Goal: Task Accomplishment & Management: Manage account settings

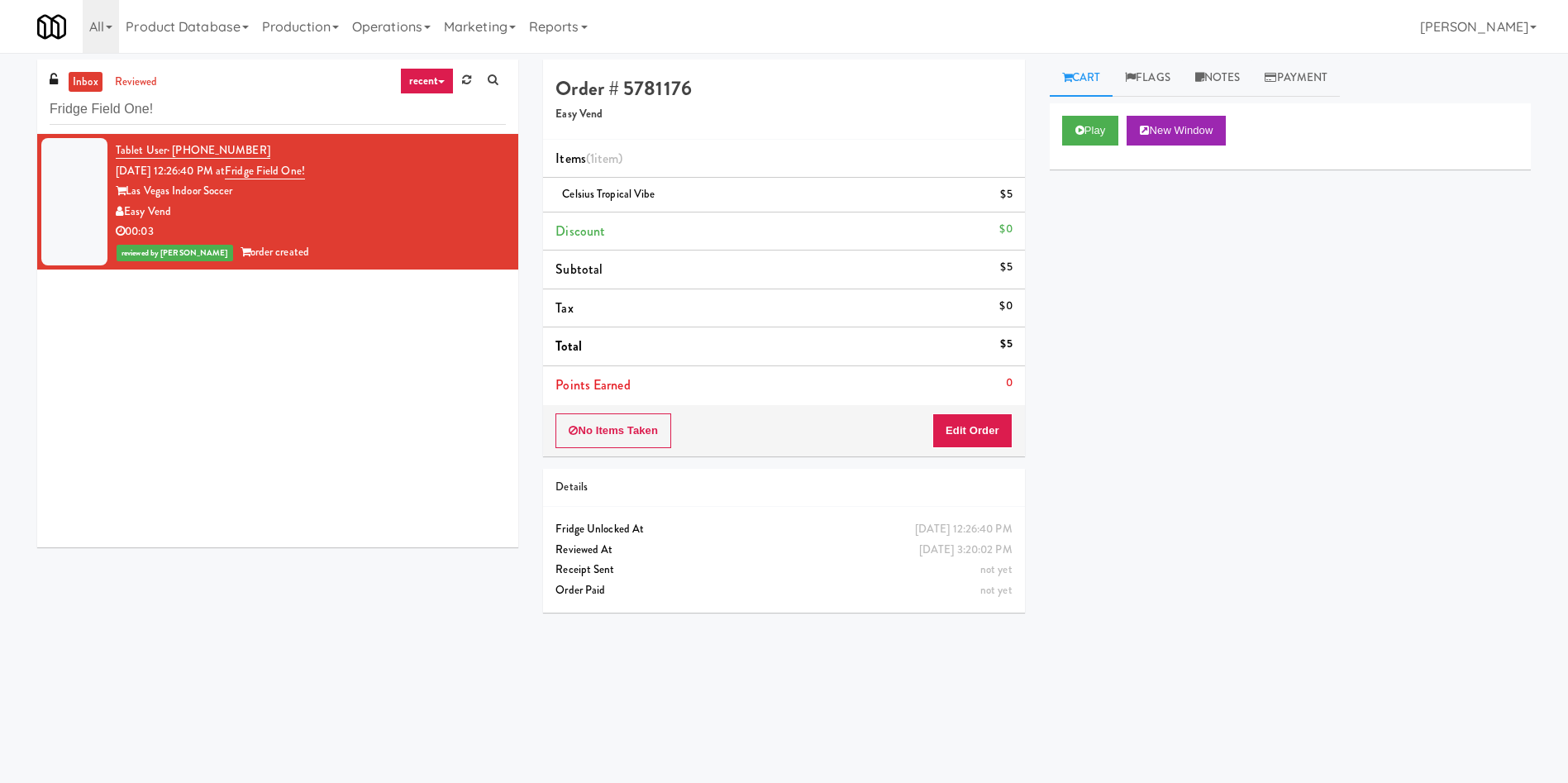
drag, startPoint x: 235, startPoint y: 130, endPoint x: 227, endPoint y: 110, distance: 21.5
click at [227, 110] on div "inbox reviewed recent all unclear take inventory issue suspicious failed recent…" at bounding box center [277, 96] width 482 height 74
drag, startPoint x: 224, startPoint y: 120, endPoint x: 0, endPoint y: 121, distance: 224.0
click at [0, 121] on div "inbox reviewed recent all unclear take inventory issue suspicious failed recent…" at bounding box center [784, 391] width 1568 height 663
paste input "CC3 Snack Cooler"
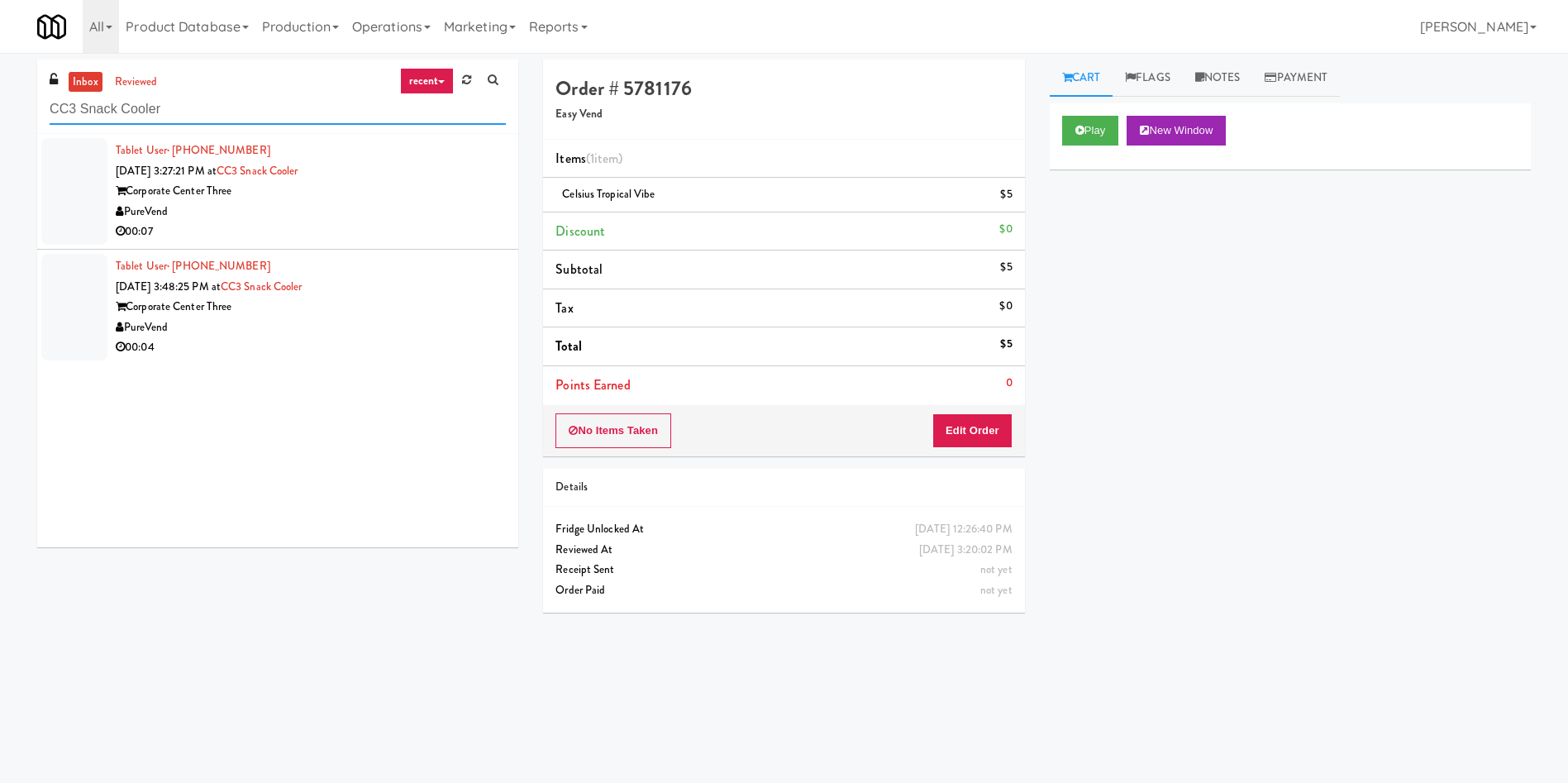
type input "CC3 Snack Cooler"
click at [65, 166] on div at bounding box center [74, 191] width 66 height 107
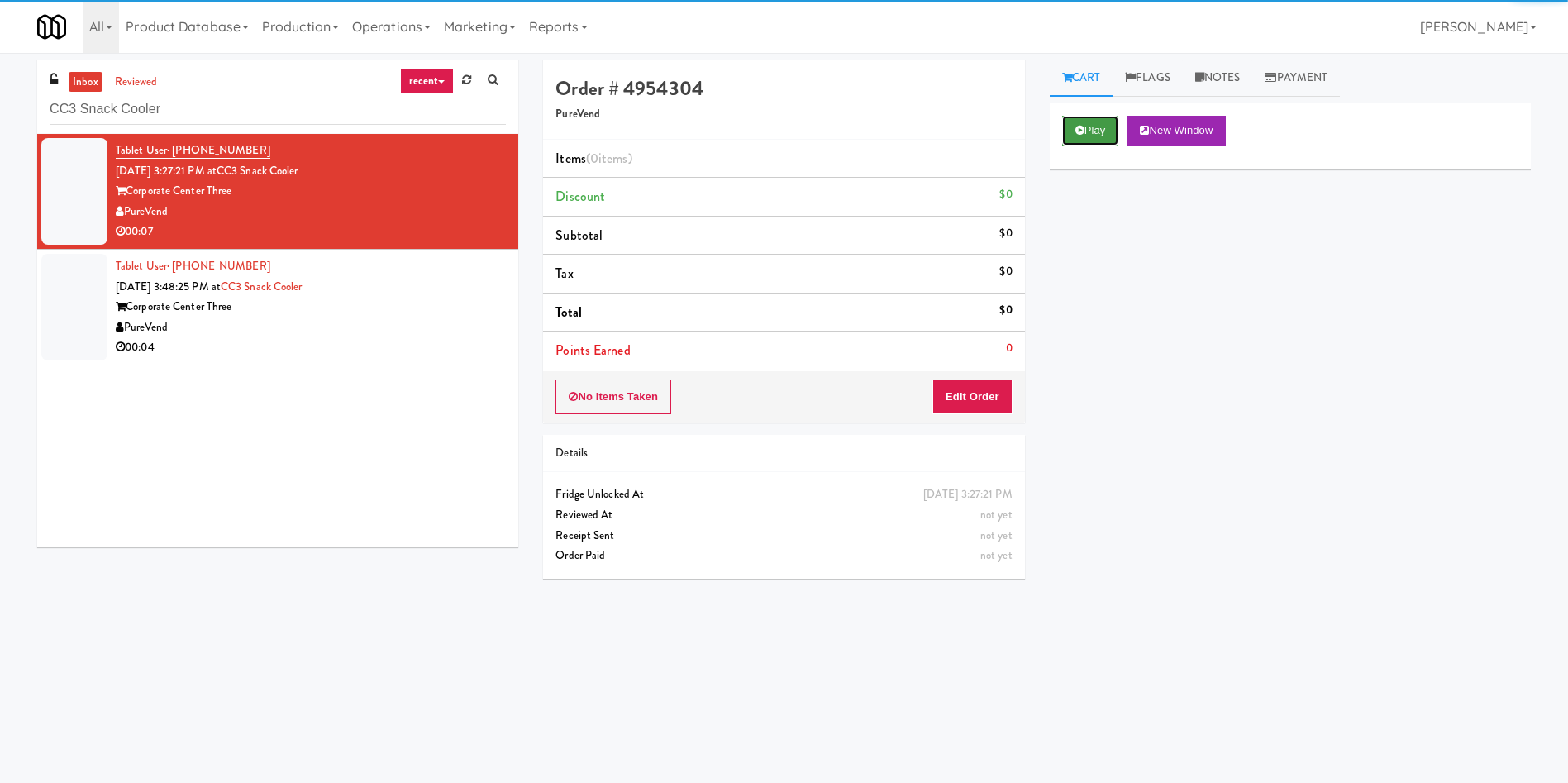
click at [1079, 130] on icon at bounding box center [1080, 131] width 9 height 11
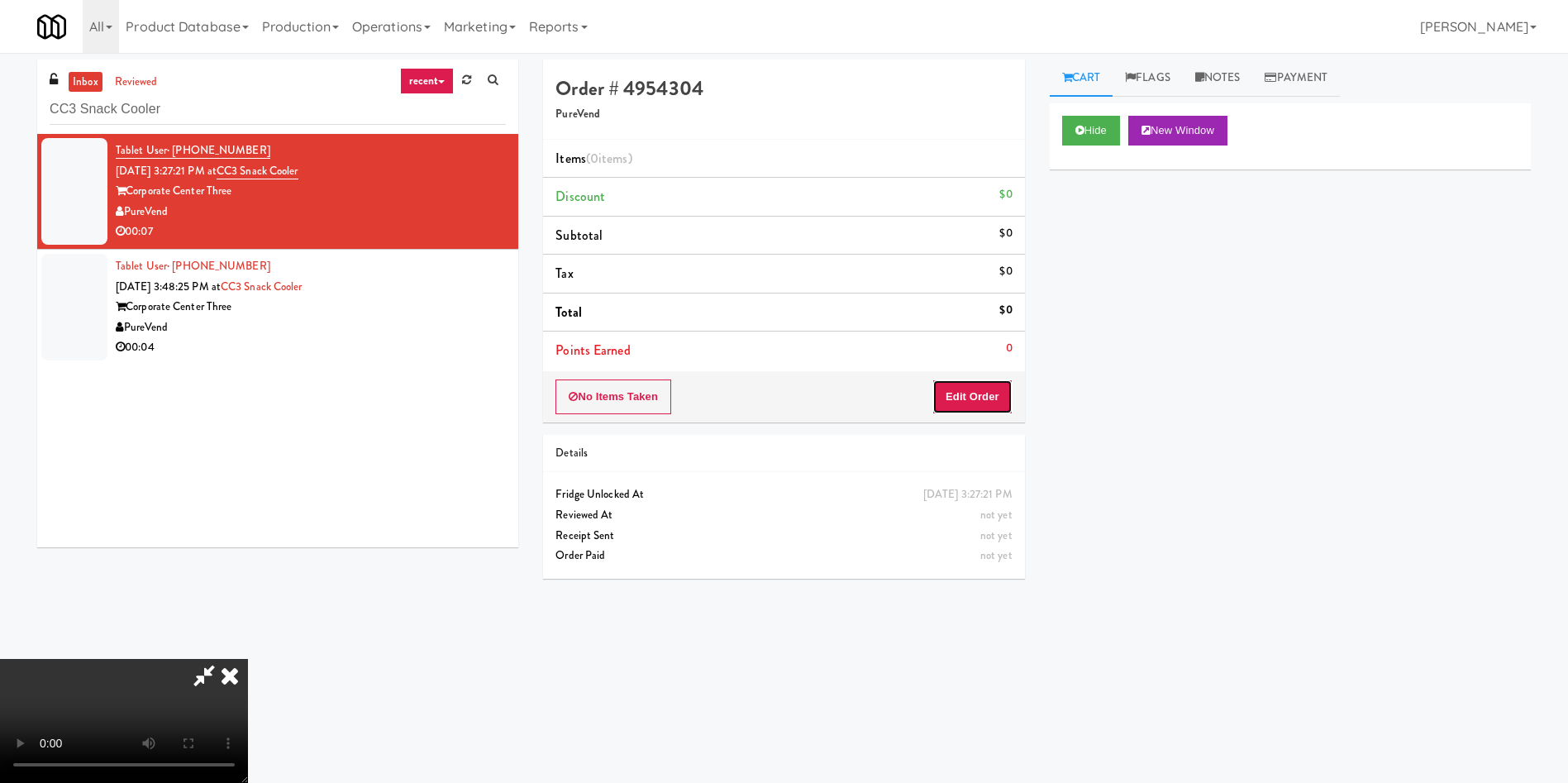
click at [962, 392] on button "Edit Order" at bounding box center [972, 396] width 80 height 34
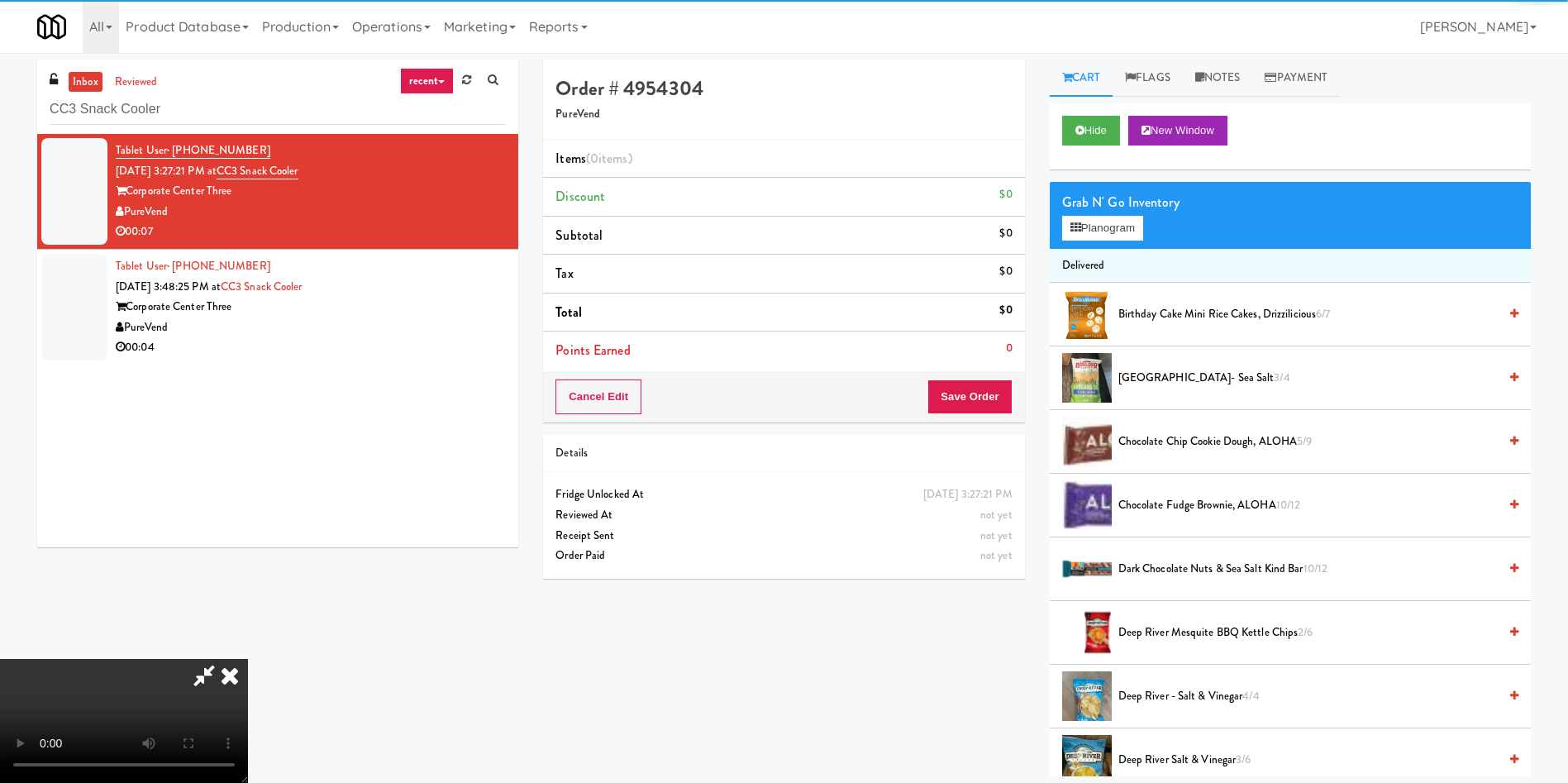
scroll to position [124, 0]
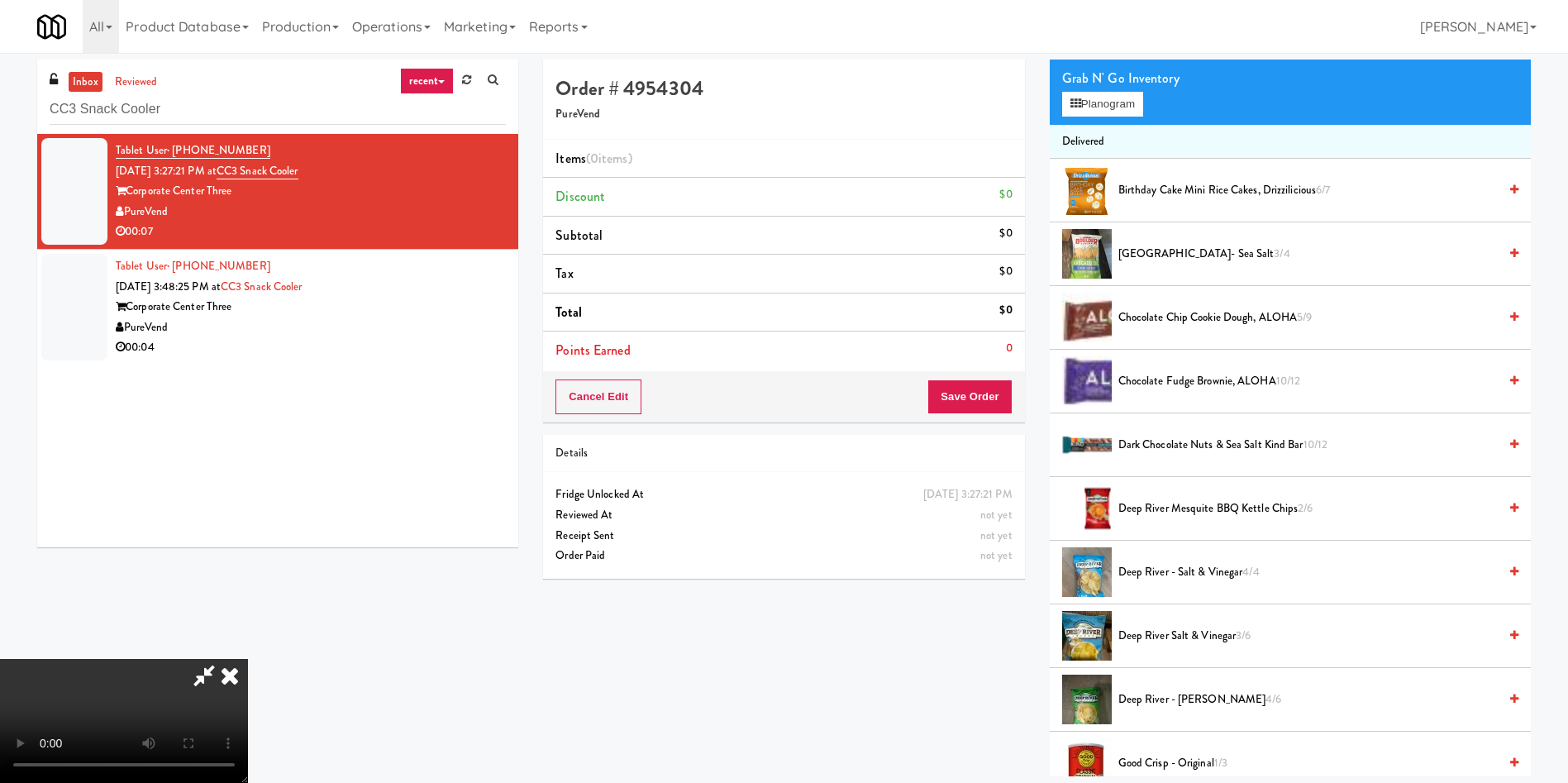
click at [248, 659] on video at bounding box center [123, 721] width 248 height 124
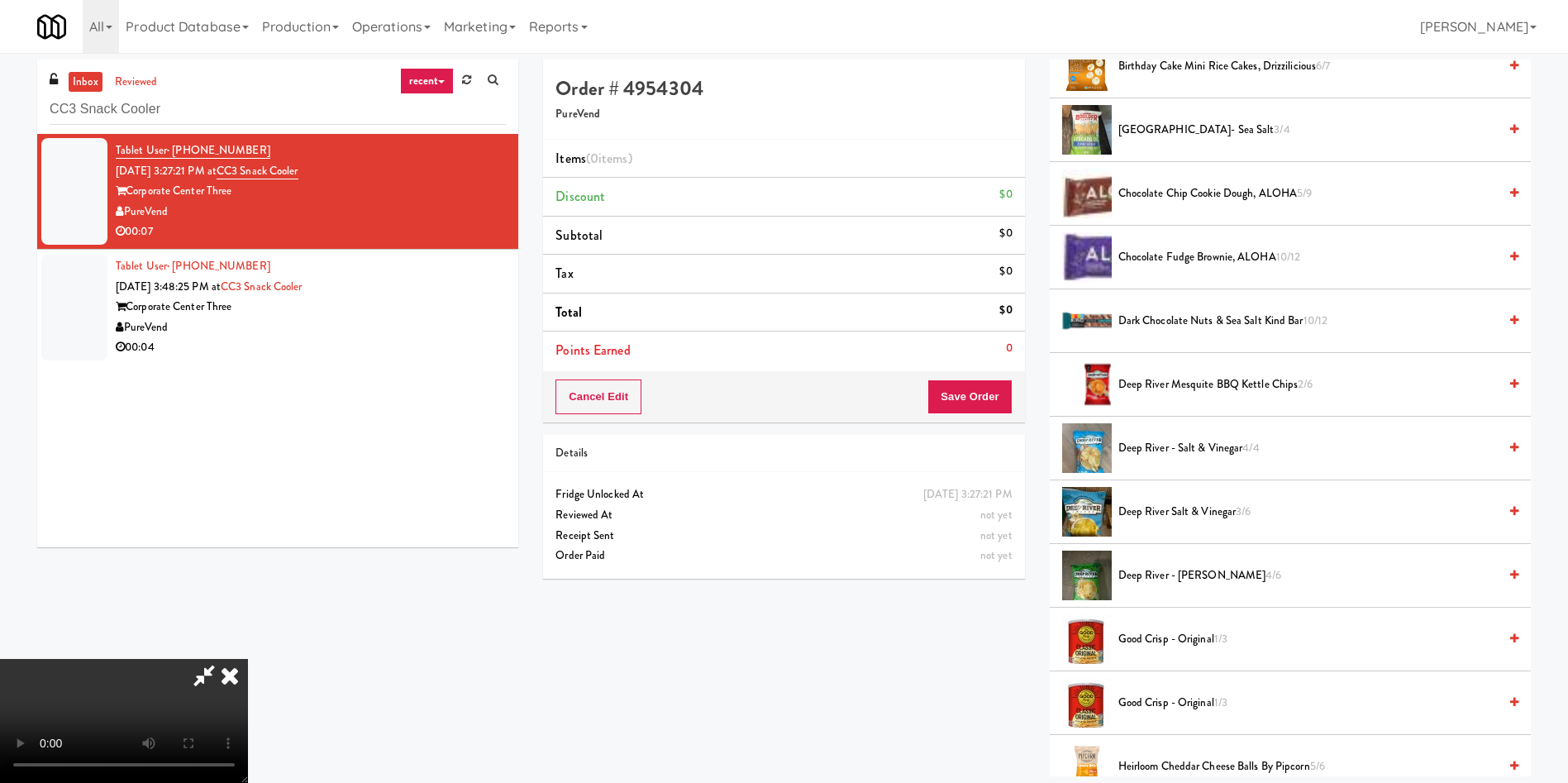
click at [248, 659] on video at bounding box center [123, 721] width 248 height 124
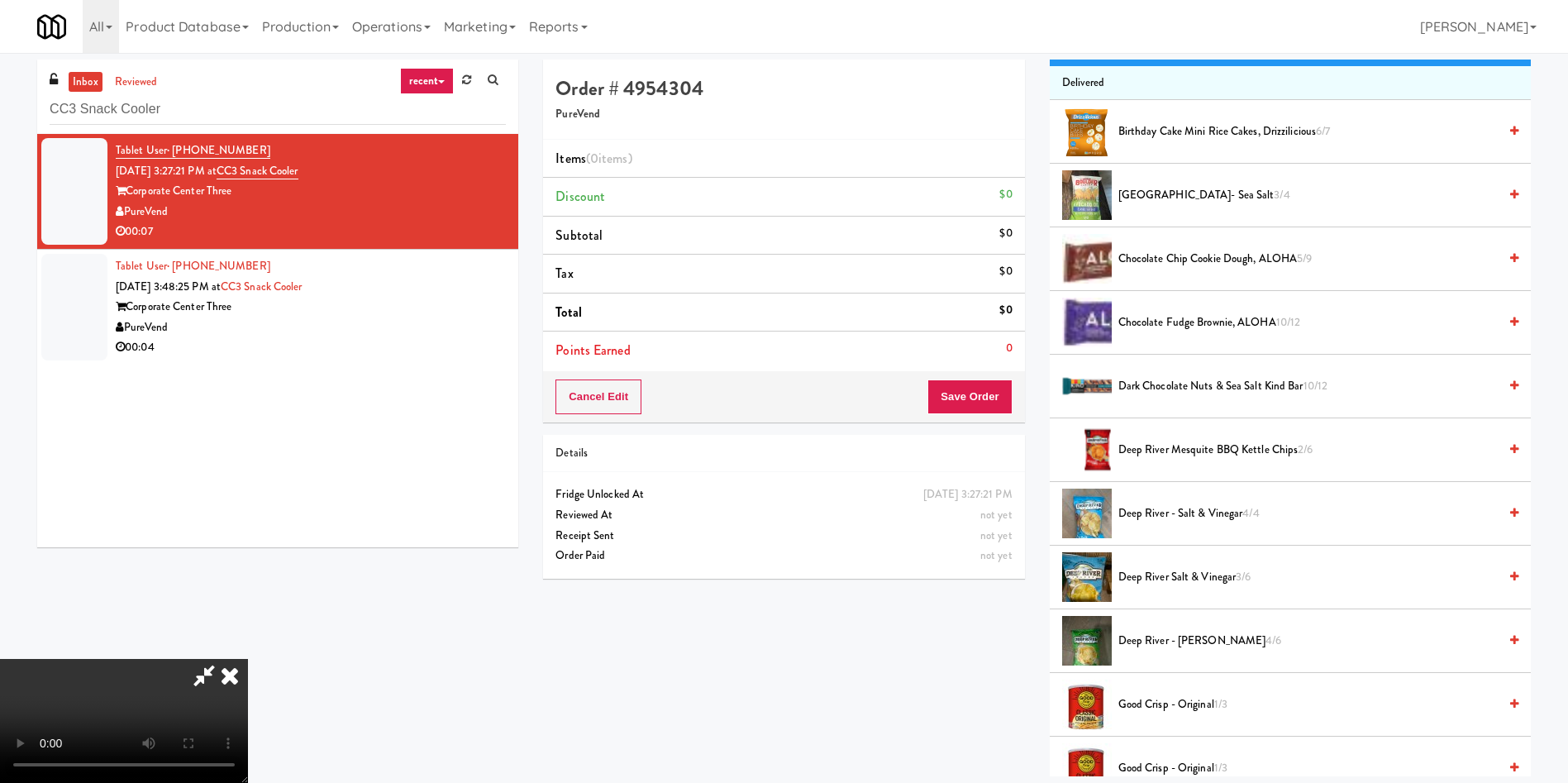
scroll to position [124, 0]
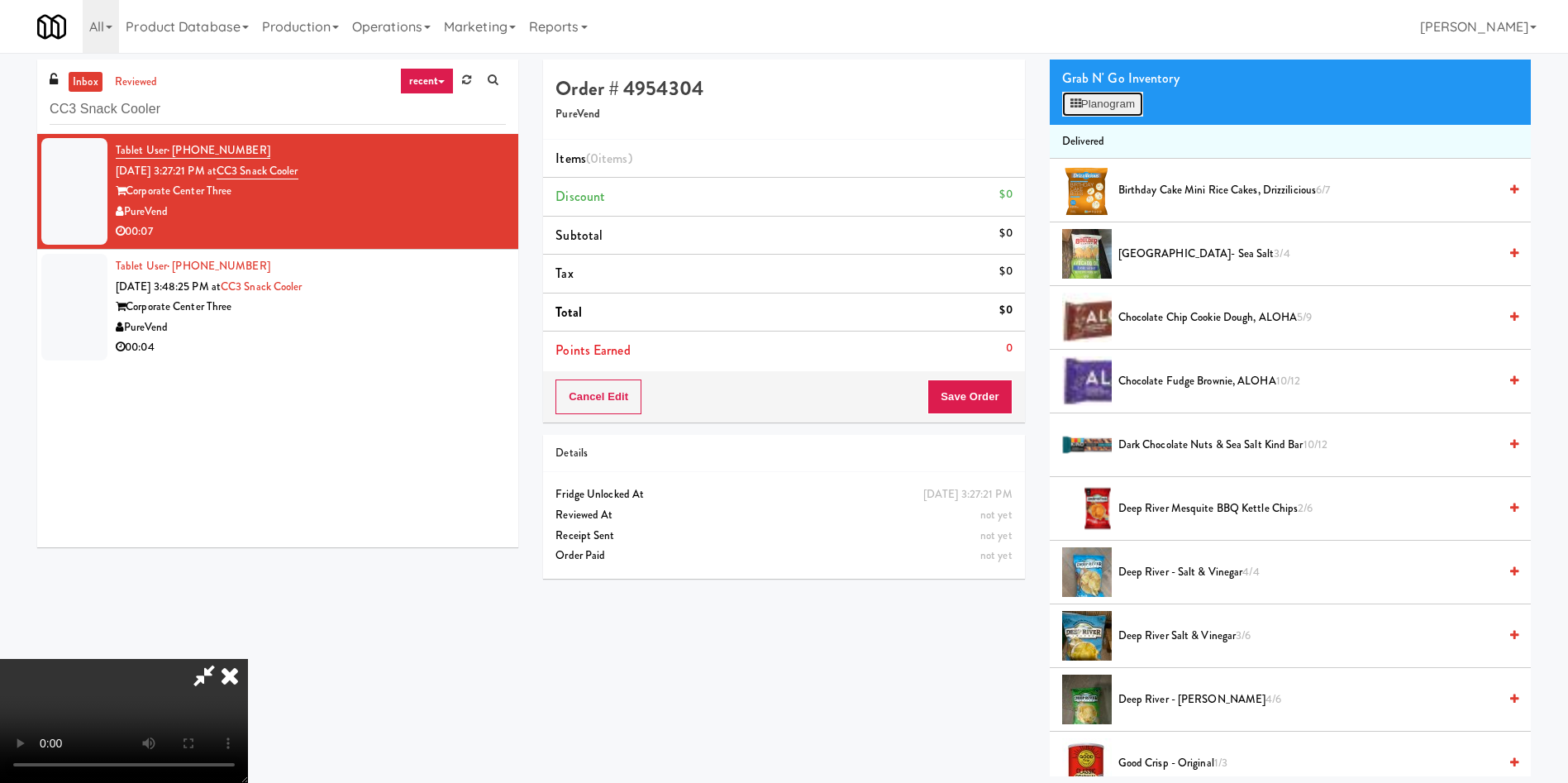
click at [1121, 101] on button "Planogram" at bounding box center [1102, 104] width 81 height 25
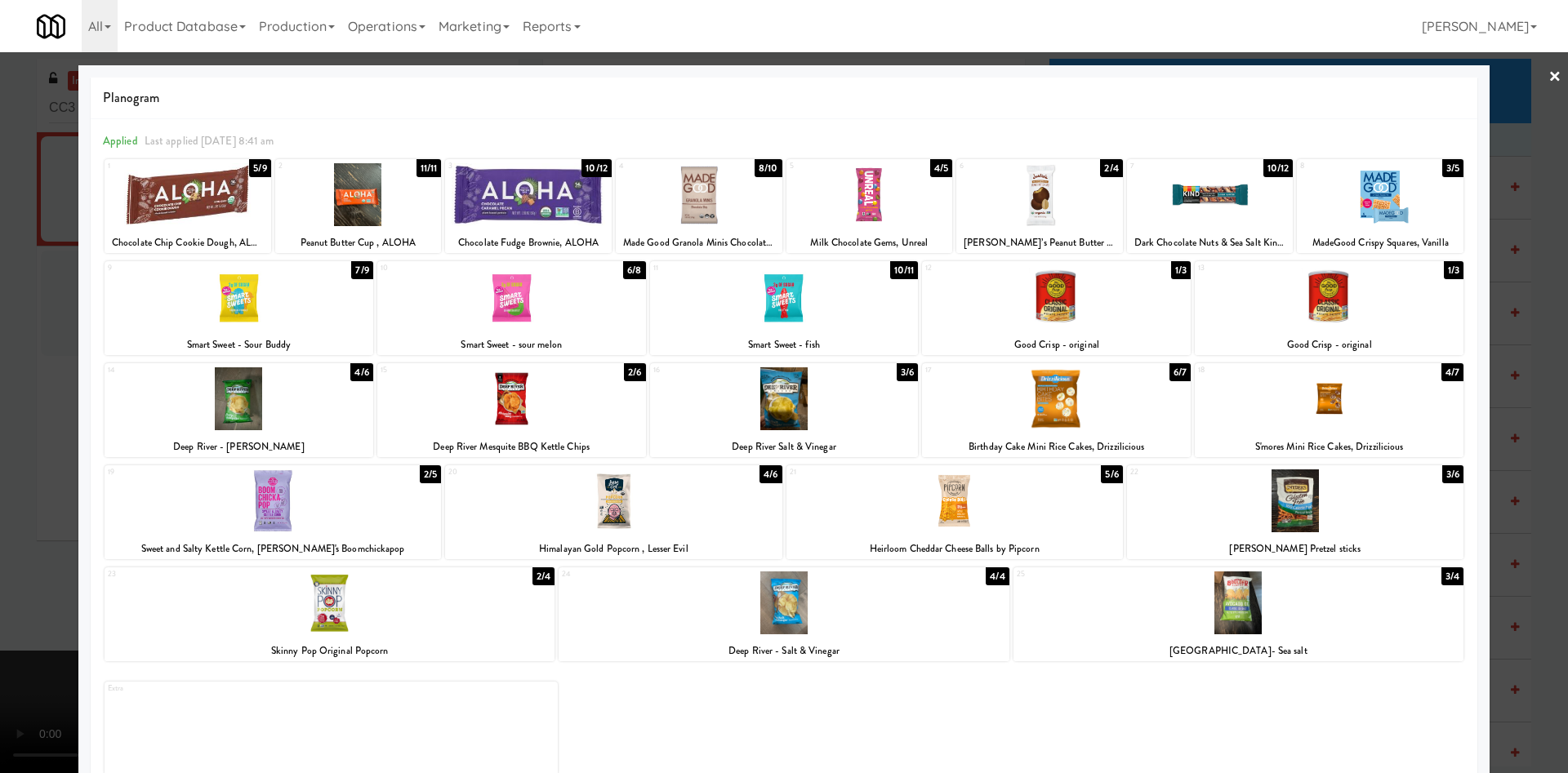
click at [228, 398] on div at bounding box center [238, 398] width 269 height 63
click at [0, 296] on div at bounding box center [784, 386] width 1568 height 773
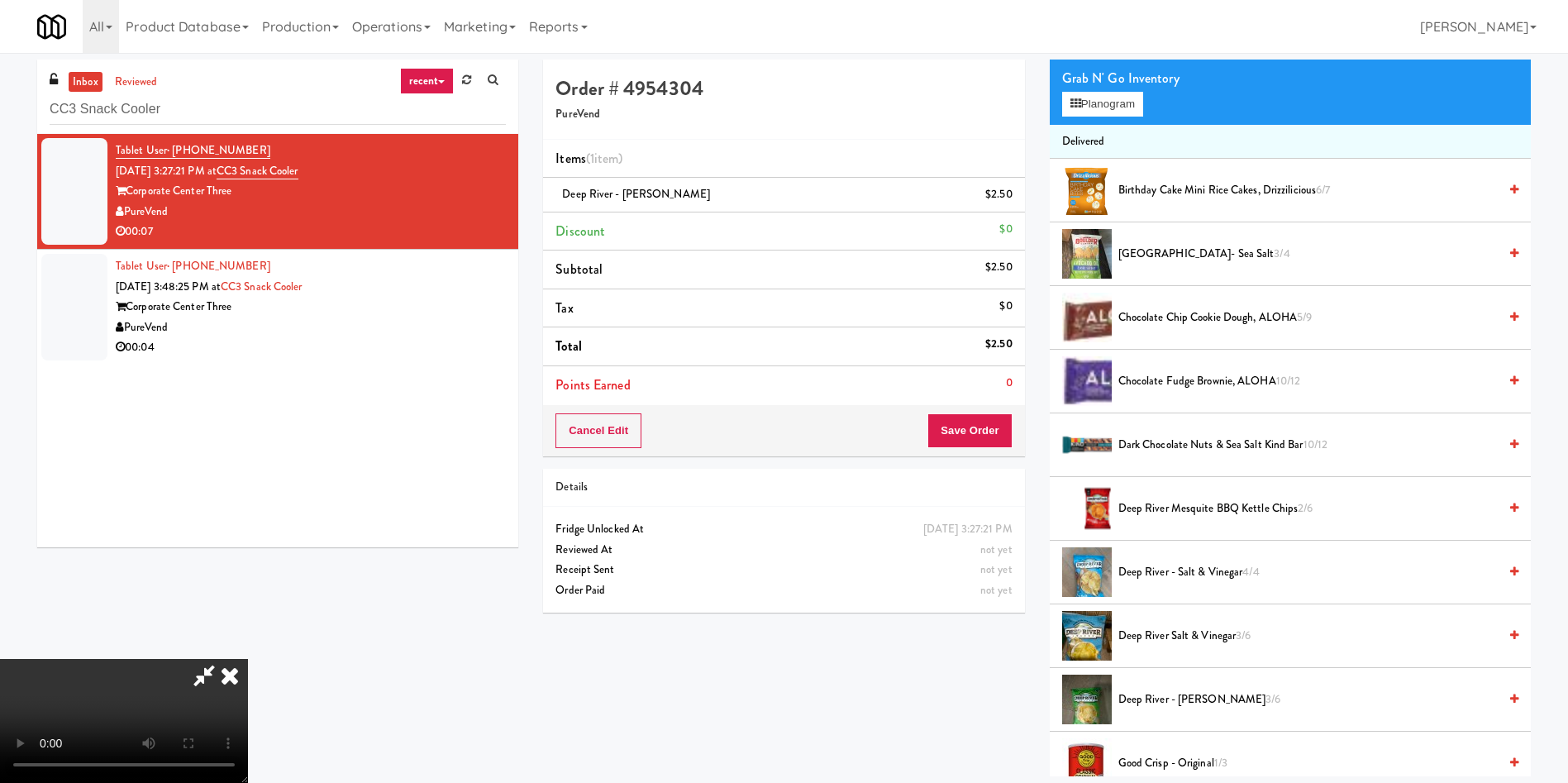
scroll to position [243, 0]
click at [248, 659] on video at bounding box center [123, 721] width 248 height 124
click at [974, 420] on button "Save Order" at bounding box center [970, 430] width 84 height 34
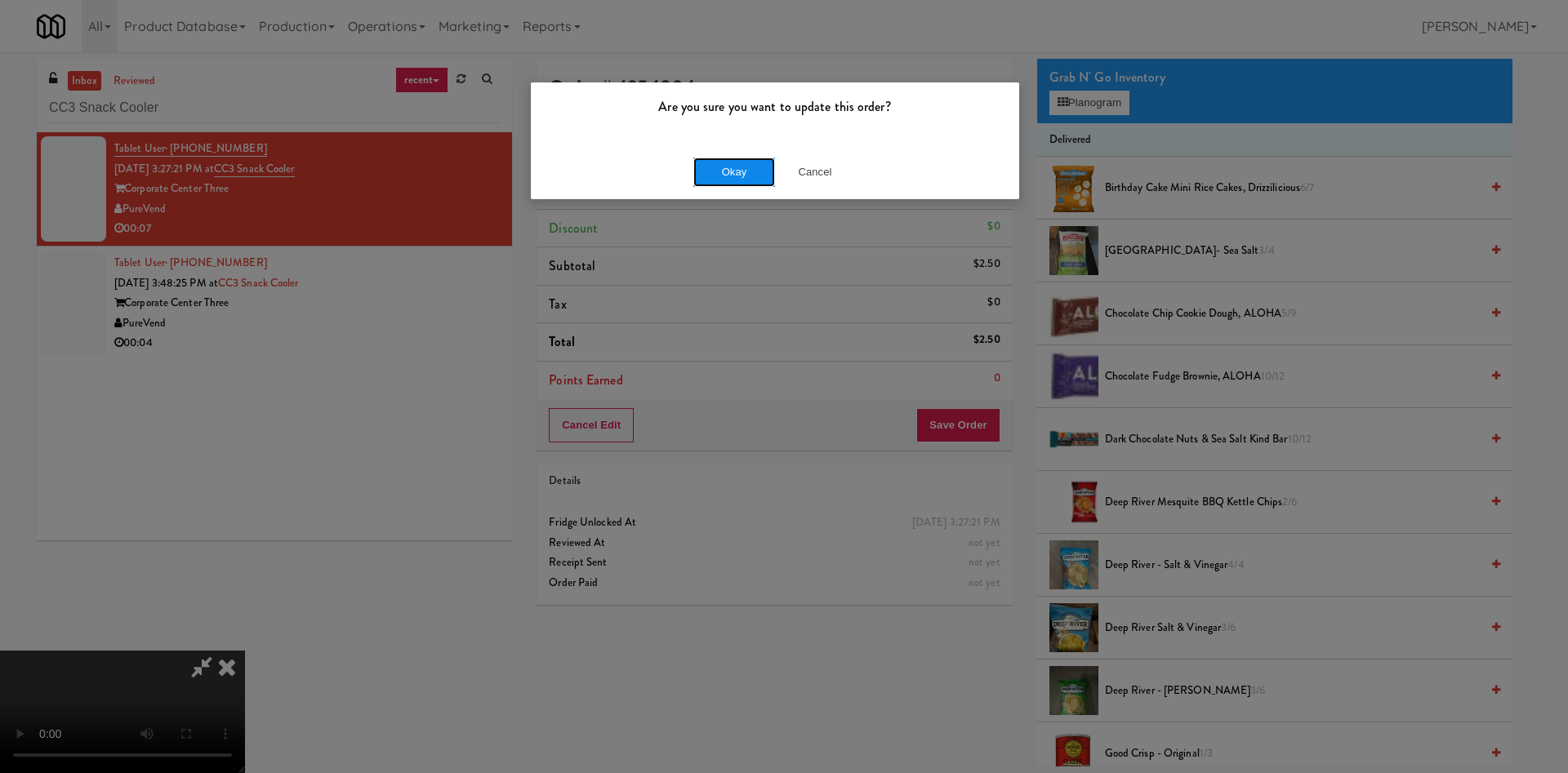
click at [722, 175] on button "Okay" at bounding box center [733, 172] width 82 height 29
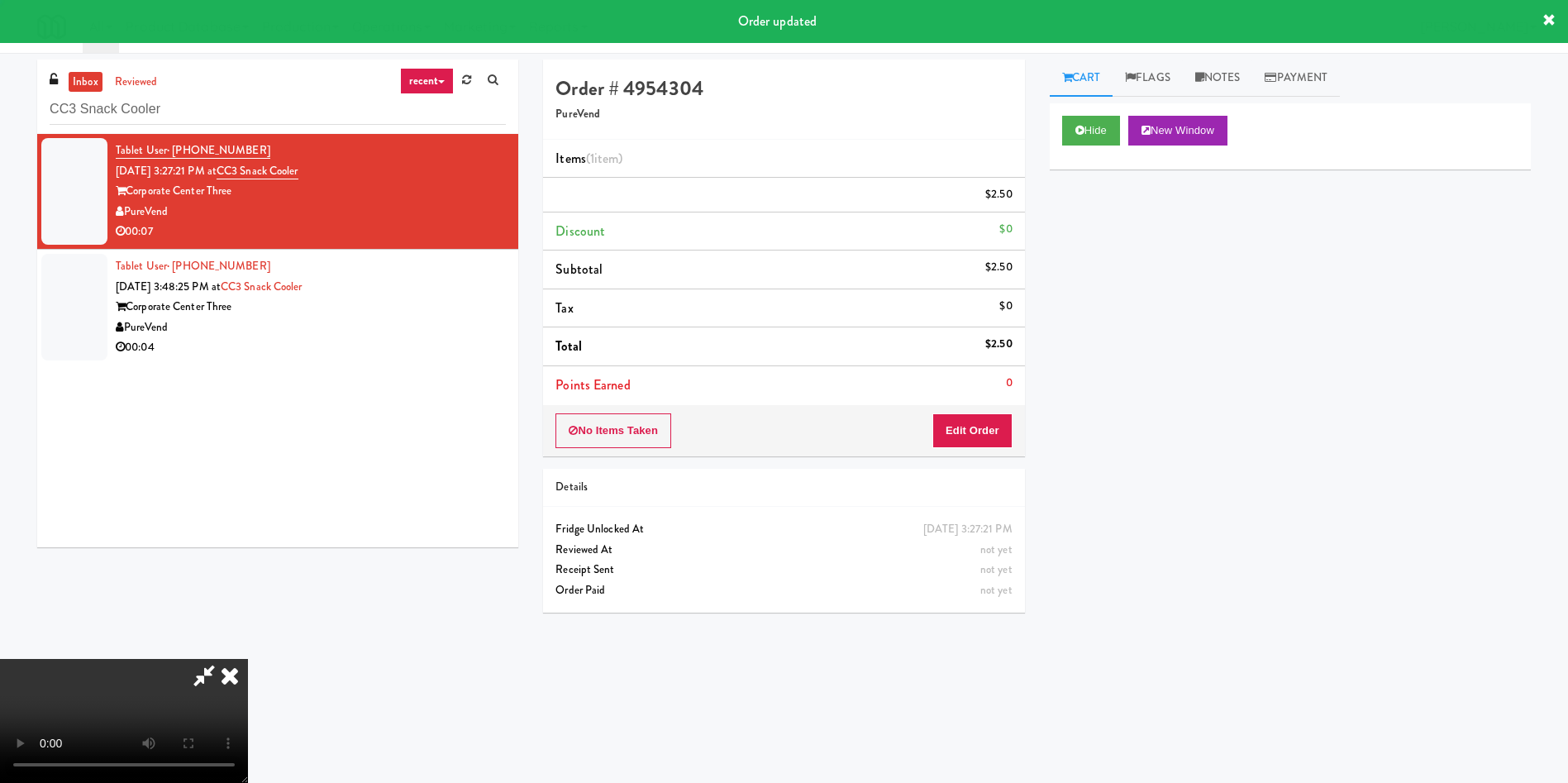
scroll to position [0, 0]
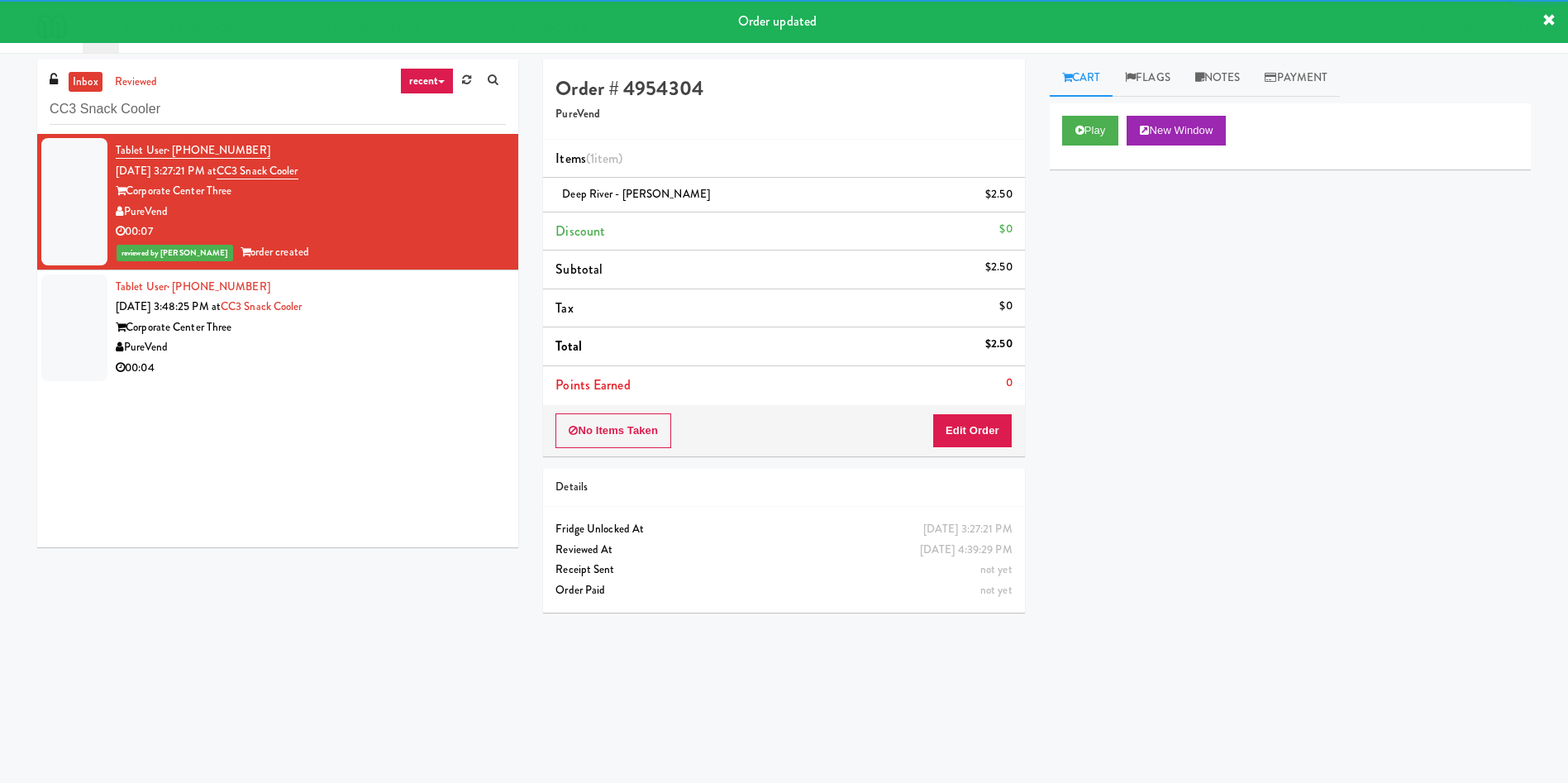
click at [101, 317] on div at bounding box center [74, 327] width 66 height 107
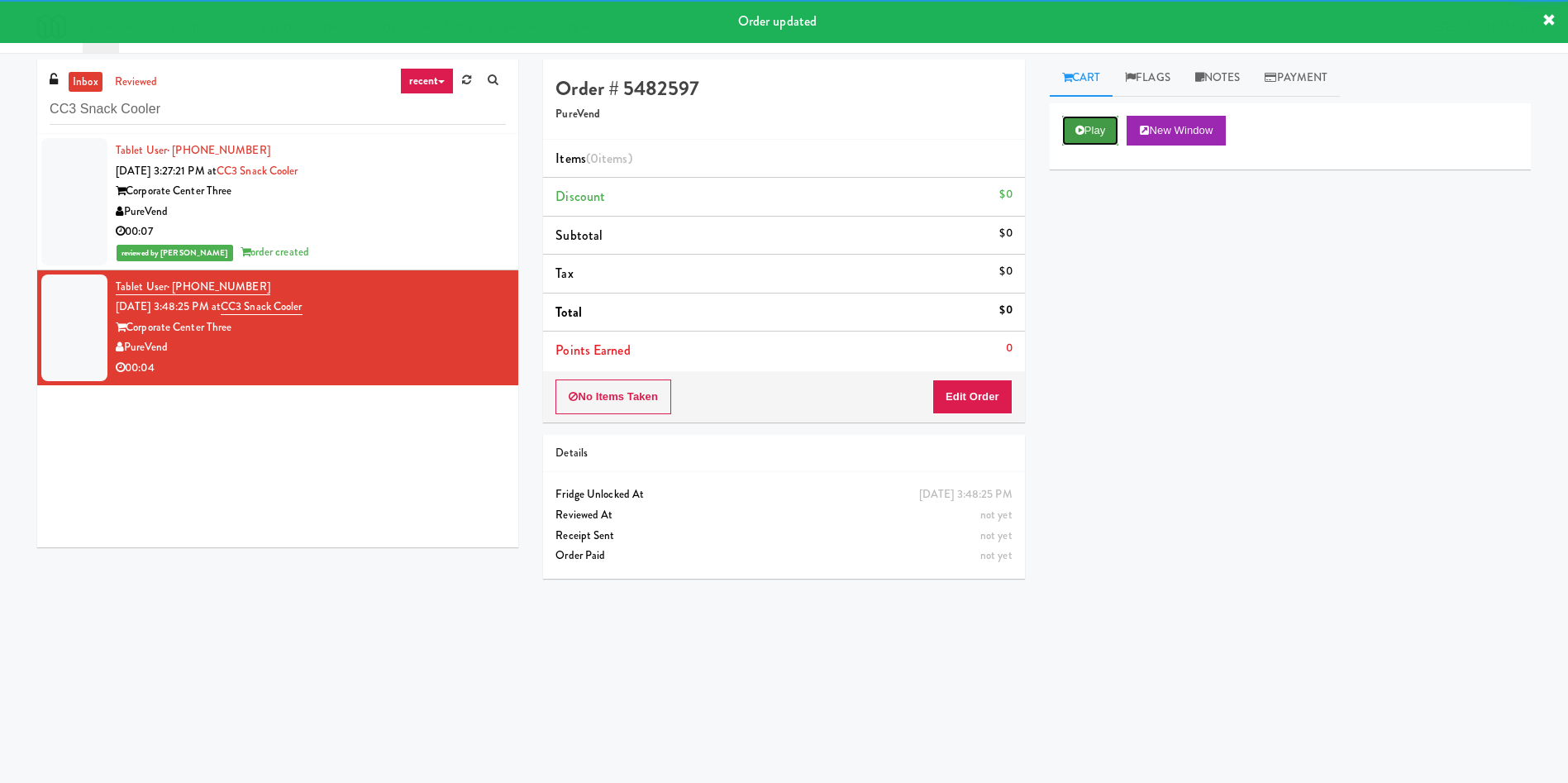
click at [1086, 128] on button "Play" at bounding box center [1090, 131] width 57 height 30
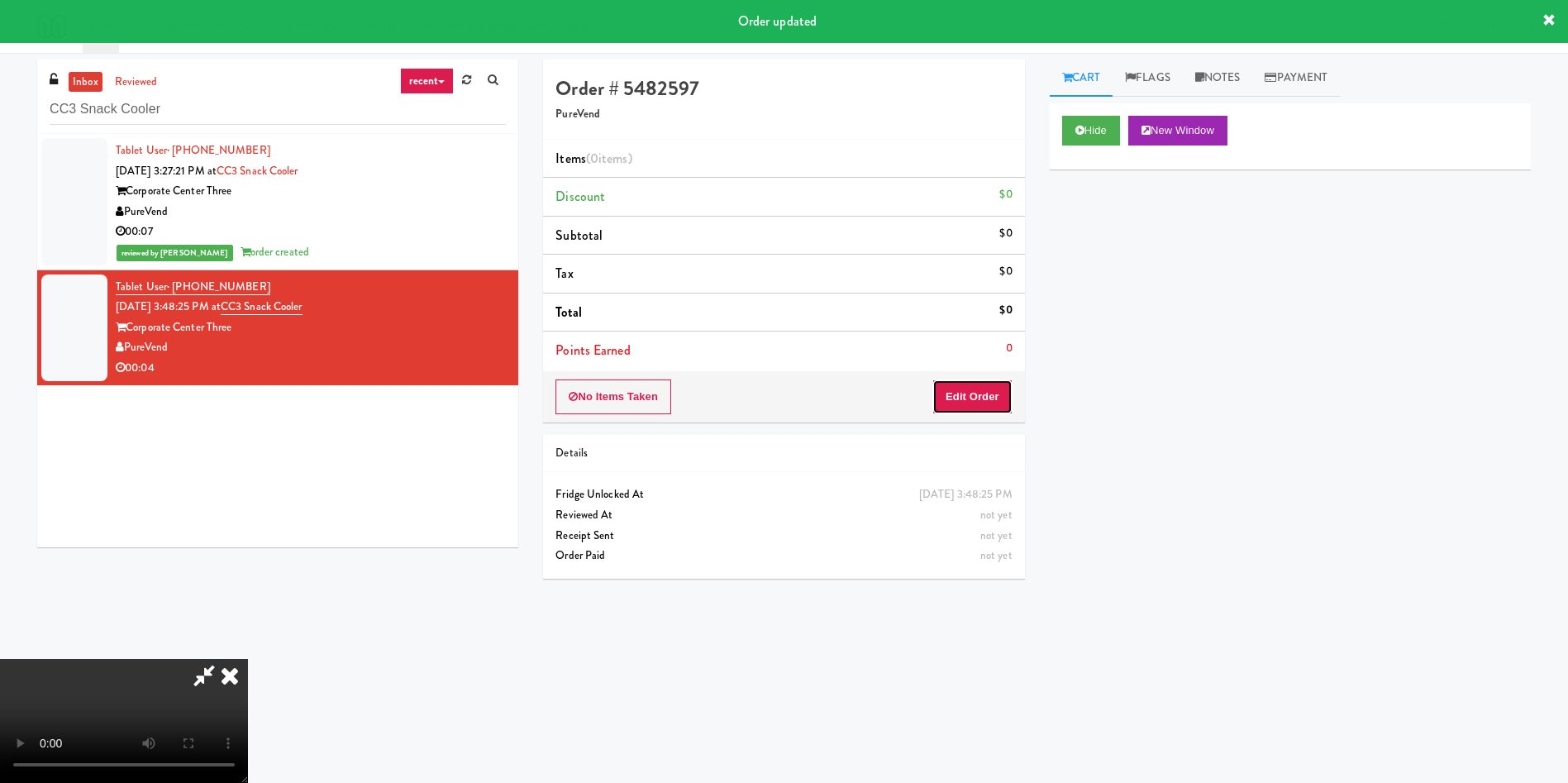
click at [995, 381] on button "Edit Order" at bounding box center [972, 396] width 80 height 34
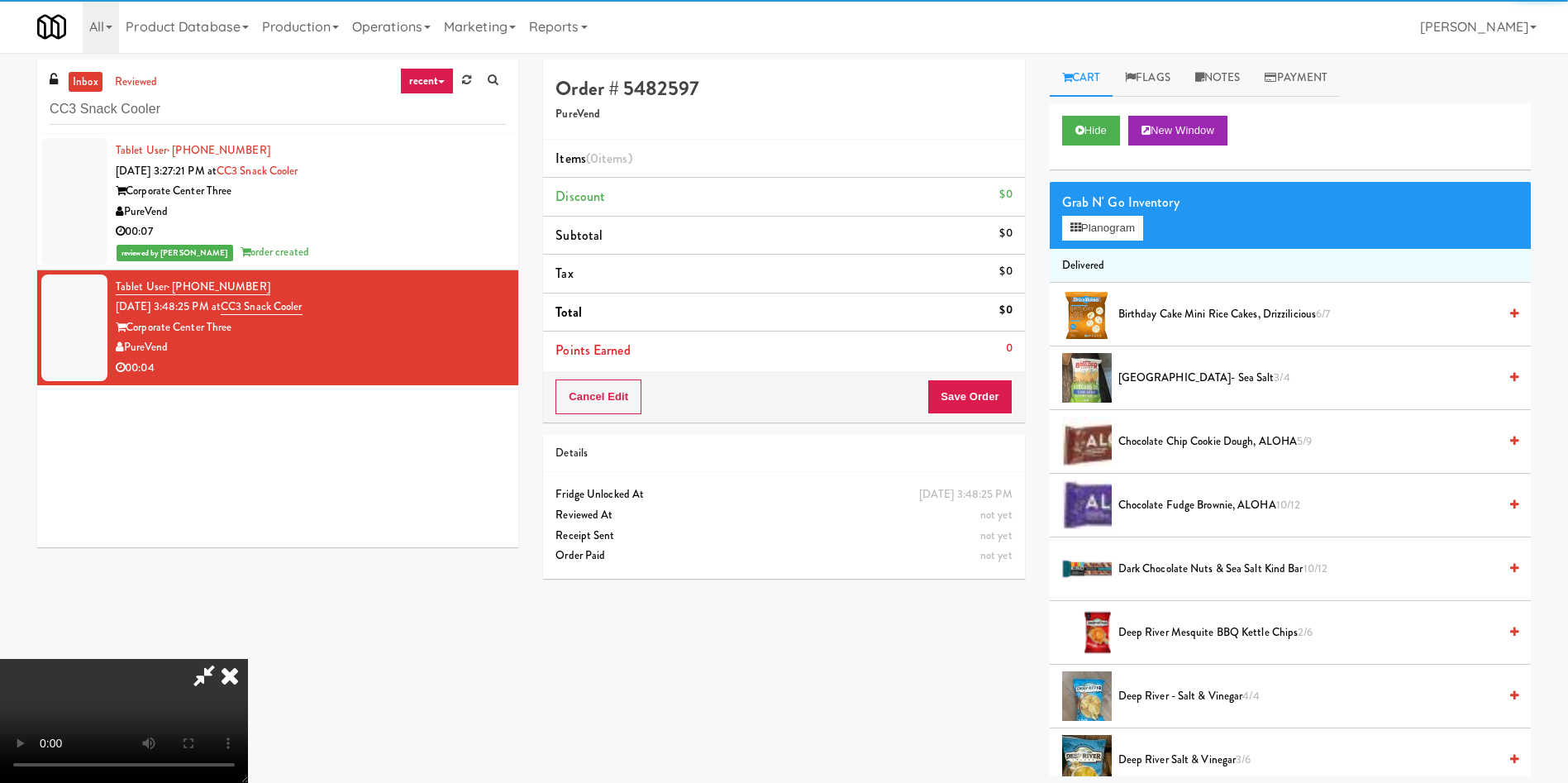
scroll to position [124, 0]
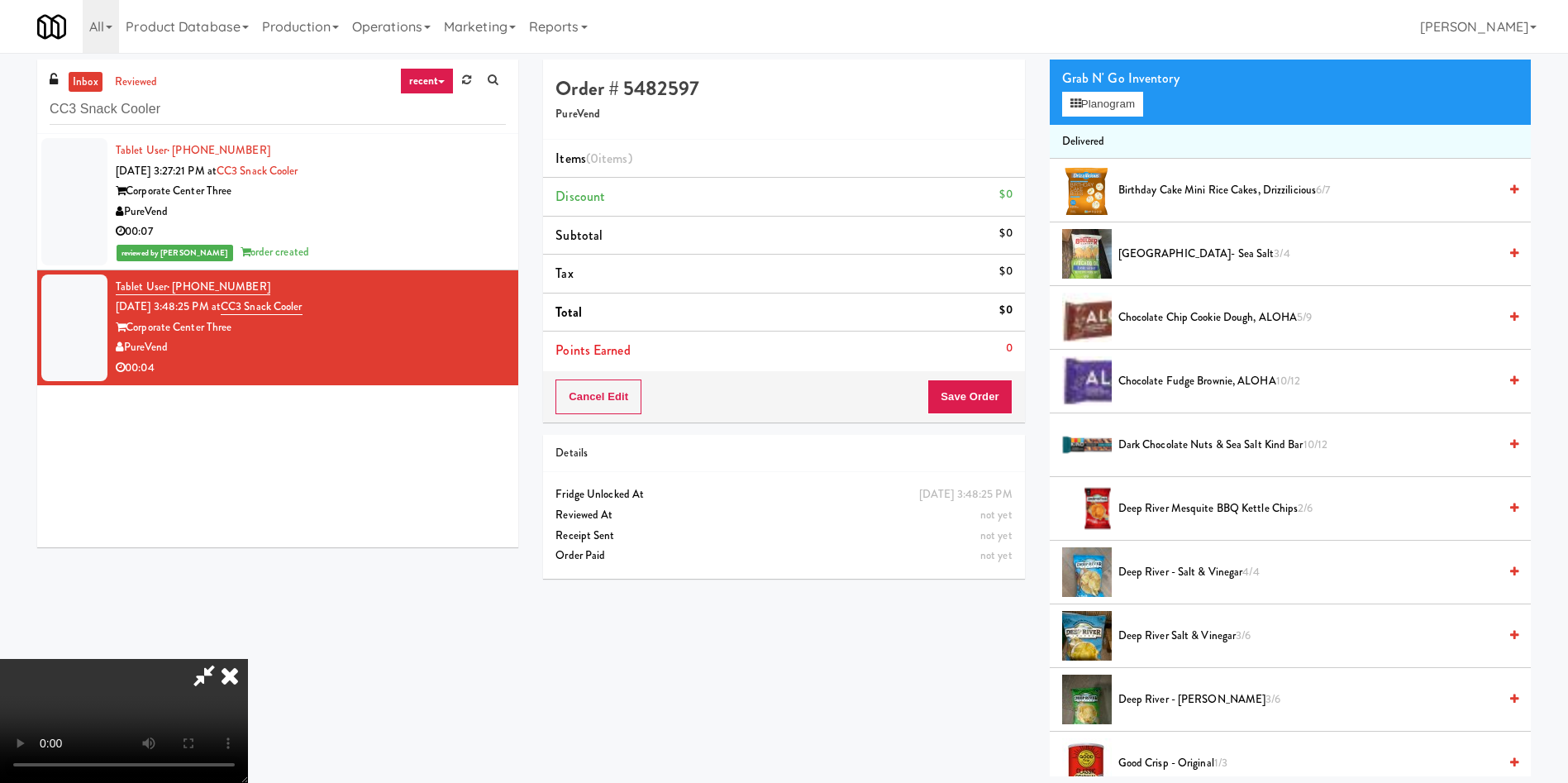
click at [248, 659] on video at bounding box center [123, 721] width 248 height 124
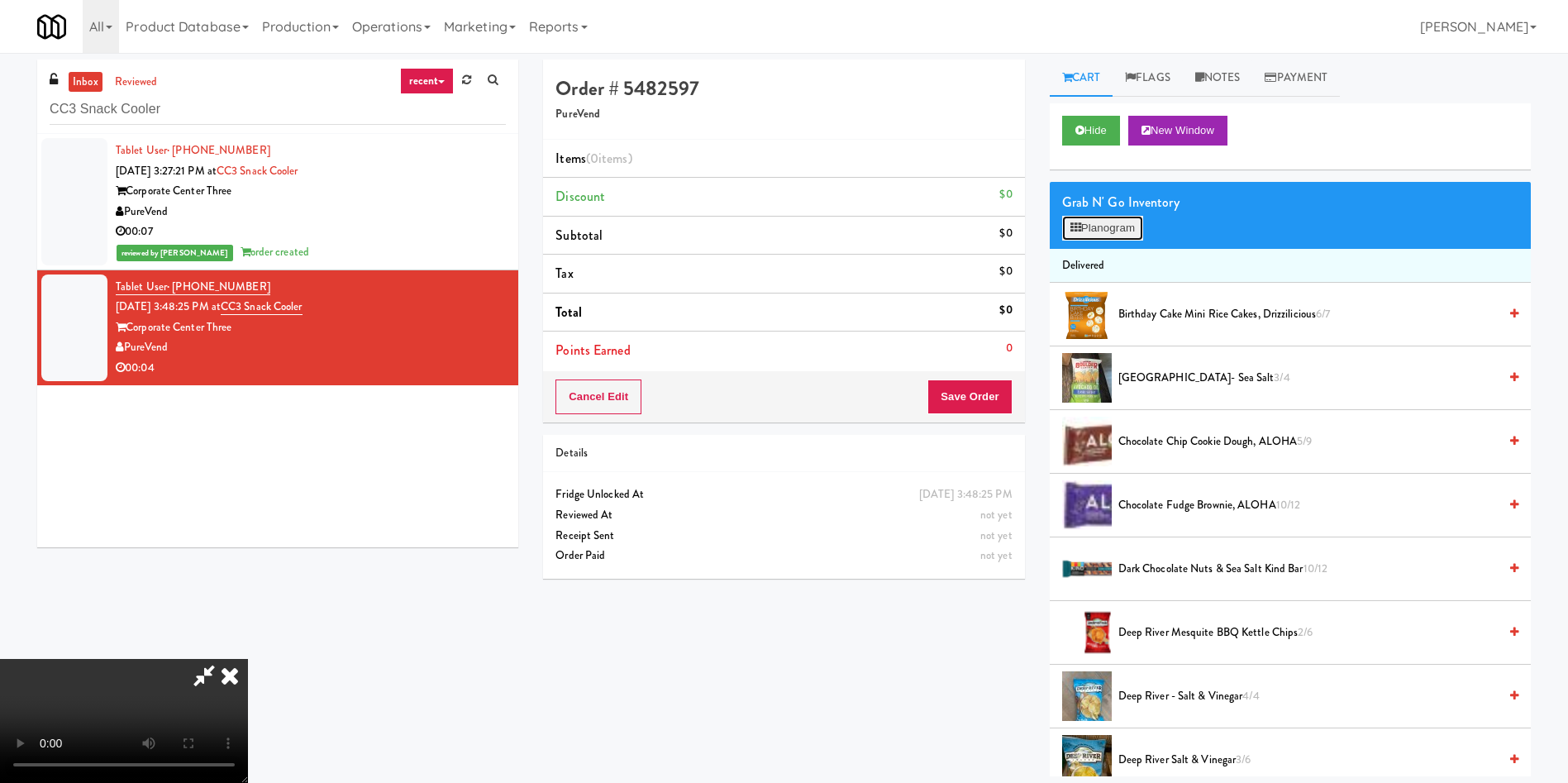
click at [1123, 225] on button "Planogram" at bounding box center [1102, 228] width 81 height 25
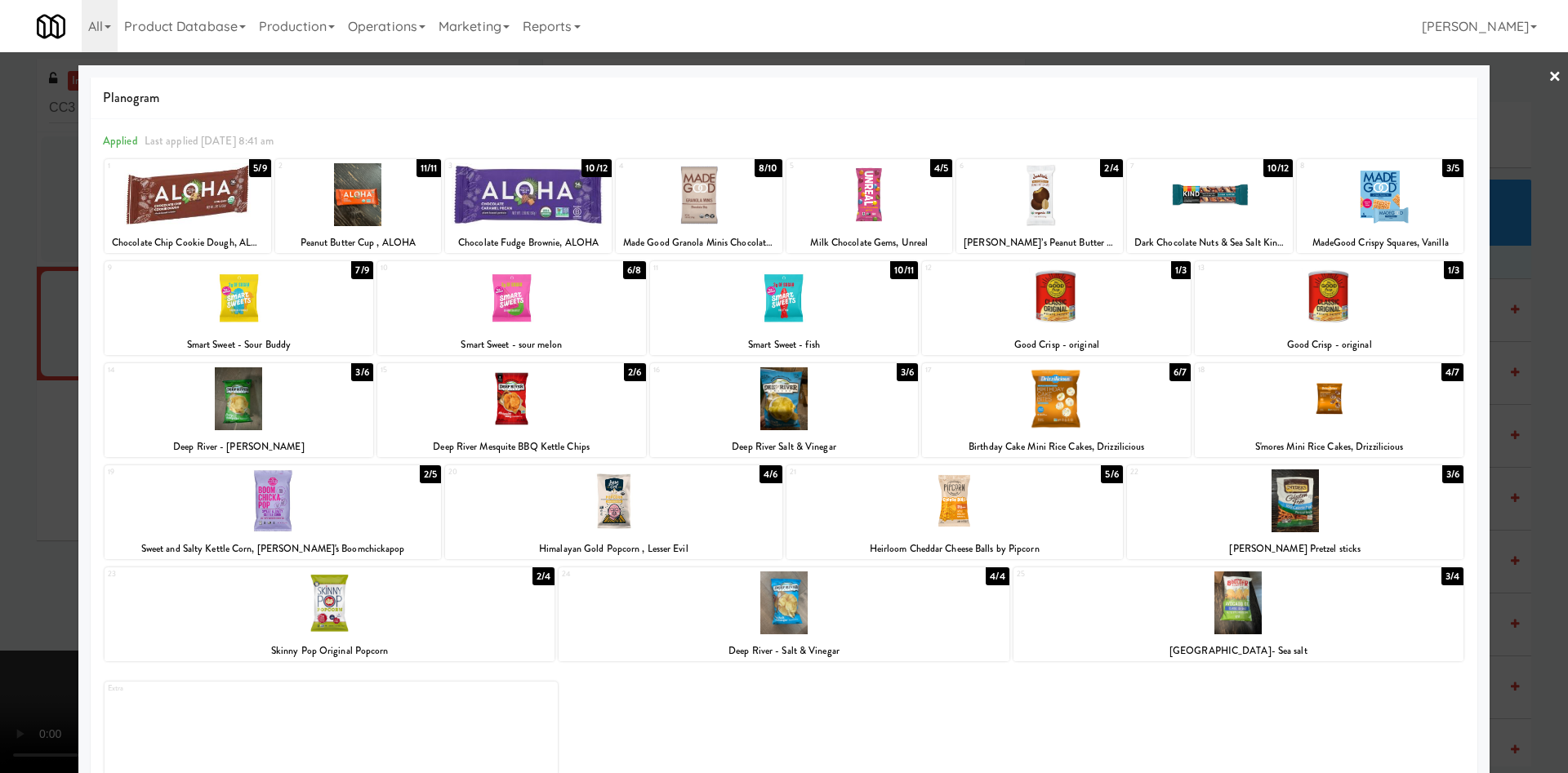
click at [567, 488] on div at bounding box center [613, 500] width 336 height 63
click at [0, 323] on div at bounding box center [784, 386] width 1568 height 773
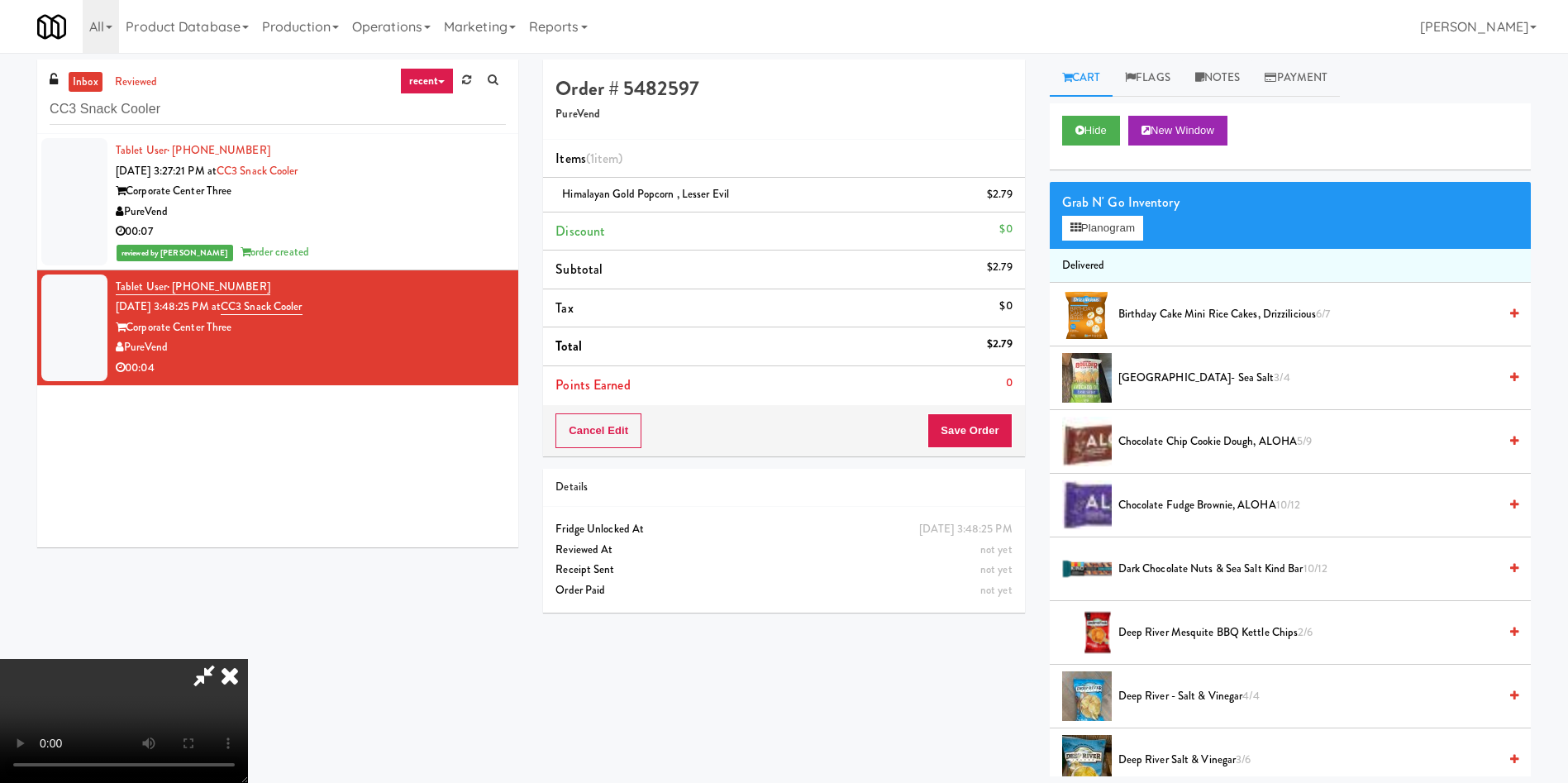
click at [248, 659] on video at bounding box center [123, 721] width 248 height 124
click at [970, 427] on button "Save Order" at bounding box center [970, 430] width 84 height 34
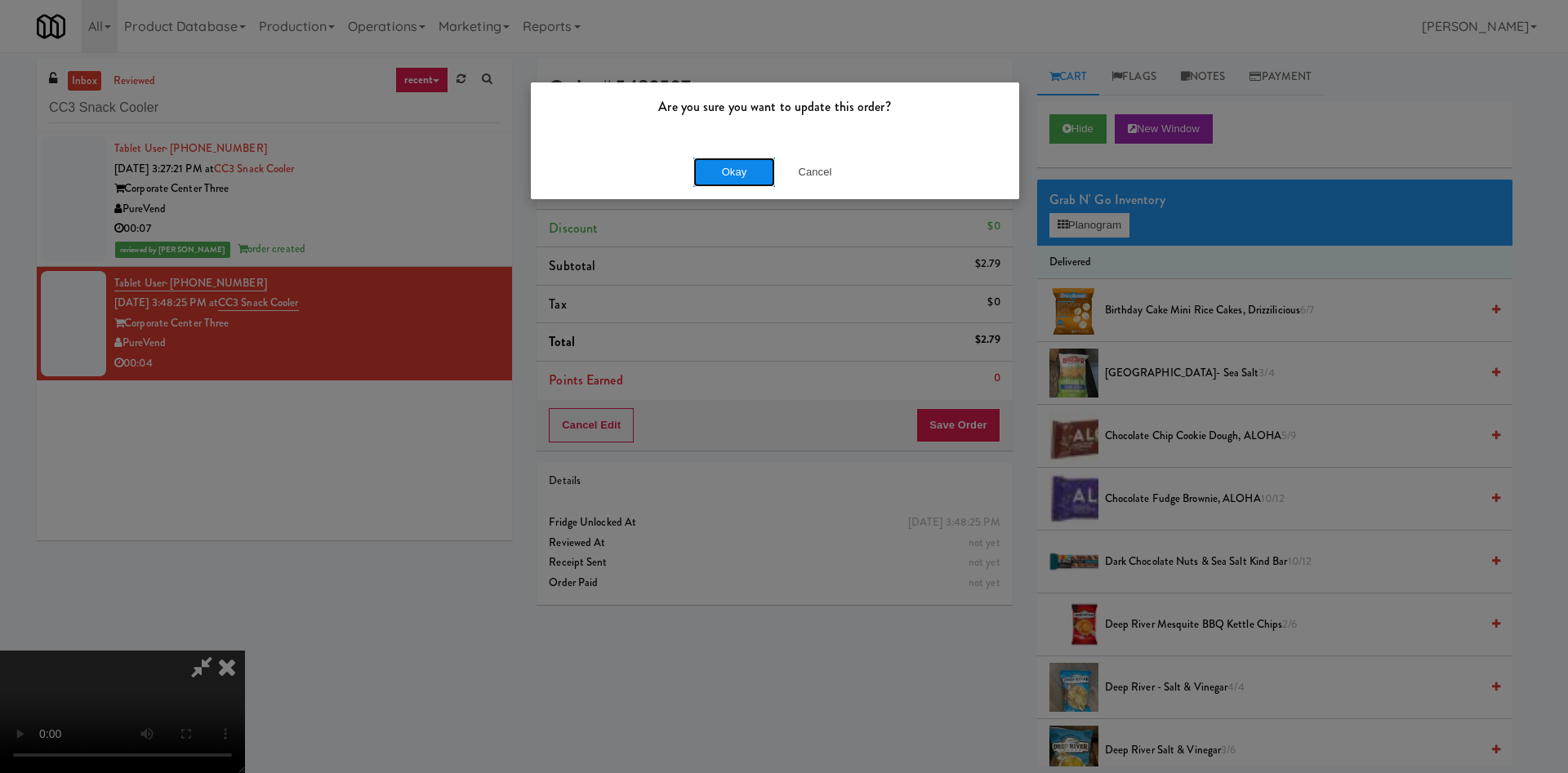
click at [733, 169] on button "Okay" at bounding box center [733, 172] width 82 height 29
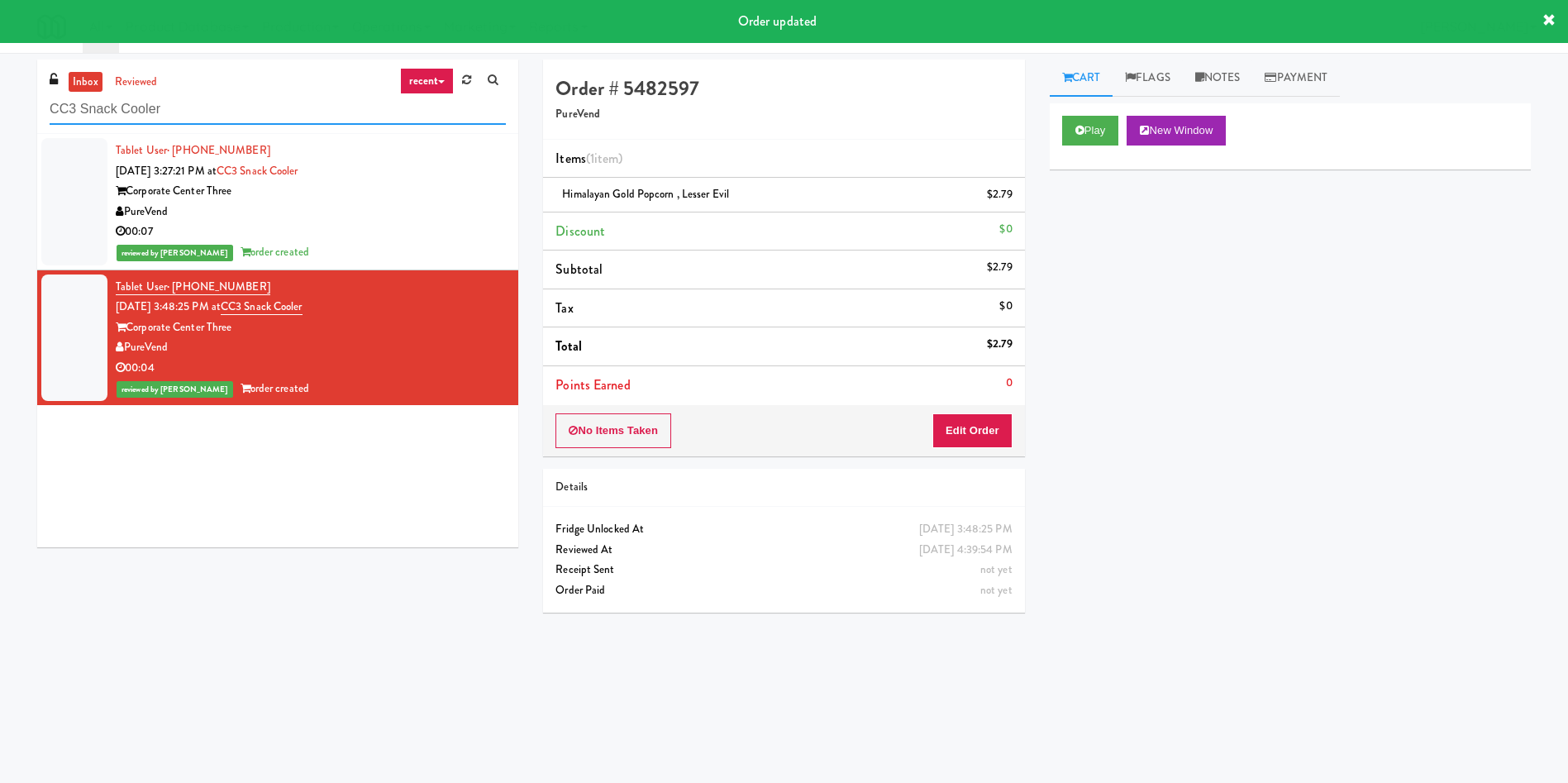
drag, startPoint x: 223, startPoint y: 99, endPoint x: 0, endPoint y: 96, distance: 223.0
click at [0, 96] on div "inbox reviewed recent all unclear take inventory issue suspicious failed recent…" at bounding box center [784, 391] width 1568 height 663
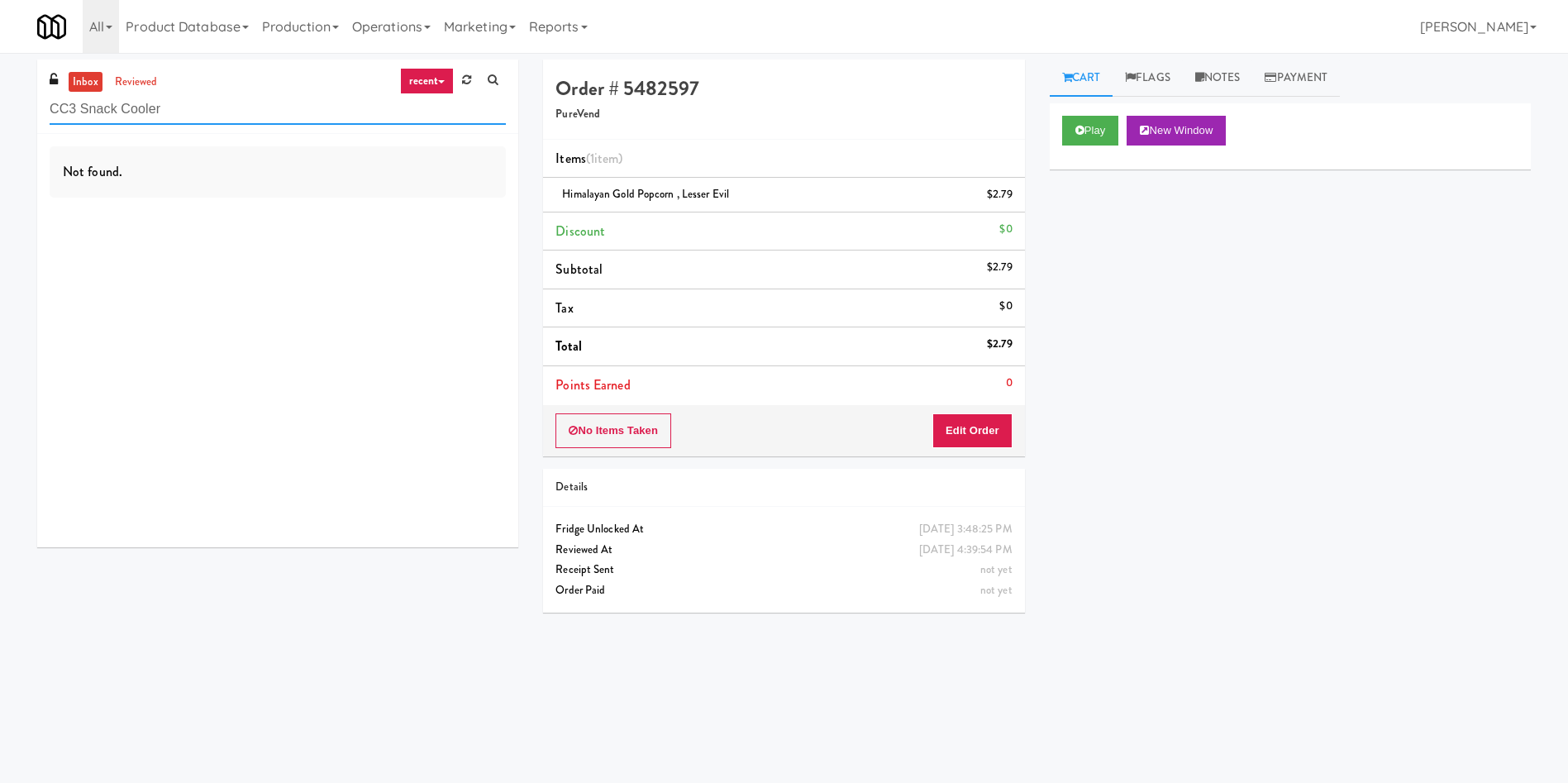
drag, startPoint x: 208, startPoint y: 109, endPoint x: 0, endPoint y: 108, distance: 208.0
click at [0, 108] on div "inbox reviewed recent all unclear take inventory issue suspicious failed recent…" at bounding box center [784, 391] width 1568 height 663
paste input "OHS - Fridge A"
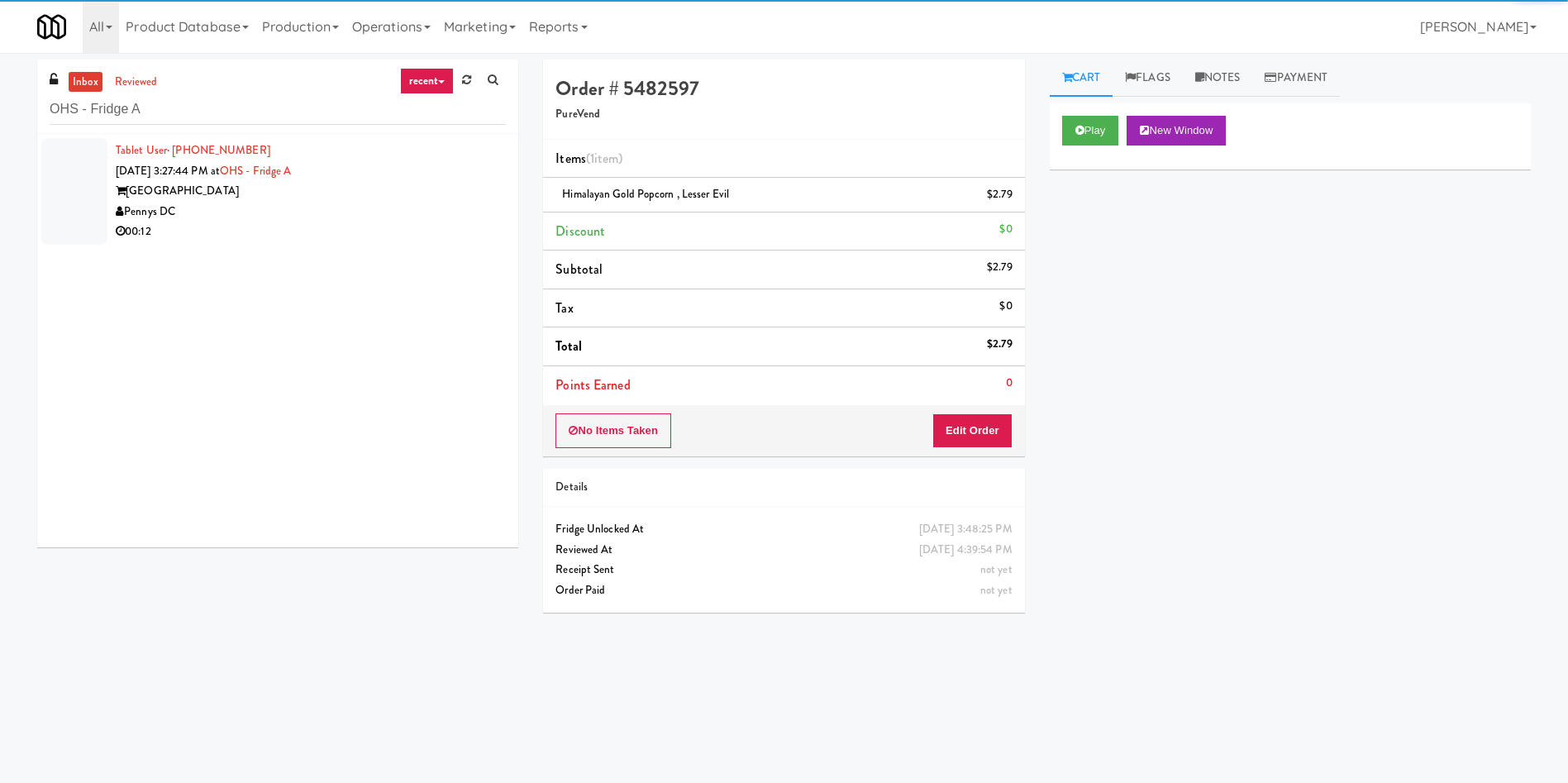
click at [57, 175] on div at bounding box center [74, 191] width 66 height 107
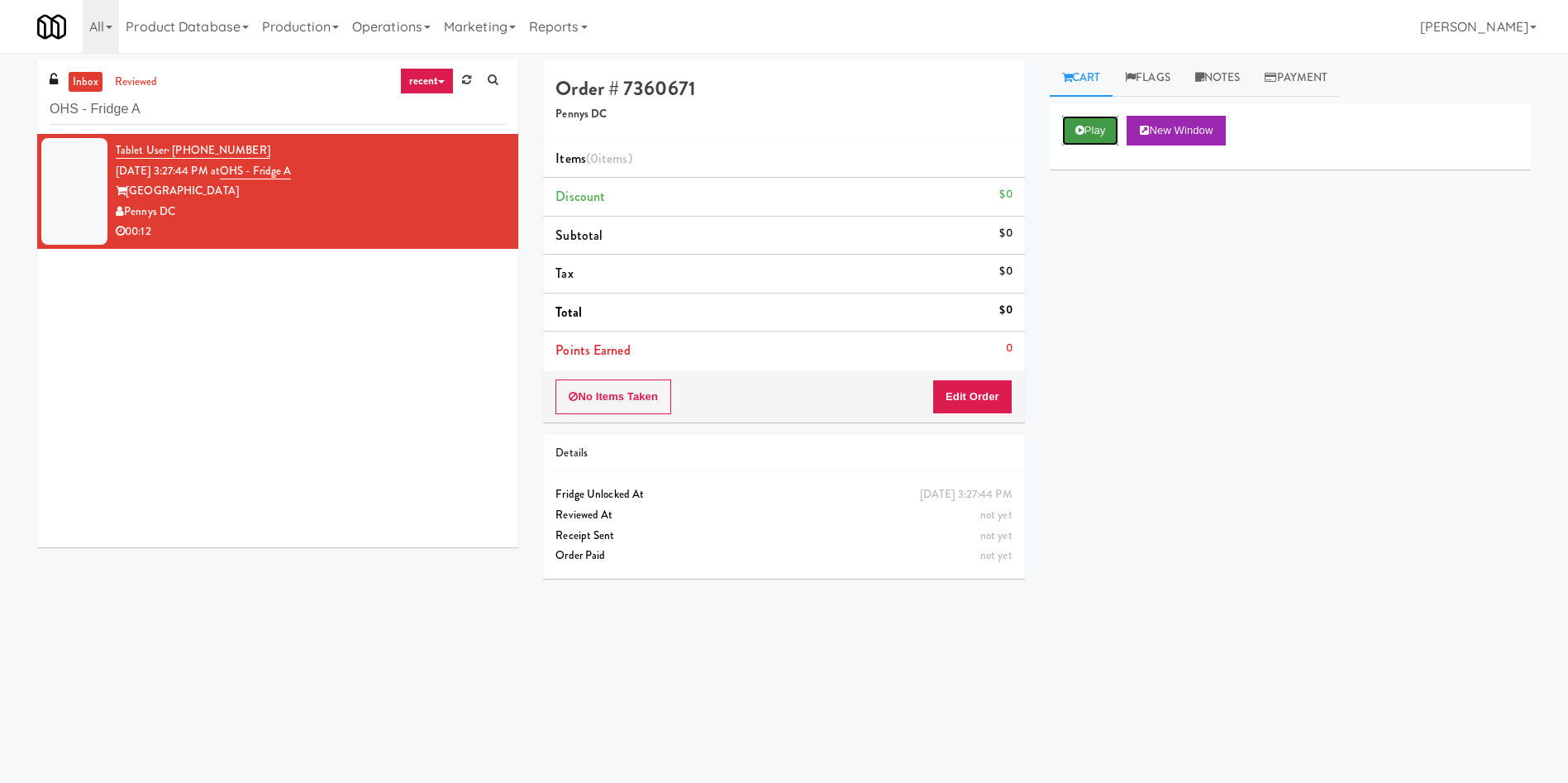
click at [1086, 136] on button "Play" at bounding box center [1090, 131] width 57 height 30
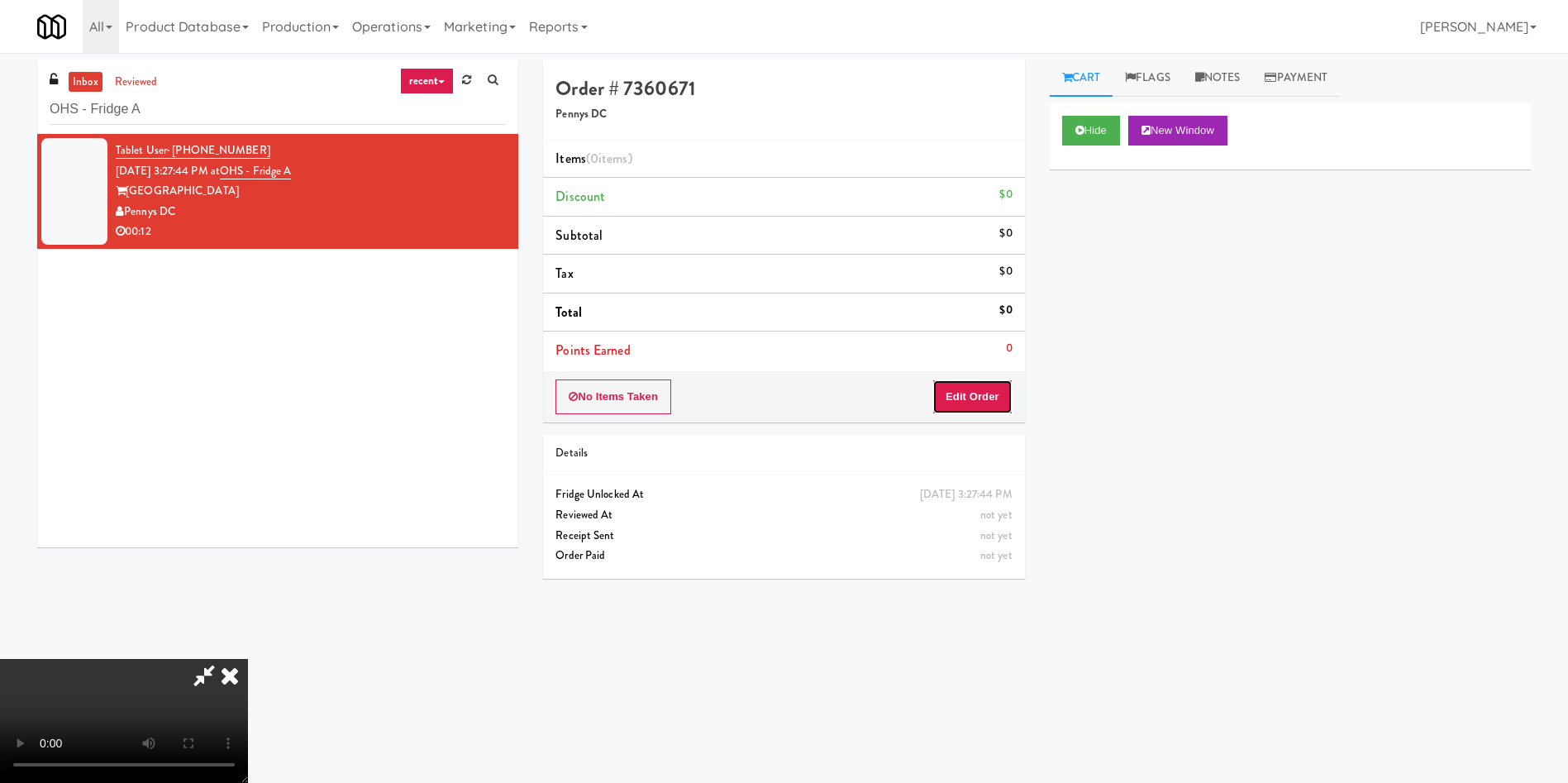
click at [987, 398] on button "Edit Order" at bounding box center [972, 396] width 80 height 34
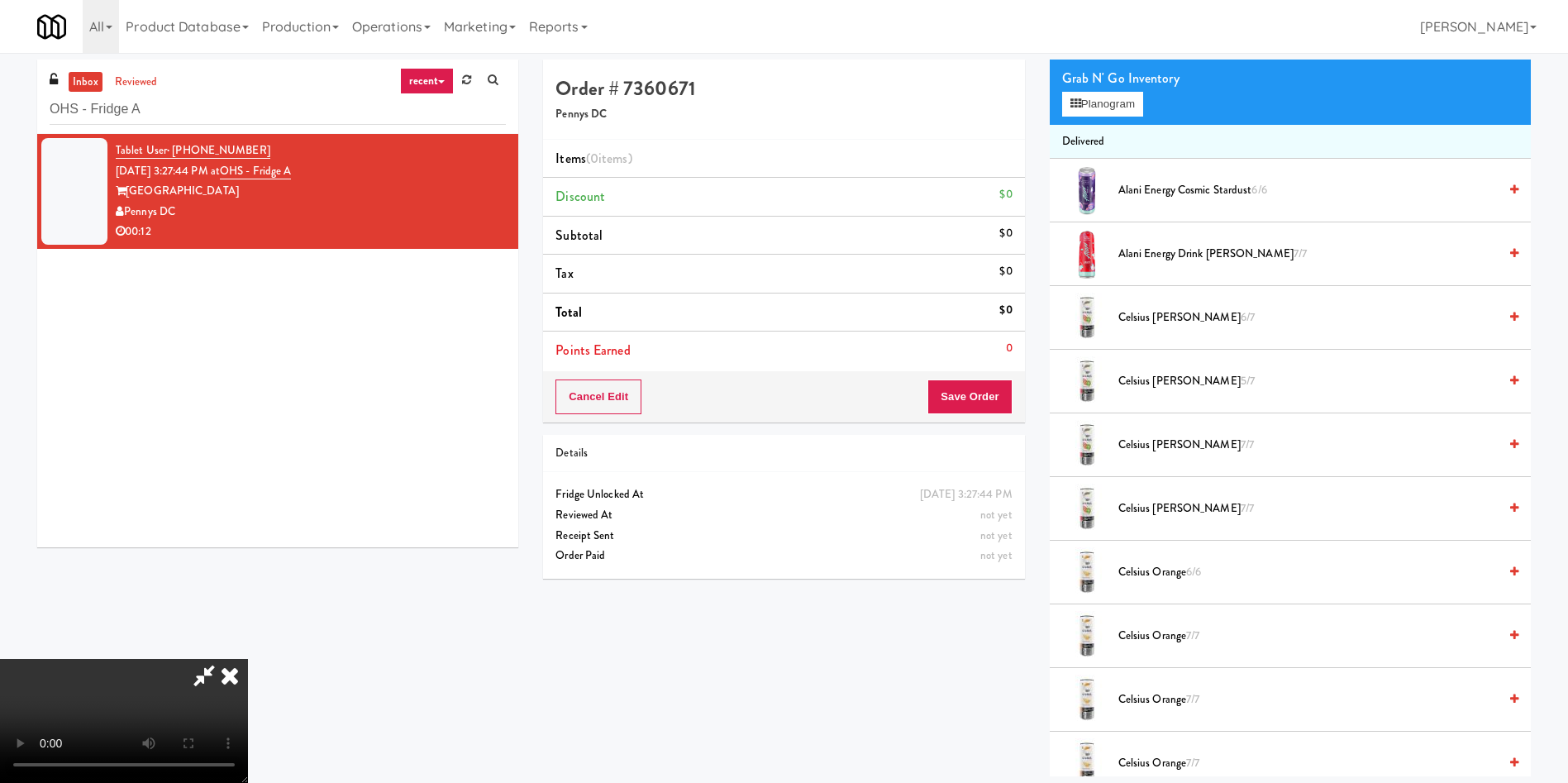
scroll to position [124, 0]
click at [1141, 259] on span "Alani Energy Drink Cherry Slush 7/7" at bounding box center [1307, 254] width 379 height 20
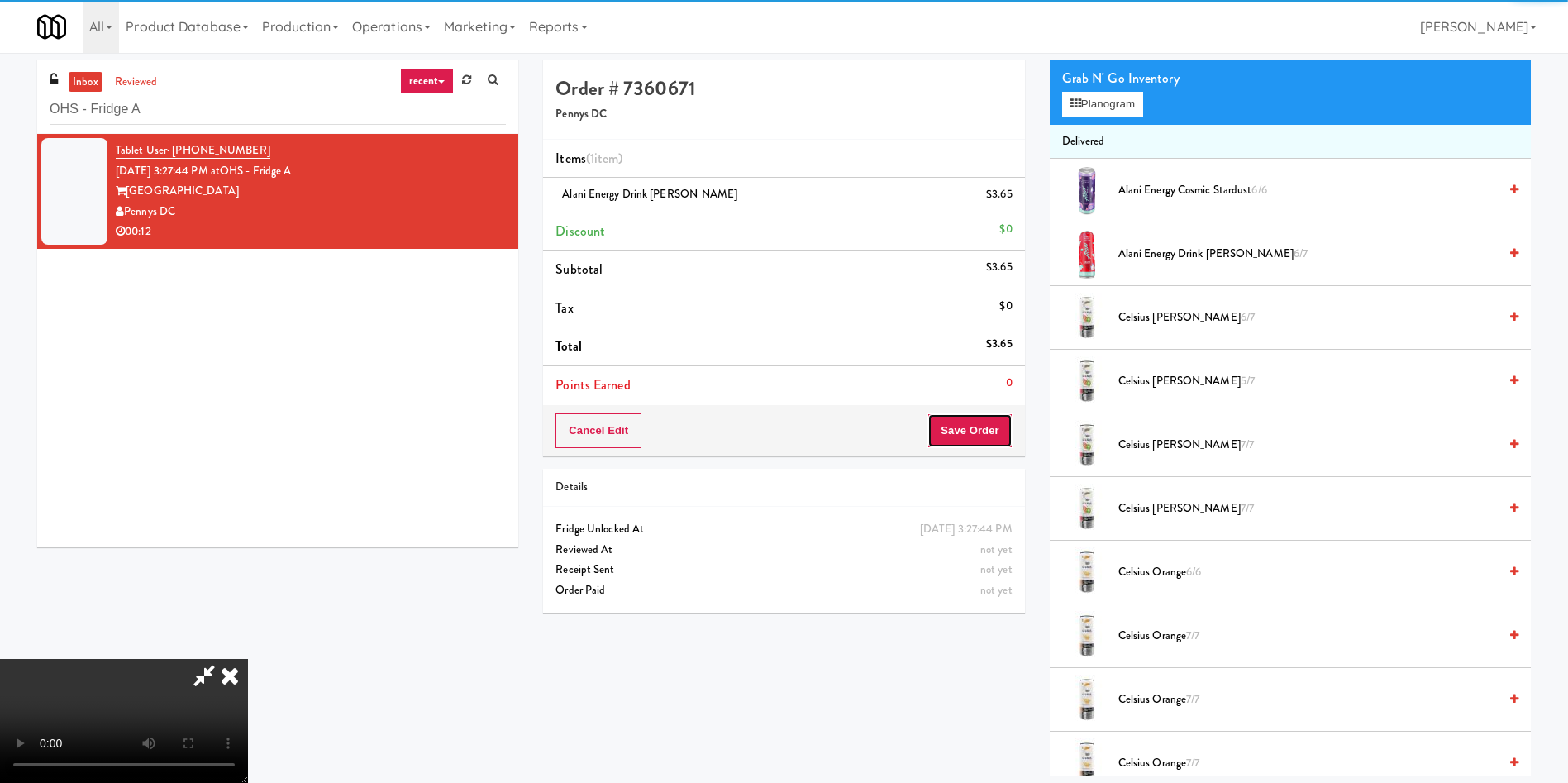
click at [953, 424] on button "Save Order" at bounding box center [970, 430] width 84 height 34
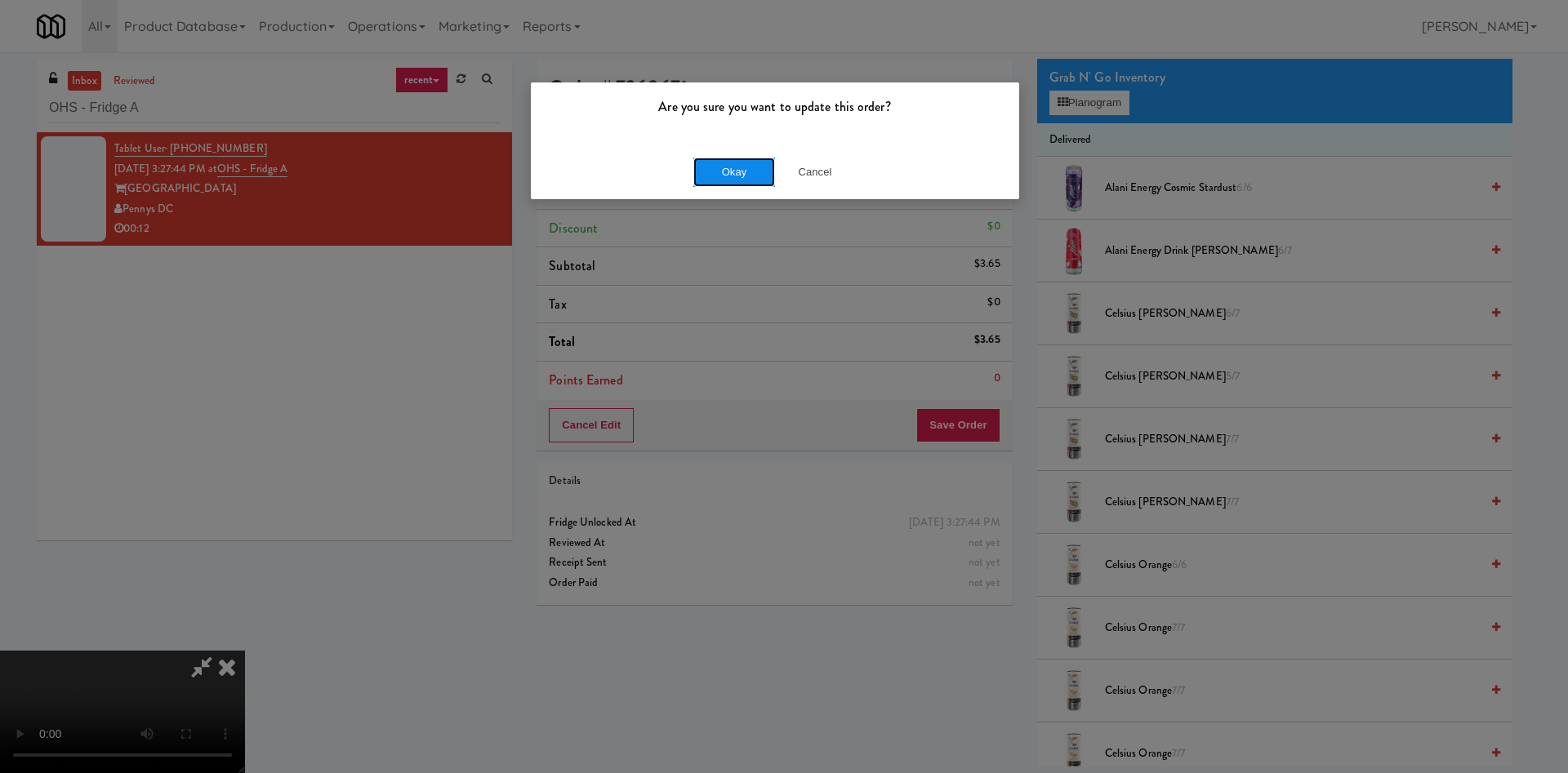
click at [745, 169] on button "Okay" at bounding box center [733, 172] width 82 height 29
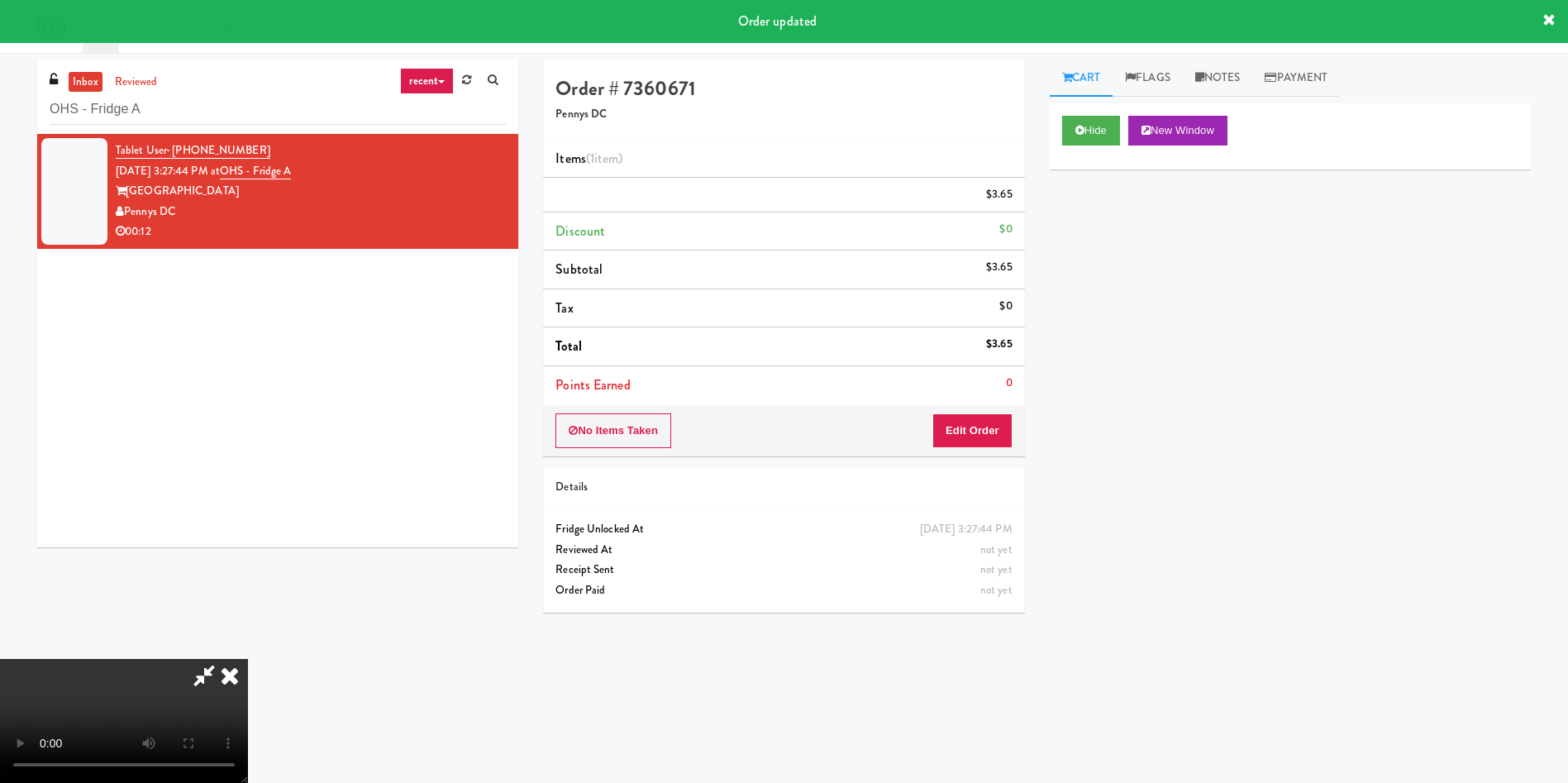
scroll to position [0, 0]
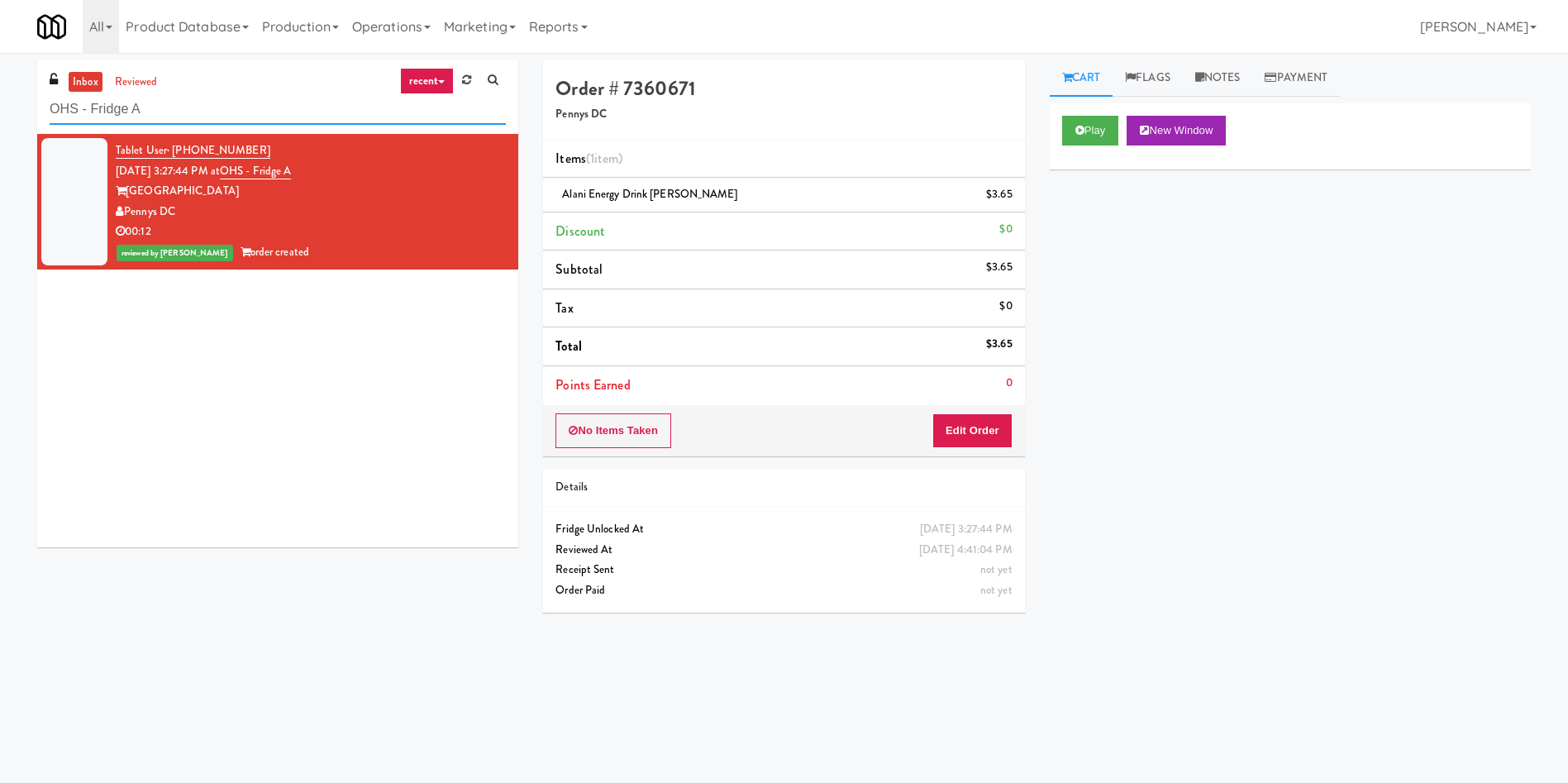
drag, startPoint x: 204, startPoint y: 109, endPoint x: 0, endPoint y: 51, distance: 212.1
click at [0, 59] on div "inbox reviewed recent all unclear take inventory issue suspicious failed recent…" at bounding box center [784, 391] width 1568 height 663
paste input "(Food, Snack & Drink) EWR 1-TB-MAIN BREAK ROOM"
type input "(Food, Snack & Drink) EWR 1-TB-MAIN BREAK ROOM"
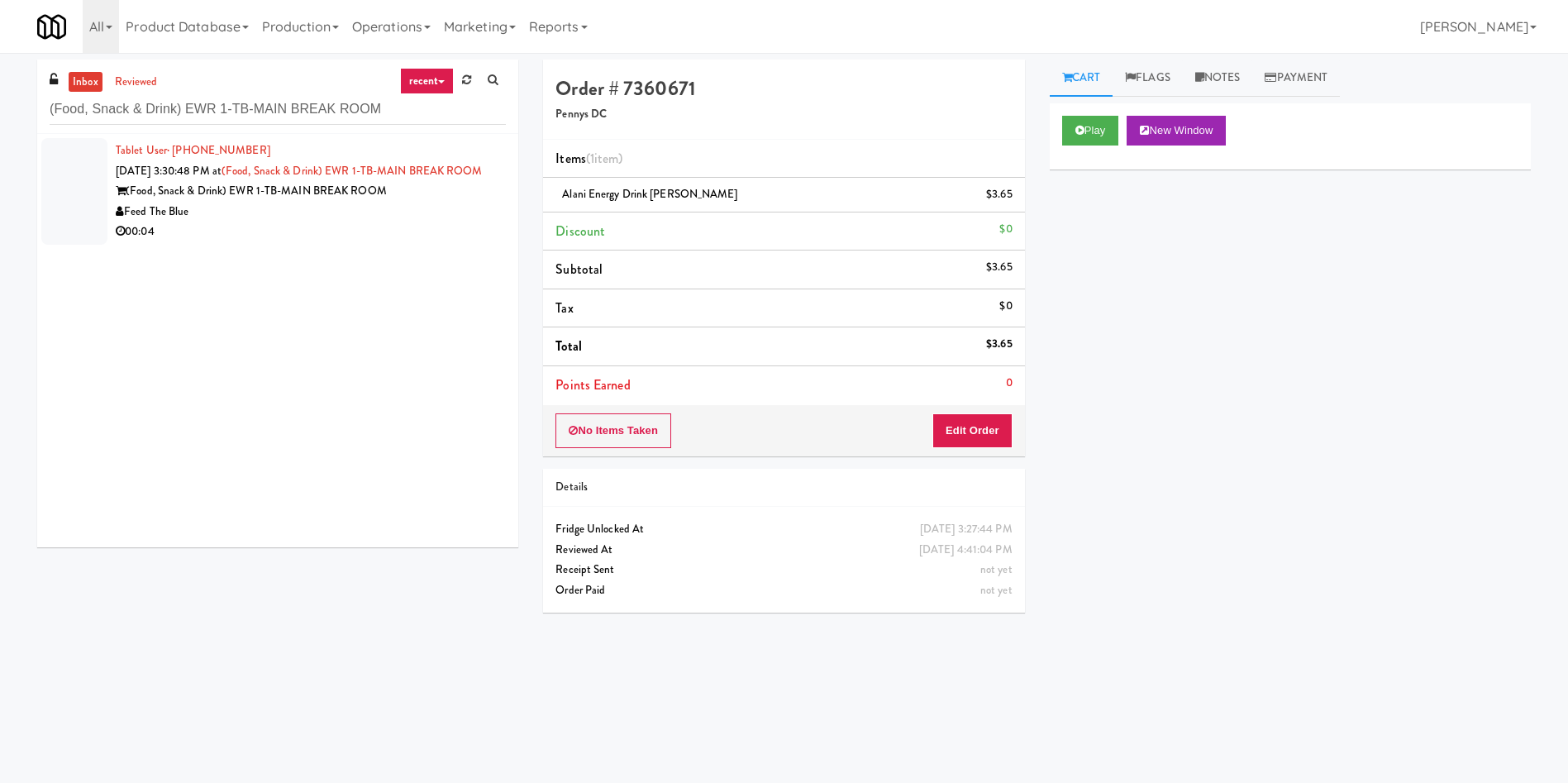
click at [57, 216] on div at bounding box center [74, 191] width 66 height 107
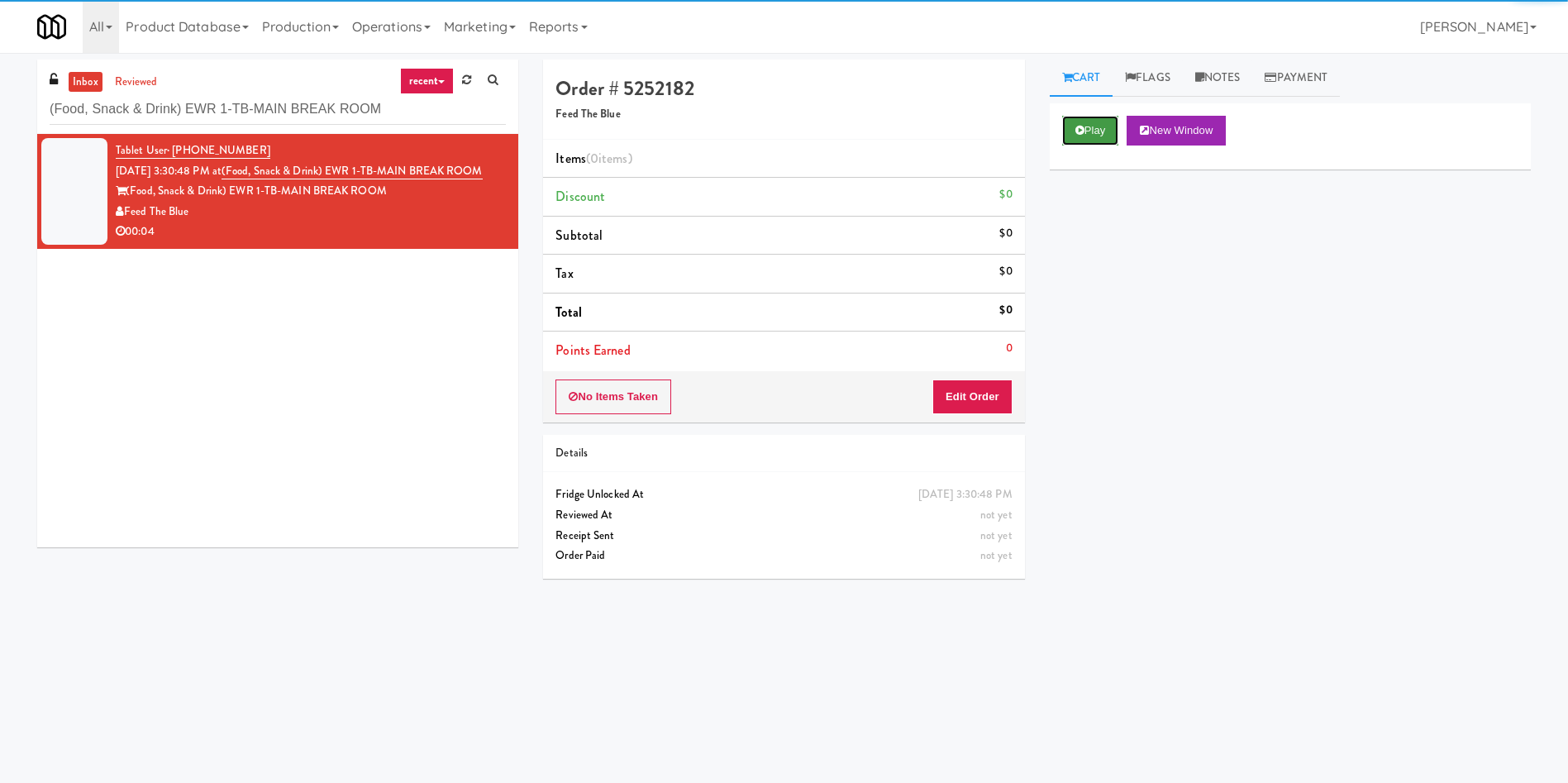
click at [1106, 129] on button "Play" at bounding box center [1090, 131] width 57 height 30
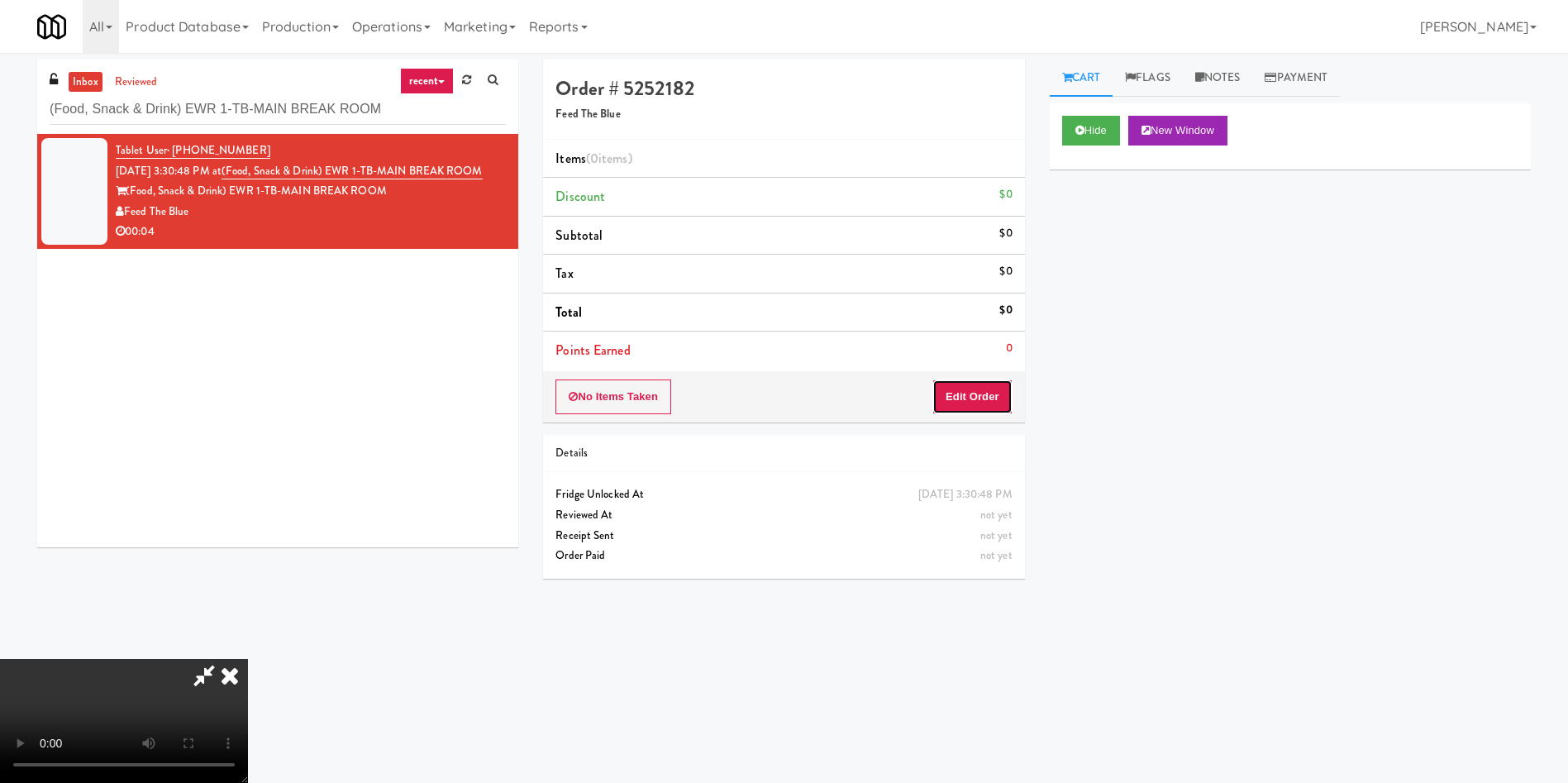
click at [977, 394] on button "Edit Order" at bounding box center [972, 396] width 80 height 34
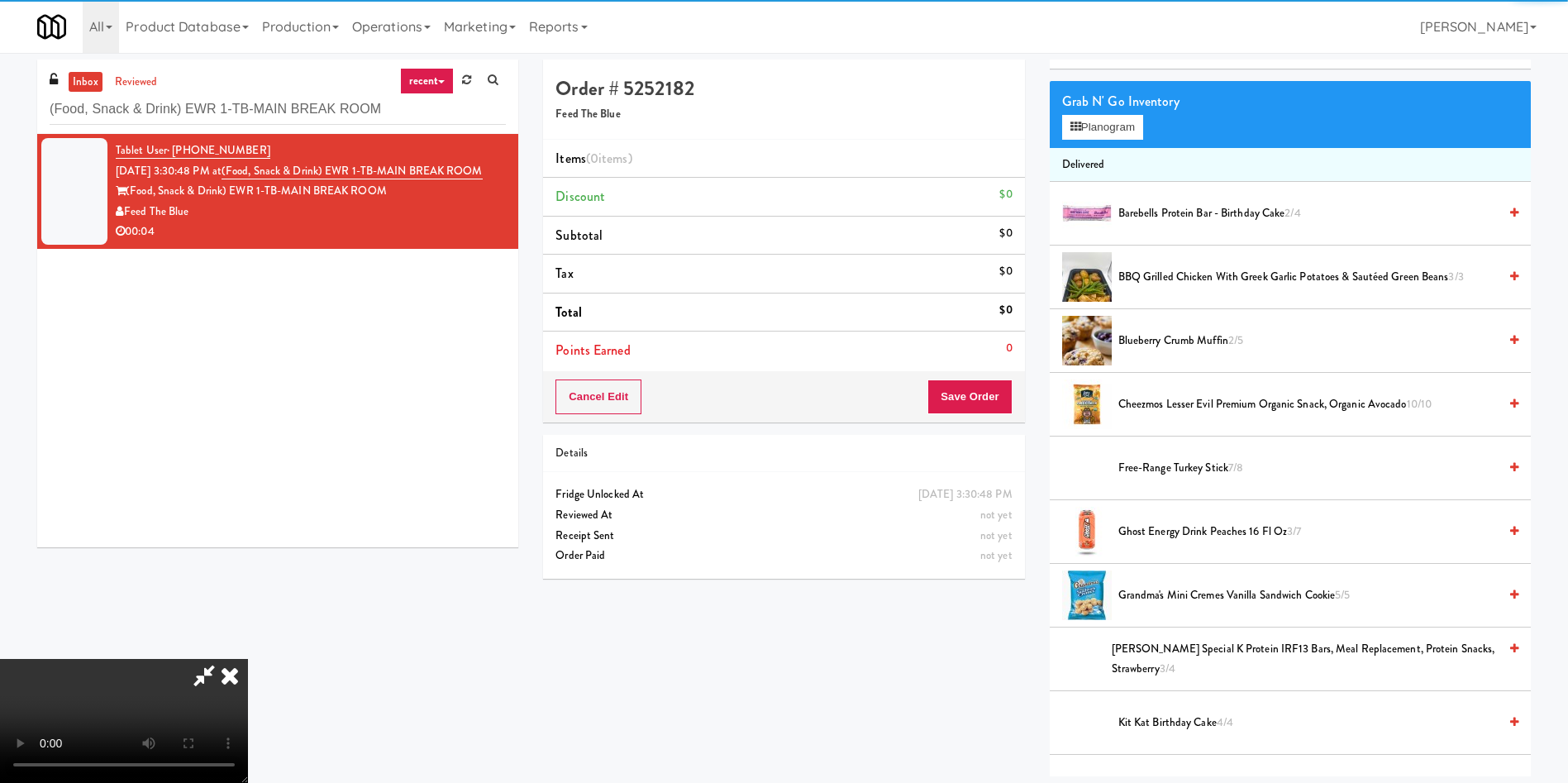
scroll to position [124, 0]
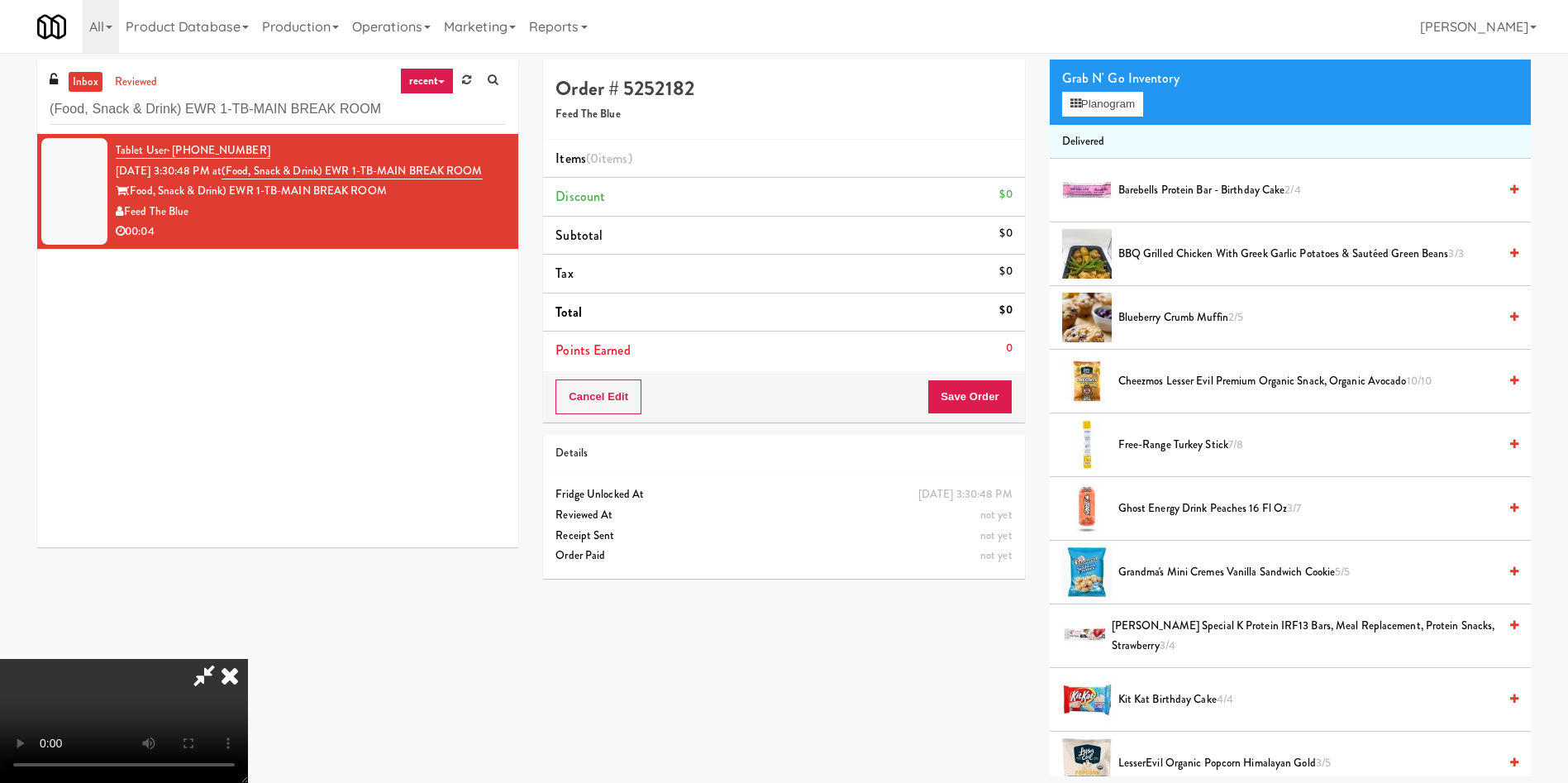
click at [248, 659] on video at bounding box center [123, 721] width 248 height 124
click at [1089, 100] on button "Planogram" at bounding box center [1102, 104] width 81 height 25
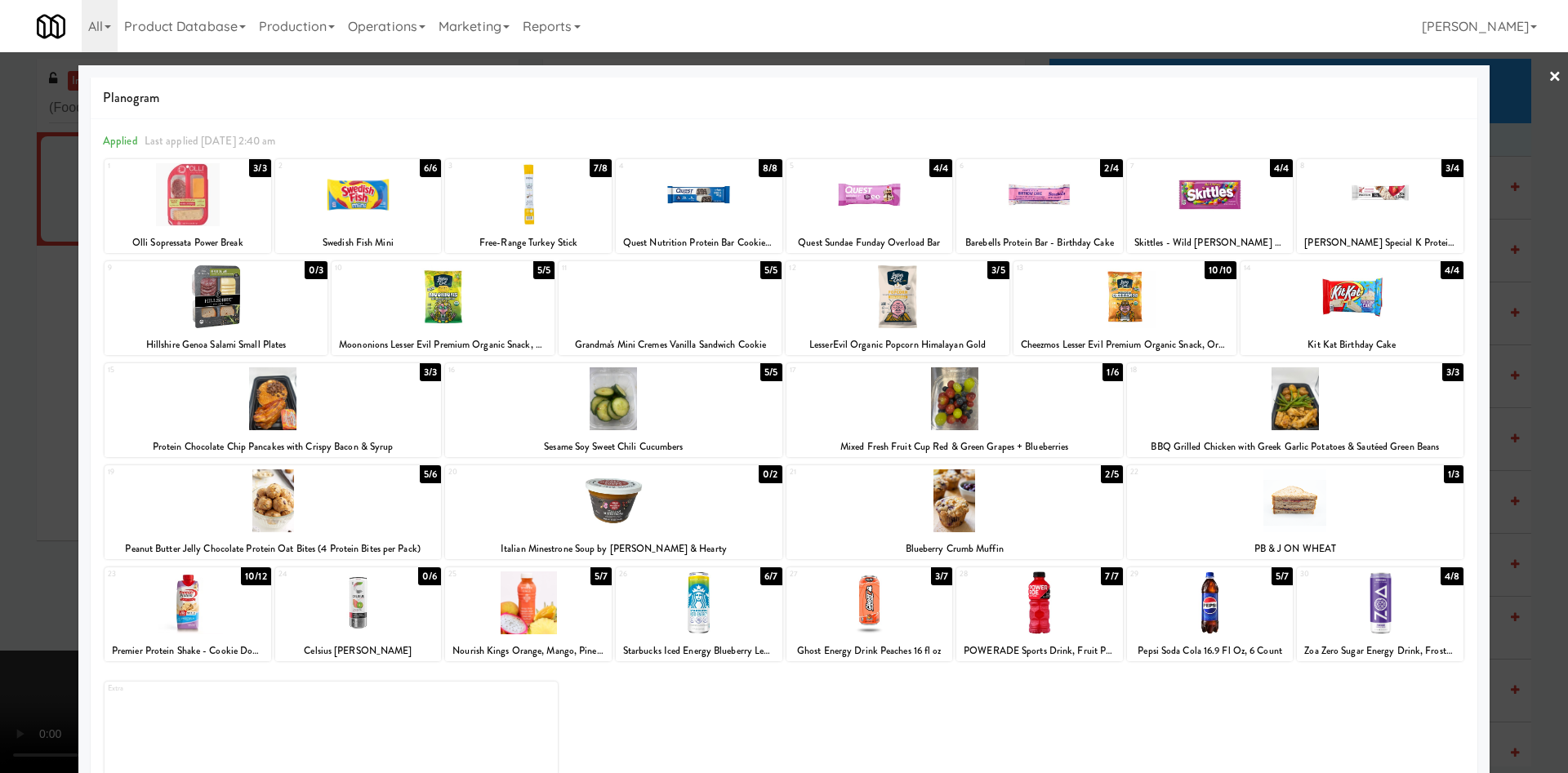
click at [0, 464] on div at bounding box center [784, 386] width 1568 height 773
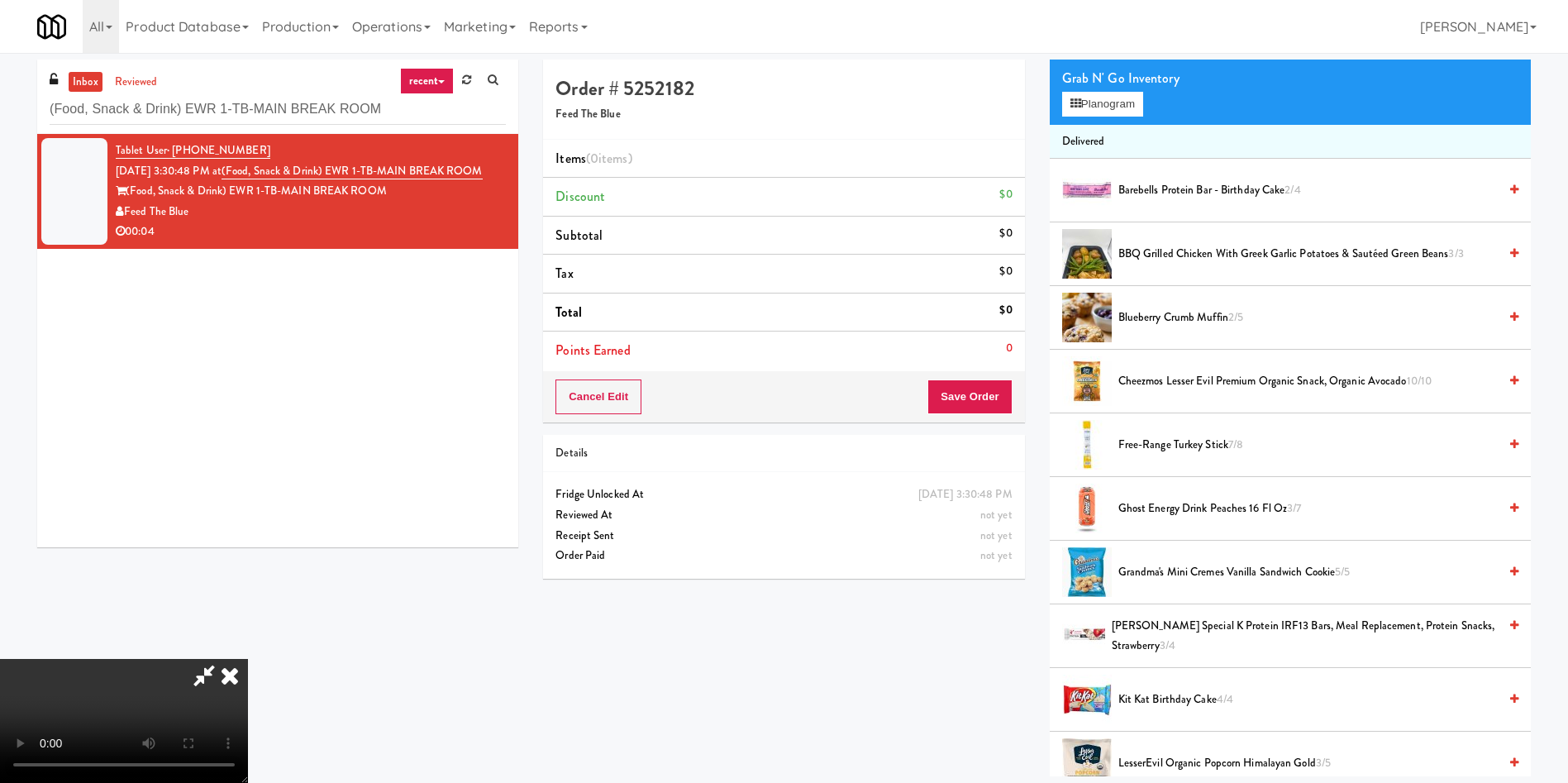
click at [221, 659] on video at bounding box center [123, 721] width 248 height 124
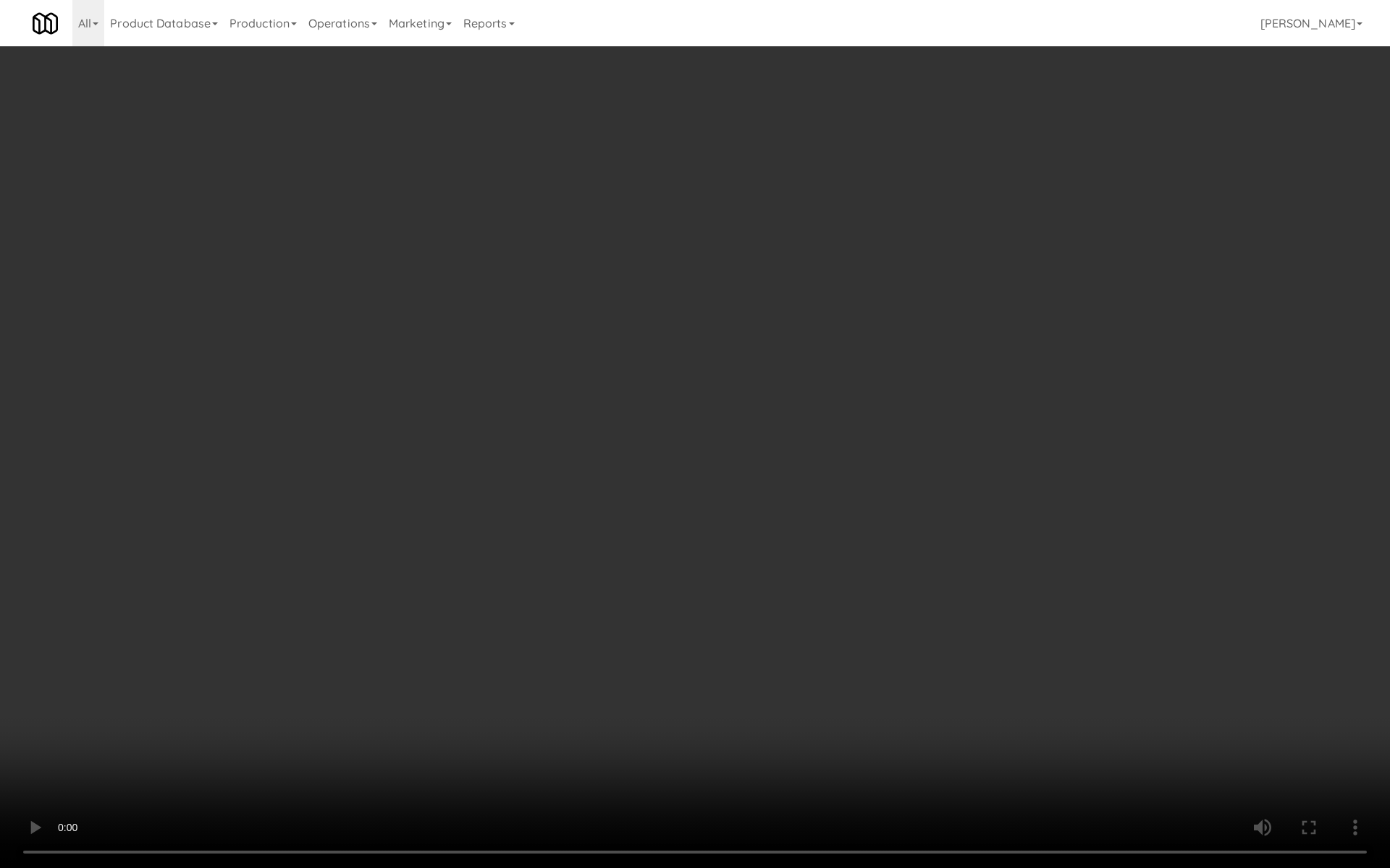
click at [735, 512] on video at bounding box center [695, 434] width 1390 height 868
click at [626, 374] on video at bounding box center [695, 434] width 1390 height 868
click at [699, 397] on video at bounding box center [695, 434] width 1390 height 868
click at [648, 375] on video at bounding box center [695, 434] width 1390 height 868
click at [643, 574] on video at bounding box center [695, 434] width 1390 height 868
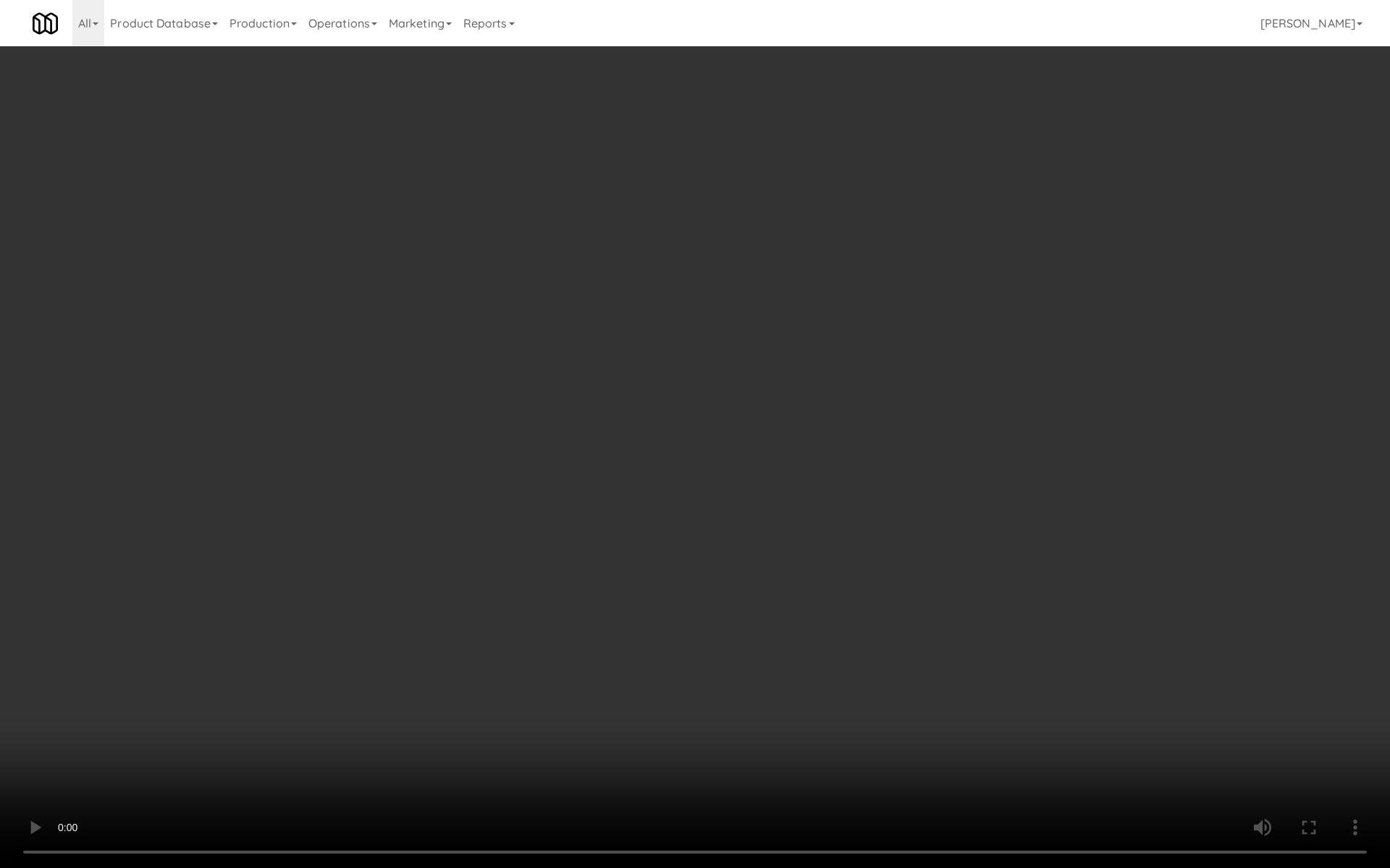
click at [634, 489] on video at bounding box center [695, 434] width 1390 height 868
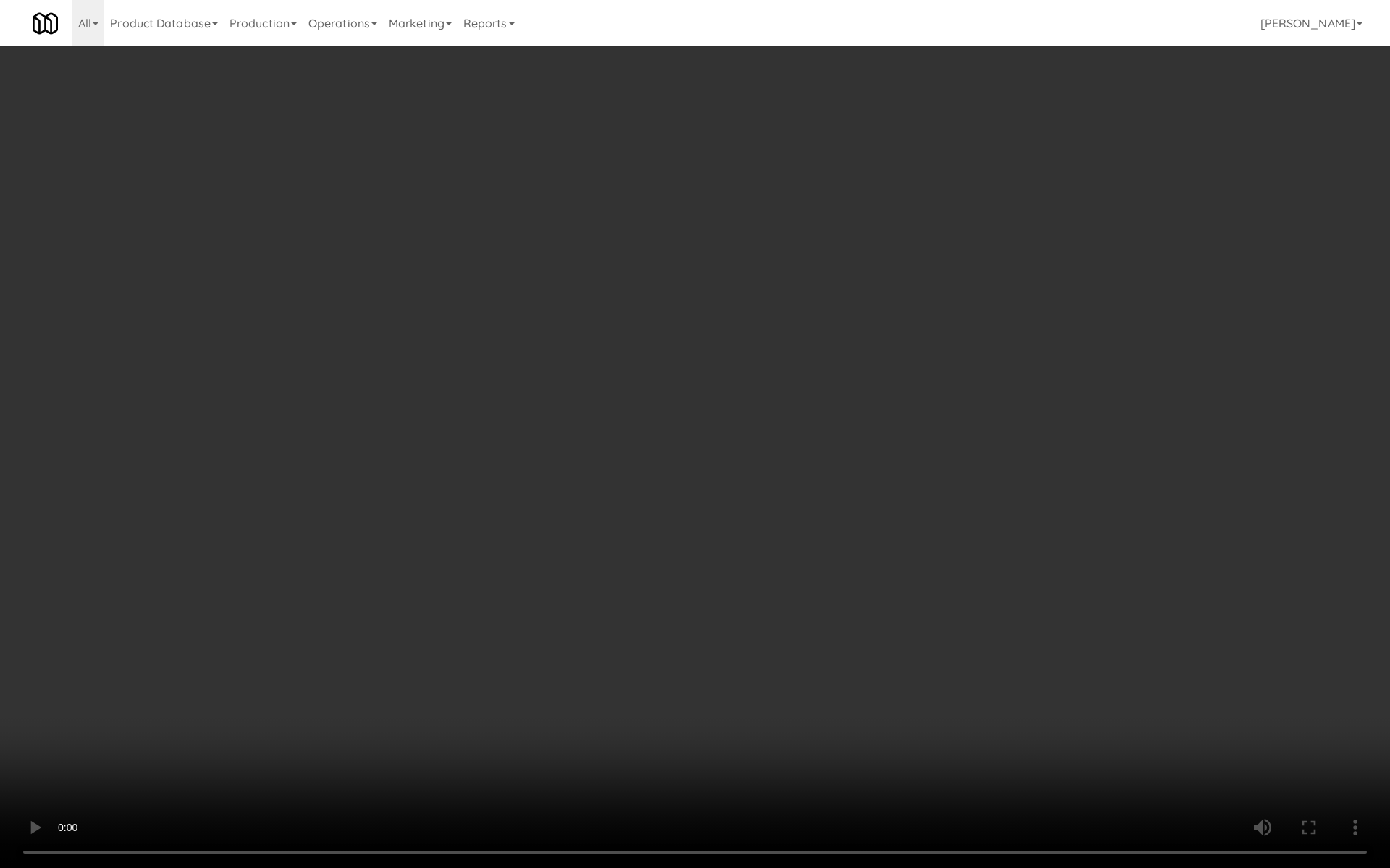
click at [724, 534] on video at bounding box center [695, 434] width 1390 height 868
click at [697, 511] on video at bounding box center [695, 434] width 1390 height 868
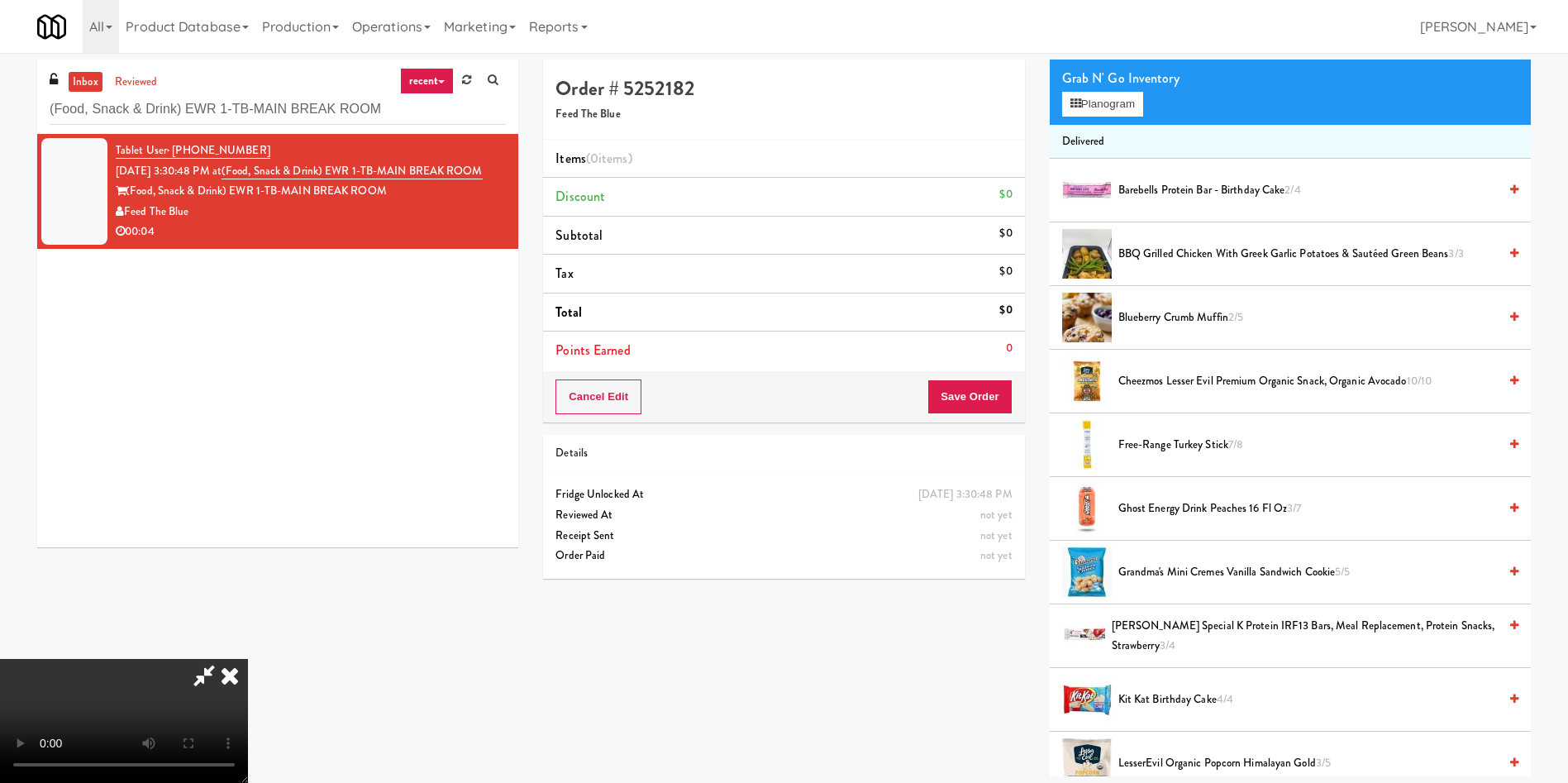
click at [248, 659] on video at bounding box center [123, 721] width 248 height 124
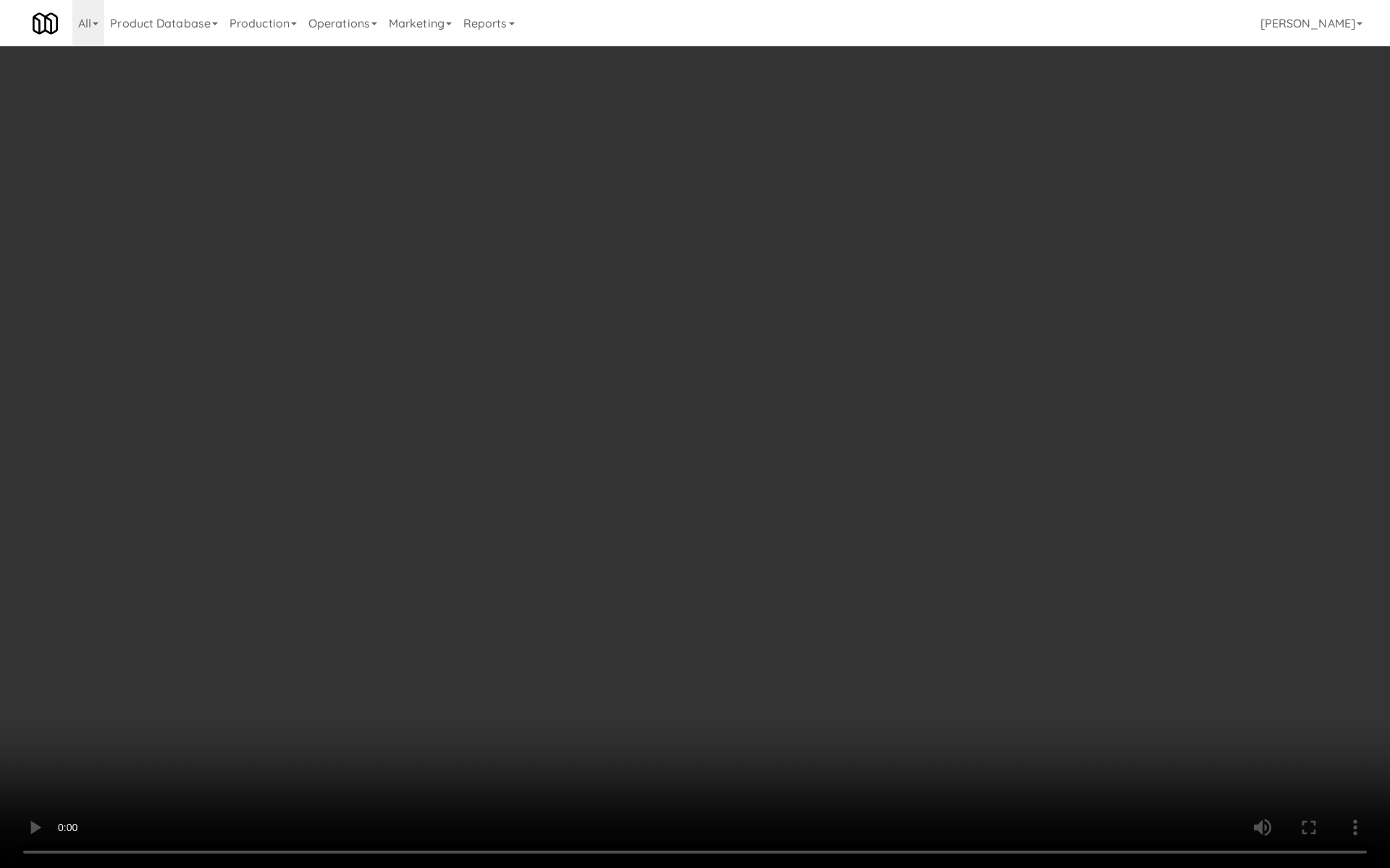
click at [638, 442] on video at bounding box center [695, 434] width 1390 height 868
click at [690, 474] on video at bounding box center [695, 434] width 1390 height 868
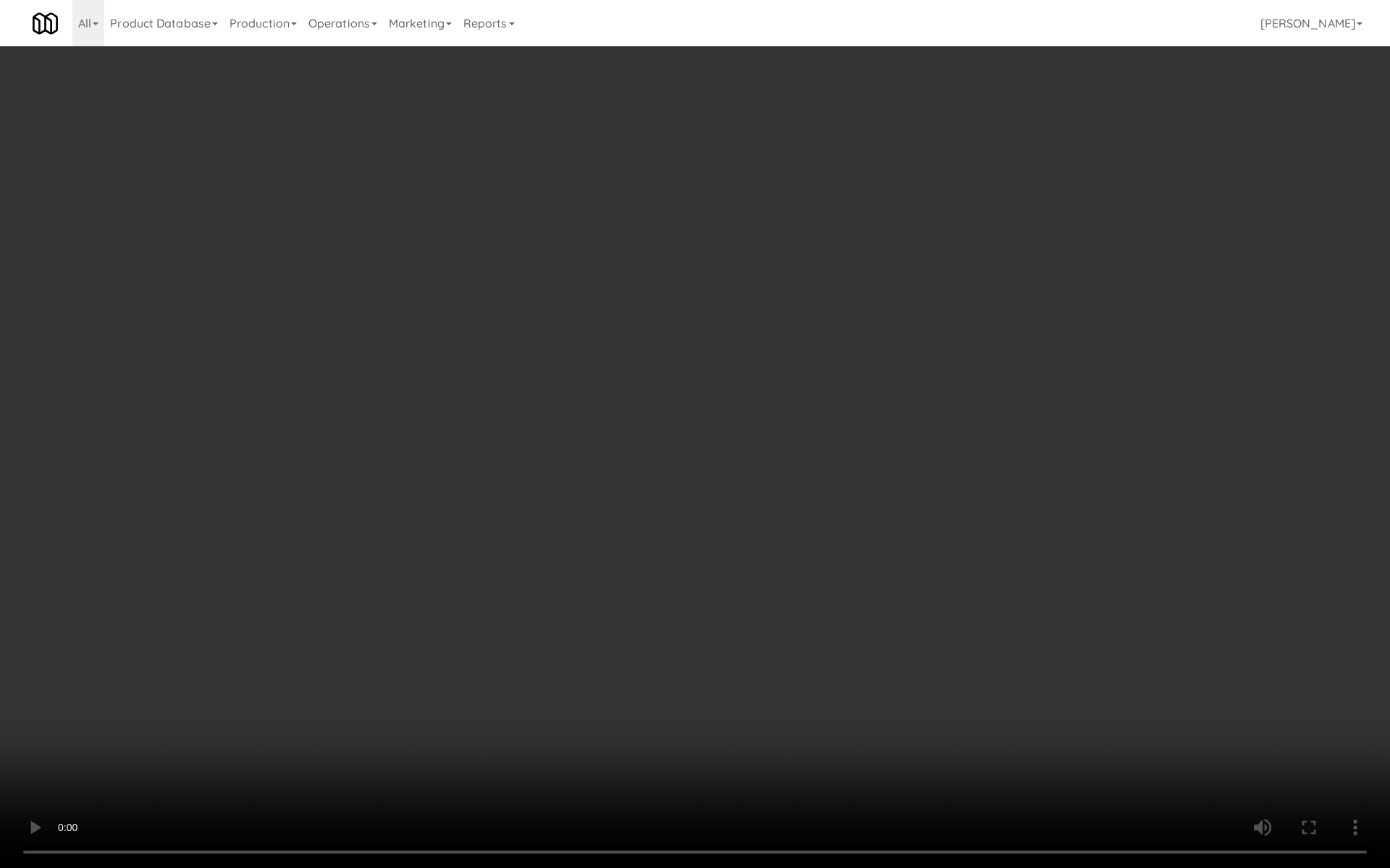
click at [690, 474] on video at bounding box center [695, 434] width 1390 height 868
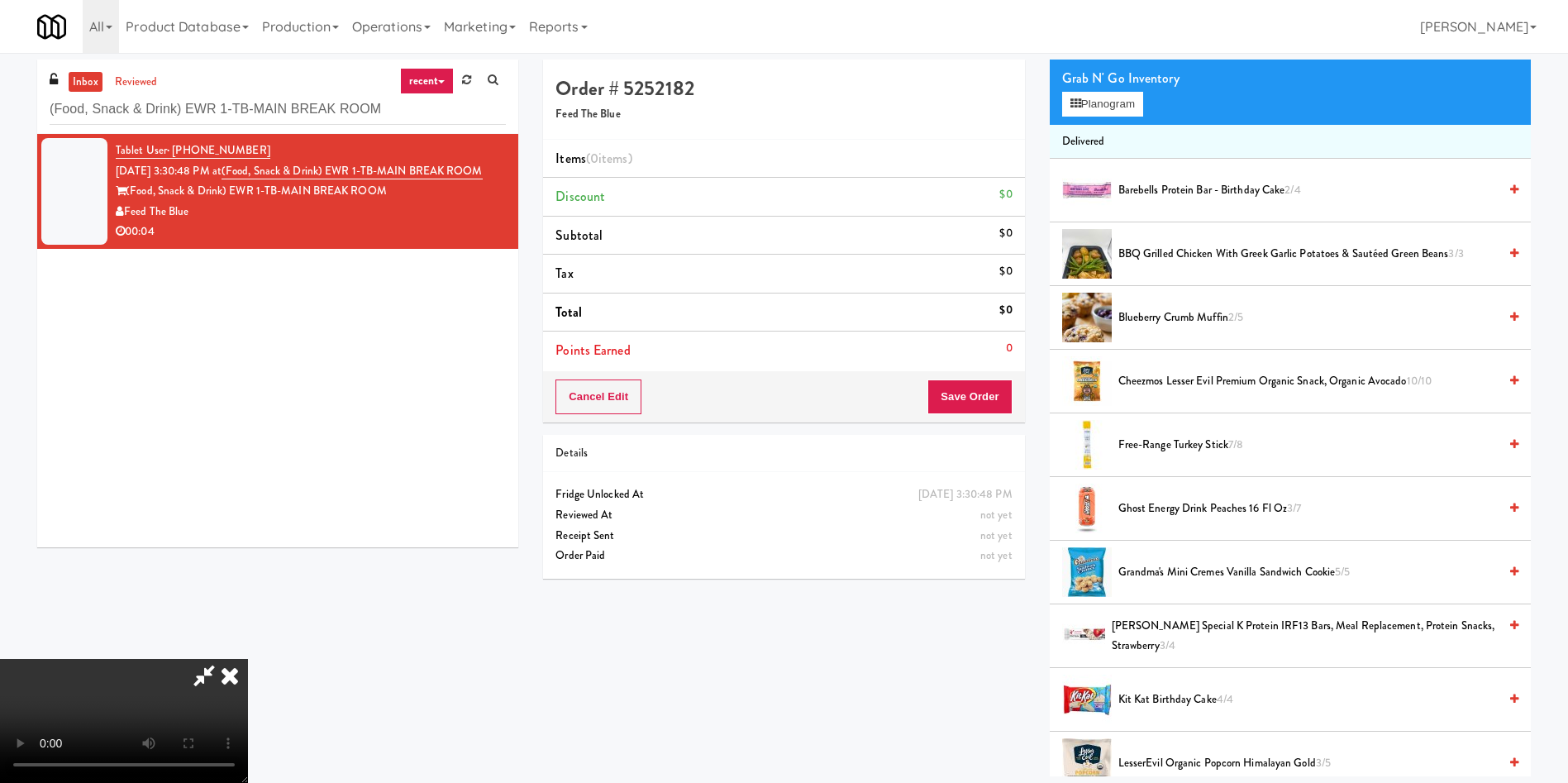
click at [248, 659] on video at bounding box center [123, 721] width 248 height 124
click at [1117, 111] on button "Planogram" at bounding box center [1102, 104] width 81 height 25
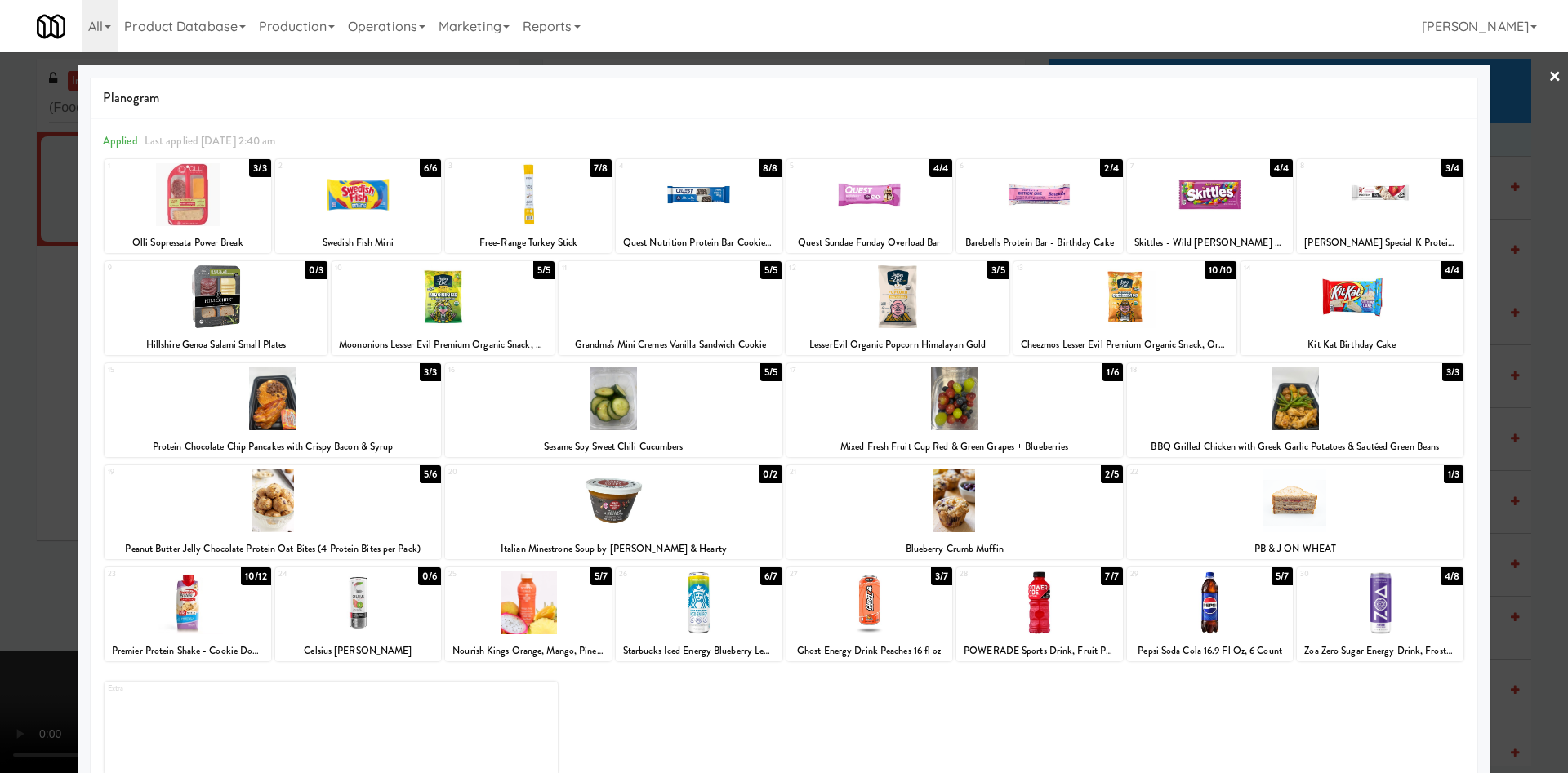
click at [874, 199] on div at bounding box center [870, 194] width 167 height 63
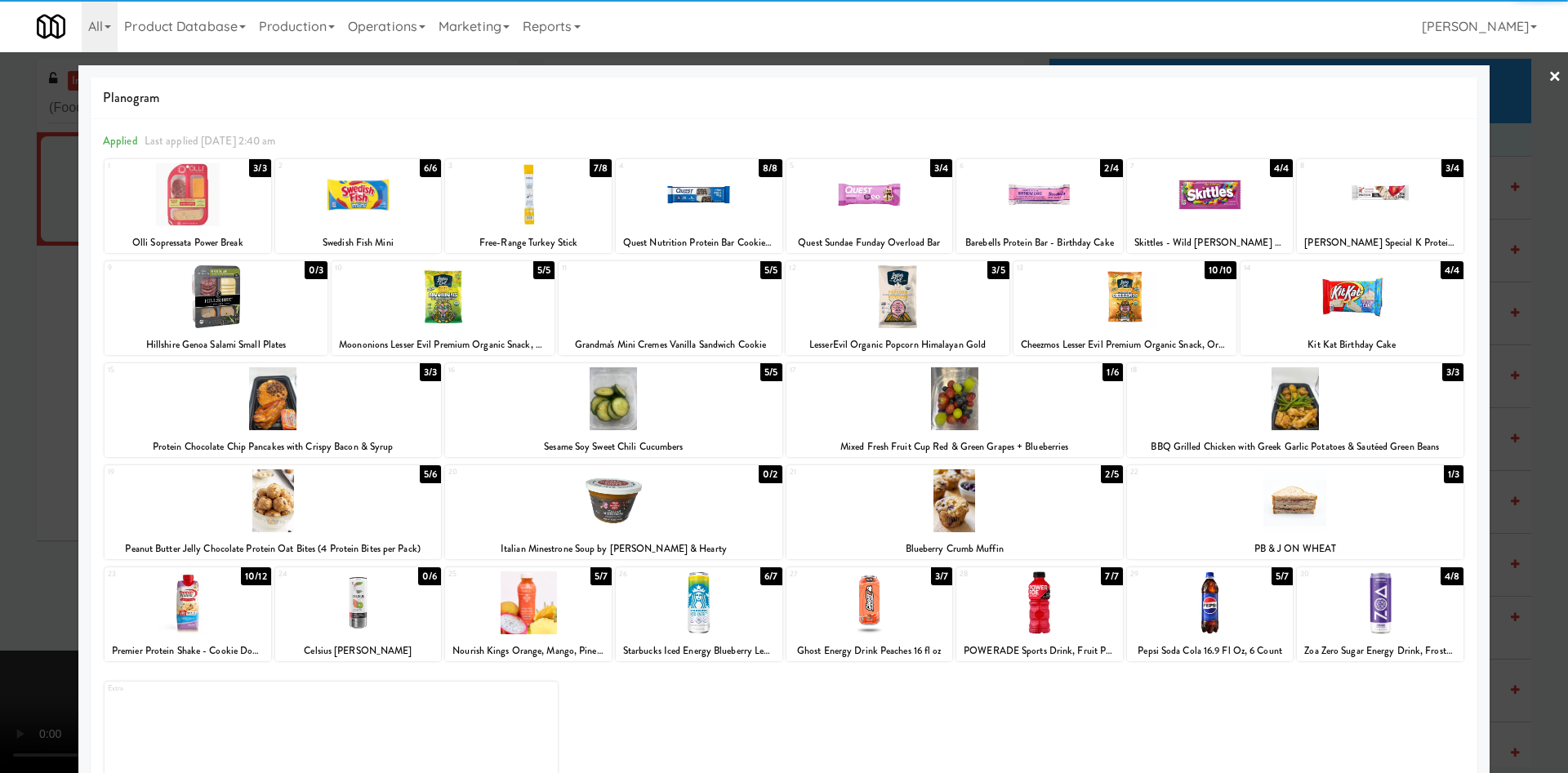
click at [17, 468] on div at bounding box center [784, 386] width 1568 height 773
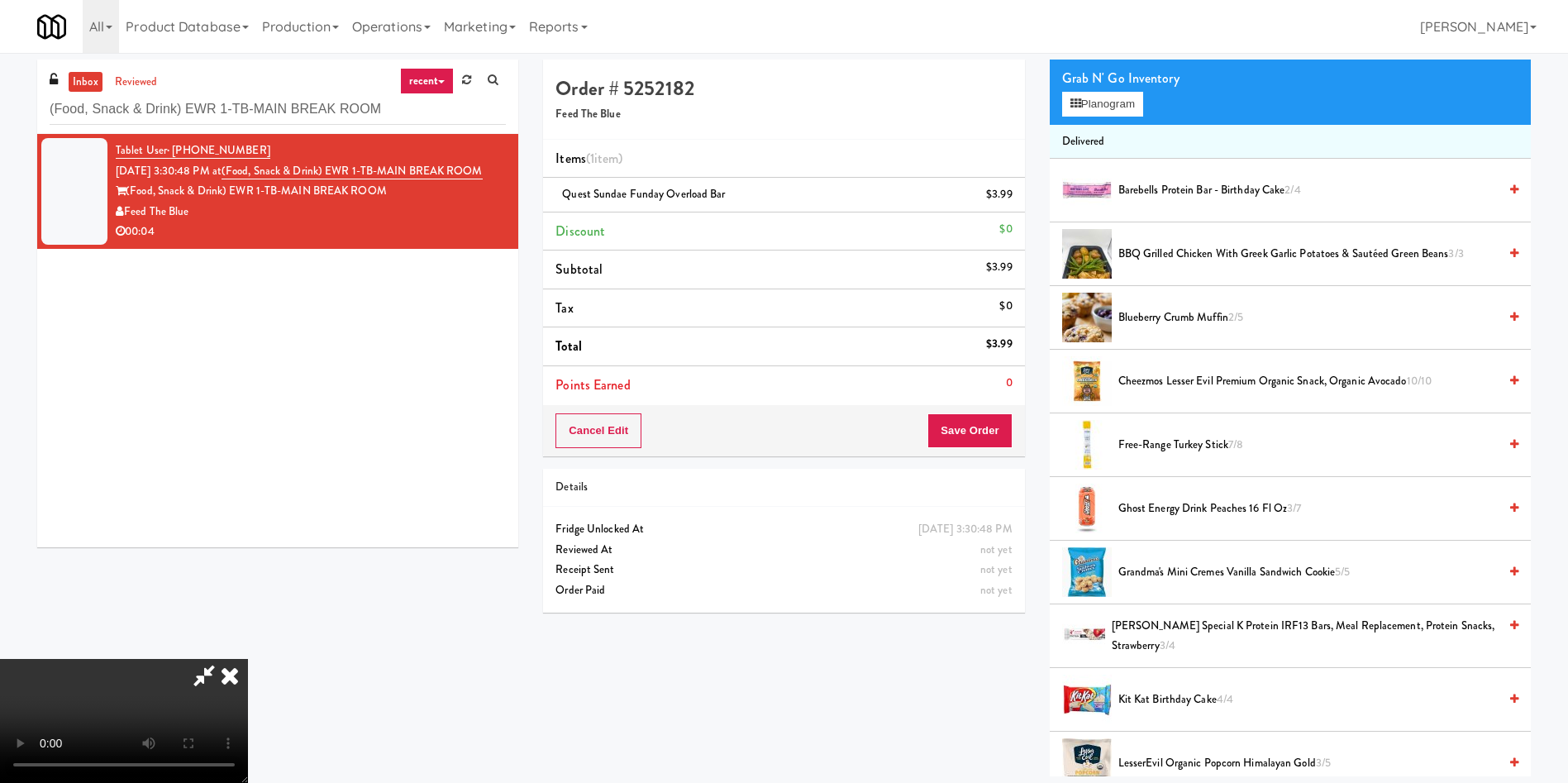
click at [248, 687] on video at bounding box center [123, 721] width 248 height 124
click at [983, 421] on button "Save Order" at bounding box center [970, 430] width 84 height 34
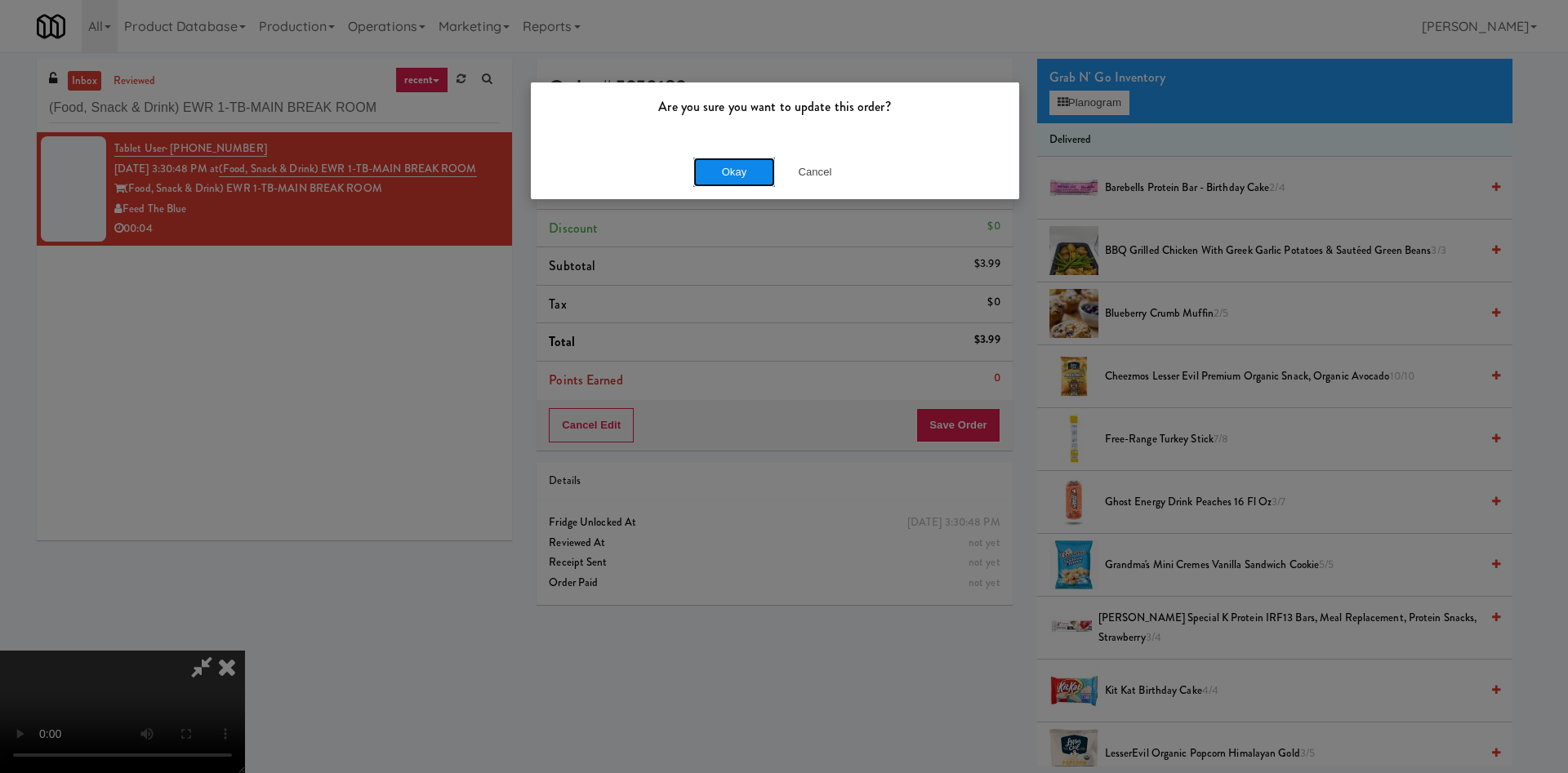
click at [743, 166] on button "Okay" at bounding box center [733, 172] width 82 height 29
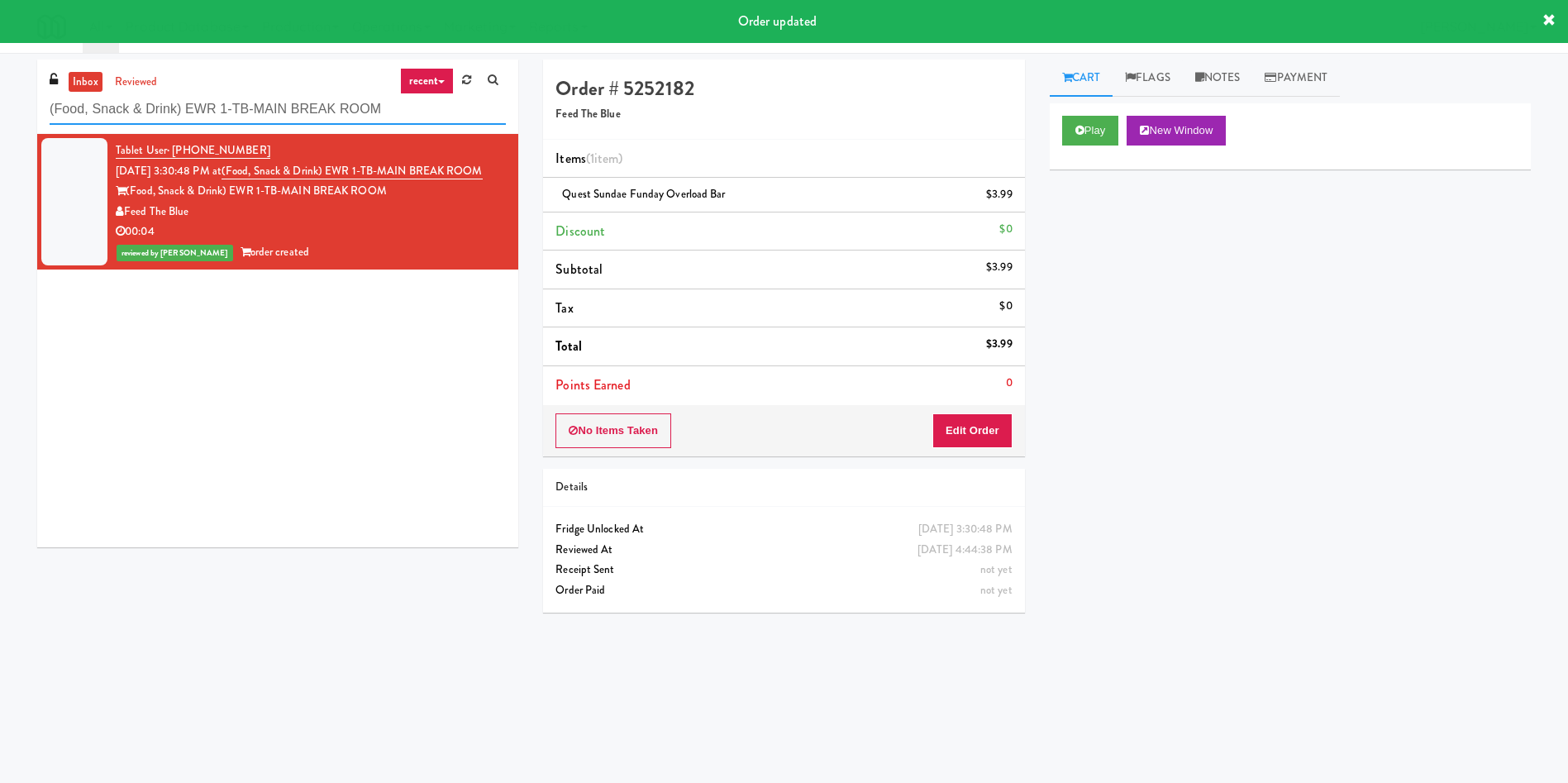
drag, startPoint x: 408, startPoint y: 109, endPoint x: 0, endPoint y: 40, distance: 413.8
click at [0, 53] on body "Order updated Are you sure you want to update this order? Okay Cancel Okay Are …" at bounding box center [784, 444] width 1568 height 783
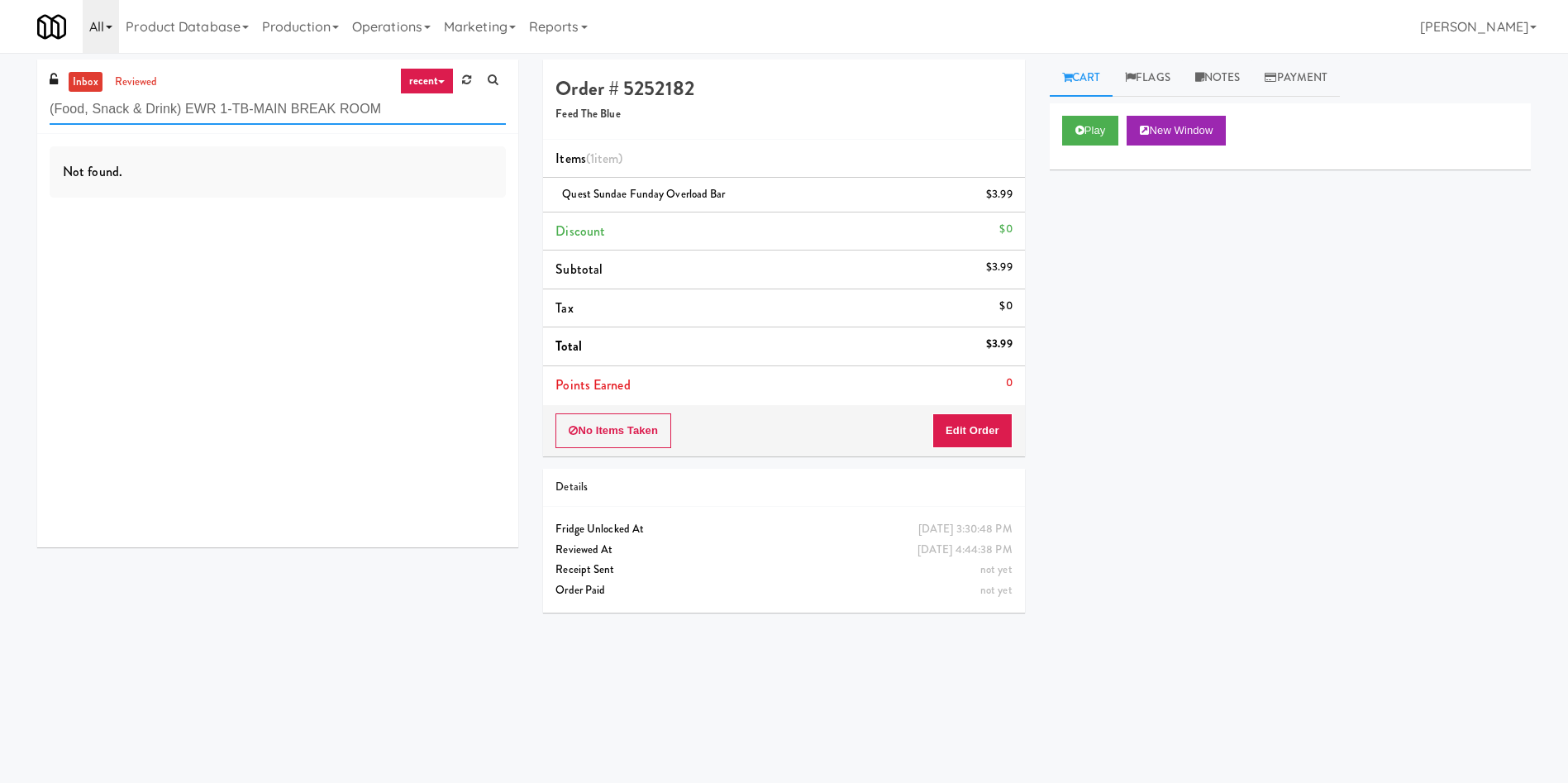
drag, startPoint x: 415, startPoint y: 121, endPoint x: 109, endPoint y: 11, distance: 325.2
click at [0, 95] on div "inbox reviewed recent all unclear take inventory issue suspicious failed recent…" at bounding box center [784, 391] width 1568 height 663
paste input "Prospect - Cooler"
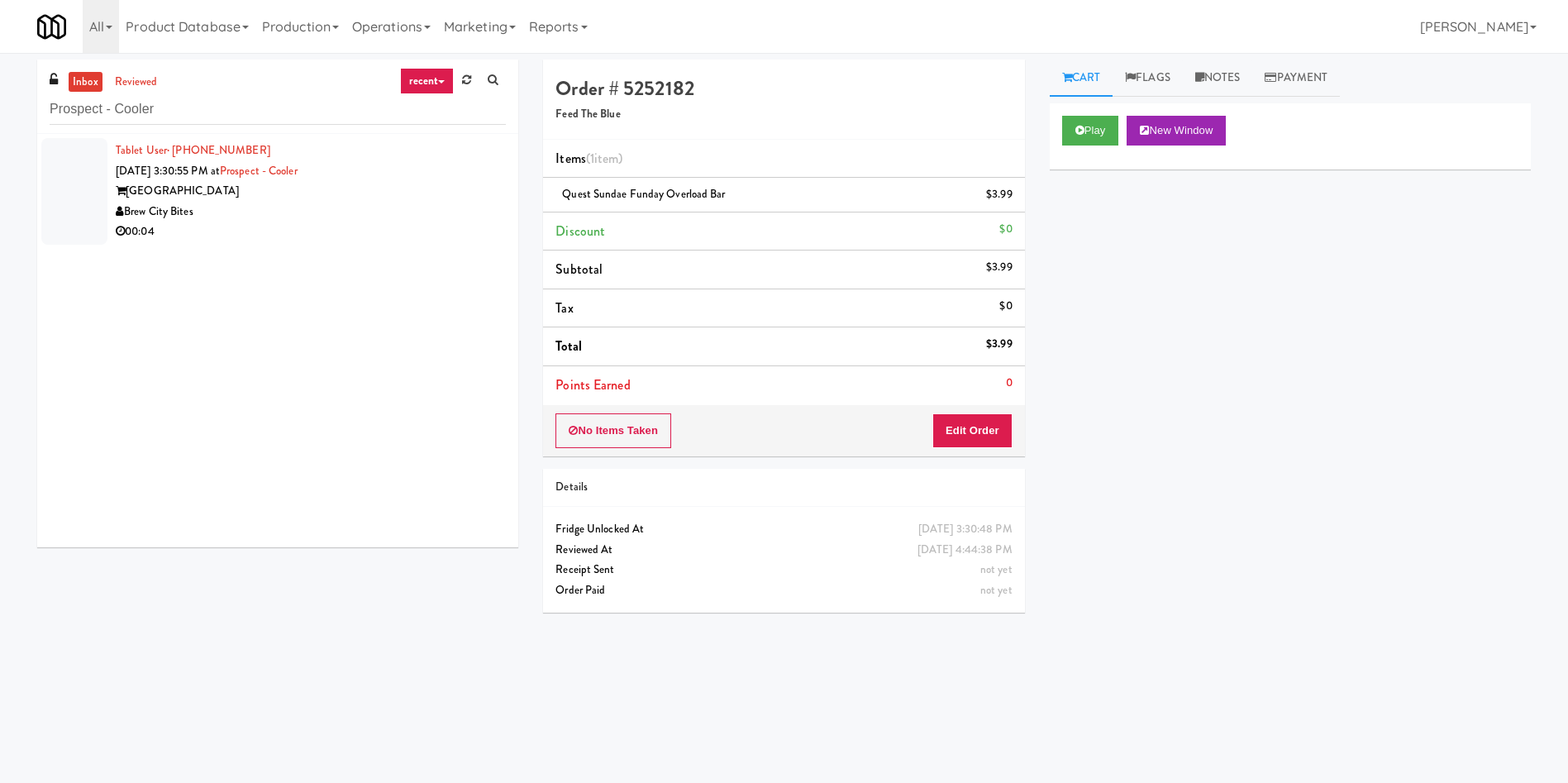
click at [359, 209] on div "Brew City Bites" at bounding box center [311, 212] width 391 height 20
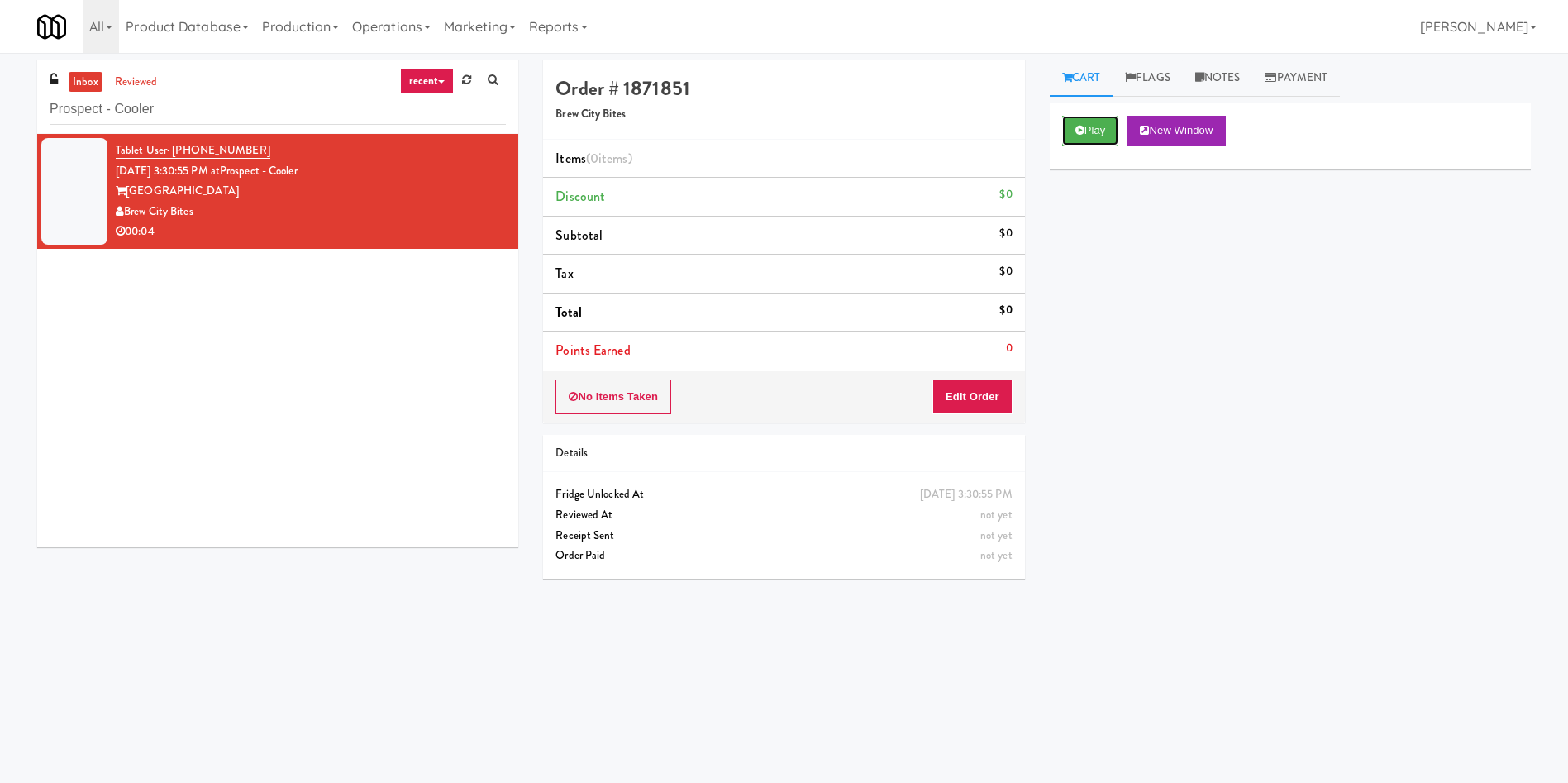
drag, startPoint x: 1092, startPoint y: 122, endPoint x: 1080, endPoint y: 178, distance: 57.3
click at [1093, 123] on button "Play" at bounding box center [1090, 131] width 57 height 30
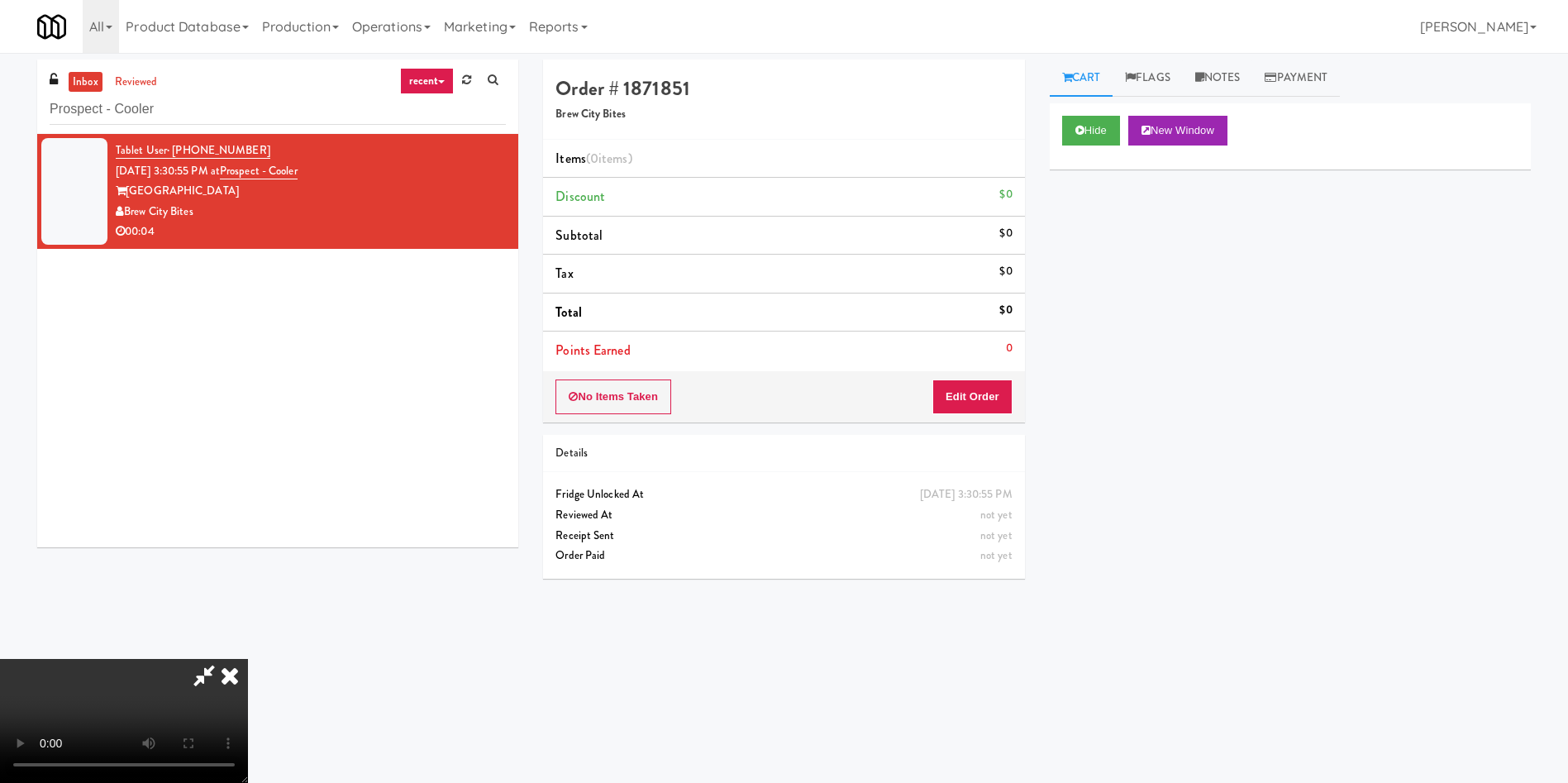
click at [994, 421] on div "No Items Taken Edit Order" at bounding box center [783, 396] width 482 height 51
click at [996, 403] on button "Edit Order" at bounding box center [972, 396] width 80 height 34
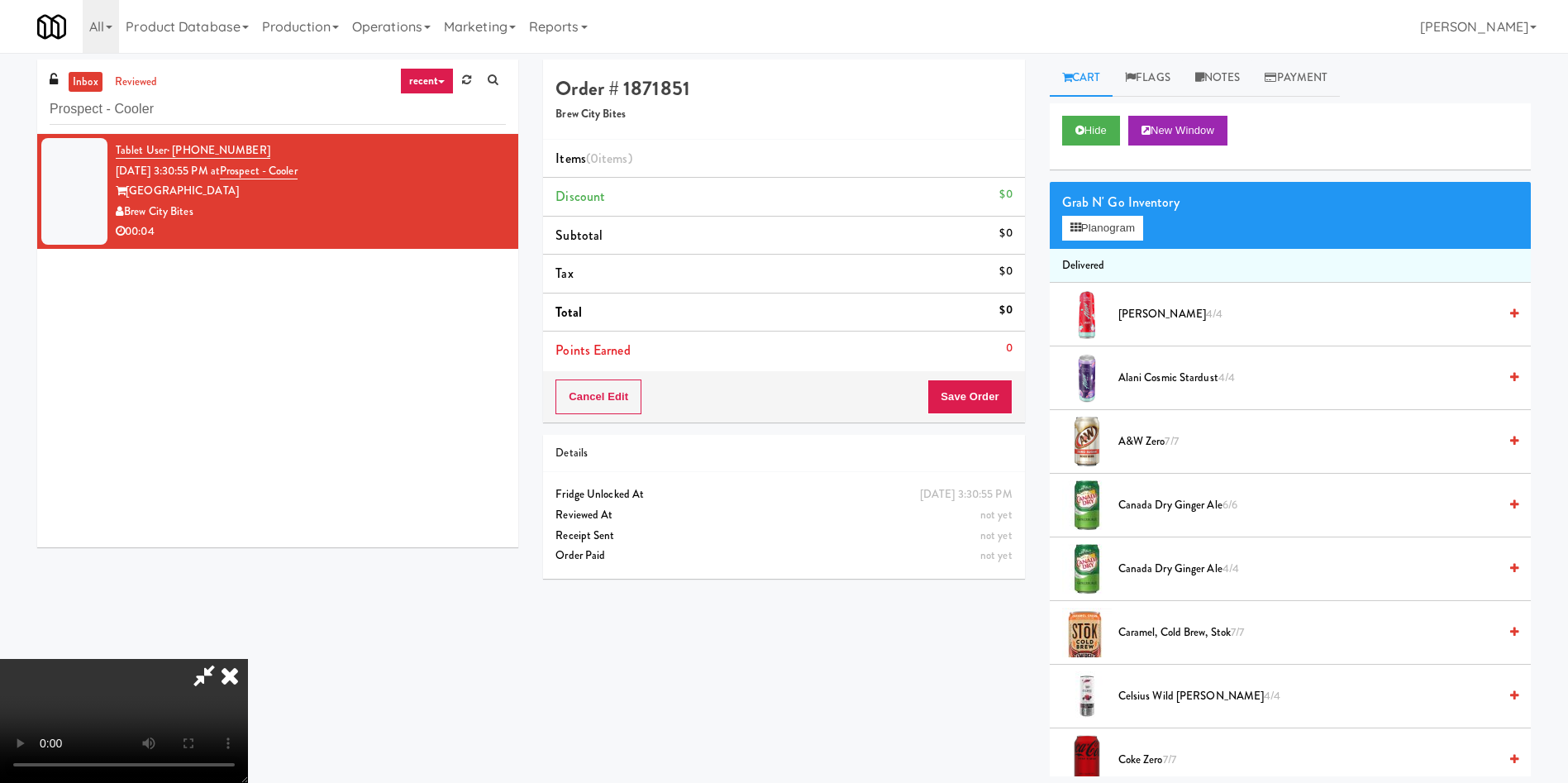
click at [1179, 314] on span "Alani Cherry Slush 4/4" at bounding box center [1307, 314] width 379 height 20
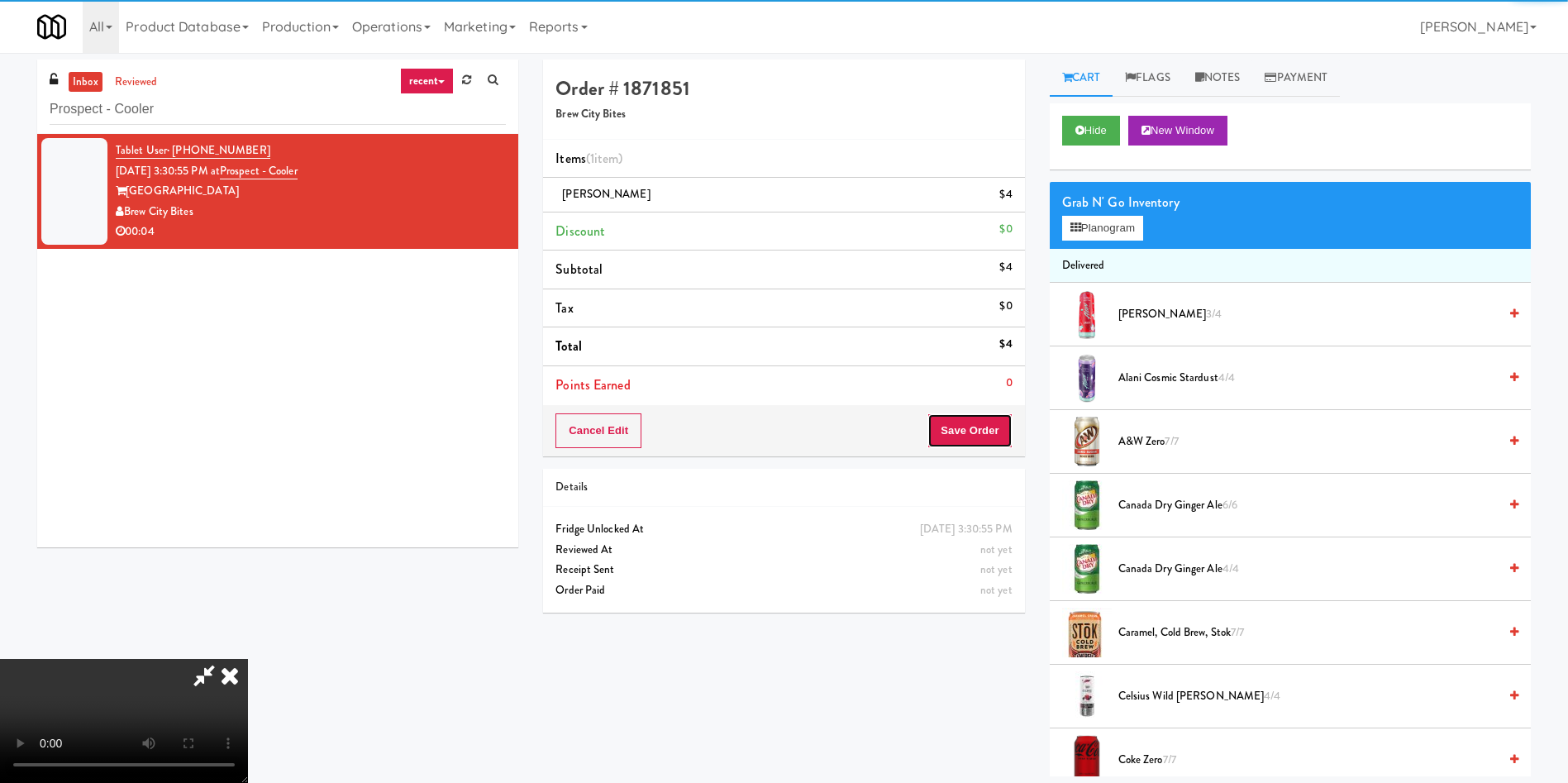
click at [996, 444] on button "Save Order" at bounding box center [970, 430] width 84 height 34
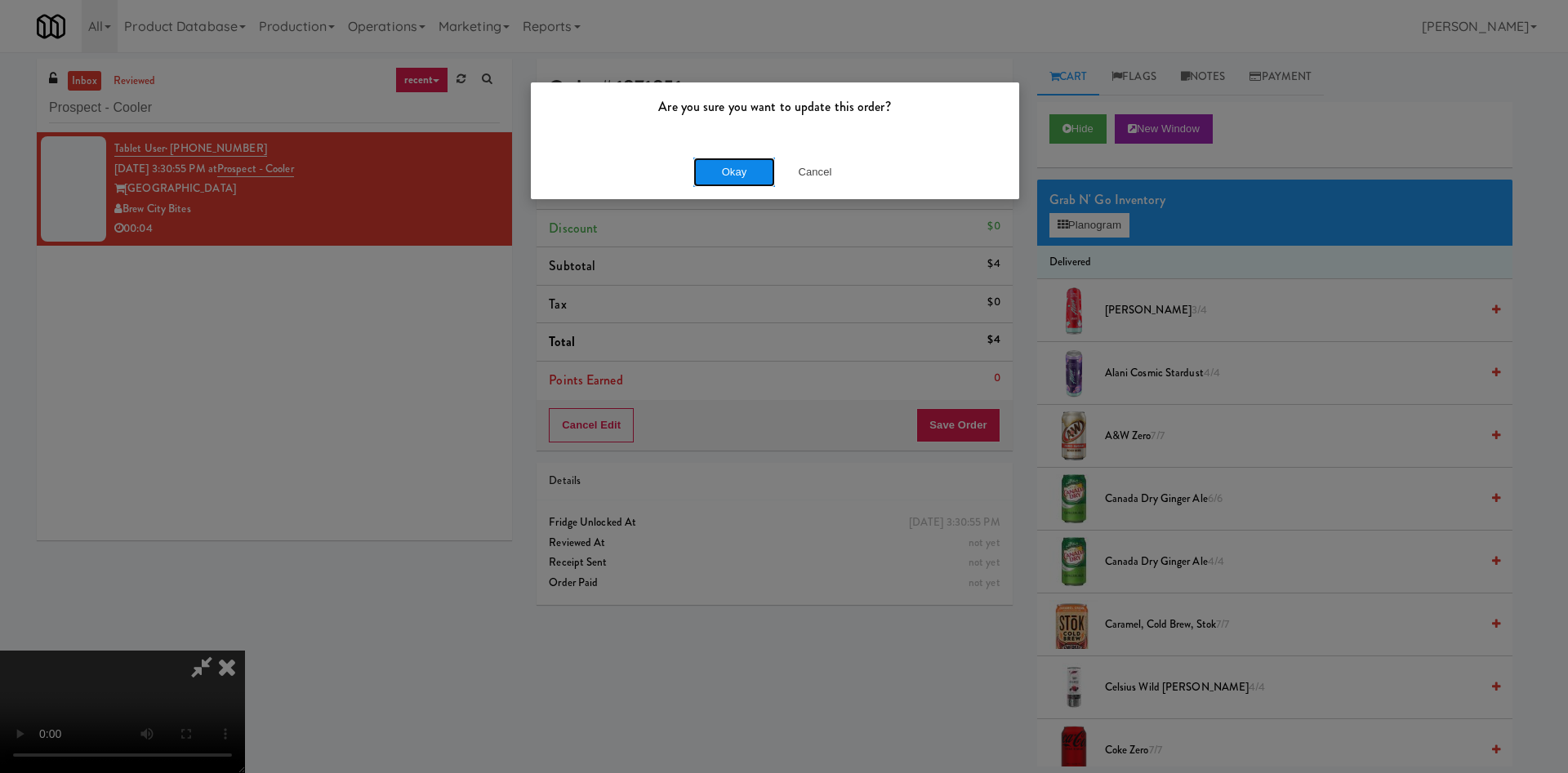
click at [722, 171] on button "Okay" at bounding box center [733, 172] width 82 height 29
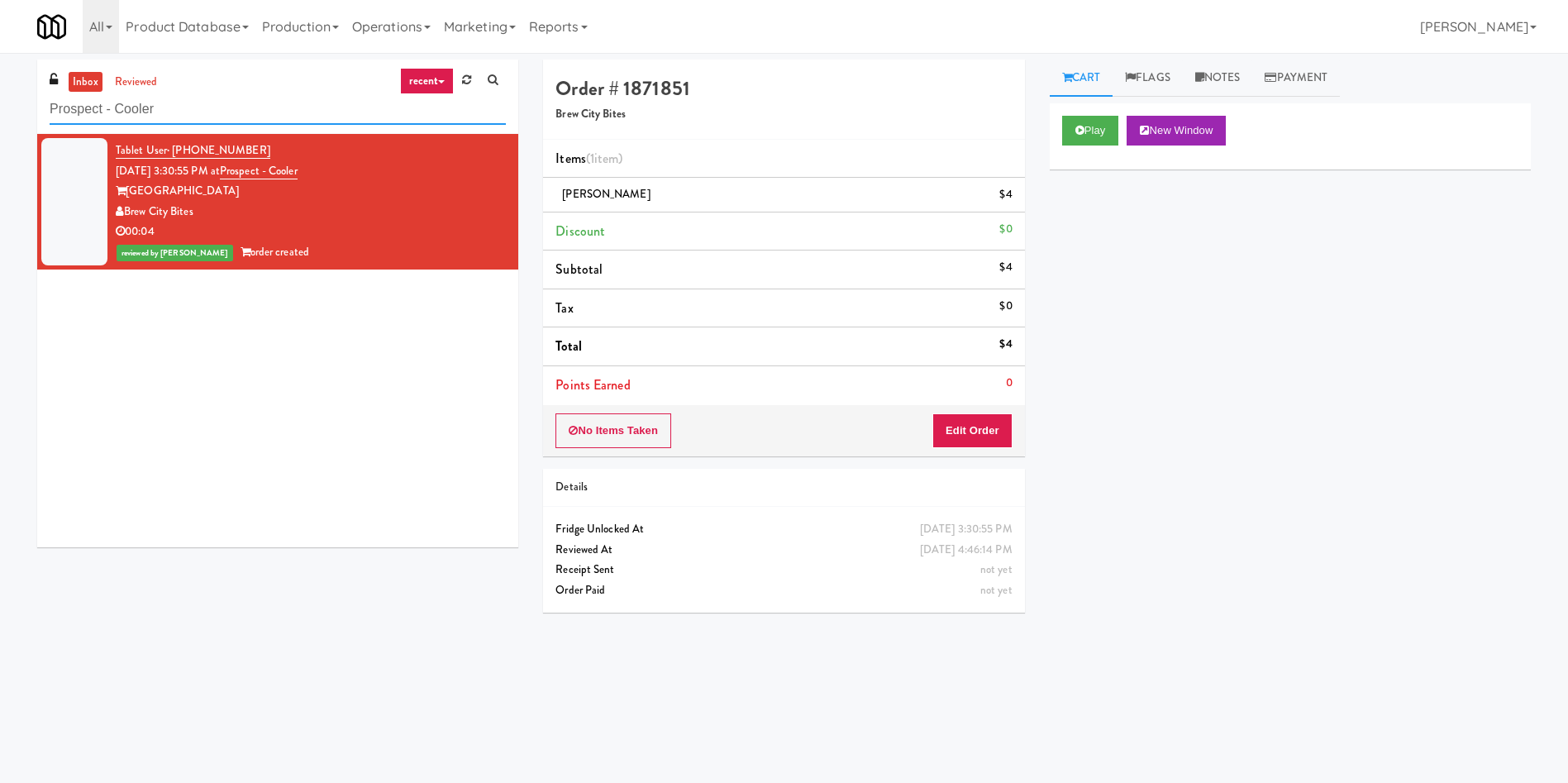
drag, startPoint x: 226, startPoint y: 124, endPoint x: 0, endPoint y: 78, distance: 230.6
click at [0, 78] on div "inbox reviewed recent all unclear take inventory issue suspicious failed recent…" at bounding box center [784, 391] width 1568 height 663
paste input "Centro NoDa"
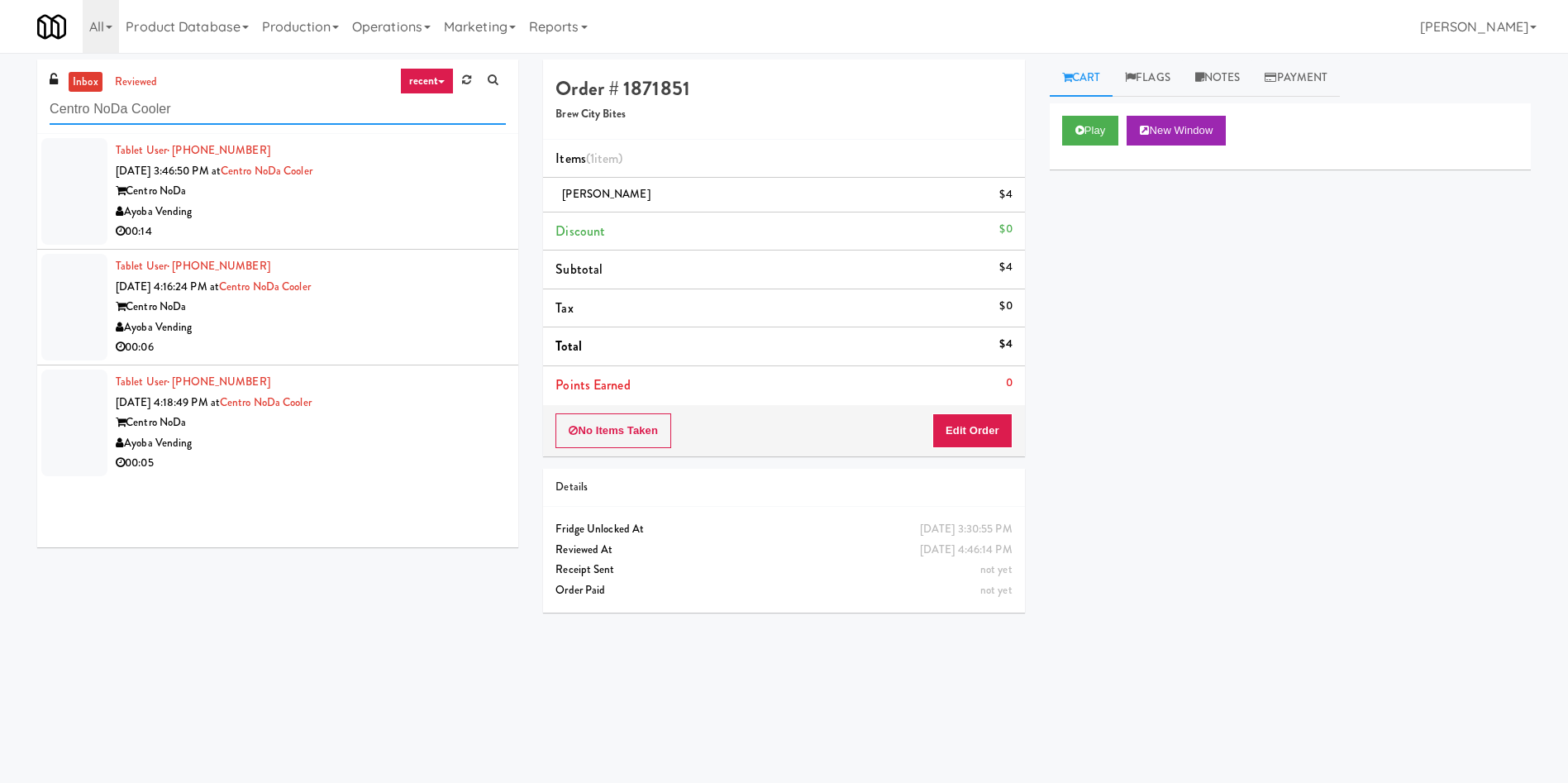
type input "Centro NoDa Cooler"
click at [52, 180] on div at bounding box center [74, 191] width 66 height 107
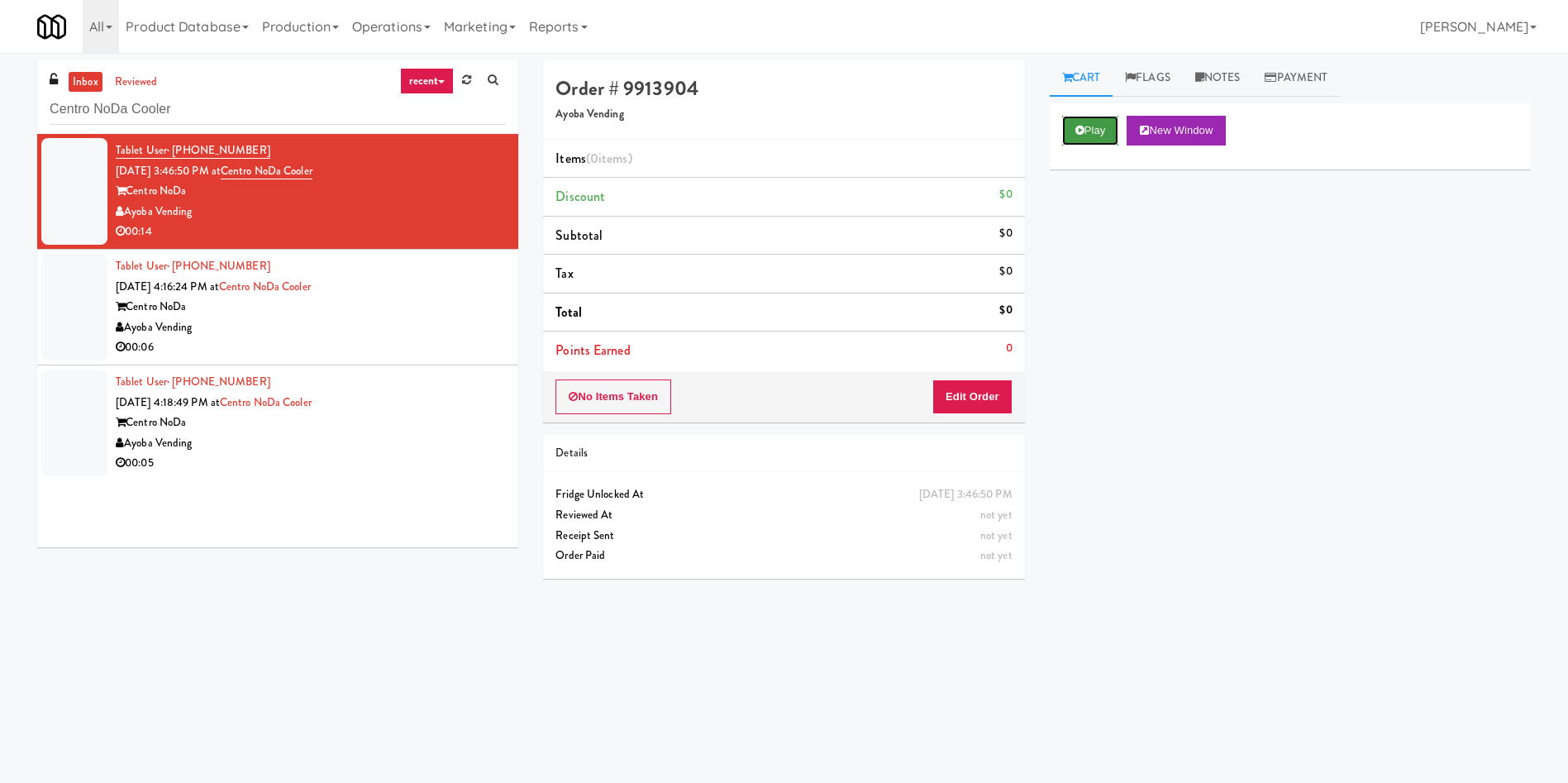
click at [1089, 134] on button "Play" at bounding box center [1090, 131] width 57 height 30
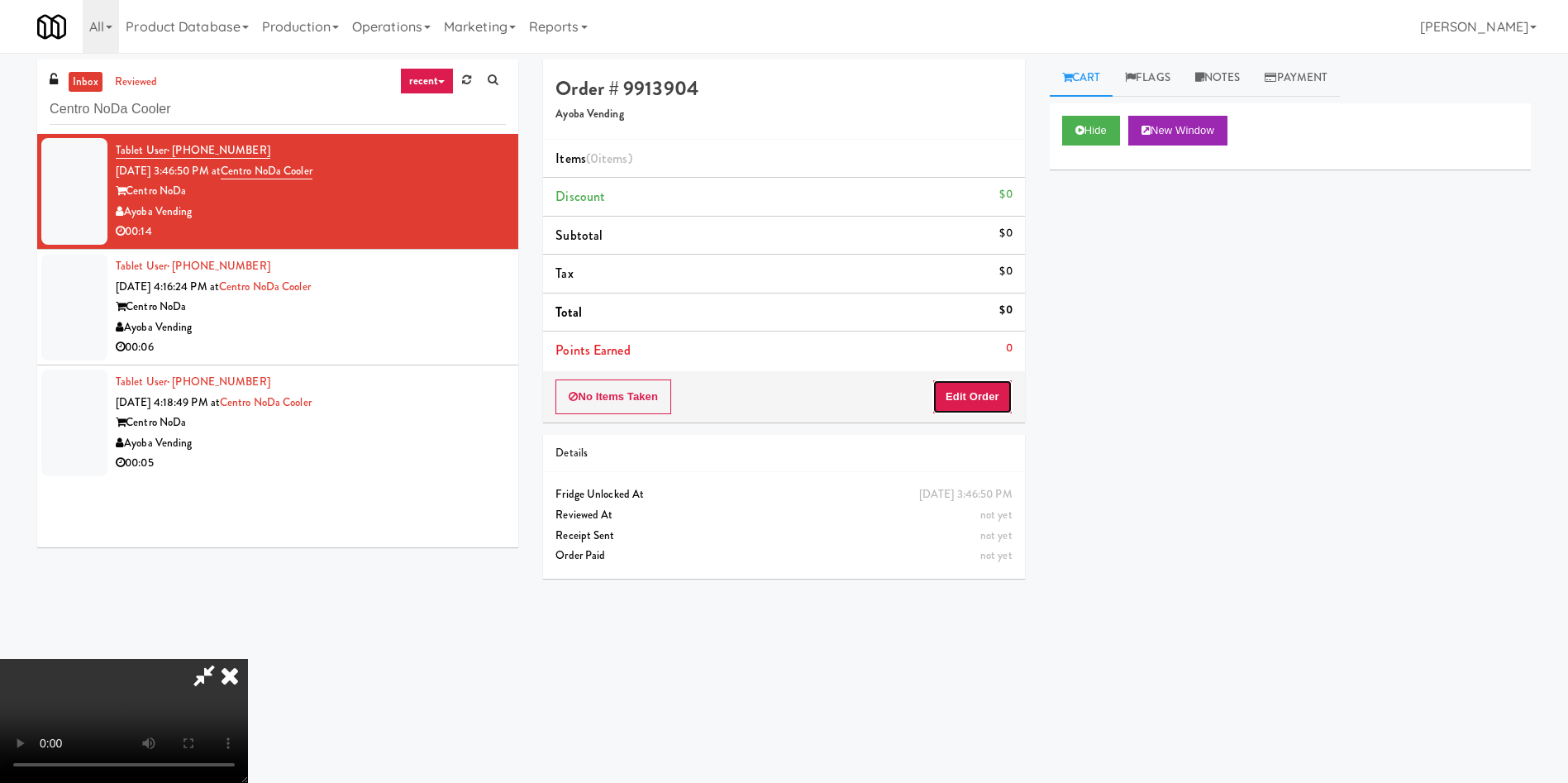
click at [958, 398] on button "Edit Order" at bounding box center [972, 396] width 80 height 34
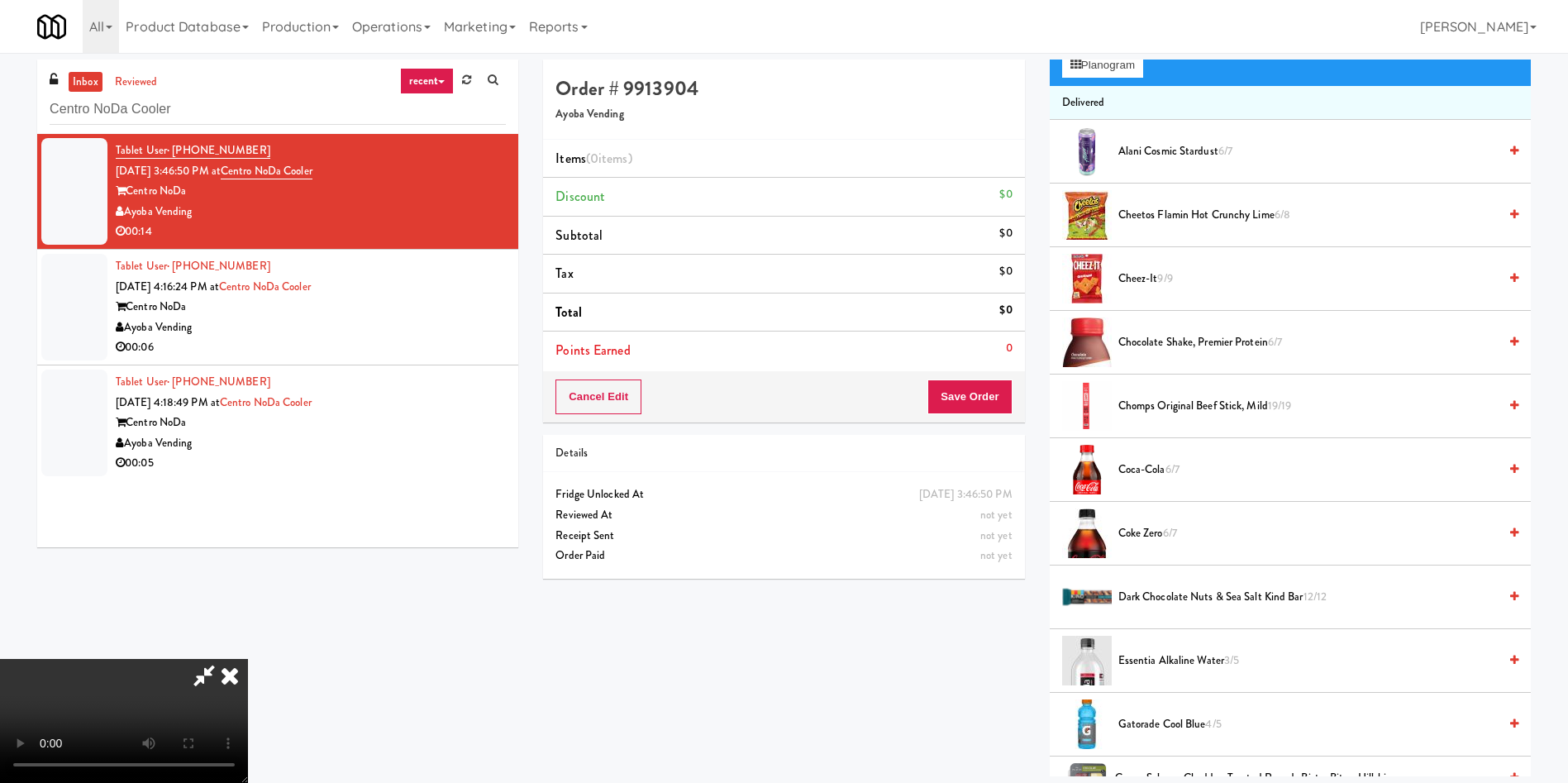
scroll to position [124, 0]
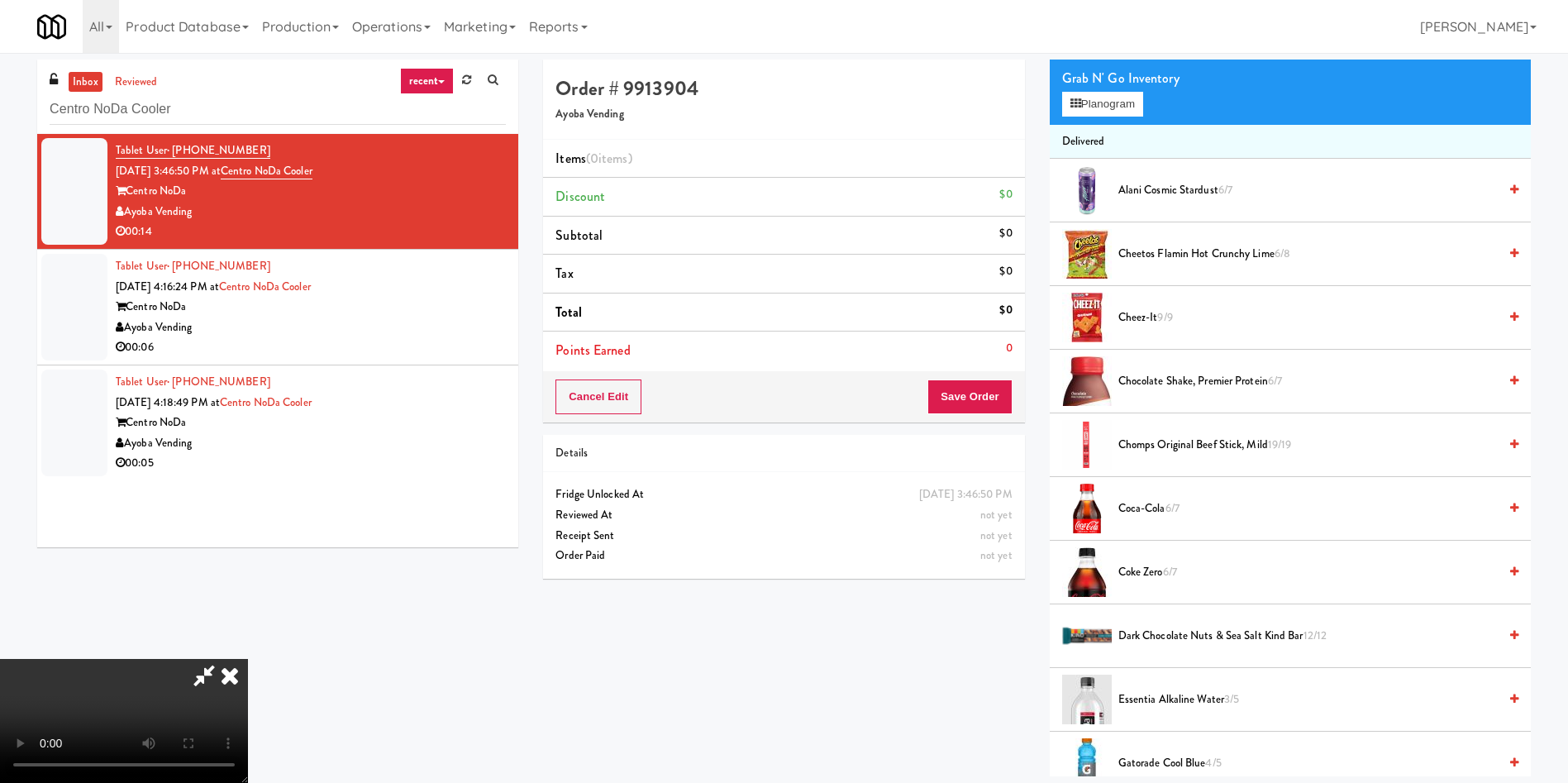
click at [1151, 314] on span "Cheez-it 9/9" at bounding box center [1307, 317] width 379 height 20
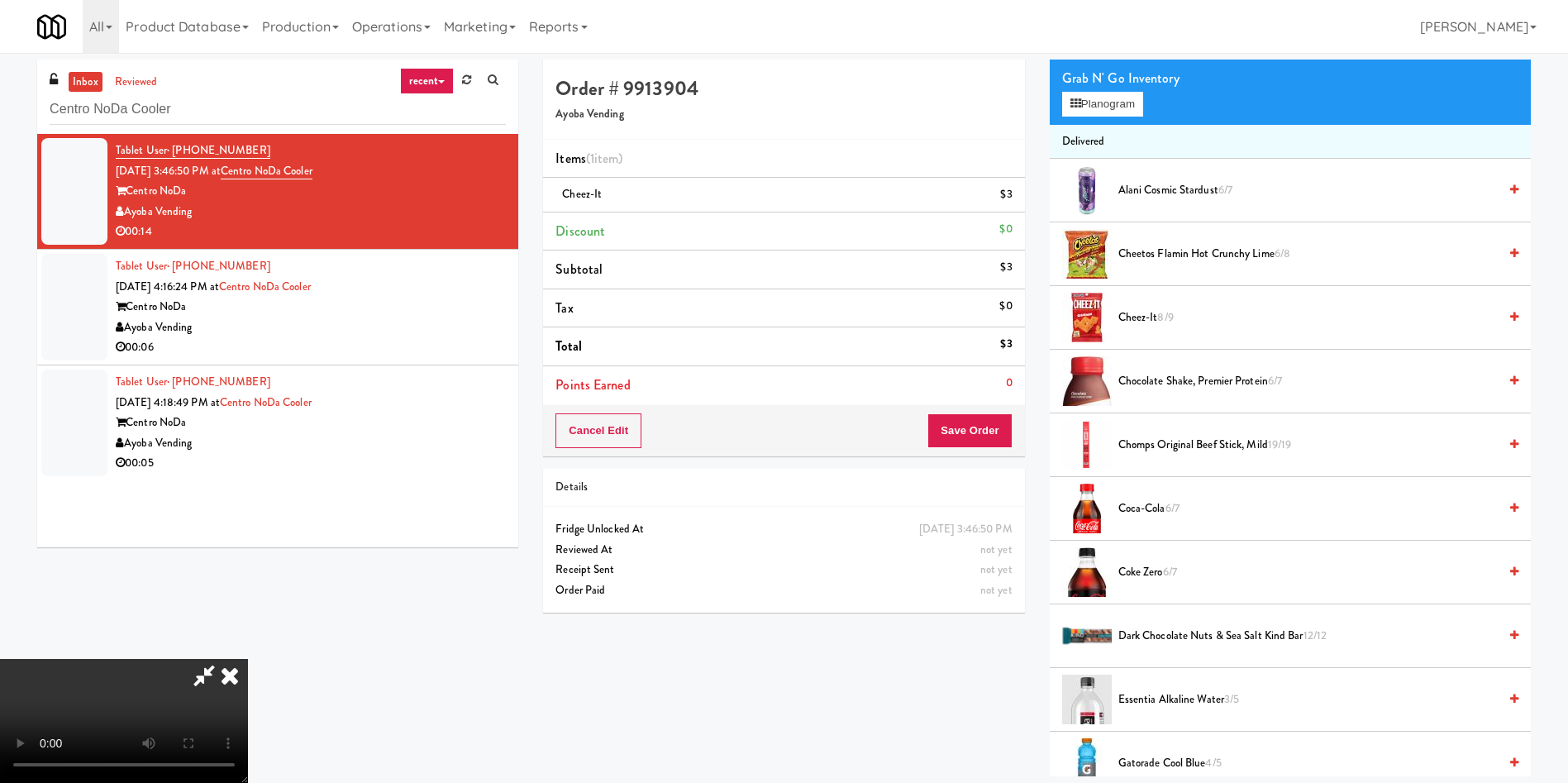
scroll to position [0, 0]
click at [248, 659] on video at bounding box center [123, 721] width 248 height 124
click at [1103, 111] on button "Planogram" at bounding box center [1102, 104] width 81 height 25
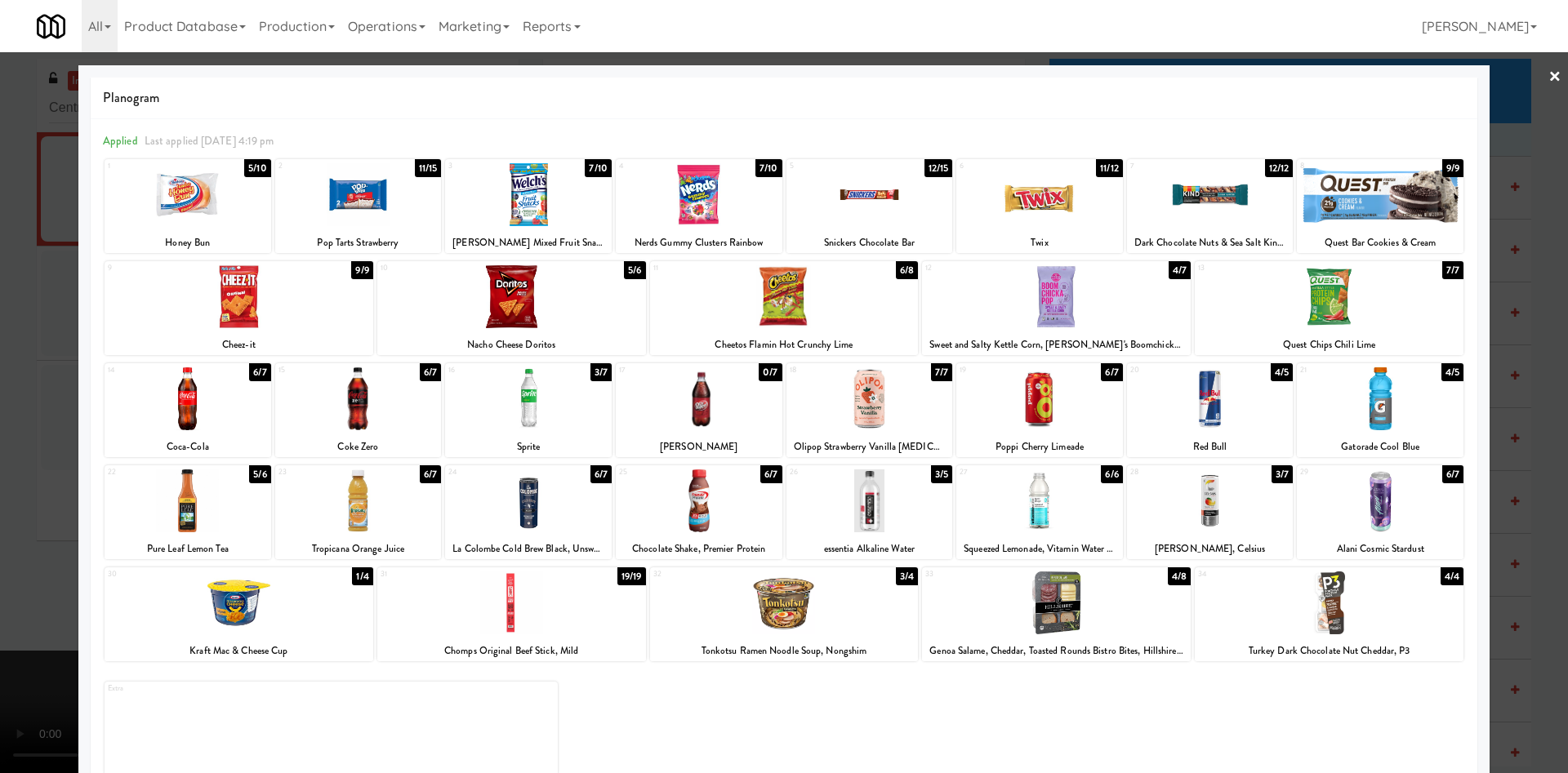
drag, startPoint x: 3, startPoint y: 400, endPoint x: 779, endPoint y: 231, distance: 794.2
click at [4, 397] on div at bounding box center [784, 386] width 1568 height 773
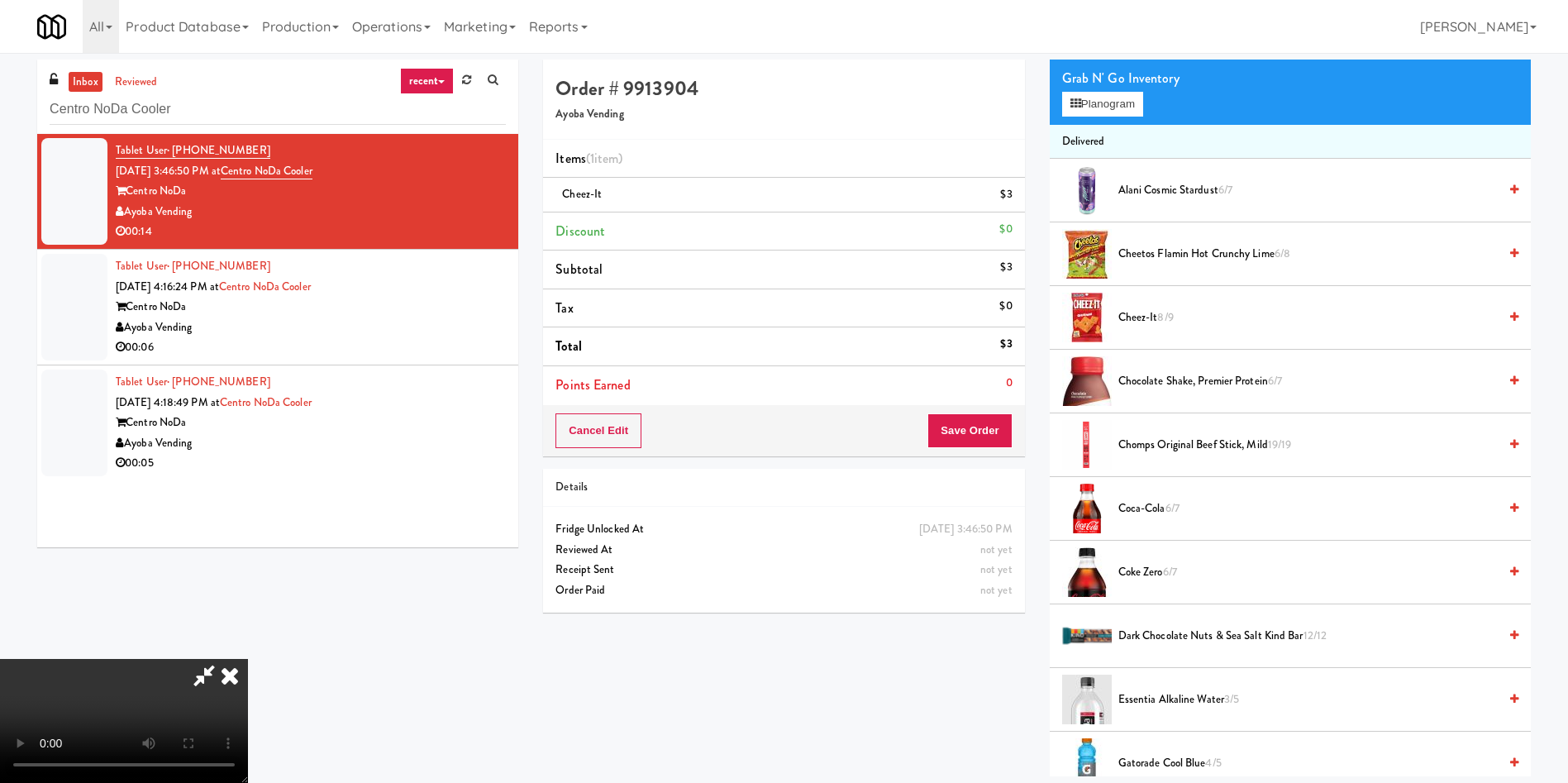
click at [224, 659] on icon at bounding box center [204, 675] width 38 height 33
click at [232, 659] on video at bounding box center [123, 721] width 248 height 124
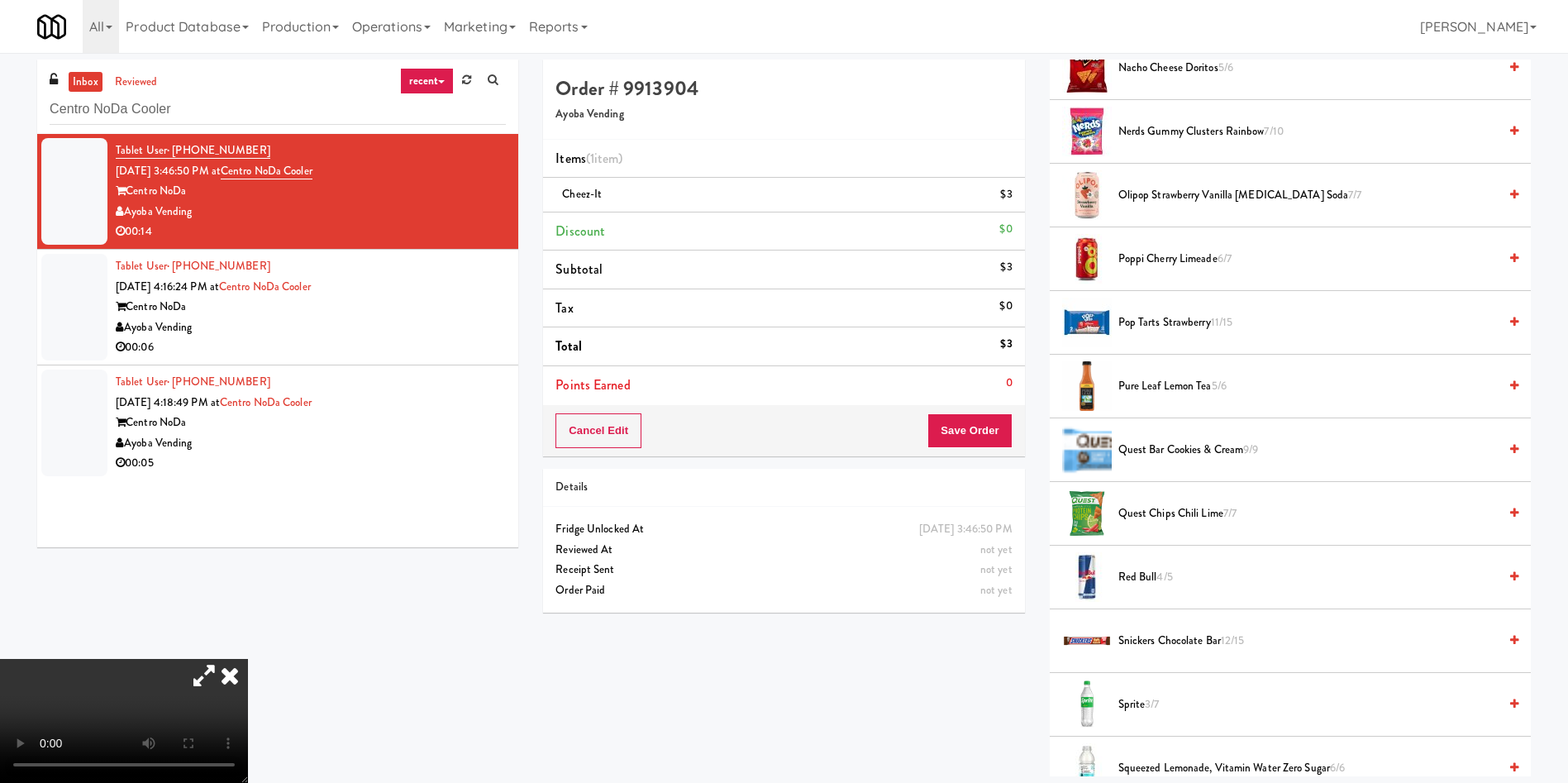
scroll to position [1239, 0]
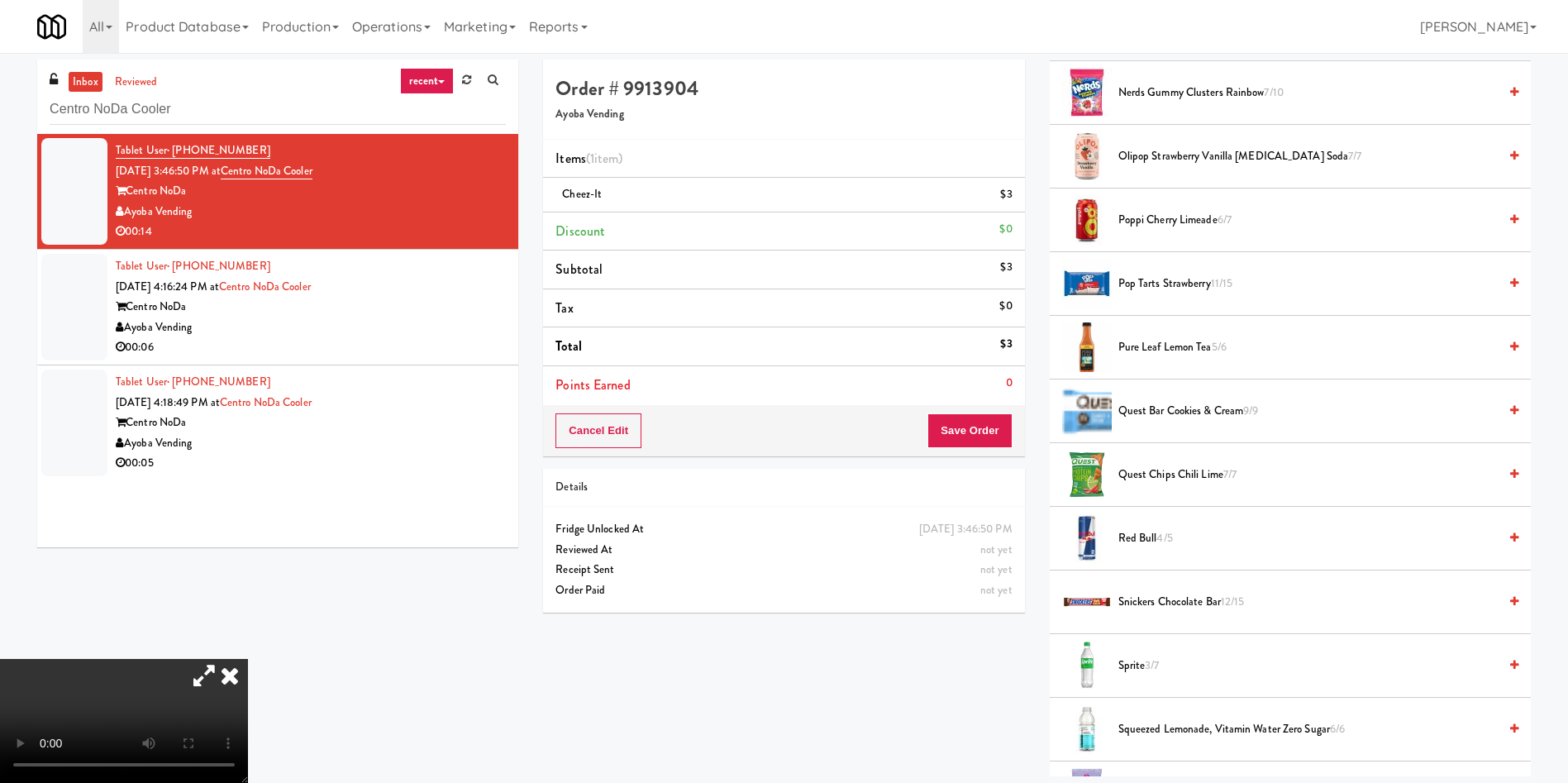
click at [1151, 596] on span "Snickers Chocolate Bar 12/15" at bounding box center [1307, 602] width 379 height 20
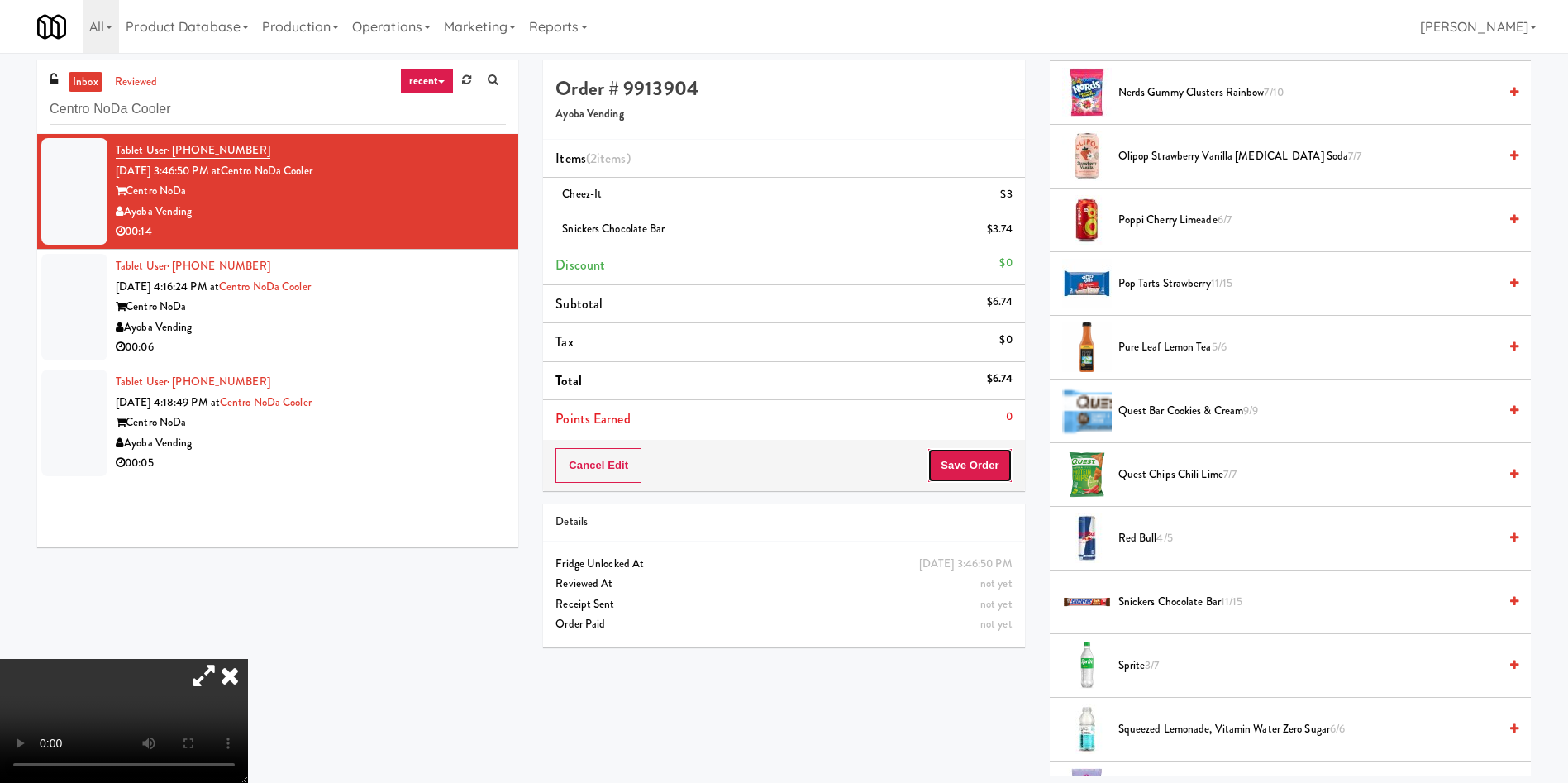
click at [978, 467] on button "Save Order" at bounding box center [970, 465] width 84 height 34
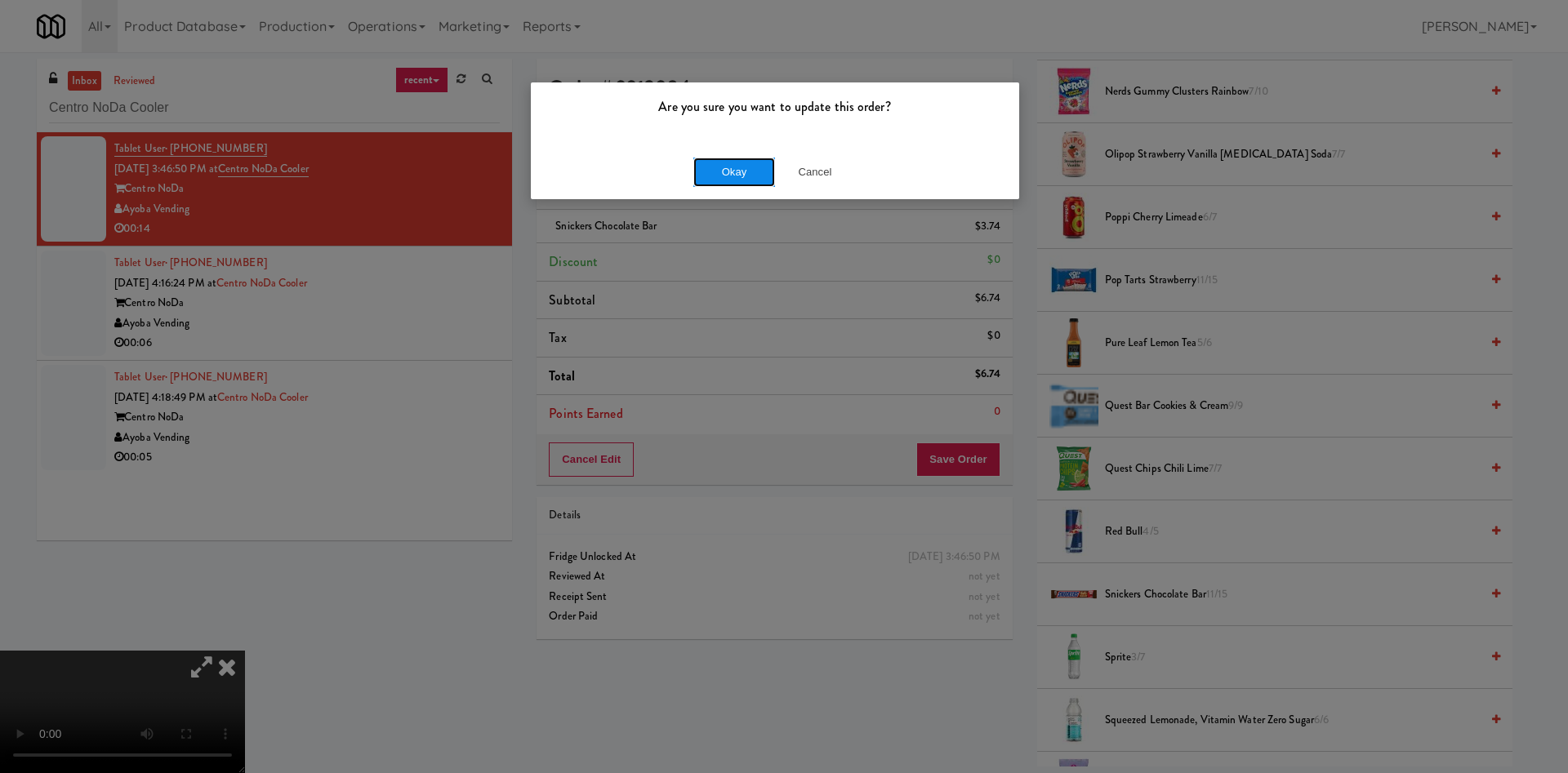
click at [762, 158] on button "Okay" at bounding box center [733, 172] width 82 height 29
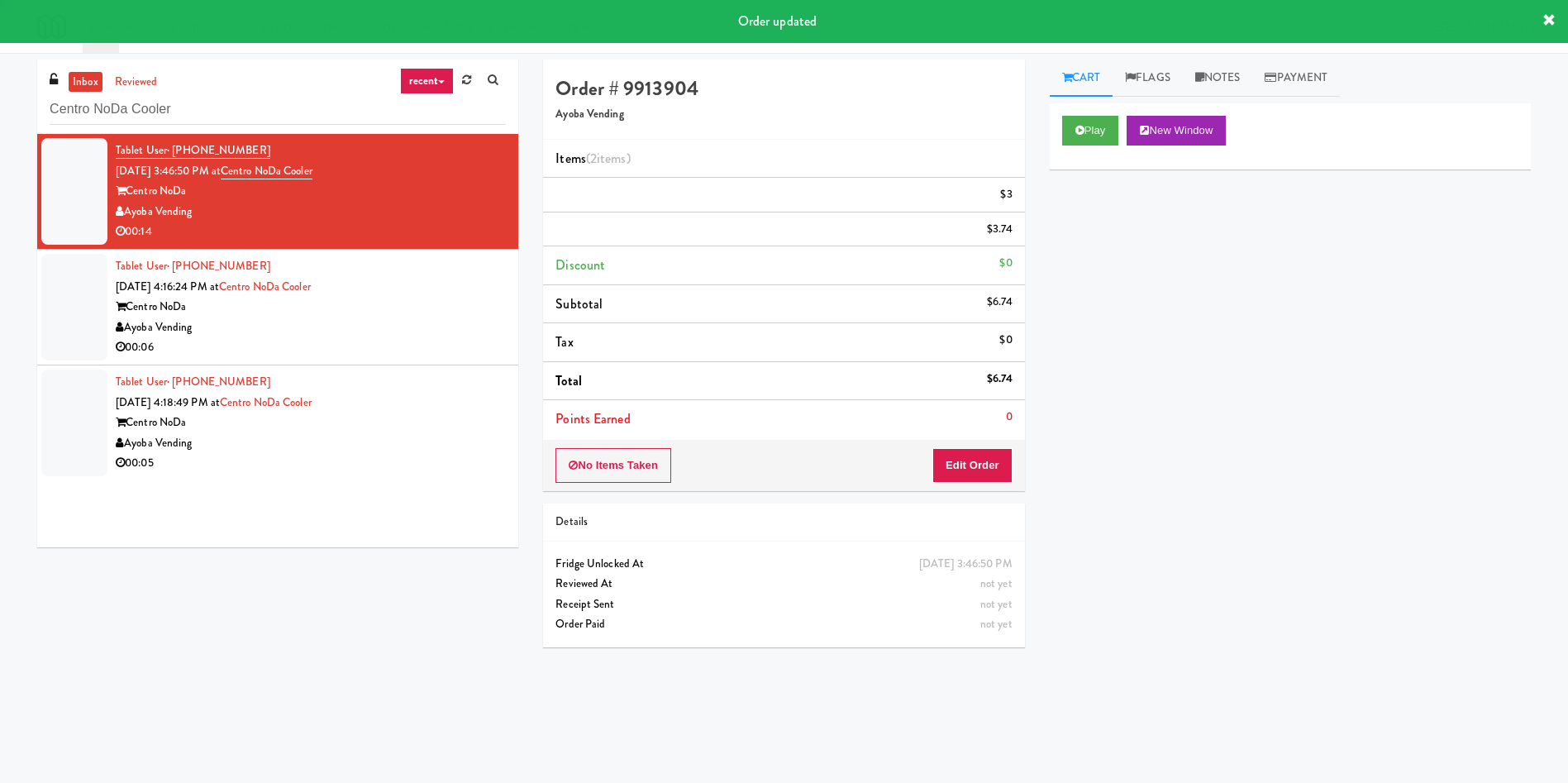
scroll to position [0, 0]
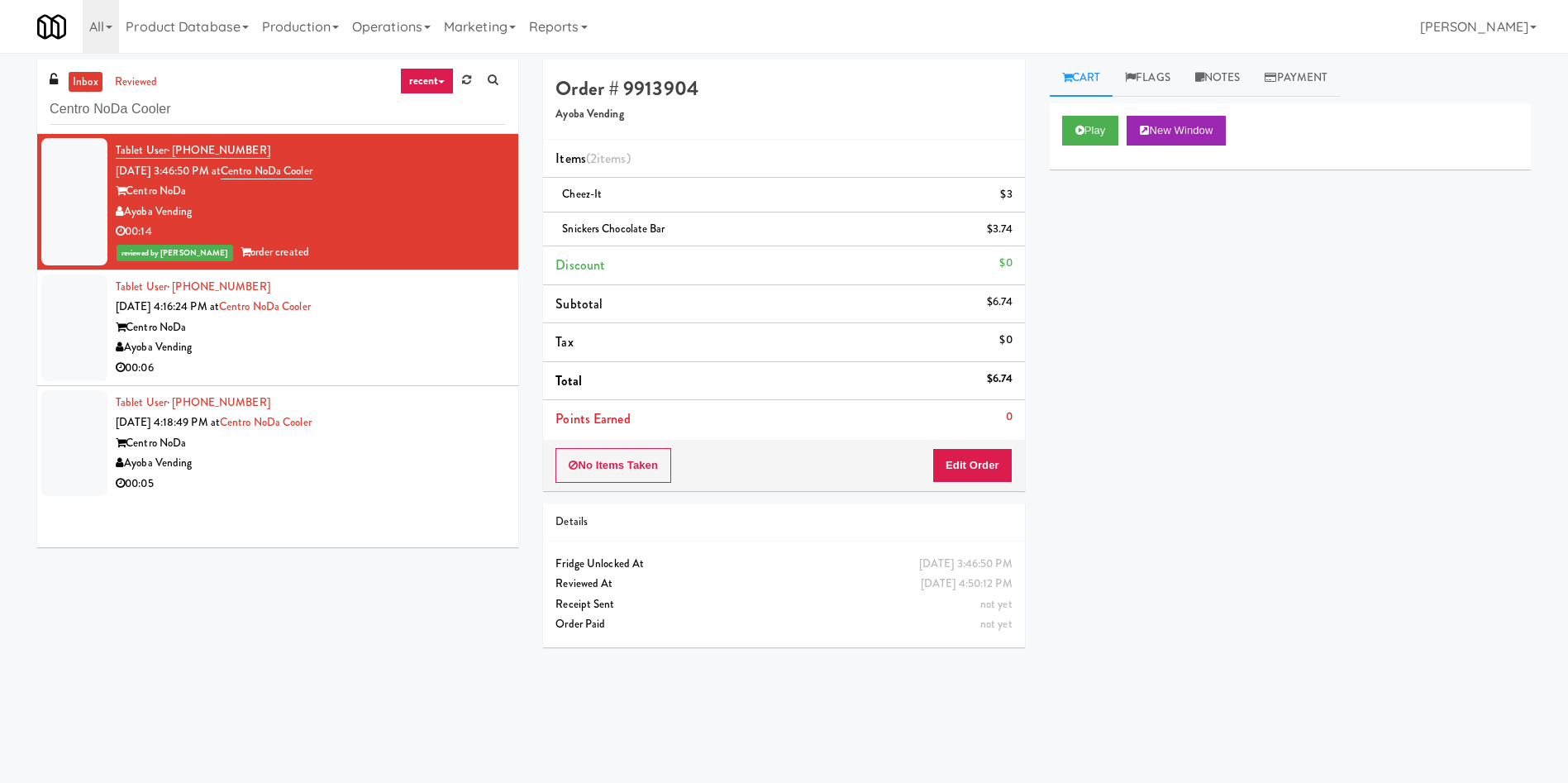
click at [73, 346] on div at bounding box center [74, 327] width 66 height 107
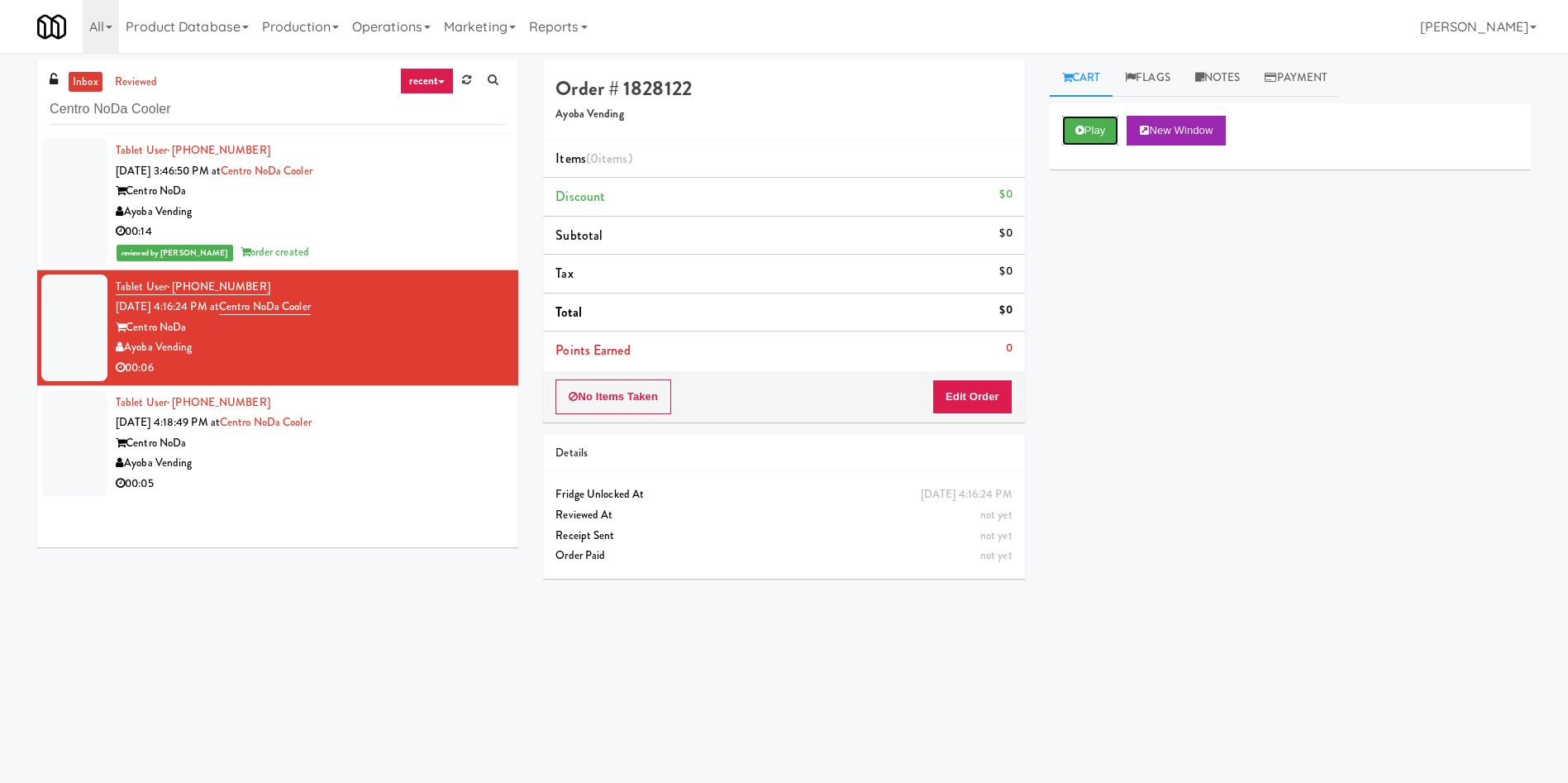
drag, startPoint x: 1088, startPoint y: 138, endPoint x: 959, endPoint y: 214, distance: 149.7
click at [1081, 141] on button "Play" at bounding box center [1090, 131] width 57 height 30
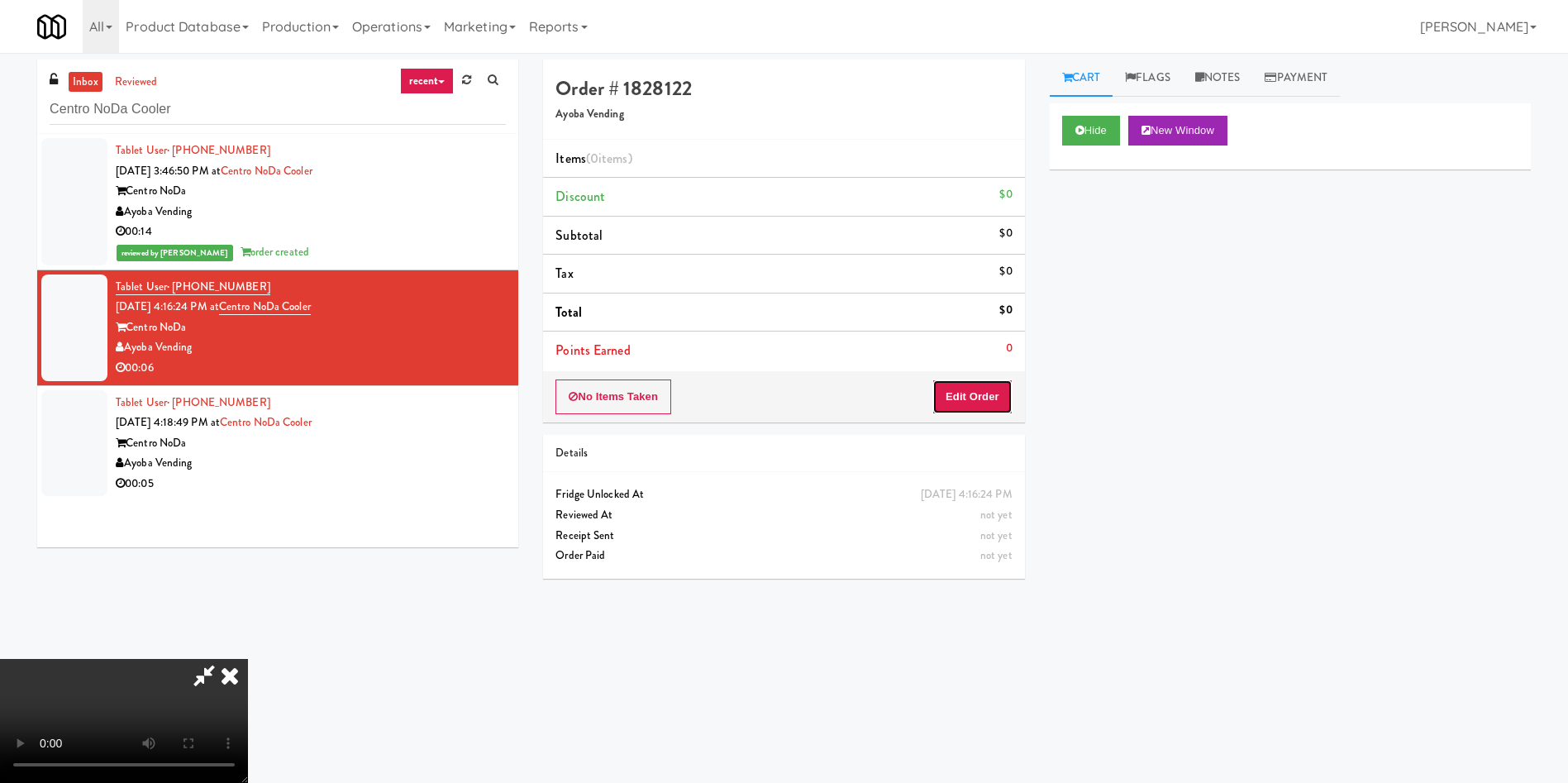
click at [951, 404] on button "Edit Order" at bounding box center [972, 396] width 80 height 34
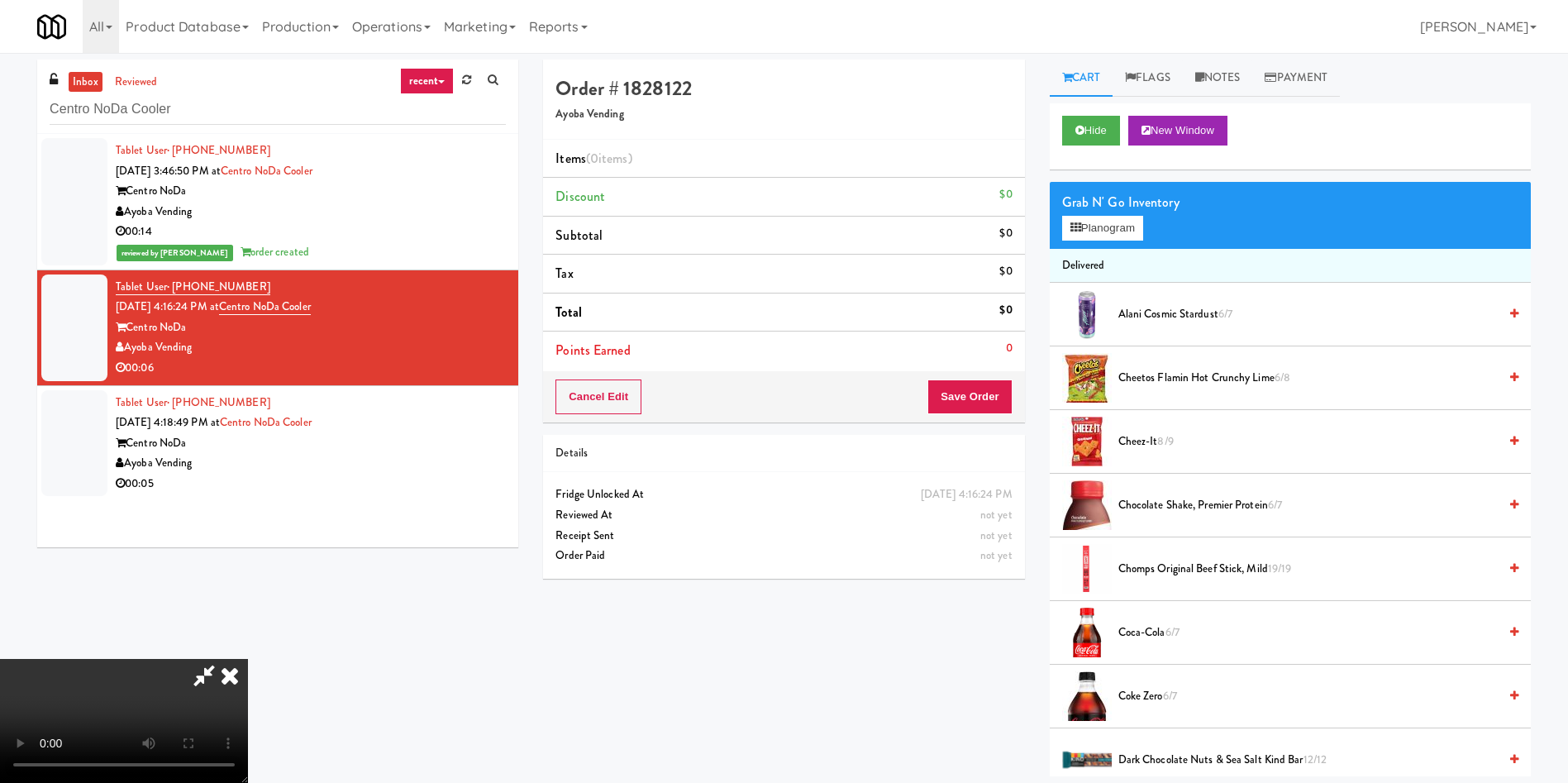
click at [248, 659] on video at bounding box center [123, 721] width 248 height 124
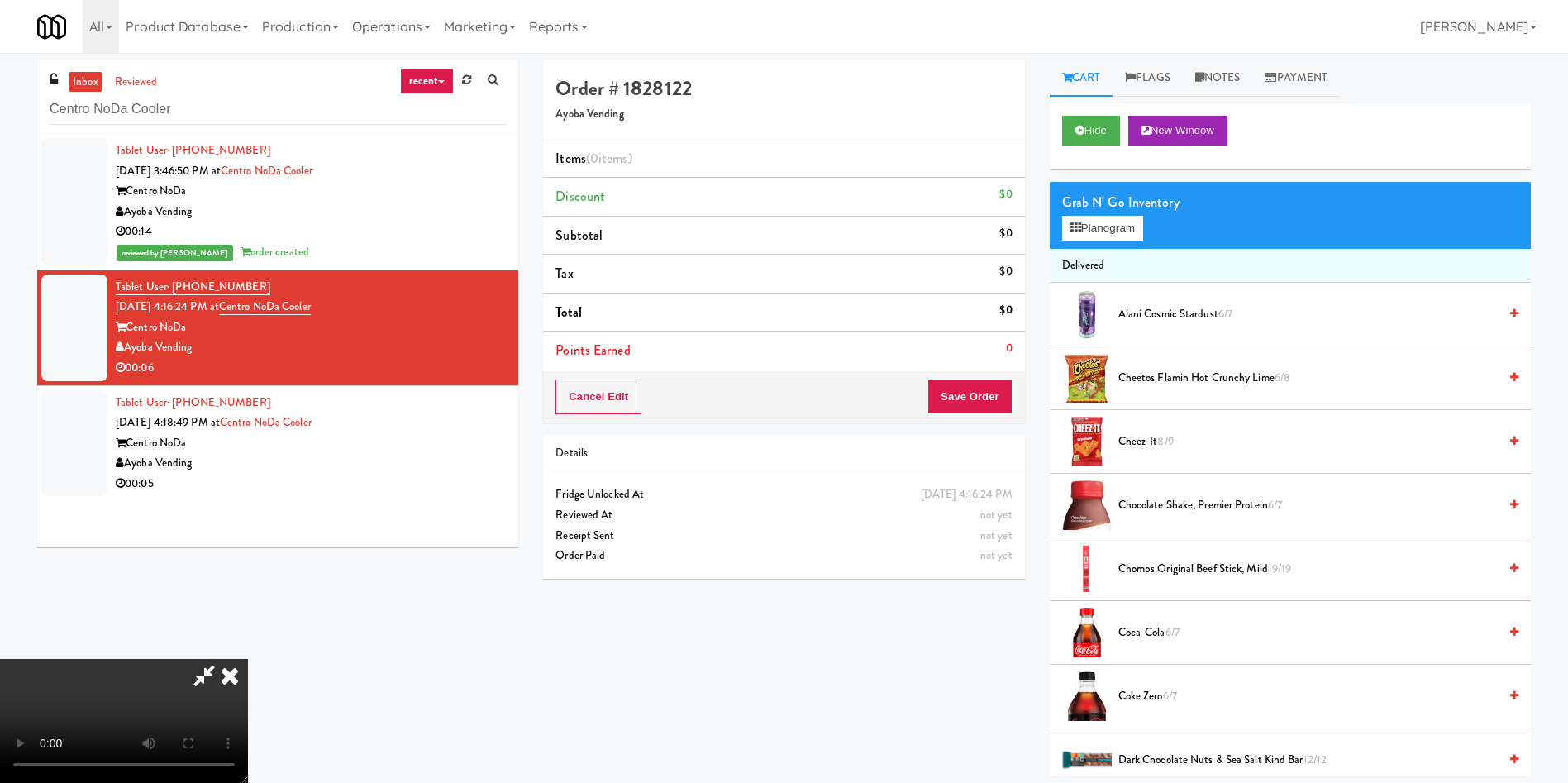
click at [248, 659] on video at bounding box center [123, 721] width 248 height 124
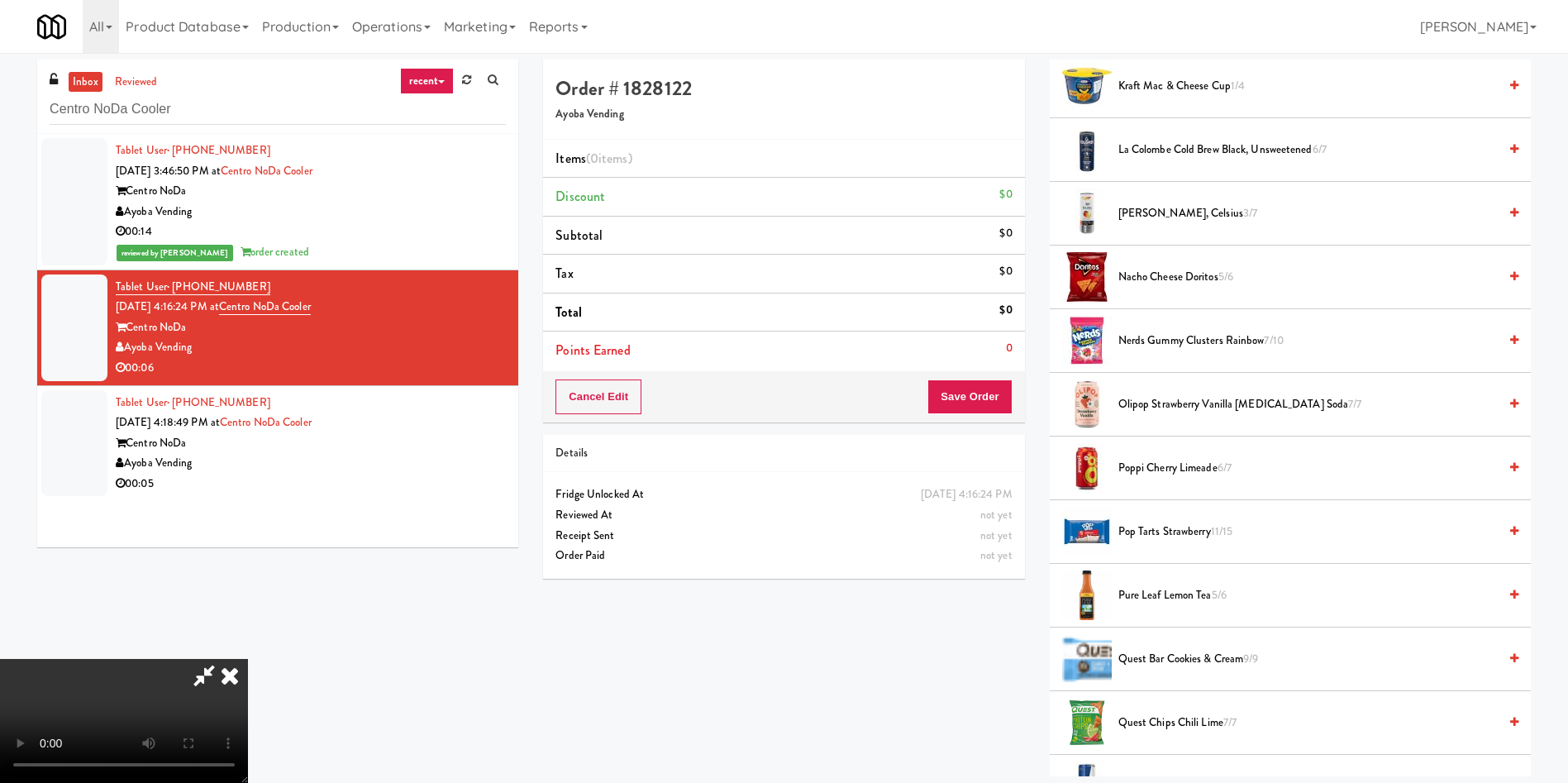
scroll to position [1116, 0]
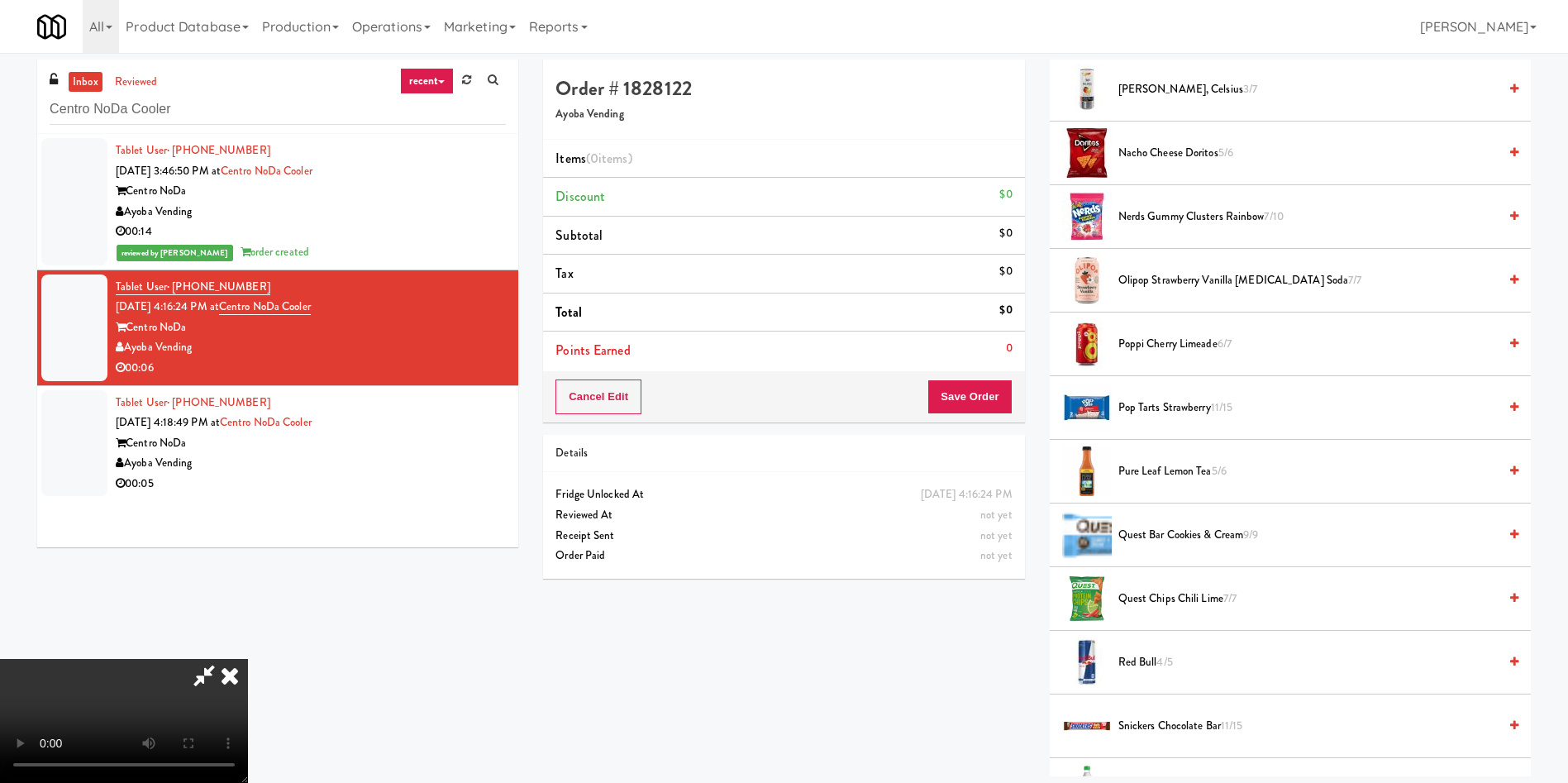
click at [1163, 661] on span "4/5" at bounding box center [1163, 661] width 16 height 16
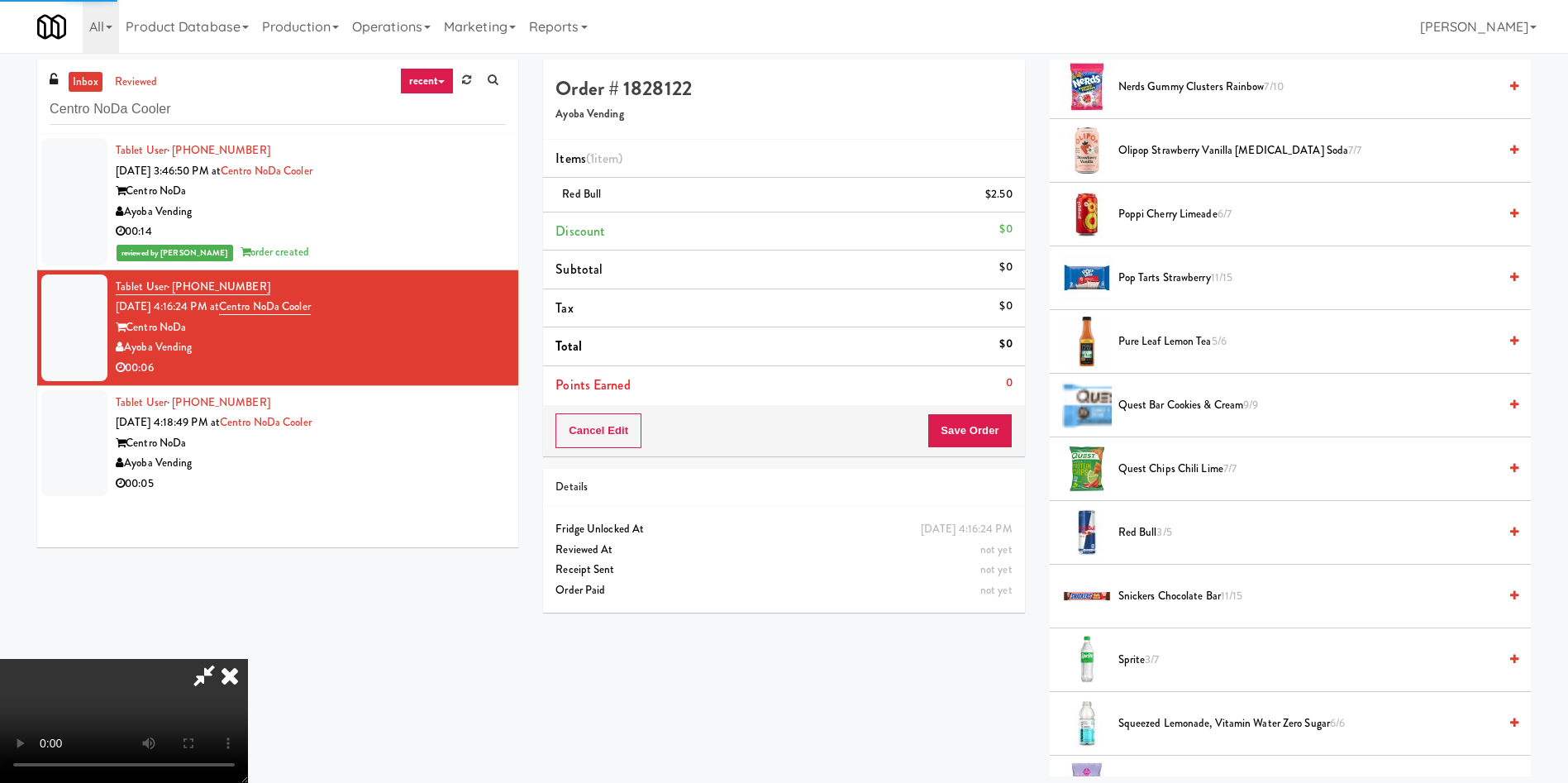
scroll to position [1364, 0]
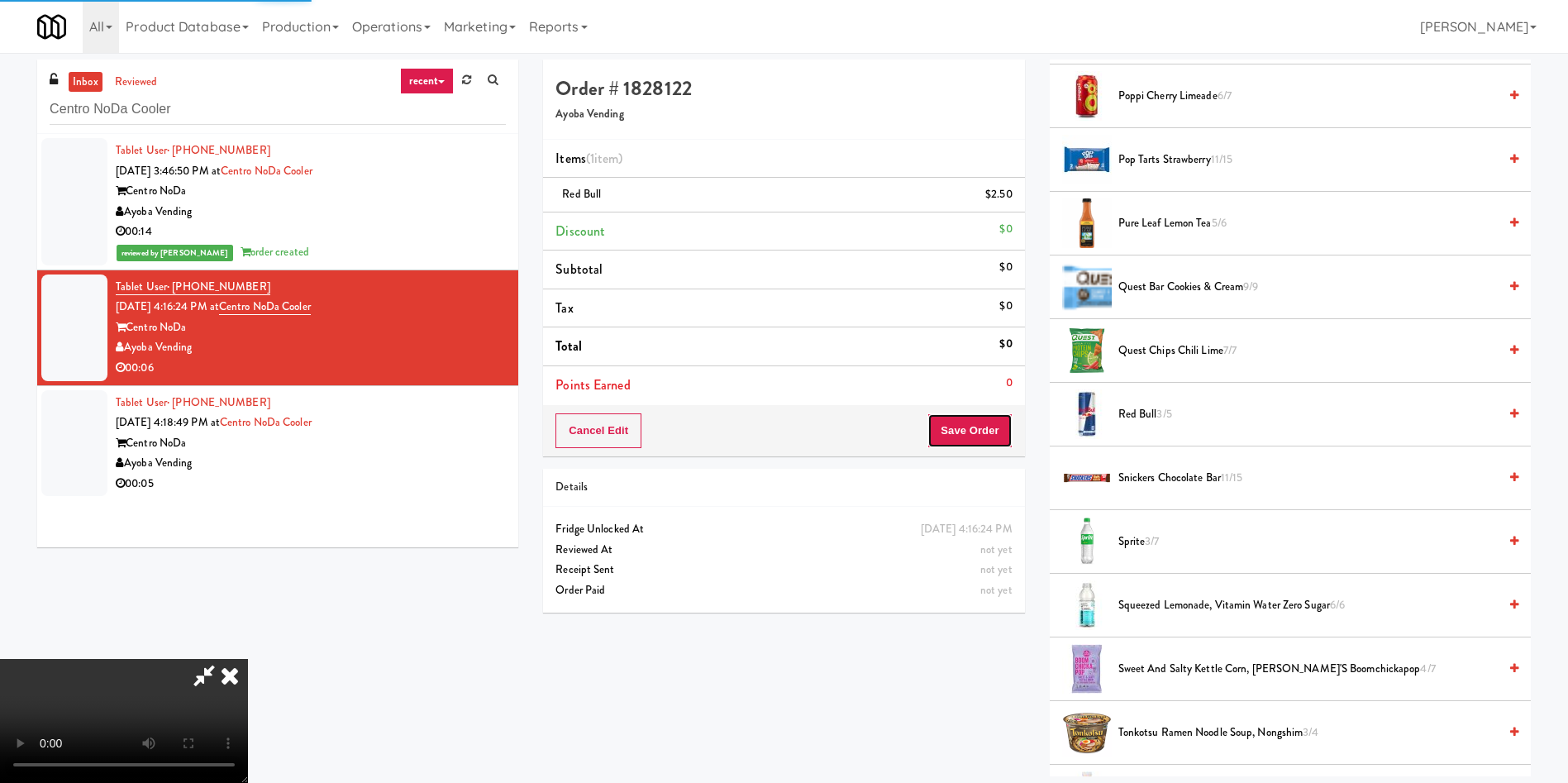
click at [970, 435] on button "Save Order" at bounding box center [970, 430] width 84 height 34
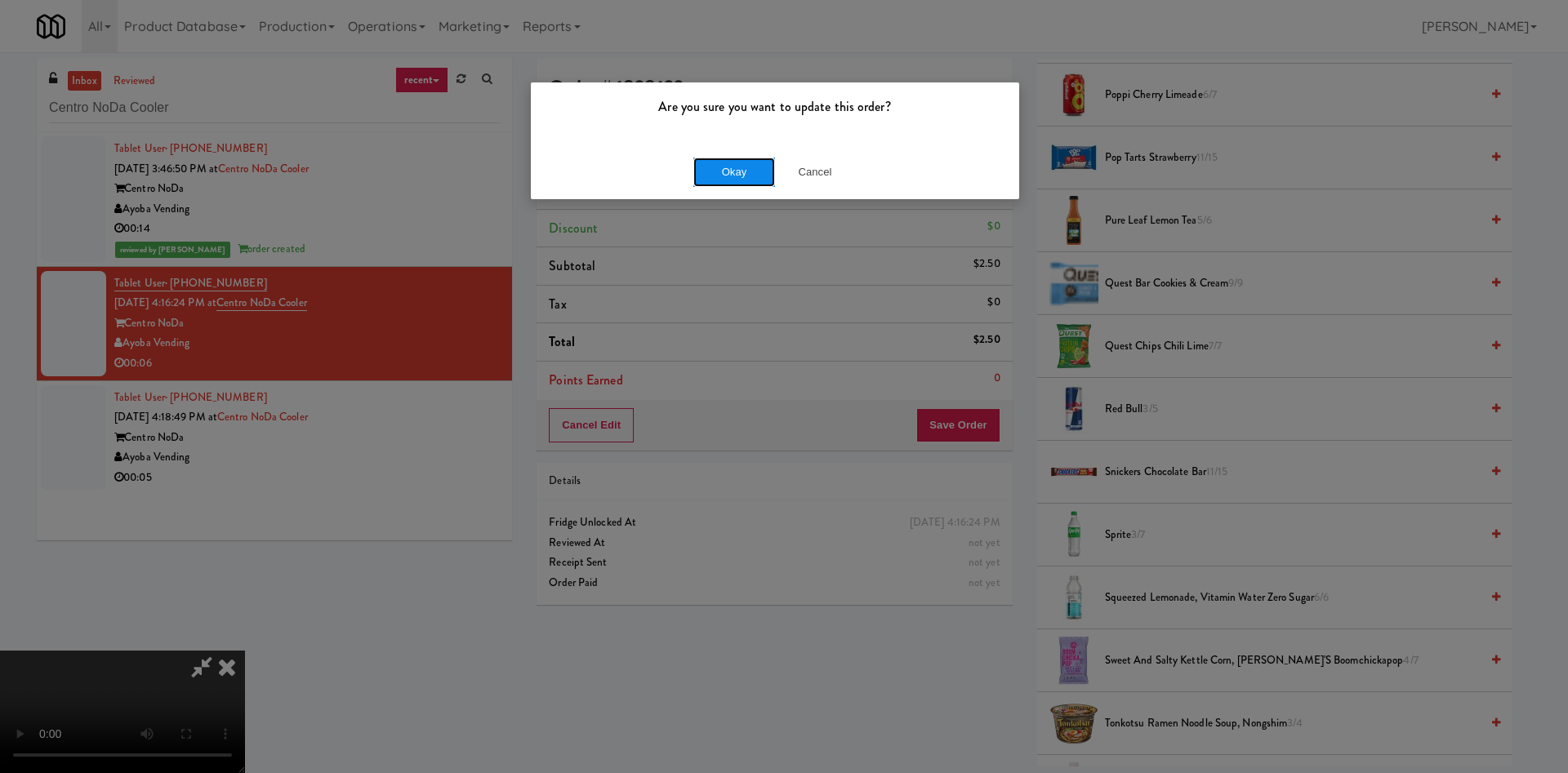
click at [726, 161] on button "Okay" at bounding box center [733, 172] width 82 height 29
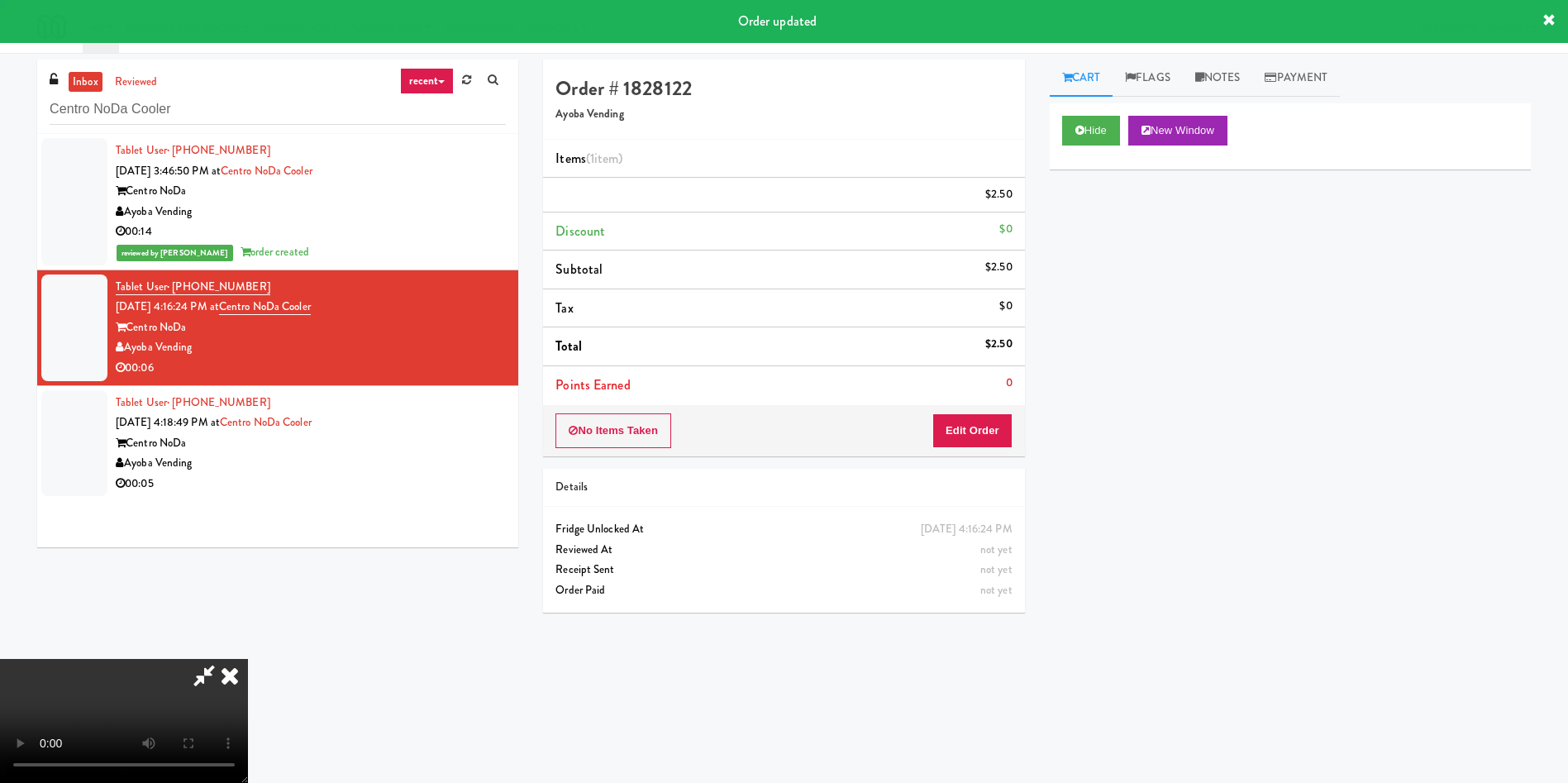
scroll to position [0, 0]
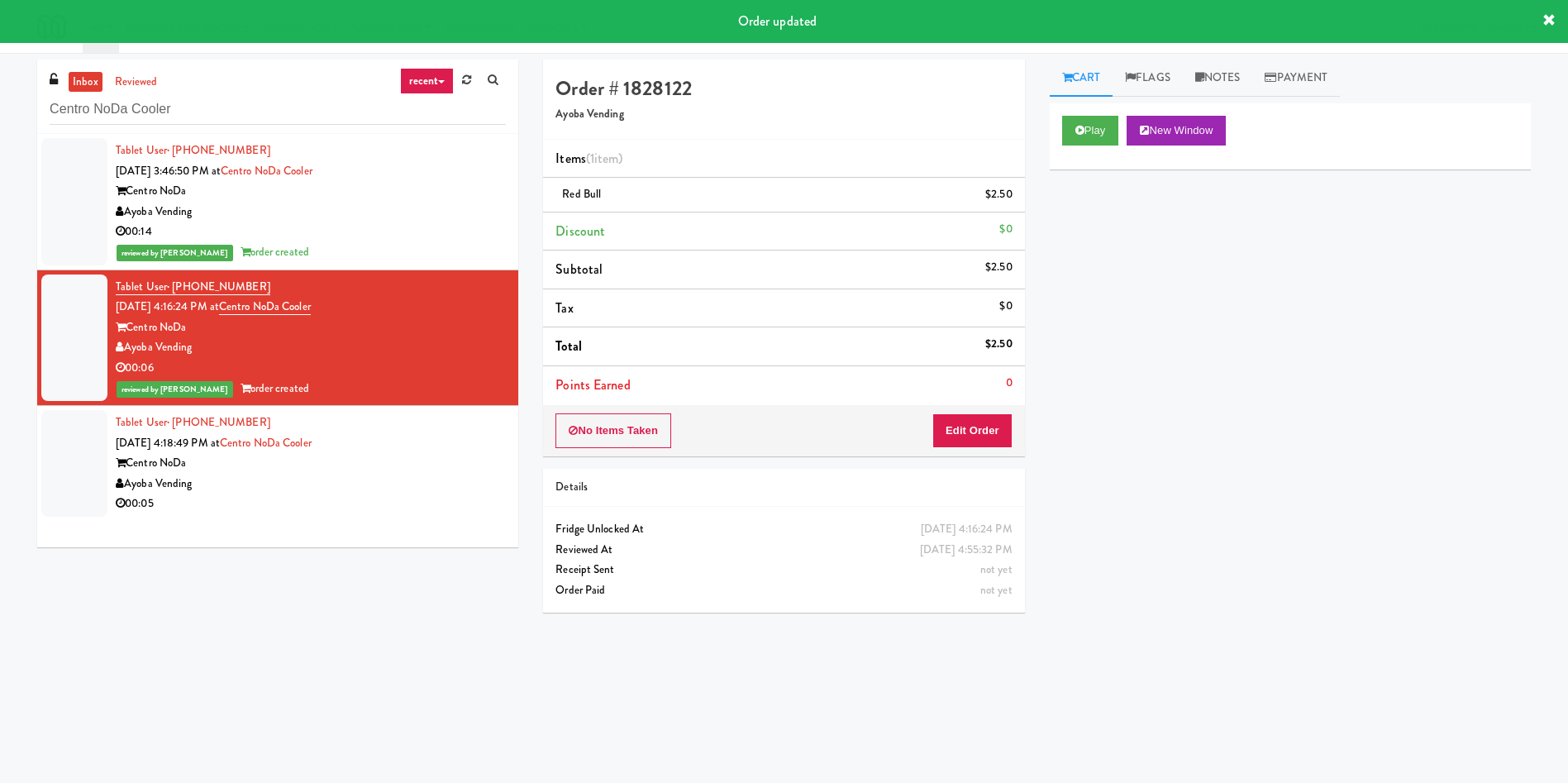
click at [83, 467] on div at bounding box center [74, 463] width 66 height 107
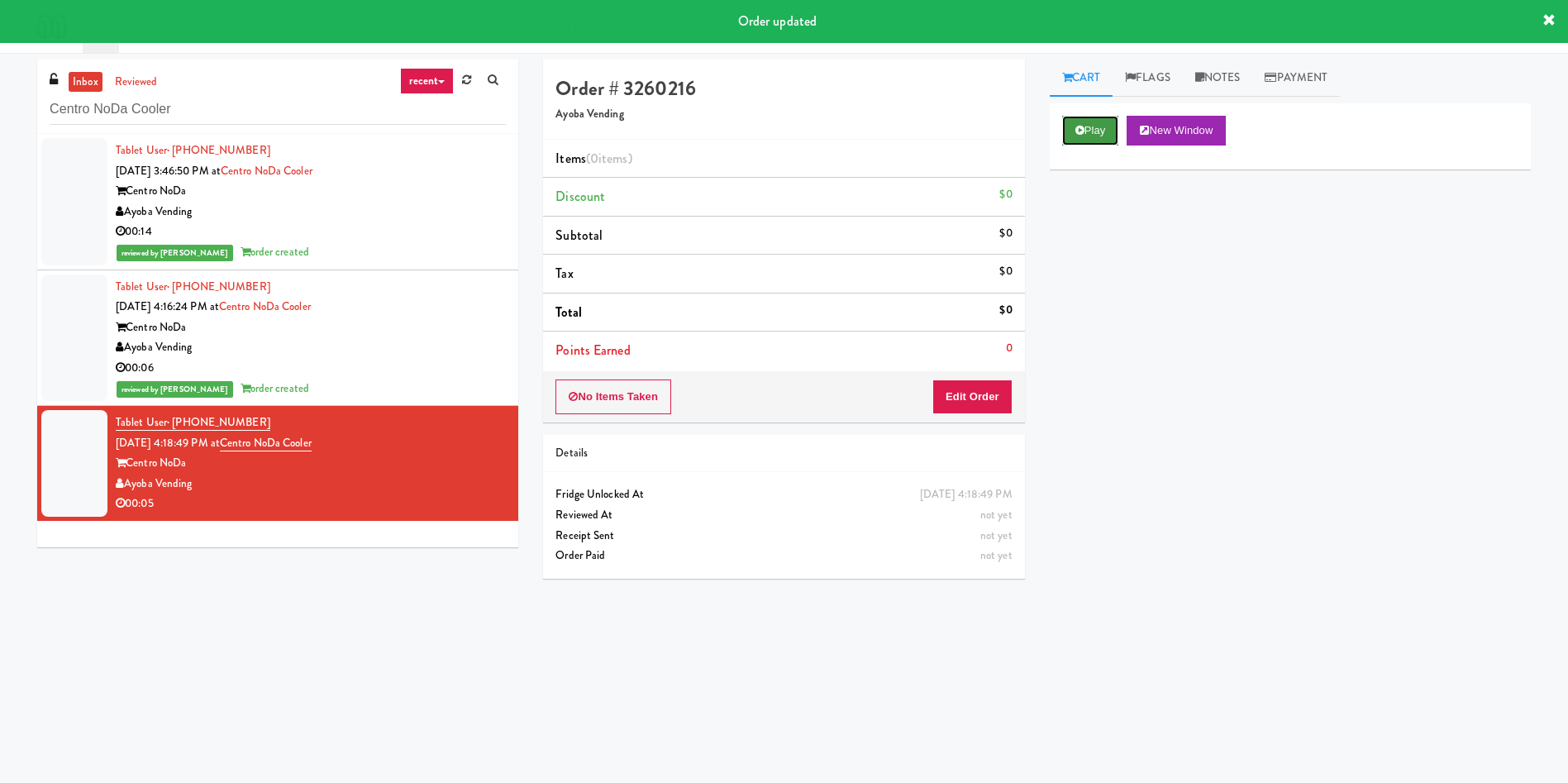
click at [1083, 140] on button "Play" at bounding box center [1090, 131] width 57 height 30
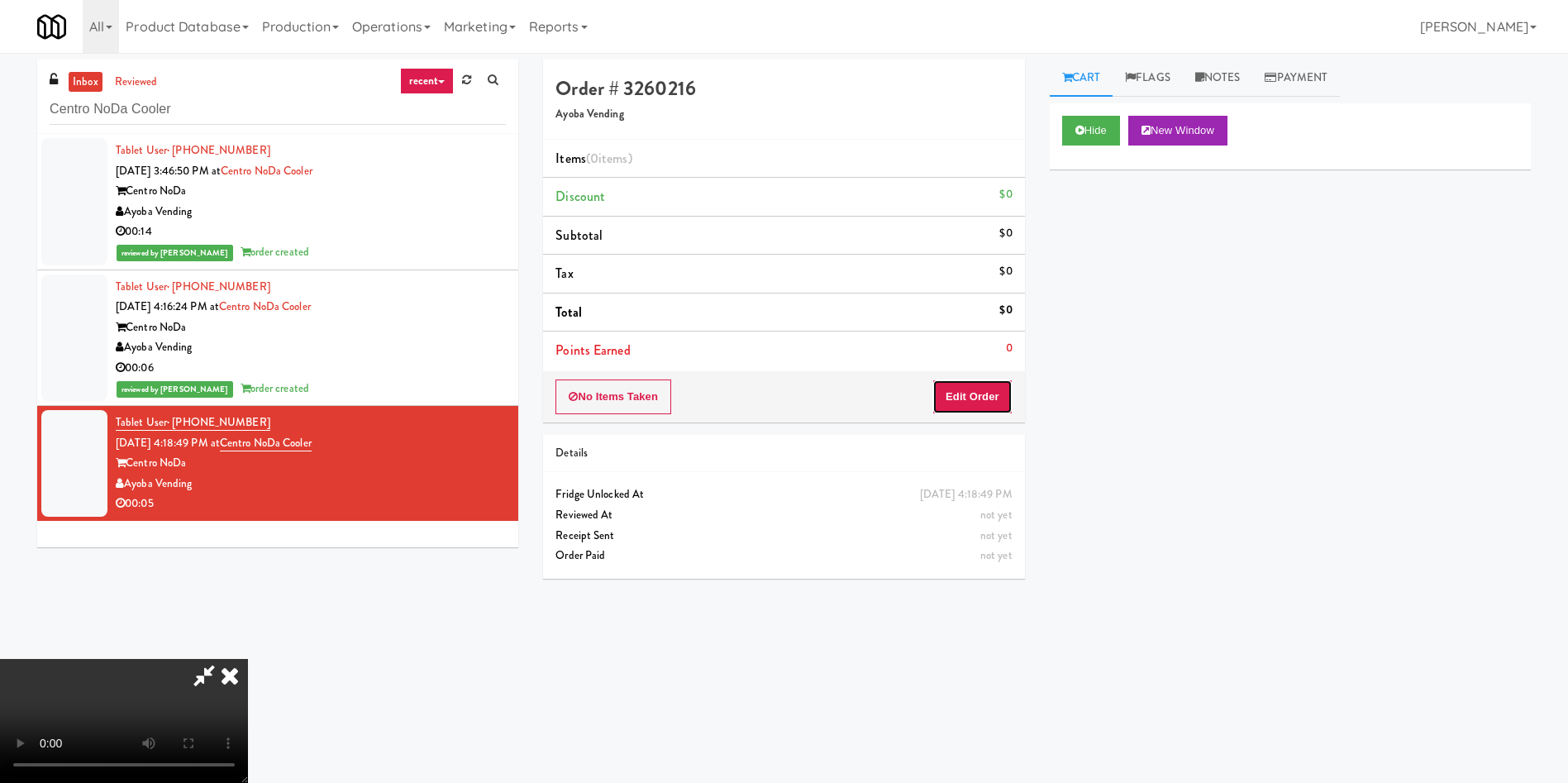
click at [989, 387] on button "Edit Order" at bounding box center [972, 396] width 80 height 34
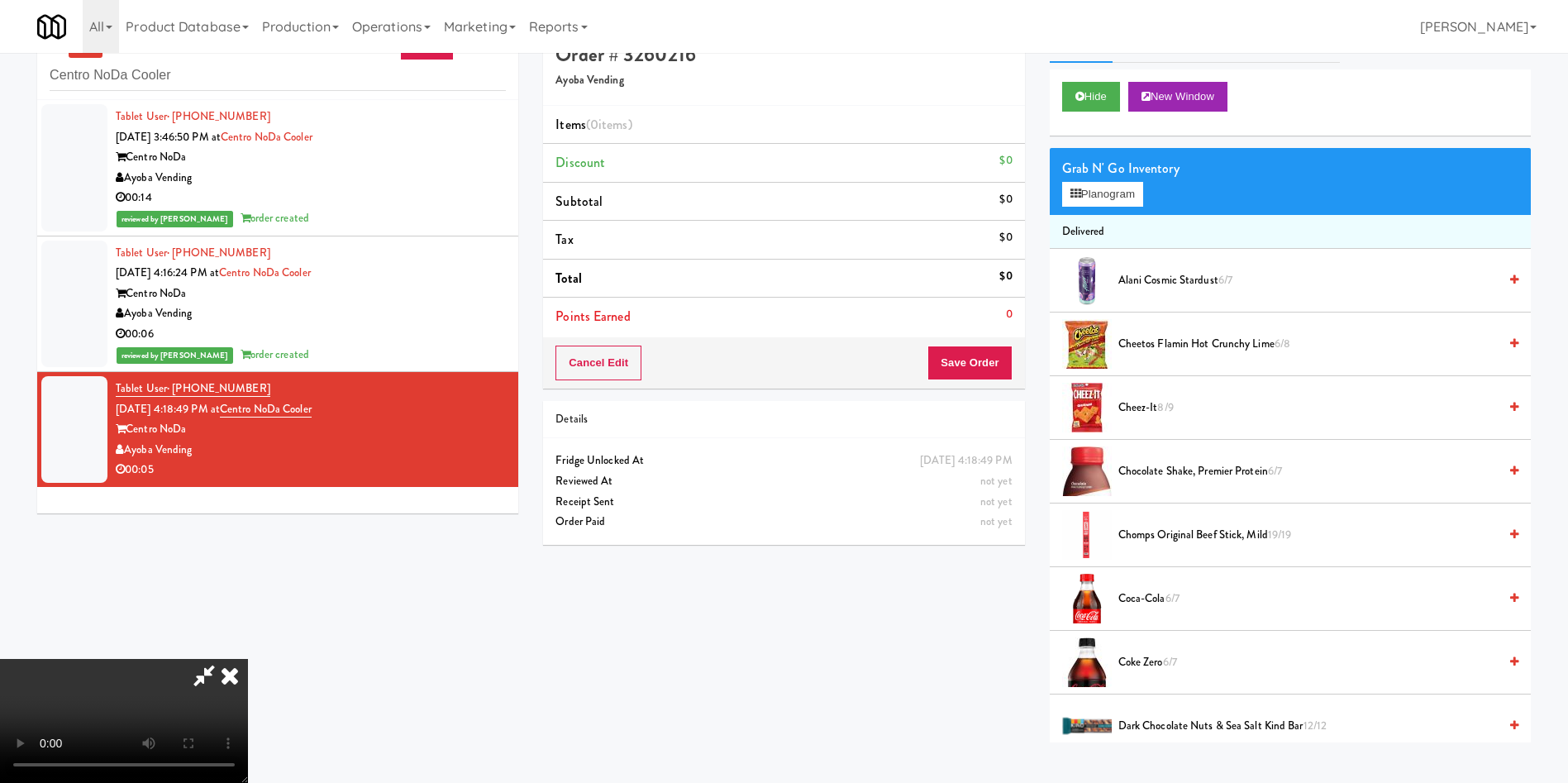
scroll to position [53, 0]
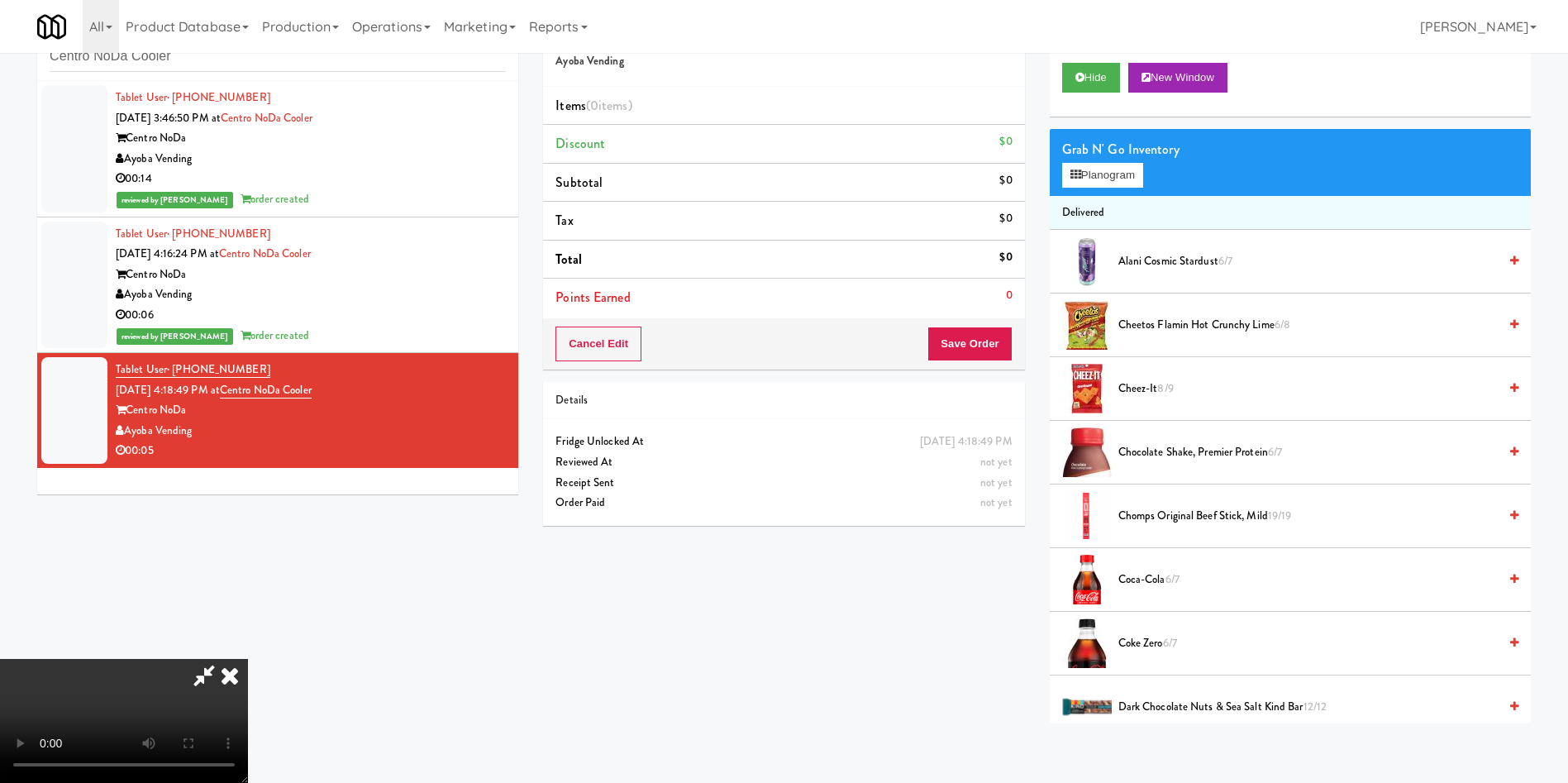
click at [248, 659] on video at bounding box center [123, 721] width 248 height 124
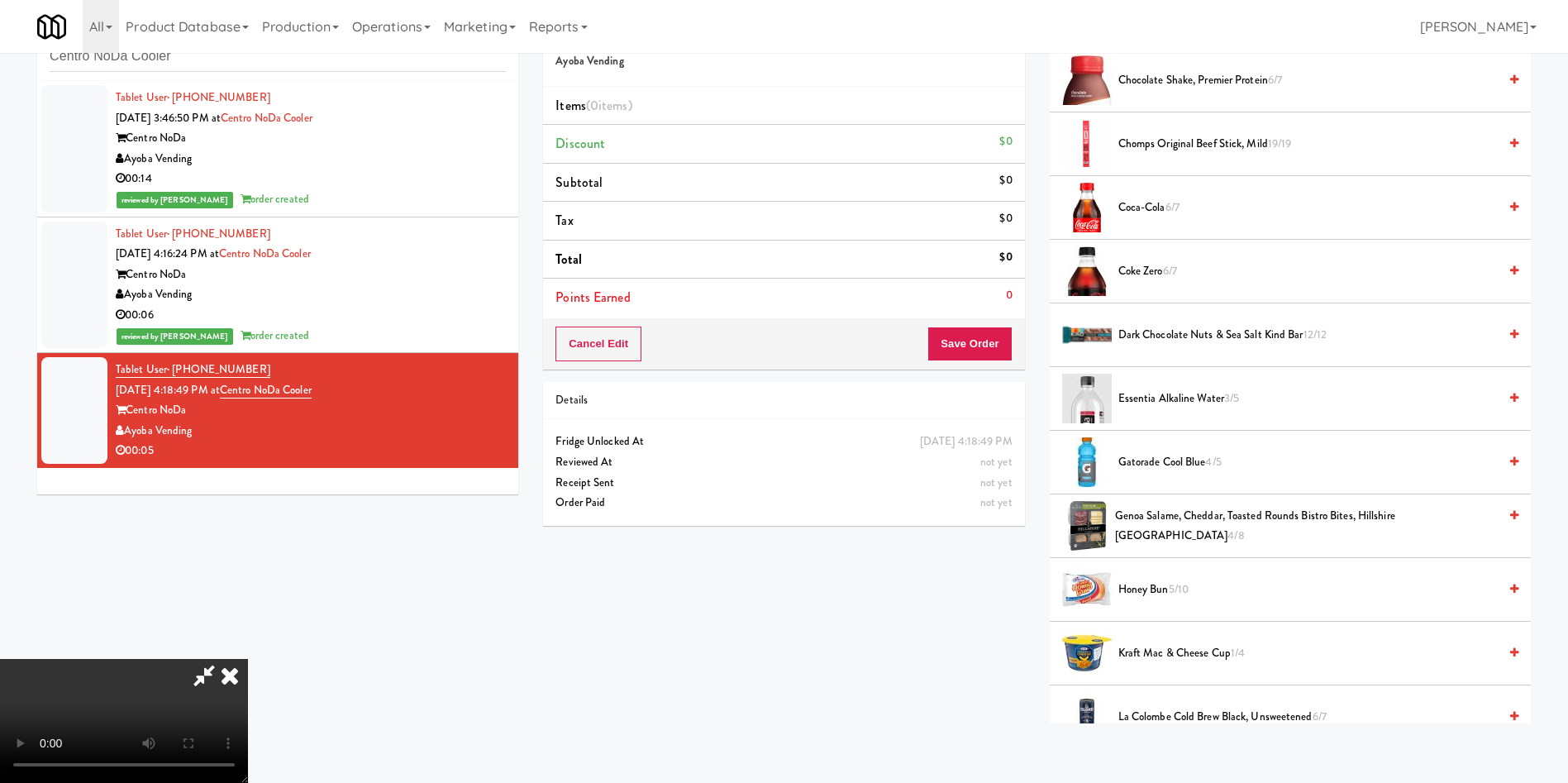
scroll to position [620, 0]
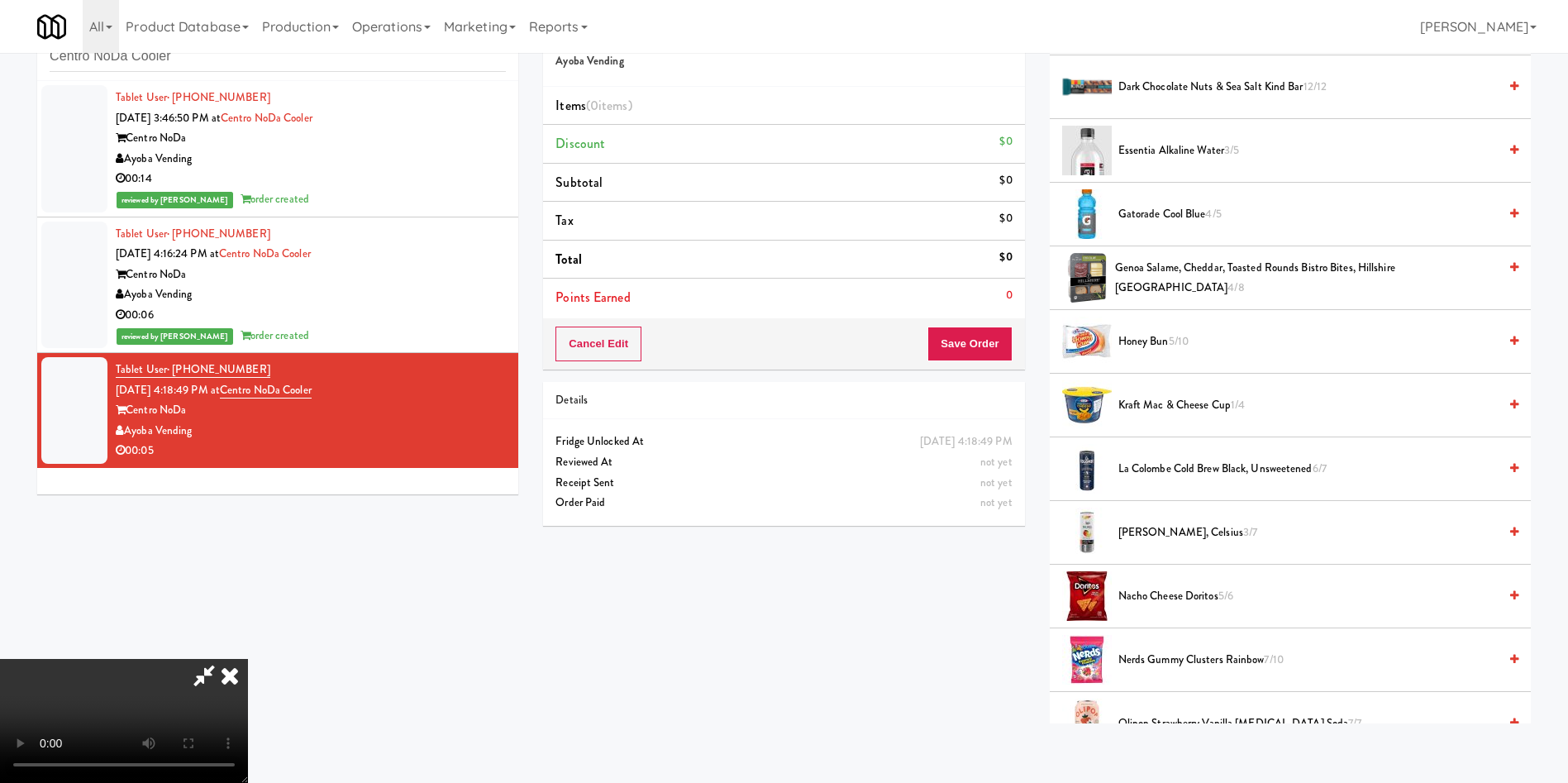
click at [1169, 222] on span "Gatorade Cool Blue 4/5" at bounding box center [1307, 214] width 379 height 20
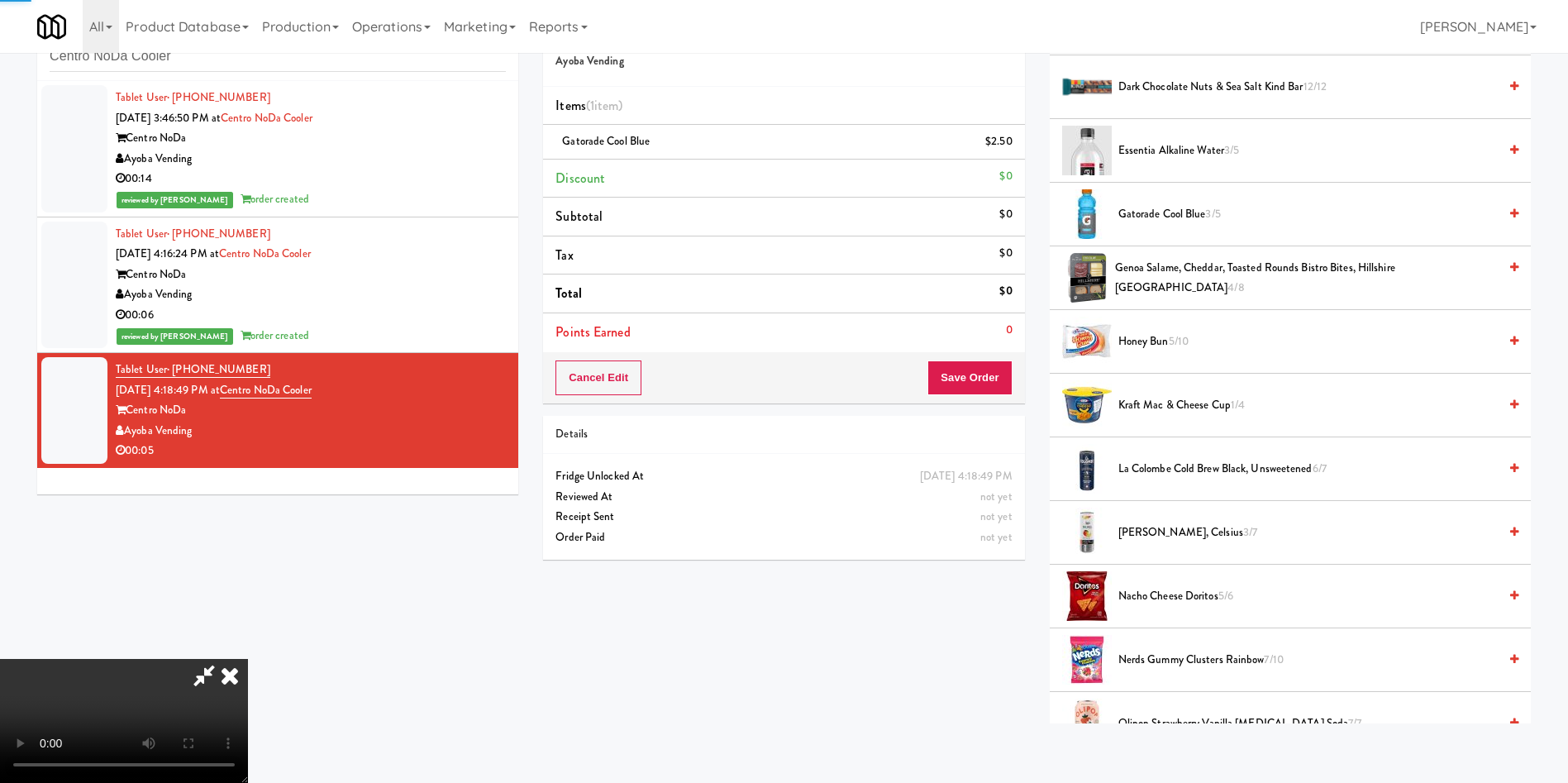
click at [248, 659] on video at bounding box center [123, 721] width 248 height 124
click at [982, 380] on button "Save Order" at bounding box center [970, 377] width 84 height 34
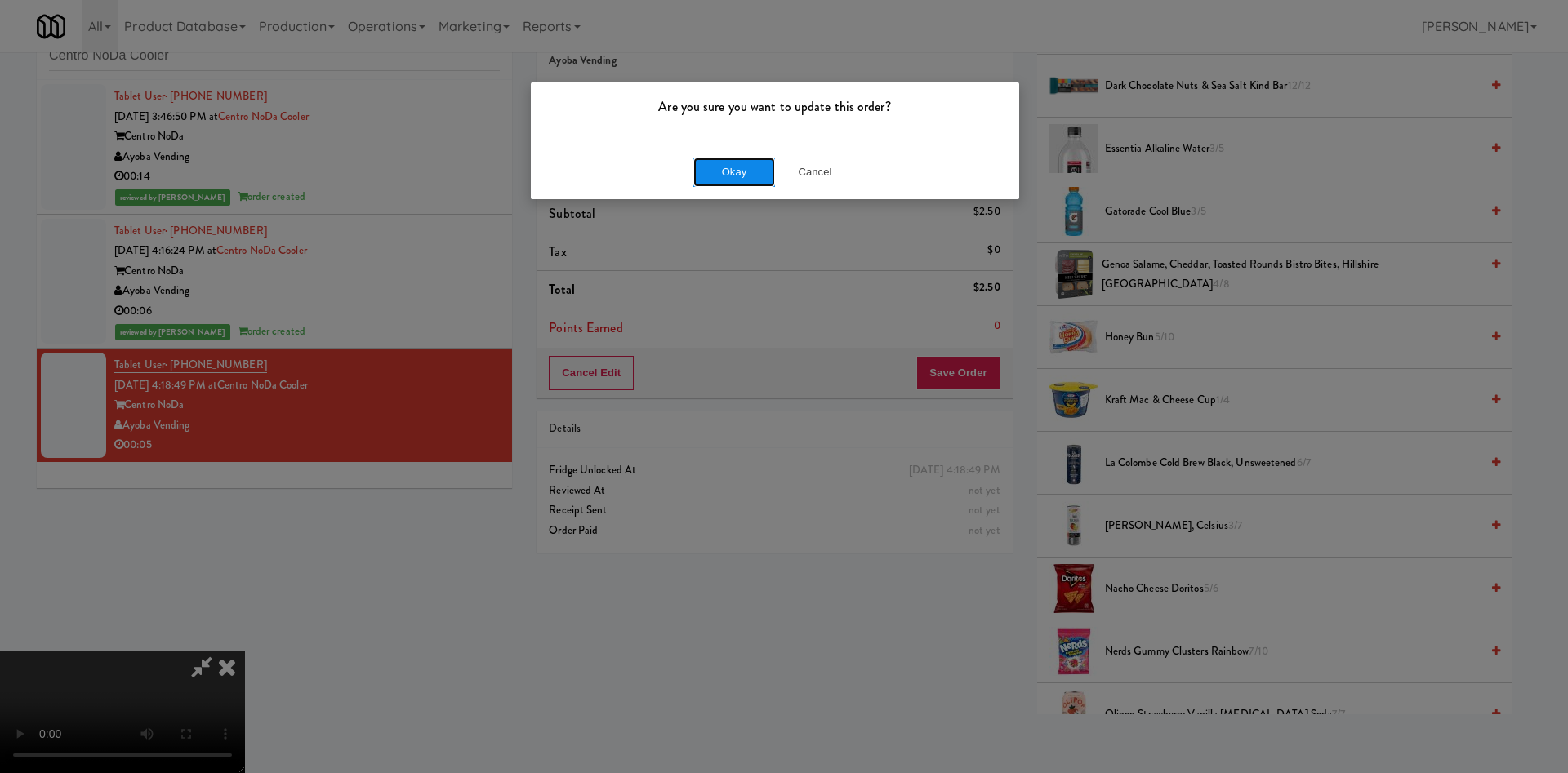
click at [730, 170] on button "Okay" at bounding box center [733, 172] width 82 height 29
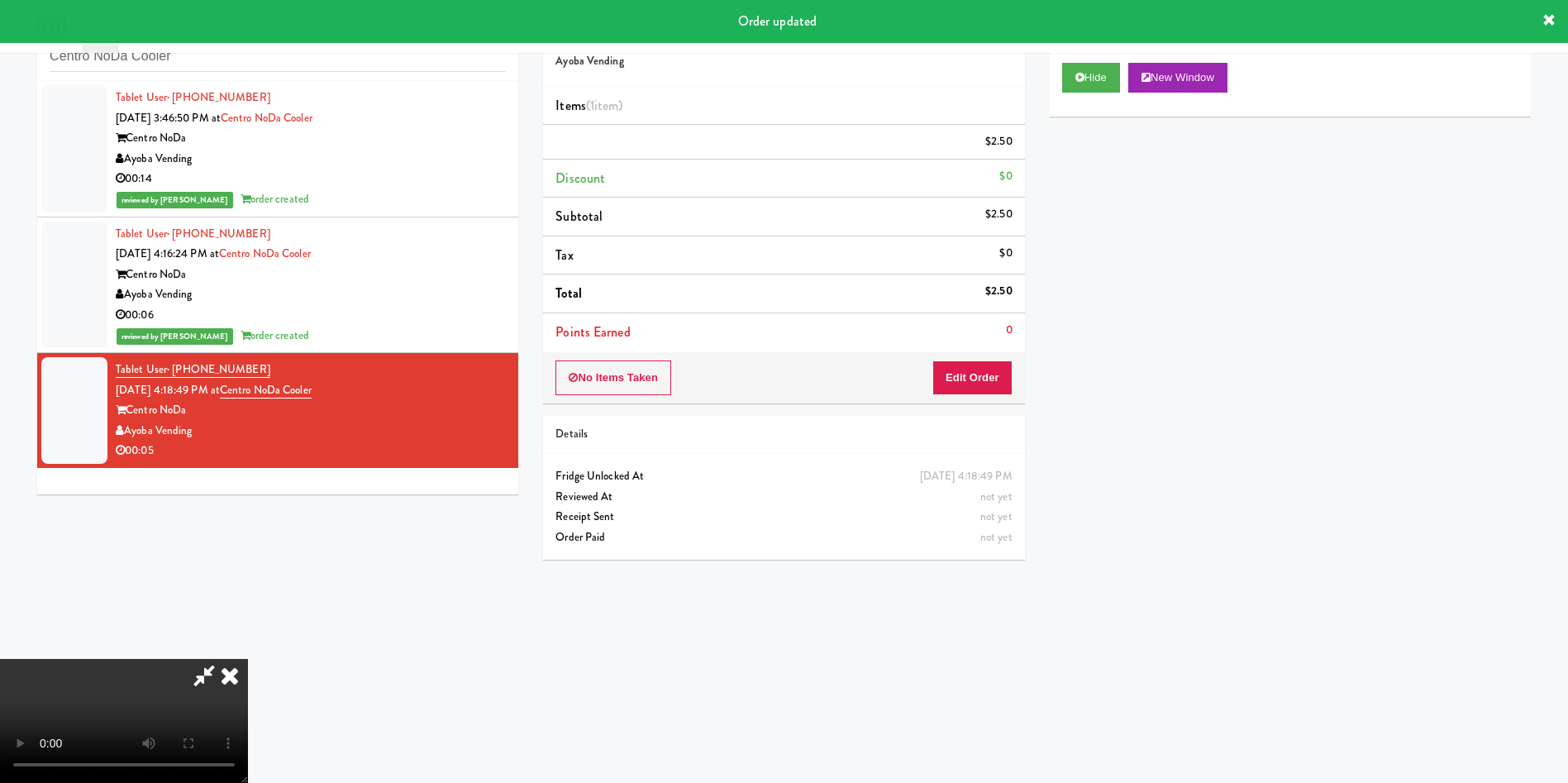
scroll to position [0, 0]
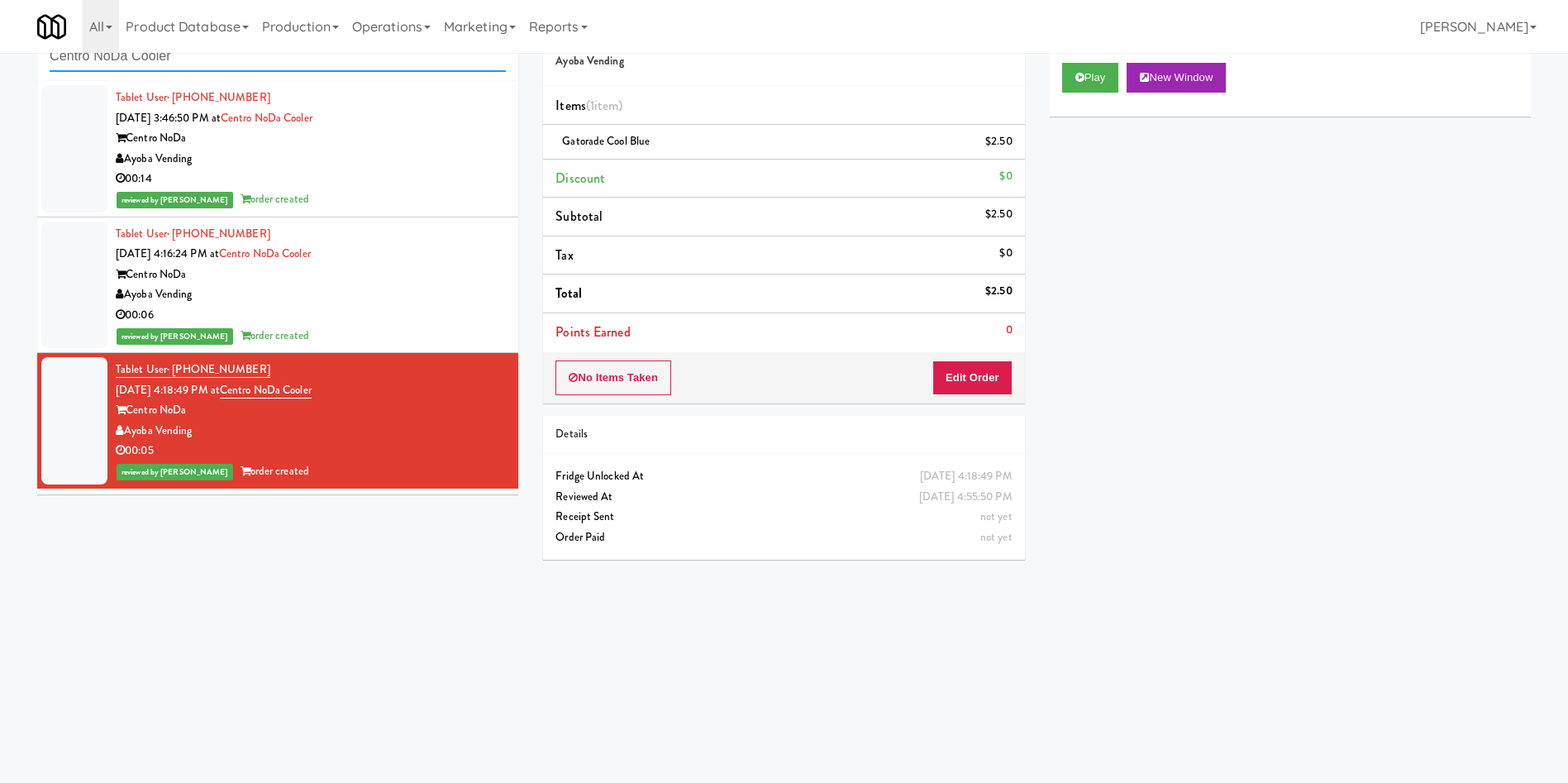
paste input "Saddle Creek Building 1 H1 Fridge 2"
drag, startPoint x: 345, startPoint y: 68, endPoint x: 0, endPoint y: 67, distance: 345.0
click at [0, 67] on div "inbox reviewed recent all unclear take inventory issue suspicious failed recent…" at bounding box center [784, 338] width 1568 height 663
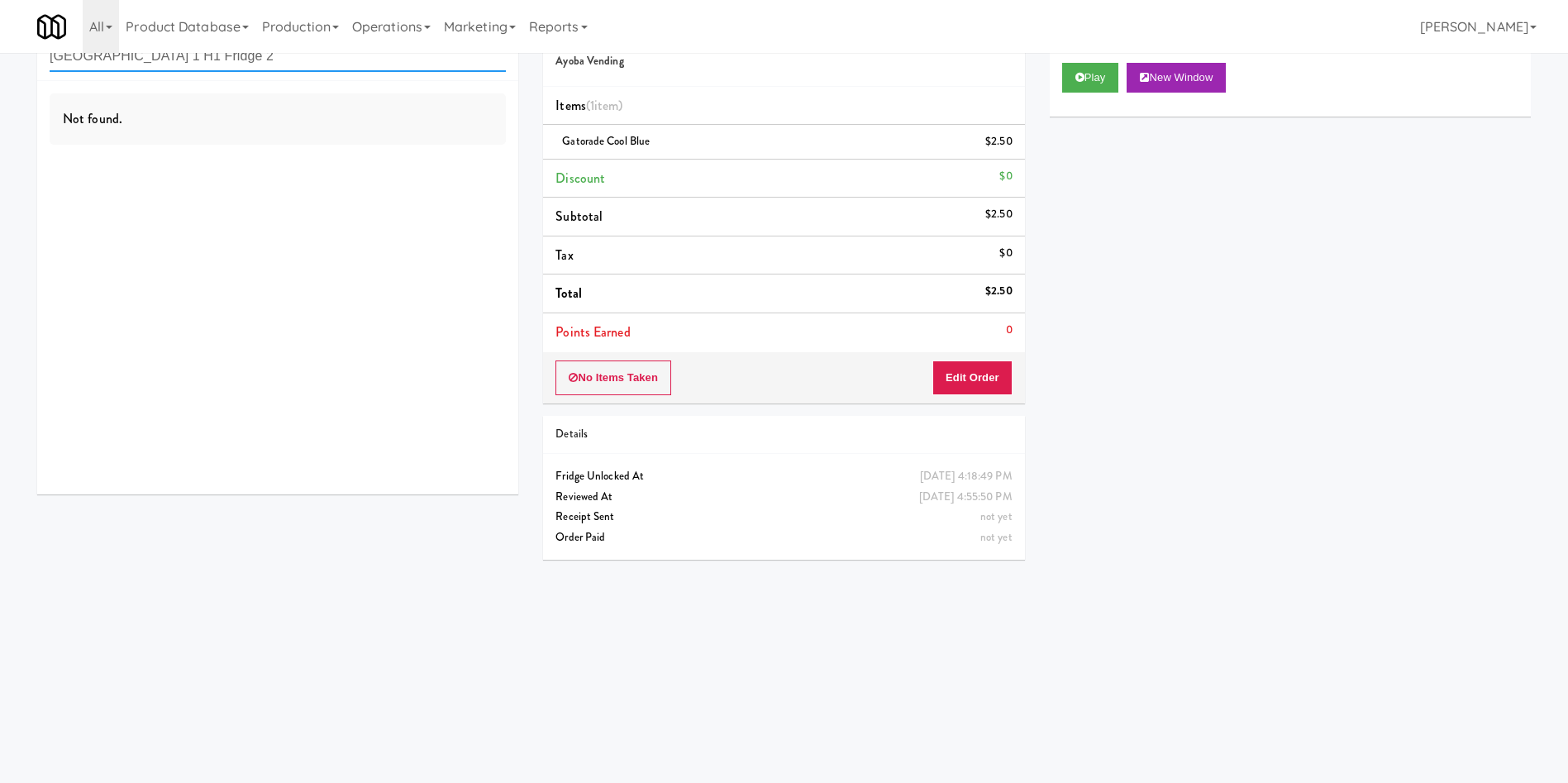
type input "Saddle Creek Building 1 H1 Fridge 2"
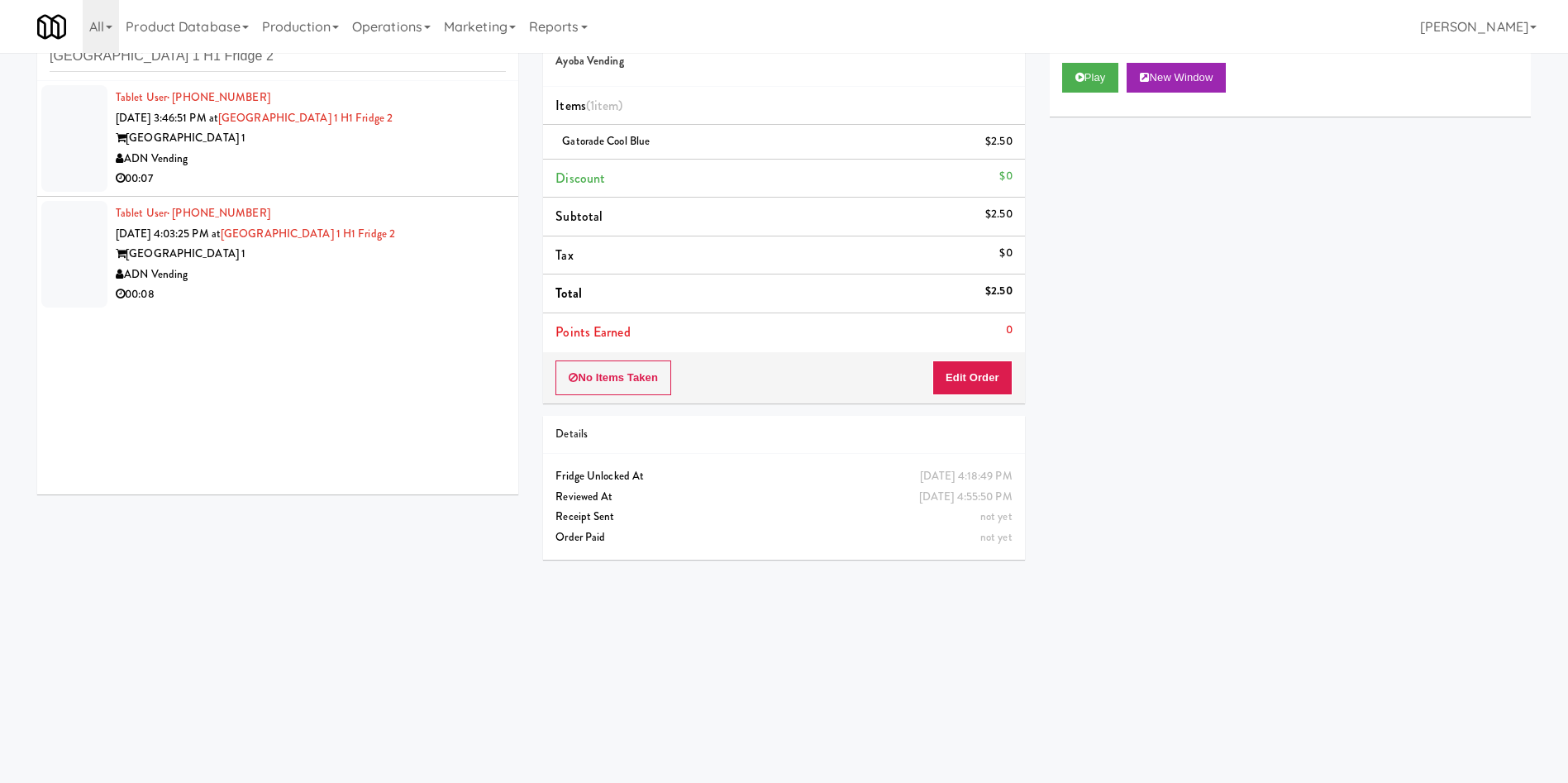
click at [102, 154] on div at bounding box center [74, 138] width 66 height 107
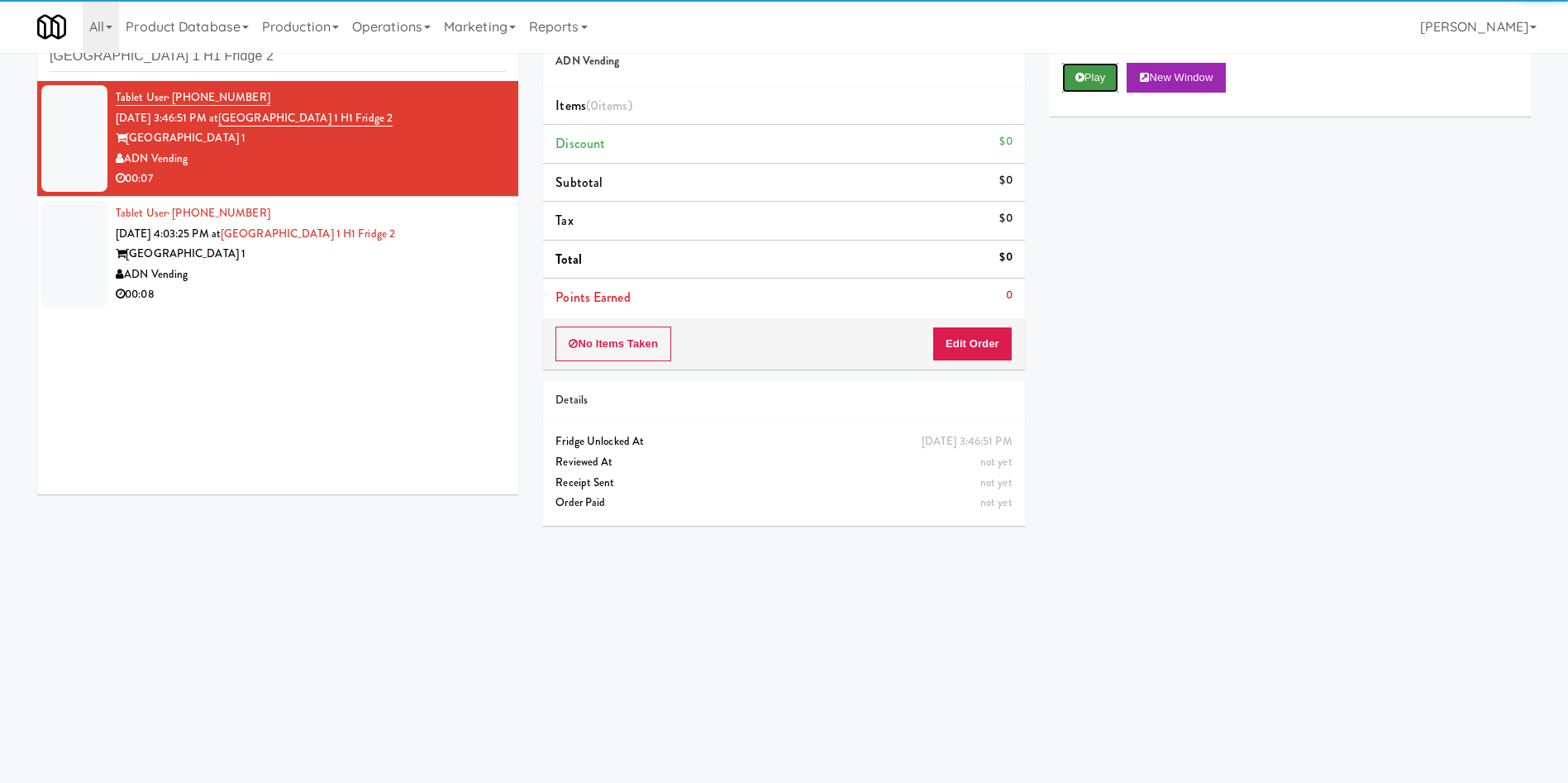
drag, startPoint x: 1104, startPoint y: 76, endPoint x: 964, endPoint y: 426, distance: 377.0
click at [1103, 79] on button "Play" at bounding box center [1090, 78] width 57 height 30
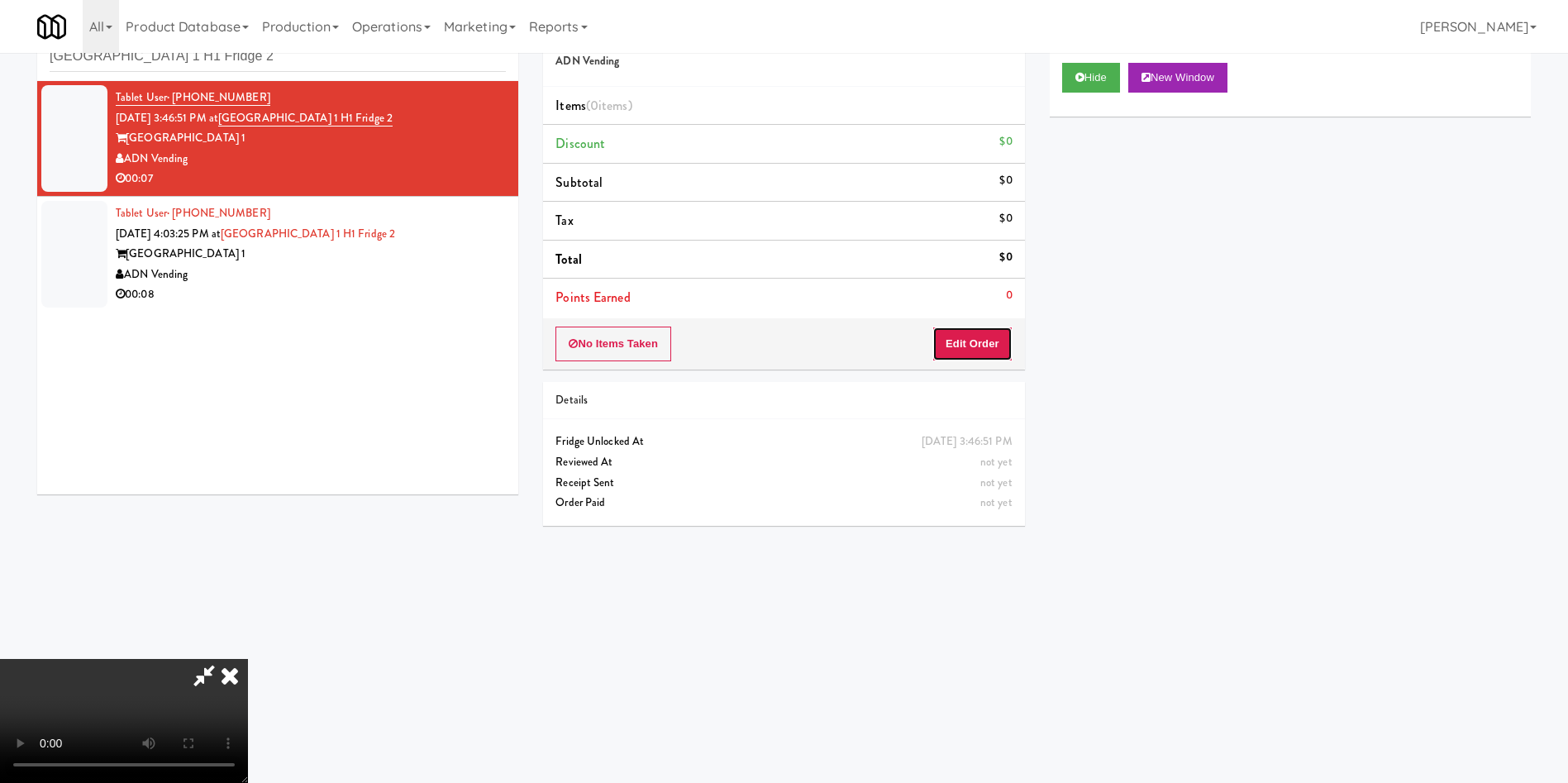
click at [976, 335] on button "Edit Order" at bounding box center [972, 343] width 80 height 34
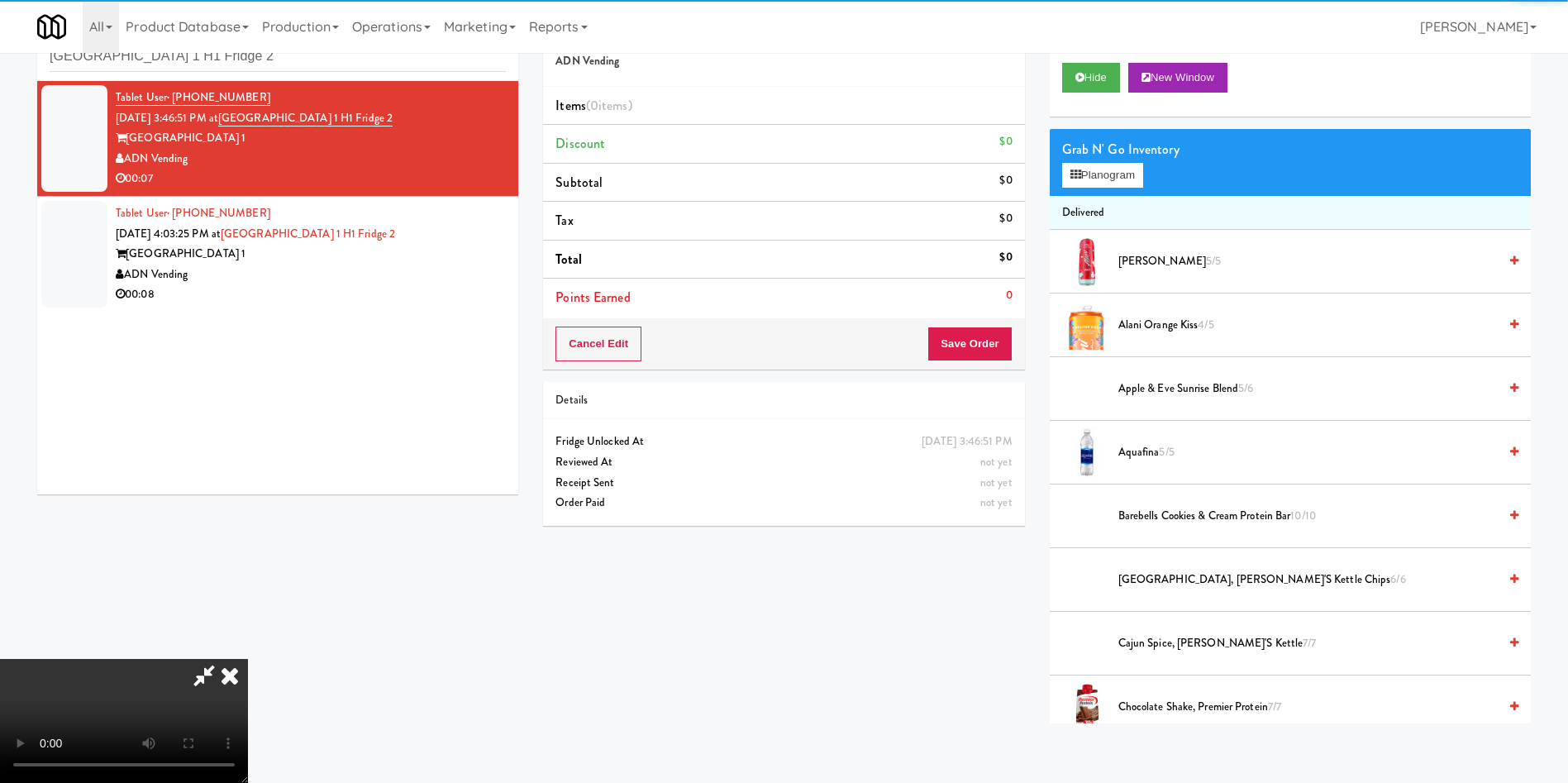
scroll to position [124, 0]
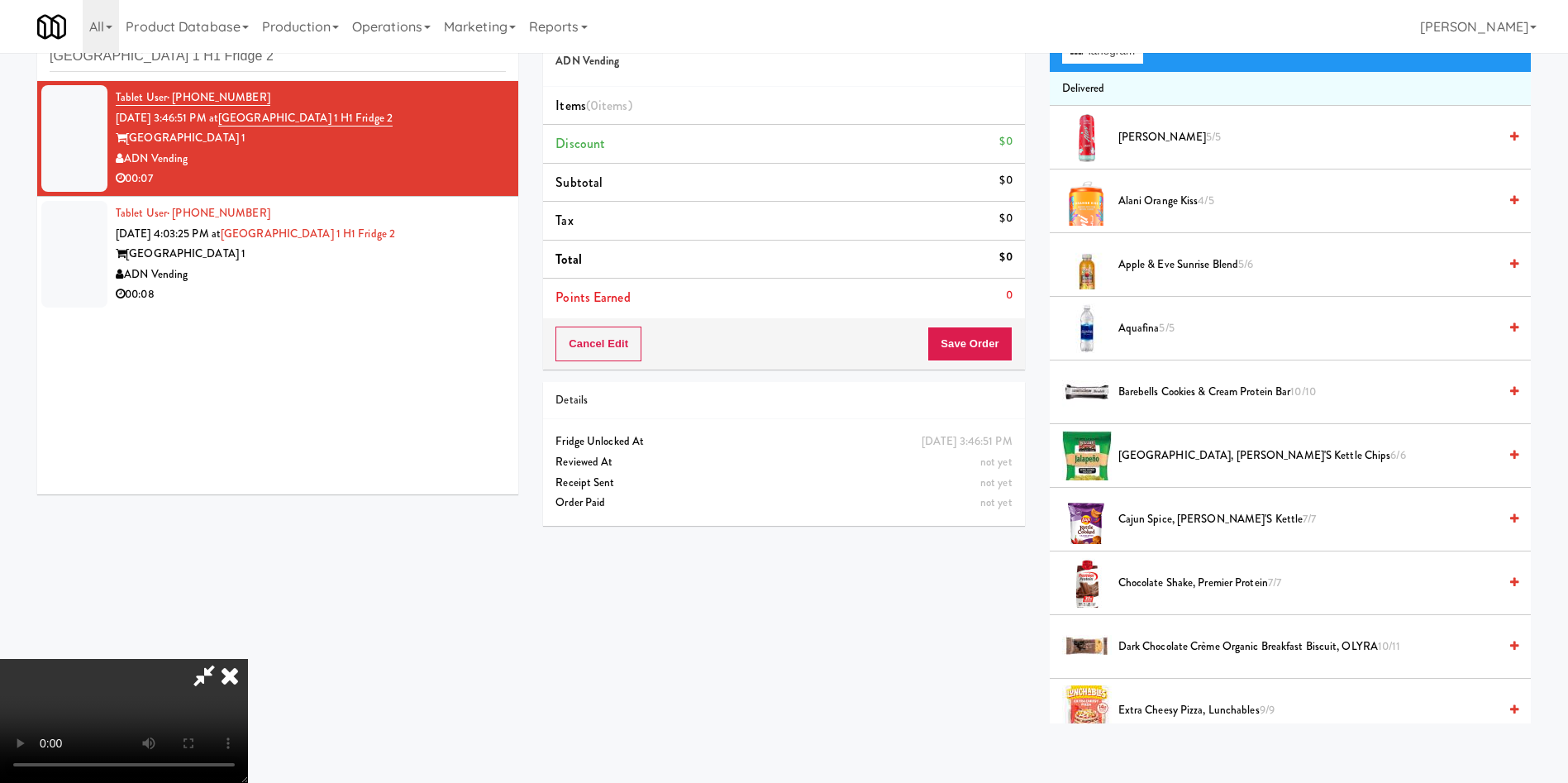
click at [248, 659] on video at bounding box center [123, 721] width 248 height 124
click at [1122, 63] on button "Planogram" at bounding box center [1102, 51] width 81 height 25
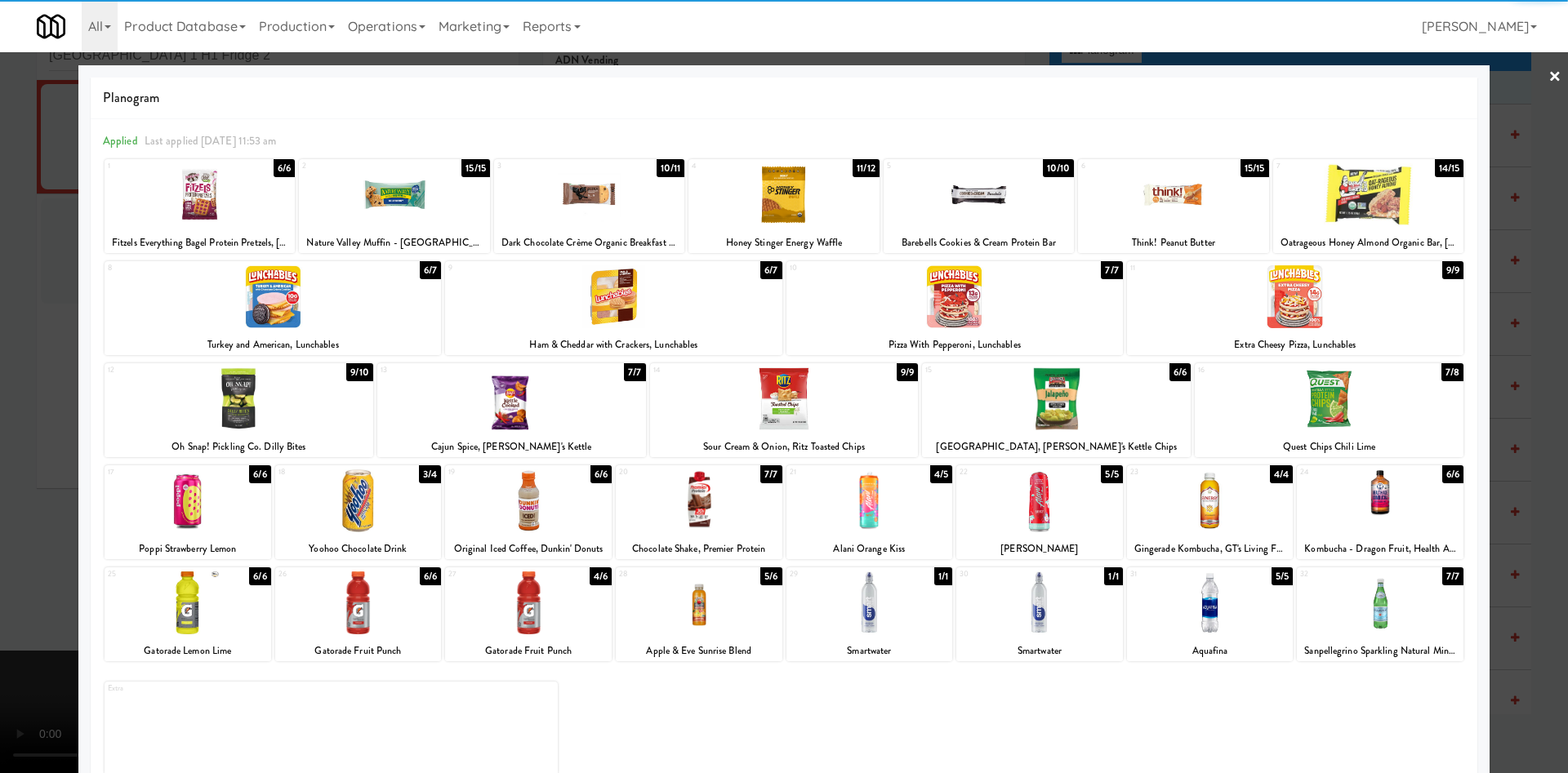
click at [1318, 390] on div at bounding box center [1328, 398] width 269 height 63
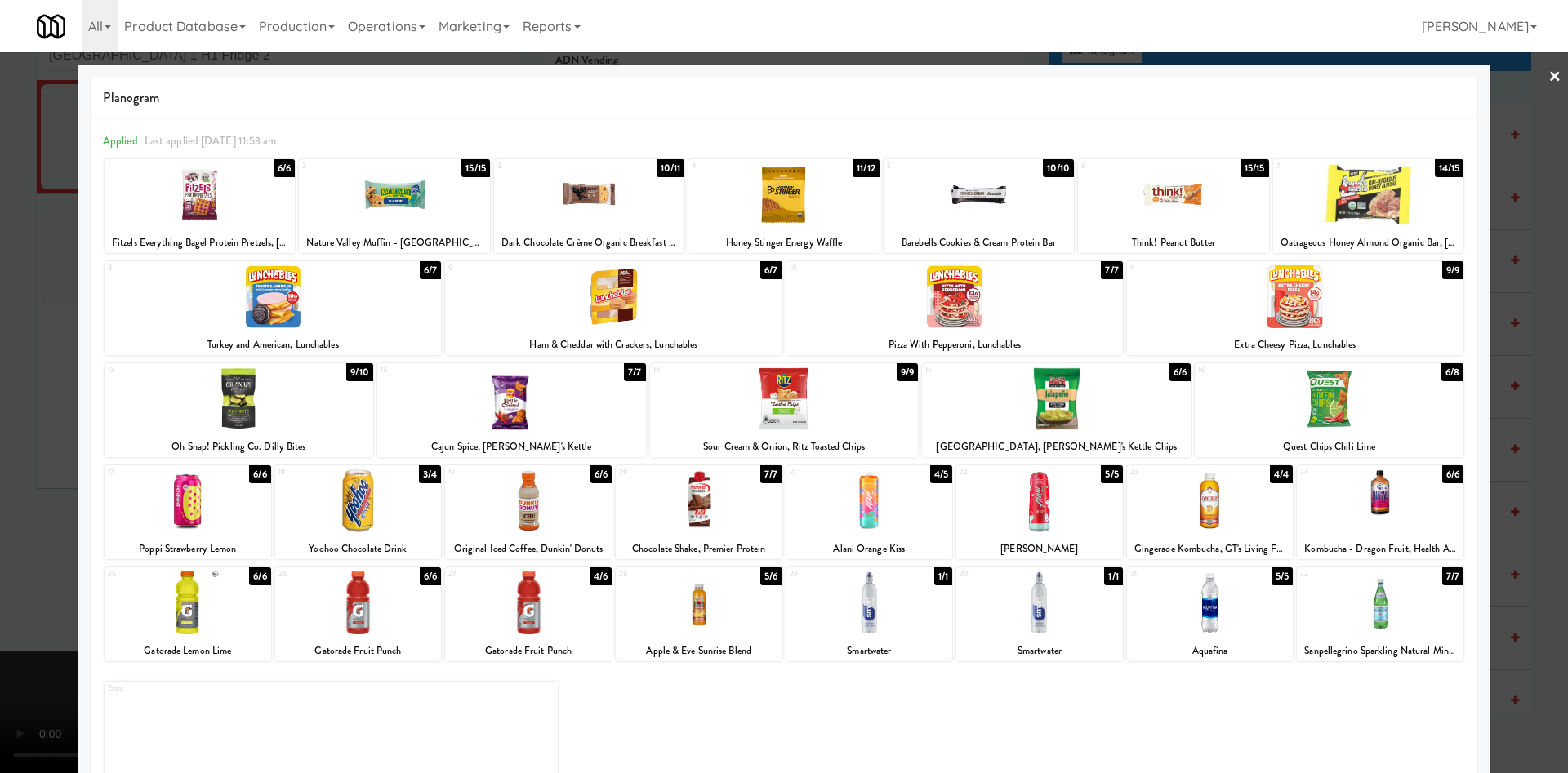
click at [6, 479] on div at bounding box center [784, 386] width 1568 height 773
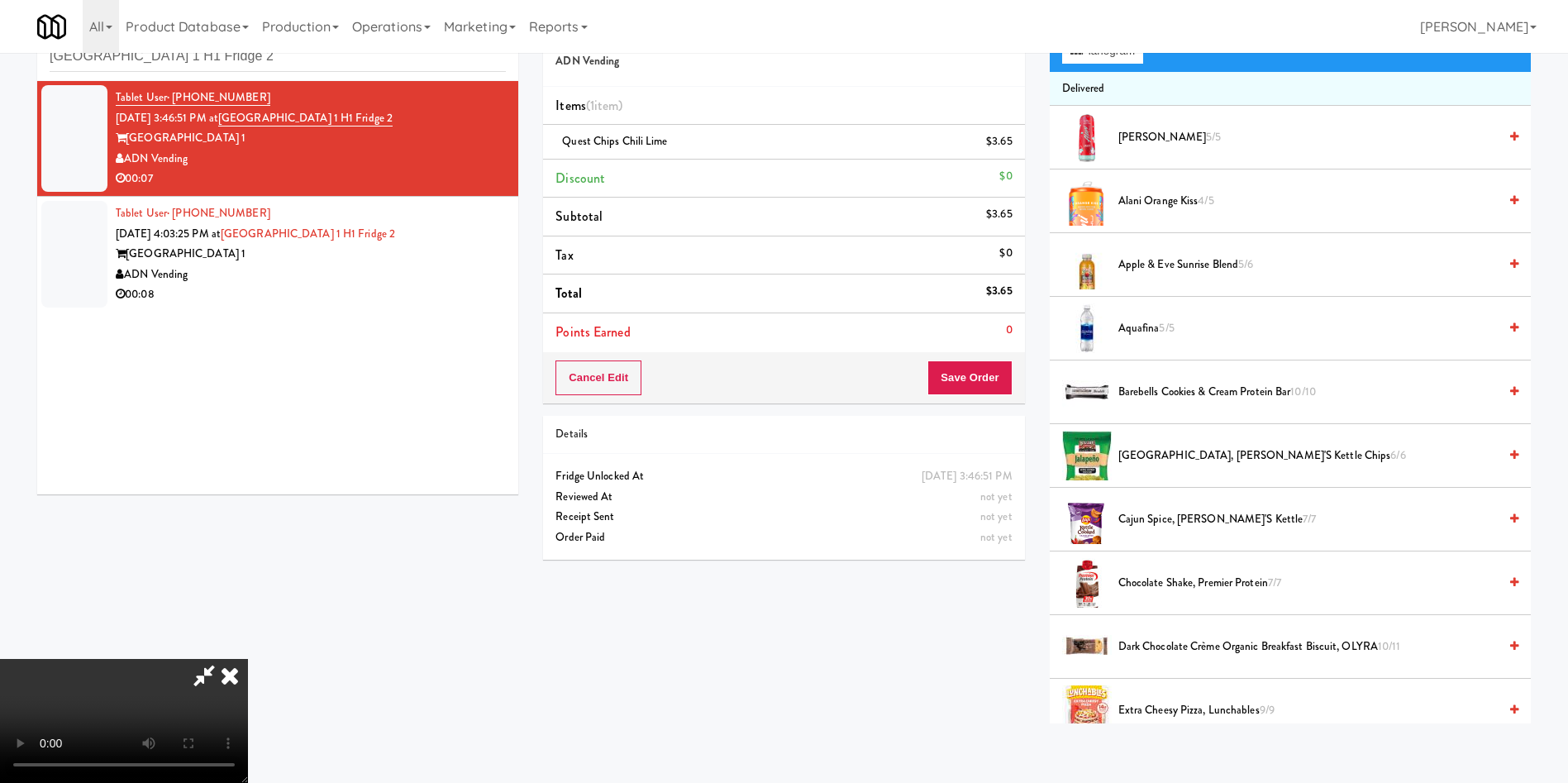
scroll to position [119, 0]
click at [248, 659] on video at bounding box center [123, 721] width 248 height 124
click at [967, 376] on button "Save Order" at bounding box center [970, 377] width 84 height 34
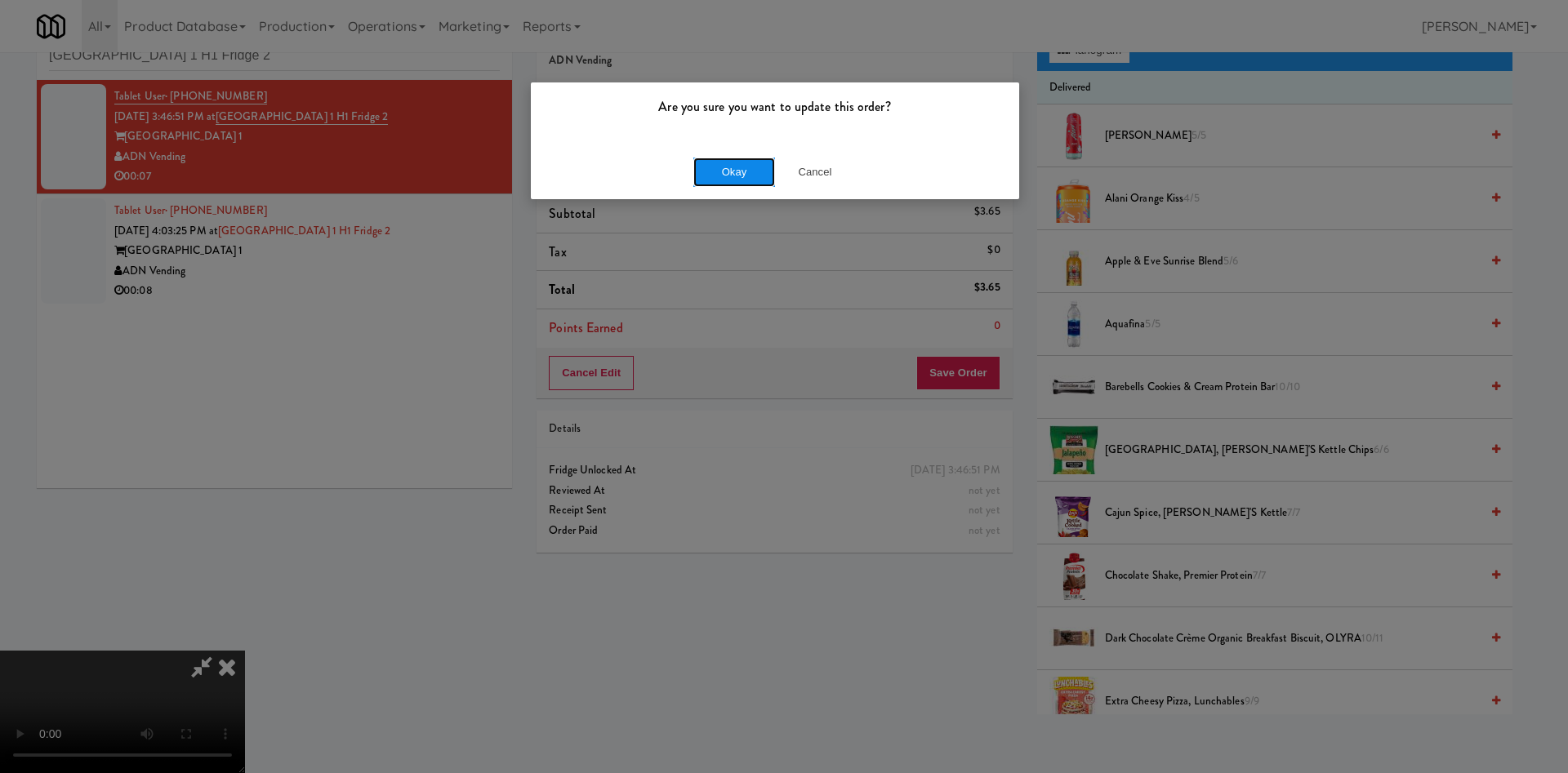
click at [750, 170] on button "Okay" at bounding box center [733, 172] width 82 height 29
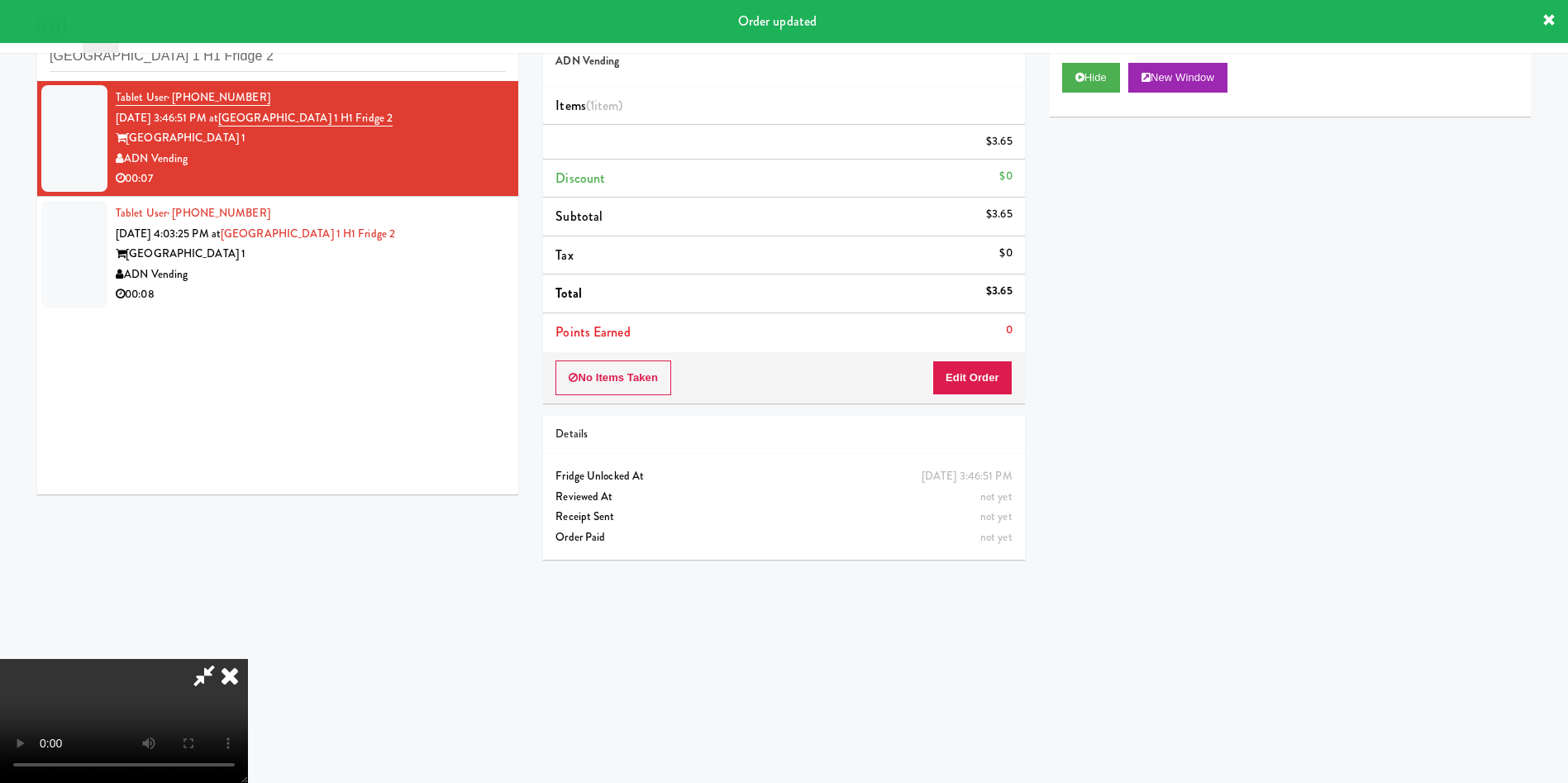
scroll to position [0, 0]
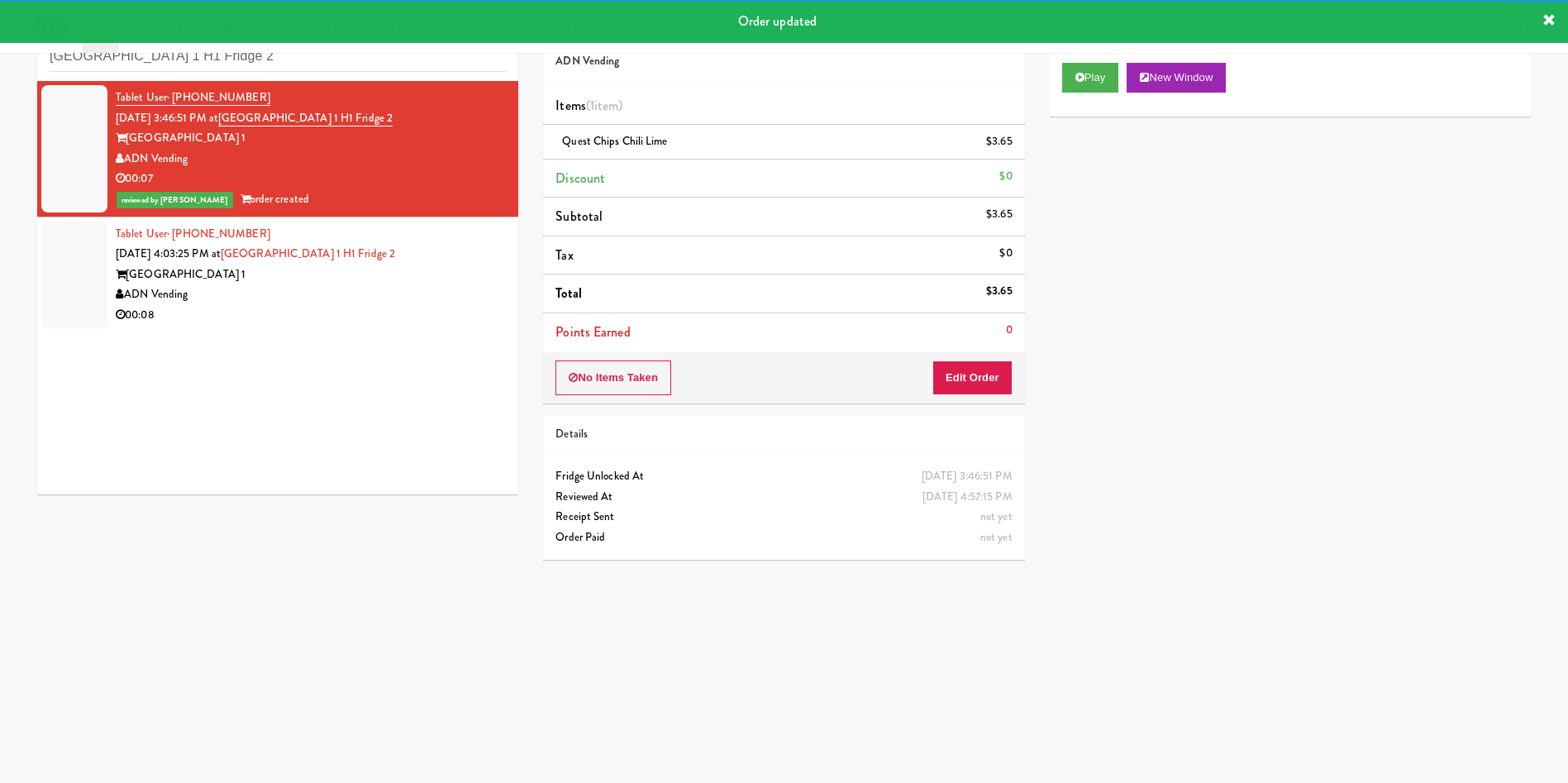
click at [64, 268] on div at bounding box center [74, 275] width 66 height 107
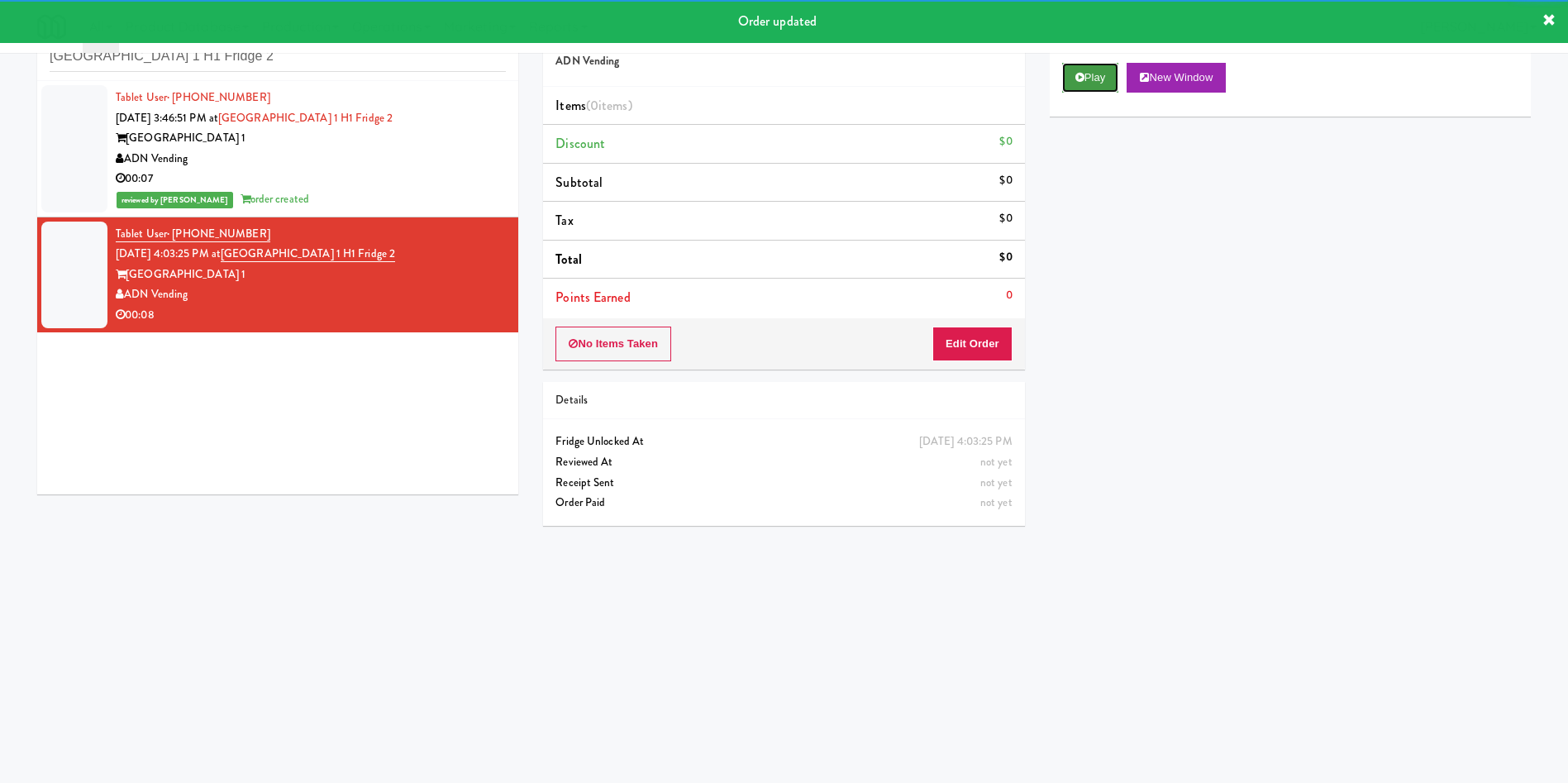
click at [1099, 77] on button "Play" at bounding box center [1090, 78] width 57 height 30
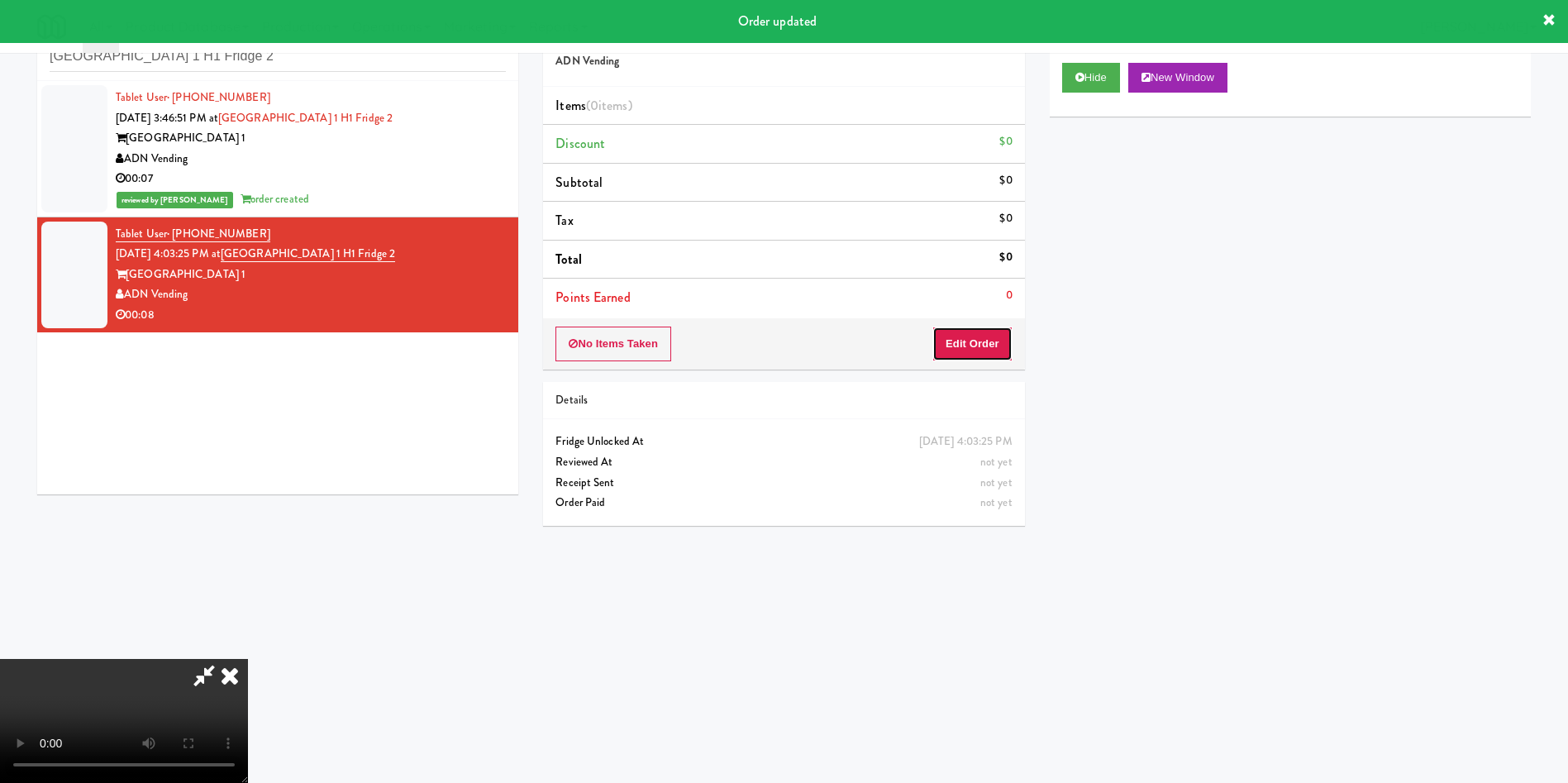
click at [997, 336] on button "Edit Order" at bounding box center [972, 343] width 80 height 34
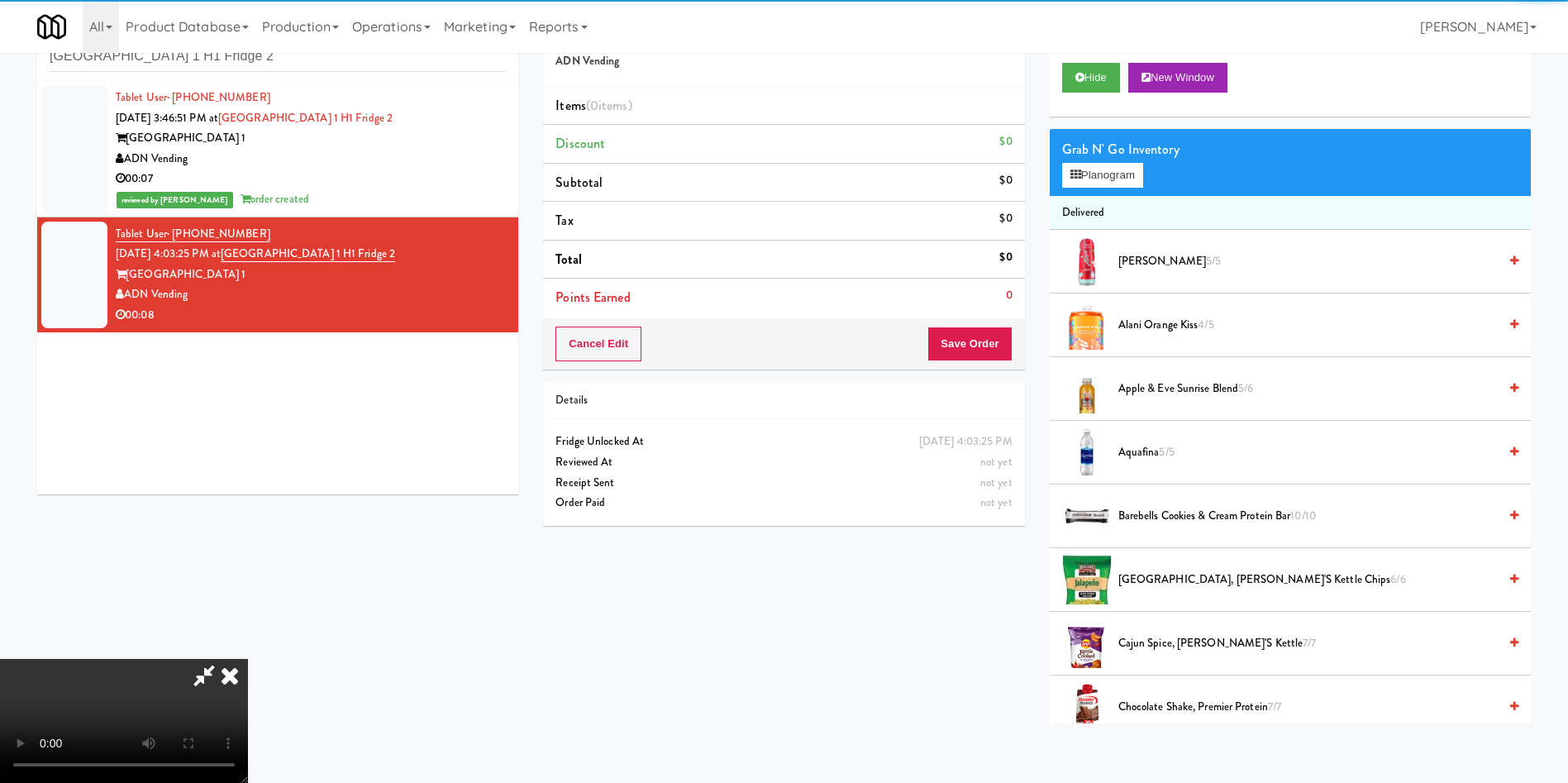
scroll to position [124, 0]
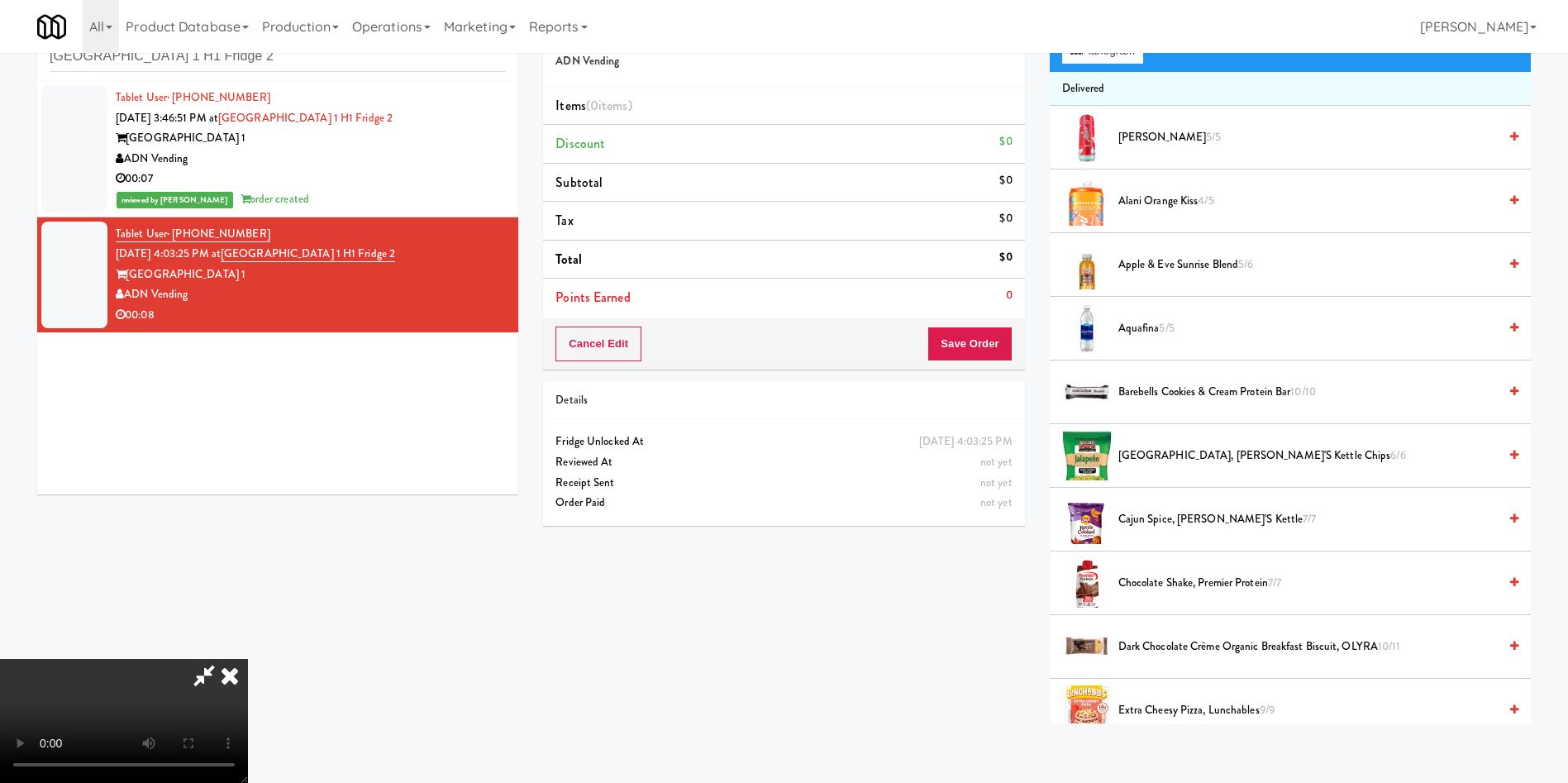
click at [248, 659] on video at bounding box center [123, 721] width 248 height 124
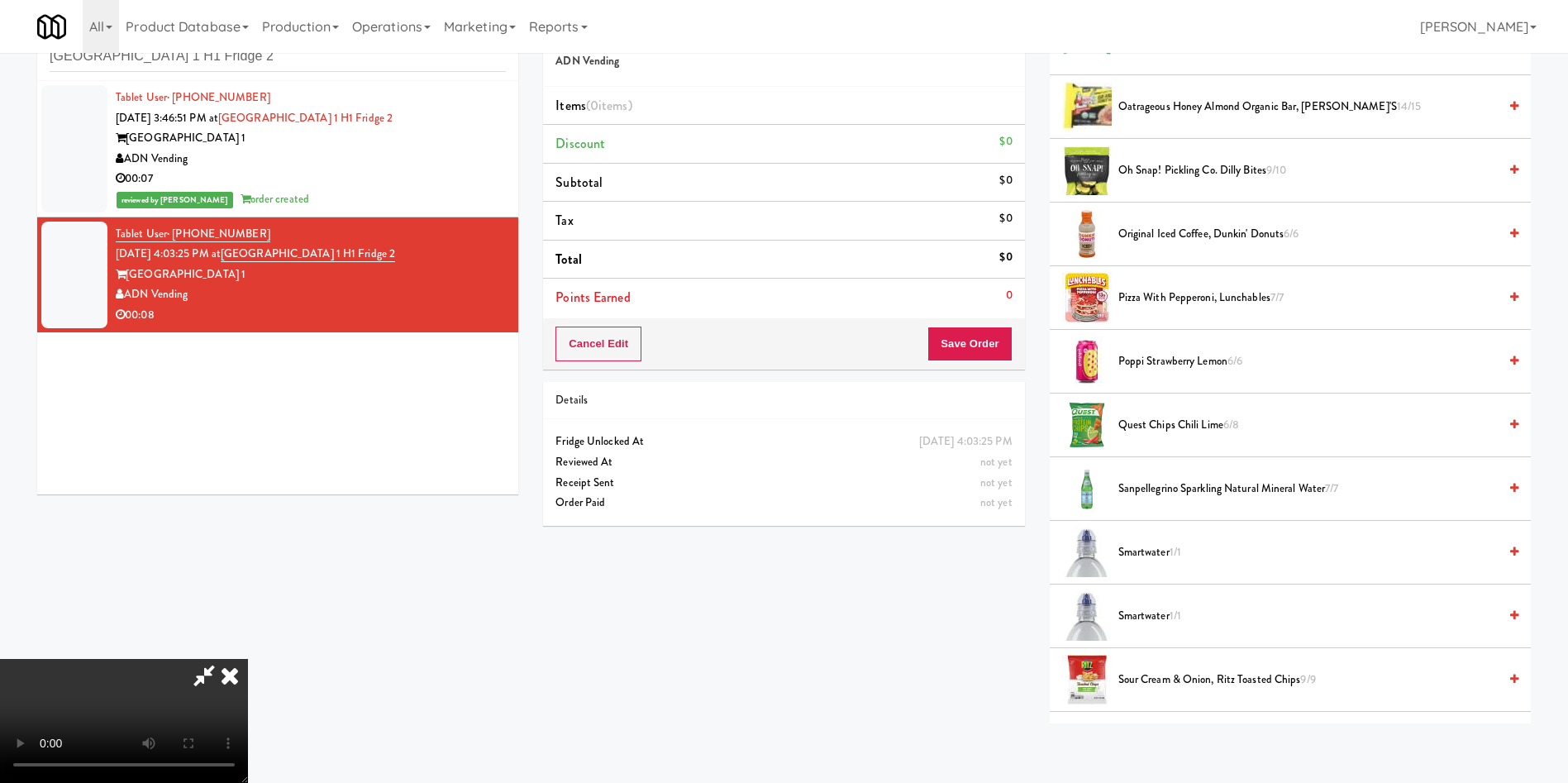
scroll to position [119, 0]
click at [248, 659] on video at bounding box center [123, 721] width 248 height 124
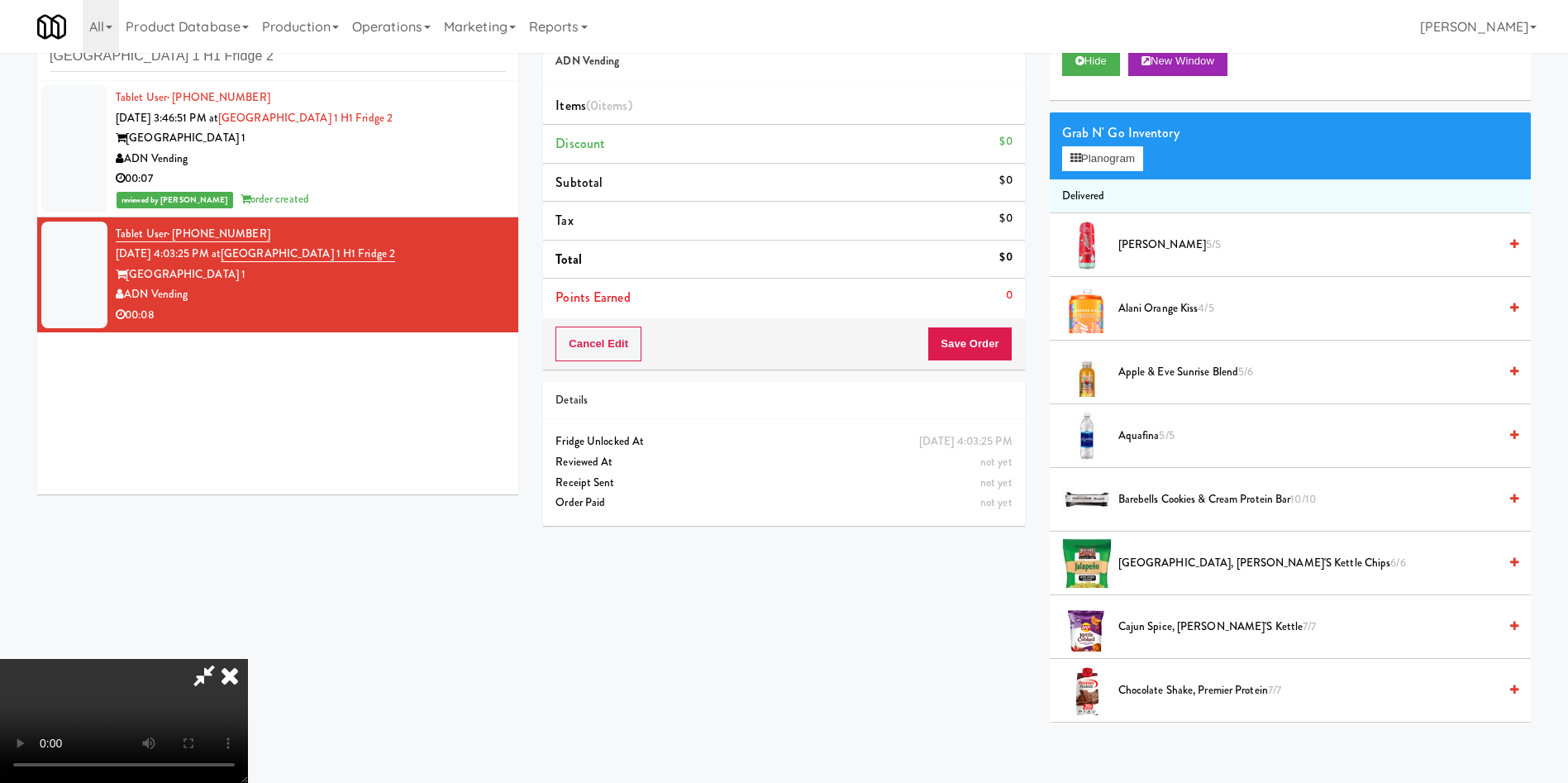
scroll to position [0, 0]
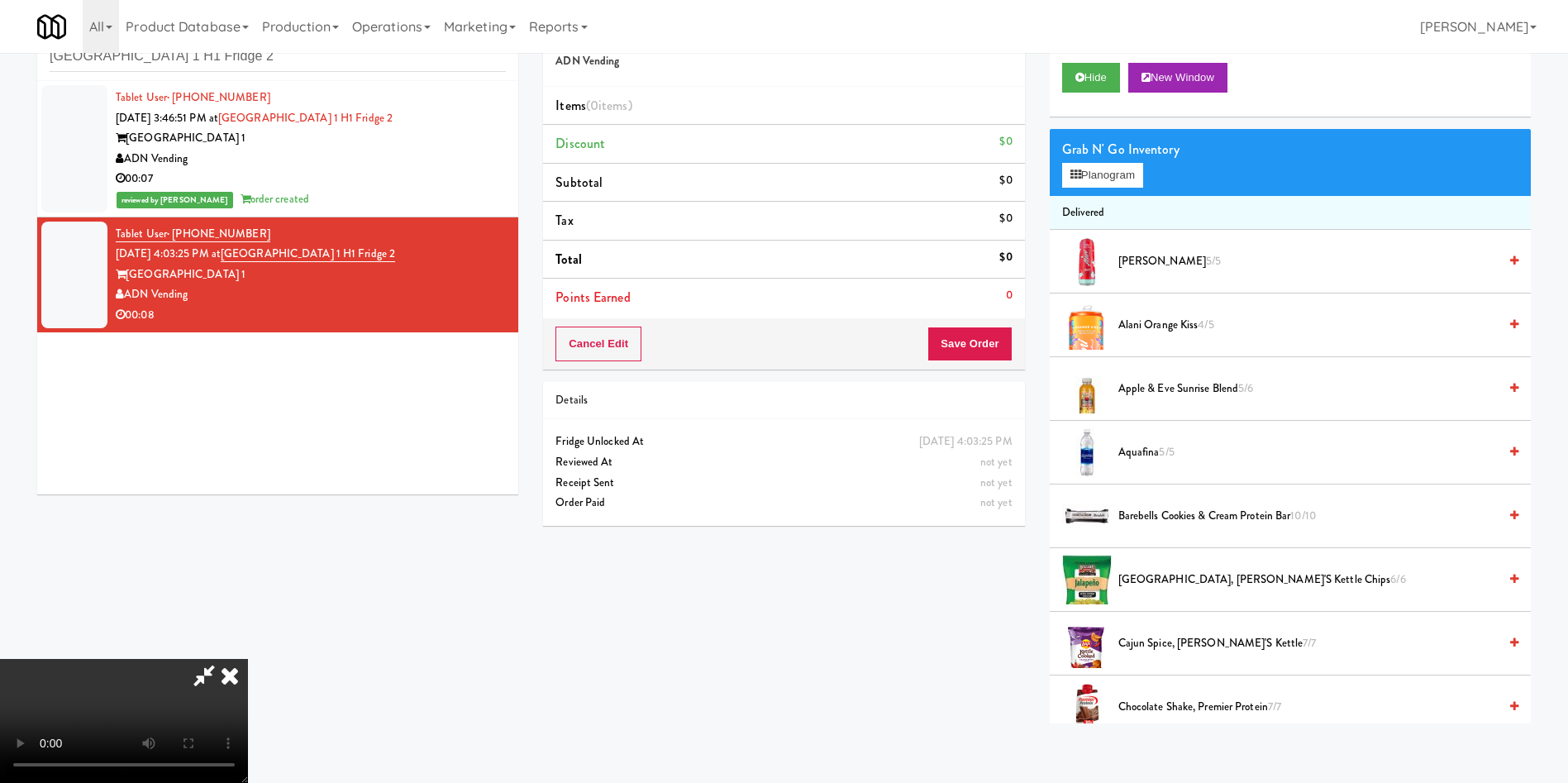
click at [248, 659] on video at bounding box center [123, 721] width 248 height 124
click at [1073, 181] on button "Planogram" at bounding box center [1102, 175] width 81 height 25
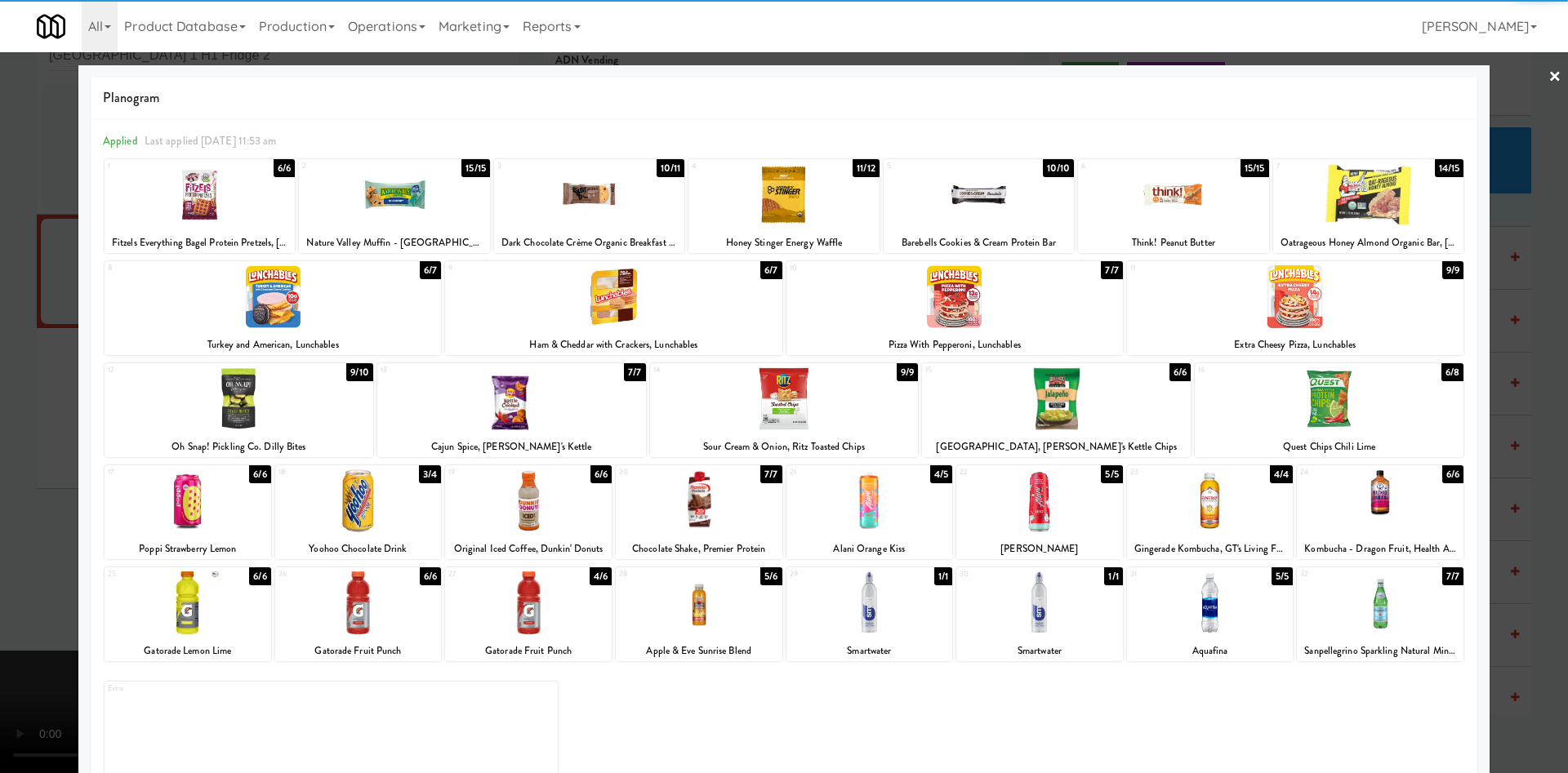
click at [375, 507] on div at bounding box center [358, 500] width 167 height 63
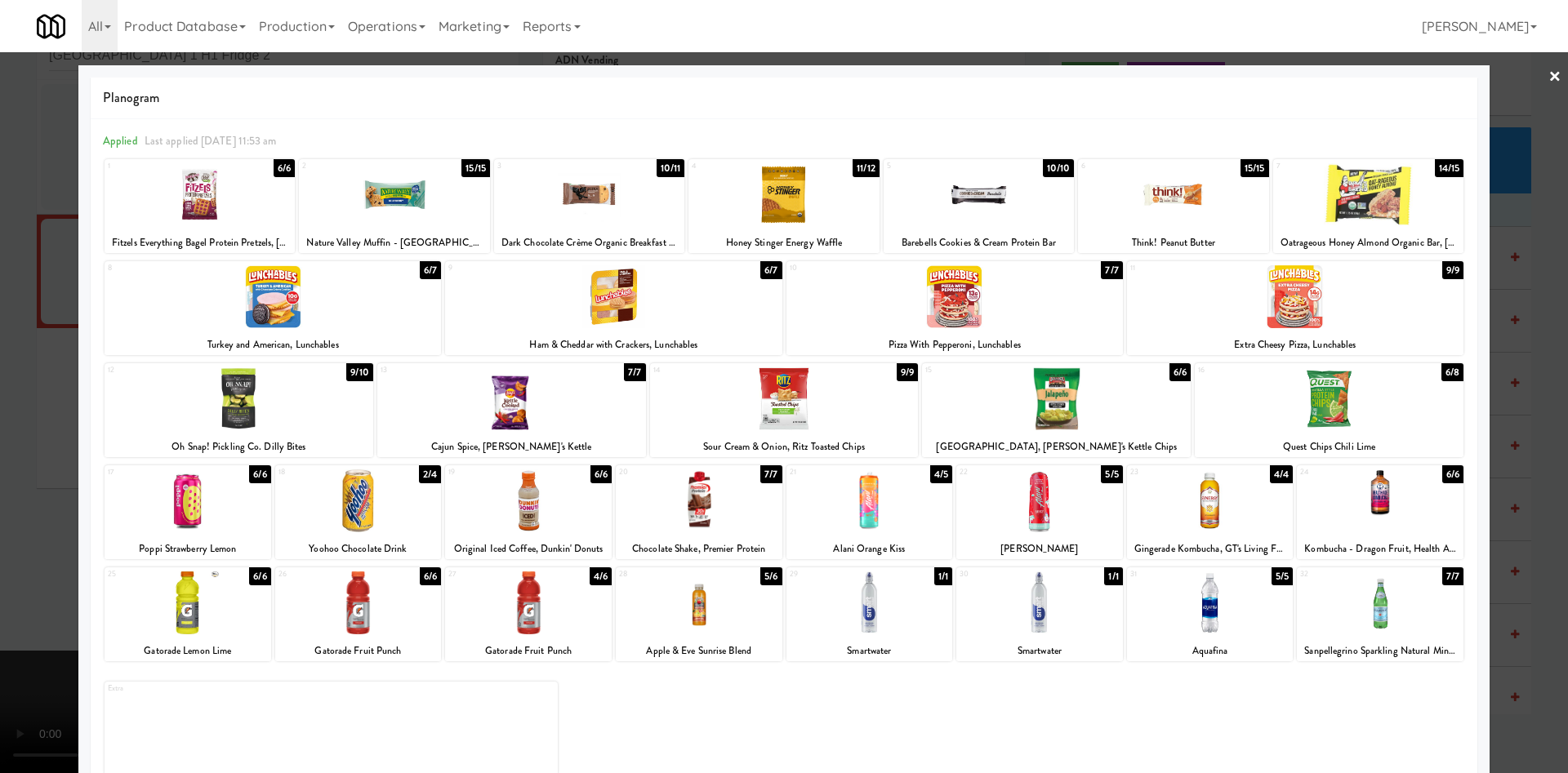
click at [11, 402] on div at bounding box center [784, 386] width 1568 height 773
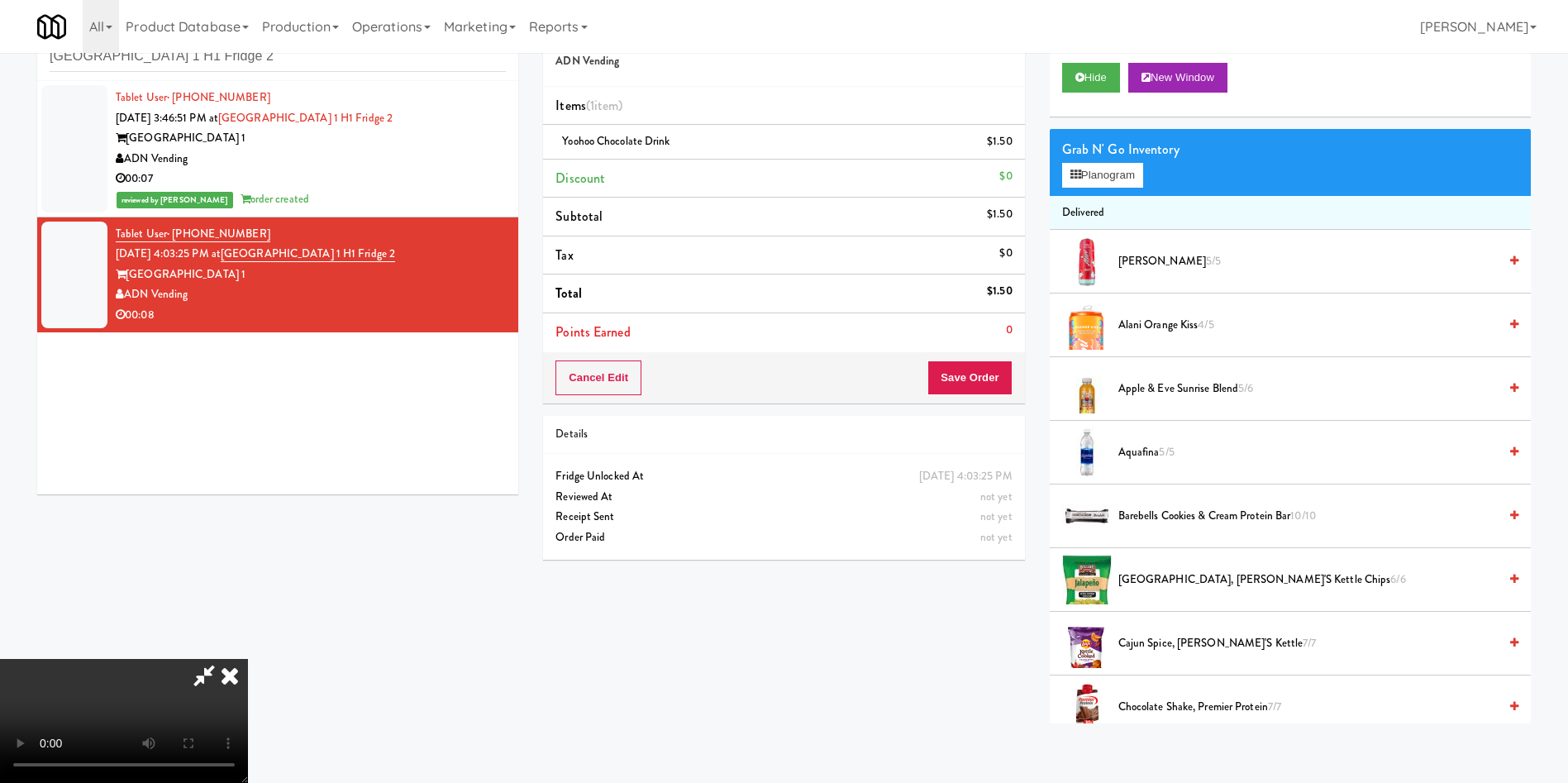
click at [248, 659] on video at bounding box center [123, 721] width 248 height 124
click at [1111, 163] on button "Planogram" at bounding box center [1102, 175] width 81 height 25
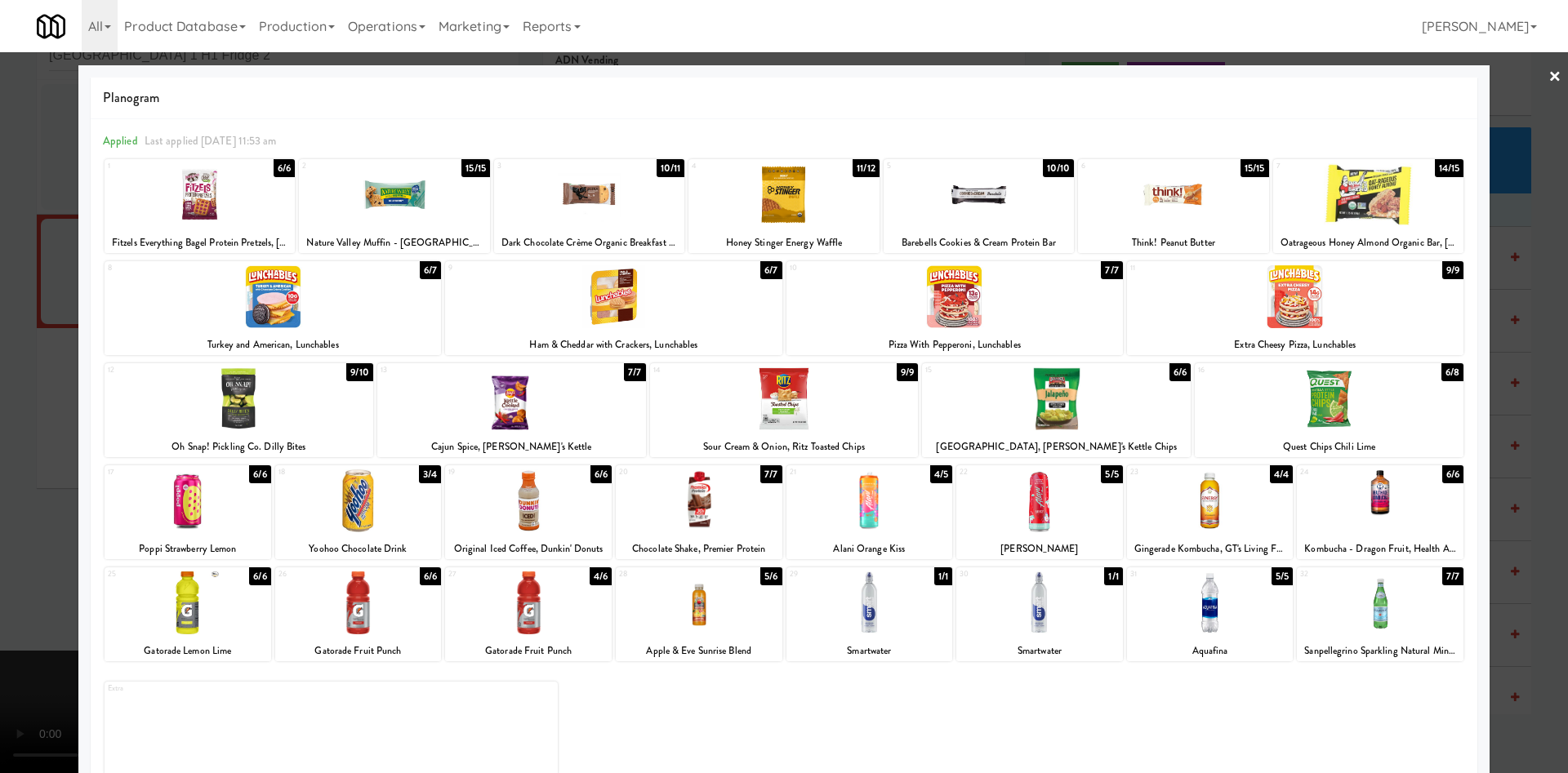
click at [402, 494] on div at bounding box center [358, 500] width 167 height 63
click at [34, 325] on div at bounding box center [784, 386] width 1568 height 773
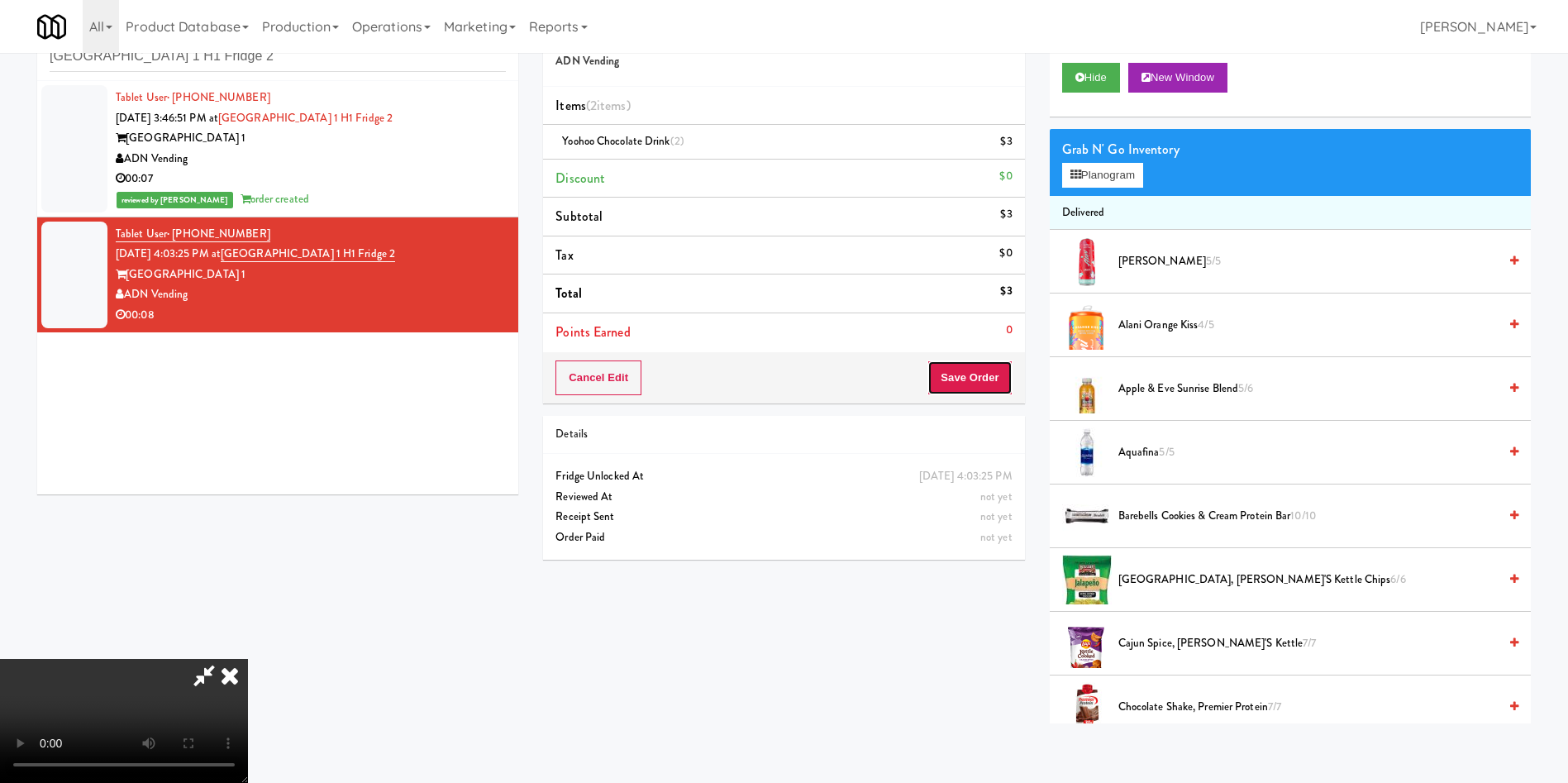
click at [996, 367] on button "Save Order" at bounding box center [970, 377] width 84 height 34
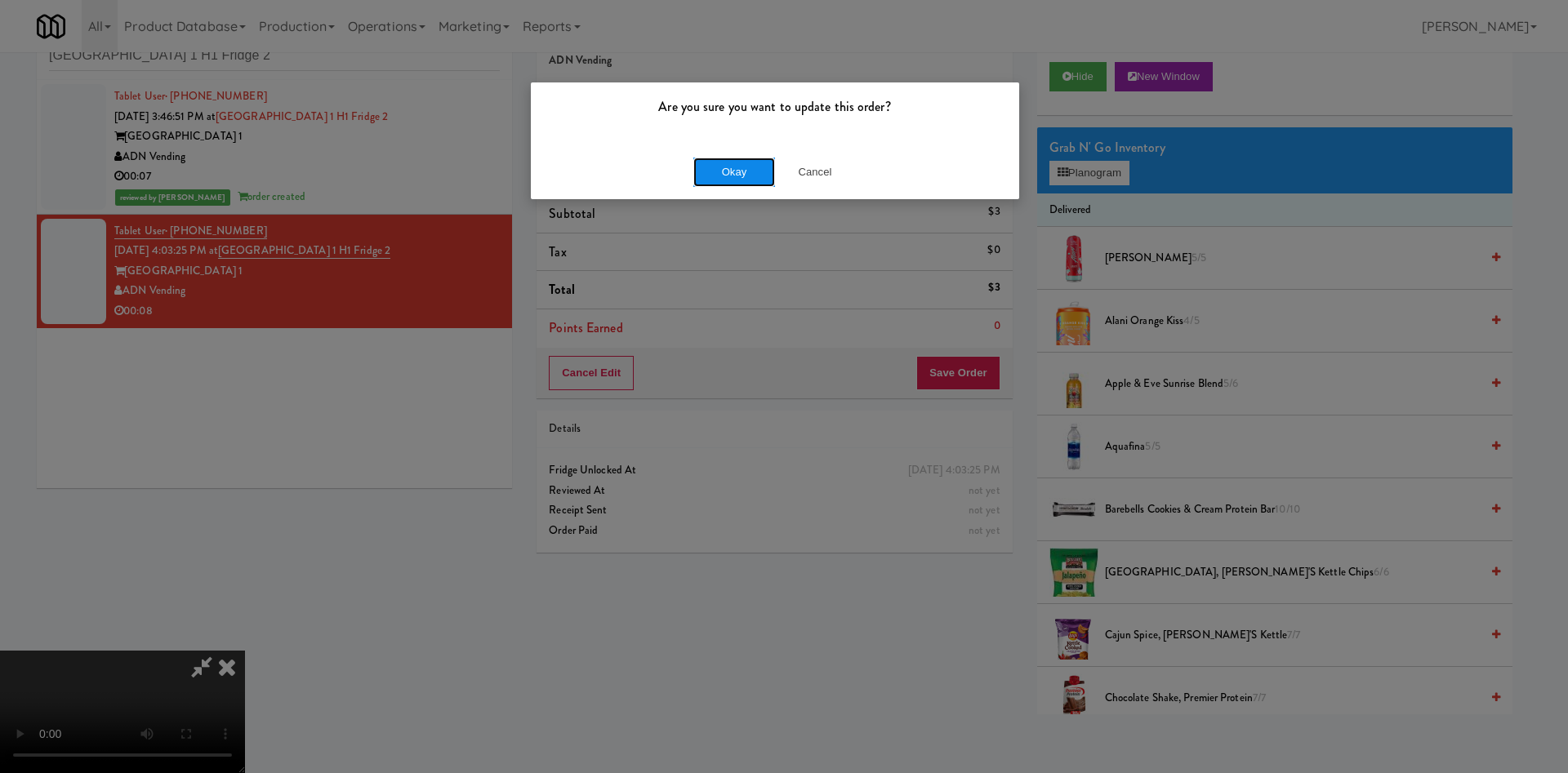
click at [707, 171] on button "Okay" at bounding box center [733, 172] width 82 height 29
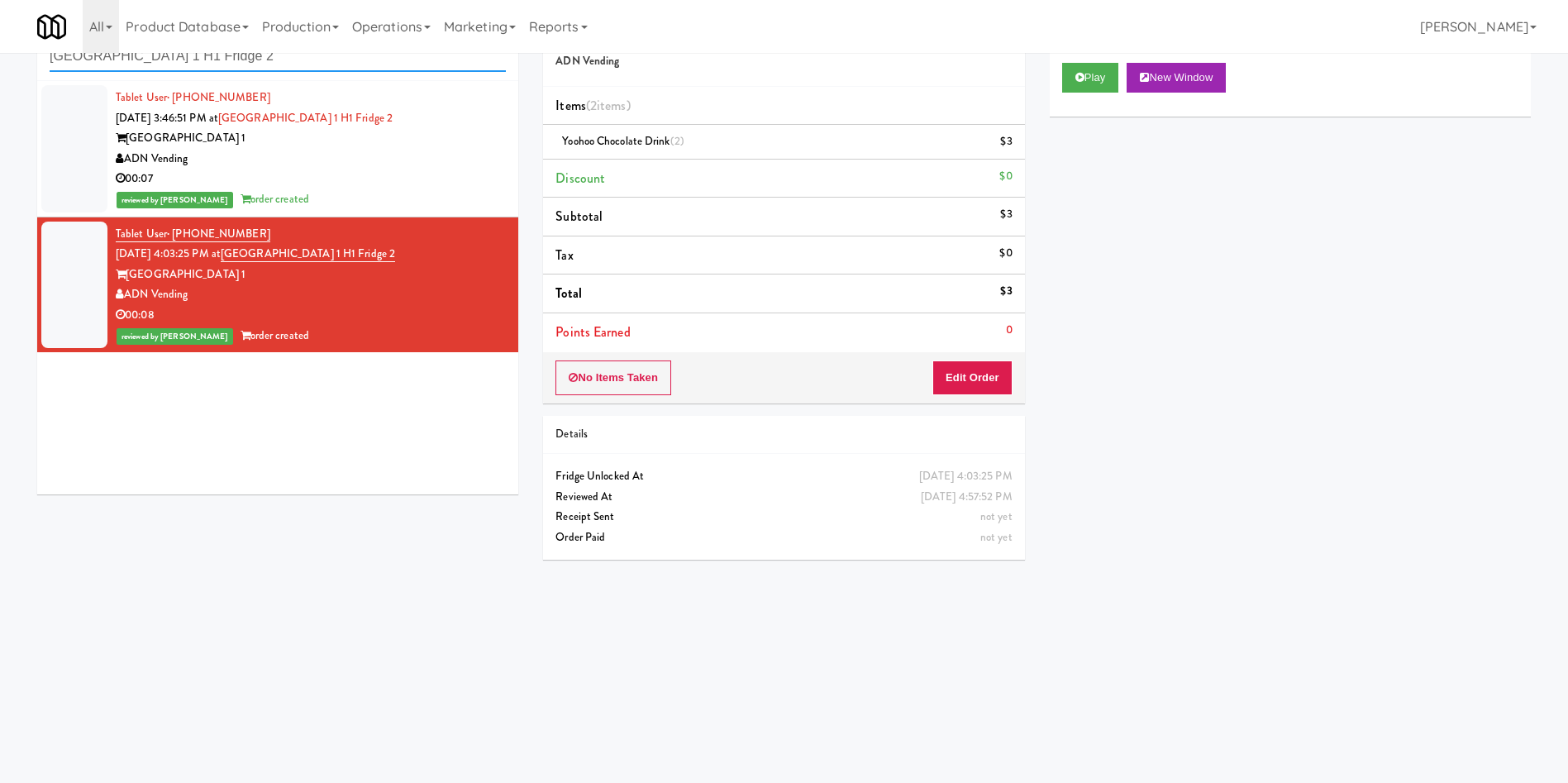
scroll to position [49, 0]
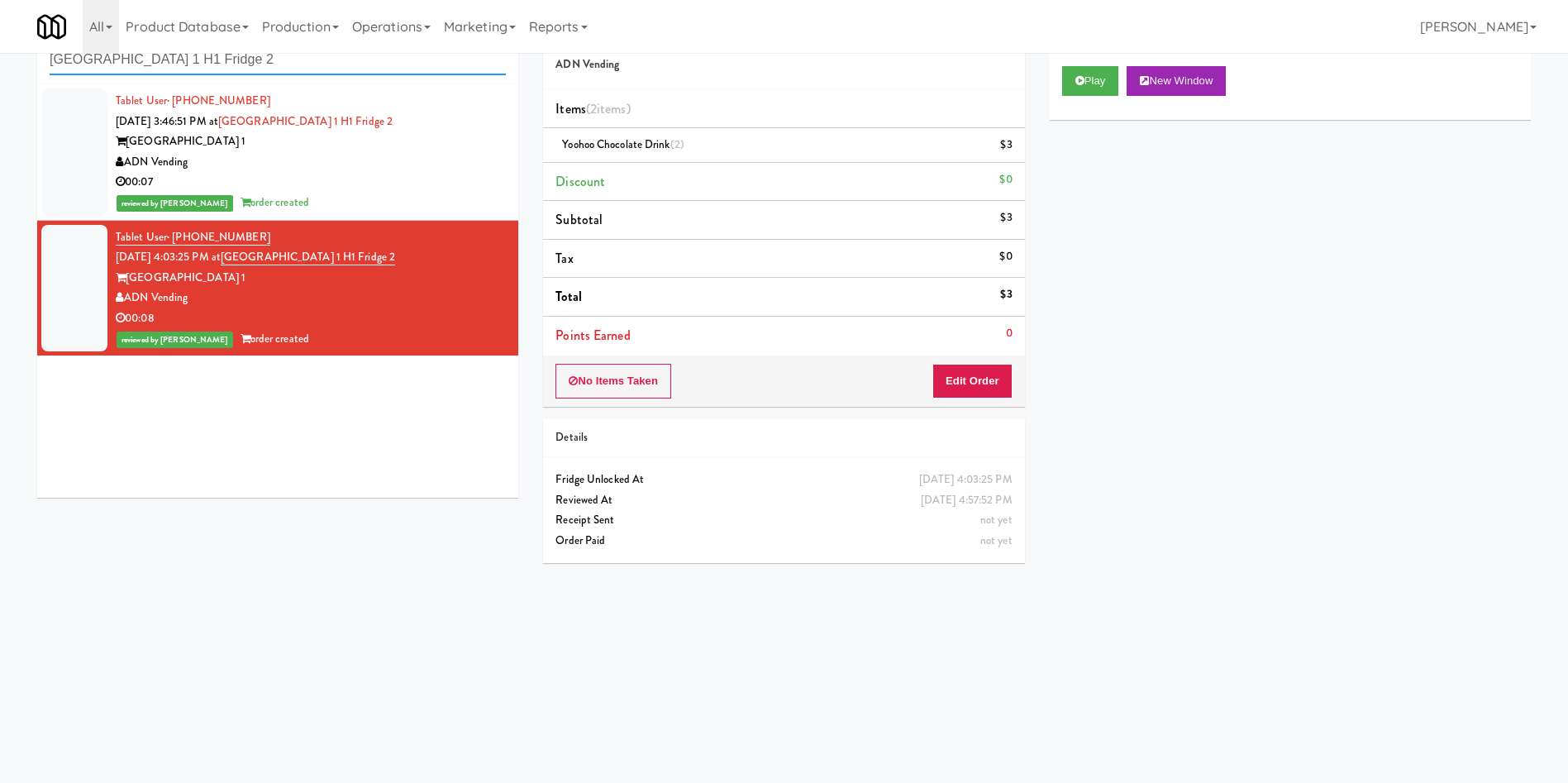
drag, startPoint x: 302, startPoint y: 57, endPoint x: 0, endPoint y: -6, distance: 308.5
click at [0, 0] on html "Are you sure you want to update this order? Okay Cancel Okay Are you sure you w…" at bounding box center [784, 342] width 1568 height 783
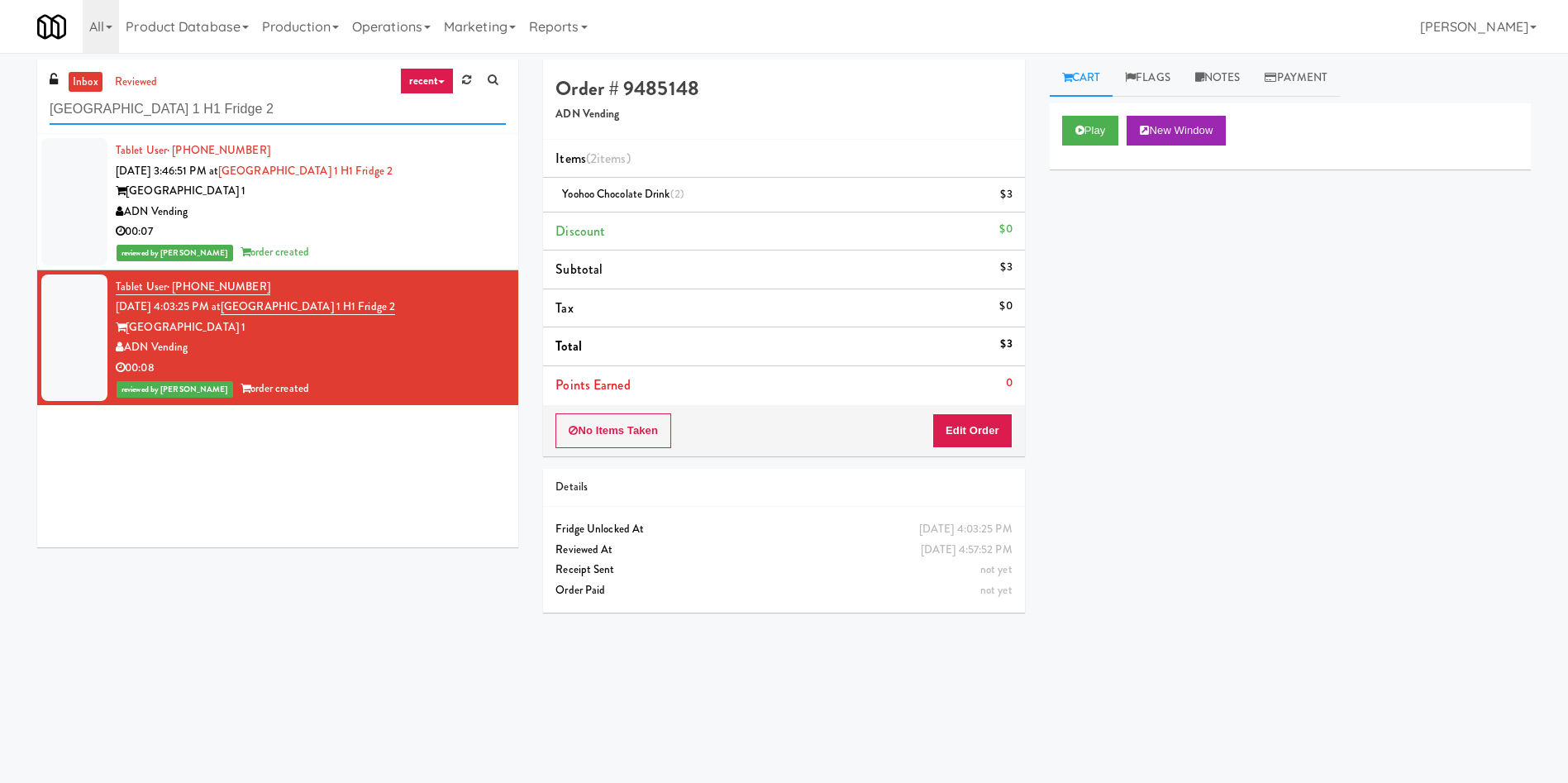
paste input "Encore on Farmer - Fridge"
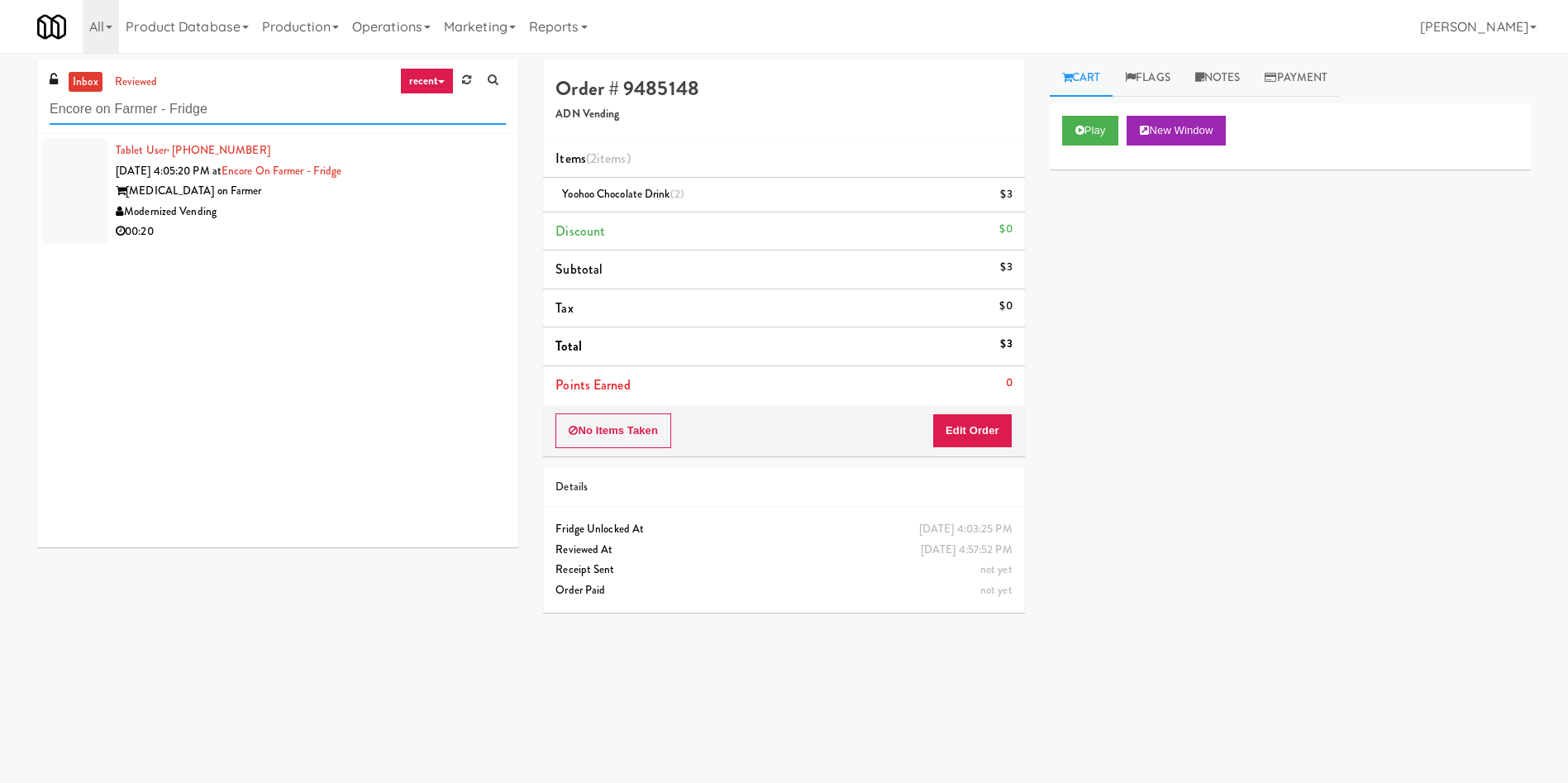
type input "Encore on Farmer - Fridge"
drag, startPoint x: 96, startPoint y: 165, endPoint x: 157, endPoint y: 163, distance: 61.0
click at [96, 165] on div at bounding box center [74, 191] width 66 height 107
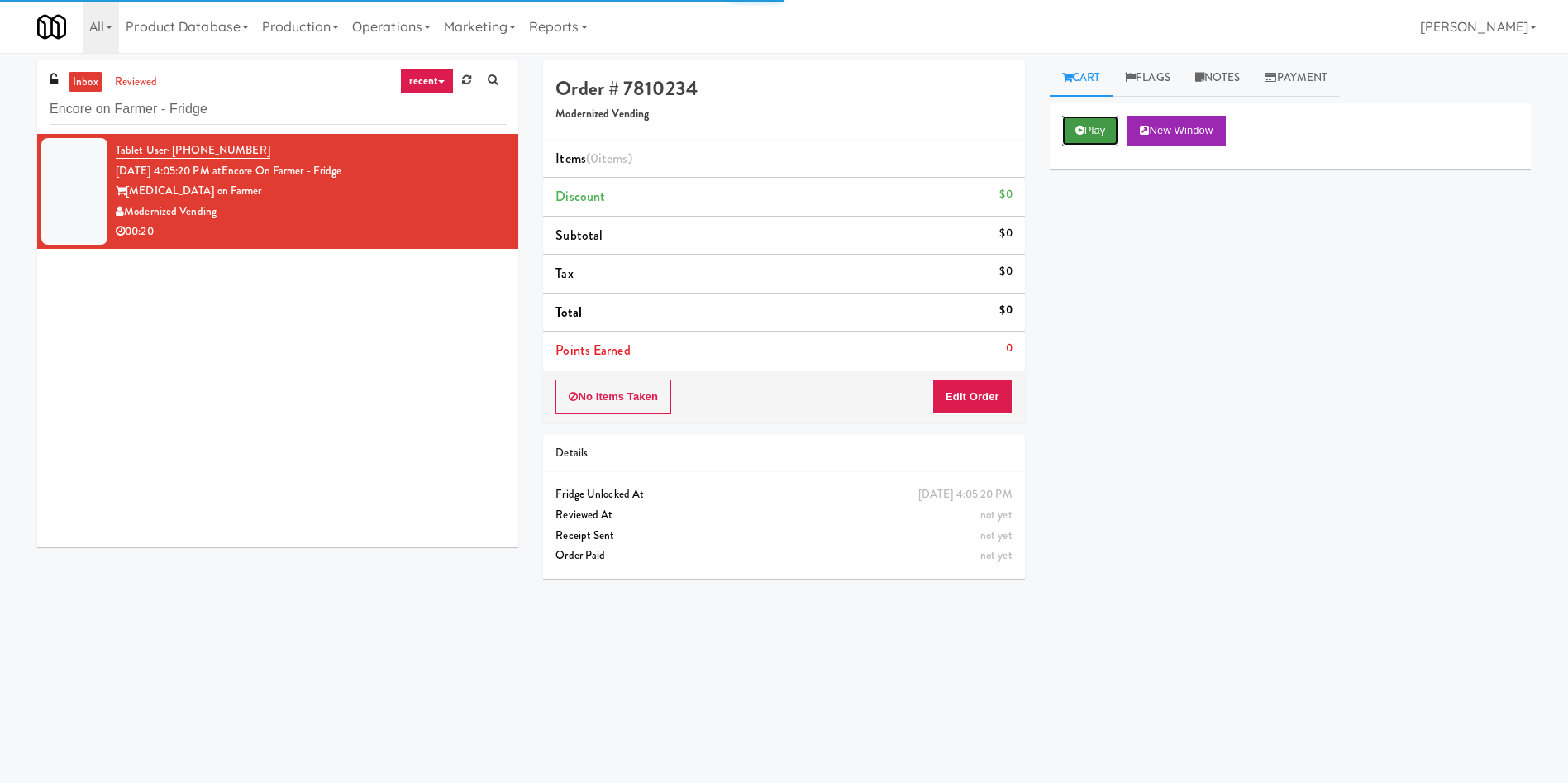
click at [1084, 140] on button "Play" at bounding box center [1090, 131] width 57 height 30
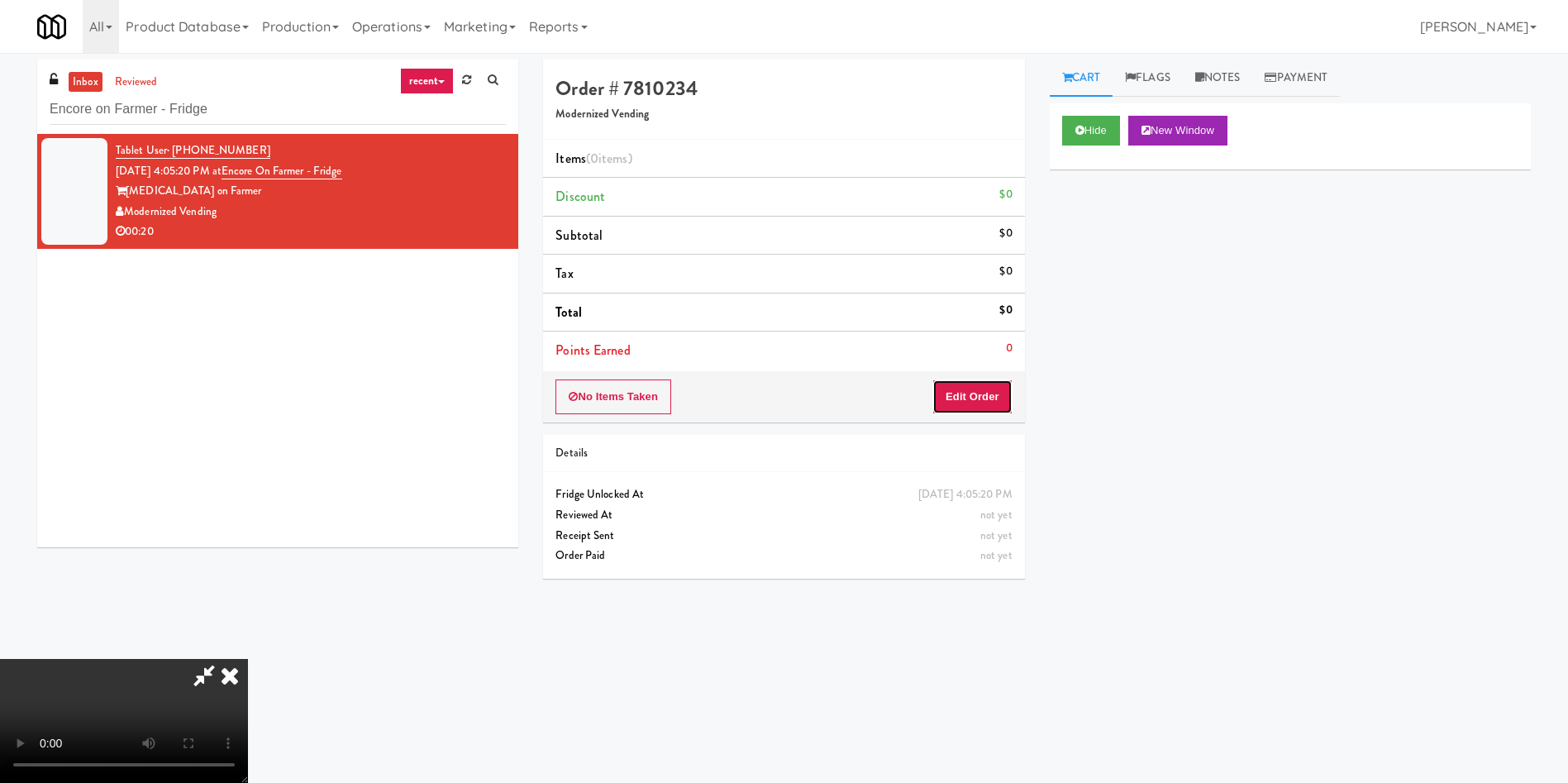
click at [990, 392] on button "Edit Order" at bounding box center [972, 396] width 80 height 34
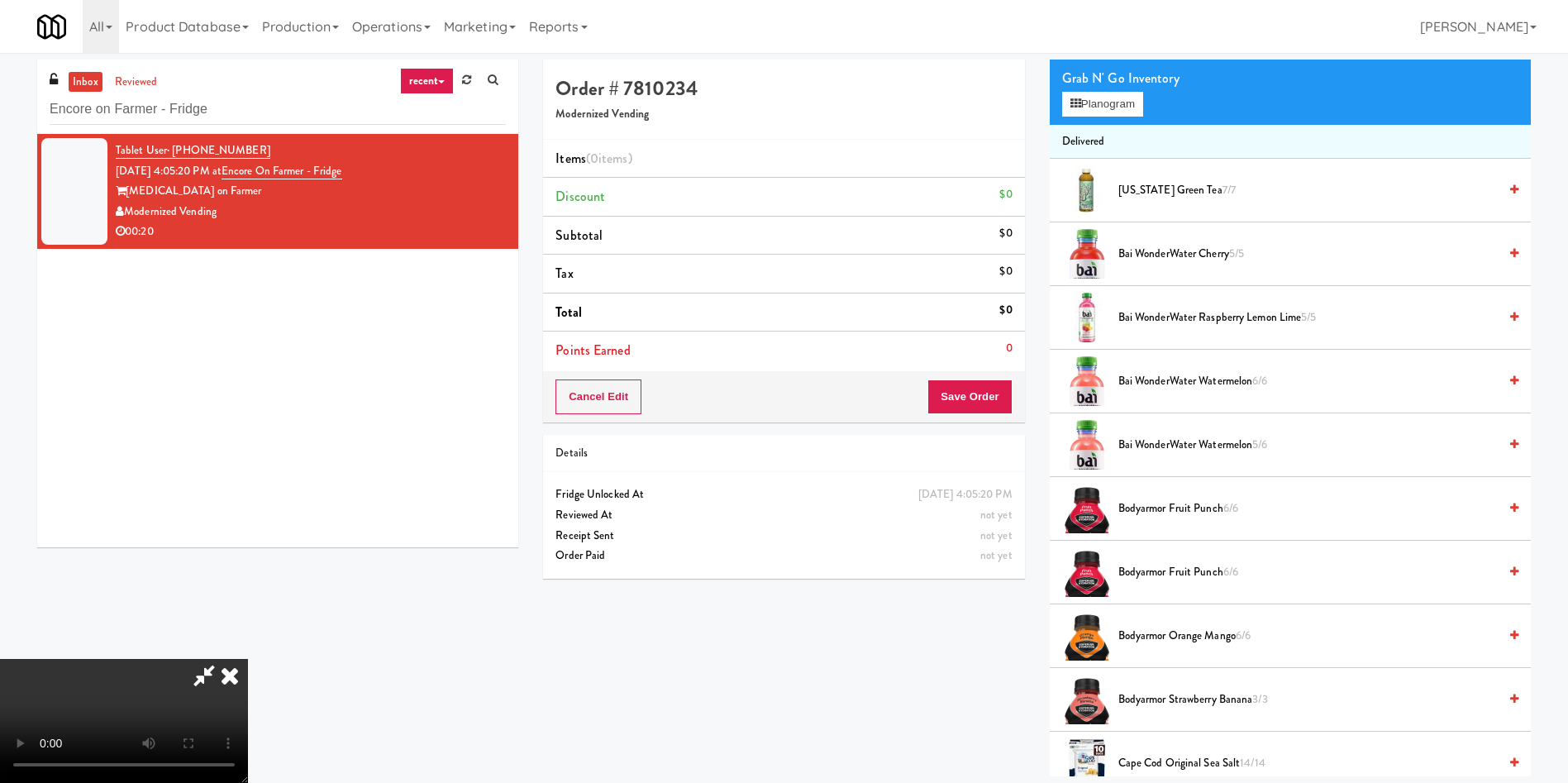
scroll to position [243, 0]
click at [248, 659] on video at bounding box center [123, 721] width 248 height 124
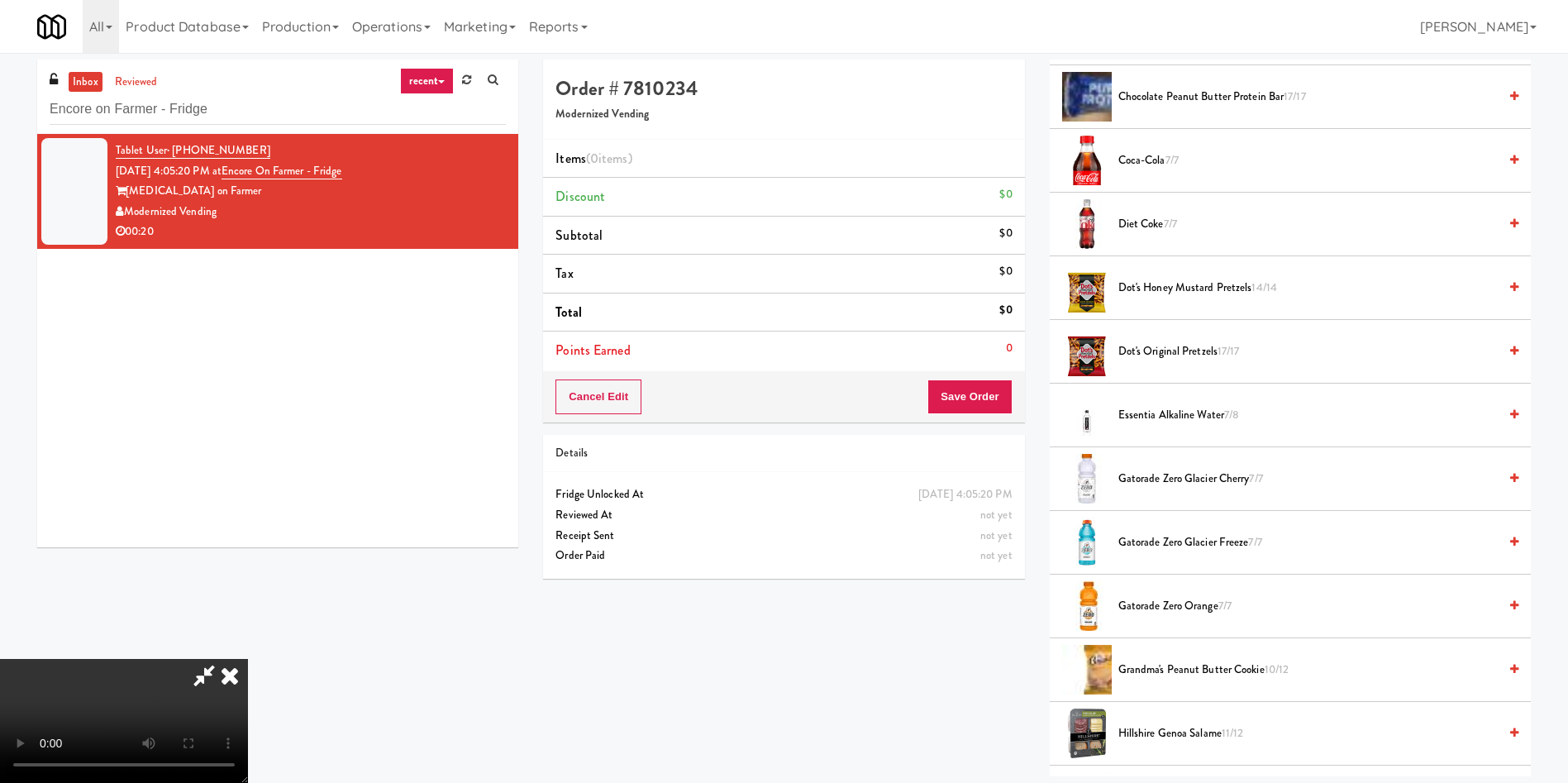
scroll to position [1116, 0]
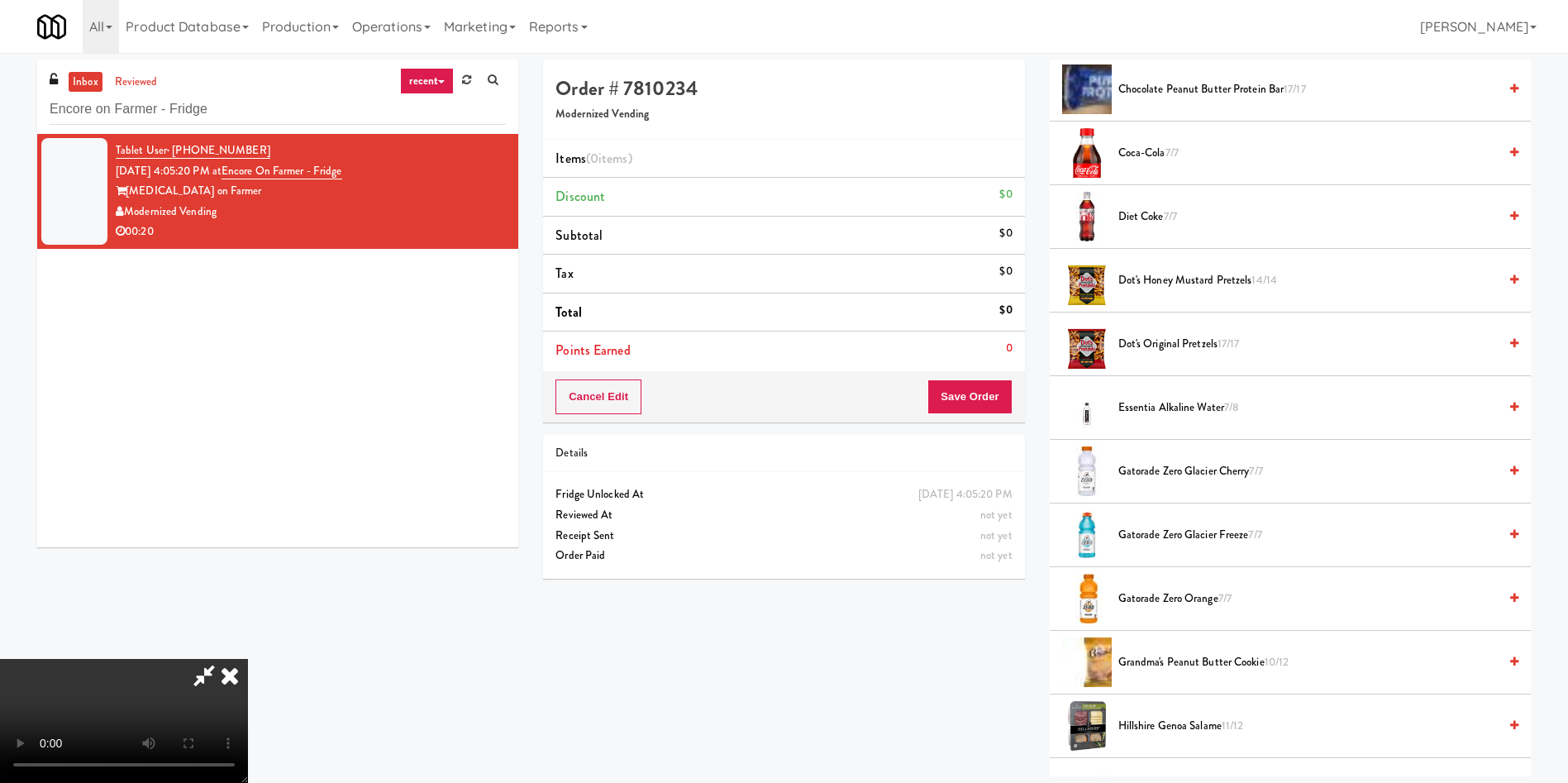
click at [248, 659] on video at bounding box center [123, 721] width 248 height 124
click at [1163, 149] on span "Coca-Cola 7/7" at bounding box center [1307, 153] width 379 height 20
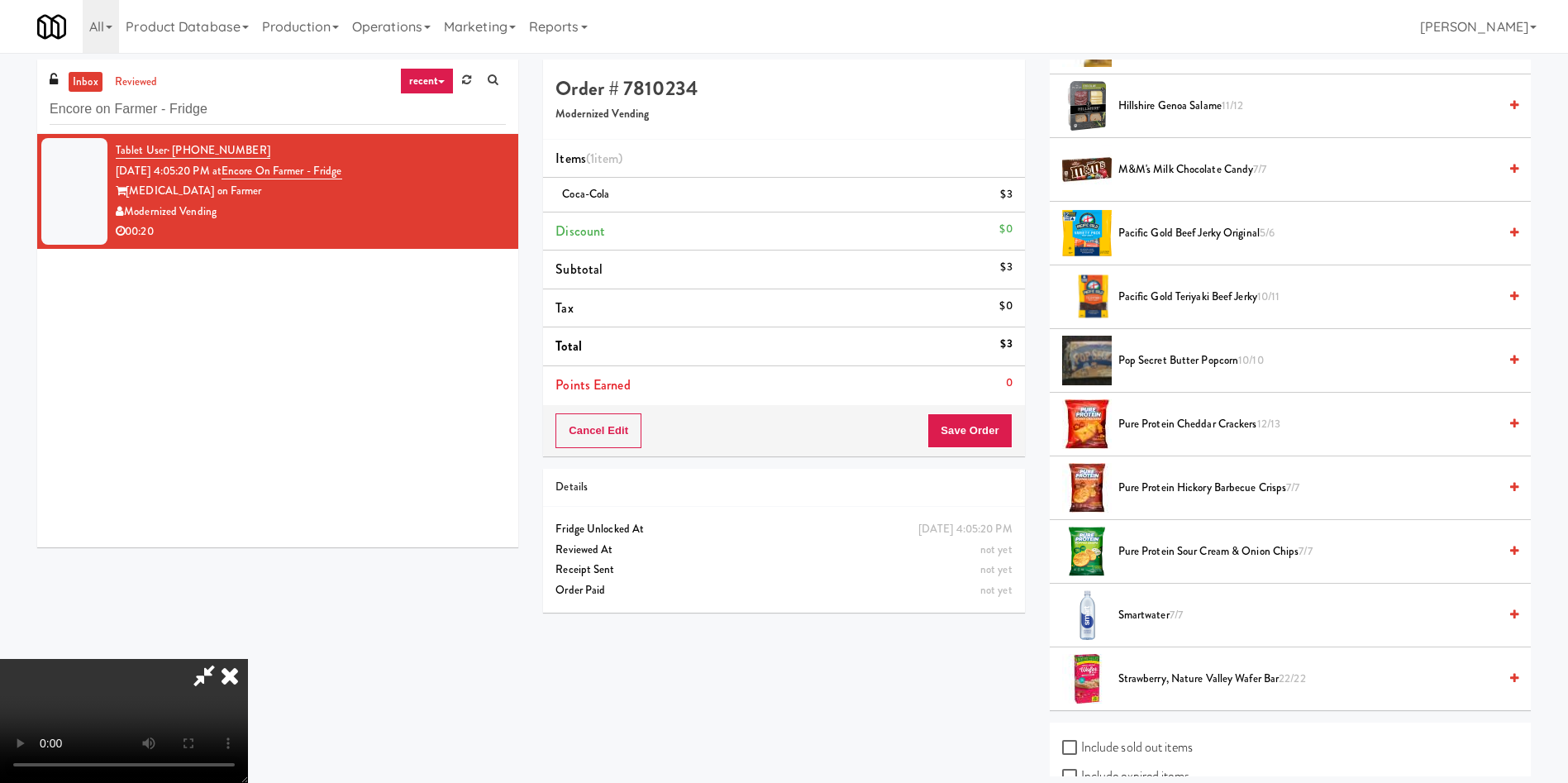
scroll to position [1862, 0]
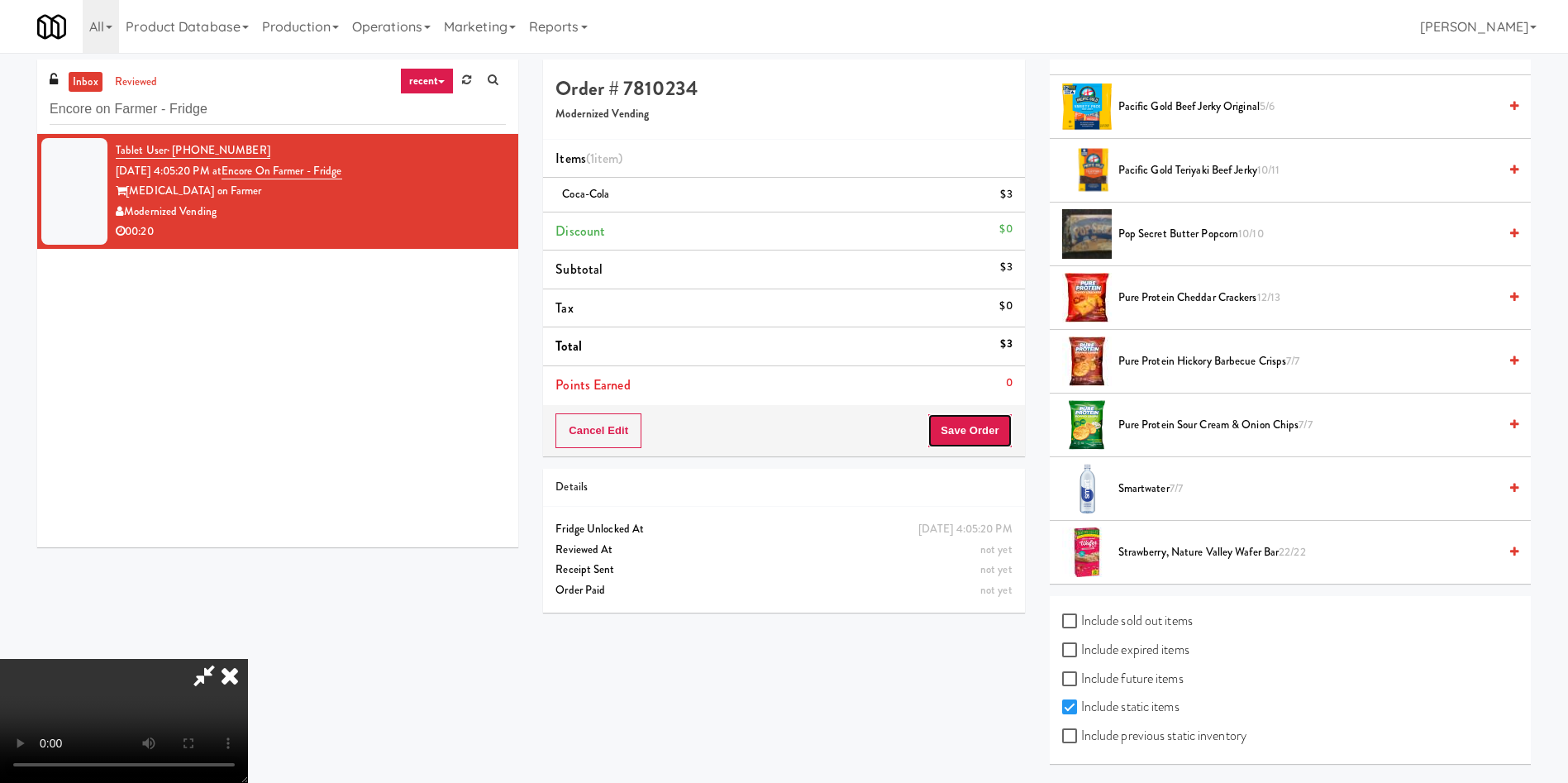
click at [997, 433] on button "Save Order" at bounding box center [970, 430] width 84 height 34
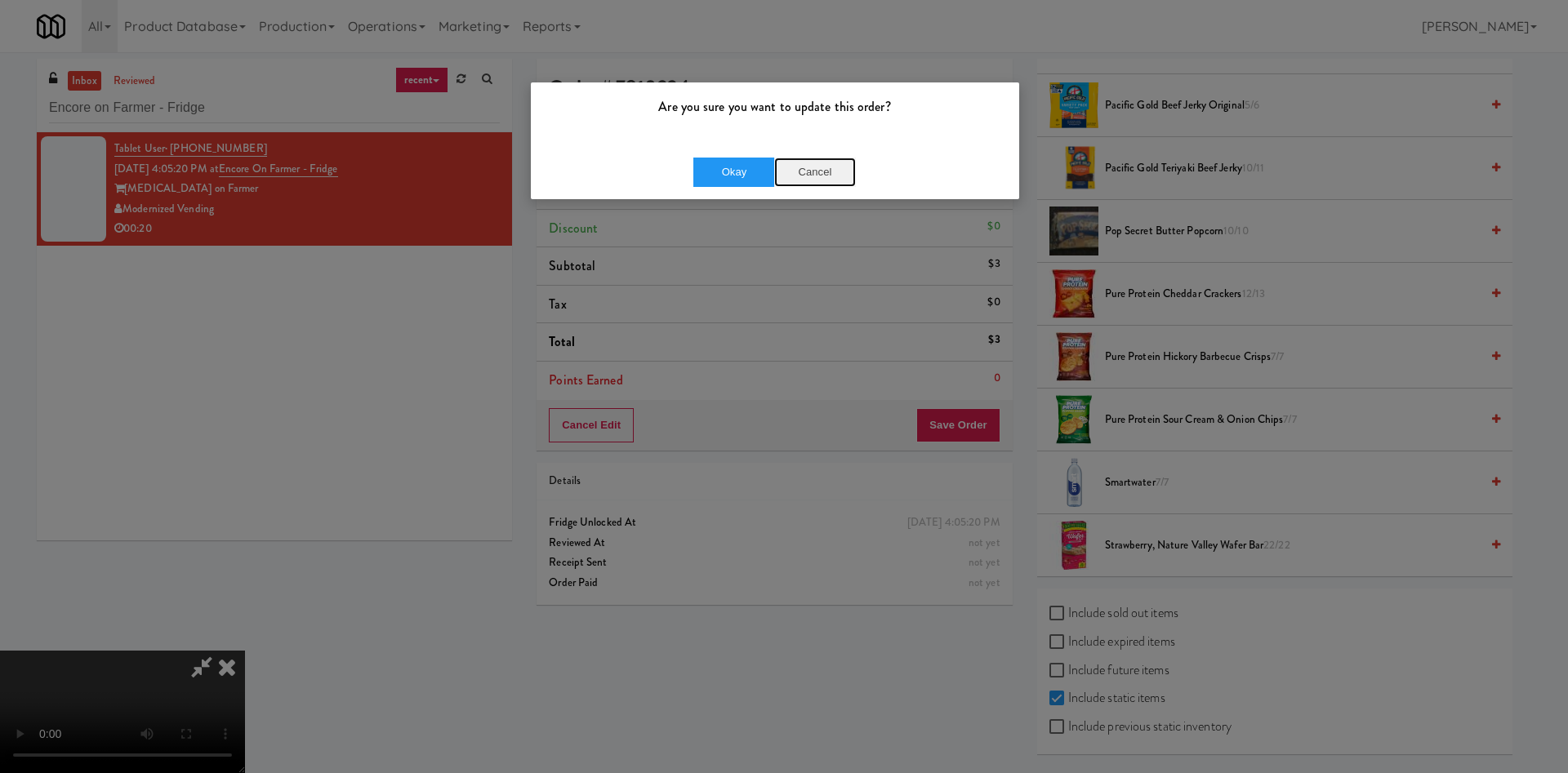
click at [810, 169] on button "Cancel" at bounding box center [815, 172] width 82 height 29
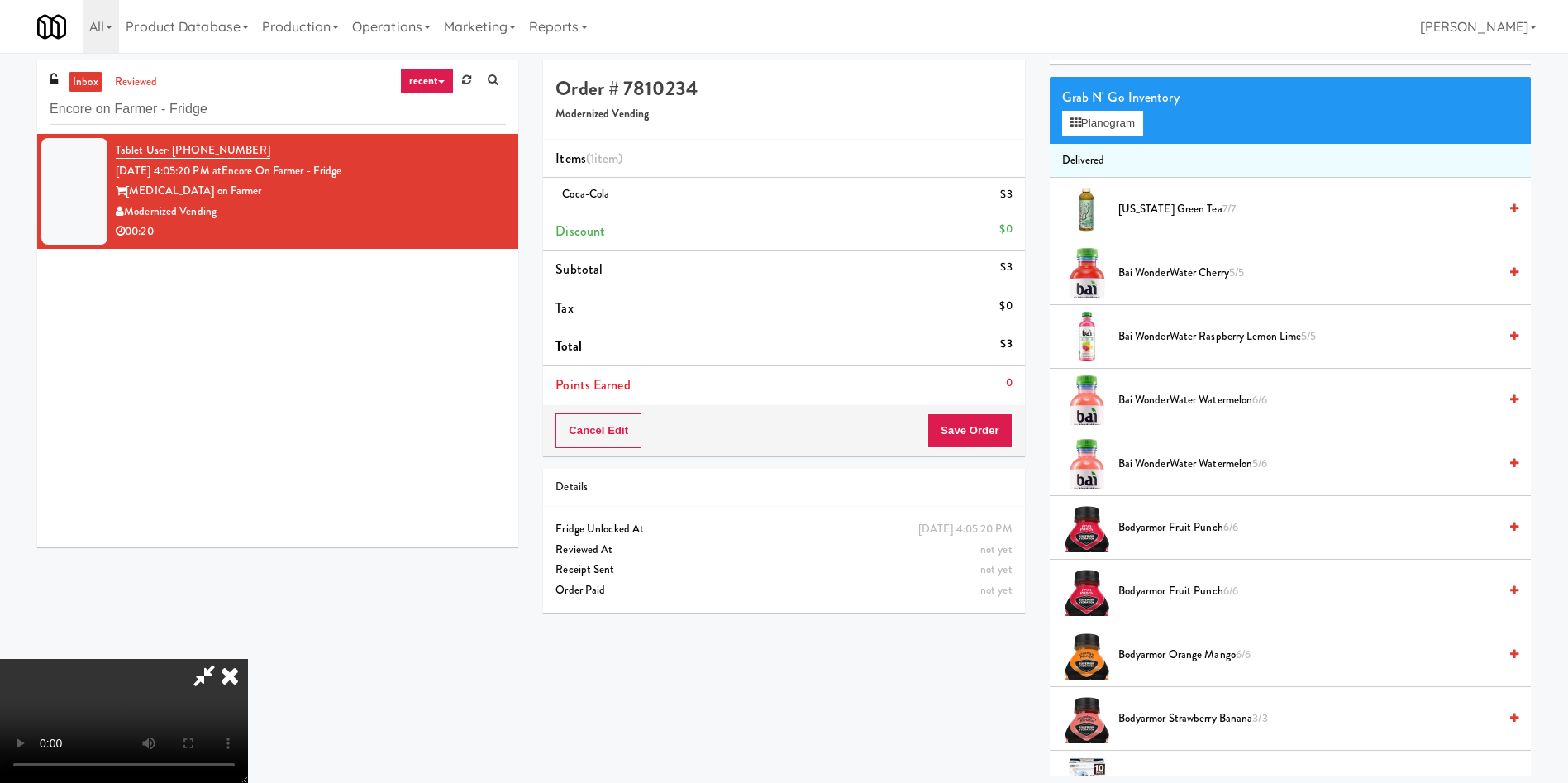
scroll to position [0, 0]
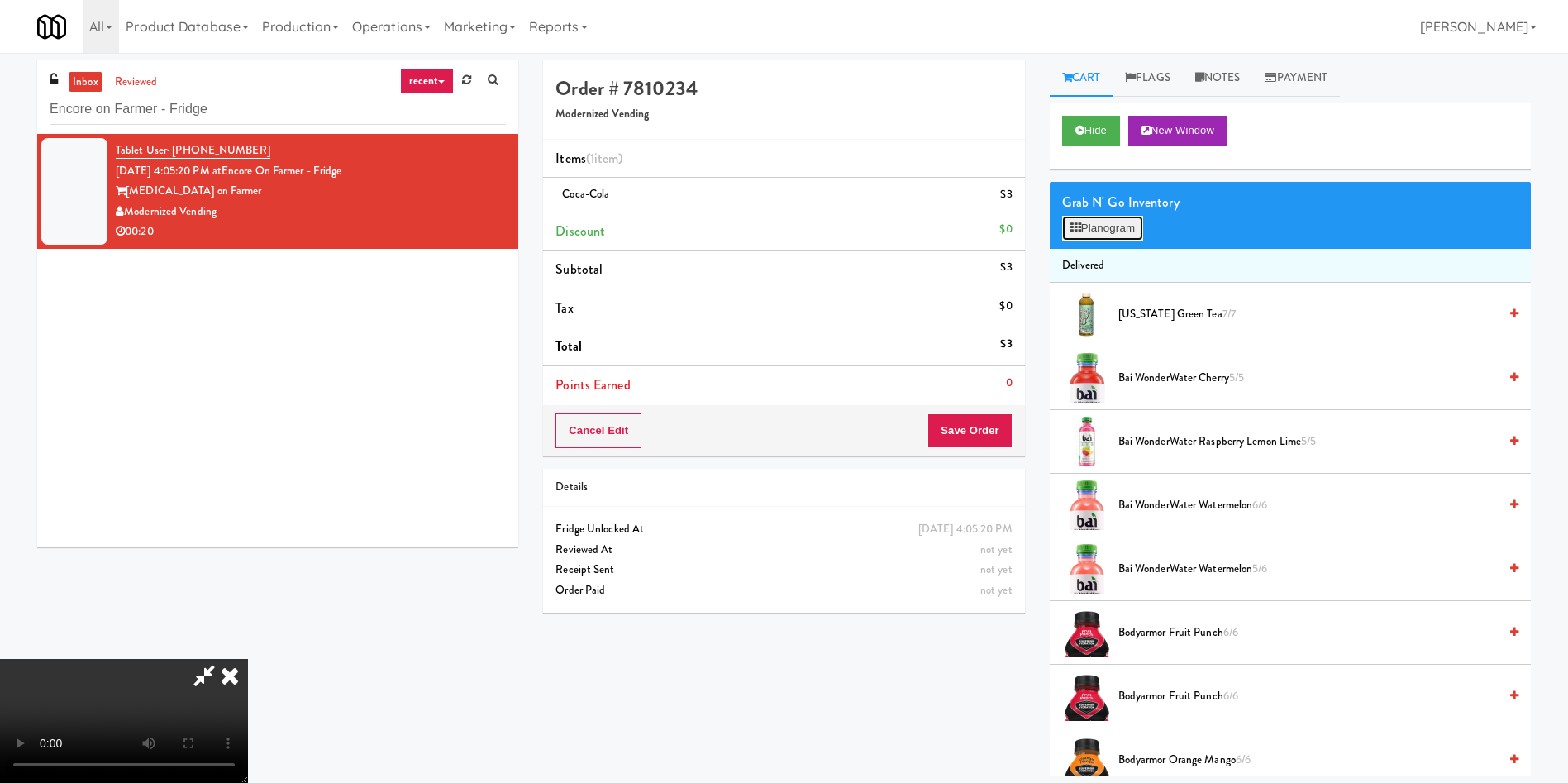
click at [1105, 226] on button "Planogram" at bounding box center [1102, 228] width 81 height 25
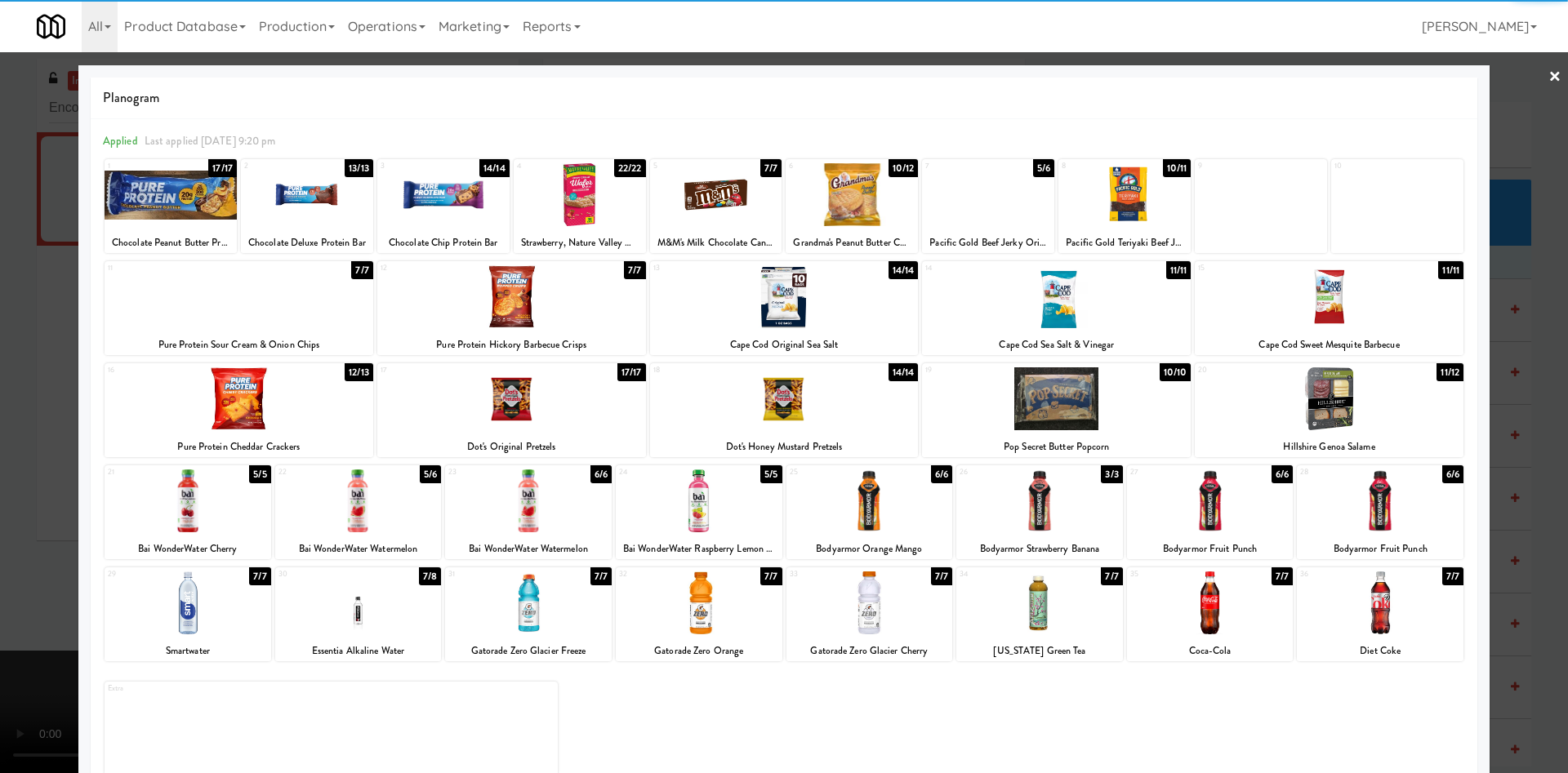
click at [1329, 303] on div at bounding box center [1328, 297] width 269 height 63
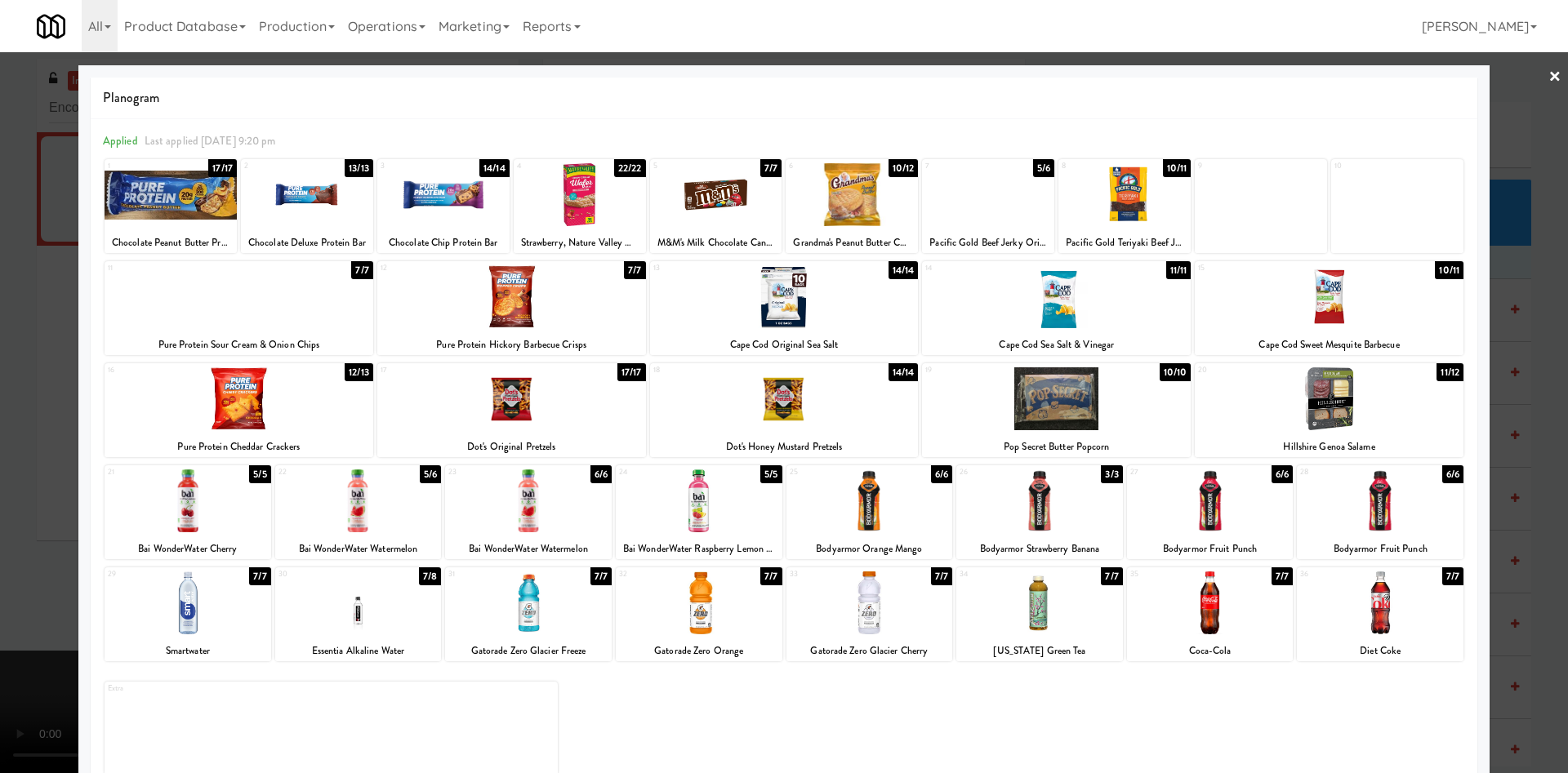
click at [1494, 135] on div at bounding box center [784, 386] width 1568 height 773
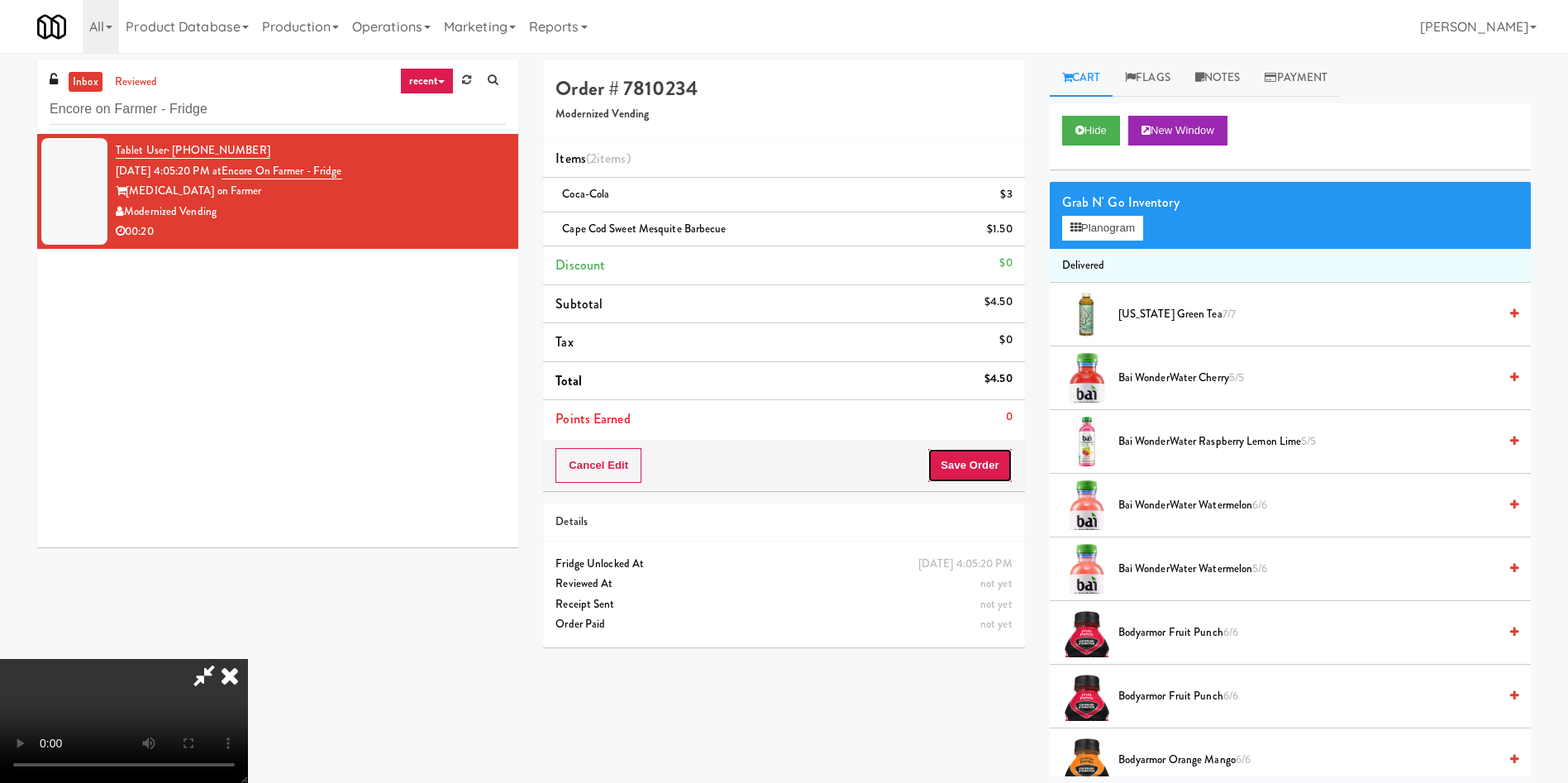
click at [983, 453] on button "Save Order" at bounding box center [970, 465] width 84 height 34
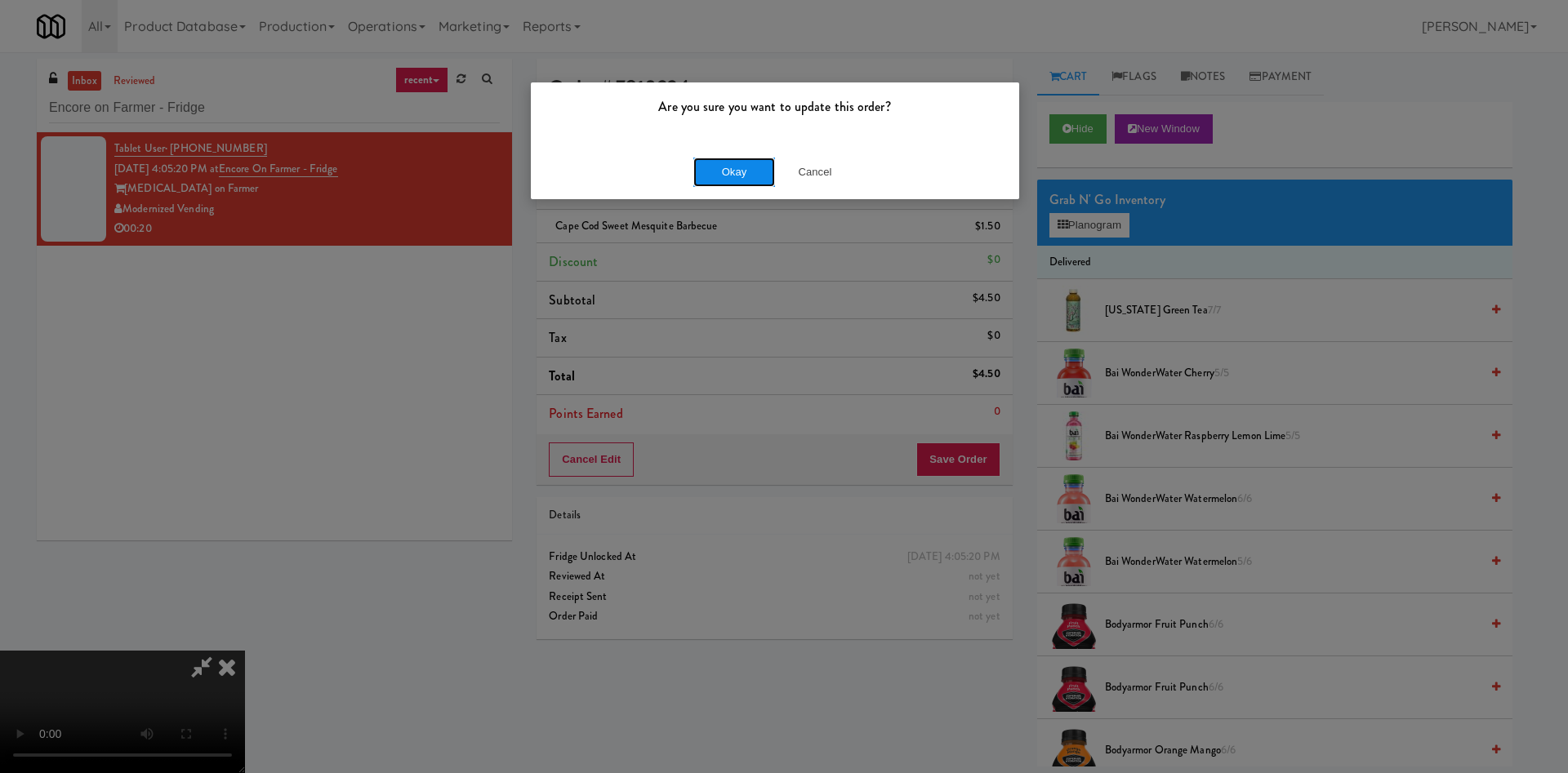
click at [743, 160] on button "Okay" at bounding box center [733, 172] width 82 height 29
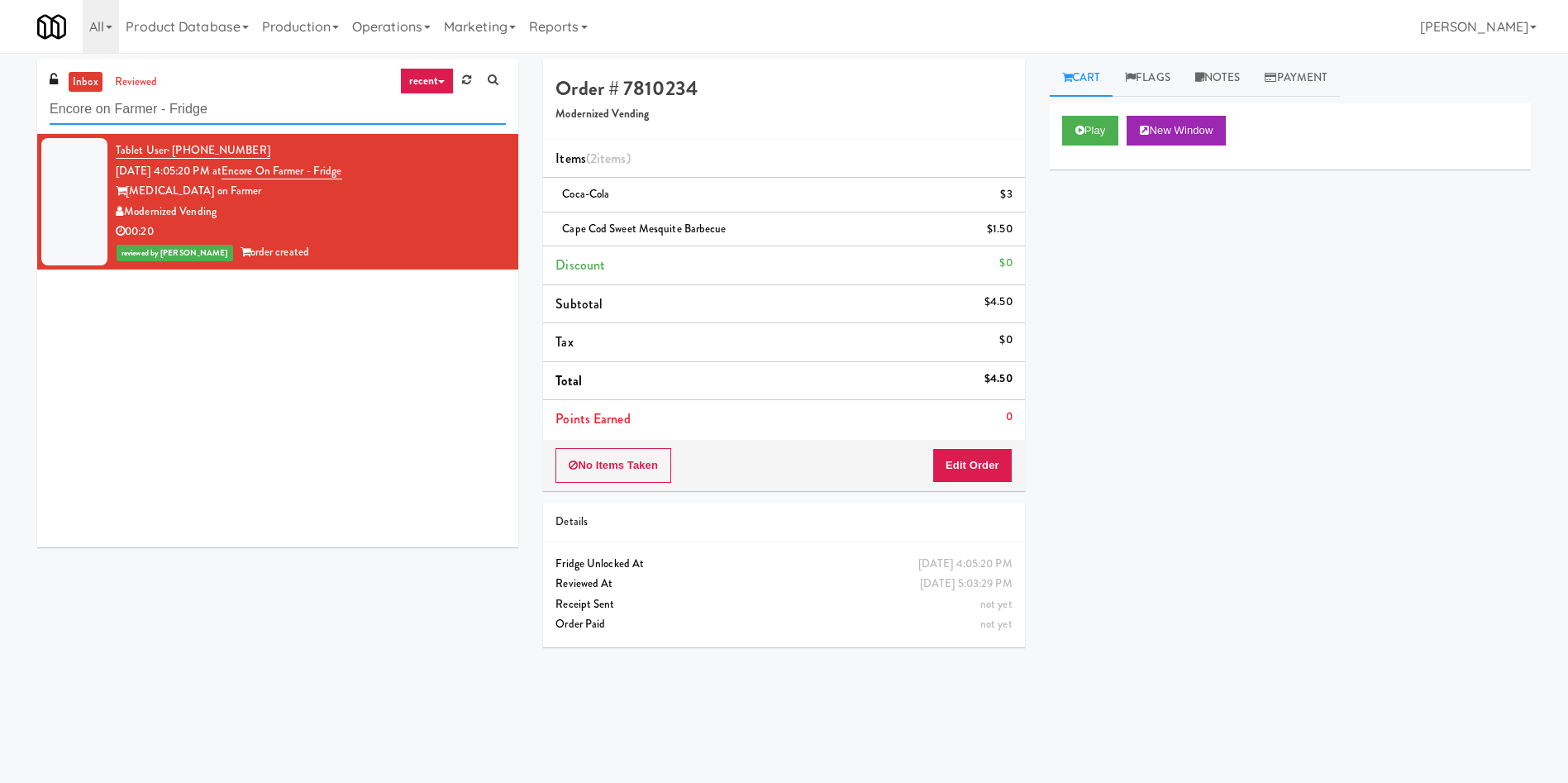
drag, startPoint x: 254, startPoint y: 102, endPoint x: 0, endPoint y: 62, distance: 257.1
click at [0, 62] on div "inbox reviewed recent all unclear take inventory issue suspicious failed recent…" at bounding box center [784, 391] width 1568 height 663
paste input "Park Place - Cooler - Left"
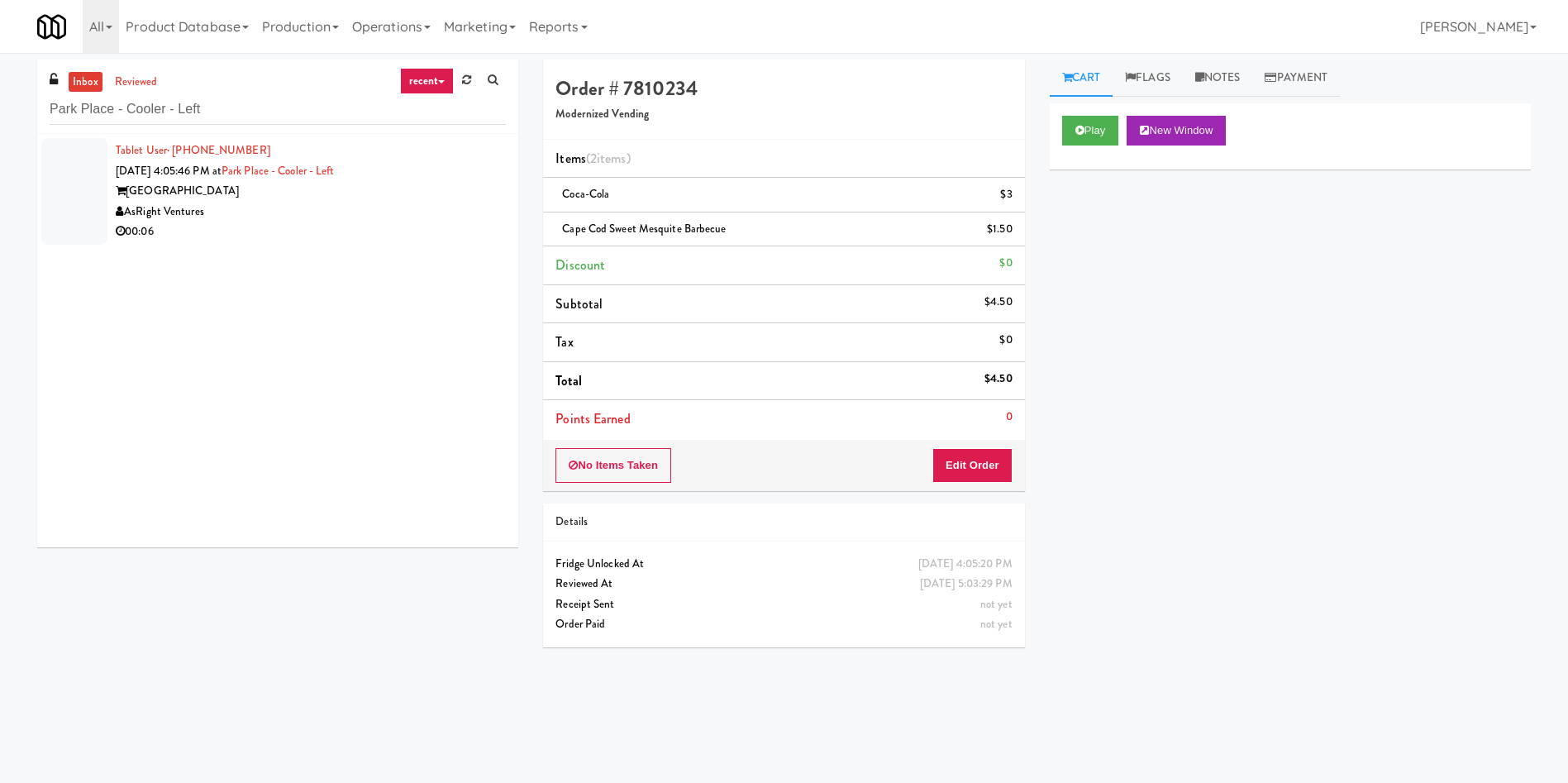
click at [42, 186] on div at bounding box center [74, 191] width 66 height 107
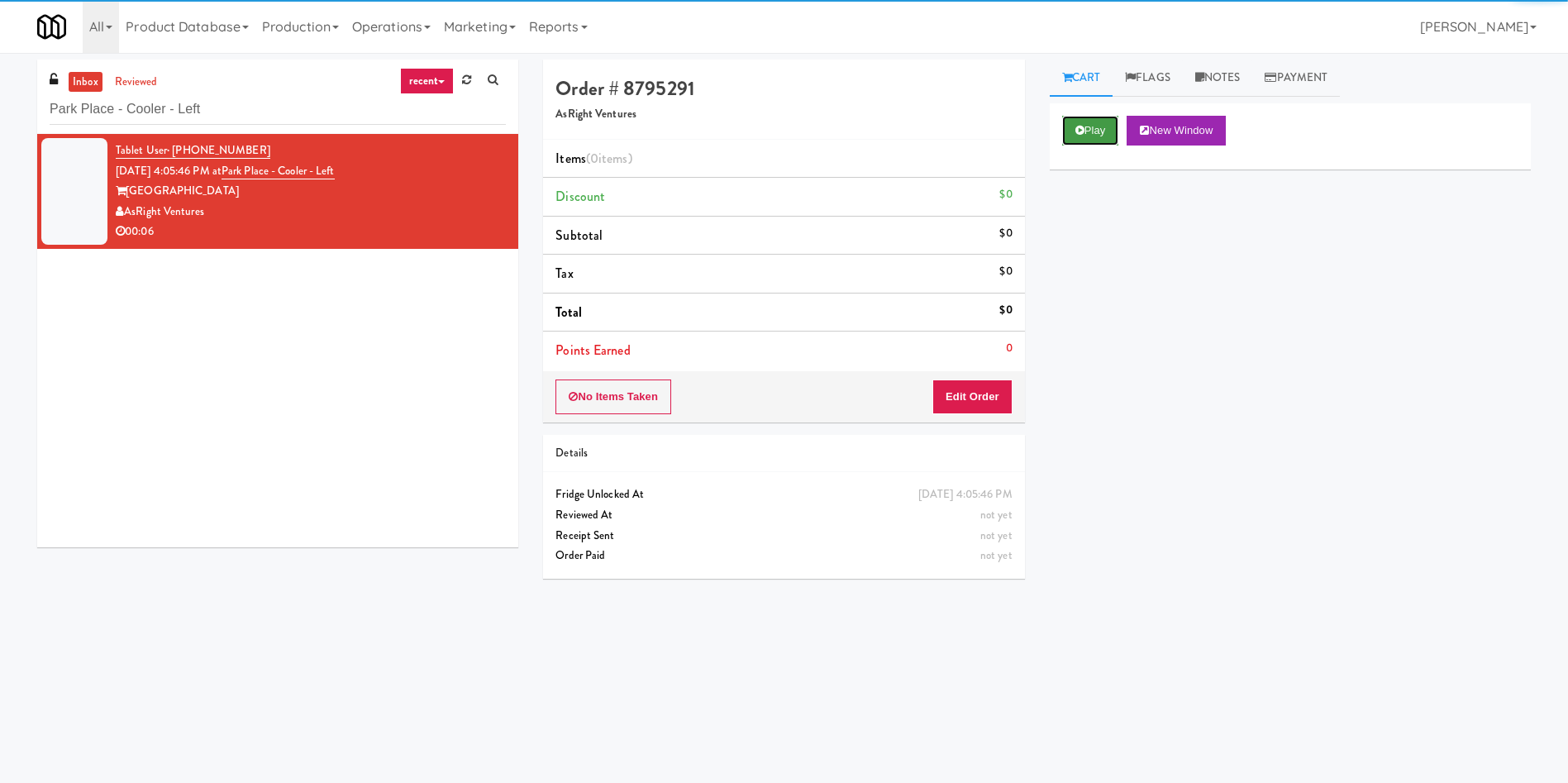
click at [1080, 119] on button "Play" at bounding box center [1090, 131] width 57 height 30
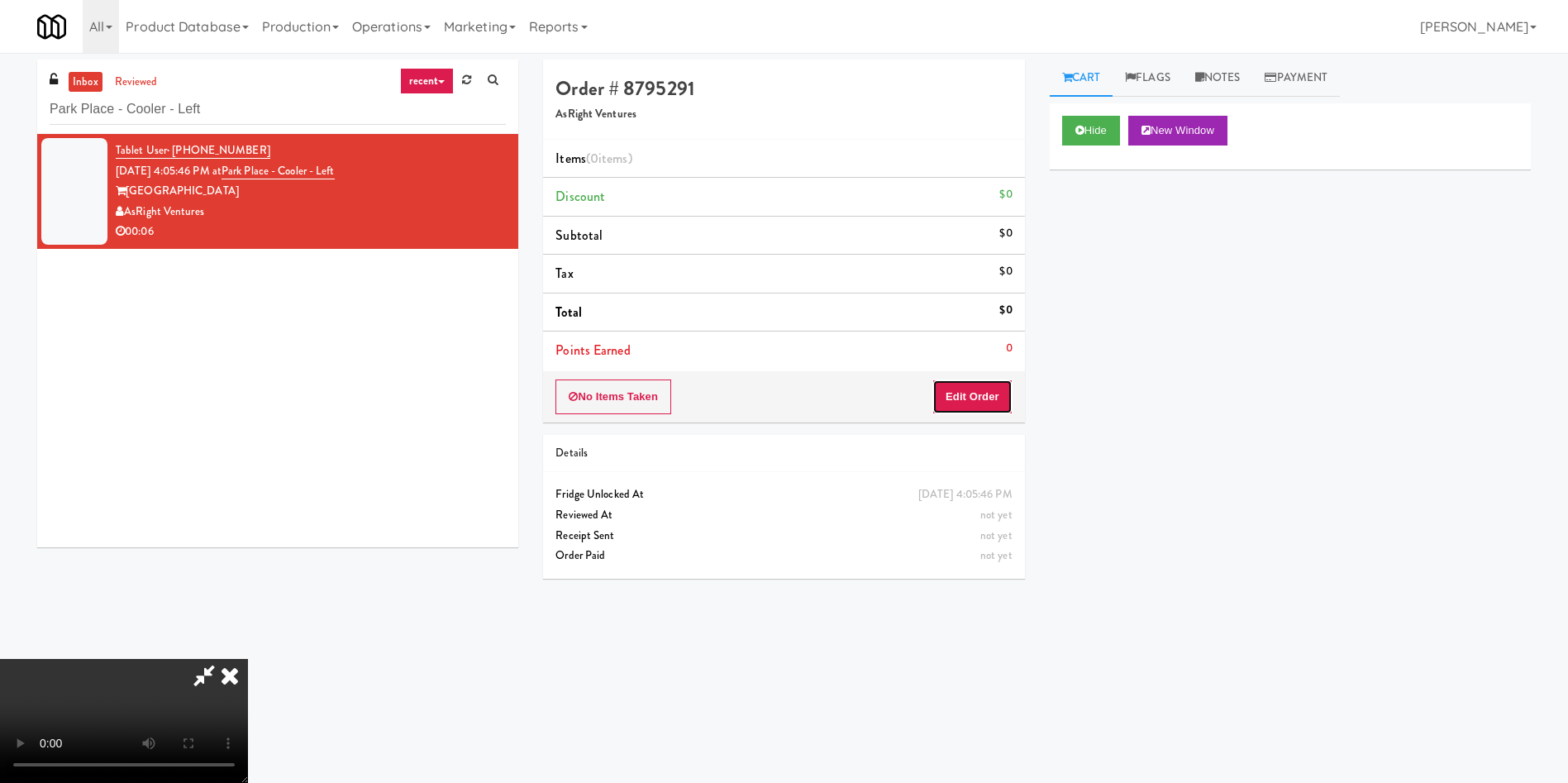
click at [983, 381] on button "Edit Order" at bounding box center [972, 396] width 80 height 34
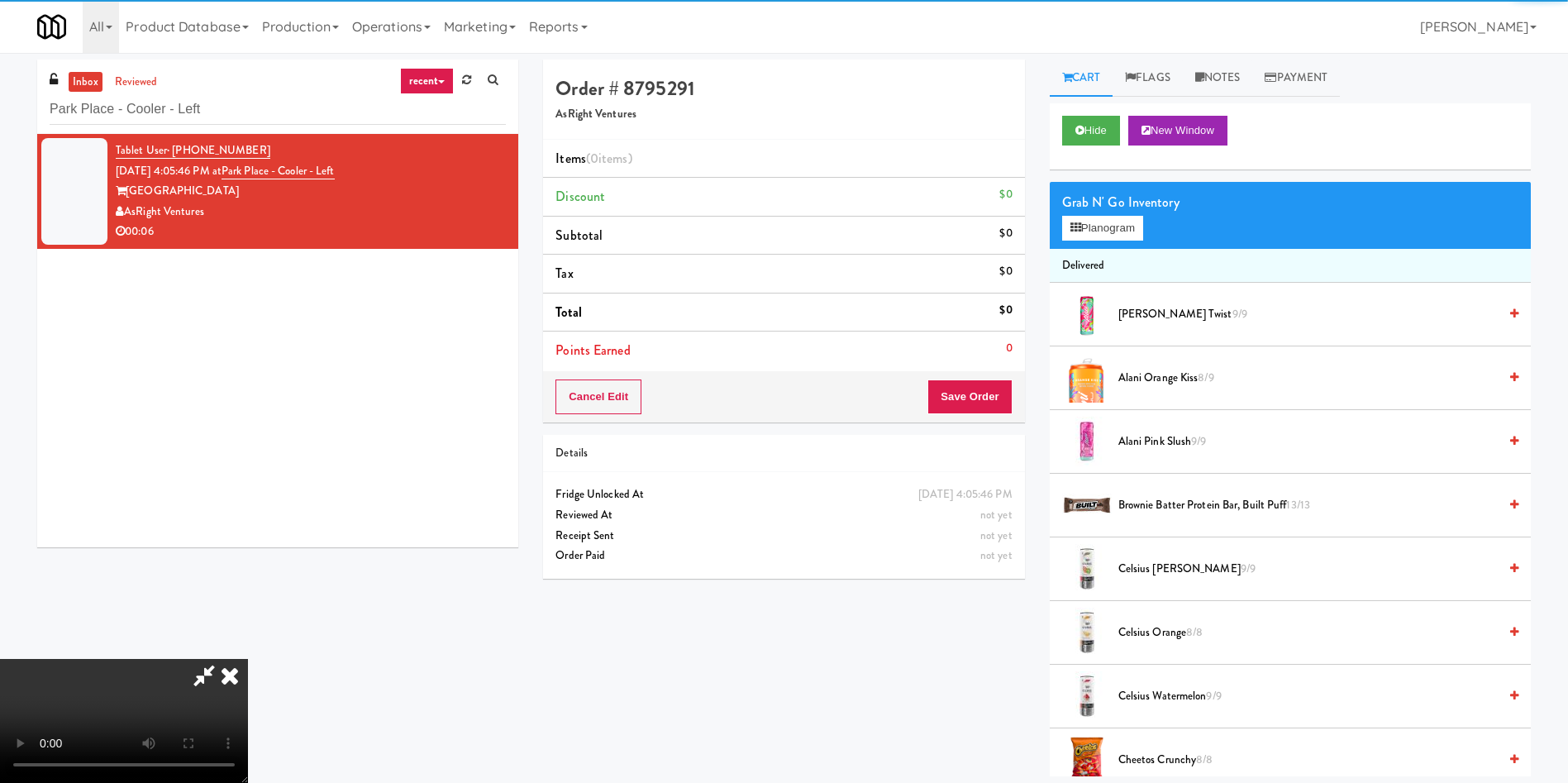
scroll to position [248, 0]
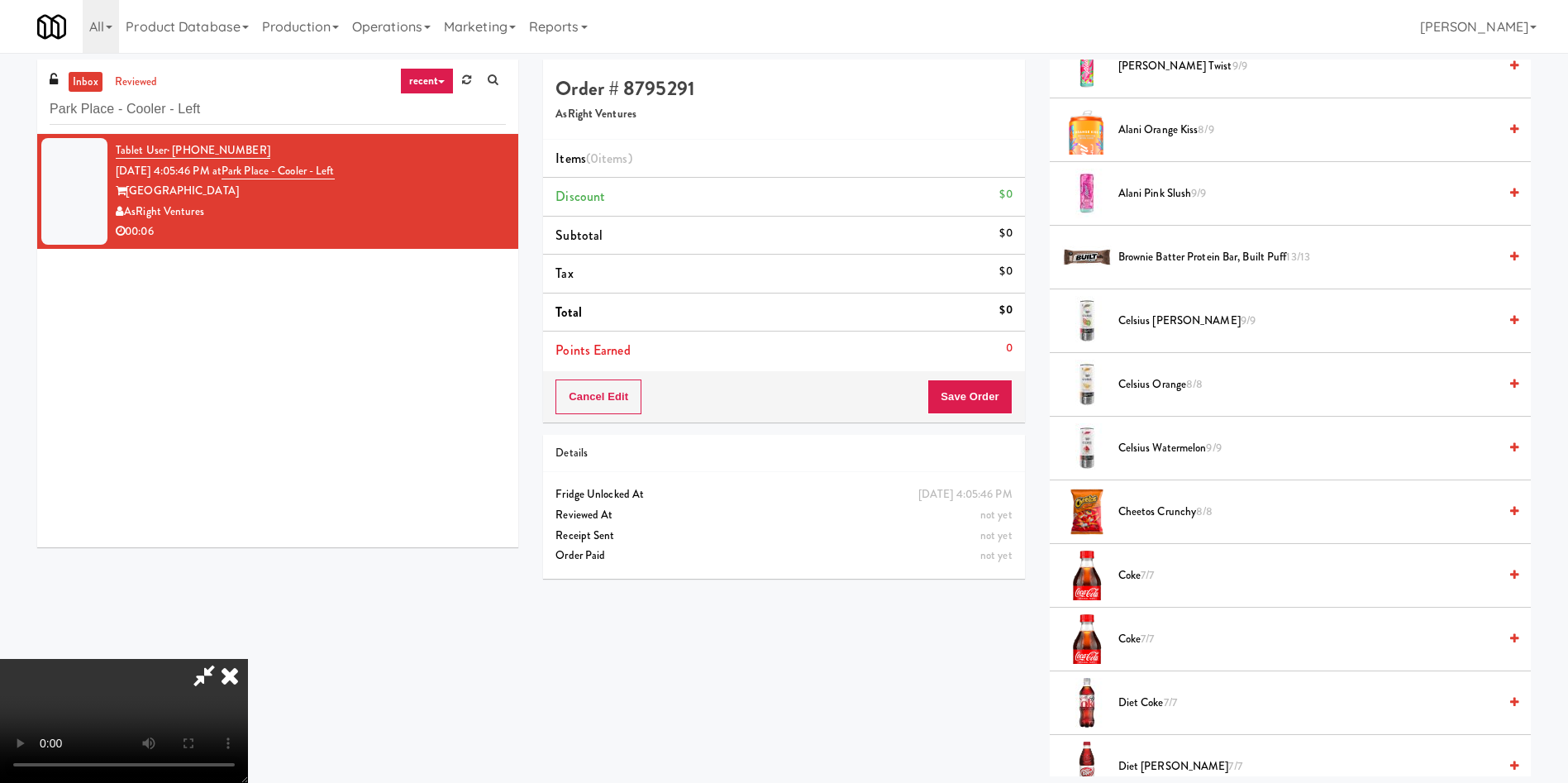
click at [248, 659] on video at bounding box center [123, 721] width 248 height 124
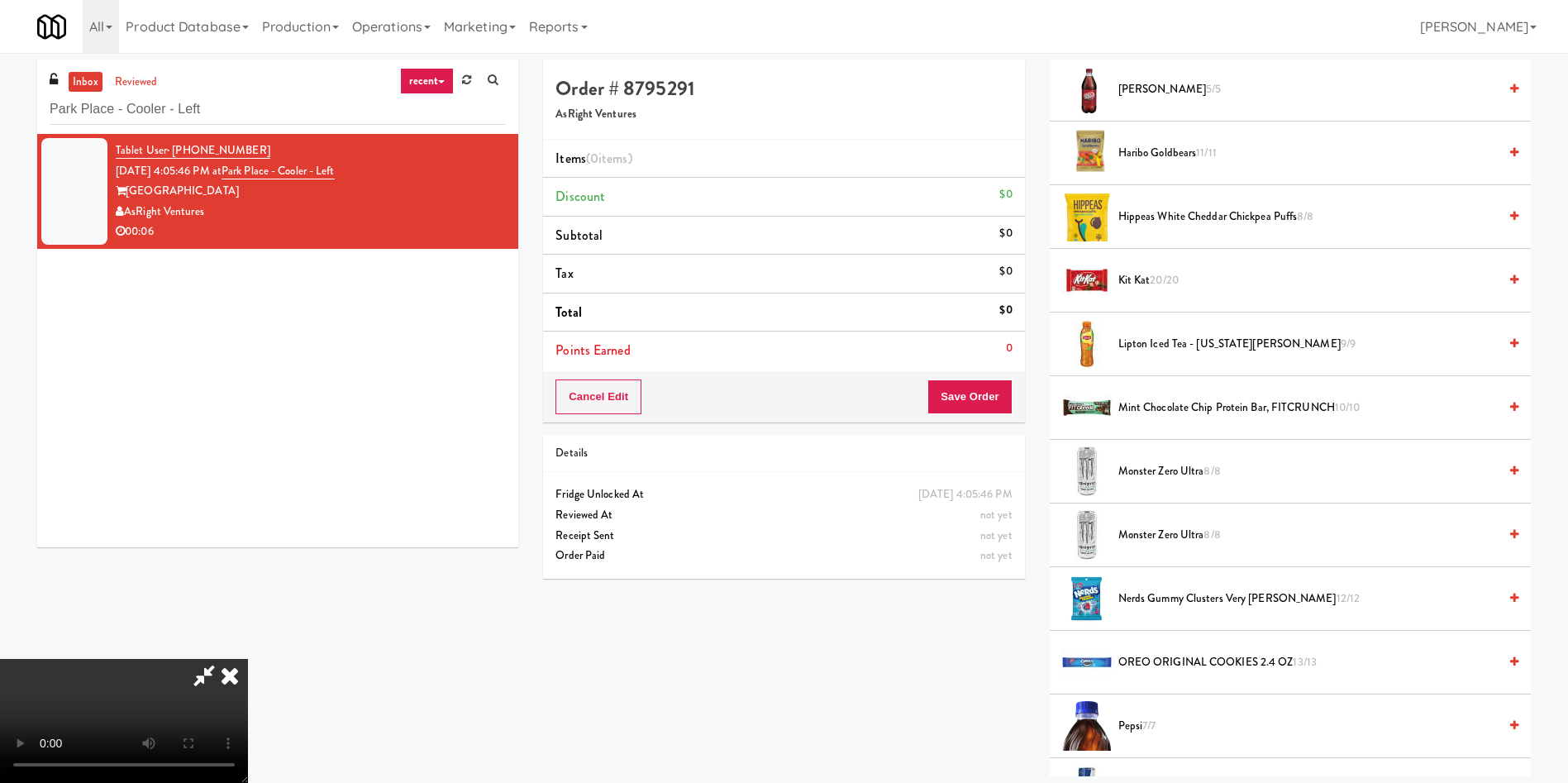
scroll to position [1488, 0]
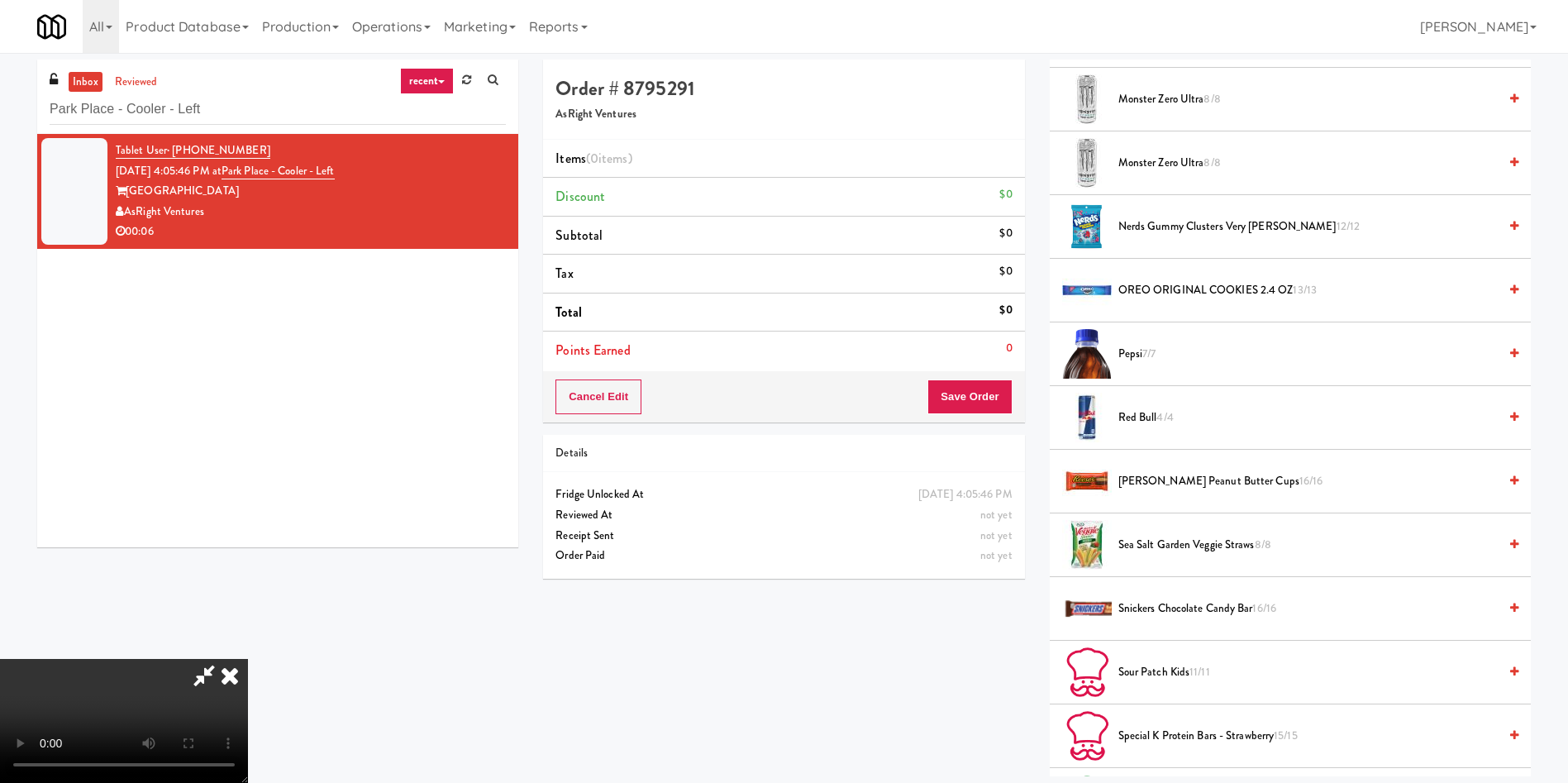
click at [1193, 156] on span "Monster Zero Ultra 8/8" at bounding box center [1307, 163] width 379 height 20
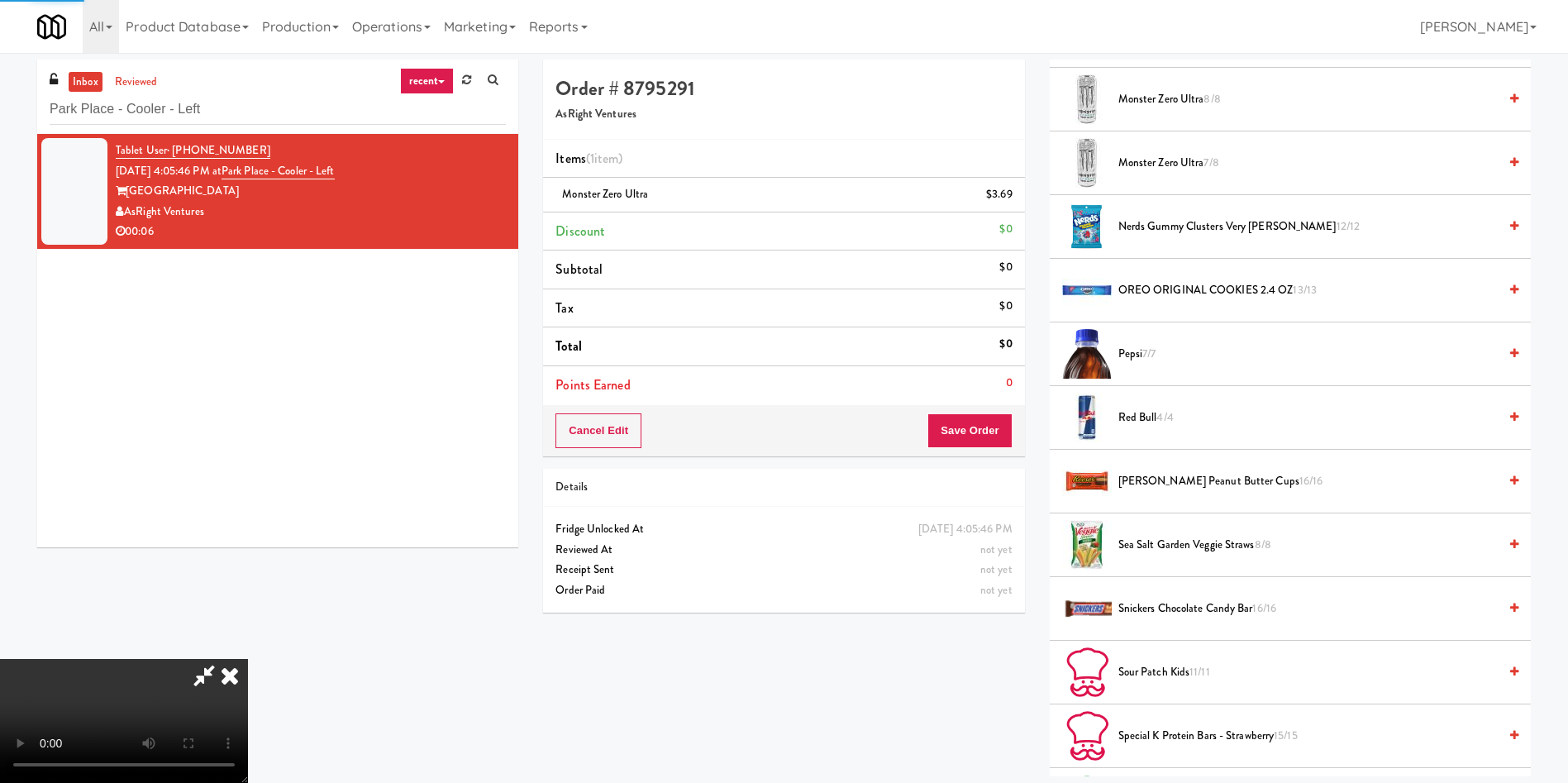
click at [248, 659] on video at bounding box center [123, 721] width 248 height 124
click at [1005, 436] on button "Save Order" at bounding box center [970, 430] width 84 height 34
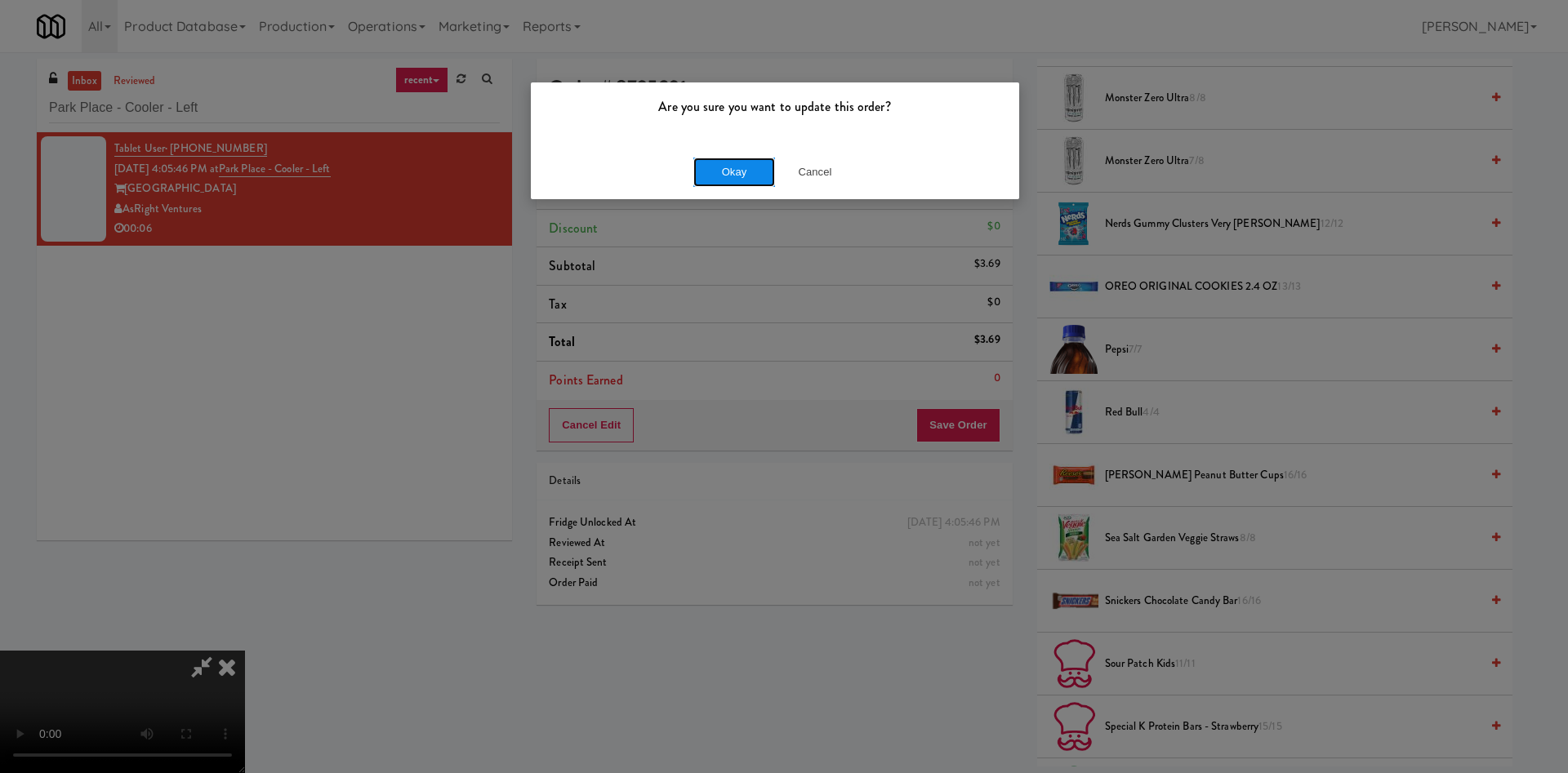
click at [742, 174] on button "Okay" at bounding box center [733, 172] width 82 height 29
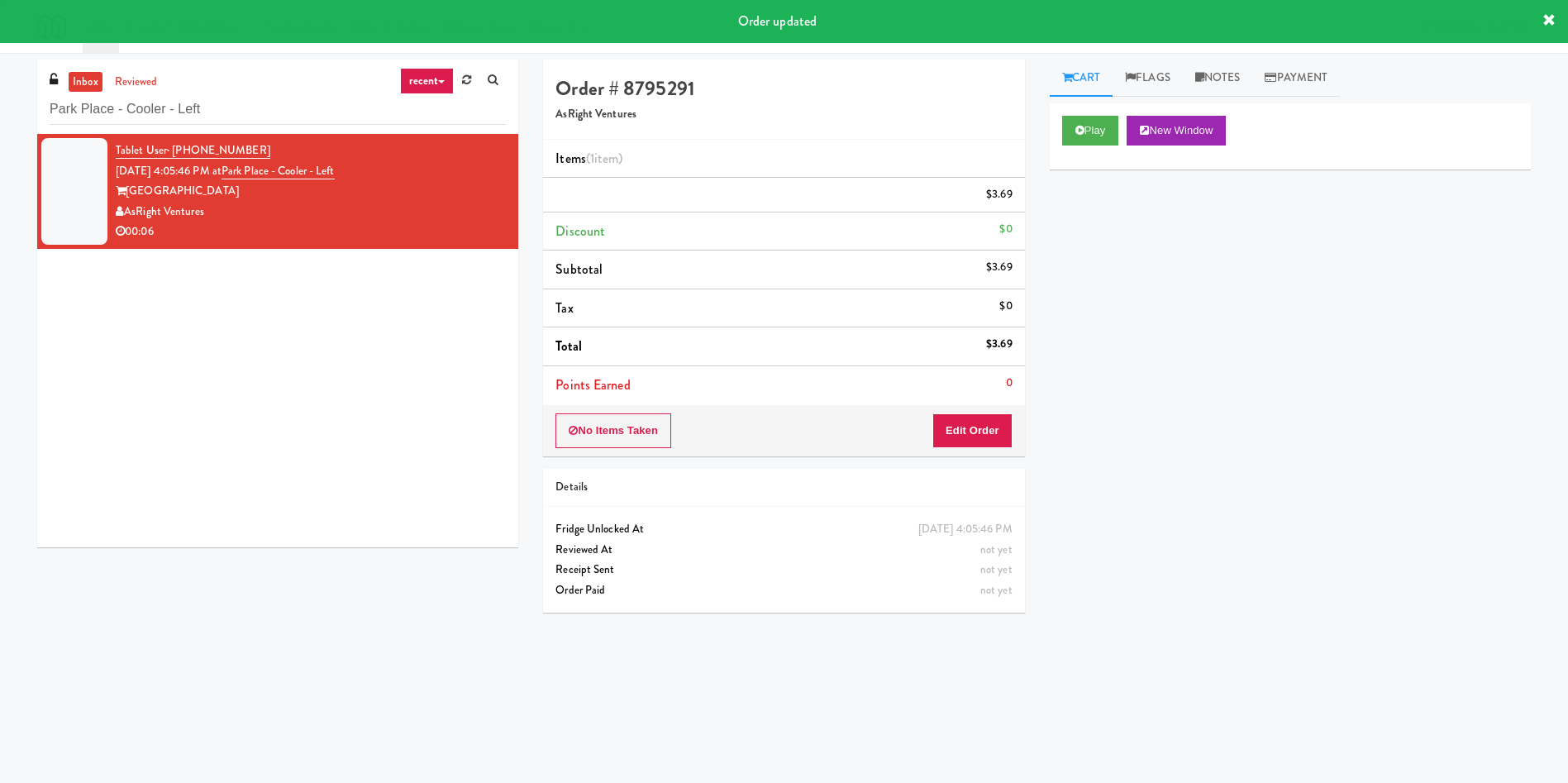
scroll to position [0, 0]
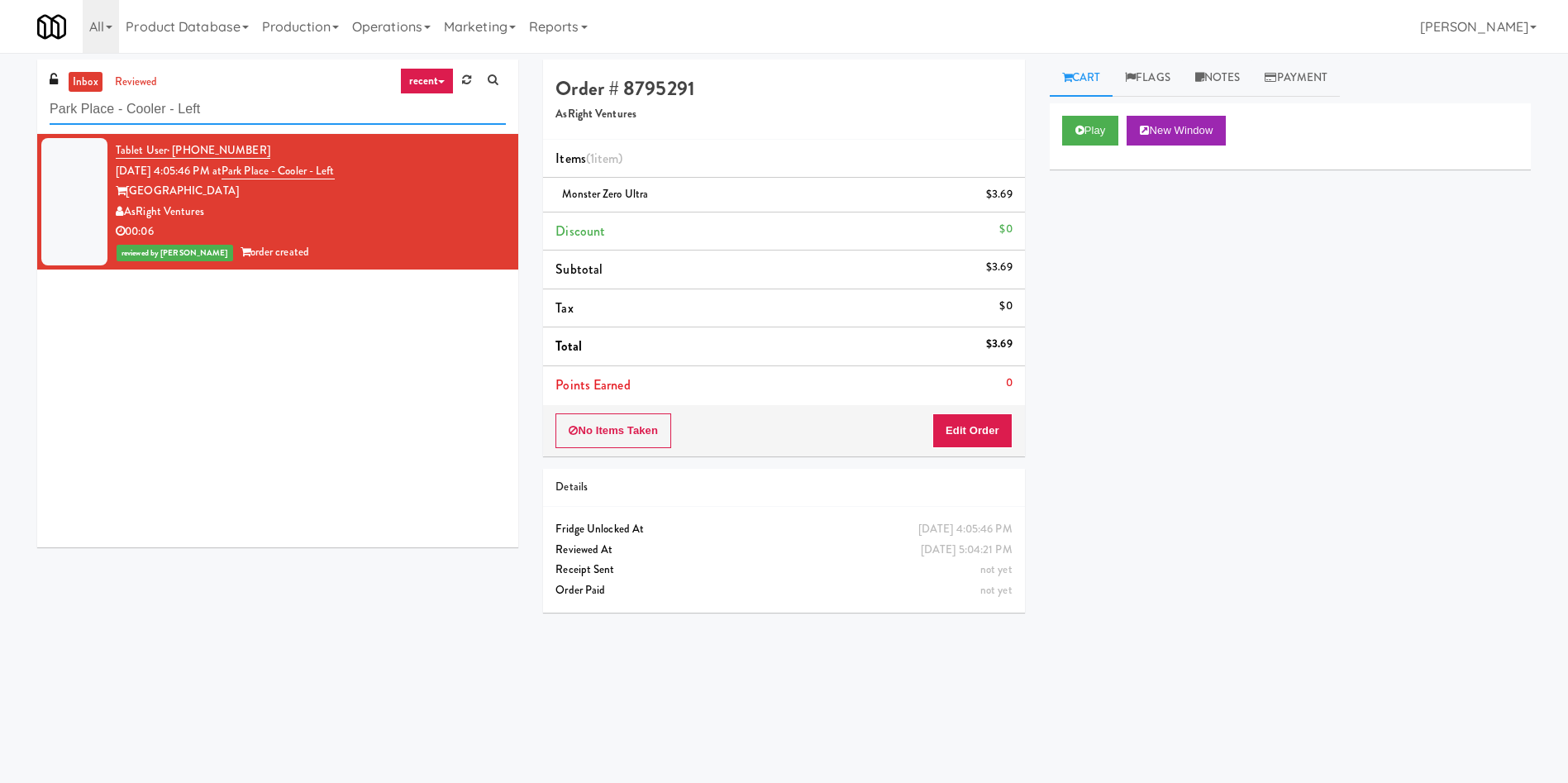
drag, startPoint x: 251, startPoint y: 114, endPoint x: 0, endPoint y: 80, distance: 253.3
click at [0, 80] on div "inbox reviewed recent all unclear take inventory issue suspicious failed recent…" at bounding box center [784, 391] width 1568 height 663
paste input "The Duncan - Ambient - Righ"
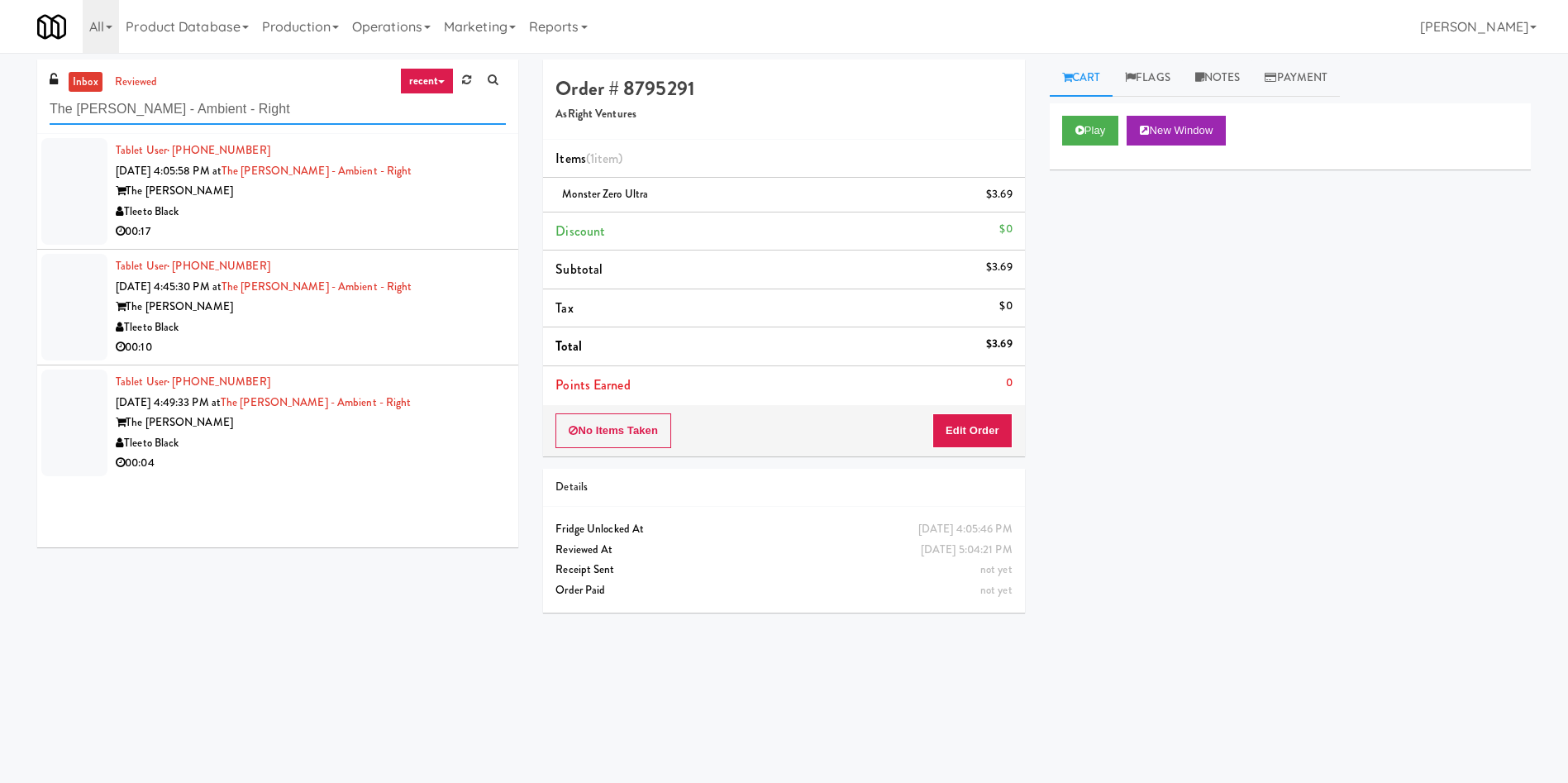
type input "The Duncan - Ambient - Right"
click at [64, 164] on div at bounding box center [74, 191] width 66 height 107
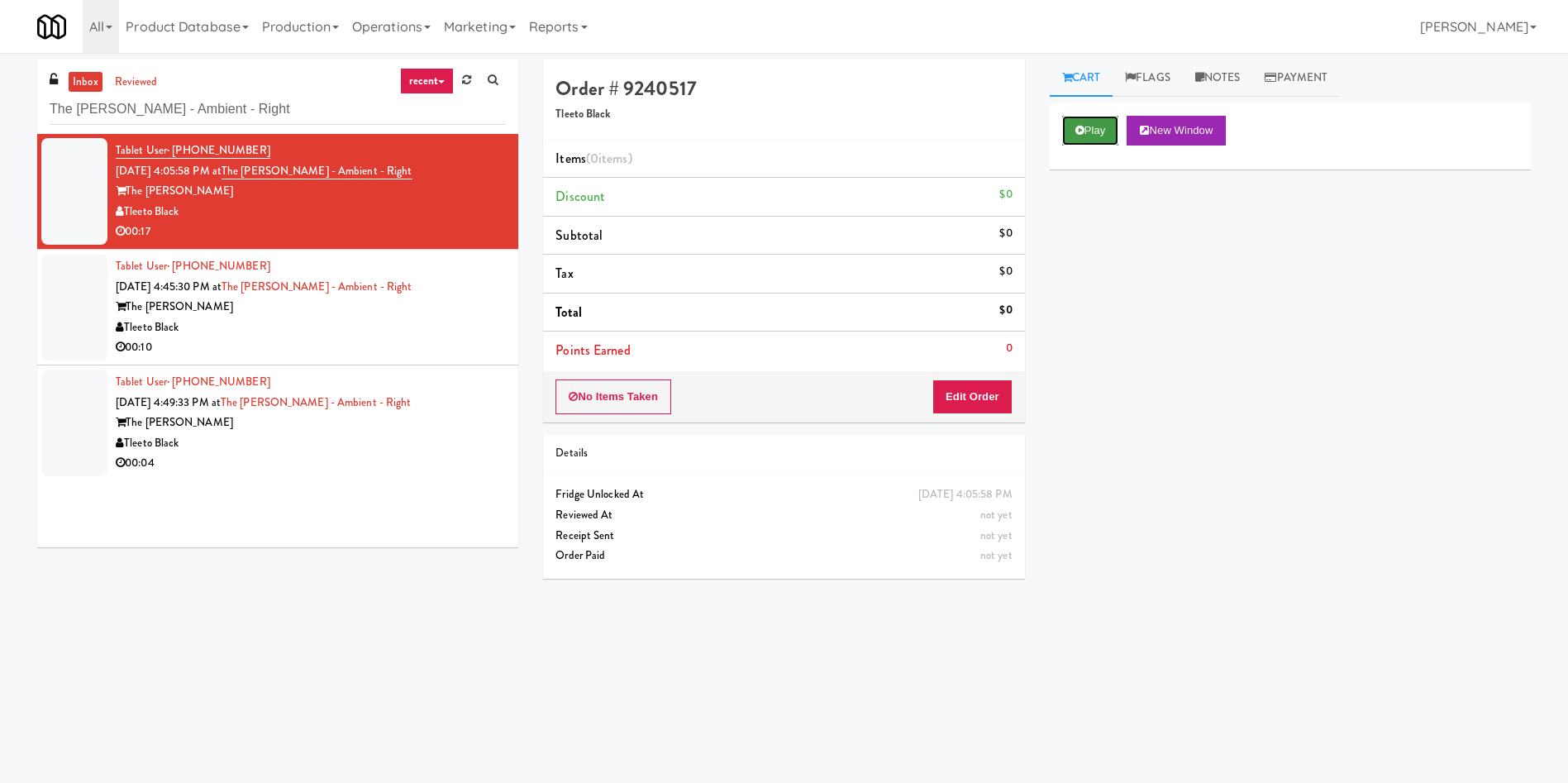
click at [1087, 133] on button "Play" at bounding box center [1090, 131] width 57 height 30
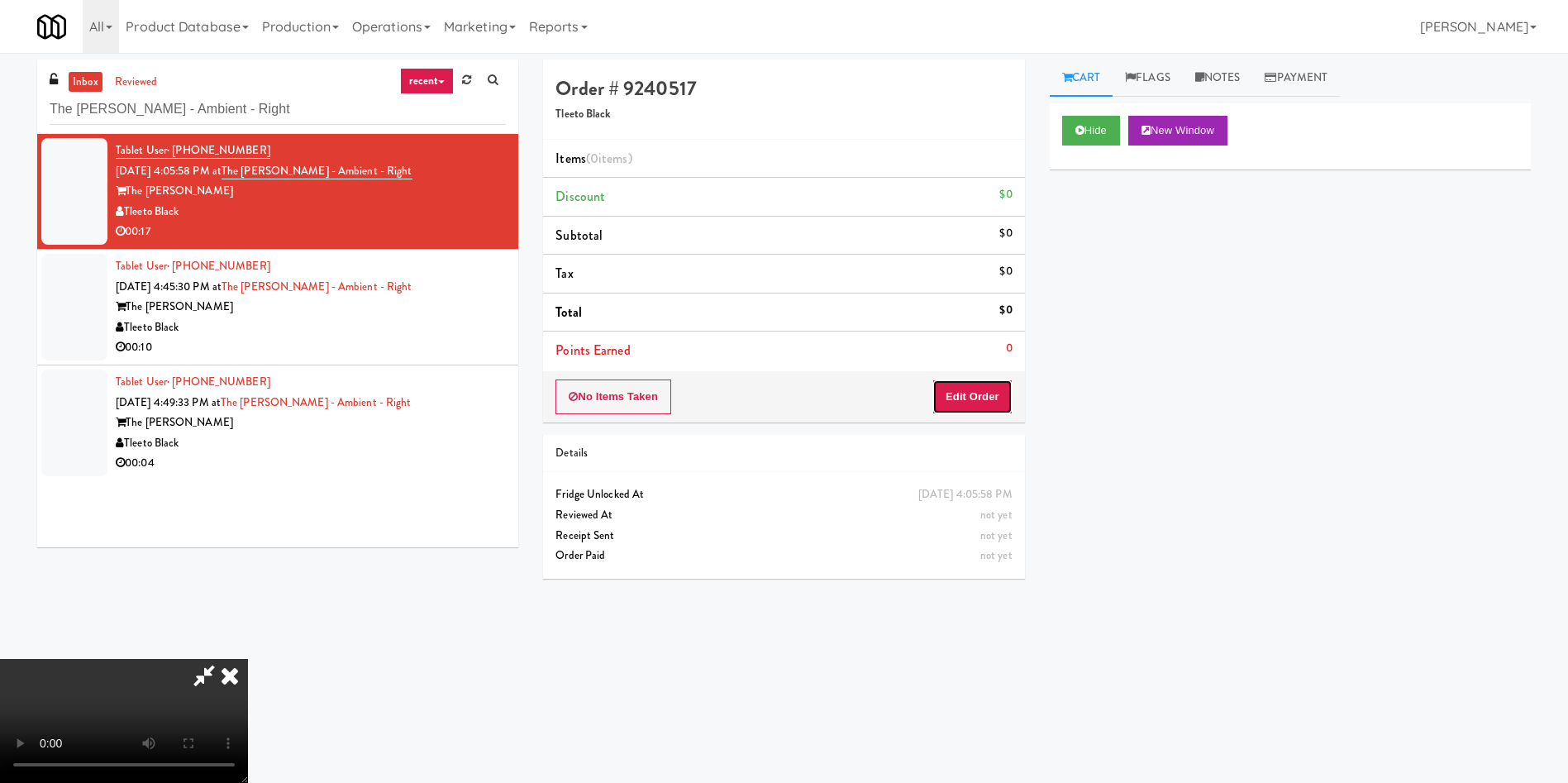
click at [993, 398] on button "Edit Order" at bounding box center [972, 396] width 80 height 34
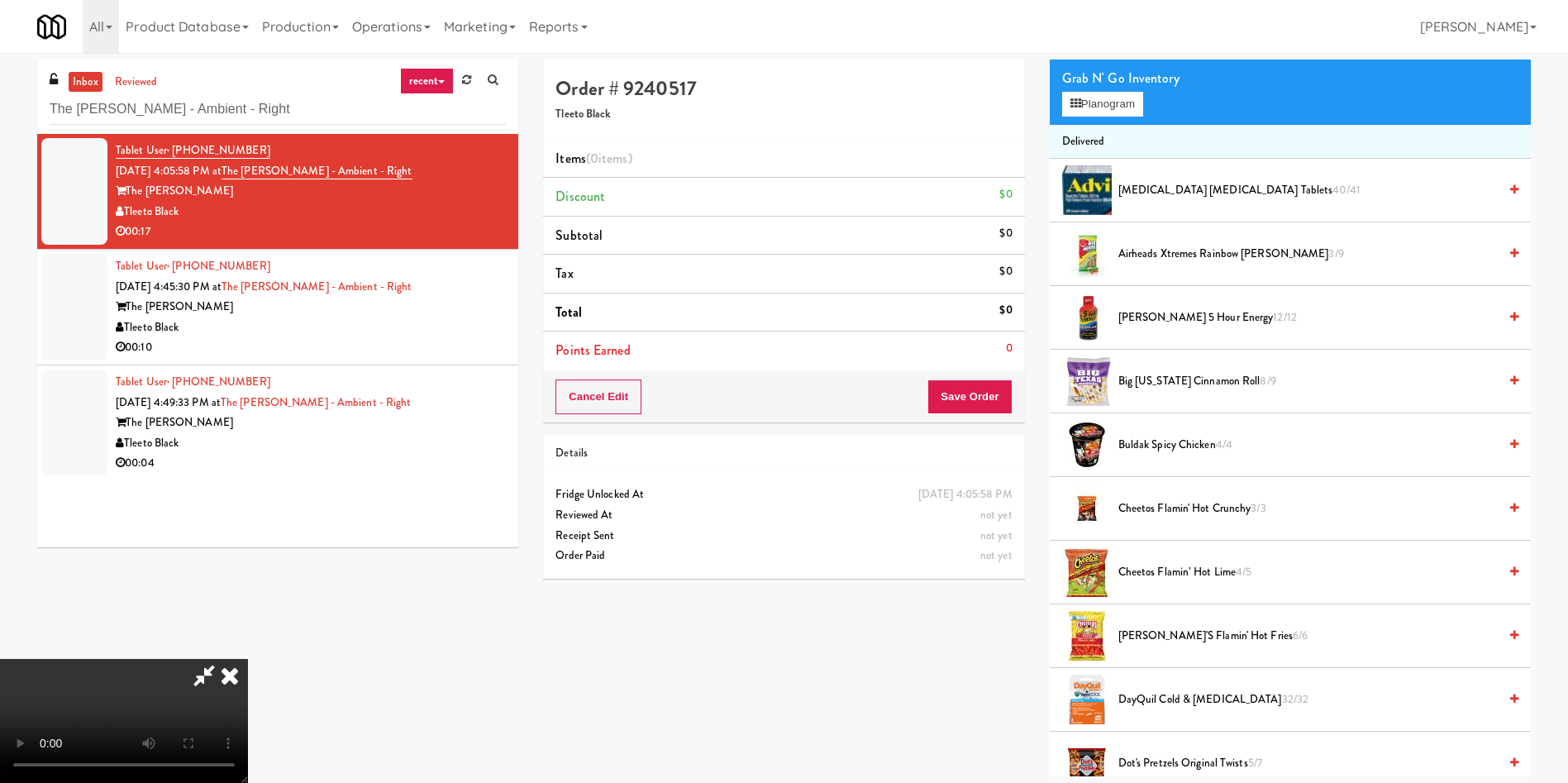
scroll to position [243, 0]
click at [248, 659] on video at bounding box center [123, 721] width 248 height 124
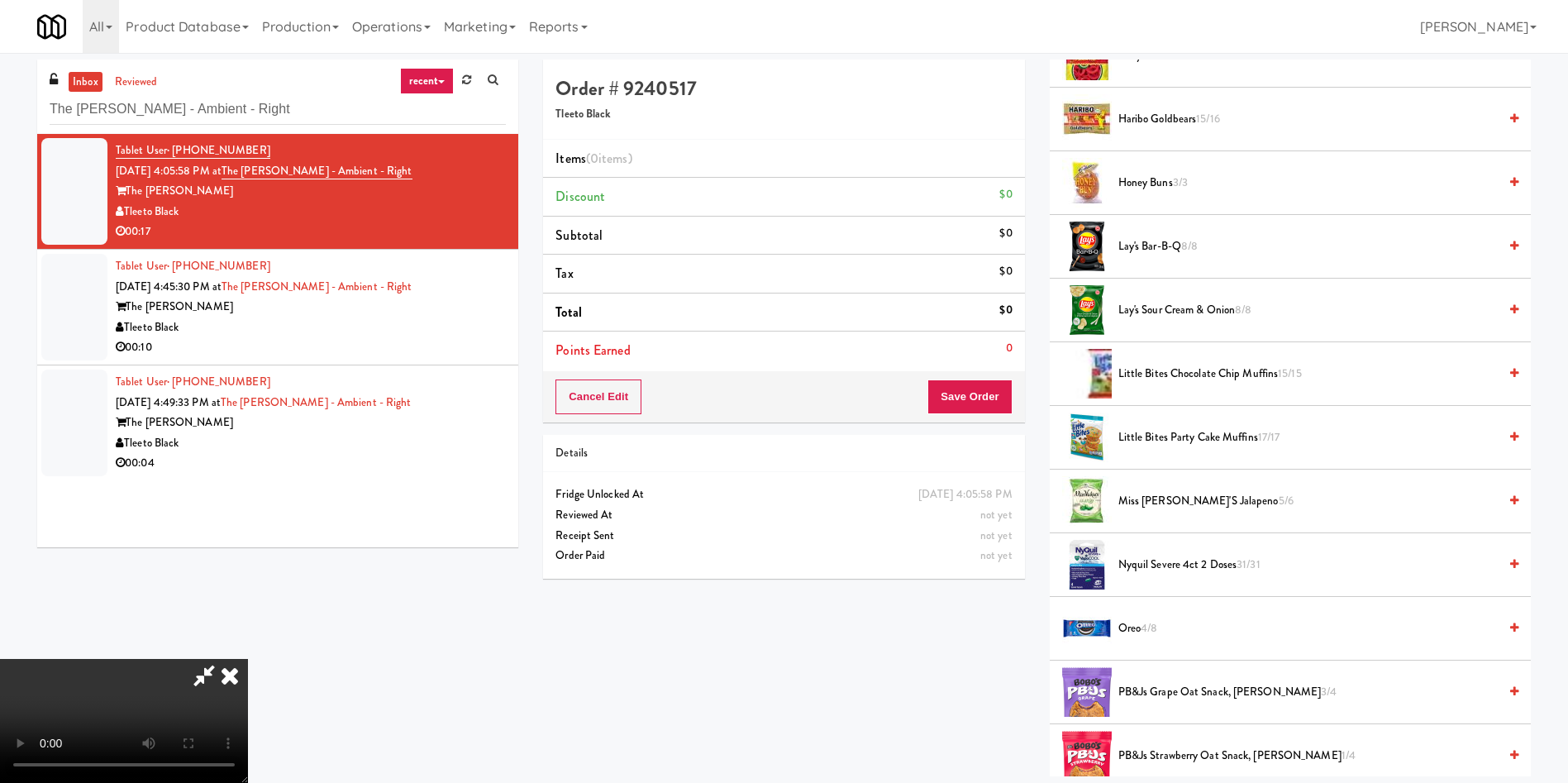
scroll to position [992, 0]
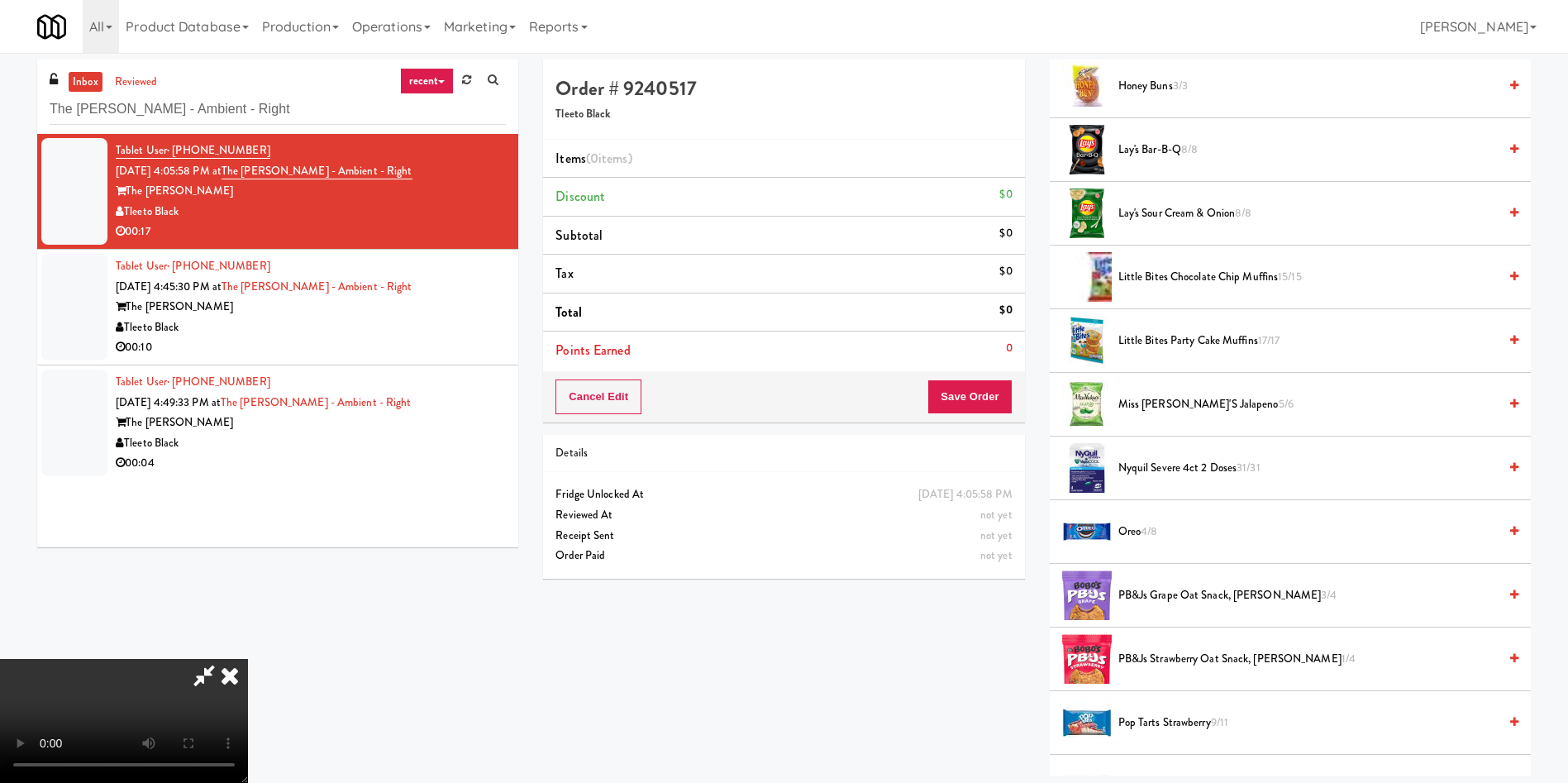
click at [1141, 216] on span "Lay's Sour Cream & Onion 8/8" at bounding box center [1307, 213] width 379 height 20
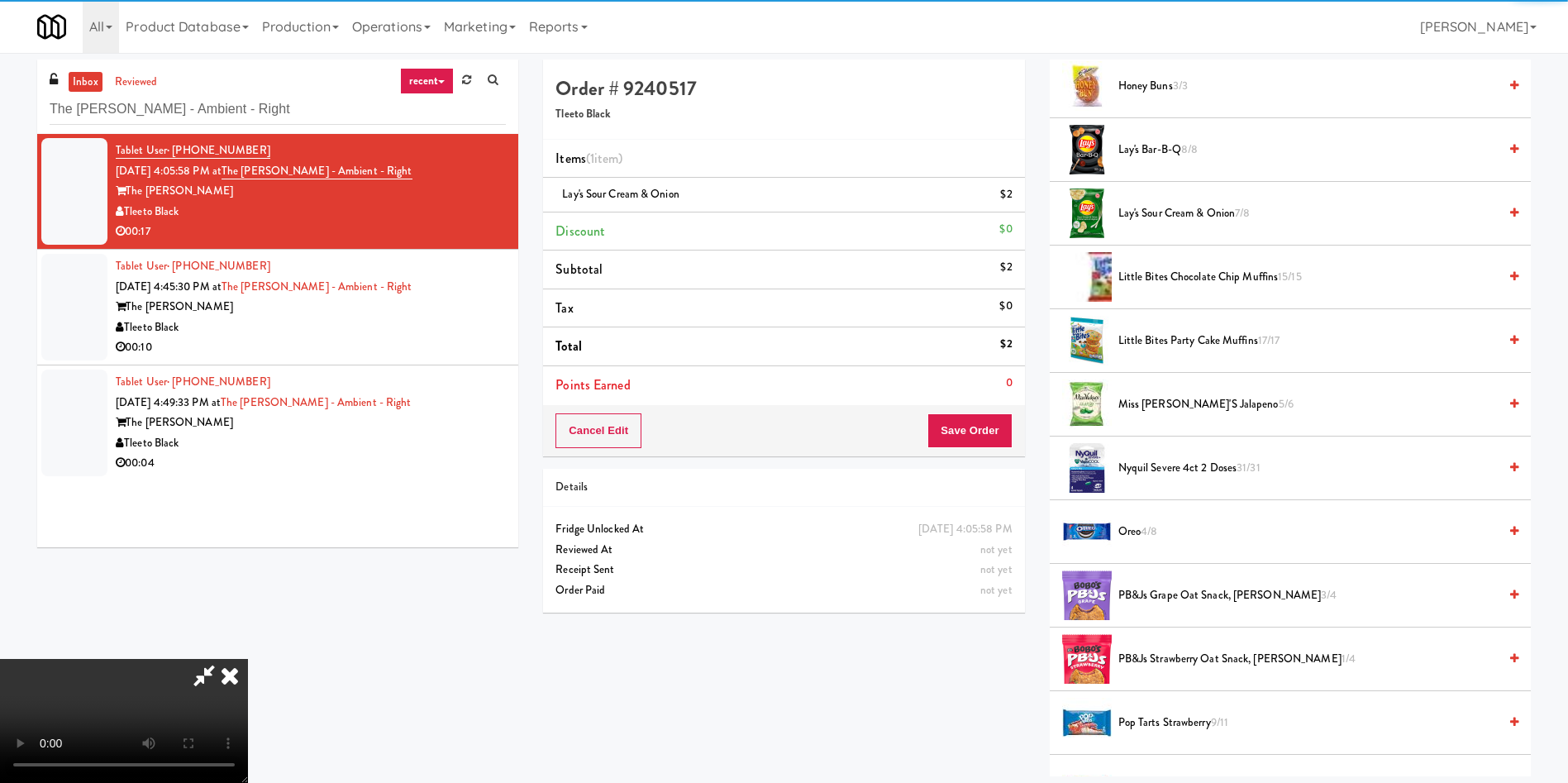
click at [248, 659] on video at bounding box center [123, 721] width 248 height 124
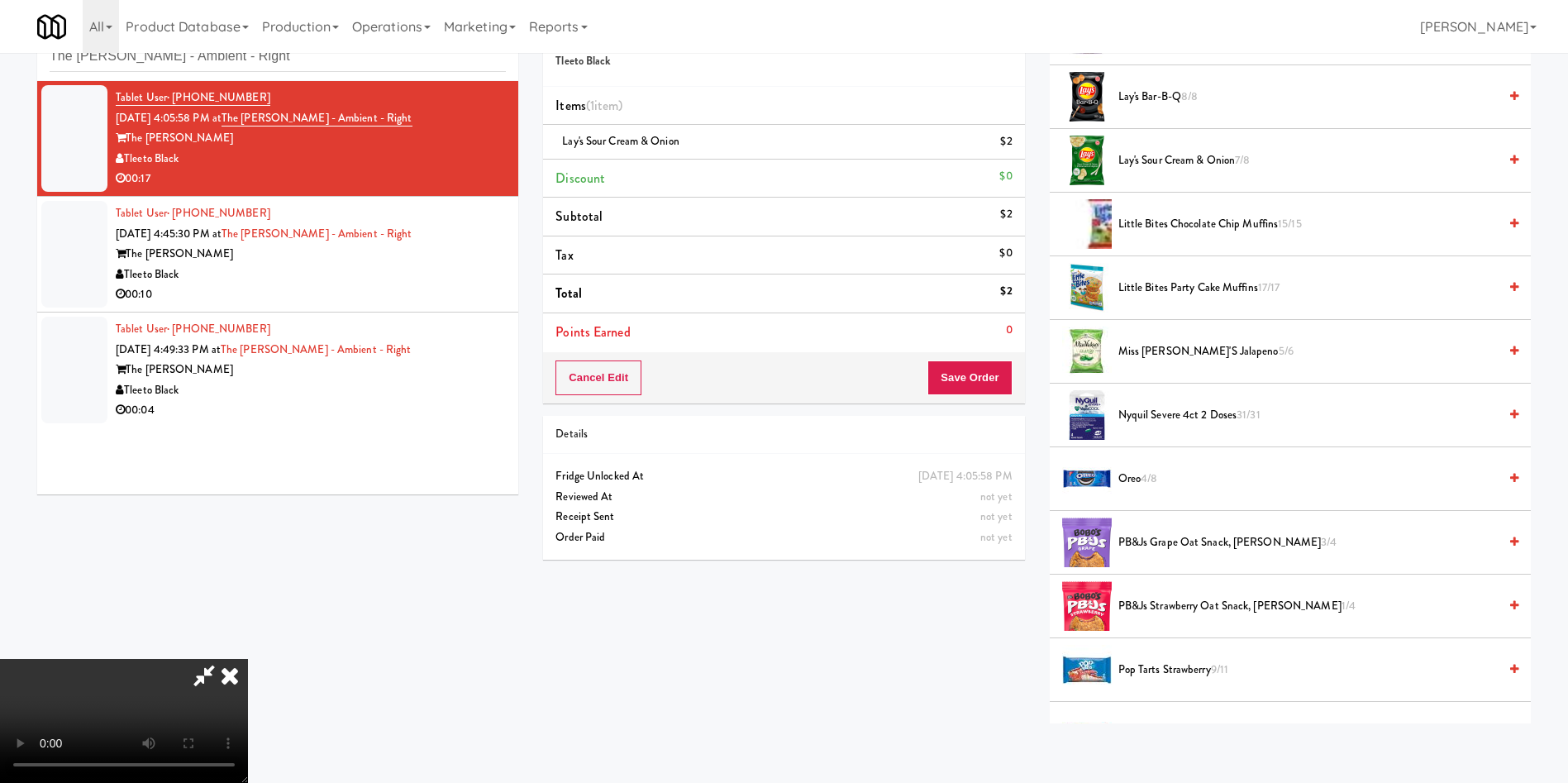
scroll to position [1239, 0]
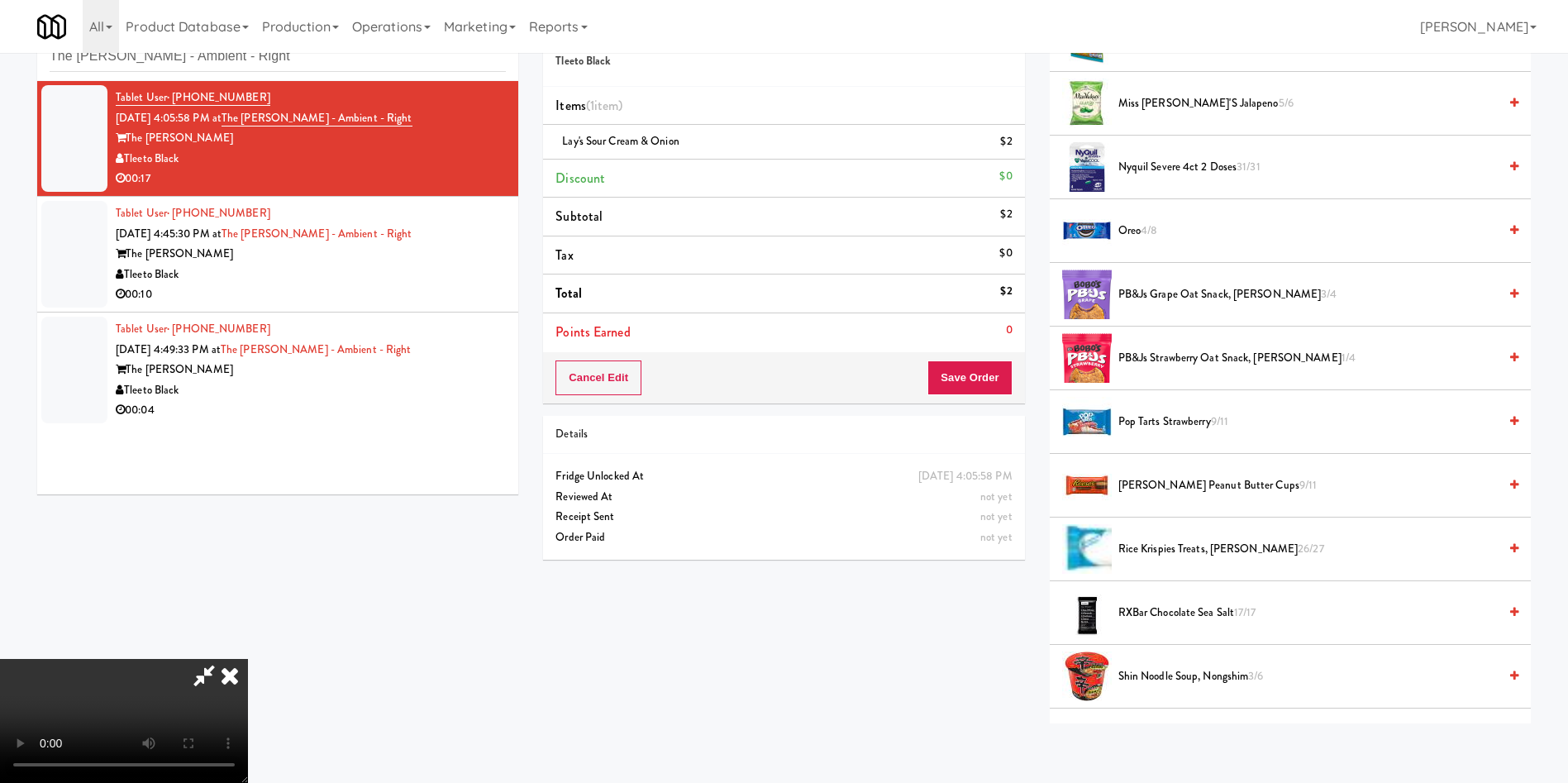
click at [1155, 487] on span "Reese's Peanut Butter Cups 9/11" at bounding box center [1307, 485] width 379 height 20
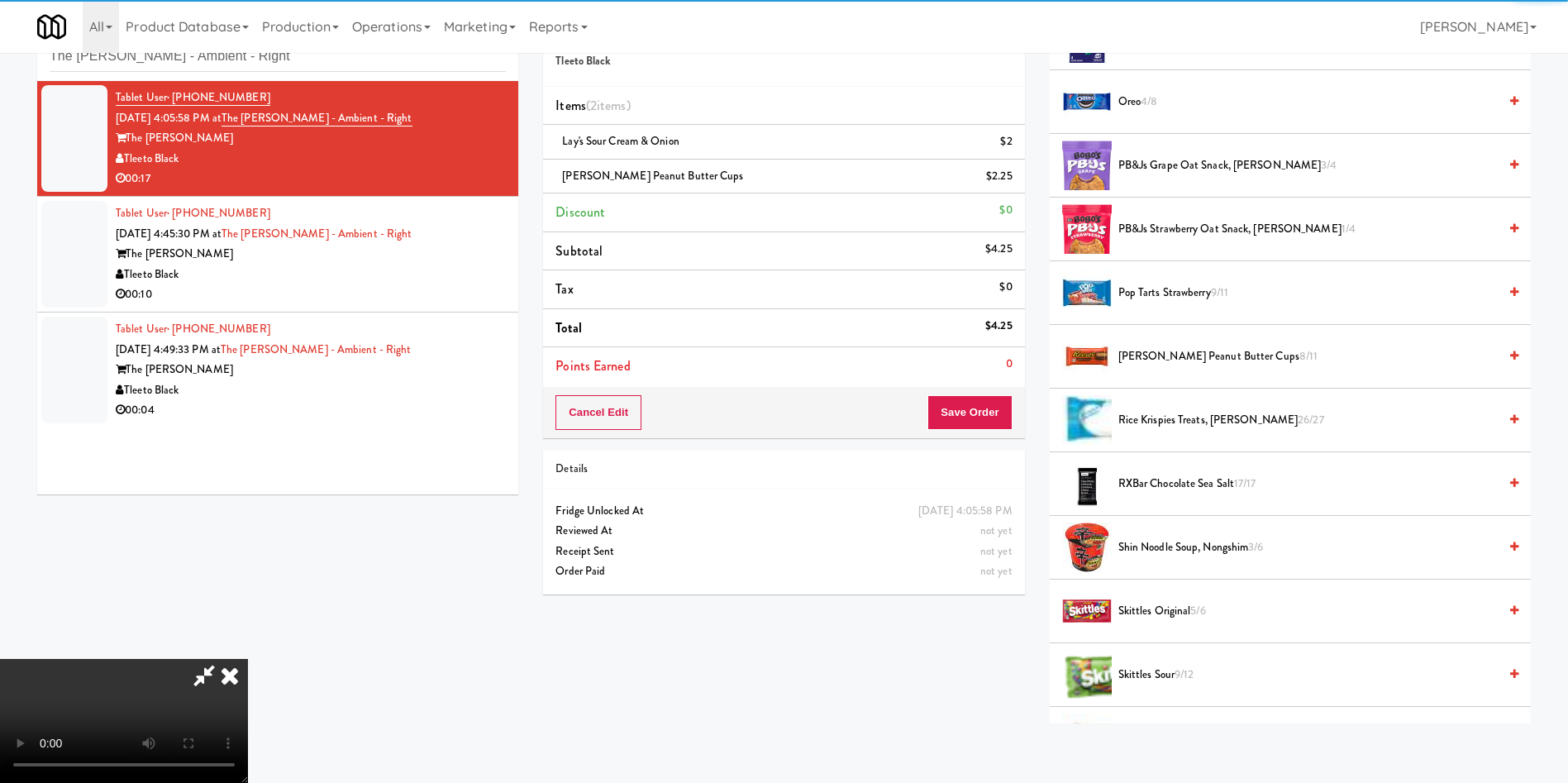
scroll to position [1488, 0]
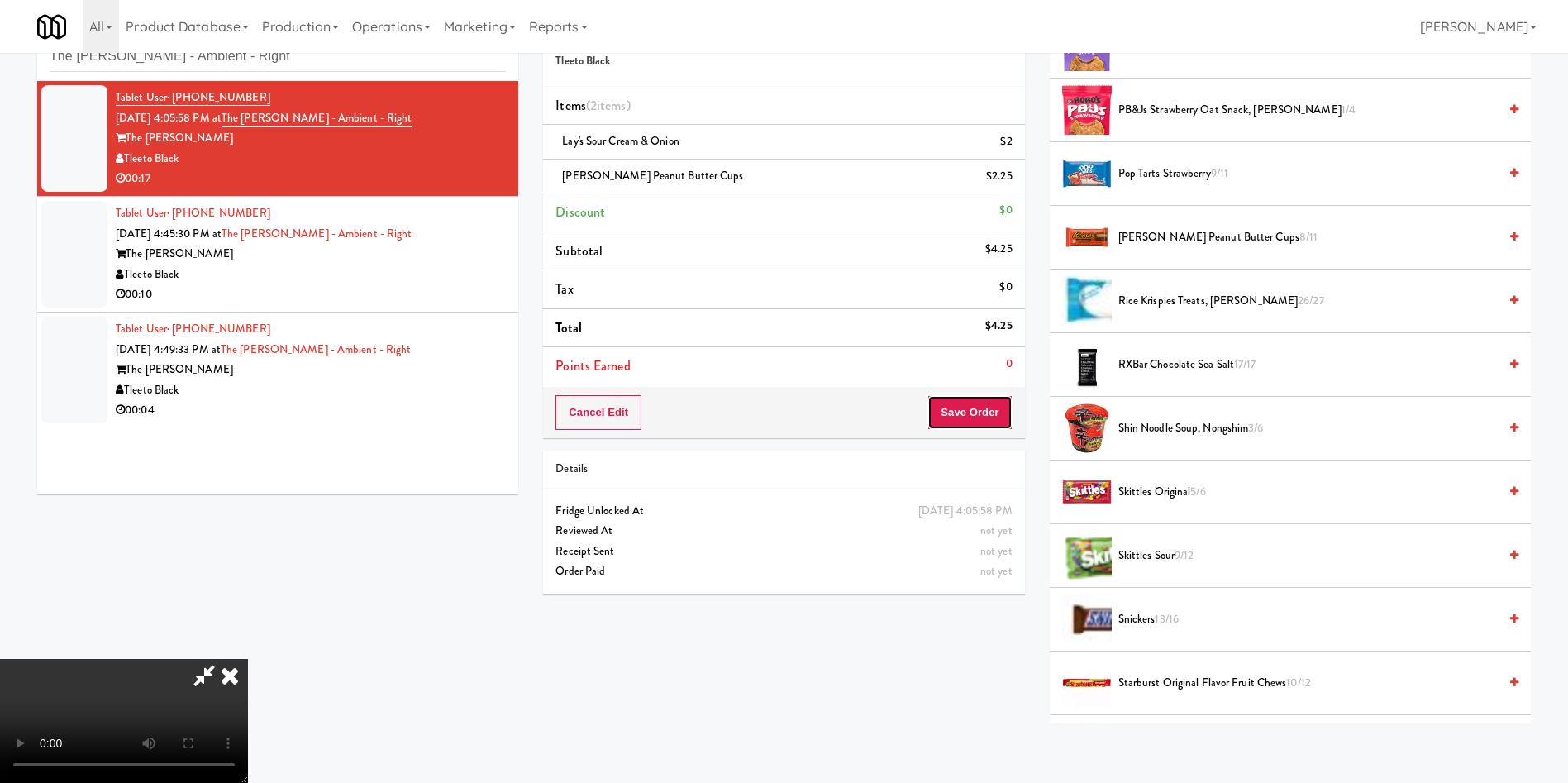
click at [982, 414] on button "Save Order" at bounding box center [970, 412] width 84 height 34
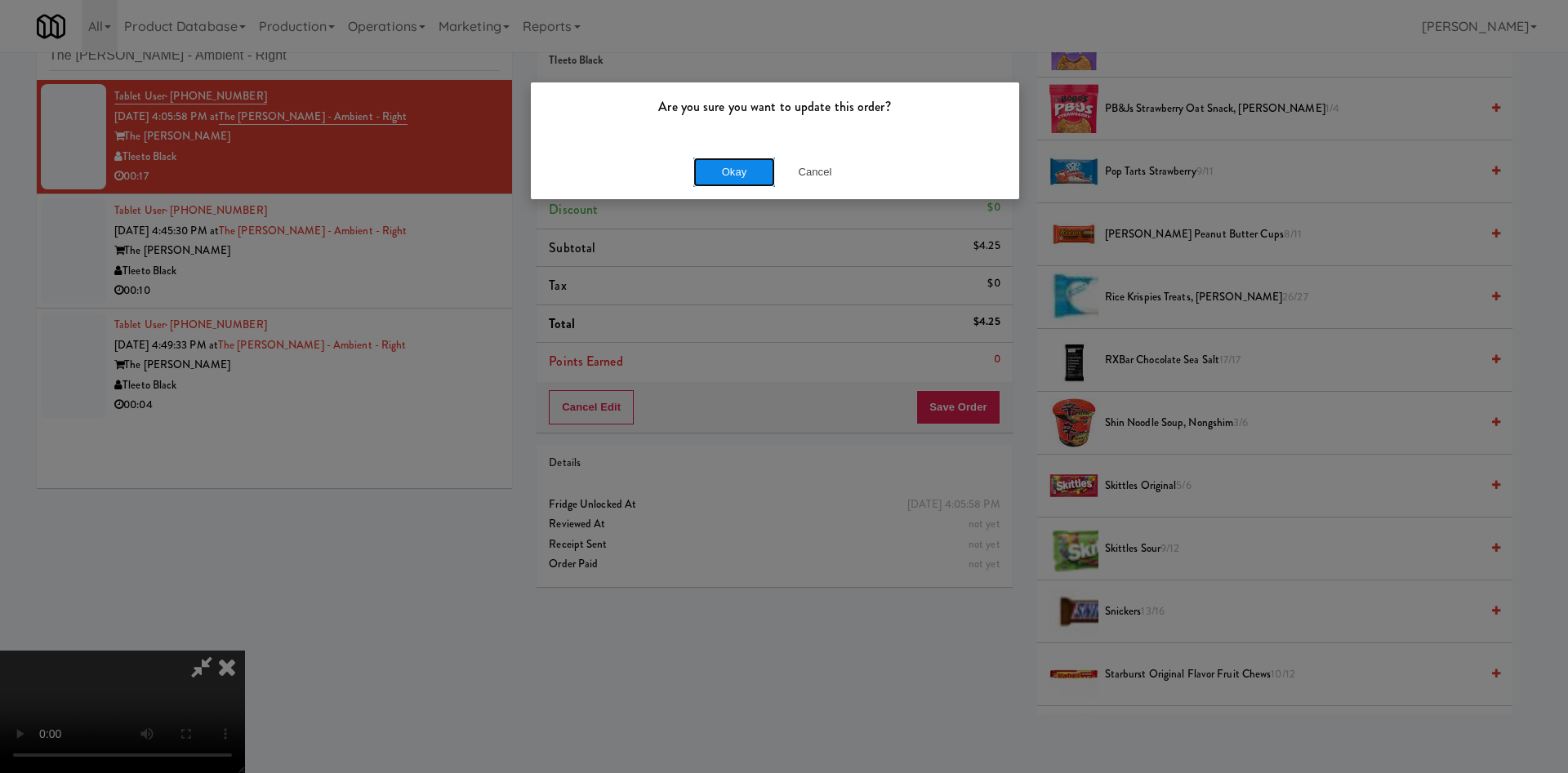
click at [746, 170] on button "Okay" at bounding box center [733, 172] width 82 height 29
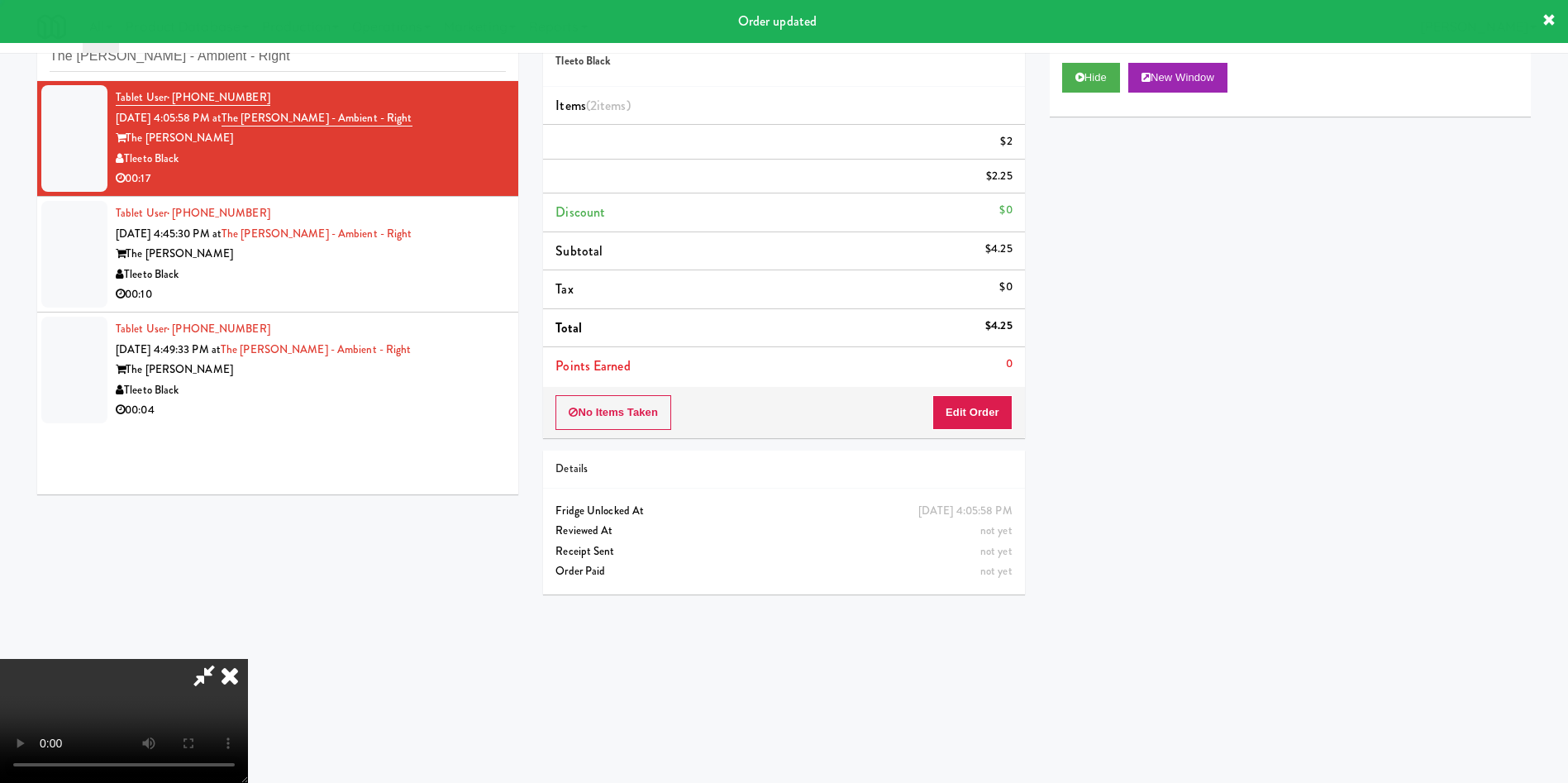
scroll to position [0, 0]
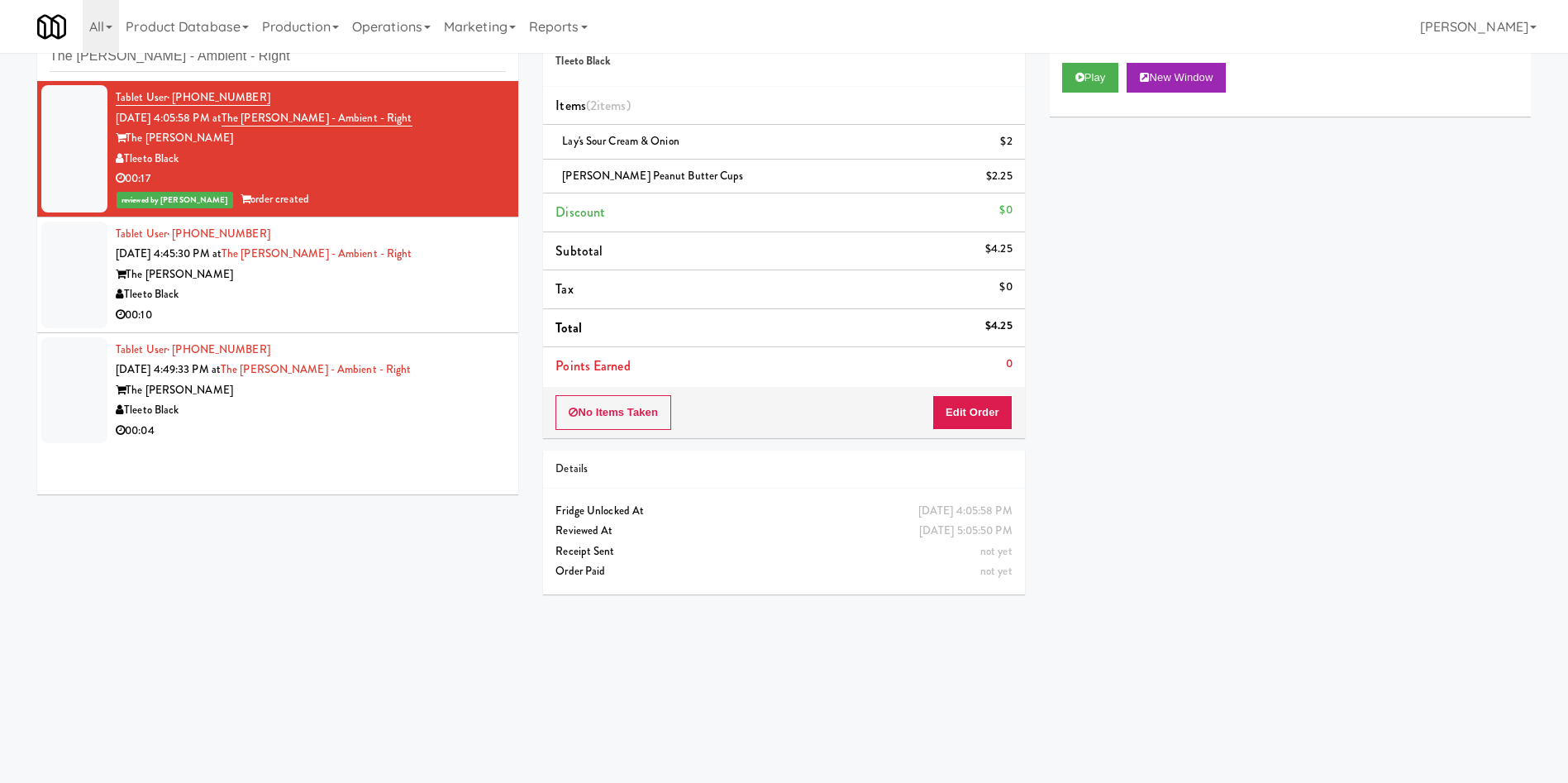
click at [56, 269] on div at bounding box center [74, 275] width 66 height 107
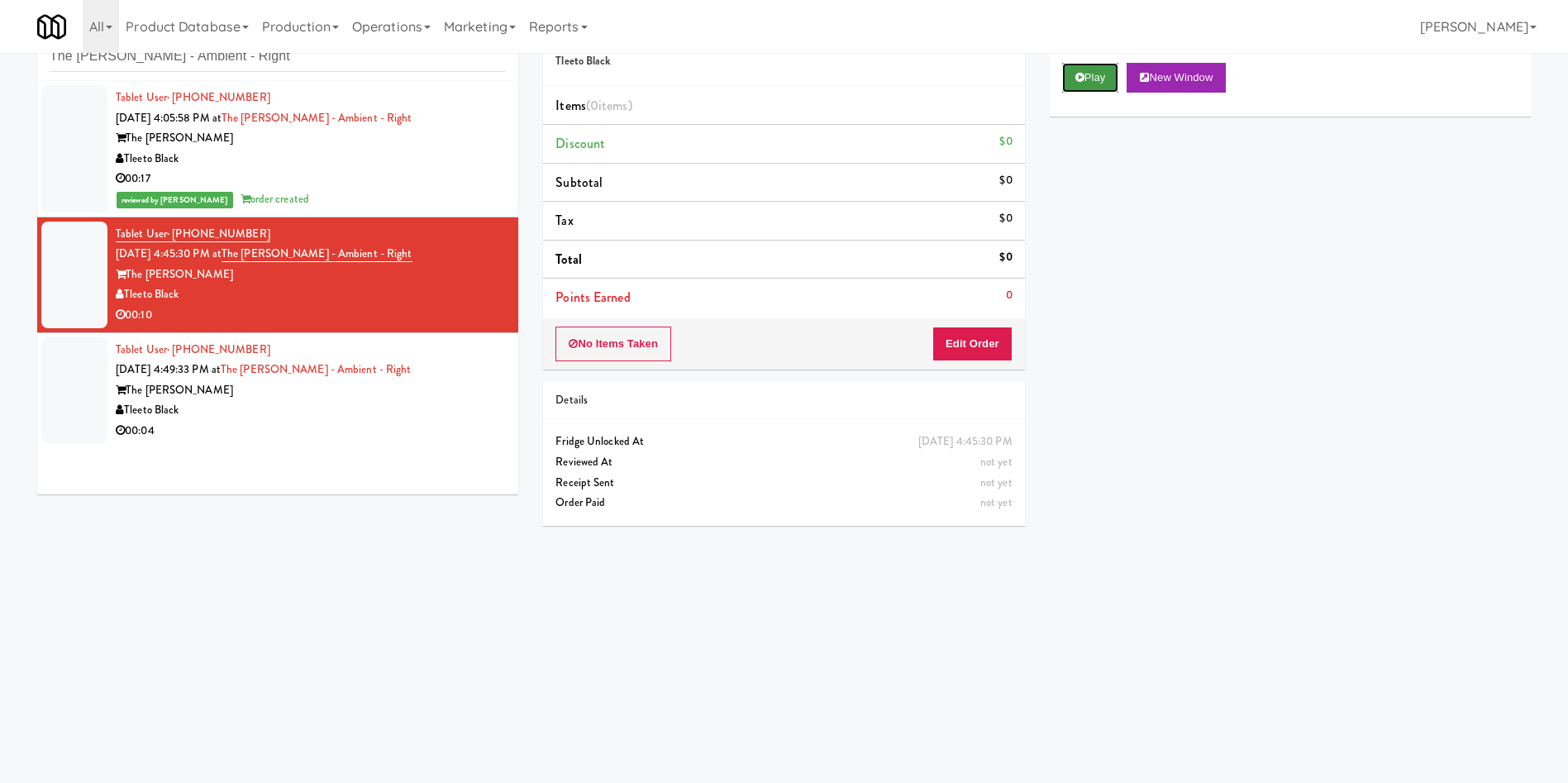
click at [1075, 85] on button "Play" at bounding box center [1090, 78] width 57 height 30
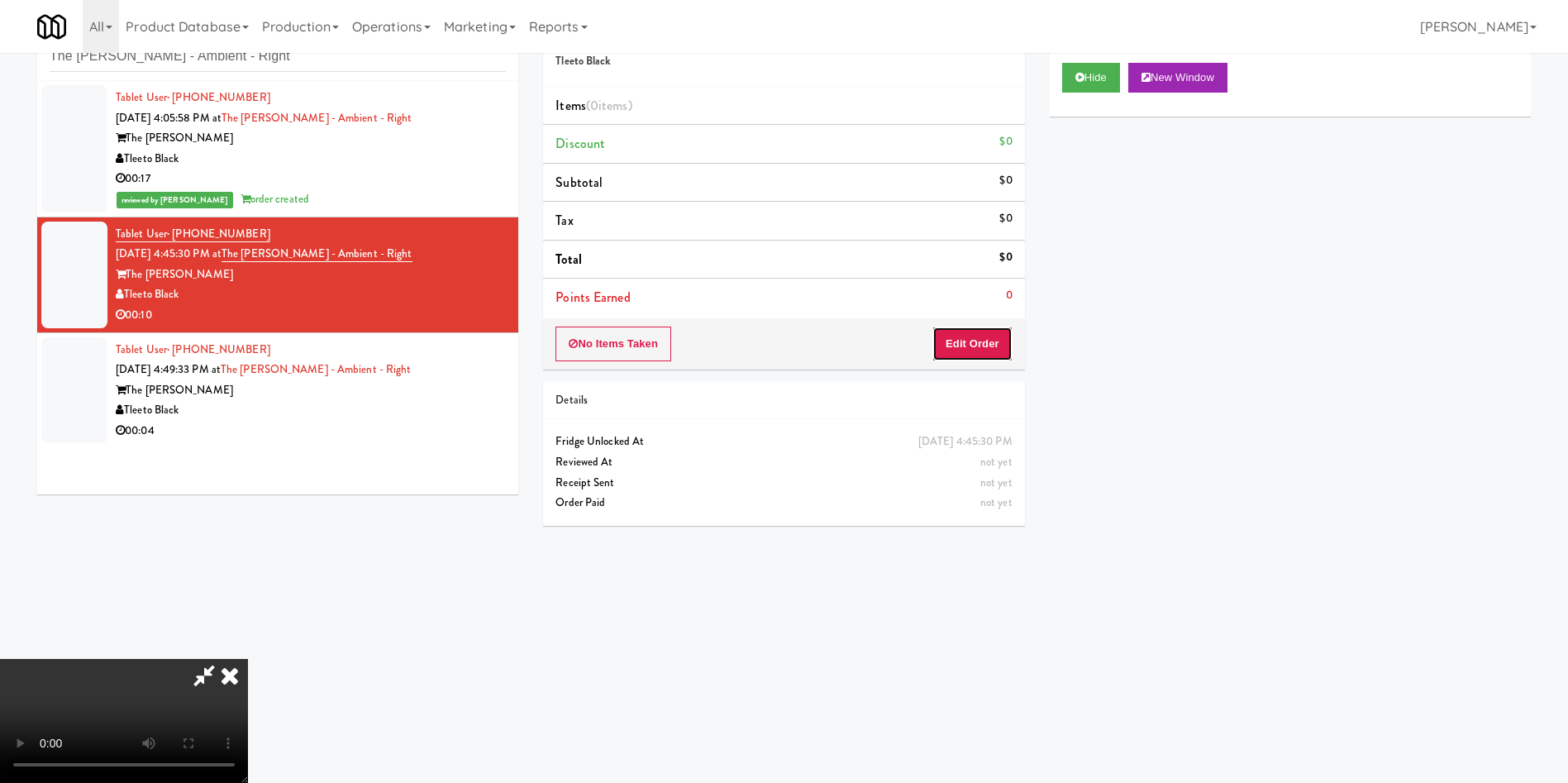
click at [945, 349] on button "Edit Order" at bounding box center [972, 343] width 80 height 34
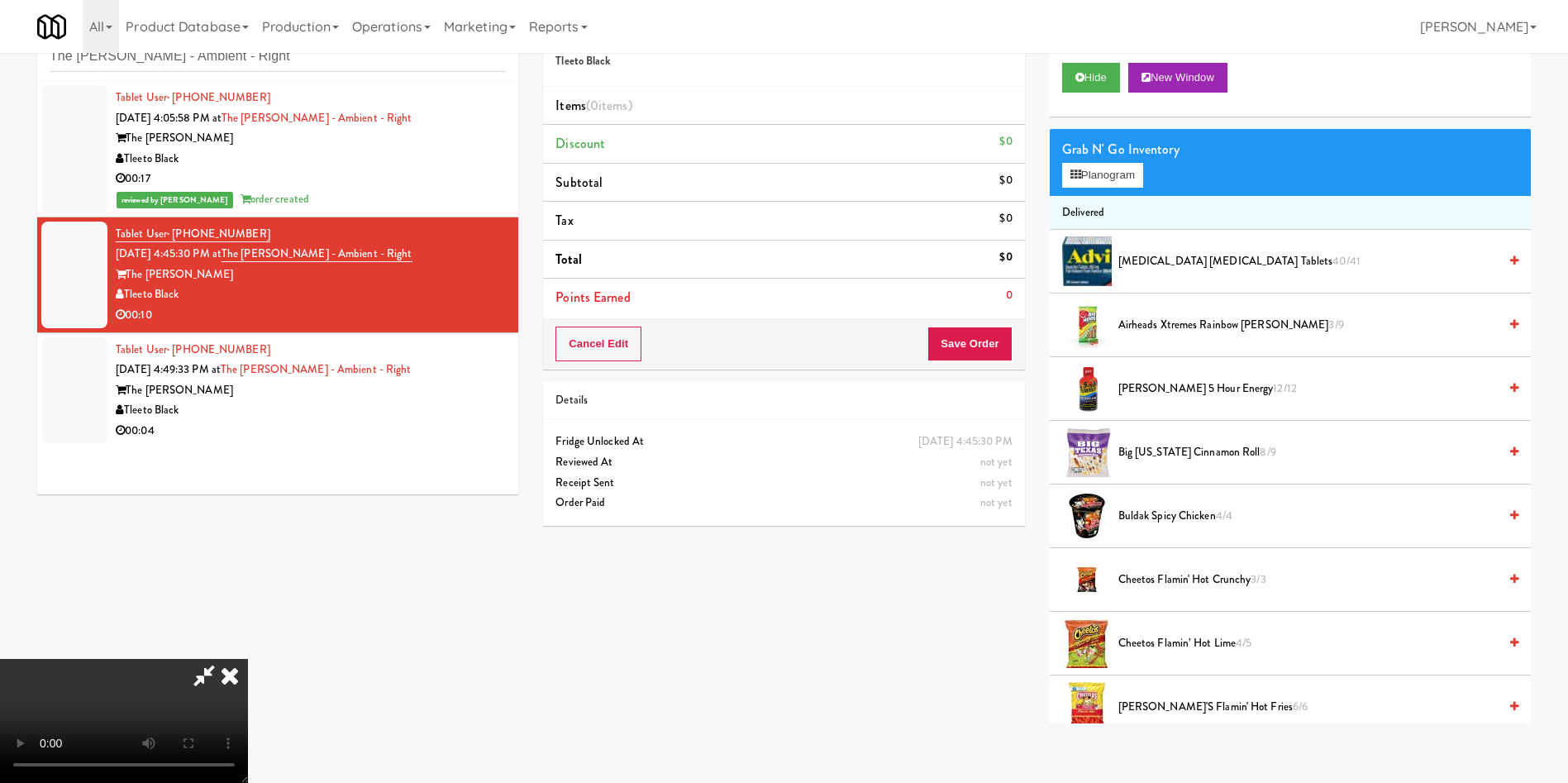
click at [248, 659] on video at bounding box center [123, 721] width 248 height 124
click at [1109, 172] on button "Planogram" at bounding box center [1102, 175] width 81 height 25
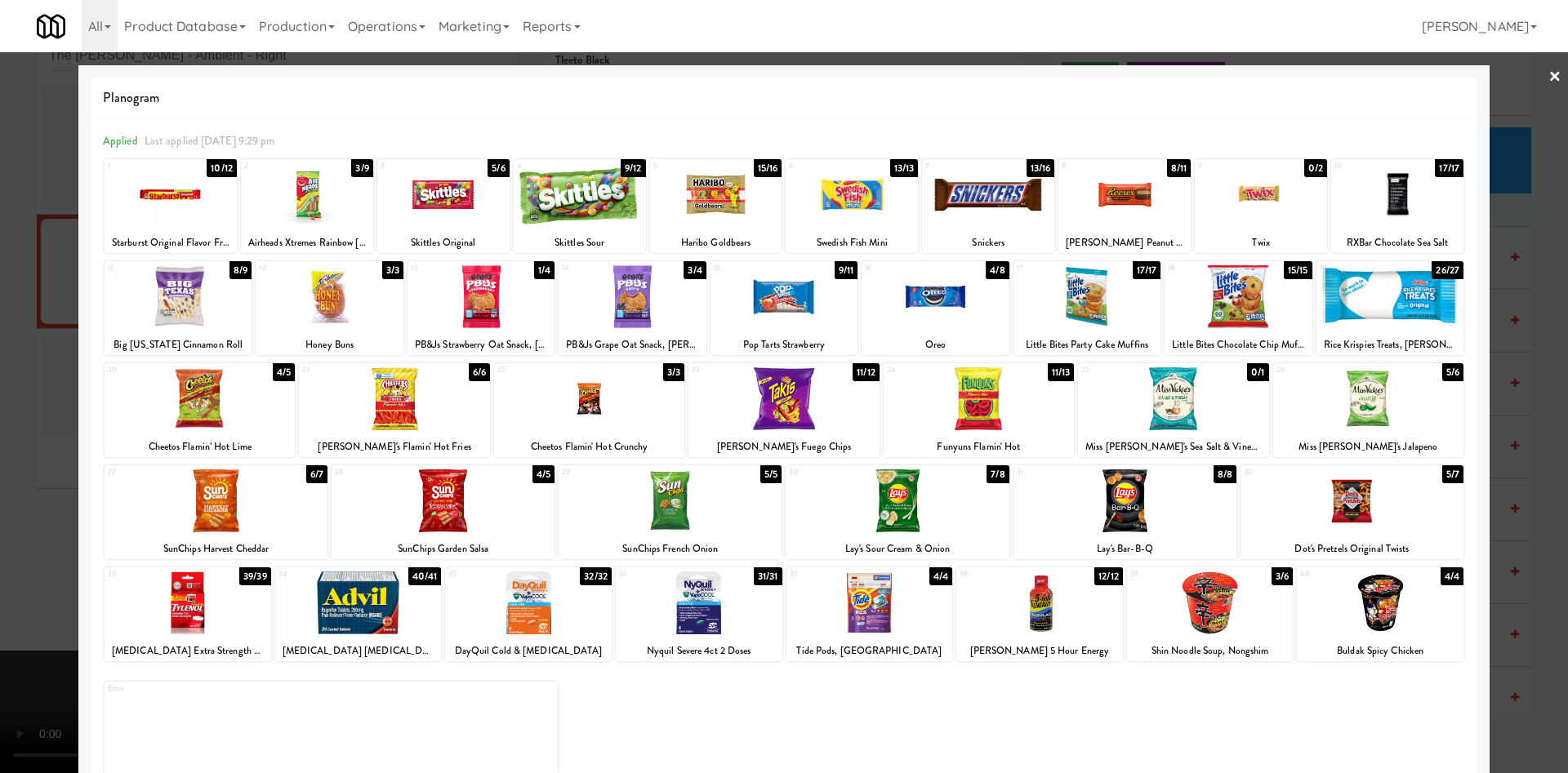
click at [215, 389] on div at bounding box center [200, 398] width 191 height 63
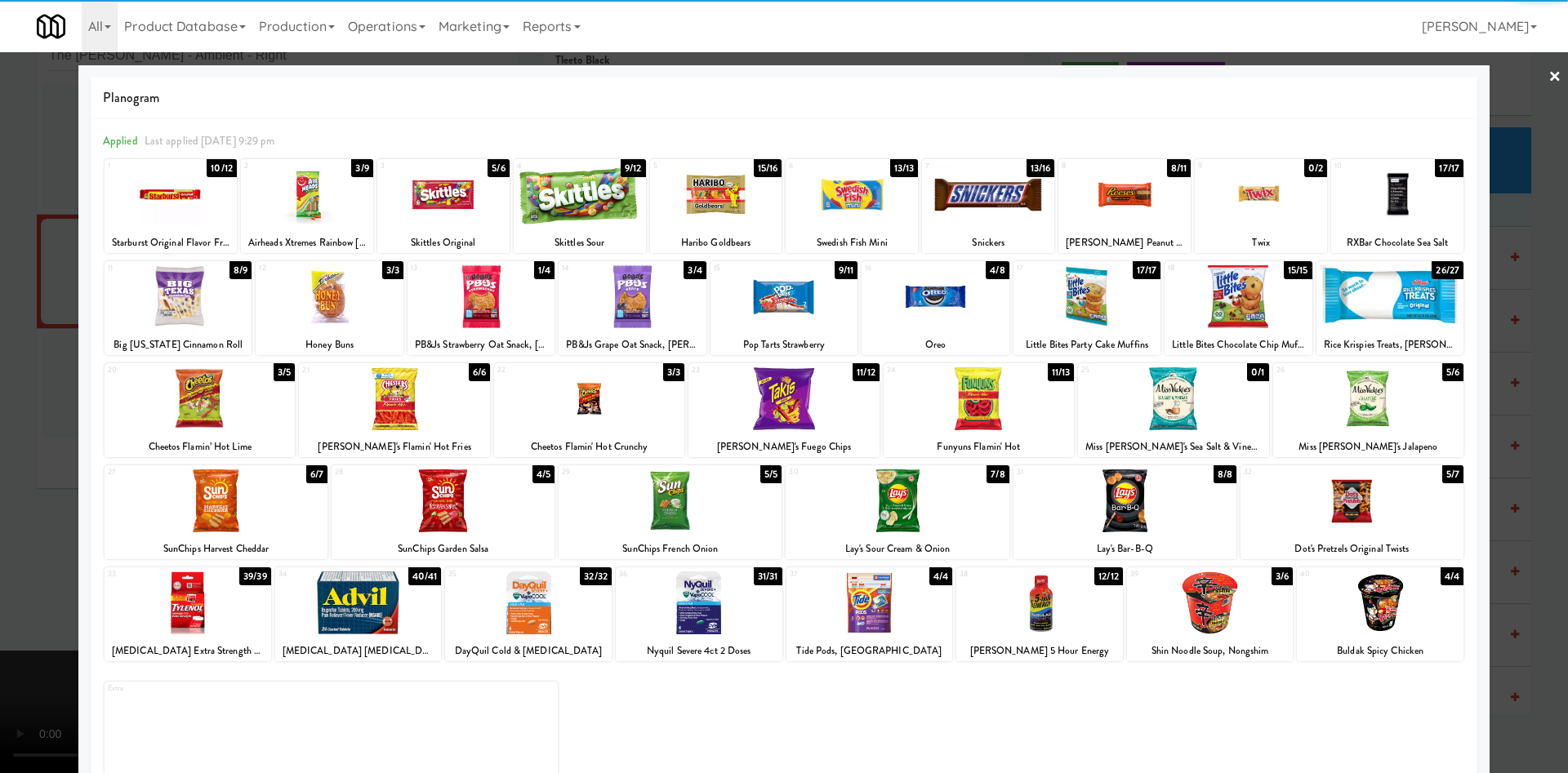
click at [53, 379] on div at bounding box center [784, 386] width 1568 height 773
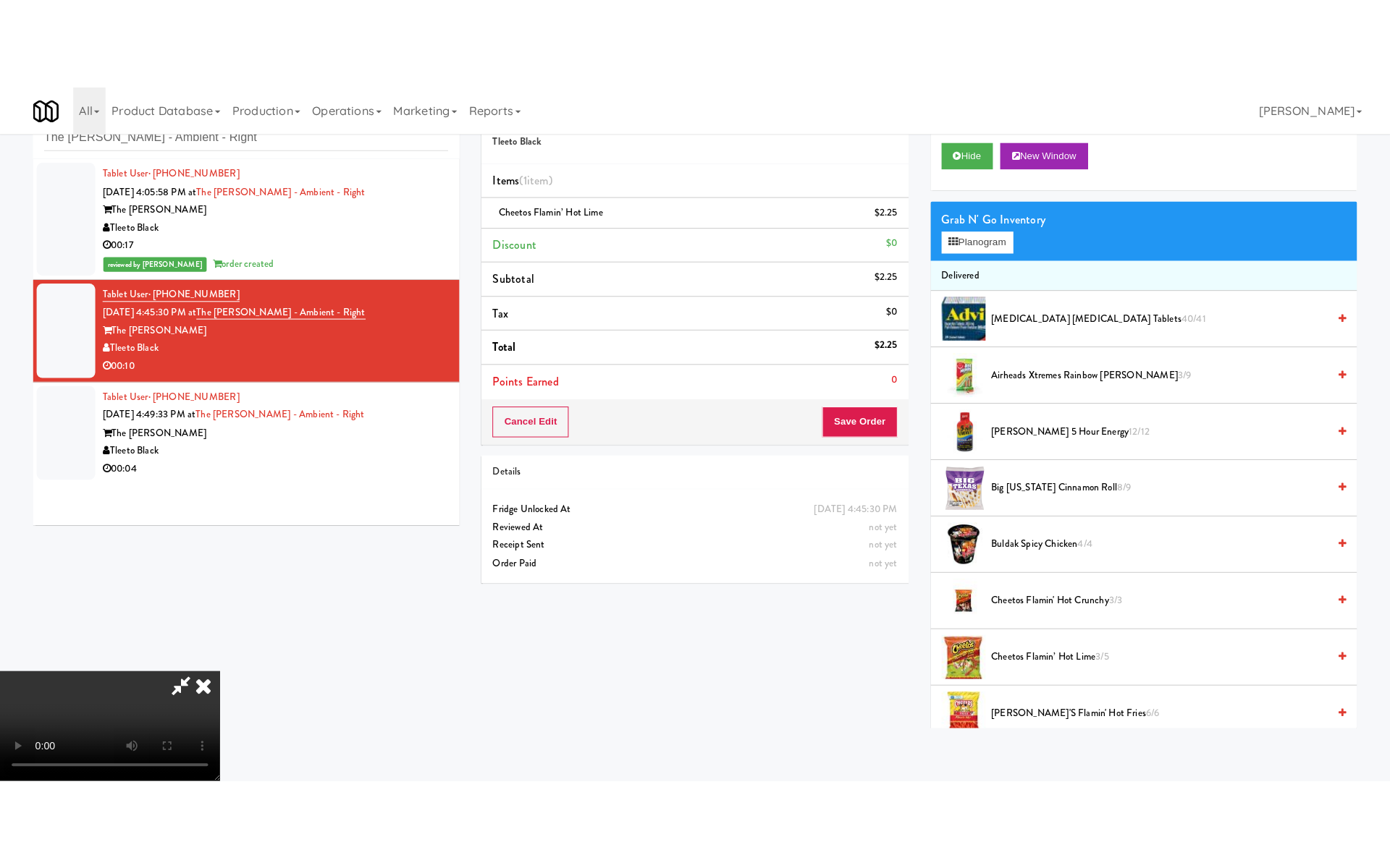
scroll to position [104, 0]
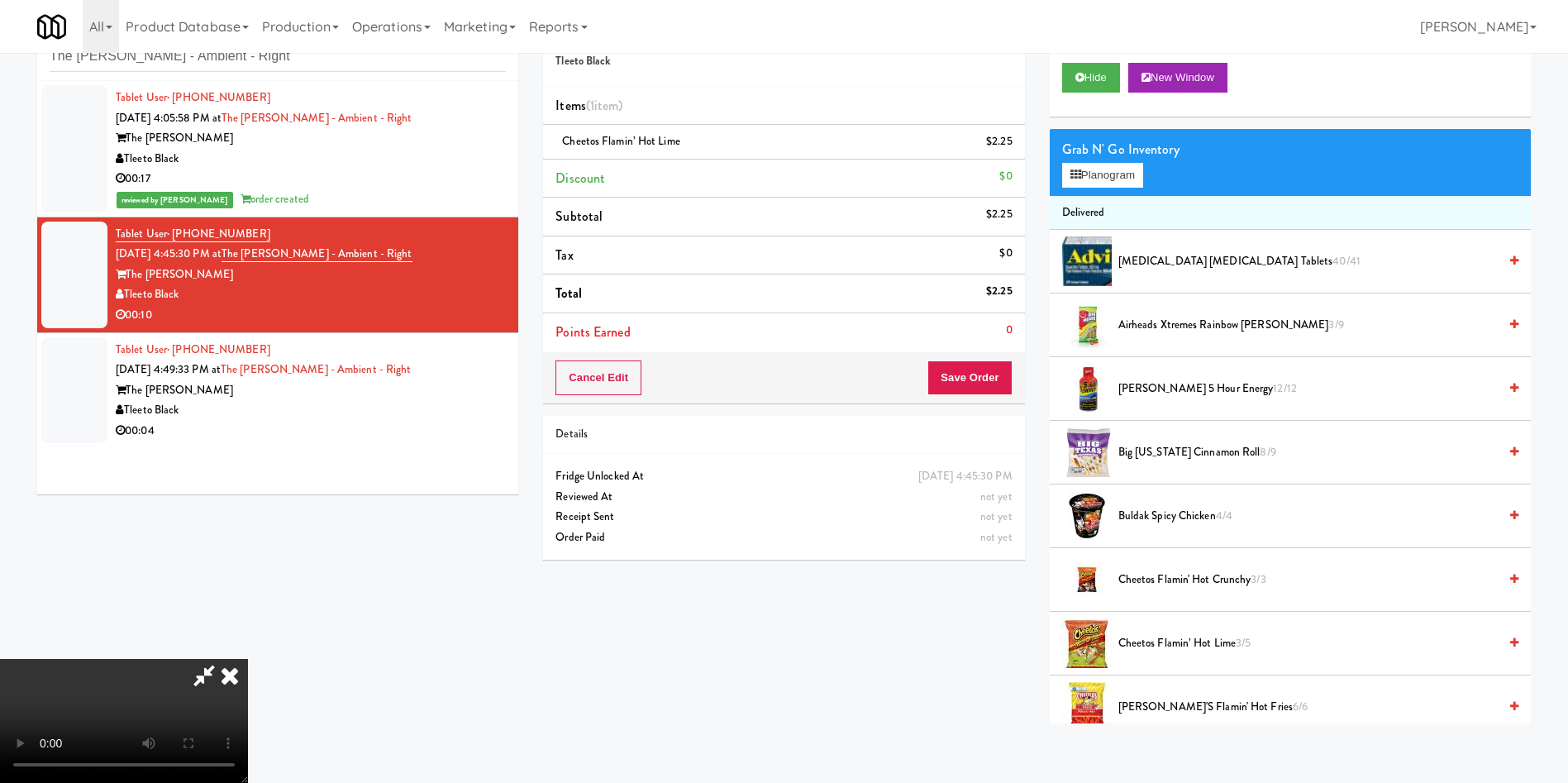
click at [248, 659] on video at bounding box center [123, 721] width 248 height 124
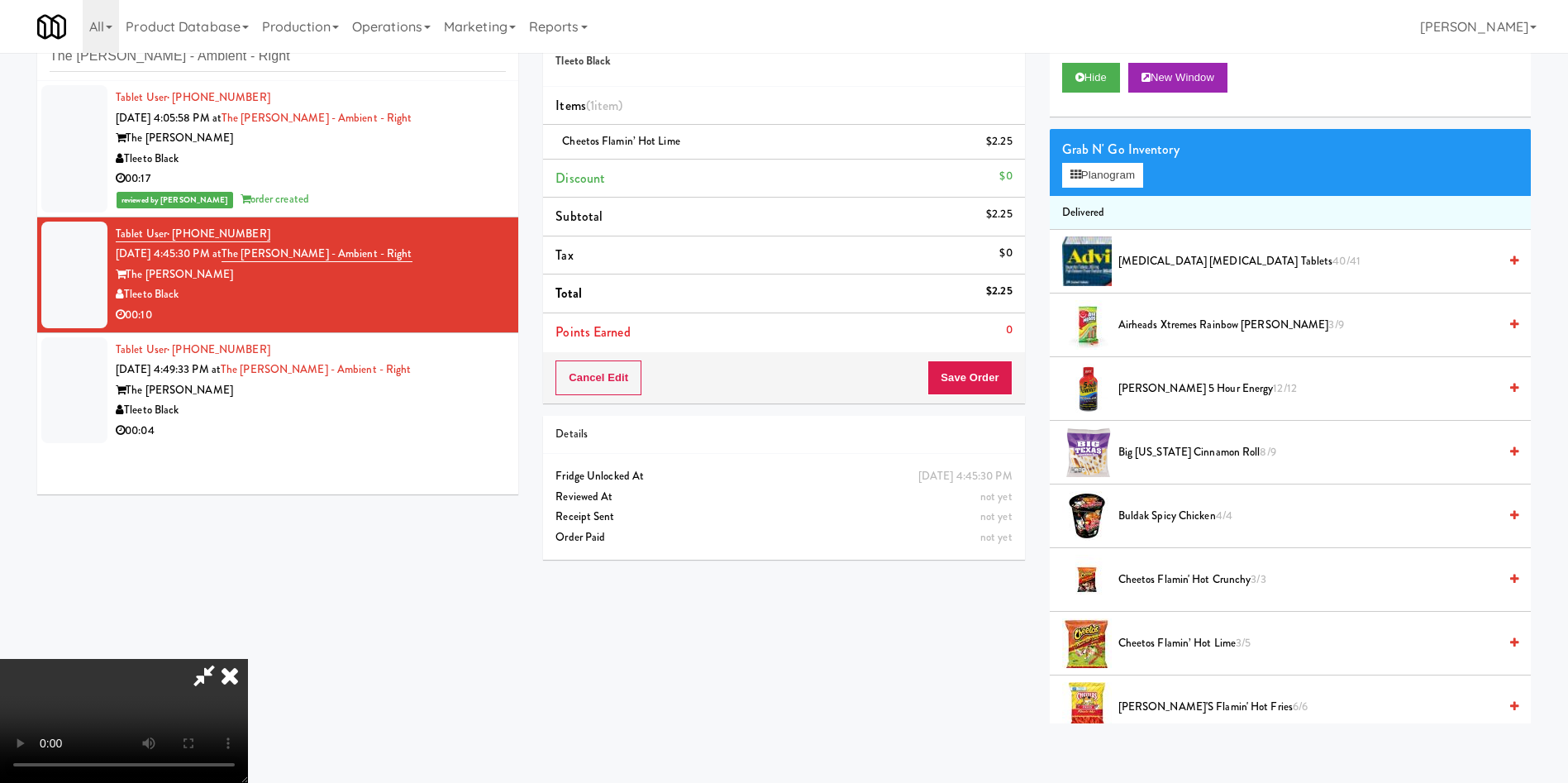
click at [248, 659] on video at bounding box center [123, 721] width 248 height 124
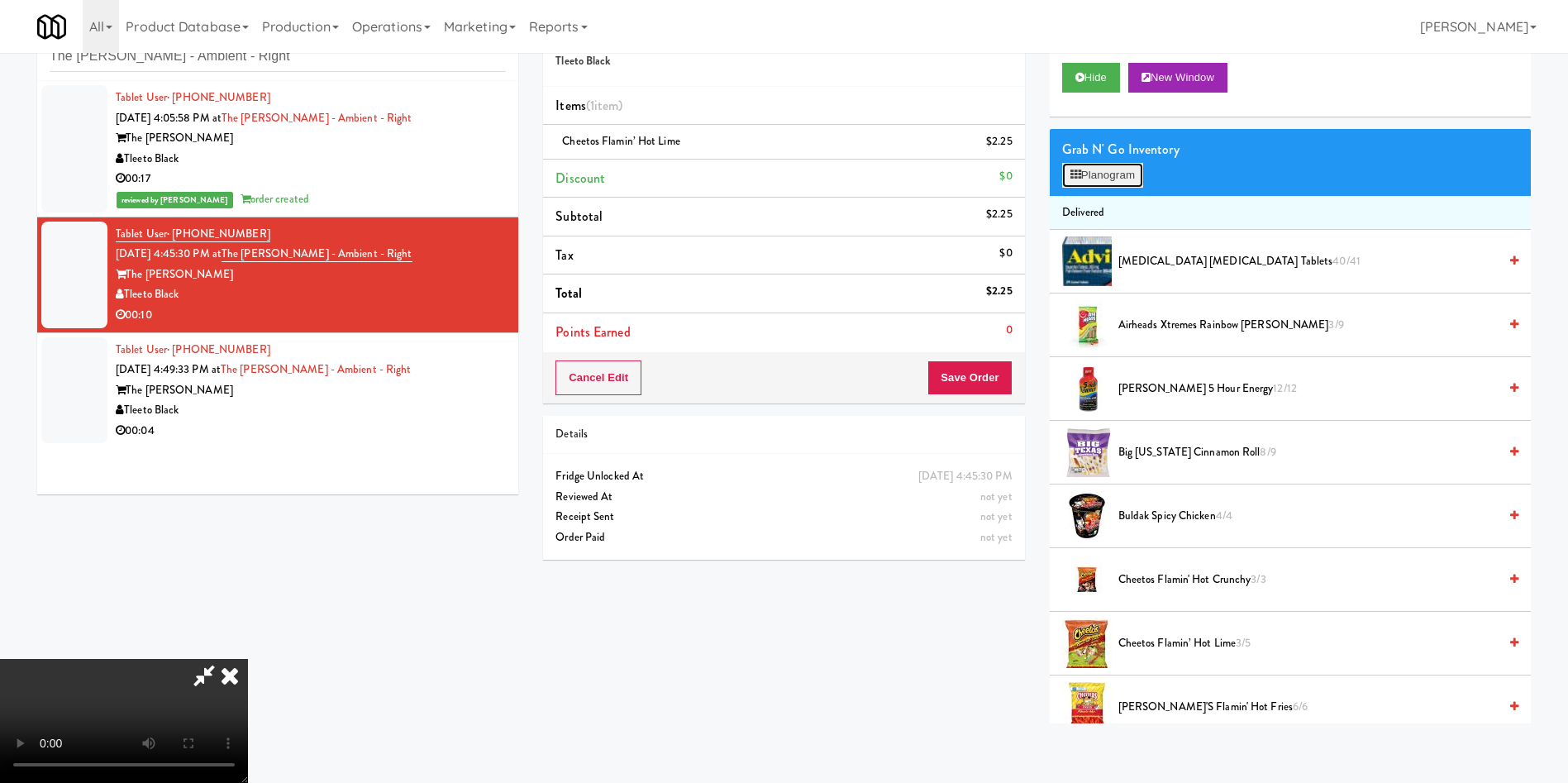
click at [1116, 171] on button "Planogram" at bounding box center [1102, 175] width 81 height 25
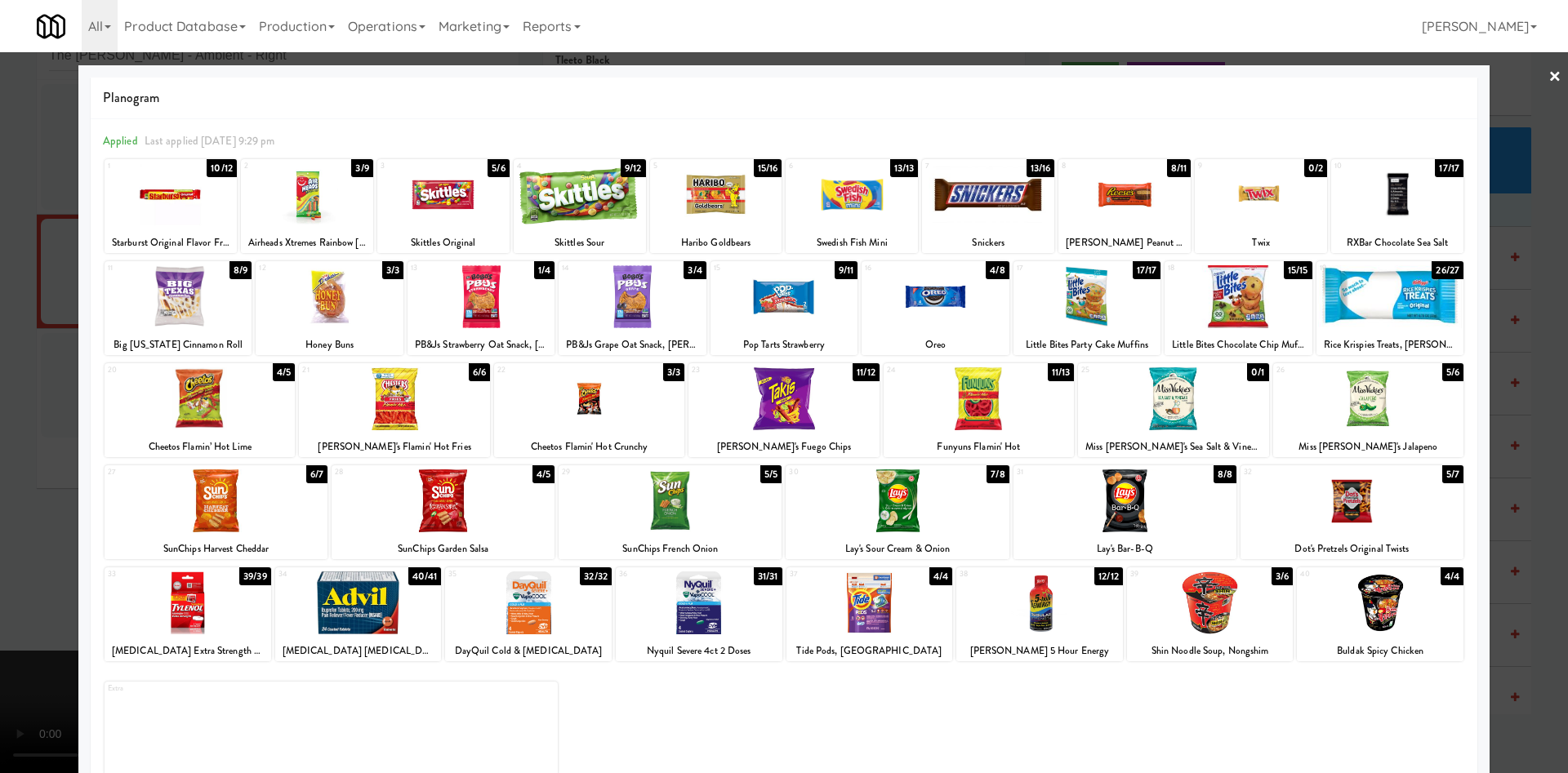
click at [792, 388] on div at bounding box center [784, 398] width 191 height 63
click at [30, 402] on div at bounding box center [784, 386] width 1568 height 773
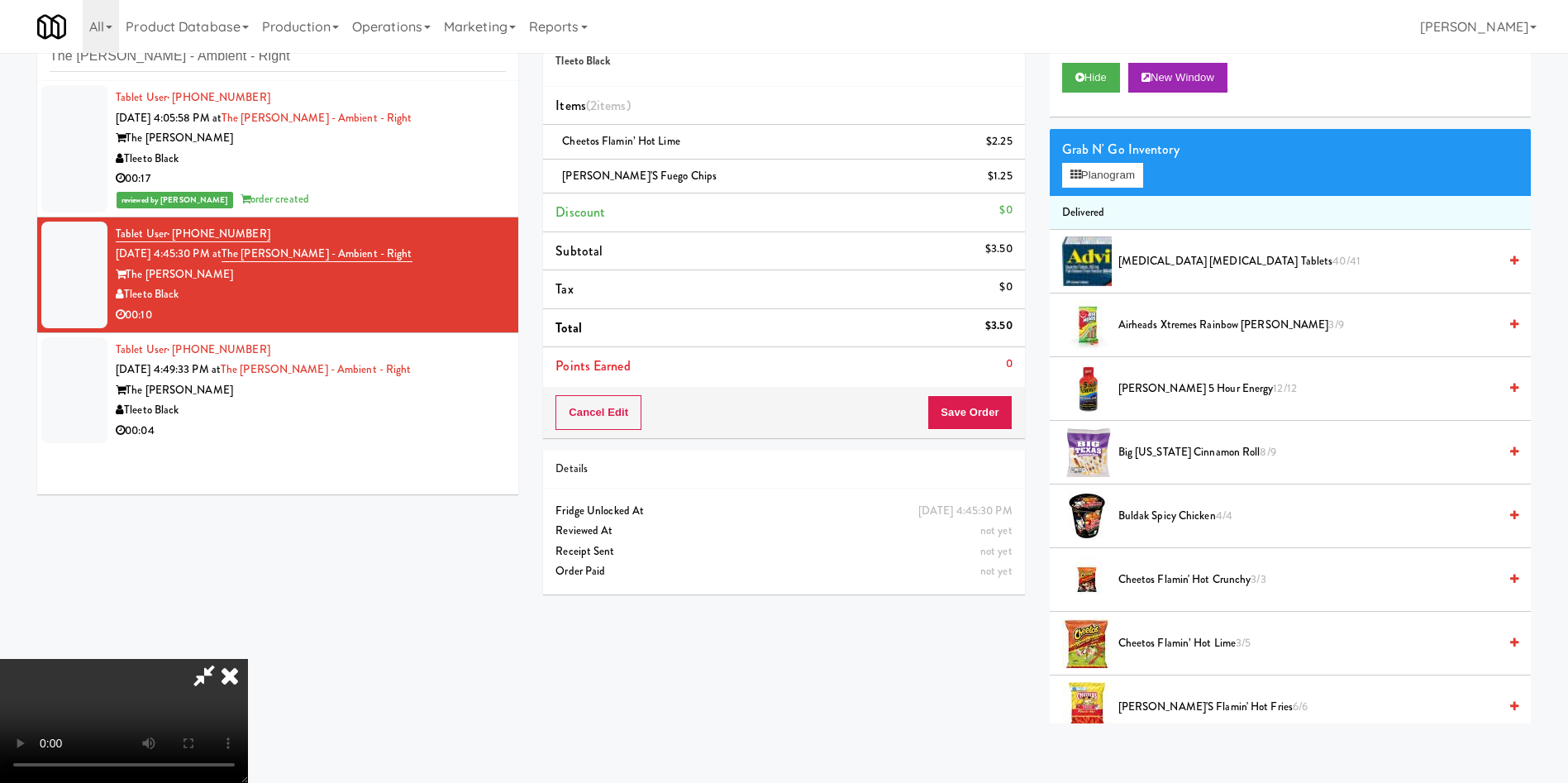
click at [248, 659] on video at bounding box center [123, 721] width 248 height 124
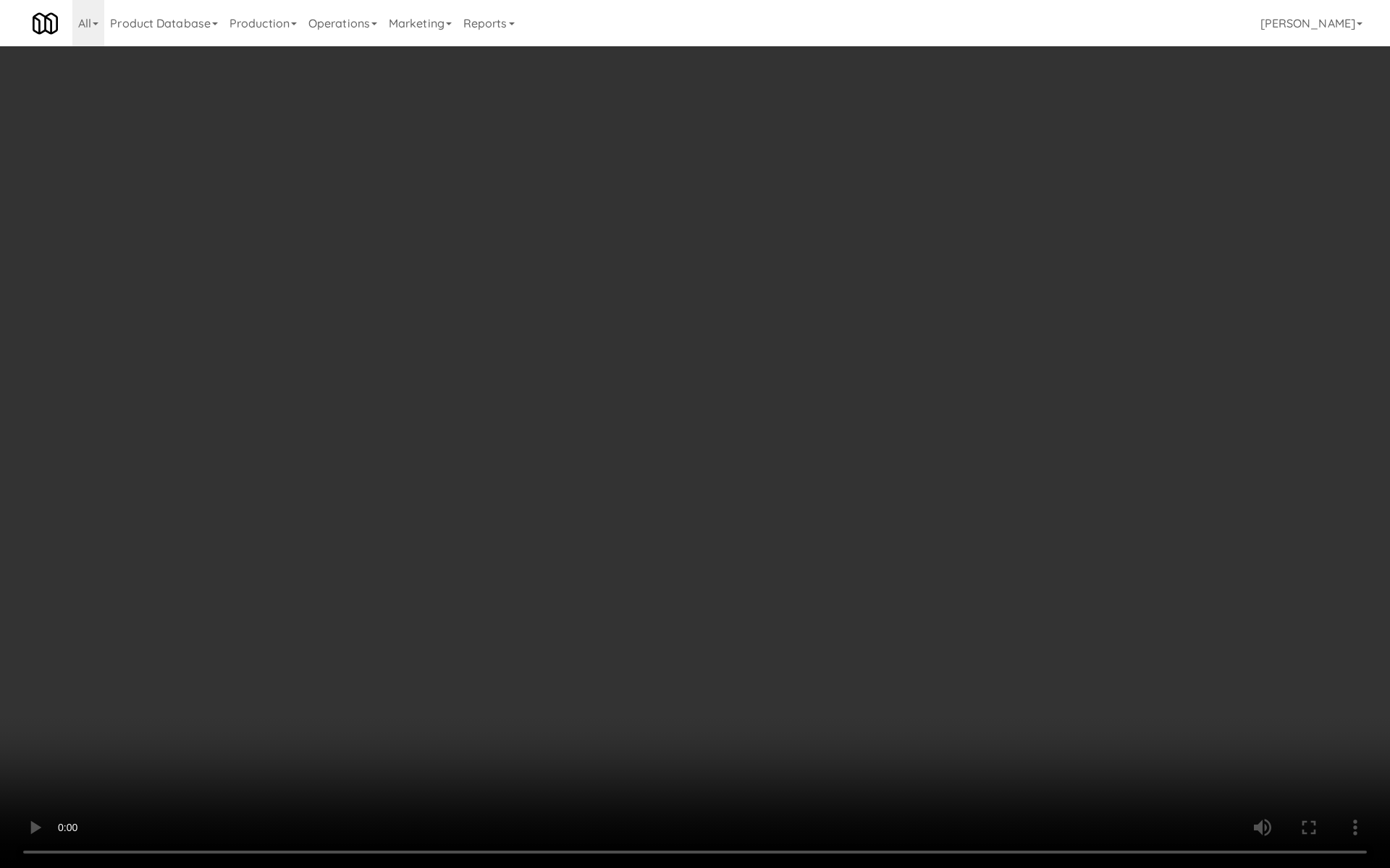
click at [734, 455] on video at bounding box center [695, 434] width 1390 height 868
click at [736, 455] on video at bounding box center [695, 434] width 1390 height 868
click at [764, 456] on video at bounding box center [695, 434] width 1390 height 868
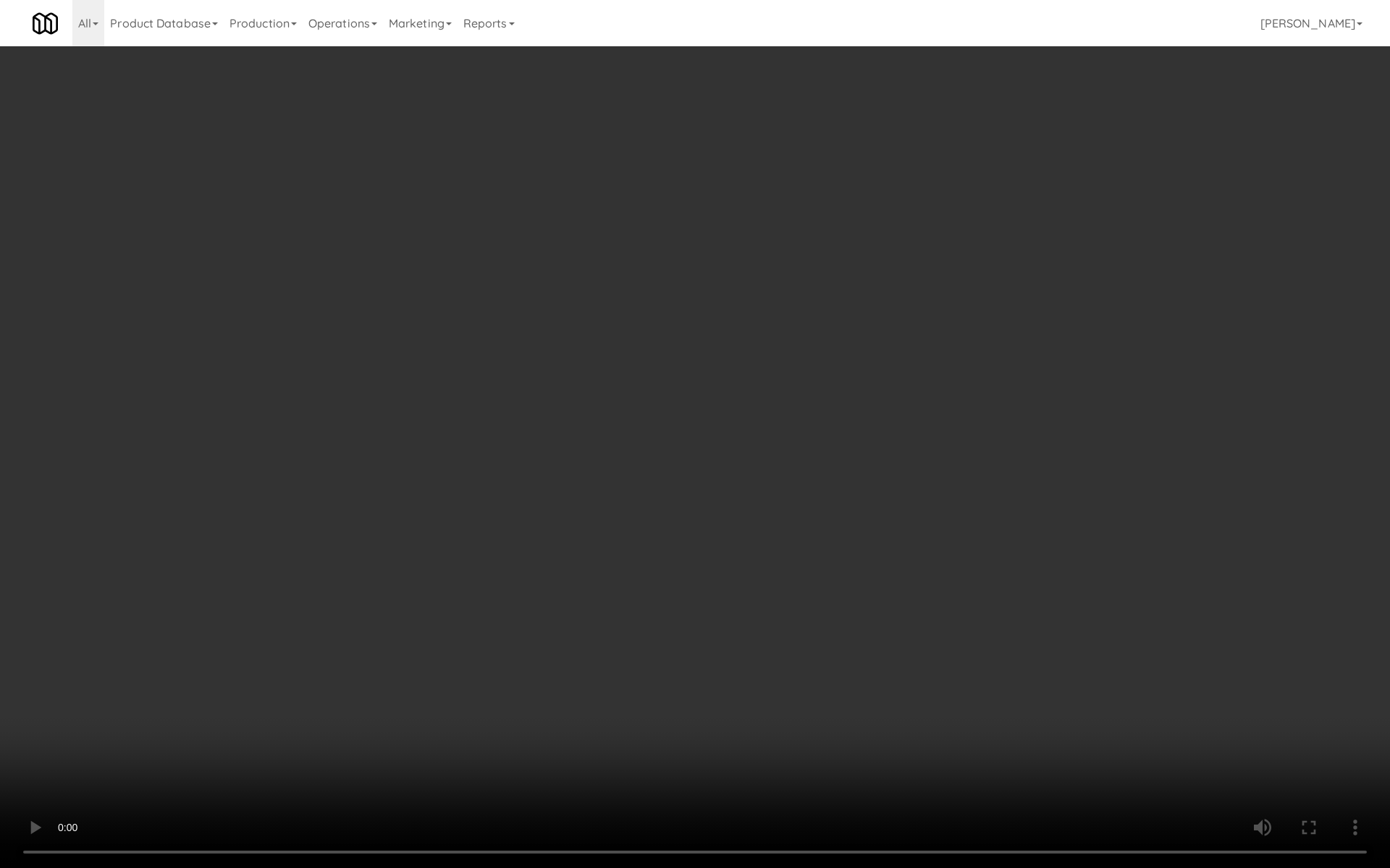
click at [784, 486] on video at bounding box center [695, 434] width 1390 height 868
click at [756, 499] on video at bounding box center [695, 434] width 1390 height 868
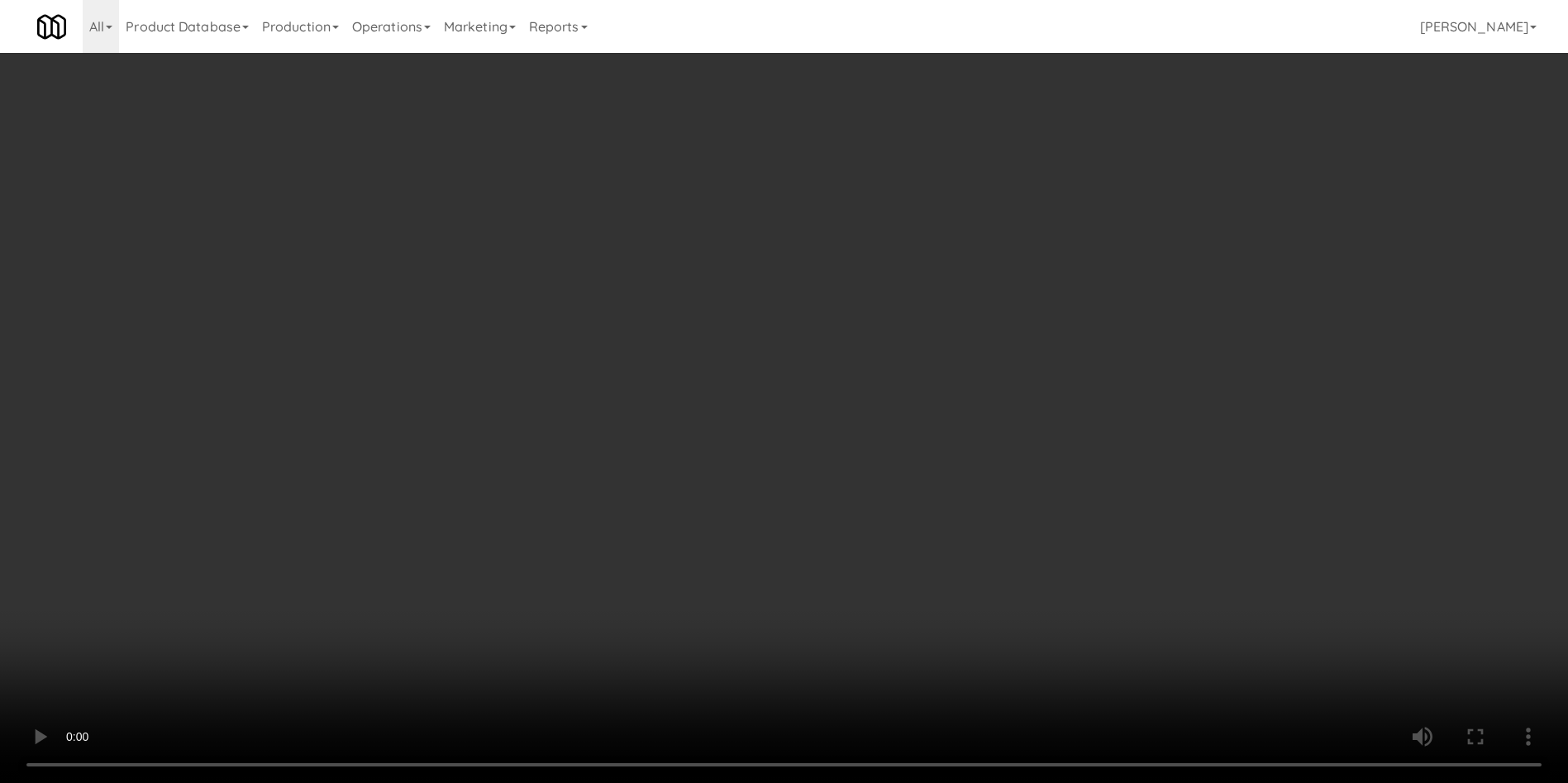
click at [1106, 193] on div "Grab N' Go Inventory Planogram" at bounding box center [1291, 162] width 482 height 67
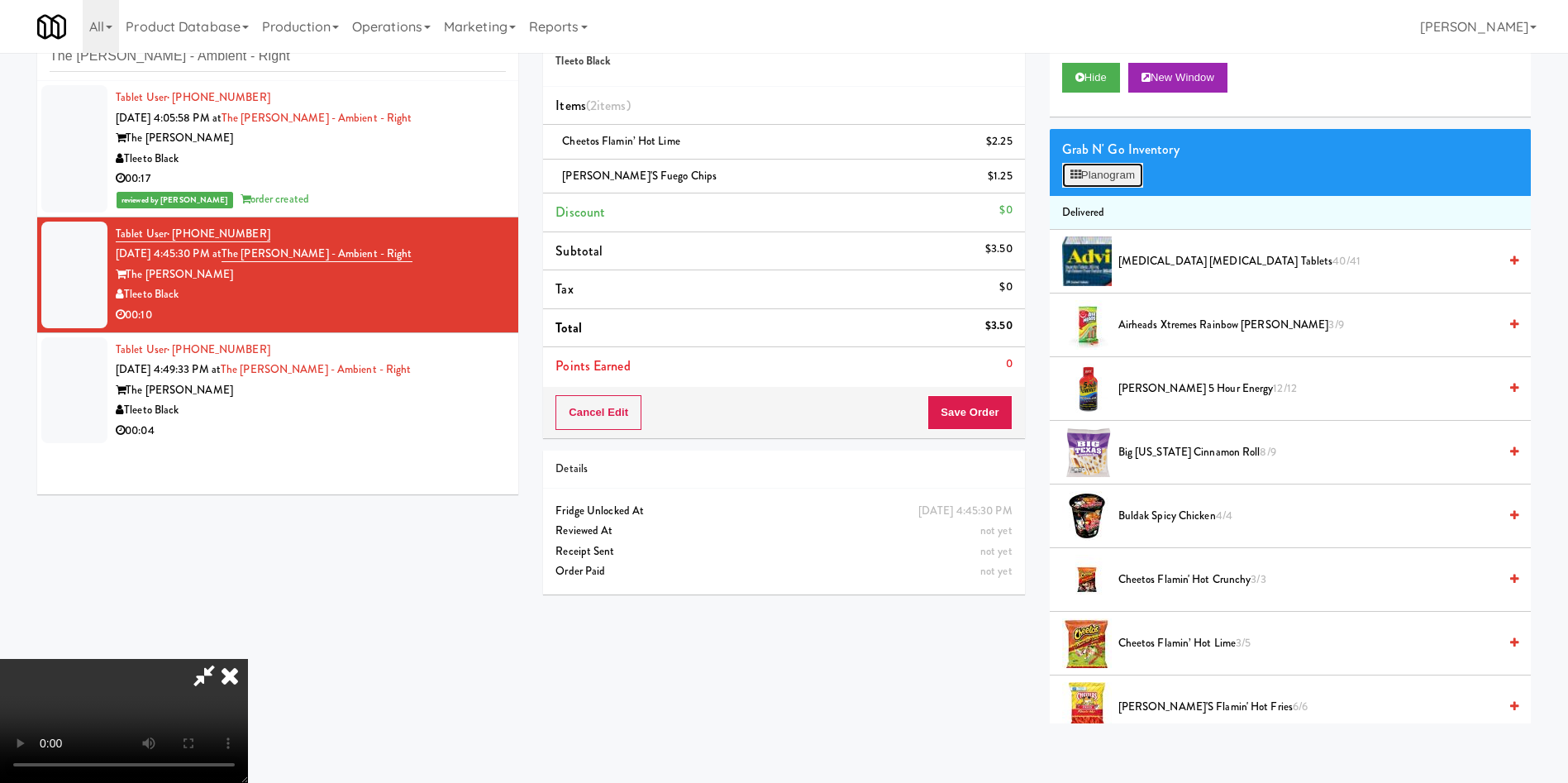
click at [1106, 185] on button "Planogram" at bounding box center [1102, 175] width 81 height 25
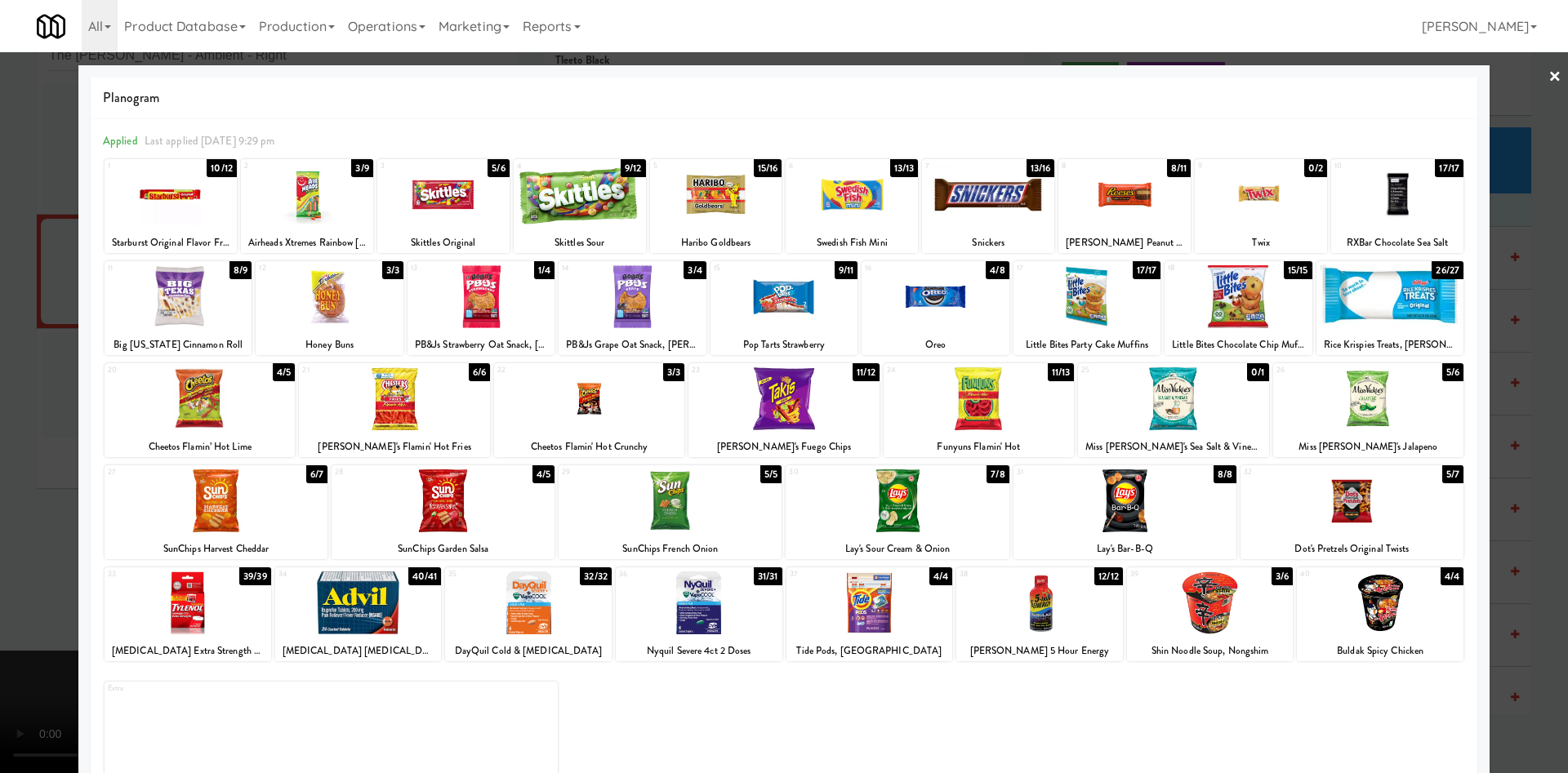
click at [950, 404] on div at bounding box center [979, 398] width 191 height 63
click at [34, 442] on div at bounding box center [784, 386] width 1568 height 773
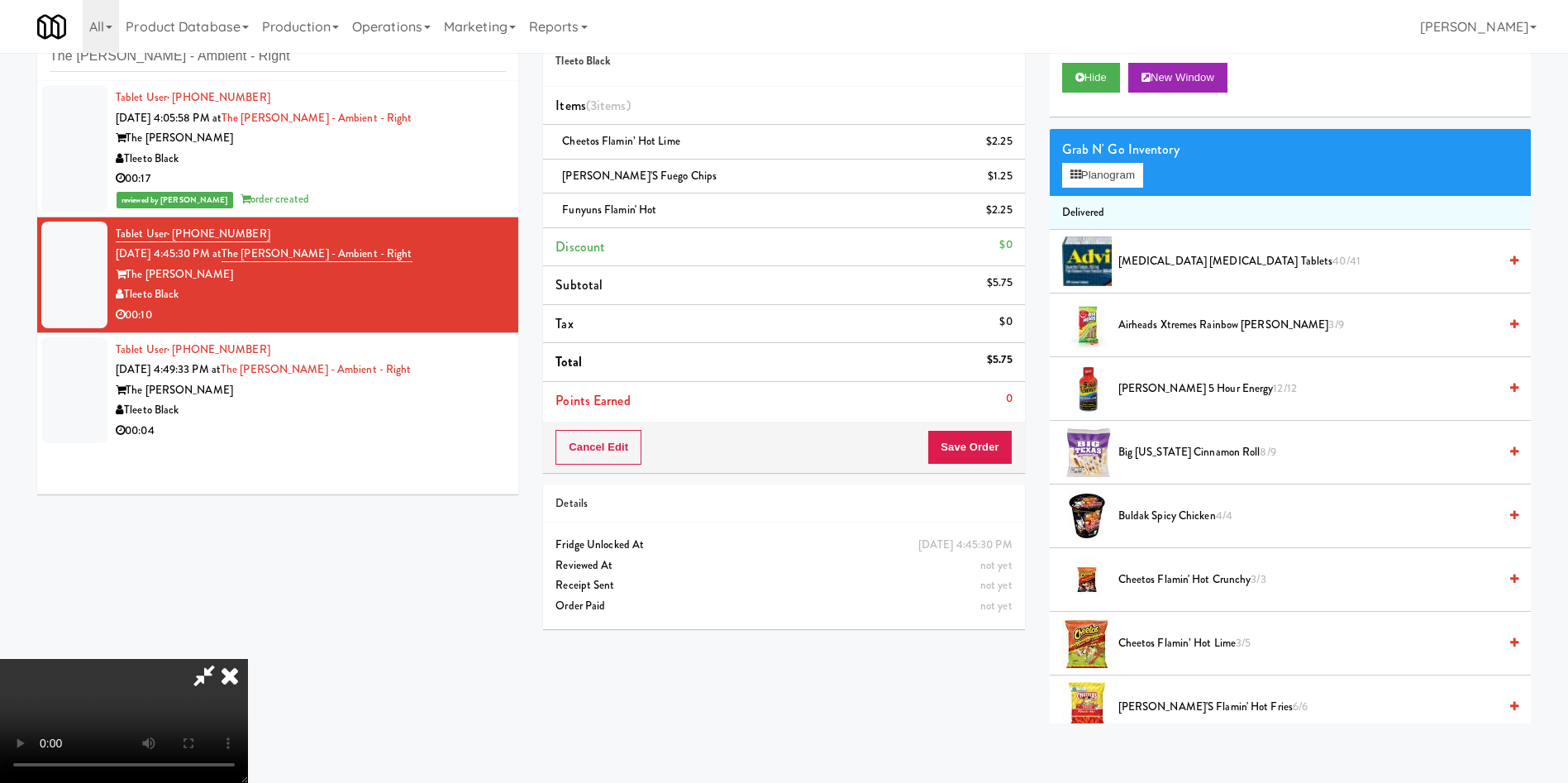
click at [248, 659] on video at bounding box center [123, 721] width 248 height 124
click at [1001, 444] on button "Save Order" at bounding box center [970, 446] width 84 height 34
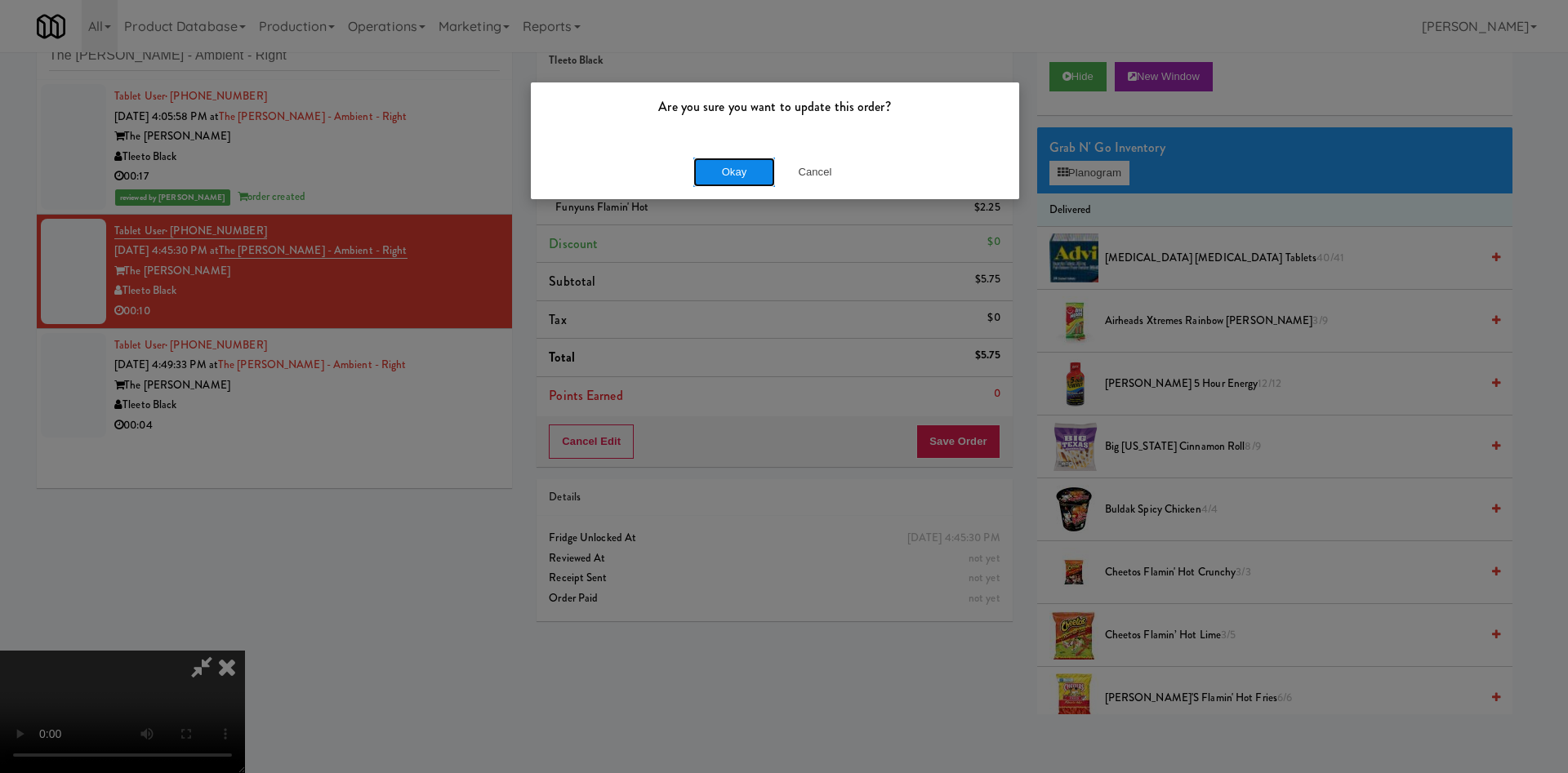
click at [707, 184] on button "Okay" at bounding box center [733, 172] width 82 height 29
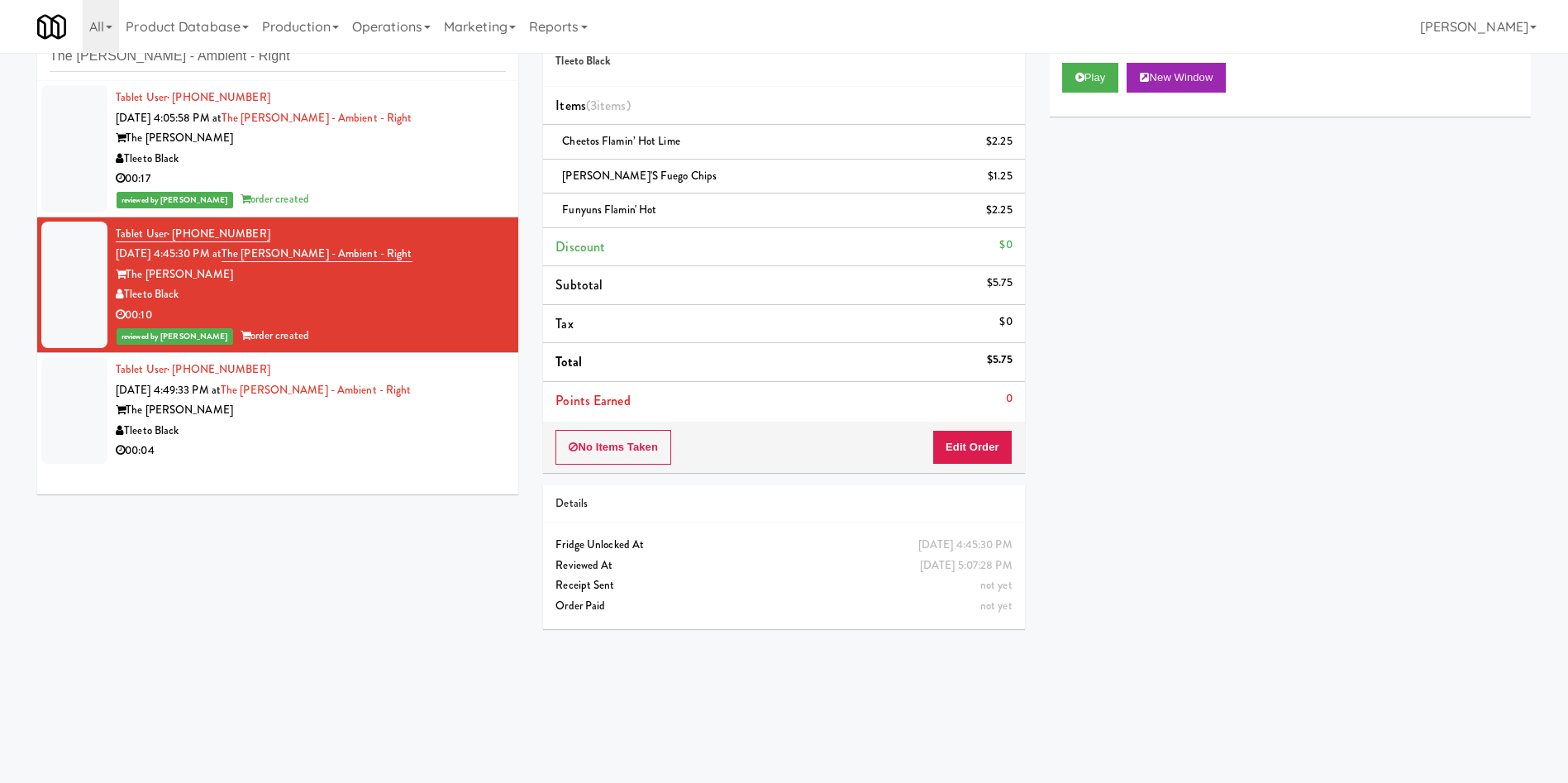
drag, startPoint x: 58, startPoint y: 429, endPoint x: 69, endPoint y: 429, distance: 11.0
click at [58, 429] on div at bounding box center [74, 410] width 66 height 107
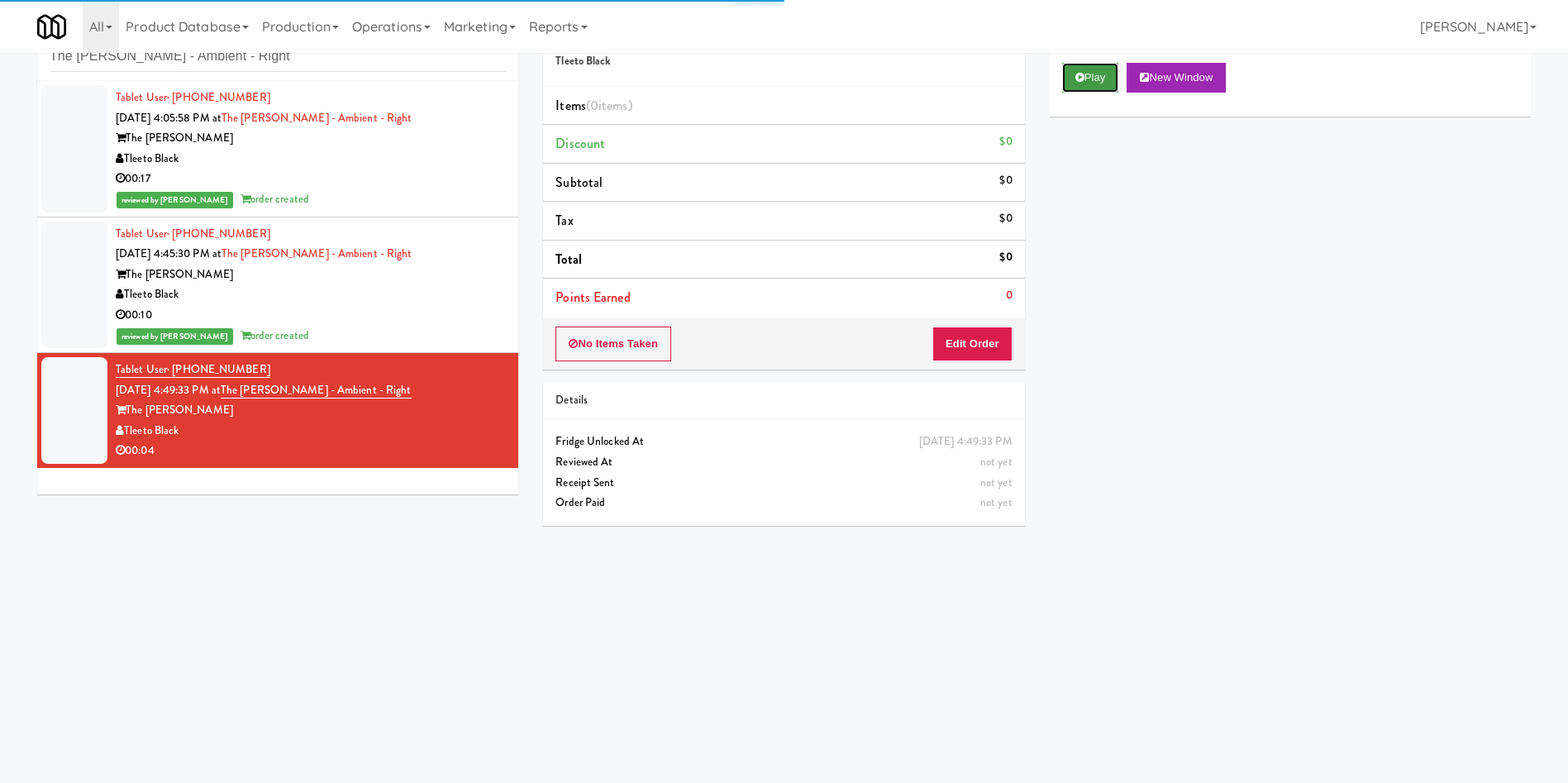
drag, startPoint x: 1092, startPoint y: 69, endPoint x: 1045, endPoint y: 103, distance: 58.0
click at [1090, 71] on button "Play" at bounding box center [1090, 78] width 57 height 30
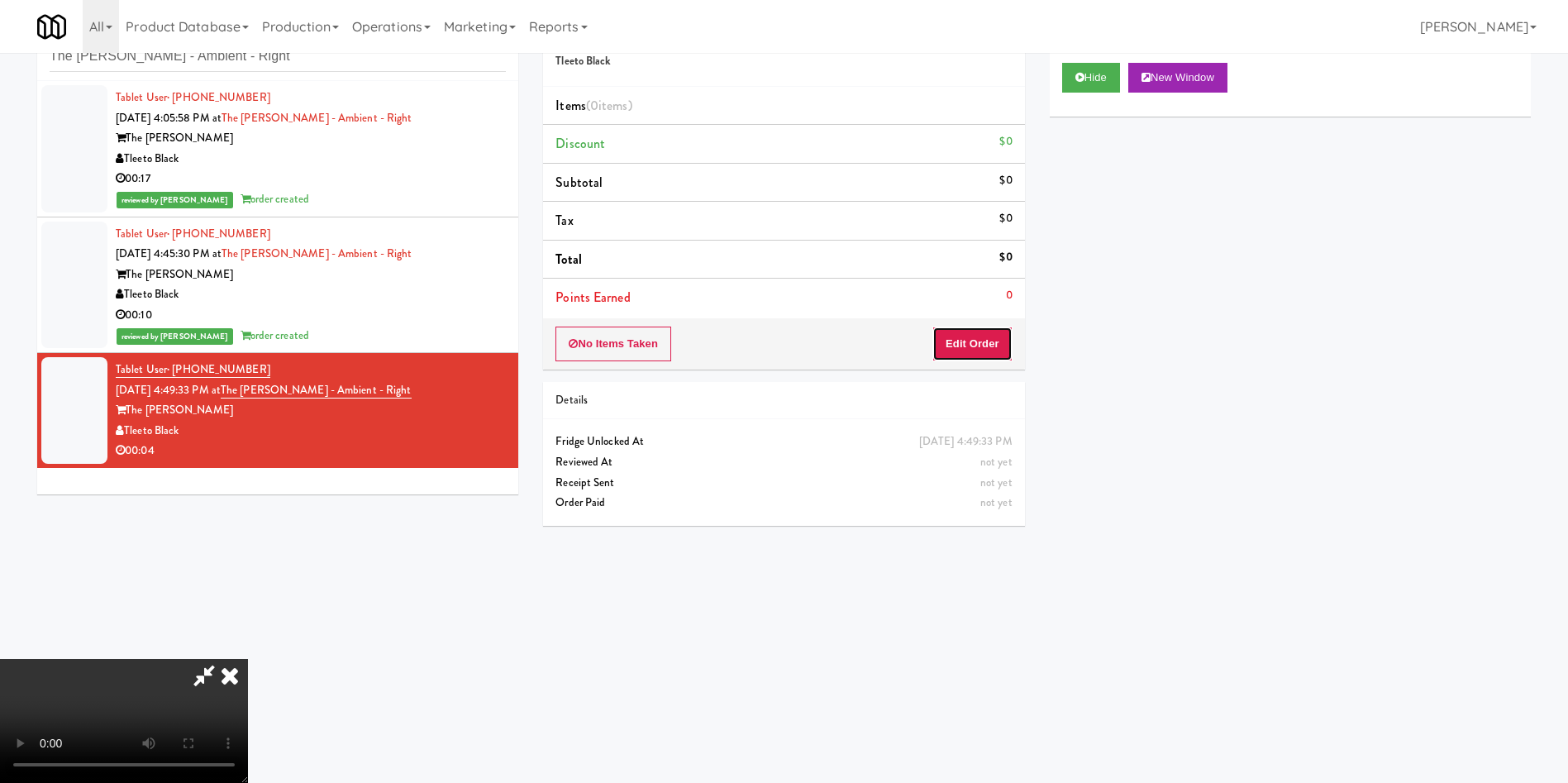
click at [948, 334] on button "Edit Order" at bounding box center [972, 343] width 80 height 34
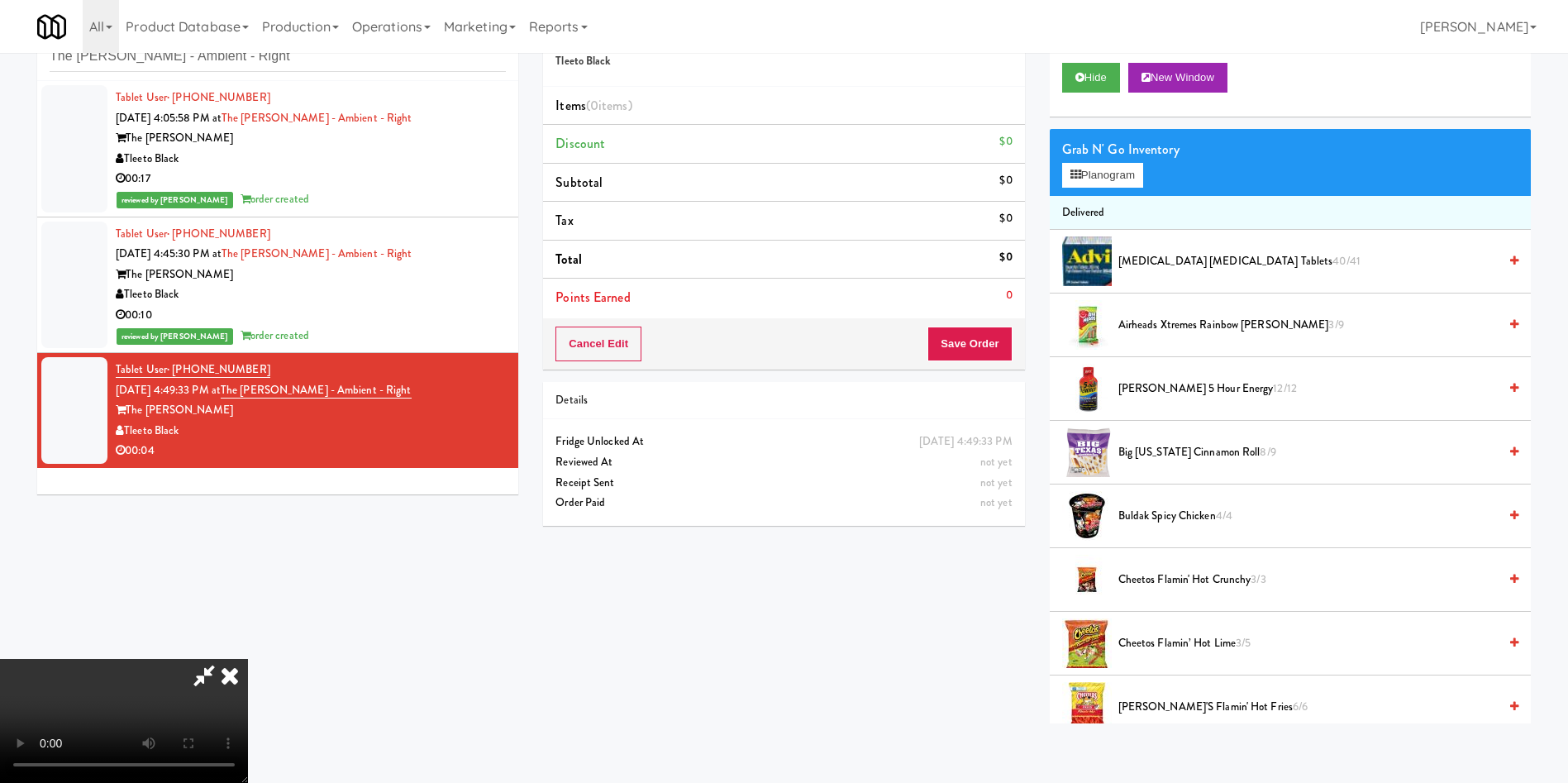
click at [248, 659] on video at bounding box center [123, 721] width 248 height 124
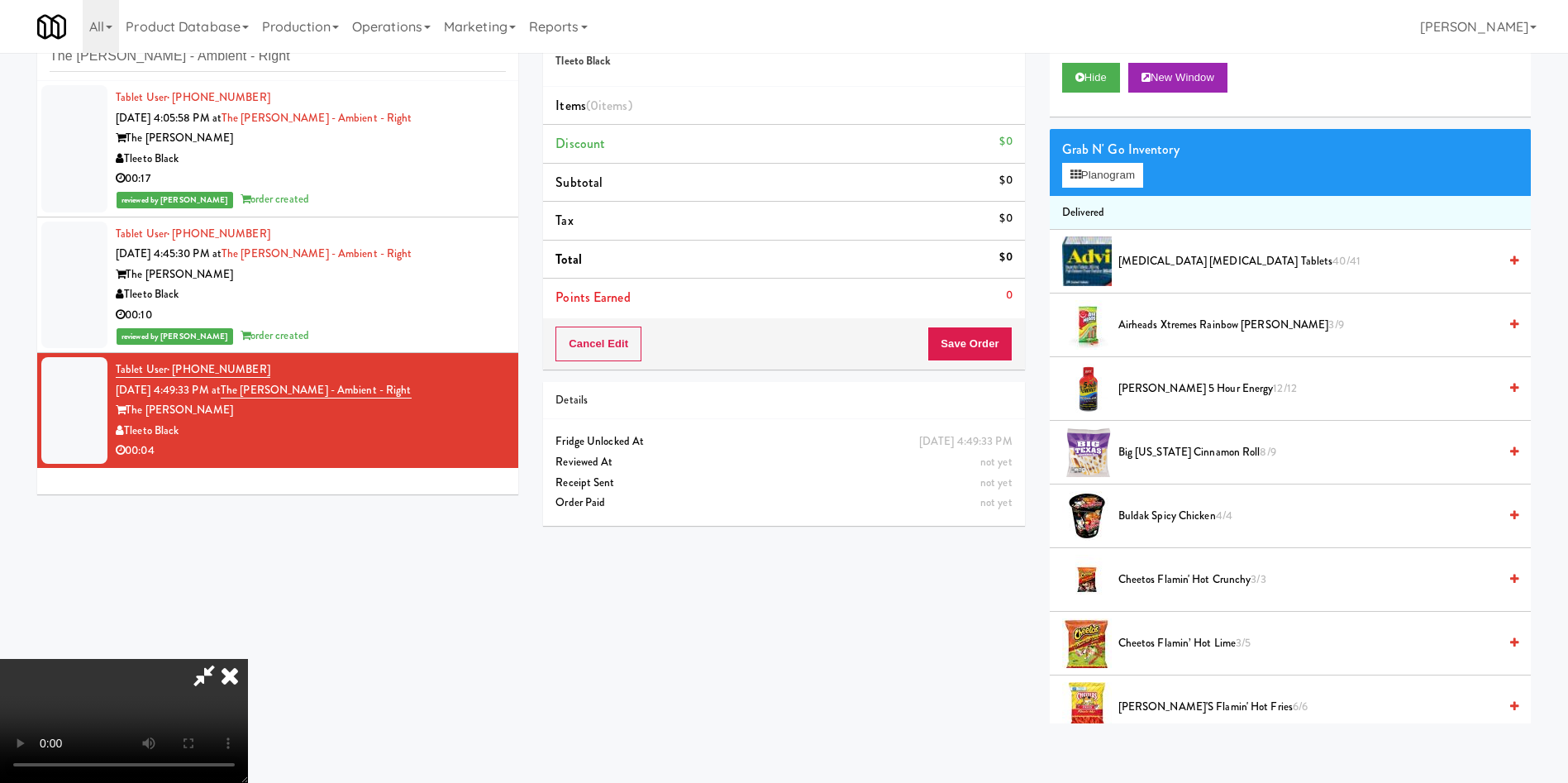
click at [248, 659] on video at bounding box center [123, 721] width 248 height 124
click at [1122, 171] on button "Planogram" at bounding box center [1102, 175] width 81 height 25
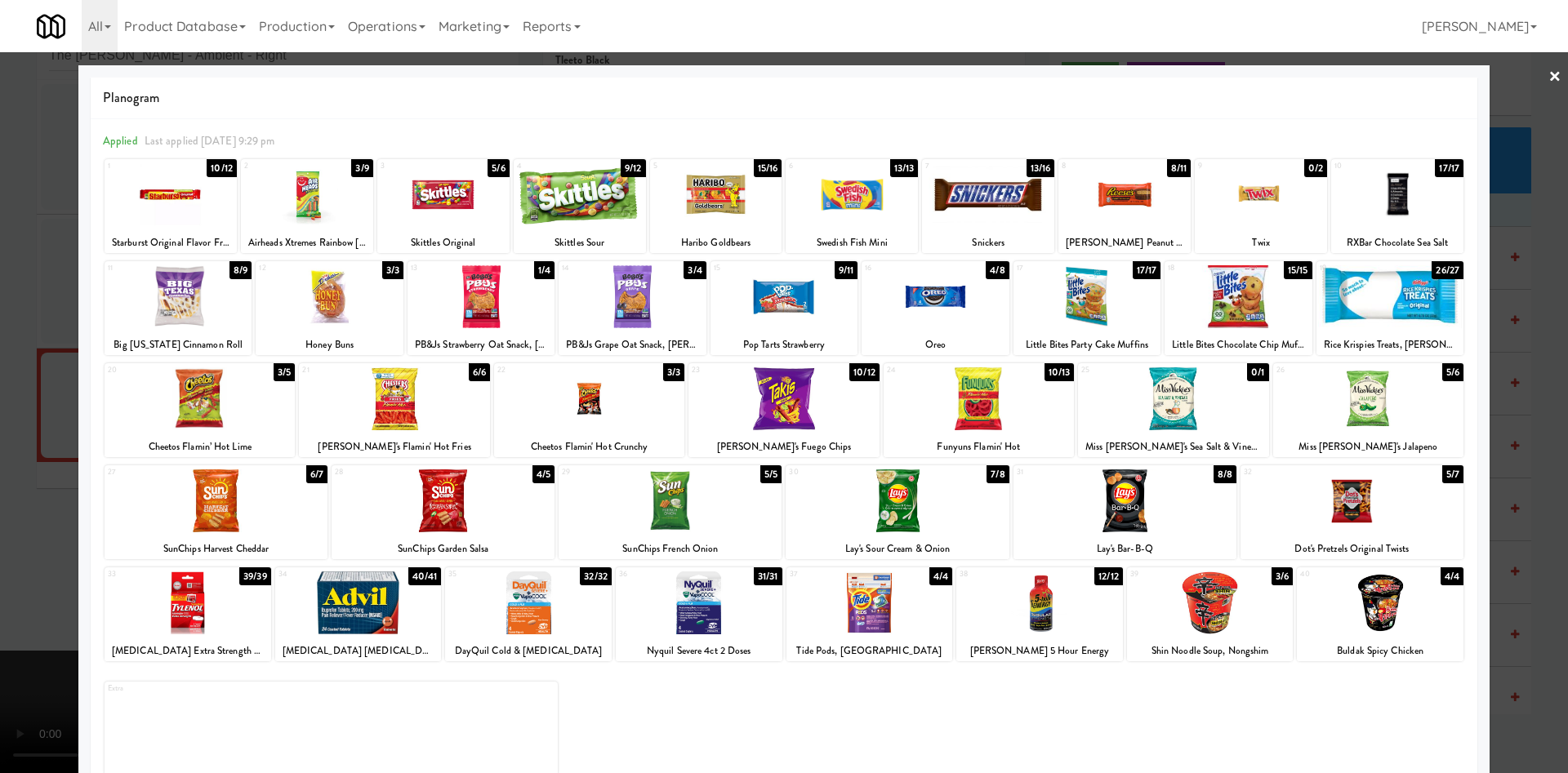
click at [593, 412] on div at bounding box center [589, 398] width 191 height 63
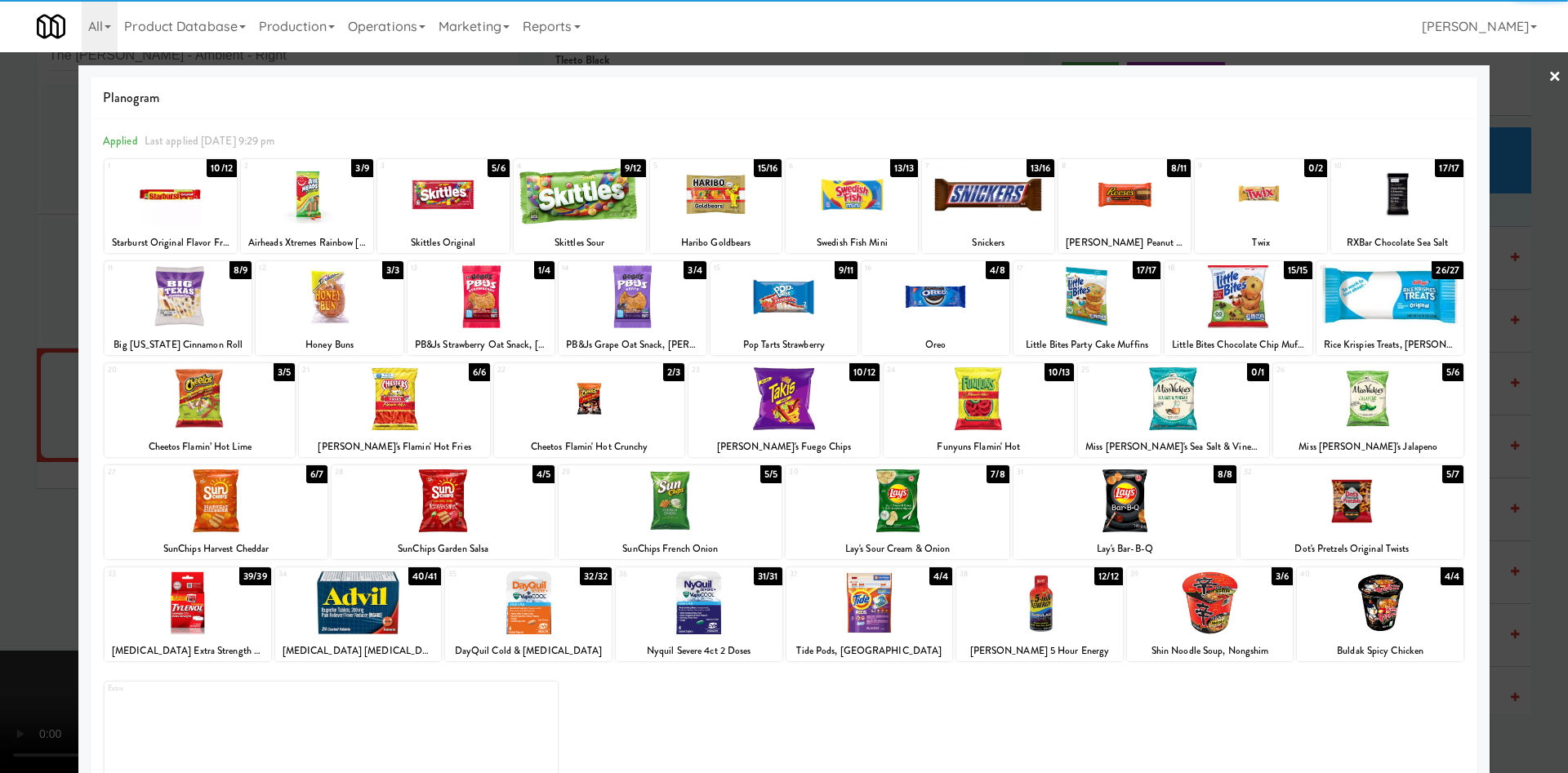
click at [58, 407] on div at bounding box center [784, 386] width 1568 height 773
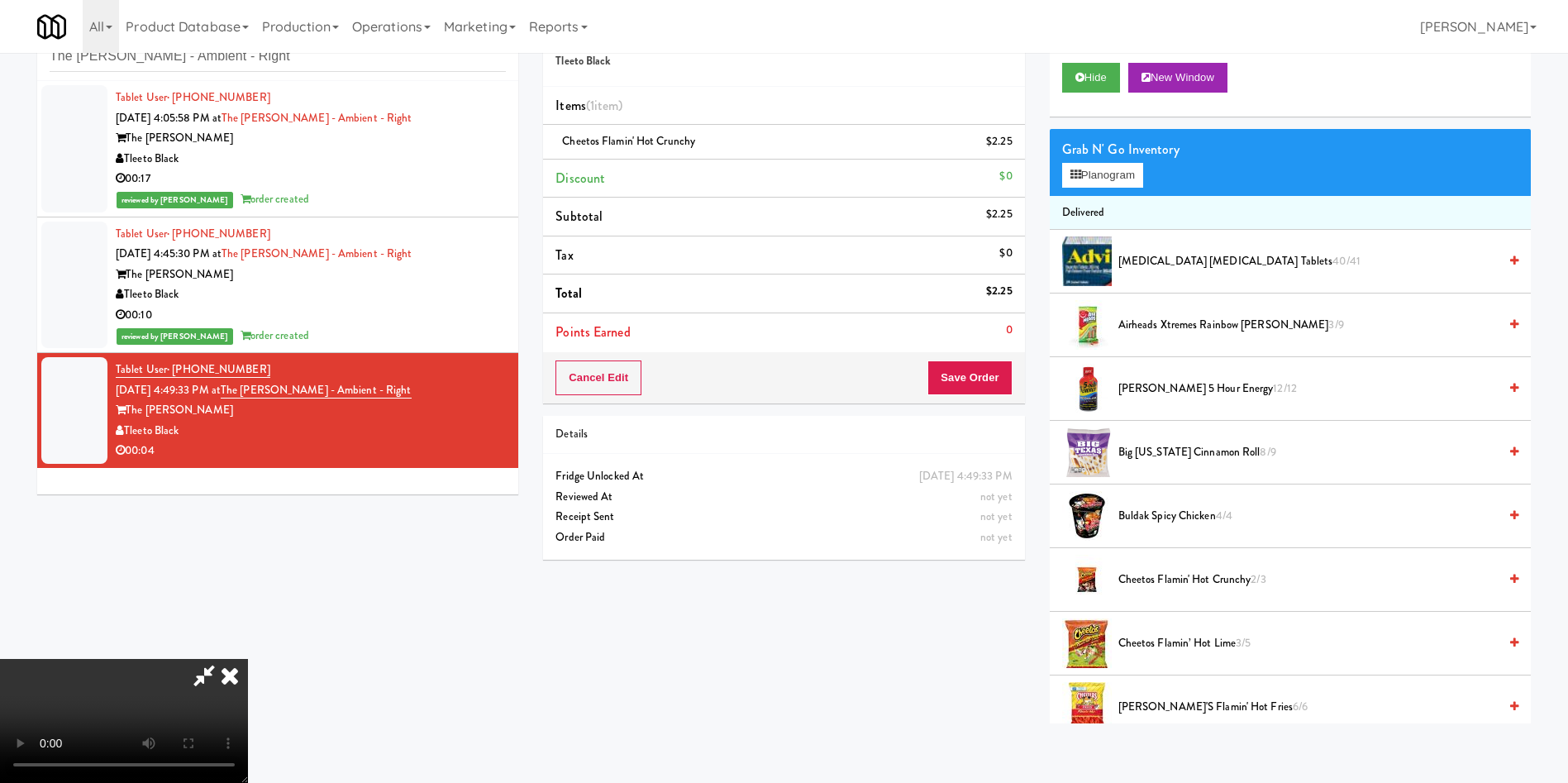
click at [248, 659] on video at bounding box center [123, 721] width 248 height 124
click at [224, 659] on icon at bounding box center [204, 675] width 38 height 33
click at [983, 380] on button "Save Order" at bounding box center [970, 377] width 84 height 34
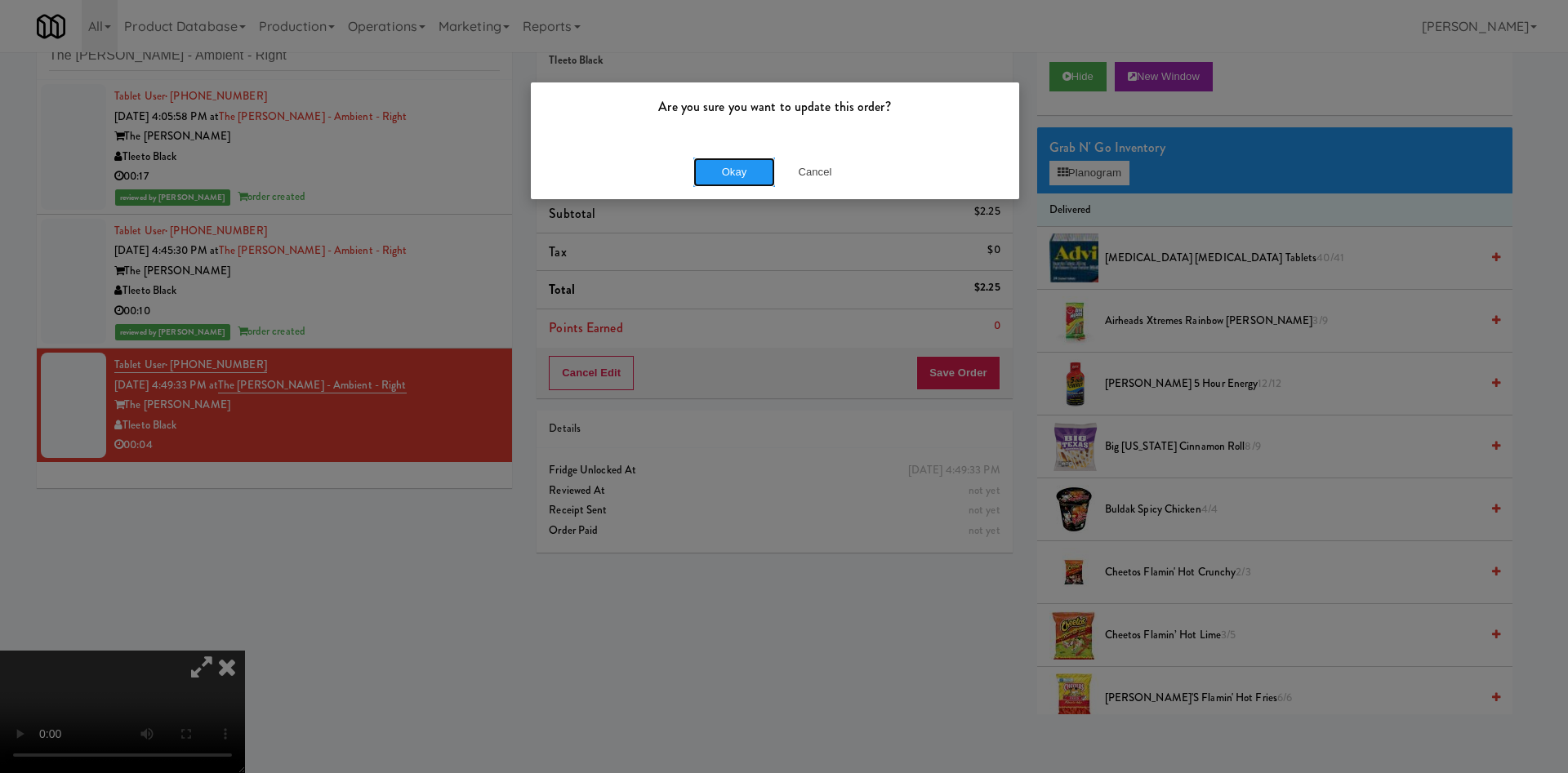
drag, startPoint x: 726, startPoint y: 174, endPoint x: 664, endPoint y: 482, distance: 314.2
click at [726, 177] on button "Okay" at bounding box center [733, 172] width 82 height 29
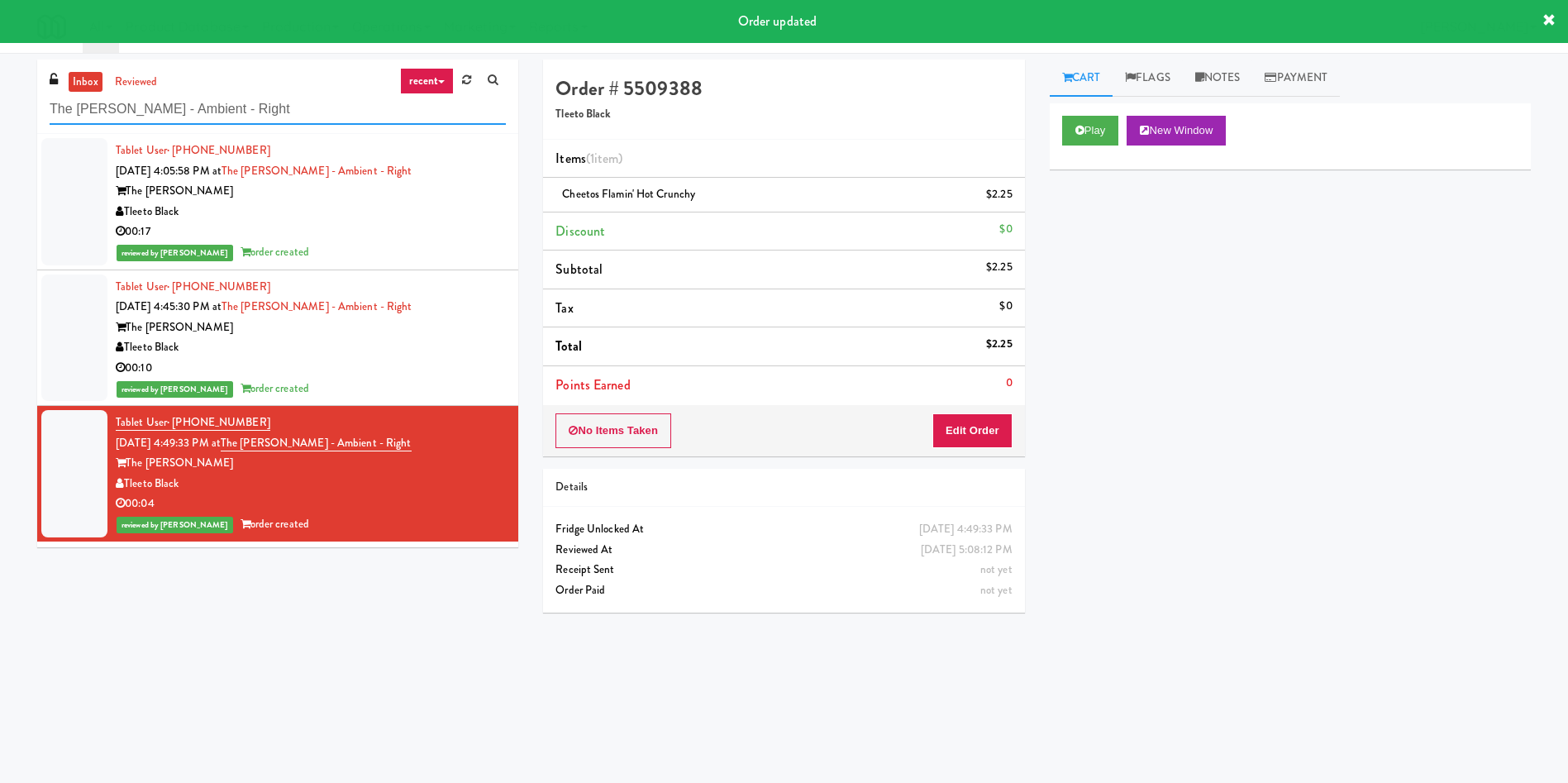
drag, startPoint x: 263, startPoint y: 108, endPoint x: 0, endPoint y: 108, distance: 263.0
click at [0, 108] on div "inbox reviewed recent all unclear take inventory issue suspicious failed recent…" at bounding box center [784, 391] width 1568 height 663
paste input "Prosser PFFZ"
type input "Prosser PFFZ"
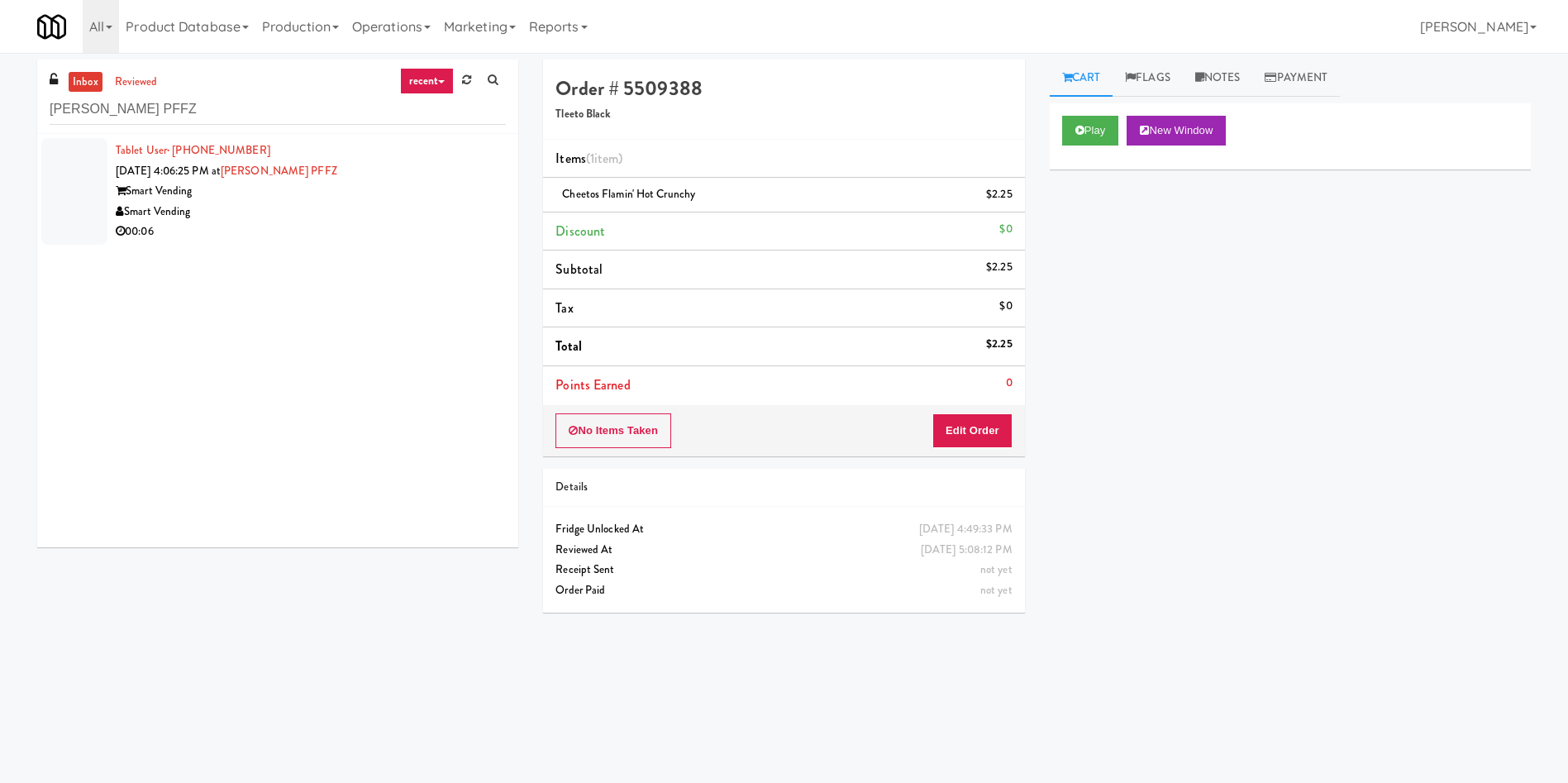
click at [42, 172] on div at bounding box center [74, 191] width 66 height 107
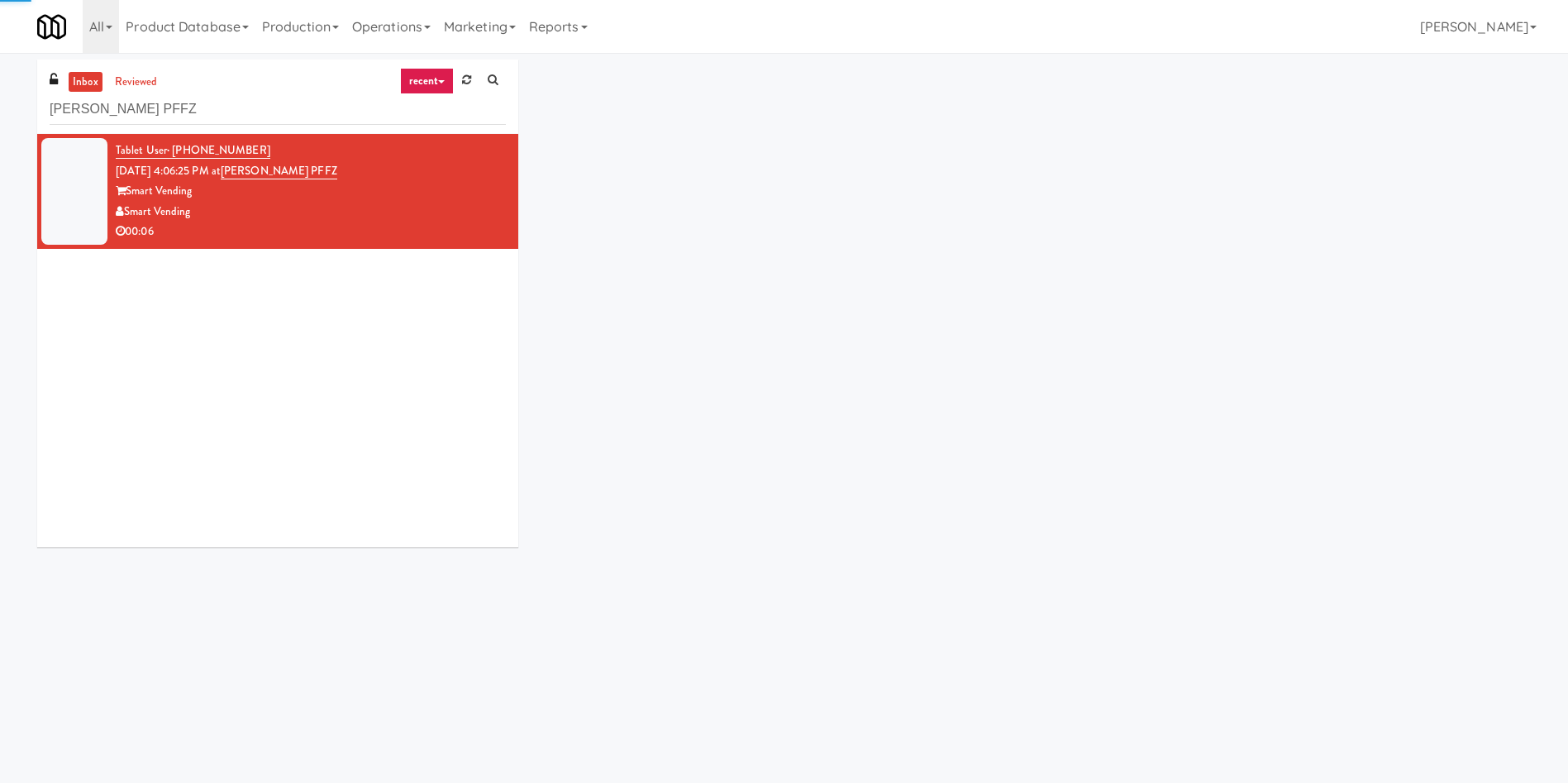
click at [68, 177] on div at bounding box center [74, 191] width 66 height 107
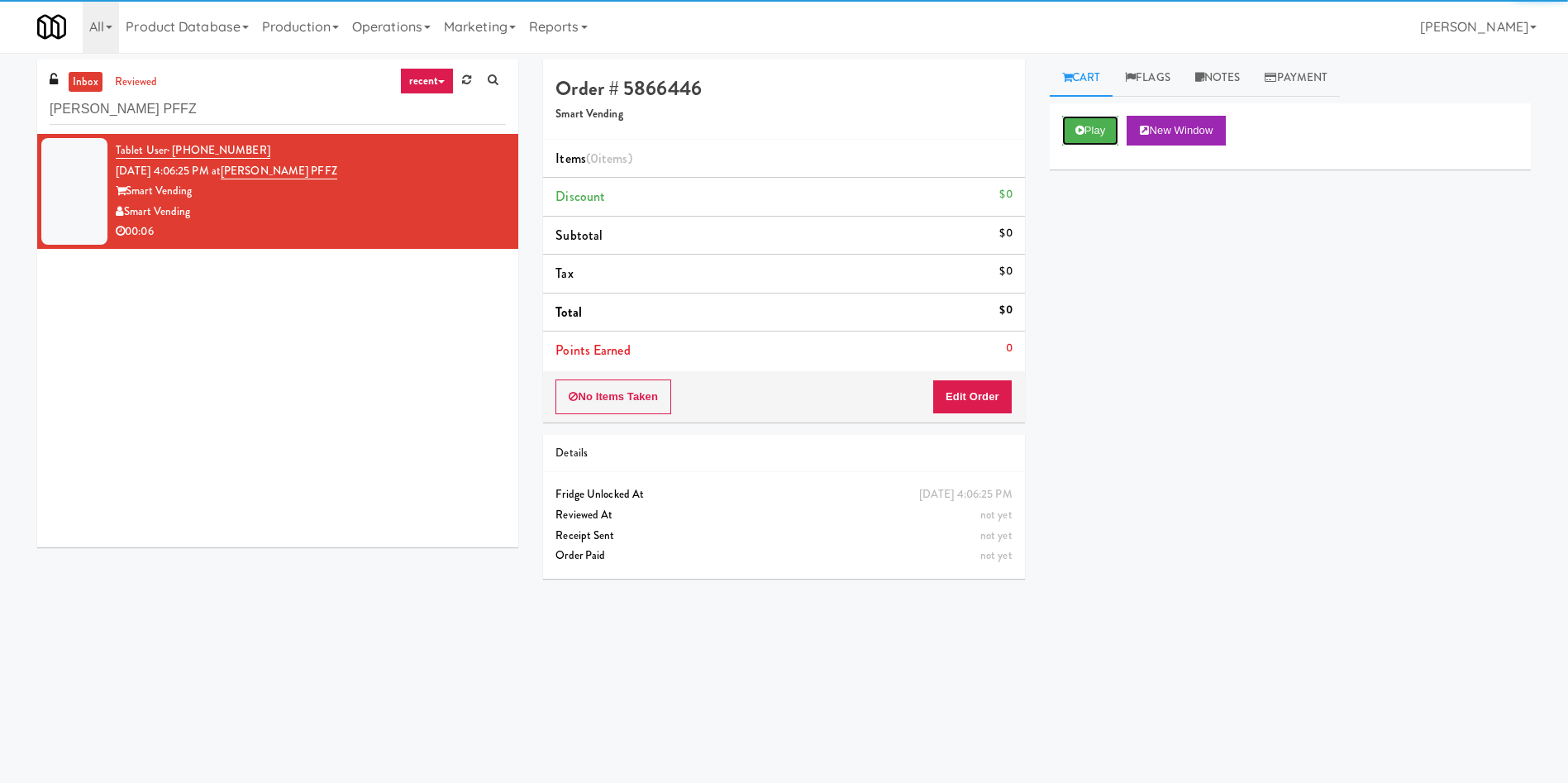
drag, startPoint x: 1072, startPoint y: 123, endPoint x: 1062, endPoint y: 156, distance: 34.5
click at [1073, 122] on button "Play" at bounding box center [1090, 131] width 57 height 30
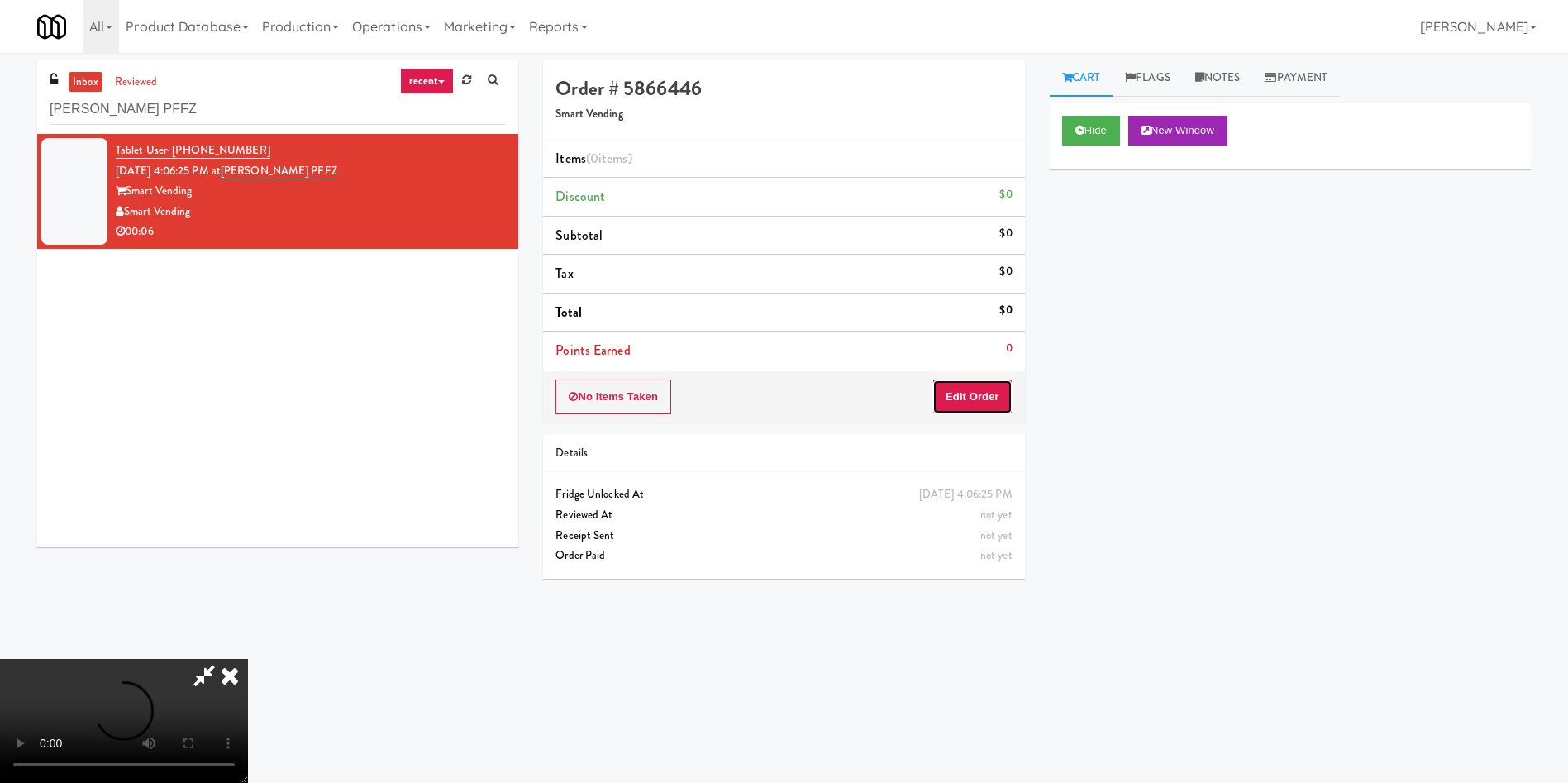
click at [996, 399] on button "Edit Order" at bounding box center [972, 396] width 80 height 34
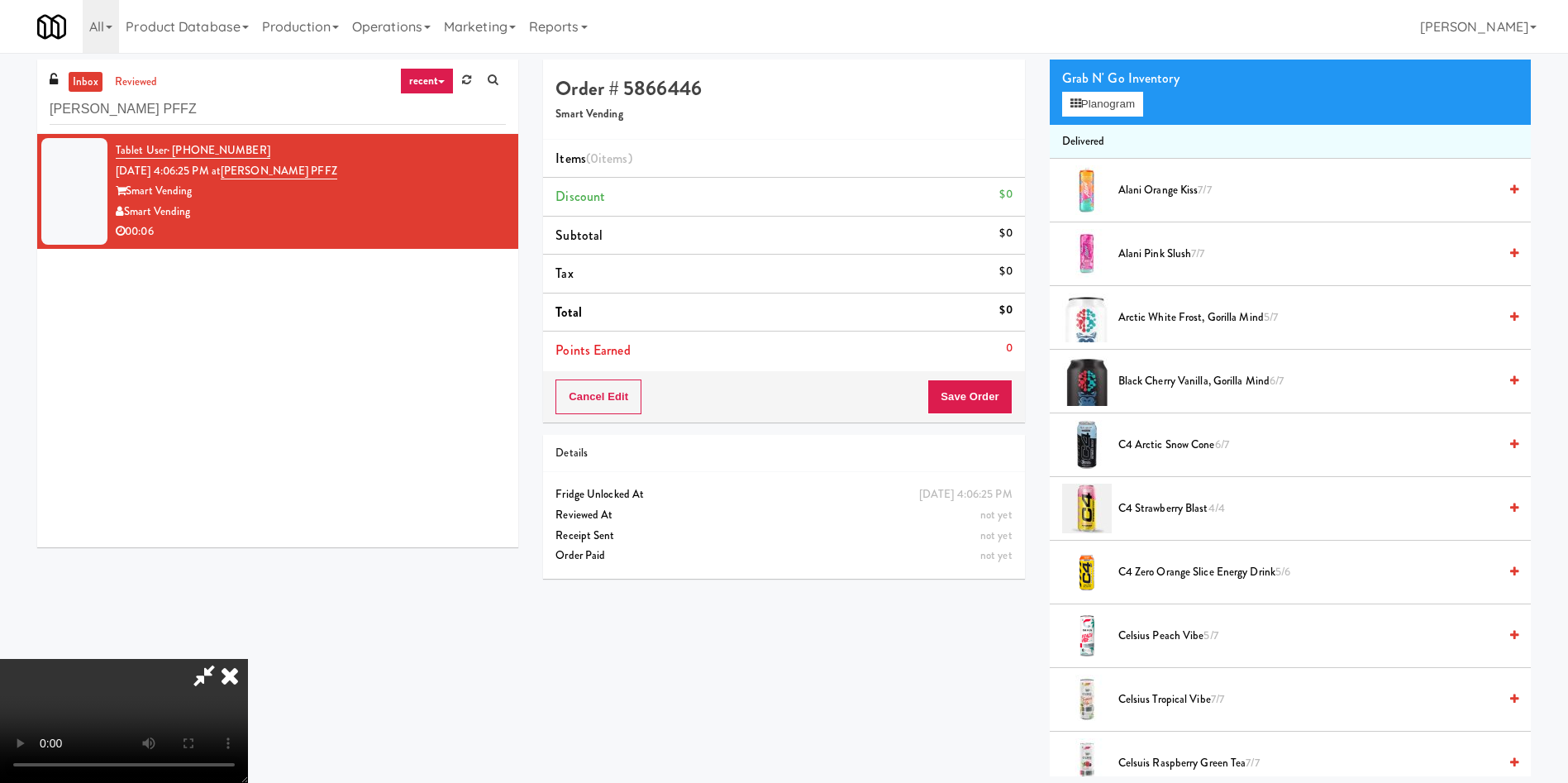
click at [248, 659] on video at bounding box center [123, 721] width 248 height 124
click at [1091, 100] on button "Planogram" at bounding box center [1102, 104] width 81 height 25
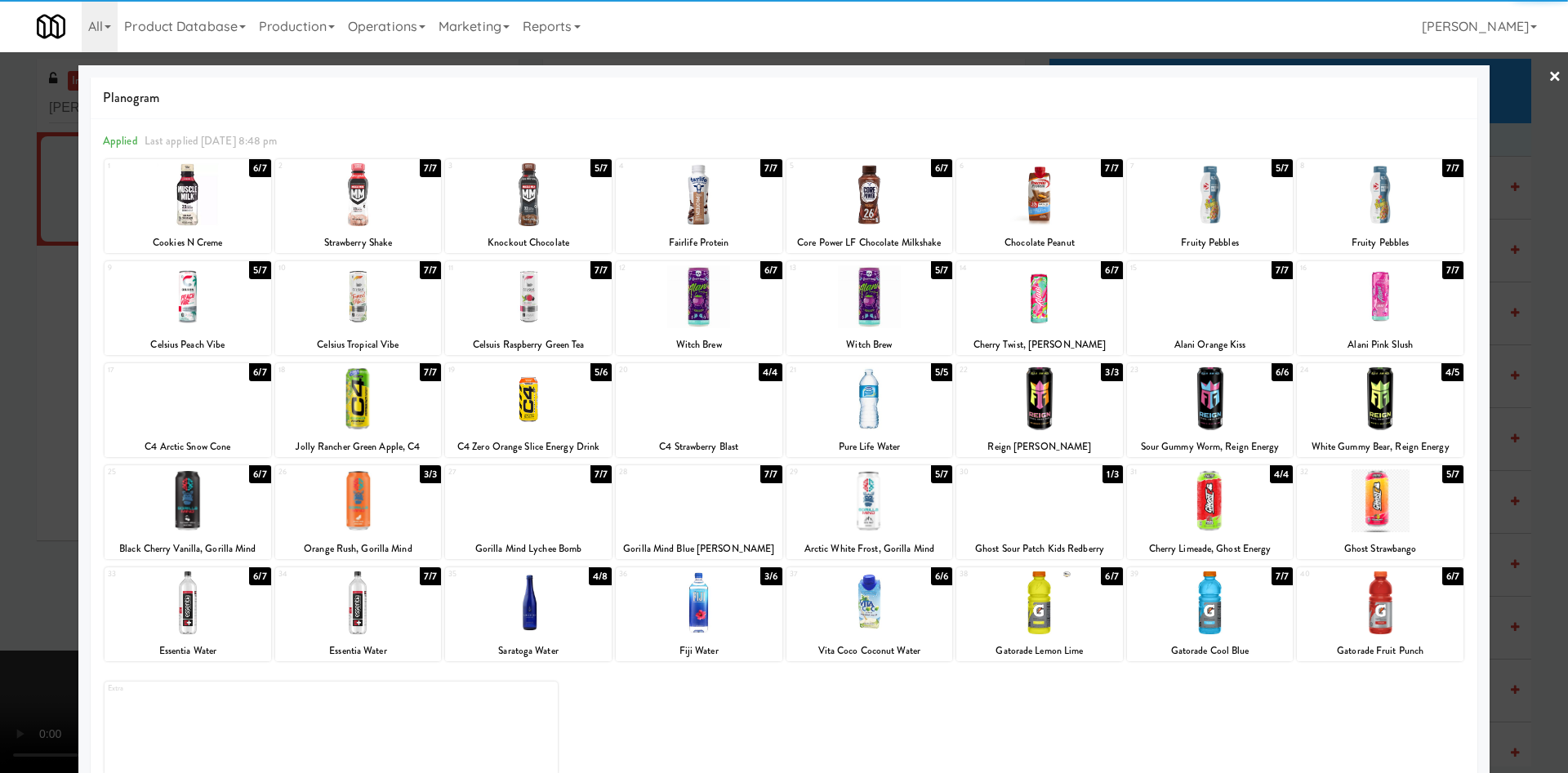
click at [678, 305] on div at bounding box center [699, 297] width 167 height 63
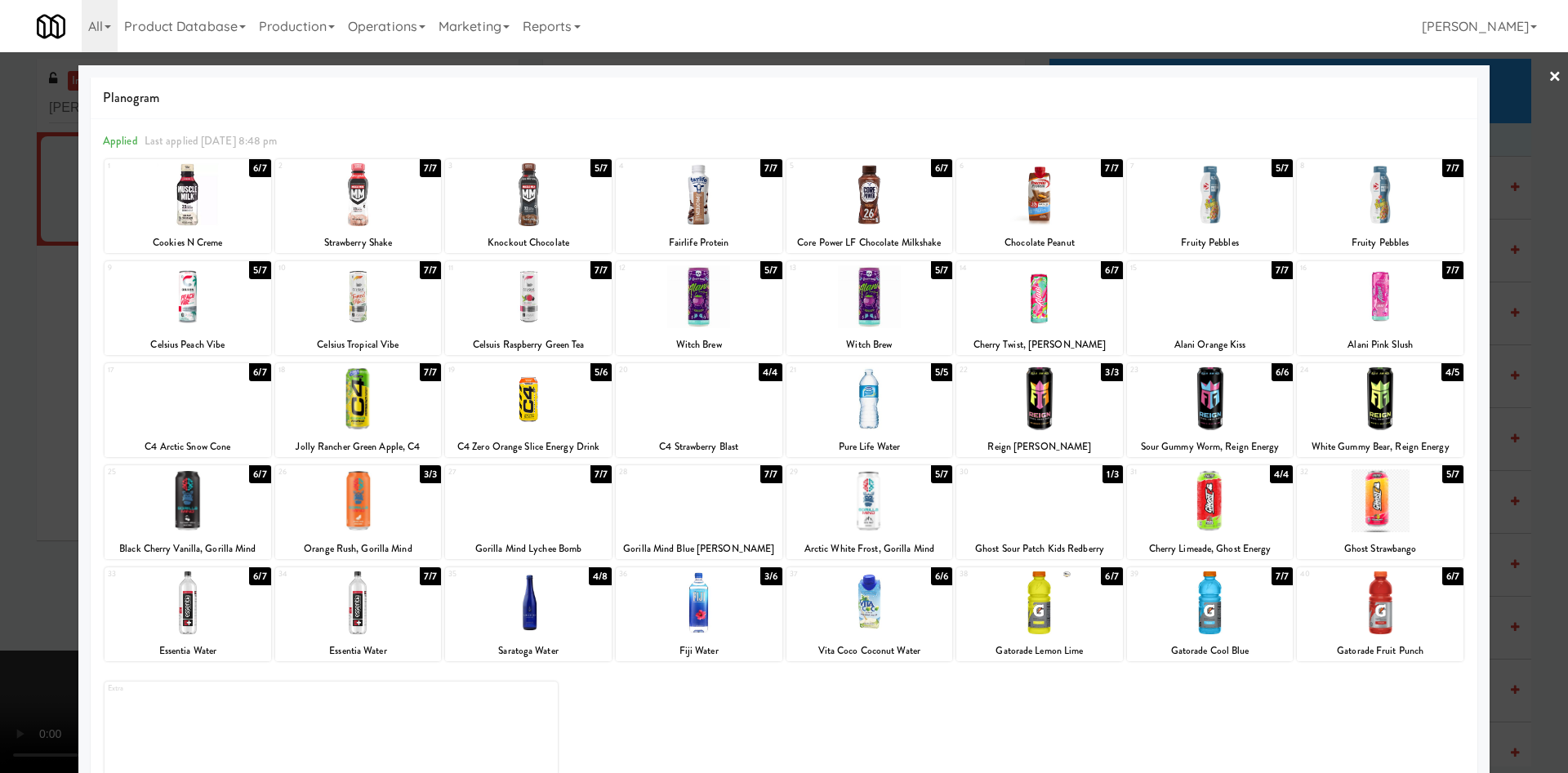
click at [41, 275] on div at bounding box center [784, 386] width 1568 height 773
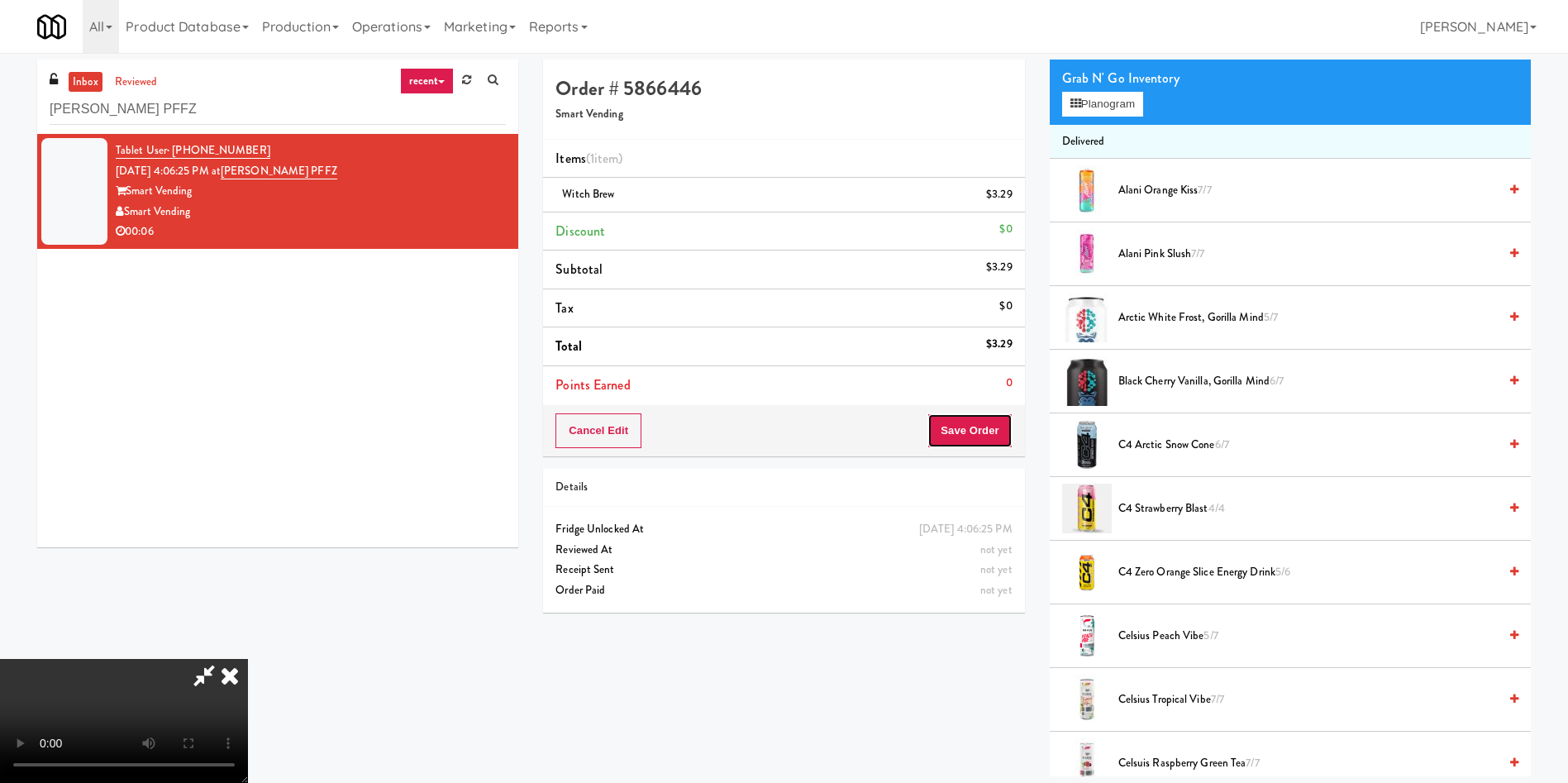
click at [1001, 429] on button "Save Order" at bounding box center [970, 430] width 84 height 34
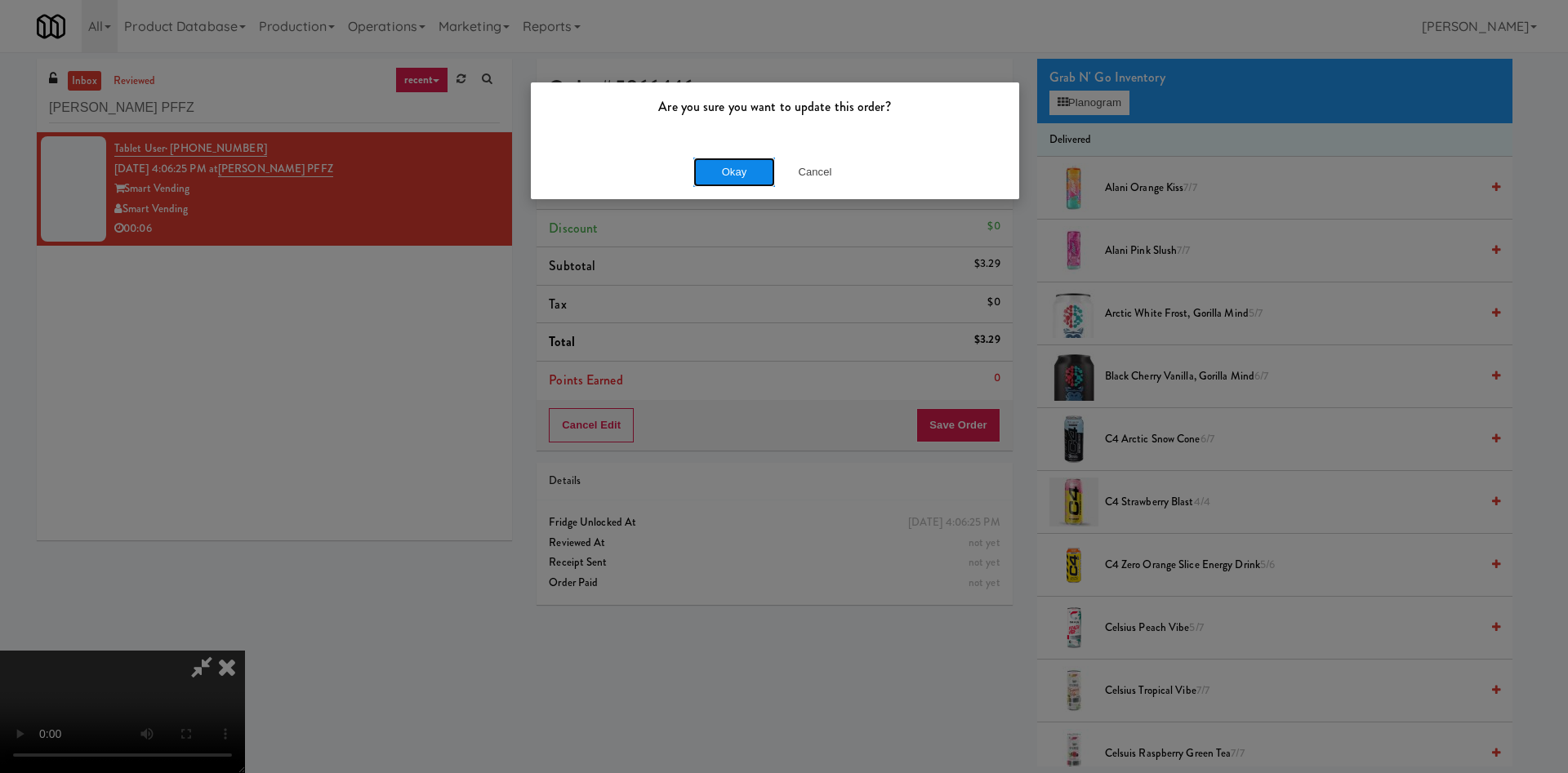
click at [743, 167] on button "Okay" at bounding box center [733, 172] width 82 height 29
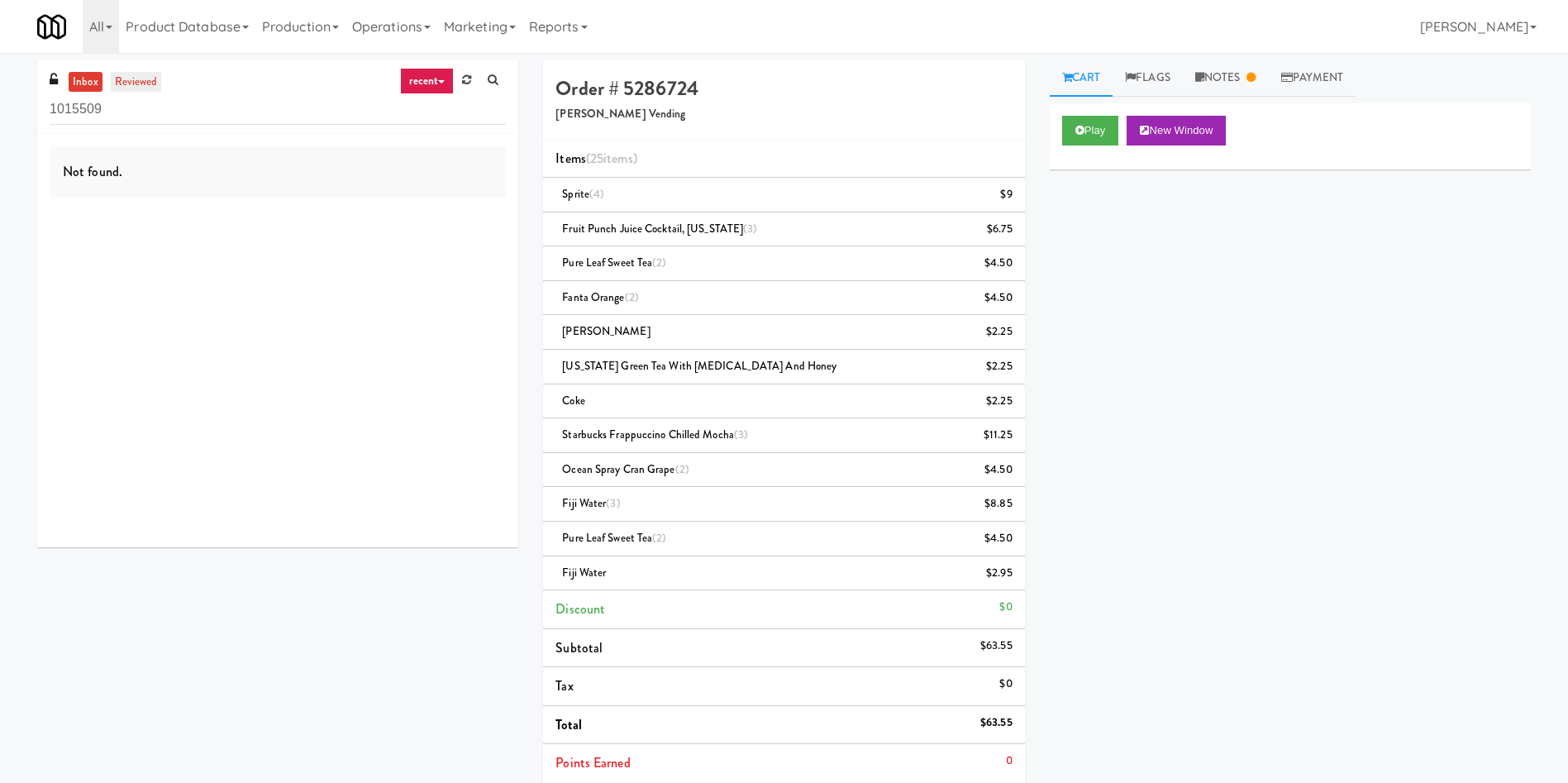
click at [133, 86] on link "reviewed" at bounding box center [135, 83] width 51 height 20
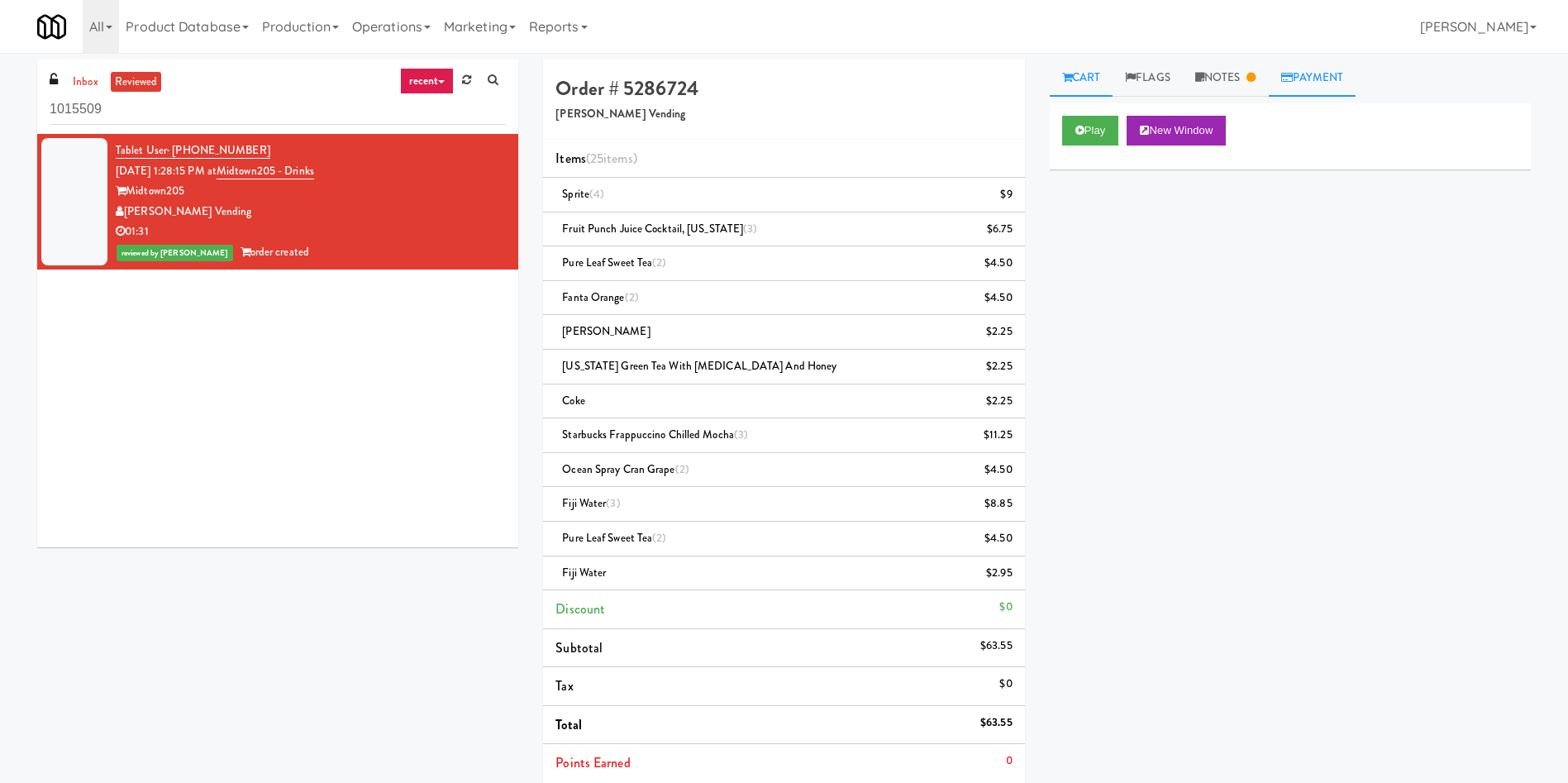
click at [1302, 71] on link "Payment" at bounding box center [1313, 78] width 87 height 37
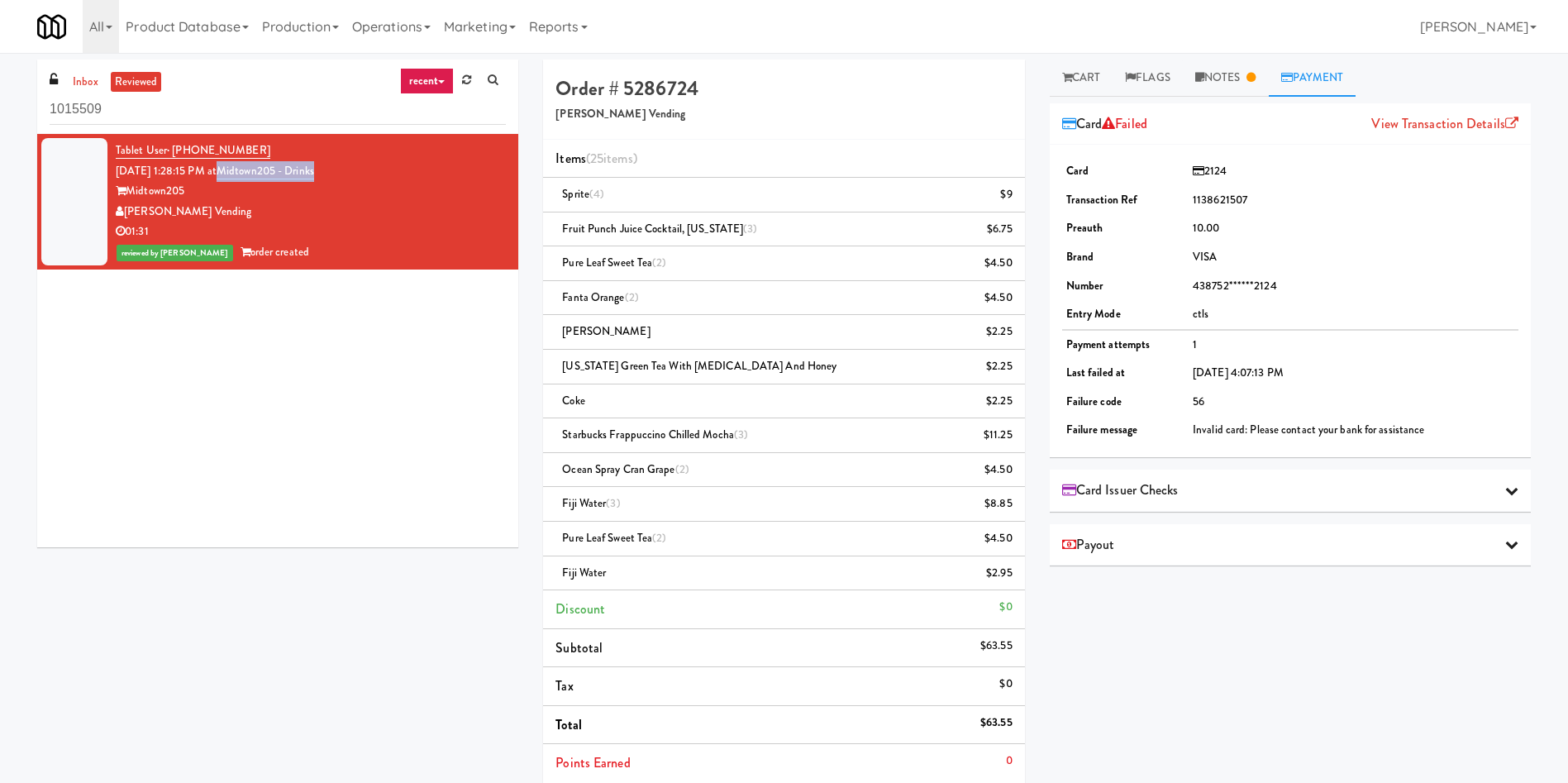
drag, startPoint x: 352, startPoint y: 164, endPoint x: 243, endPoint y: 167, distance: 109.0
click at [243, 167] on div "Tablet User · (980) 507-2650 Sep 12, 2025 1:28:15 PM at Midtown205 - Drinks Mid…" at bounding box center [311, 201] width 391 height 122
copy link "Midtown205 - Drinks"
drag, startPoint x: 238, startPoint y: 215, endPoint x: 128, endPoint y: 208, distance: 110.2
click at [128, 208] on div "[PERSON_NAME] Vending" at bounding box center [311, 212] width 391 height 20
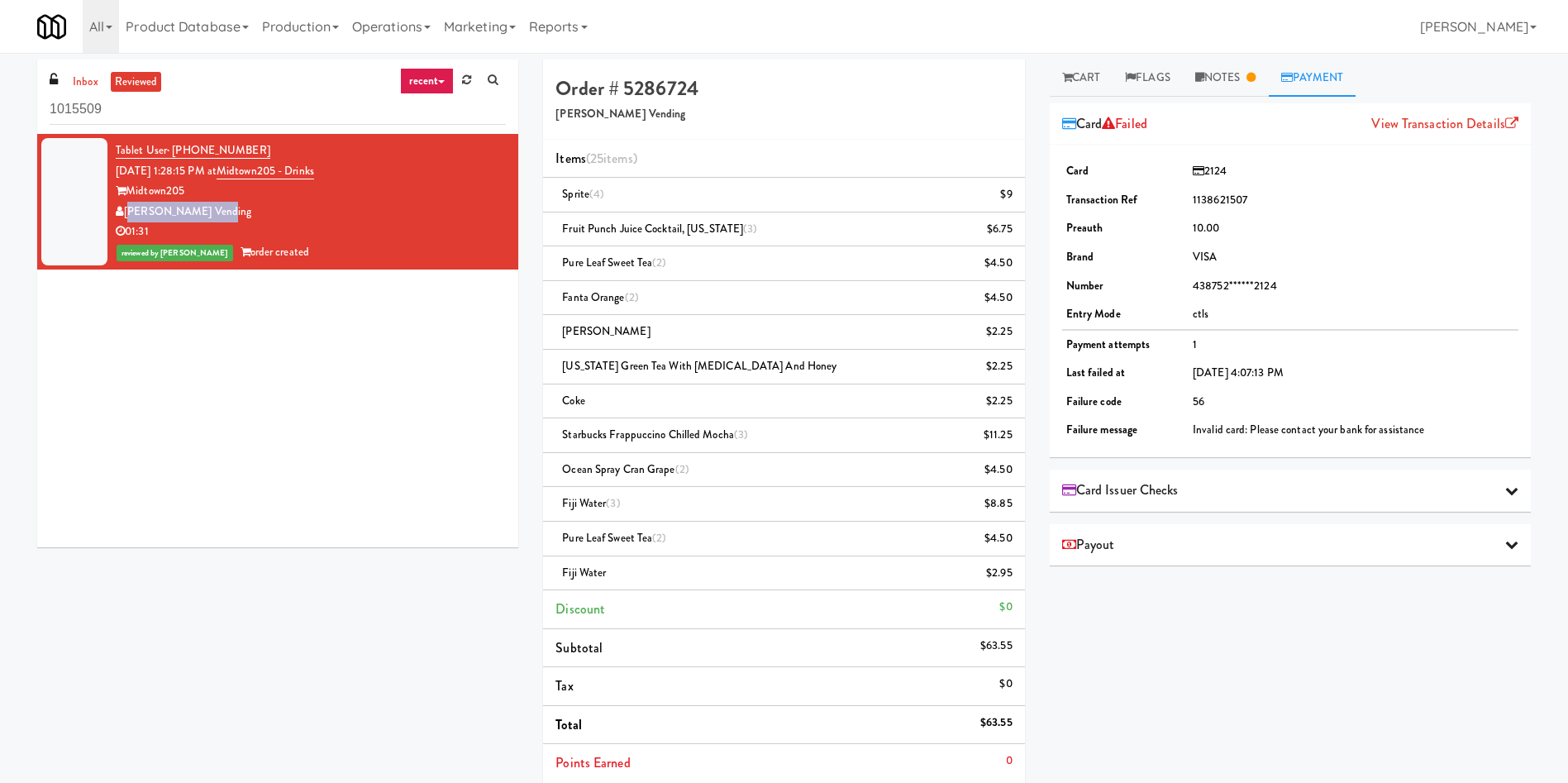
copy div "[PERSON_NAME] Vending"
drag, startPoint x: 480, startPoint y: 521, endPoint x: 790, endPoint y: 567, distance: 313.4
click at [480, 521] on div "Tablet User · (980) 507-2650 Sep 12, 2025 1:28:15 PM at Midtown205 - Drinks Mid…" at bounding box center [277, 340] width 482 height 413
drag, startPoint x: 953, startPoint y: 714, endPoint x: 1012, endPoint y: 718, distance: 59.1
click at [1012, 718] on li "Total $63.55" at bounding box center [783, 725] width 482 height 39
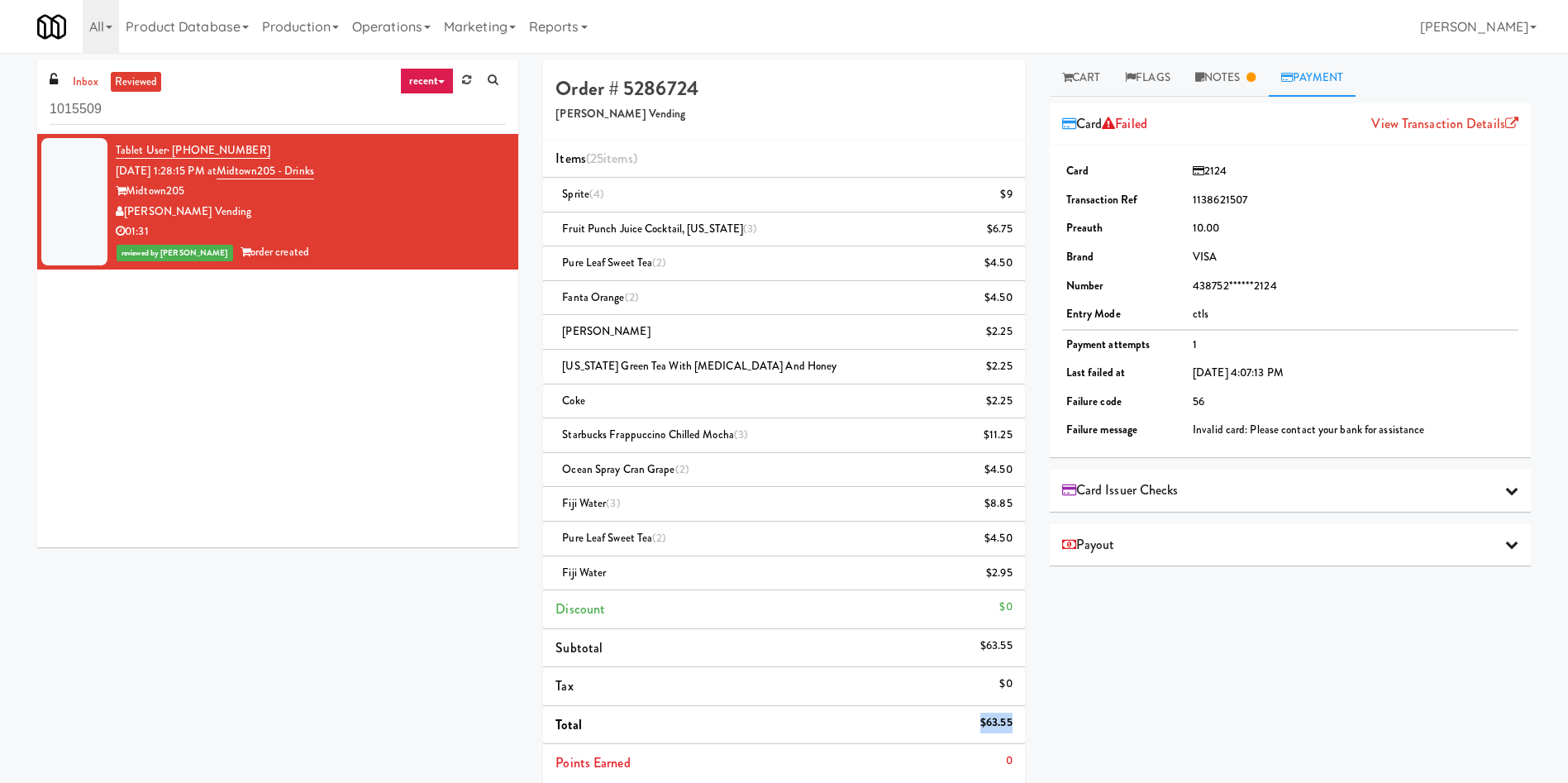
copy li "$63.55"
drag, startPoint x: 367, startPoint y: 171, endPoint x: 238, endPoint y: 175, distance: 129.1
click at [238, 175] on div "Tablet User · (980) 507-2650 Sep 12, 2025 1:28:15 PM at Midtown205 - Drinks Mid…" at bounding box center [311, 201] width 391 height 122
copy span "Midtown205 - Drinks"
drag, startPoint x: 276, startPoint y: 209, endPoint x: 128, endPoint y: 212, distance: 148.0
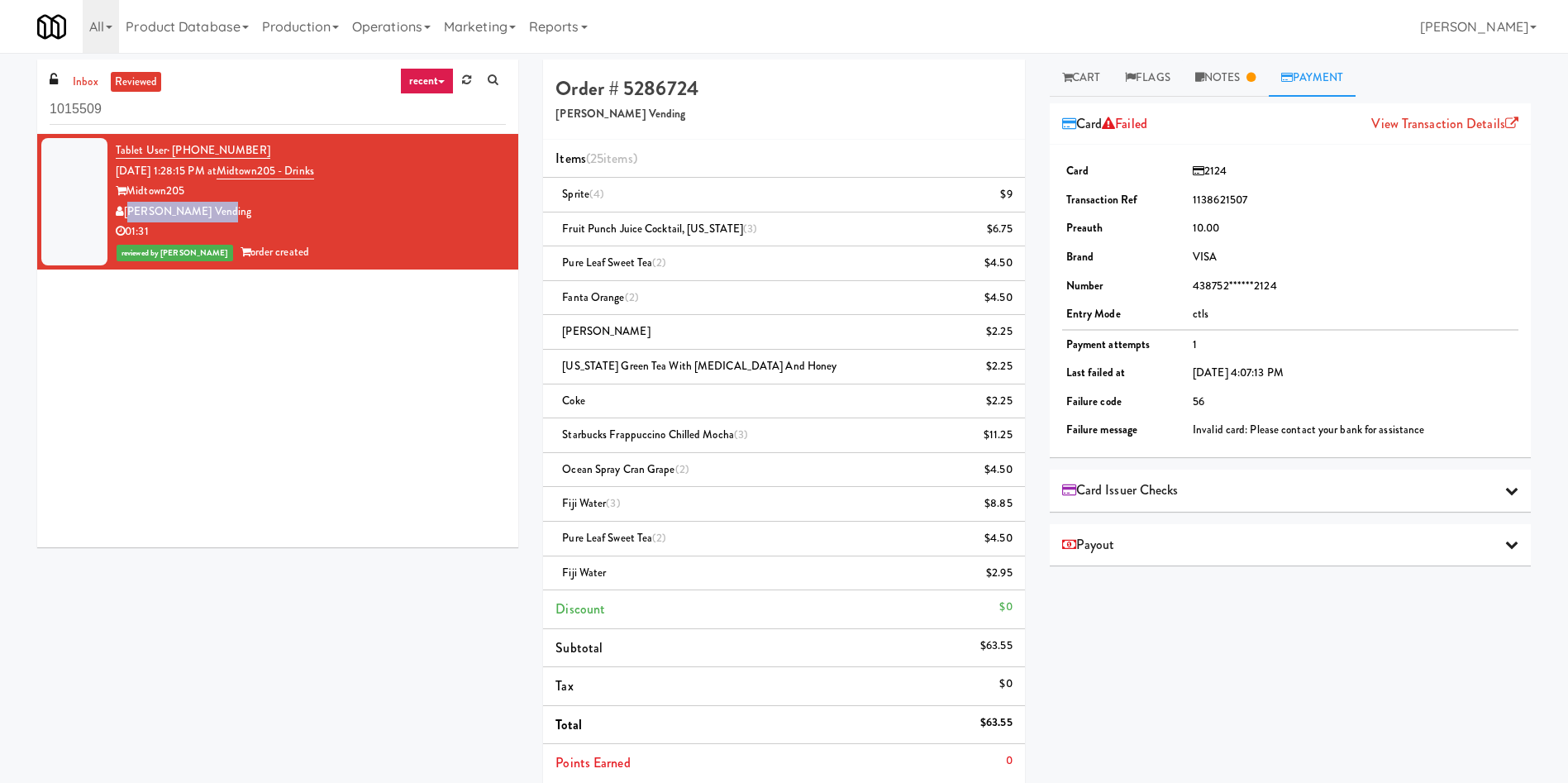
click at [128, 212] on div "[PERSON_NAME] Vending" at bounding box center [311, 212] width 391 height 20
copy div "[PERSON_NAME] Vending"
drag, startPoint x: 216, startPoint y: 102, endPoint x: 0, endPoint y: 125, distance: 217.2
click at [0, 125] on div "inbox reviewed recent all unclear take inventory issue suspicious failed recent…" at bounding box center [784, 531] width 1568 height 943
paste input "Westlyn - Left - Ambient"
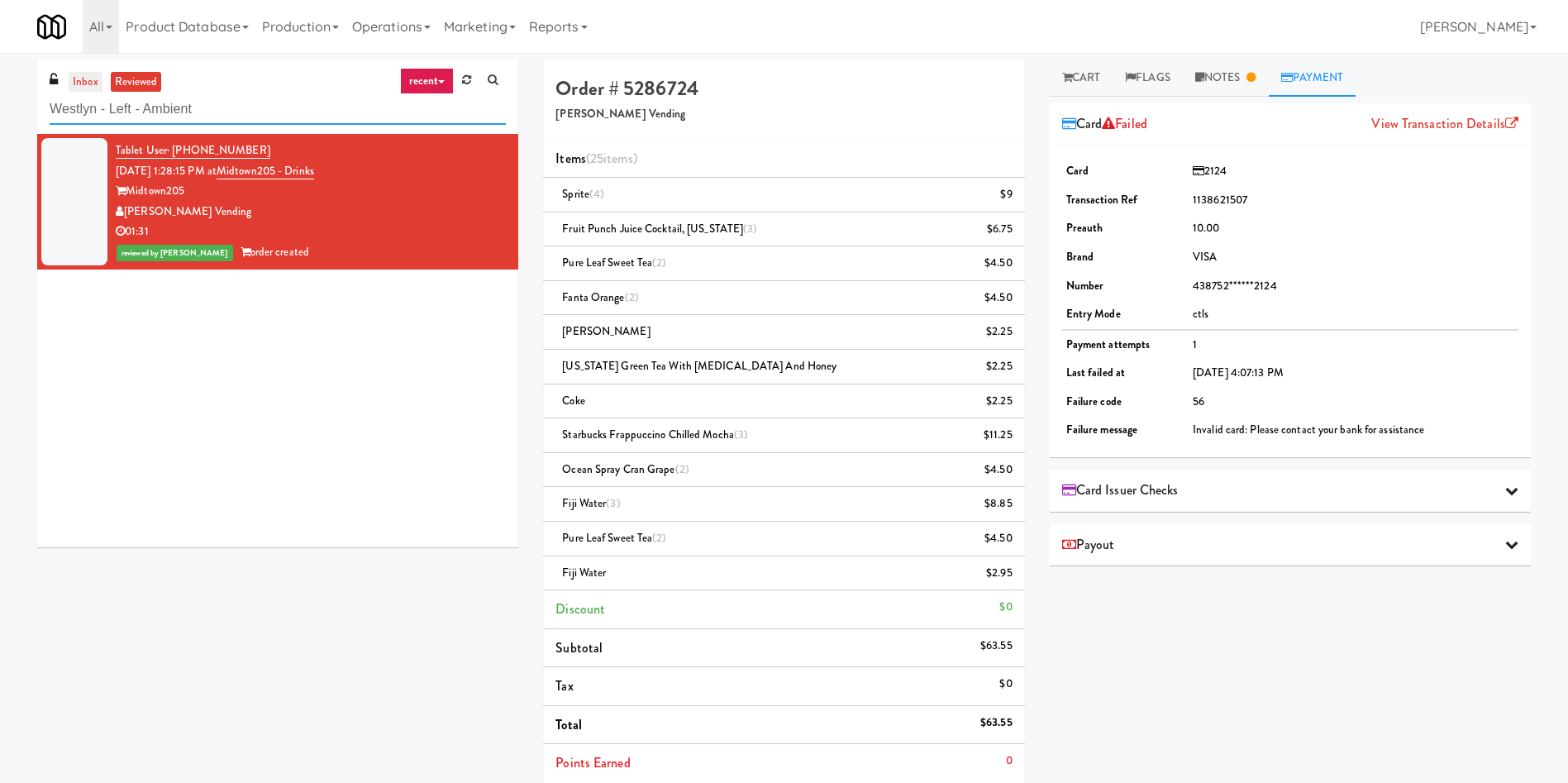
type input "Westlyn - Left - Ambient"
click at [88, 78] on link "inbox" at bounding box center [85, 83] width 34 height 20
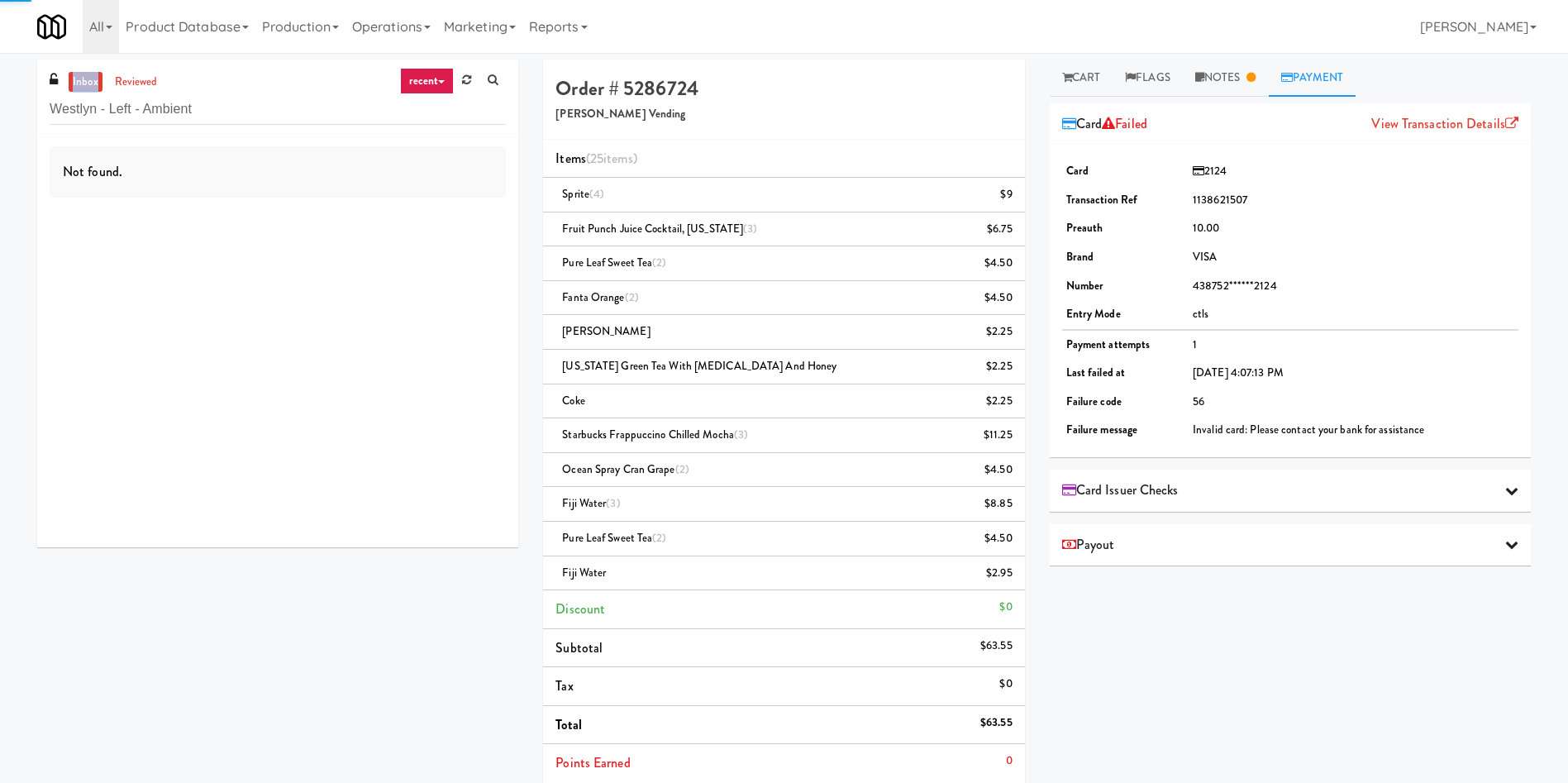
click at [88, 78] on link "inbox" at bounding box center [85, 83] width 34 height 20
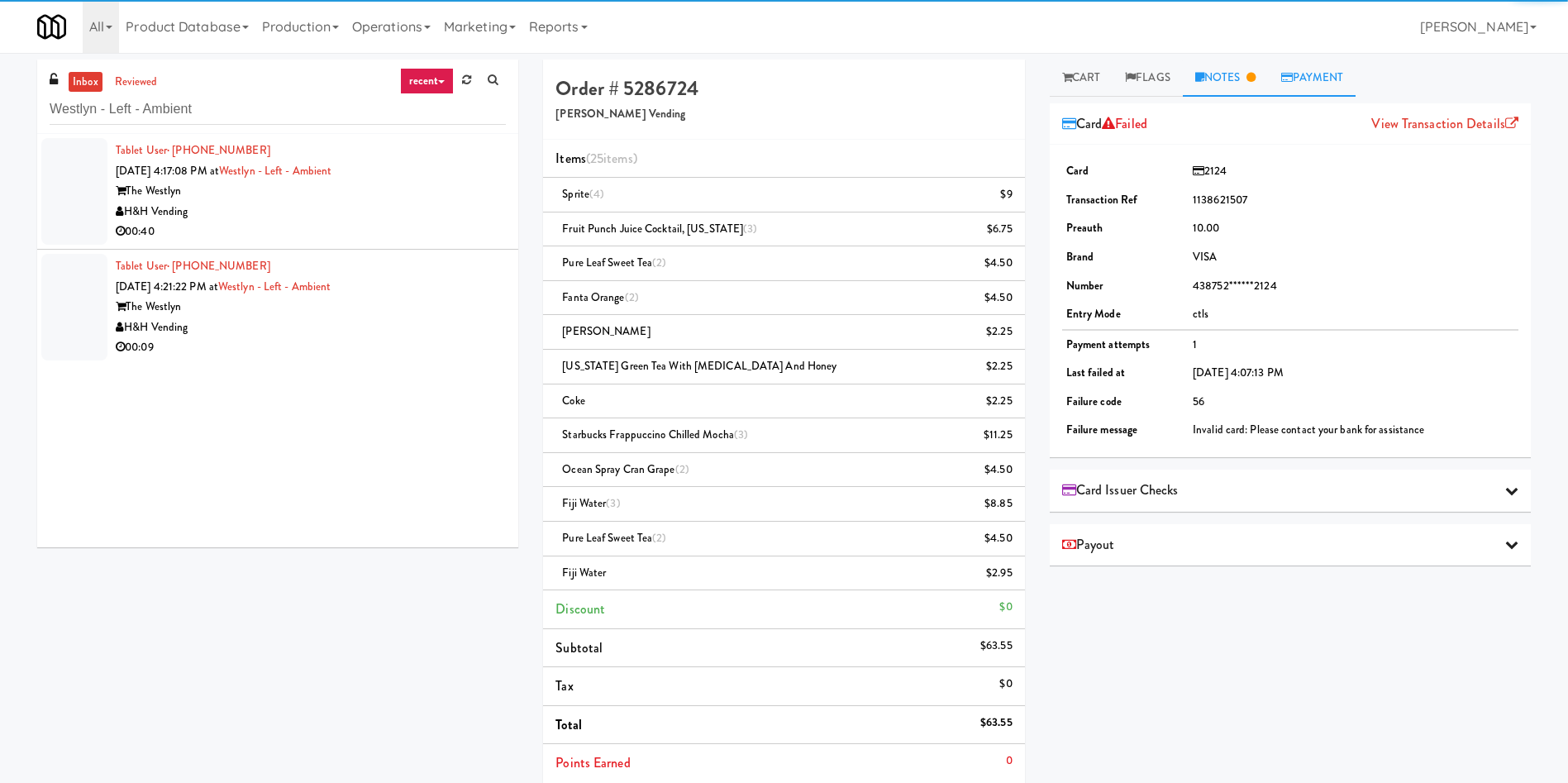
click at [1218, 80] on link "Notes" at bounding box center [1226, 78] width 86 height 37
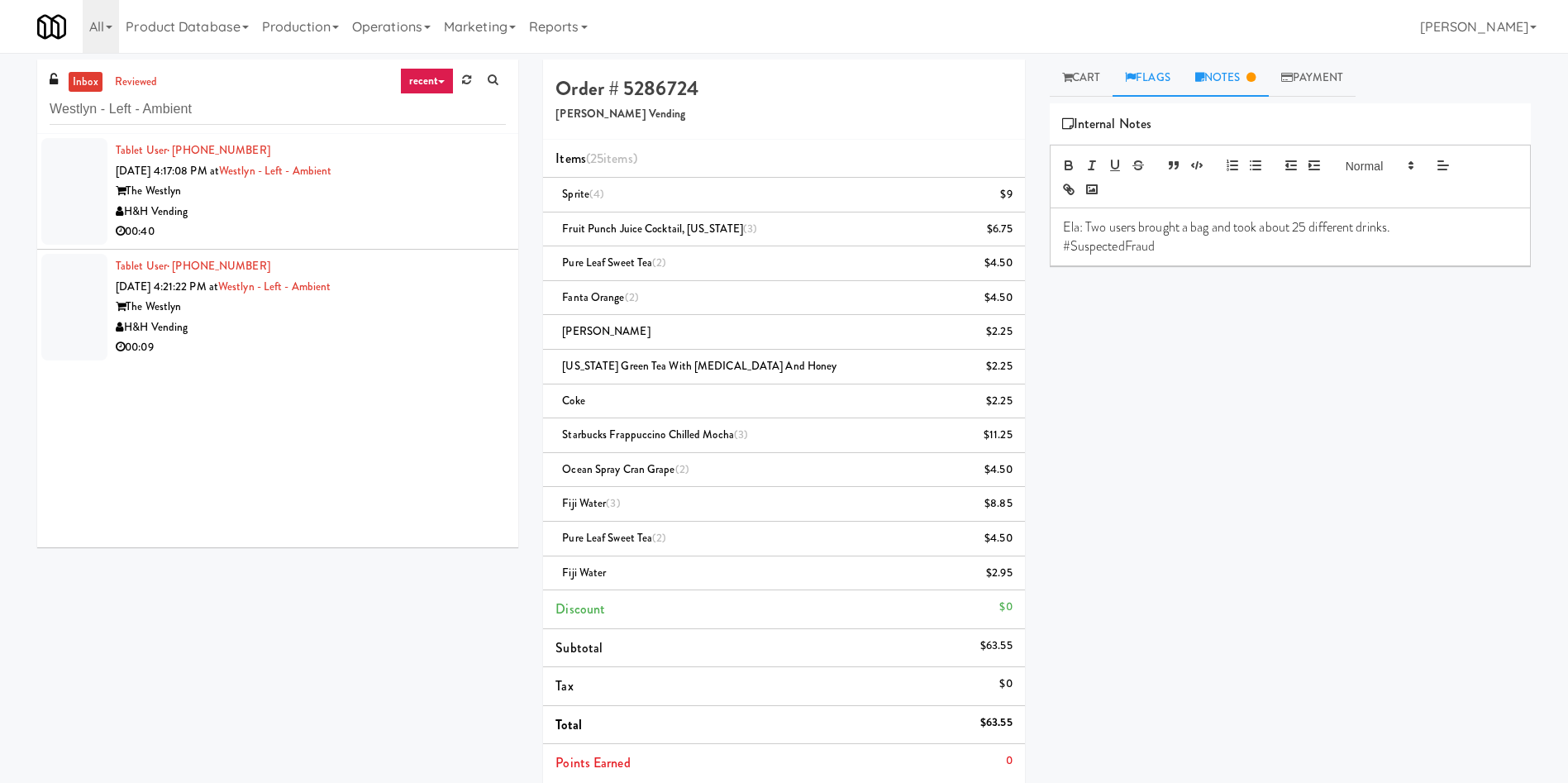
click at [1162, 77] on link "Flags" at bounding box center [1148, 78] width 71 height 37
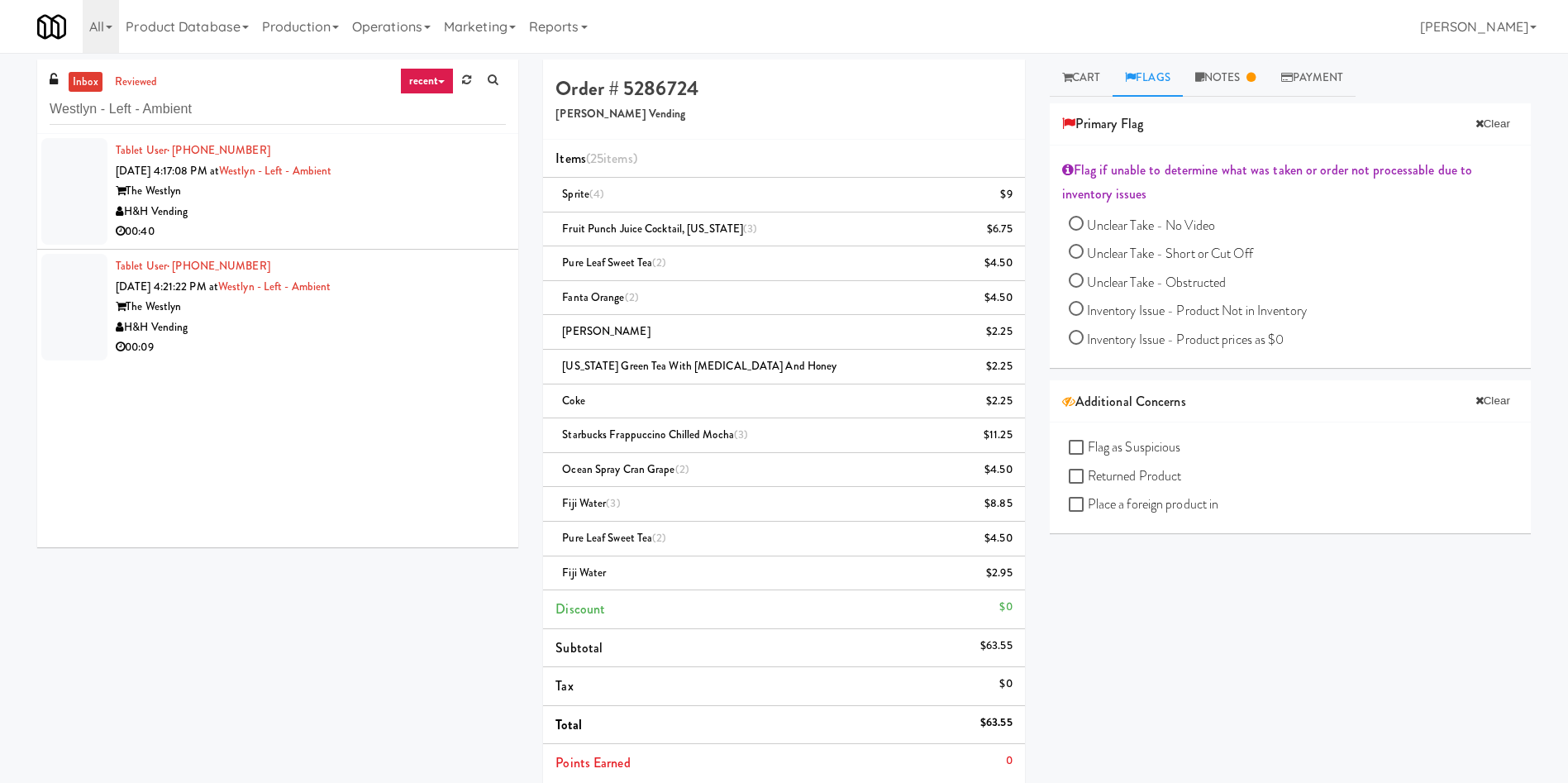
click at [1100, 445] on span "Flag as Suspicious" at bounding box center [1135, 446] width 94 height 19
click at [1088, 445] on input "Flag as Suspicious" at bounding box center [1078, 448] width 19 height 13
checkbox input "true"
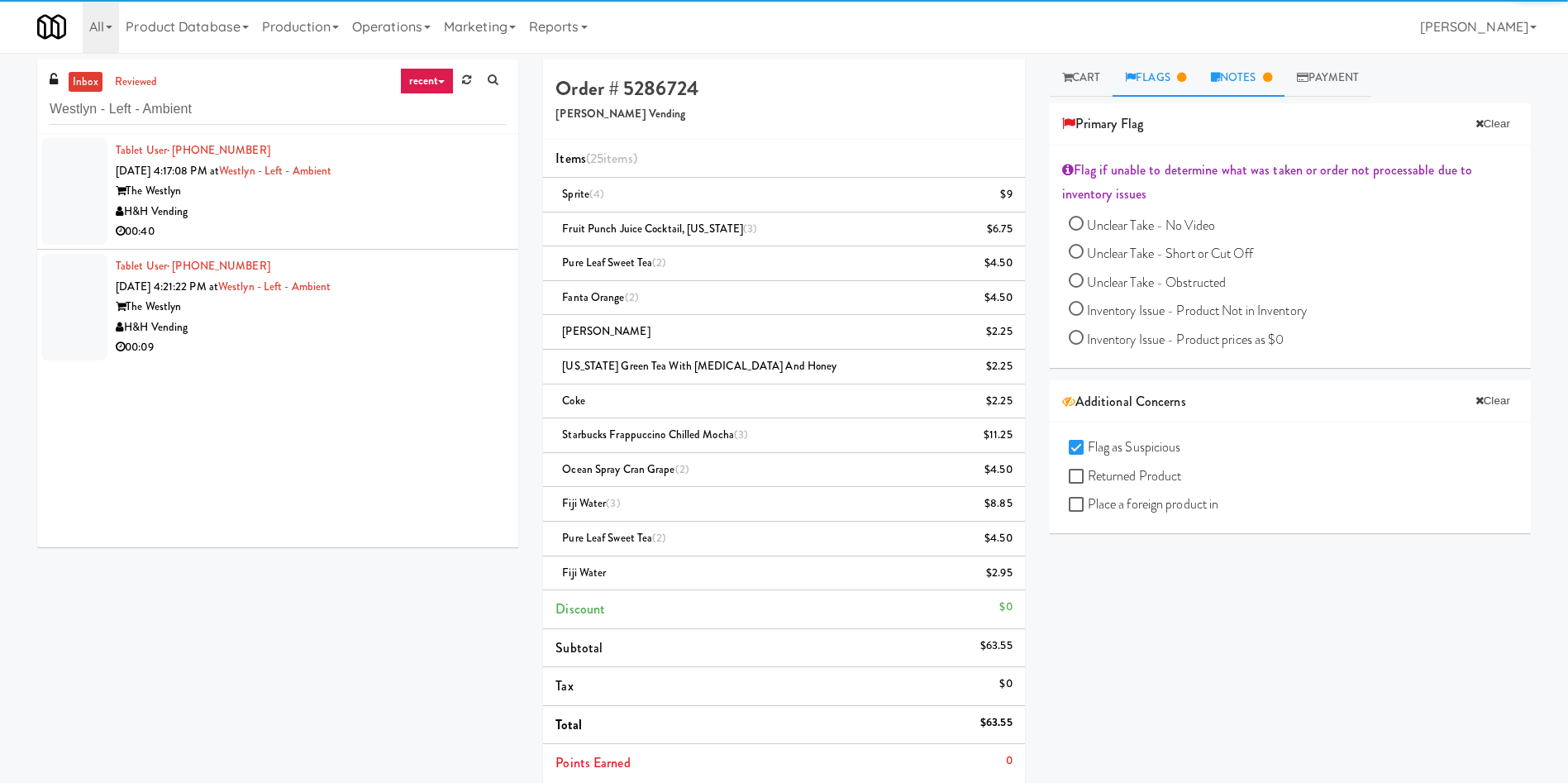
click at [1227, 71] on link "Notes" at bounding box center [1241, 78] width 86 height 37
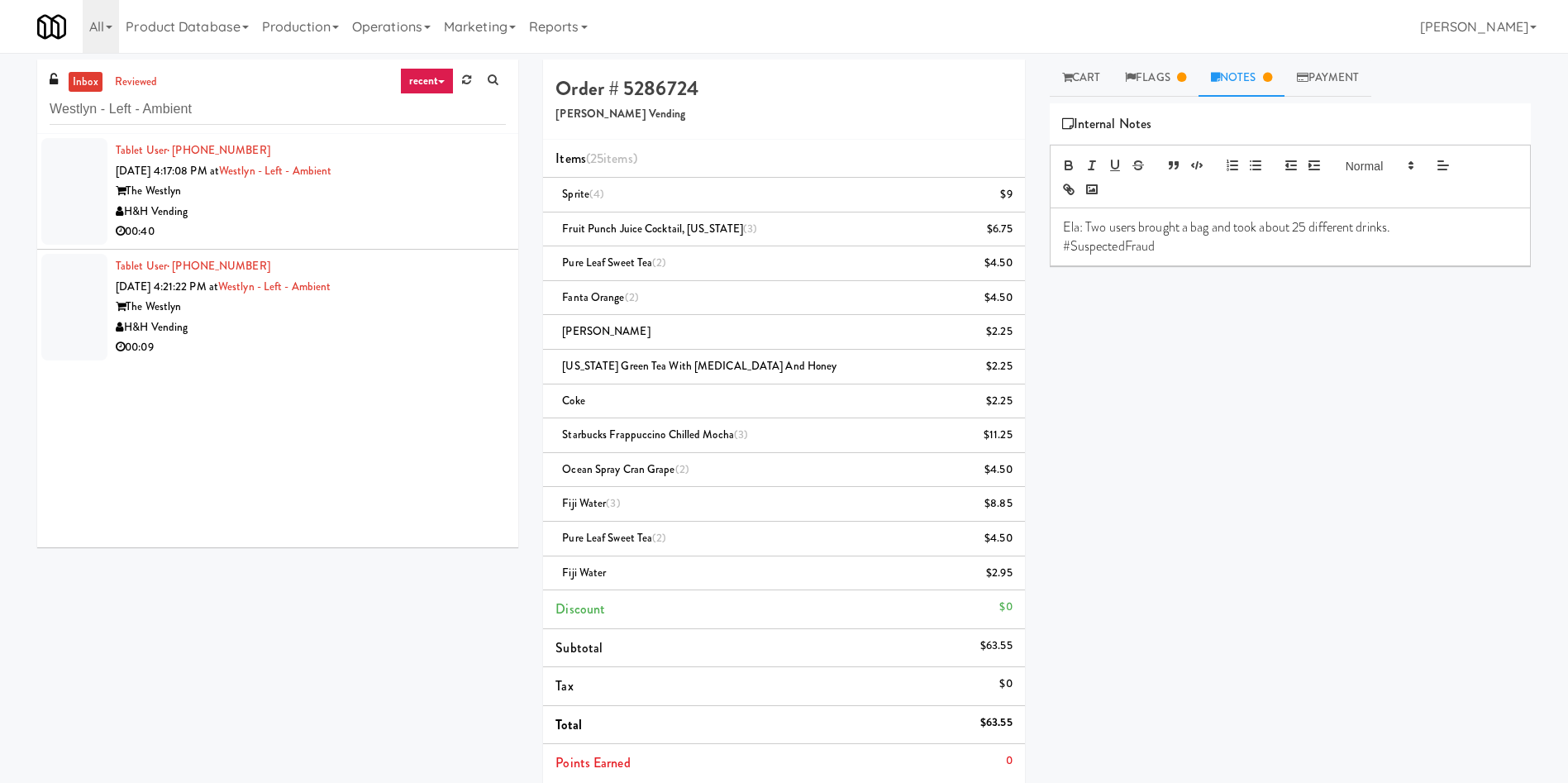
click at [1208, 253] on p "#SuspectedFraud" at bounding box center [1291, 247] width 455 height 19
click at [1321, 242] on p "#SuspectedFraud" at bounding box center [1291, 247] width 455 height 19
drag, startPoint x: 75, startPoint y: 199, endPoint x: 828, endPoint y: 162, distance: 753.9
click at [75, 200] on div at bounding box center [74, 191] width 66 height 107
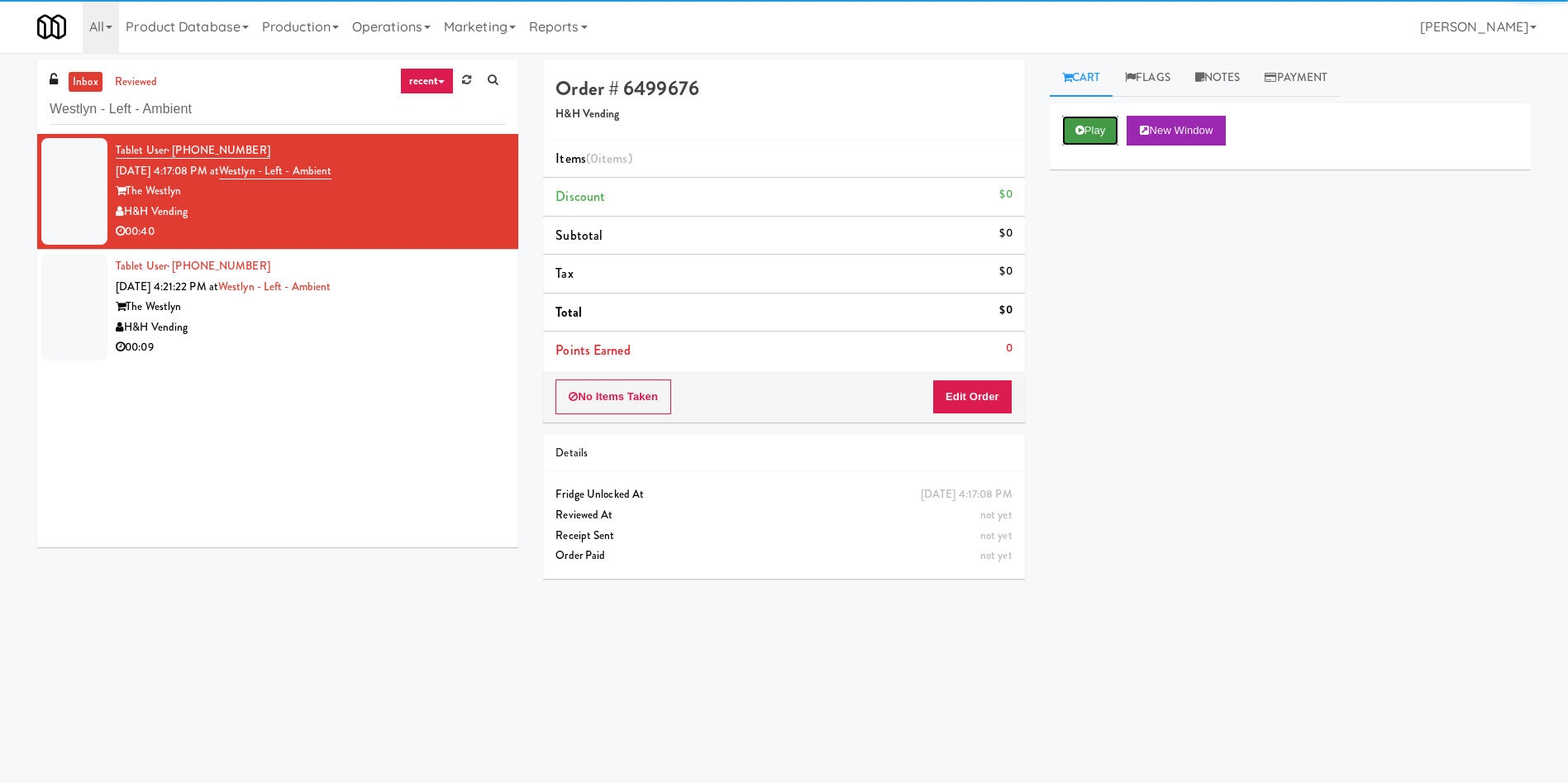
click at [1104, 133] on button "Play" at bounding box center [1090, 131] width 57 height 30
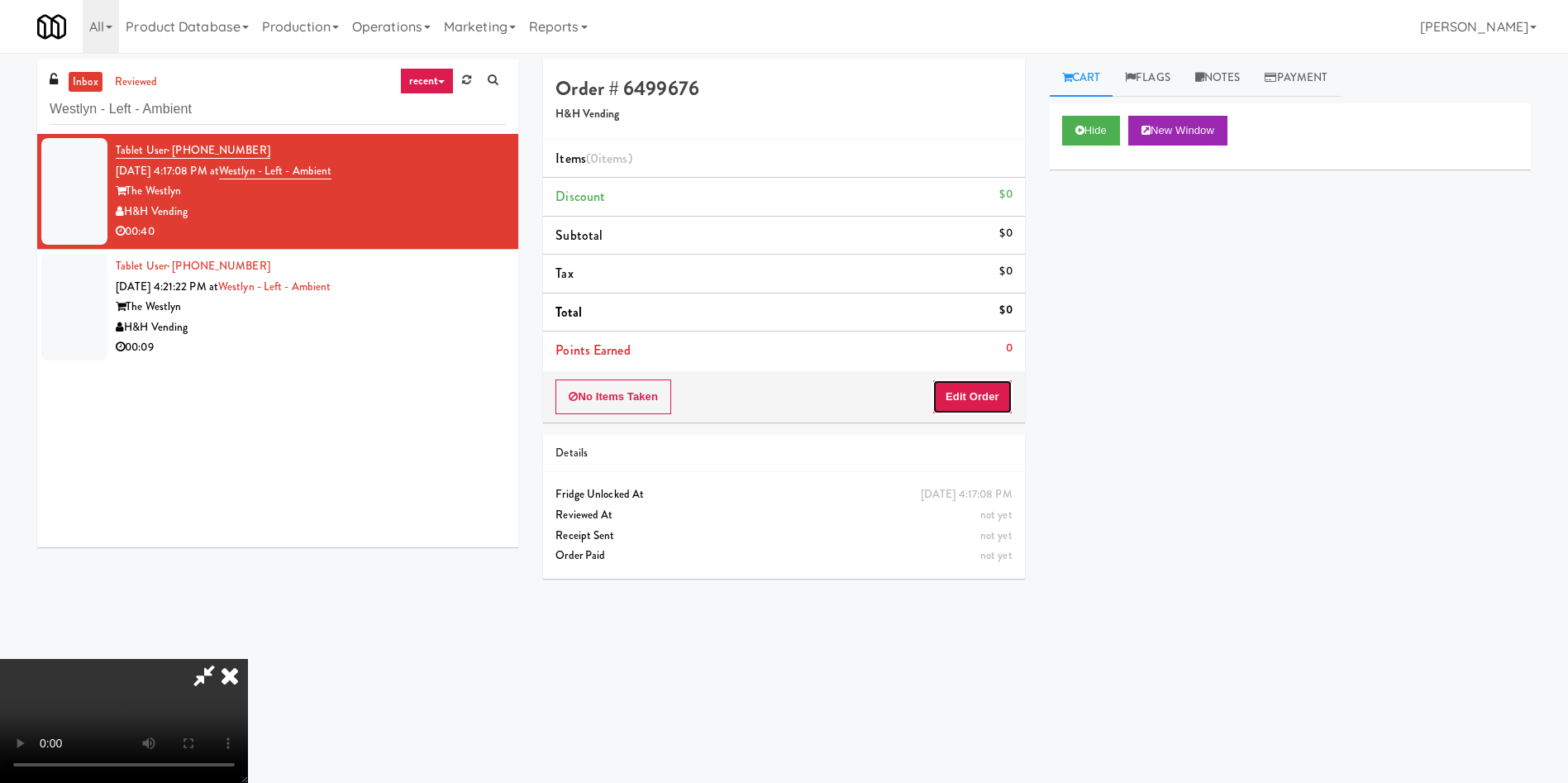
click at [969, 407] on button "Edit Order" at bounding box center [972, 396] width 80 height 34
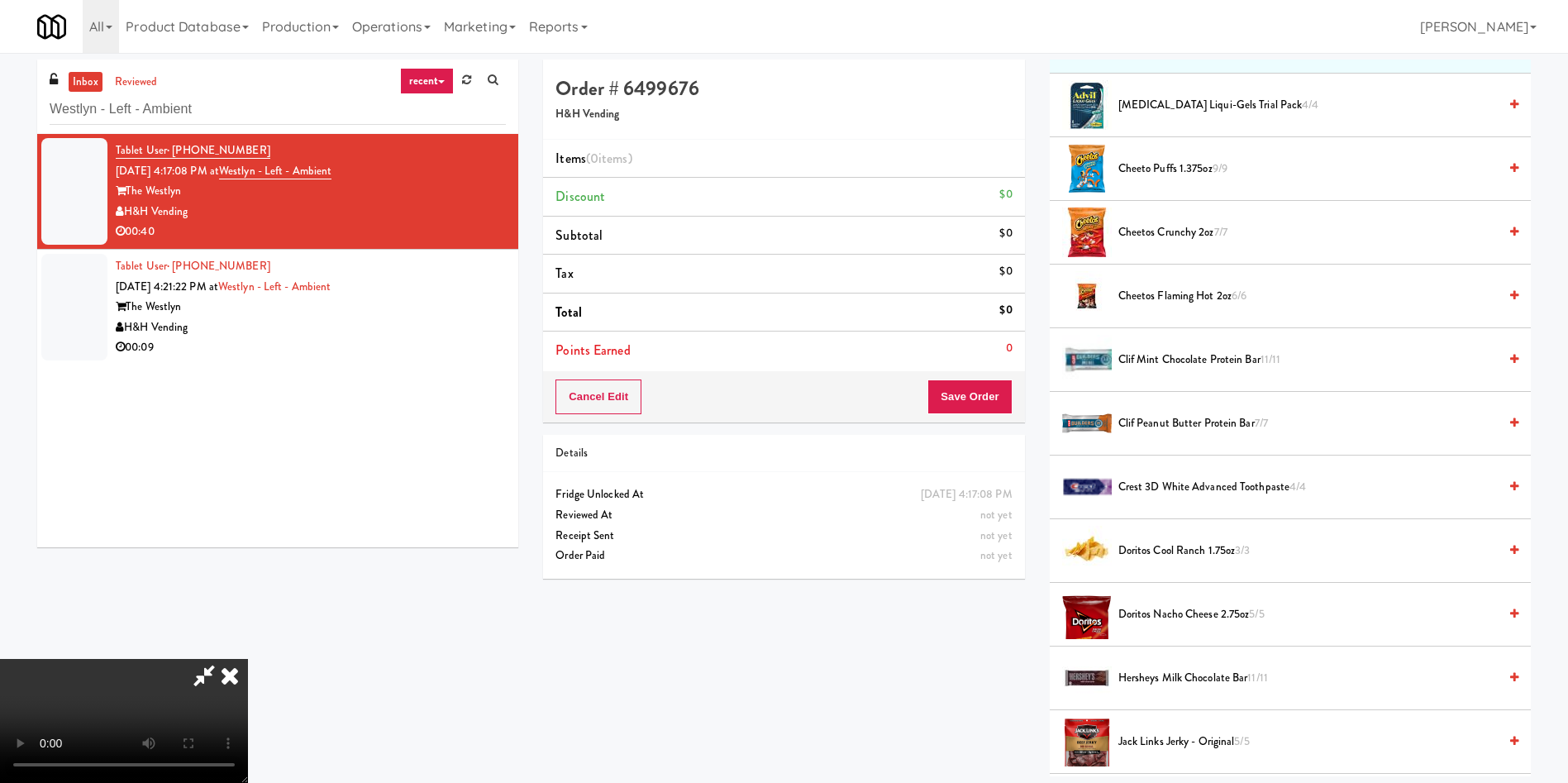
scroll to position [248, 0]
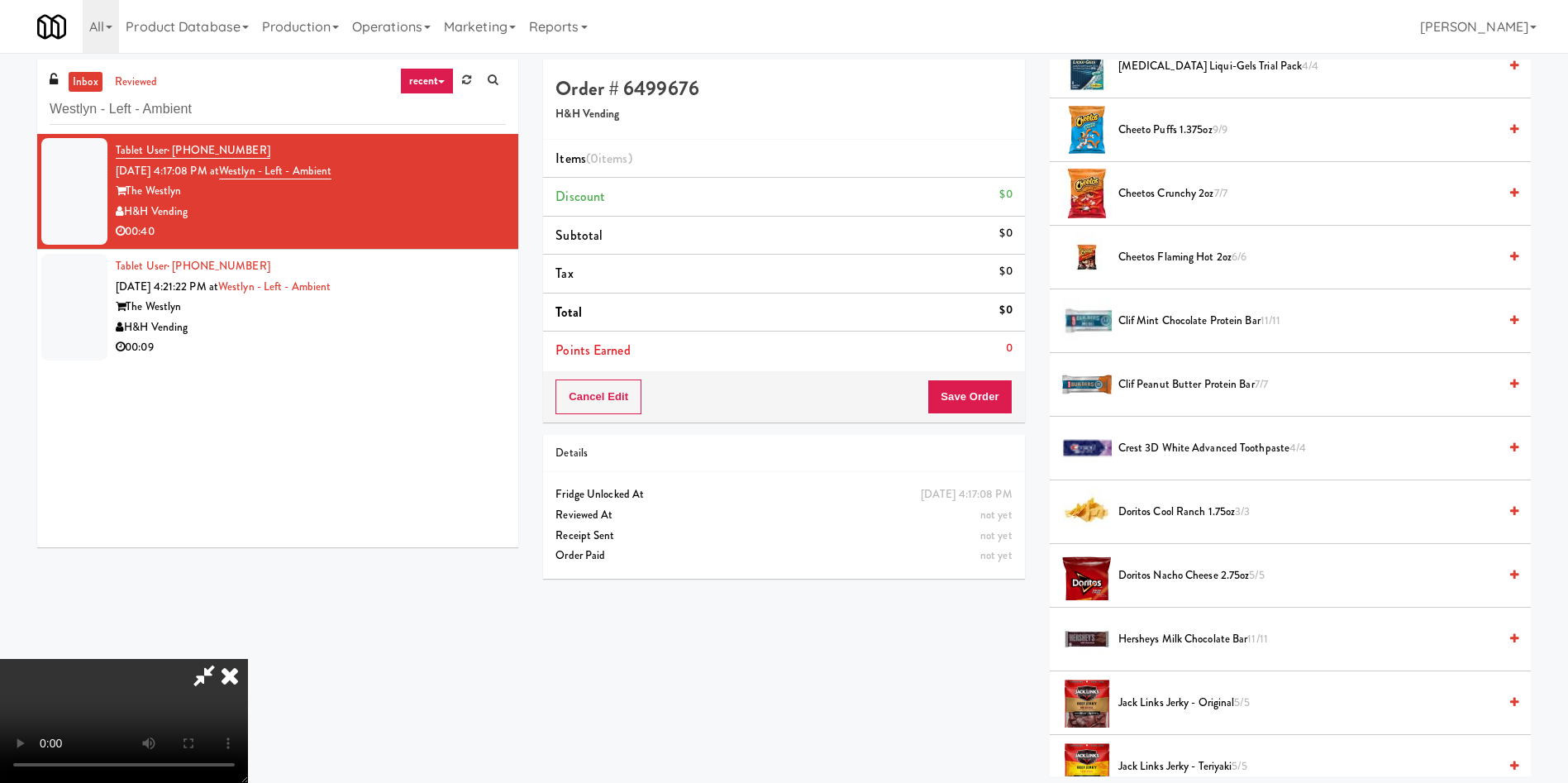
click at [248, 659] on video at bounding box center [123, 721] width 248 height 124
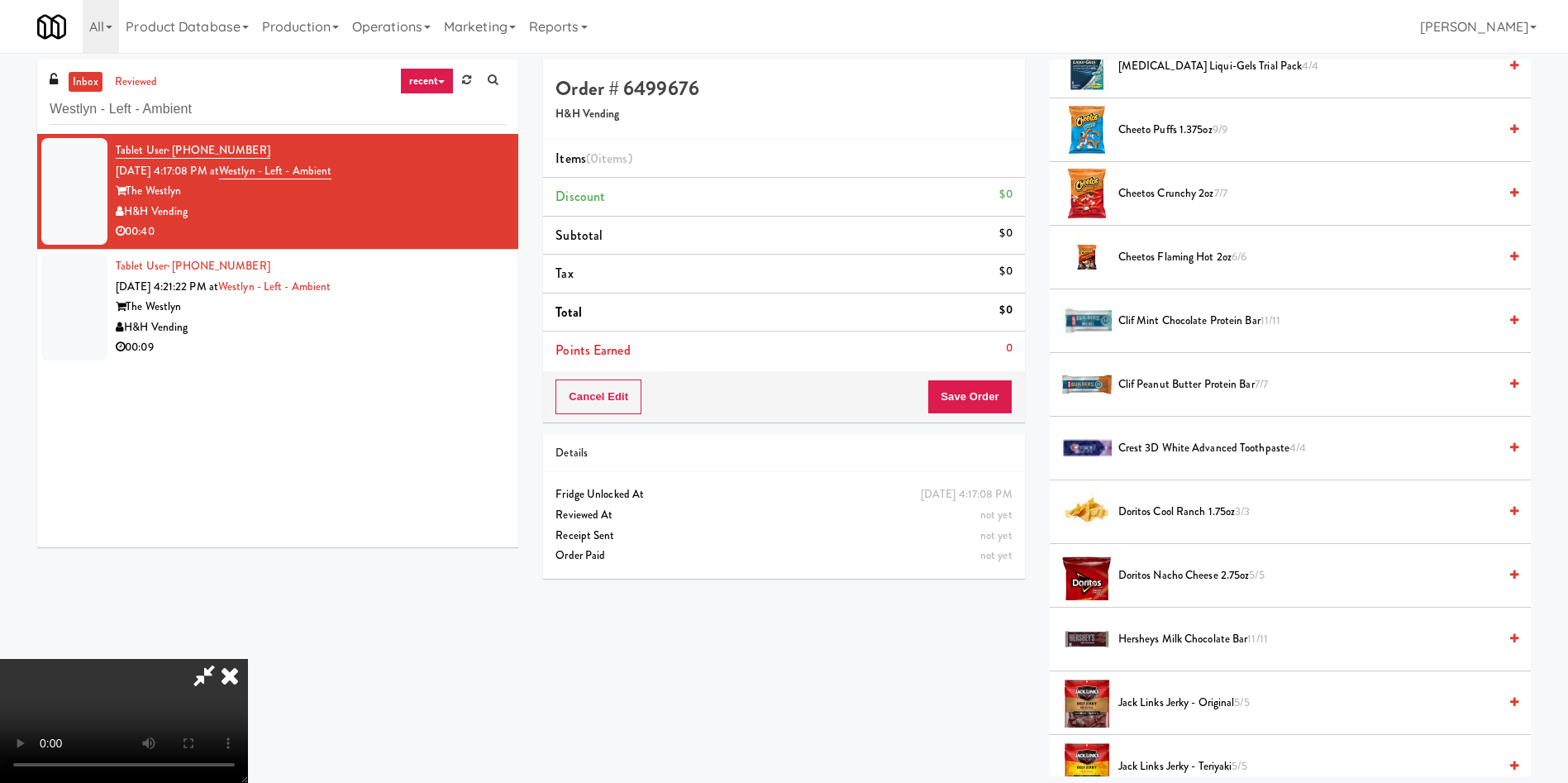
scroll to position [0, 0]
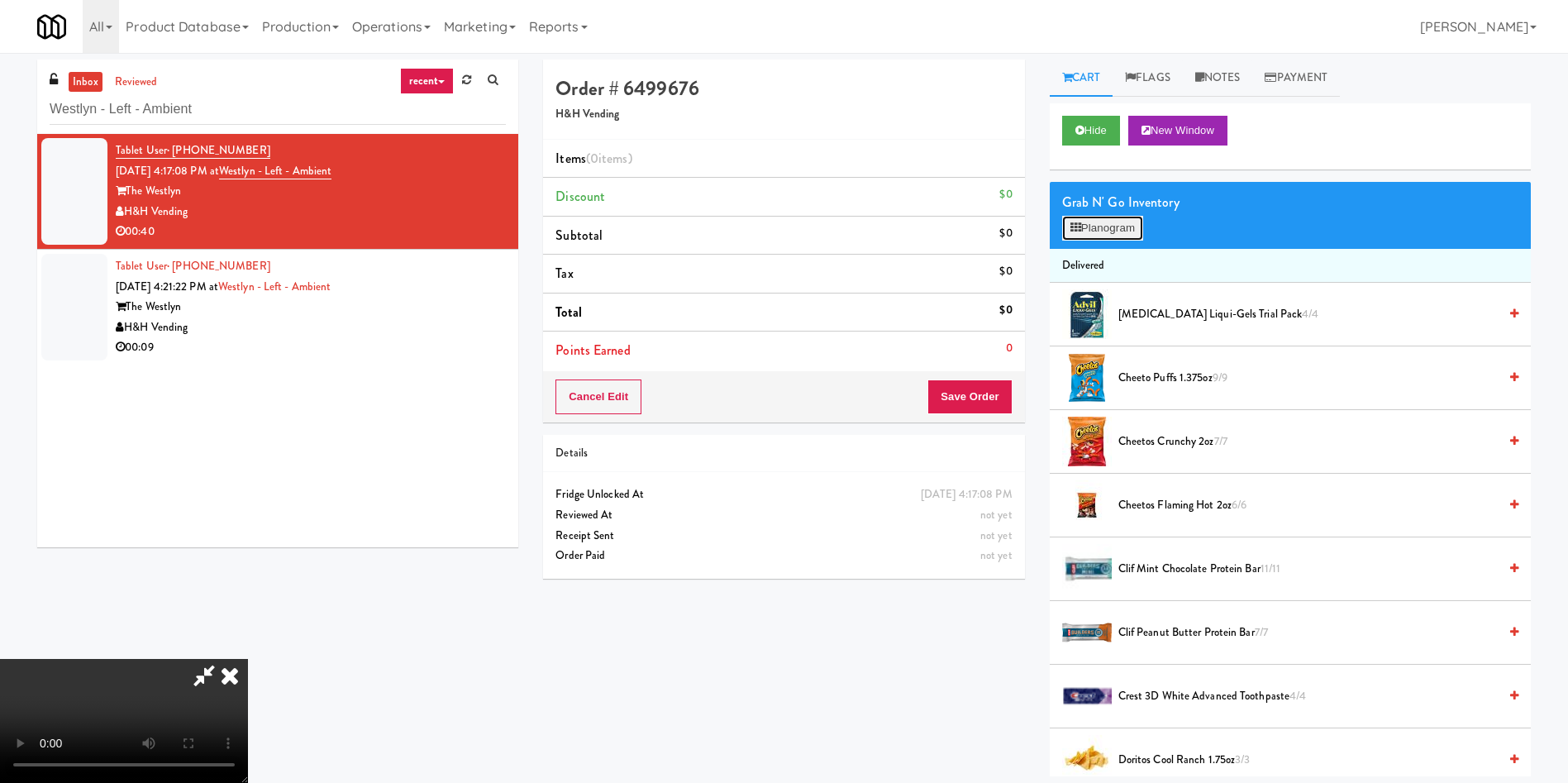
click at [1100, 237] on button "Planogram" at bounding box center [1102, 228] width 81 height 25
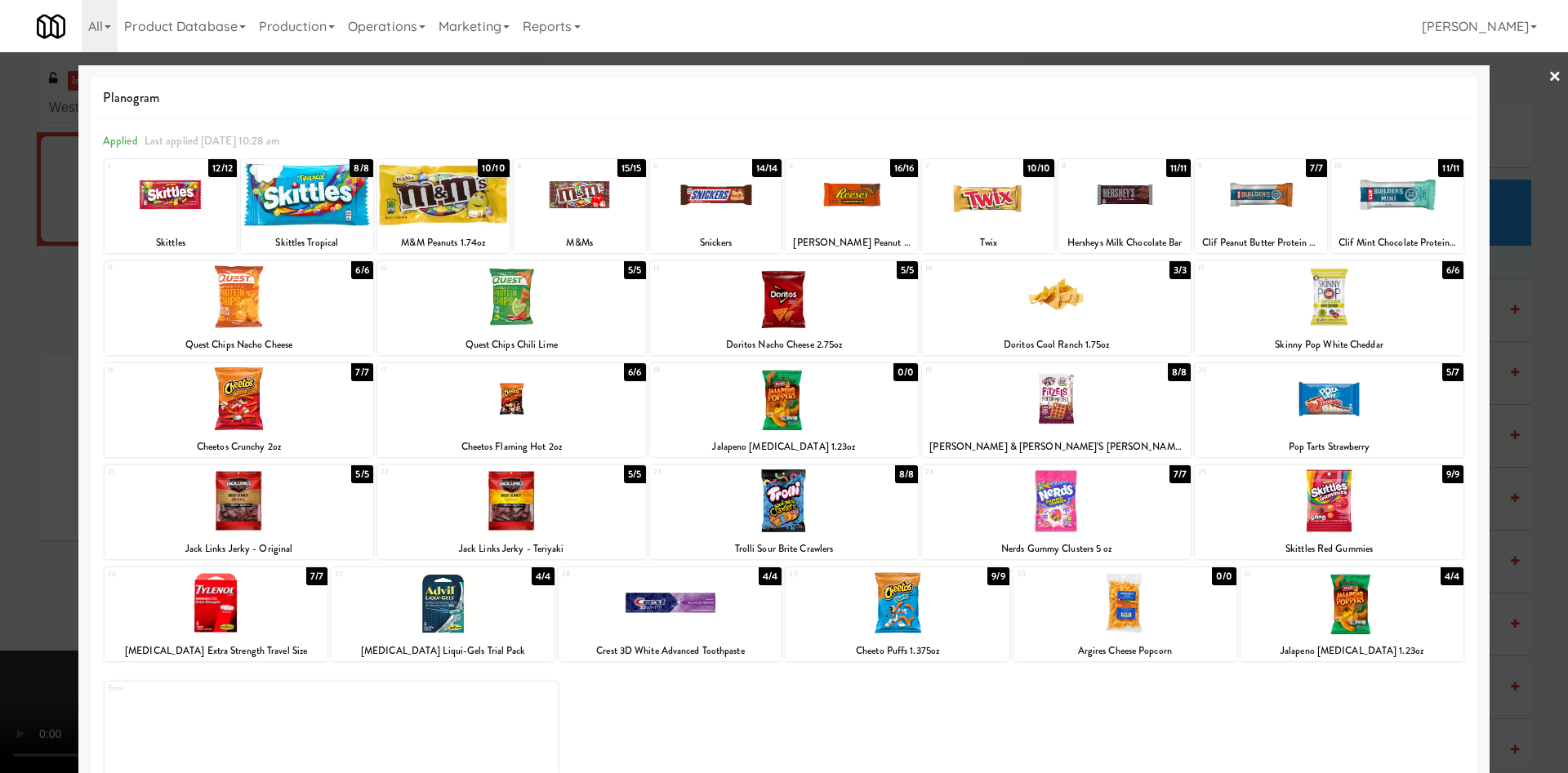
click at [563, 525] on div at bounding box center [511, 500] width 269 height 63
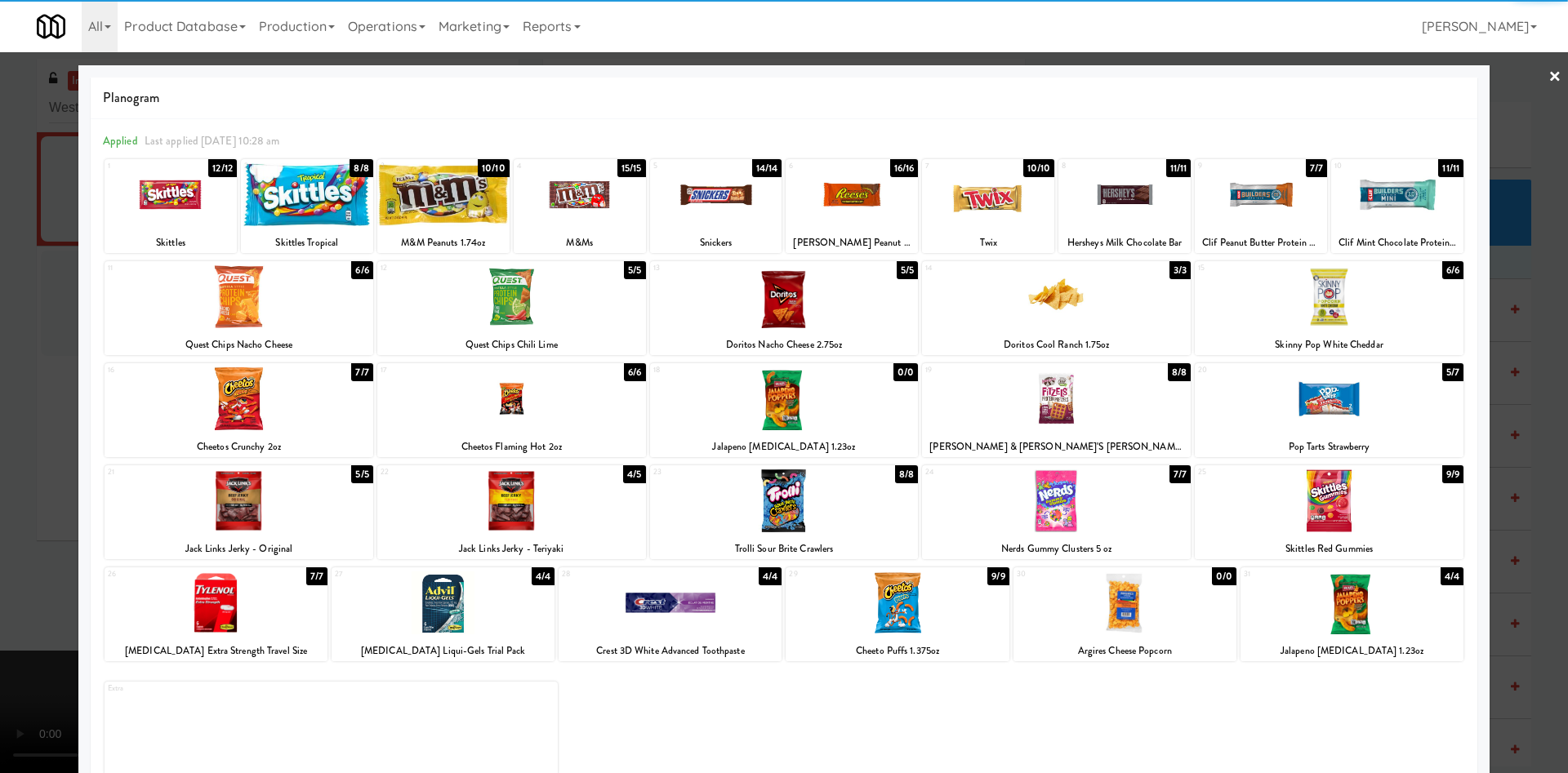
click at [0, 431] on div at bounding box center [784, 386] width 1568 height 773
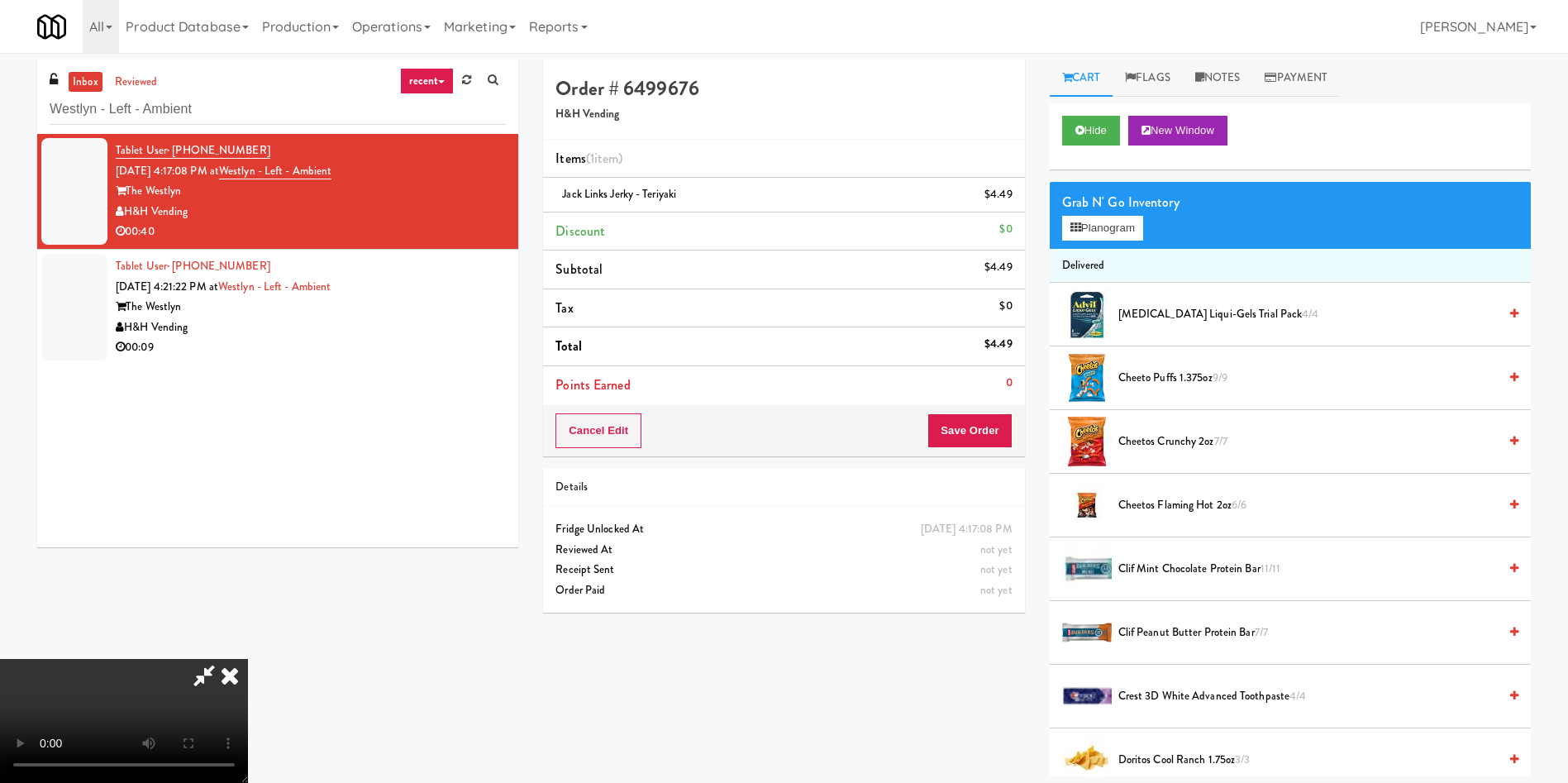
click at [224, 659] on icon at bounding box center [204, 675] width 38 height 33
click at [248, 659] on video at bounding box center [123, 721] width 248 height 124
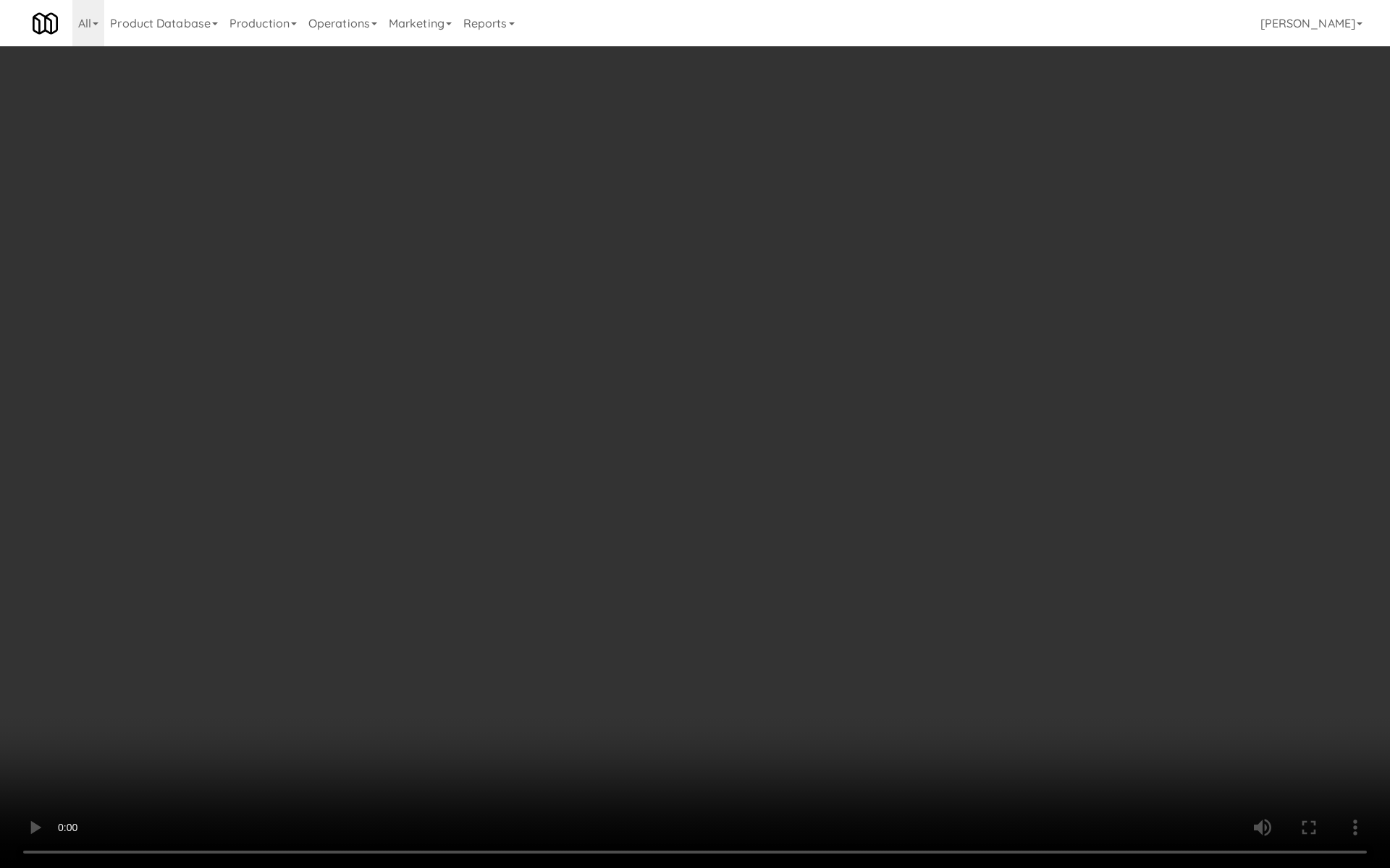
click at [468, 563] on video at bounding box center [695, 434] width 1390 height 868
click at [474, 559] on video at bounding box center [695, 434] width 1390 height 868
click at [662, 435] on video at bounding box center [695, 434] width 1390 height 868
click at [546, 421] on video at bounding box center [695, 434] width 1390 height 868
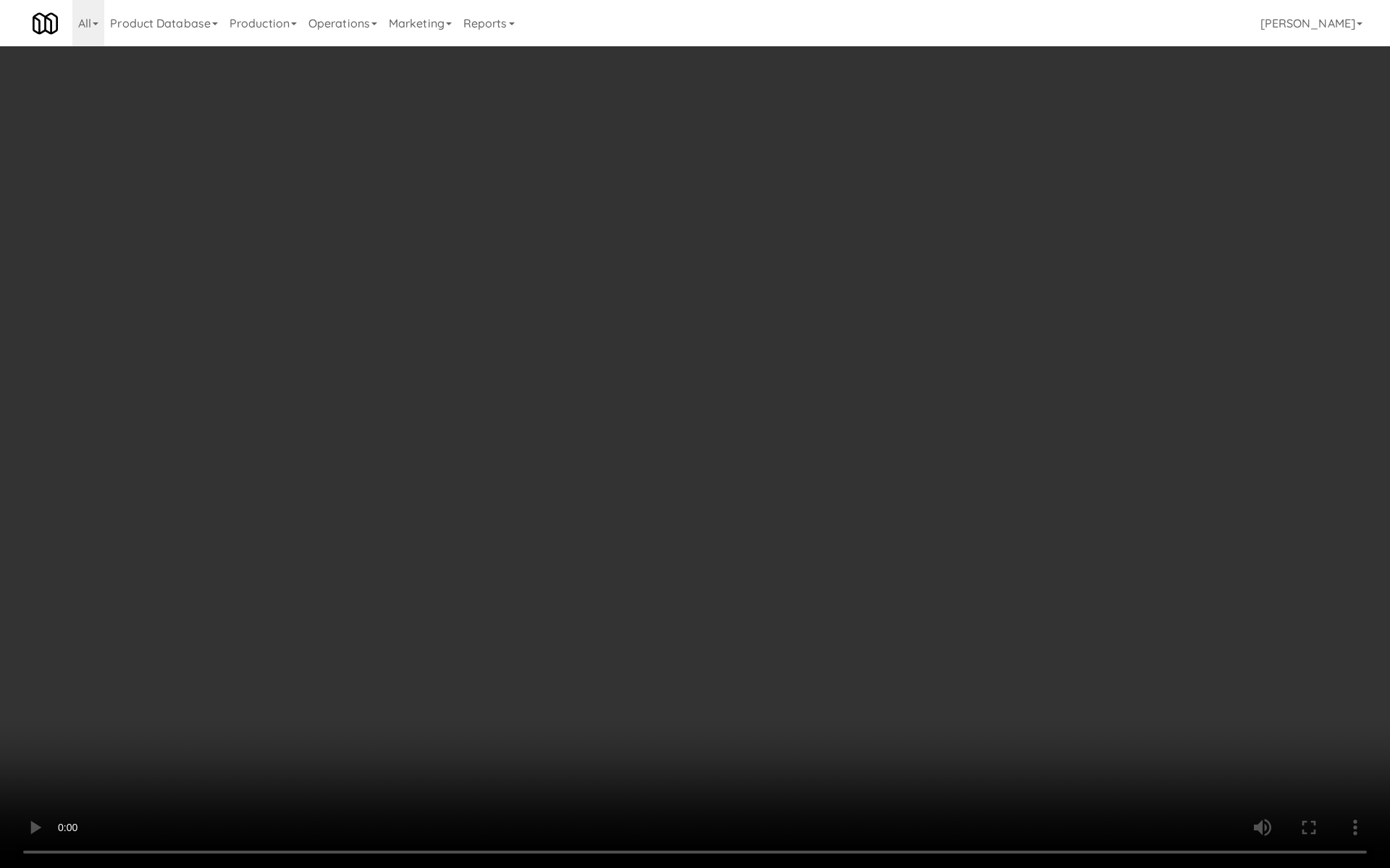
click at [546, 421] on video at bounding box center [695, 434] width 1390 height 868
click at [576, 447] on video at bounding box center [695, 434] width 1390 height 868
click at [695, 445] on video at bounding box center [695, 434] width 1390 height 868
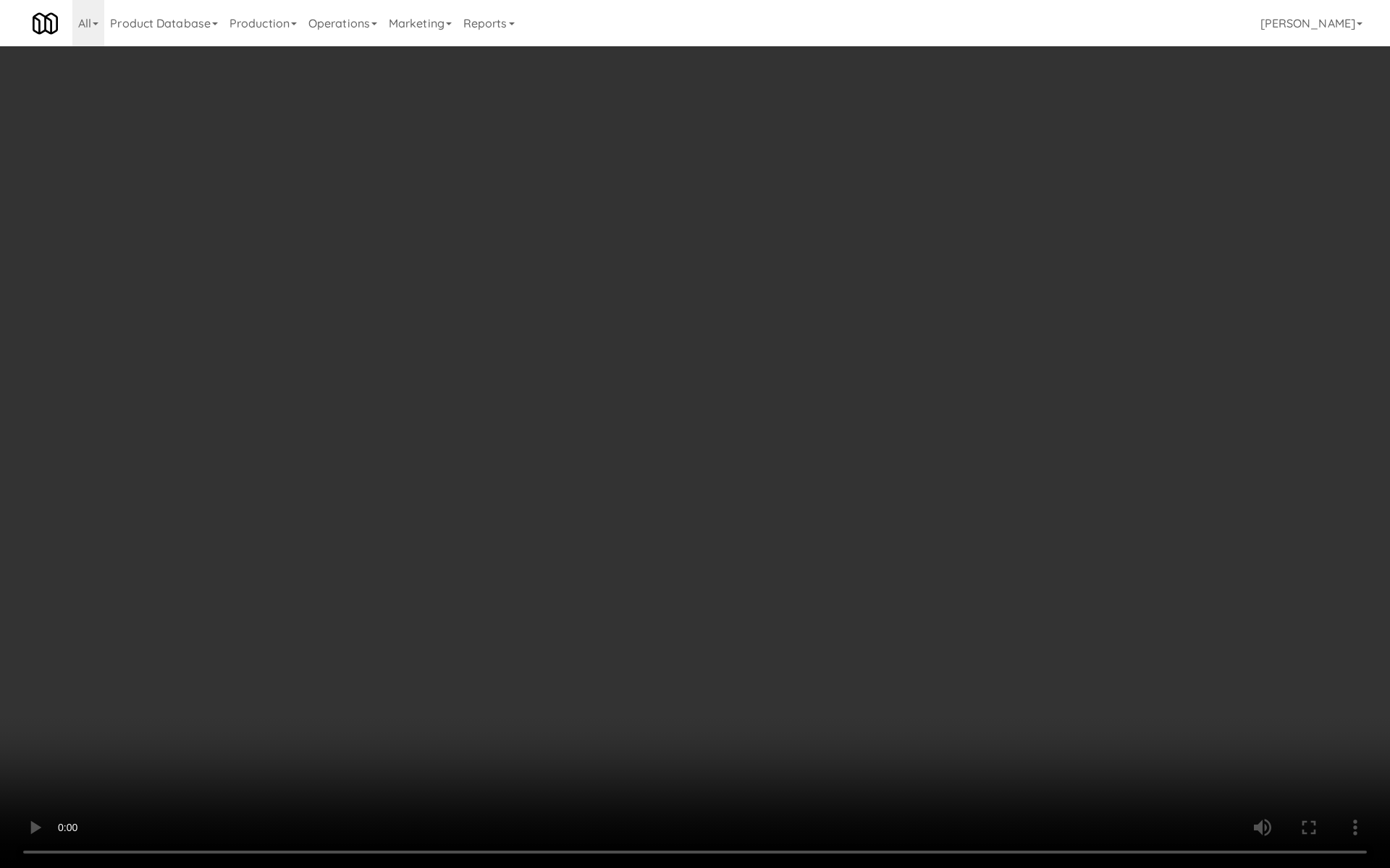
click at [695, 445] on video at bounding box center [695, 434] width 1390 height 868
click at [678, 465] on video at bounding box center [695, 434] width 1390 height 868
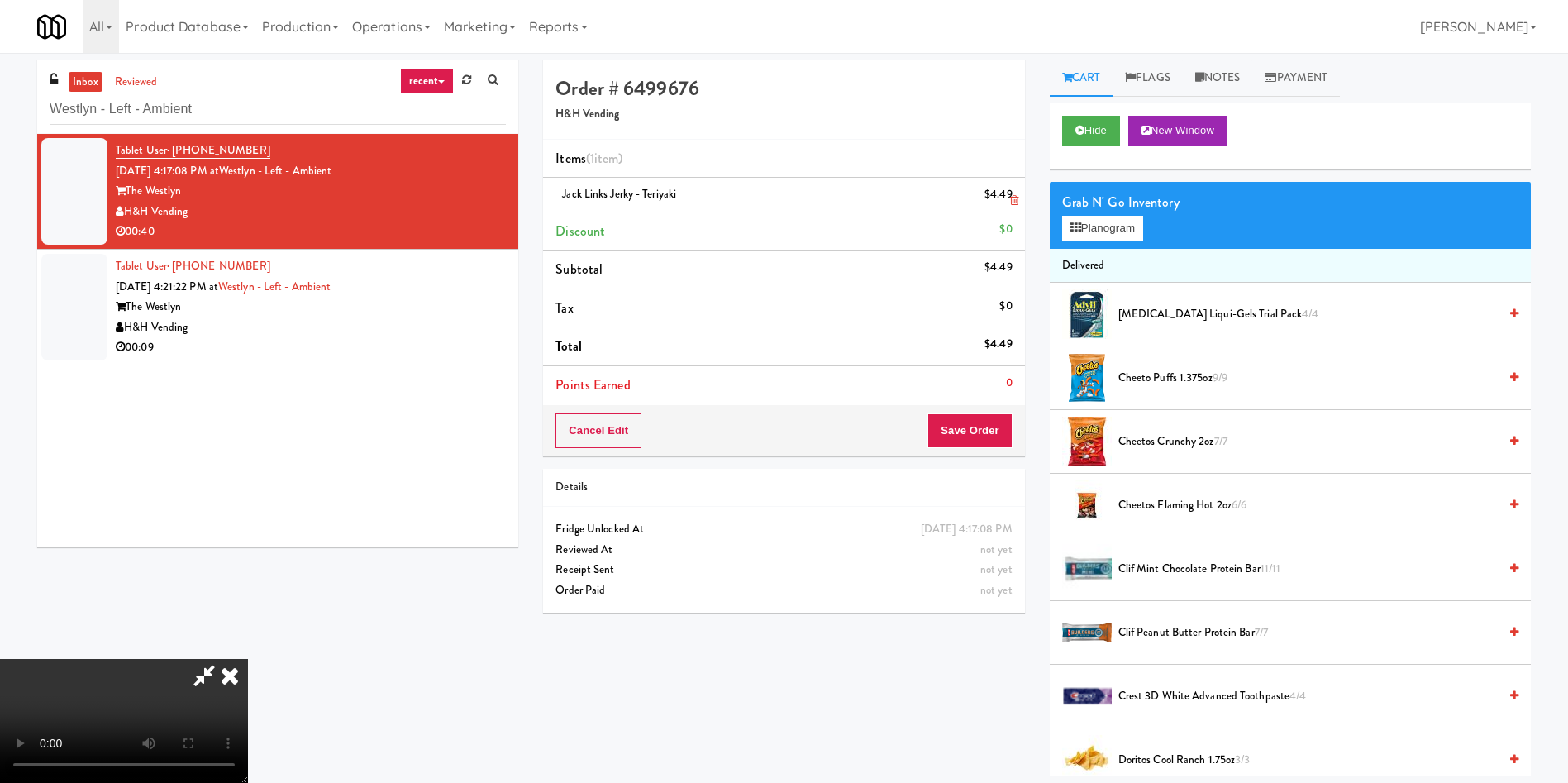
click at [1007, 208] on link at bounding box center [1011, 201] width 15 height 20
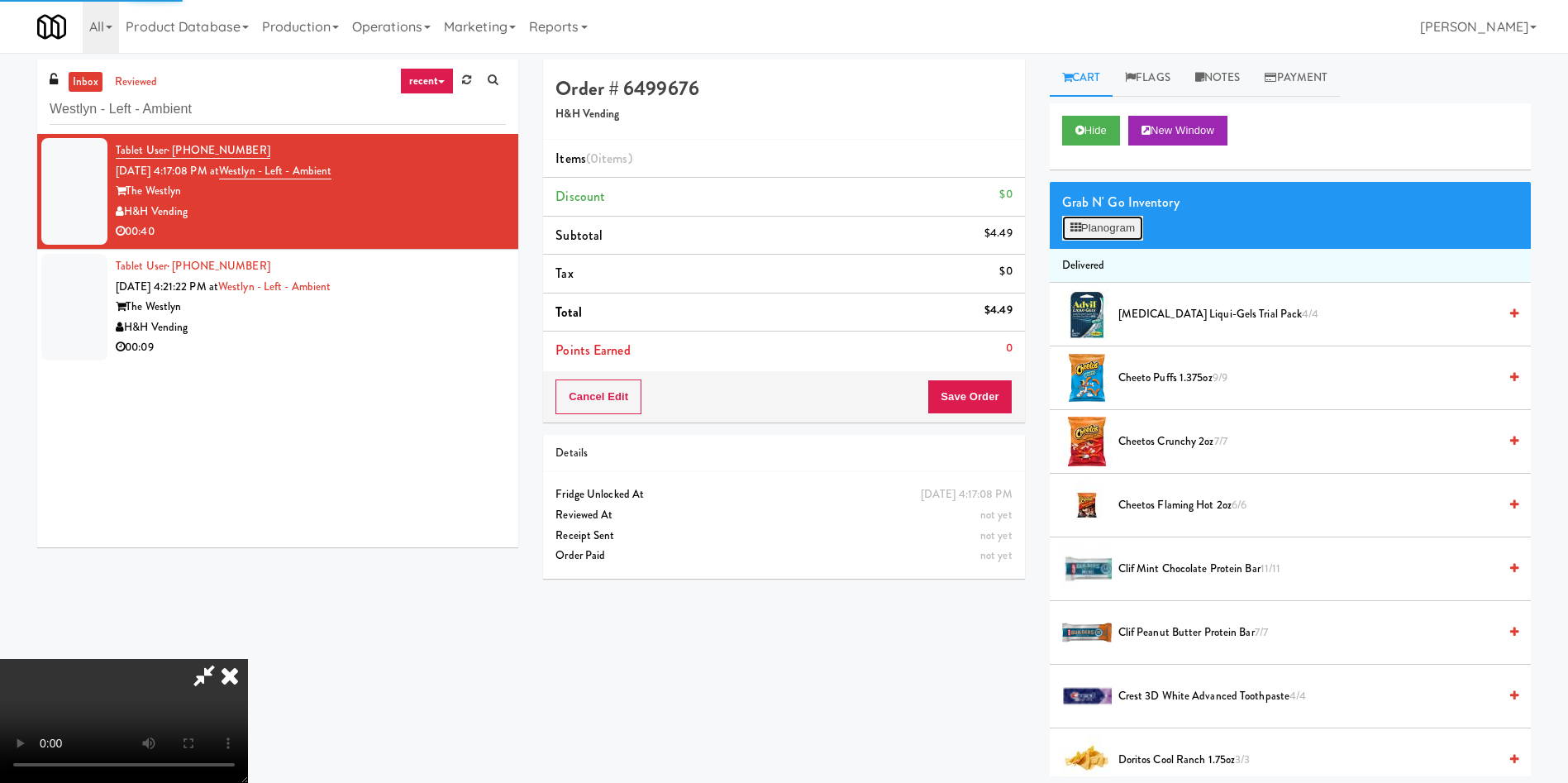
click at [1086, 226] on button "Planogram" at bounding box center [1102, 228] width 81 height 25
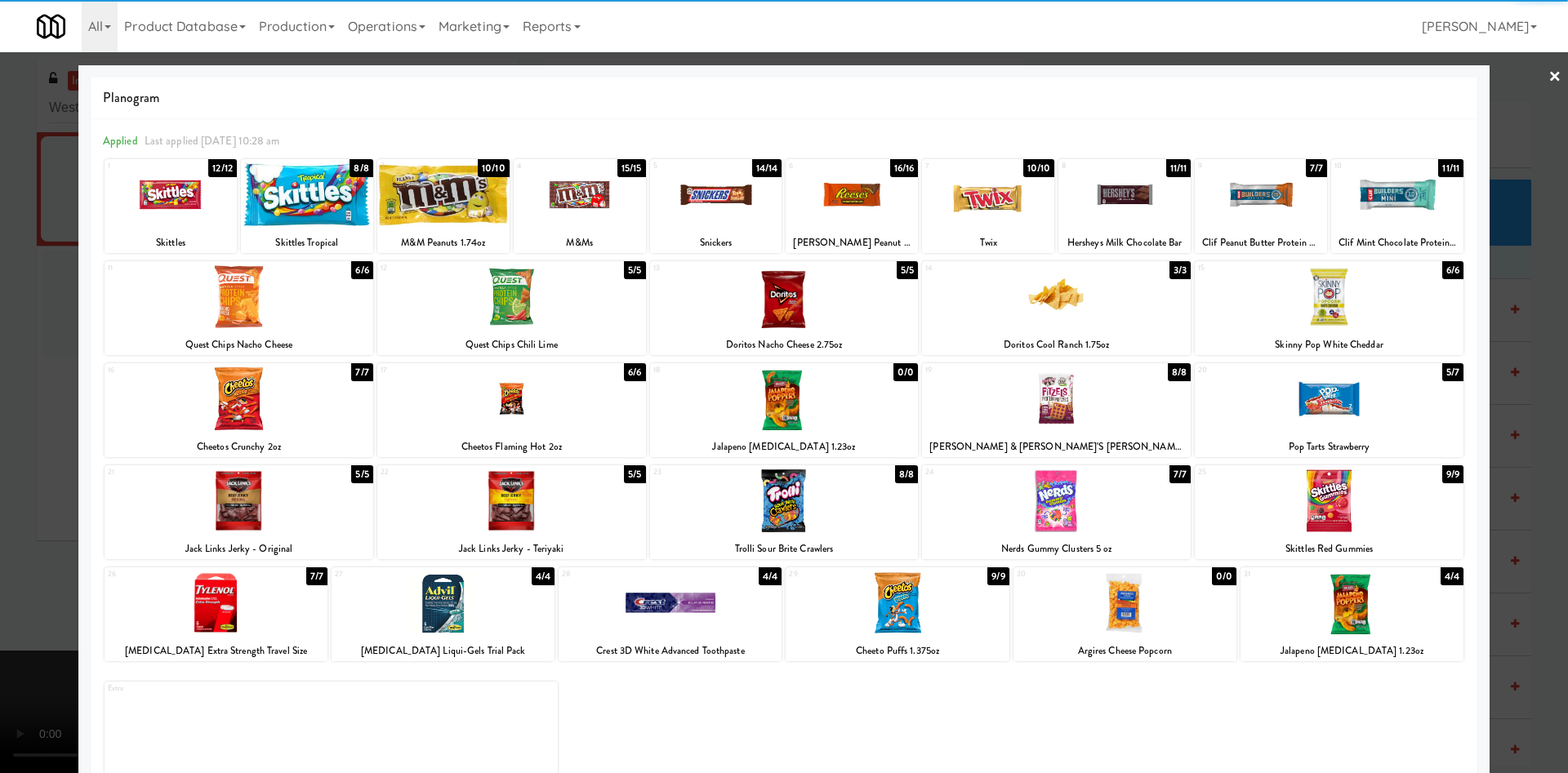
click at [533, 521] on div at bounding box center [511, 500] width 269 height 63
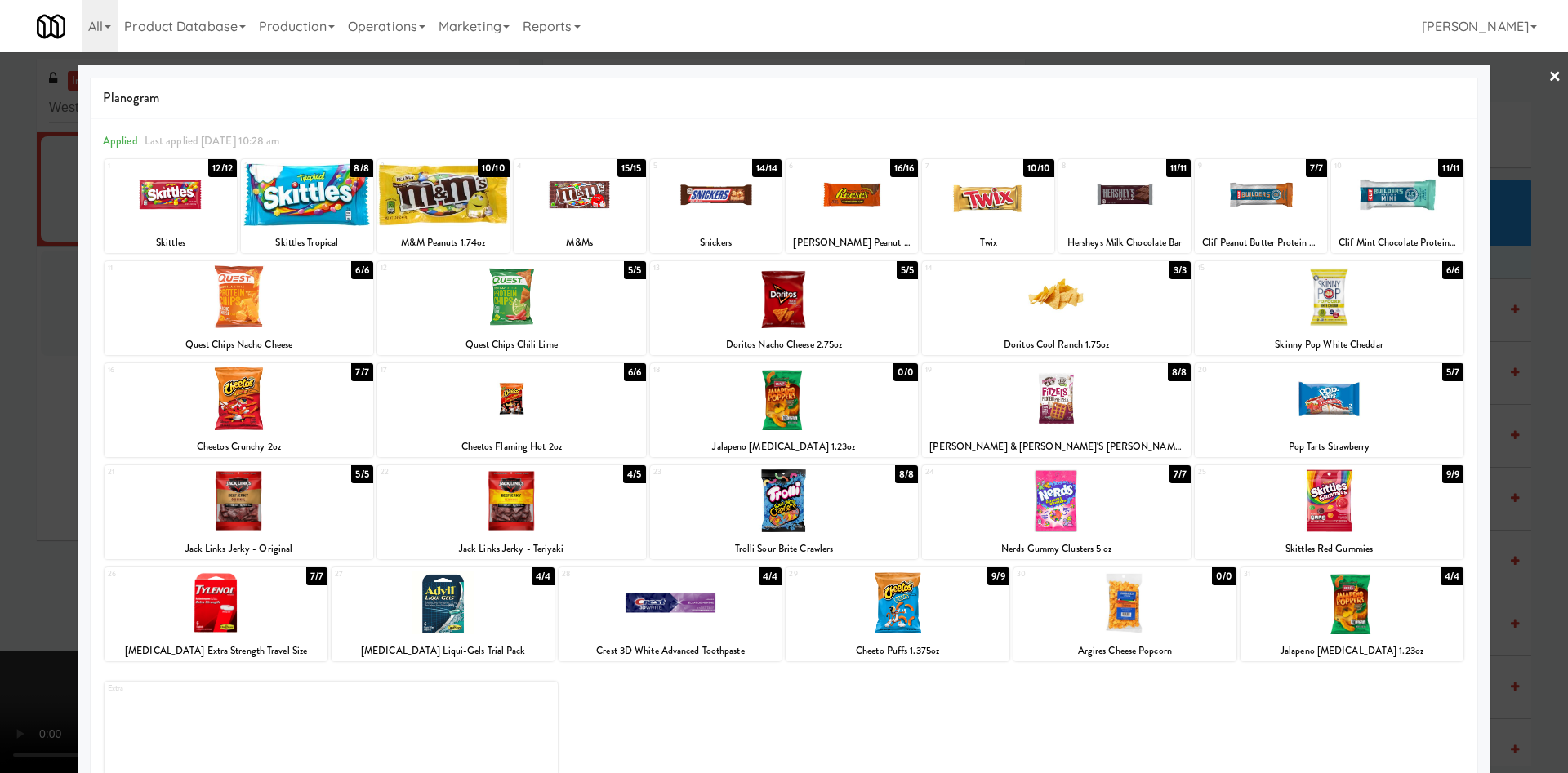
click at [12, 364] on div at bounding box center [784, 386] width 1568 height 773
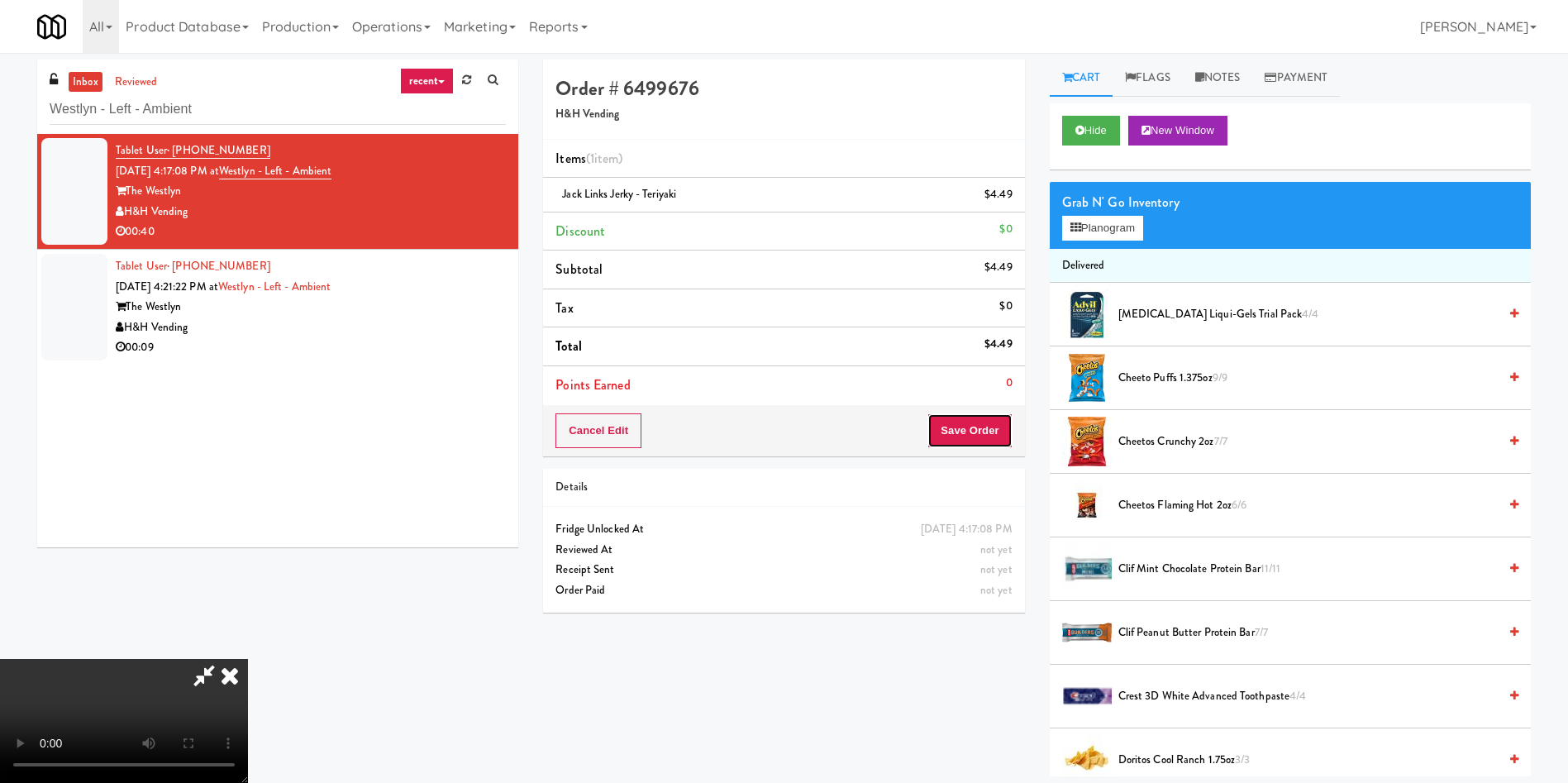
click at [979, 427] on button "Save Order" at bounding box center [970, 430] width 84 height 34
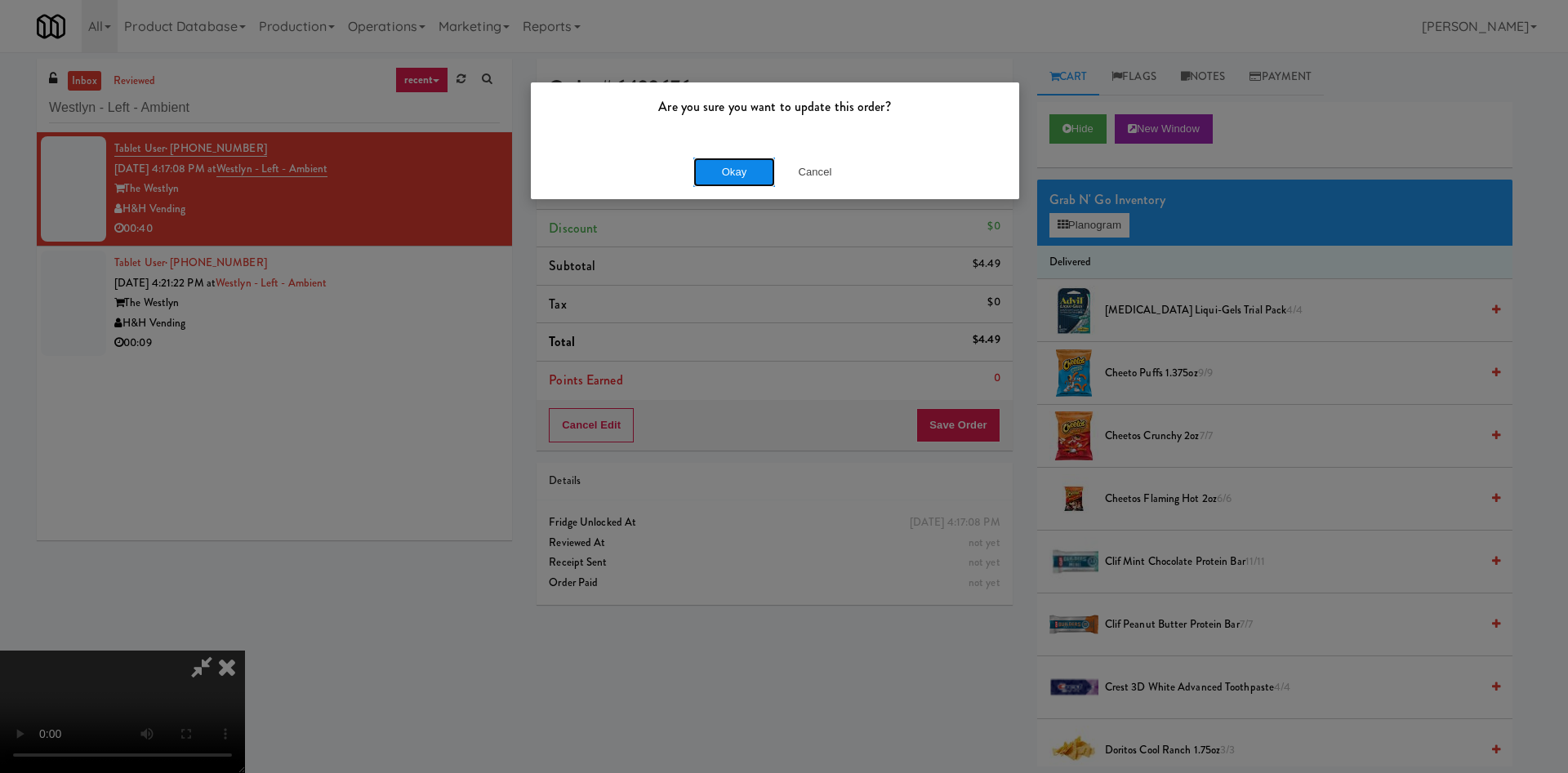
click at [709, 167] on button "Okay" at bounding box center [733, 172] width 82 height 29
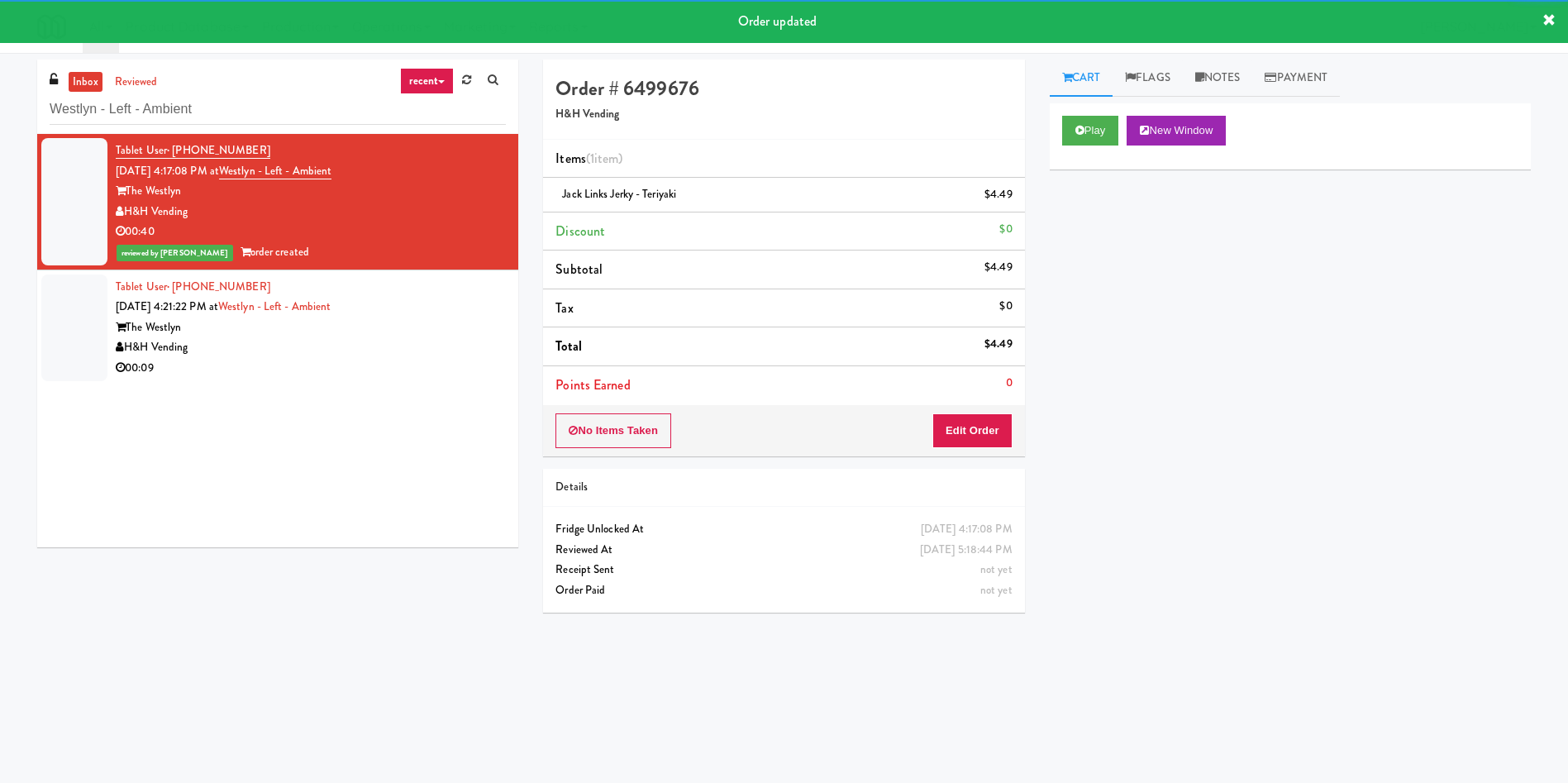
click at [81, 327] on div at bounding box center [74, 327] width 66 height 107
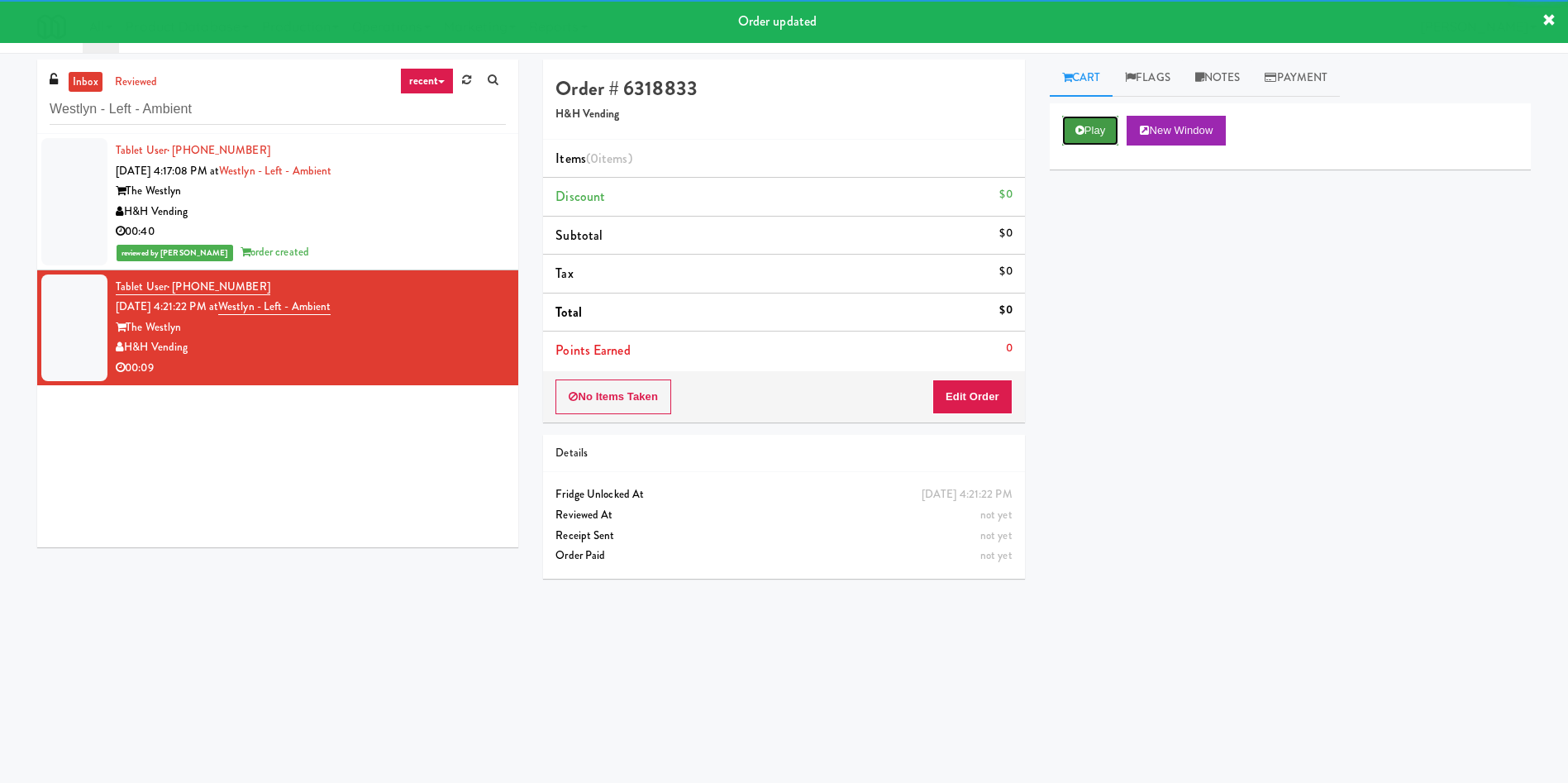
click at [1098, 122] on button "Play" at bounding box center [1090, 131] width 57 height 30
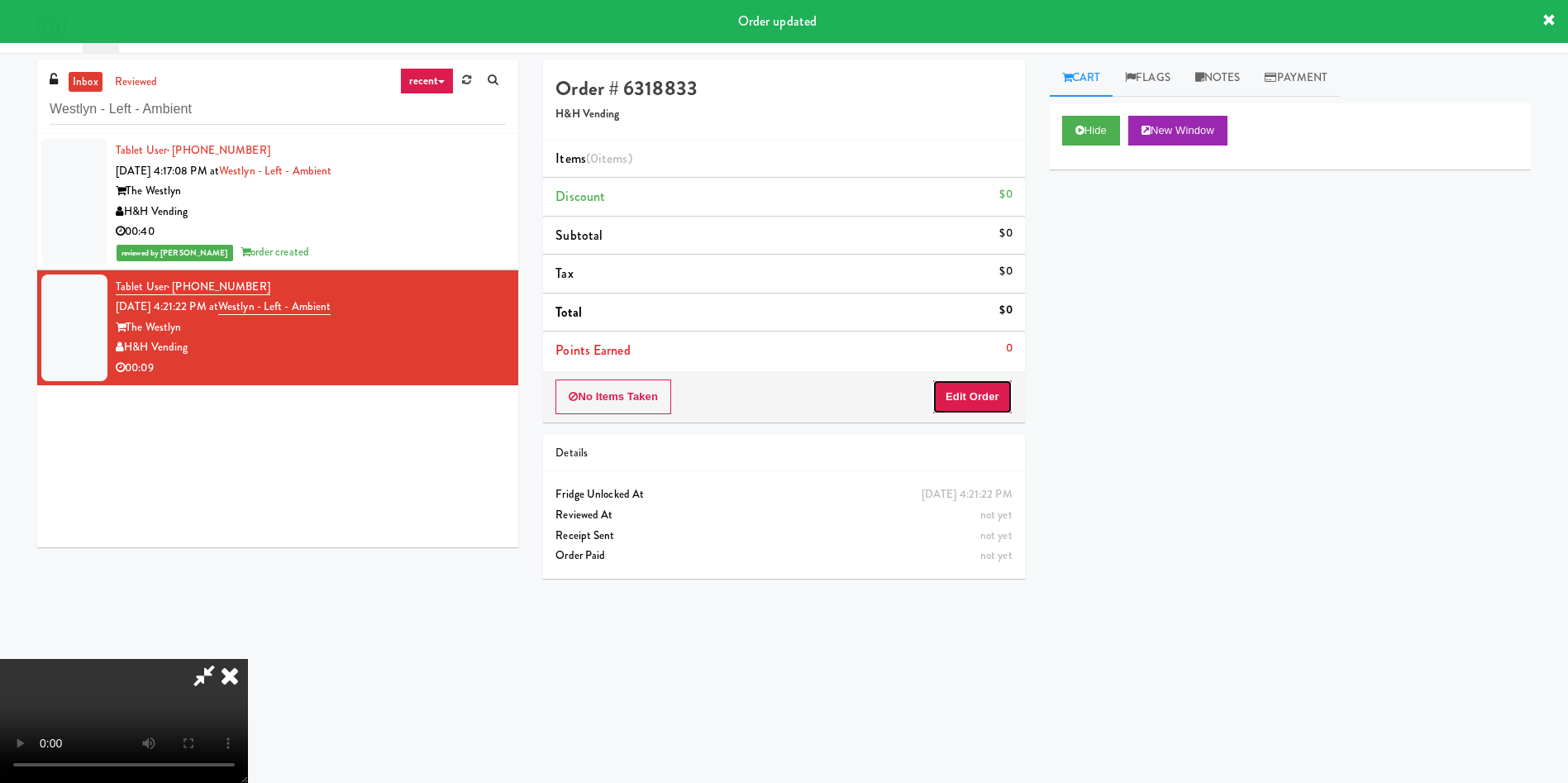
click at [983, 387] on button "Edit Order" at bounding box center [972, 396] width 80 height 34
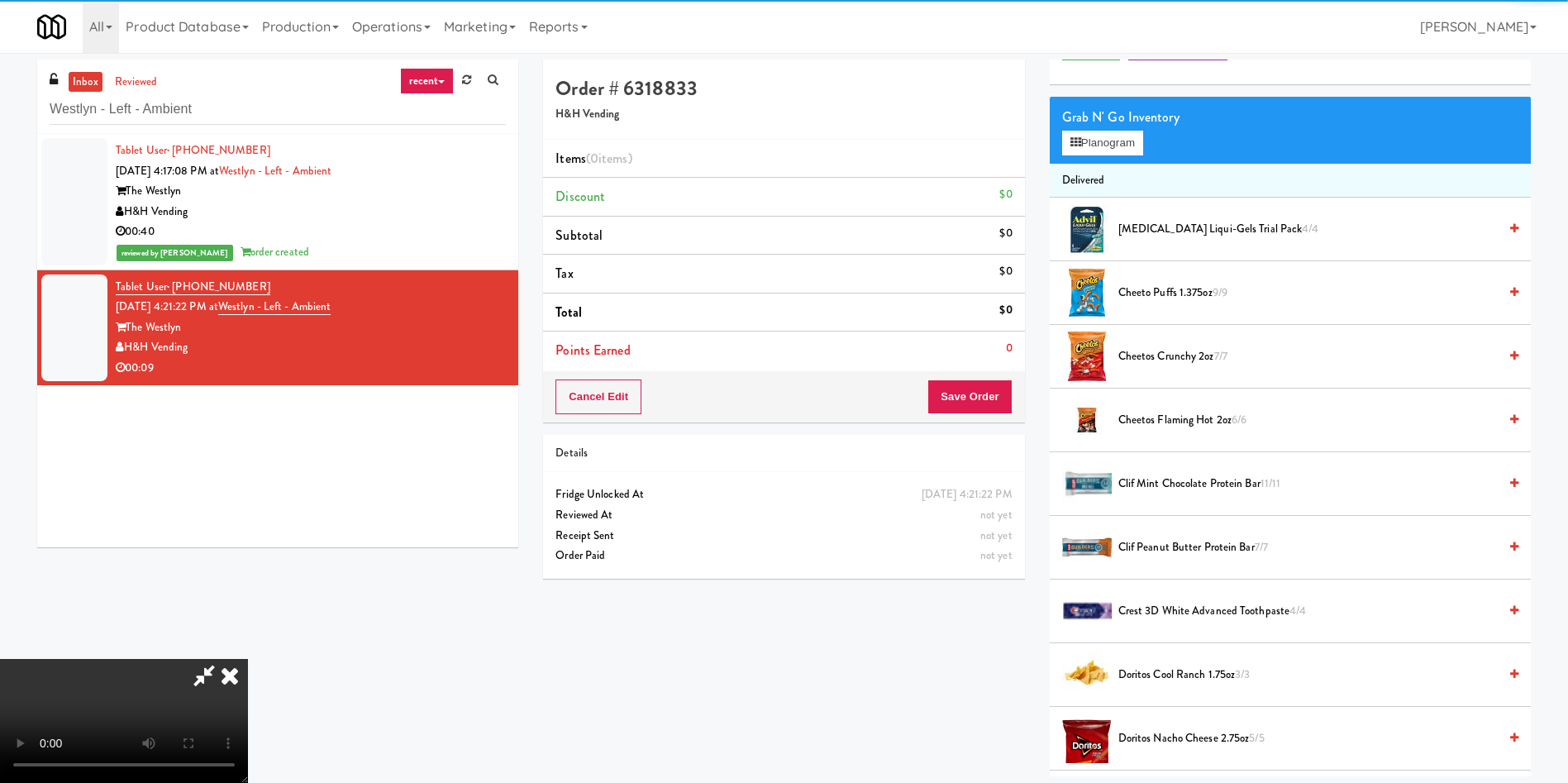
scroll to position [124, 0]
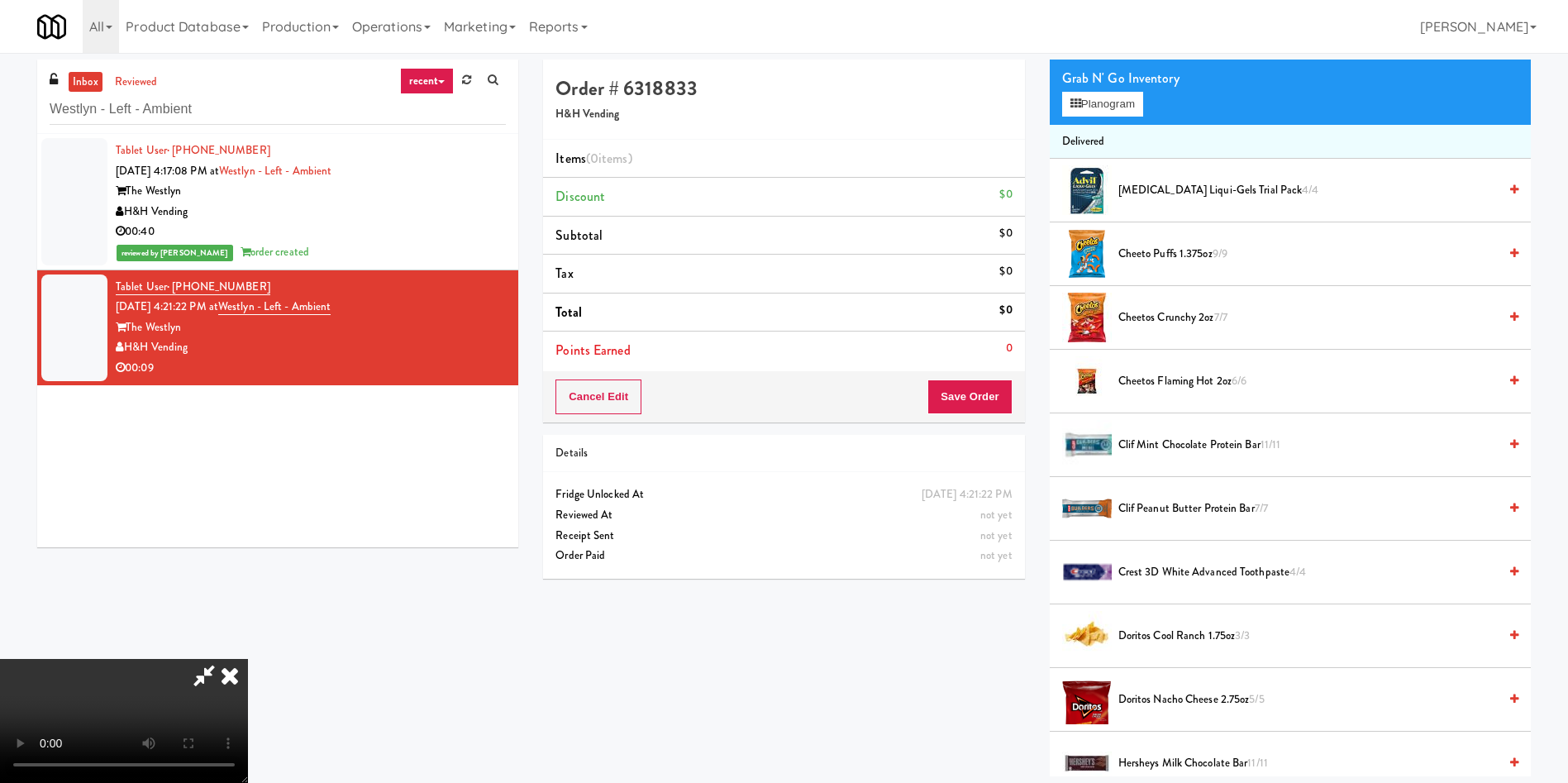
click at [248, 659] on video at bounding box center [123, 721] width 248 height 124
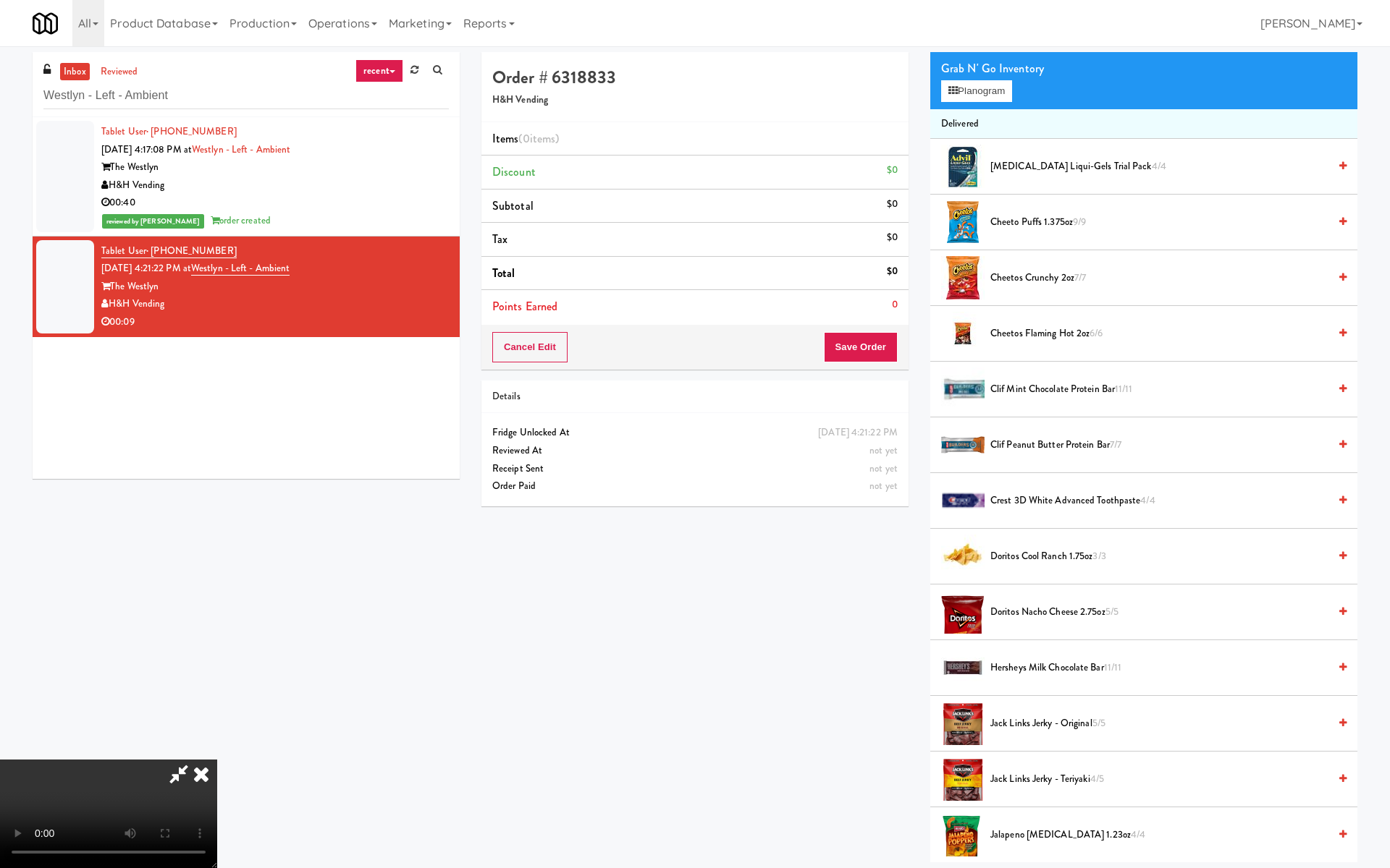
click at [217, 684] on video at bounding box center [108, 814] width 217 height 109
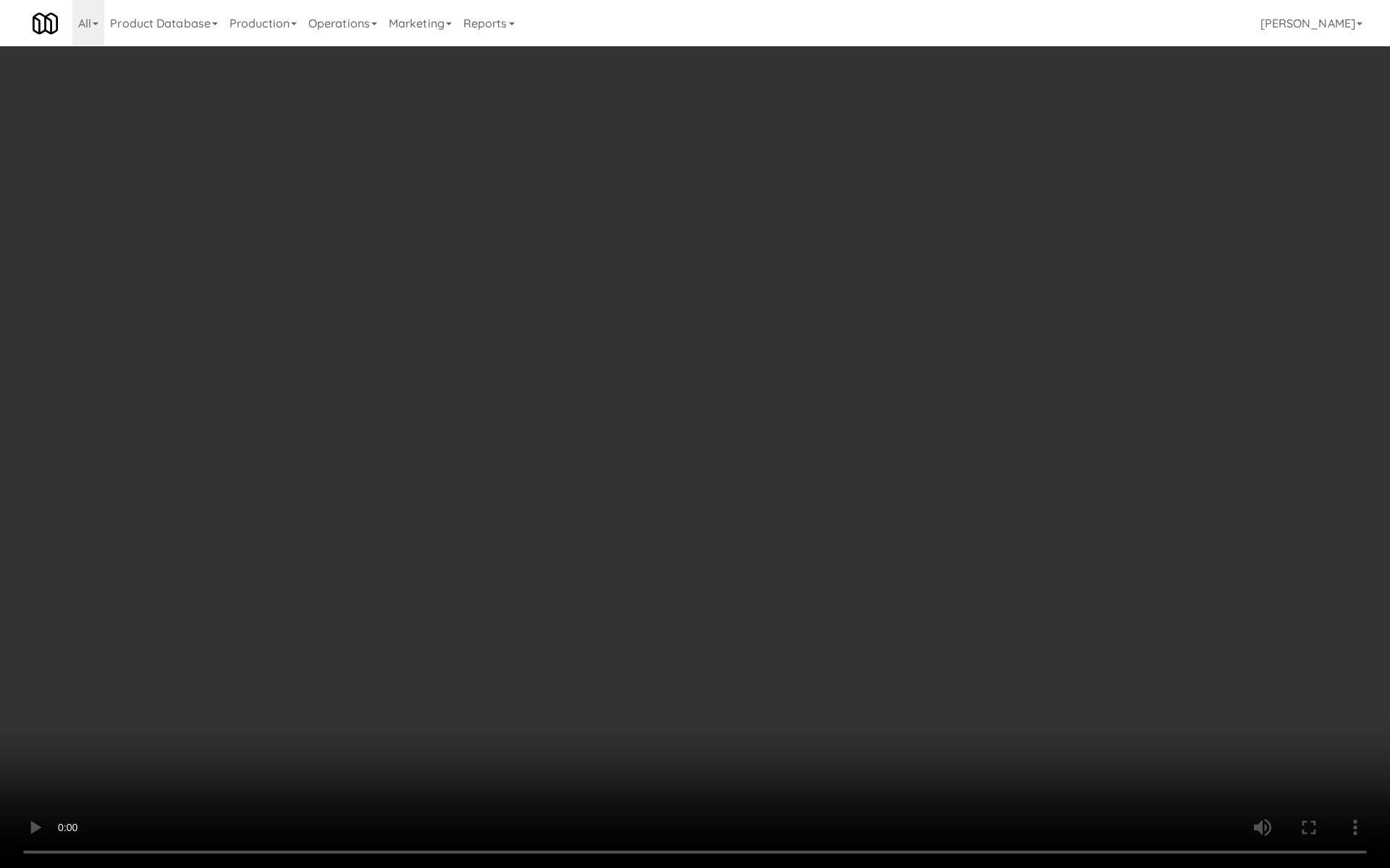
click at [704, 465] on video at bounding box center [695, 434] width 1390 height 868
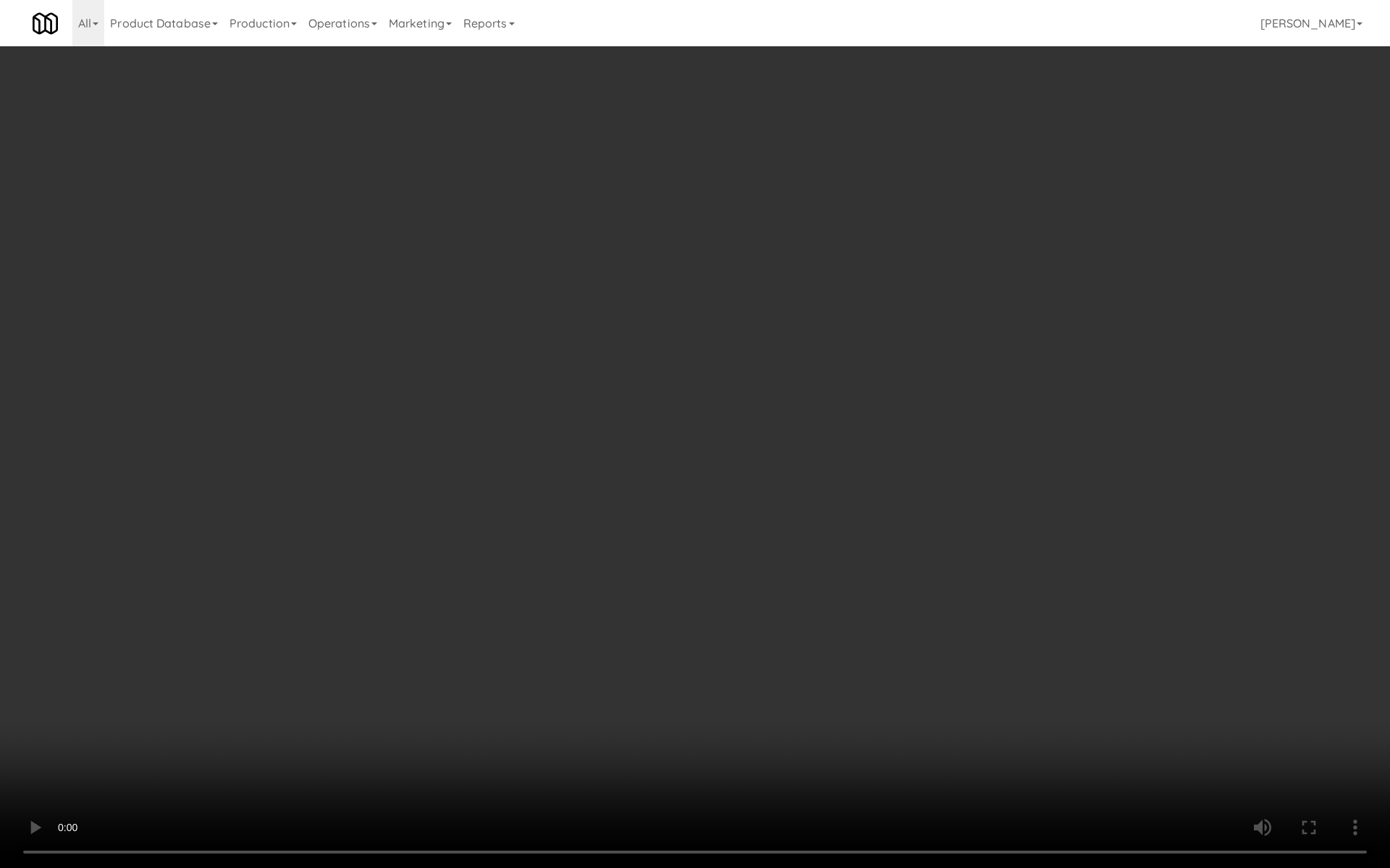
click at [704, 465] on video at bounding box center [695, 434] width 1390 height 868
click at [637, 549] on video at bounding box center [695, 434] width 1390 height 868
click at [591, 537] on video at bounding box center [695, 434] width 1390 height 868
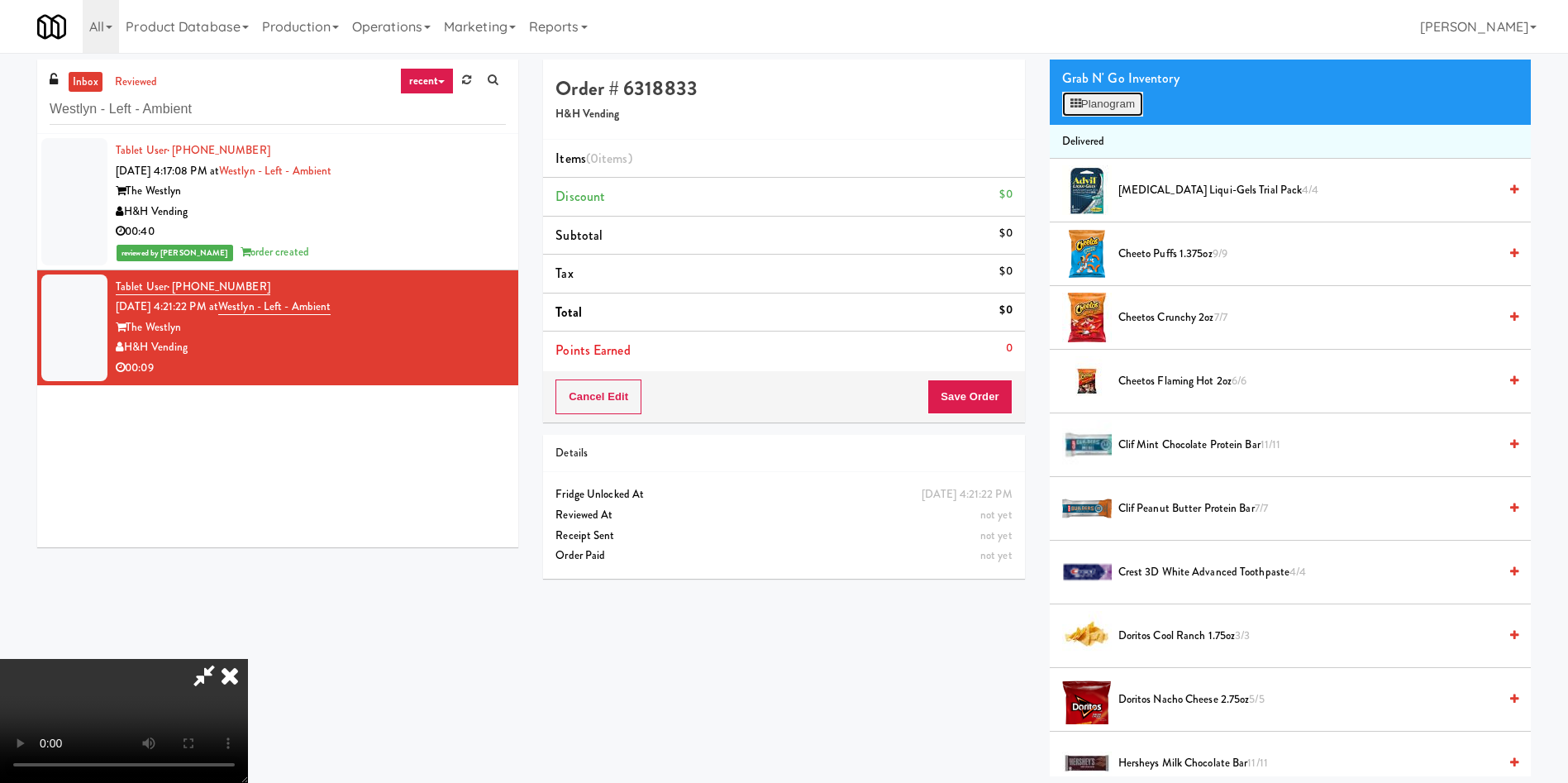
click at [1101, 99] on button "Planogram" at bounding box center [1102, 104] width 81 height 25
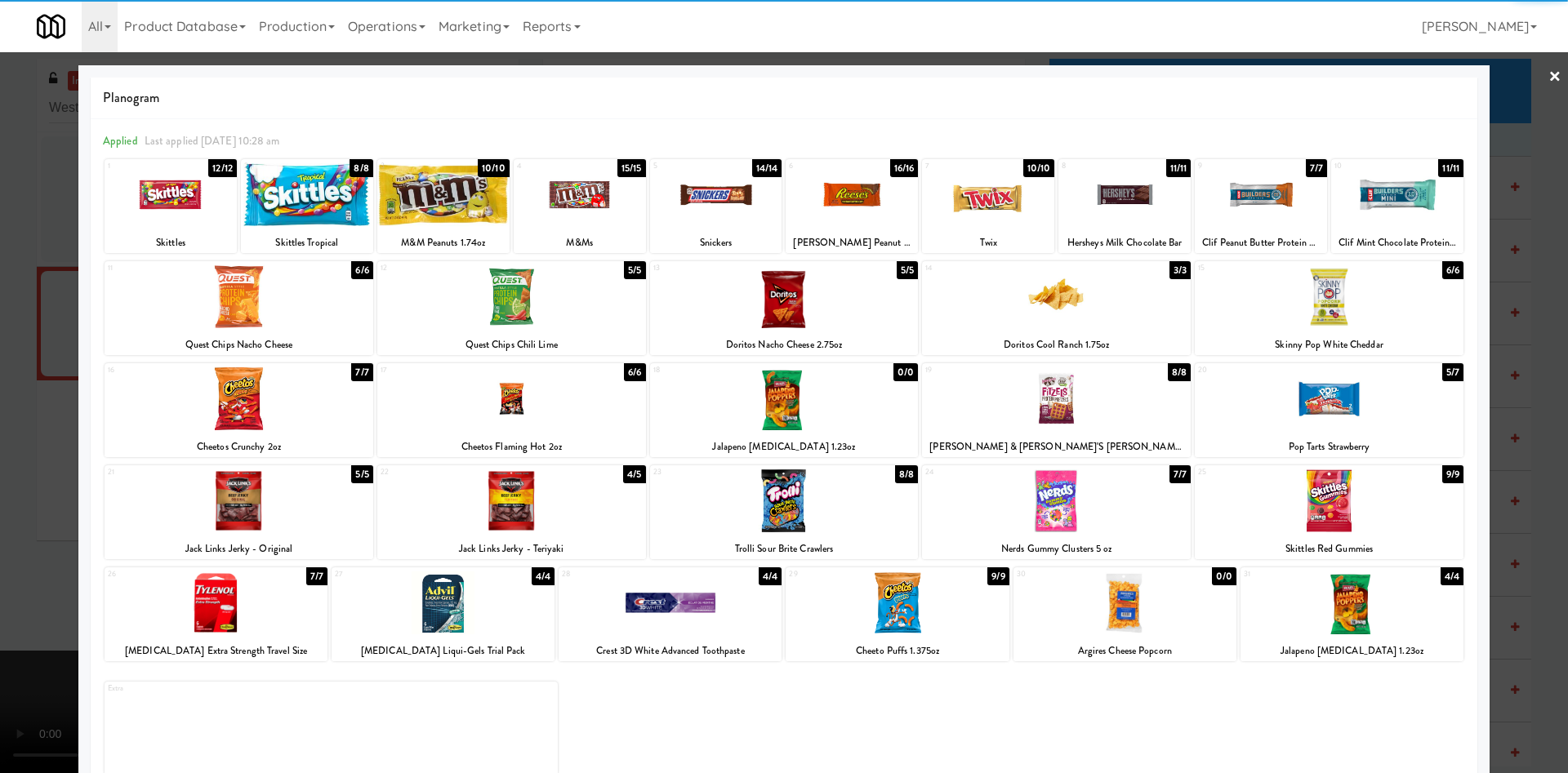
click at [1235, 210] on div at bounding box center [1260, 194] width 132 height 63
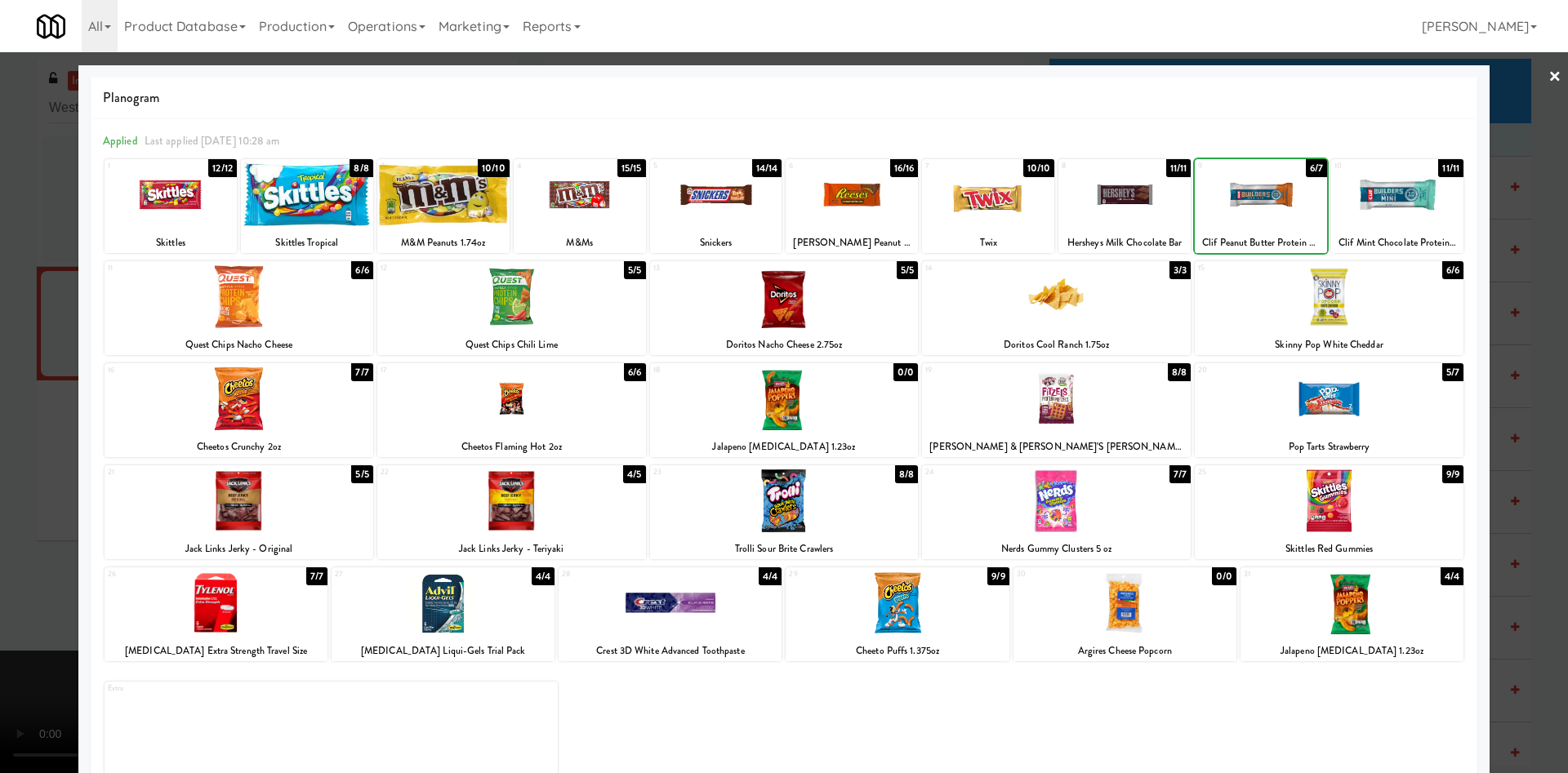
click at [1235, 210] on div at bounding box center [1260, 194] width 132 height 63
click at [1501, 94] on div at bounding box center [784, 386] width 1568 height 773
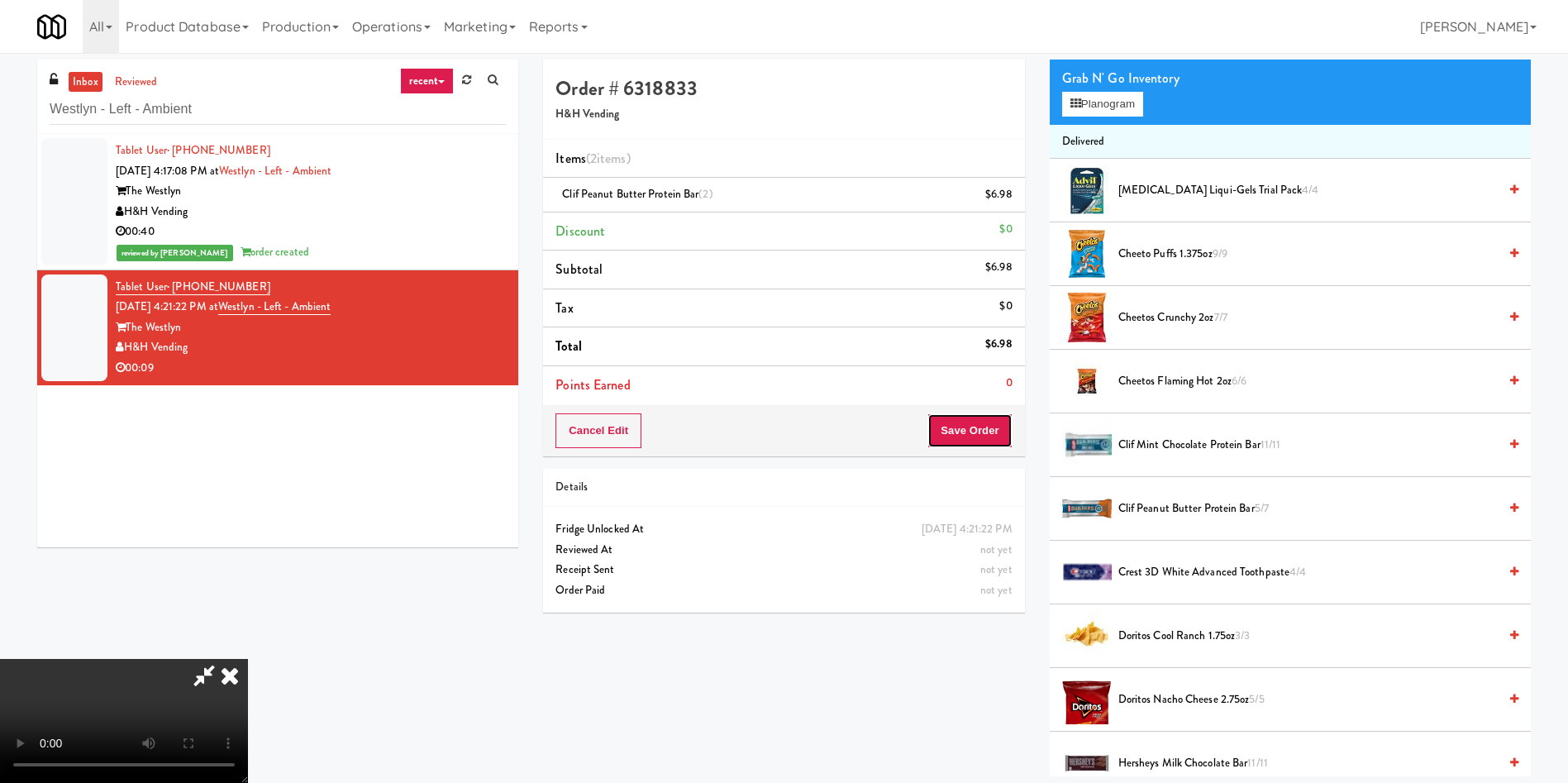
click at [988, 439] on button "Save Order" at bounding box center [970, 430] width 84 height 34
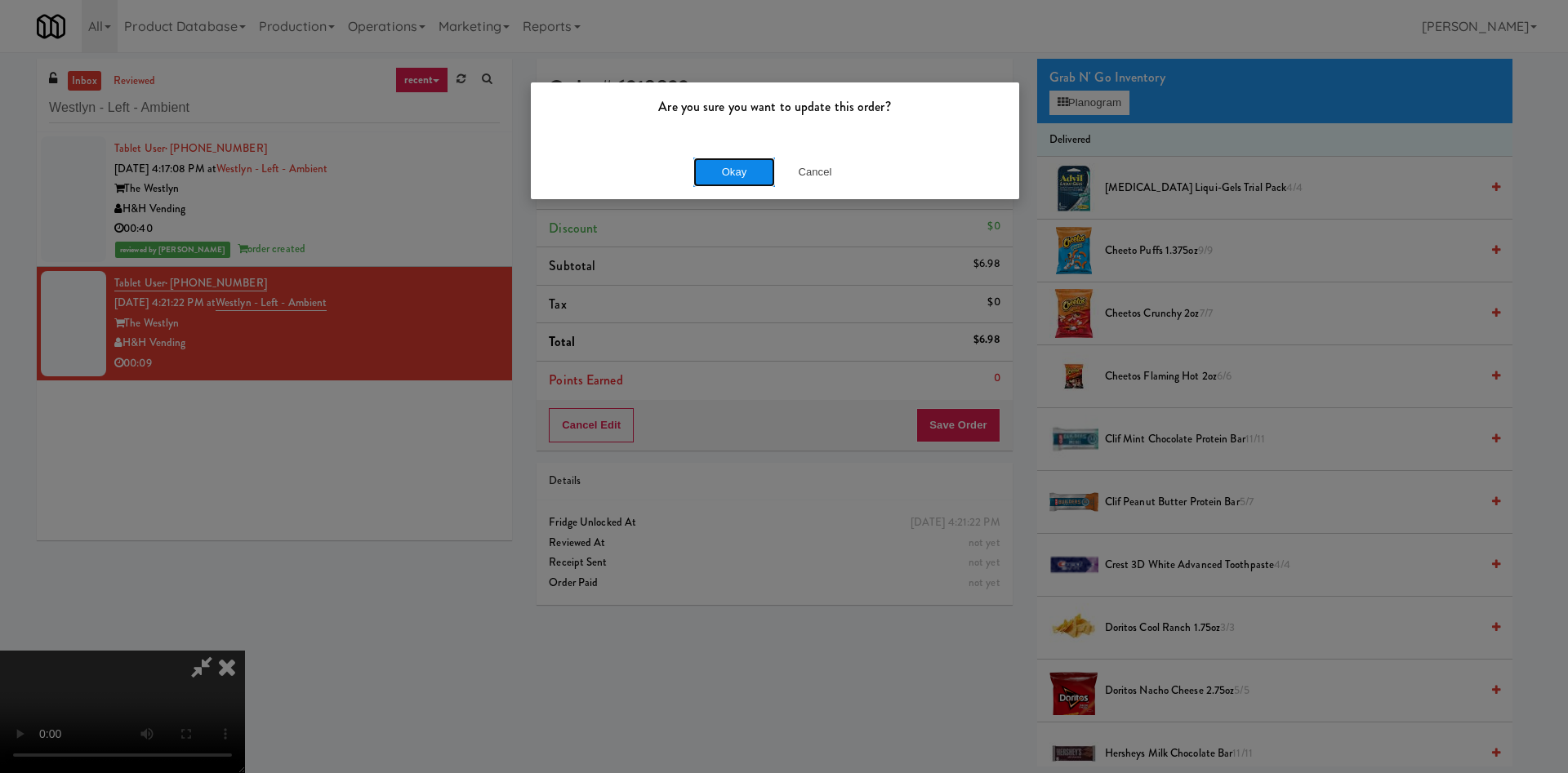
click at [718, 171] on button "Okay" at bounding box center [733, 172] width 82 height 29
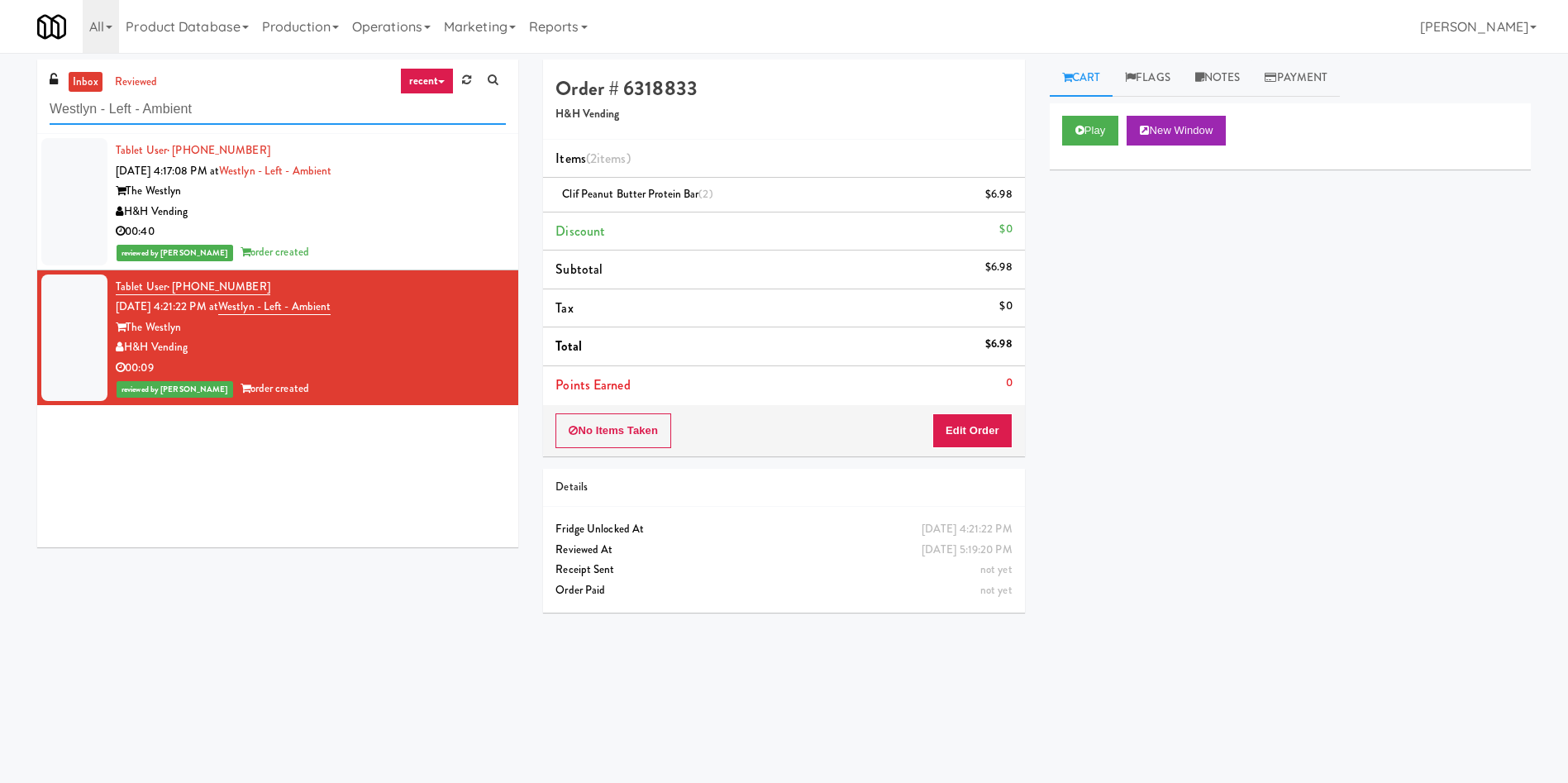
drag, startPoint x: 250, startPoint y: 117, endPoint x: 0, endPoint y: 55, distance: 257.6
click at [0, 55] on div "inbox reviewed recent all unclear take inventory issue suspicious failed recent…" at bounding box center [784, 388] width 1568 height 671
paste input "Kinetic - Righ"
type input "Kinetic - Right"
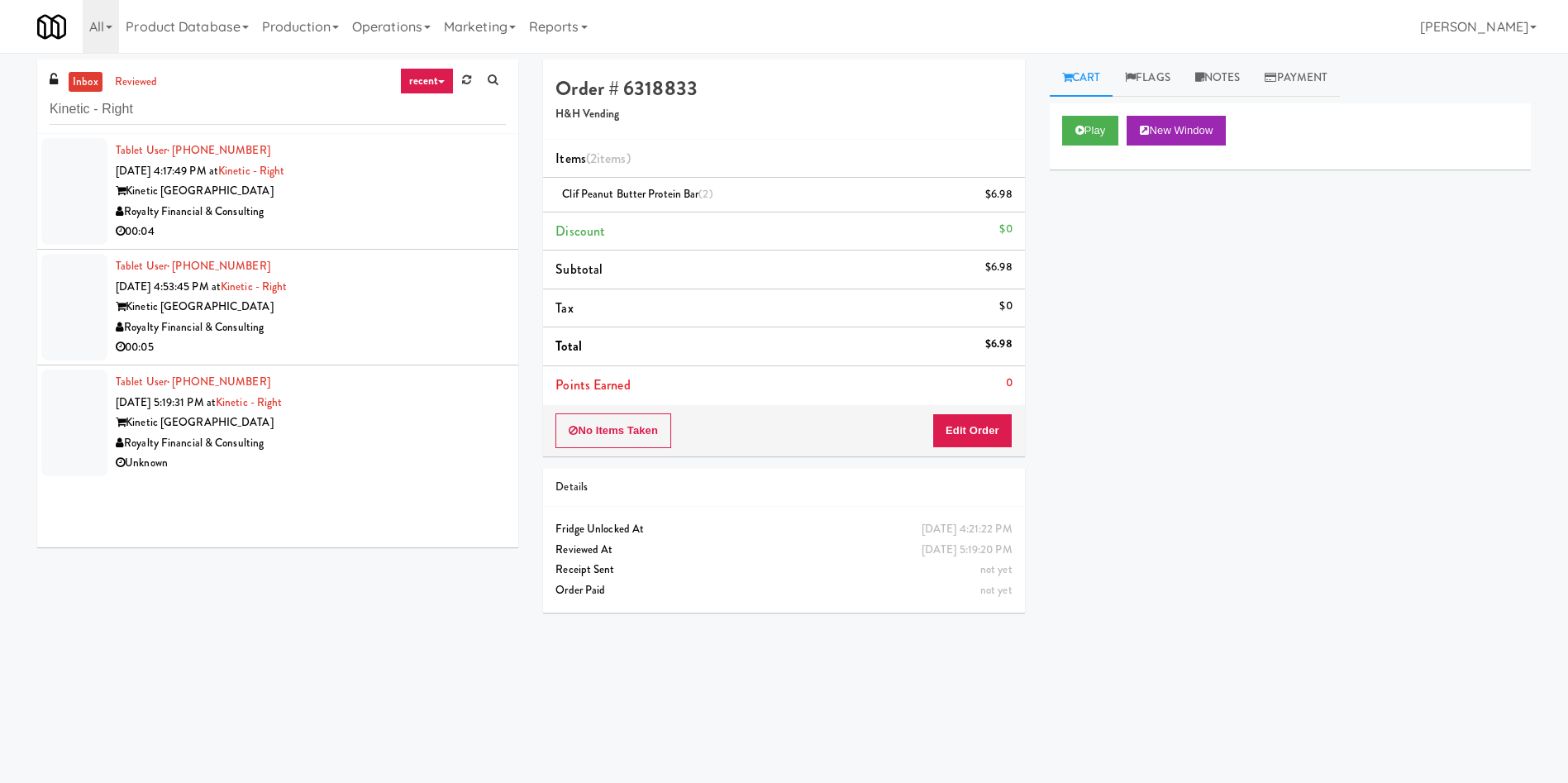
click at [101, 163] on div at bounding box center [74, 191] width 66 height 107
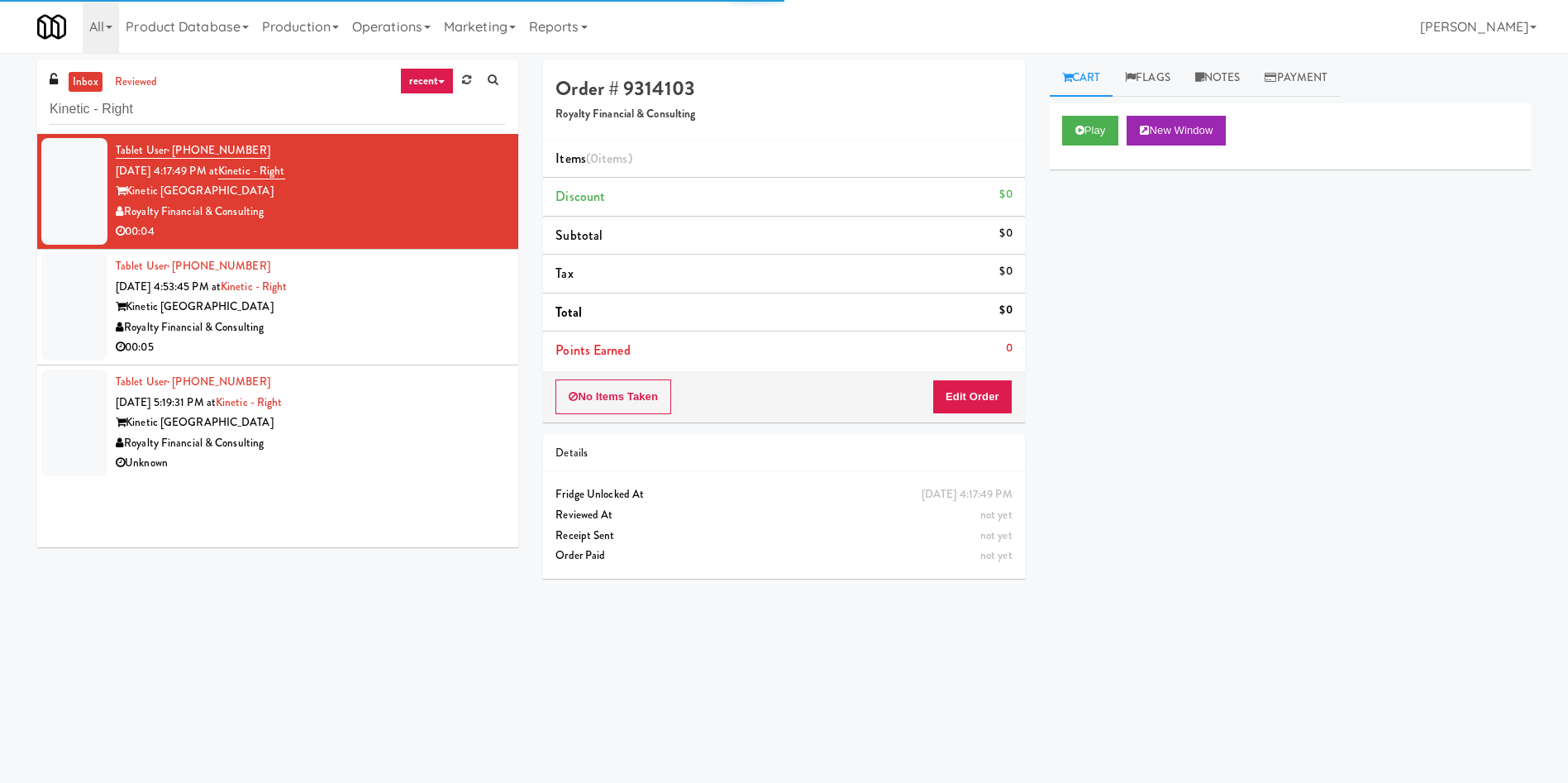
click at [1080, 114] on div "Play New Window" at bounding box center [1291, 135] width 482 height 66
click at [1083, 139] on button "Play" at bounding box center [1090, 131] width 57 height 30
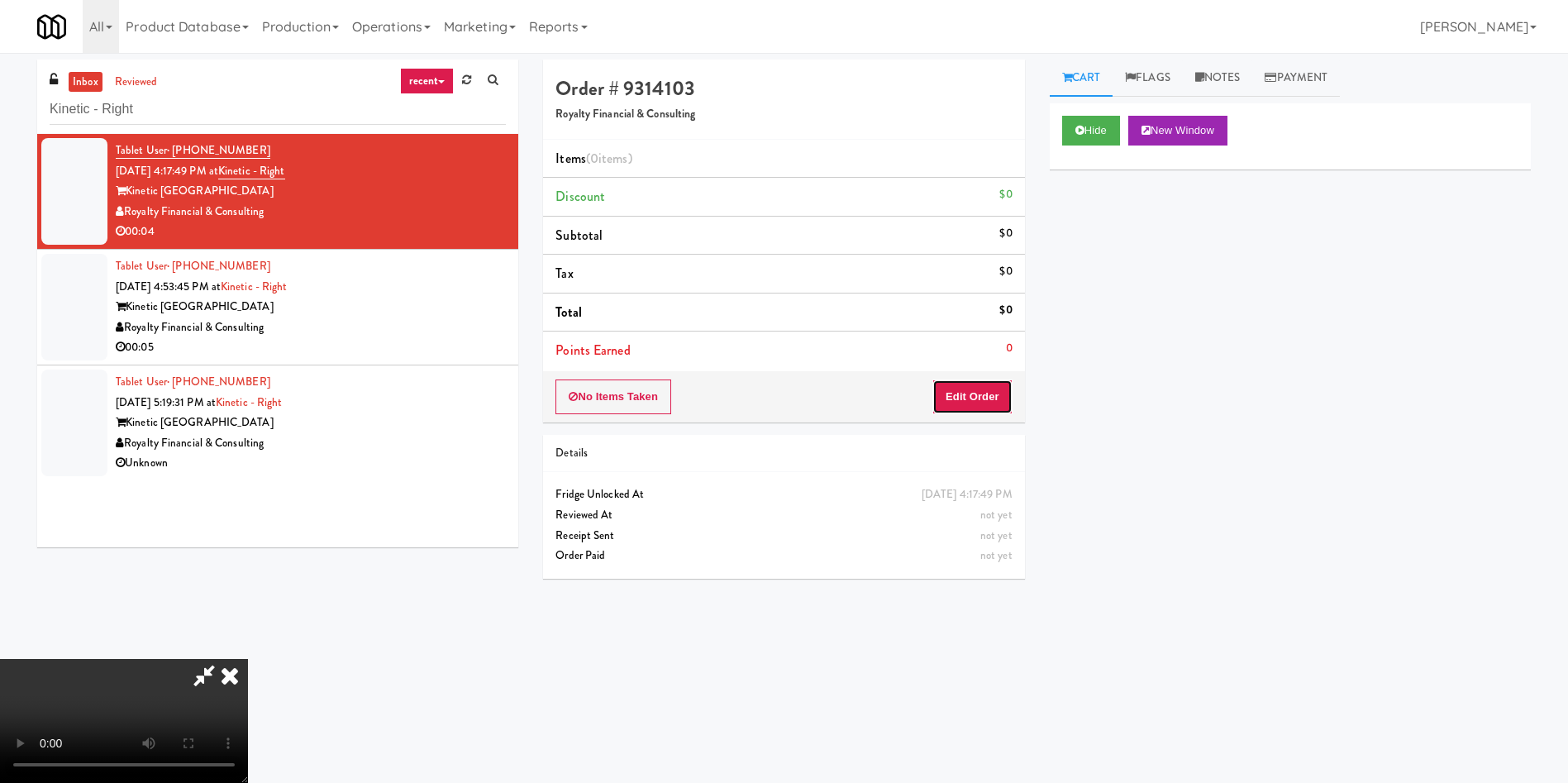
click at [958, 393] on button "Edit Order" at bounding box center [972, 396] width 80 height 34
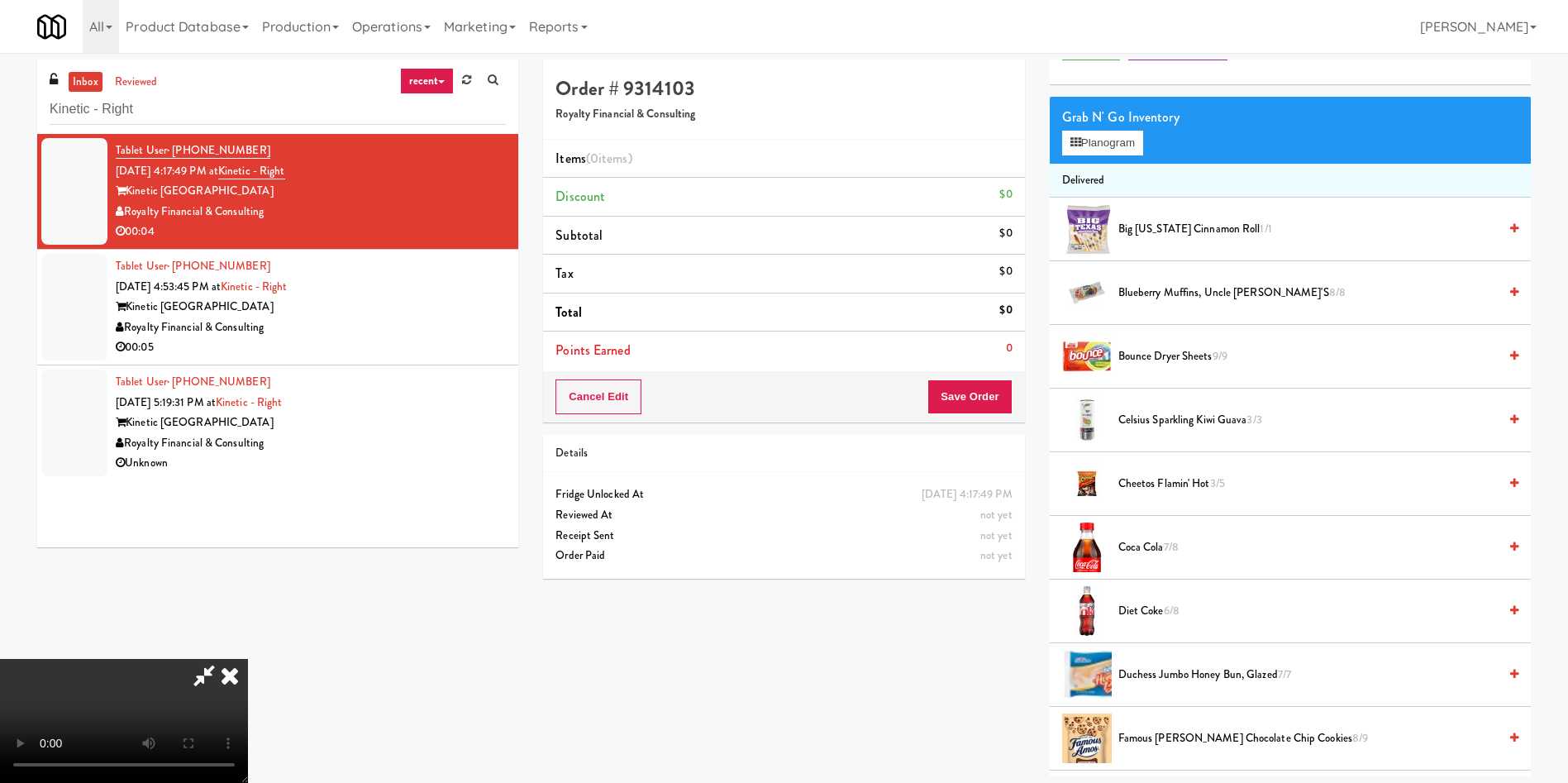
scroll to position [124, 0]
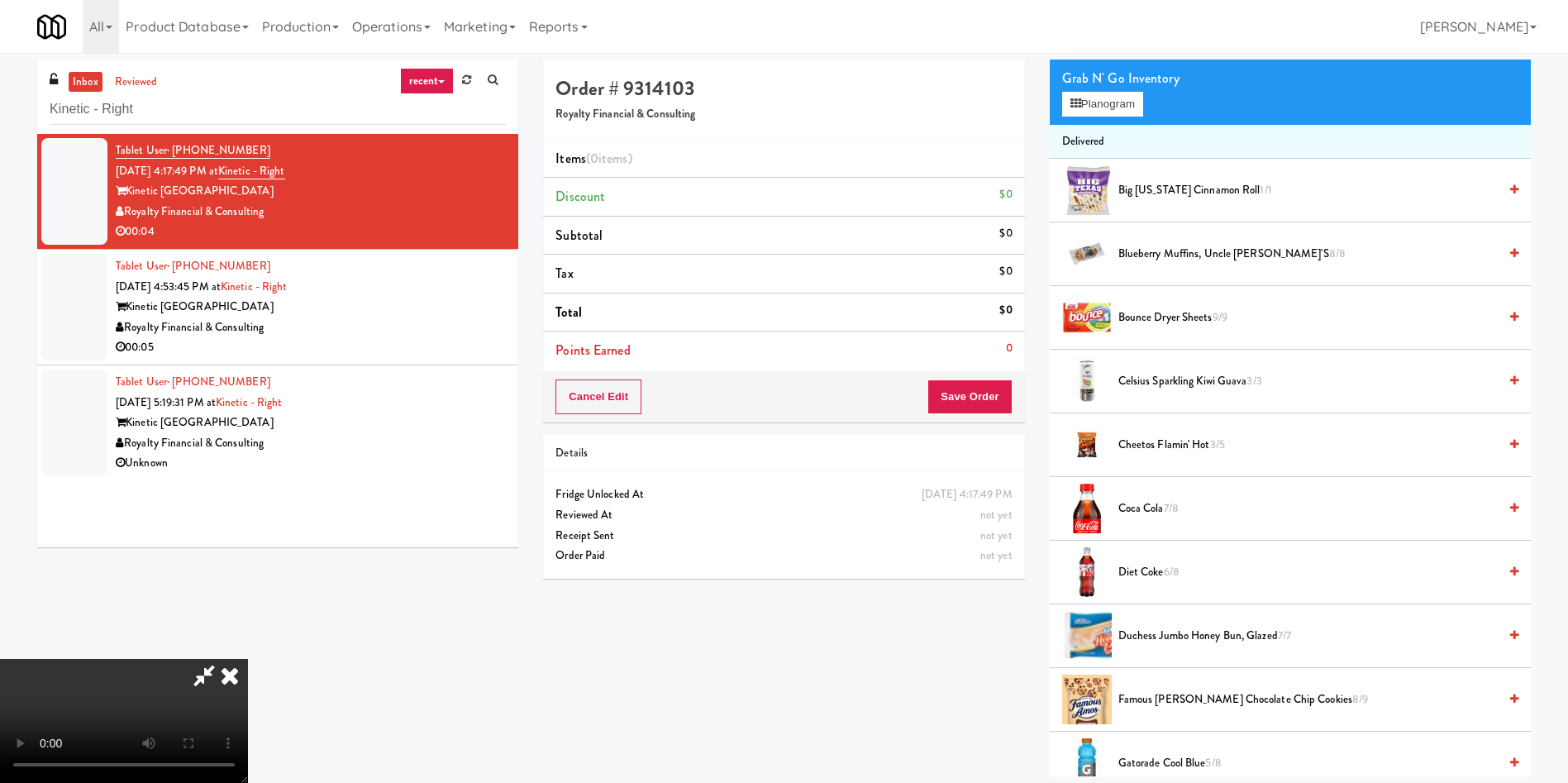
click at [248, 659] on video at bounding box center [123, 721] width 248 height 124
click at [1119, 114] on button "Planogram" at bounding box center [1102, 104] width 81 height 25
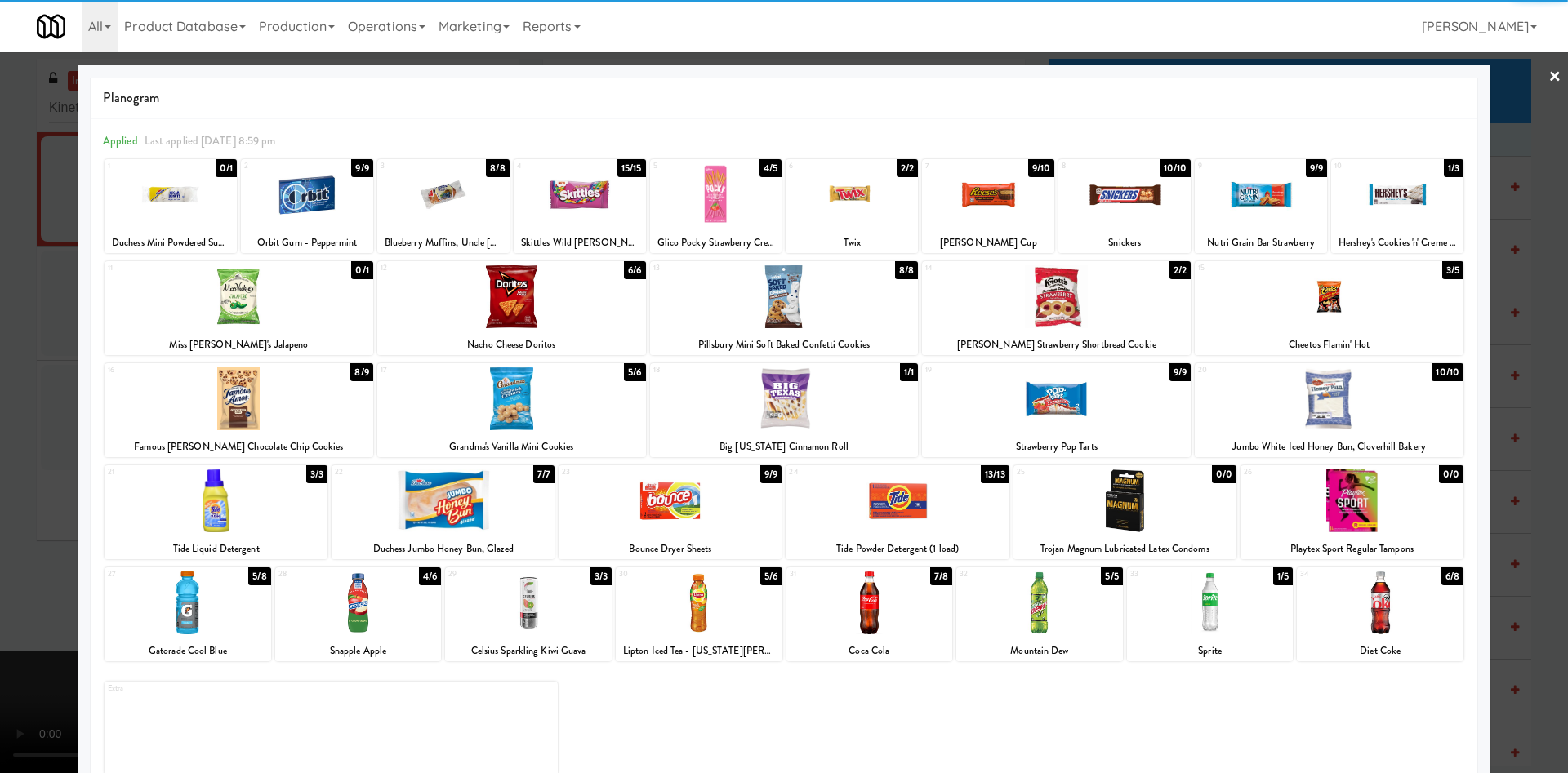
click at [542, 614] on div at bounding box center [529, 603] width 167 height 63
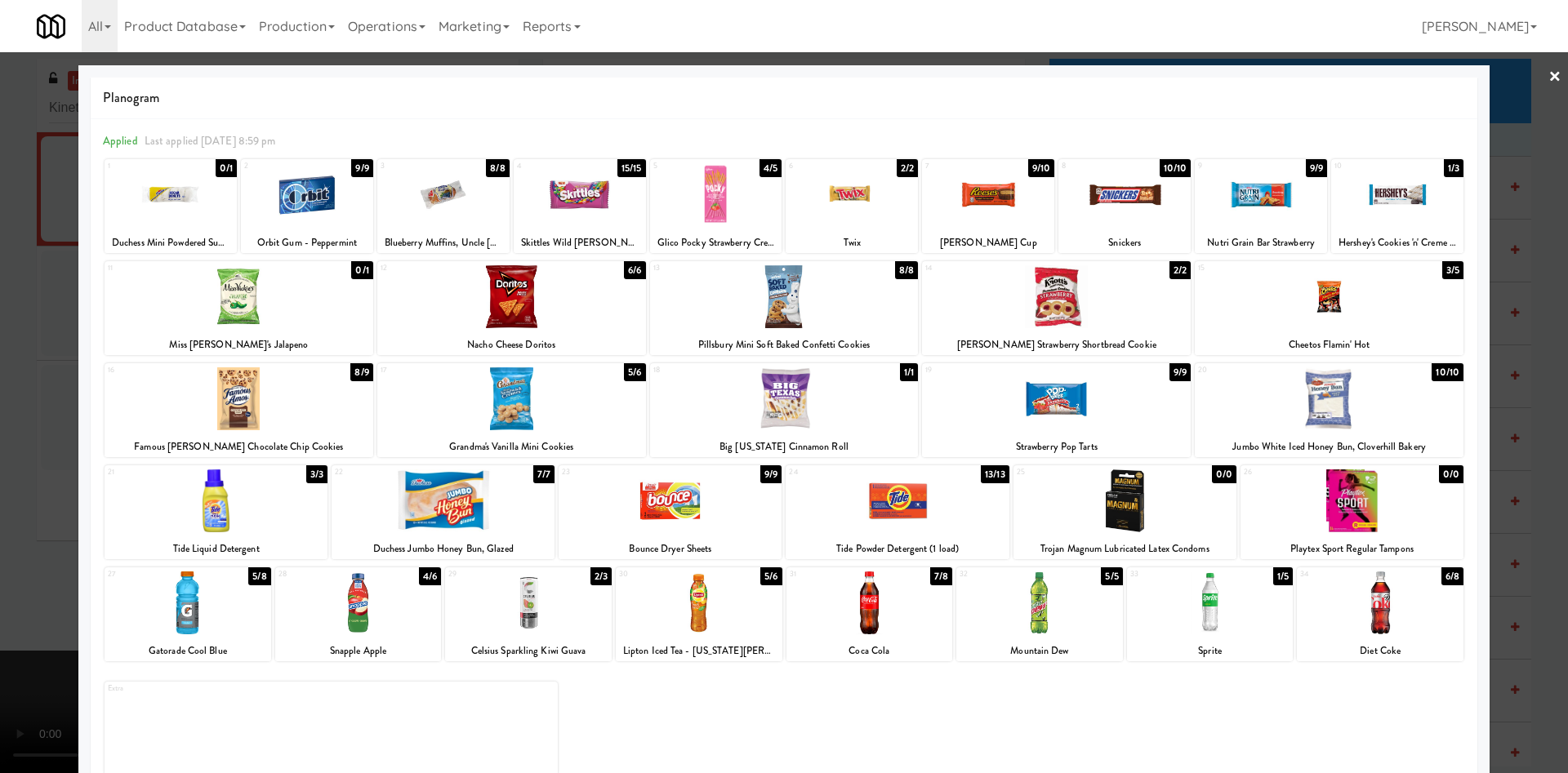
click at [8, 368] on div at bounding box center [784, 386] width 1568 height 773
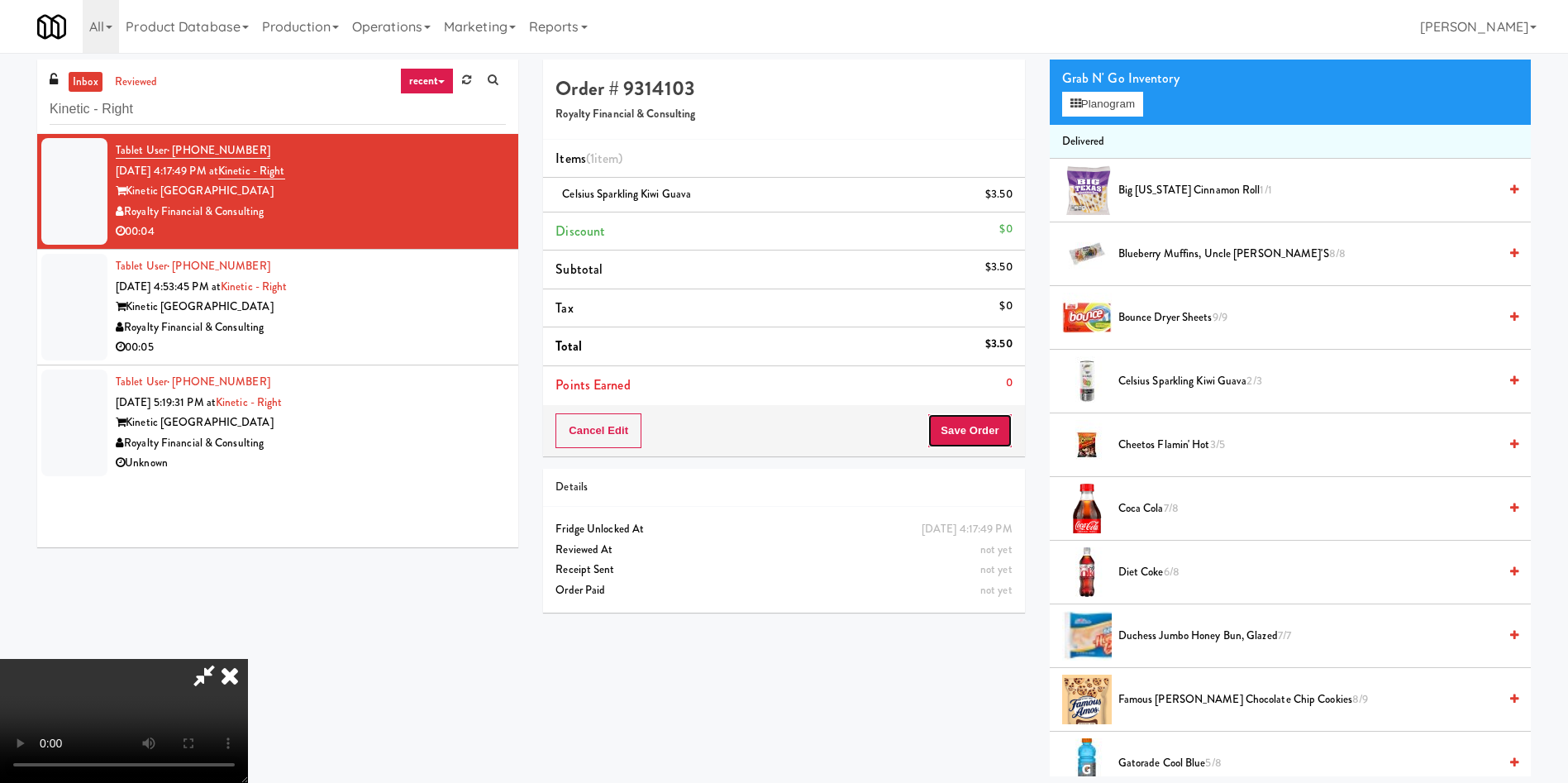
click at [979, 439] on button "Save Order" at bounding box center [970, 430] width 84 height 34
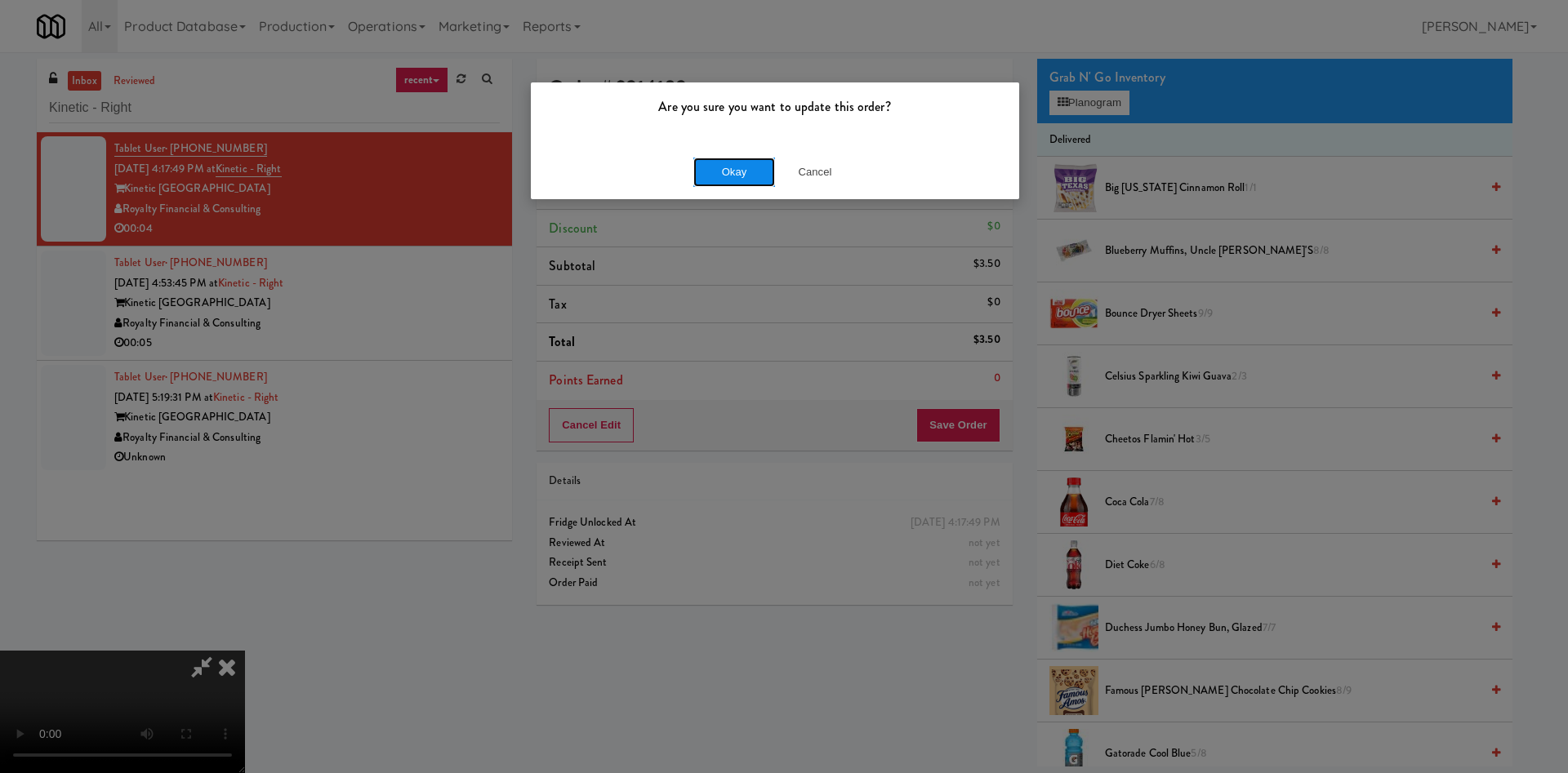
click at [752, 158] on button "Okay" at bounding box center [733, 172] width 82 height 29
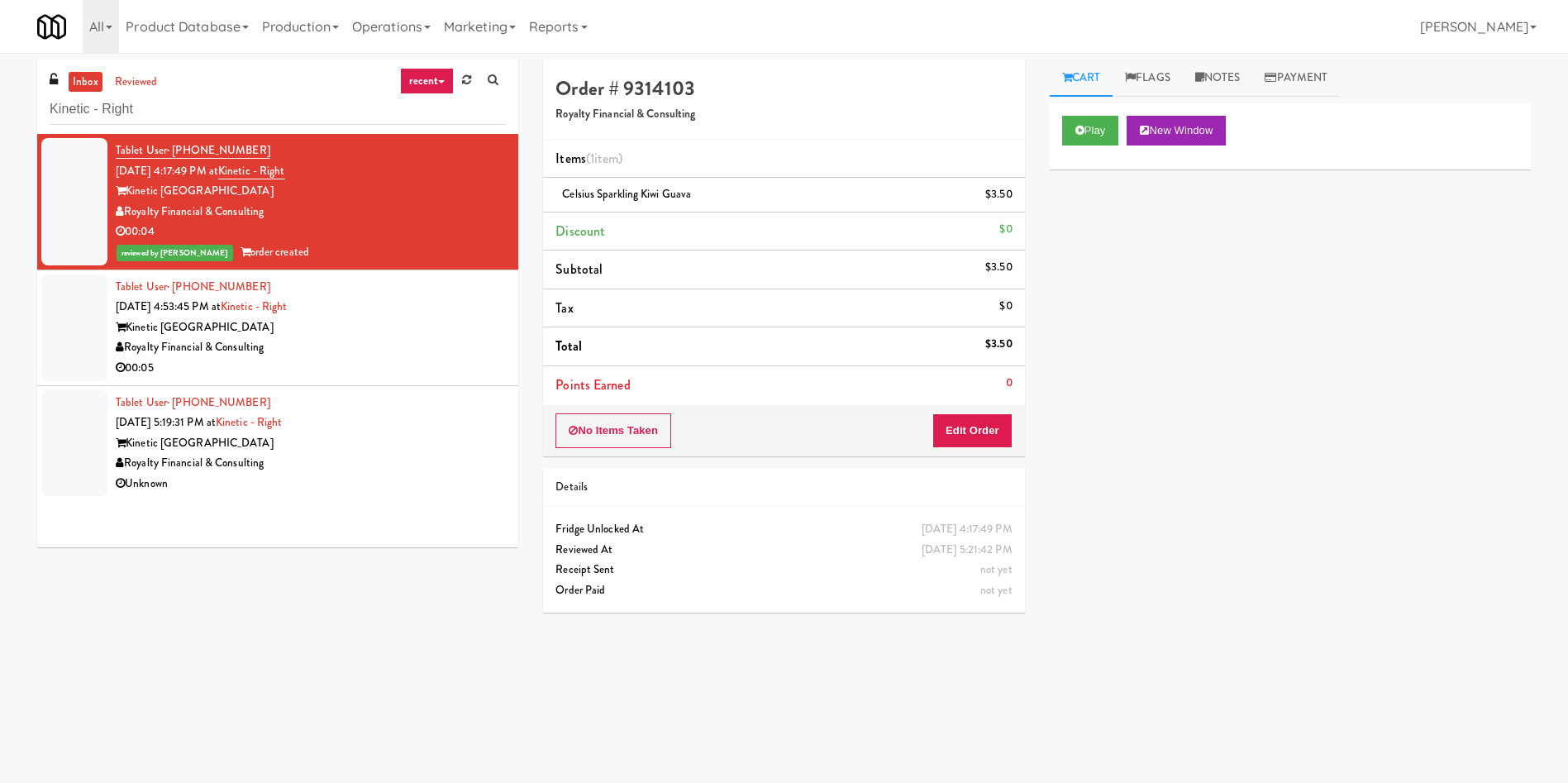
click at [95, 347] on div at bounding box center [74, 327] width 66 height 107
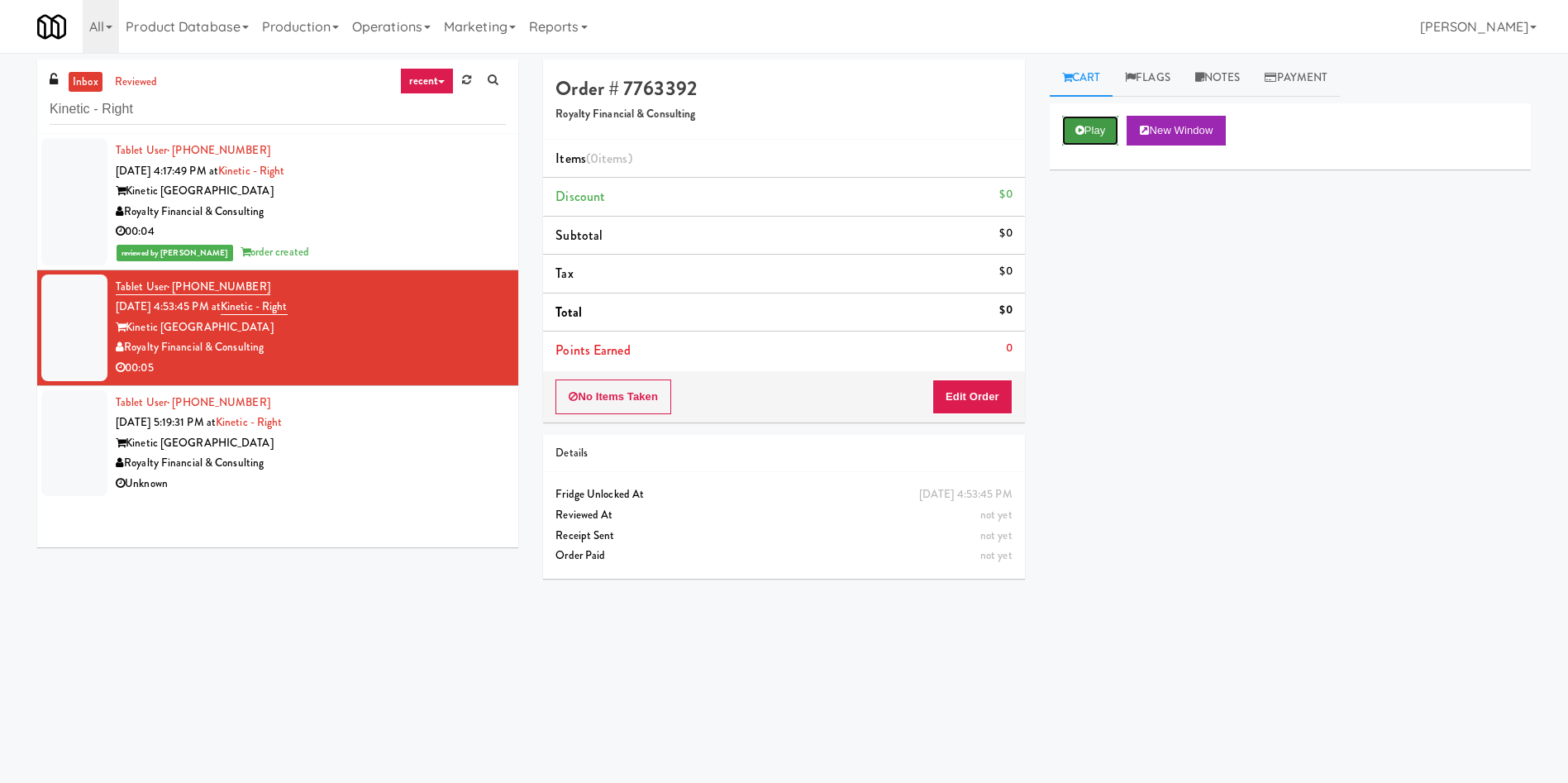
click at [1077, 121] on button "Play" at bounding box center [1090, 131] width 57 height 30
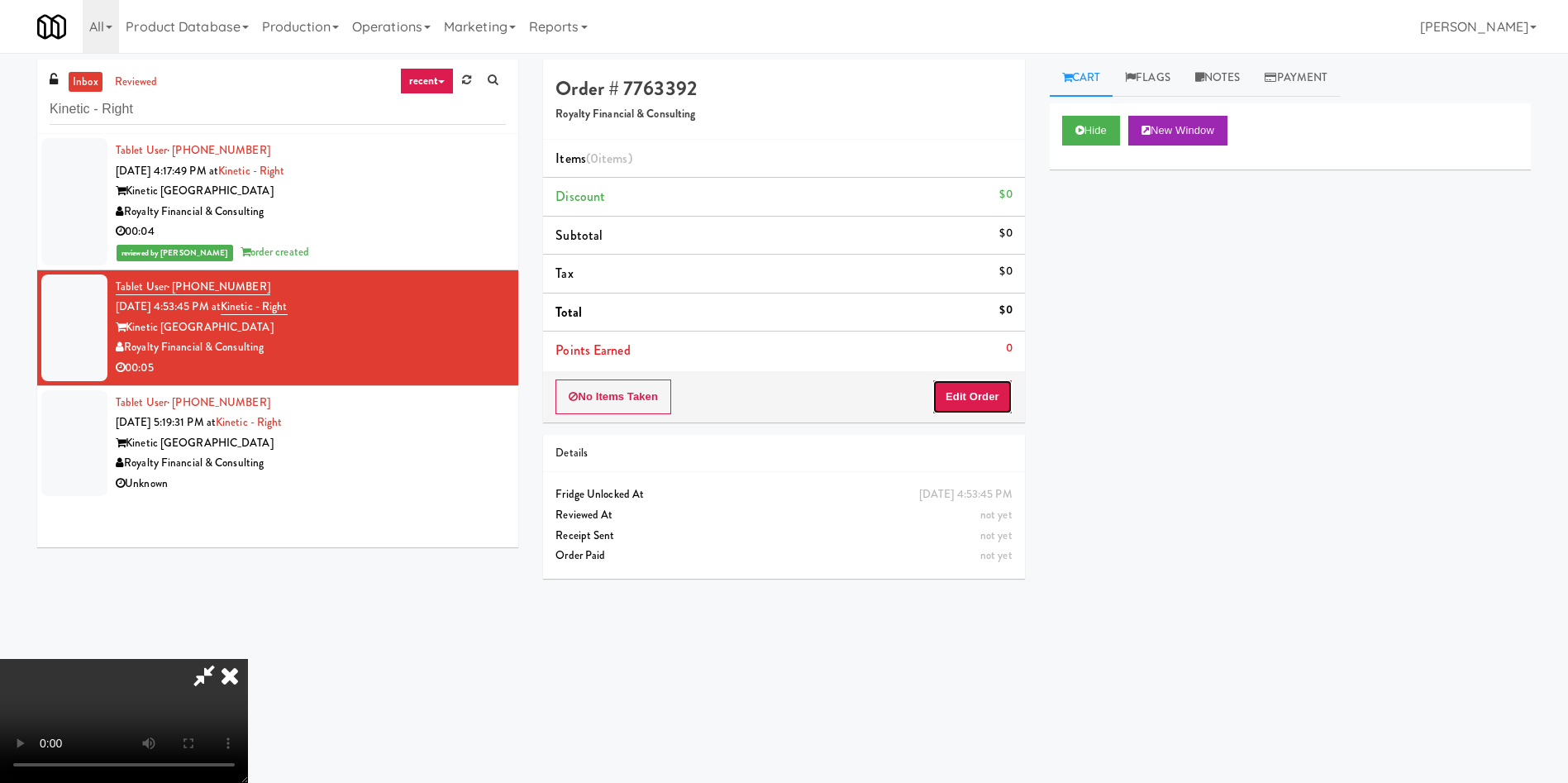
click at [1004, 398] on button "Edit Order" at bounding box center [972, 396] width 80 height 34
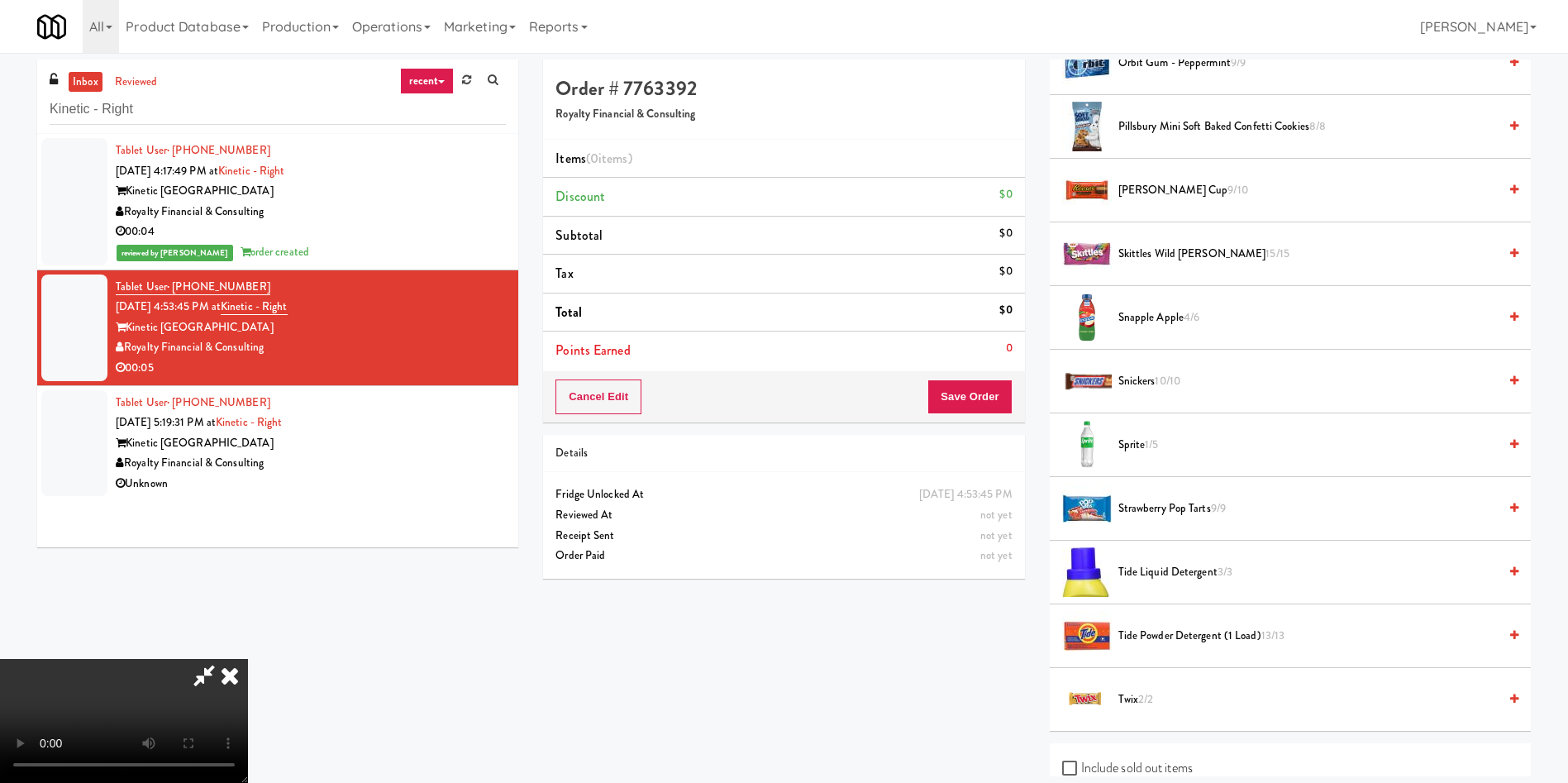
scroll to position [1488, 0]
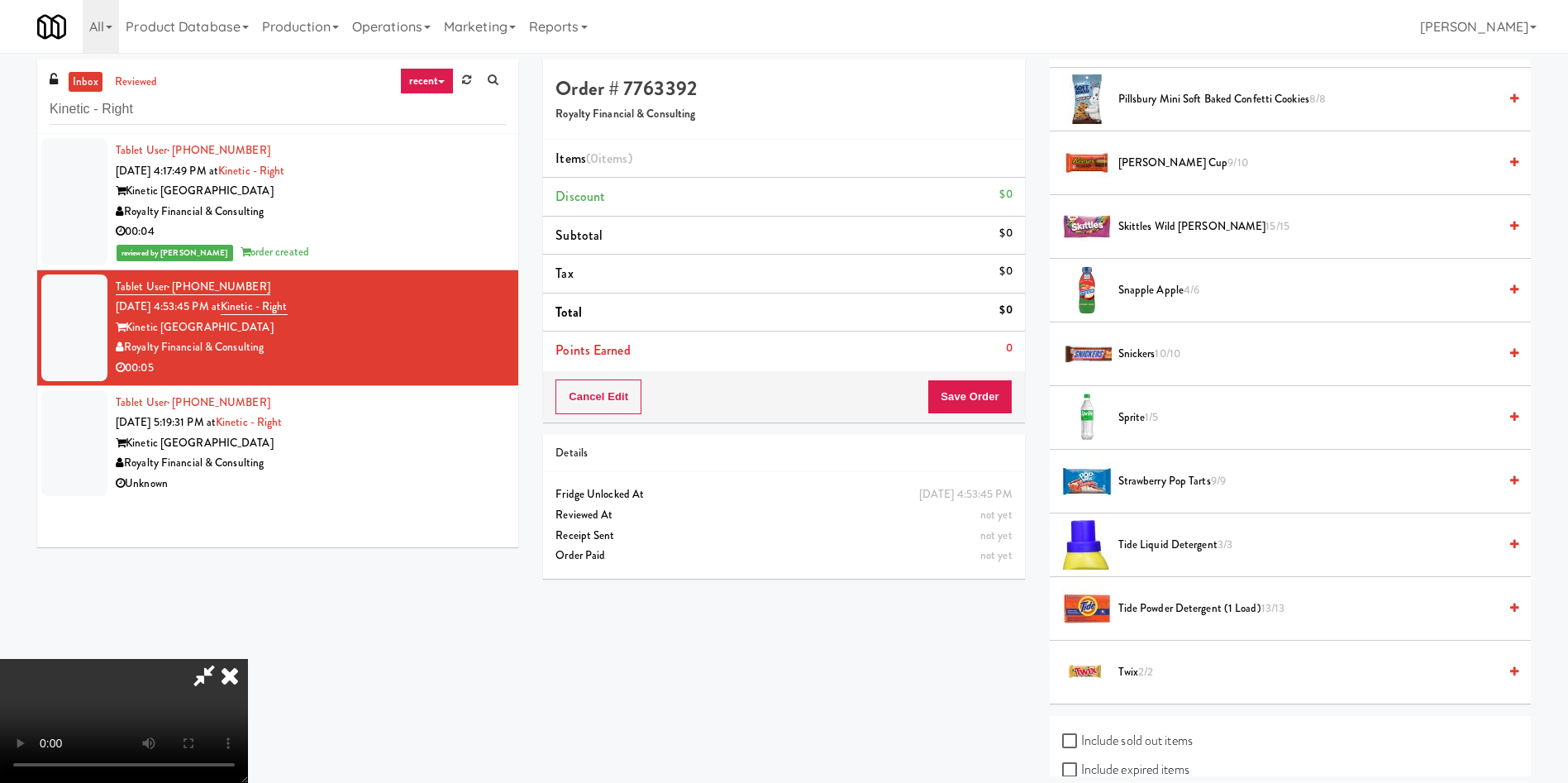
click at [248, 659] on video at bounding box center [123, 721] width 248 height 124
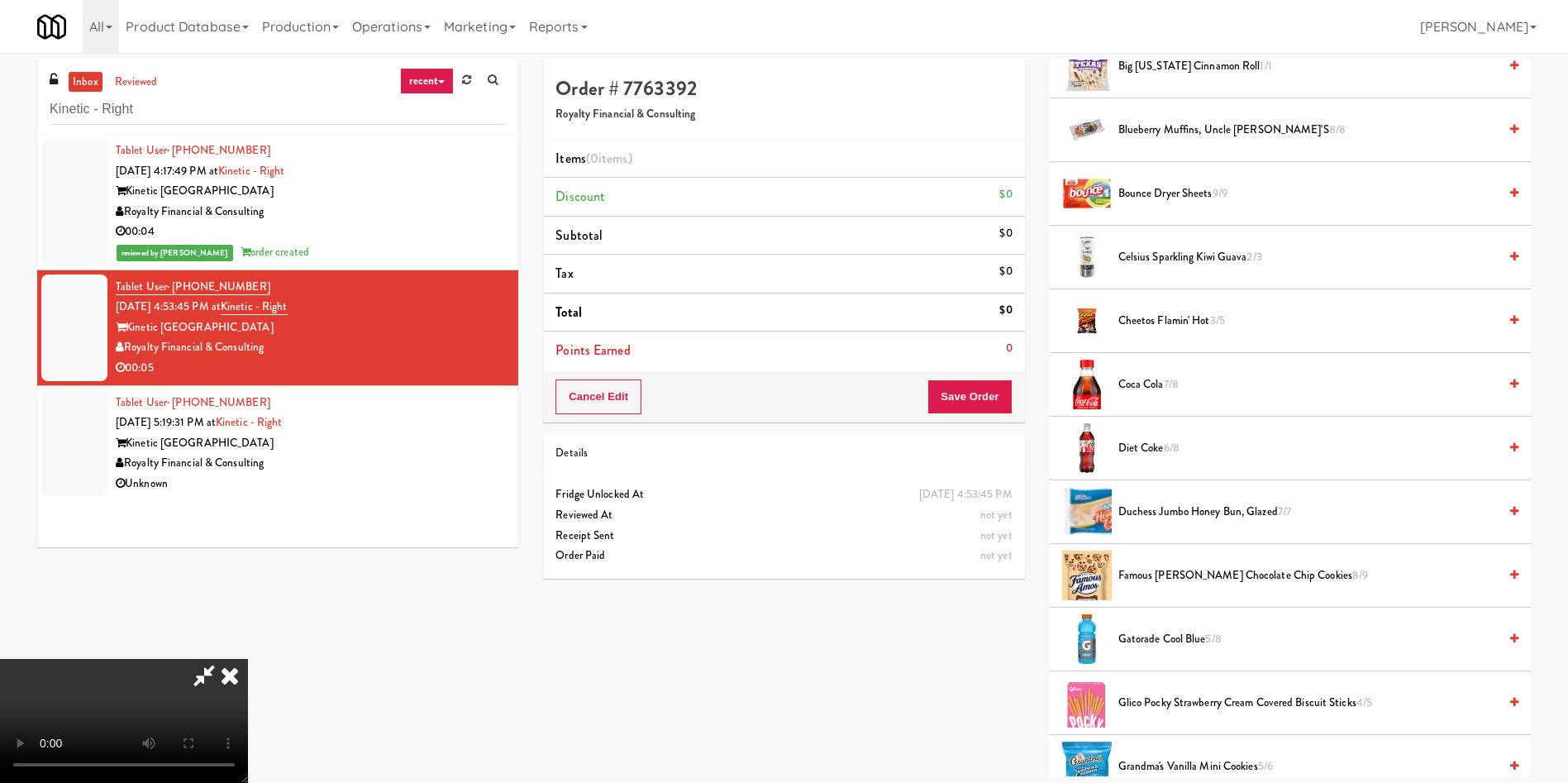
scroll to position [0, 0]
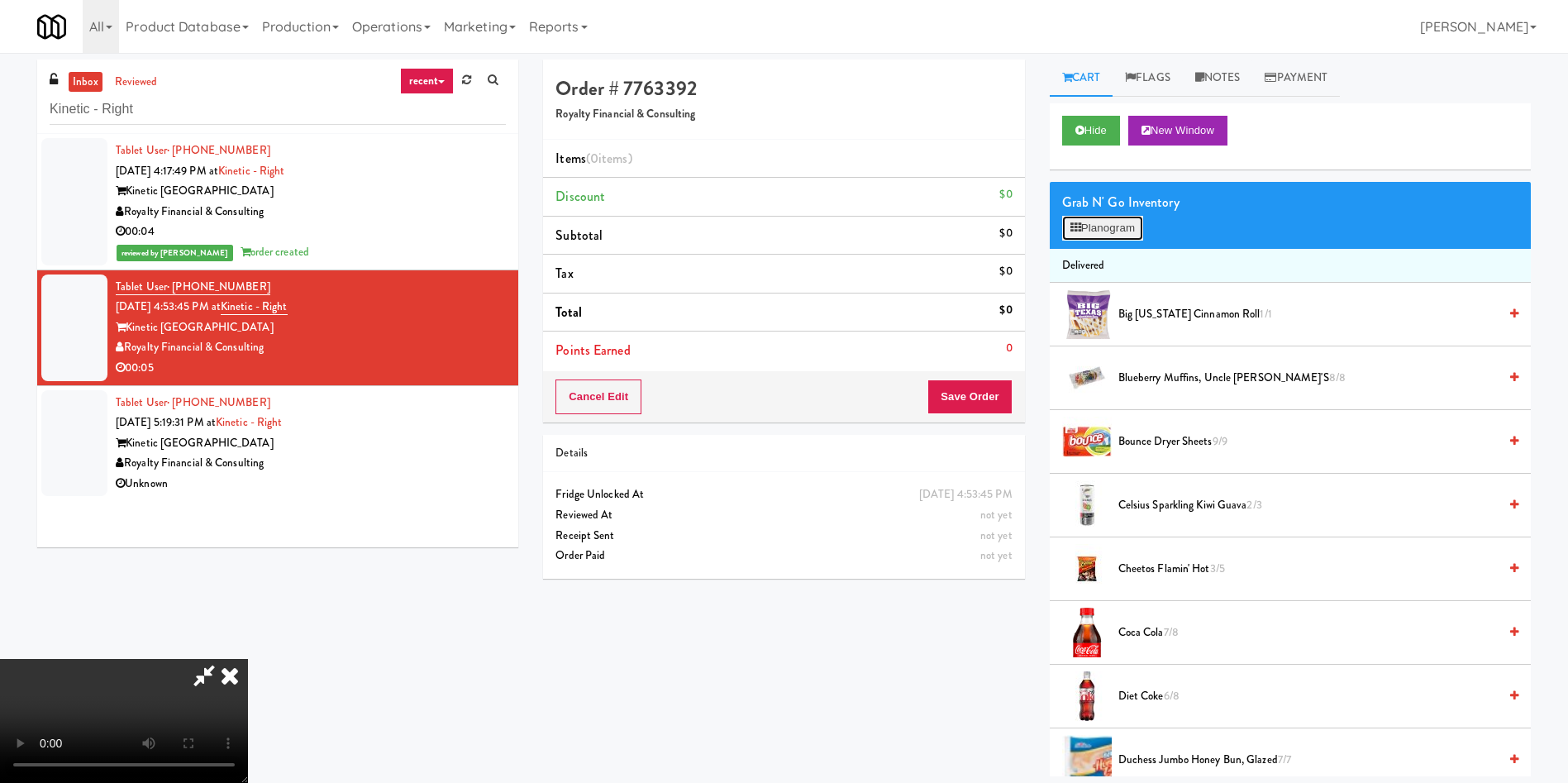
click at [1107, 226] on button "Planogram" at bounding box center [1102, 228] width 81 height 25
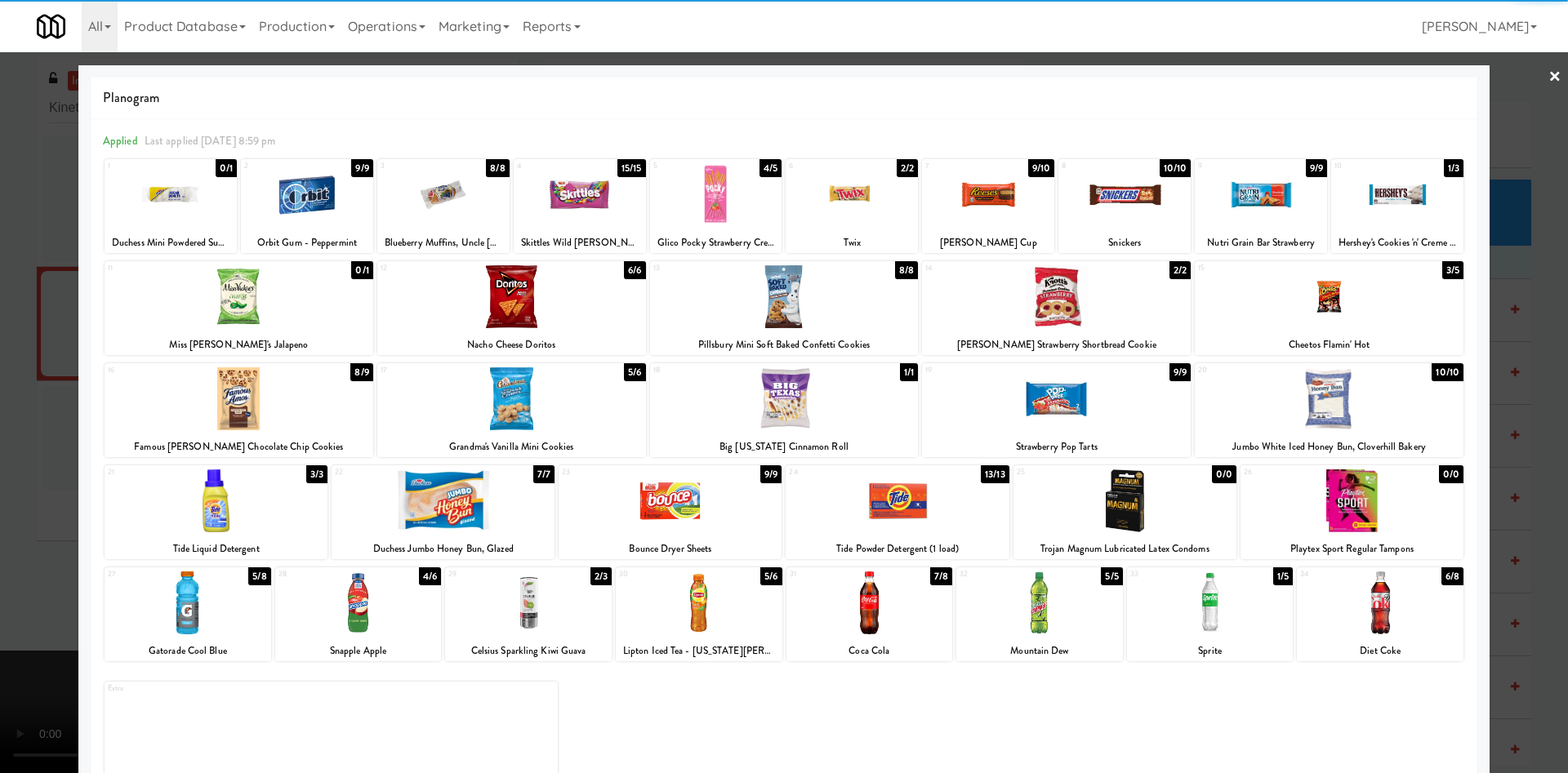
click at [536, 606] on div at bounding box center [529, 603] width 167 height 63
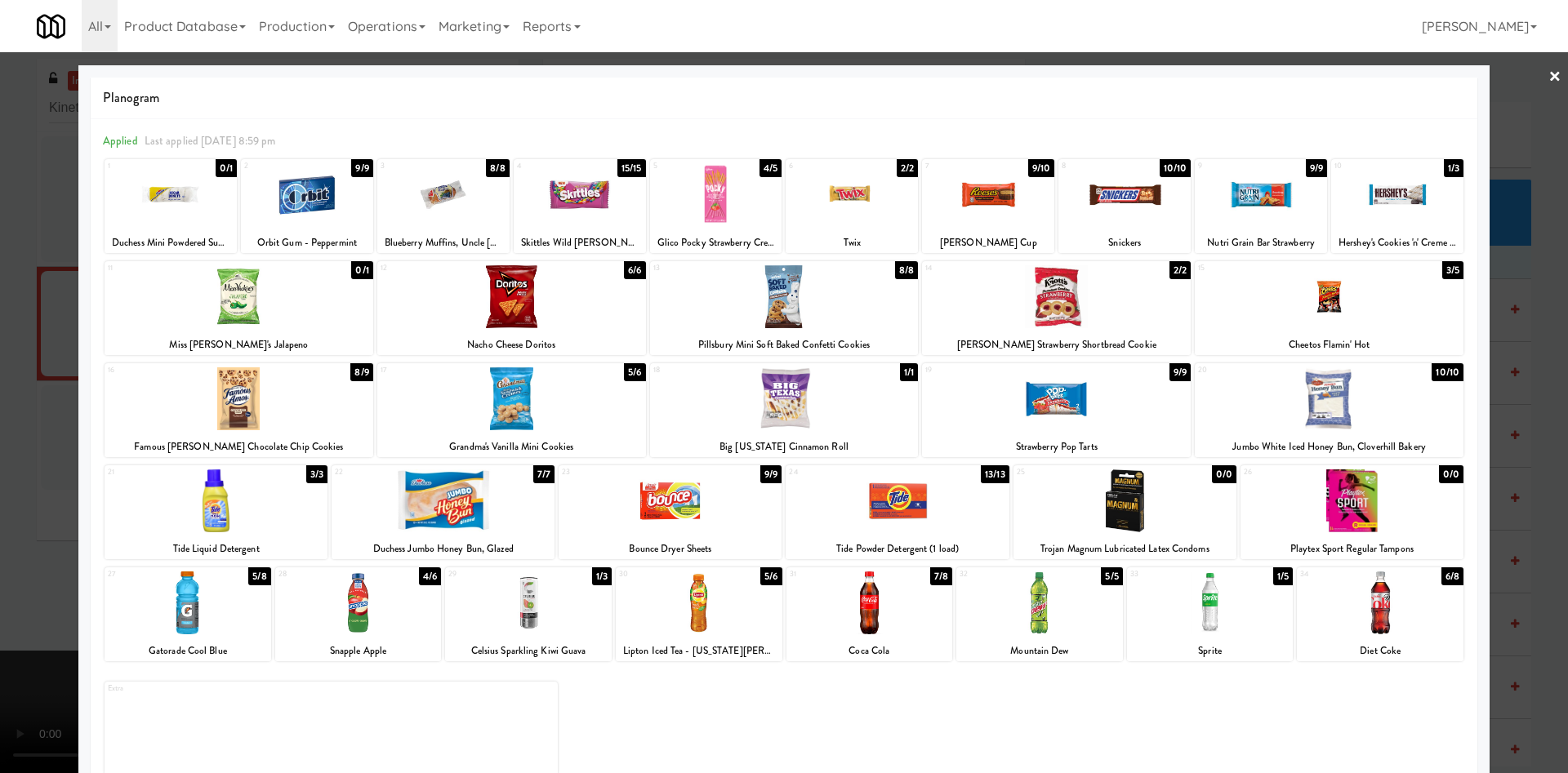
click at [38, 439] on div at bounding box center [784, 386] width 1568 height 773
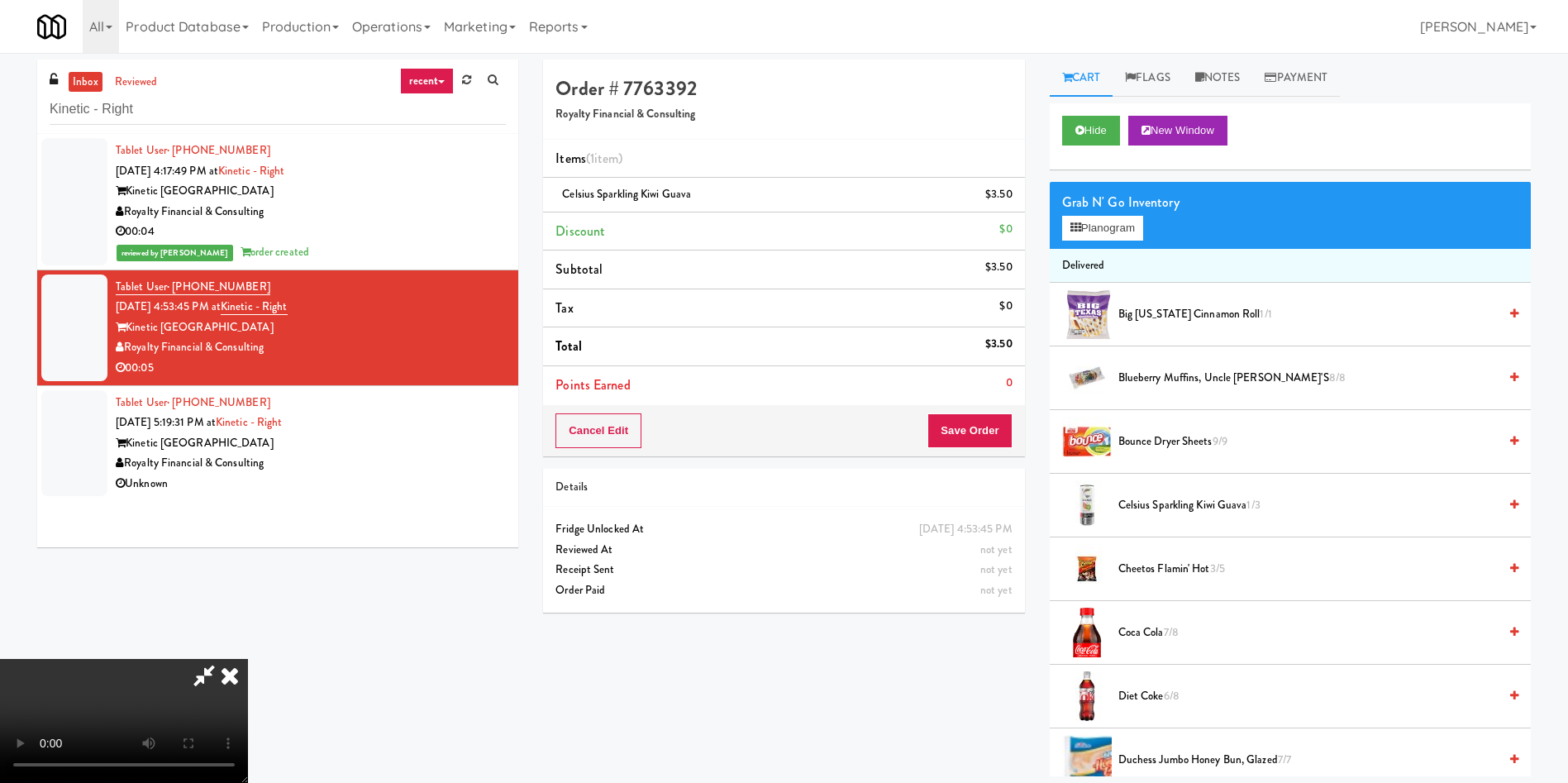
click at [248, 659] on video at bounding box center [123, 721] width 248 height 124
click at [967, 429] on button "Save Order" at bounding box center [970, 430] width 84 height 34
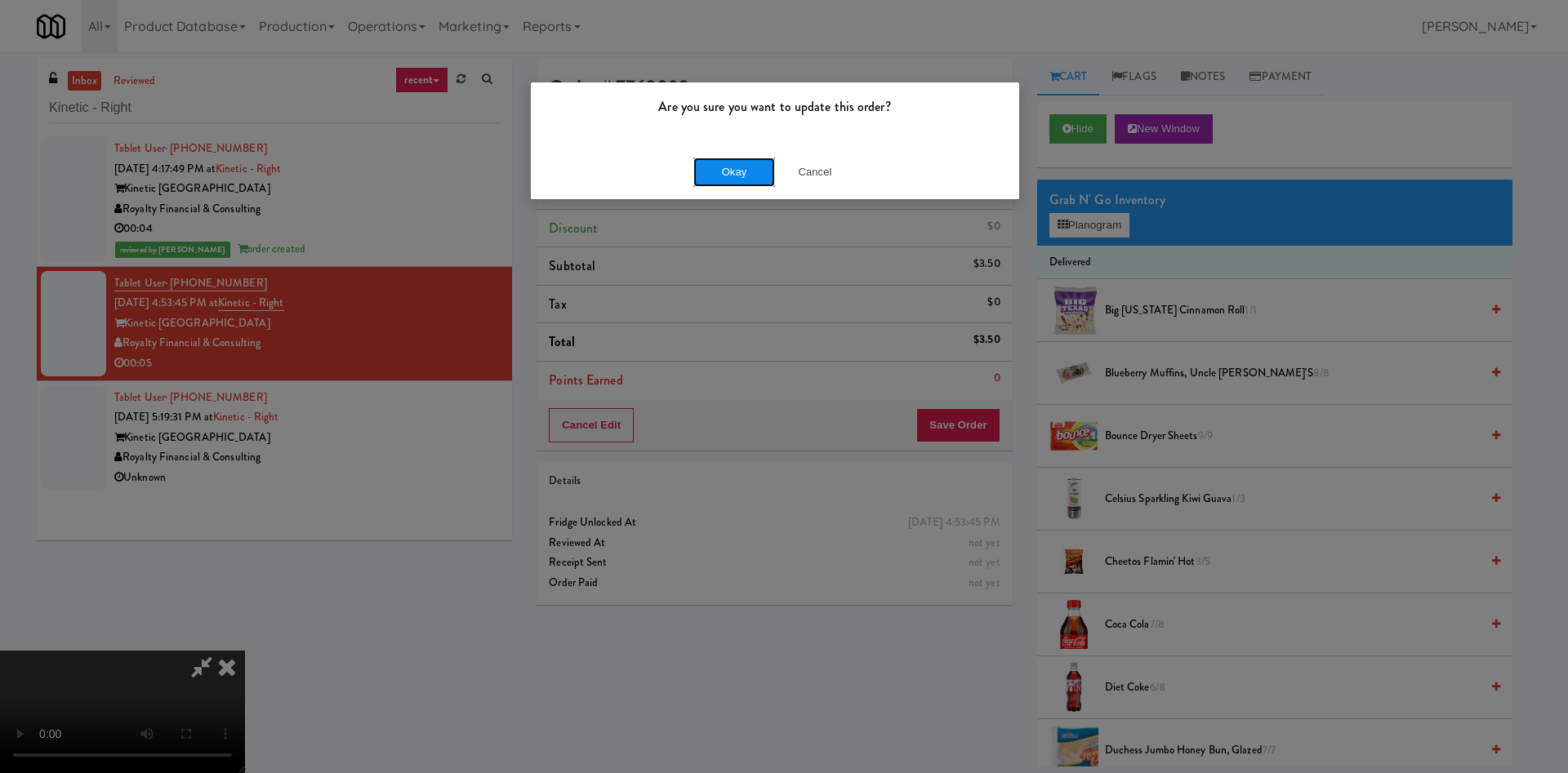
click at [737, 161] on button "Okay" at bounding box center [733, 172] width 82 height 29
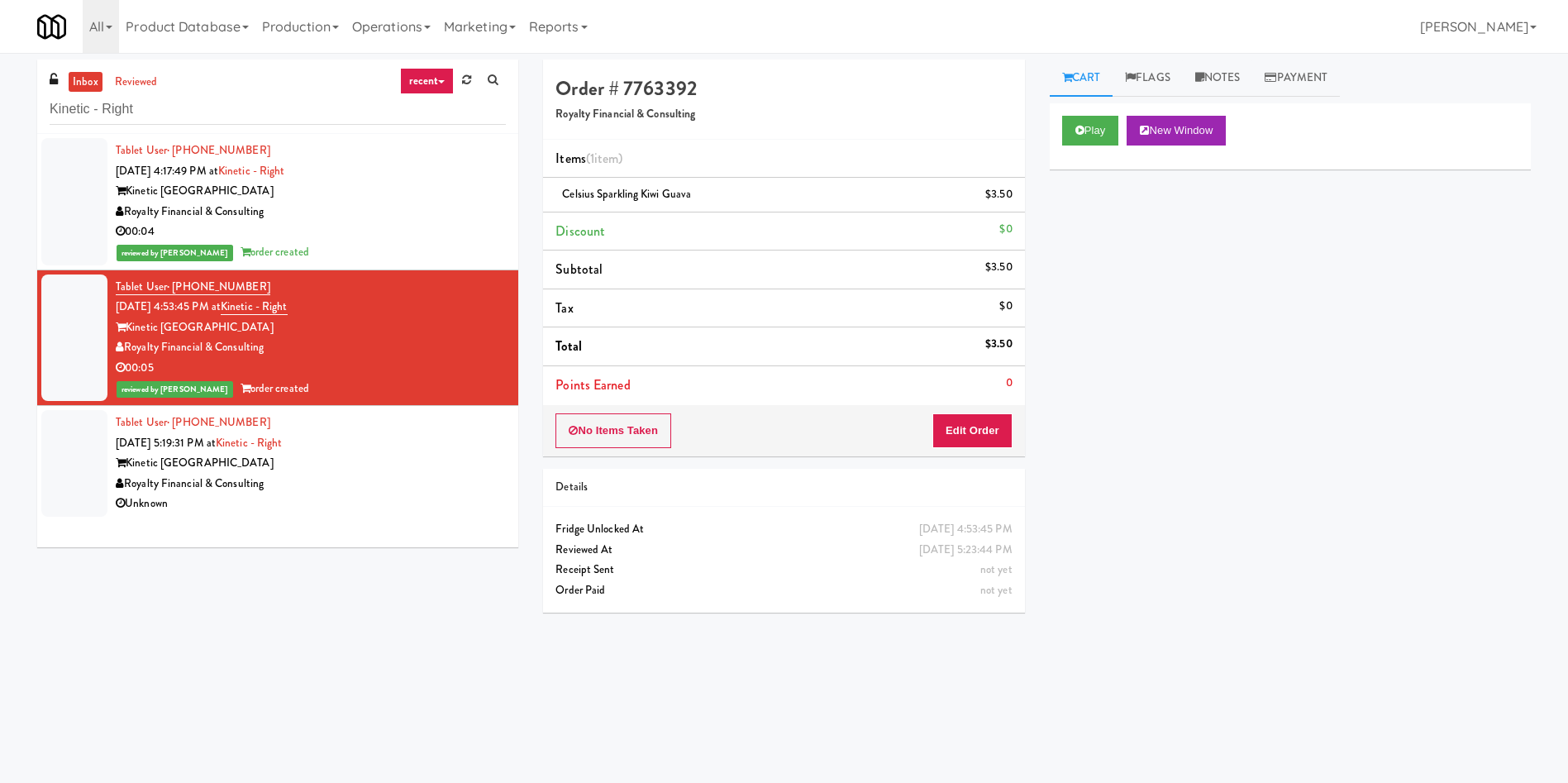
drag, startPoint x: 747, startPoint y: 133, endPoint x: 760, endPoint y: 133, distance: 13.0
click at [751, 133] on div "Order # 7763392 Royalty Financial & Consulting" at bounding box center [783, 99] width 482 height 80
click at [1233, 80] on link "Notes" at bounding box center [1218, 78] width 71 height 37
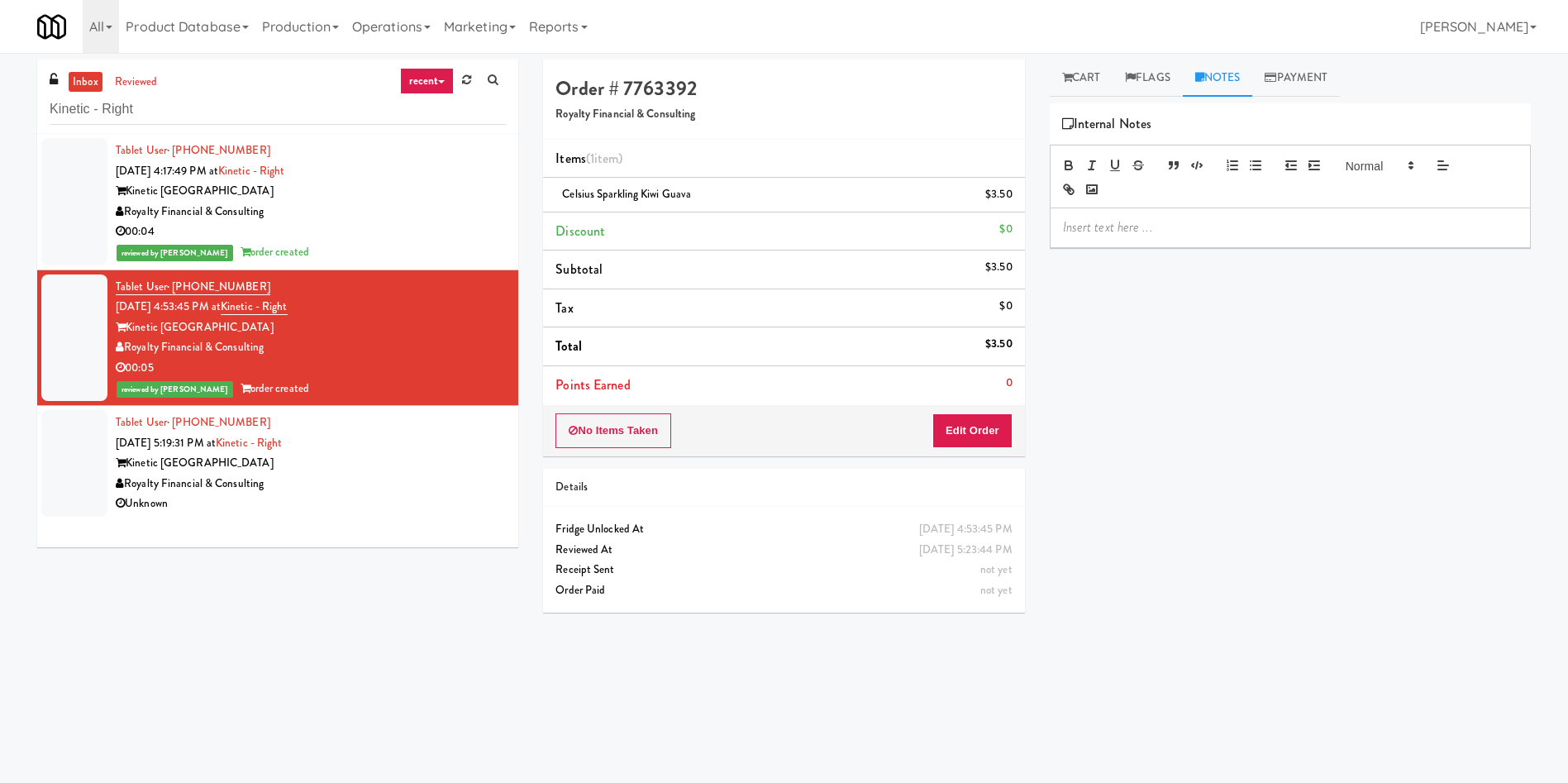
click at [1217, 229] on p at bounding box center [1291, 227] width 455 height 19
drag, startPoint x: 595, startPoint y: 195, endPoint x: 578, endPoint y: 192, distance: 17.3
click at [560, 192] on div "Celsius Sparkling Kiwi Guava $3.50" at bounding box center [784, 195] width 456 height 20
copy span "Celsius"
drag, startPoint x: 1326, startPoint y: 224, endPoint x: 1377, endPoint y: 227, distance: 51.1
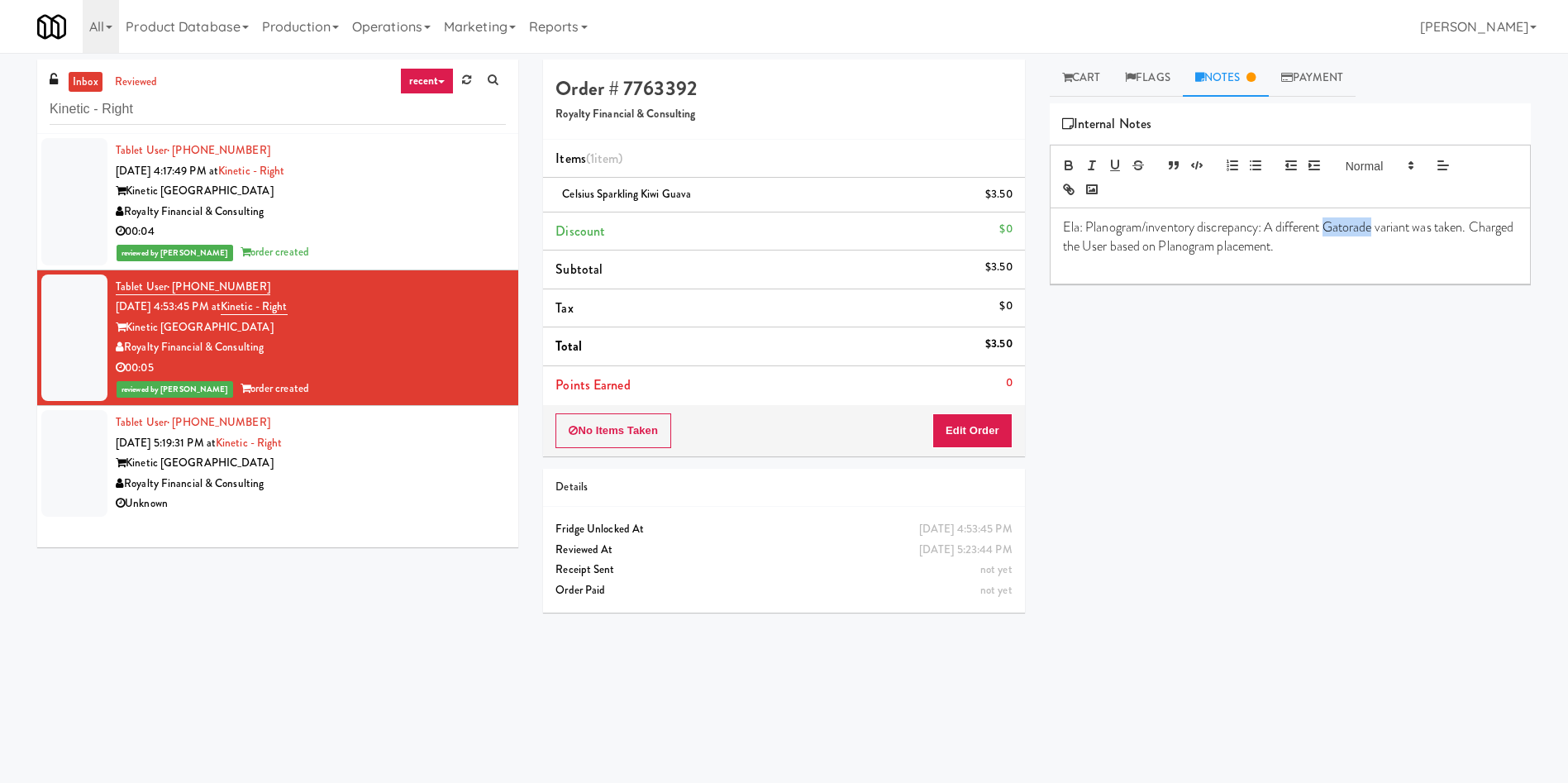
click at [1377, 227] on p "Ela: Planogram/inventory discrepancy: A different Gatorade variant was taken. C…" at bounding box center [1291, 237] width 455 height 37
drag, startPoint x: 1370, startPoint y: 220, endPoint x: 1329, endPoint y: 215, distance: 41.3
click at [1329, 215] on div "Ela: Planogram/inventory discrepancy: A different Celsius variant was taken. Ch…" at bounding box center [1290, 246] width 480 height 75
click at [1074, 167] on icon "button" at bounding box center [1069, 165] width 15 height 15
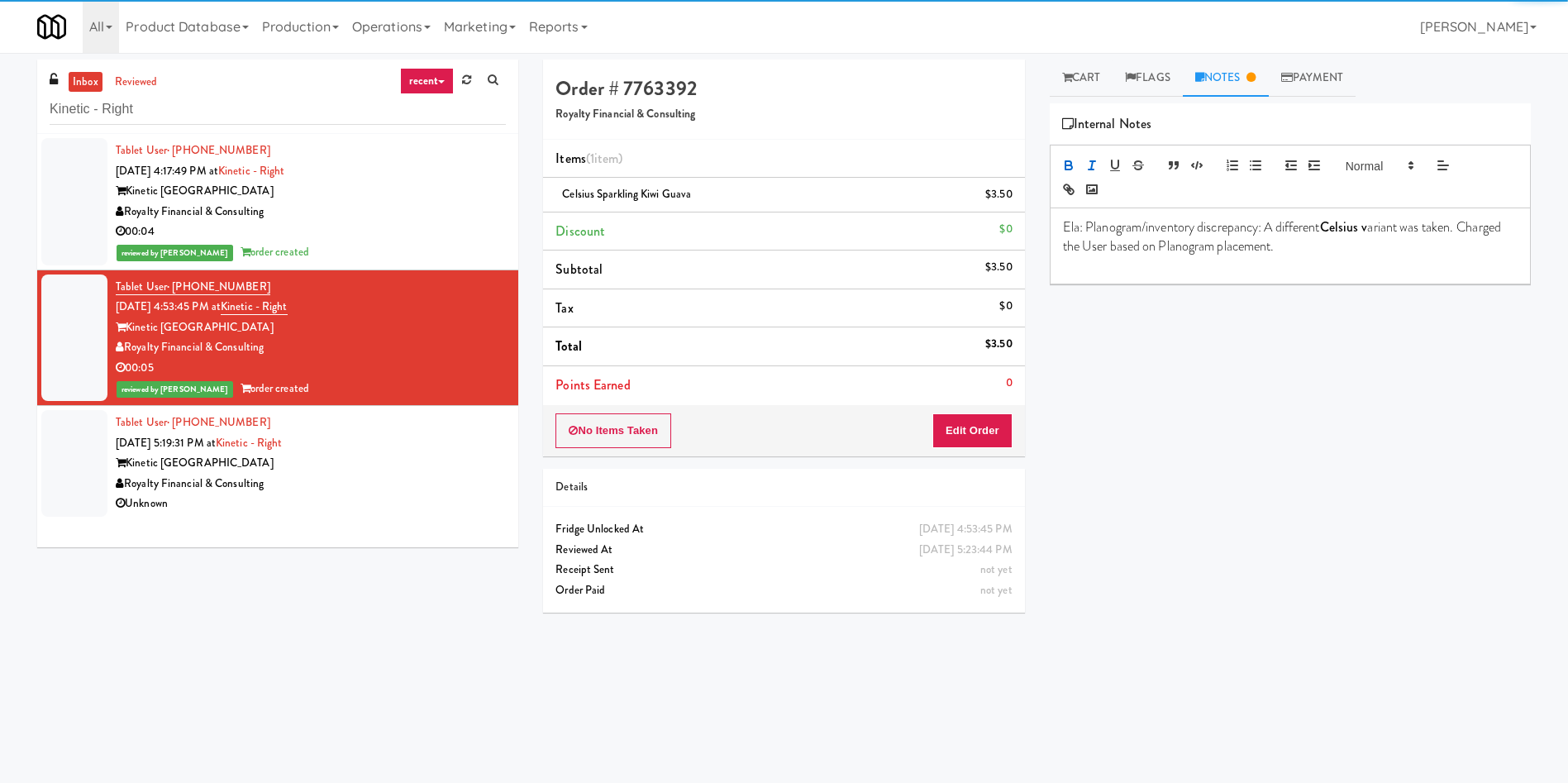
click at [1086, 169] on icon "button" at bounding box center [1092, 165] width 15 height 15
click at [1195, 347] on div "Play New Window Primary Flag Clear Flag if unable to determine what was taken o…" at bounding box center [1291, 413] width 482 height 620
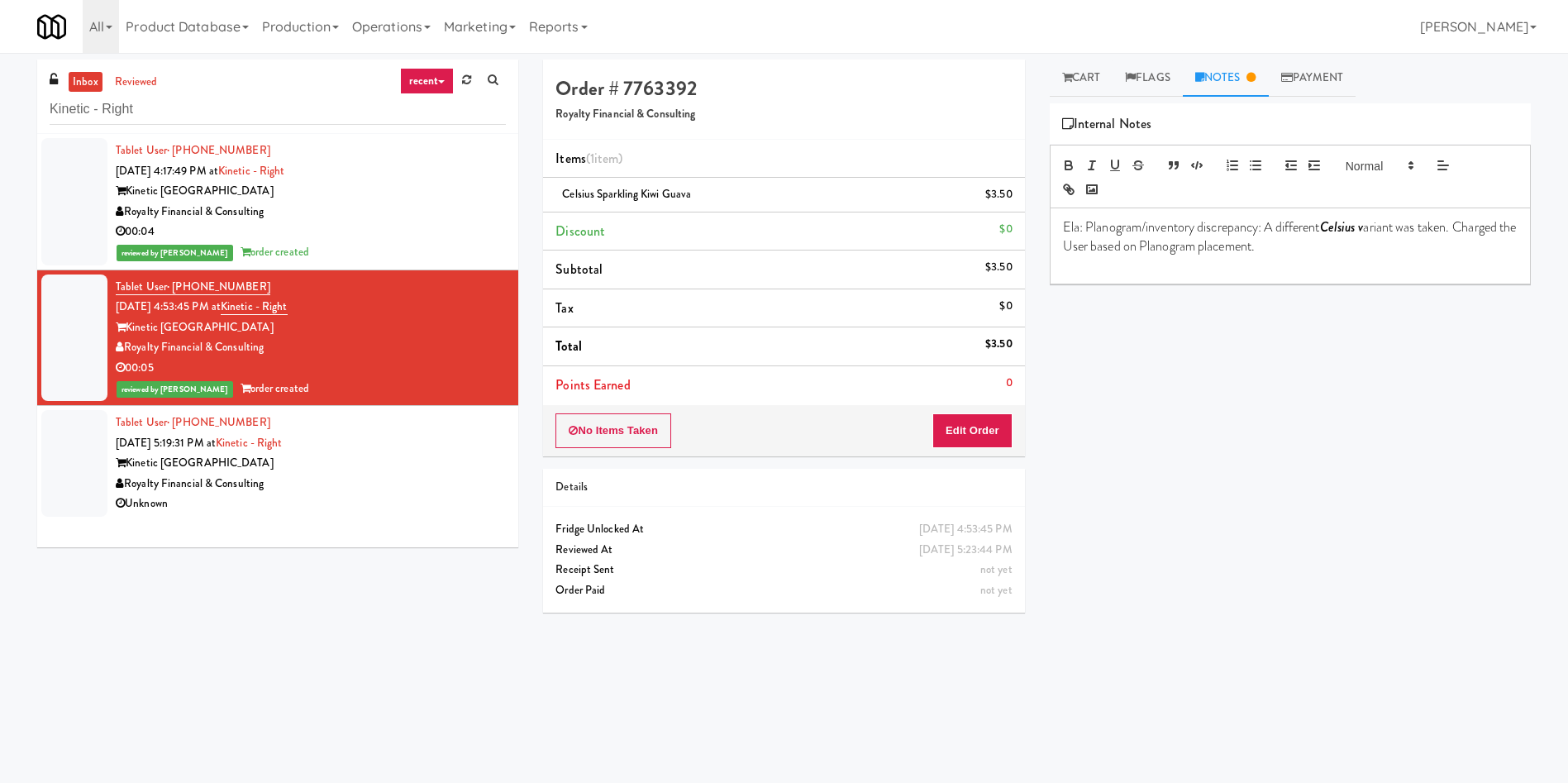
drag, startPoint x: 84, startPoint y: 454, endPoint x: 685, endPoint y: 379, distance: 605.7
click at [90, 456] on div at bounding box center [74, 463] width 66 height 107
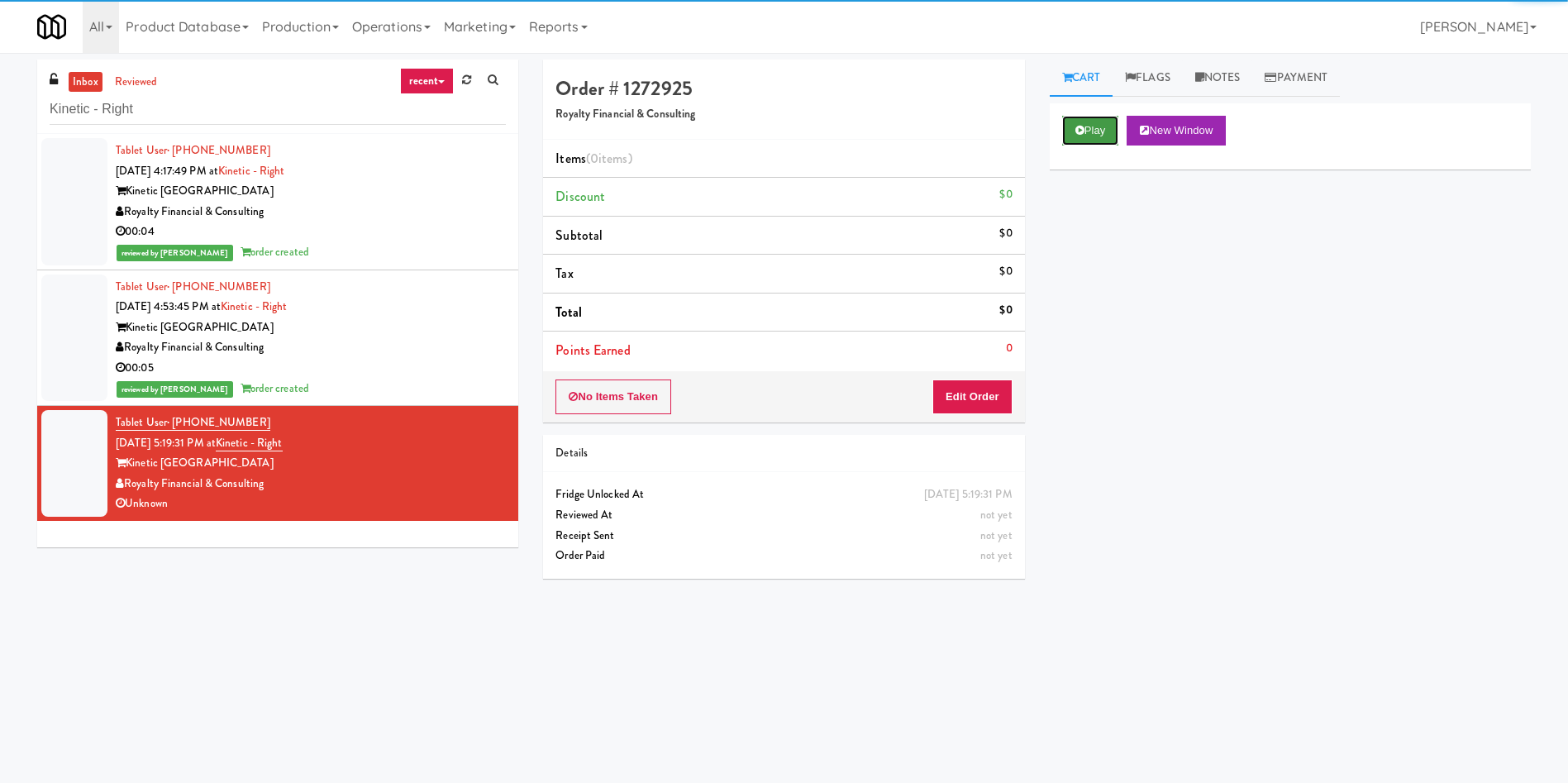
click at [1095, 134] on button "Play" at bounding box center [1090, 131] width 57 height 30
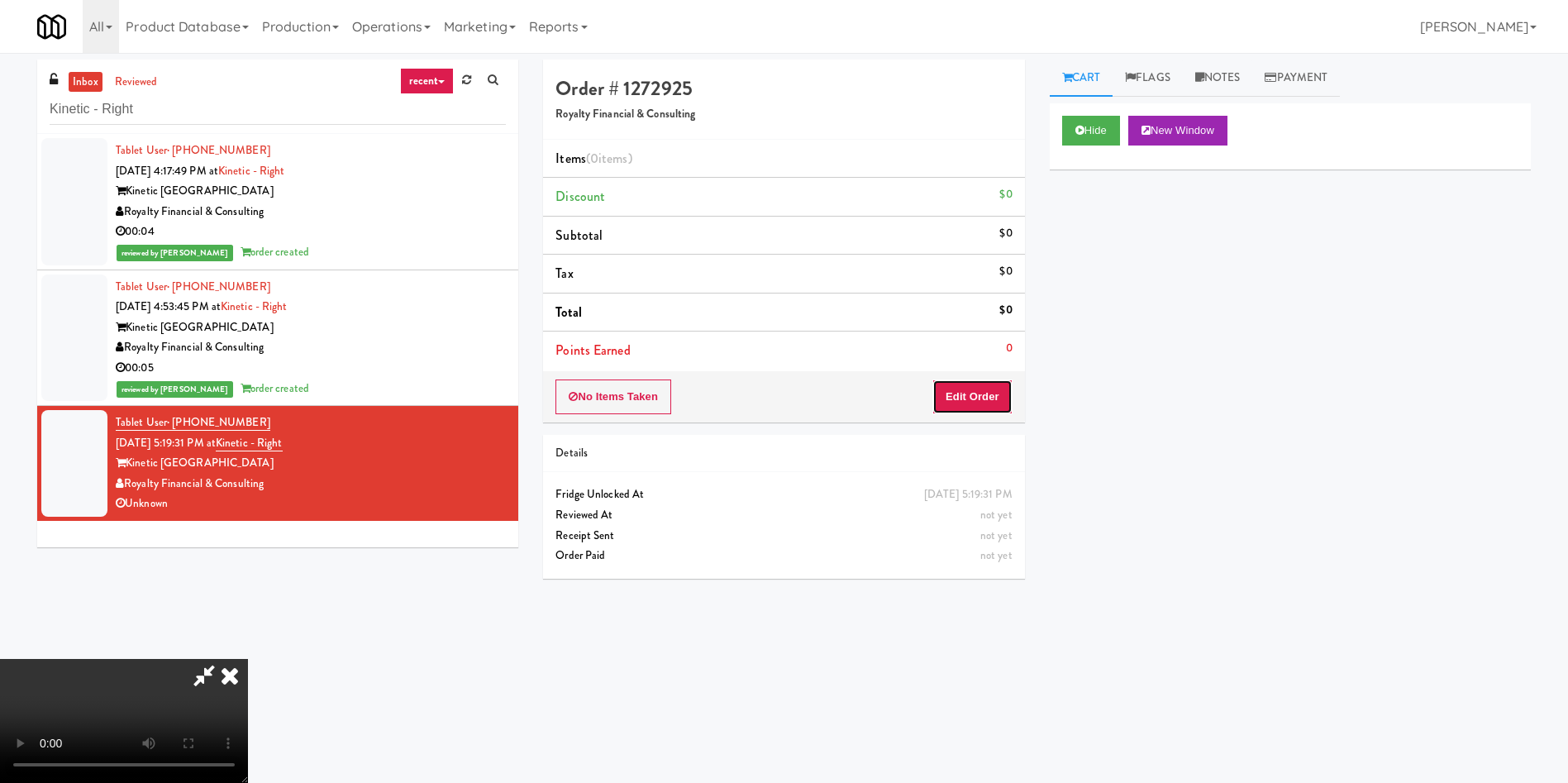
click at [989, 382] on button "Edit Order" at bounding box center [972, 396] width 80 height 34
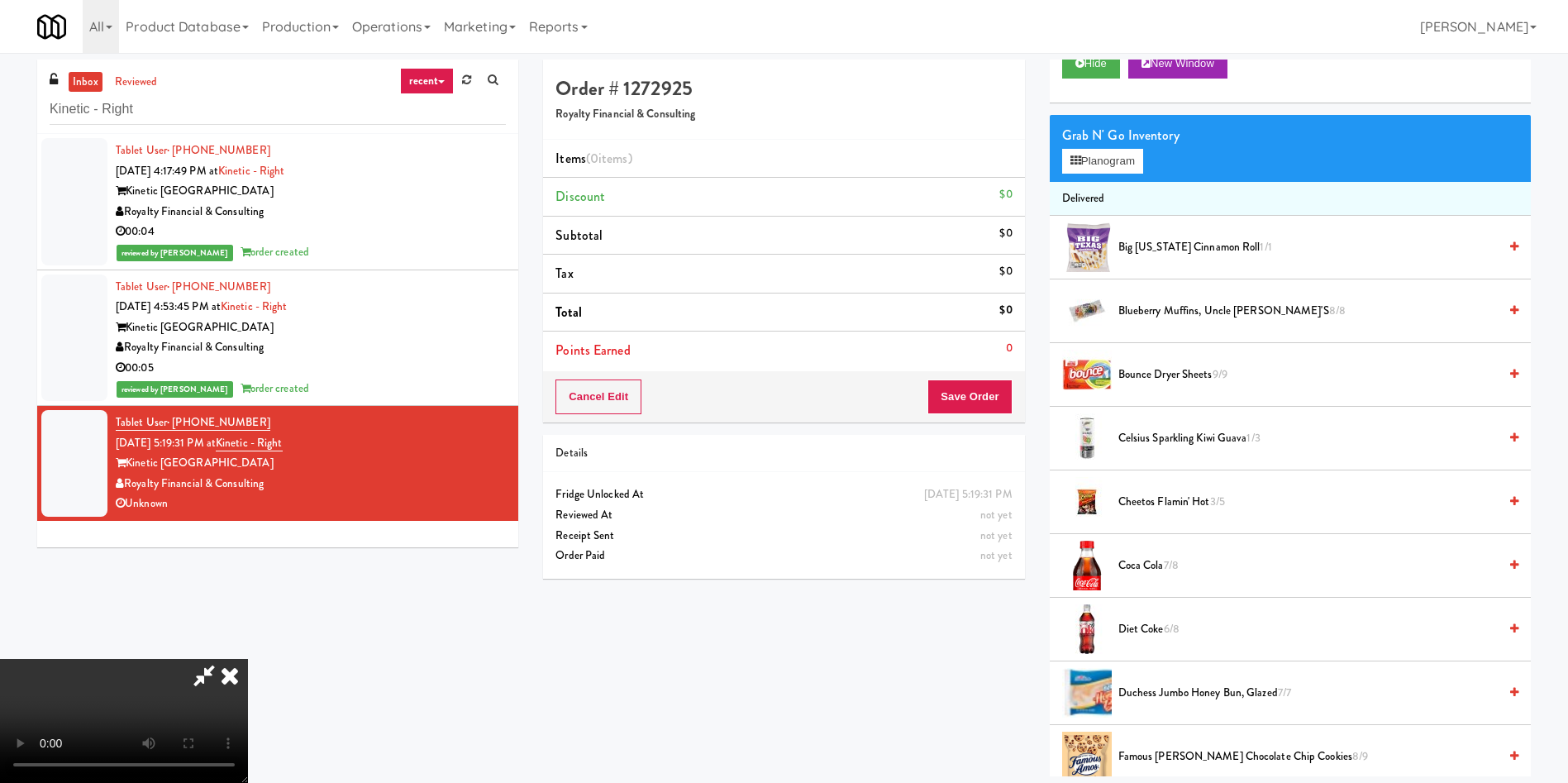
scroll to position [124, 0]
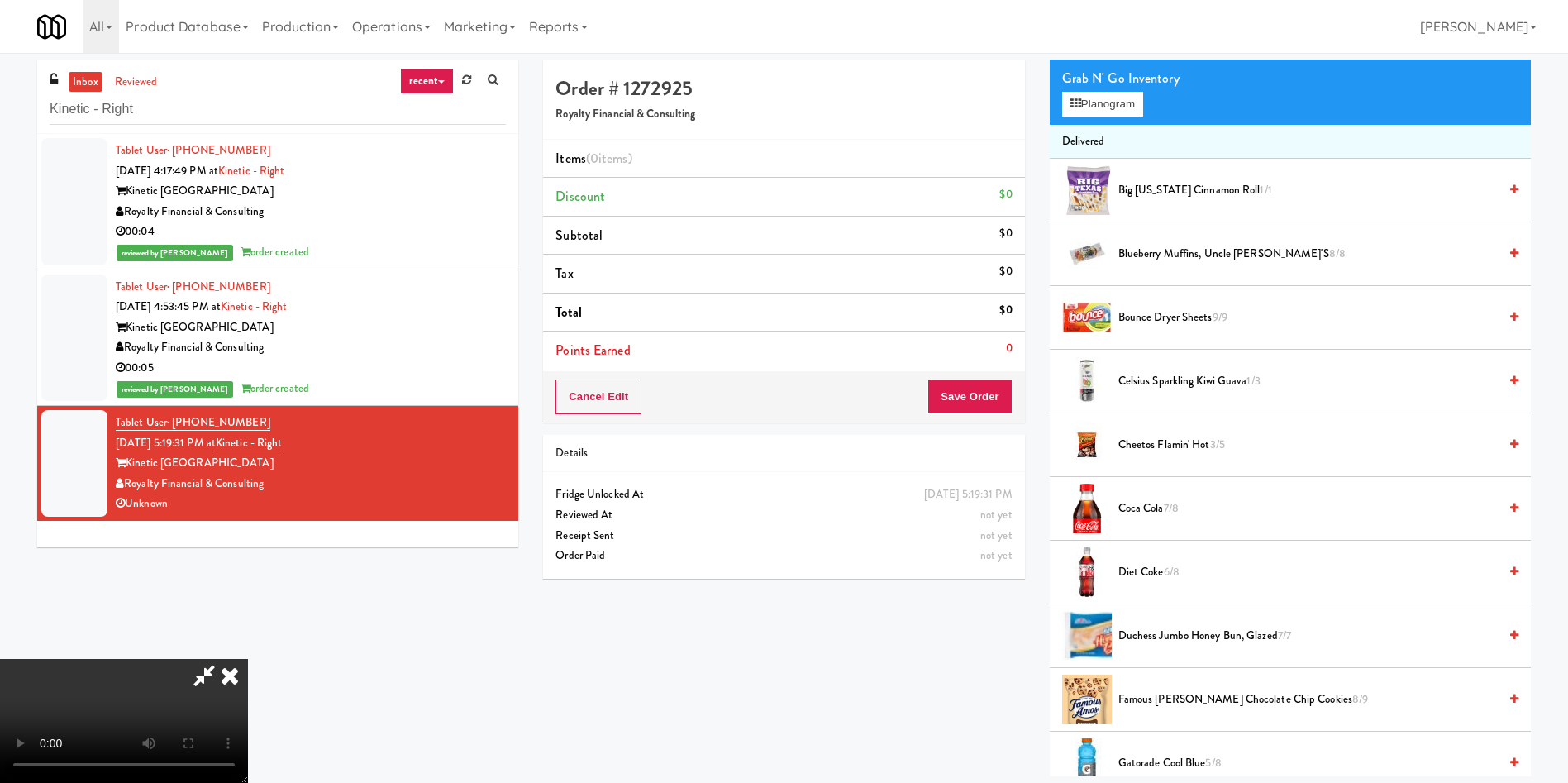
click at [248, 659] on video at bounding box center [123, 721] width 248 height 124
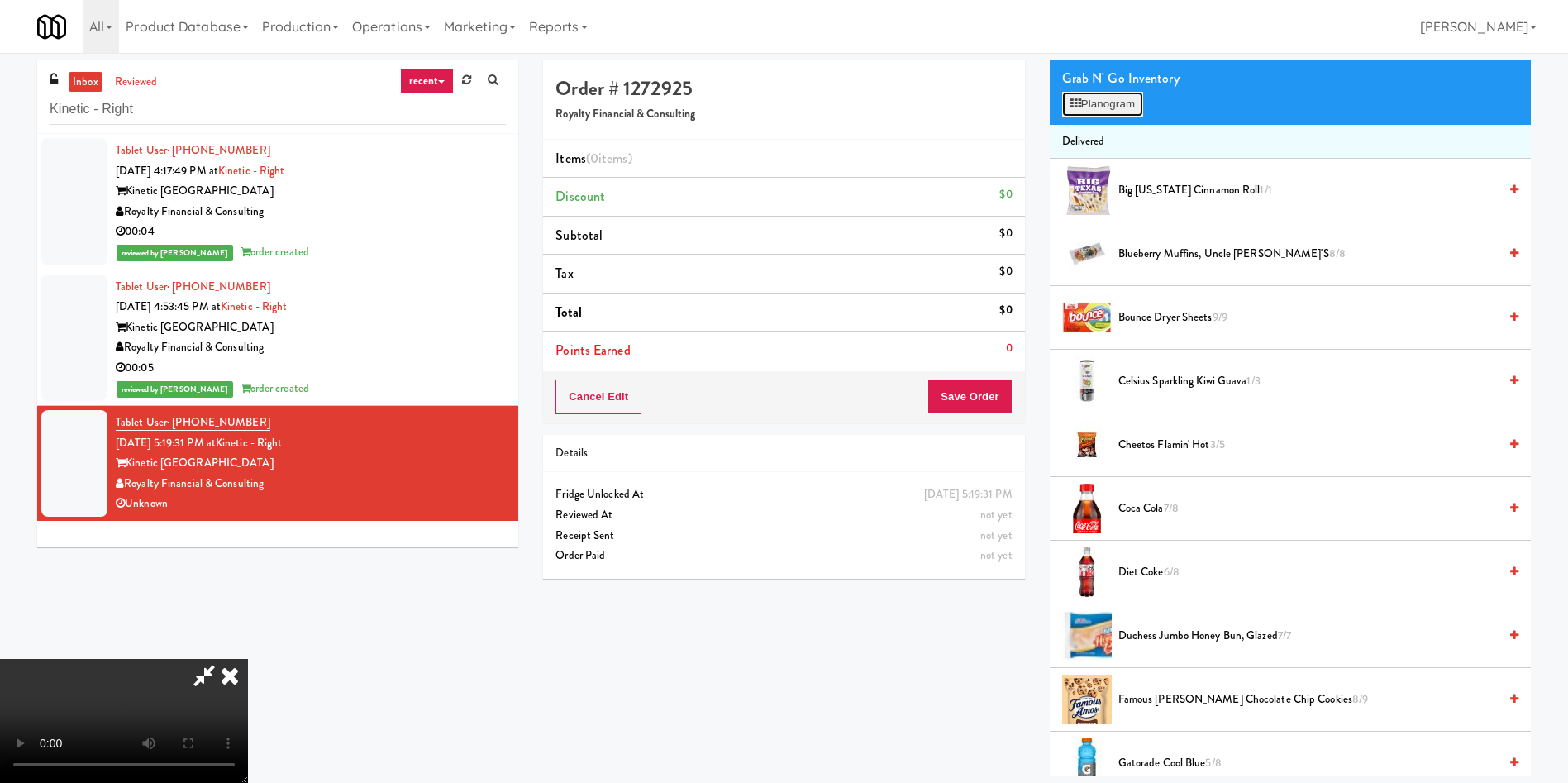
click at [1127, 109] on button "Planogram" at bounding box center [1102, 104] width 81 height 25
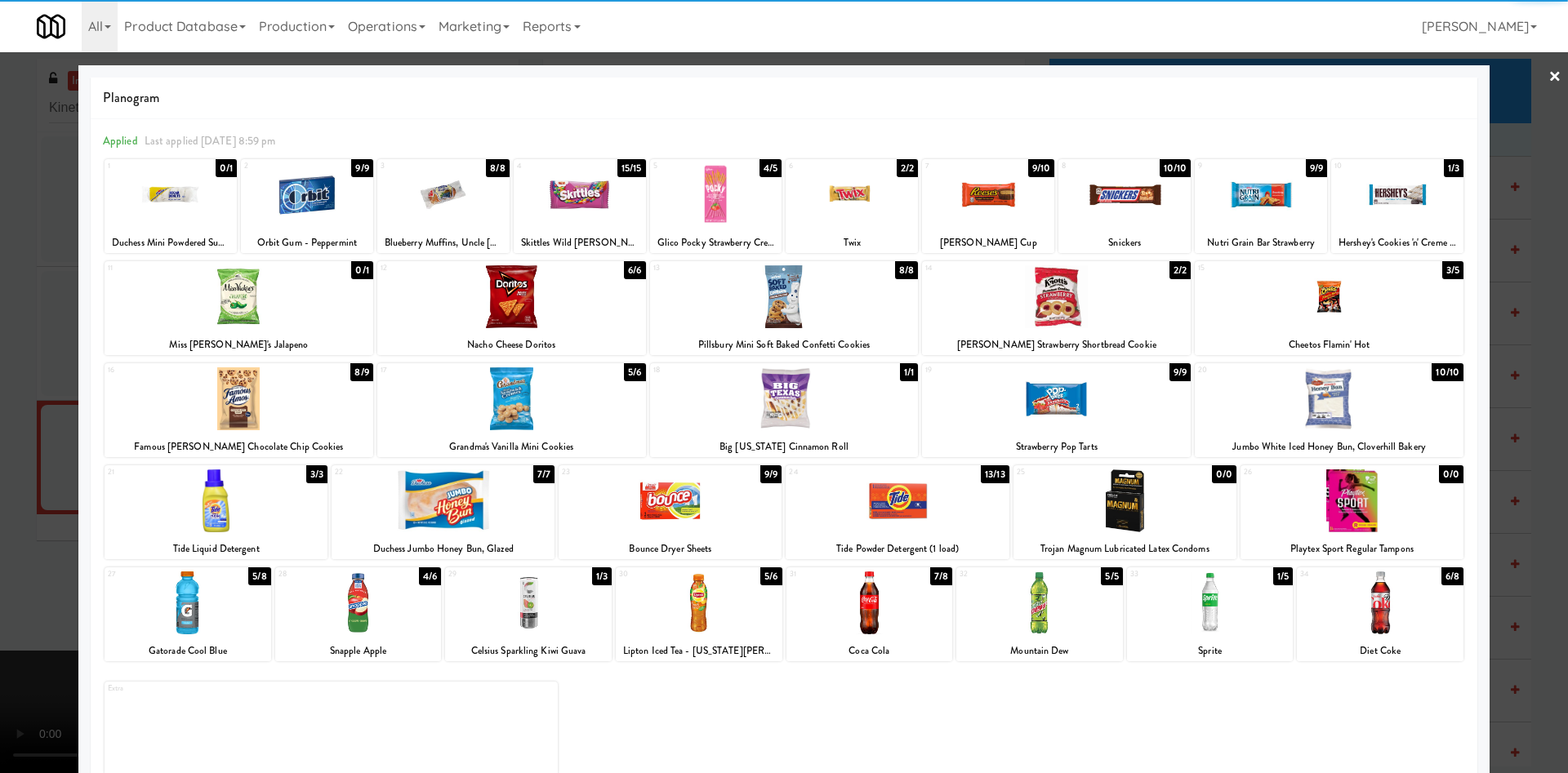
click at [1385, 324] on div at bounding box center [1328, 297] width 269 height 63
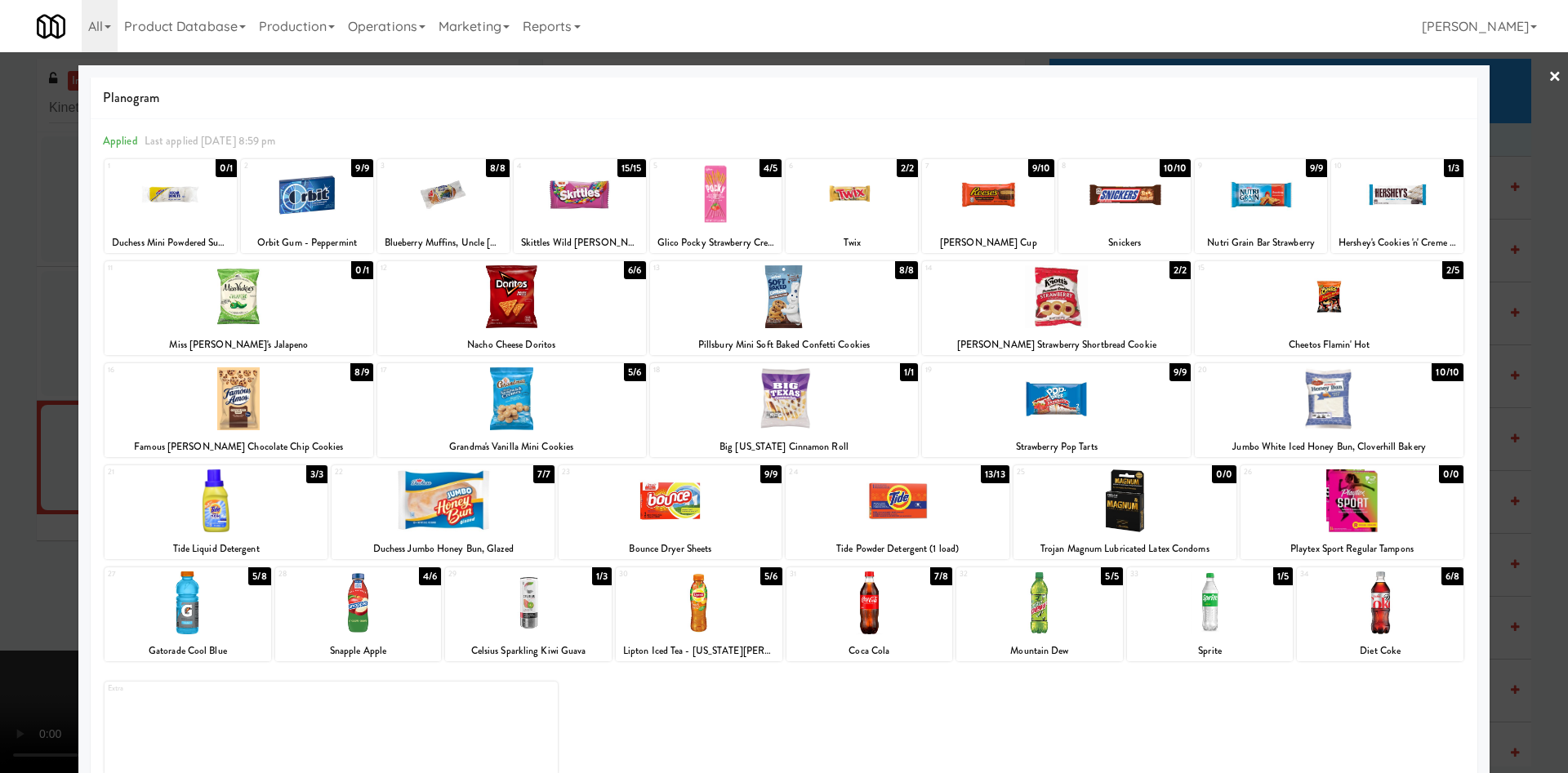
click at [24, 428] on div at bounding box center [784, 386] width 1568 height 773
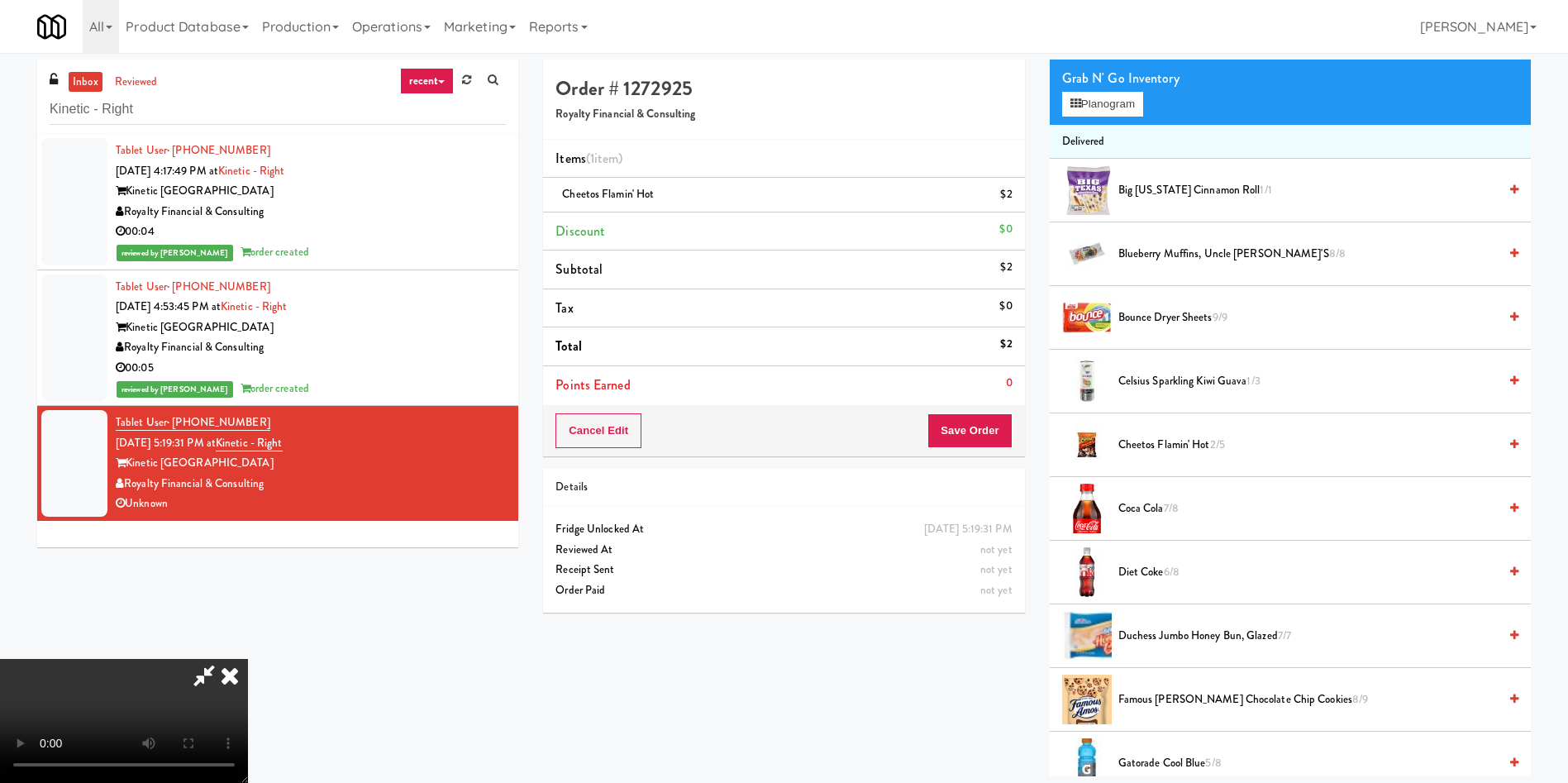
click at [248, 659] on video at bounding box center [123, 721] width 248 height 124
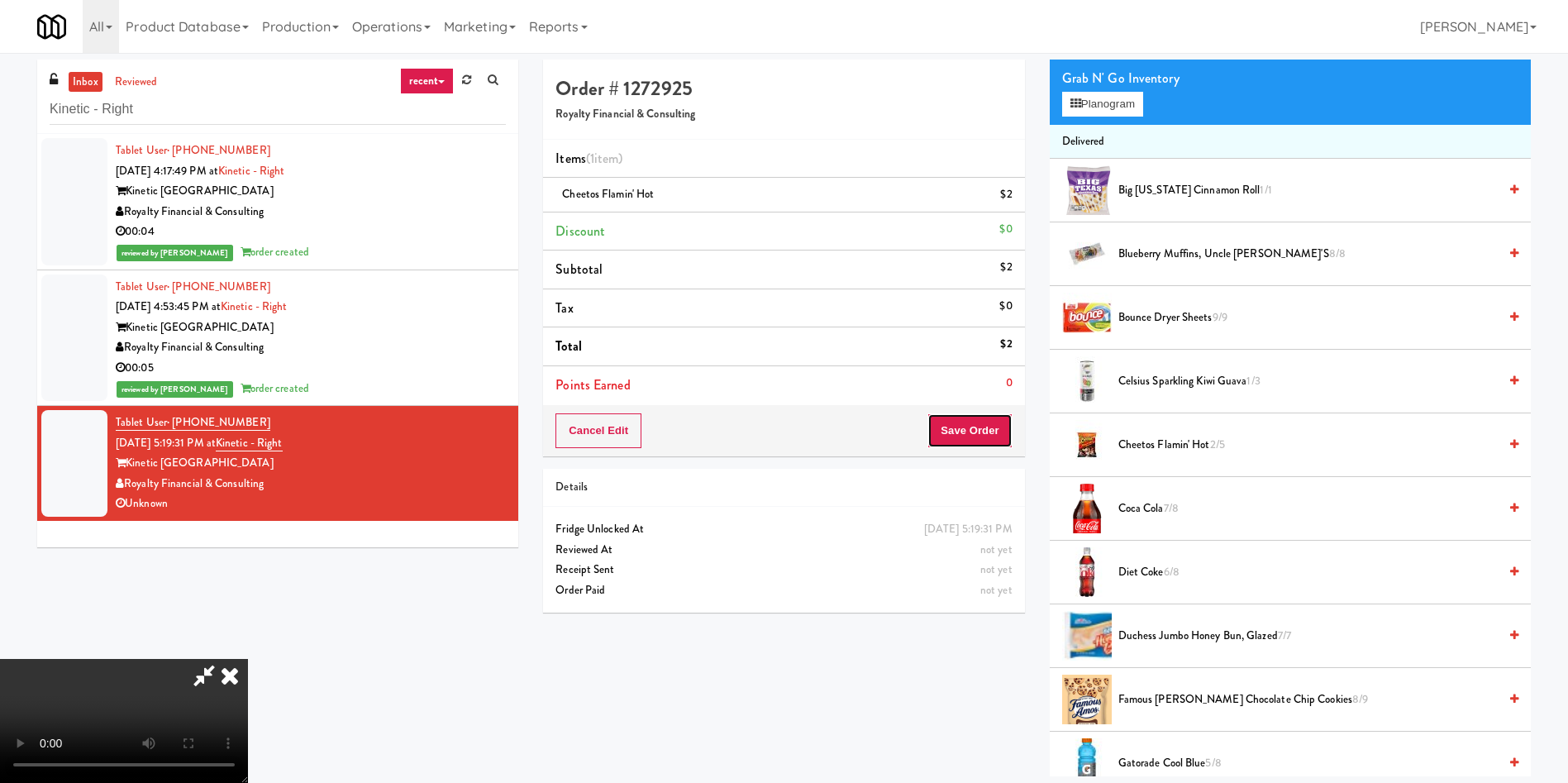
click at [990, 437] on button "Save Order" at bounding box center [970, 430] width 84 height 34
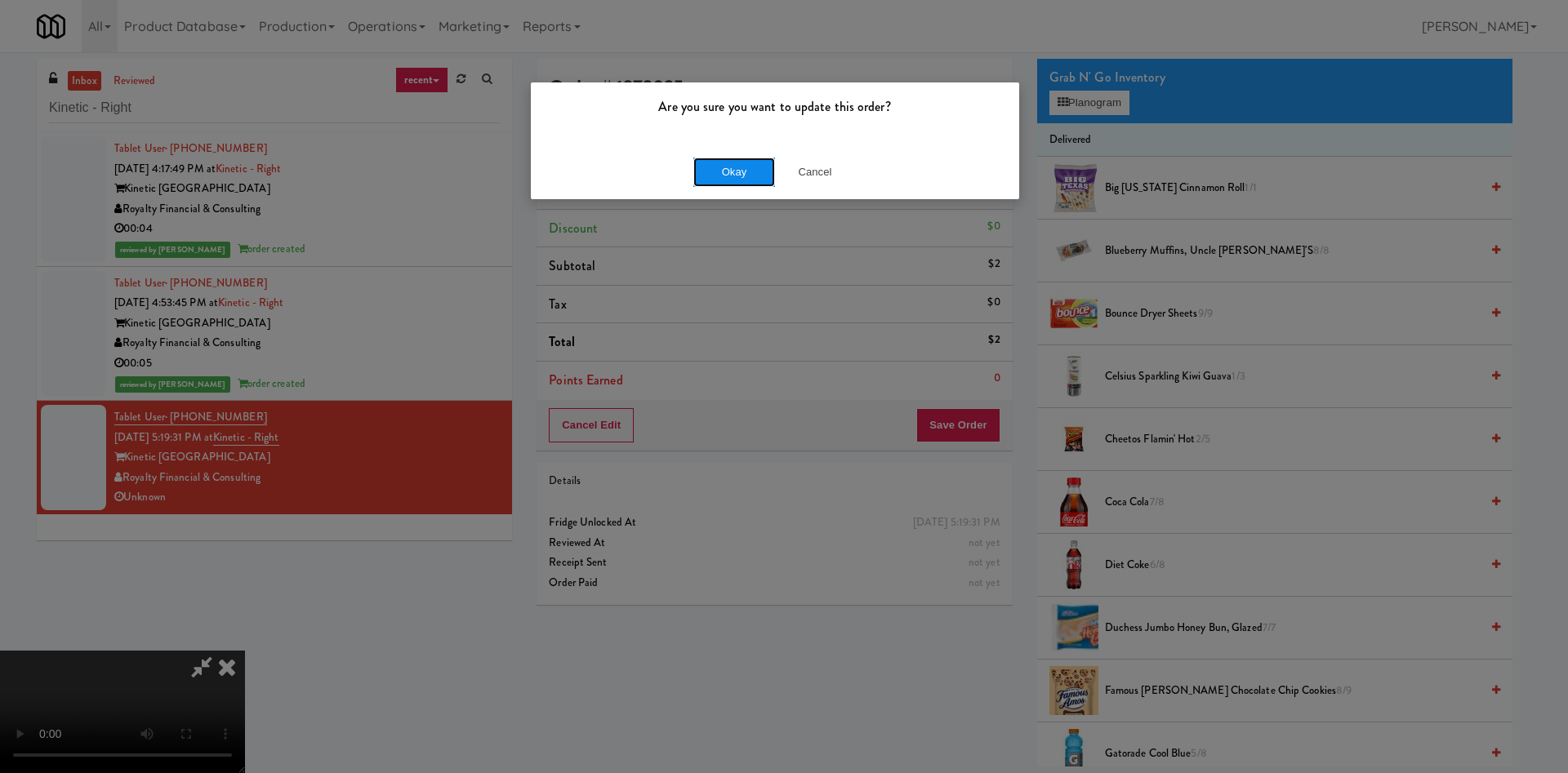
click at [721, 183] on button "Okay" at bounding box center [733, 172] width 82 height 29
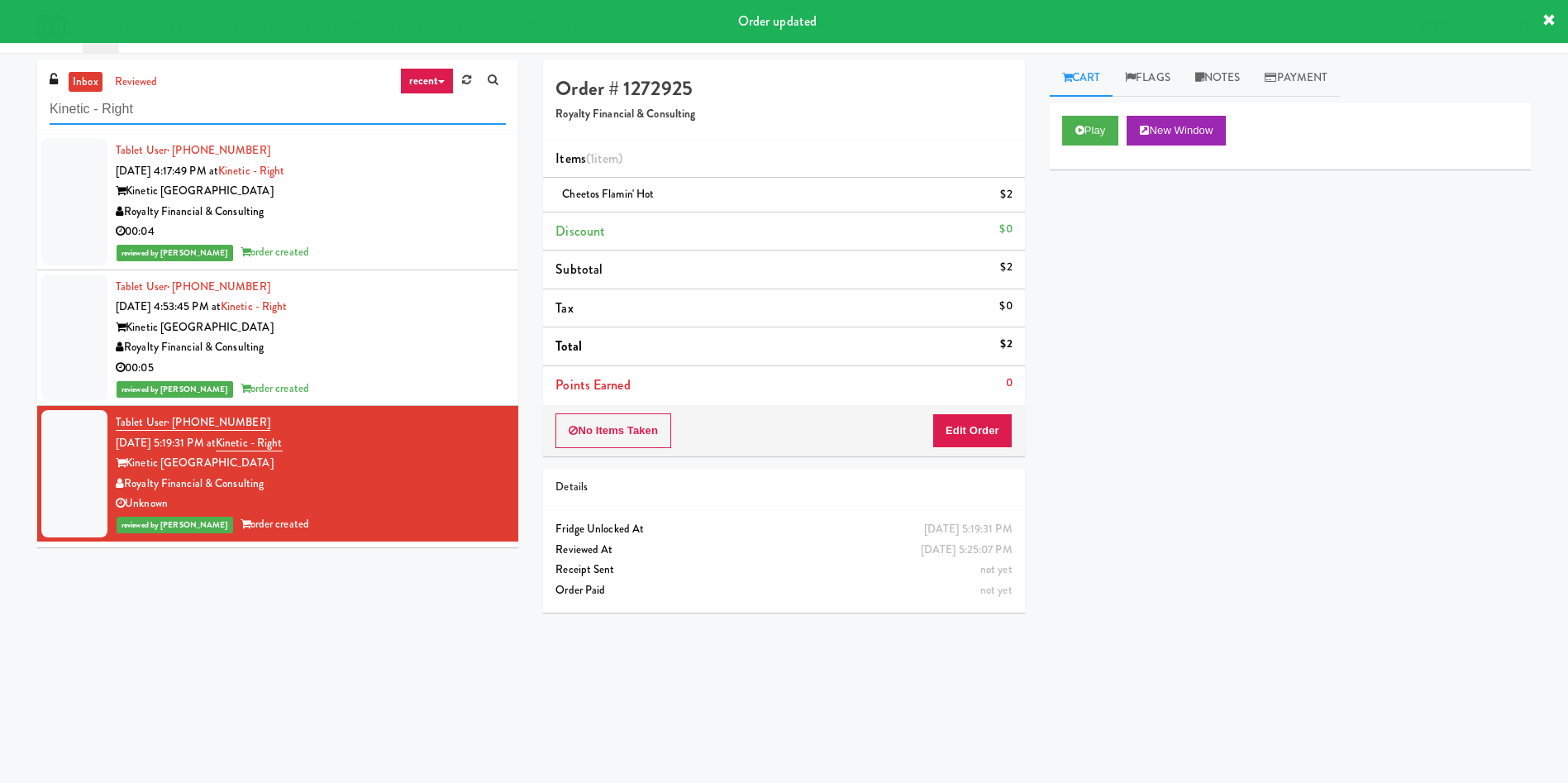
drag, startPoint x: 205, startPoint y: 106, endPoint x: 0, endPoint y: 99, distance: 205.1
click at [0, 99] on div "inbox reviewed recent all unclear take inventory issue suspicious failed recent…" at bounding box center [784, 391] width 1568 height 663
paste input "311 W. Illinois"
type input "311 W. Illinois"
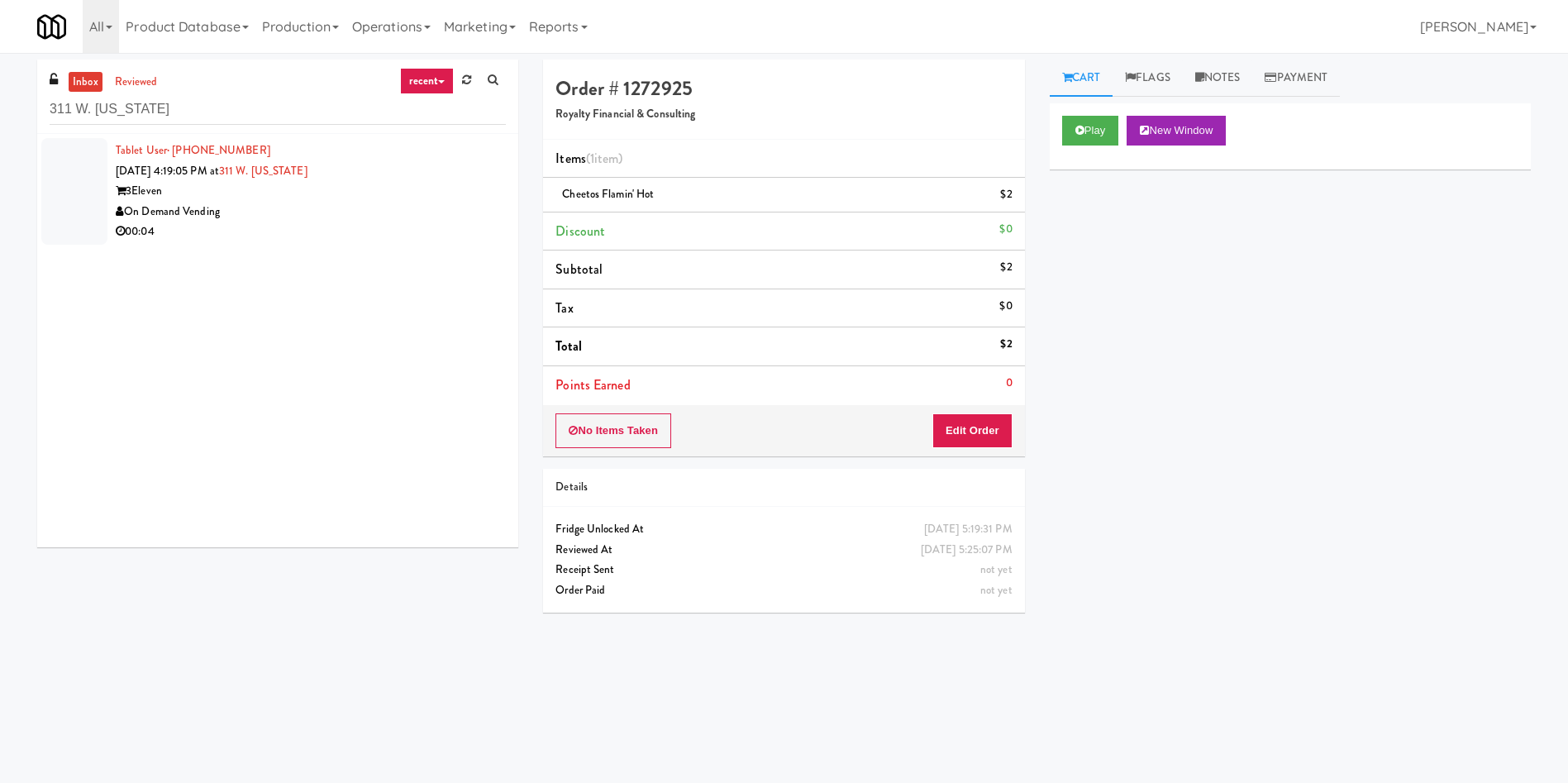
click at [328, 220] on div "On Demand Vending" at bounding box center [311, 212] width 391 height 20
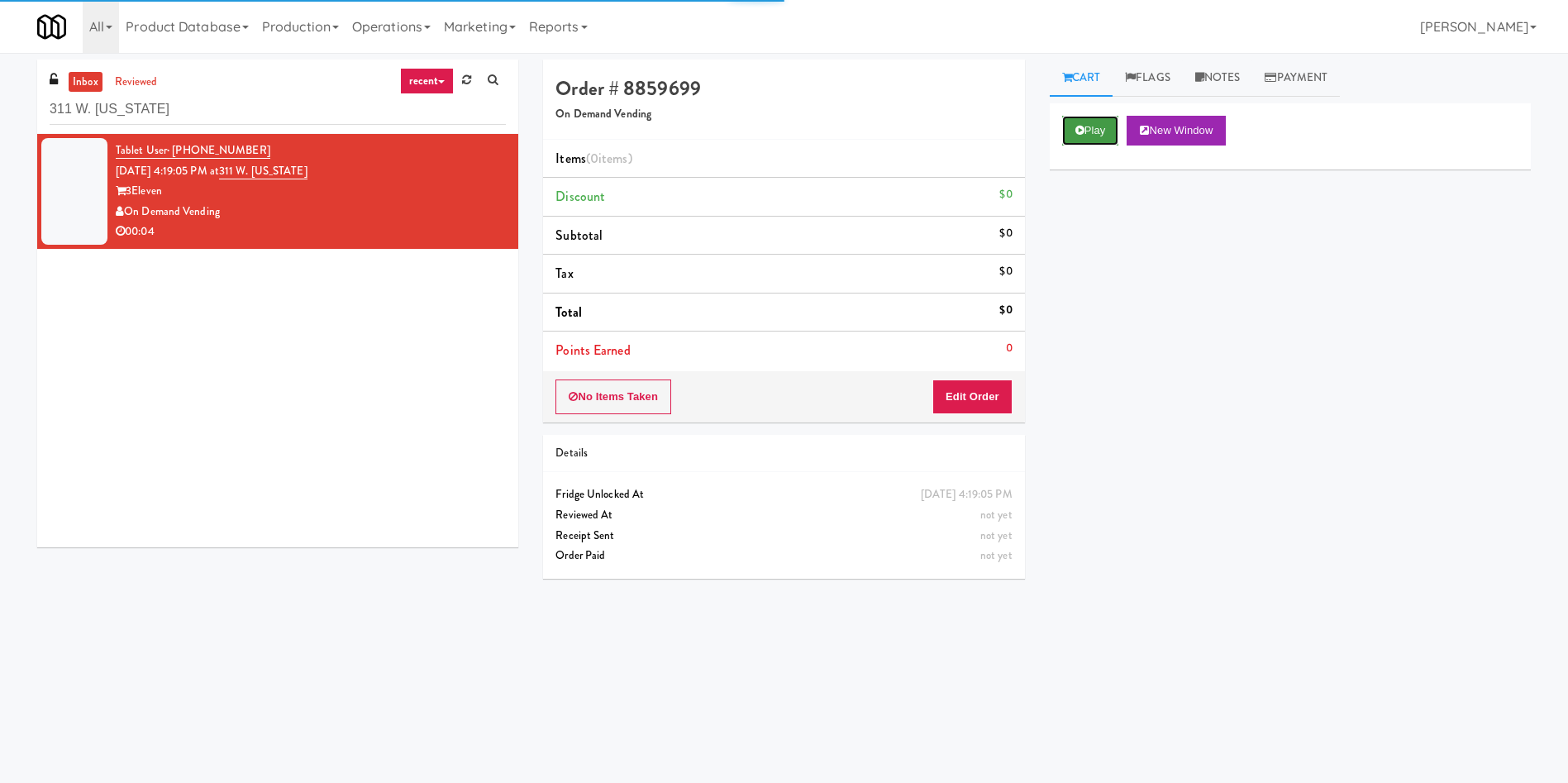
click at [1080, 121] on button "Play" at bounding box center [1090, 131] width 57 height 30
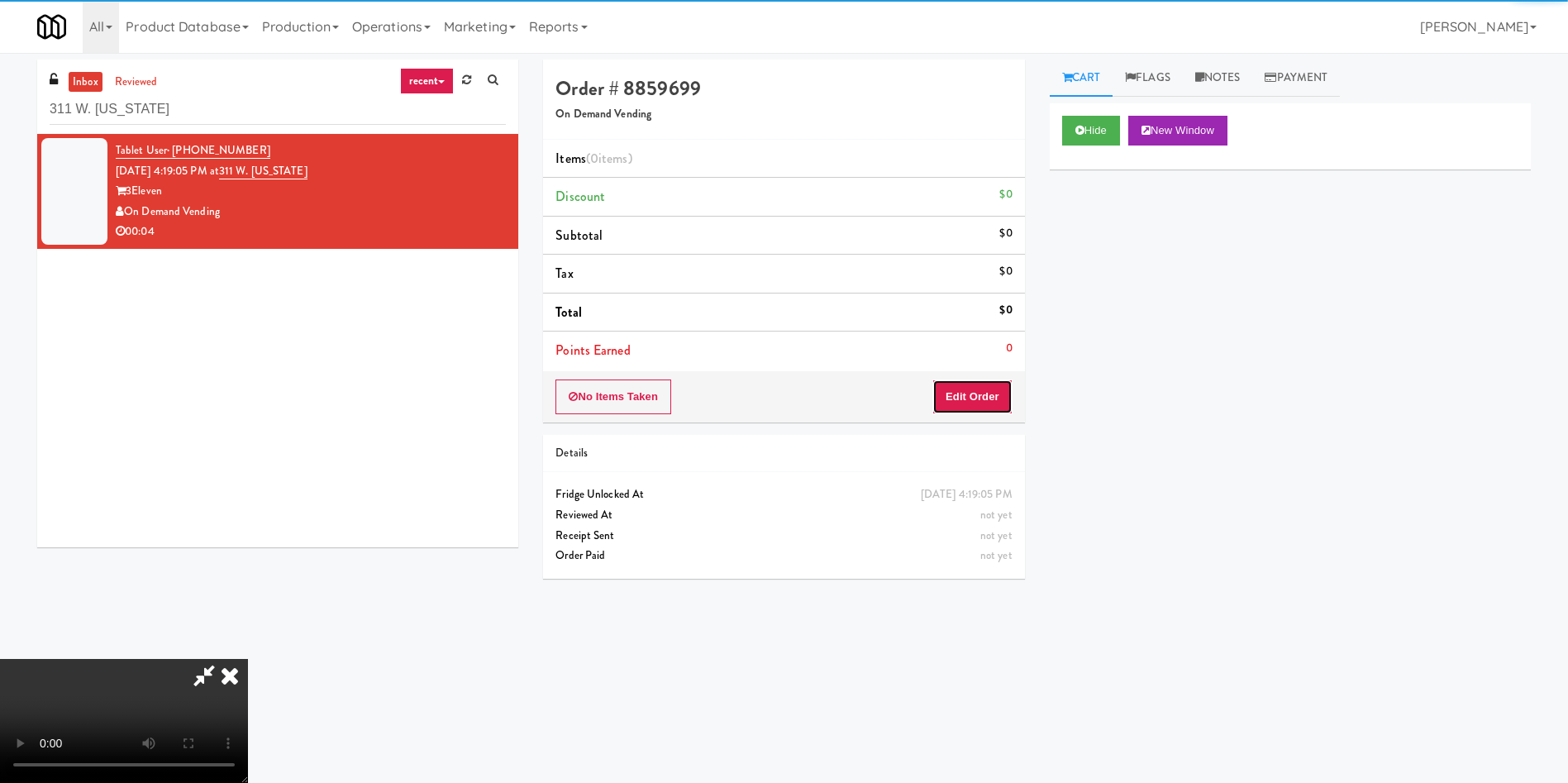
click at [992, 391] on button "Edit Order" at bounding box center [972, 396] width 80 height 34
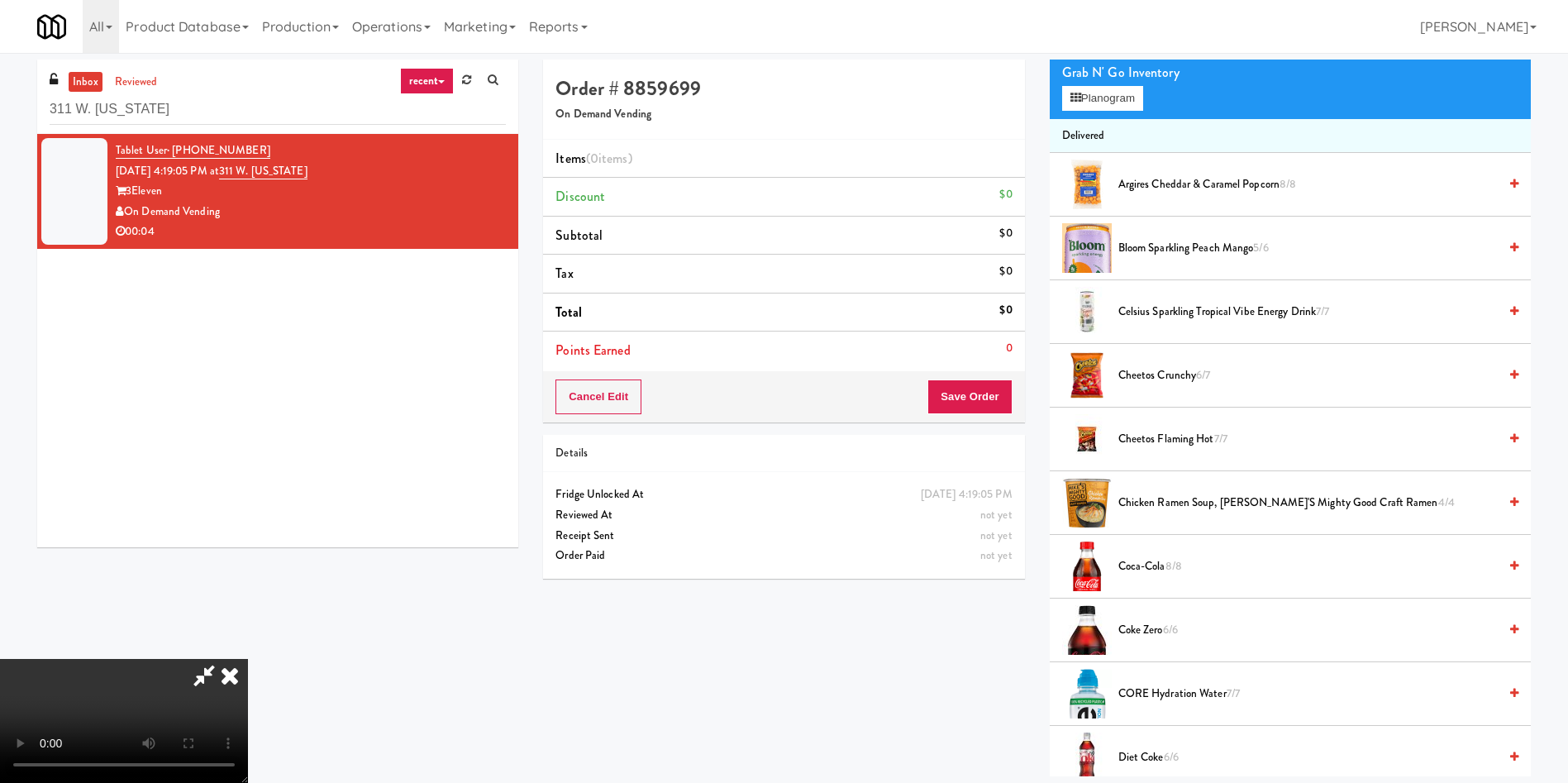
scroll to position [6, 0]
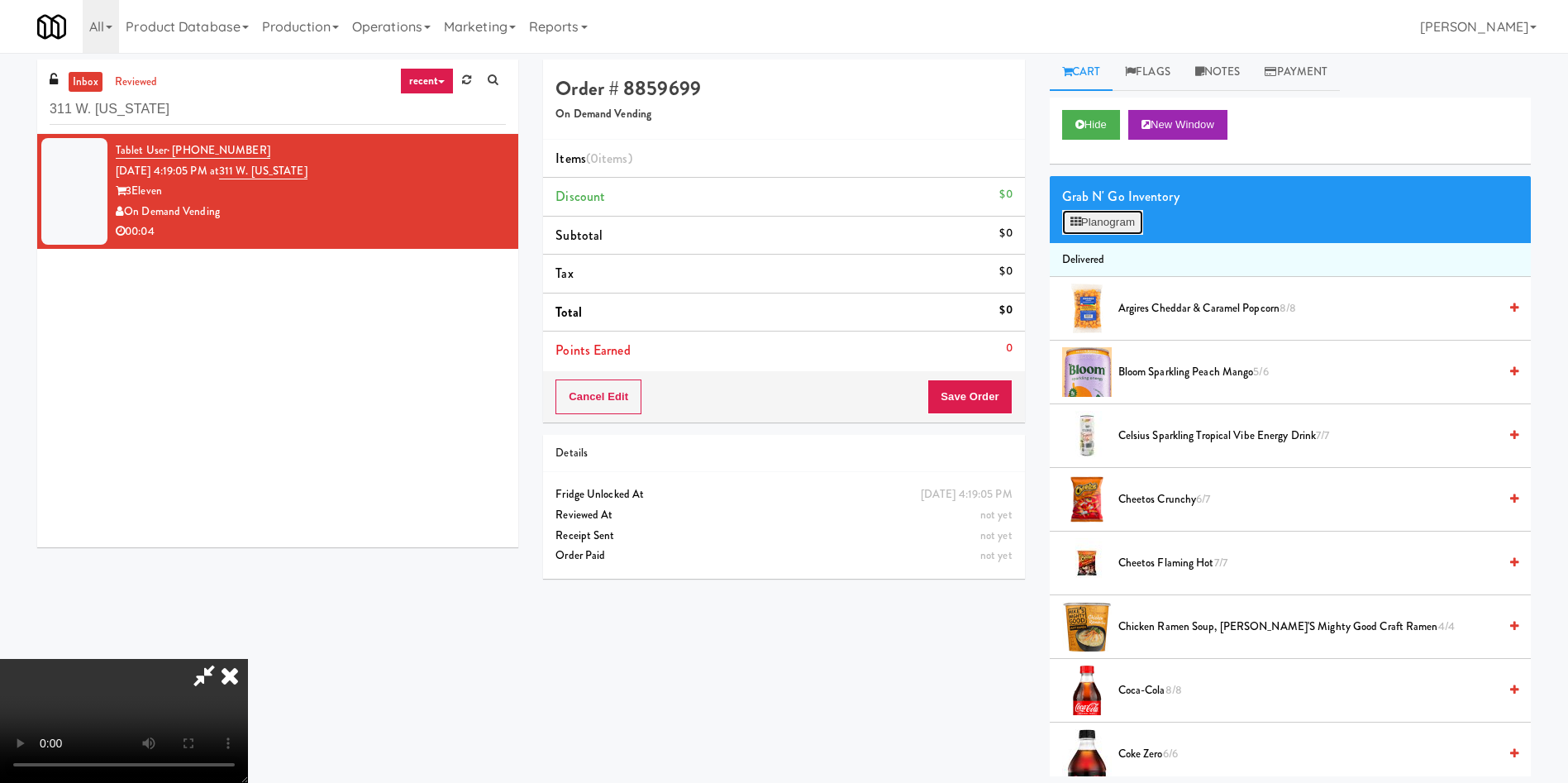
click at [1114, 215] on button "Planogram" at bounding box center [1102, 222] width 81 height 25
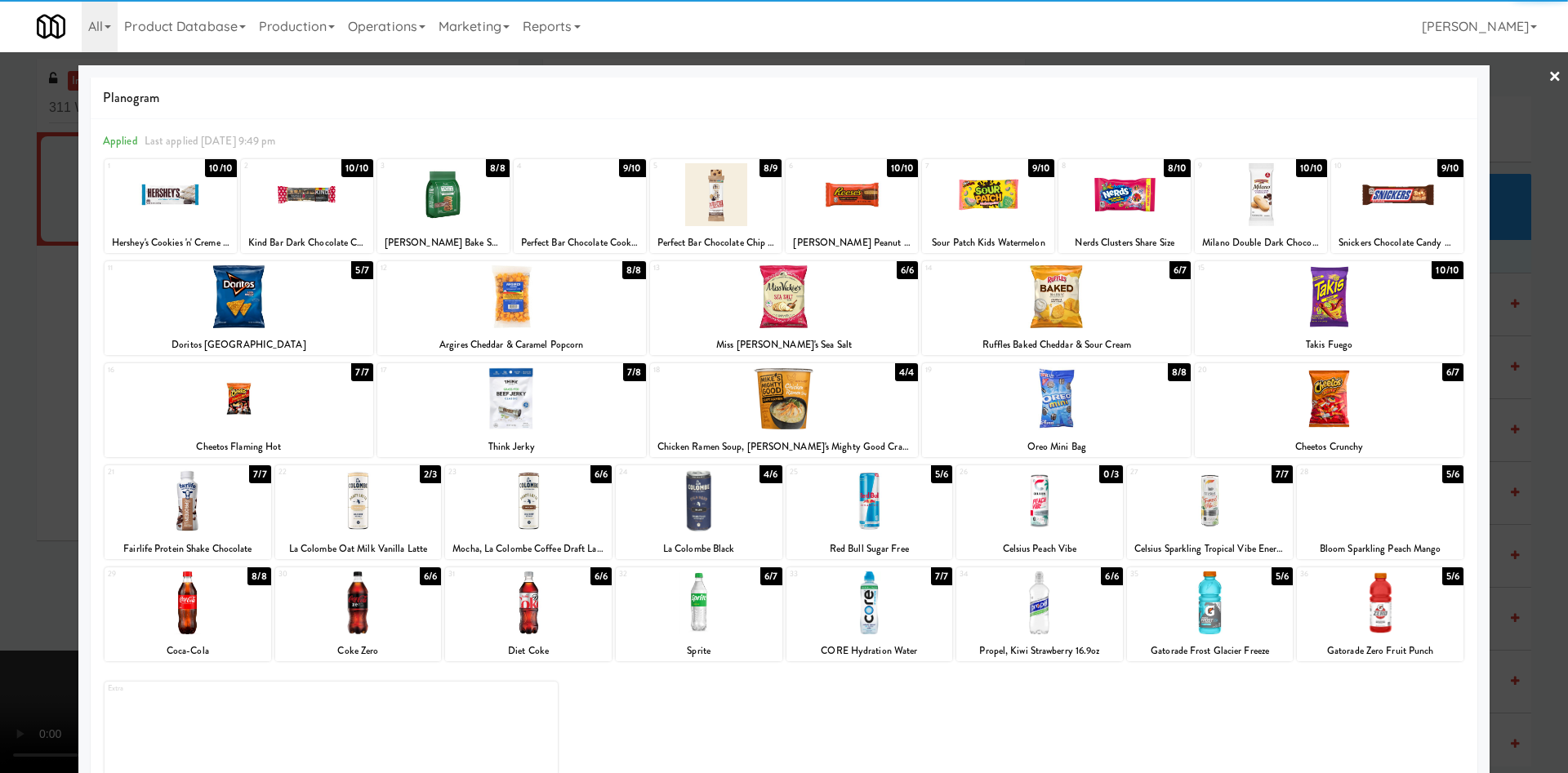
click at [535, 610] on div at bounding box center [529, 603] width 167 height 63
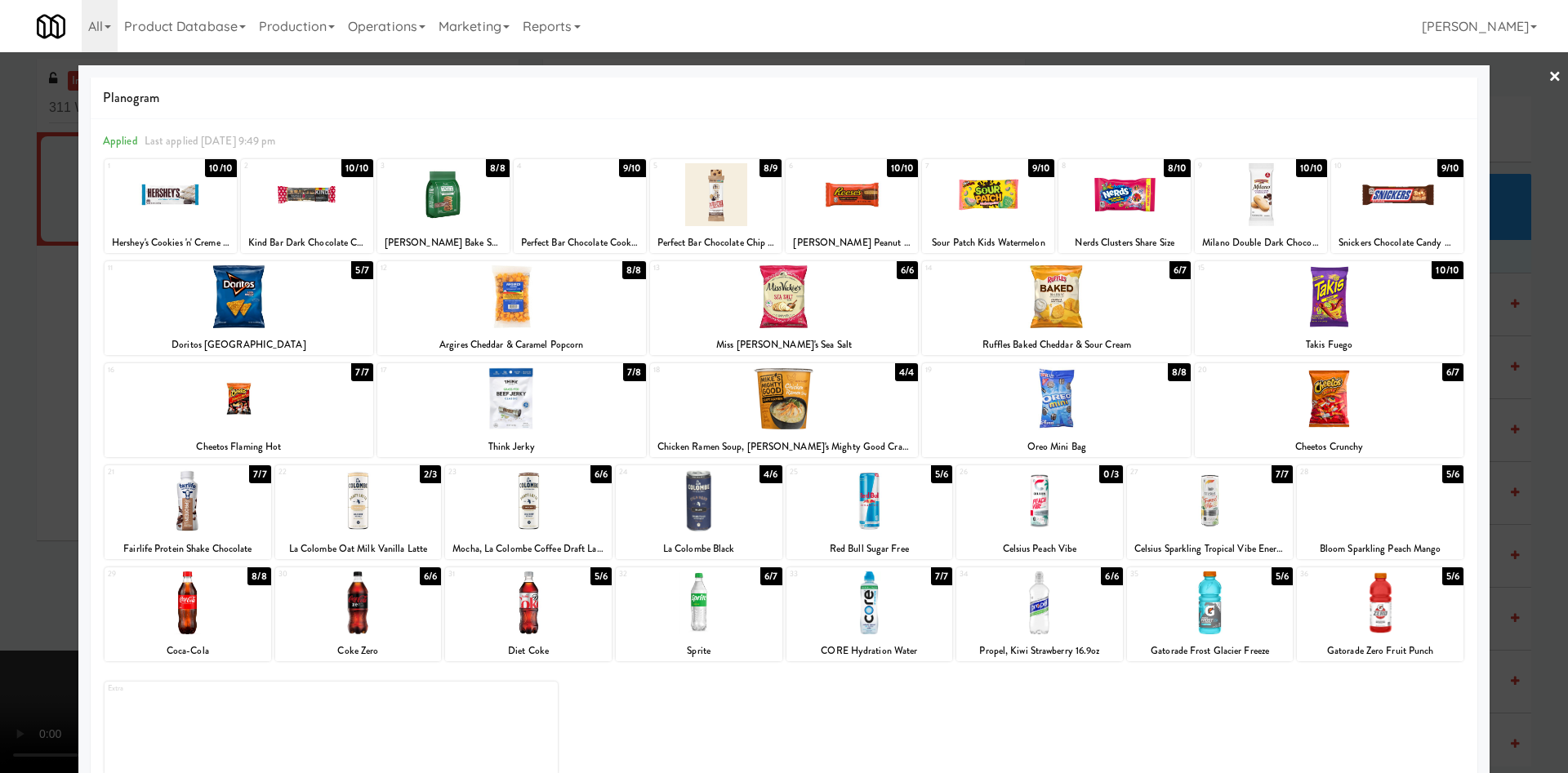
click at [27, 438] on div at bounding box center [784, 386] width 1568 height 773
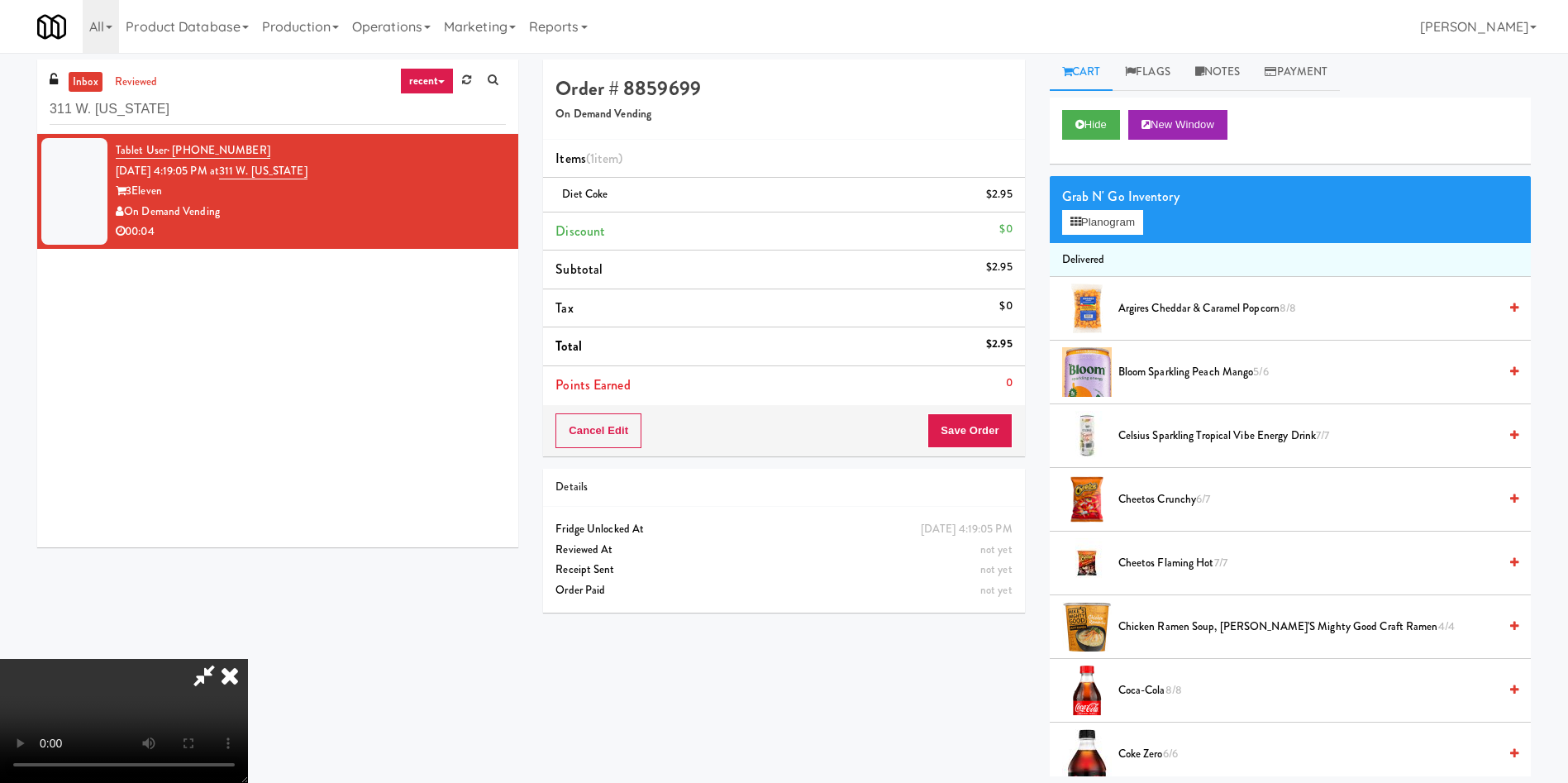
click at [248, 674] on video at bounding box center [123, 721] width 248 height 124
click at [973, 434] on button "Save Order" at bounding box center [970, 430] width 84 height 34
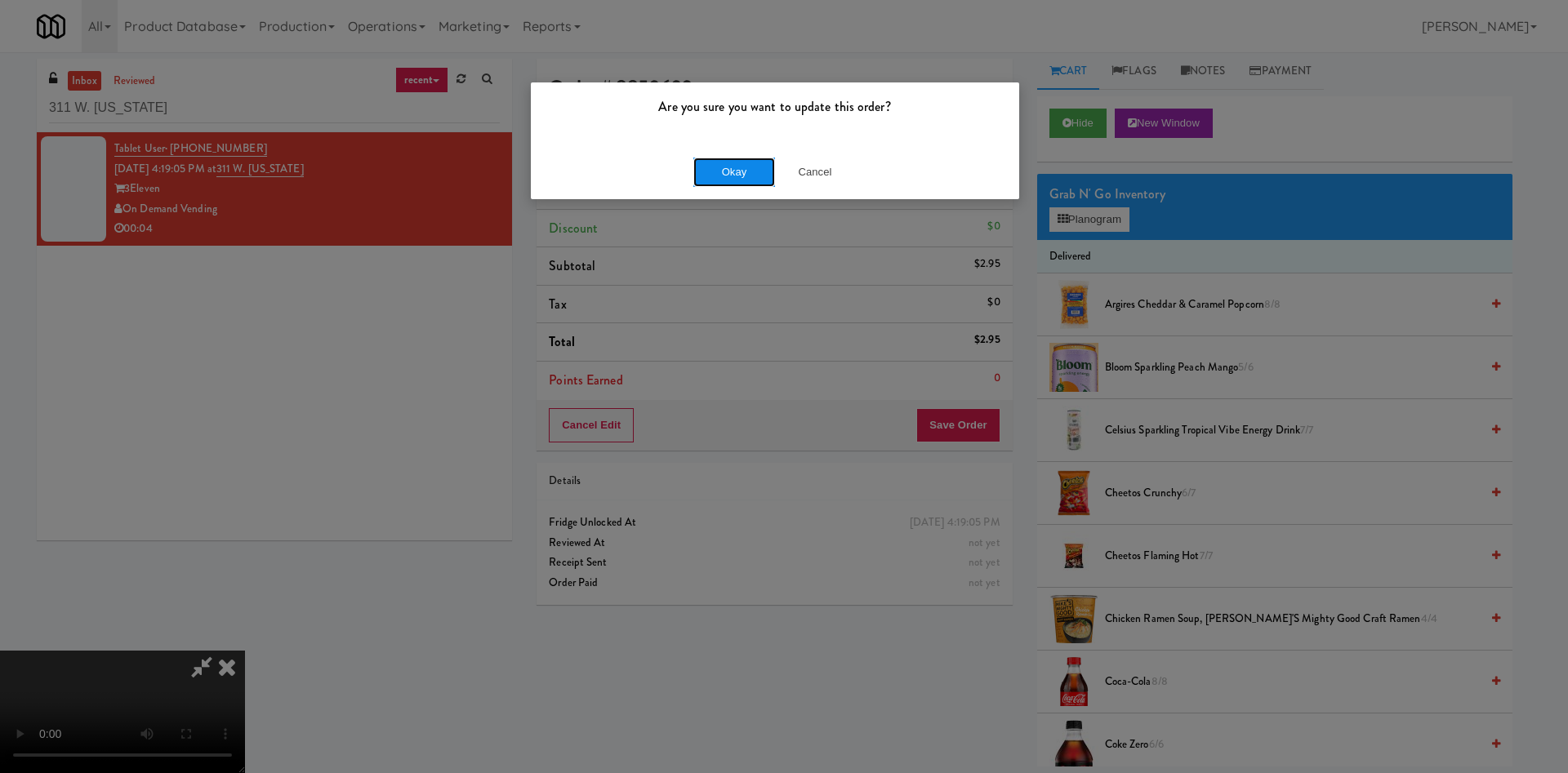
click at [727, 164] on button "Okay" at bounding box center [733, 172] width 82 height 29
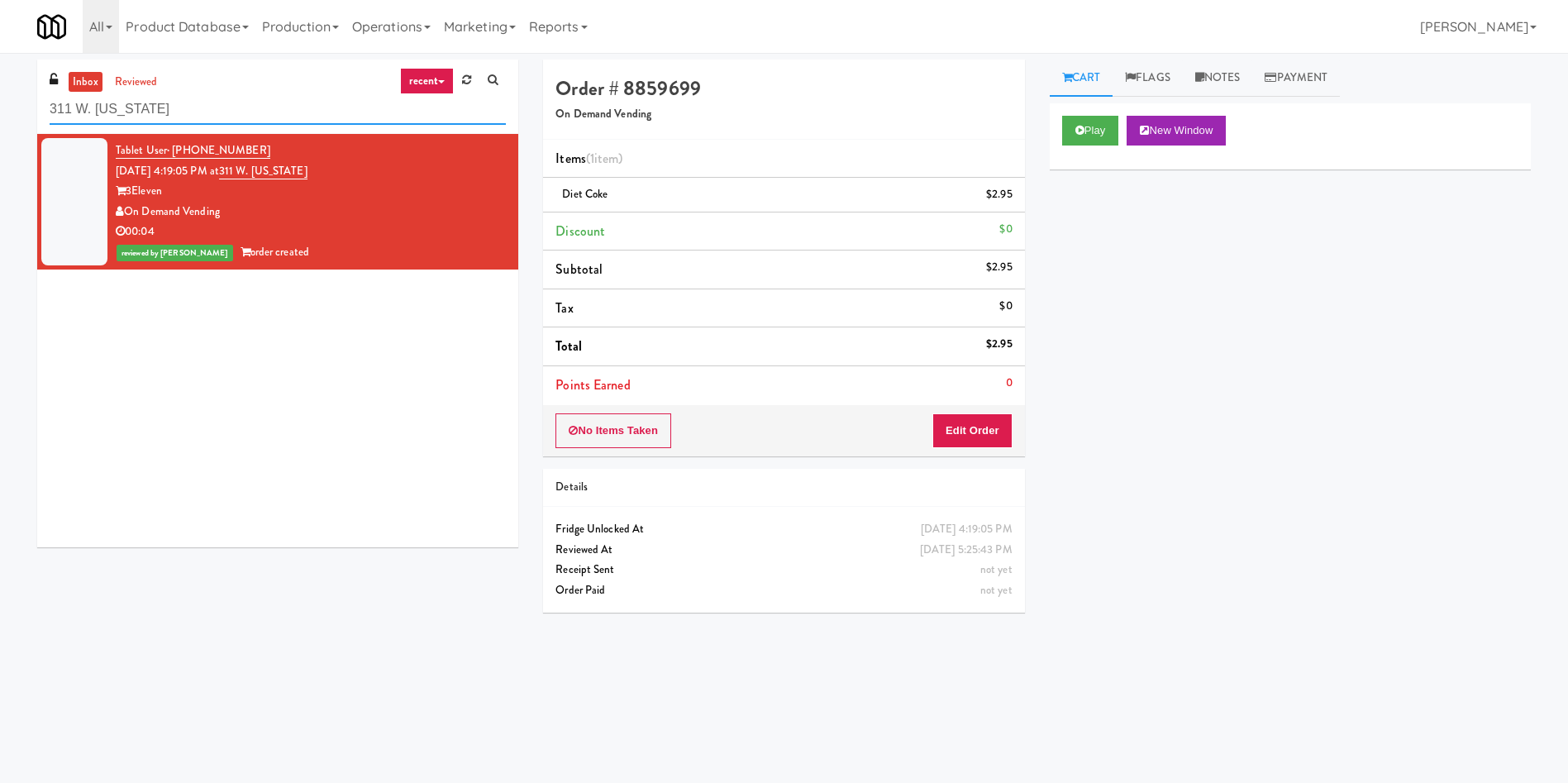
drag, startPoint x: 225, startPoint y: 124, endPoint x: 0, endPoint y: 88, distance: 227.9
click at [0, 88] on div "inbox reviewed recent all unclear take inventory issue suspicious failed recent…" at bounding box center [784, 391] width 1568 height 663
paste input "Symmetry Fitness & Performance"
type input "Symmetry Fitness & Performance"
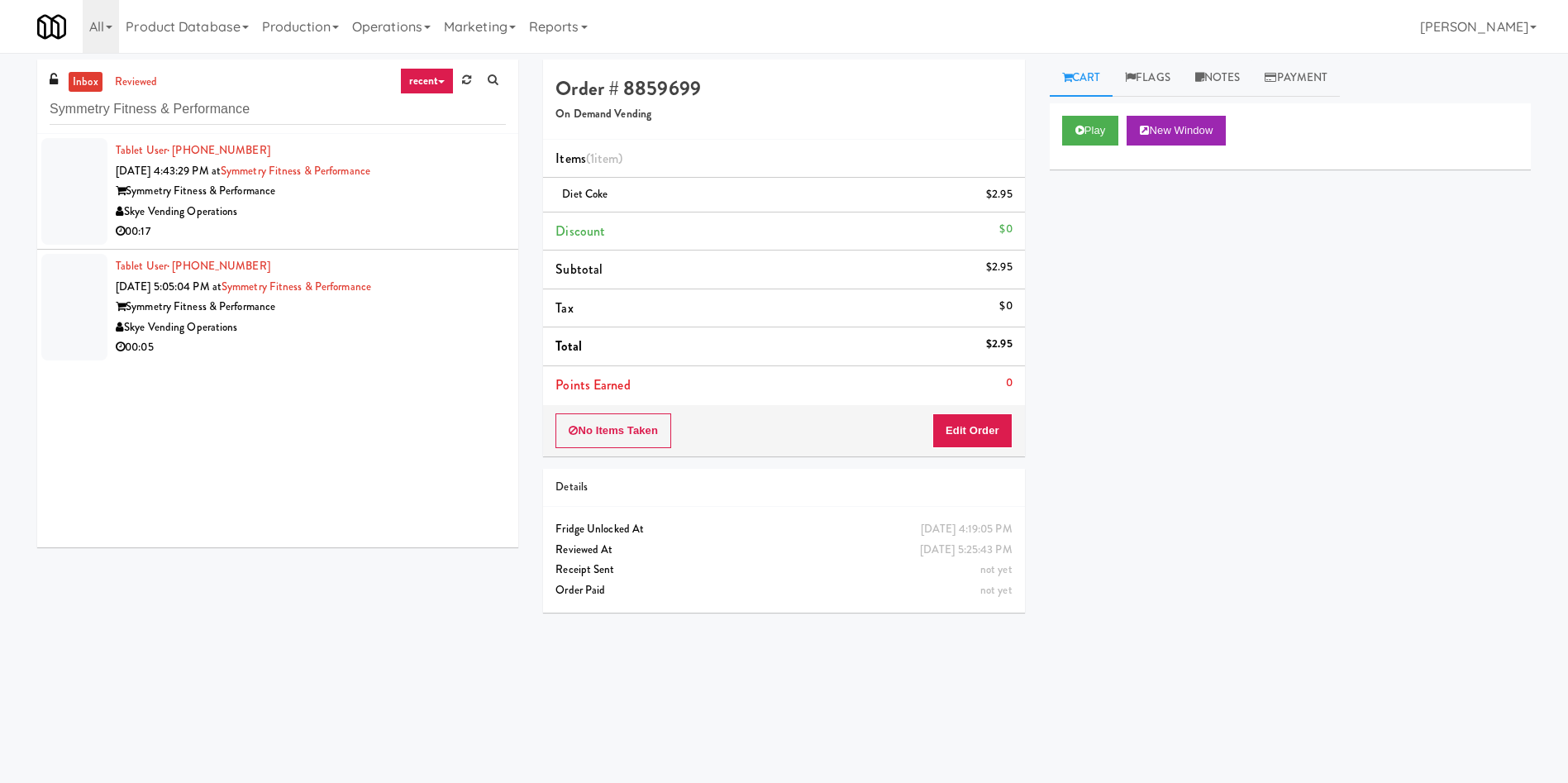
click at [36, 225] on div "inbox reviewed recent all unclear take inventory issue suspicious failed recent…" at bounding box center [277, 309] width 506 height 500
click at [102, 184] on div at bounding box center [74, 191] width 66 height 107
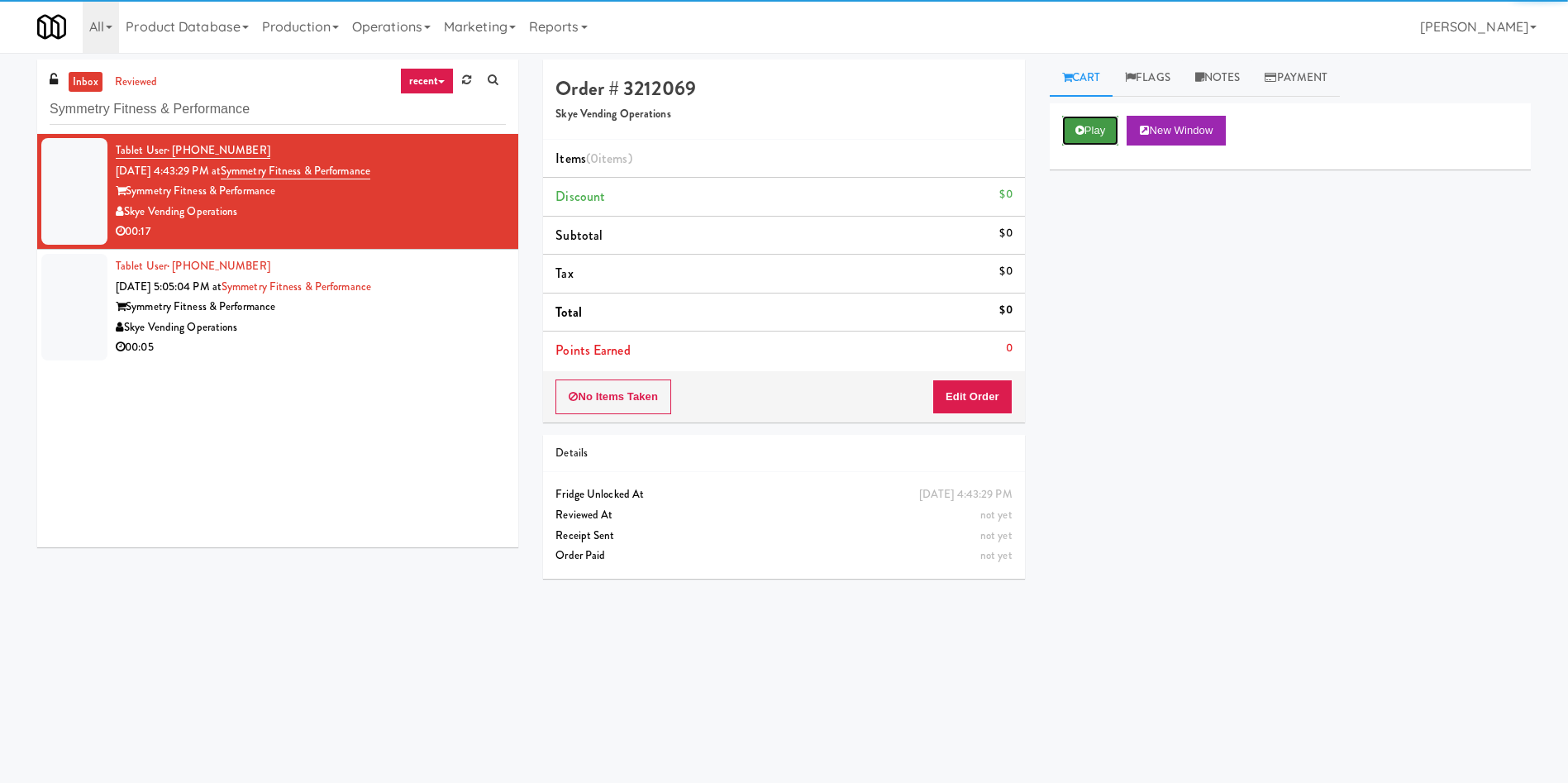
click at [1094, 136] on button "Play" at bounding box center [1090, 131] width 57 height 30
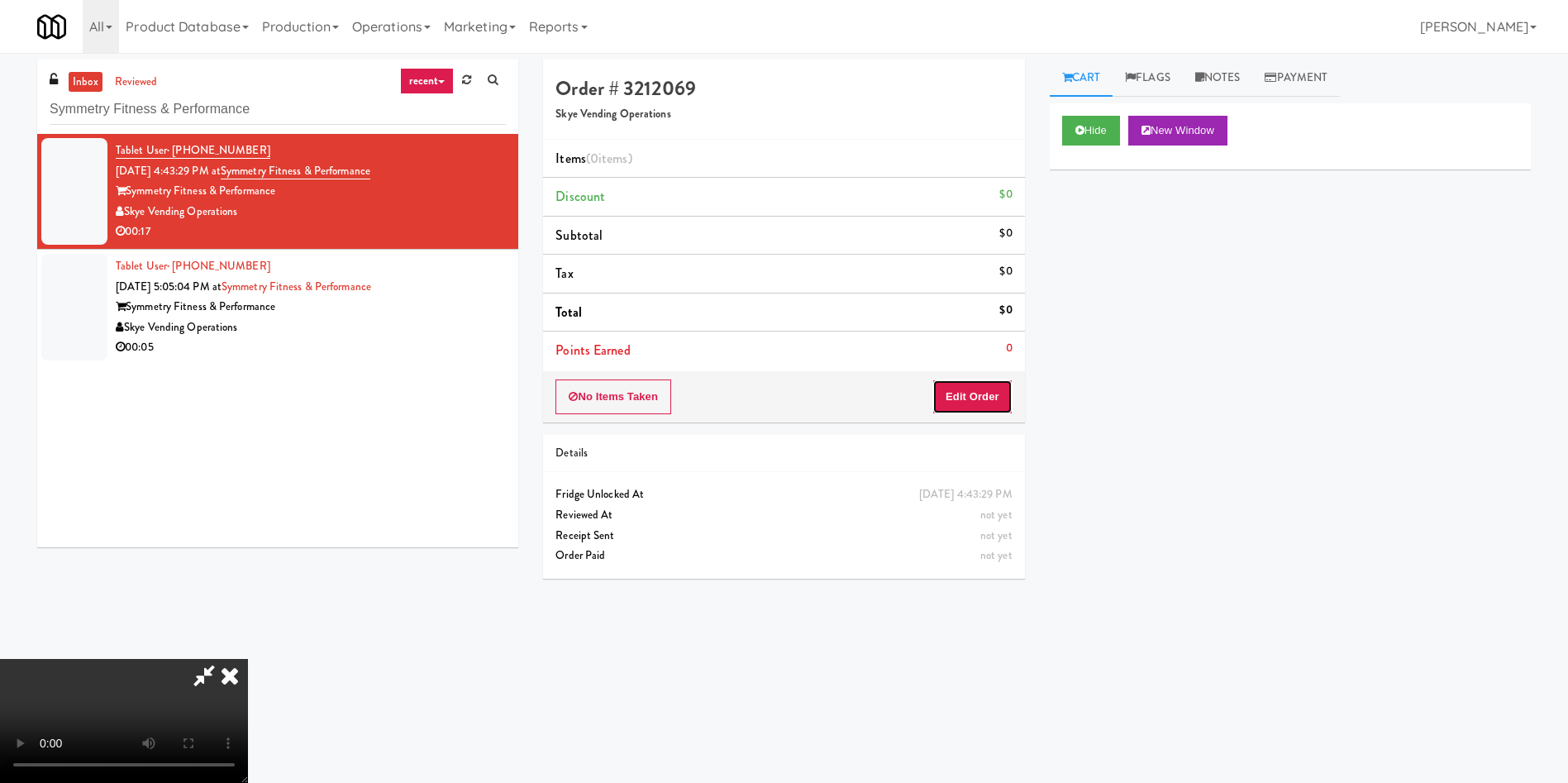
click at [1009, 388] on button "Edit Order" at bounding box center [972, 396] width 80 height 34
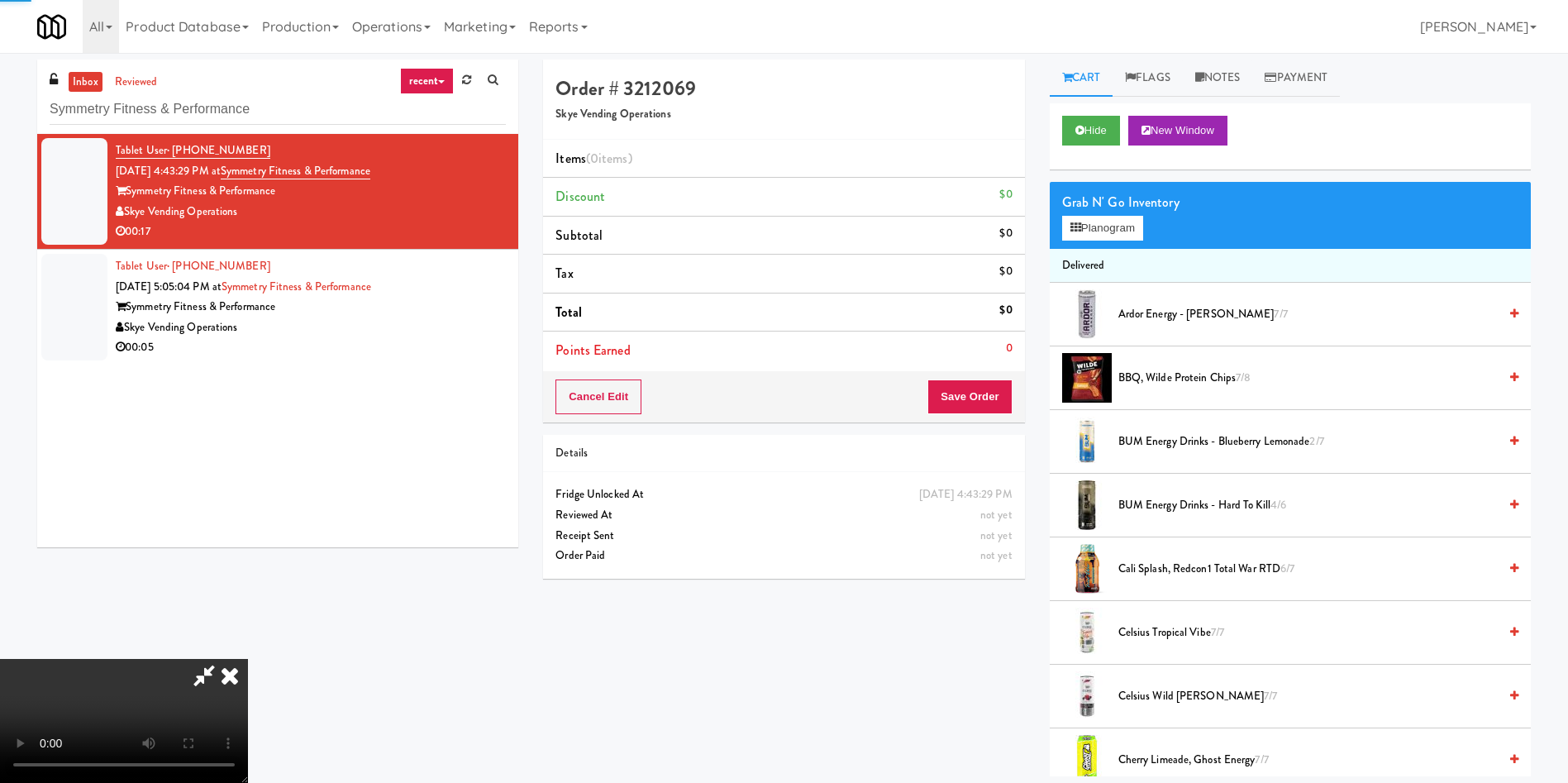
scroll to position [124, 0]
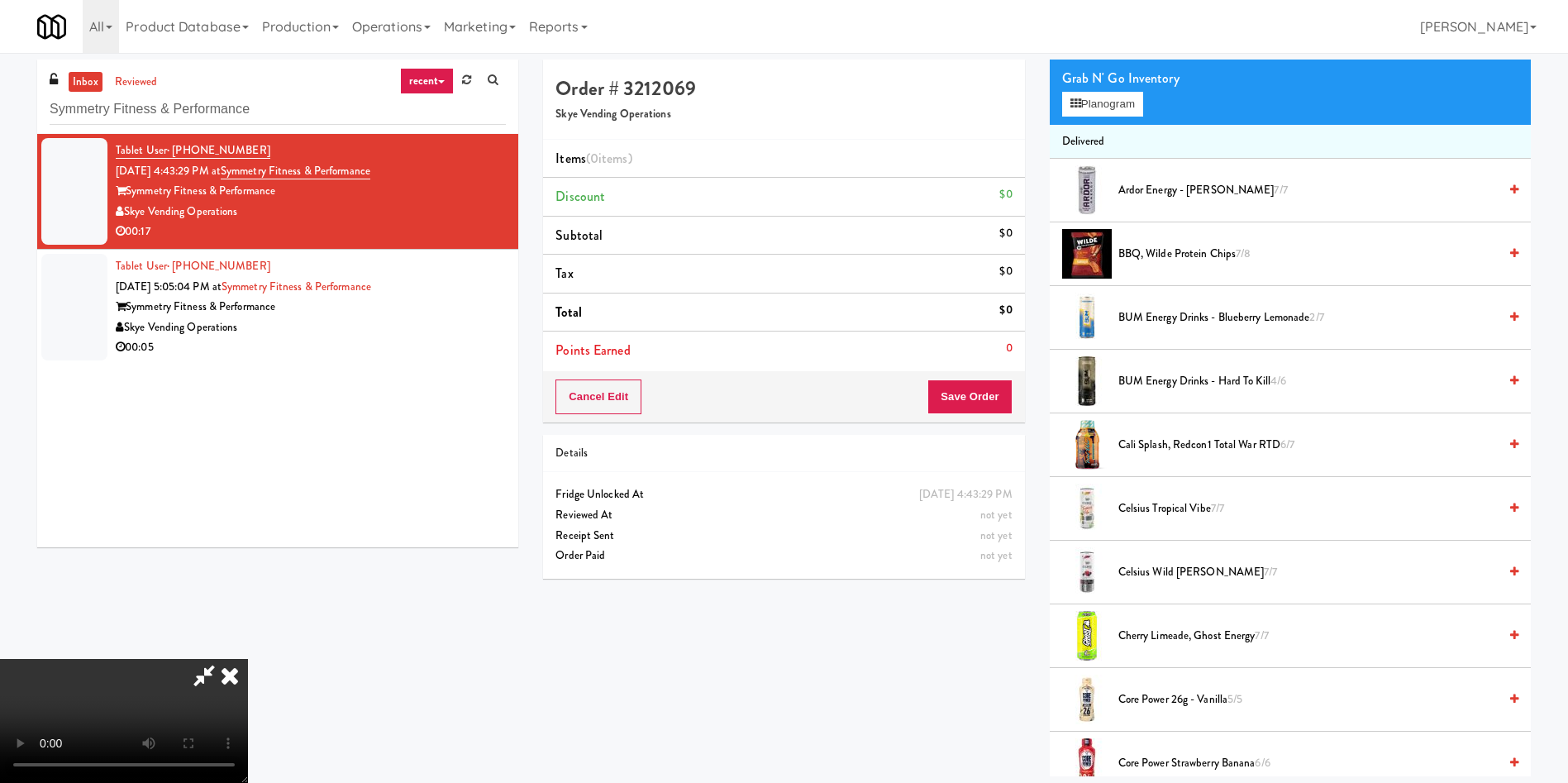
click at [248, 659] on video at bounding box center [123, 721] width 248 height 124
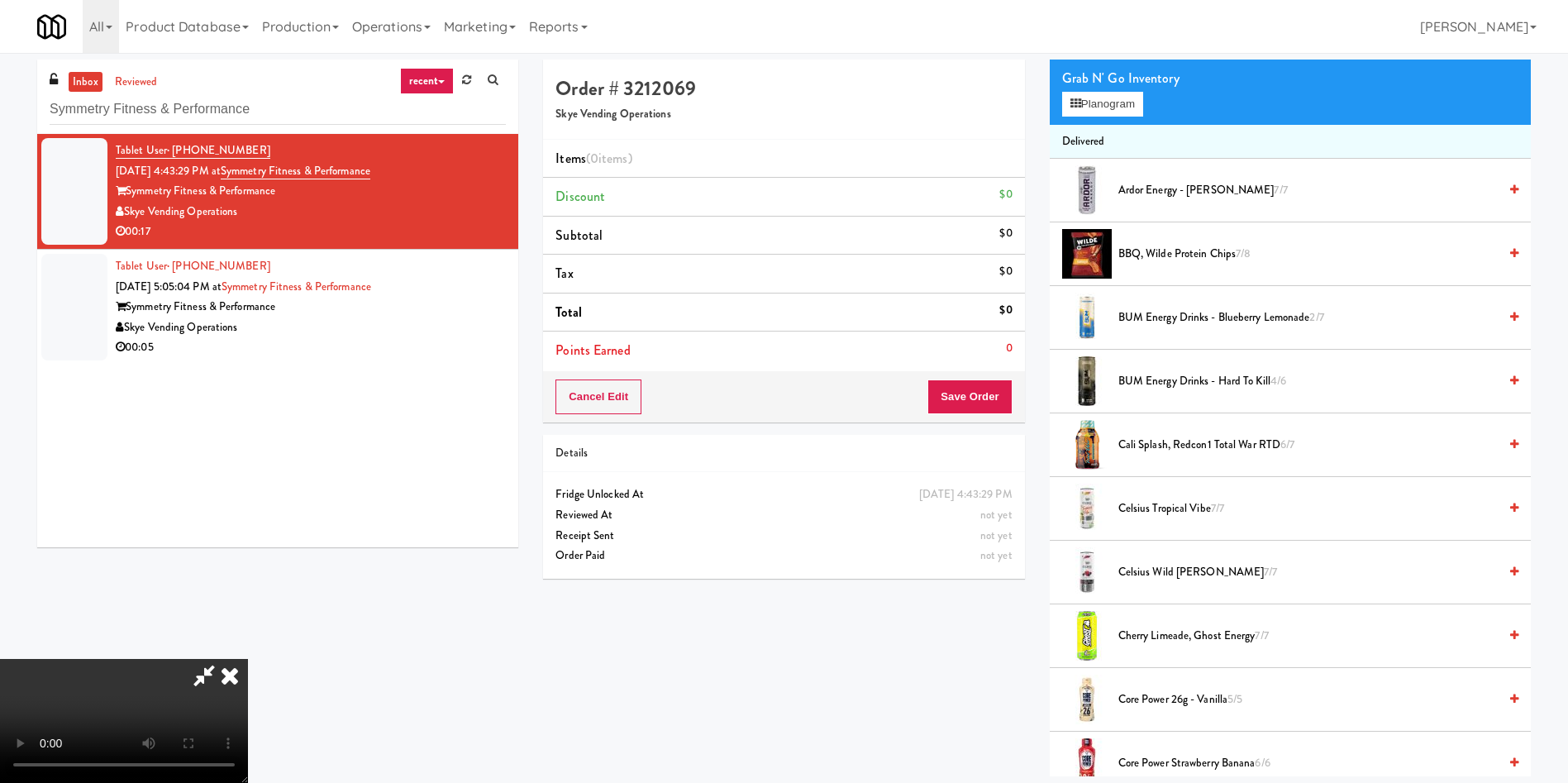
scroll to position [119, 0]
click at [248, 659] on video at bounding box center [123, 721] width 248 height 124
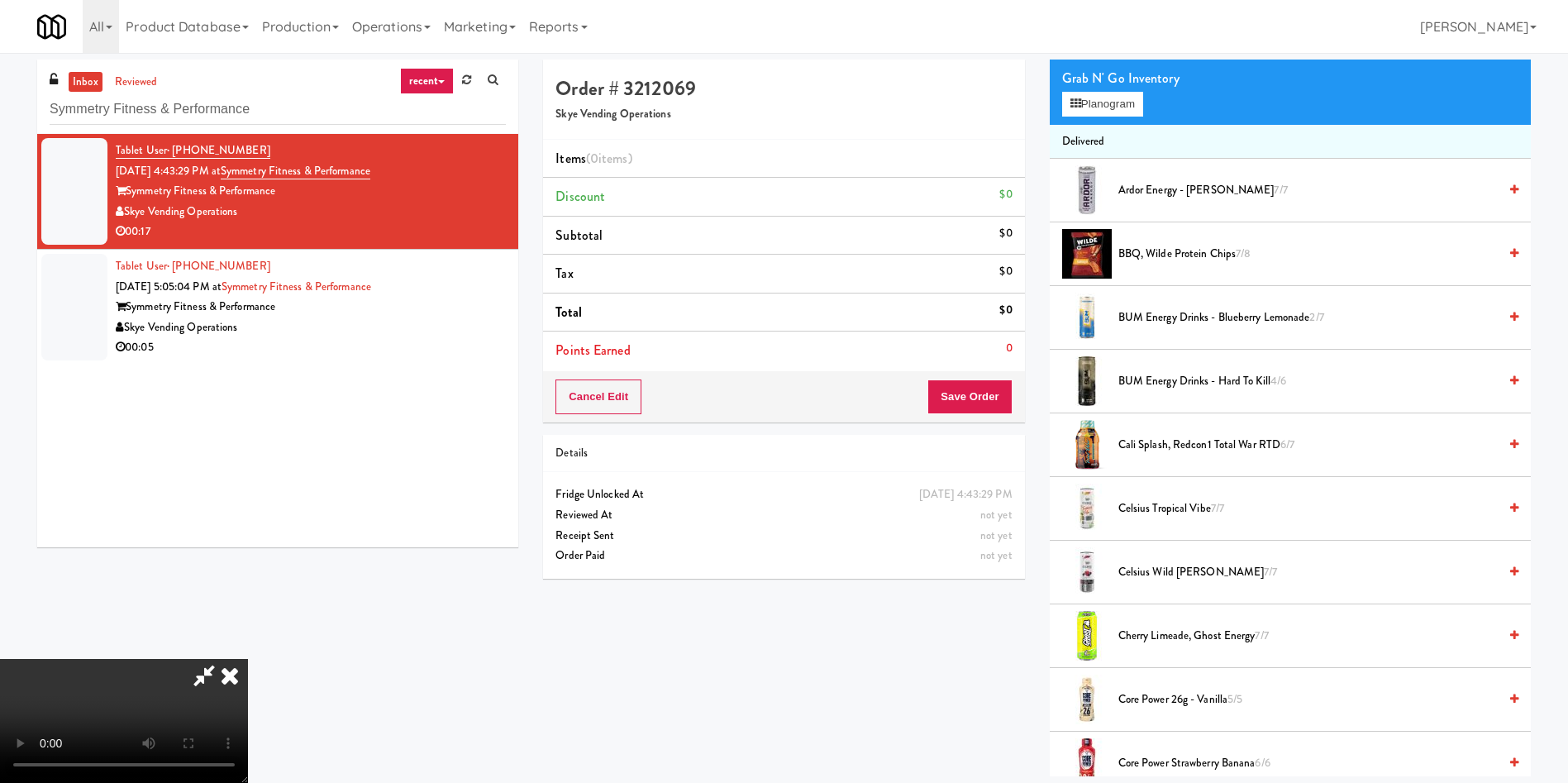
click at [248, 659] on video at bounding box center [123, 721] width 248 height 124
click at [1095, 109] on button "Planogram" at bounding box center [1102, 104] width 81 height 25
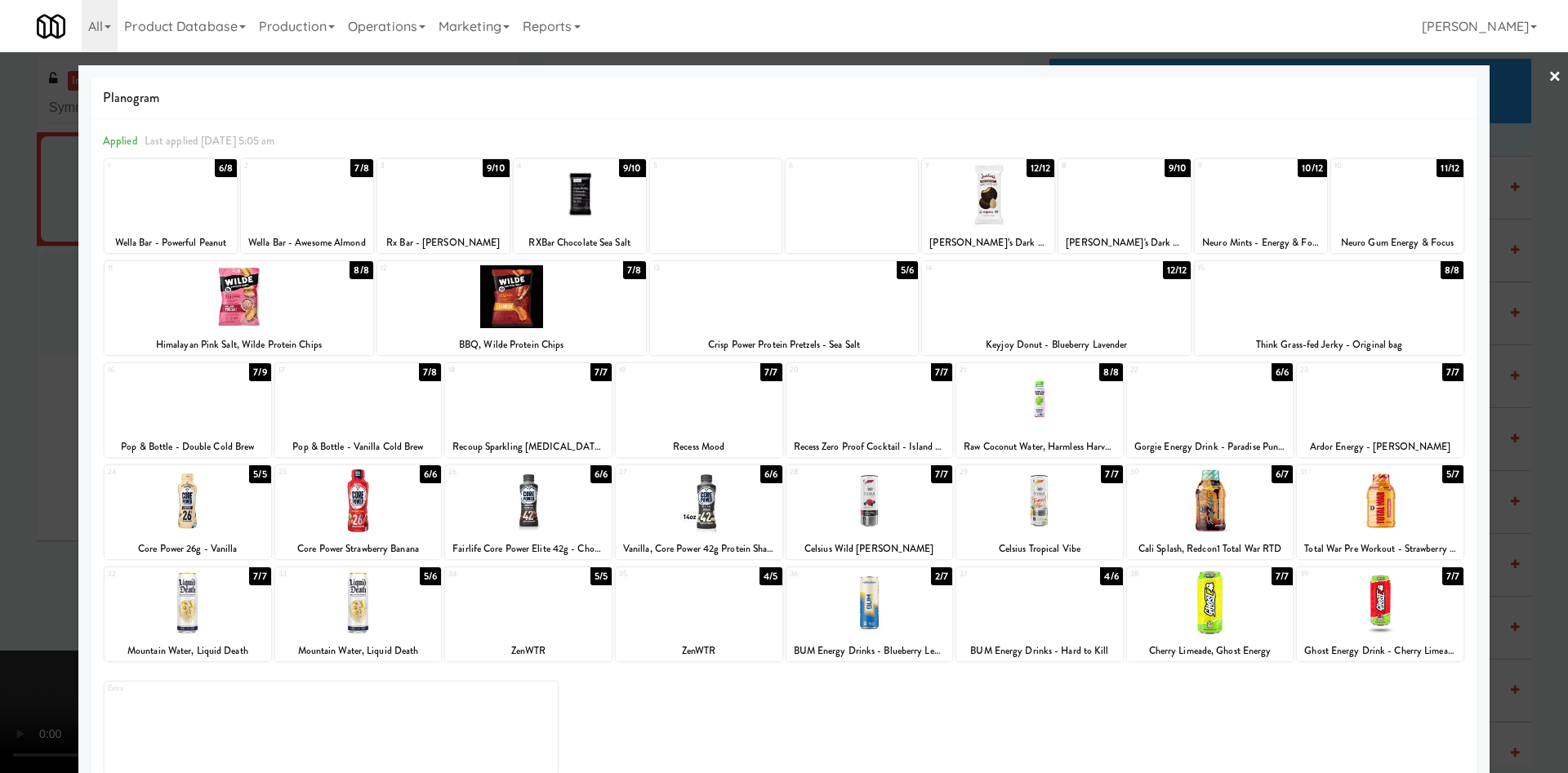
click at [559, 402] on div at bounding box center [529, 398] width 167 height 63
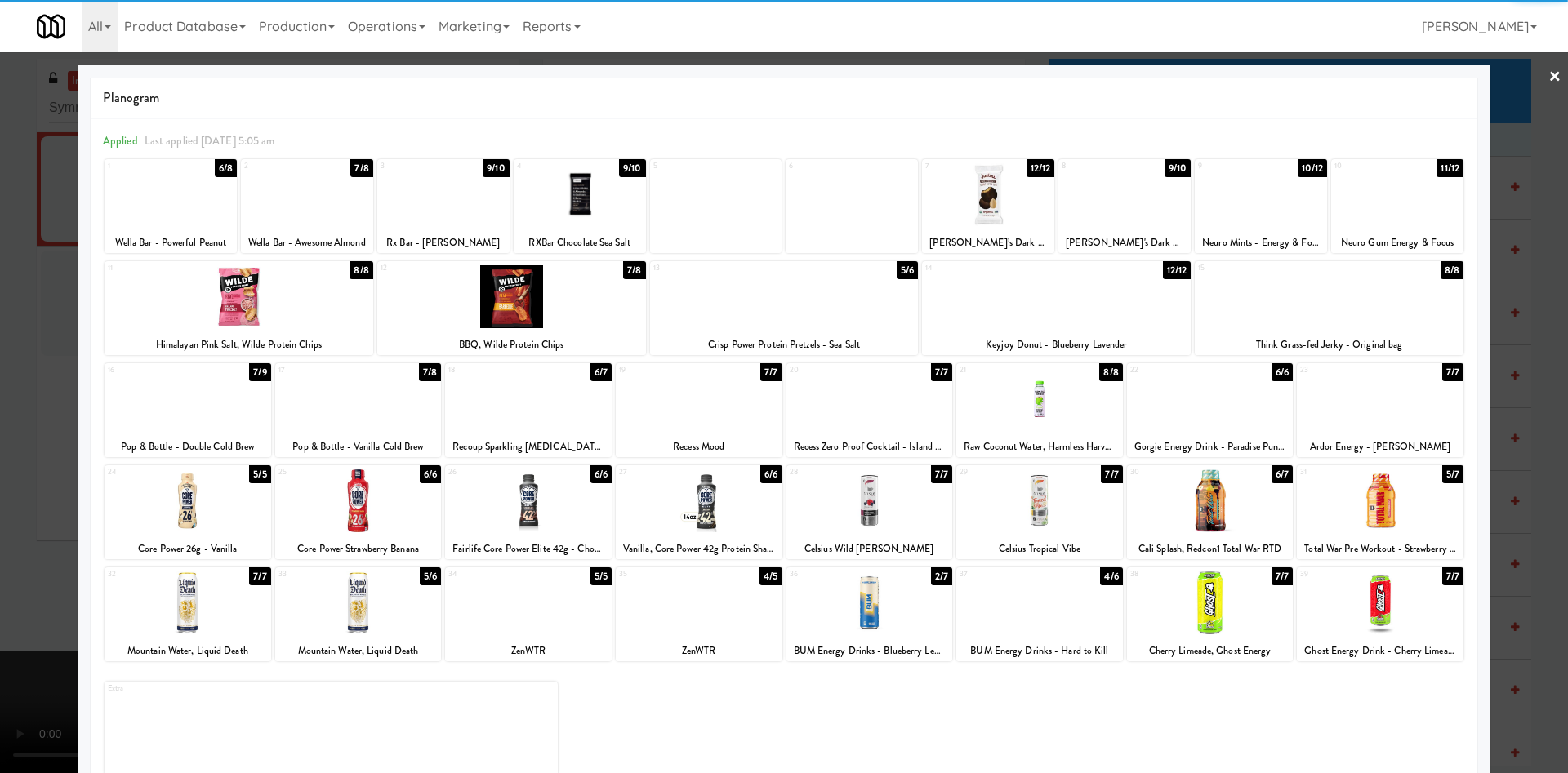
click at [27, 392] on div at bounding box center [784, 386] width 1568 height 773
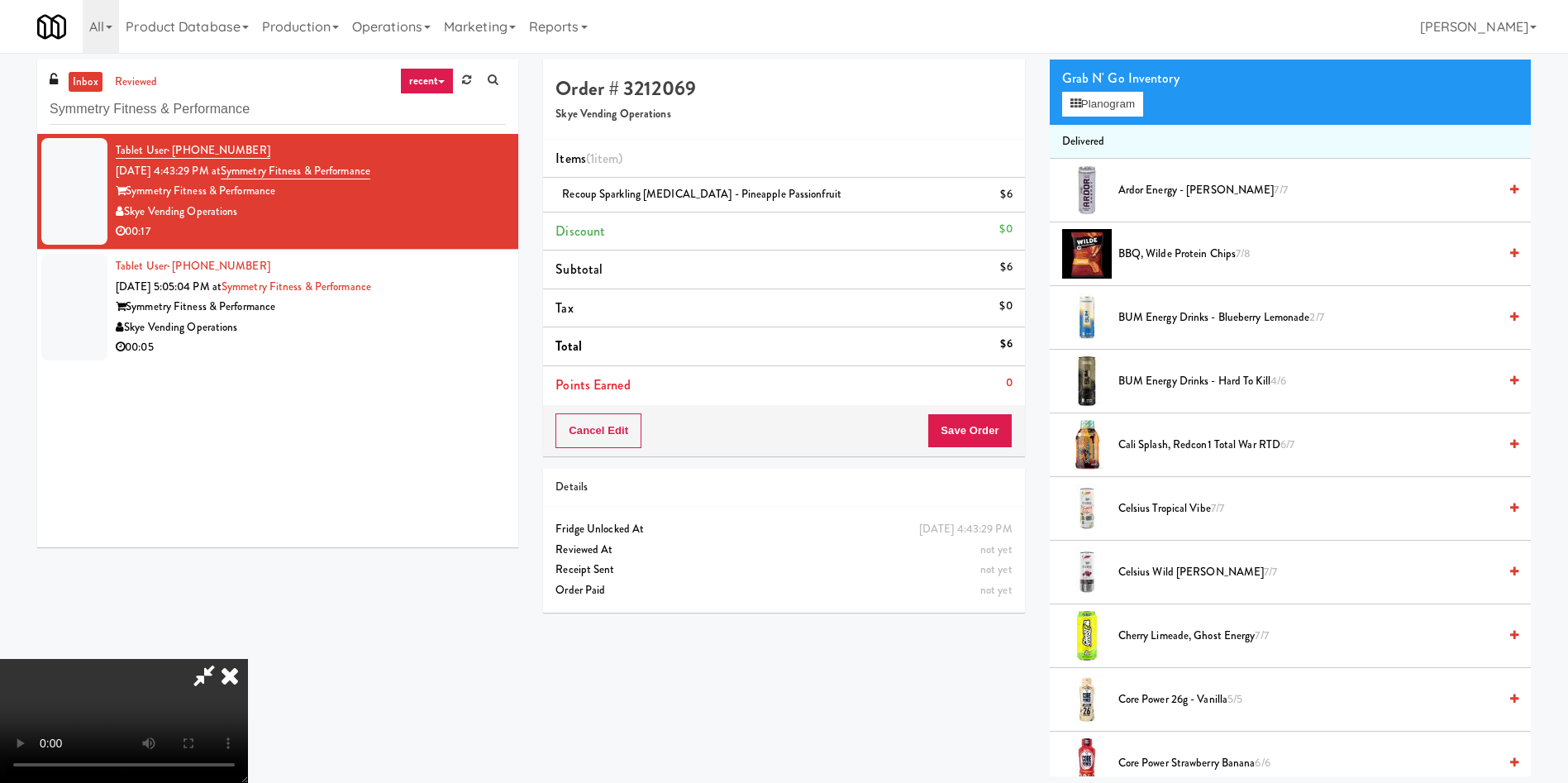
click at [248, 659] on video at bounding box center [123, 721] width 248 height 124
click at [989, 429] on button "Save Order" at bounding box center [970, 430] width 84 height 34
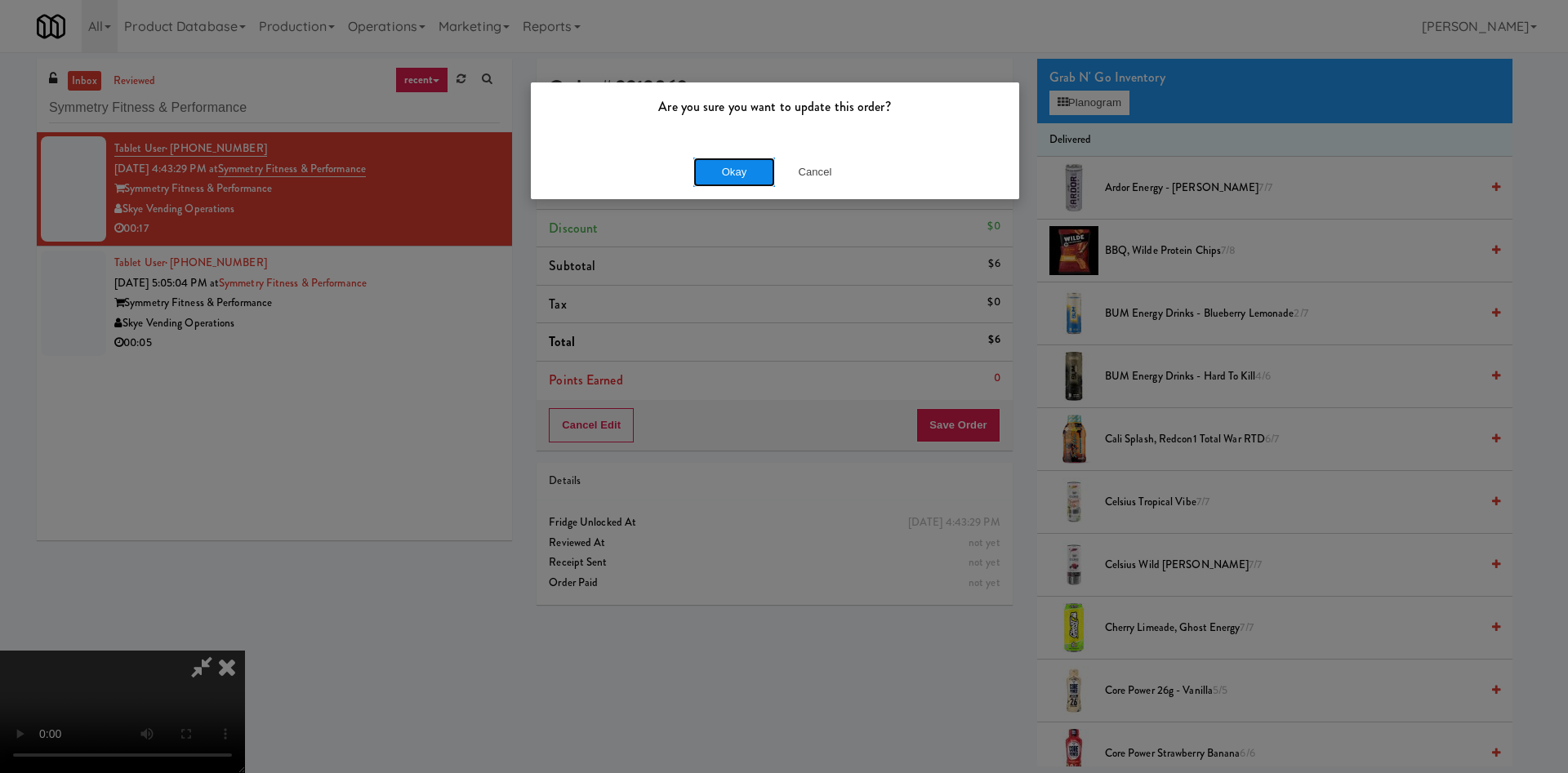
click at [733, 176] on button "Okay" at bounding box center [733, 172] width 82 height 29
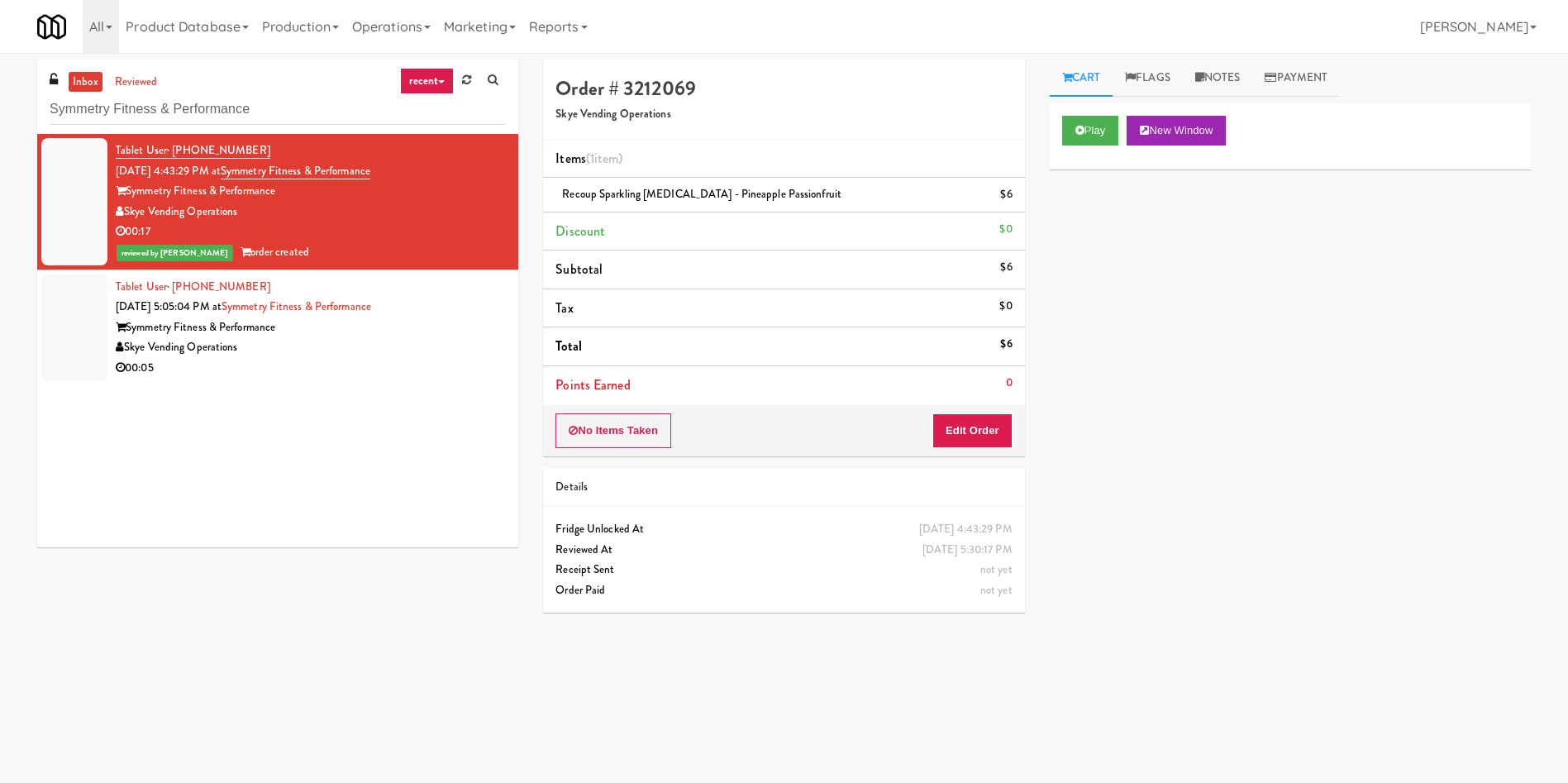
scroll to position [0, 0]
drag, startPoint x: 84, startPoint y: 322, endPoint x: 152, endPoint y: 302, distance: 70.9
click at [84, 322] on div at bounding box center [74, 327] width 66 height 107
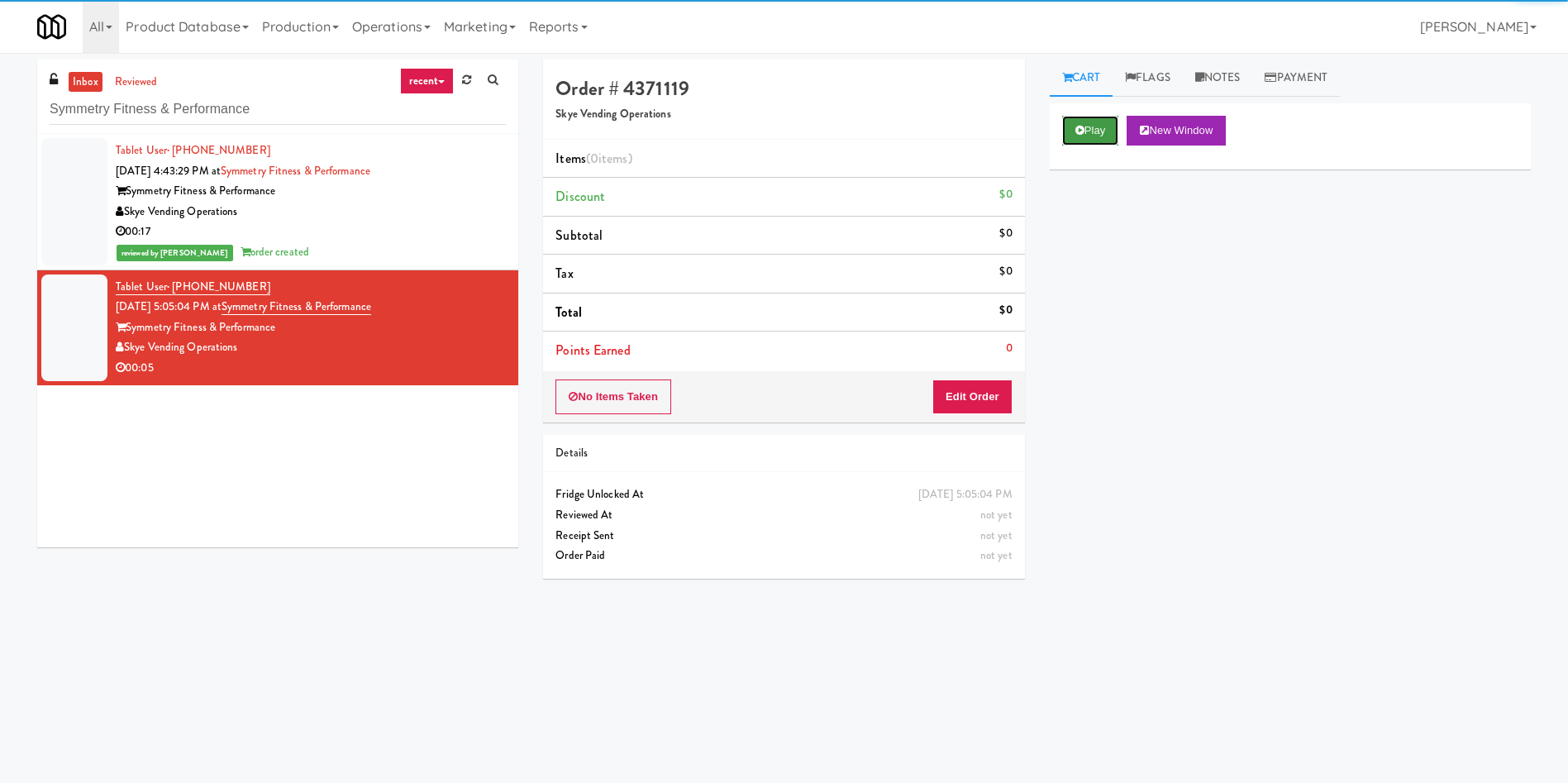
click at [1076, 135] on icon at bounding box center [1080, 131] width 9 height 11
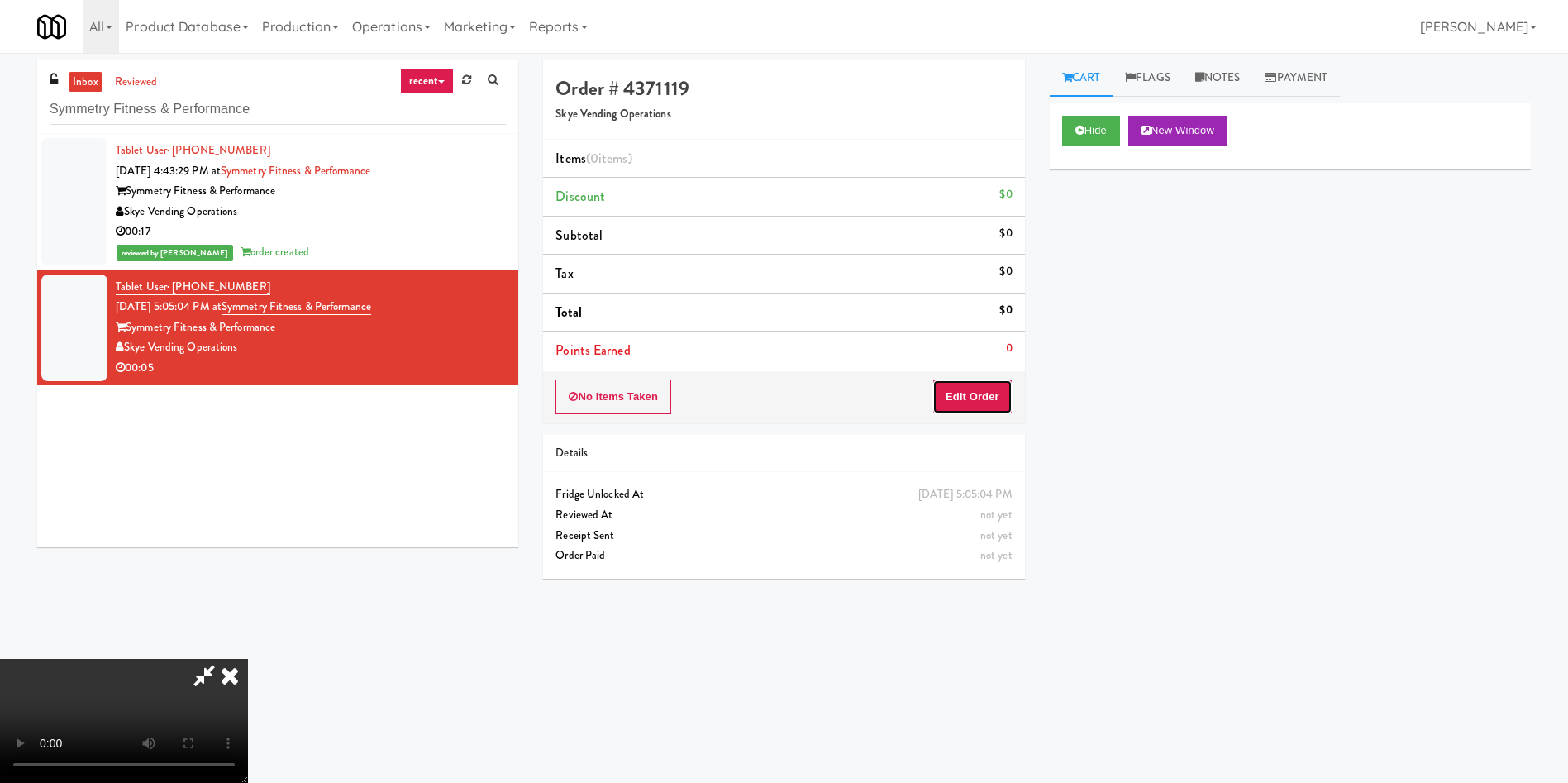
click at [996, 391] on button "Edit Order" at bounding box center [972, 396] width 80 height 34
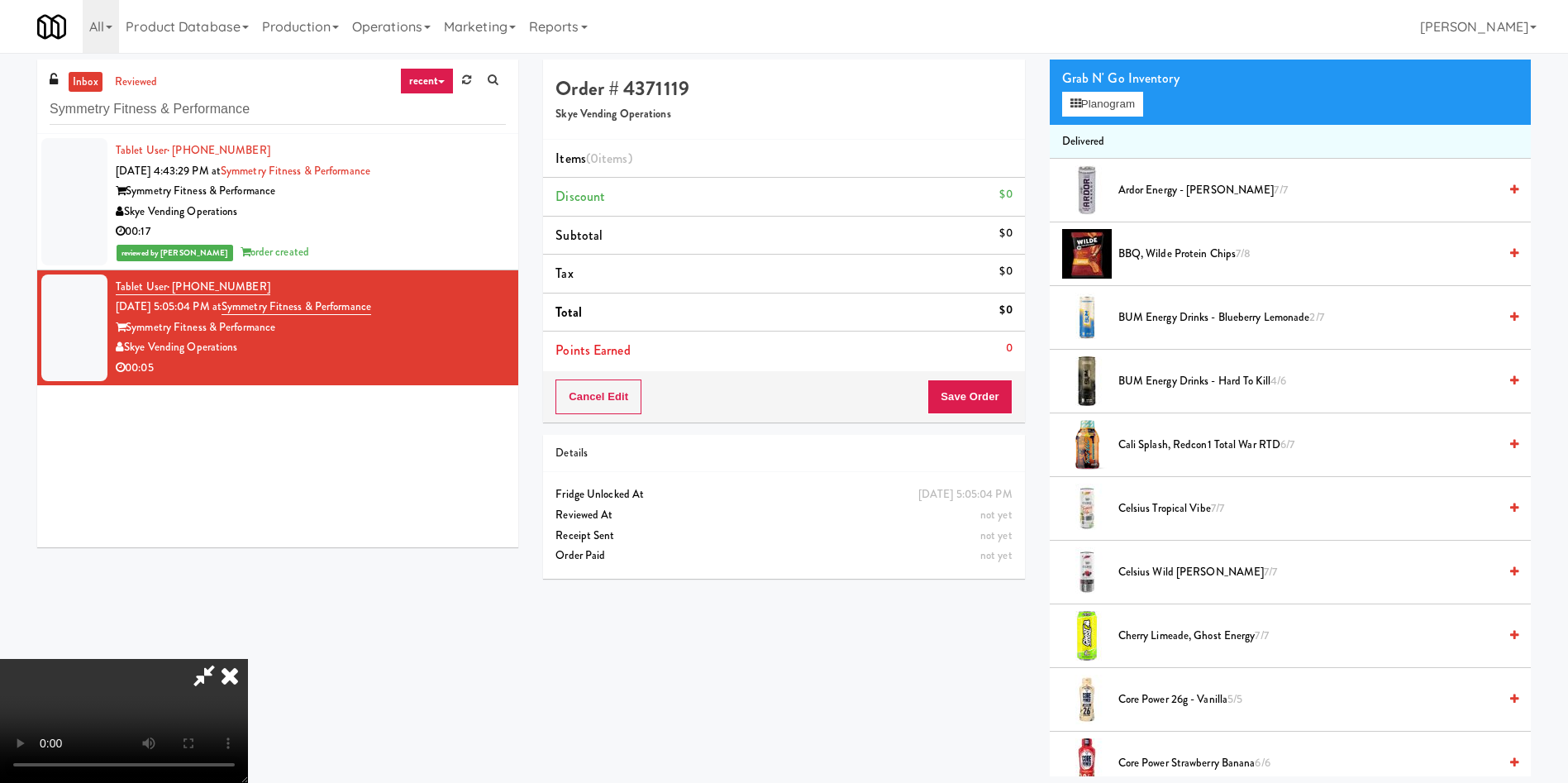
scroll to position [243, 0]
click at [248, 659] on video at bounding box center [123, 721] width 248 height 124
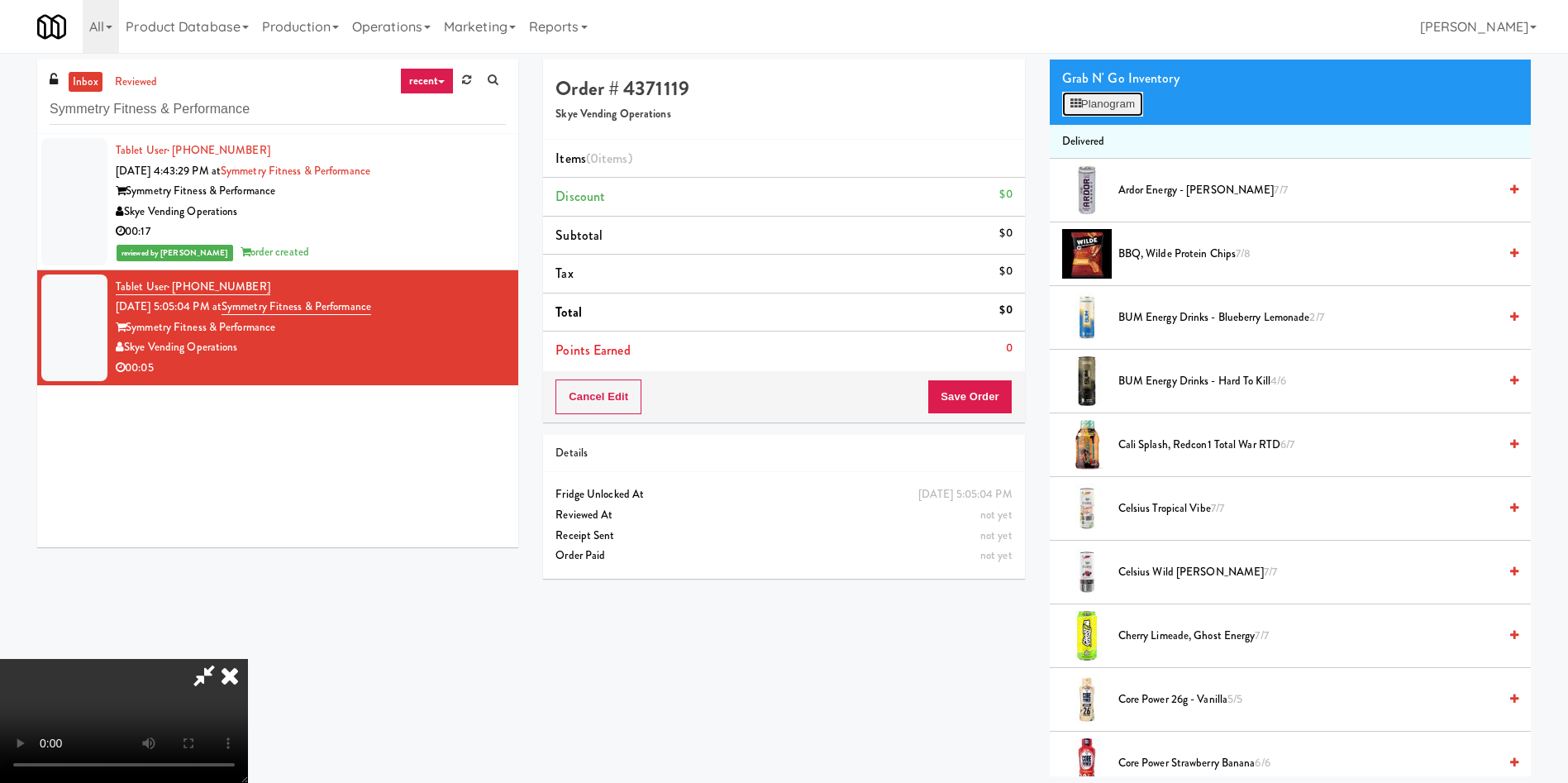
drag, startPoint x: 1092, startPoint y: 106, endPoint x: 990, endPoint y: 175, distance: 123.1
click at [1089, 109] on button "Planogram" at bounding box center [1102, 104] width 81 height 25
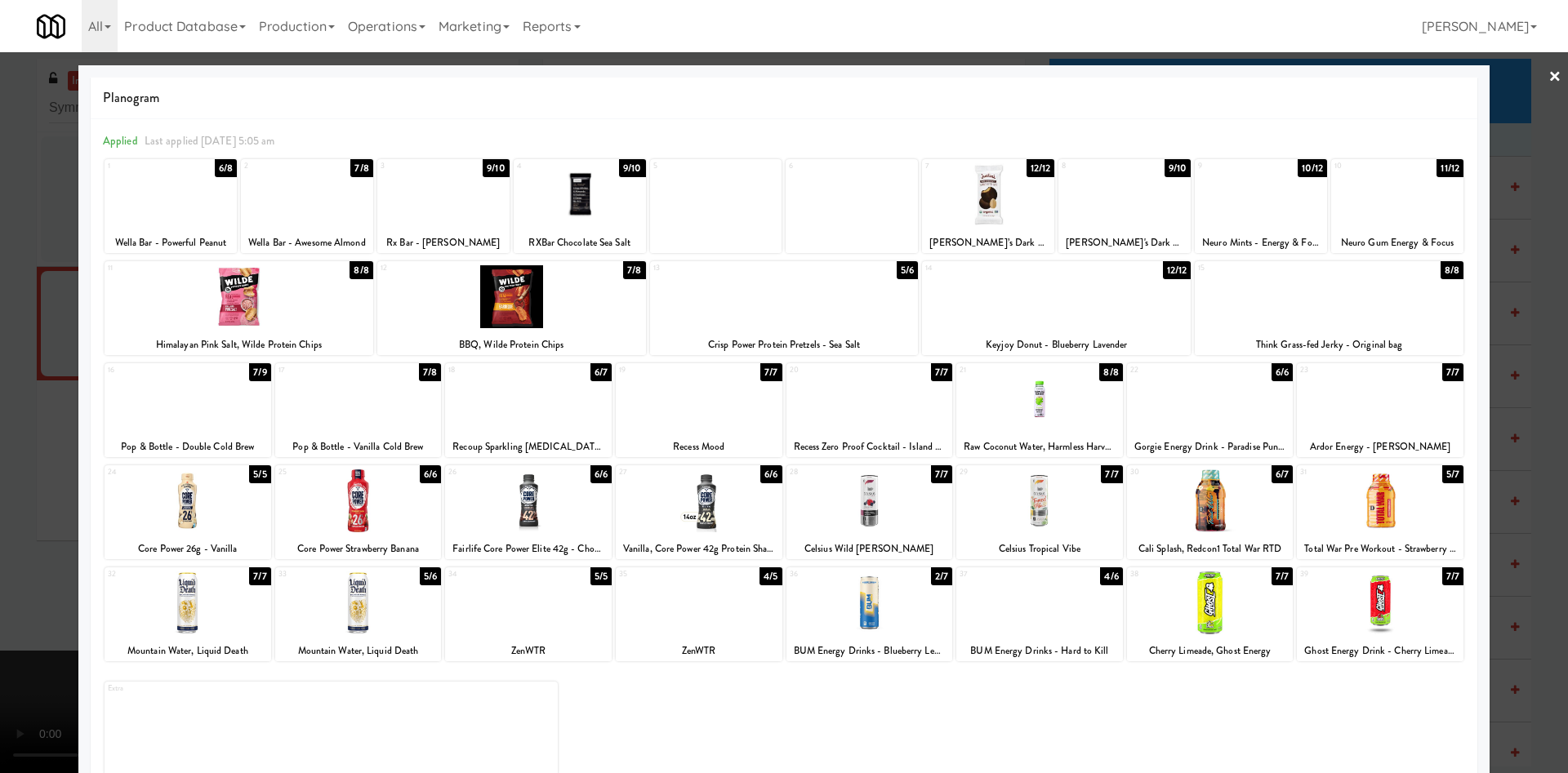
click at [535, 615] on div at bounding box center [529, 603] width 167 height 63
click at [28, 284] on div at bounding box center [784, 386] width 1568 height 773
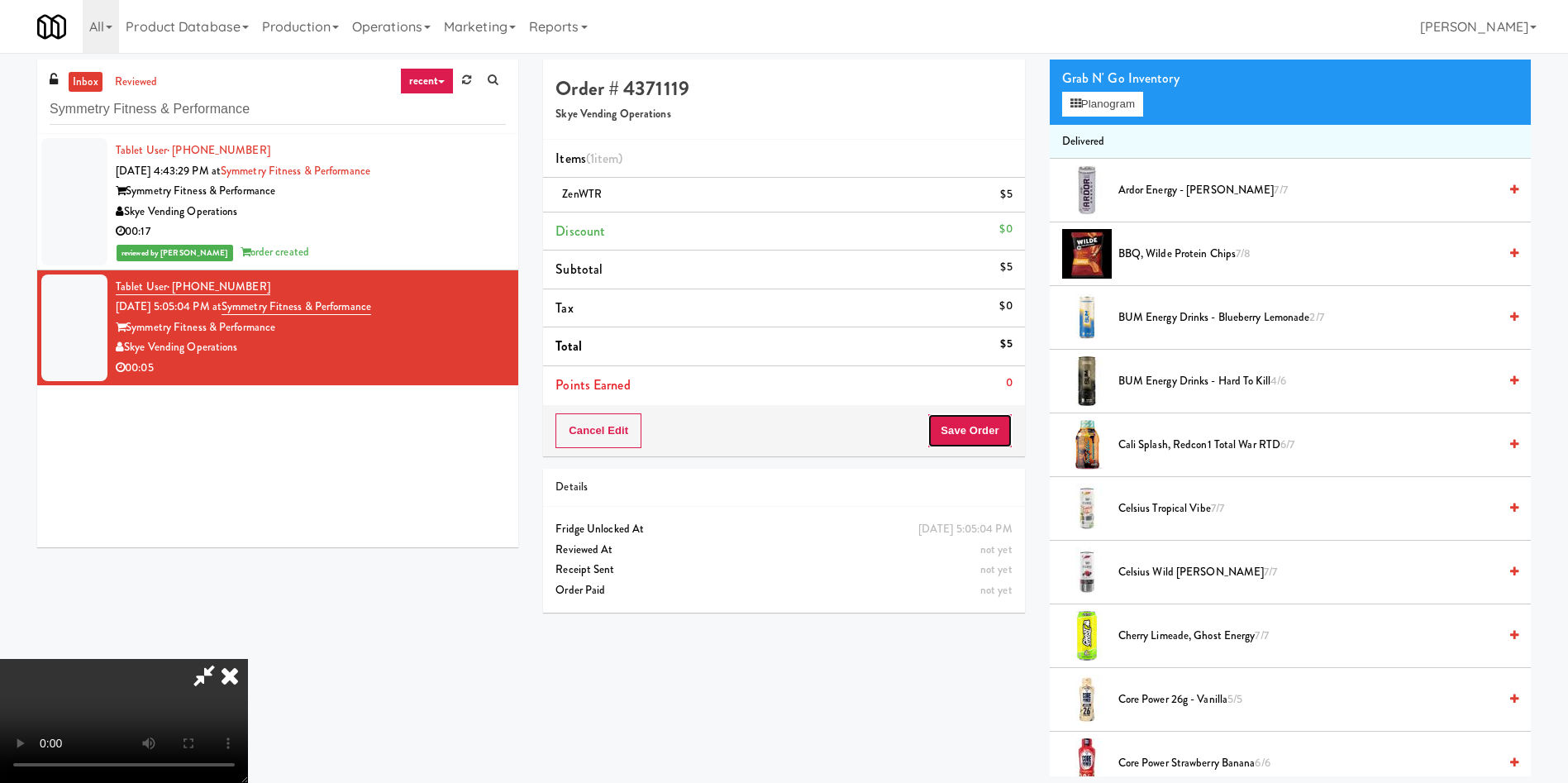
click at [986, 429] on button "Save Order" at bounding box center [970, 430] width 84 height 34
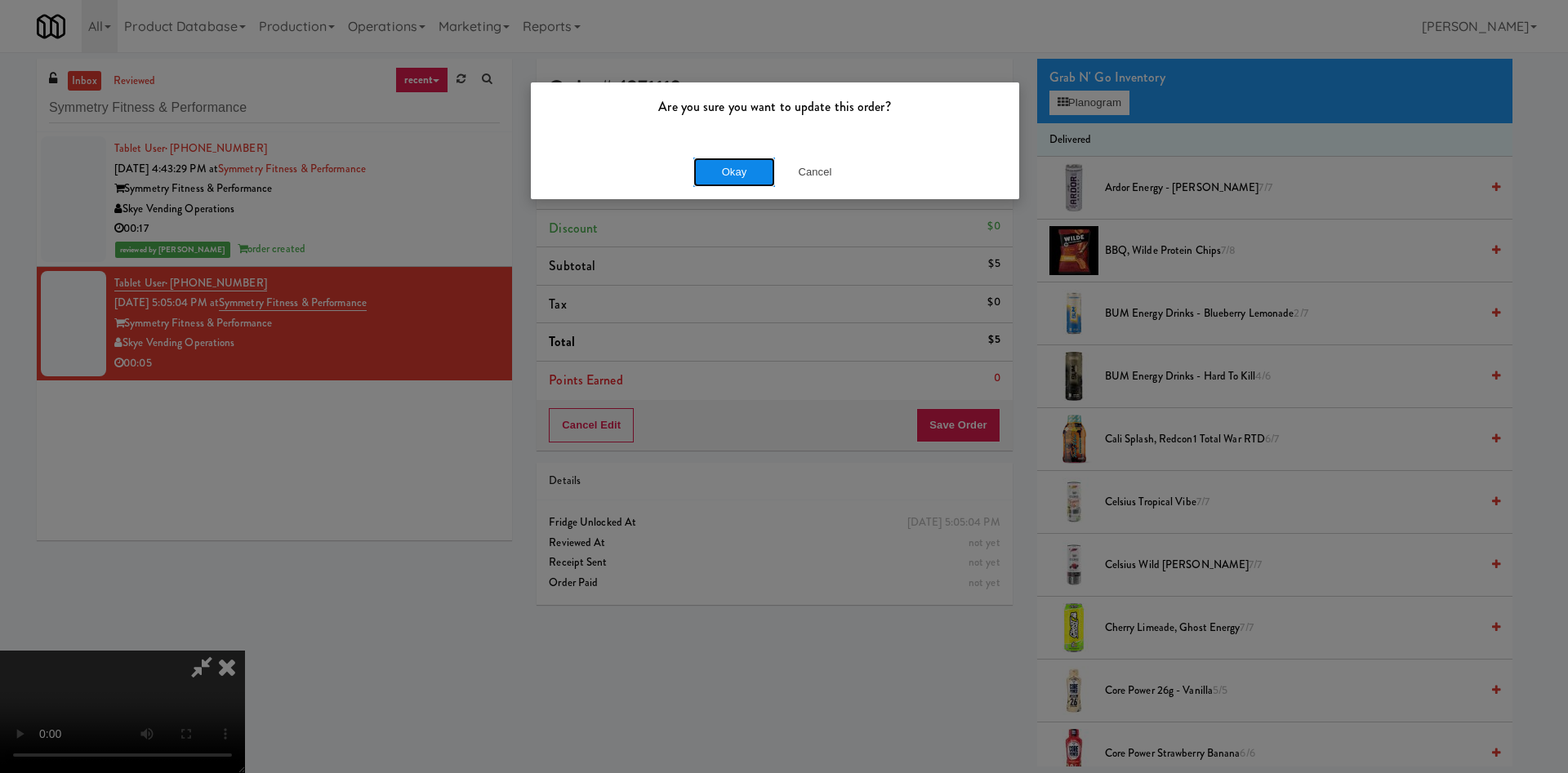
click at [723, 172] on button "Okay" at bounding box center [733, 172] width 82 height 29
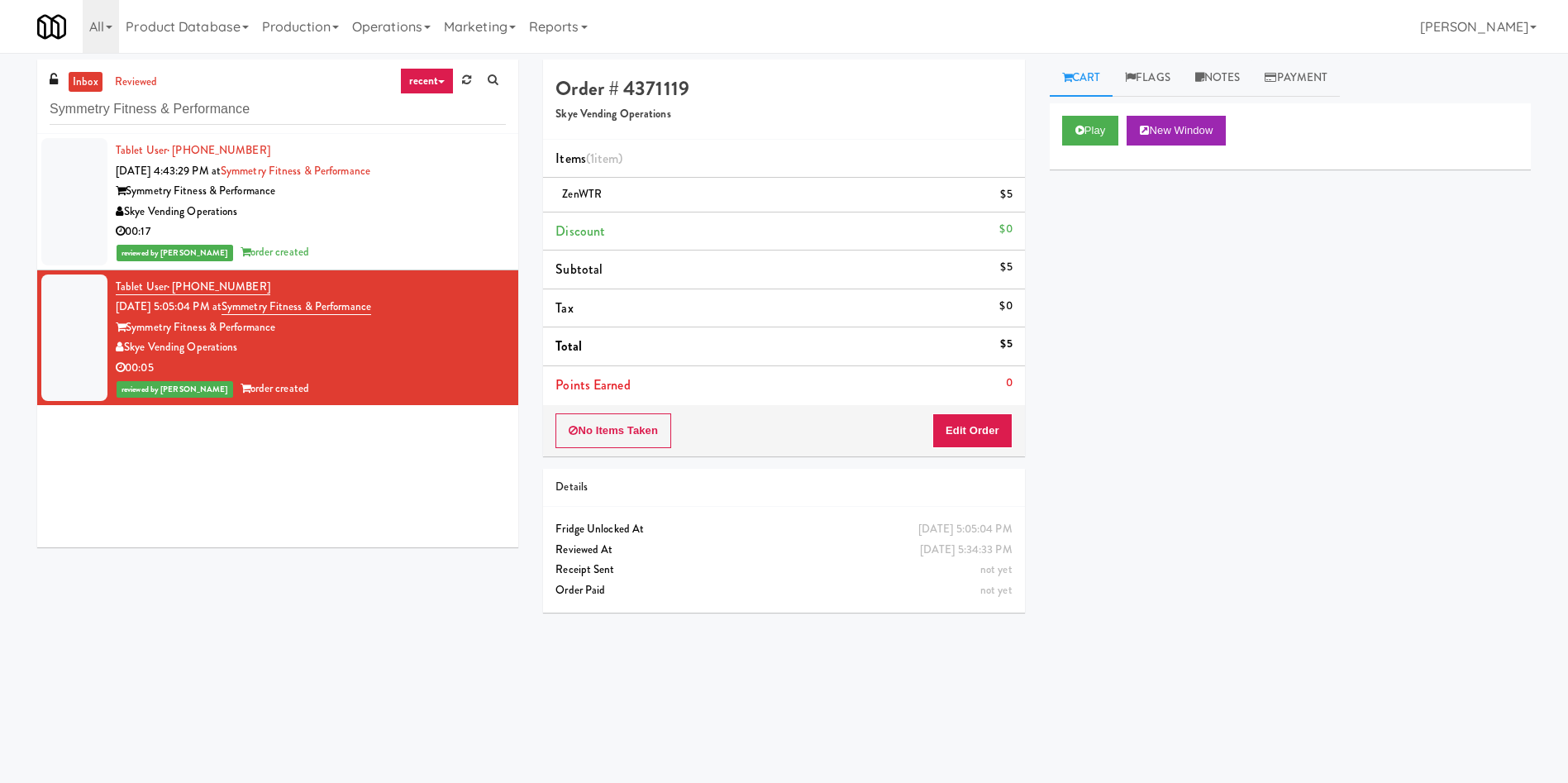
drag, startPoint x: 306, startPoint y: 89, endPoint x: 0, endPoint y: 102, distance: 306.3
click at [0, 102] on div "inbox reviewed recent all unclear take inventory issue suspicious failed recent…" at bounding box center [784, 391] width 1568 height 663
drag, startPoint x: 322, startPoint y: 111, endPoint x: 0, endPoint y: 33, distance: 331.3
click at [0, 53] on body "Are you sure you want to update this order? Okay Cancel Okay Are you sure you w…" at bounding box center [784, 444] width 1568 height 783
paste input "OneEleven - Lunchroom"
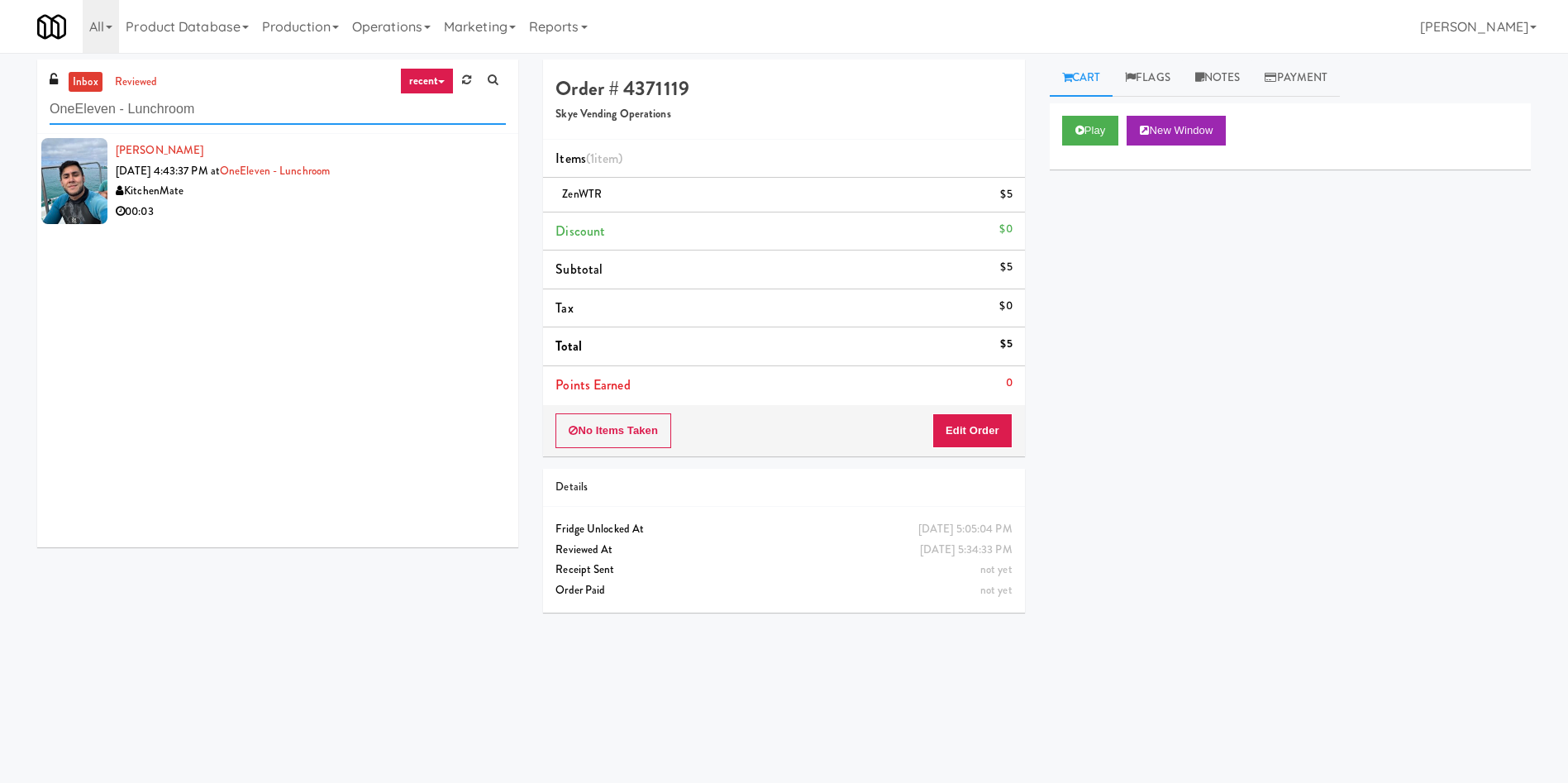
drag, startPoint x: 255, startPoint y: 105, endPoint x: 0, endPoint y: 102, distance: 255.0
click at [0, 102] on div "inbox reviewed recent all unclear take inventory issue suspicious failed recent…" at bounding box center [784, 391] width 1568 height 663
paste input "1407 Michigan - Left - Fridge"
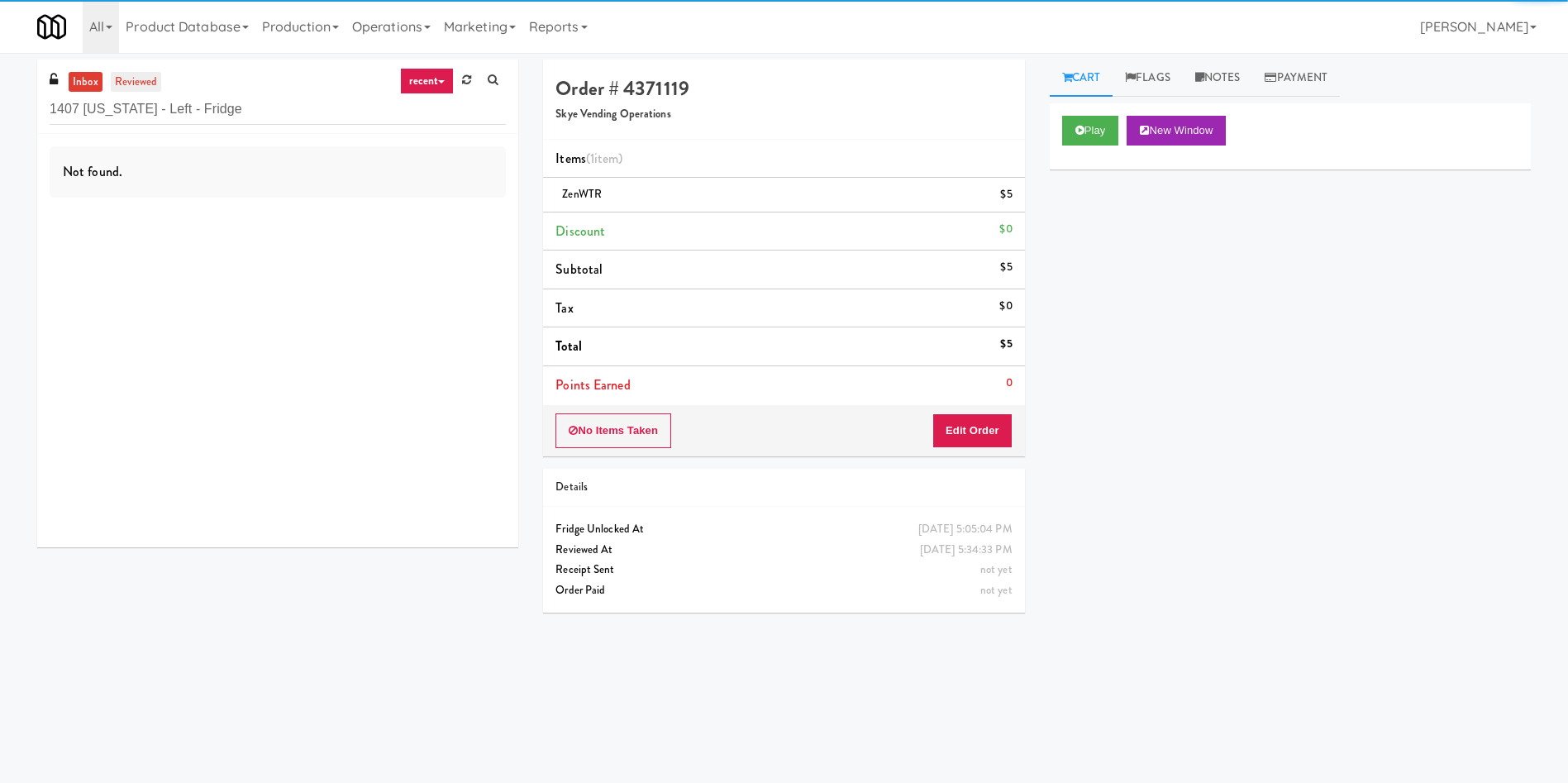
click at [141, 77] on link "reviewed" at bounding box center [135, 83] width 51 height 20
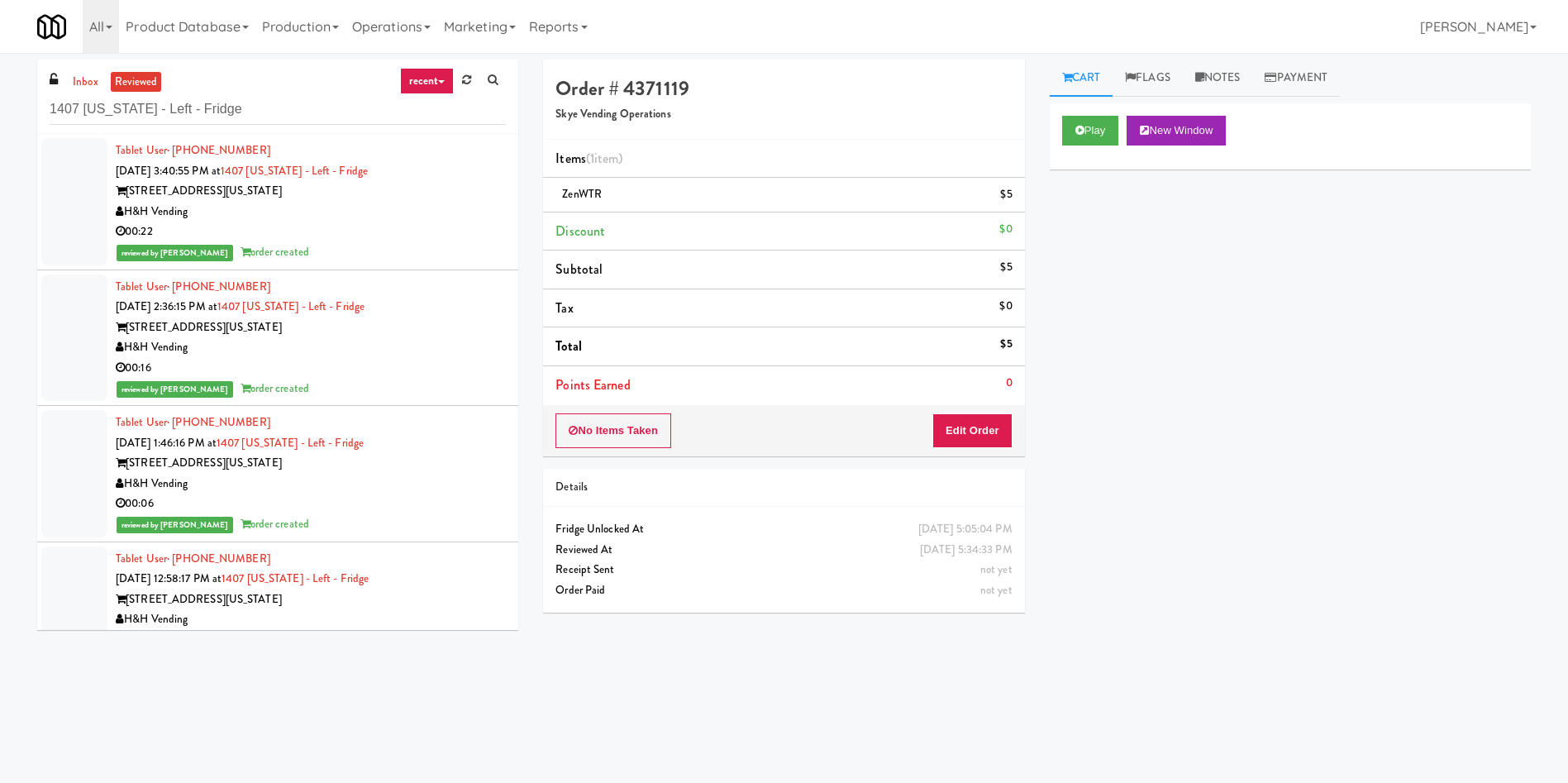
click at [72, 216] on div at bounding box center [74, 201] width 66 height 127
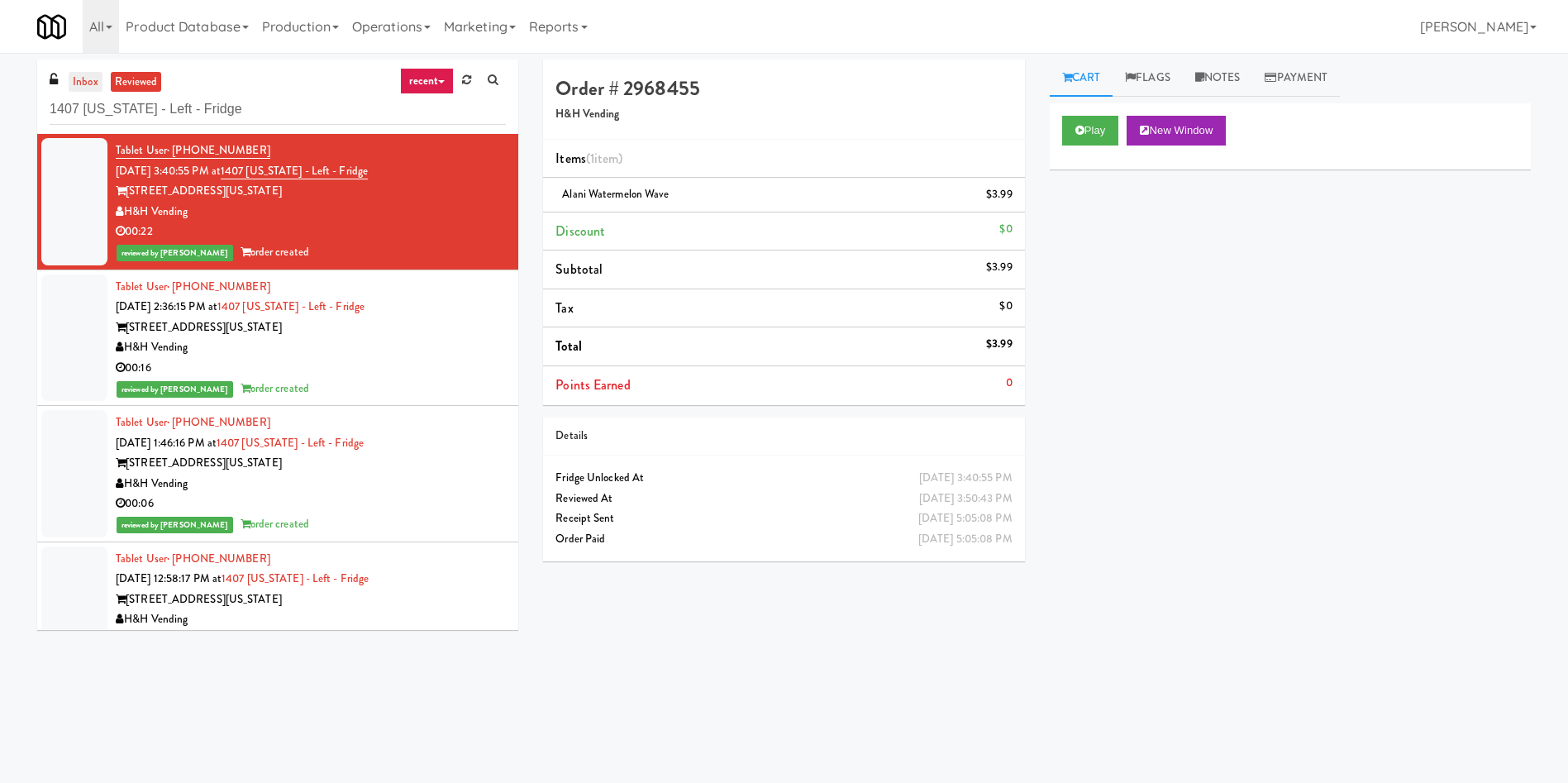
click at [87, 73] on link "inbox" at bounding box center [85, 83] width 34 height 20
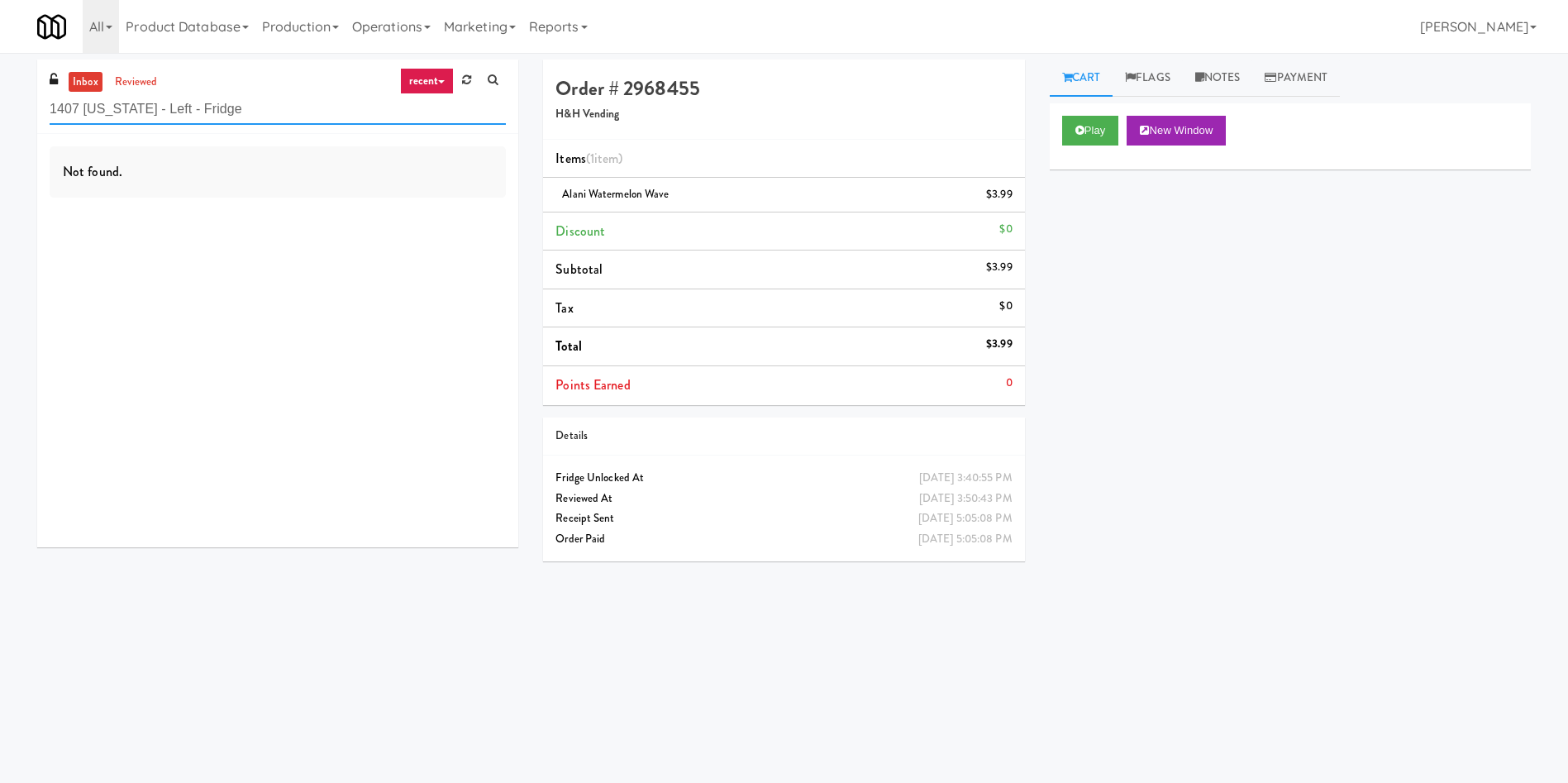
drag, startPoint x: 259, startPoint y: 111, endPoint x: 0, endPoint y: 107, distance: 259.0
click at [0, 107] on div "inbox reviewed recent all unclear take inventory issue suspicious failed recent…" at bounding box center [784, 391] width 1568 height 663
paste input "OneEleven - Lunchroom"
type input "OneEleven - Lunchroom"
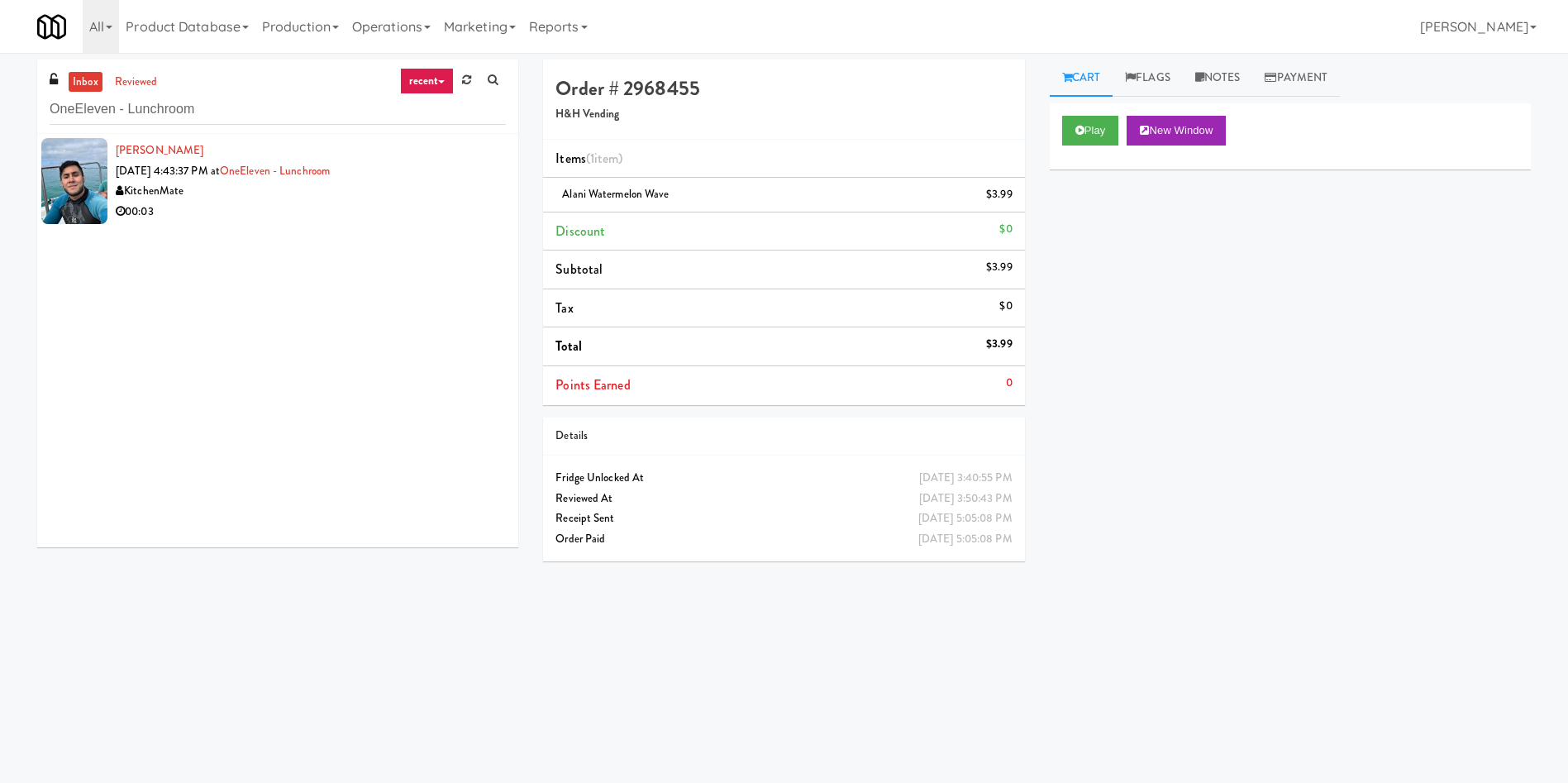
click at [199, 199] on div "KitchenMate" at bounding box center [311, 191] width 391 height 20
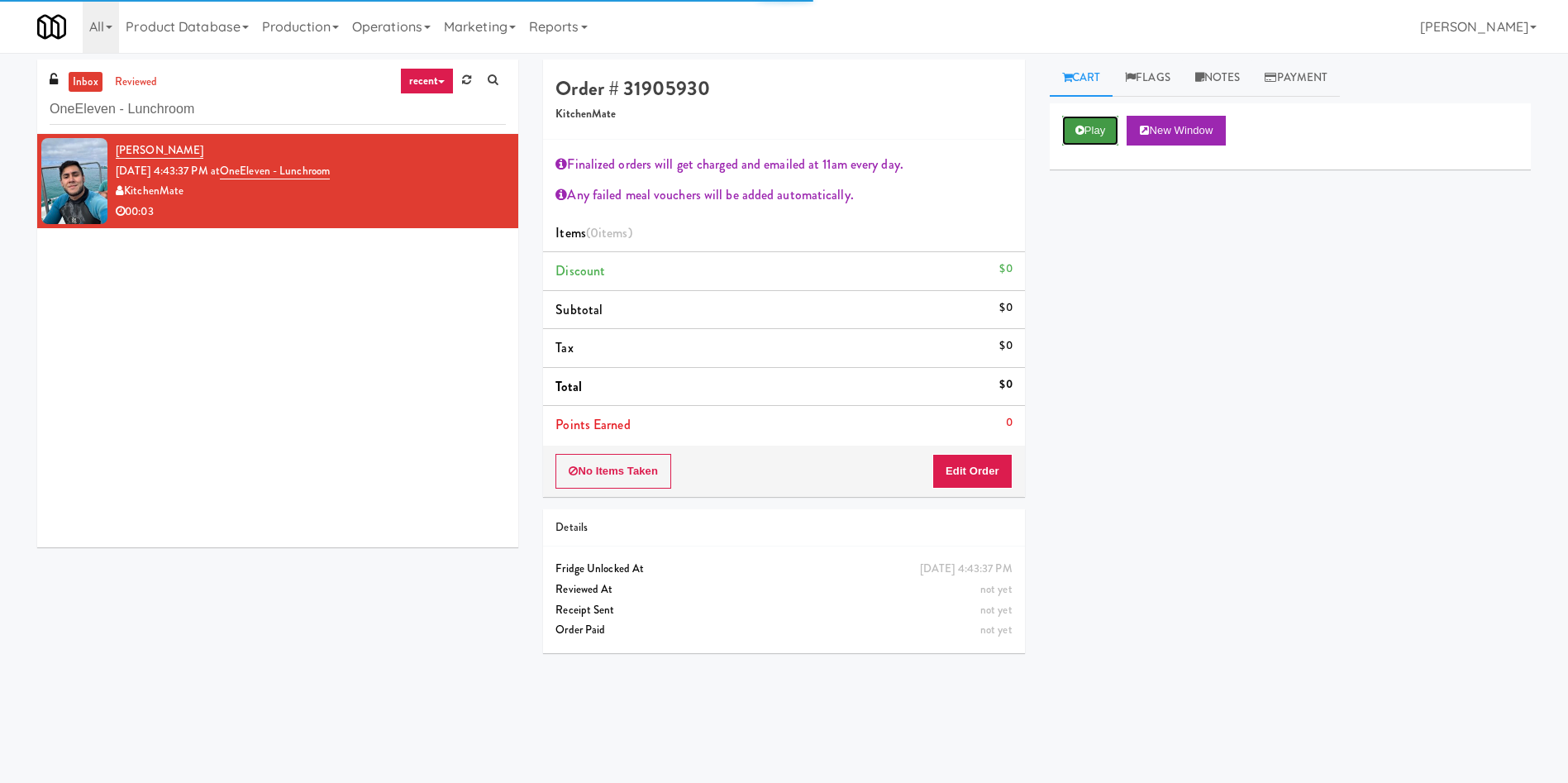
click at [1099, 116] on button "Play" at bounding box center [1090, 131] width 57 height 30
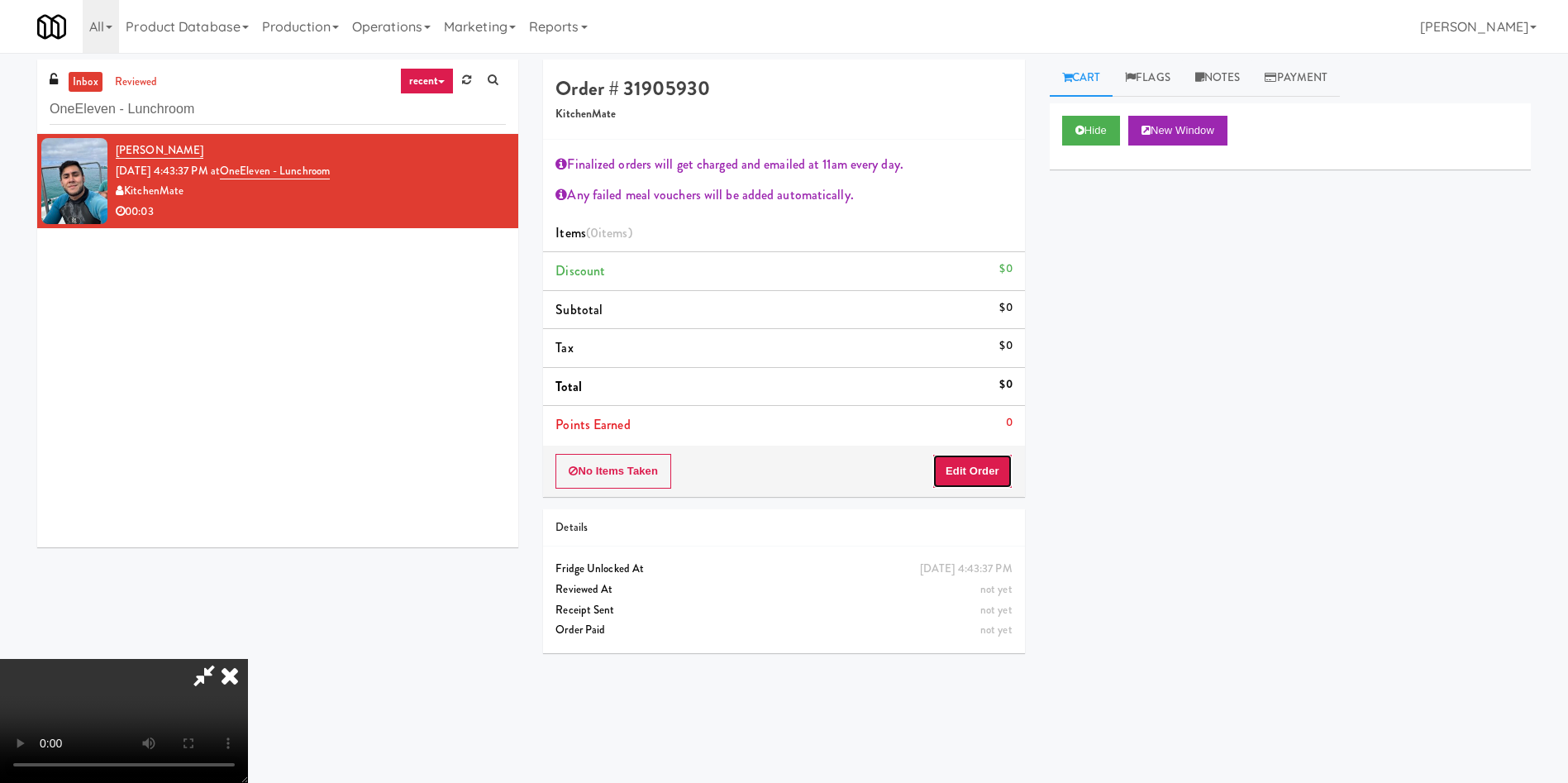
click at [980, 475] on button "Edit Order" at bounding box center [972, 470] width 80 height 34
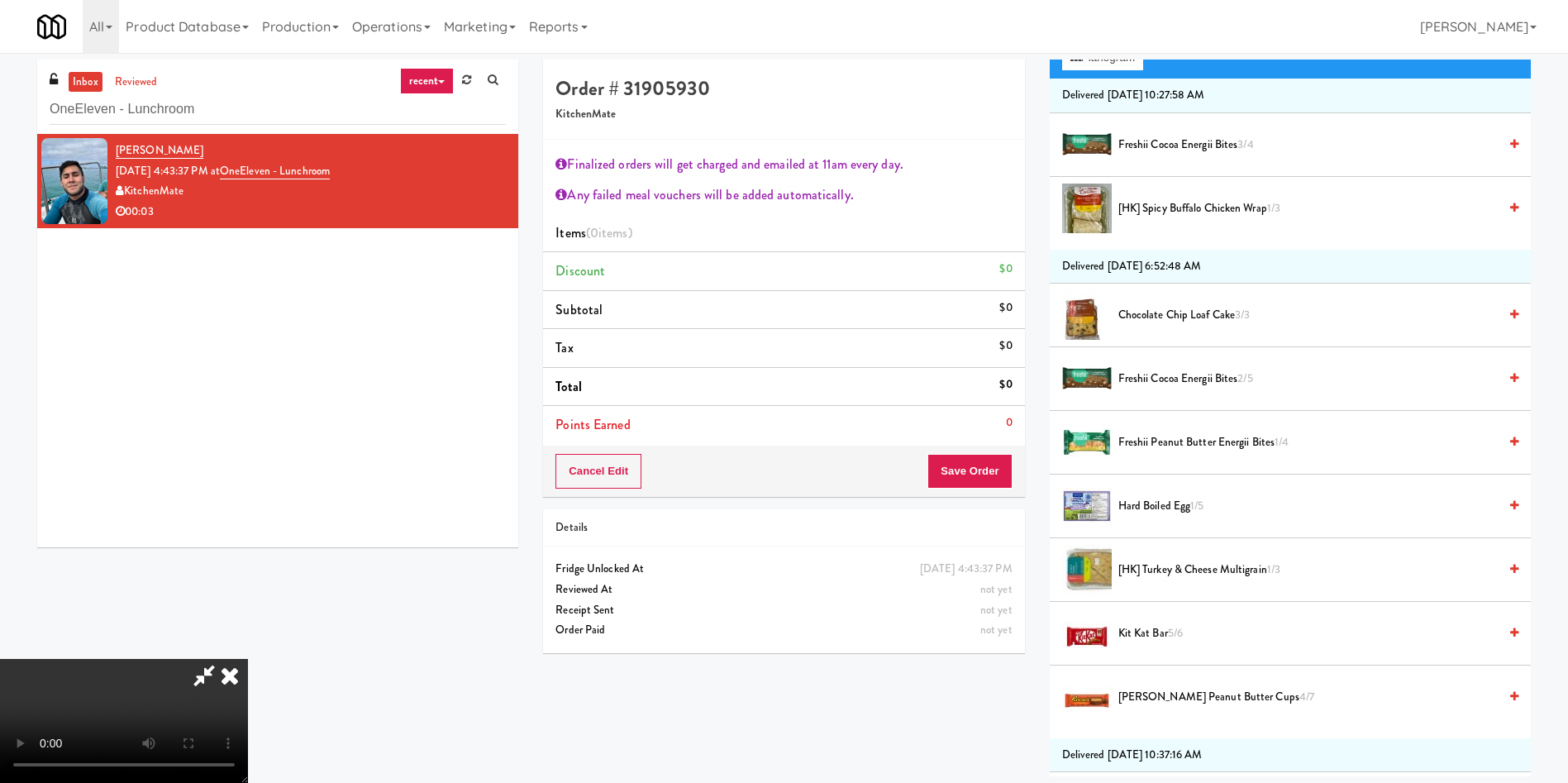
scroll to position [59, 0]
click at [248, 659] on video at bounding box center [123, 721] width 248 height 124
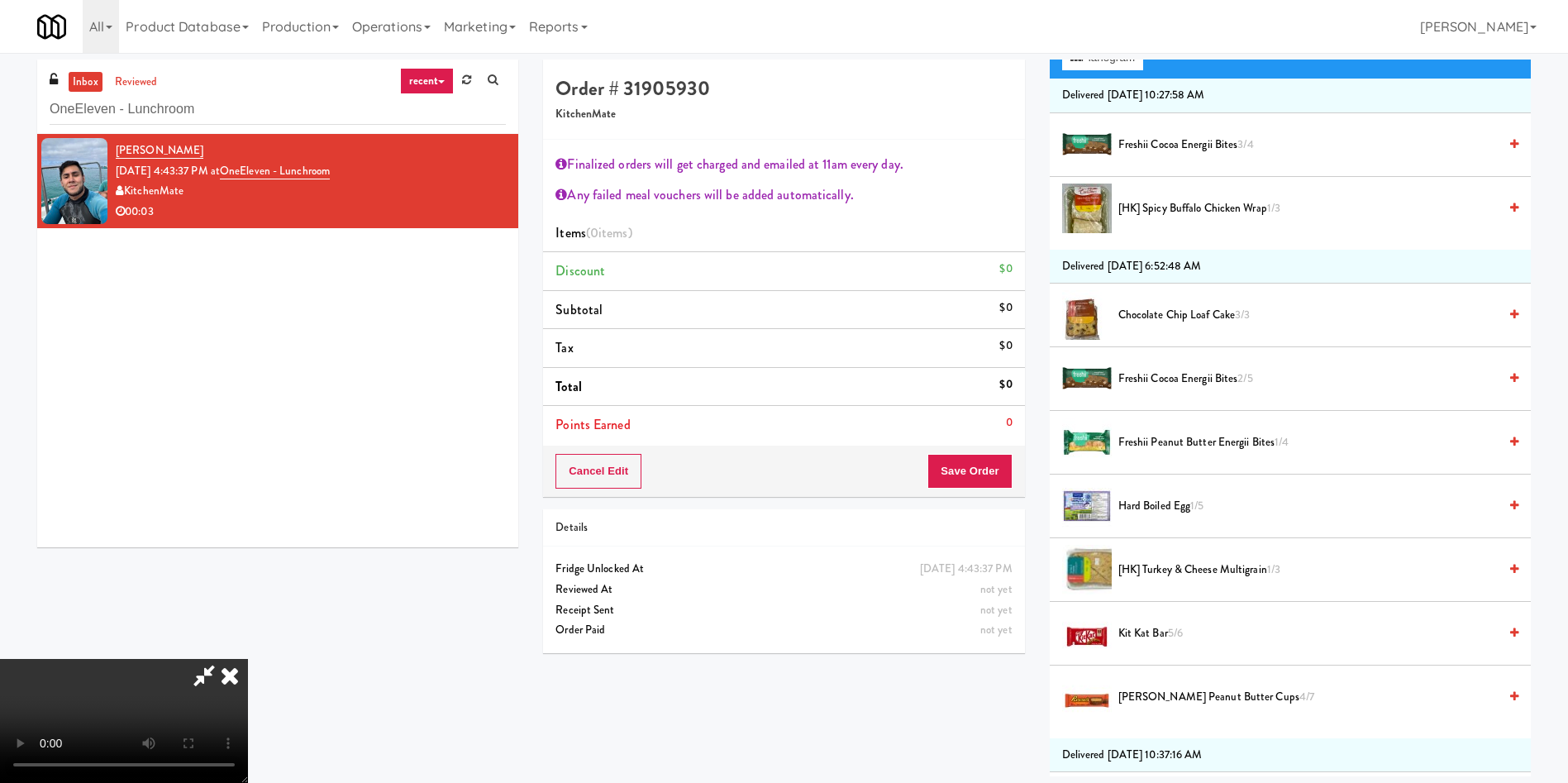
click at [1168, 369] on span "Freshii Cocoa Energii Bites 2/5" at bounding box center [1307, 379] width 379 height 20
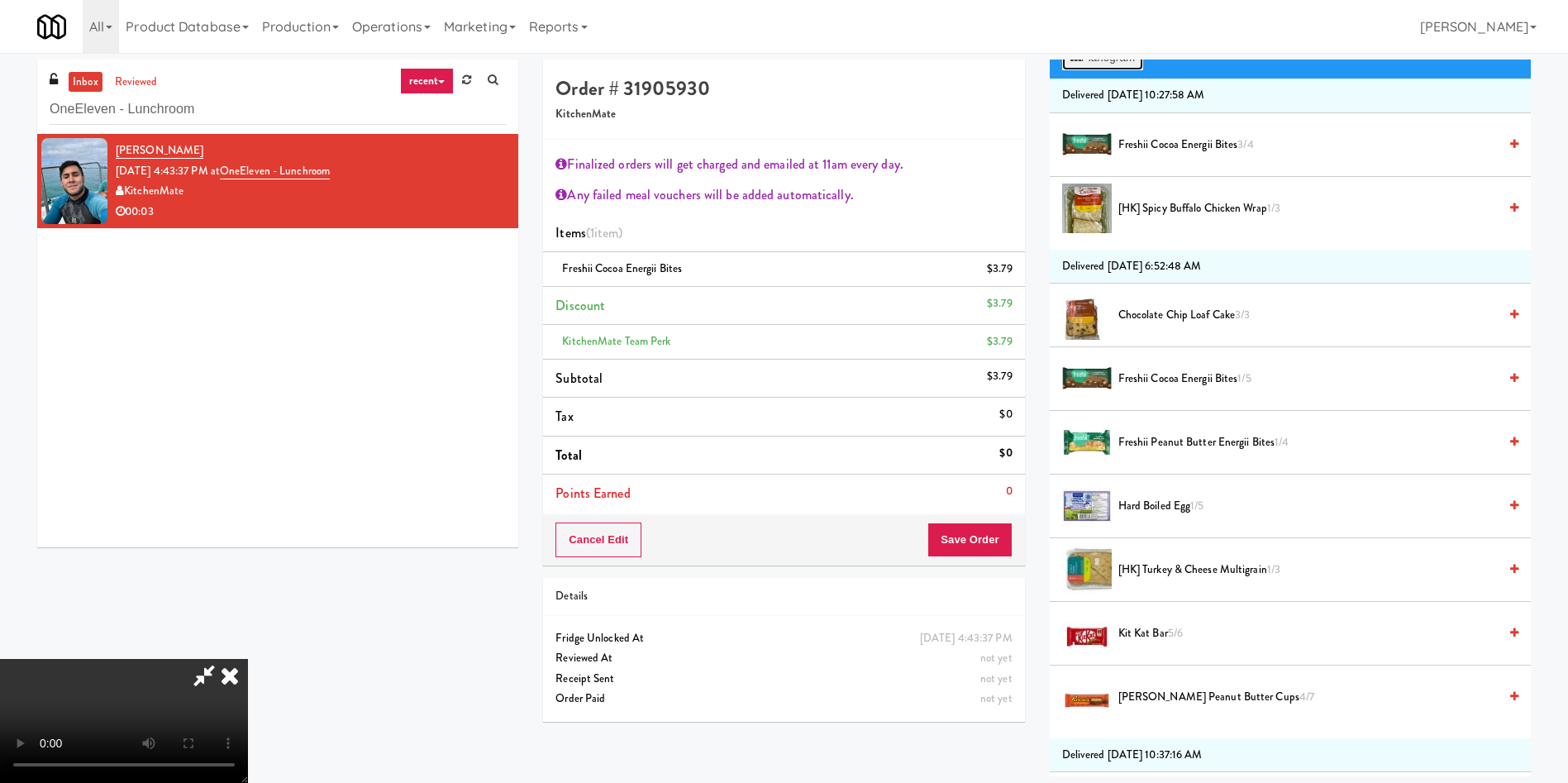
click at [1103, 70] on button "Planogram" at bounding box center [1102, 58] width 81 height 25
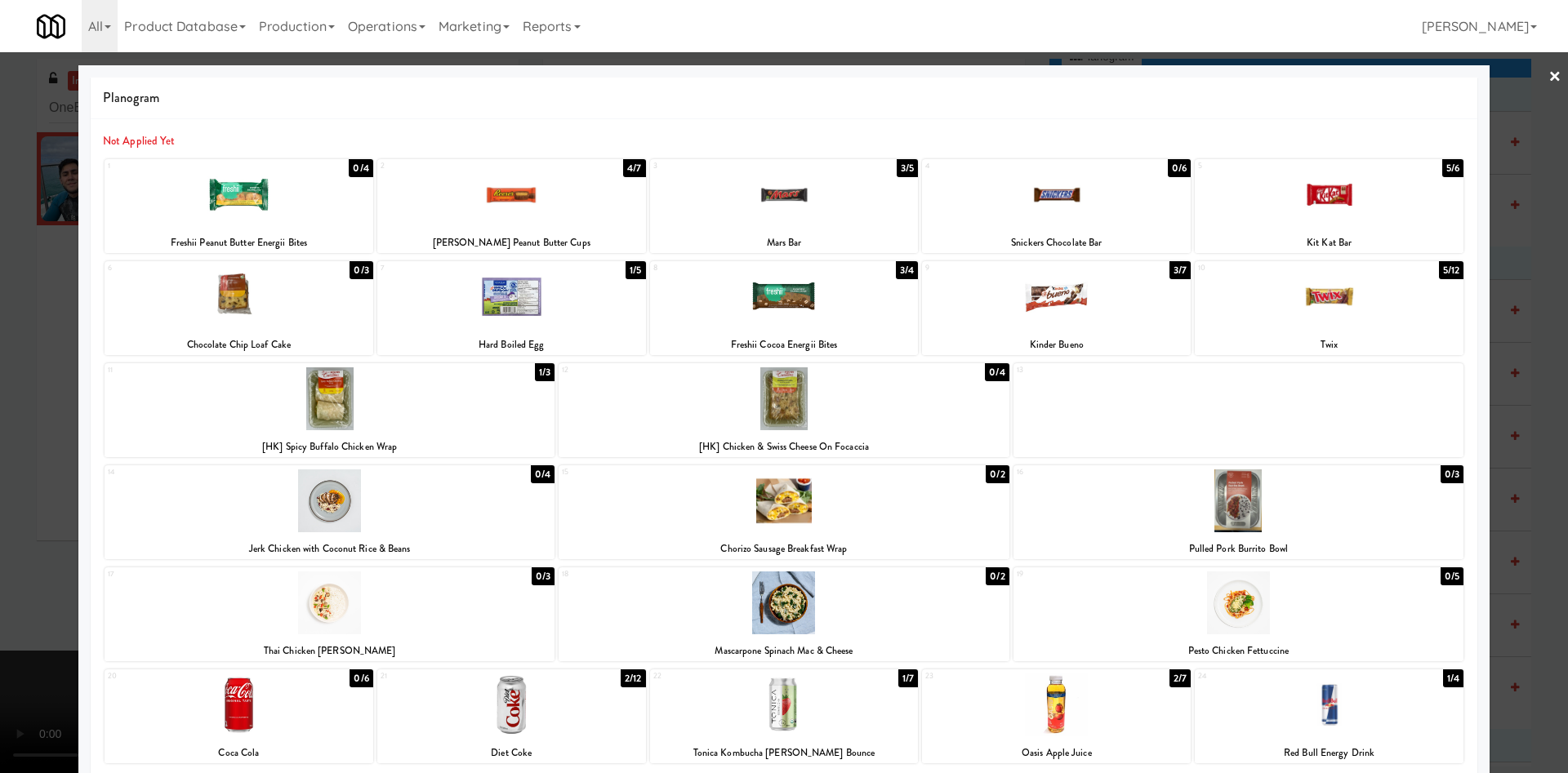
click at [4, 432] on div at bounding box center [784, 386] width 1568 height 773
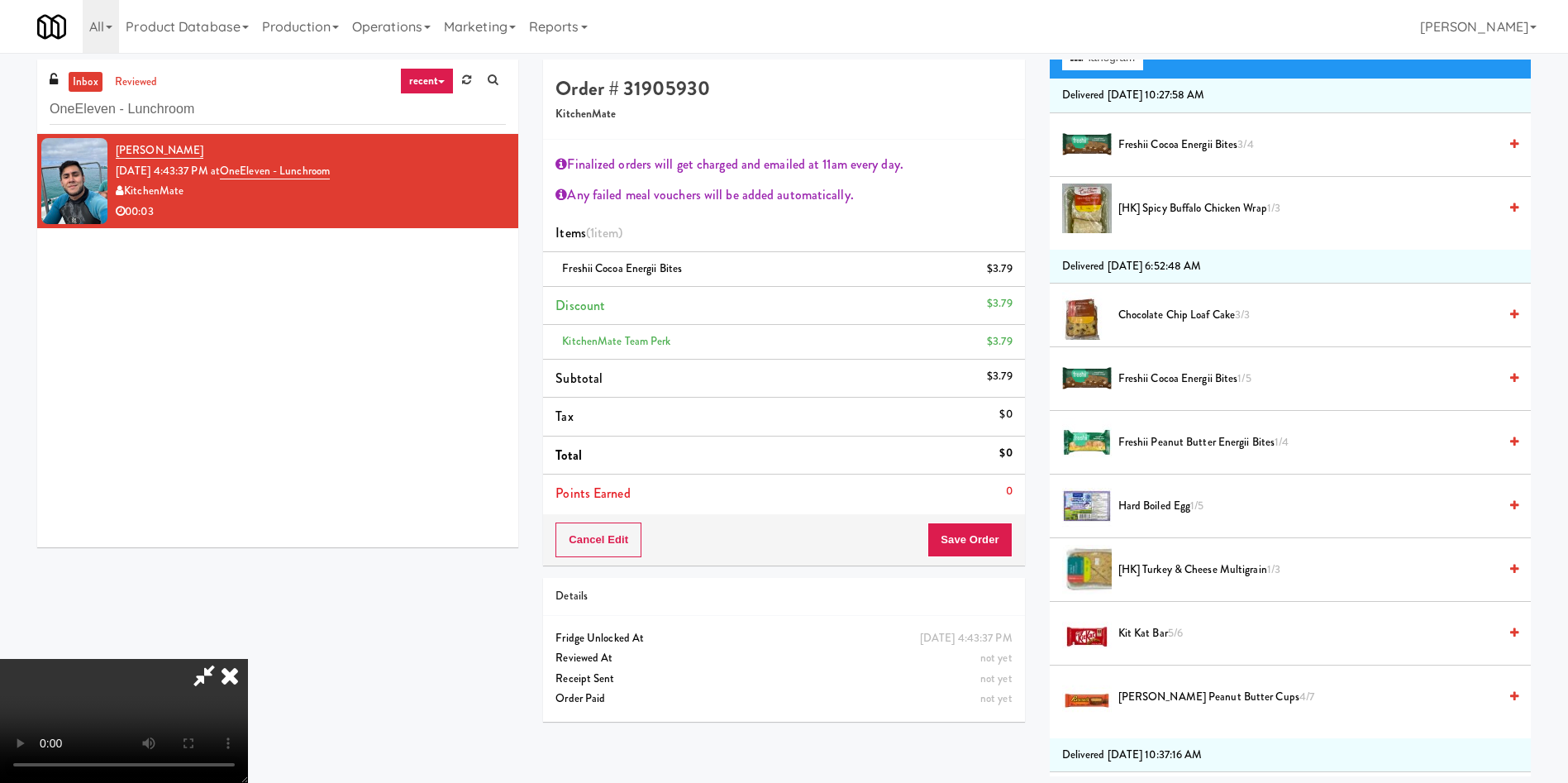
scroll to position [307, 0]
drag, startPoint x: 456, startPoint y: 461, endPoint x: 470, endPoint y: 417, distance: 46.2
click at [248, 659] on video at bounding box center [123, 721] width 248 height 124
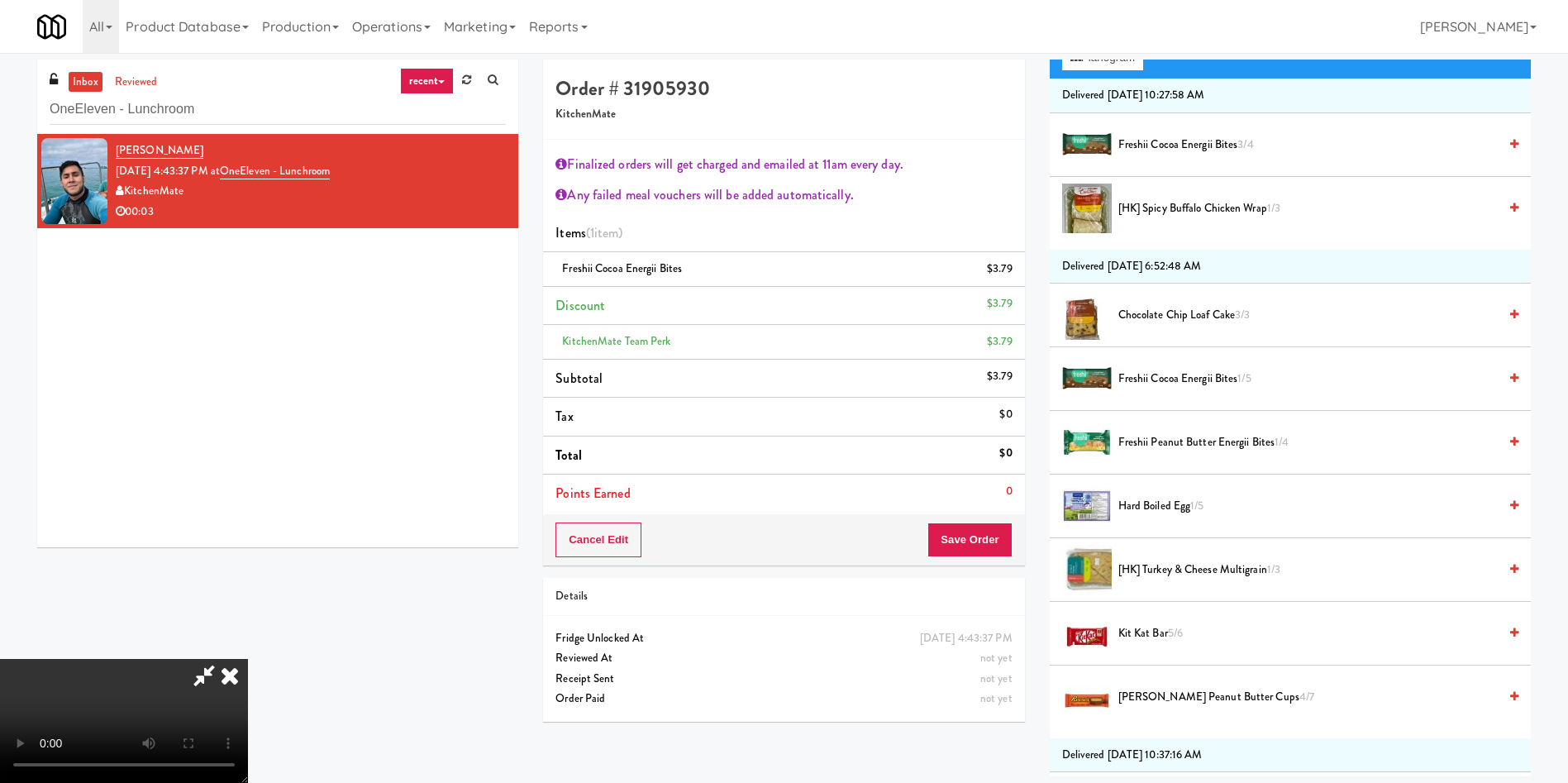
click at [248, 659] on video at bounding box center [123, 721] width 248 height 124
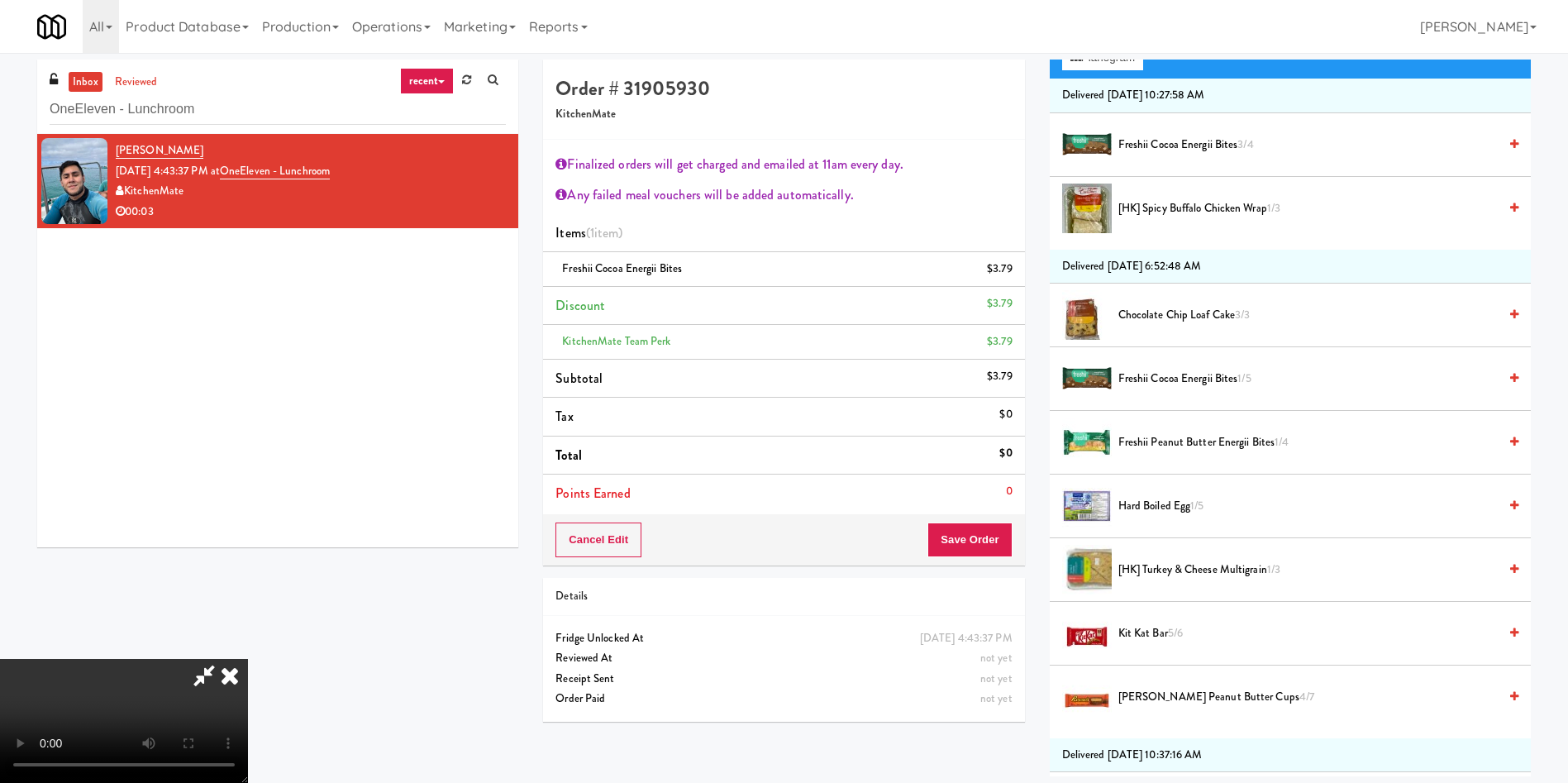
click at [248, 659] on video at bounding box center [123, 721] width 248 height 124
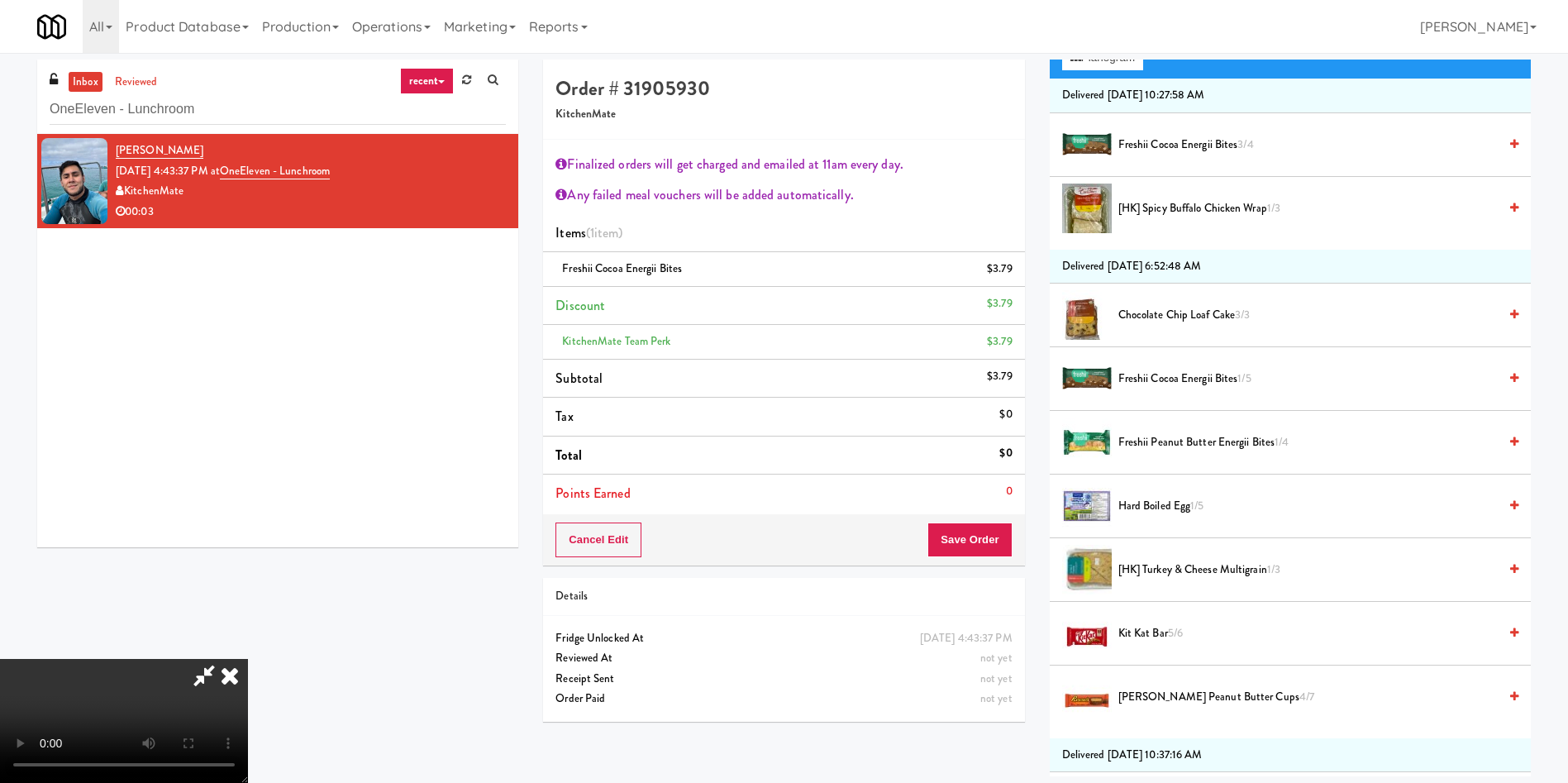
click at [248, 659] on icon at bounding box center [229, 675] width 36 height 33
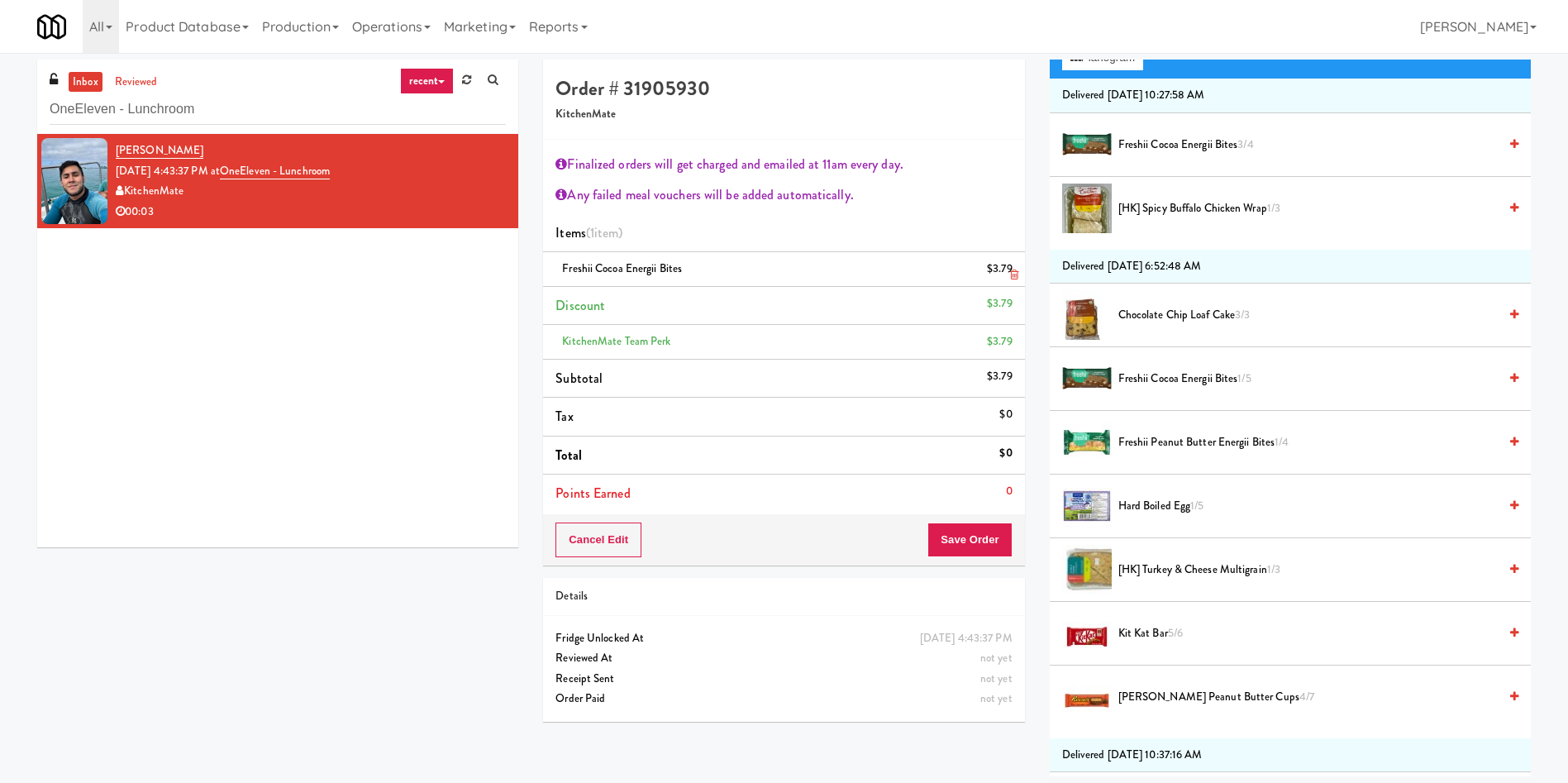
click at [1010, 271] on icon at bounding box center [1014, 275] width 8 height 11
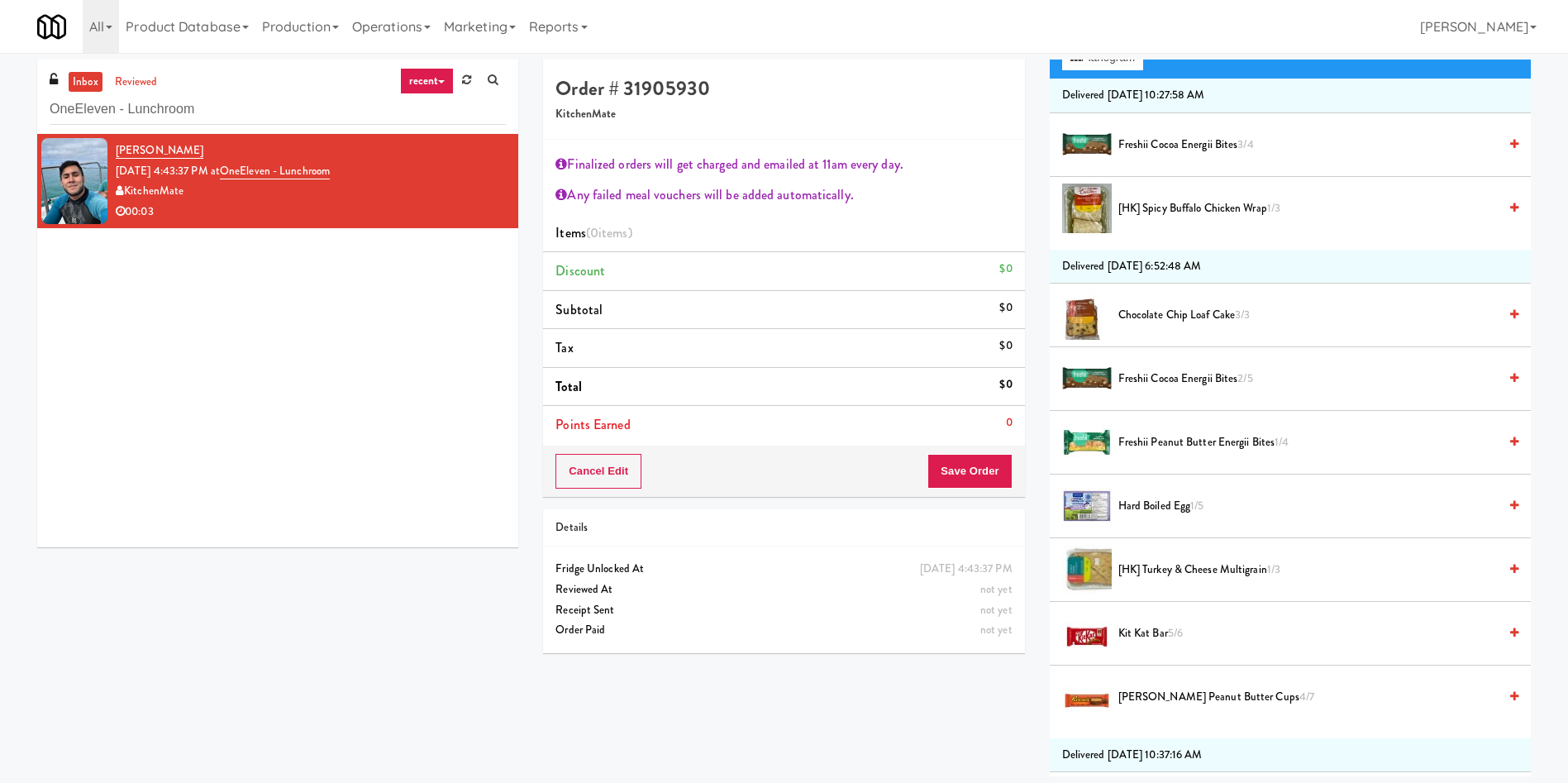
click at [1169, 443] on span "Freshii Peanut Butter Energii Bites 1/4" at bounding box center [1307, 443] width 379 height 20
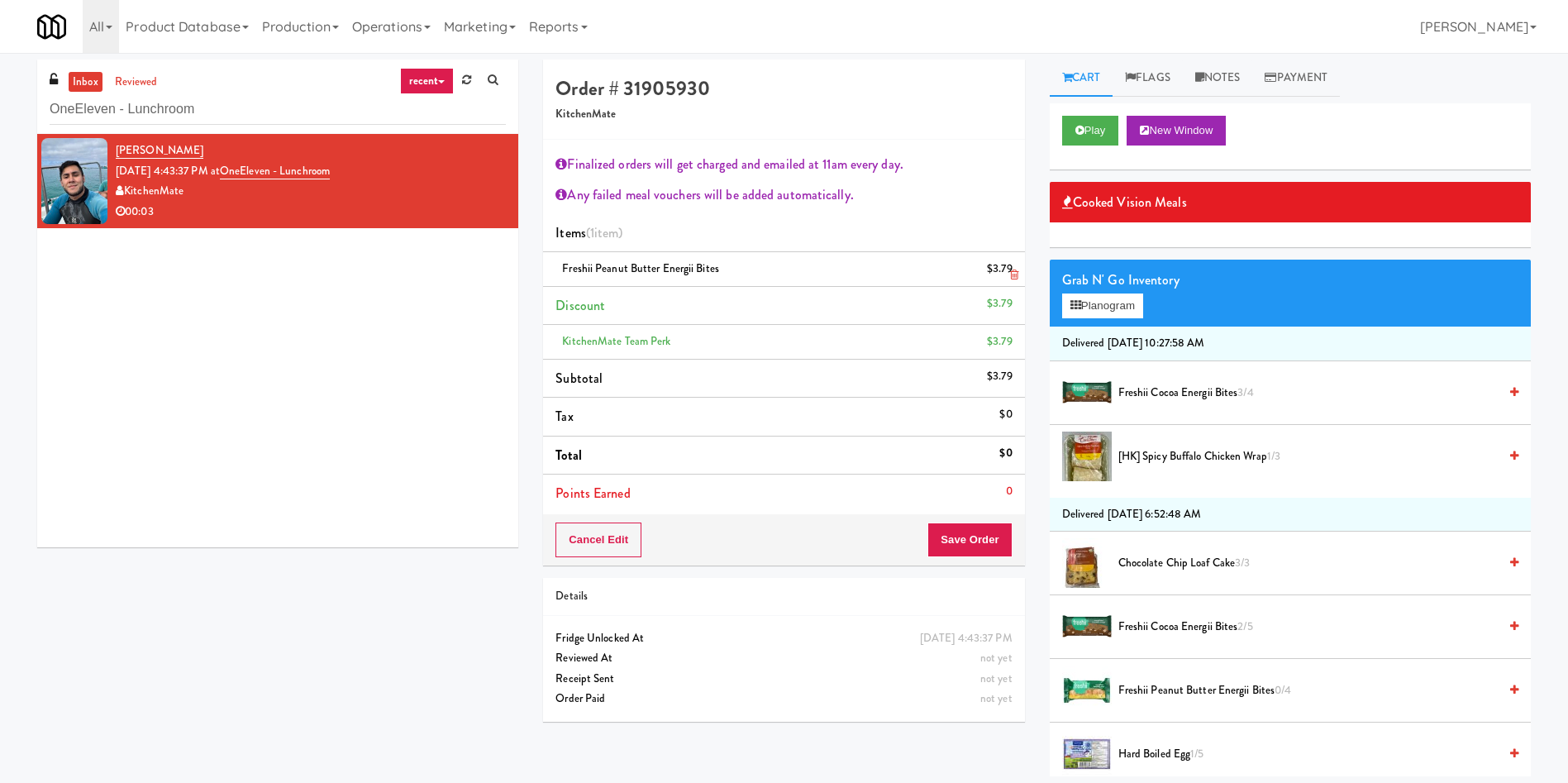
click at [1014, 279] on icon at bounding box center [1014, 275] width 8 height 11
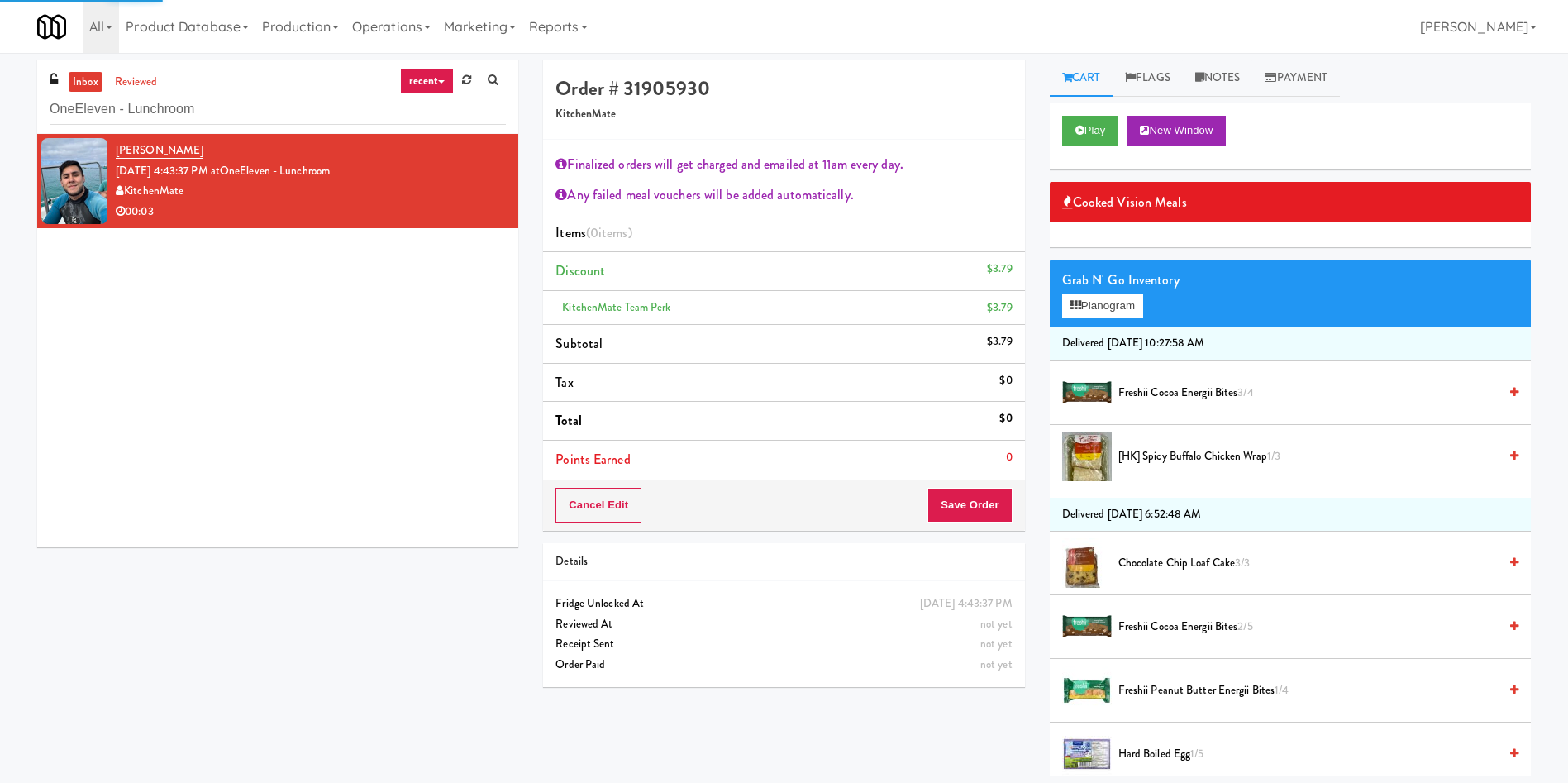
click at [1196, 631] on span "Freshii Cocoa Energii Bites 2/5" at bounding box center [1307, 627] width 379 height 20
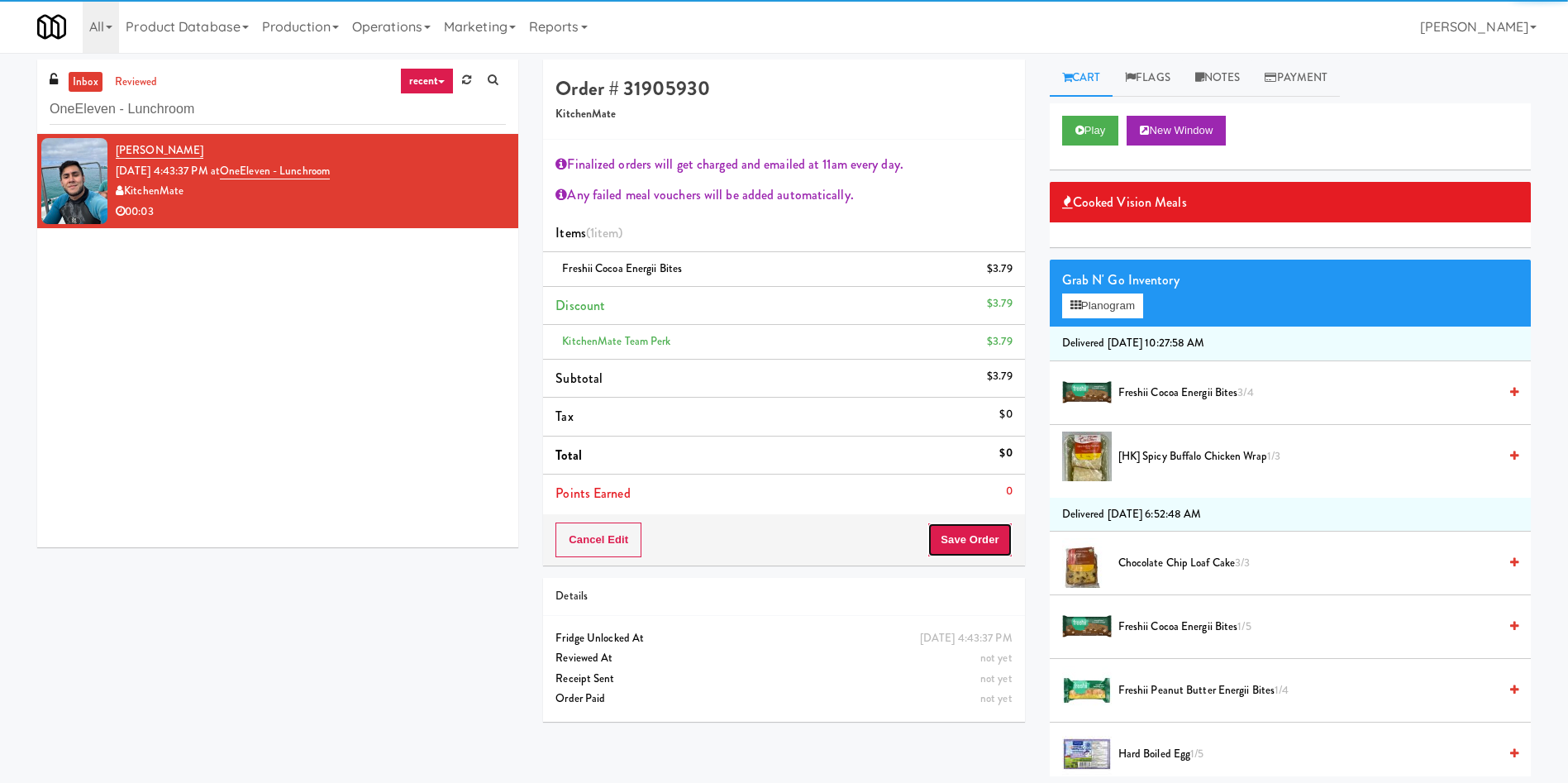
click at [986, 534] on button "Save Order" at bounding box center [970, 539] width 84 height 34
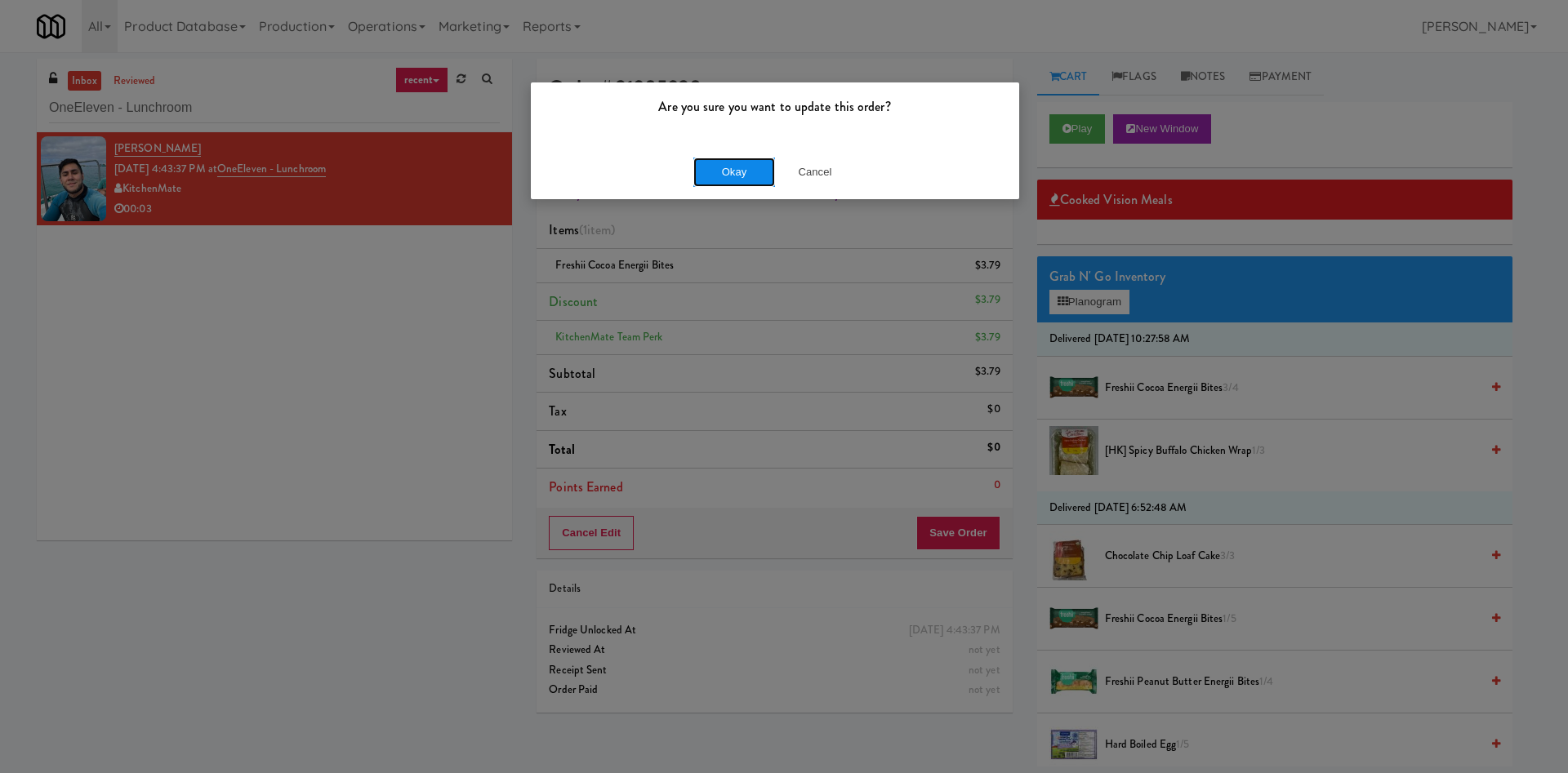
click at [748, 165] on button "Okay" at bounding box center [733, 172] width 82 height 29
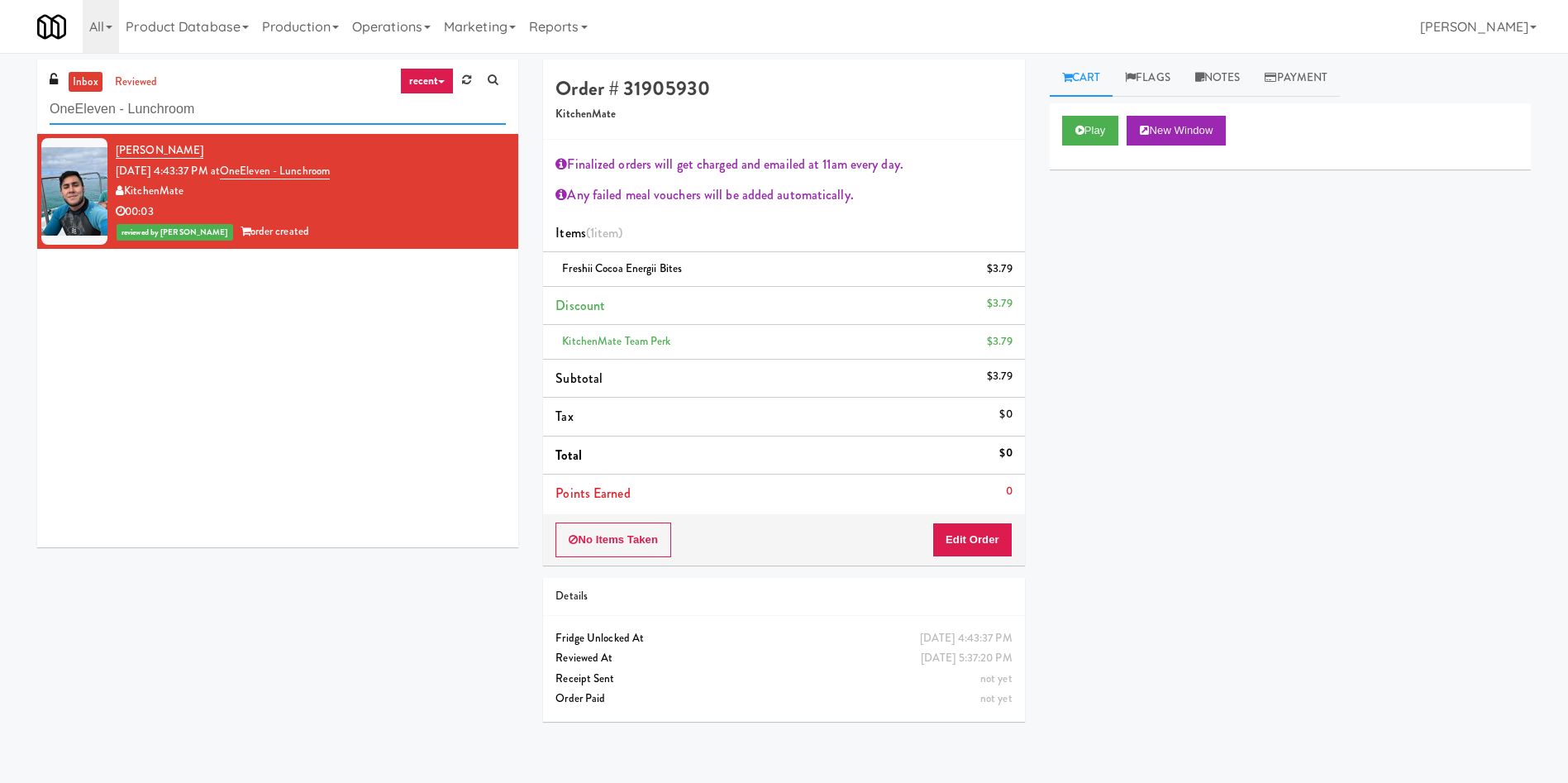
drag, startPoint x: 301, startPoint y: 97, endPoint x: 0, endPoint y: 109, distance: 301.2
click at [0, 109] on div "inbox reviewed recent all unclear take inventory issue suspicious failed recent…" at bounding box center [784, 396] width 1568 height 674
paste input "Greenvue Apartments - Cooler"
type input "Greenvue Apartments - Cooler"
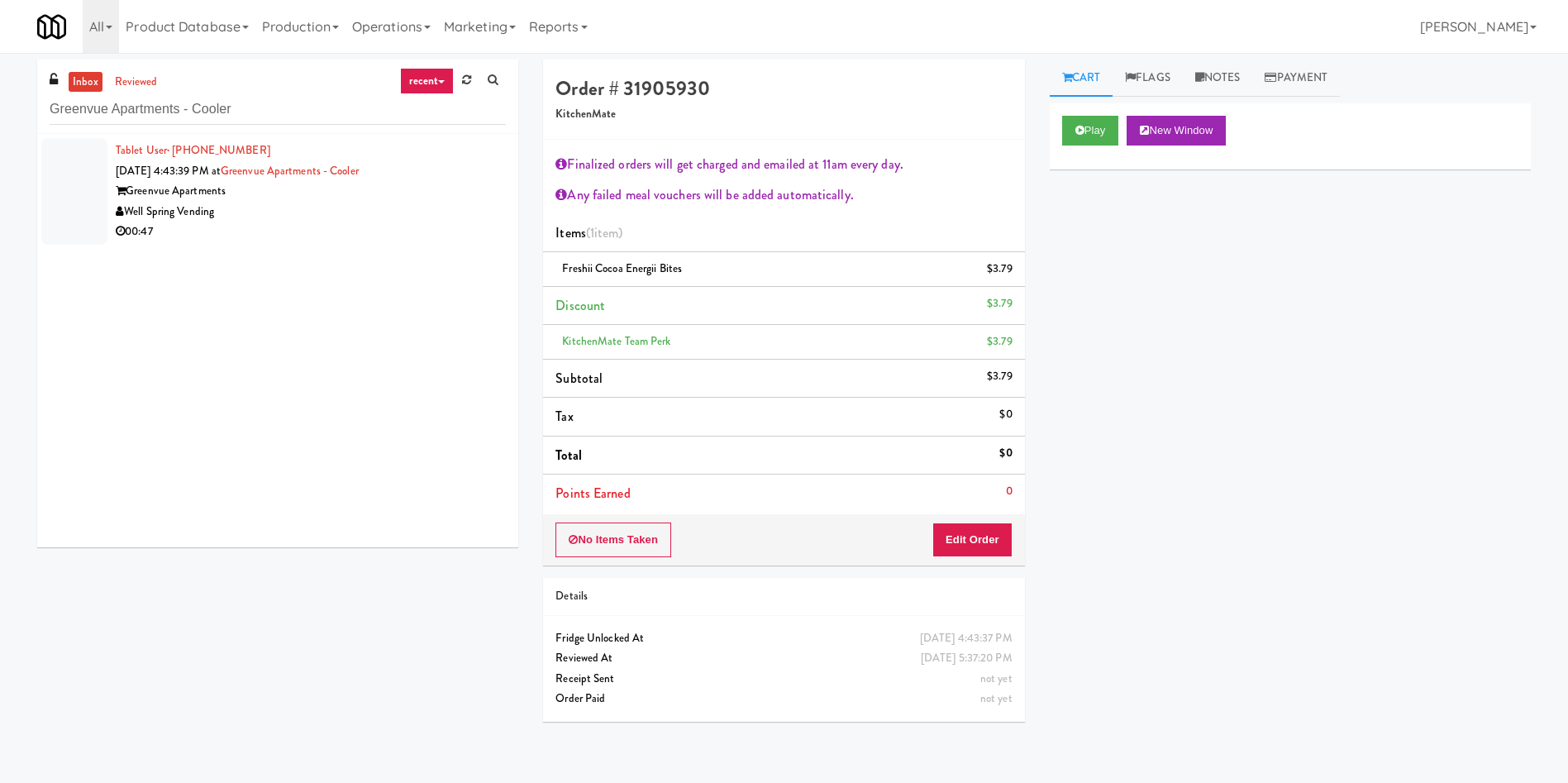
click at [82, 178] on div at bounding box center [74, 191] width 66 height 107
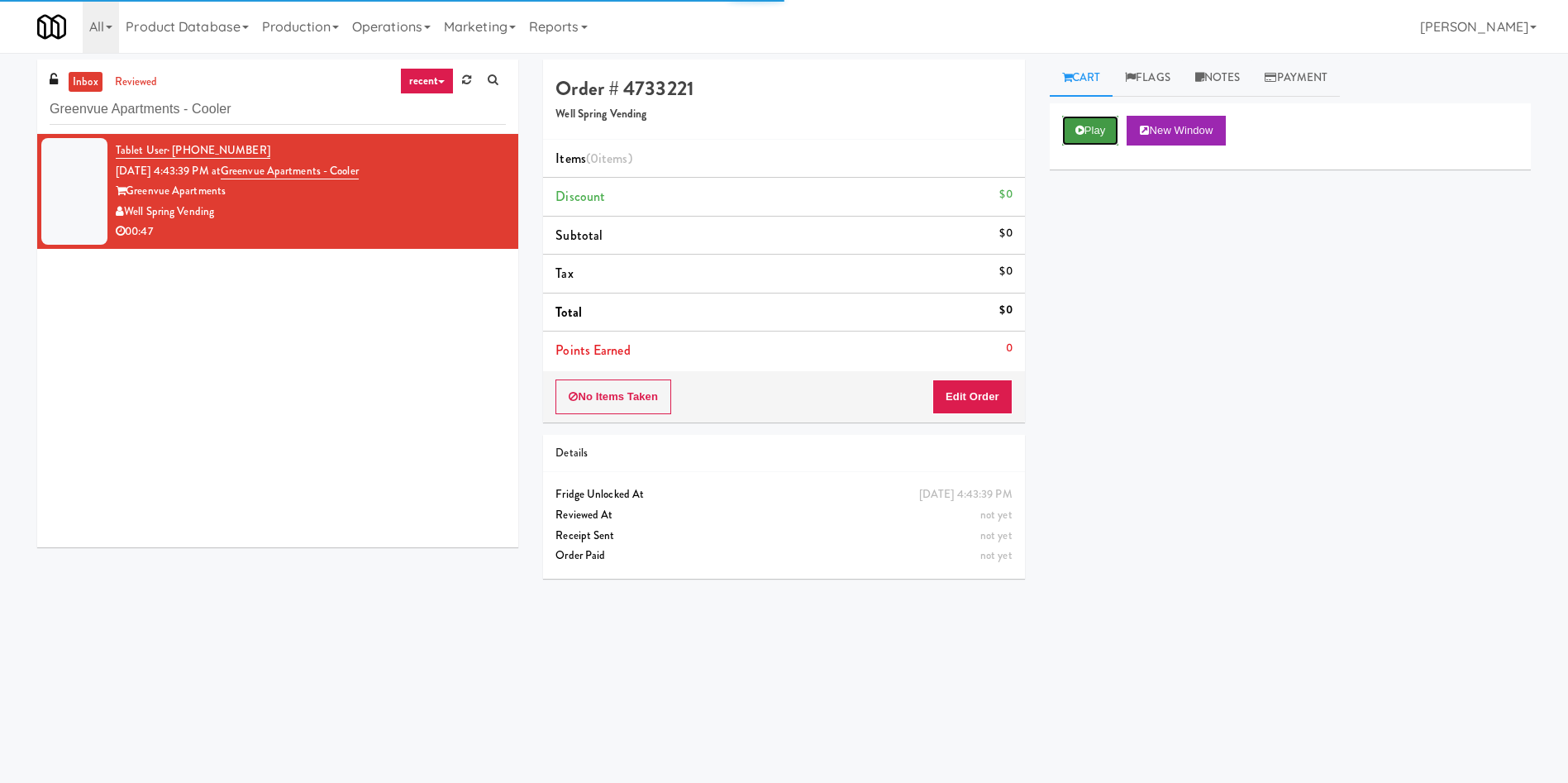
click at [1119, 133] on button "Play" at bounding box center [1090, 131] width 57 height 30
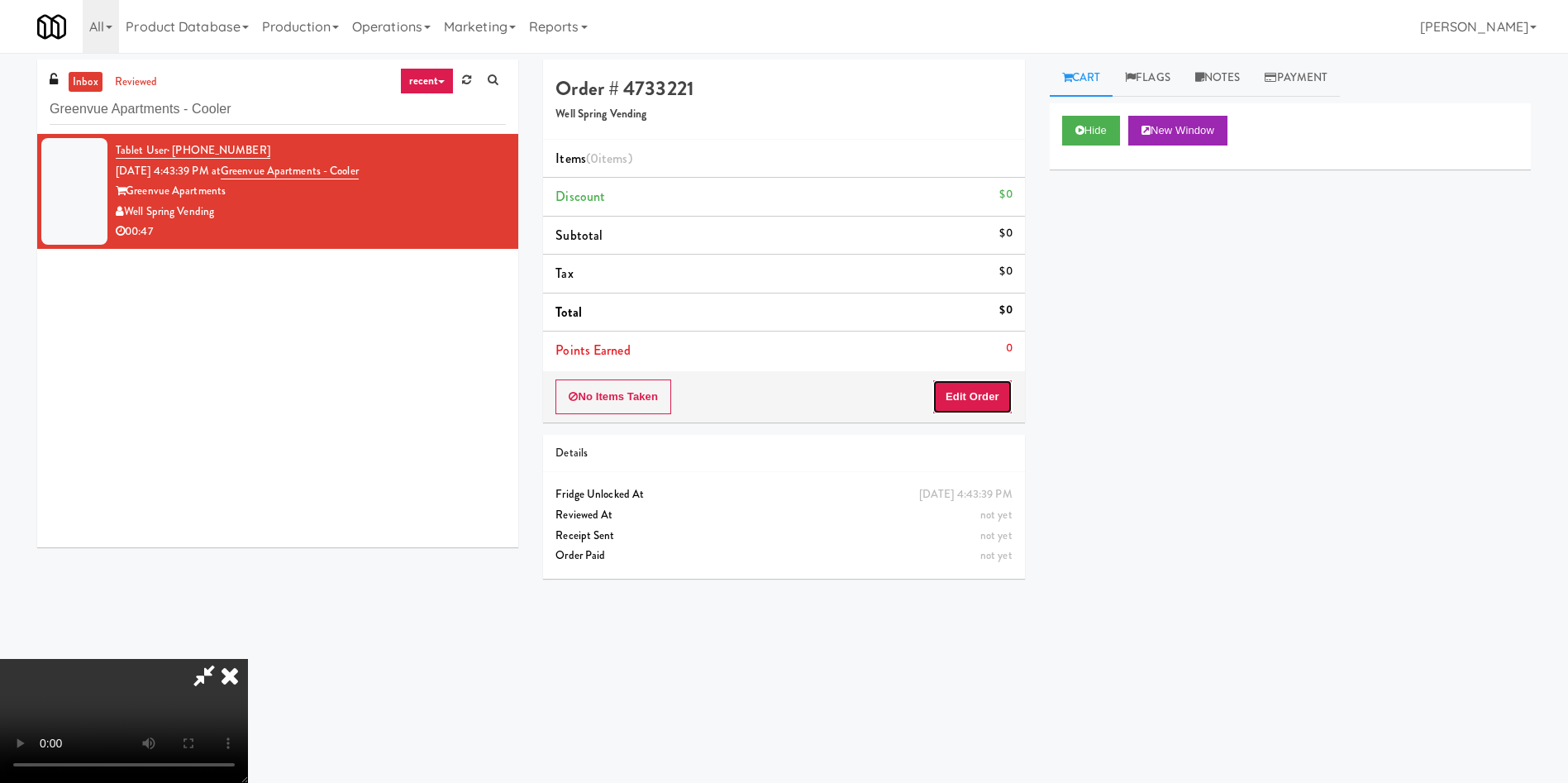
click at [982, 400] on button "Edit Order" at bounding box center [972, 396] width 80 height 34
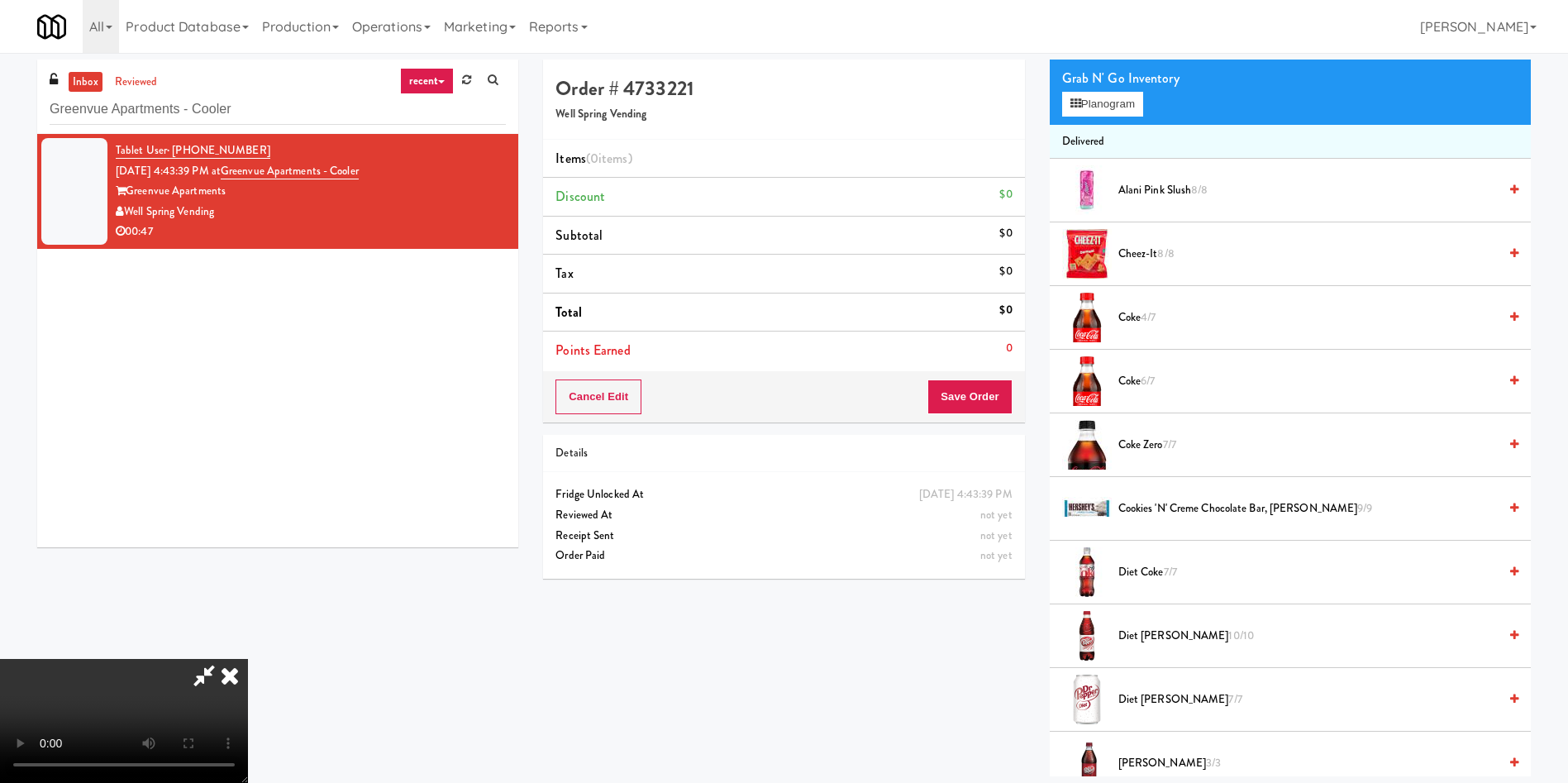
scroll to position [124, 0]
click at [248, 659] on video at bounding box center [123, 721] width 248 height 124
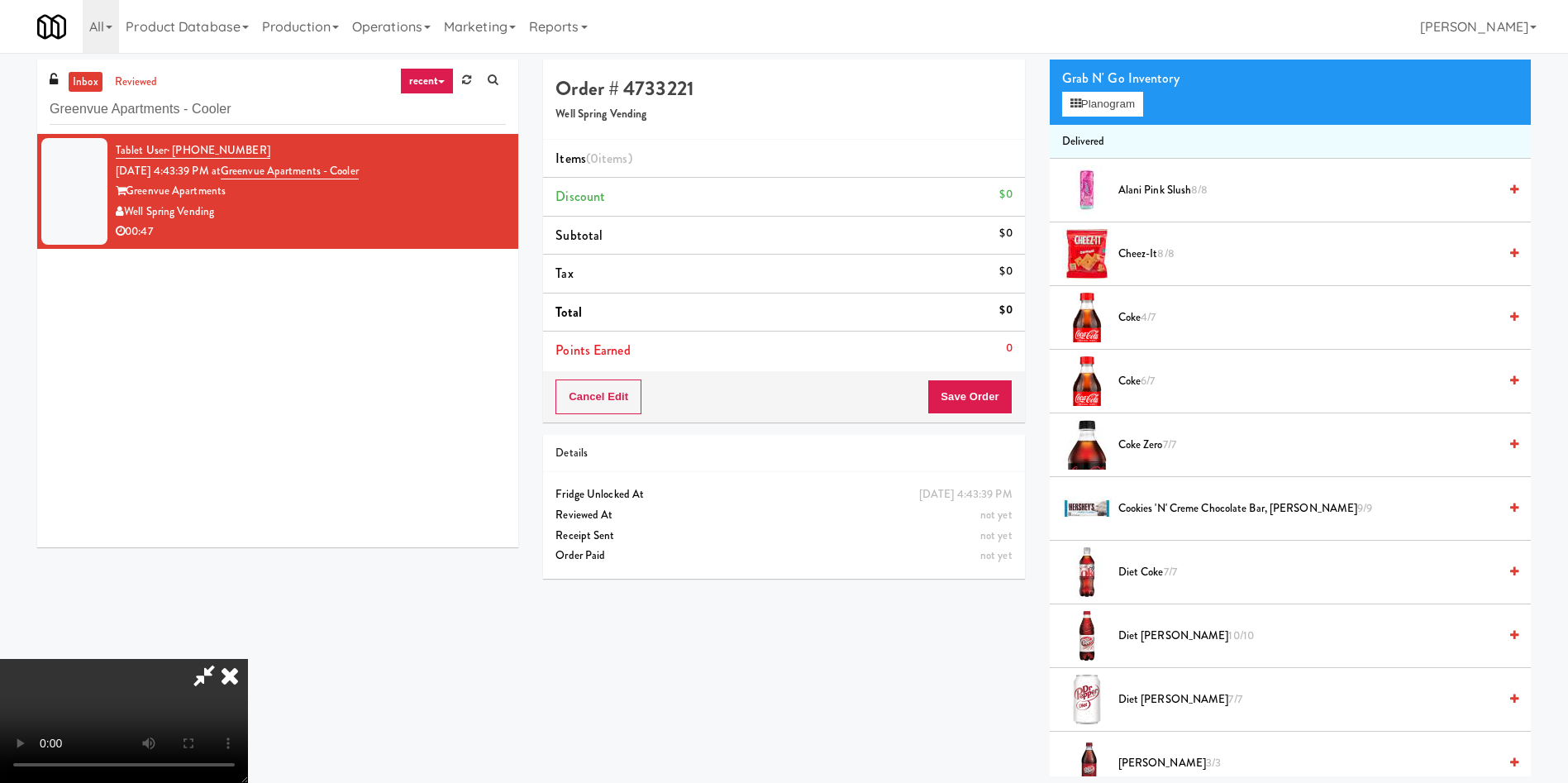
click at [248, 659] on video at bounding box center [123, 721] width 248 height 124
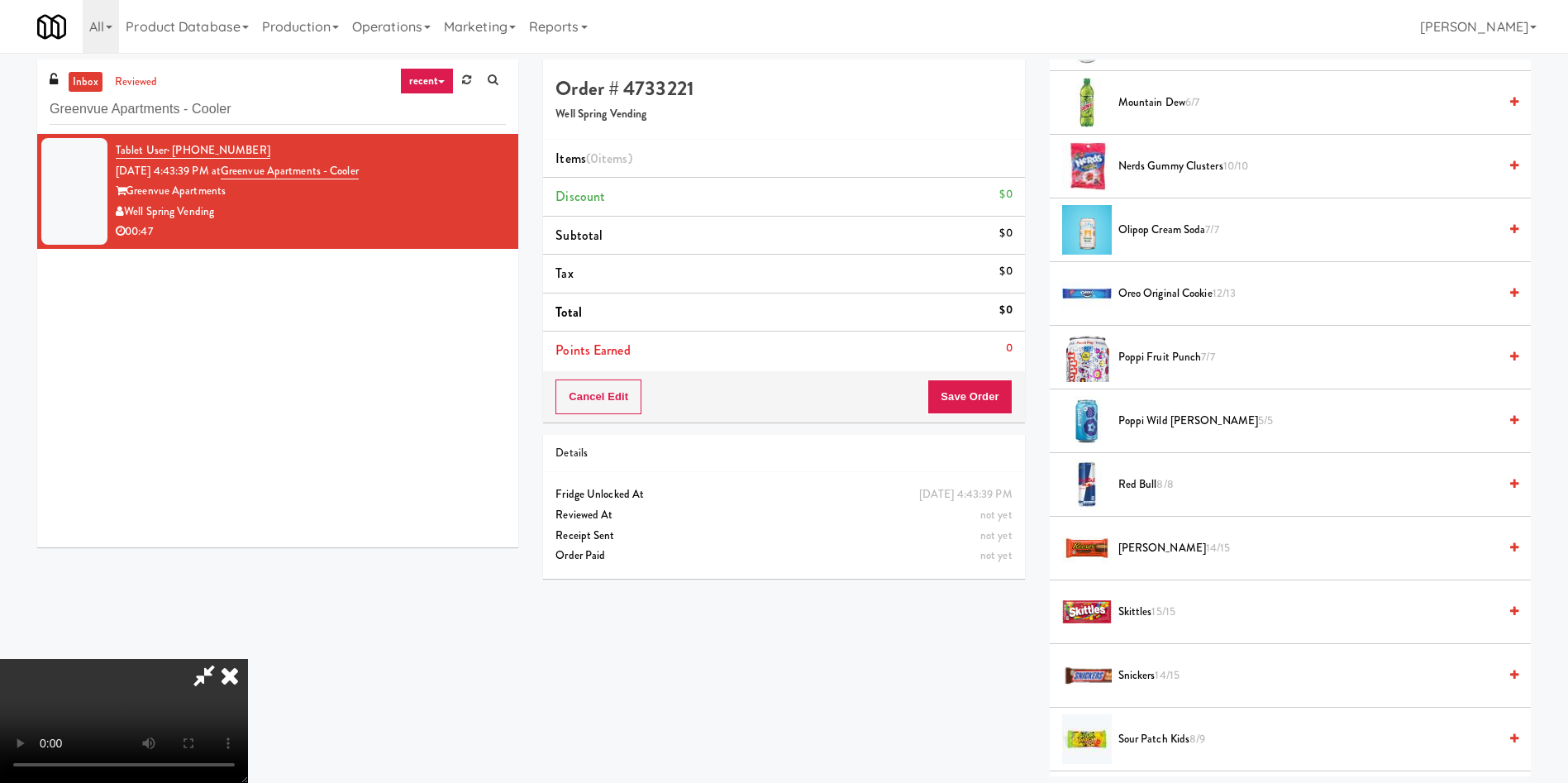
scroll to position [2180, 0]
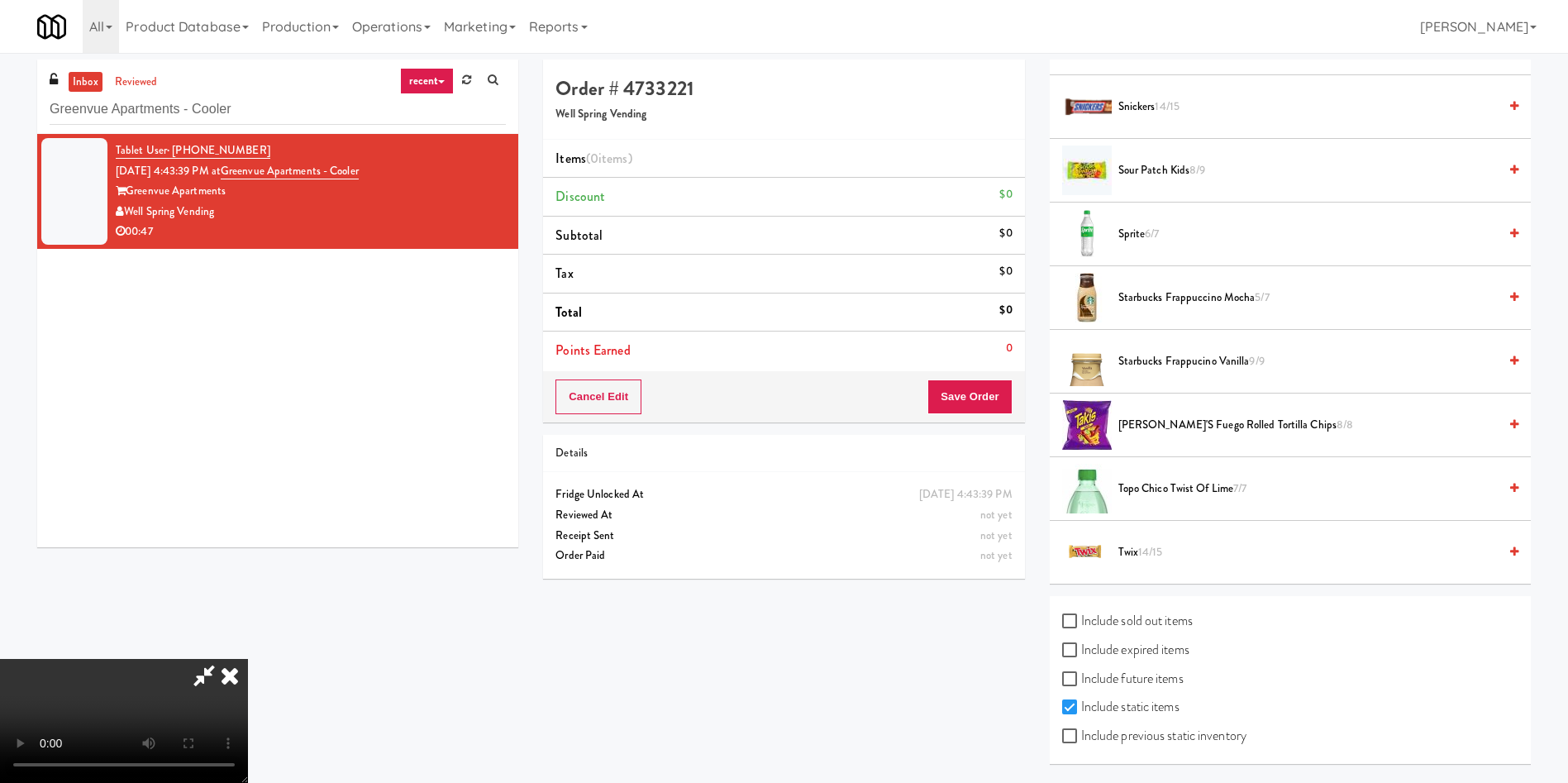
click at [1149, 558] on span "14/15" at bounding box center [1150, 551] width 25 height 16
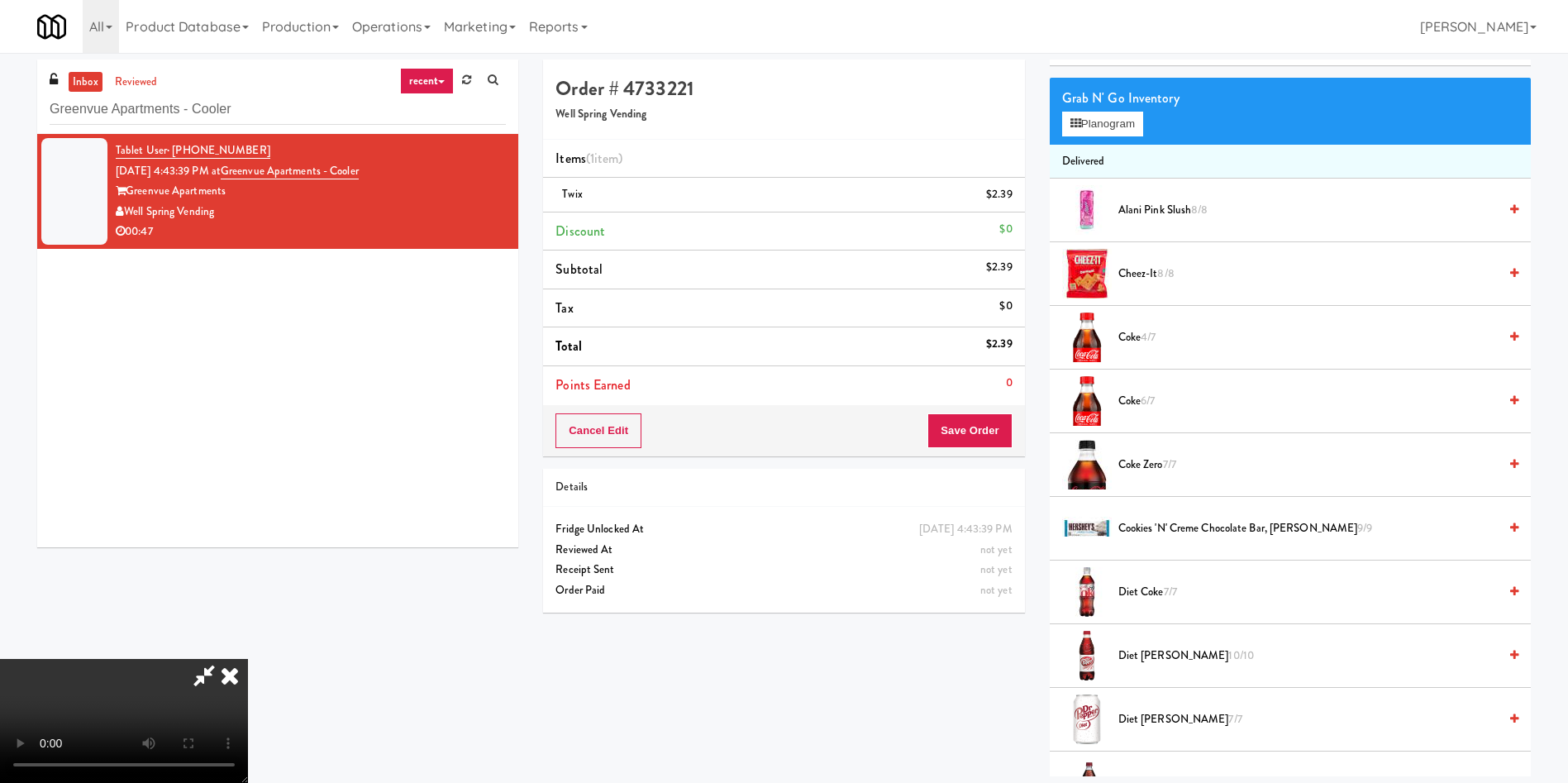
scroll to position [72, 0]
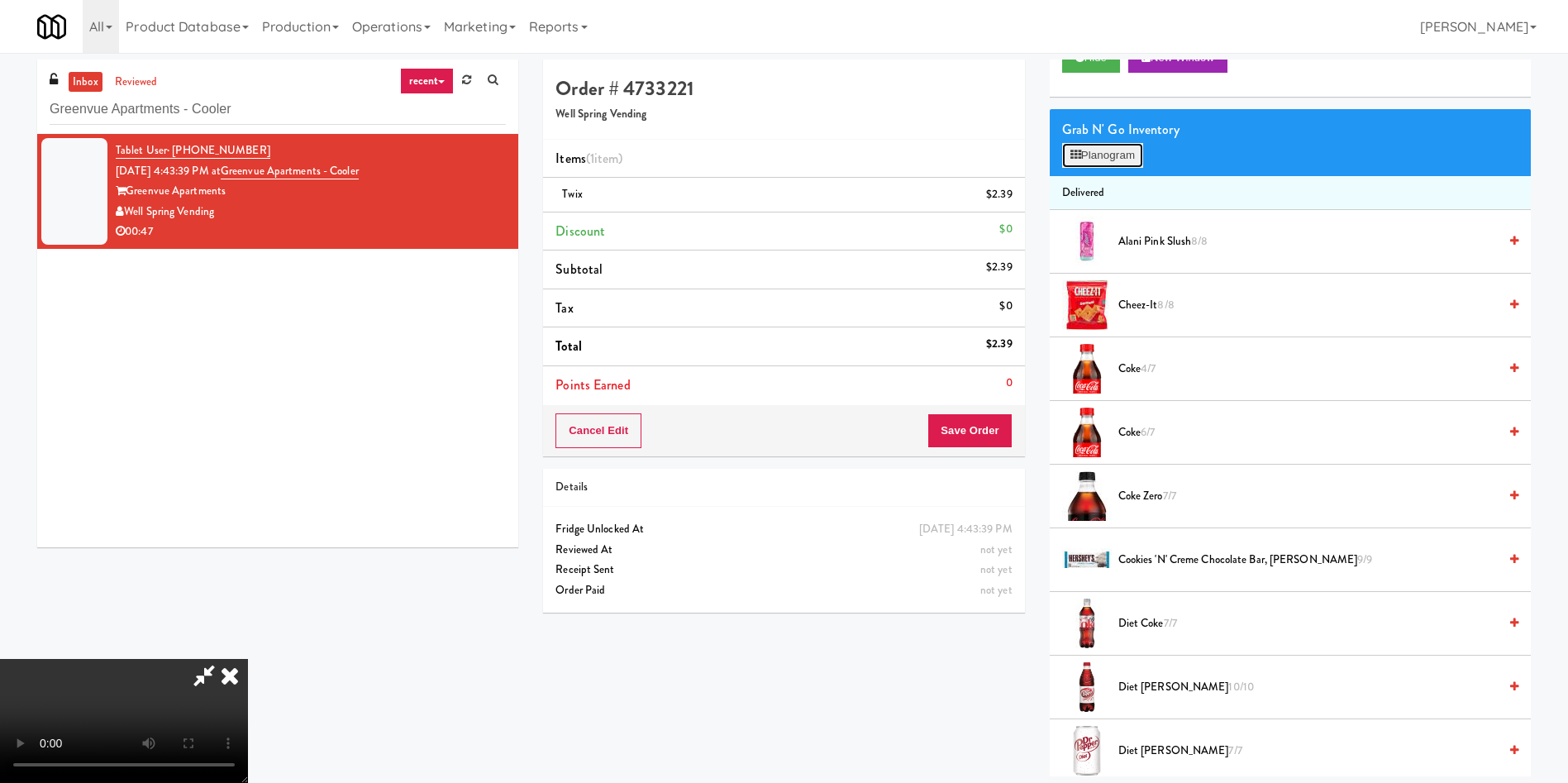
click at [1107, 165] on button "Planogram" at bounding box center [1102, 155] width 81 height 25
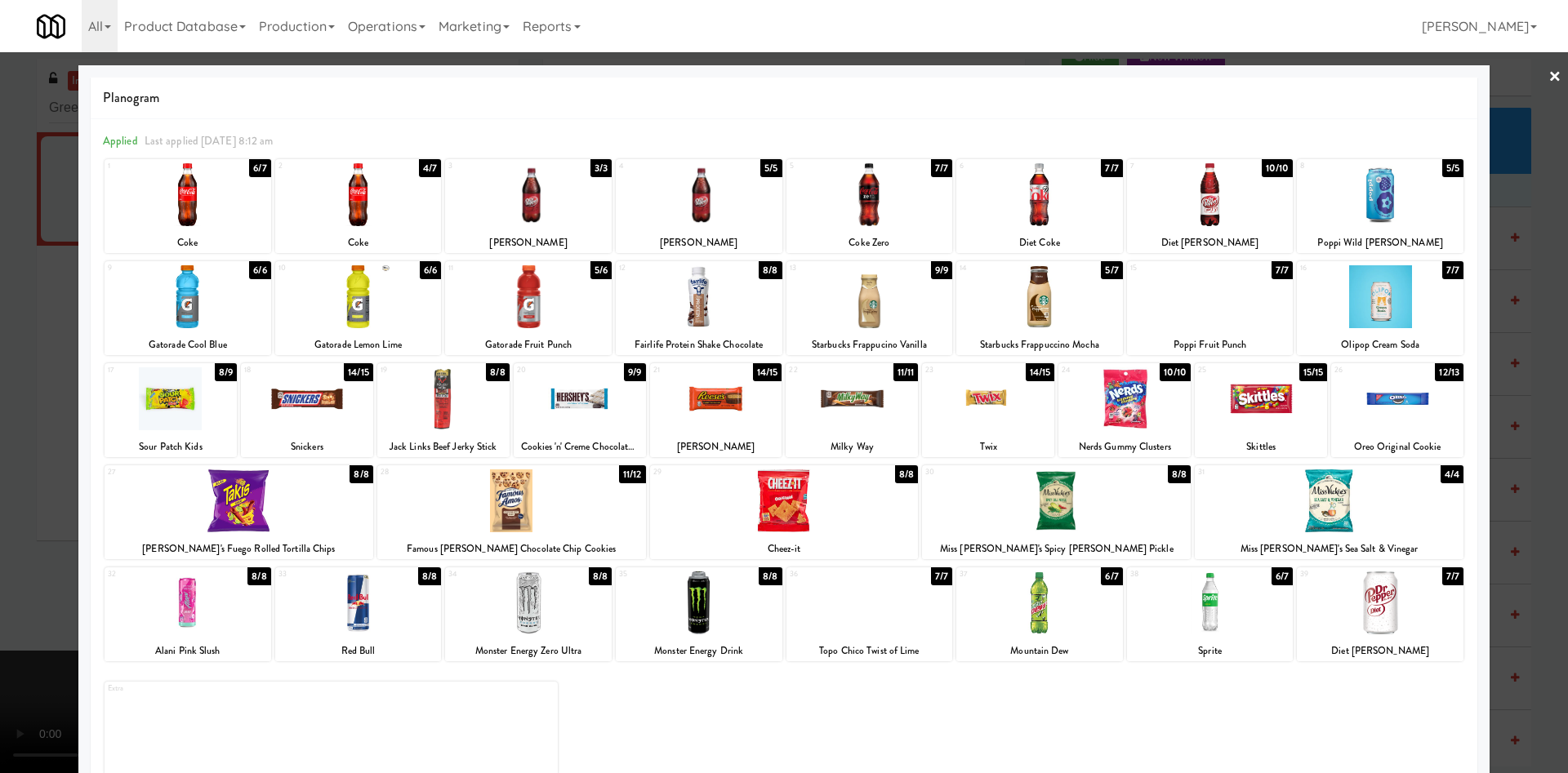
click at [1048, 297] on div at bounding box center [1039, 297] width 167 height 63
click at [43, 252] on div at bounding box center [784, 386] width 1568 height 773
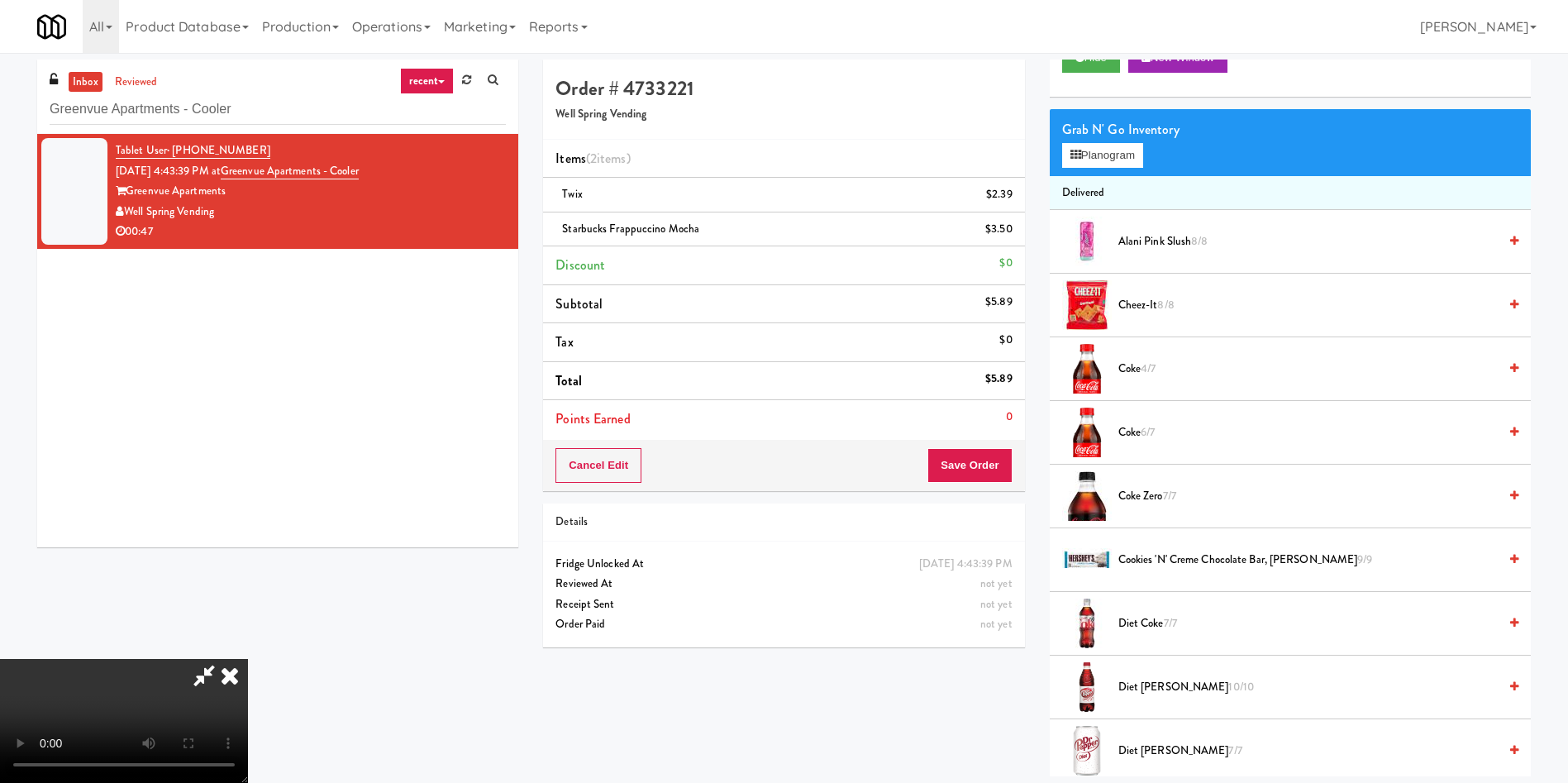
click at [248, 659] on video at bounding box center [123, 721] width 248 height 124
click at [224, 659] on icon at bounding box center [204, 675] width 38 height 33
click at [970, 456] on button "Save Order" at bounding box center [970, 465] width 84 height 34
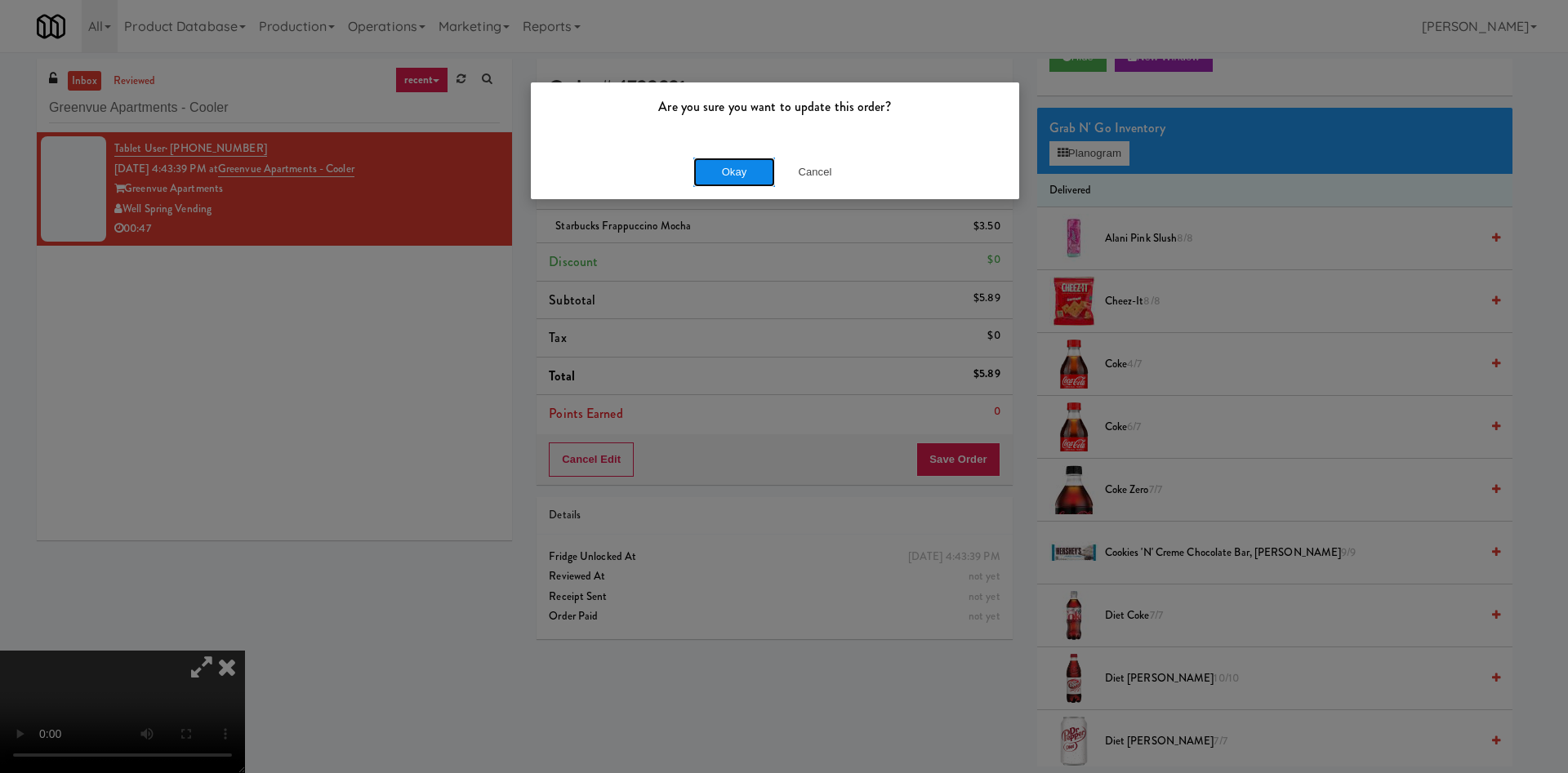
click at [710, 160] on button "Okay" at bounding box center [733, 172] width 82 height 29
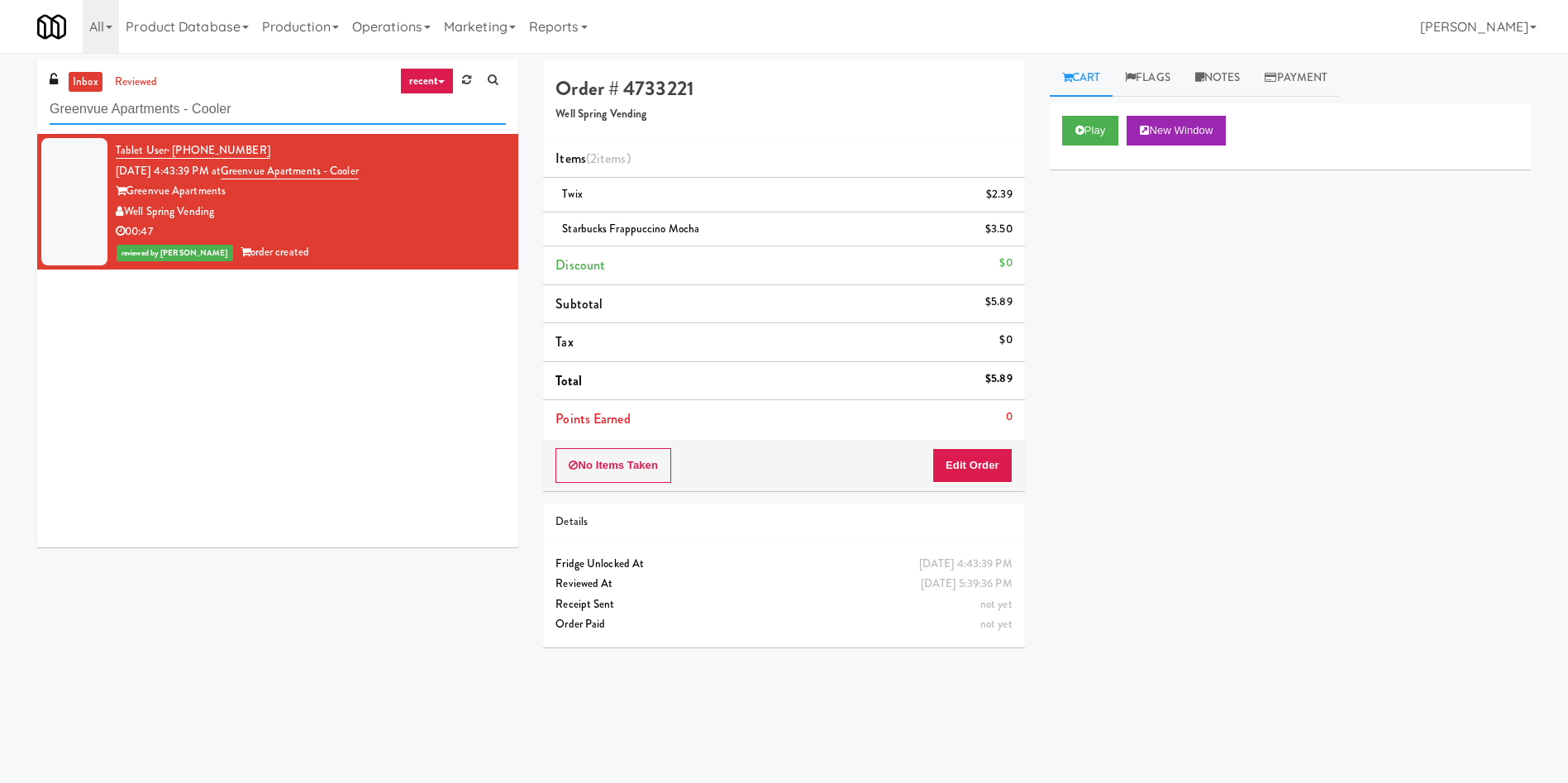
drag, startPoint x: 302, startPoint y: 102, endPoint x: 0, endPoint y: 72, distance: 303.5
click at [0, 72] on div "inbox reviewed recent all unclear take inventory issue suspicious failed recent…" at bounding box center [784, 391] width 1568 height 663
paste input "River Run"
type input "River Run - Cooler"
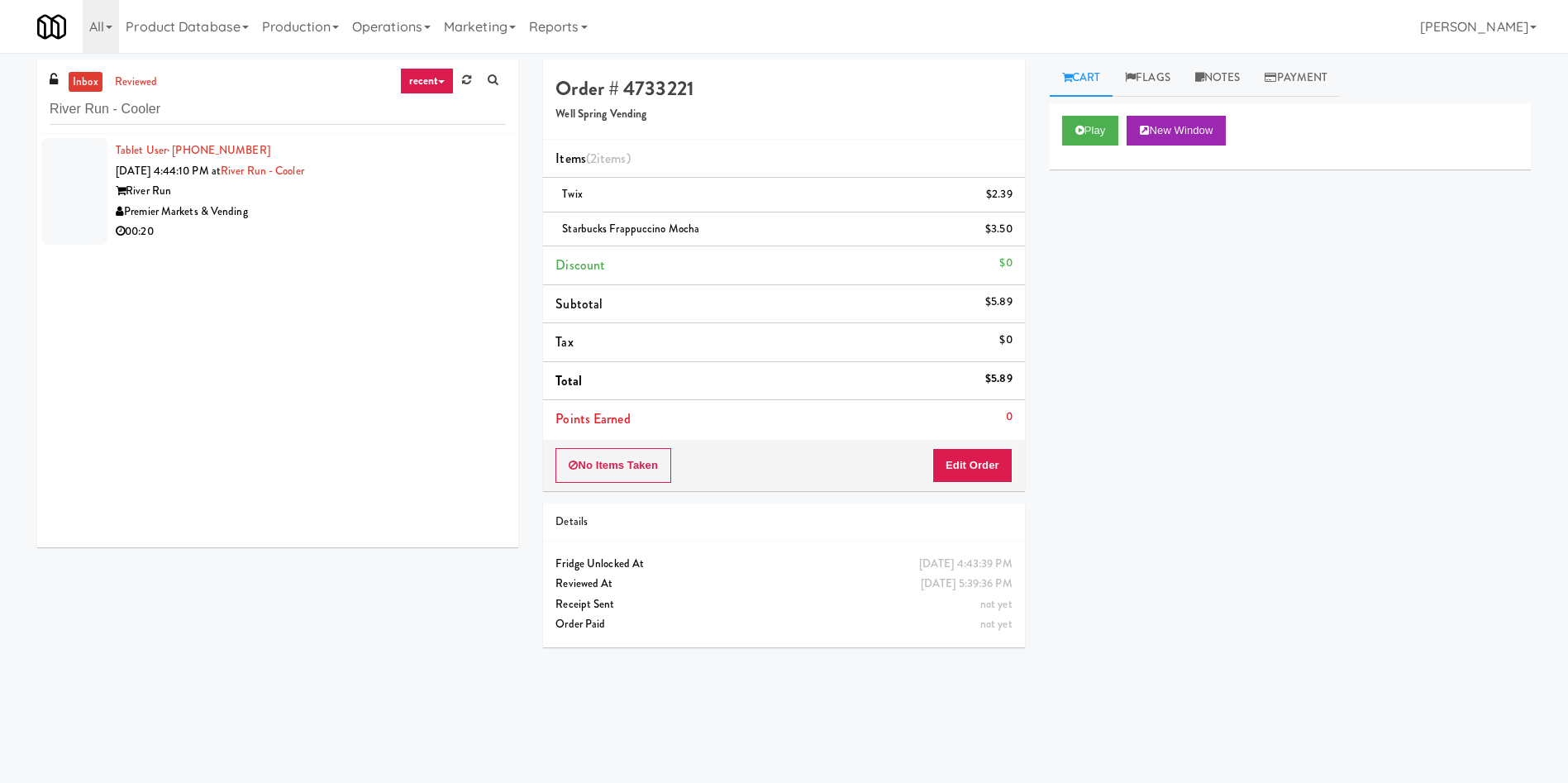
drag, startPoint x: 62, startPoint y: 185, endPoint x: 110, endPoint y: 178, distance: 48.5
click at [62, 185] on div at bounding box center [74, 191] width 66 height 107
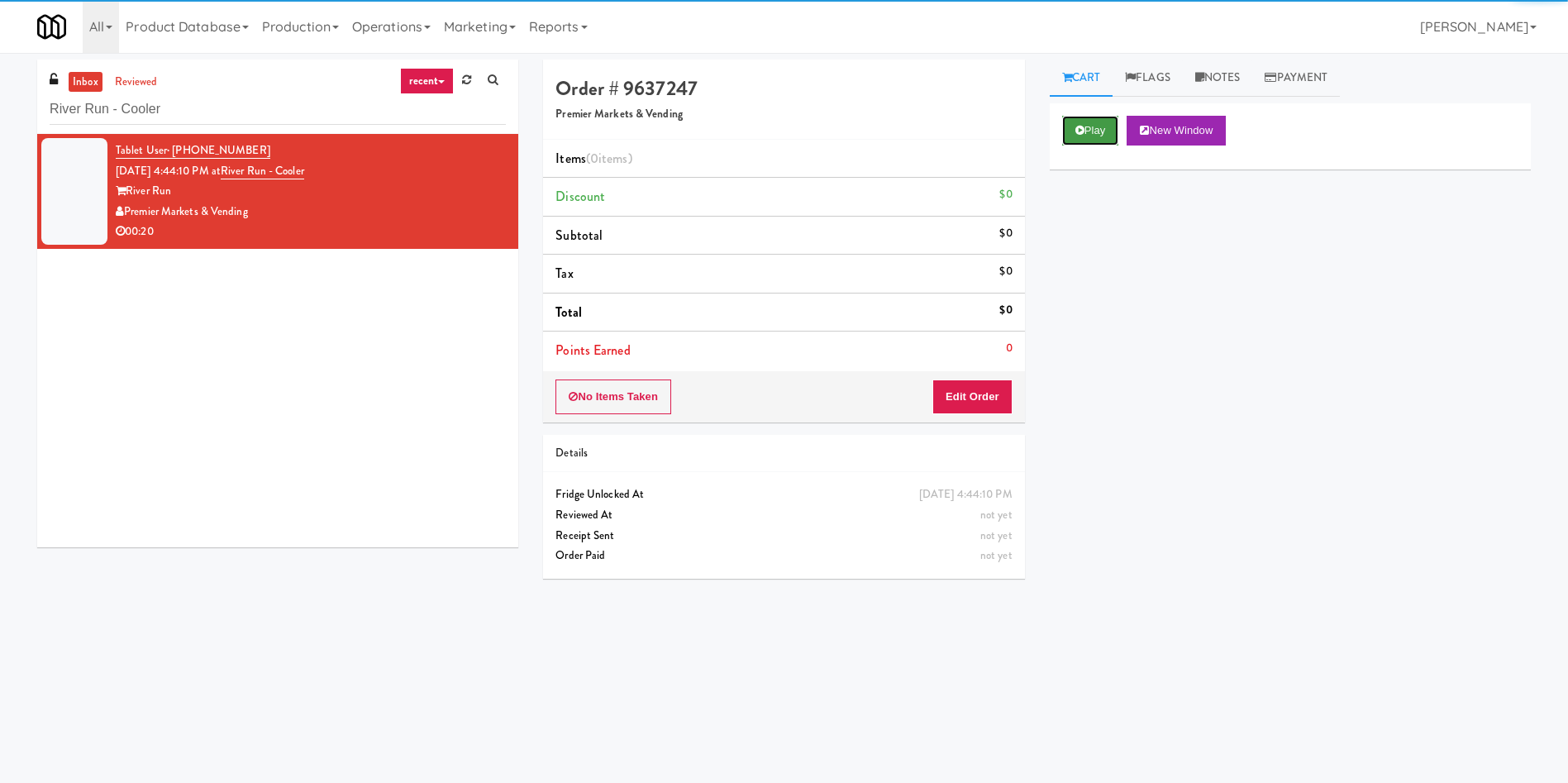
click at [1095, 126] on button "Play" at bounding box center [1090, 131] width 57 height 30
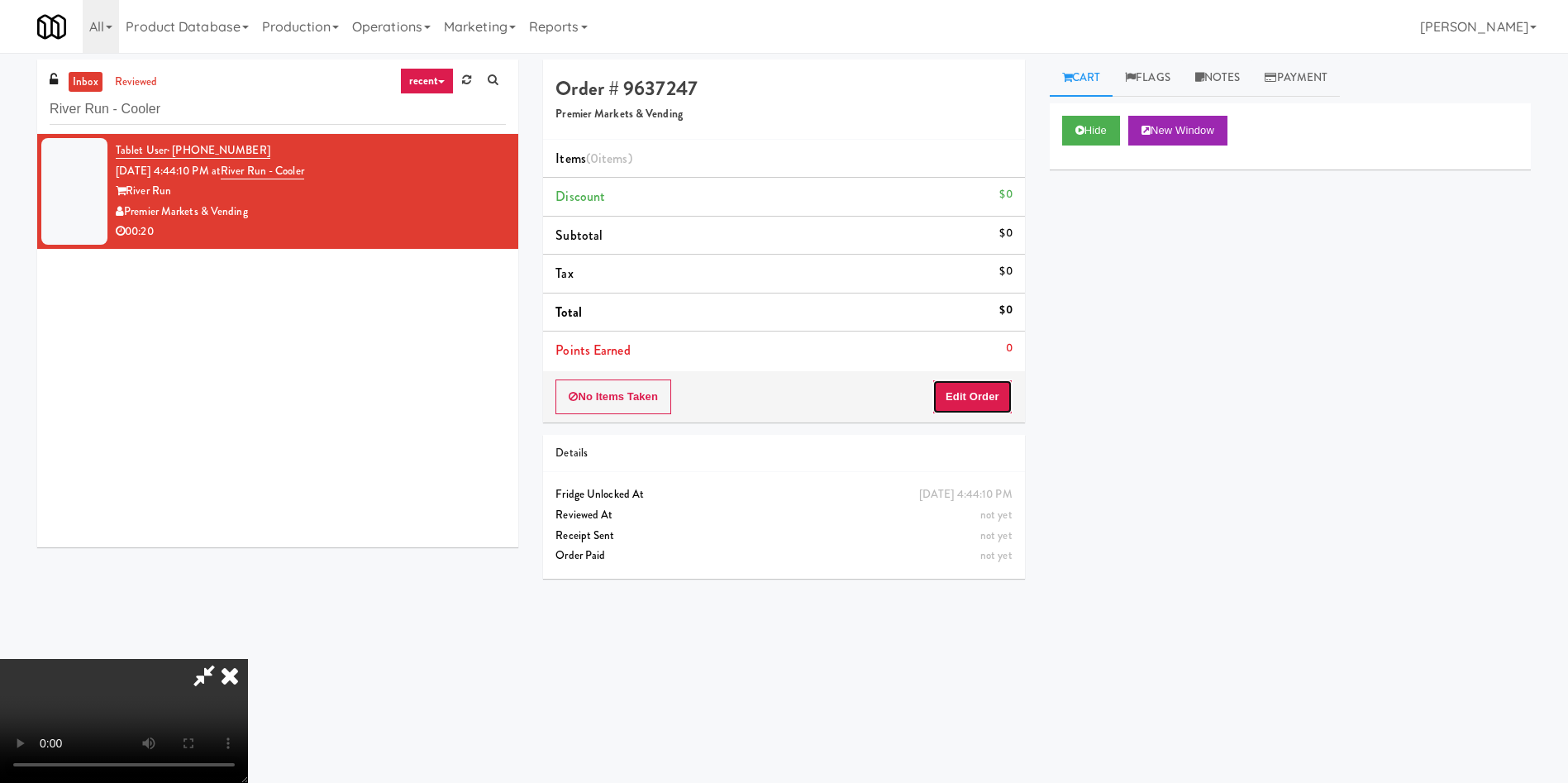
click at [982, 381] on button "Edit Order" at bounding box center [972, 396] width 80 height 34
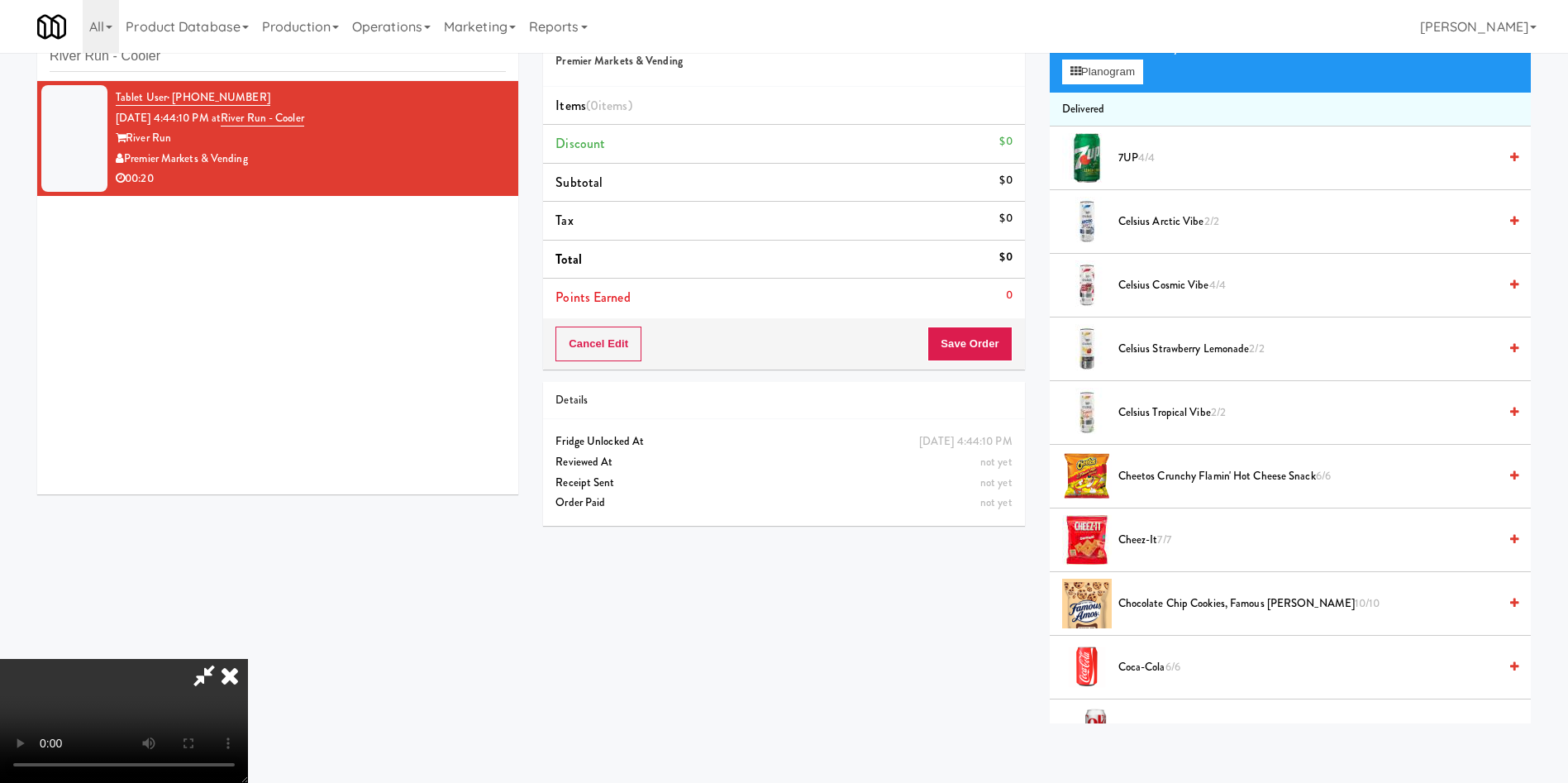
scroll to position [248, 0]
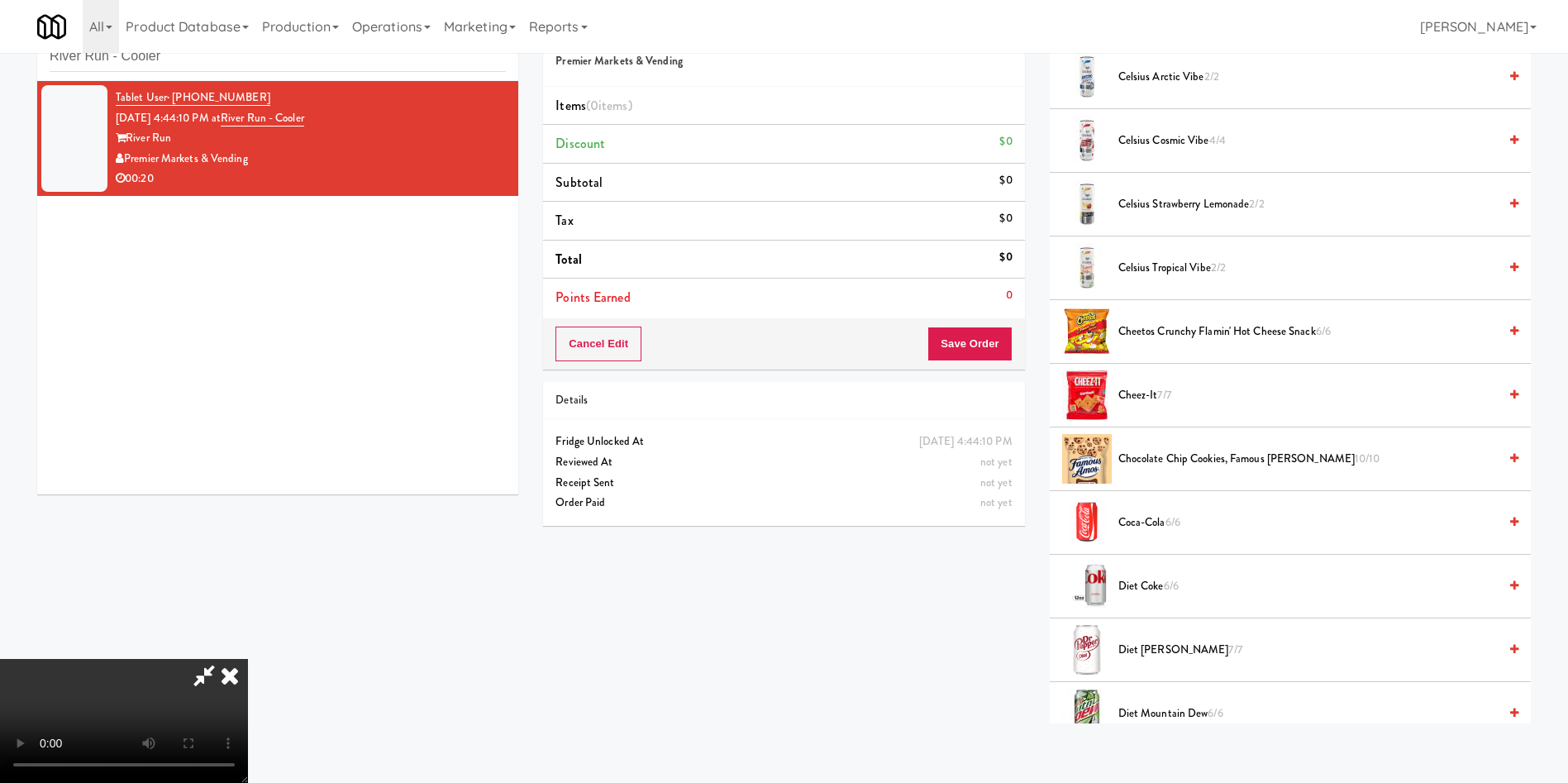
click at [1170, 397] on span "7/7" at bounding box center [1163, 394] width 13 height 16
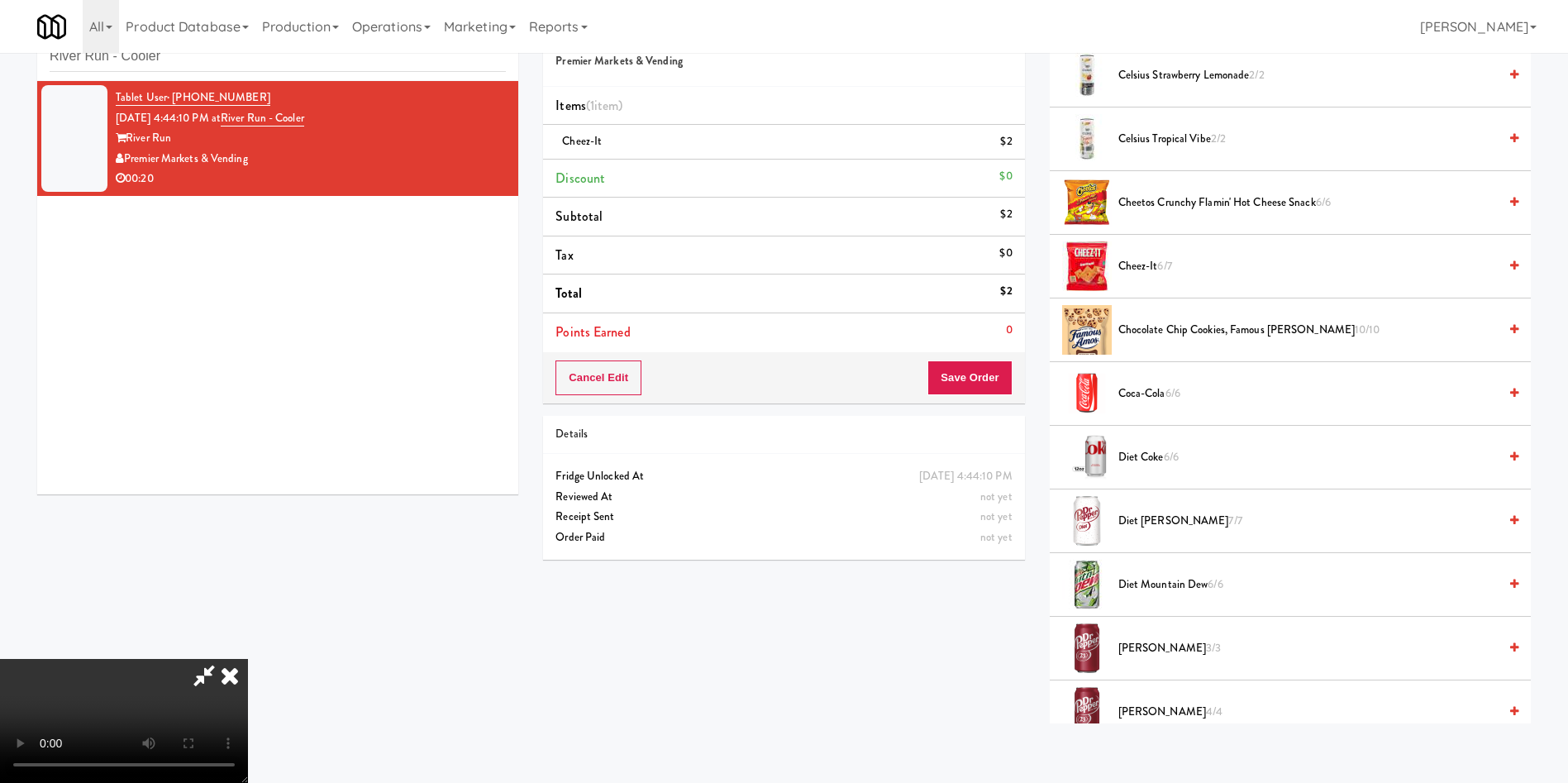
scroll to position [372, 0]
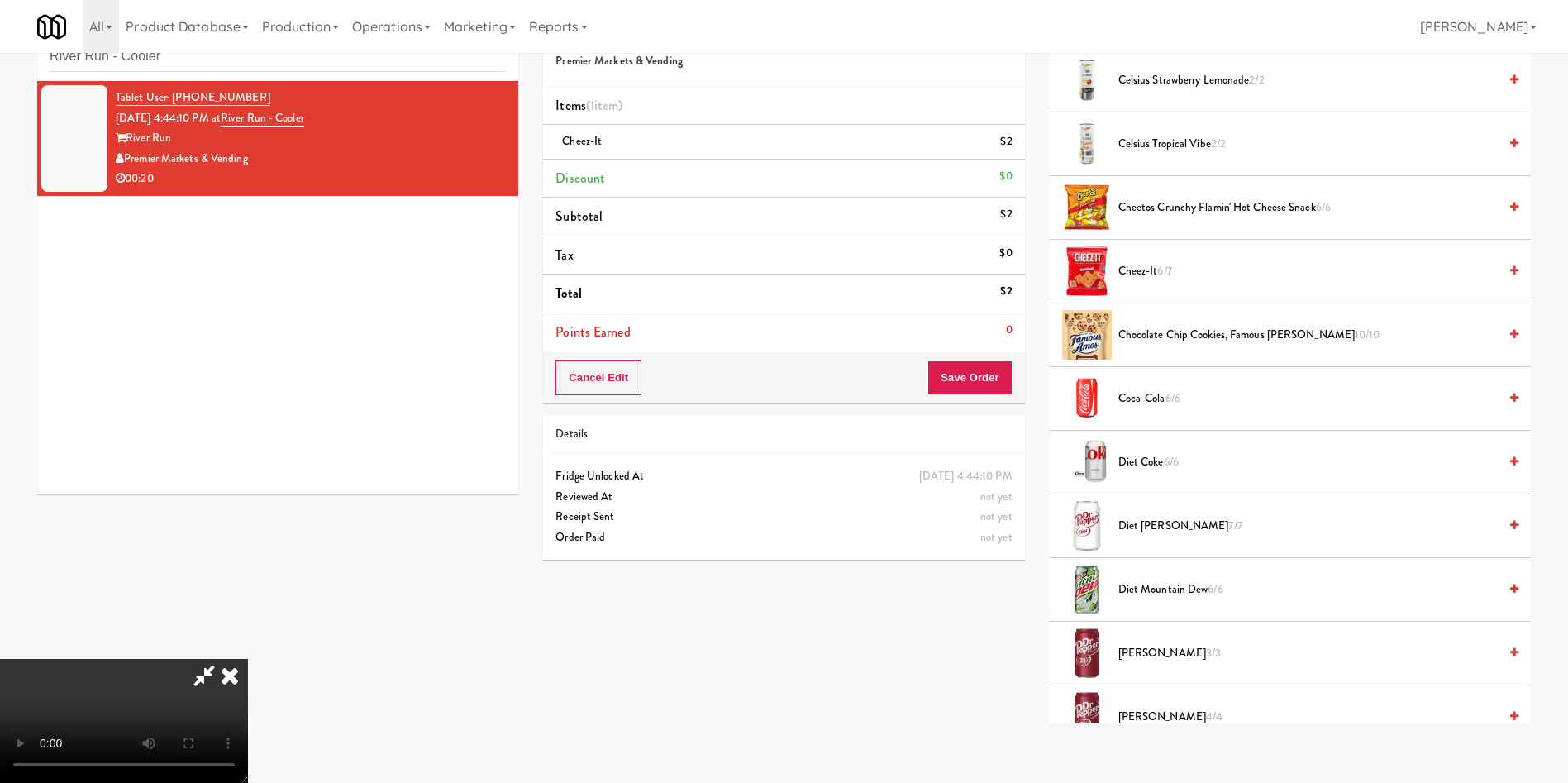
click at [1130, 274] on span "Cheez-It 6/7" at bounding box center [1307, 272] width 379 height 20
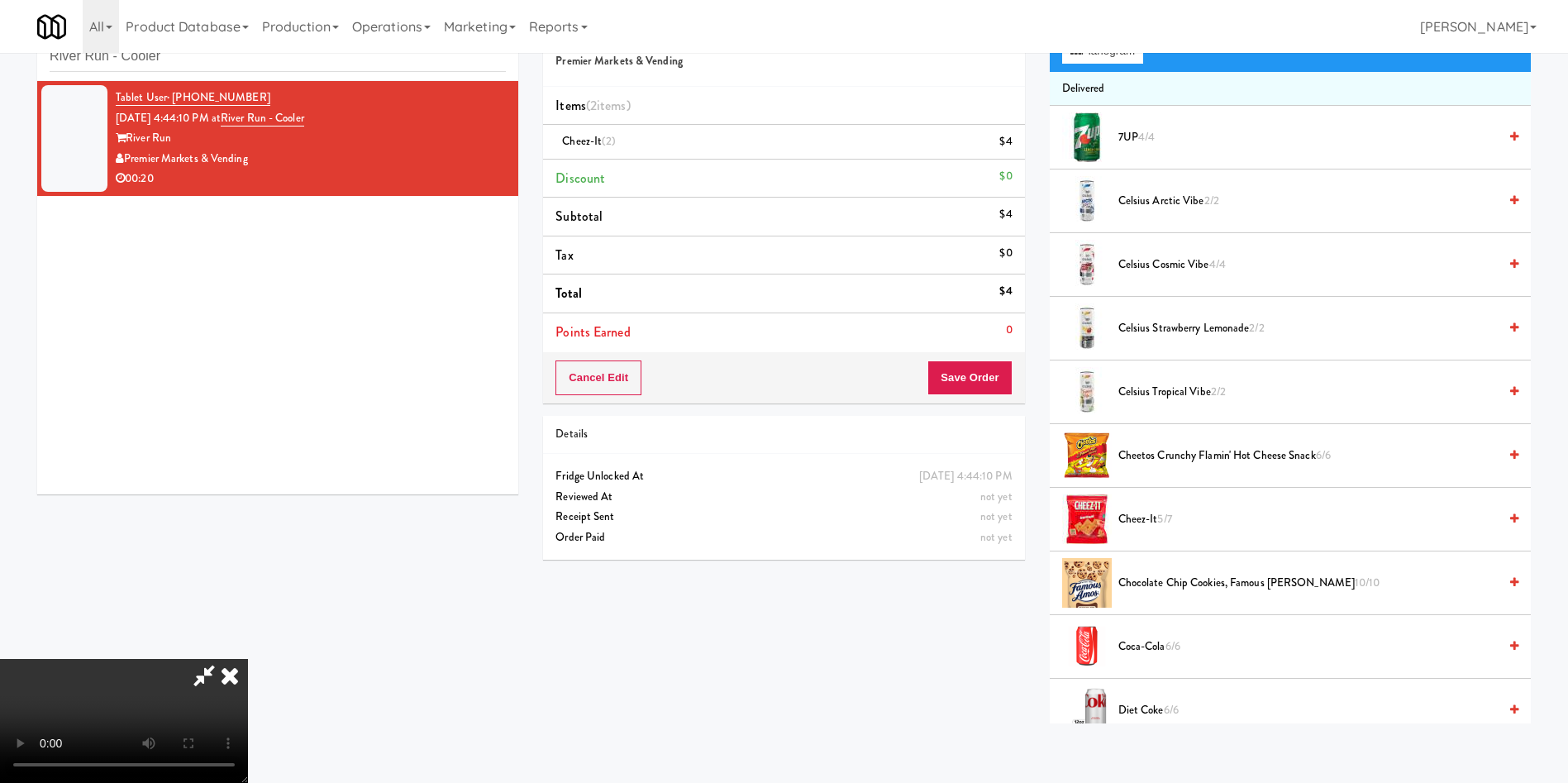
scroll to position [243, 0]
click at [248, 659] on video at bounding box center [123, 721] width 248 height 124
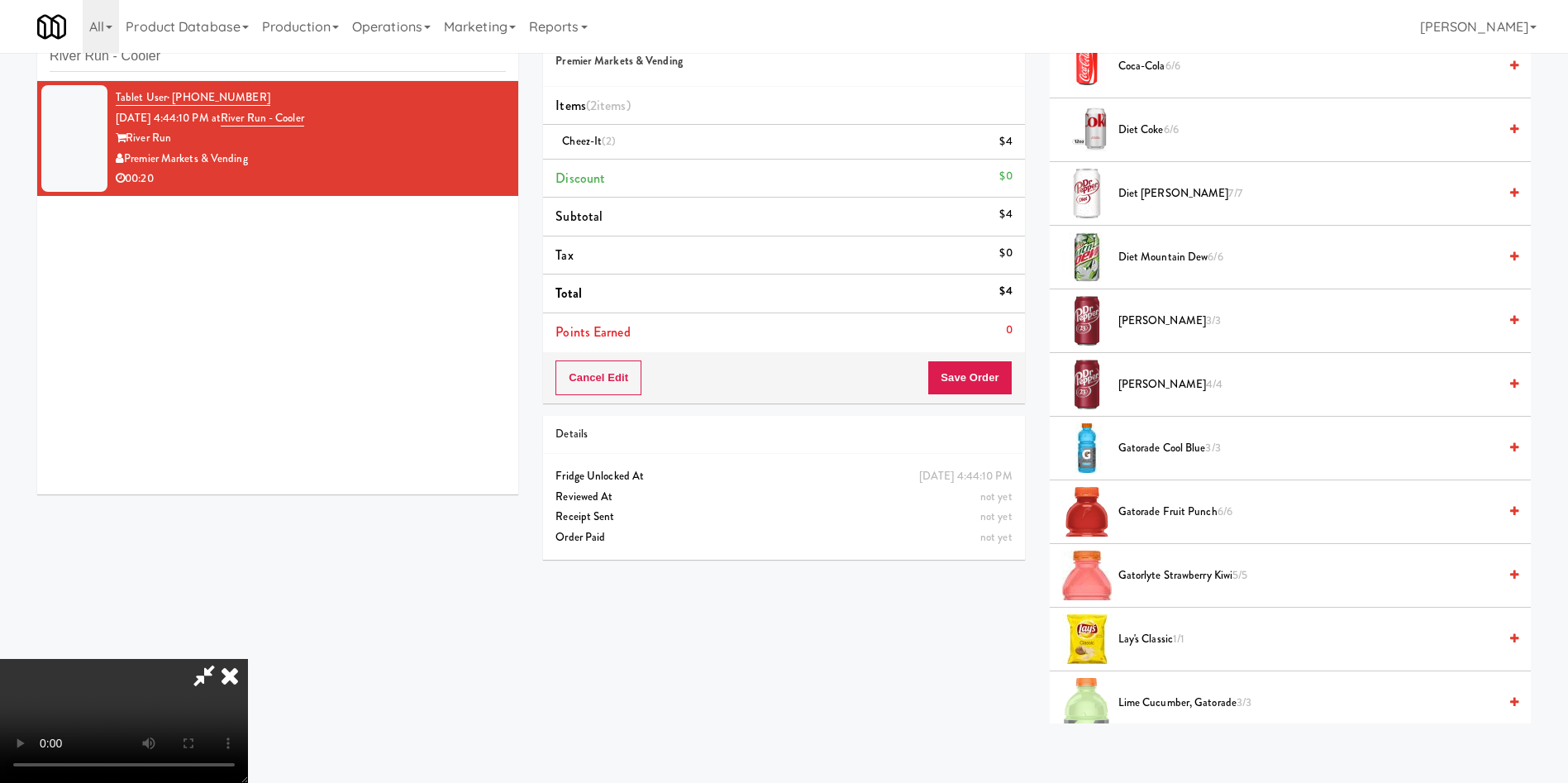
scroll to position [744, 0]
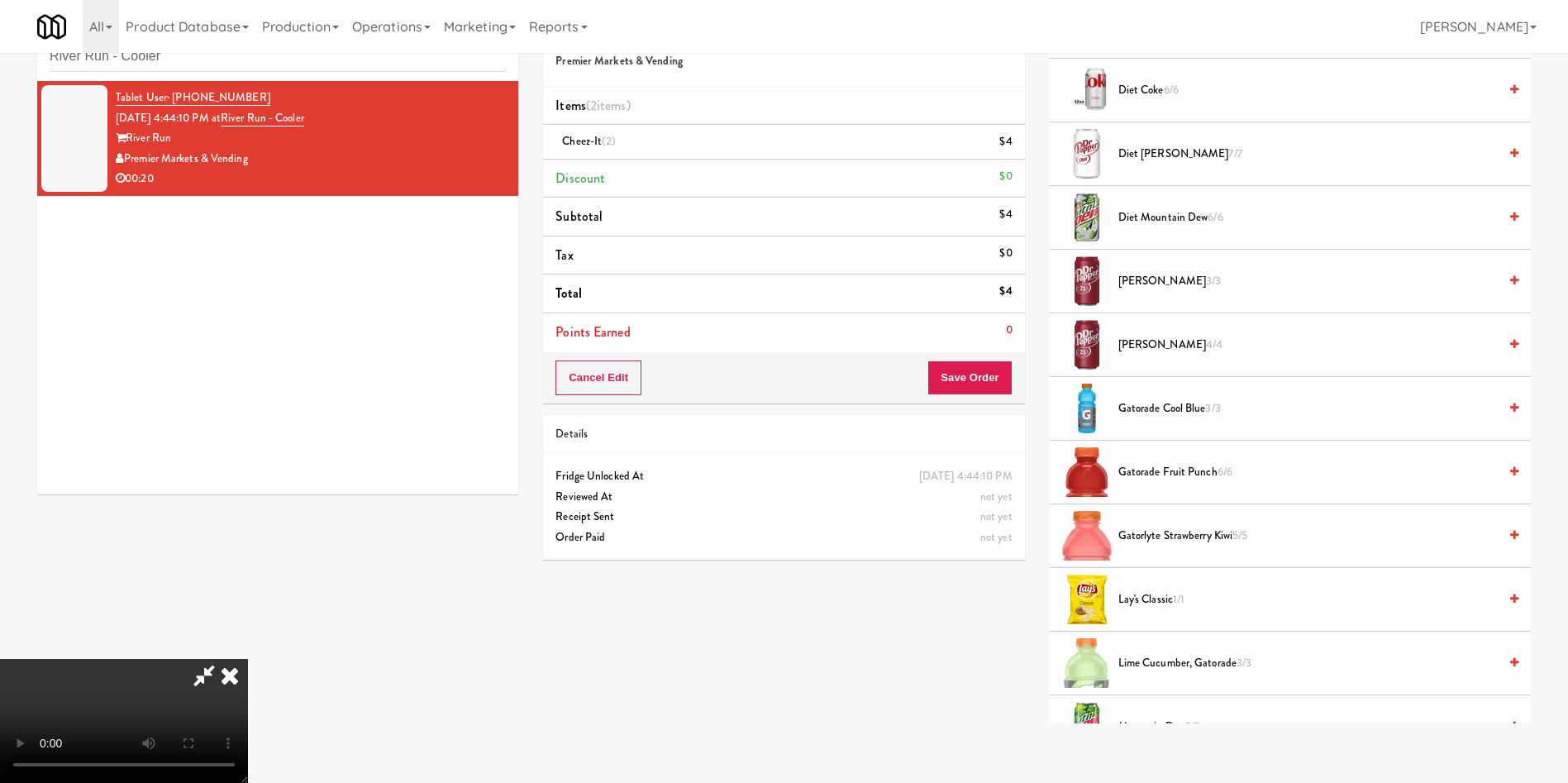
click at [1140, 467] on span "Gatorade Fruit Punch 6/6" at bounding box center [1307, 472] width 379 height 20
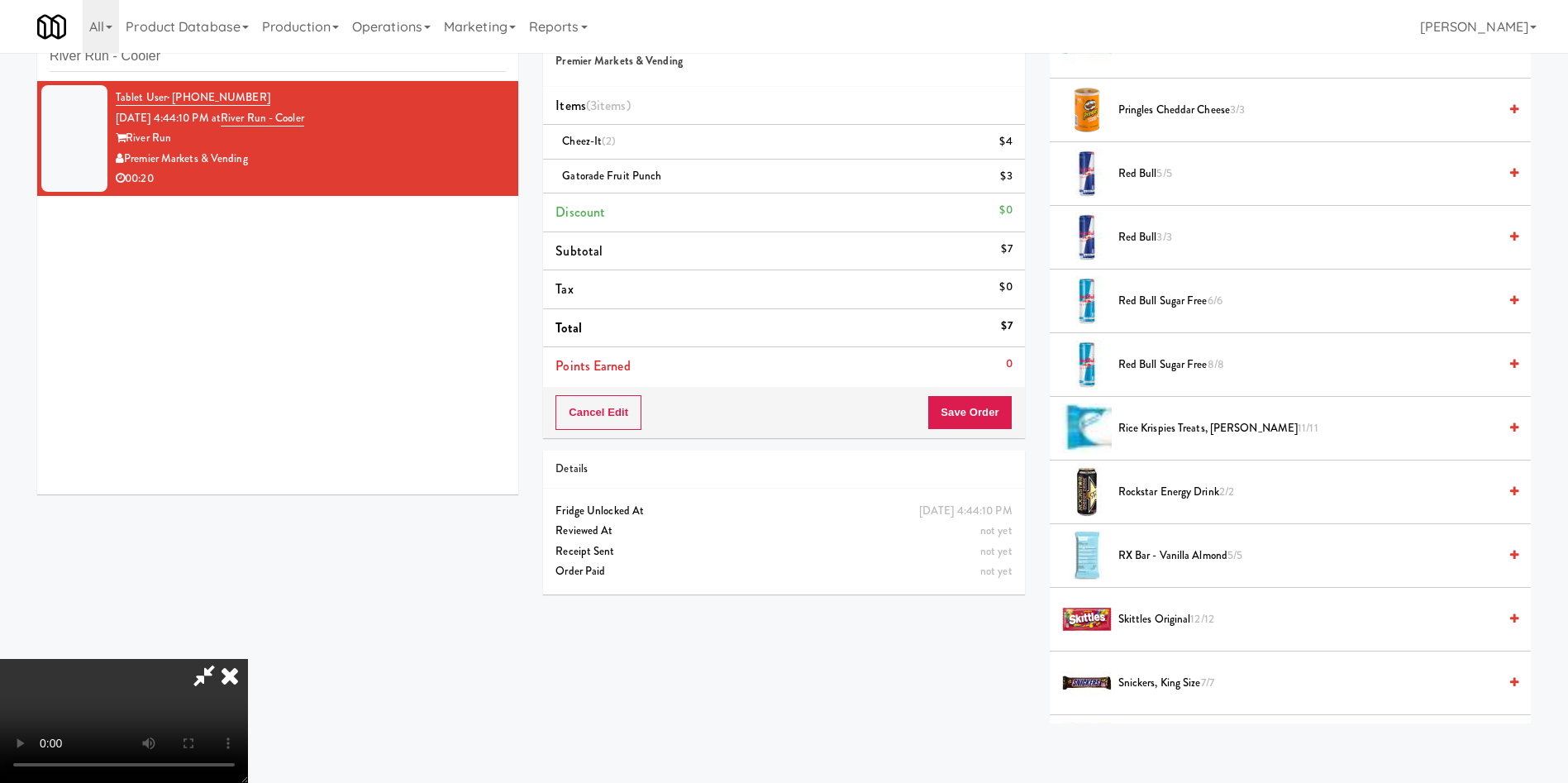
scroll to position [243, 0]
click at [995, 432] on div "Cancel Edit Save Order" at bounding box center [783, 412] width 482 height 51
click at [983, 402] on button "Save Order" at bounding box center [970, 412] width 84 height 34
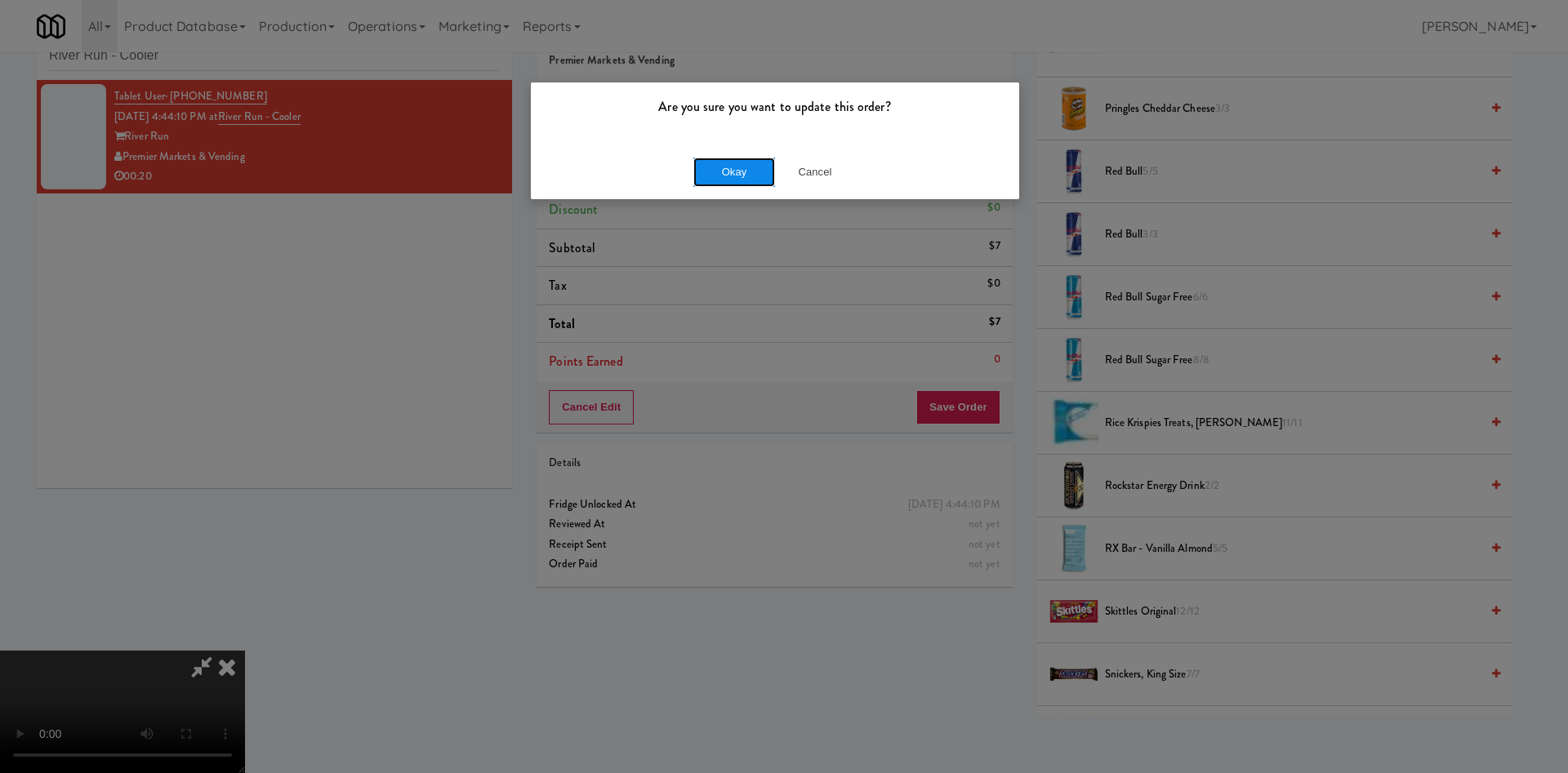
click at [770, 169] on button "Okay" at bounding box center [733, 172] width 82 height 29
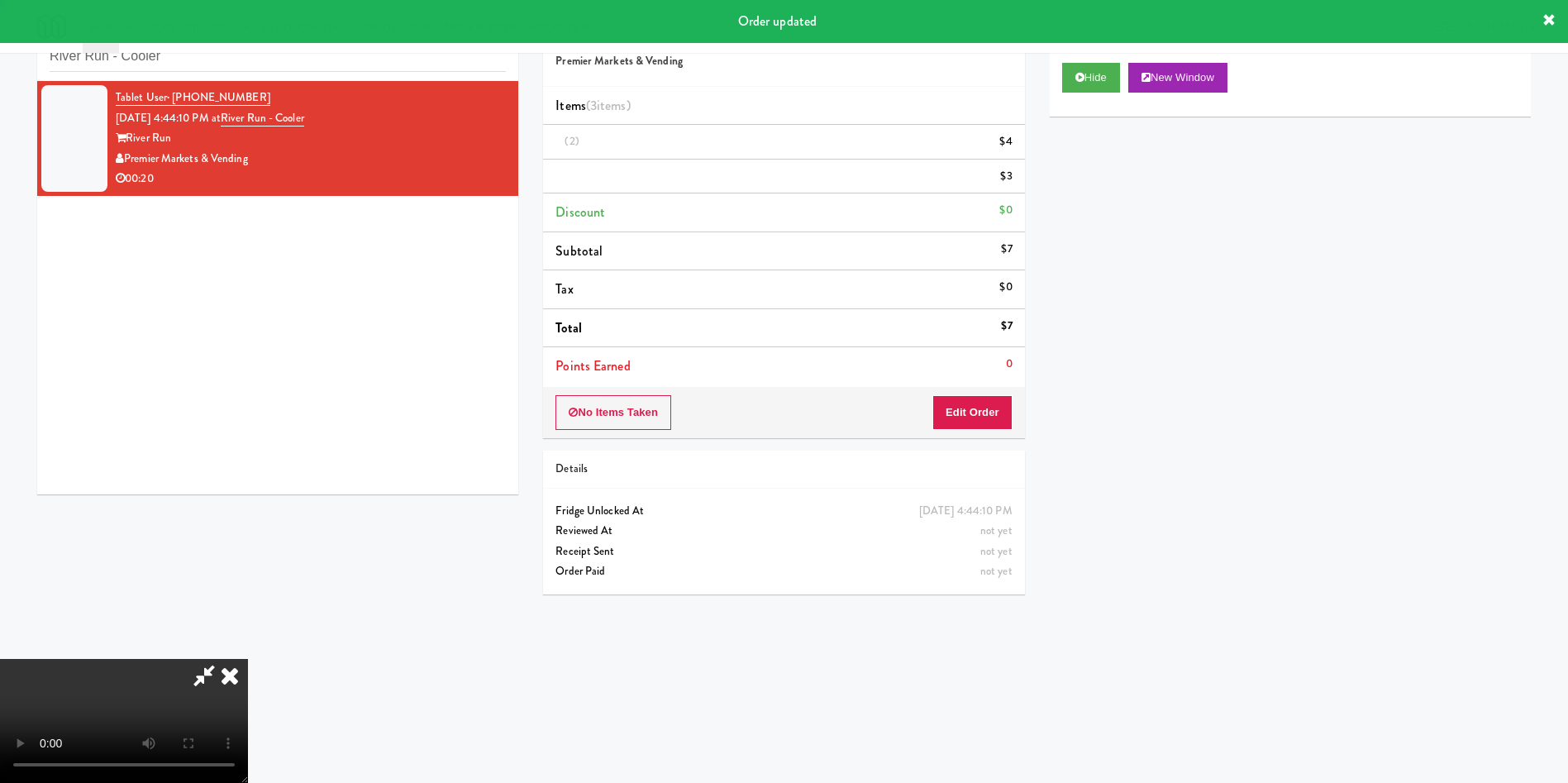
scroll to position [0, 0]
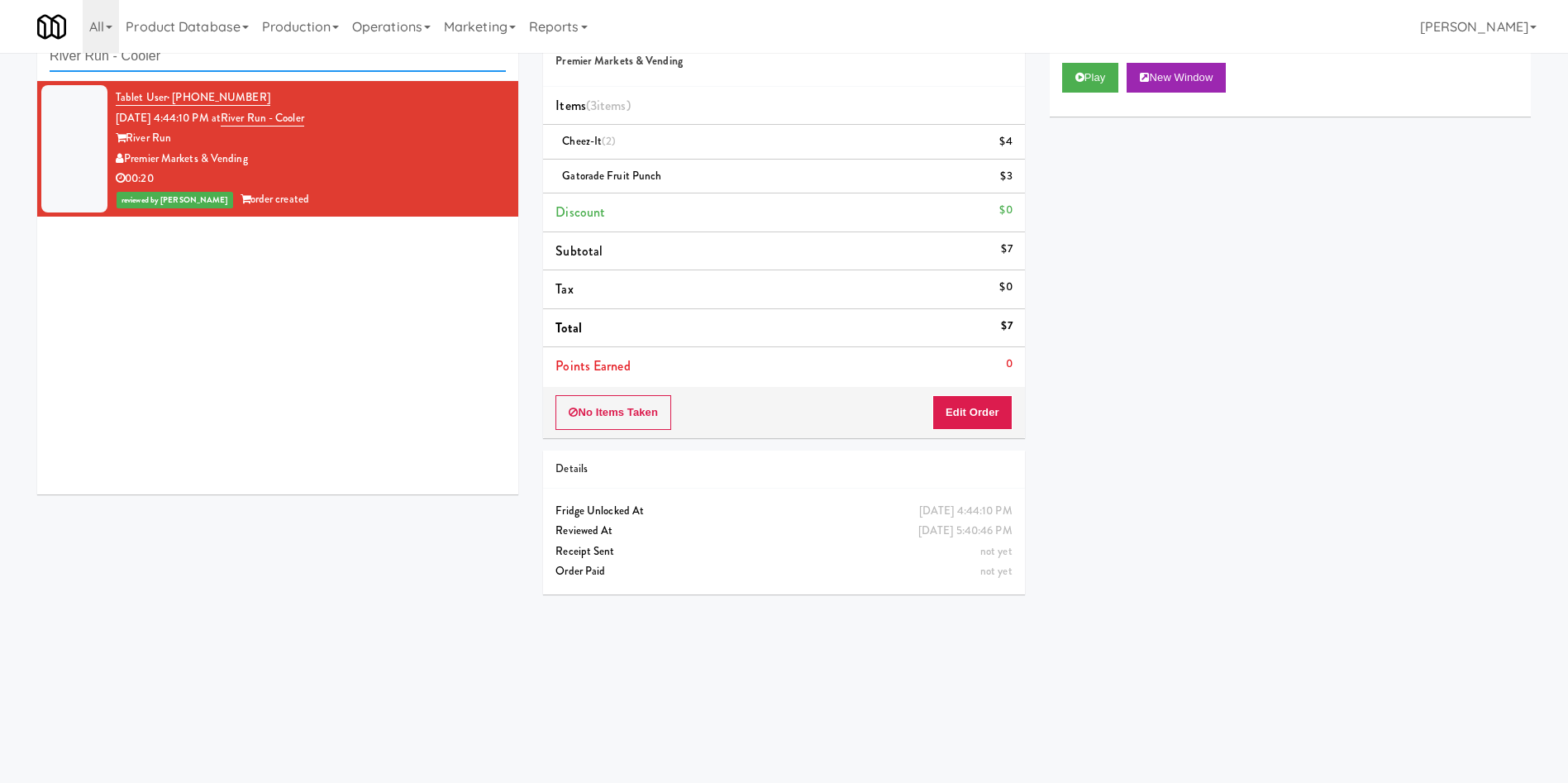
drag, startPoint x: 286, startPoint y: 68, endPoint x: 0, endPoint y: 4, distance: 293.1
click at [0, 4] on body "Are you sure you want to update this order? Okay Cancel Okay Are you sure you w…" at bounding box center [784, 392] width 1568 height 783
paste input "Ellicott House - Pantry"
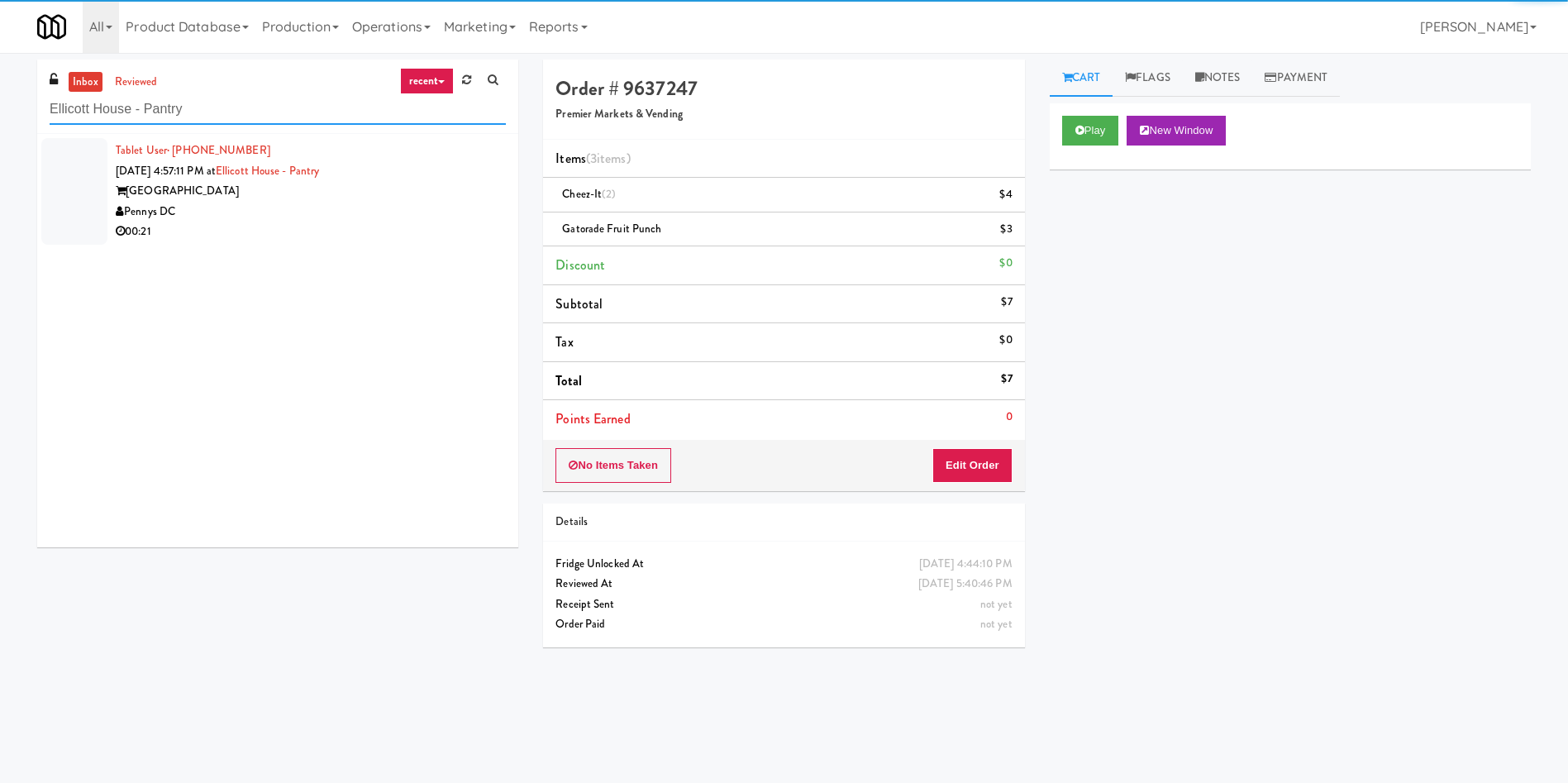
type input "Ellicott House - Pantry"
click at [54, 193] on div at bounding box center [74, 191] width 66 height 107
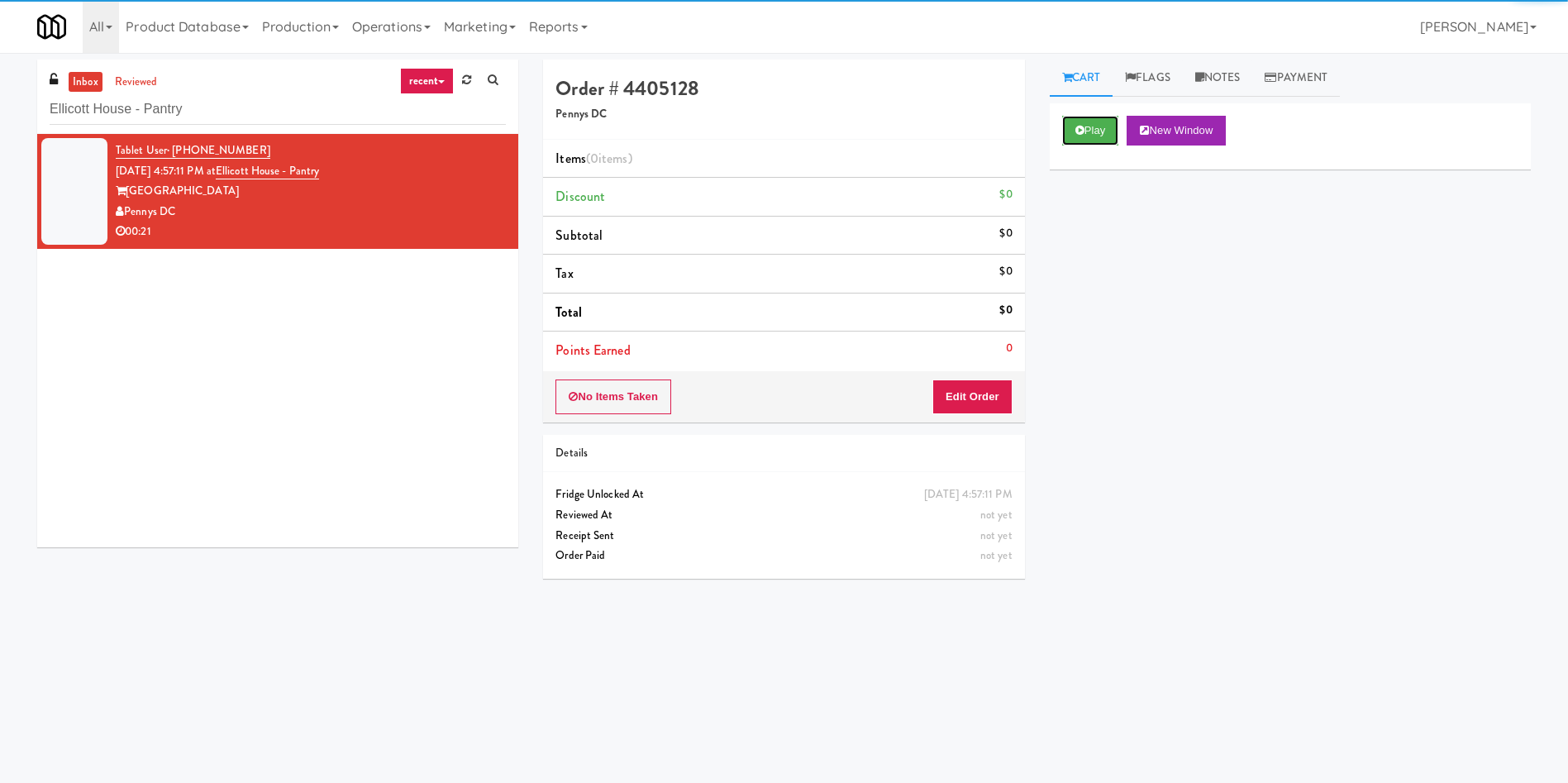
drag, startPoint x: 1107, startPoint y: 135, endPoint x: 1065, endPoint y: 219, distance: 93.9
click at [1104, 135] on button "Play" at bounding box center [1090, 131] width 57 height 30
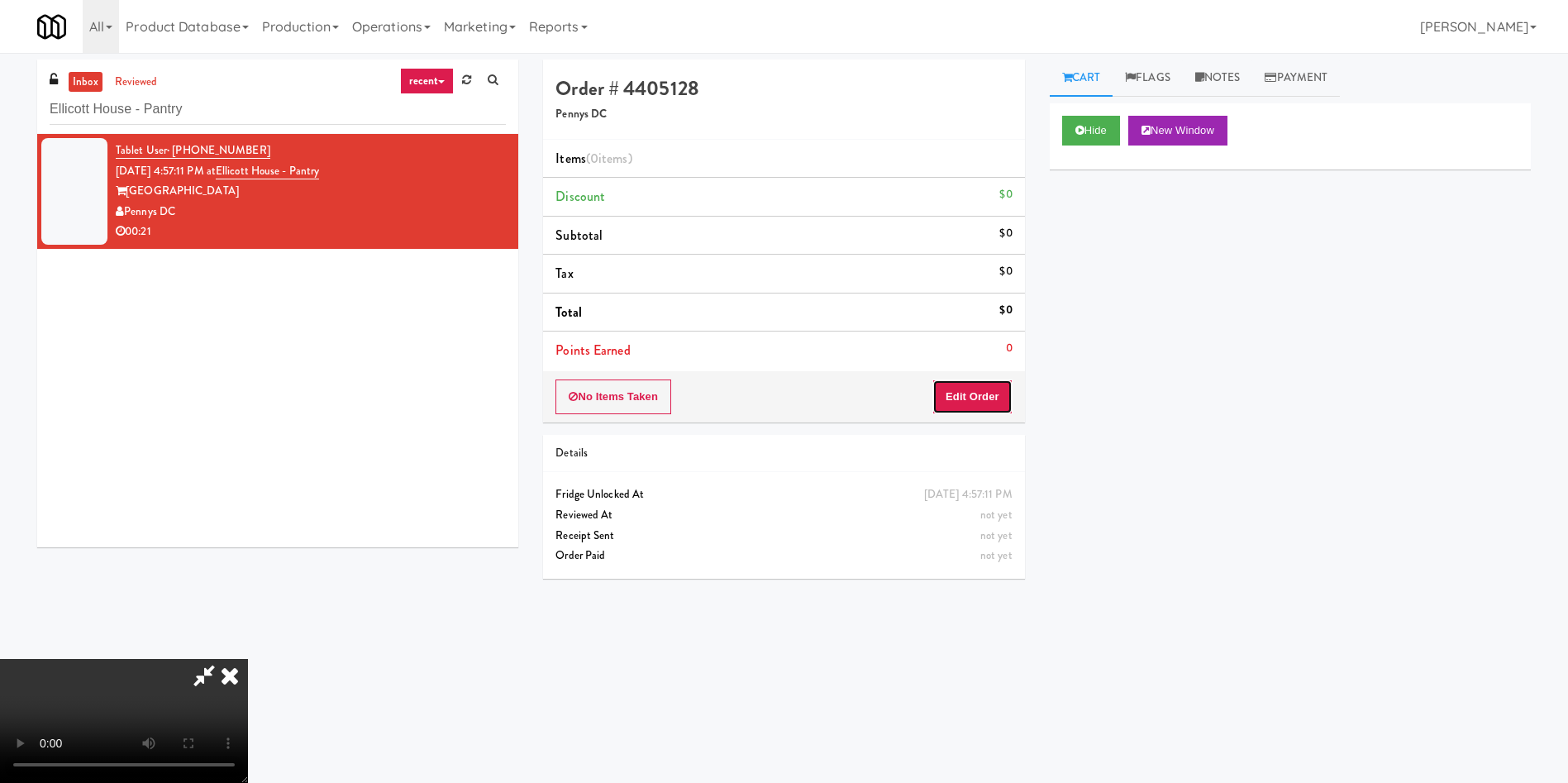
click at [964, 392] on button "Edit Order" at bounding box center [972, 396] width 80 height 34
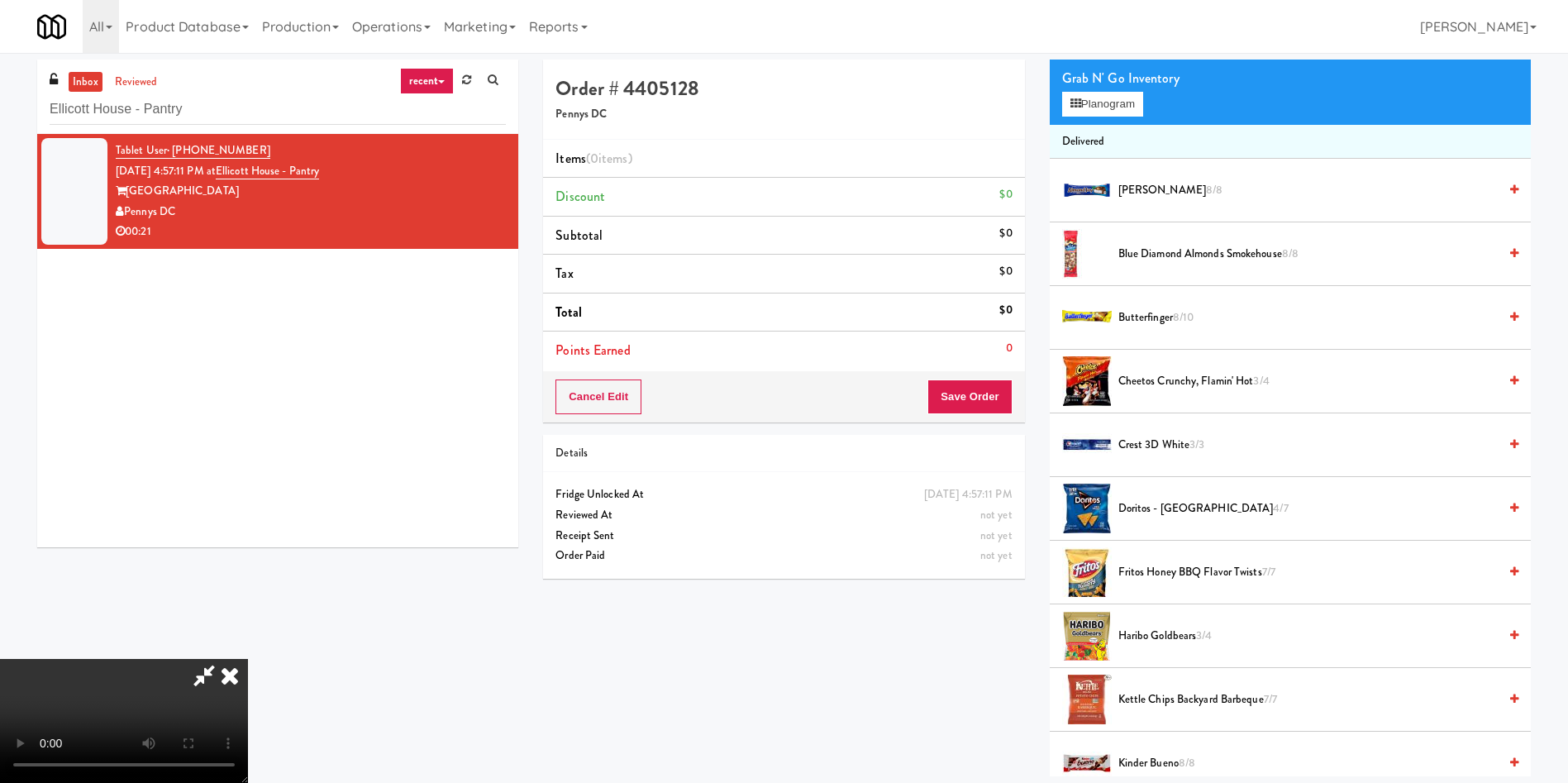
scroll to position [119, 0]
click at [248, 659] on video at bounding box center [123, 721] width 248 height 124
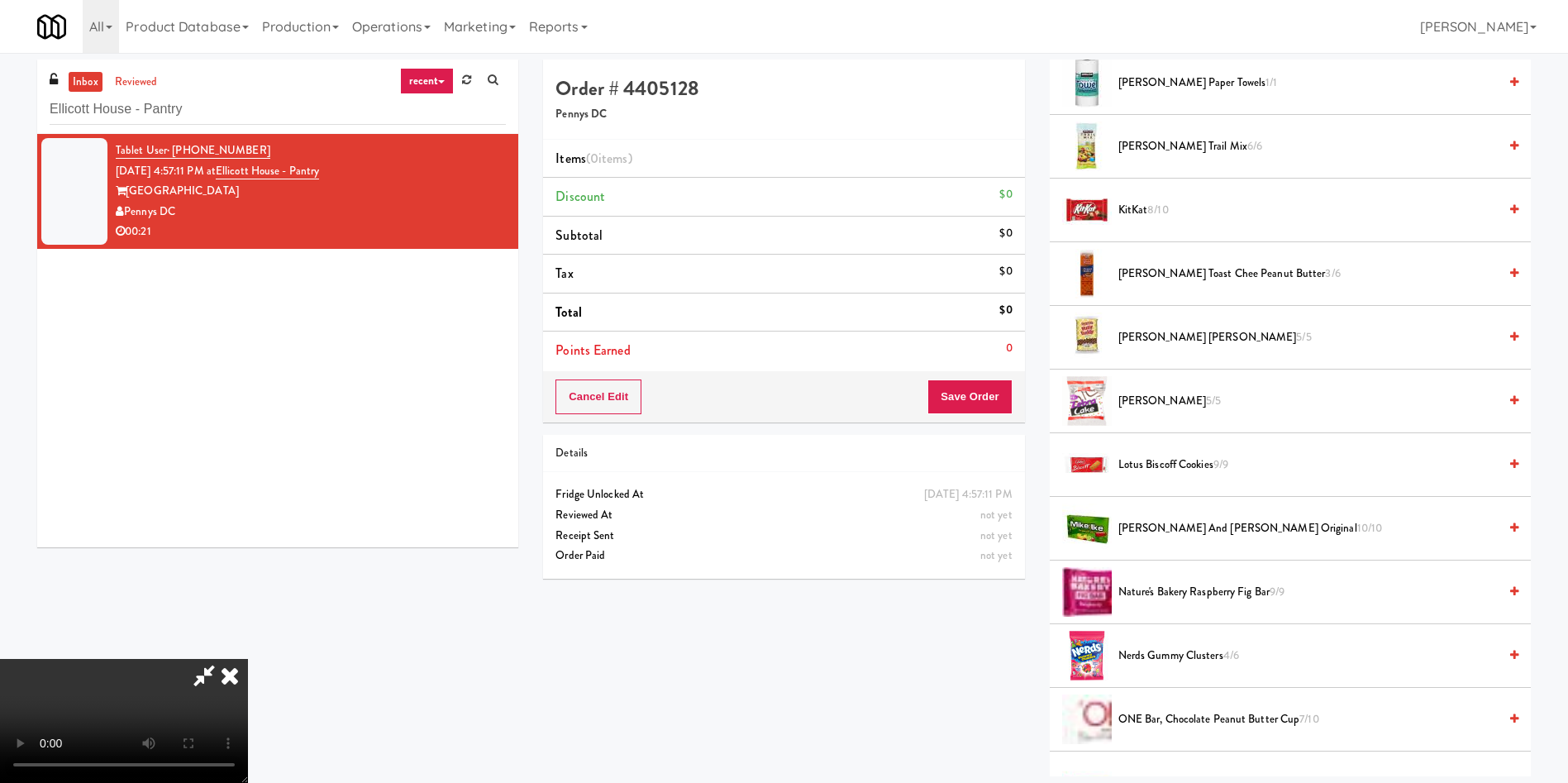
scroll to position [1364, 0]
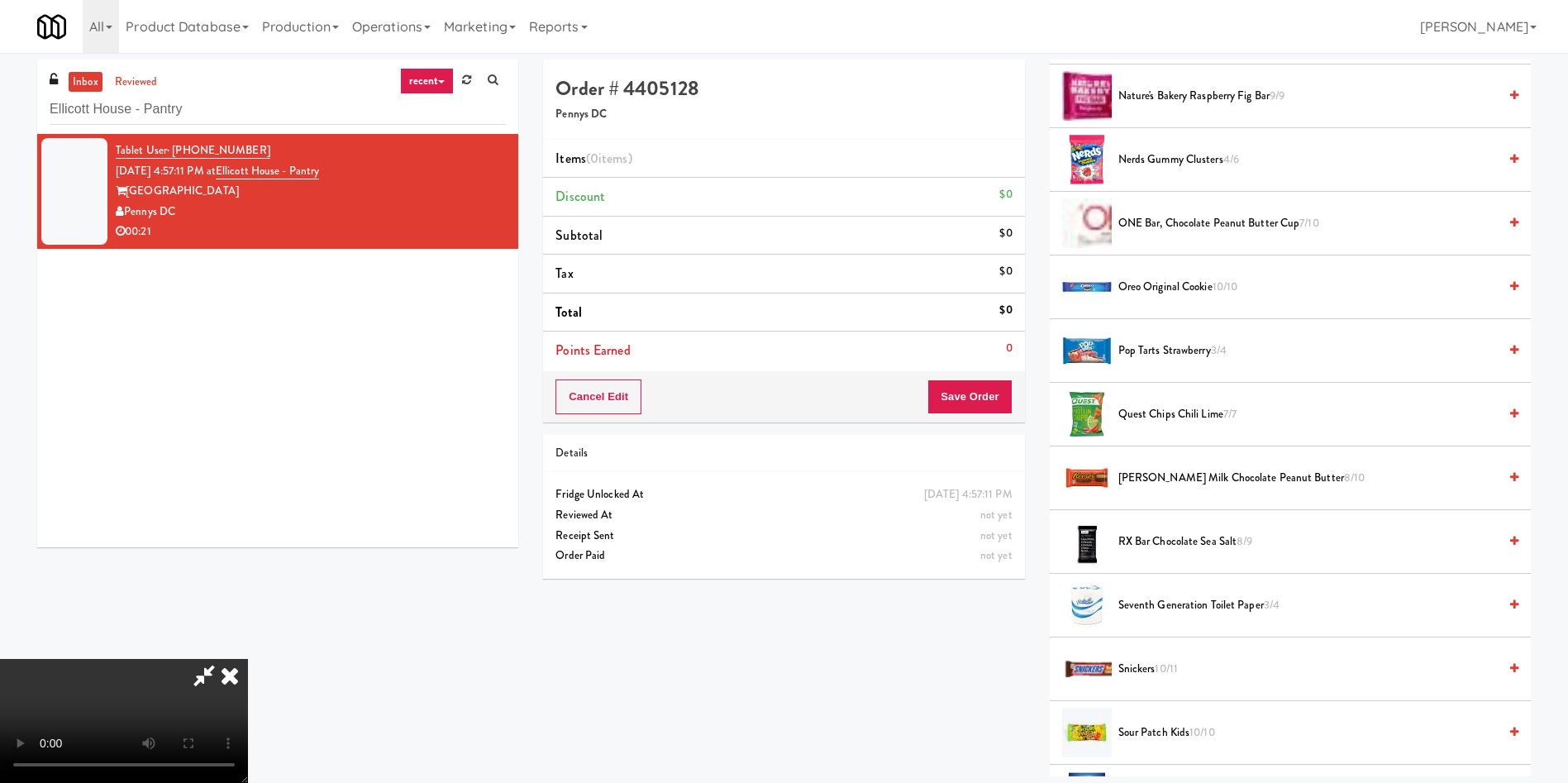
click at [1172, 292] on span "Oreo Original Cookie 10/10" at bounding box center [1307, 287] width 379 height 20
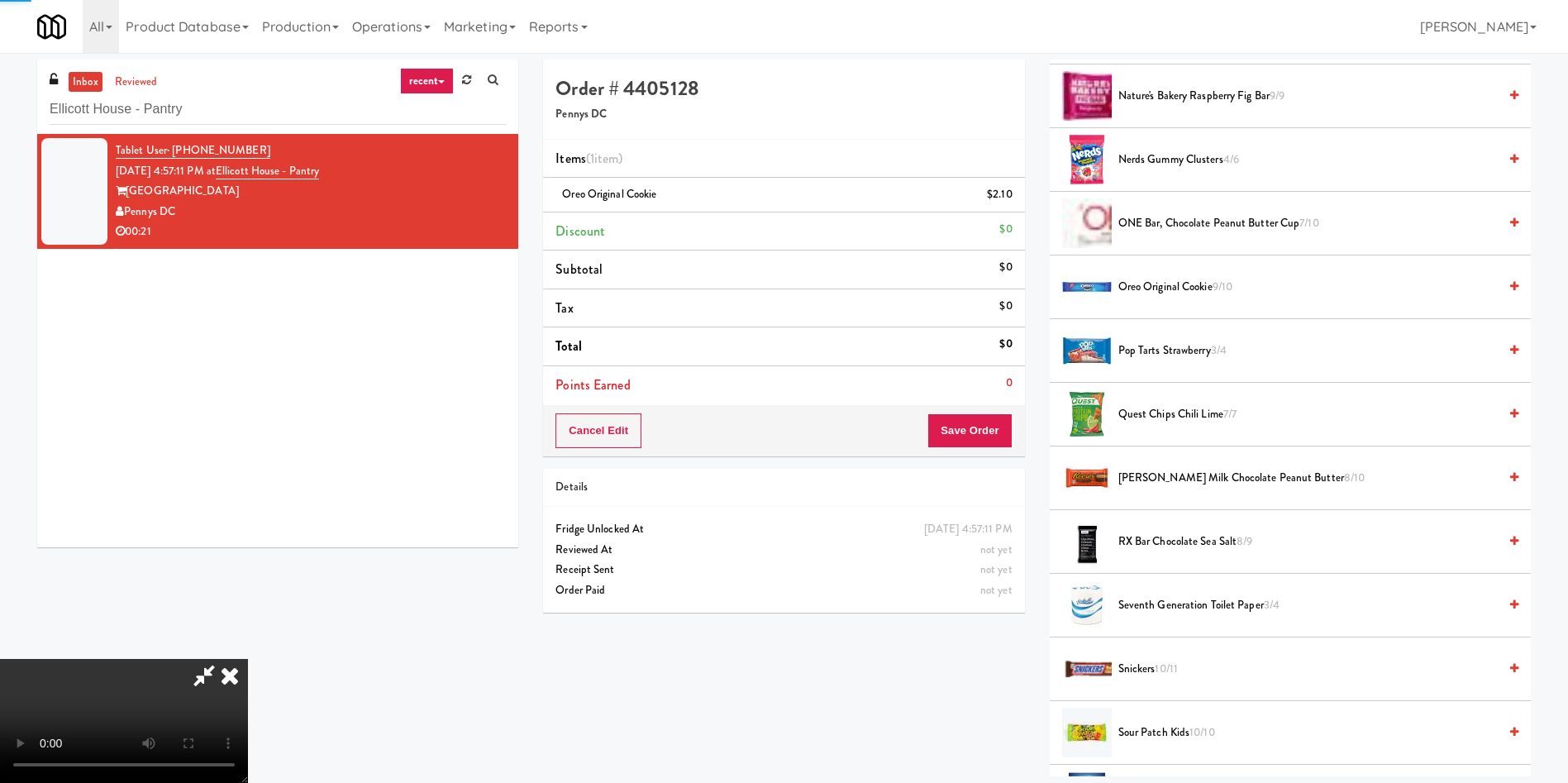
click at [248, 659] on video at bounding box center [123, 721] width 248 height 124
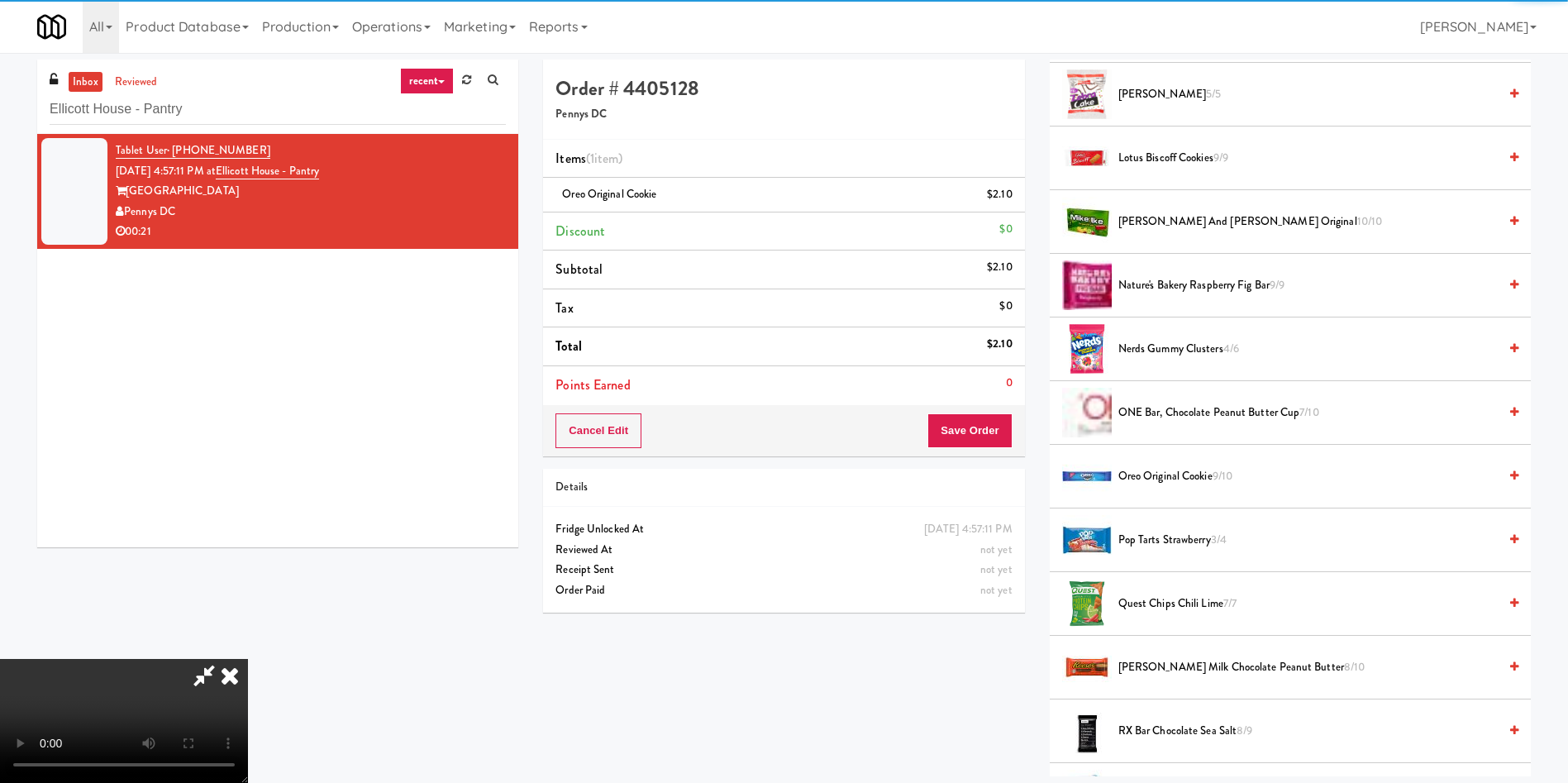
scroll to position [1116, 0]
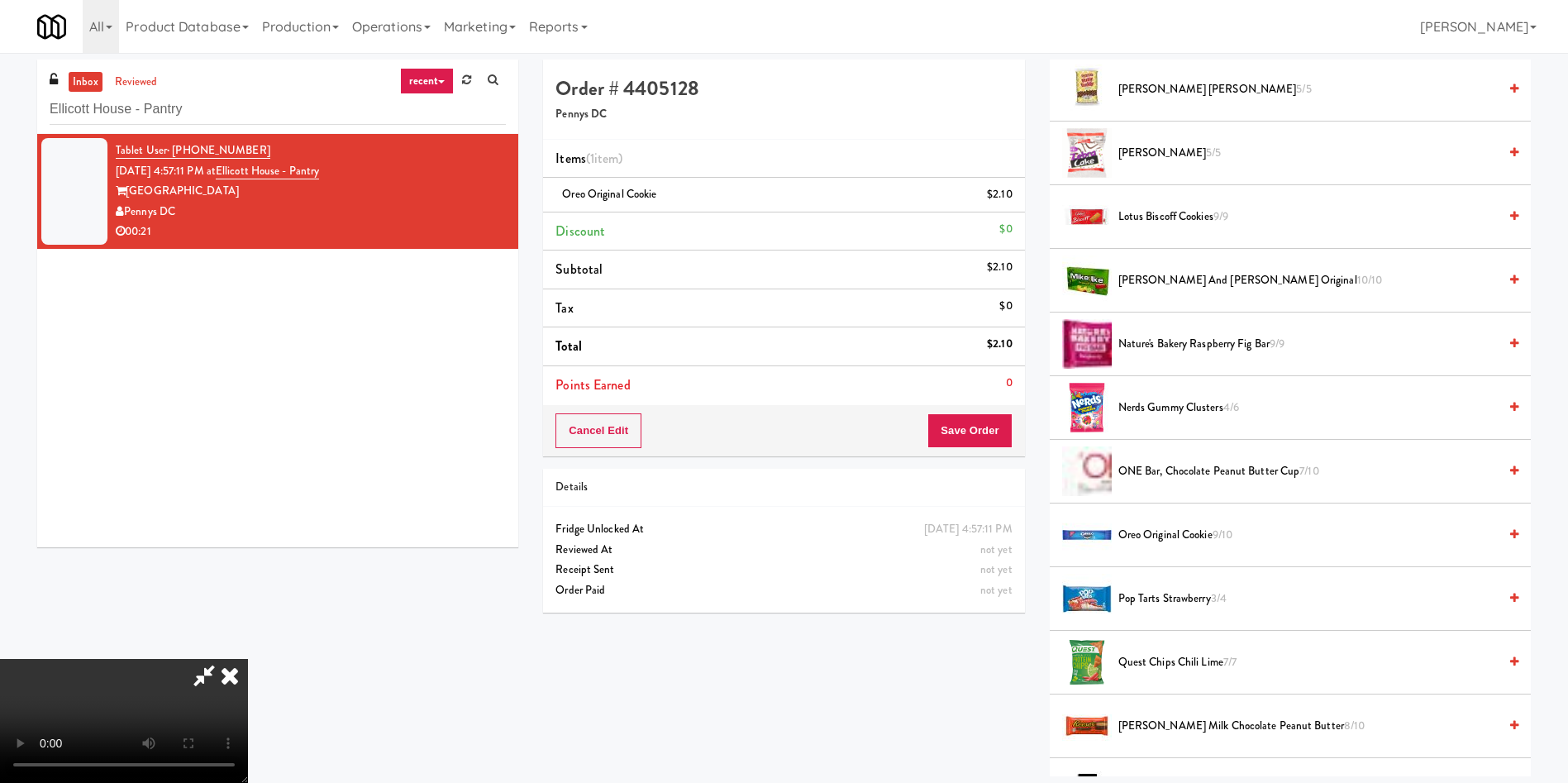
click at [248, 659] on video at bounding box center [123, 721] width 248 height 124
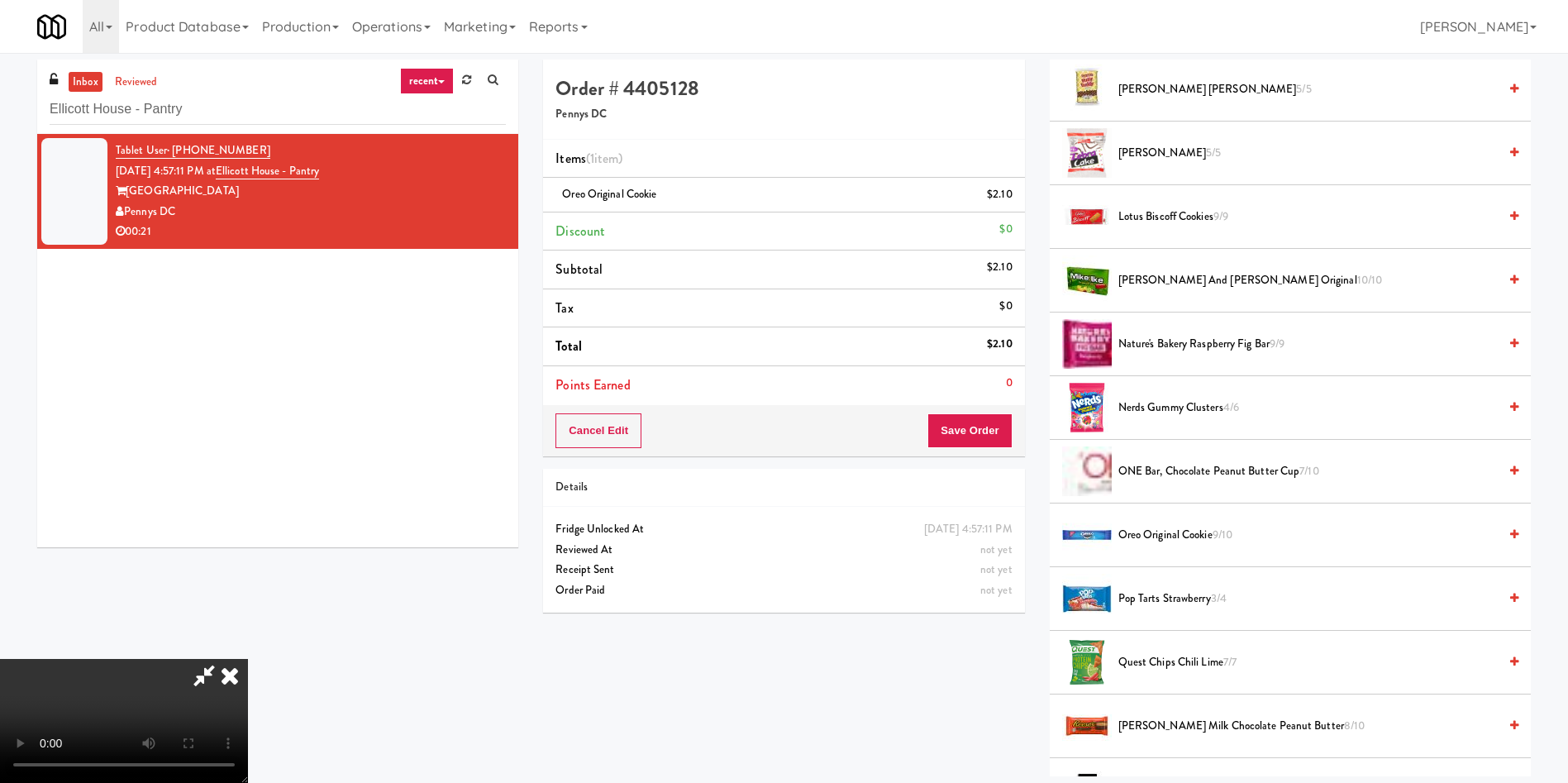
click at [248, 659] on video at bounding box center [123, 721] width 248 height 124
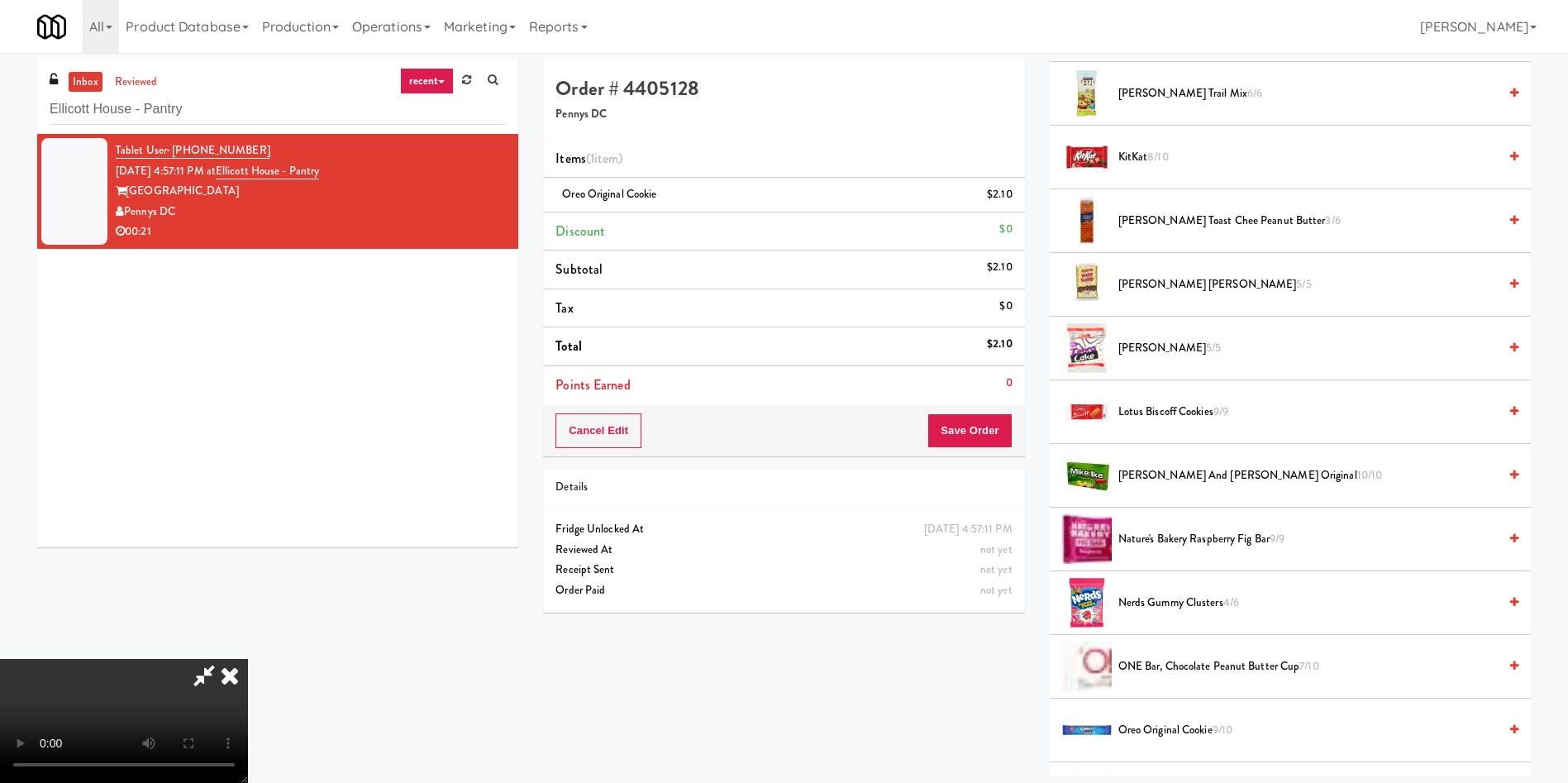
scroll to position [620, 0]
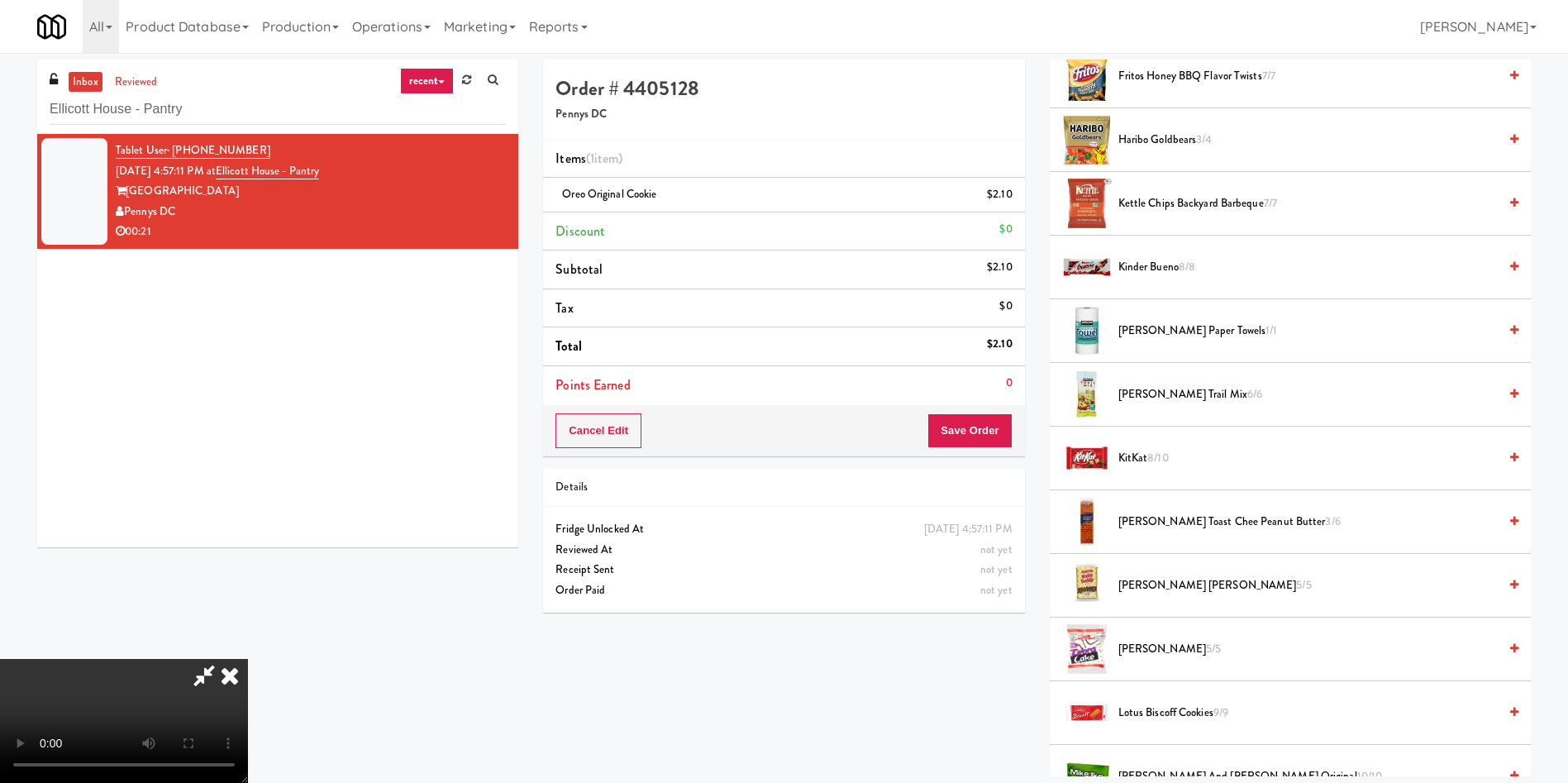
click at [248, 659] on video at bounding box center [123, 721] width 248 height 124
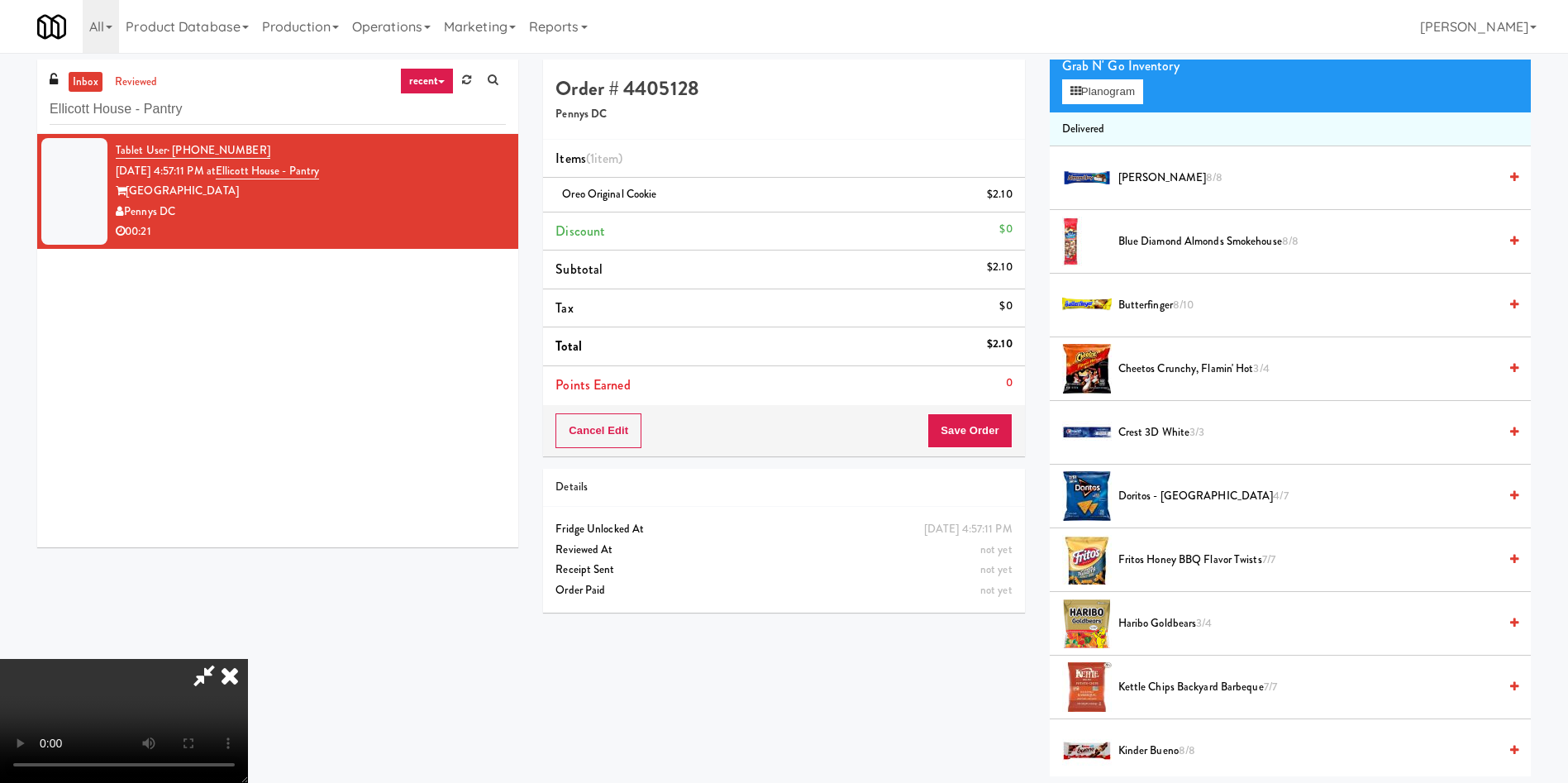
scroll to position [0, 0]
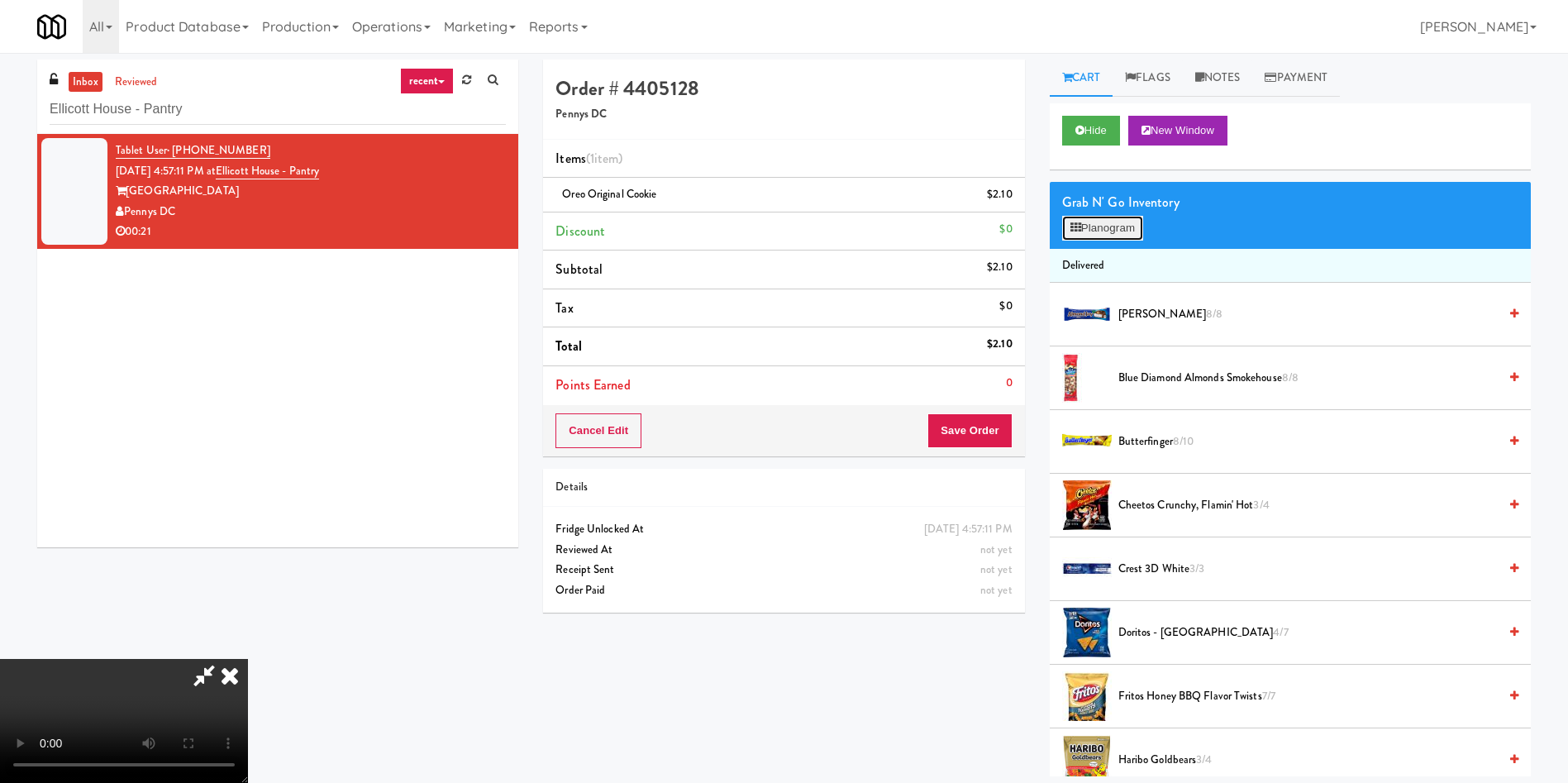
click at [1122, 220] on button "Planogram" at bounding box center [1102, 228] width 81 height 25
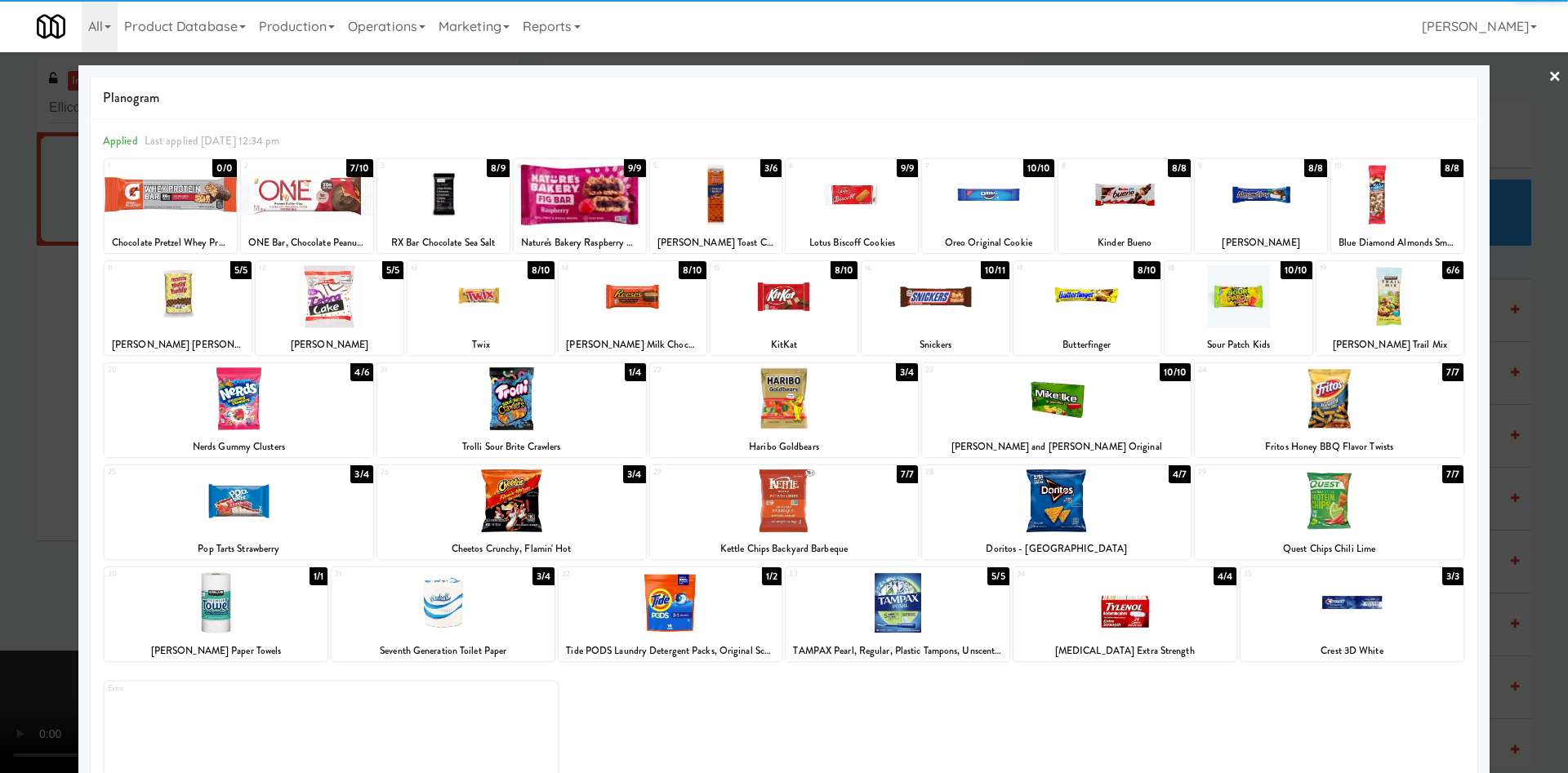
click at [525, 518] on div at bounding box center [511, 500] width 269 height 63
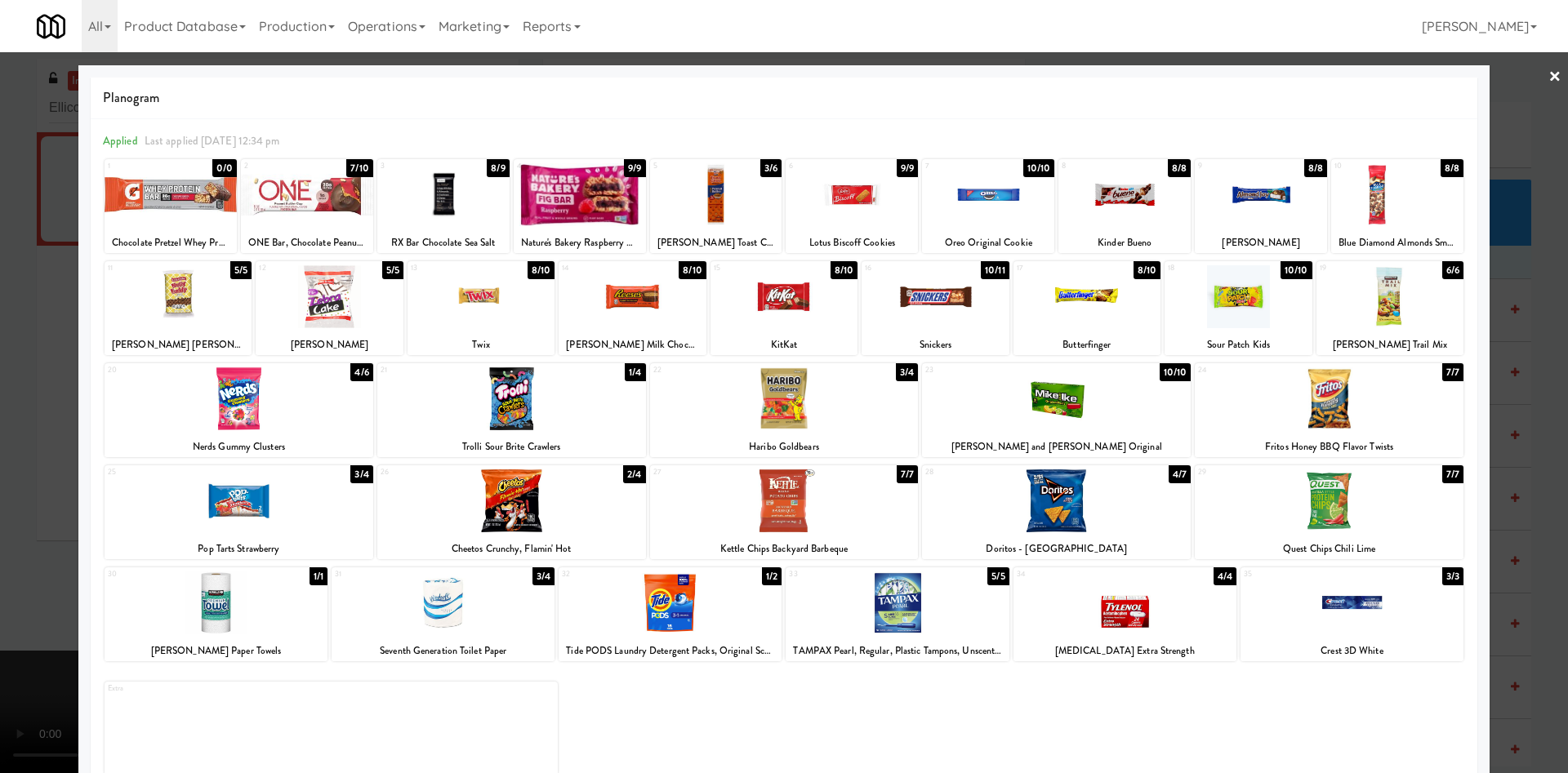
click at [6, 484] on div at bounding box center [784, 386] width 1568 height 773
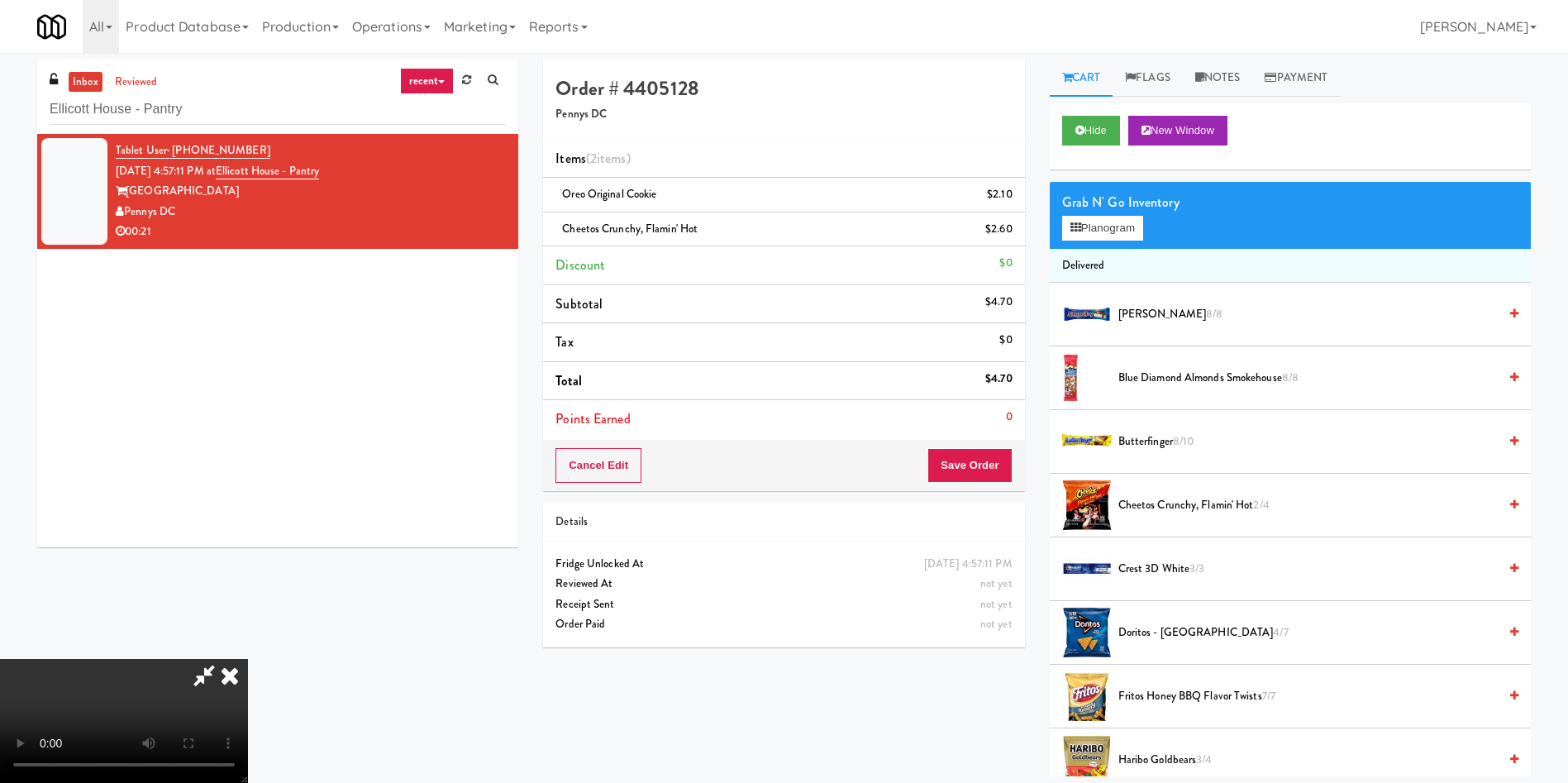
click at [248, 659] on video at bounding box center [123, 721] width 248 height 124
click at [1098, 228] on button "Planogram" at bounding box center [1102, 228] width 81 height 25
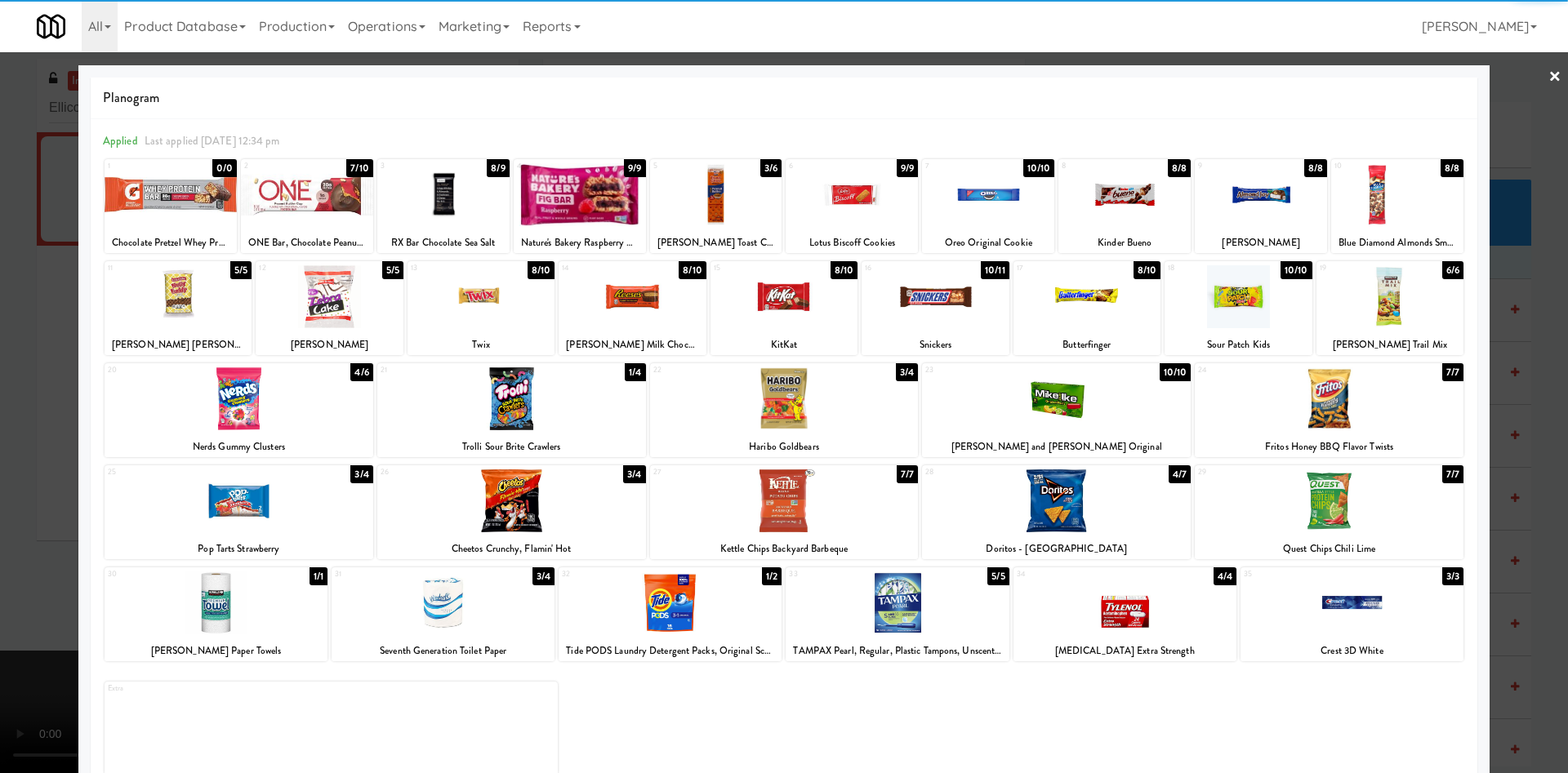
click at [739, 318] on div at bounding box center [784, 297] width 147 height 63
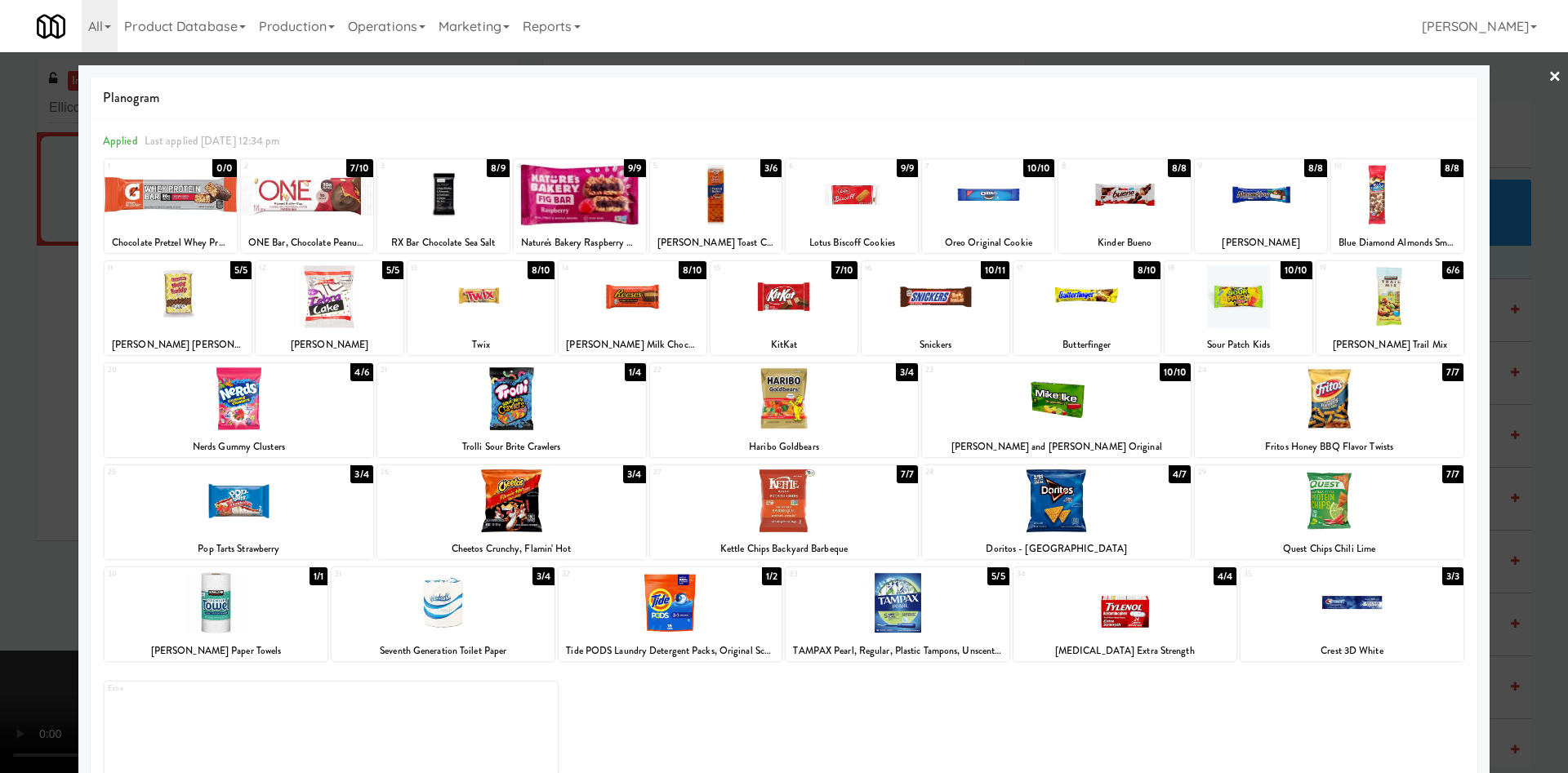
click at [27, 344] on div at bounding box center [784, 386] width 1568 height 773
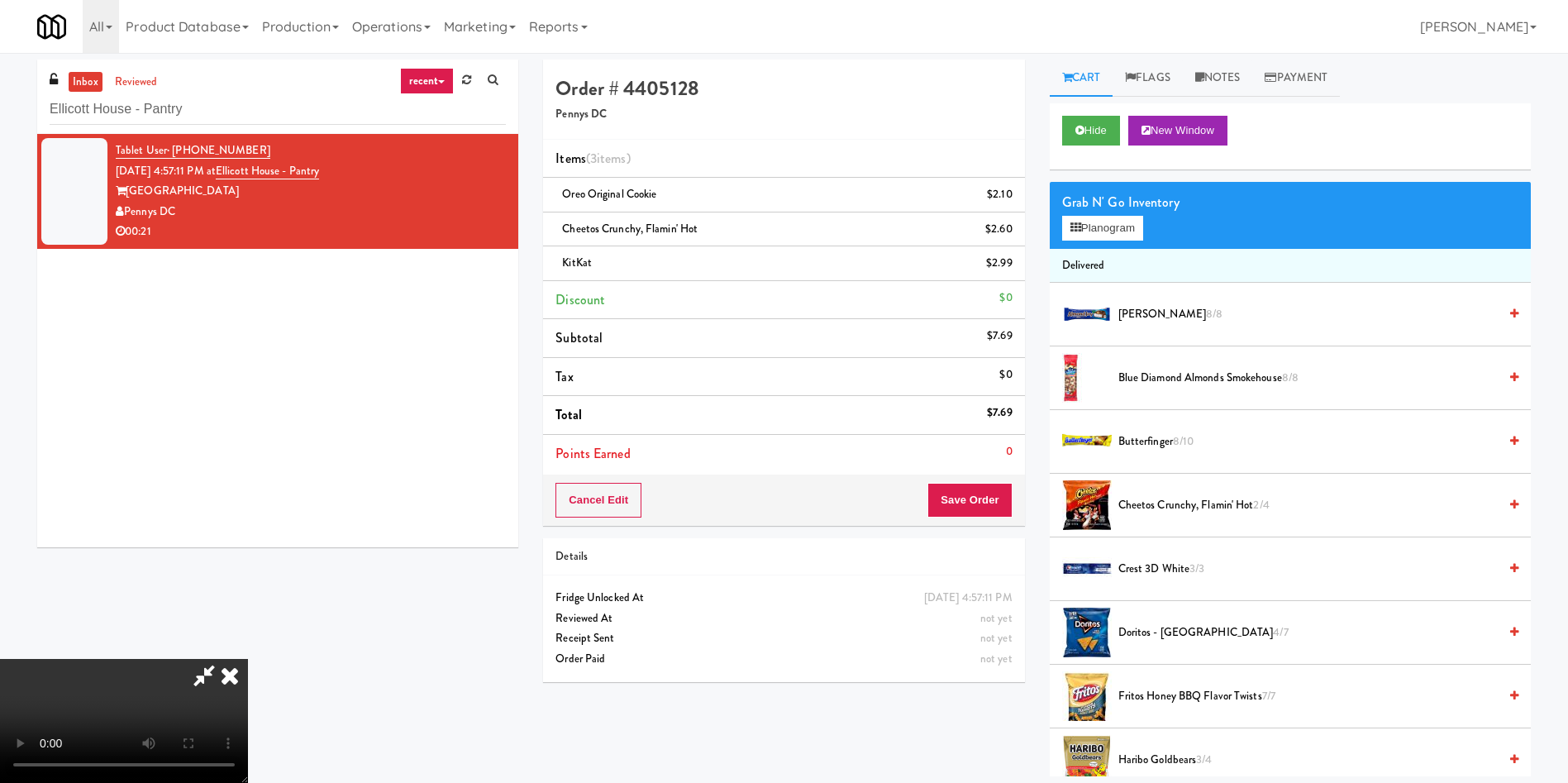
click at [248, 659] on video at bounding box center [123, 721] width 248 height 124
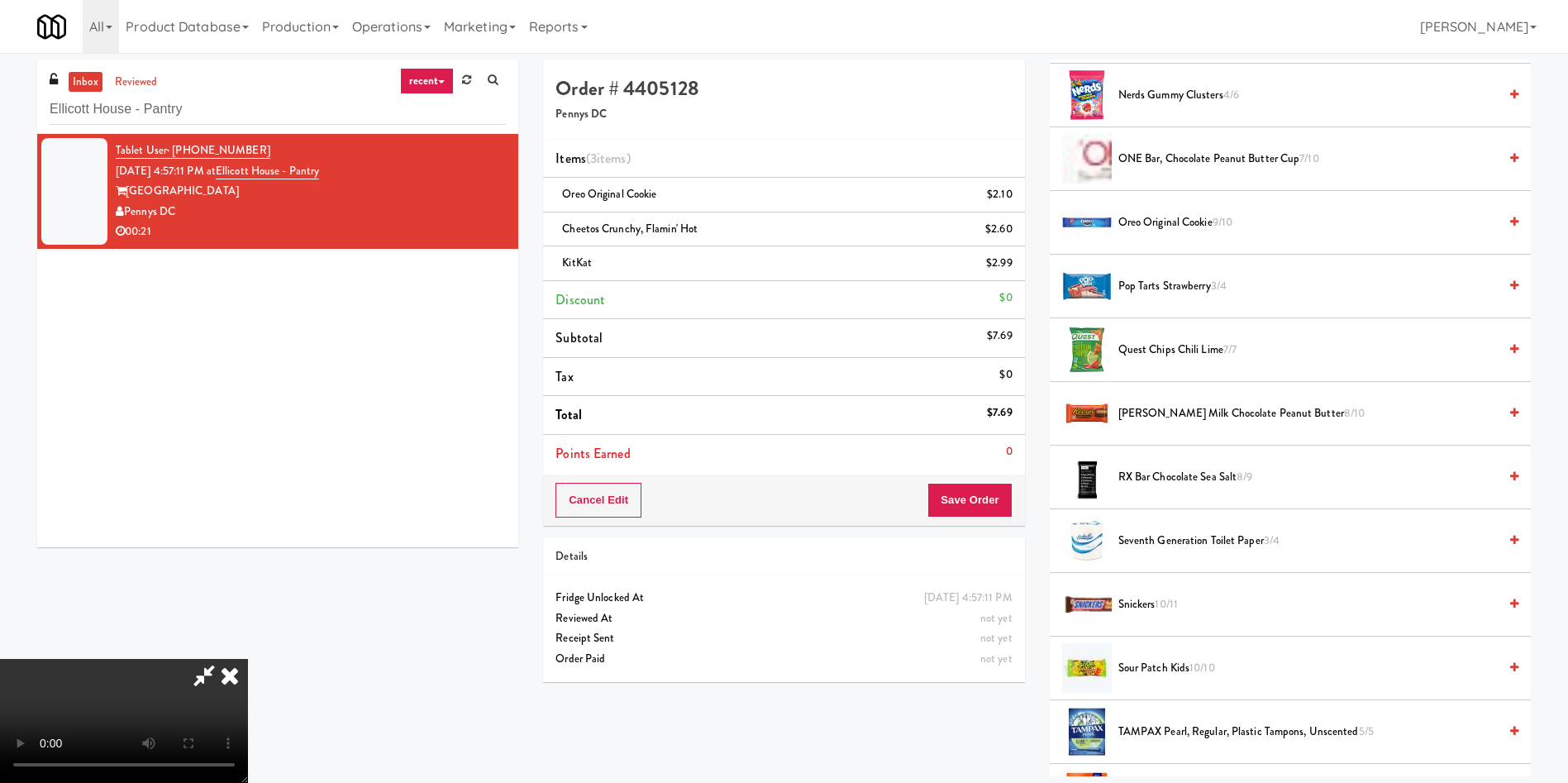
scroll to position [1736, 0]
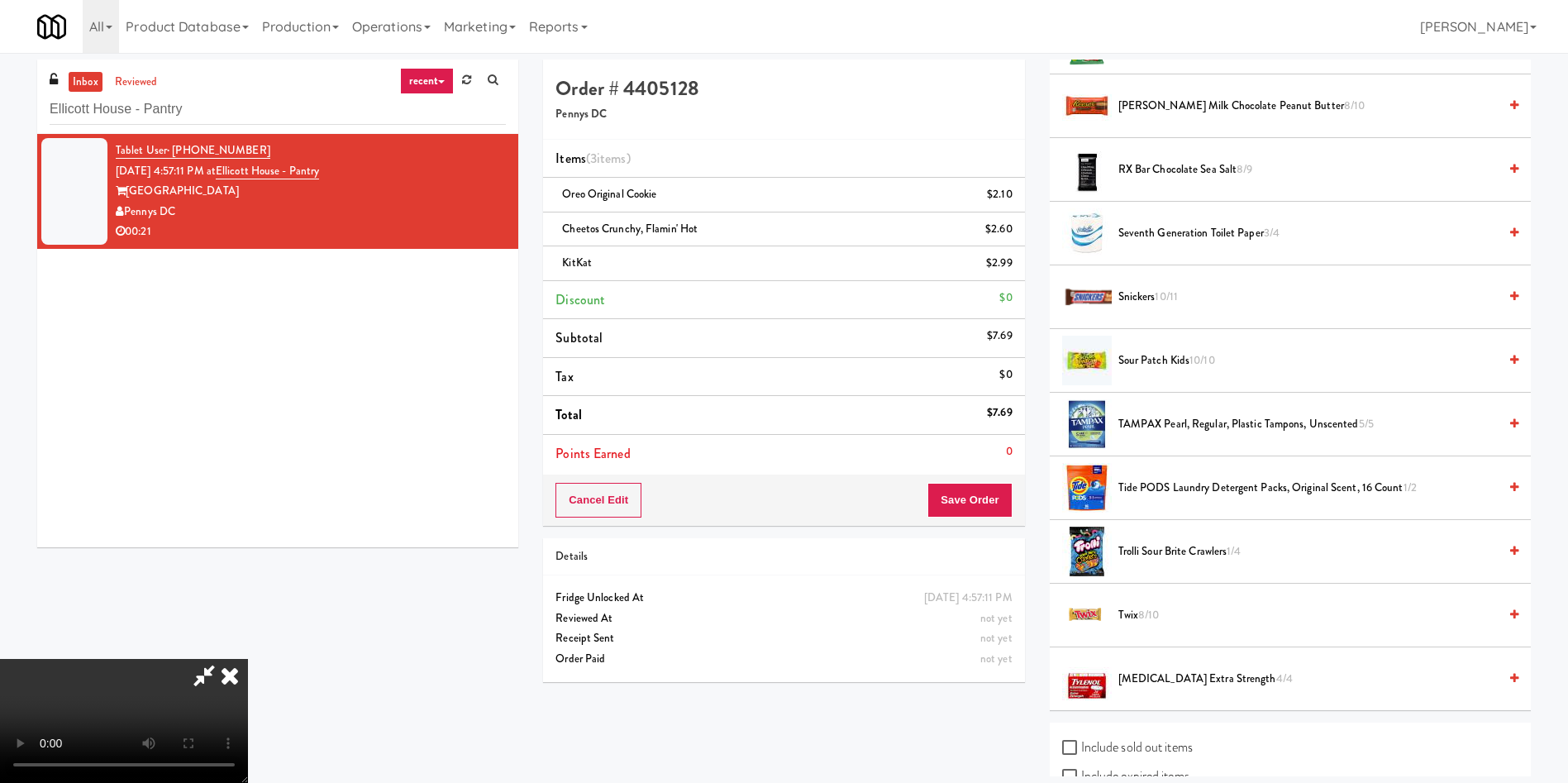
click at [1146, 304] on span "Snickers 10/11" at bounding box center [1307, 297] width 379 height 20
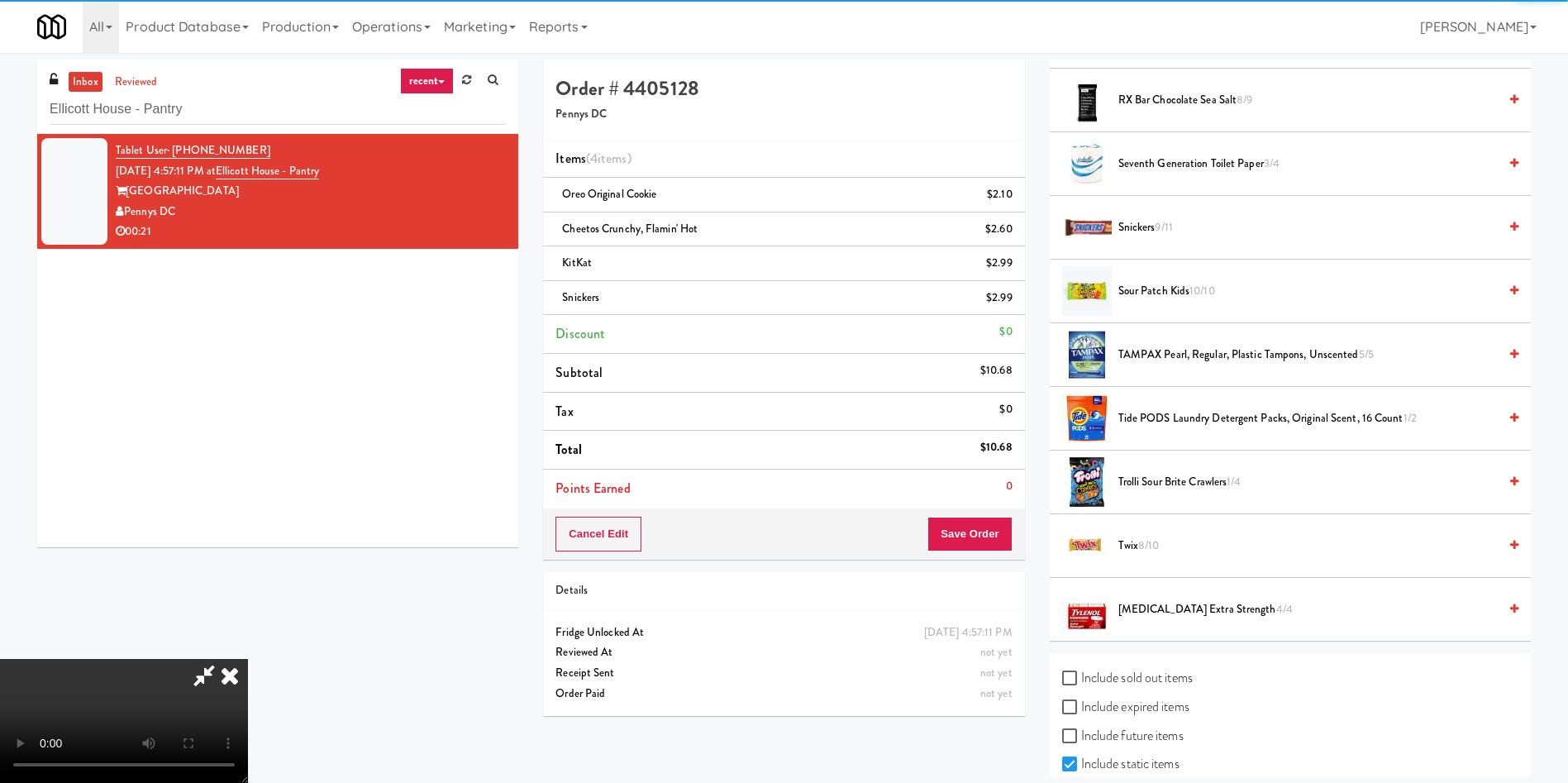
scroll to position [1862, 0]
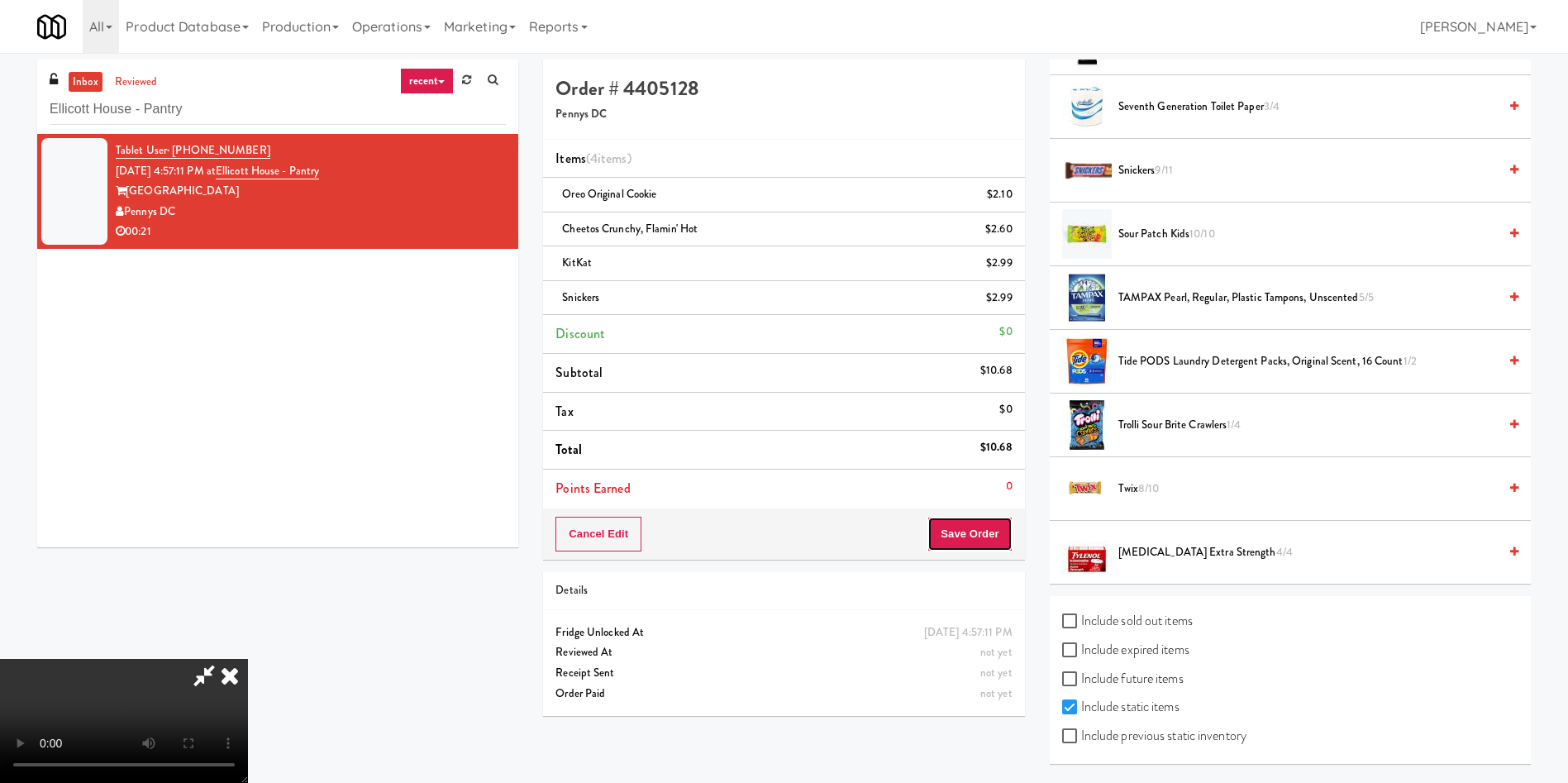
click at [959, 534] on button "Save Order" at bounding box center [970, 533] width 84 height 34
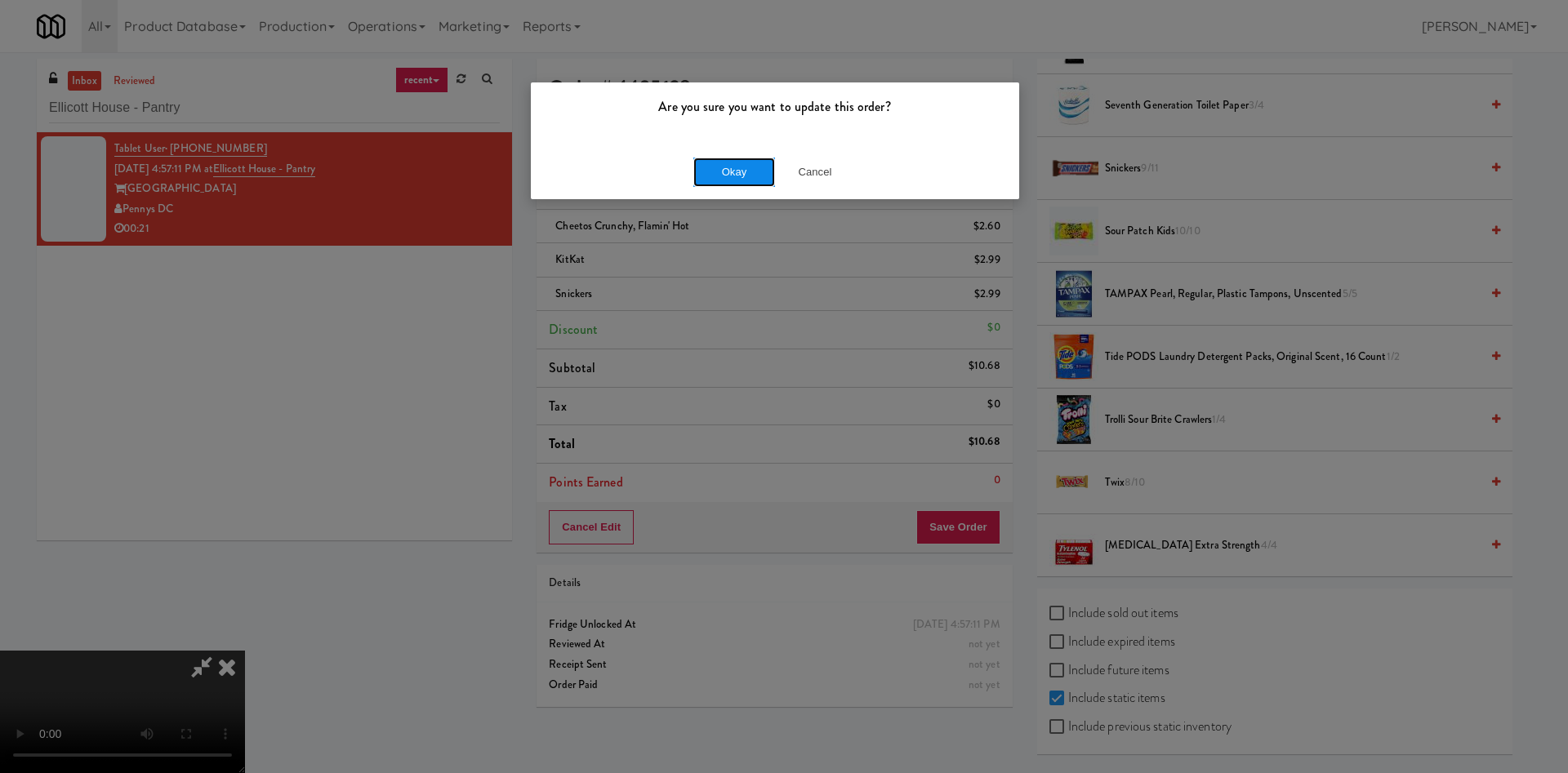
click at [730, 161] on button "Okay" at bounding box center [733, 172] width 82 height 29
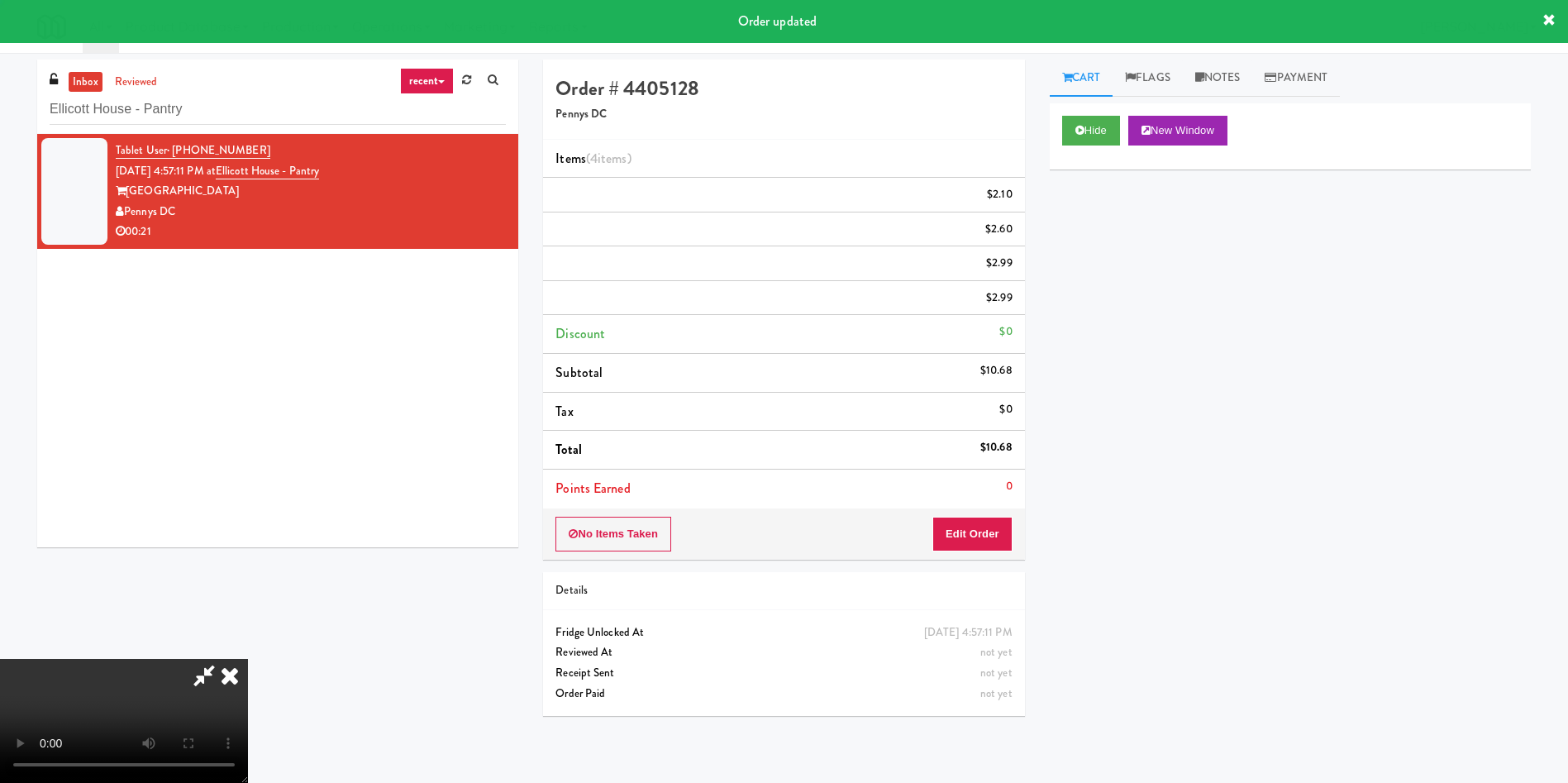
scroll to position [0, 0]
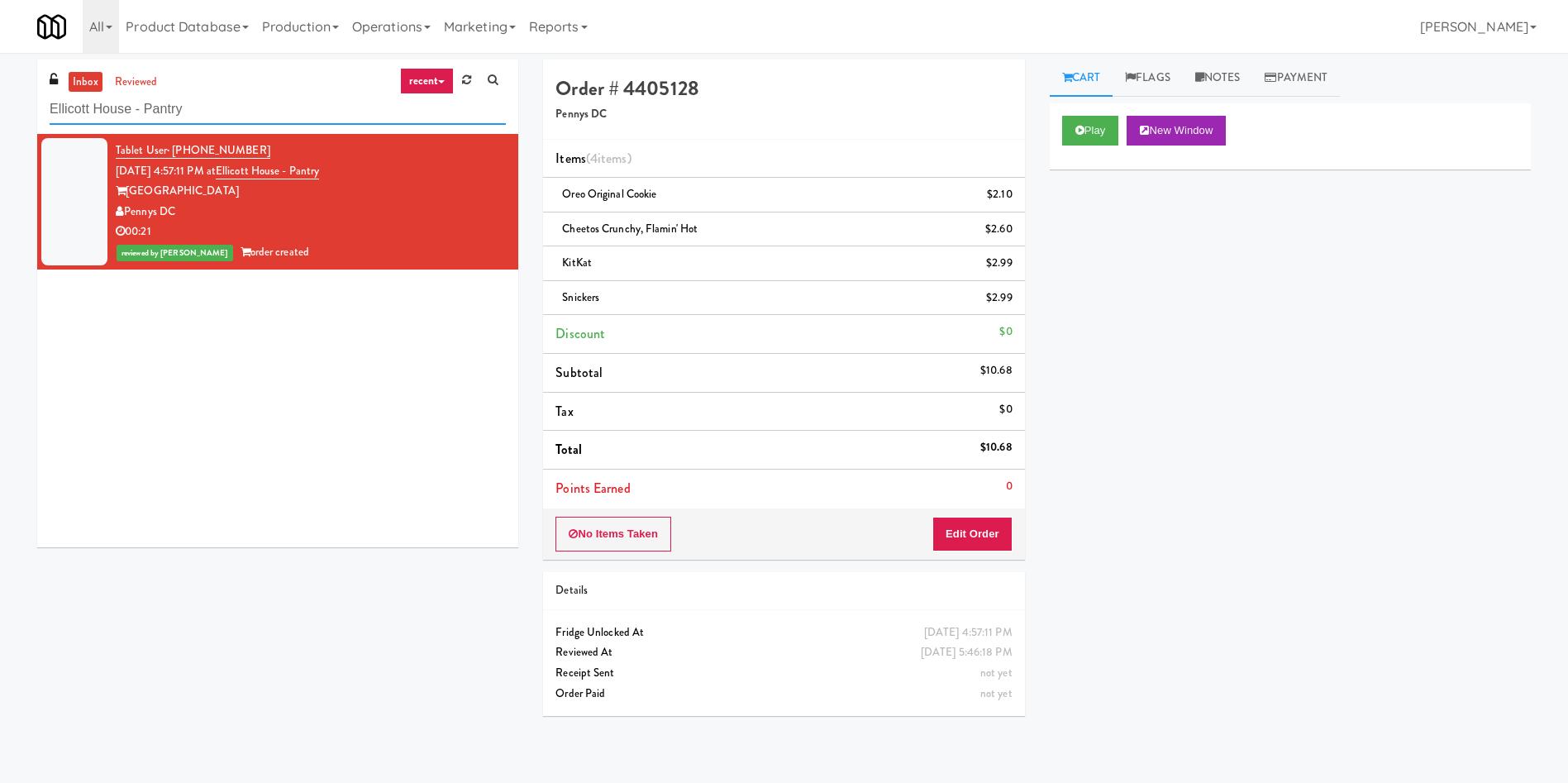
paste input "IKEA Vaughan Store"
drag, startPoint x: 229, startPoint y: 101, endPoint x: 0, endPoint y: 124, distance: 230.2
click at [0, 124] on div "inbox reviewed recent all unclear take inventory issue suspicious failed recent…" at bounding box center [784, 393] width 1568 height 669
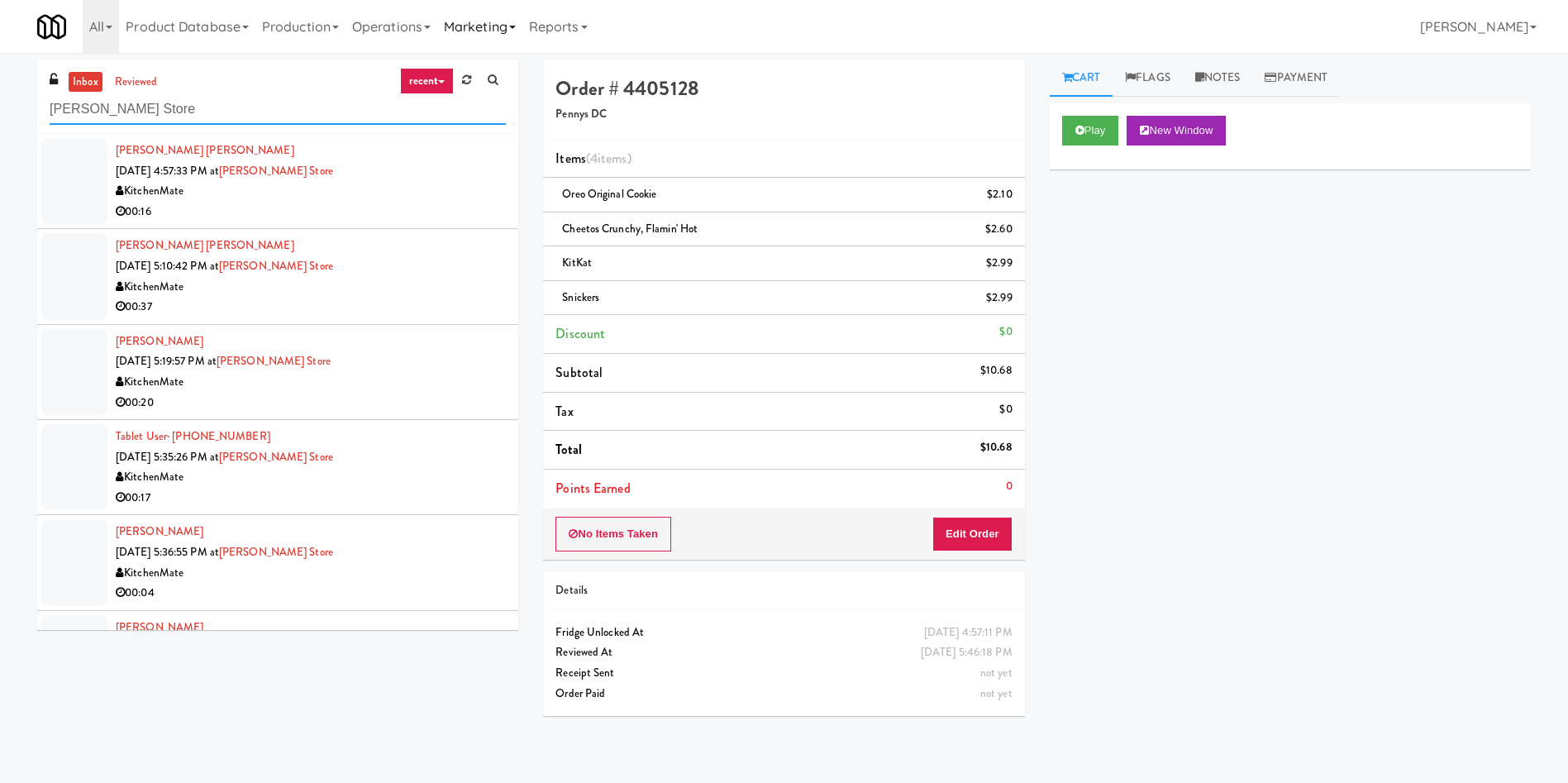
type input "IKEA Vaughan Store"
click at [83, 186] on div at bounding box center [74, 181] width 66 height 86
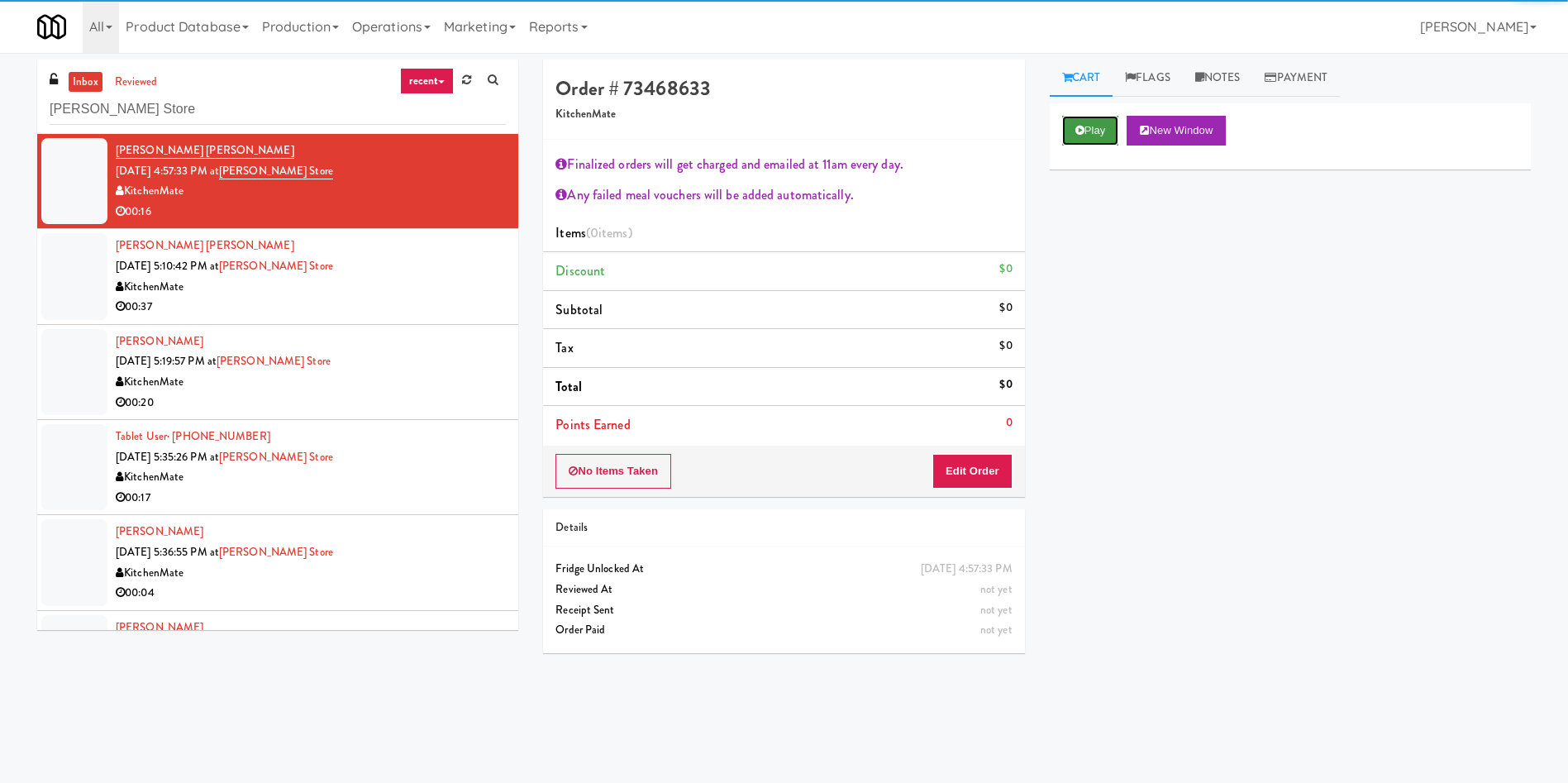
click at [1095, 138] on button "Play" at bounding box center [1090, 131] width 57 height 30
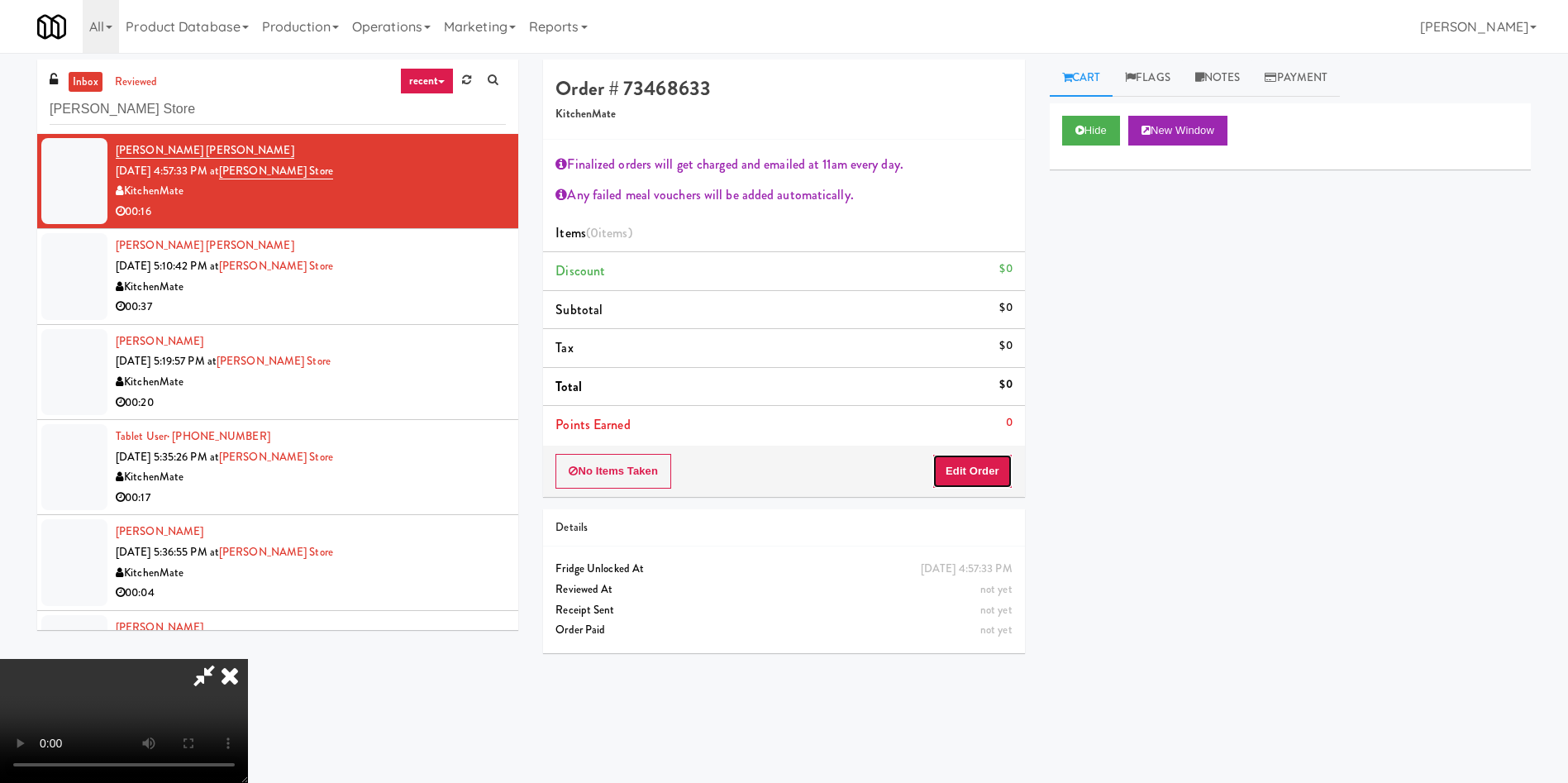
click at [981, 463] on button "Edit Order" at bounding box center [972, 470] width 80 height 34
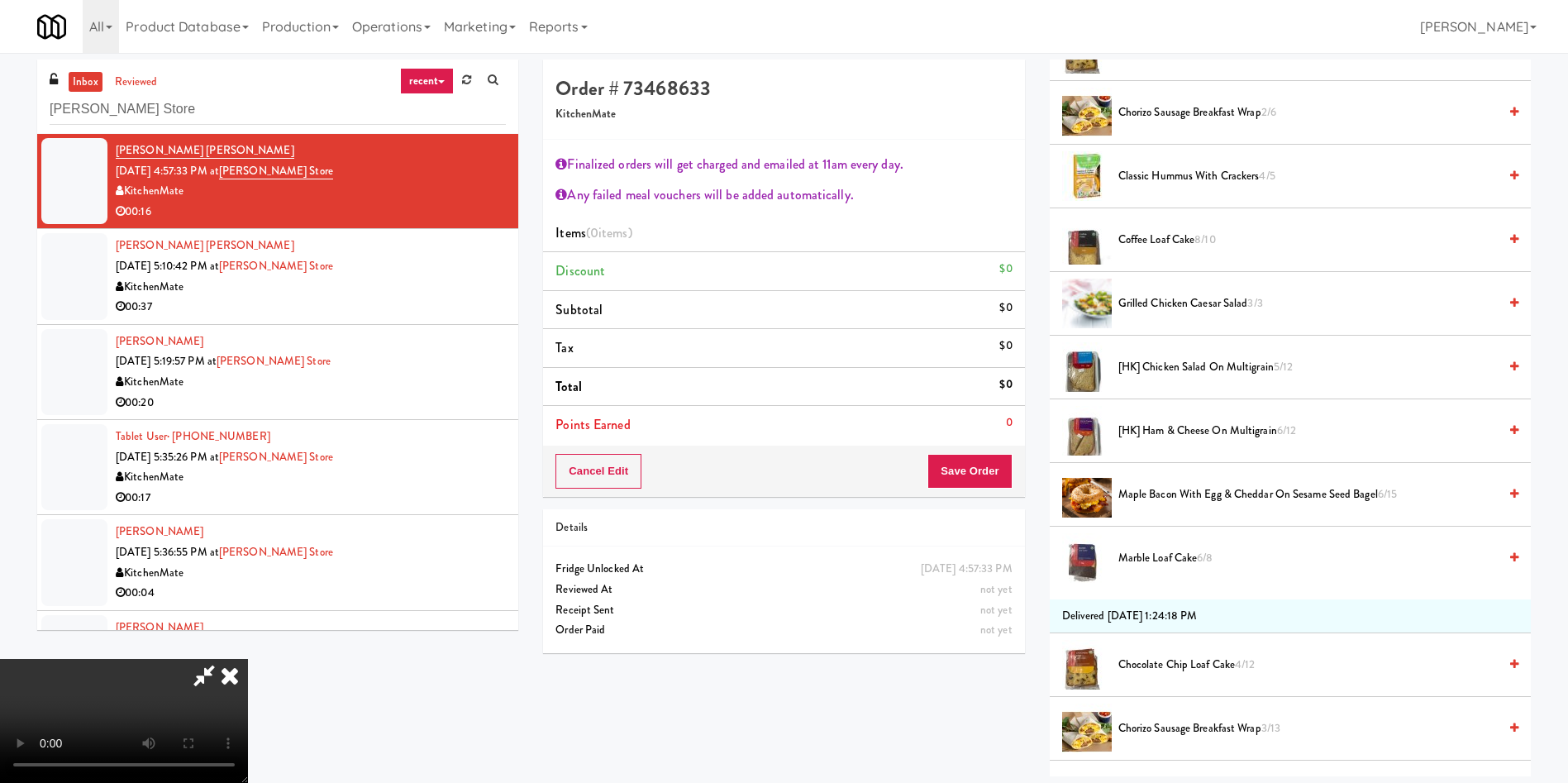
scroll to position [496, 0]
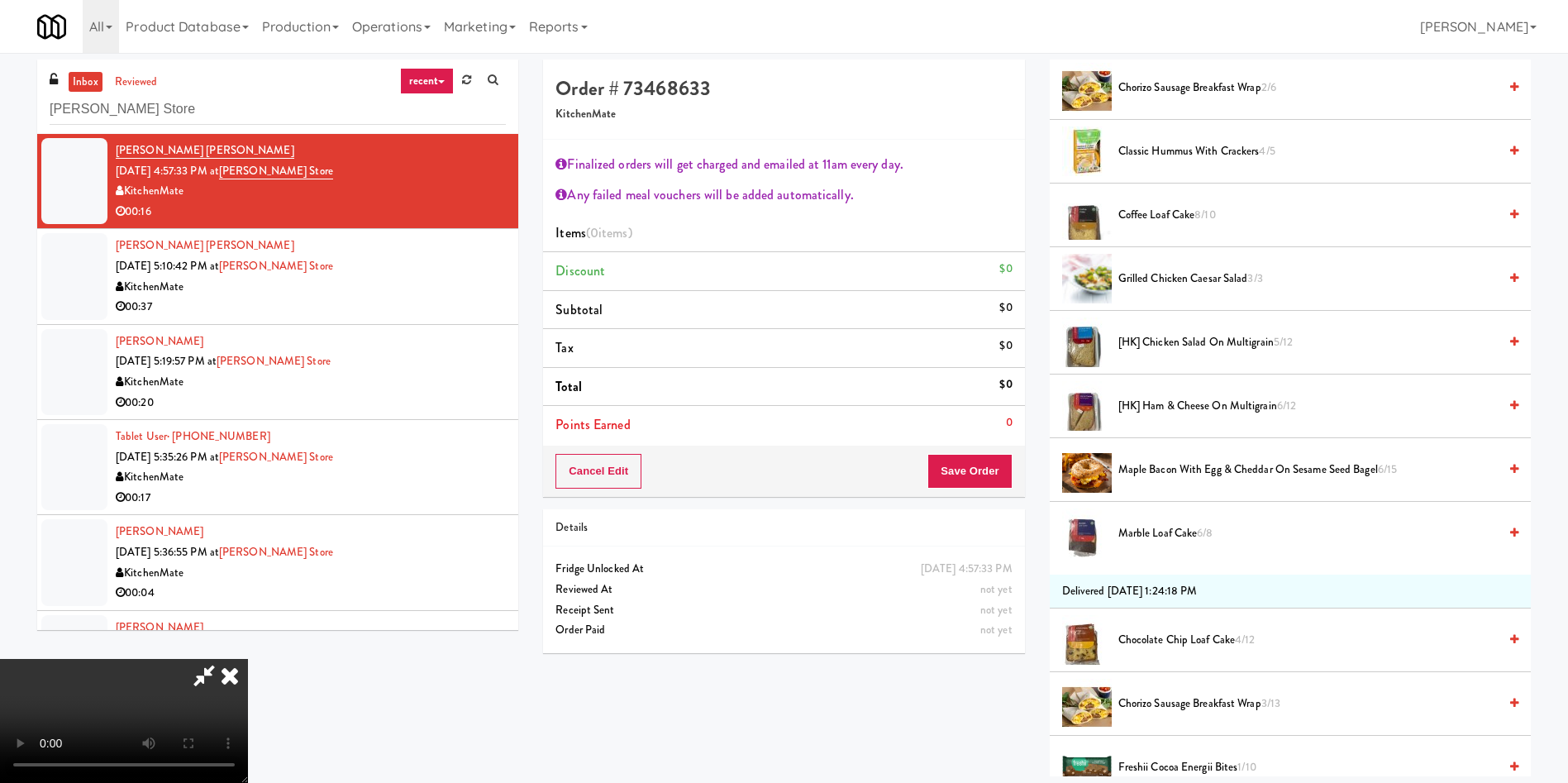
click at [1194, 352] on span "[HK] Chicken Salad on Multigrain 5/12" at bounding box center [1307, 342] width 379 height 20
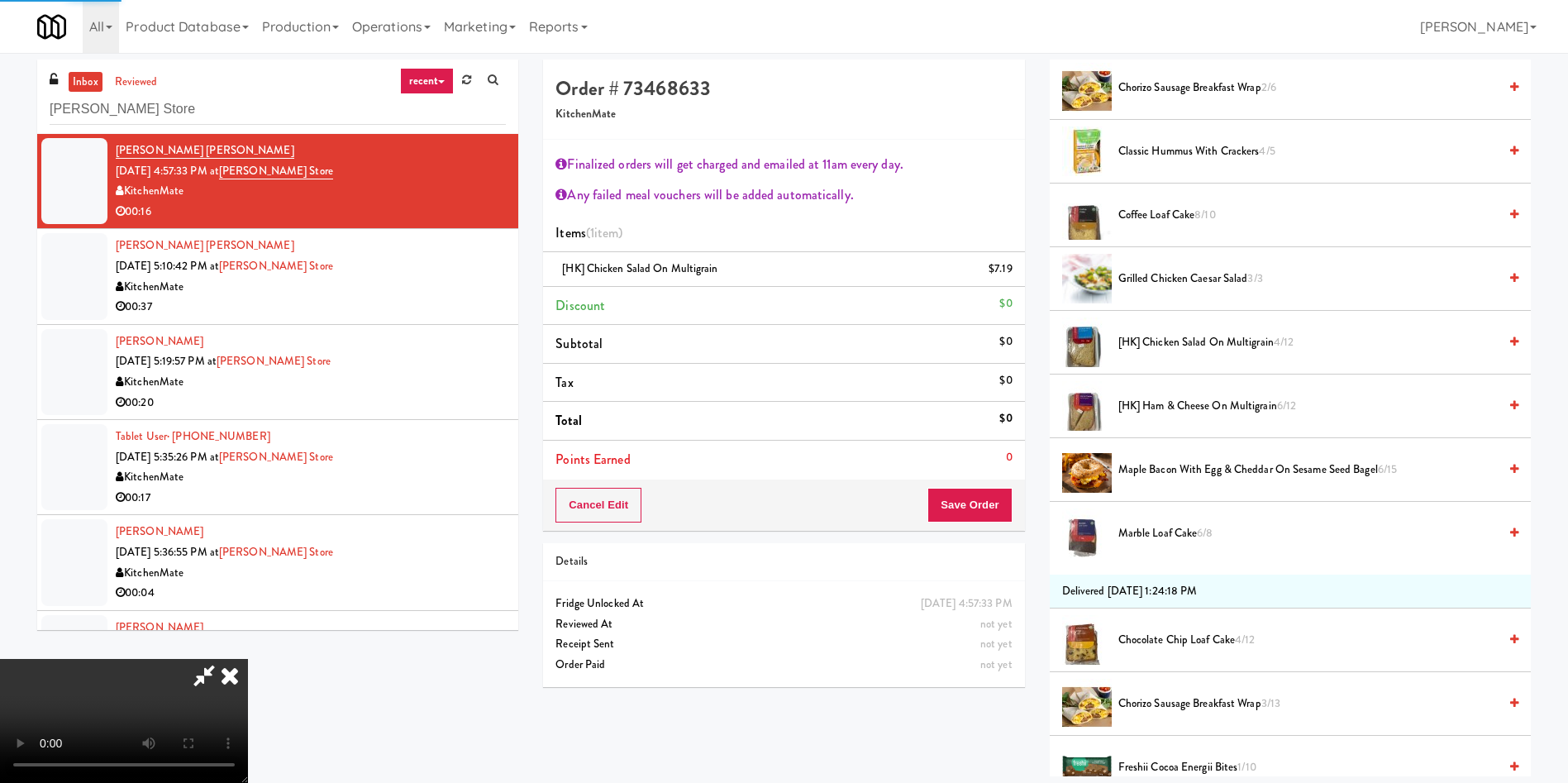
scroll to position [992, 0]
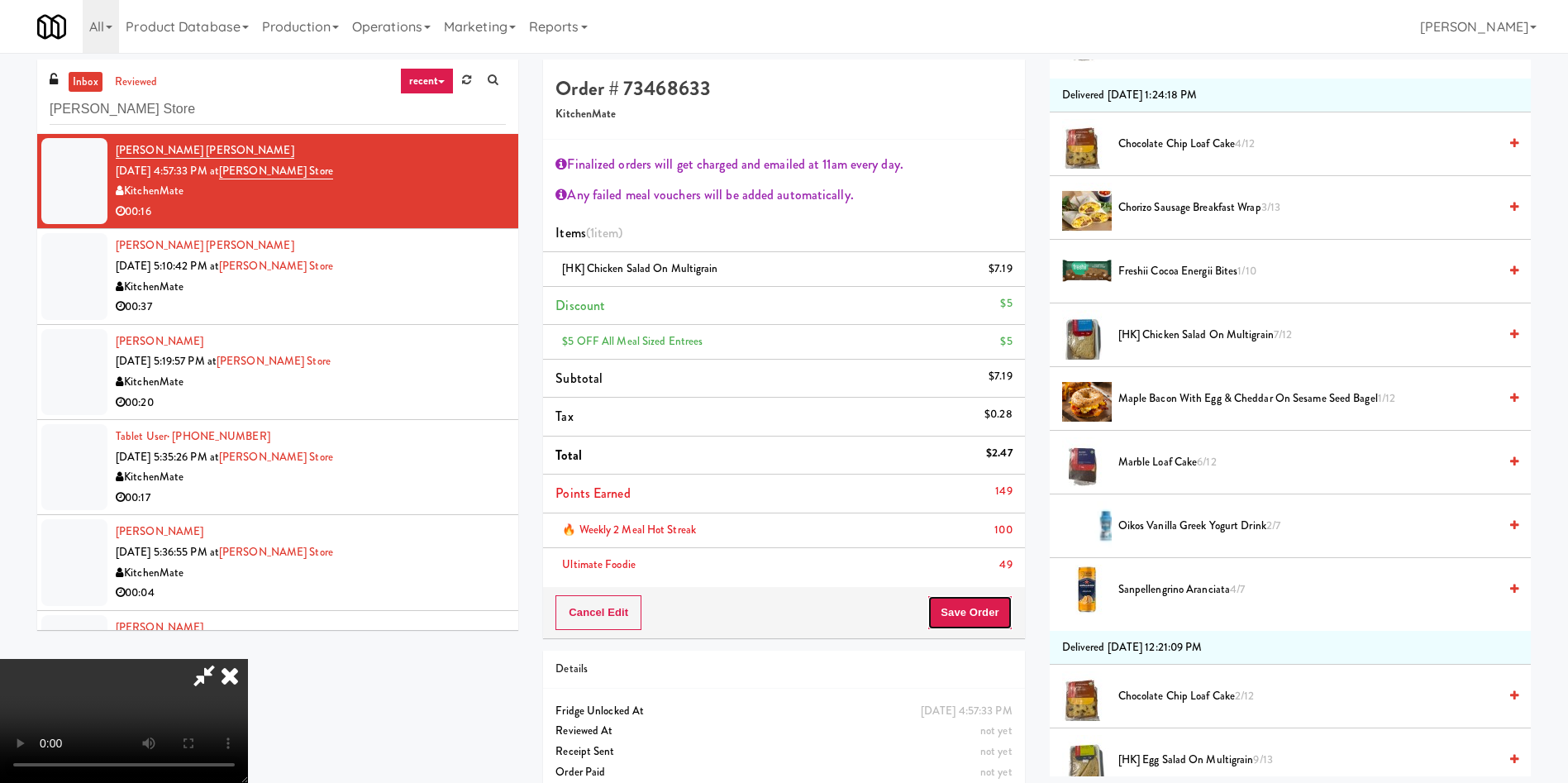
click at [982, 610] on button "Save Order" at bounding box center [970, 612] width 84 height 34
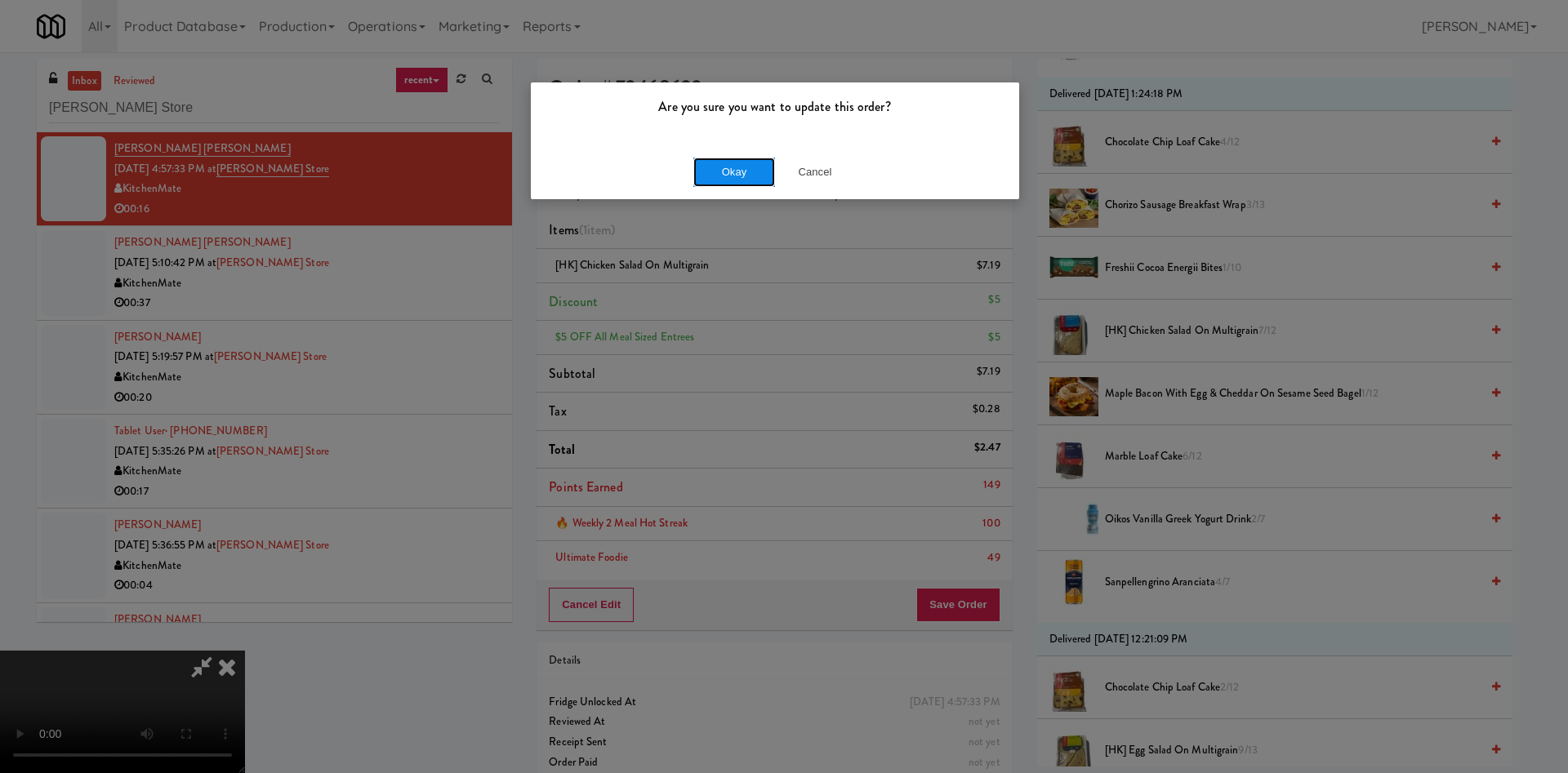
click at [750, 173] on button "Okay" at bounding box center [733, 172] width 82 height 29
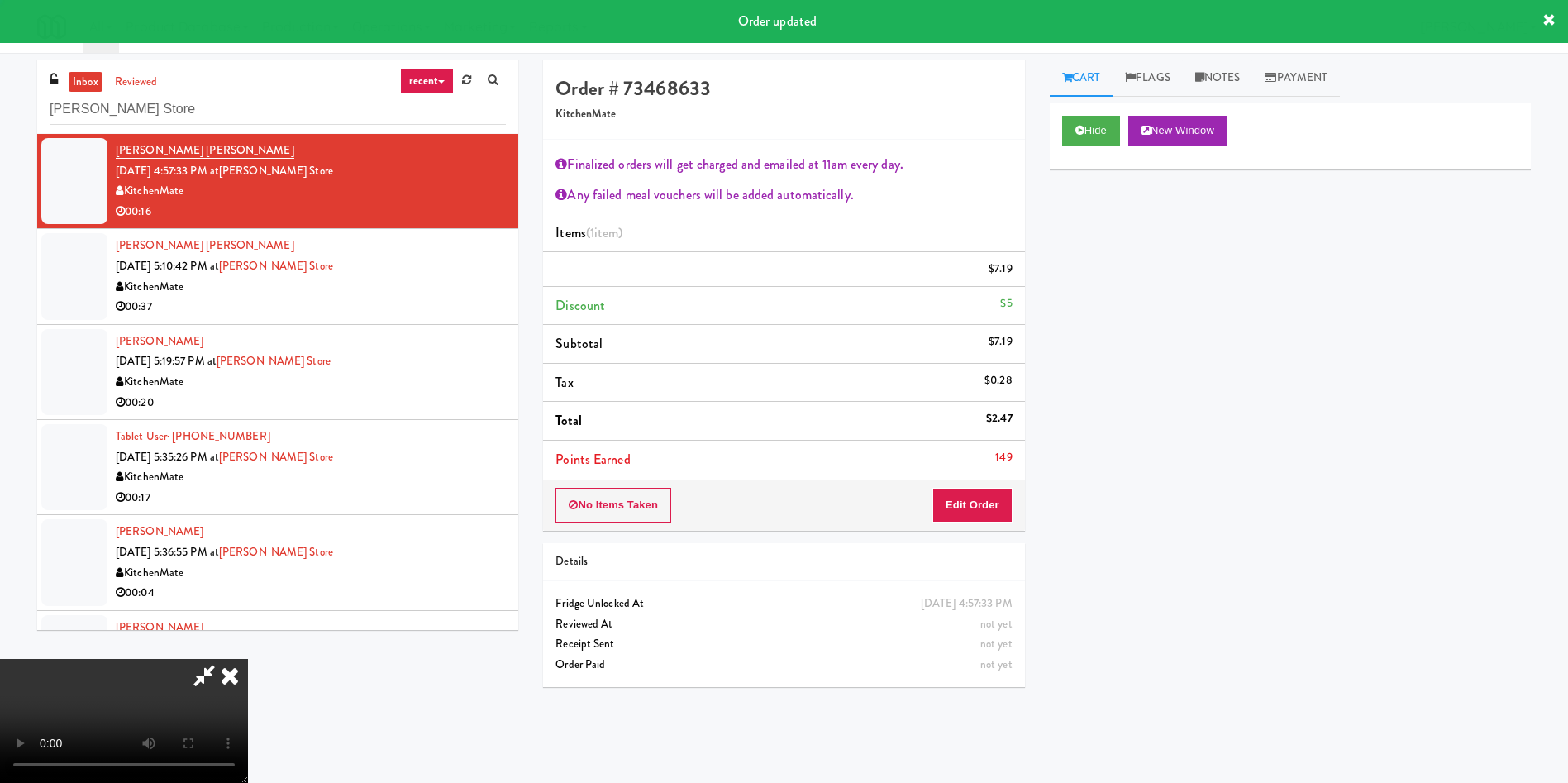
scroll to position [0, 0]
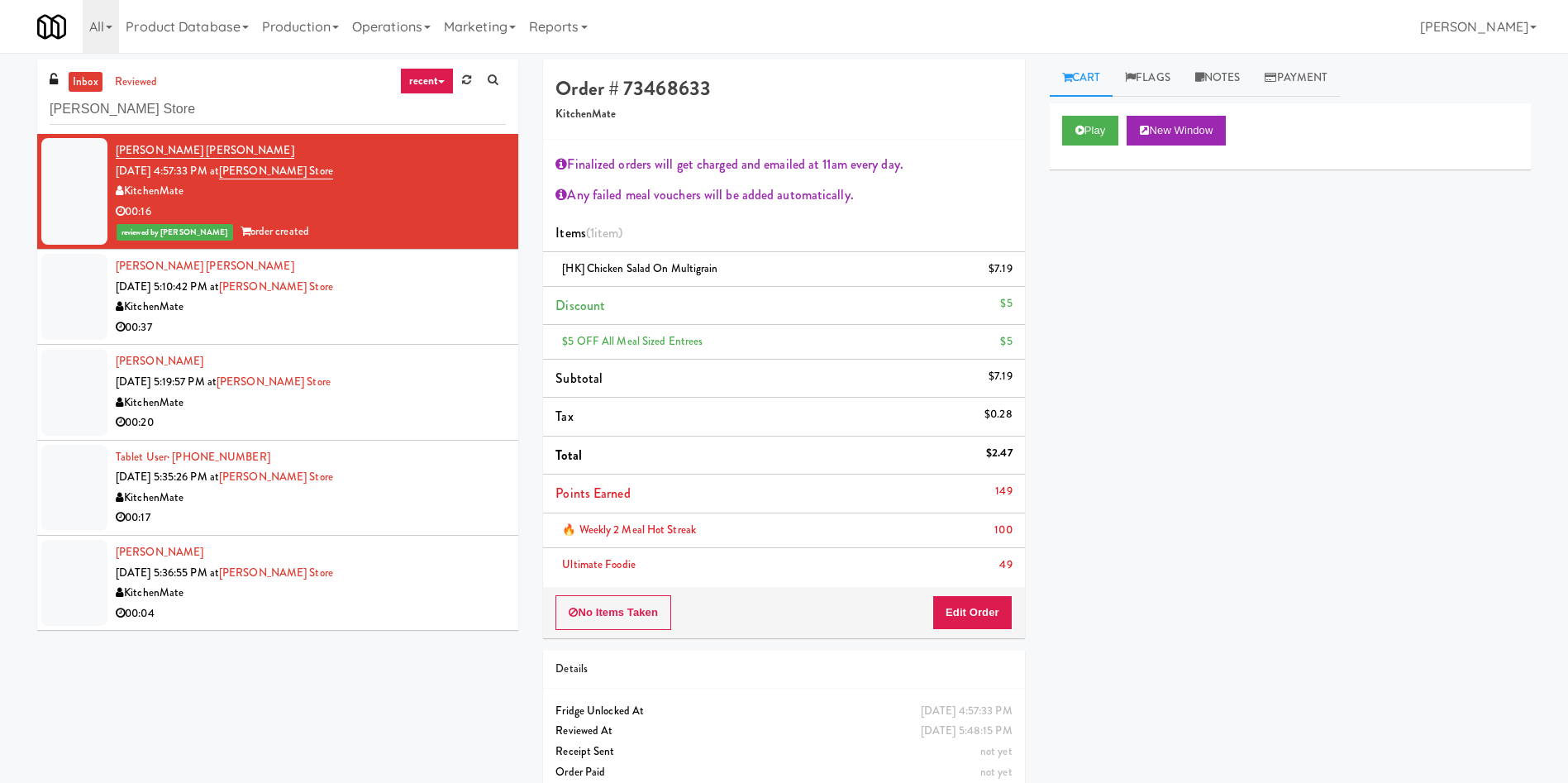
click at [64, 315] on div at bounding box center [74, 297] width 66 height 86
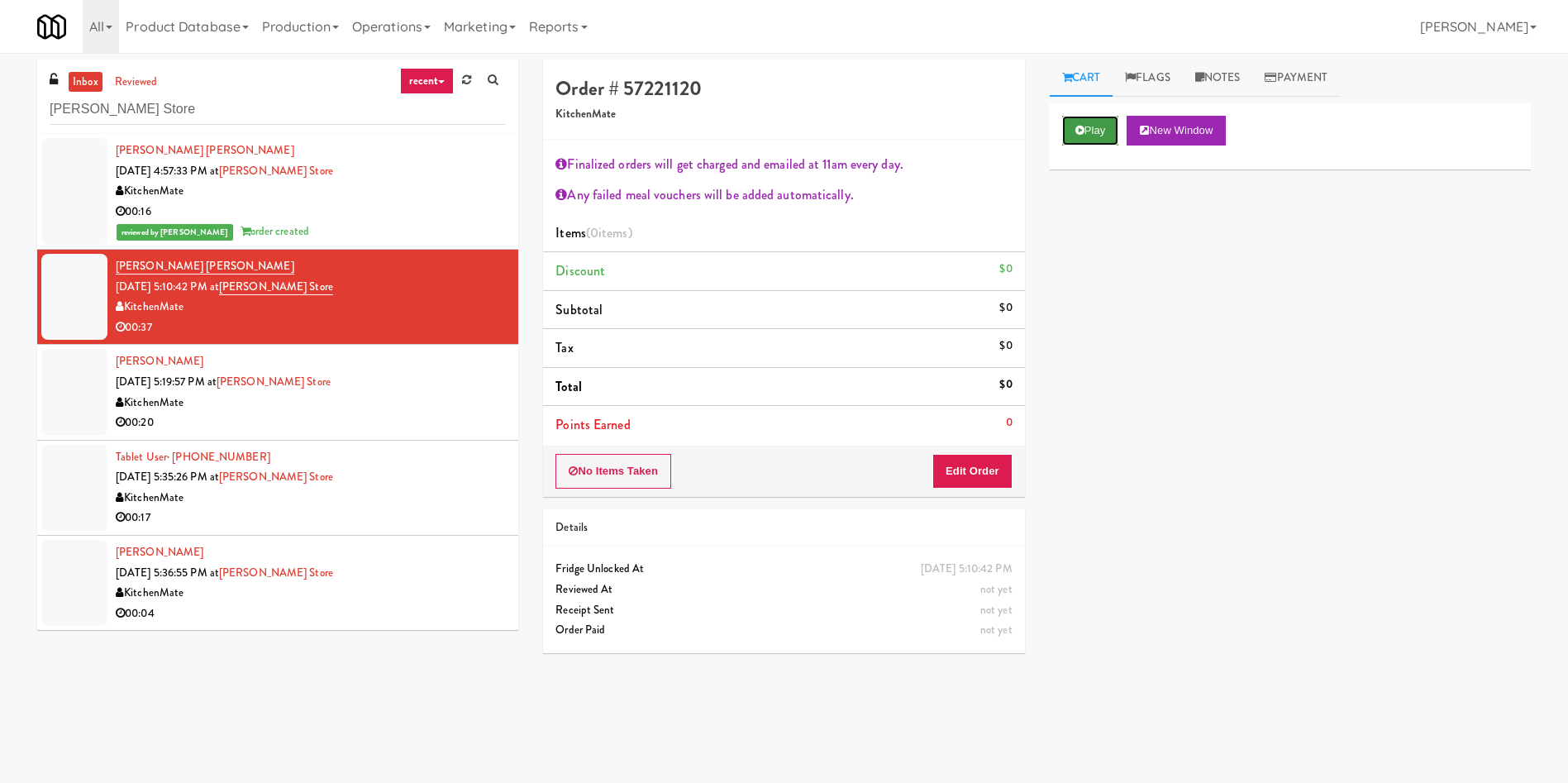
click at [1087, 135] on button "Play" at bounding box center [1090, 131] width 57 height 30
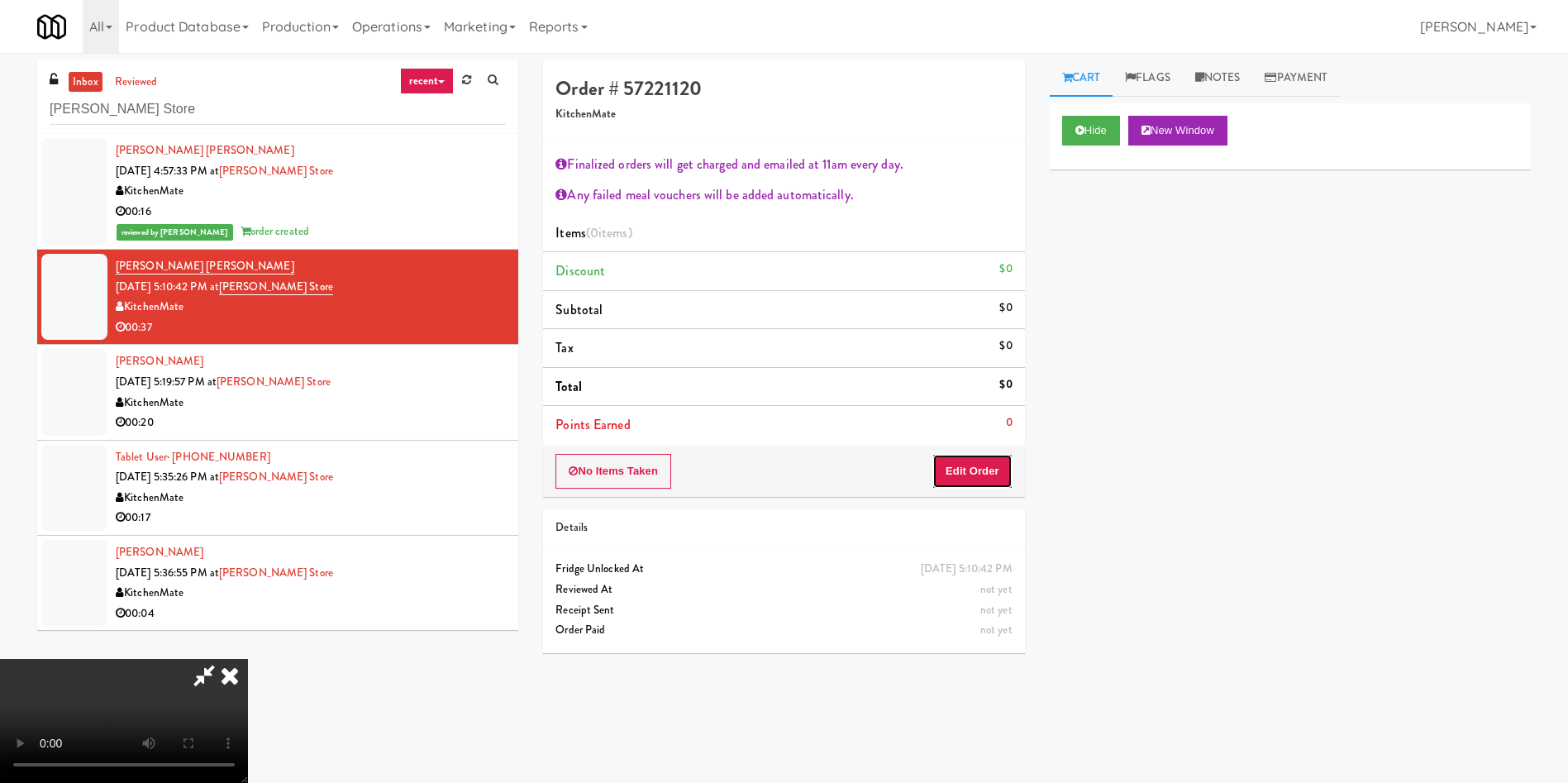
click at [991, 476] on button "Edit Order" at bounding box center [972, 470] width 80 height 34
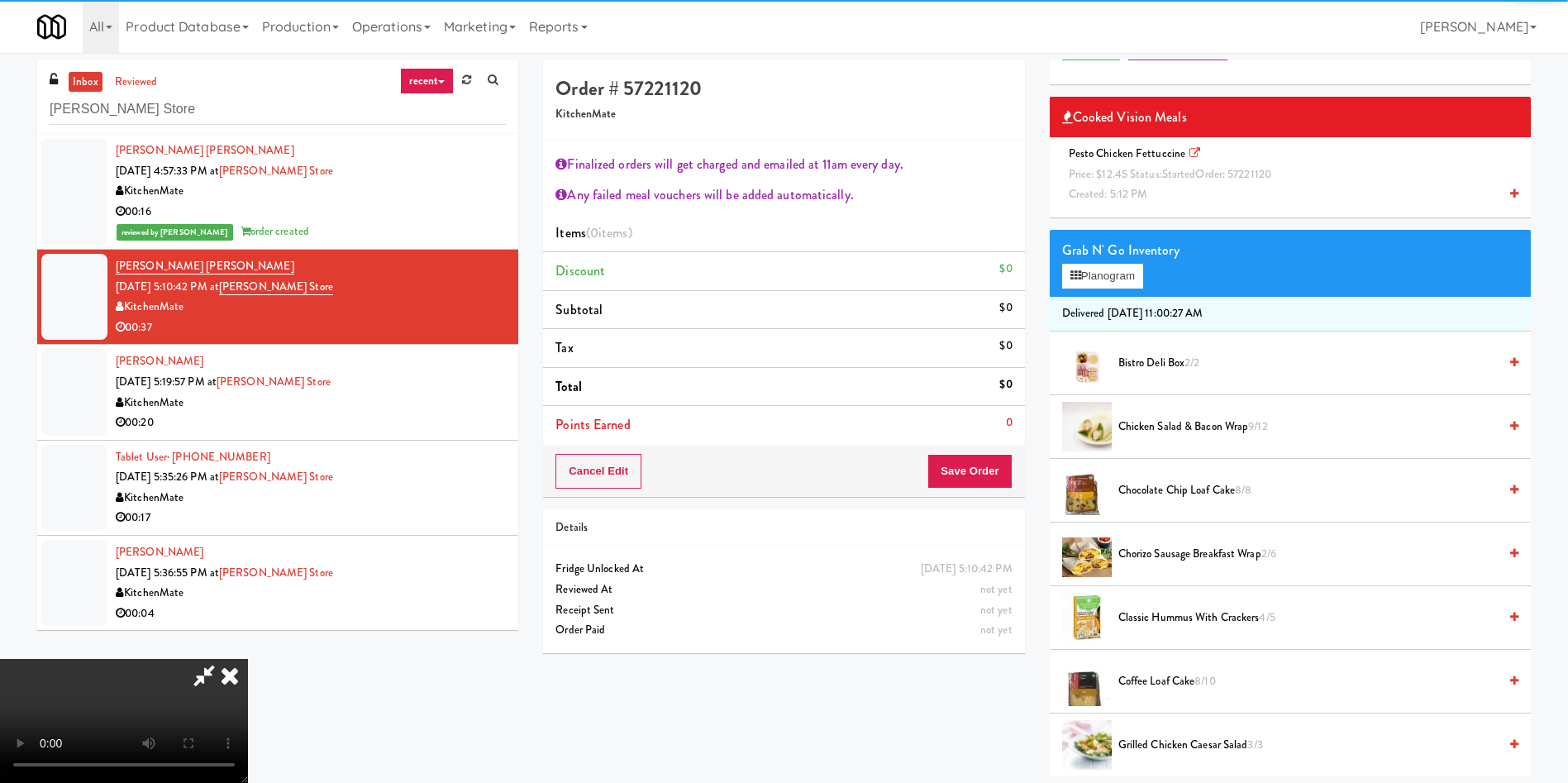
scroll to position [124, 0]
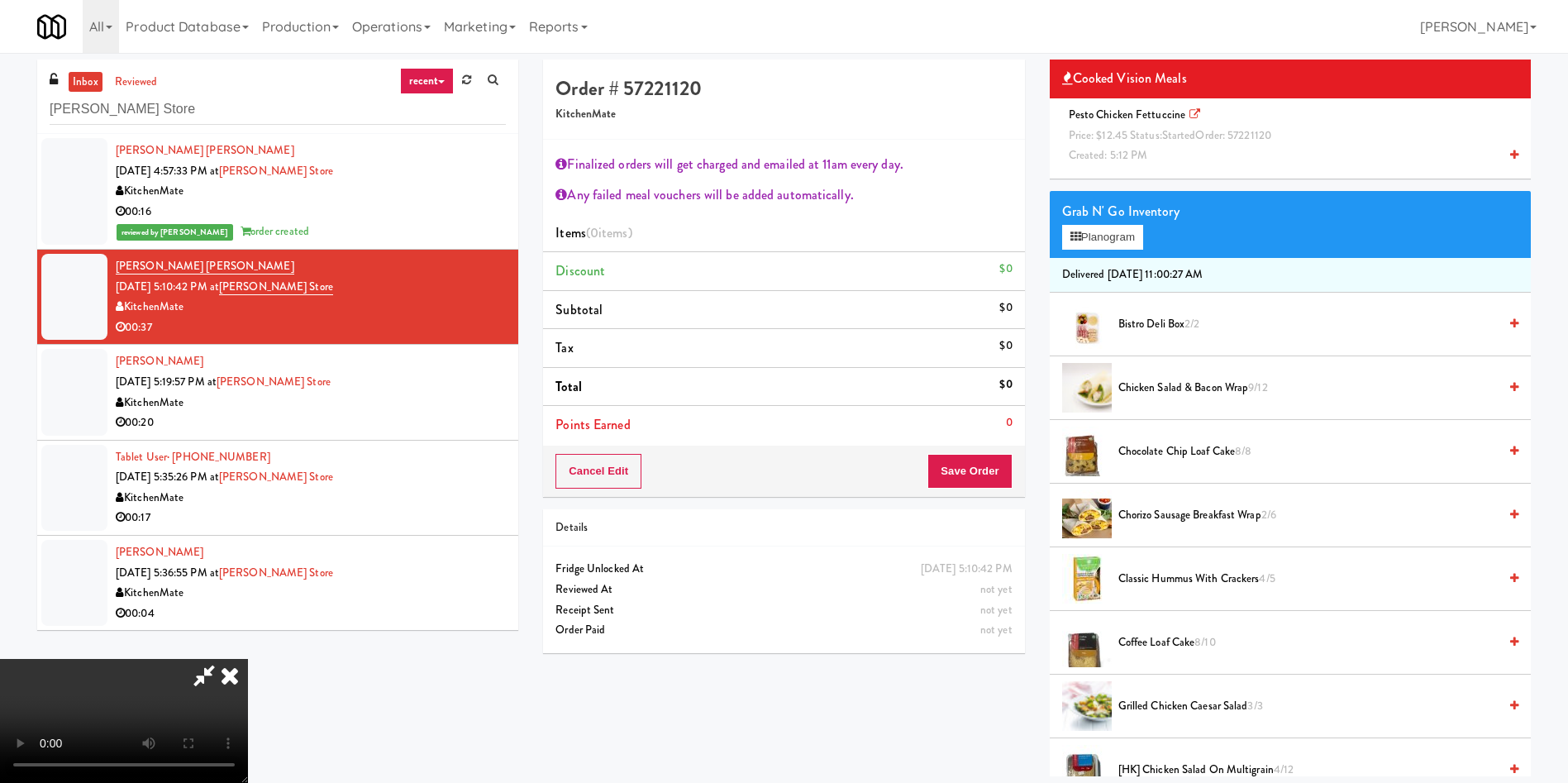
click at [1134, 132] on span "Price: $12.45 Status: started Order: 57221120" at bounding box center [1170, 135] width 202 height 16
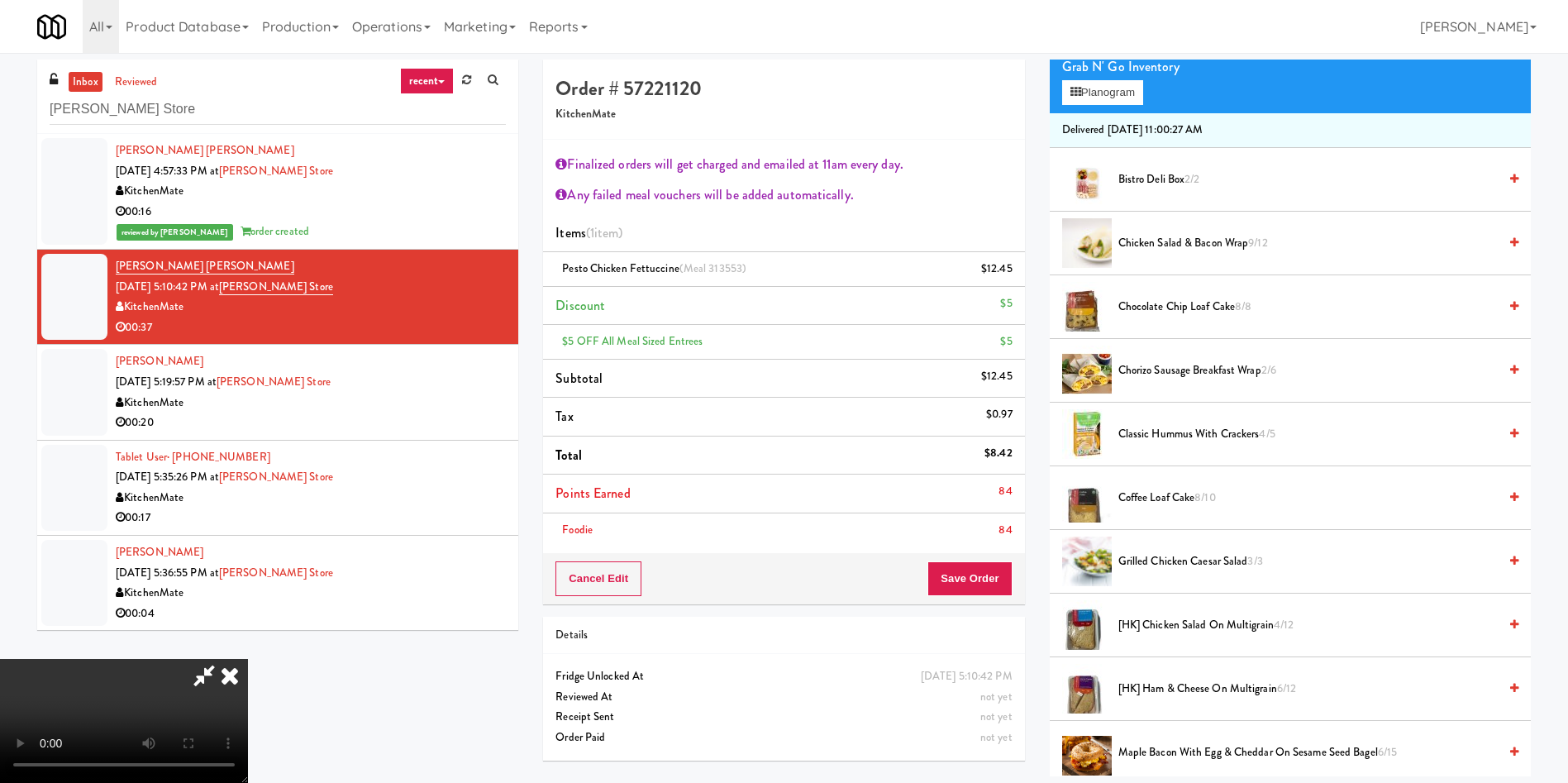
scroll to position [248, 0]
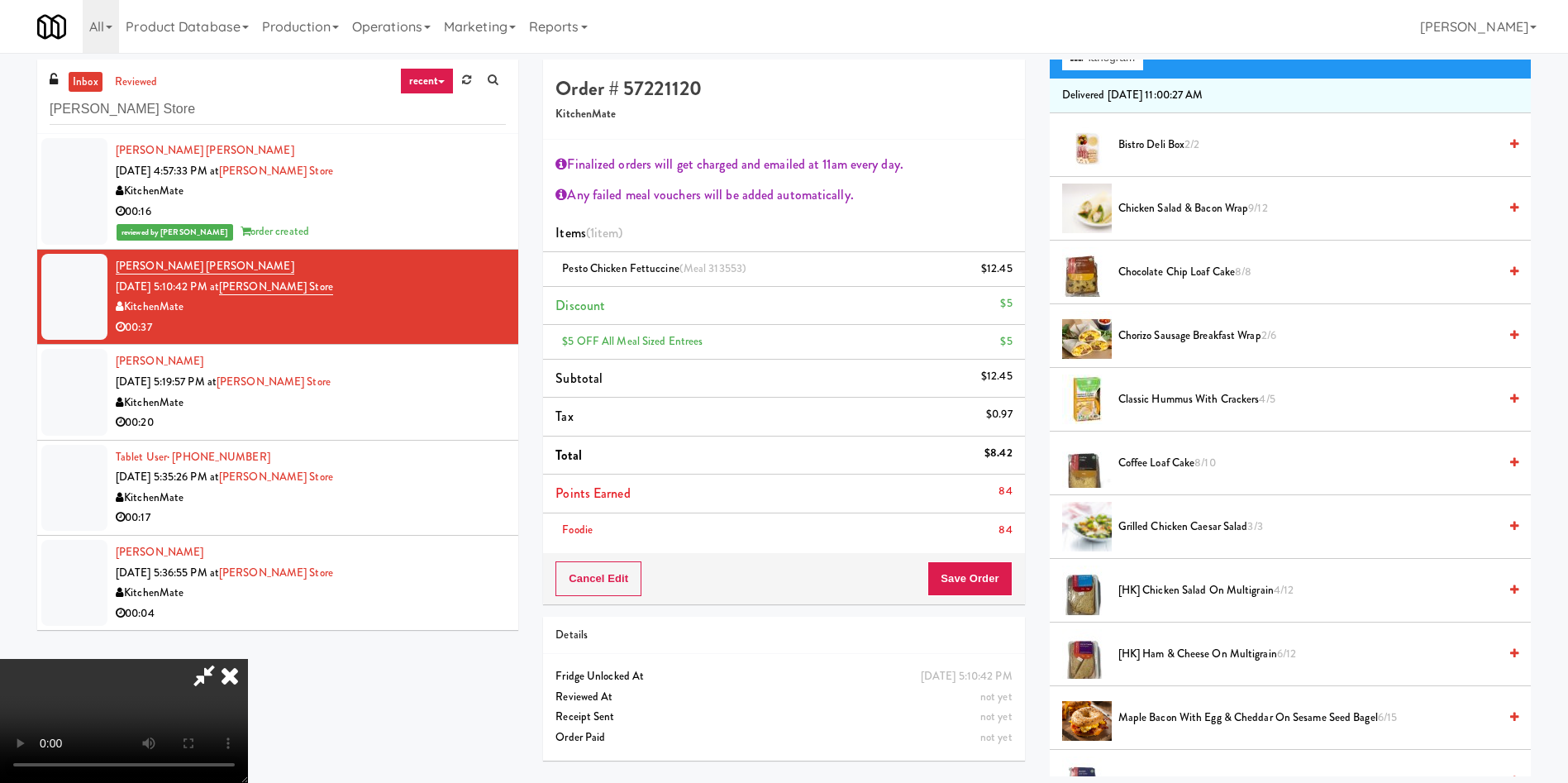
click at [1166, 665] on li "[HK] Ham & Cheese on Multigrain 6/12" at bounding box center [1291, 654] width 482 height 64
click at [1163, 660] on span "[HK] Ham & Cheese on Multigrain 6/12" at bounding box center [1307, 654] width 379 height 20
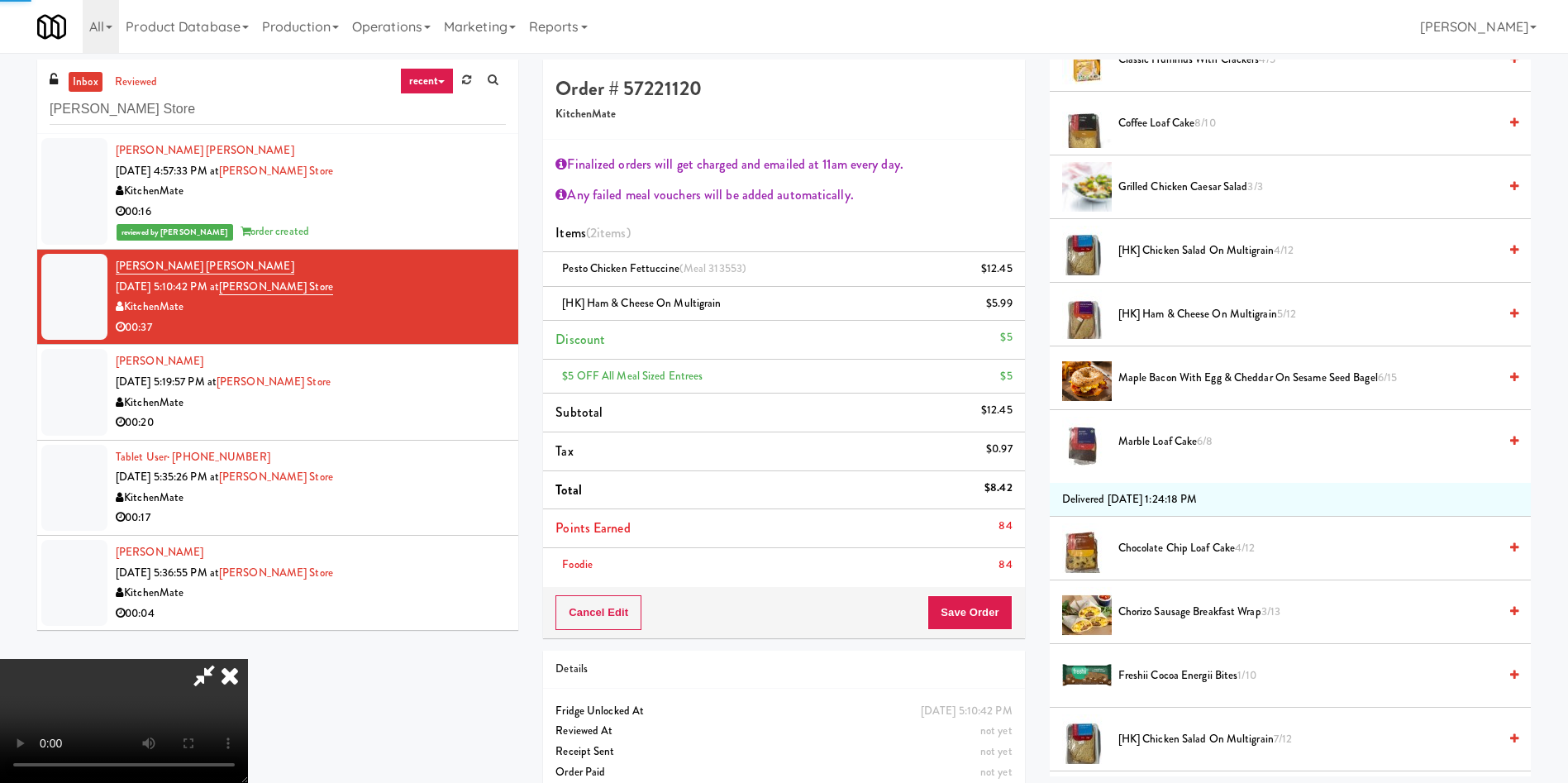
scroll to position [744, 0]
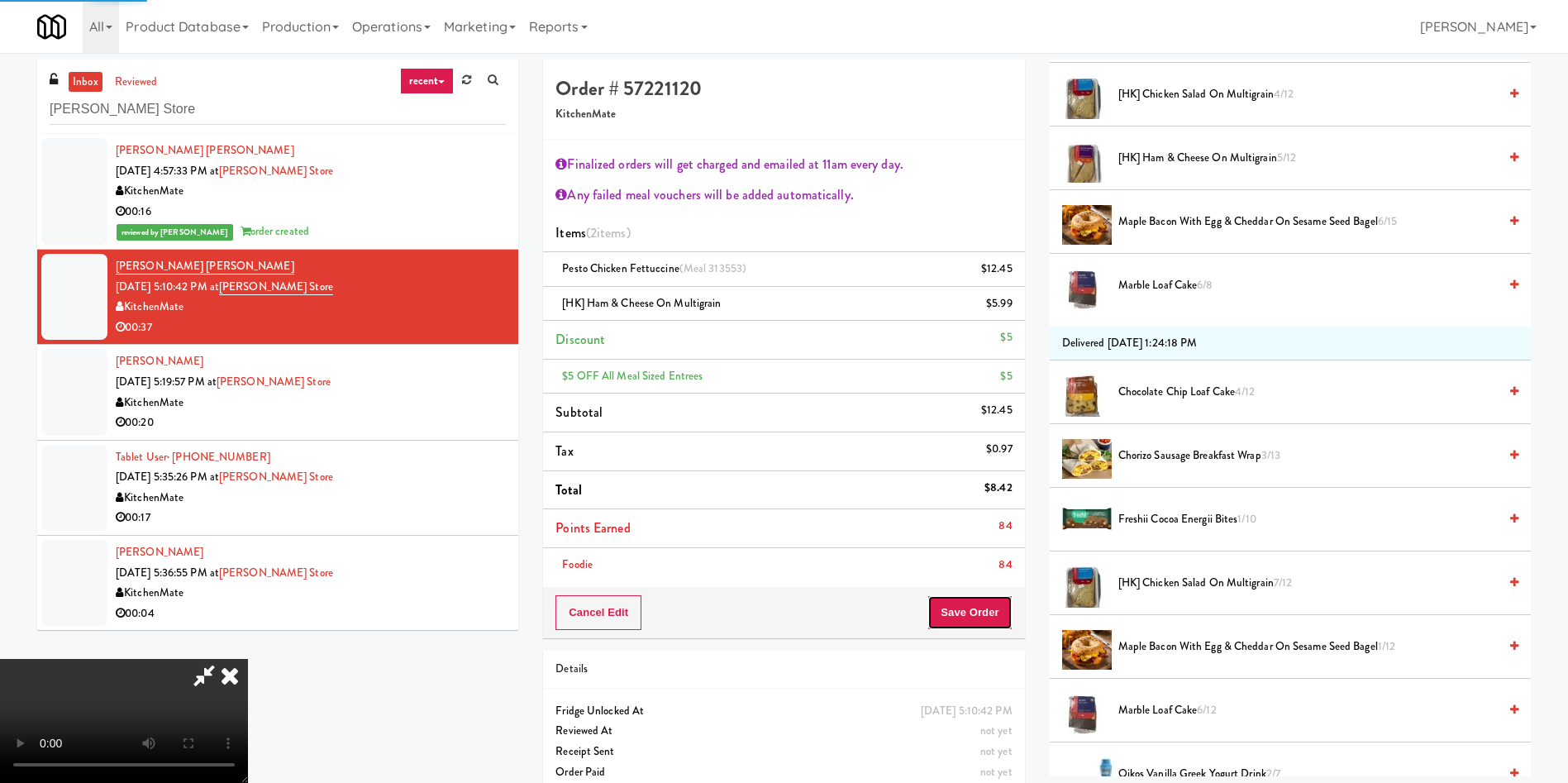
click at [982, 625] on button "Save Order" at bounding box center [970, 612] width 84 height 34
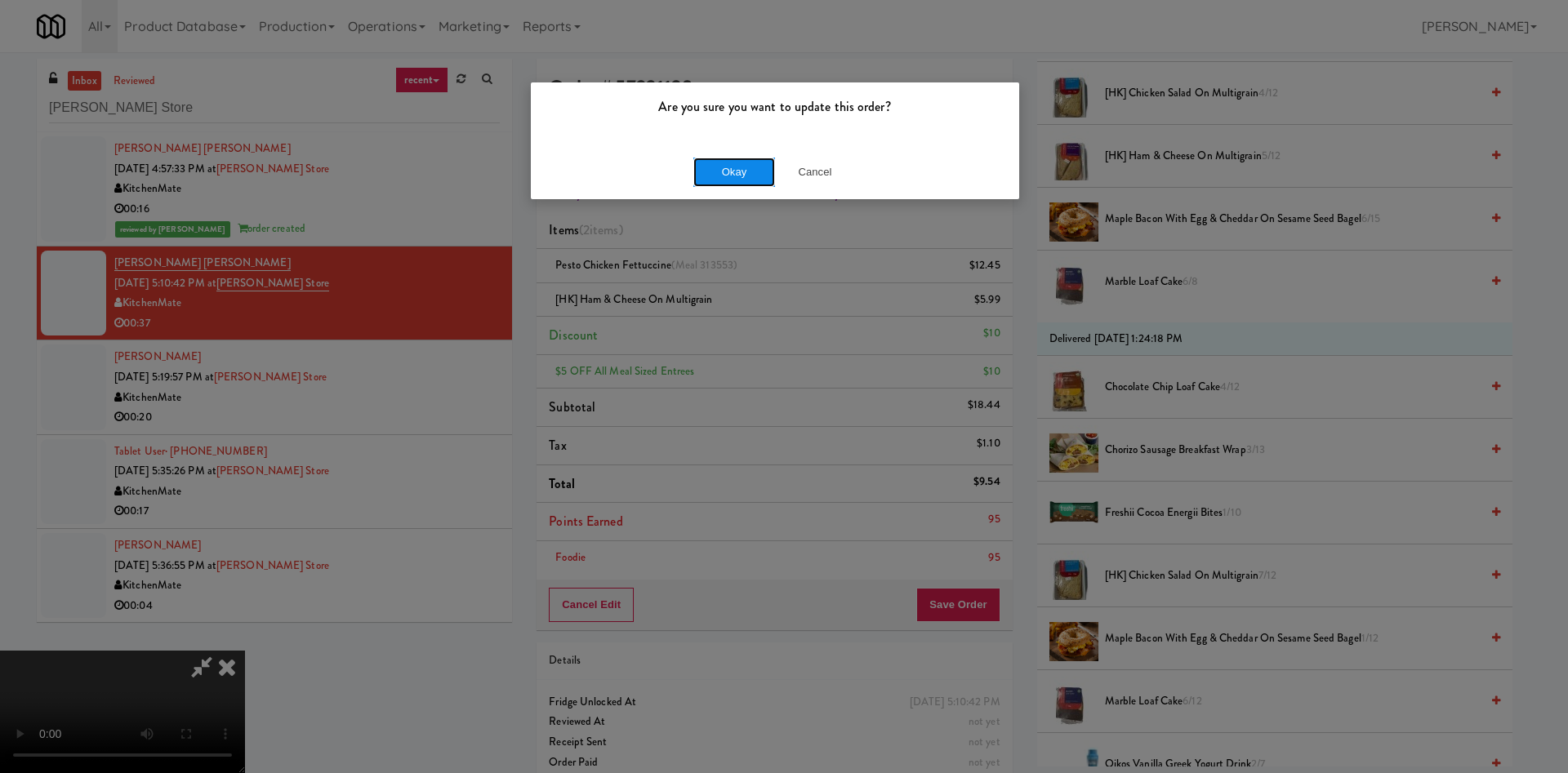
click at [741, 173] on button "Okay" at bounding box center [733, 172] width 82 height 29
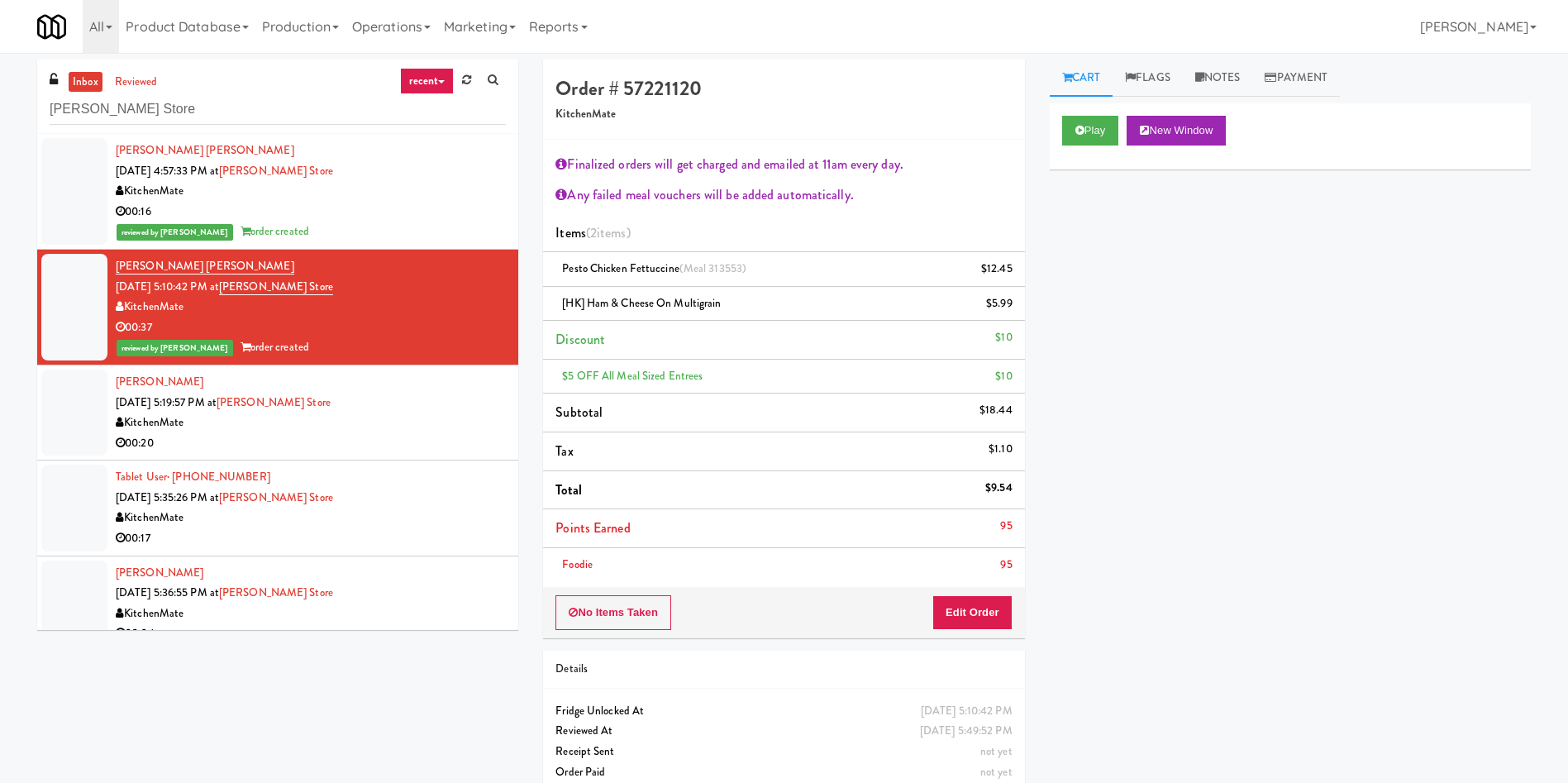
scroll to position [0, 0]
click at [84, 430] on div at bounding box center [74, 412] width 66 height 86
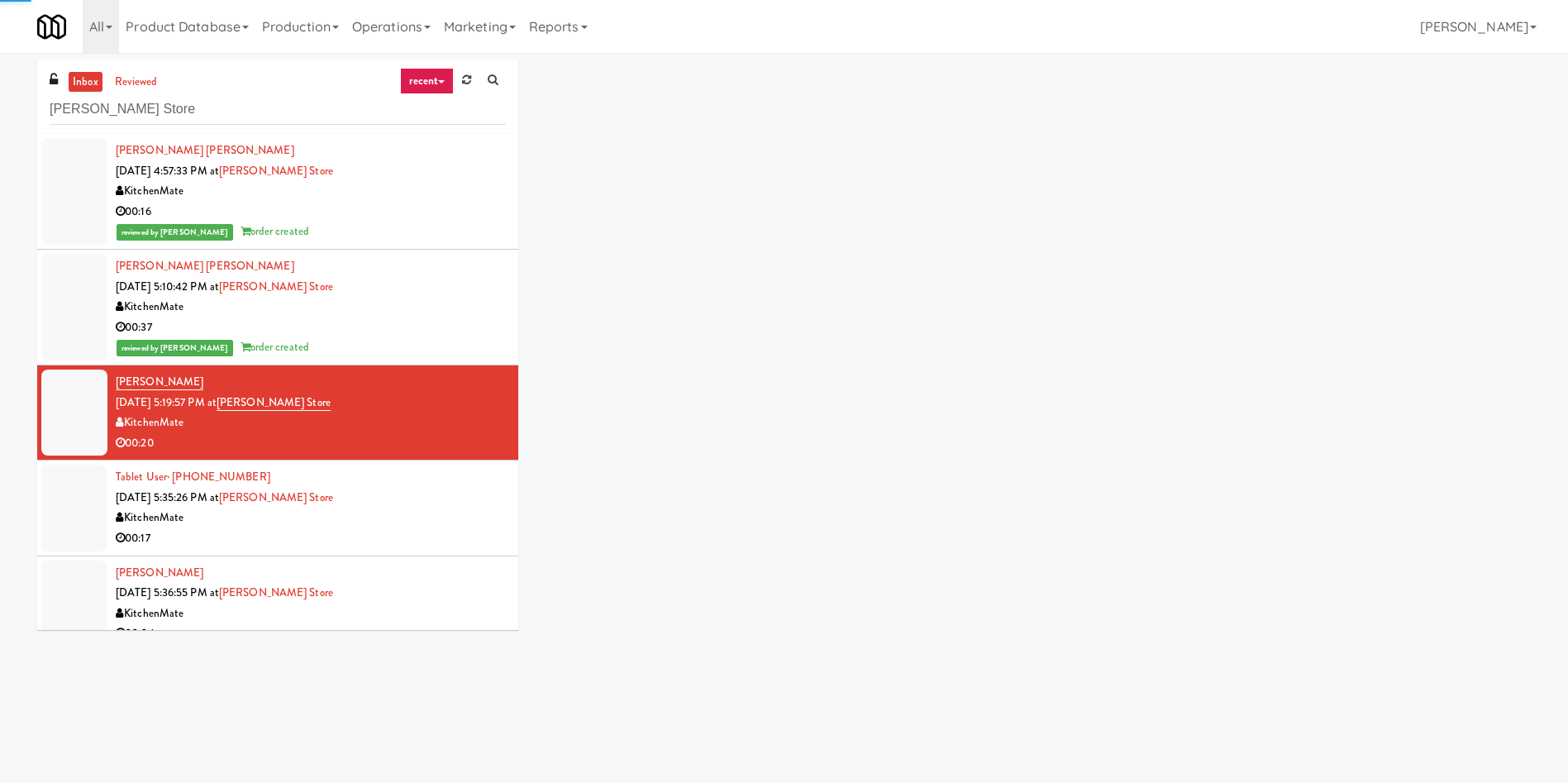
scroll to position [116, 0]
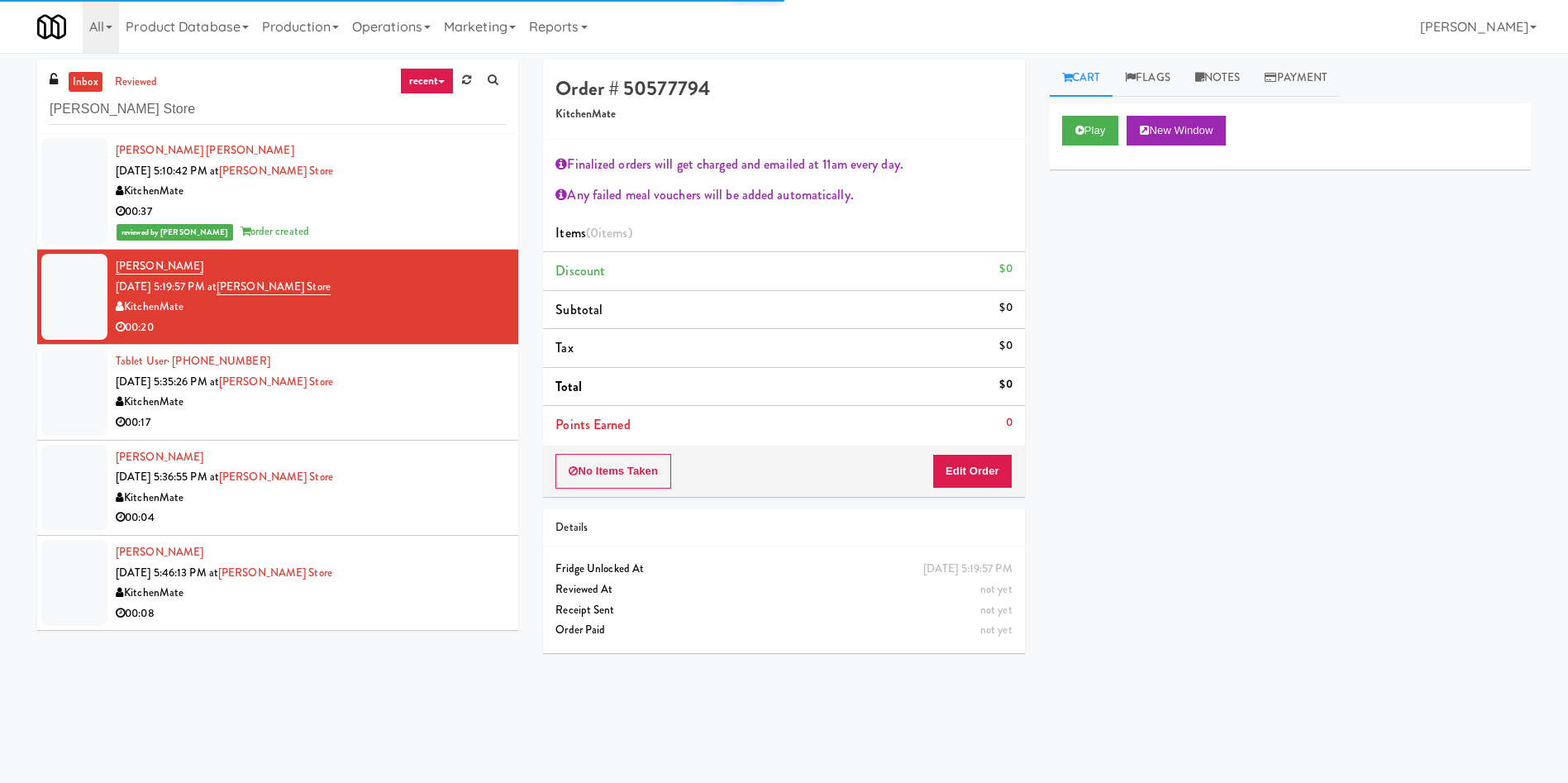
click at [1084, 114] on div "Play New Window" at bounding box center [1291, 135] width 482 height 66
click at [1090, 146] on div "Play New Window" at bounding box center [1291, 135] width 482 height 66
click at [1098, 133] on button "Play" at bounding box center [1090, 131] width 57 height 30
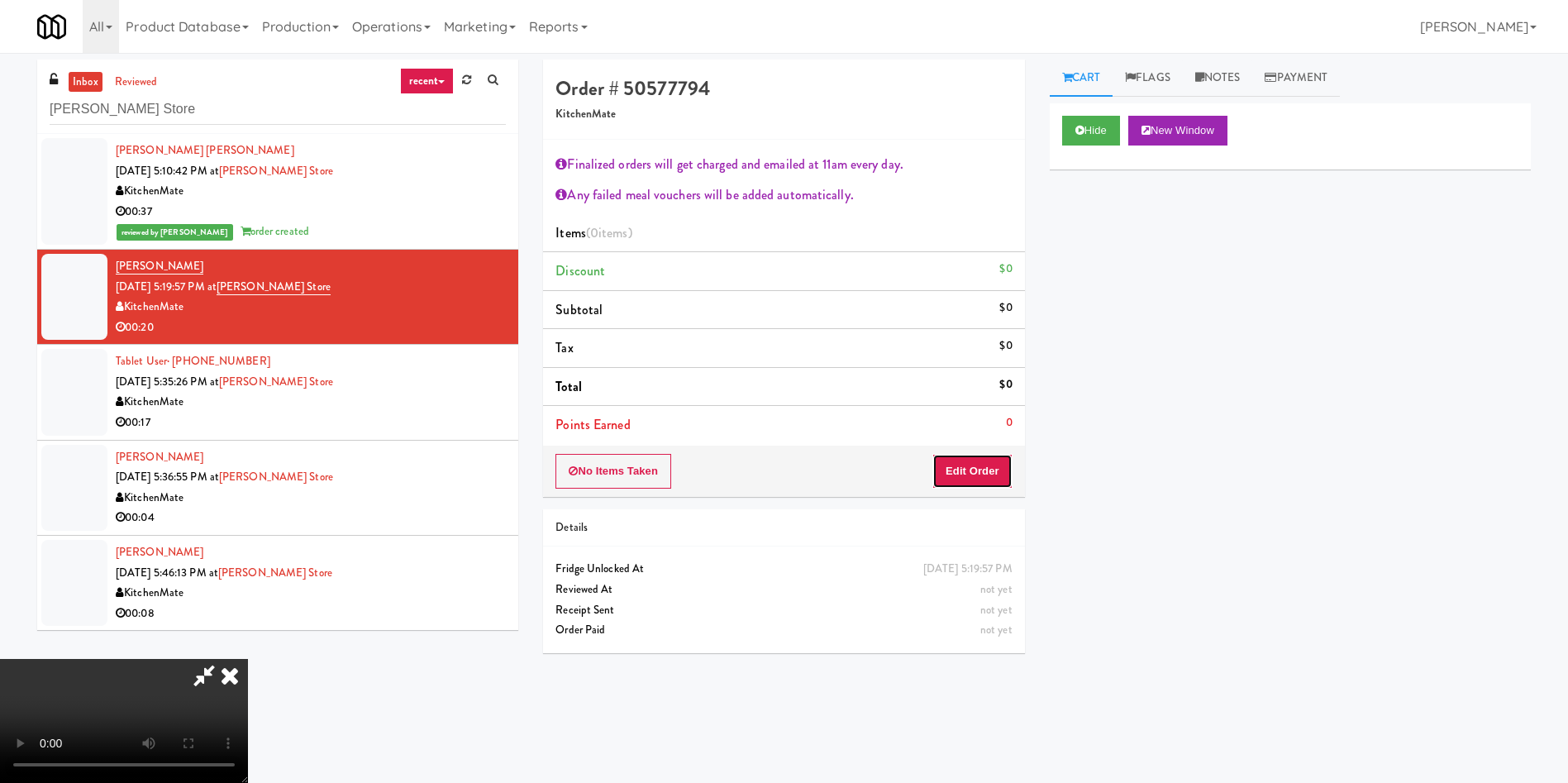
click at [990, 476] on button "Edit Order" at bounding box center [972, 470] width 80 height 34
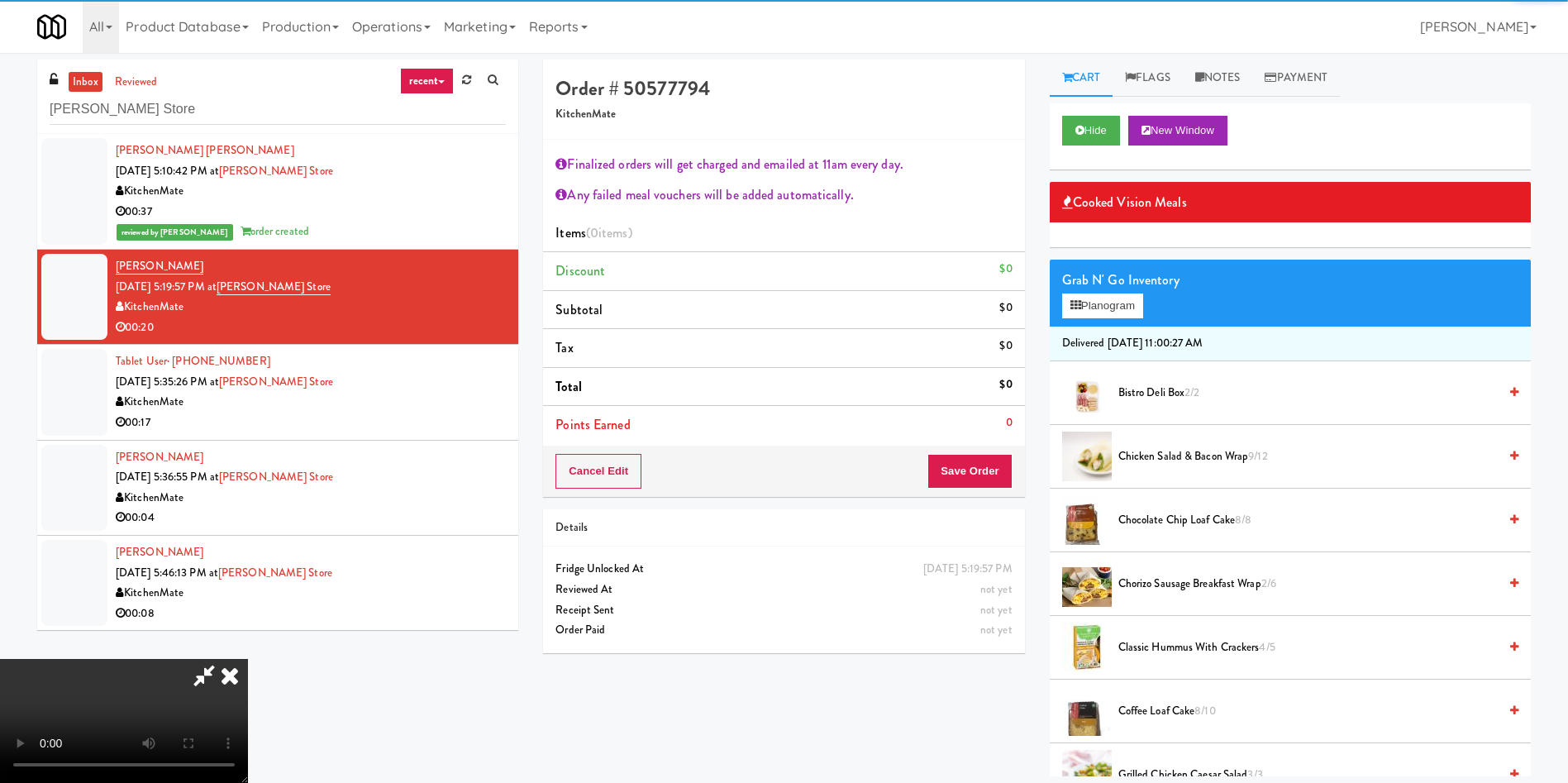
scroll to position [124, 0]
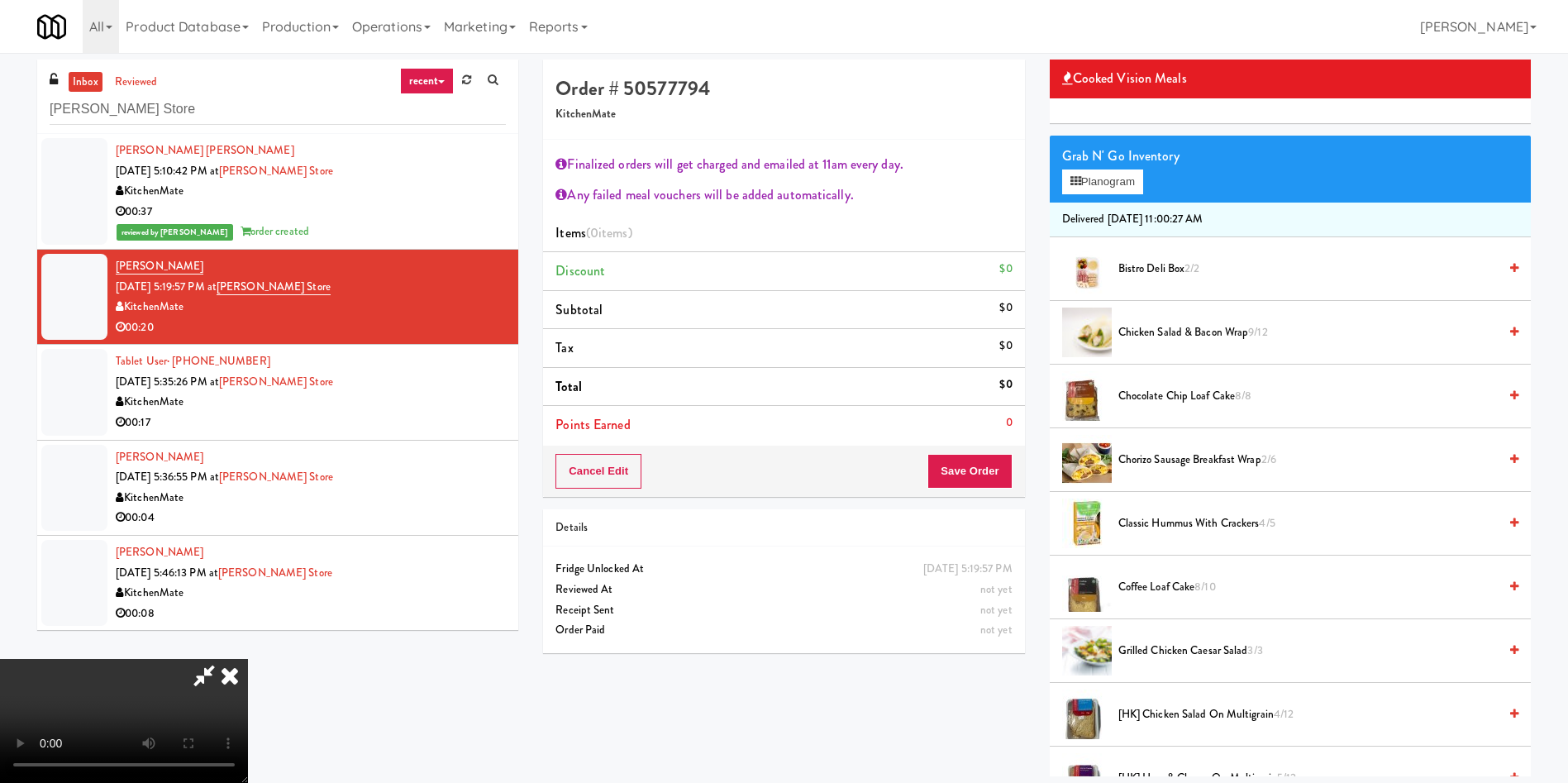
drag, startPoint x: 190, startPoint y: 251, endPoint x: 191, endPoint y: 238, distance: 13.0
click at [191, 659] on video at bounding box center [123, 721] width 248 height 124
click at [248, 659] on video at bounding box center [123, 721] width 248 height 124
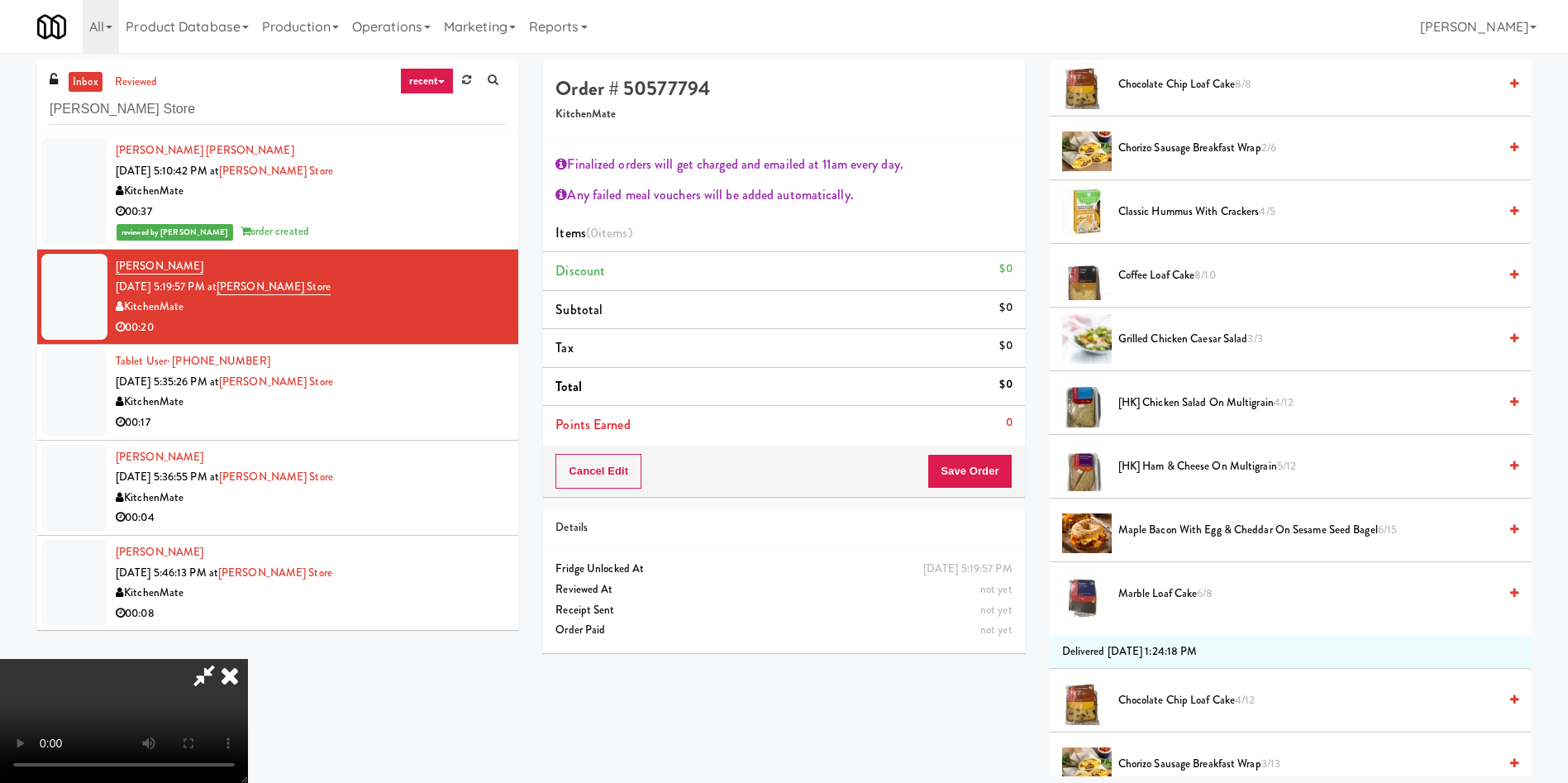
scroll to position [372, 0]
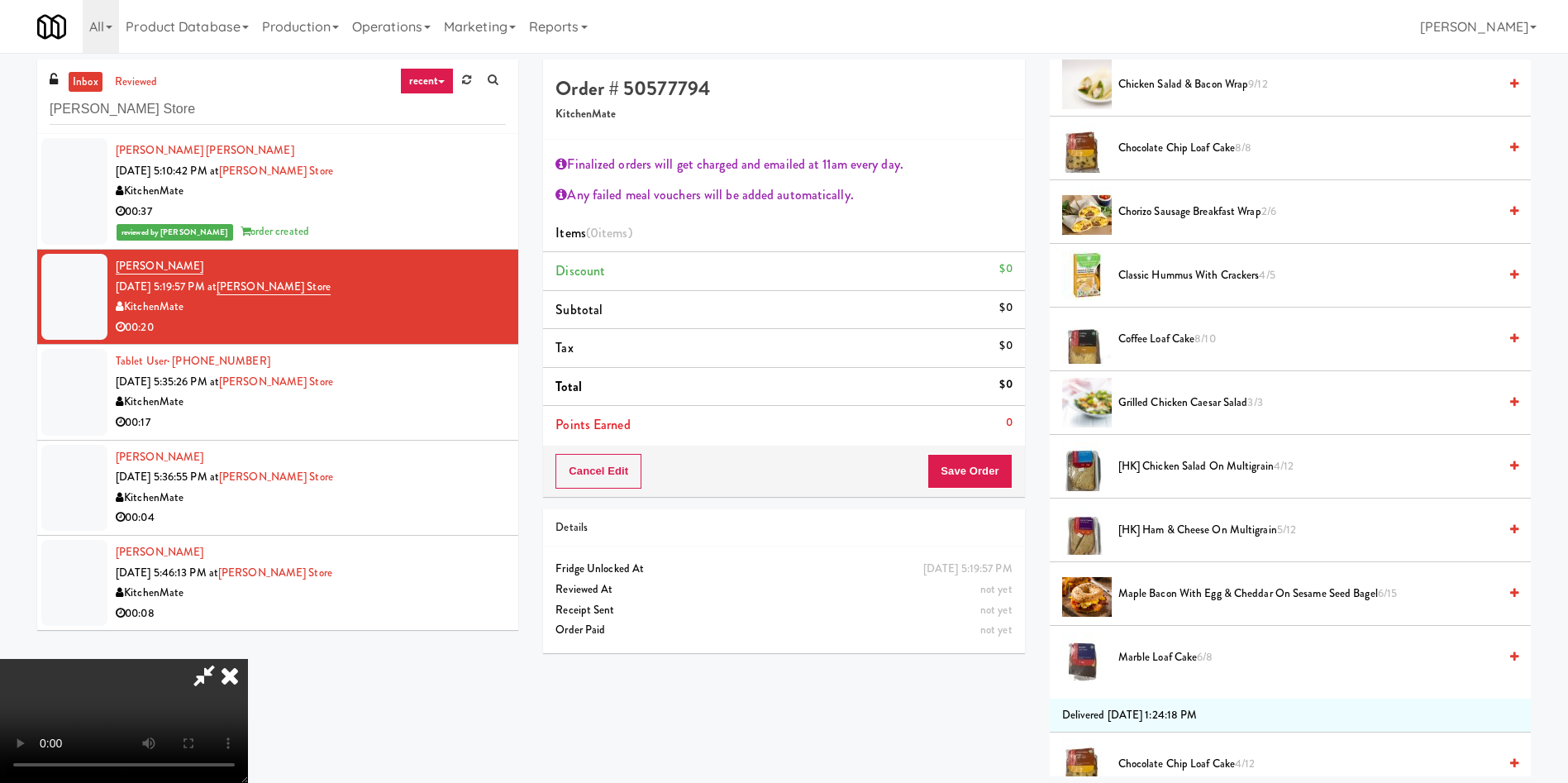
click at [1154, 459] on span "[HK] Chicken Salad on Multigrain 4/12" at bounding box center [1307, 467] width 379 height 20
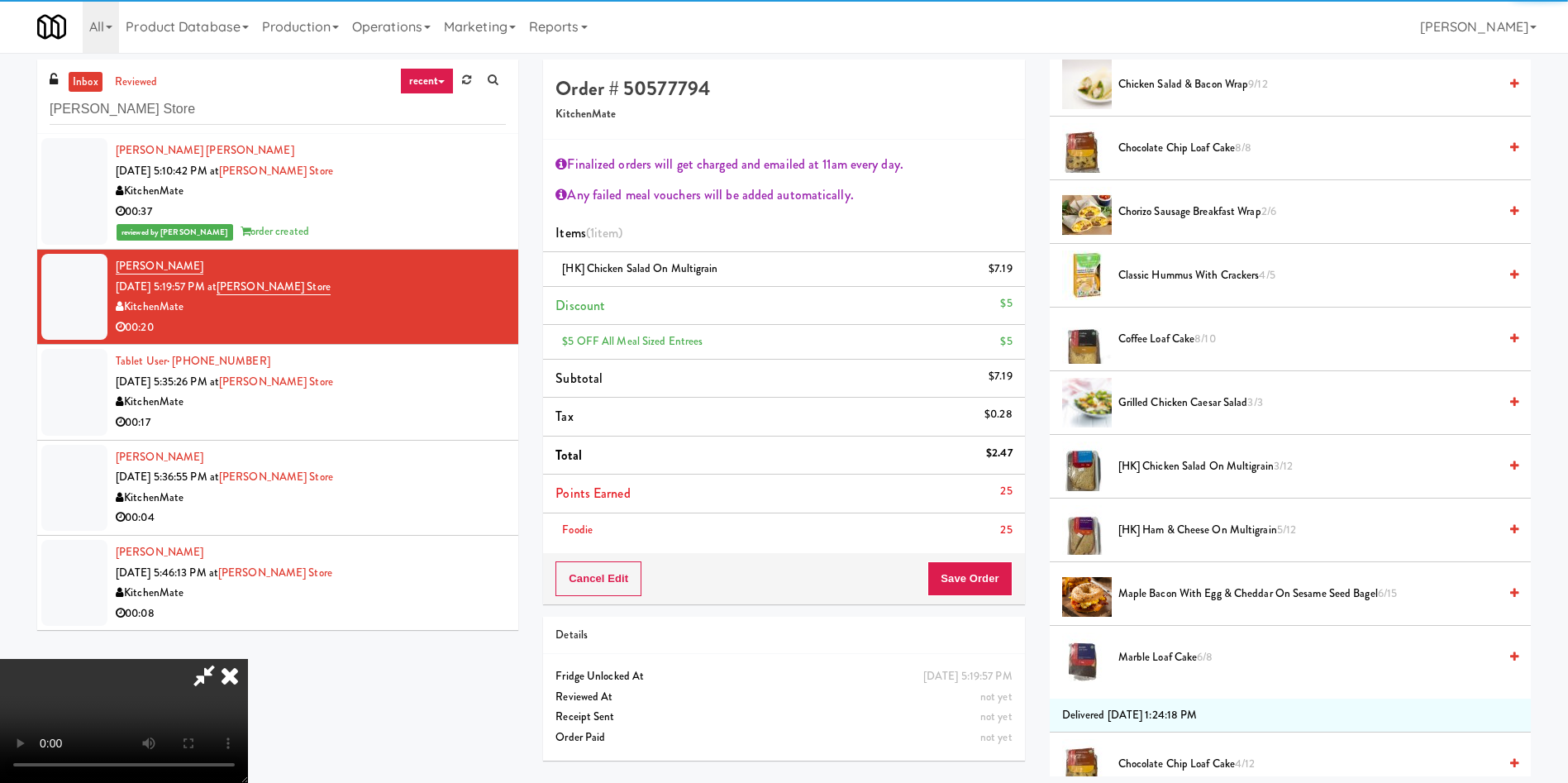
scroll to position [307, 0]
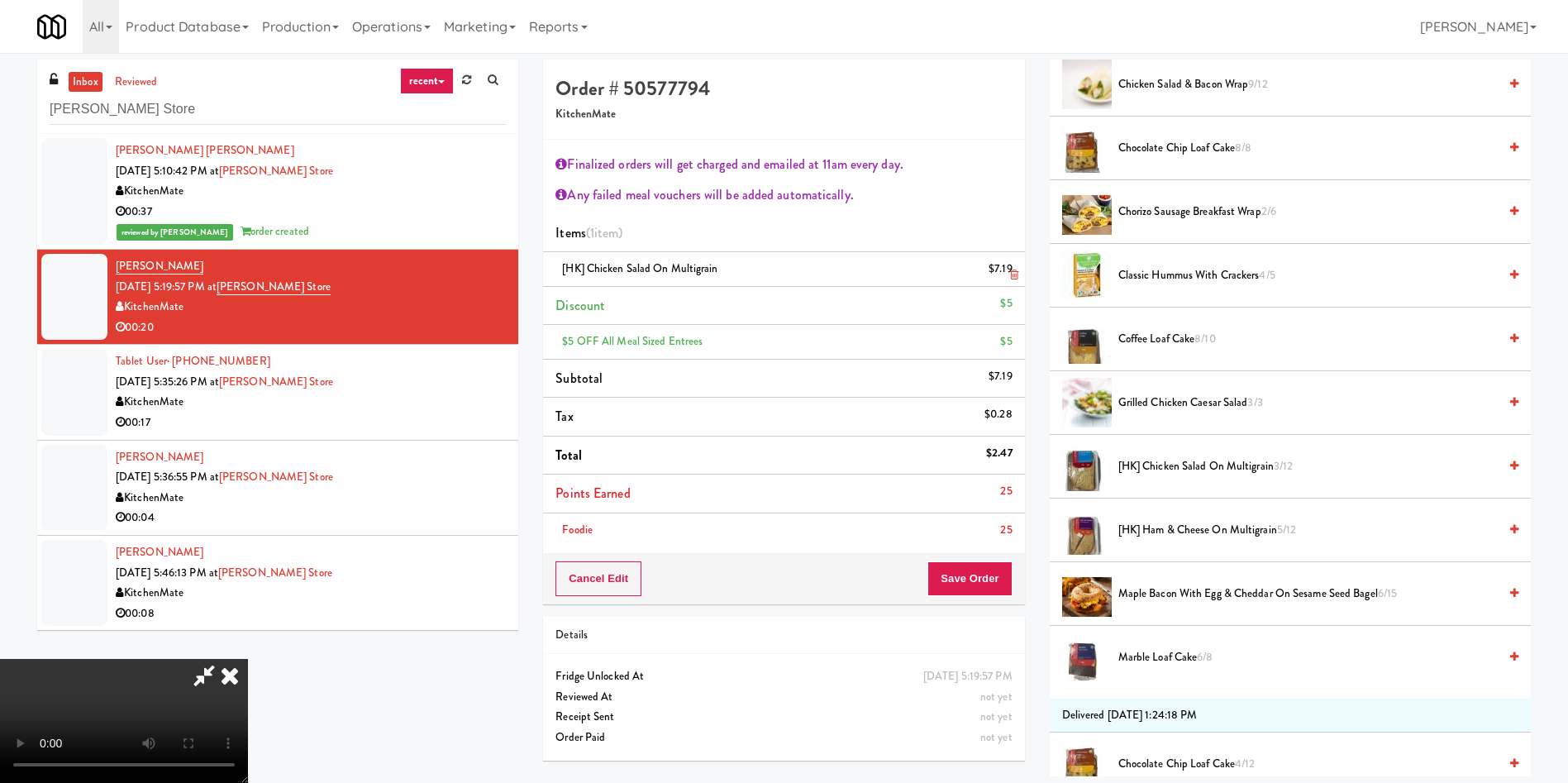
click at [1007, 273] on link at bounding box center [1011, 276] width 15 height 20
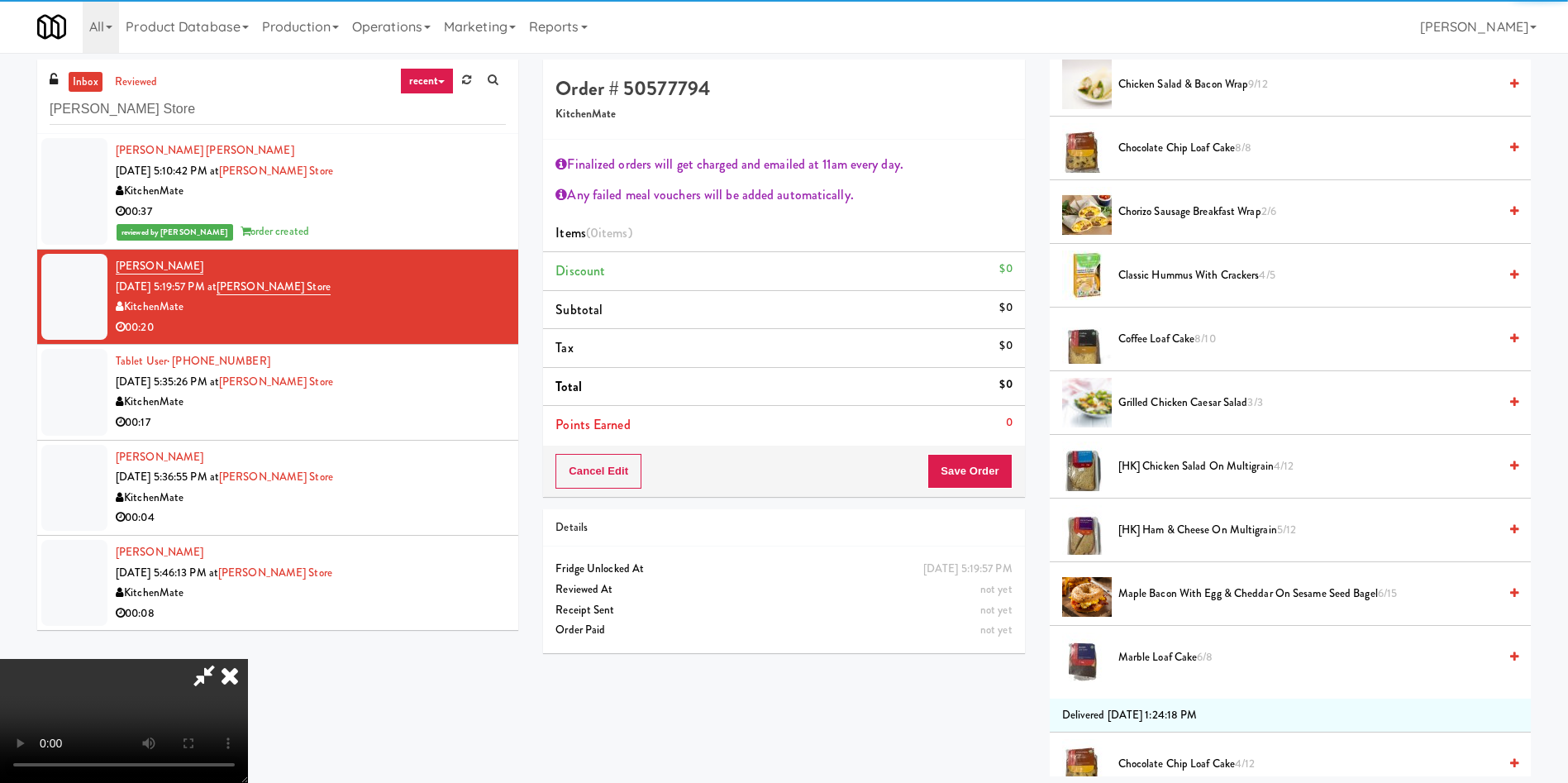
scroll to position [620, 0]
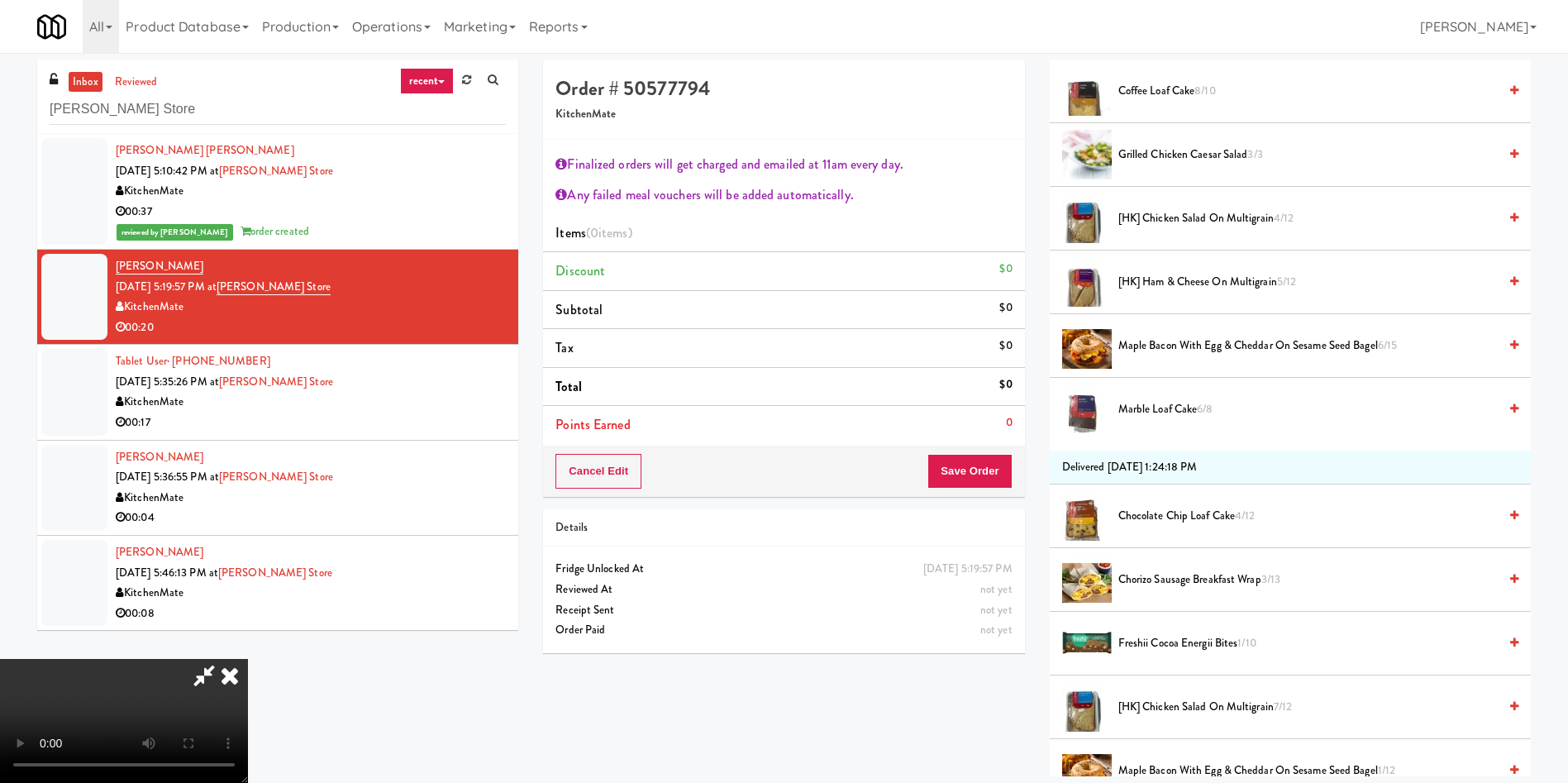
click at [1206, 215] on span "[HK] Chicken Salad on Multigrain 4/12" at bounding box center [1307, 219] width 379 height 20
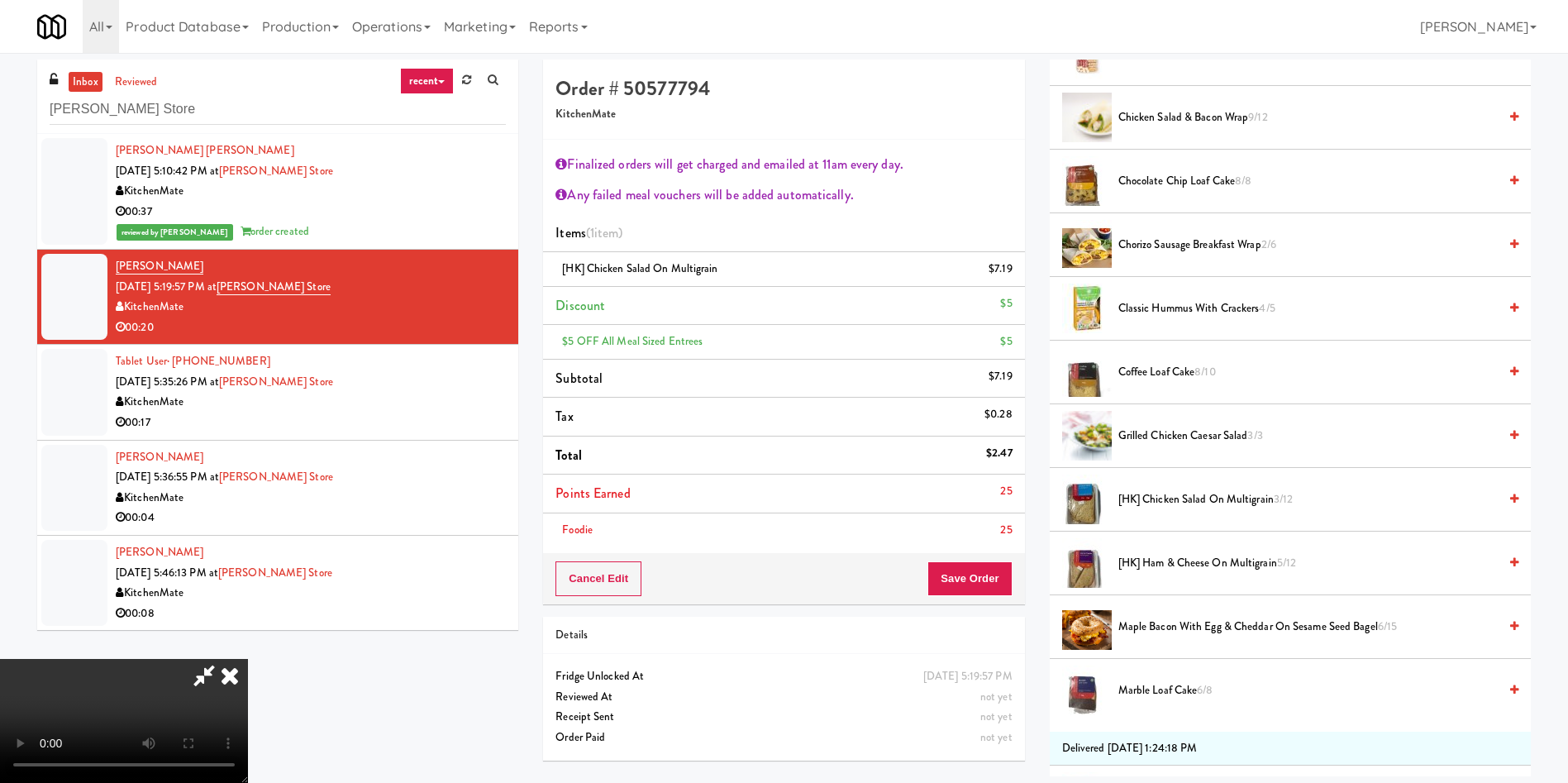
scroll to position [372, 0]
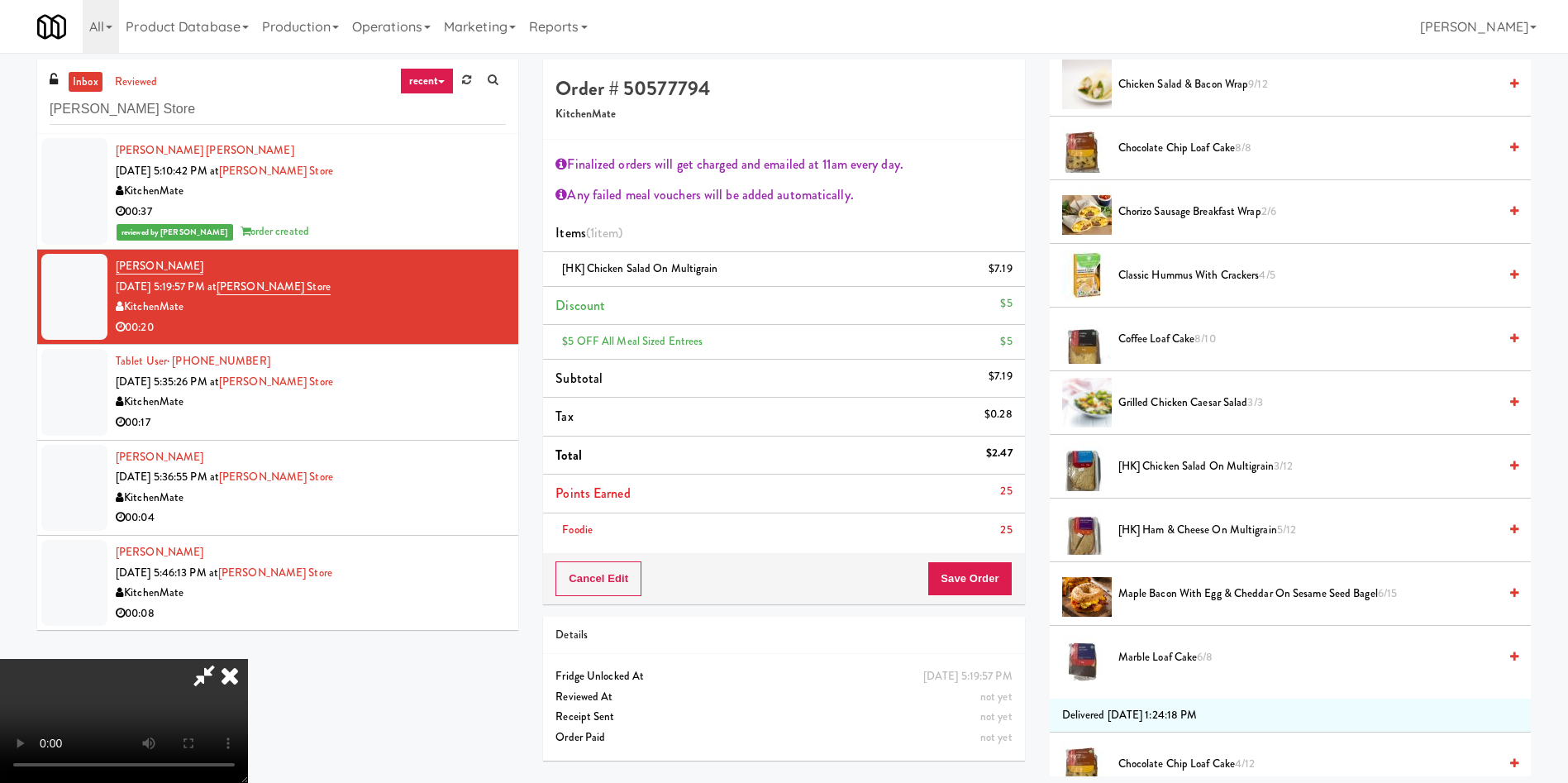
click at [248, 659] on video at bounding box center [123, 721] width 248 height 124
click at [974, 584] on button "Save Order" at bounding box center [970, 578] width 84 height 34
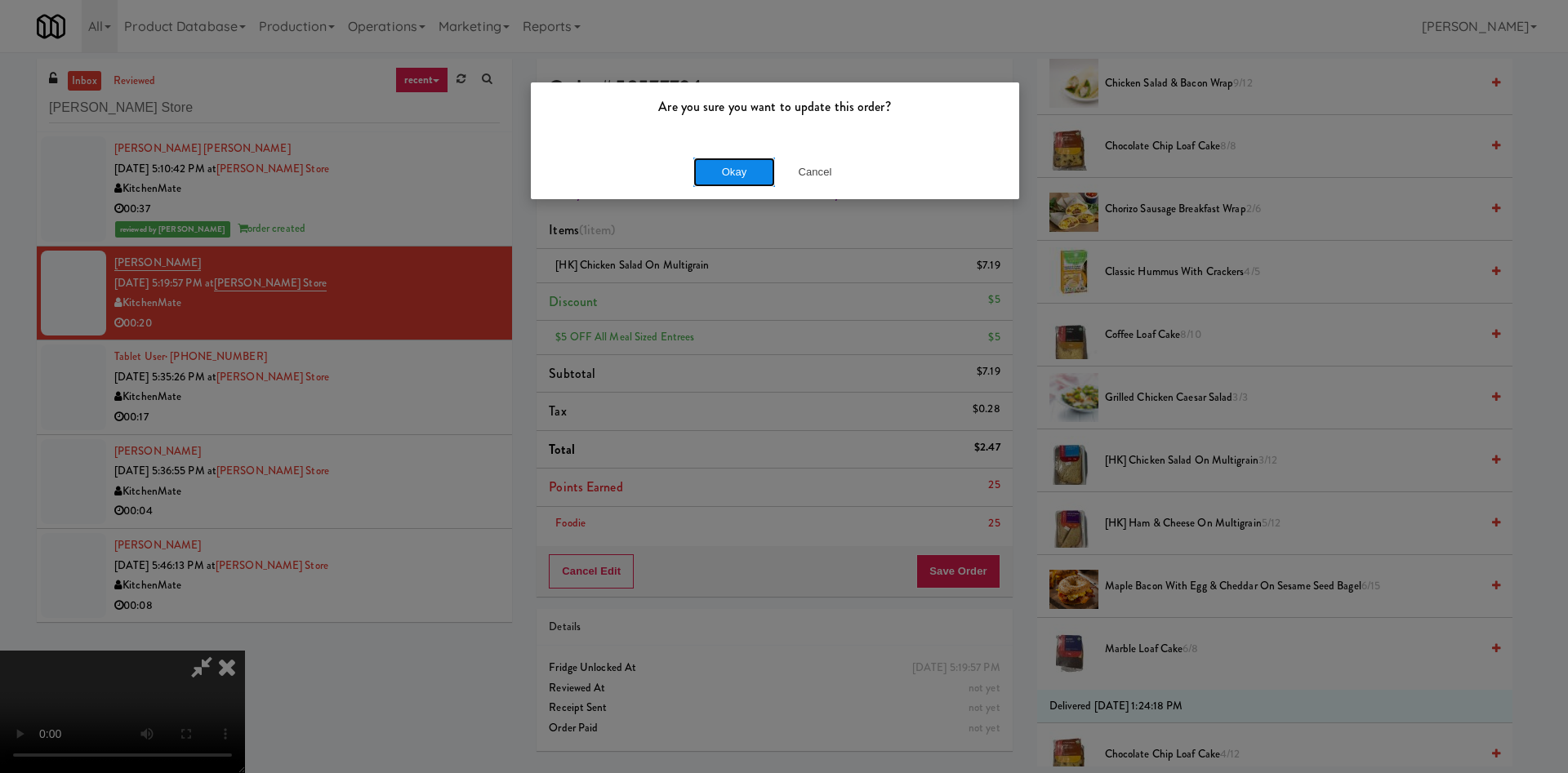
click at [723, 176] on button "Okay" at bounding box center [733, 172] width 82 height 29
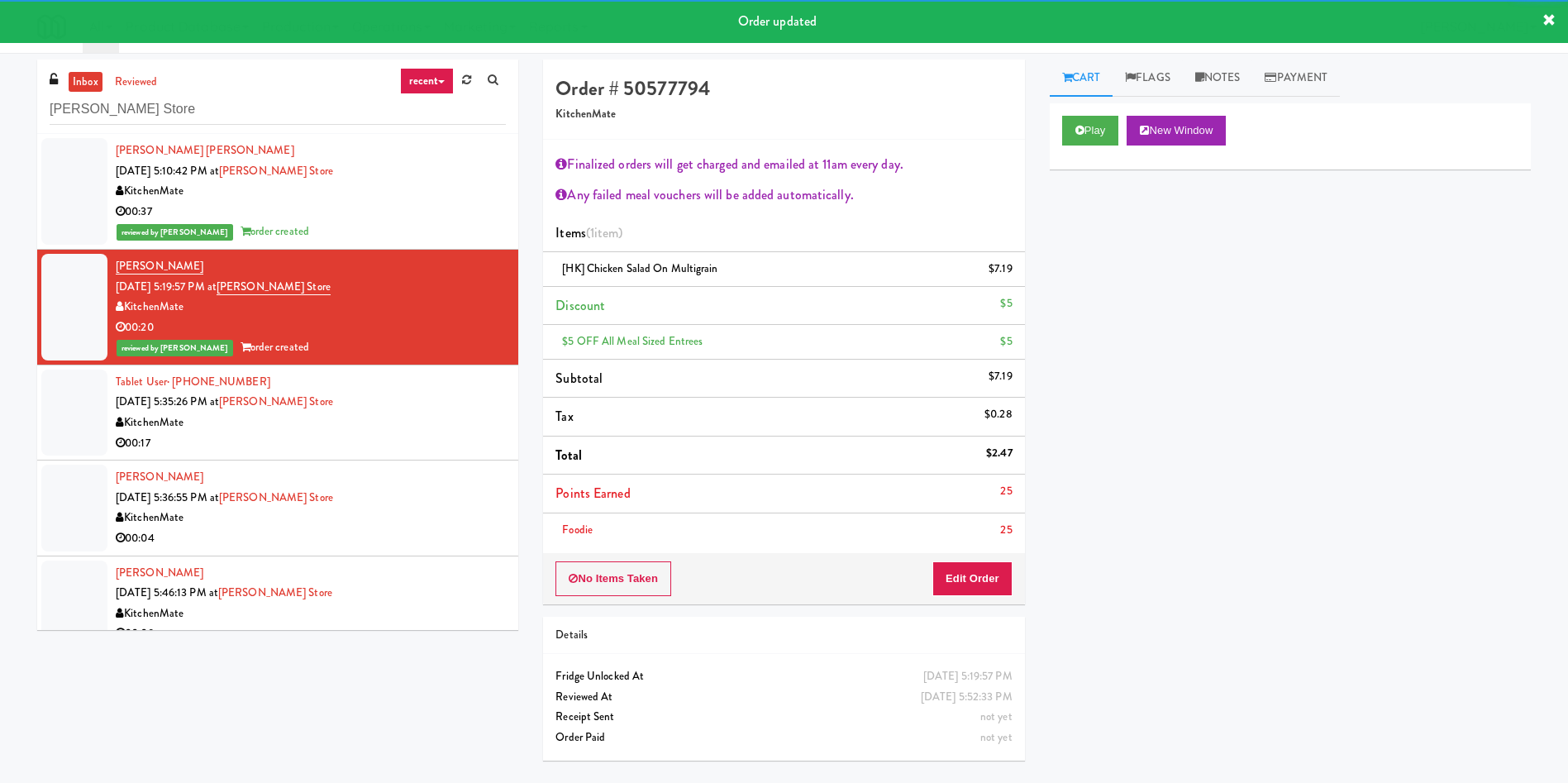
click at [65, 462] on li "Marcello Cianni Alcantara Sep 12, 2025 5:36:55 PM at IKEA Vaughan Store Kitchen…" at bounding box center [277, 507] width 482 height 95
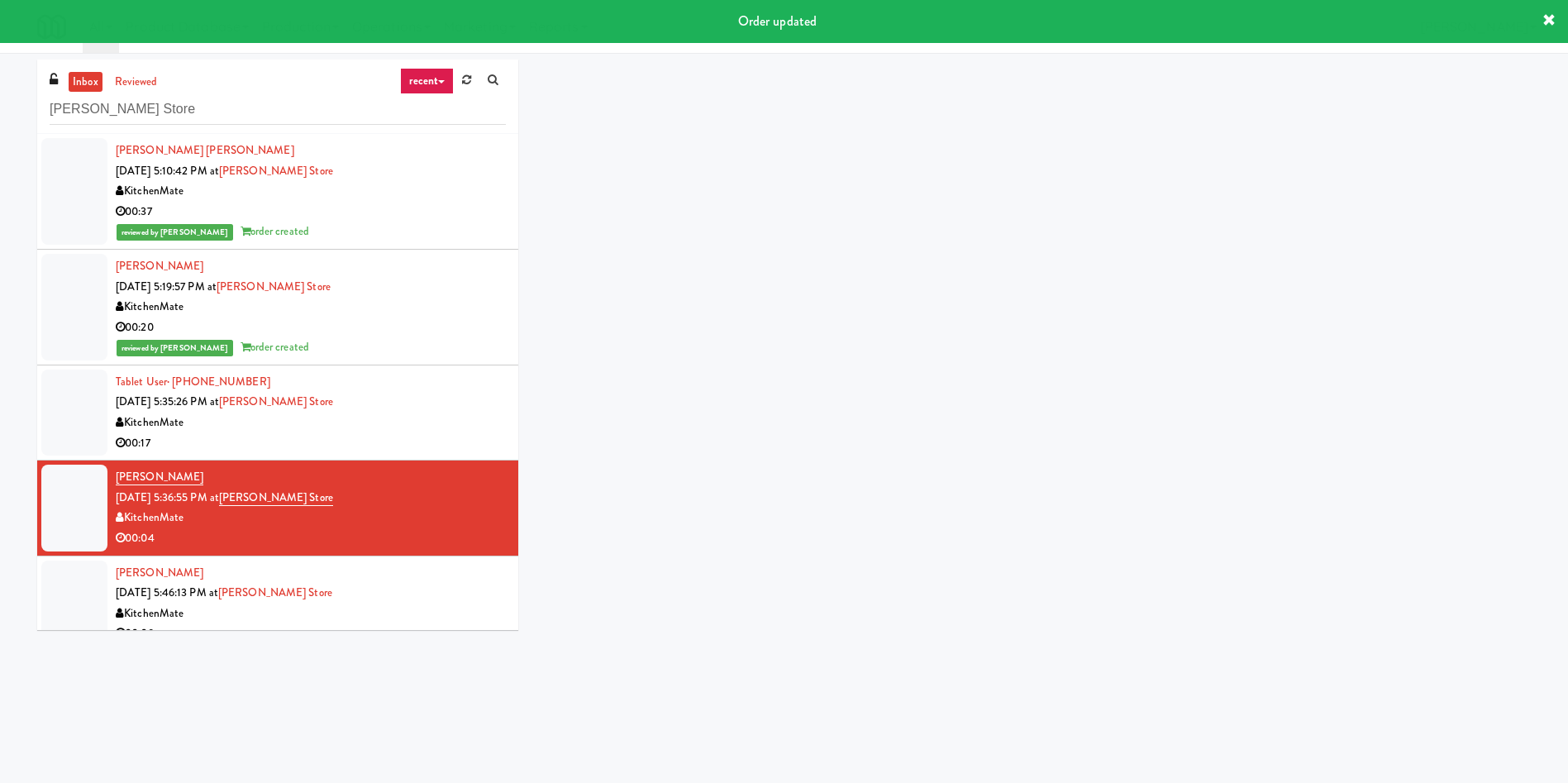
click at [77, 419] on div at bounding box center [74, 412] width 66 height 86
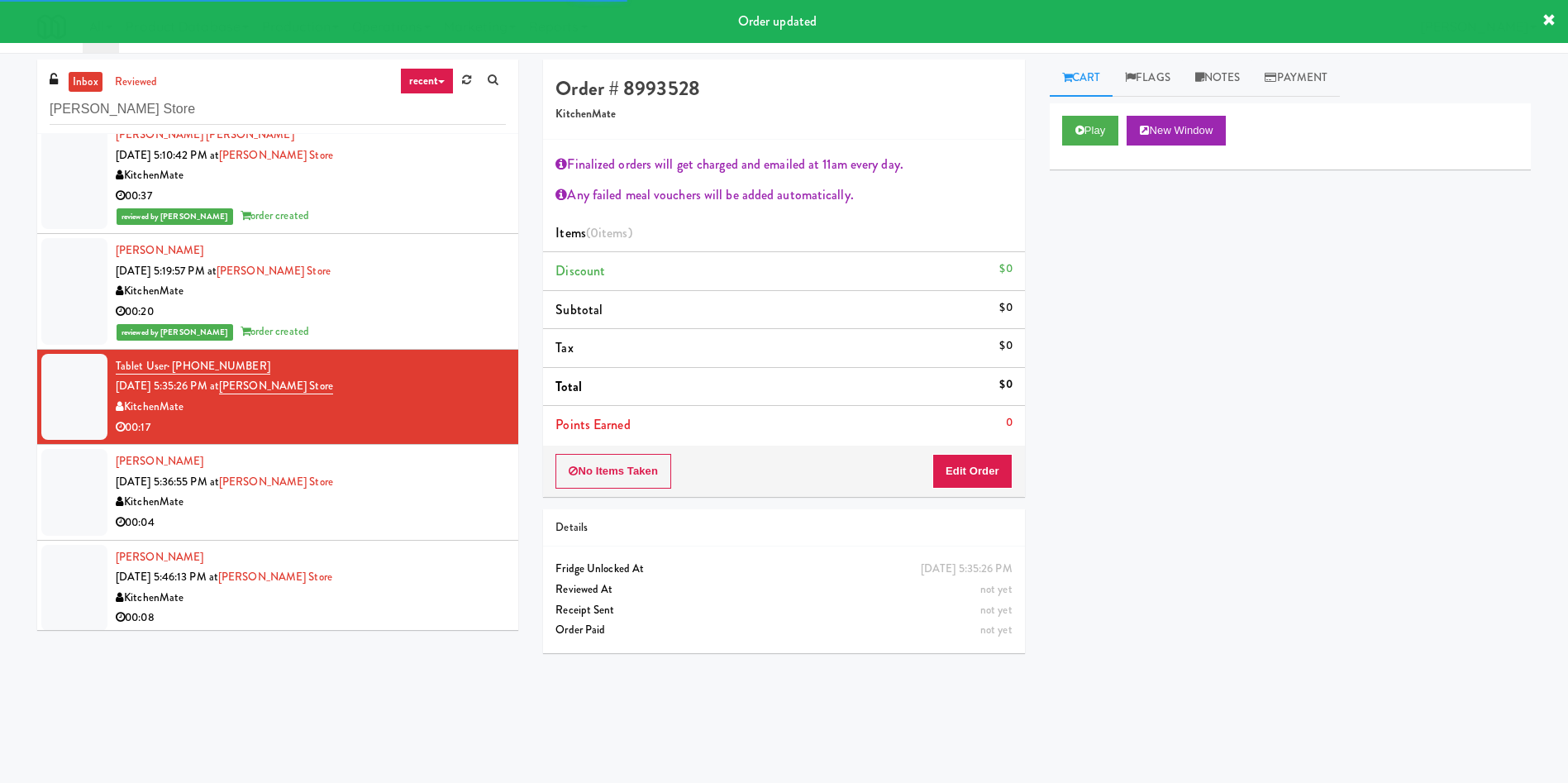
scroll to position [136, 0]
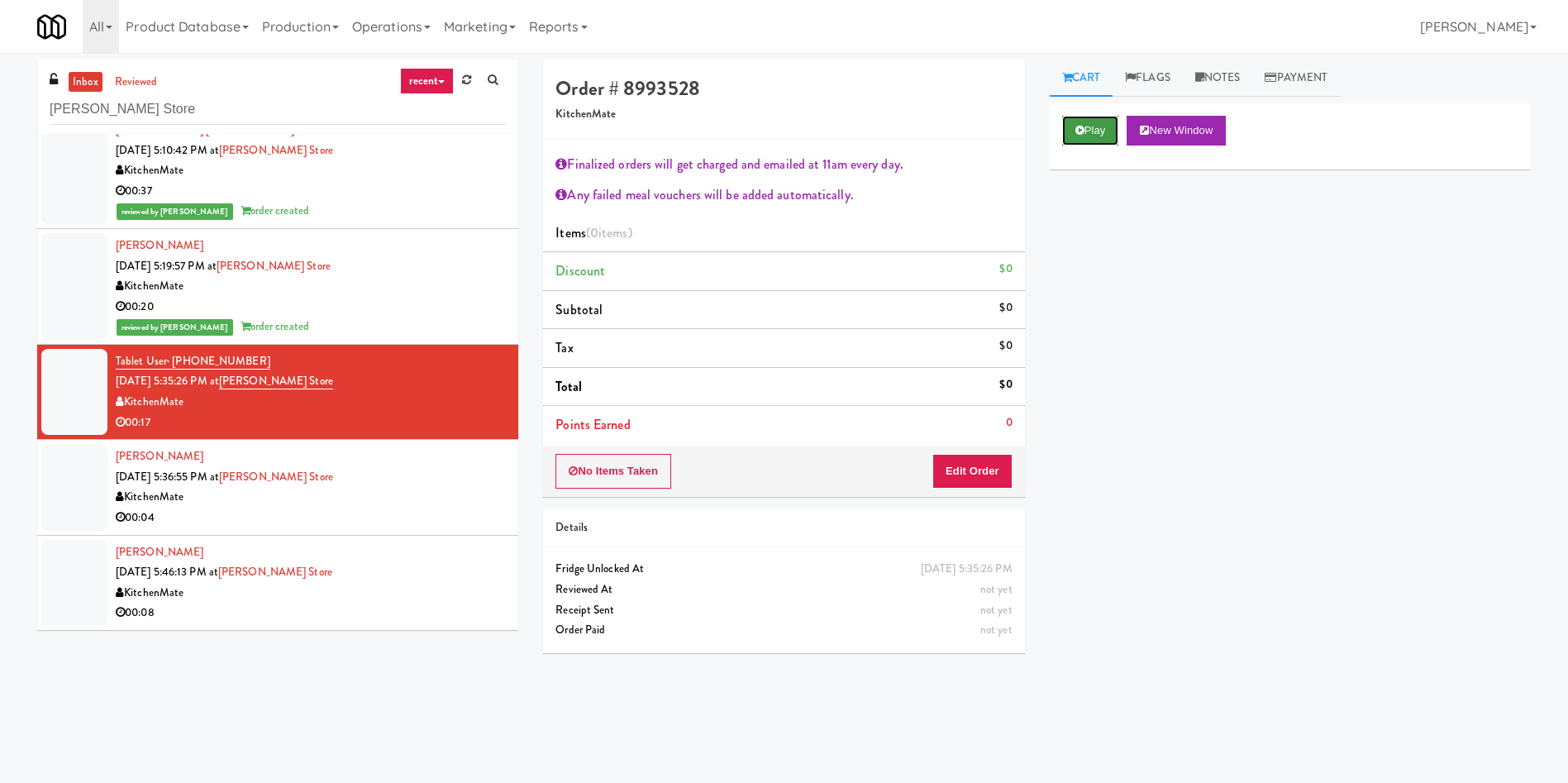
click at [1082, 133] on icon at bounding box center [1080, 131] width 9 height 11
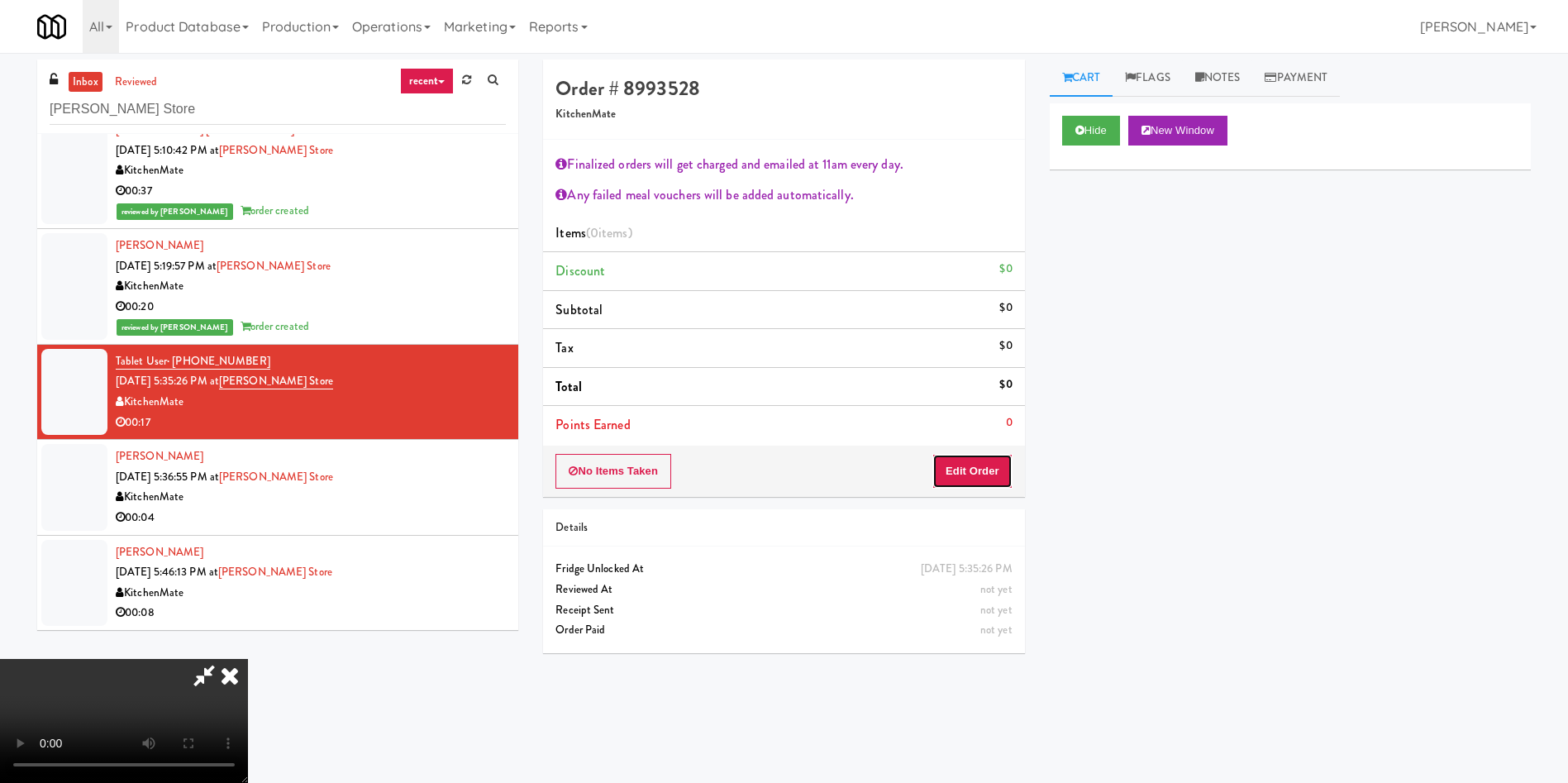
click at [980, 479] on button "Edit Order" at bounding box center [972, 470] width 80 height 34
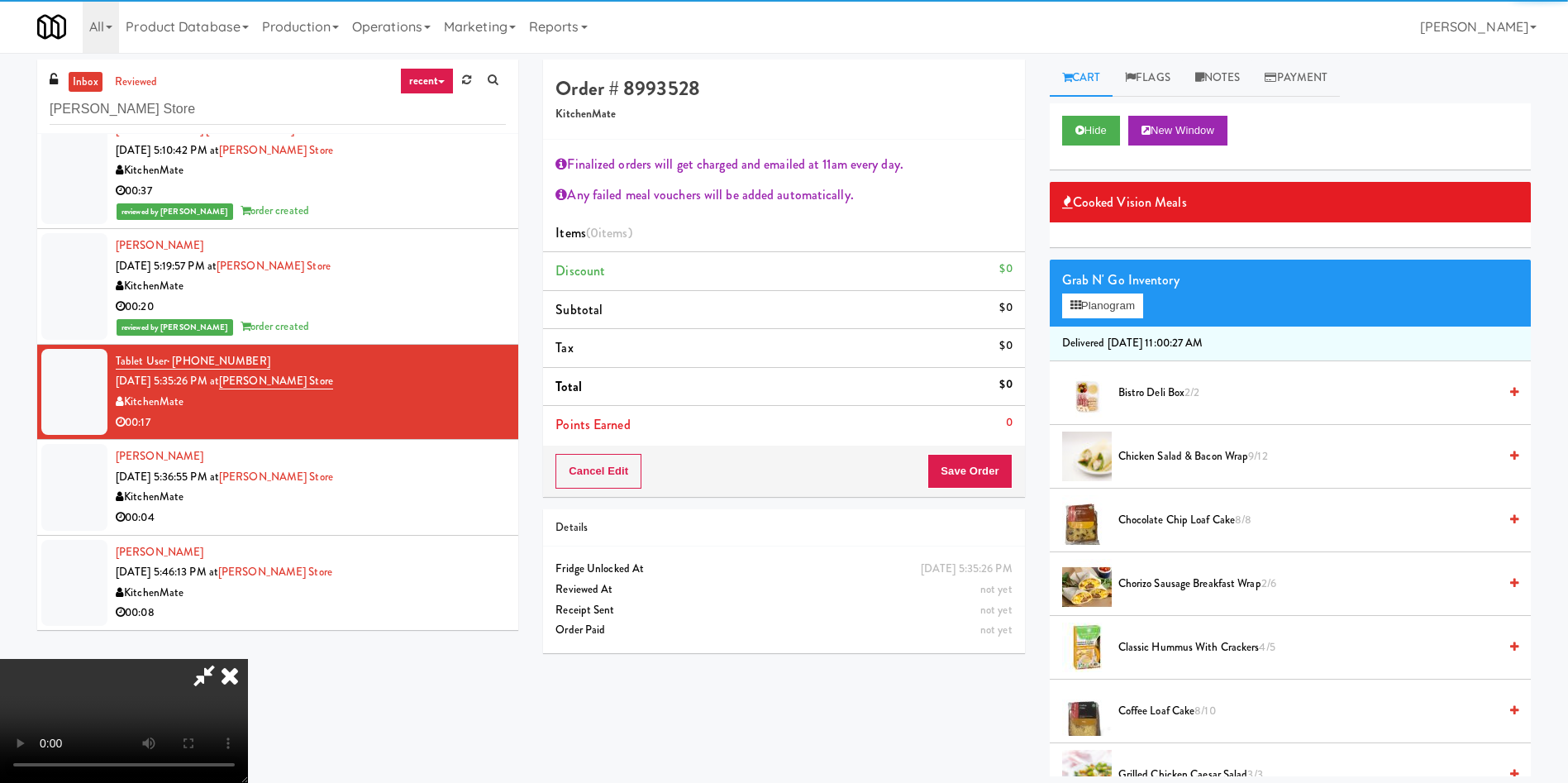
scroll to position [124, 0]
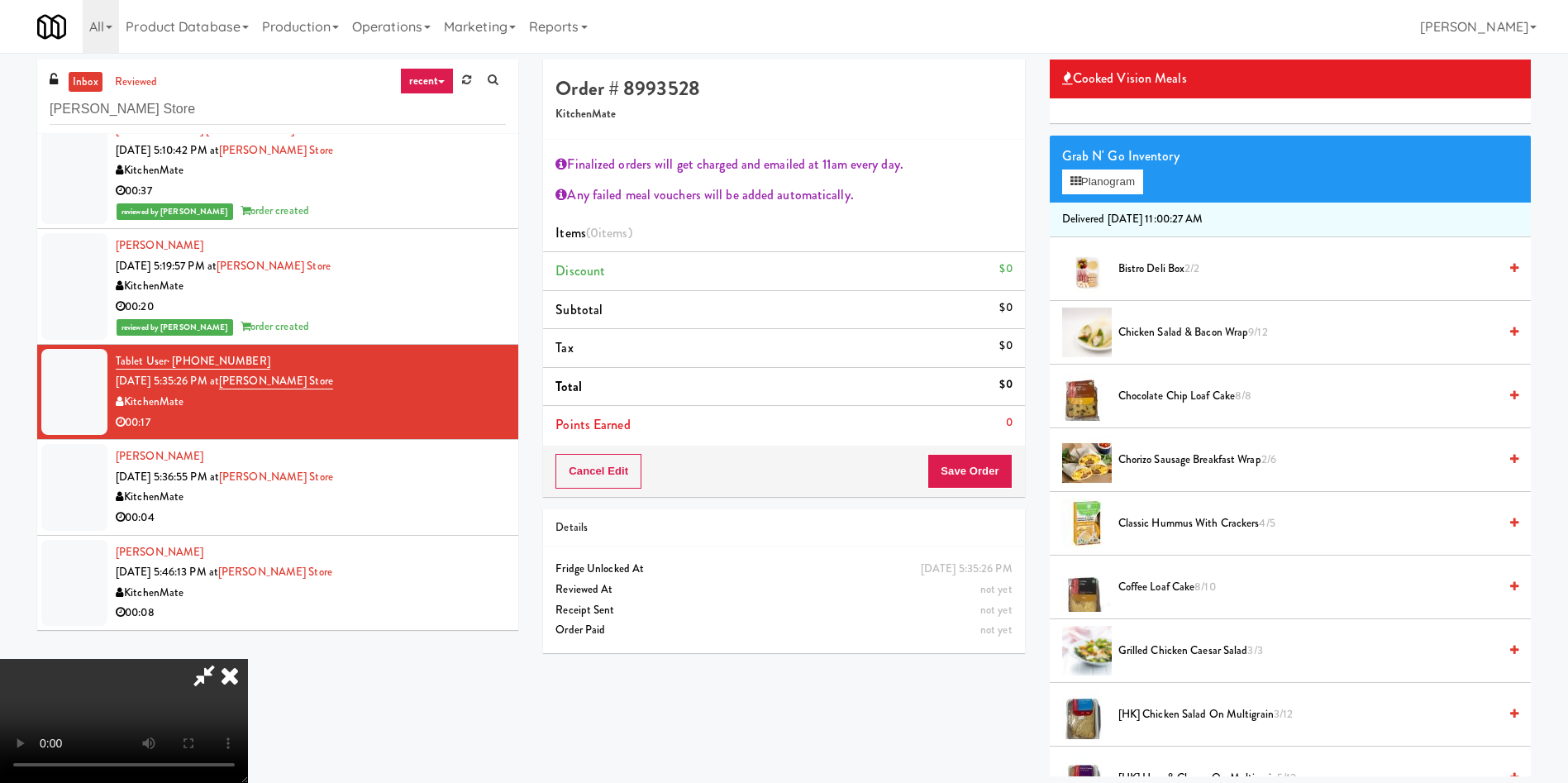
click at [248, 659] on video at bounding box center [123, 721] width 248 height 124
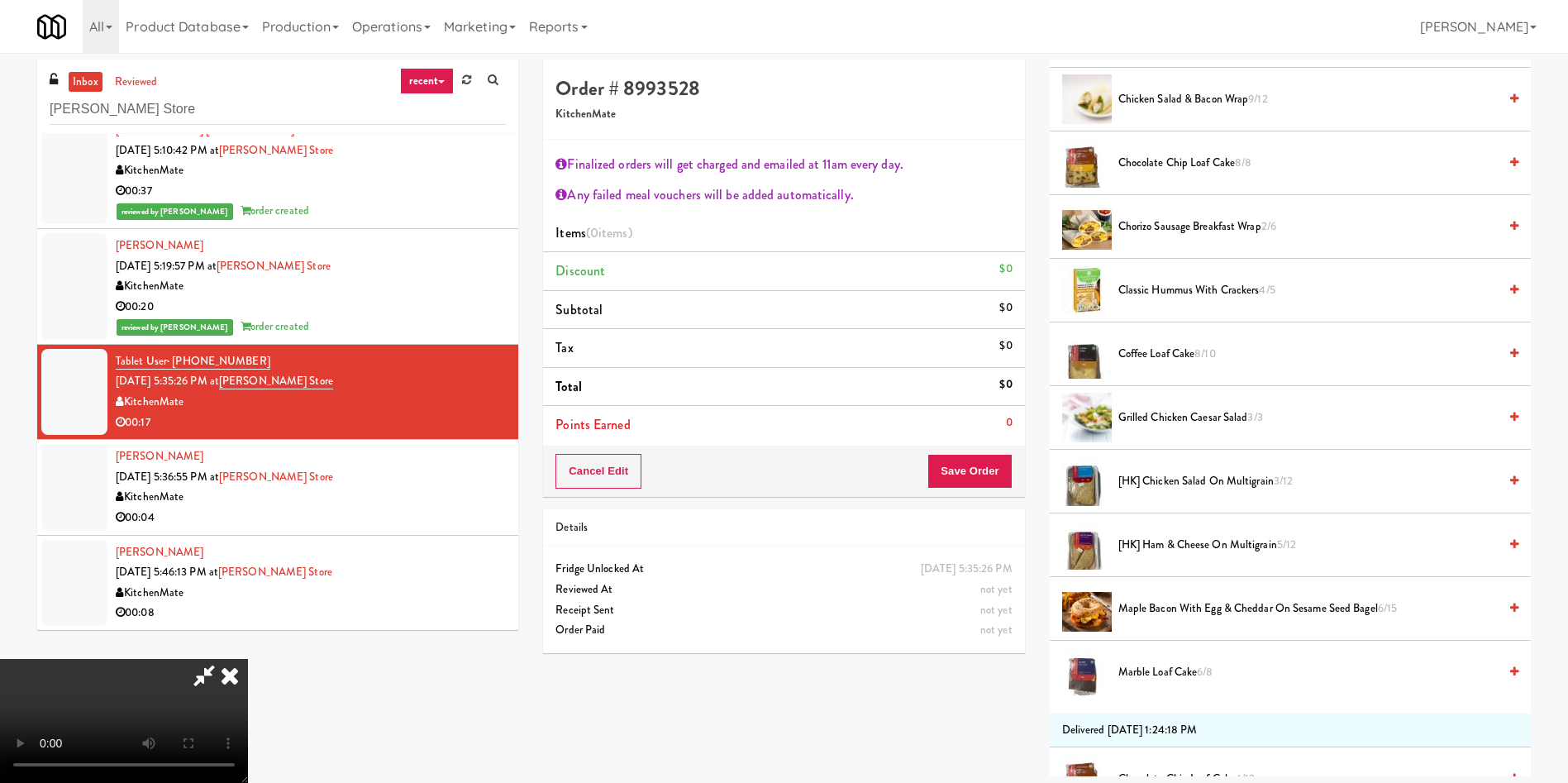
scroll to position [496, 0]
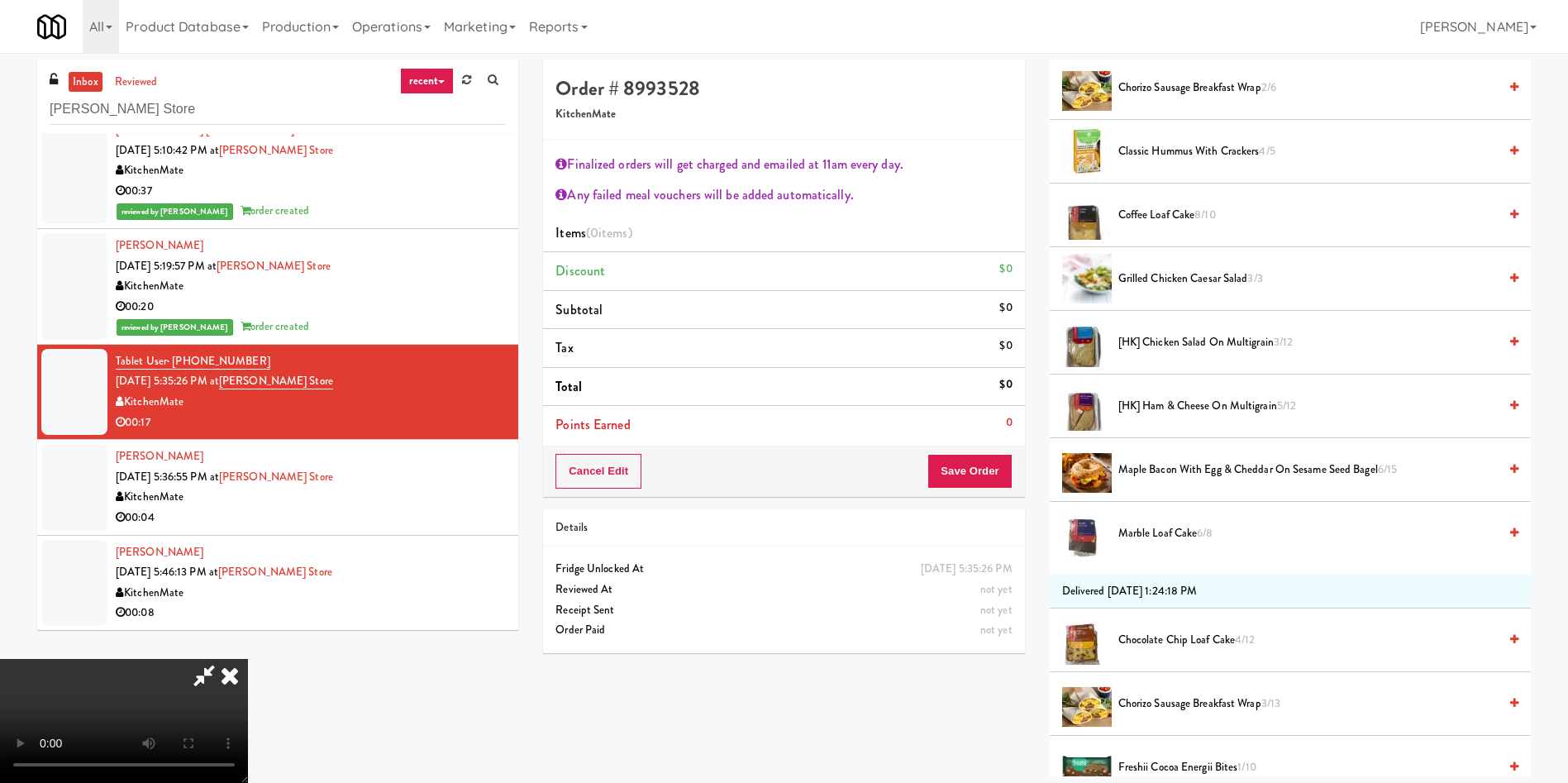
click at [1202, 408] on span "[HK] Ham & Cheese on Multigrain 5/12" at bounding box center [1307, 406] width 379 height 20
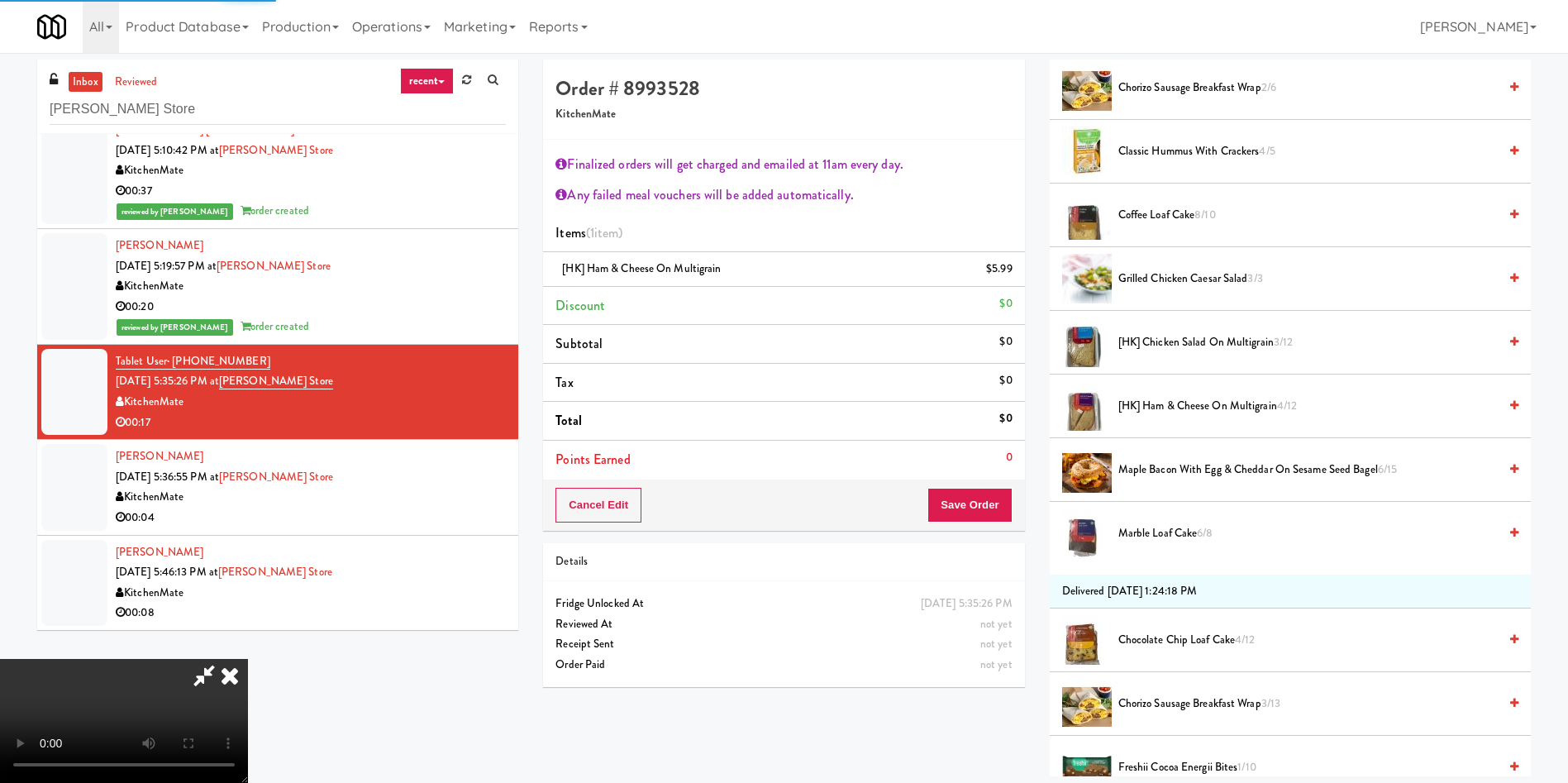
click at [1187, 334] on span "[HK] Chicken Salad on Multigrain 3/12" at bounding box center [1307, 342] width 379 height 20
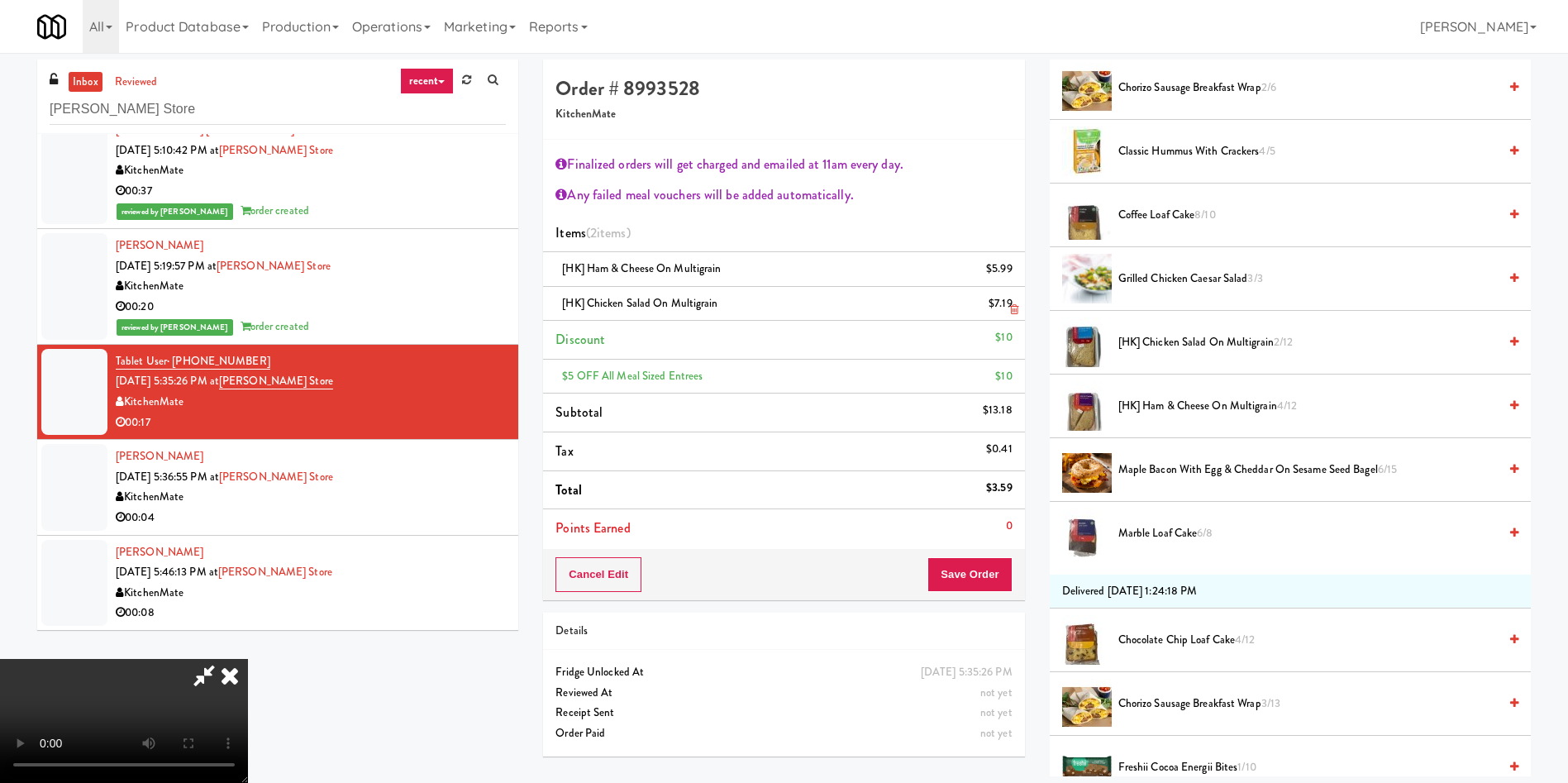
click at [1014, 304] on icon at bounding box center [1014, 310] width 8 height 11
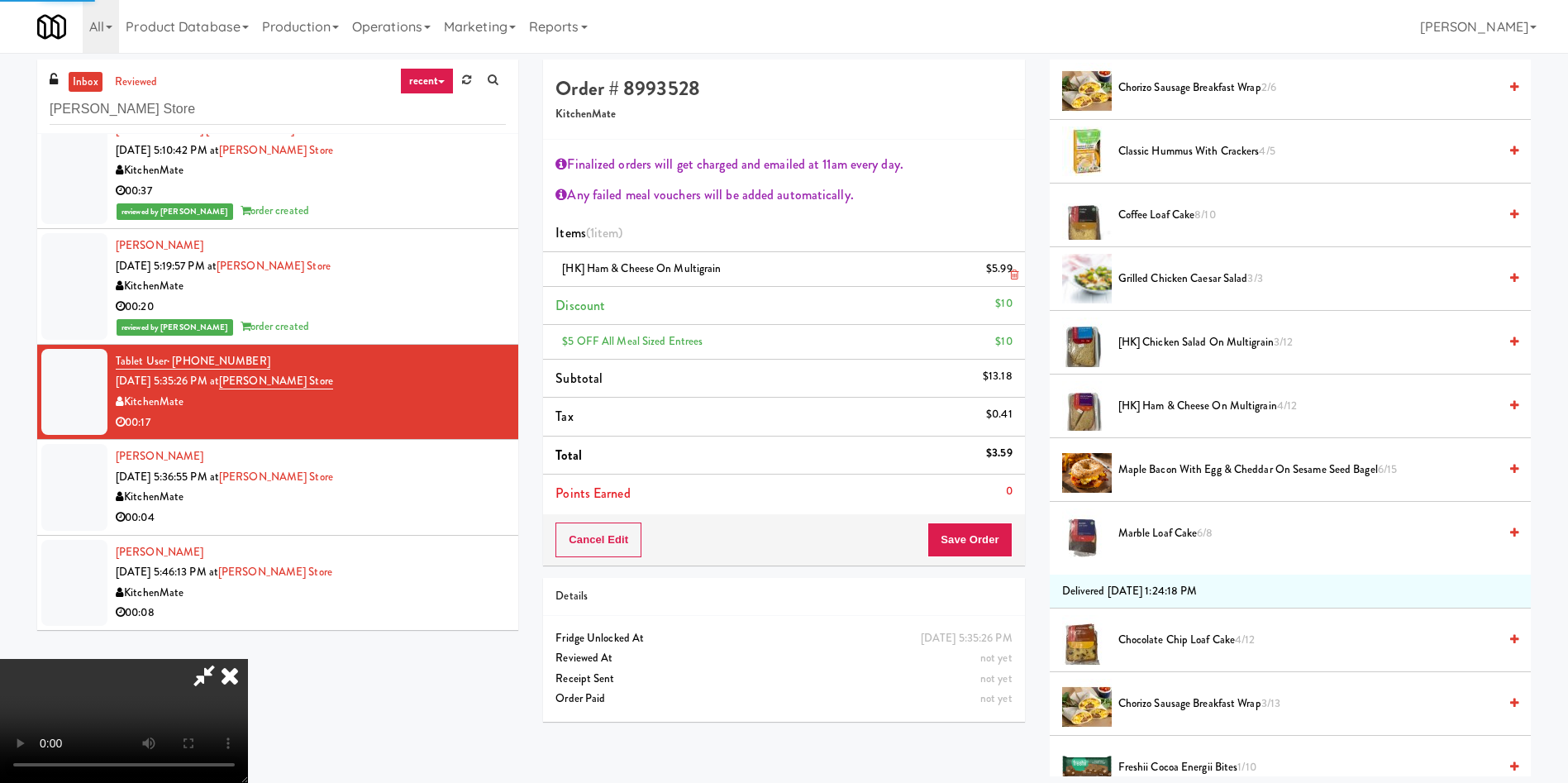
click at [1015, 279] on icon at bounding box center [1014, 275] width 8 height 11
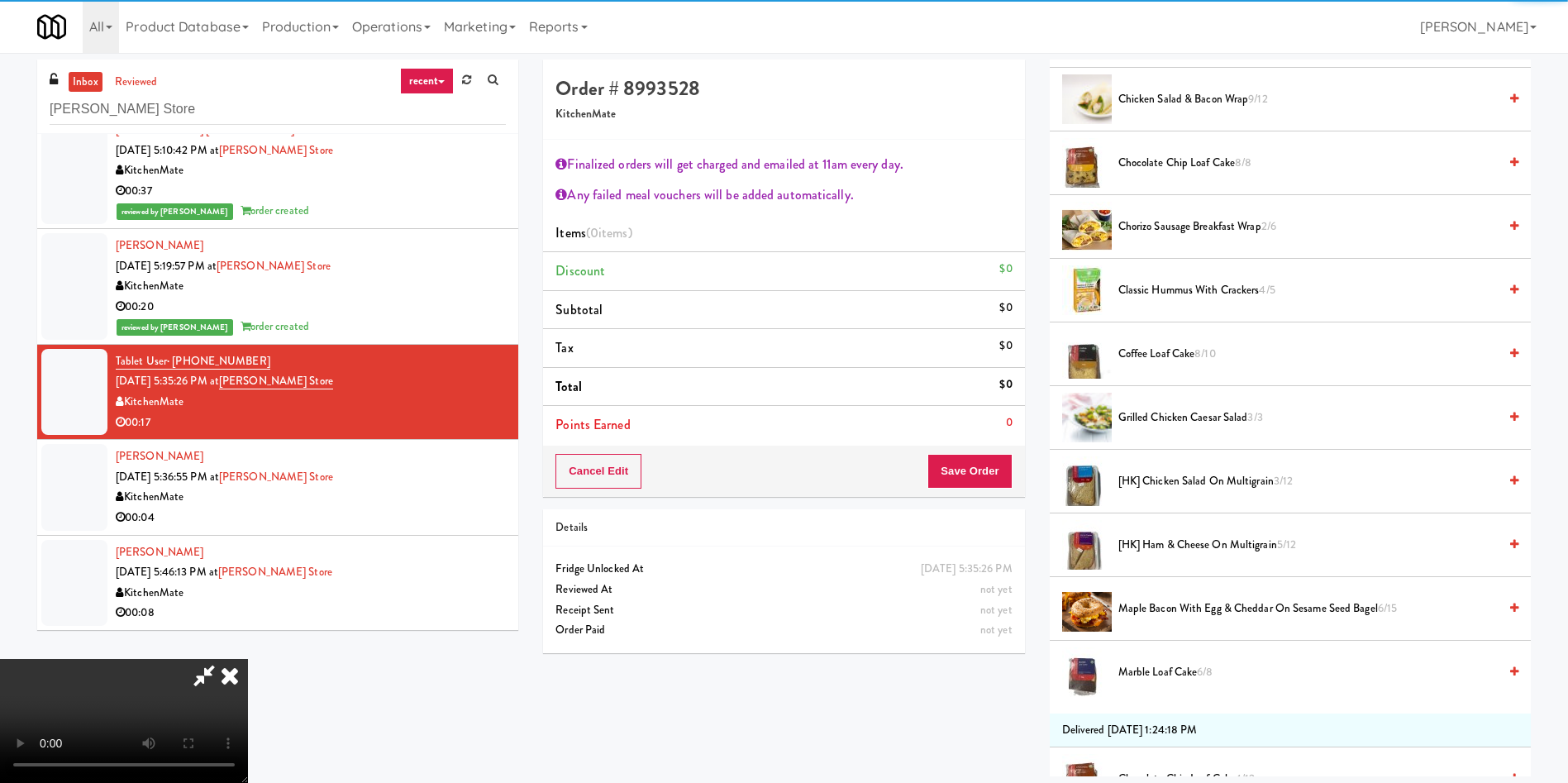
scroll to position [0, 0]
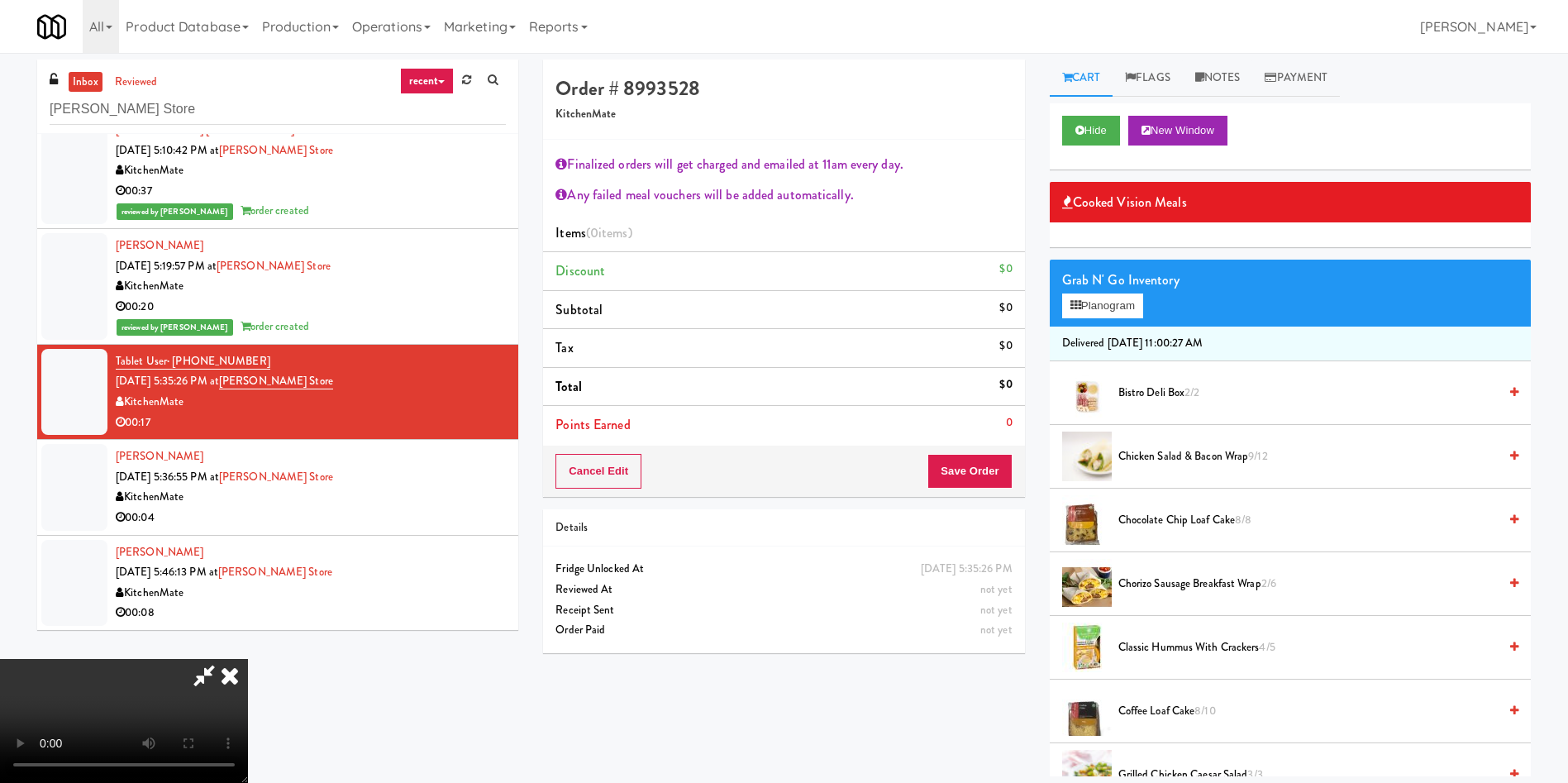
click at [1157, 458] on span "Chicken Salad & Bacon Wrap 9/12" at bounding box center [1307, 456] width 379 height 20
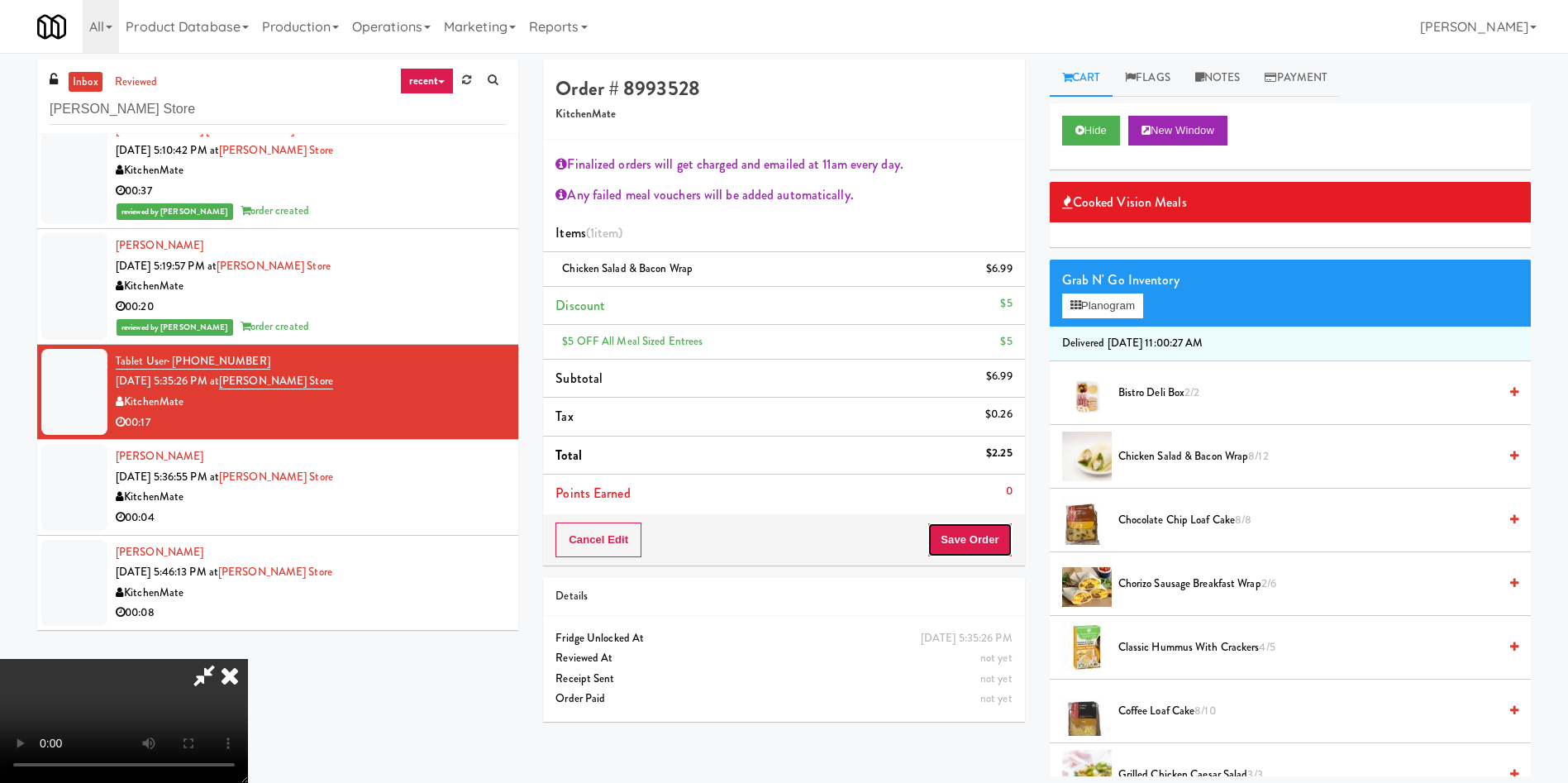
click at [977, 555] on button "Save Order" at bounding box center [970, 539] width 84 height 34
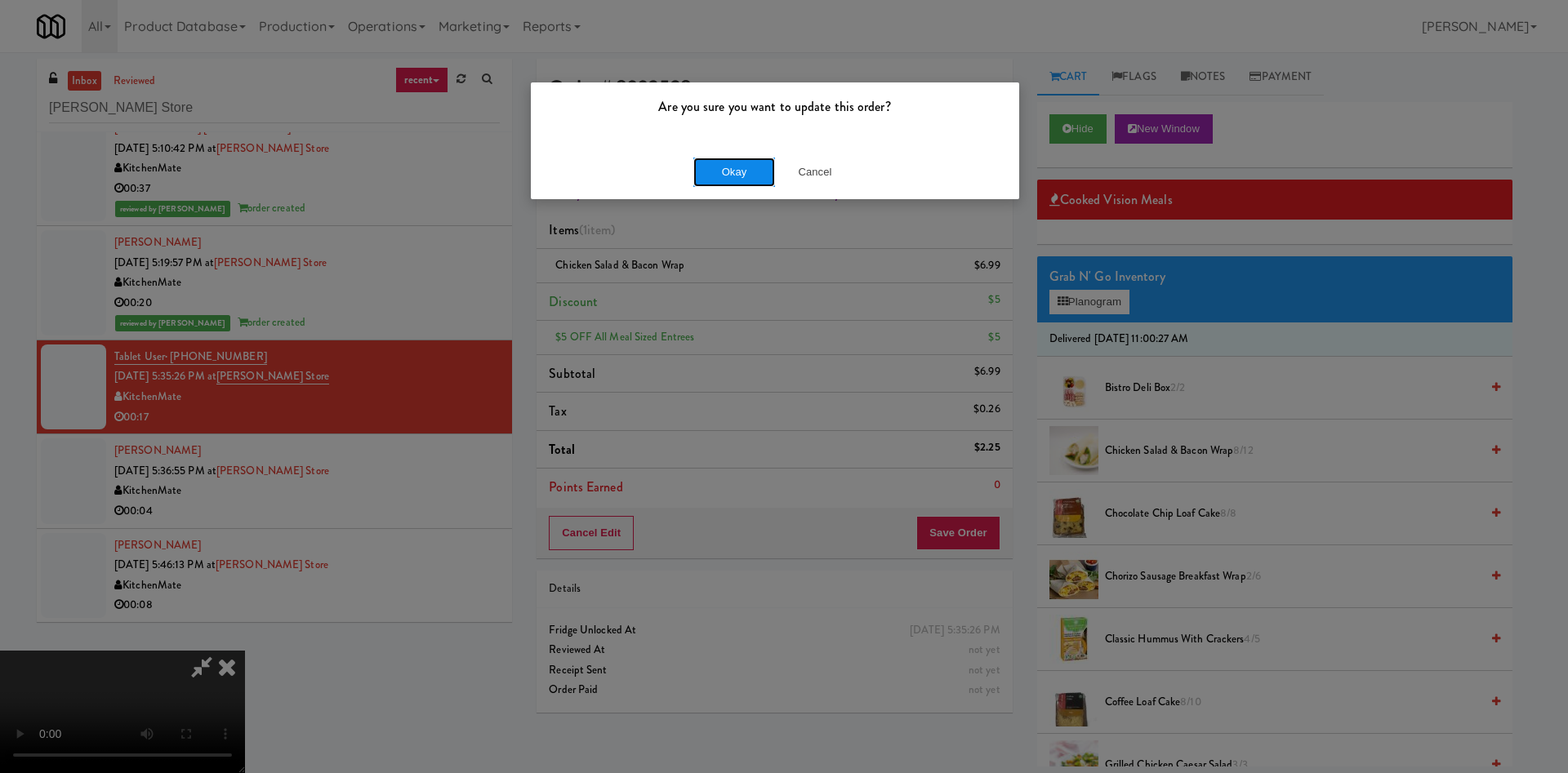
click at [718, 158] on button "Okay" at bounding box center [733, 172] width 82 height 29
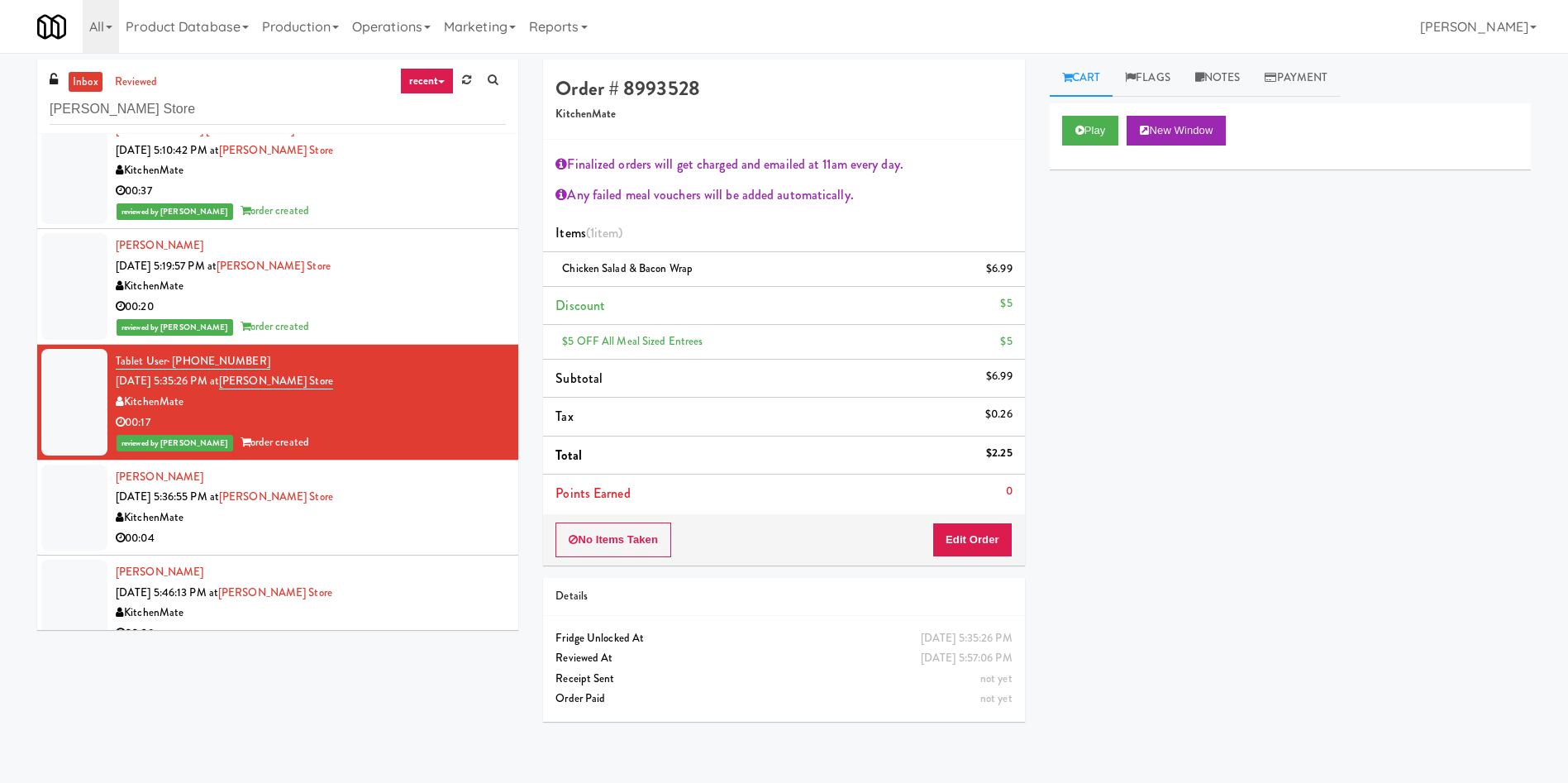
click at [66, 528] on div at bounding box center [74, 507] width 66 height 86
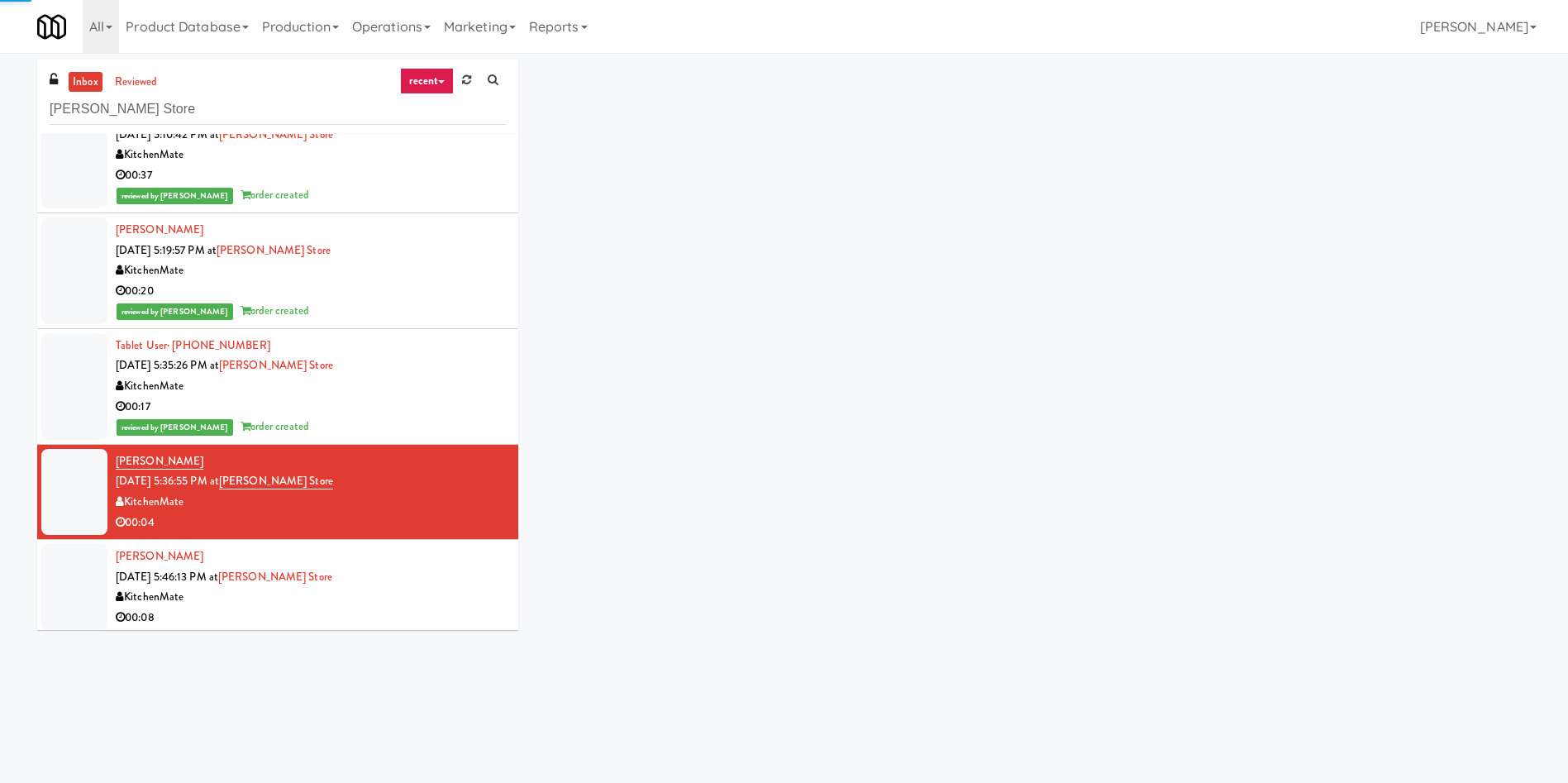
scroll to position [157, 0]
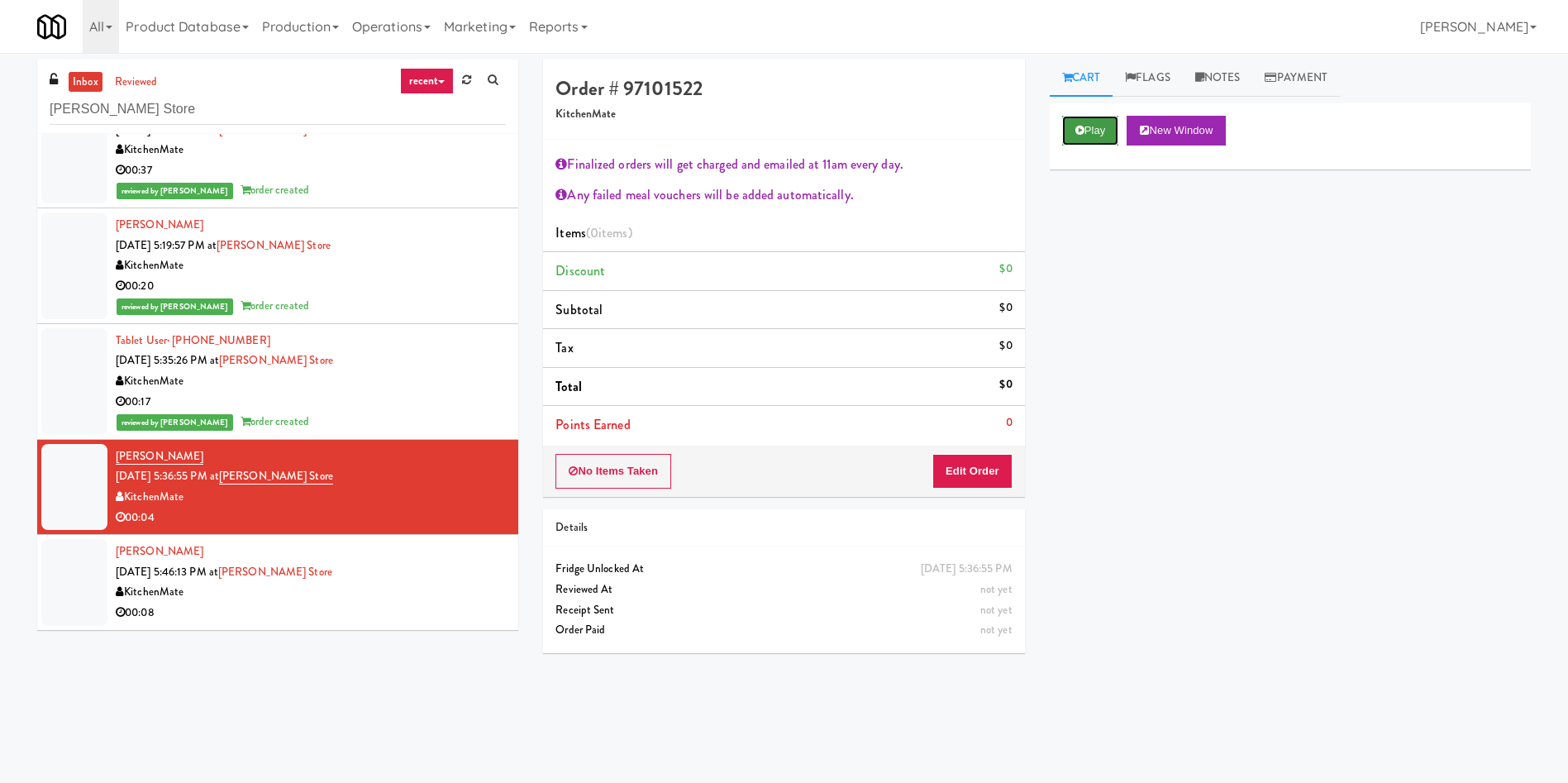
click at [1096, 130] on button "Play" at bounding box center [1090, 131] width 57 height 30
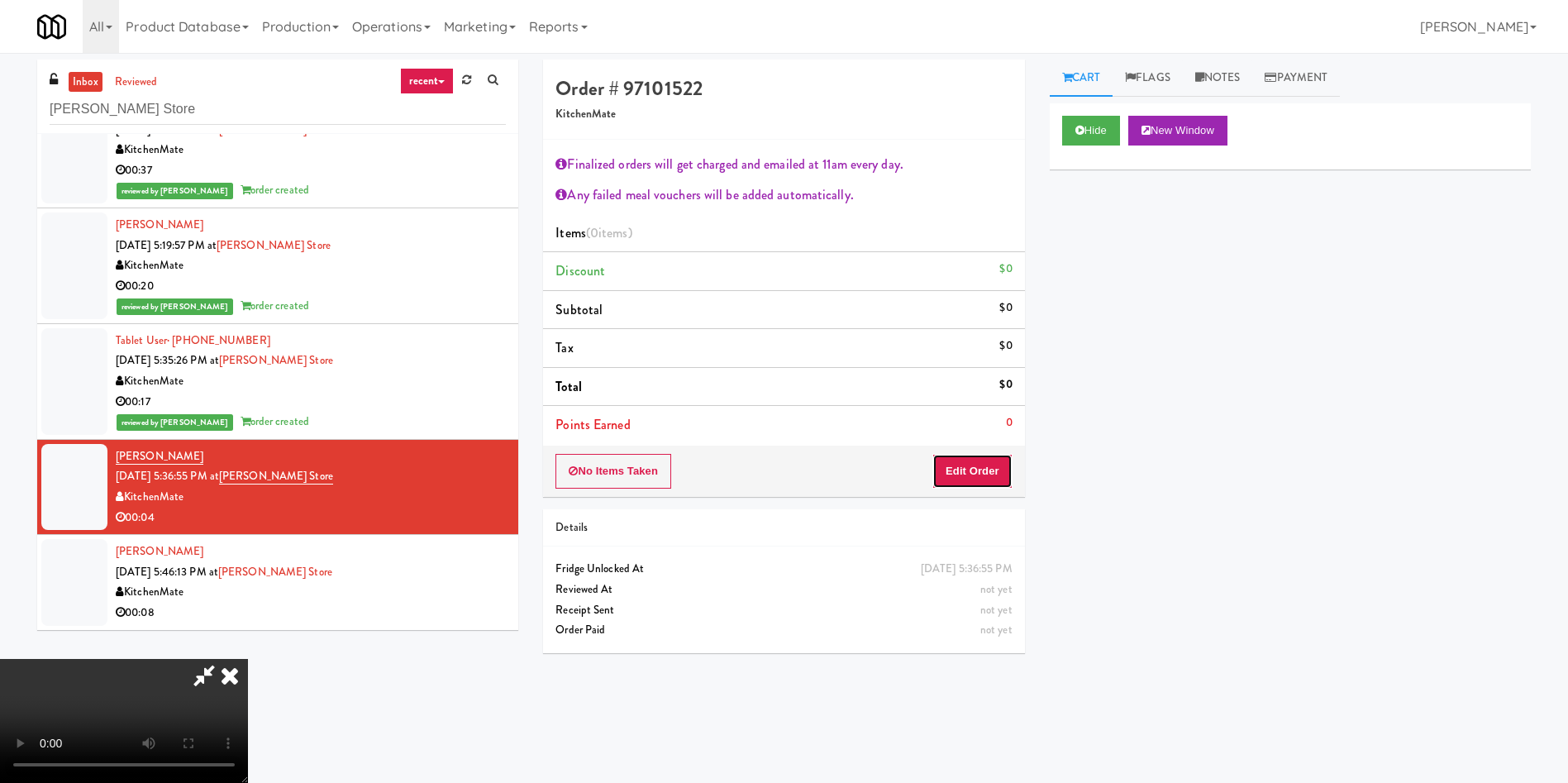
click at [984, 459] on button "Edit Order" at bounding box center [972, 470] width 80 height 34
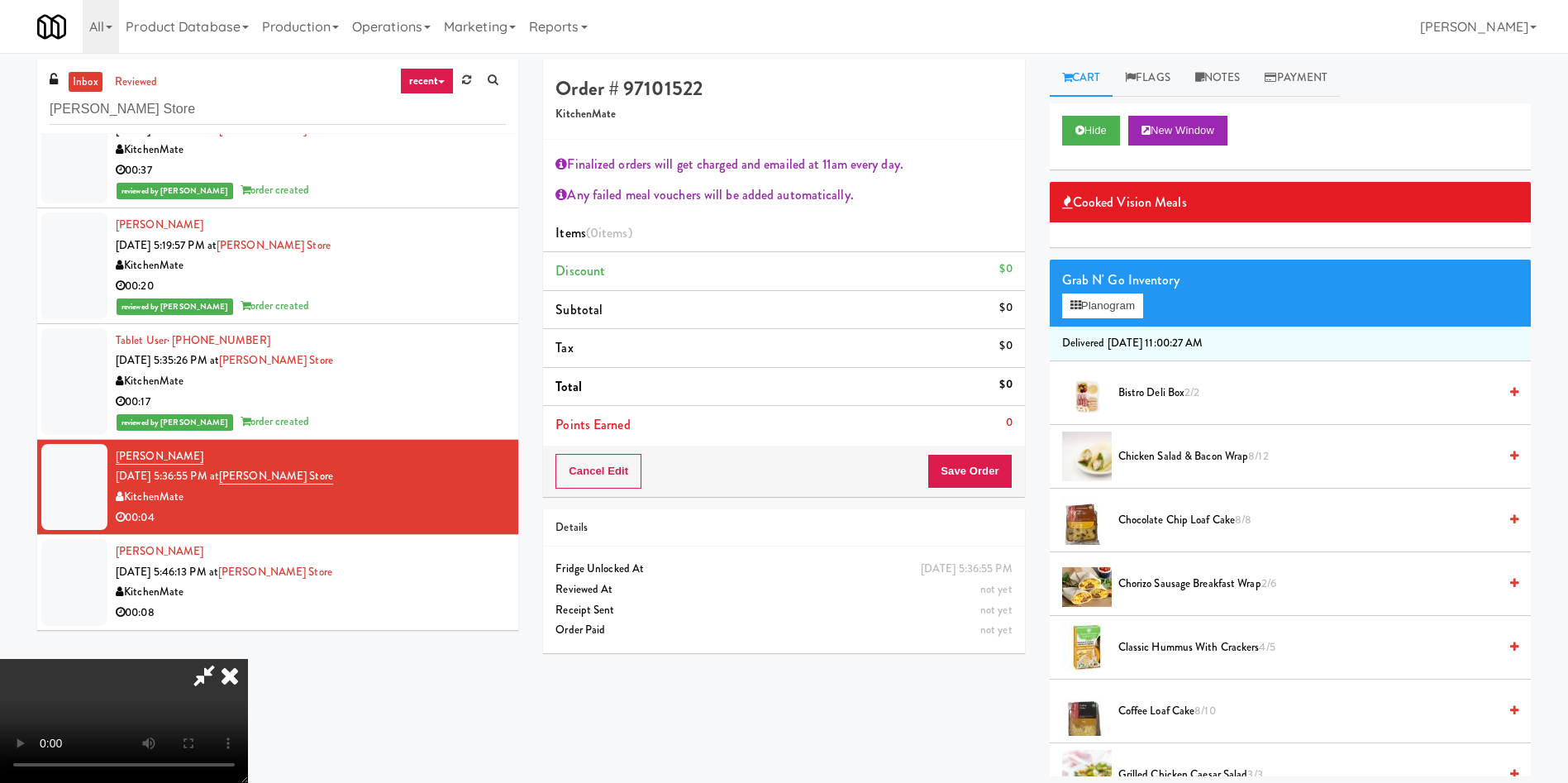
scroll to position [248, 0]
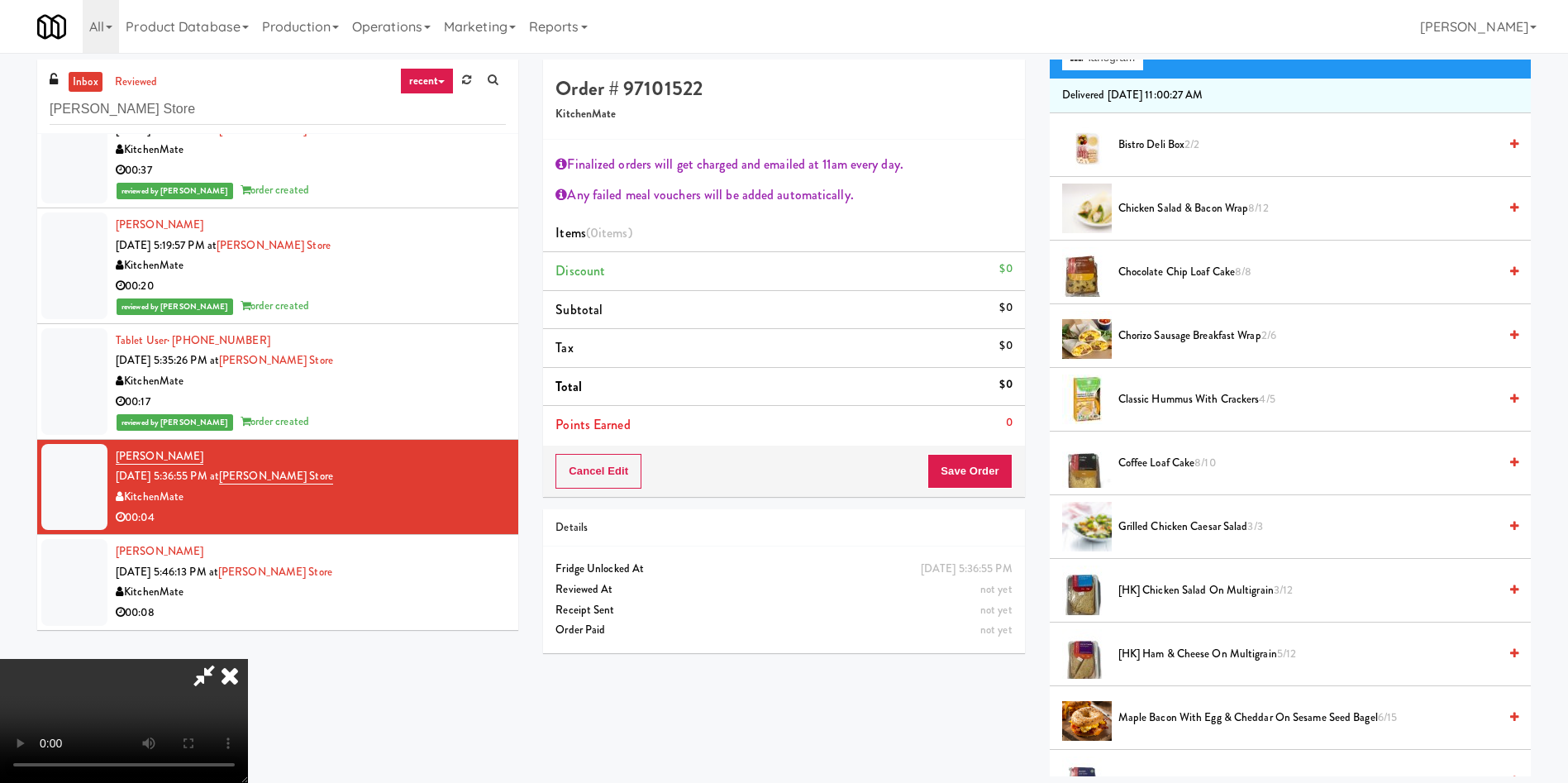
click at [1197, 468] on span "Coffee Loaf Cake 8/10" at bounding box center [1307, 463] width 379 height 20
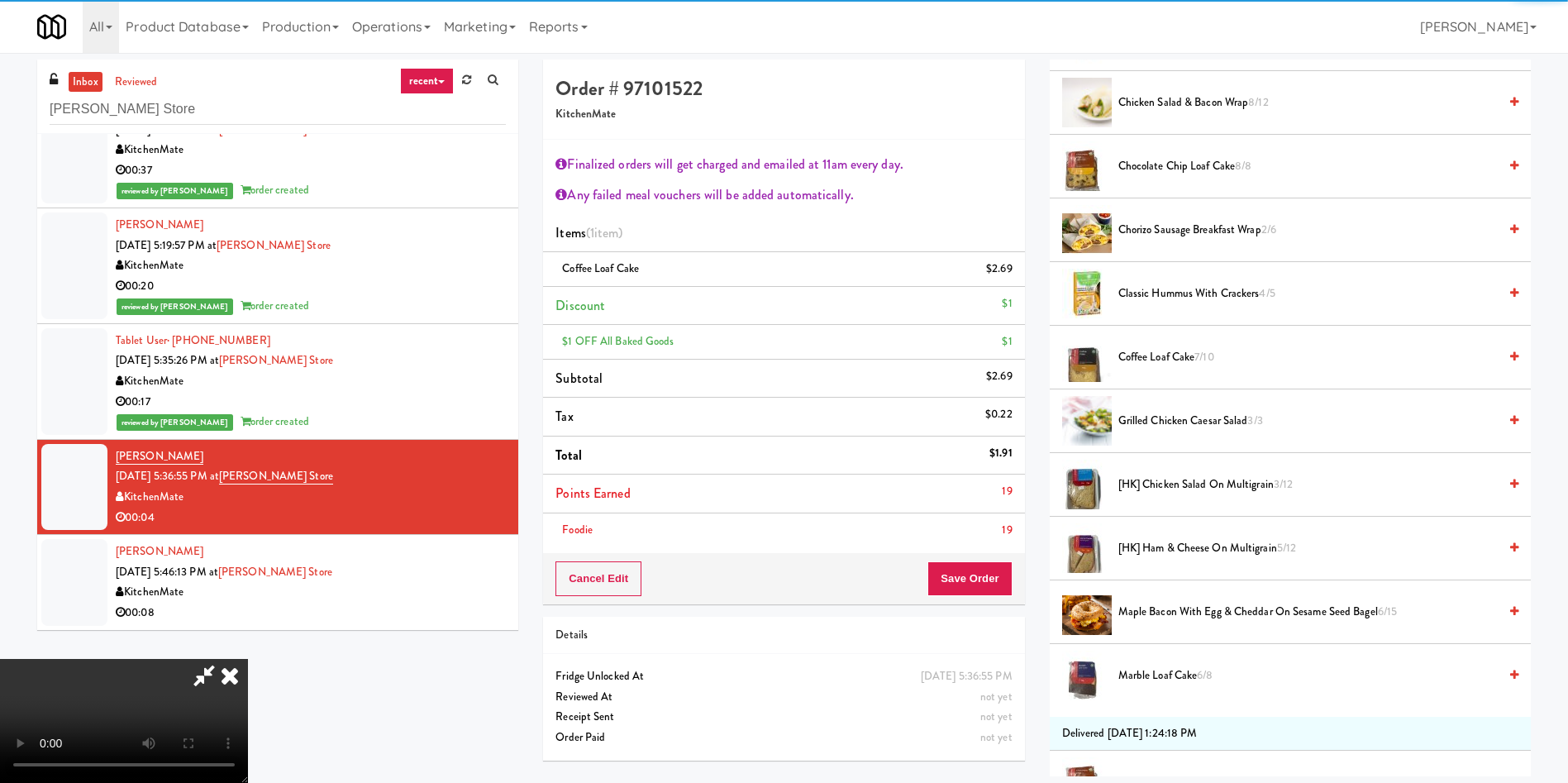
scroll to position [620, 0]
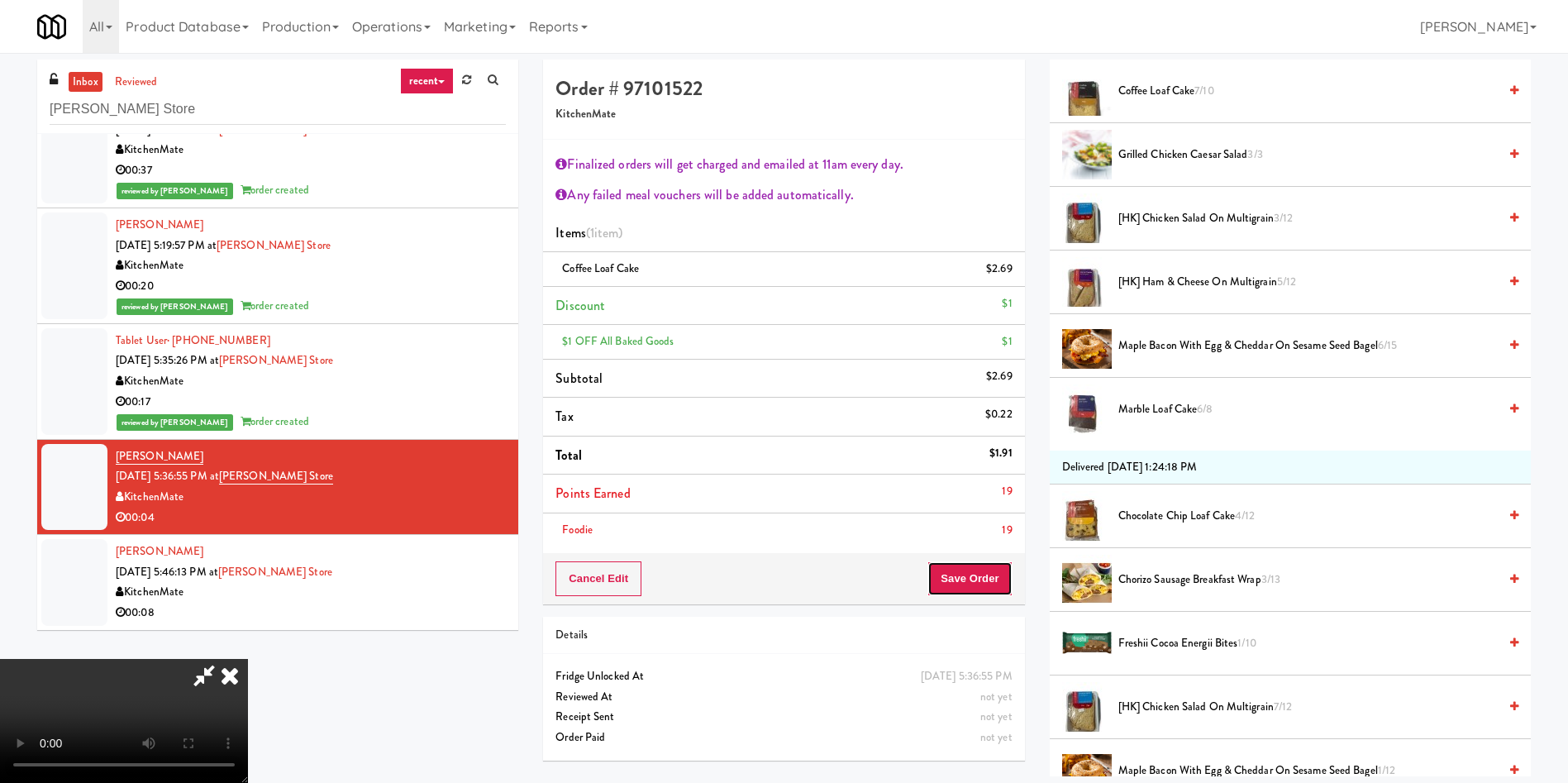
click at [975, 589] on button "Save Order" at bounding box center [970, 578] width 84 height 34
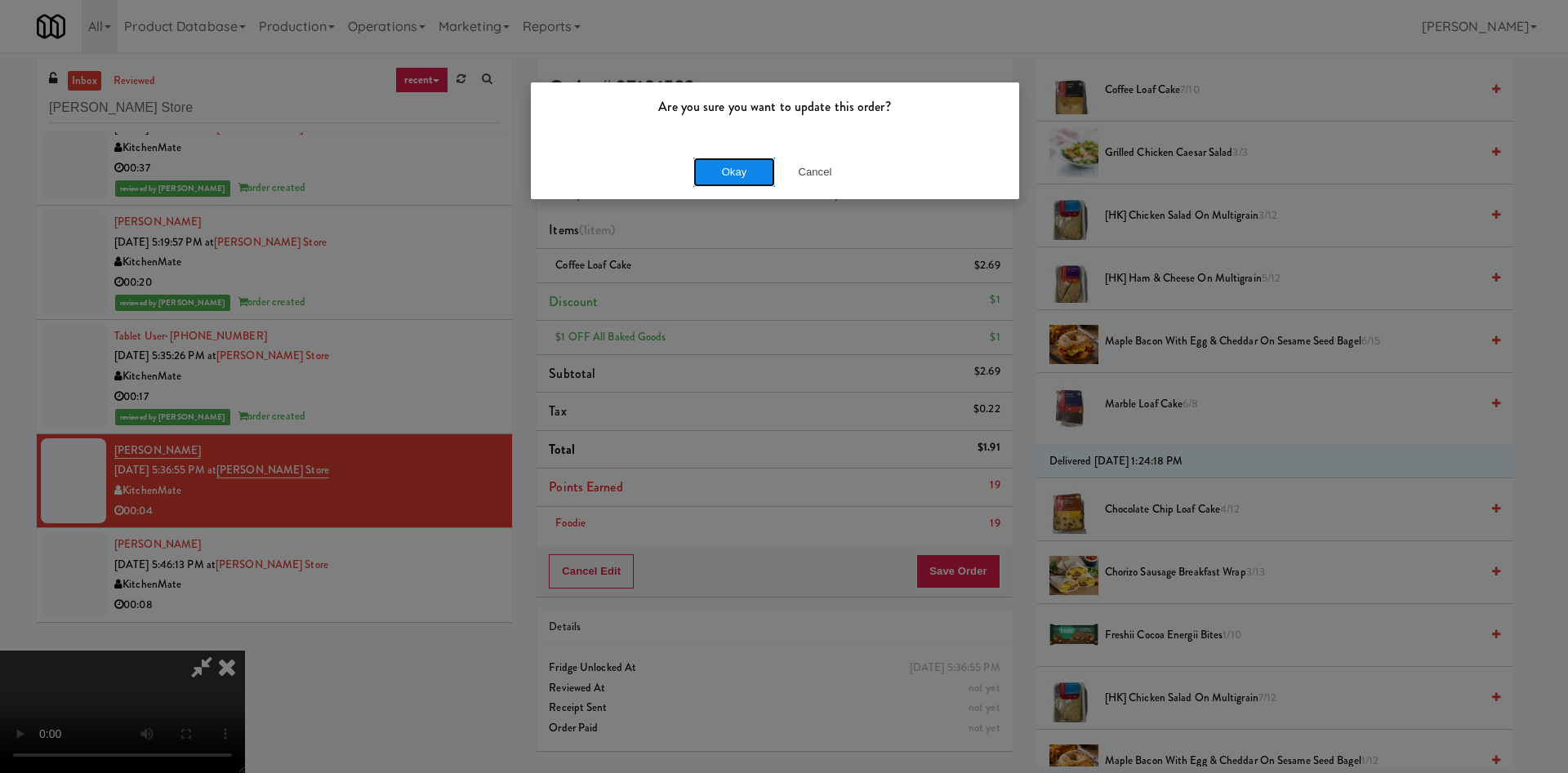
click at [734, 169] on button "Okay" at bounding box center [733, 172] width 82 height 29
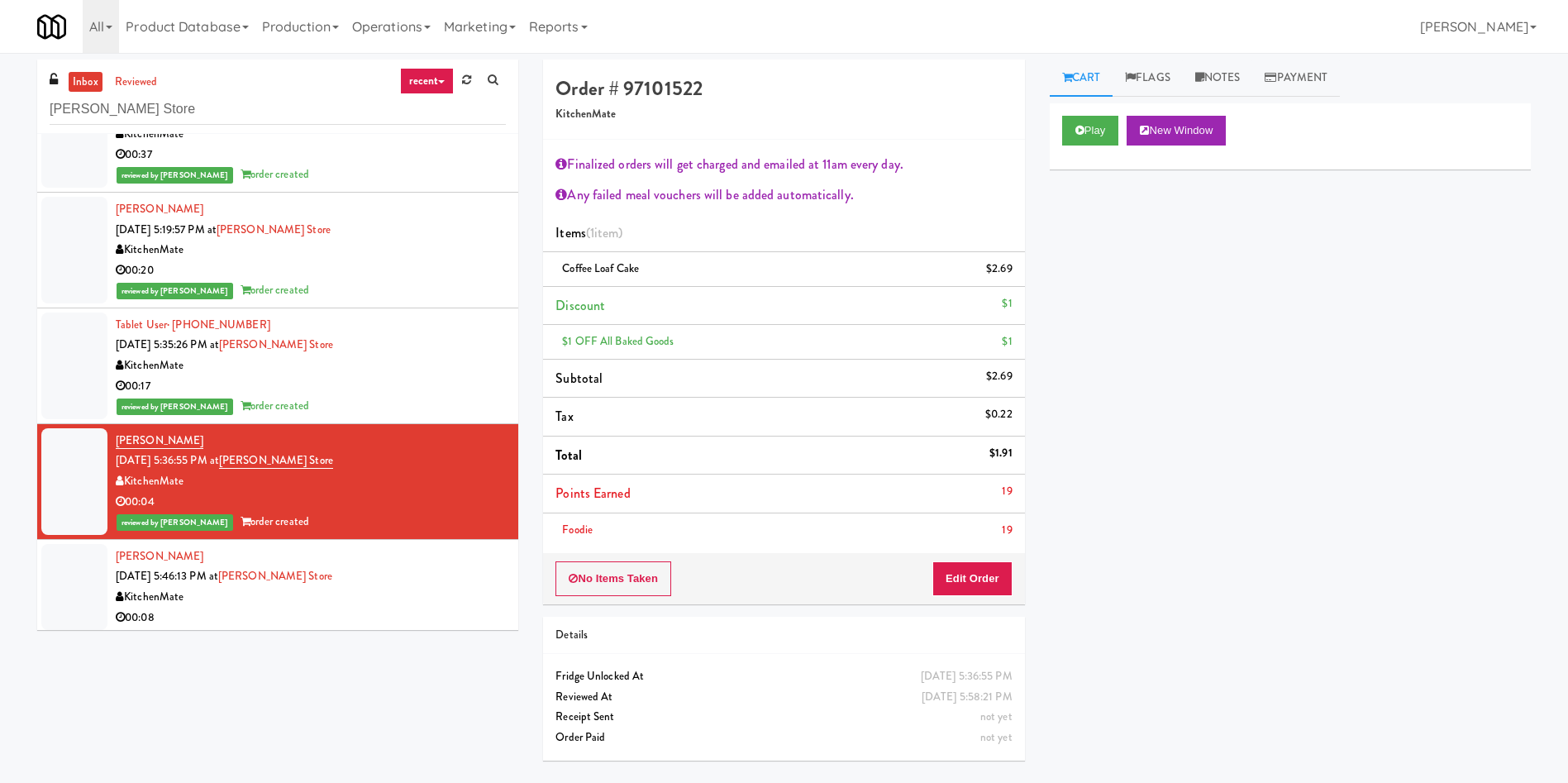
scroll to position [177, 0]
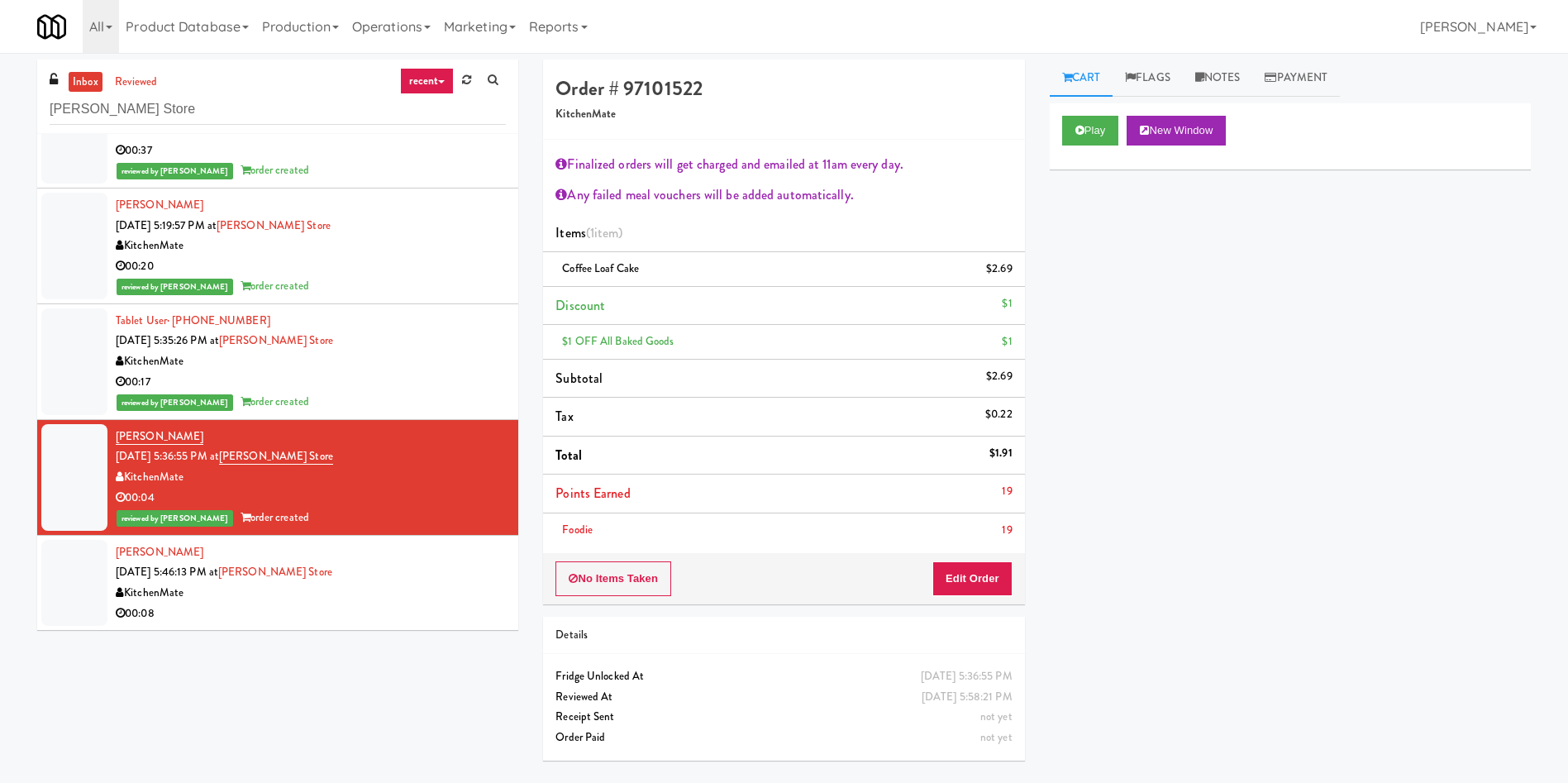
click at [91, 574] on div at bounding box center [74, 583] width 66 height 86
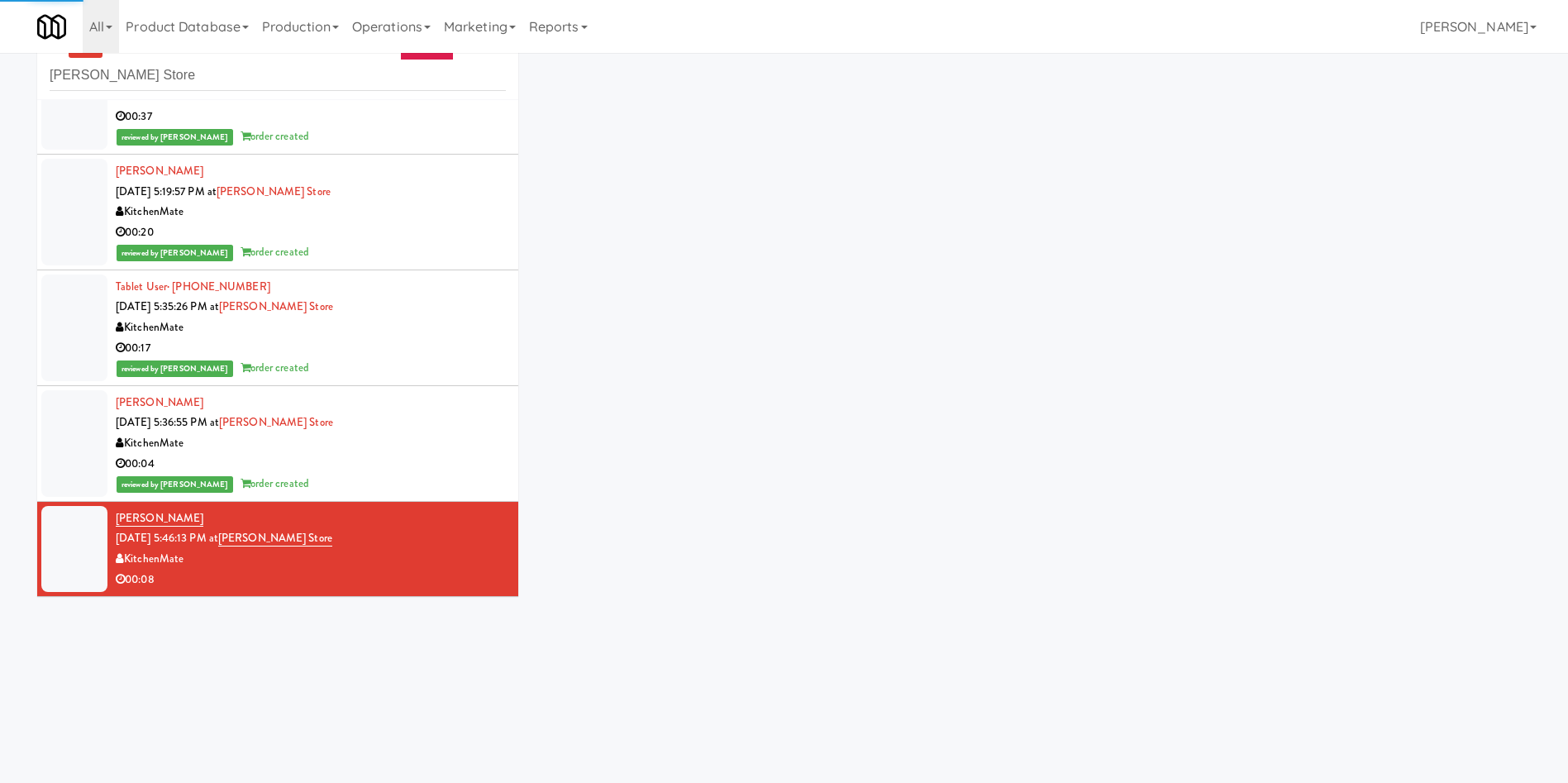
scroll to position [53, 0]
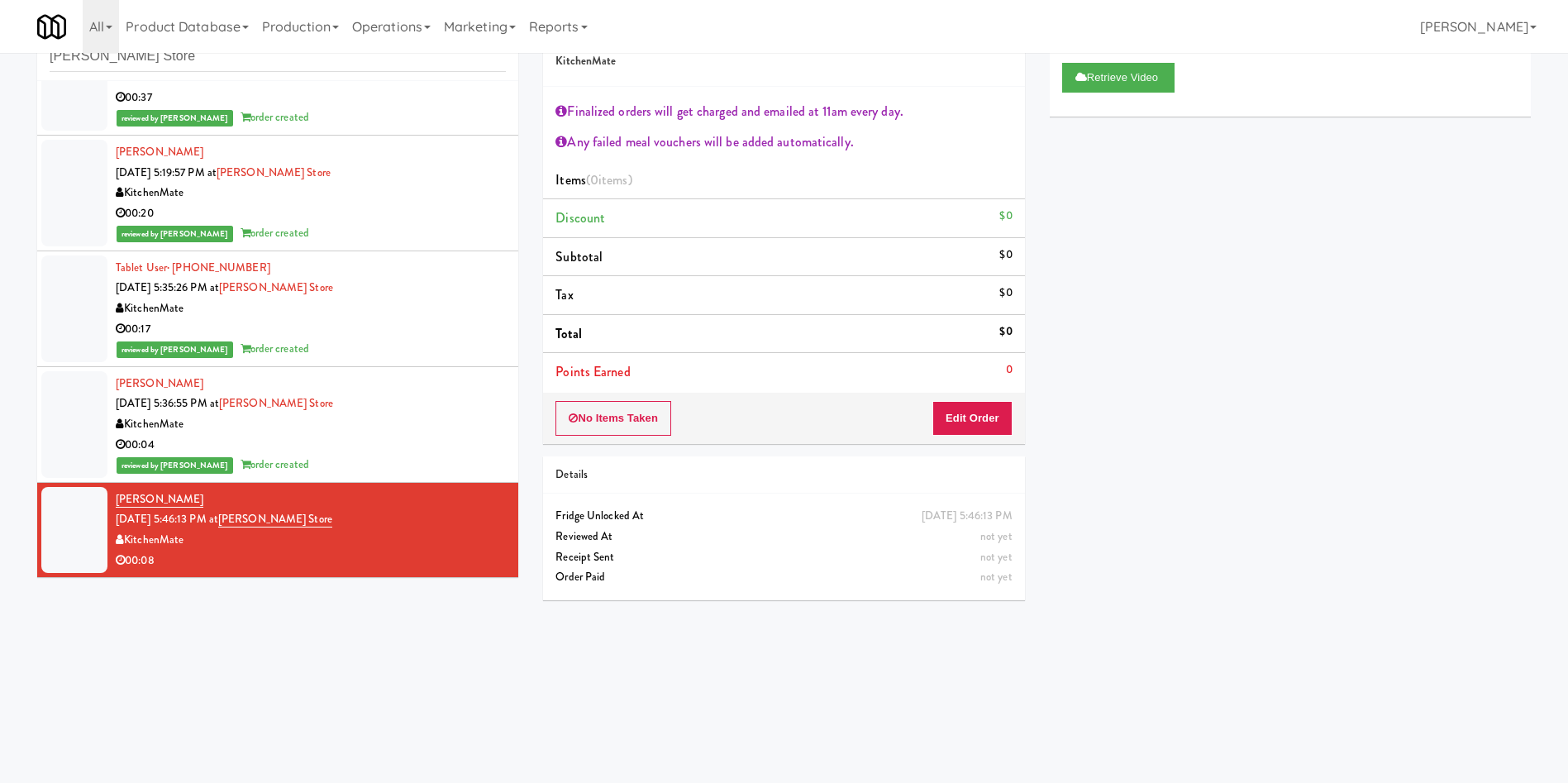
click at [44, 434] on div at bounding box center [74, 424] width 66 height 107
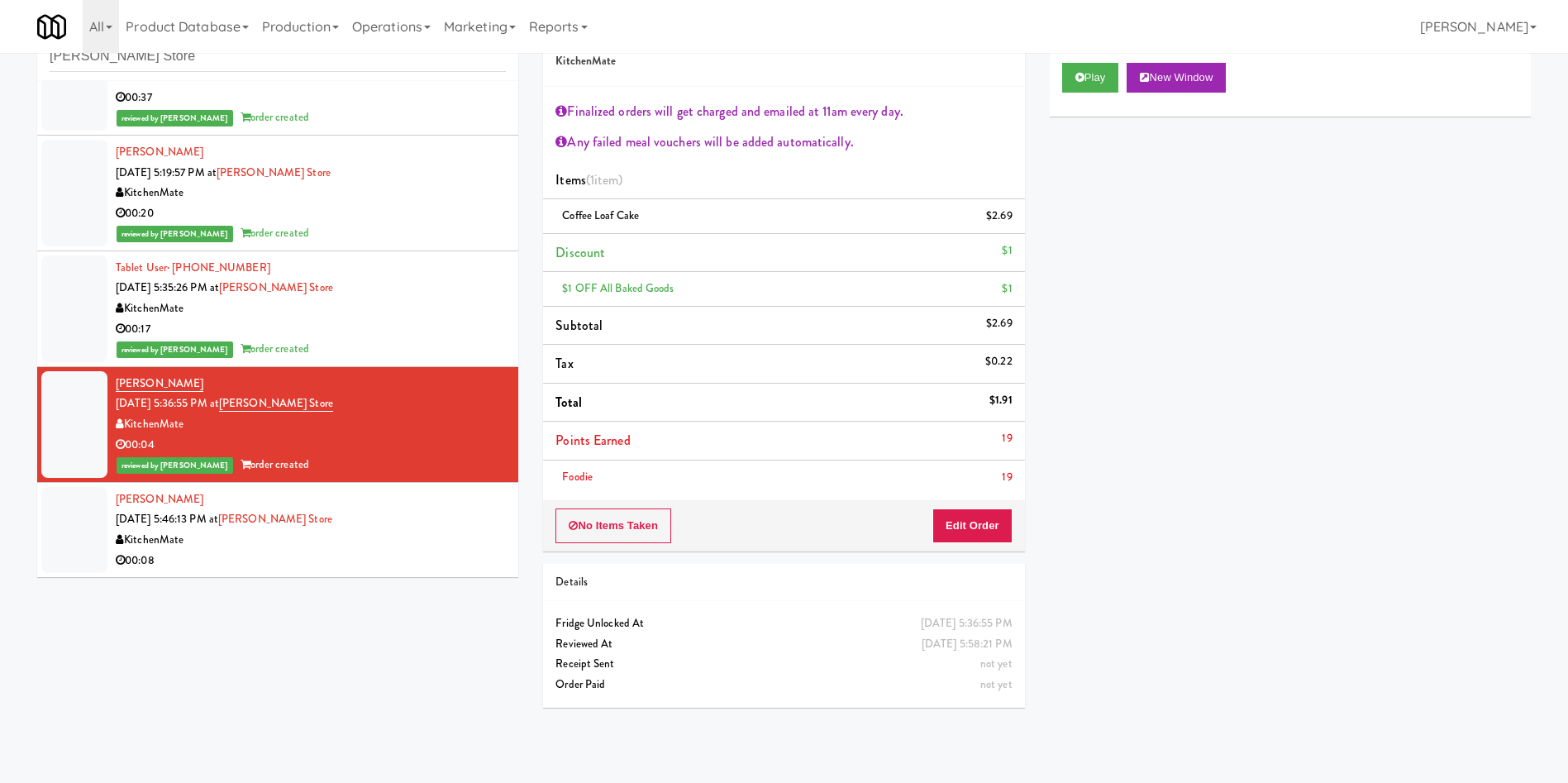
click at [47, 534] on div at bounding box center [74, 530] width 66 height 86
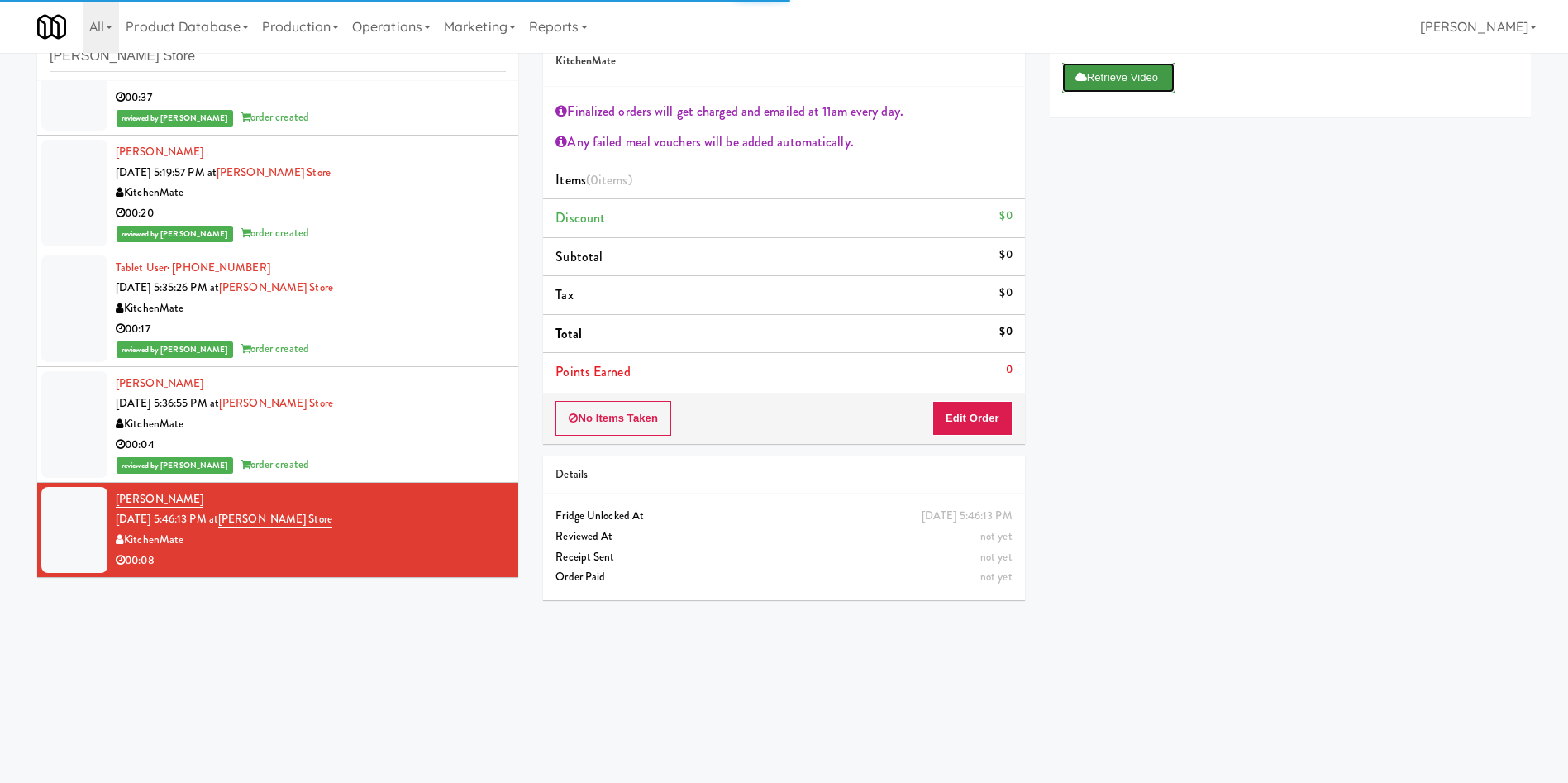
click at [1130, 70] on button "Retrieve Video" at bounding box center [1118, 78] width 112 height 30
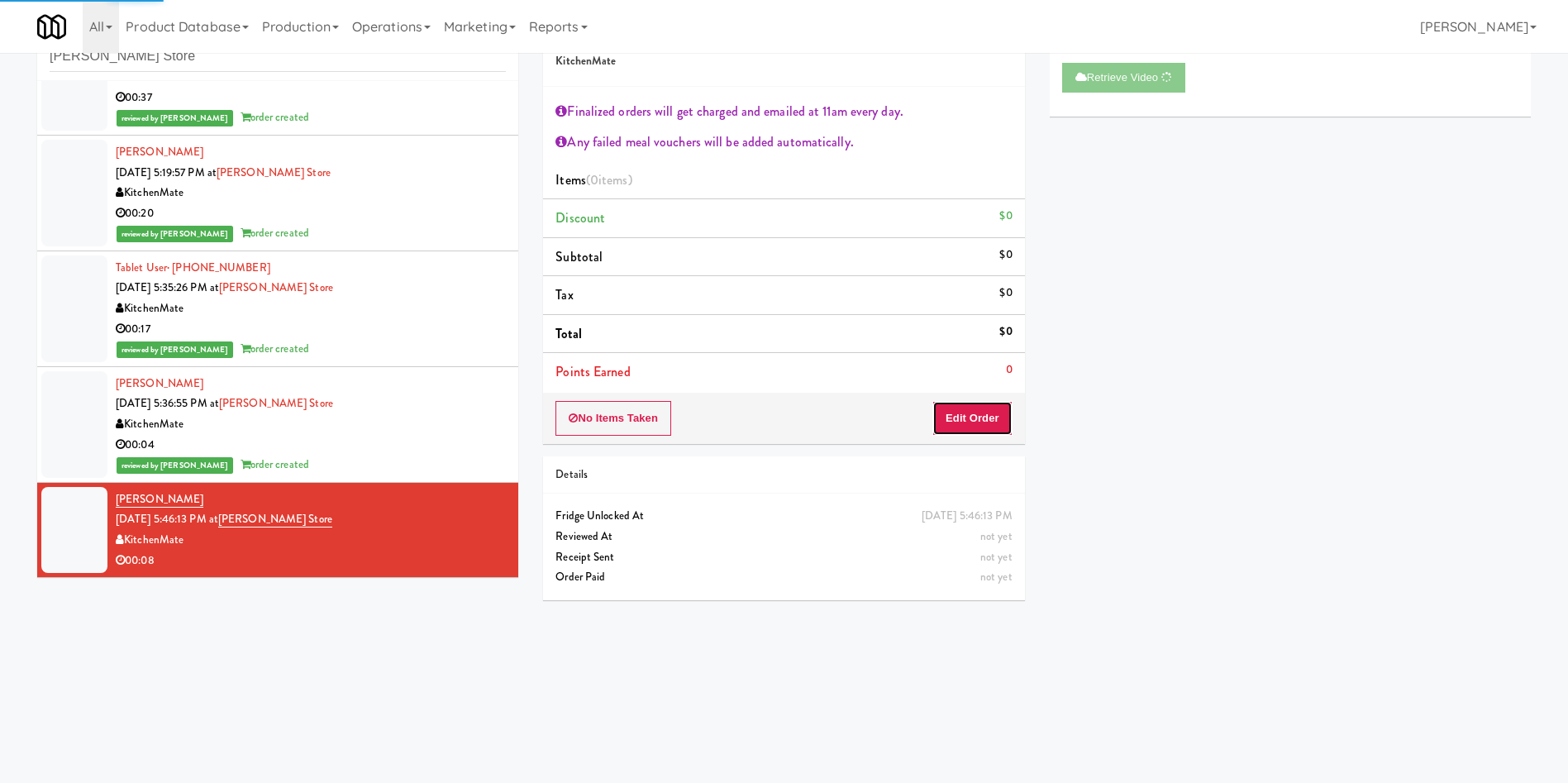
click at [979, 430] on button "Edit Order" at bounding box center [972, 417] width 80 height 34
click at [1105, 76] on button "Play" at bounding box center [1090, 78] width 57 height 30
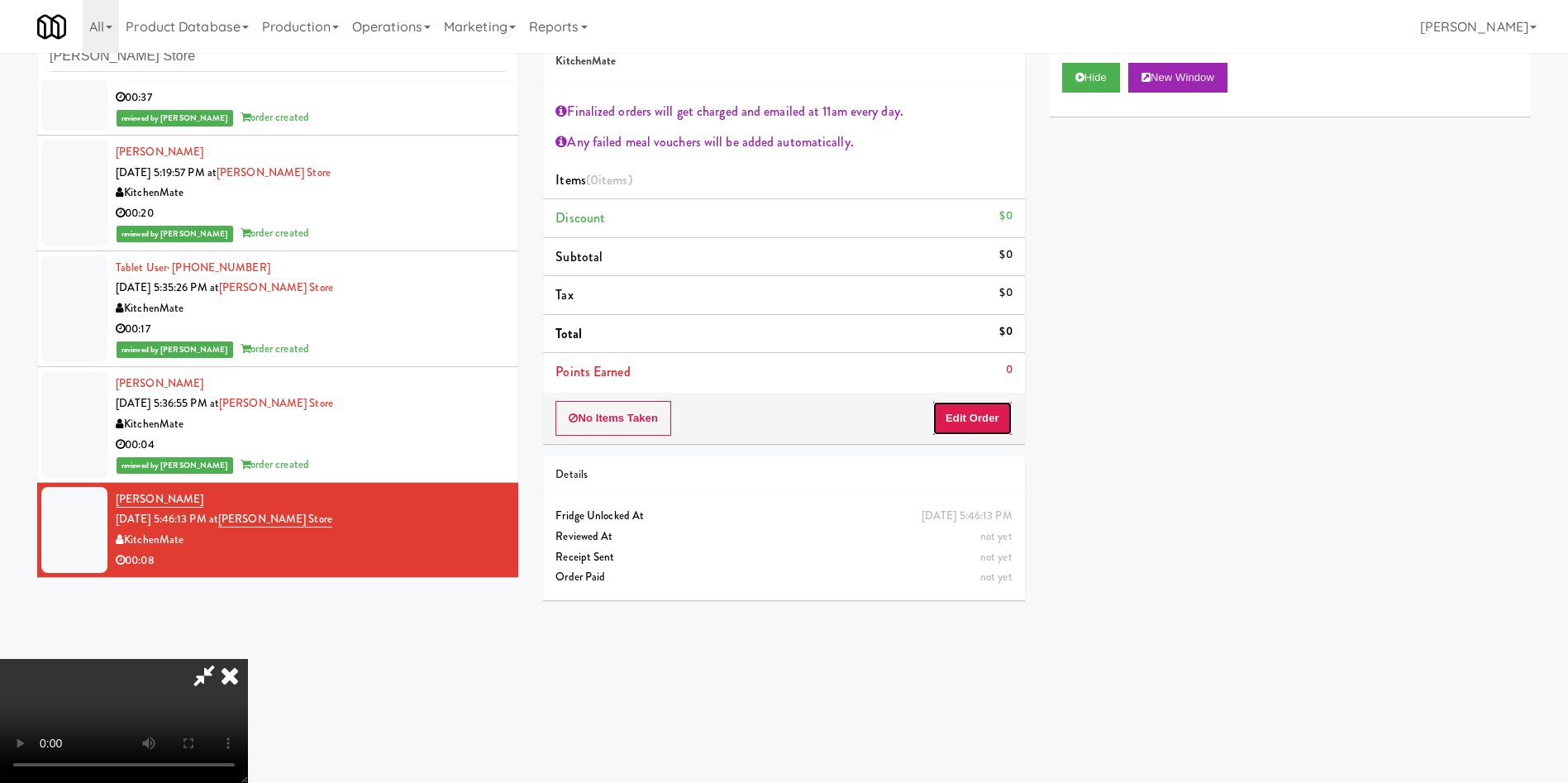
click at [958, 418] on button "Edit Order" at bounding box center [972, 417] width 80 height 34
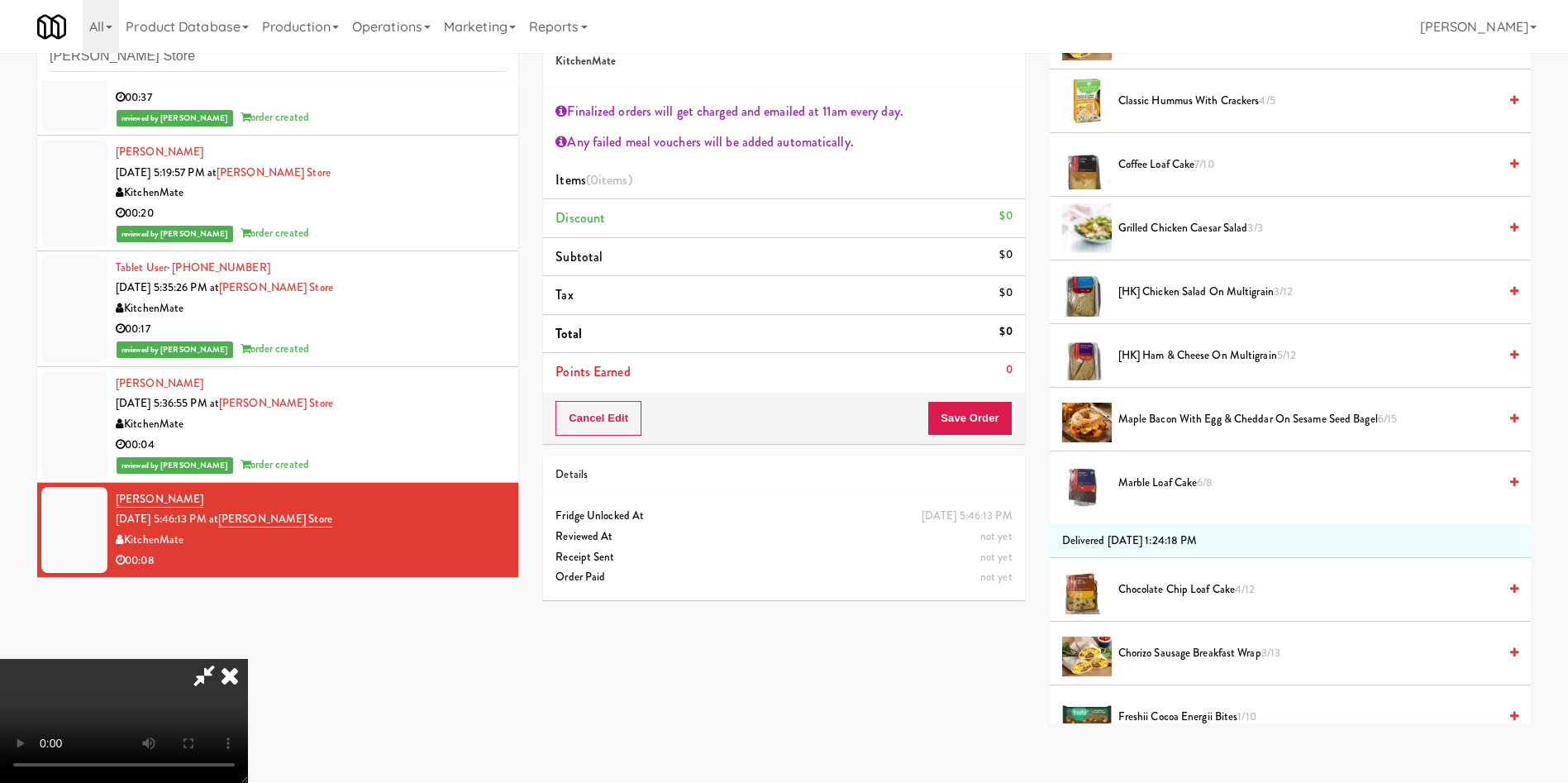
scroll to position [496, 0]
click at [1142, 353] on span "[HK] Ham & Cheese on Multigrain 5/12" at bounding box center [1307, 353] width 379 height 20
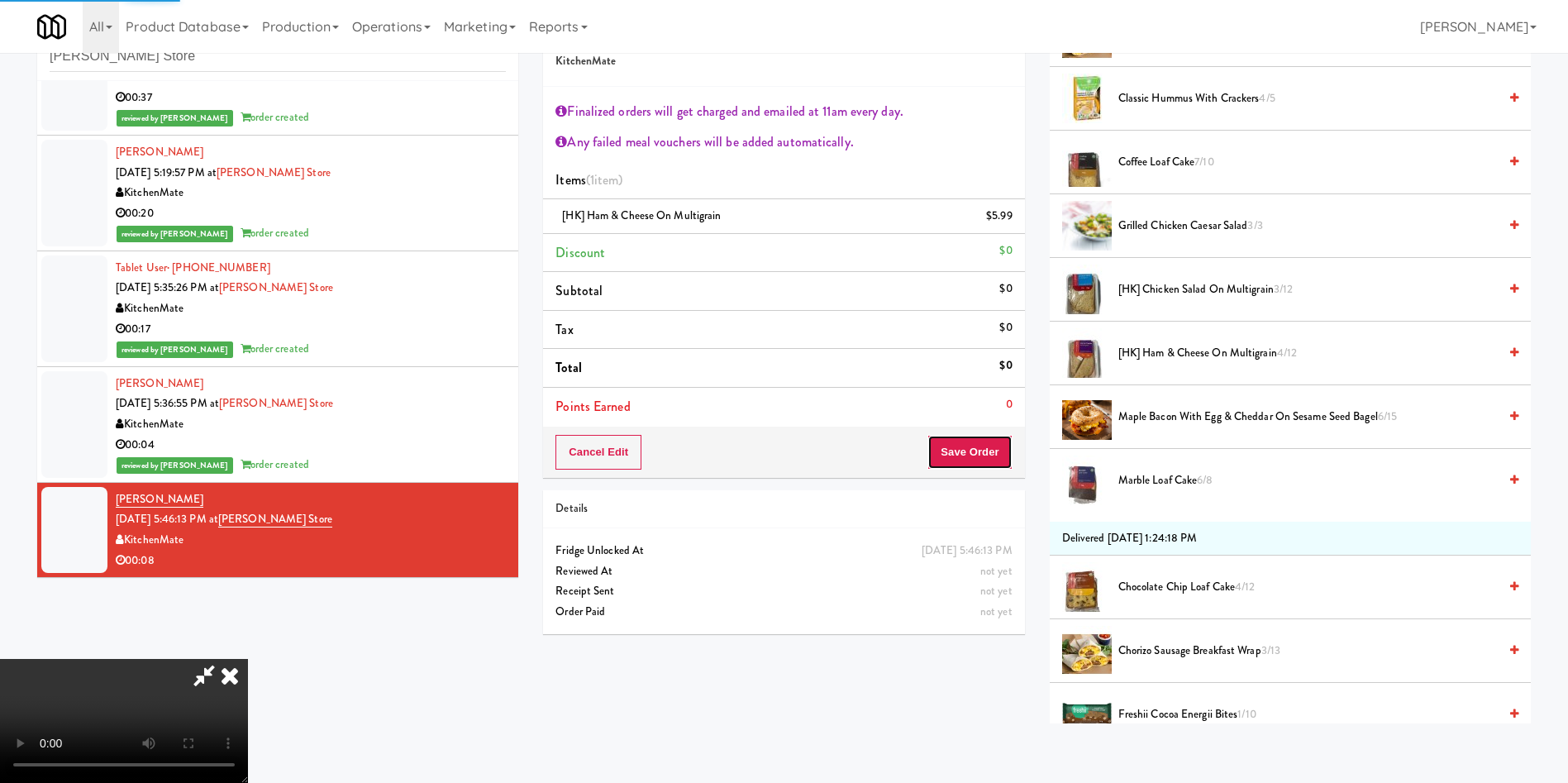
click at [970, 468] on button "Save Order" at bounding box center [970, 452] width 84 height 34
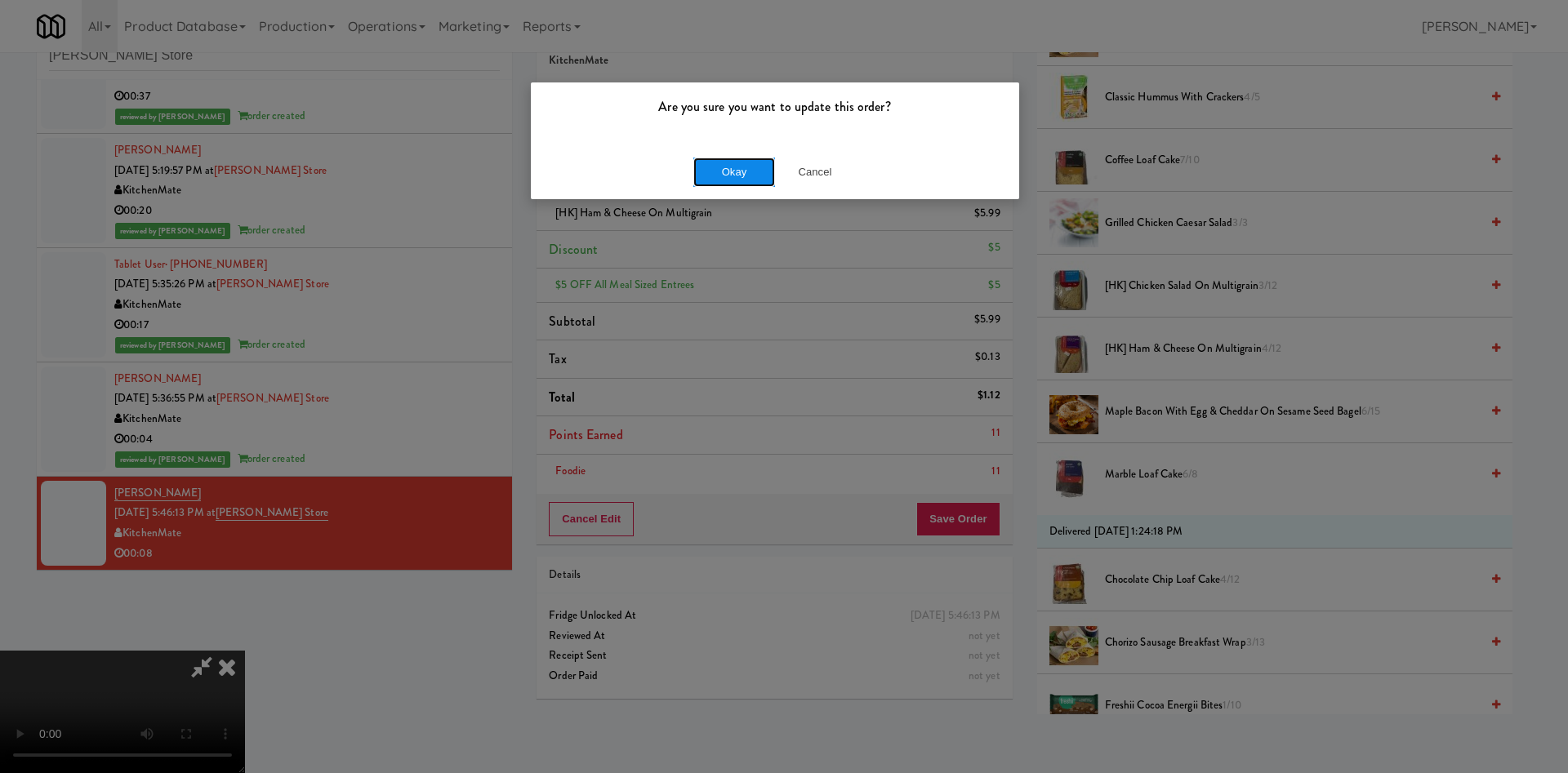
click at [767, 177] on button "Okay" at bounding box center [733, 172] width 82 height 29
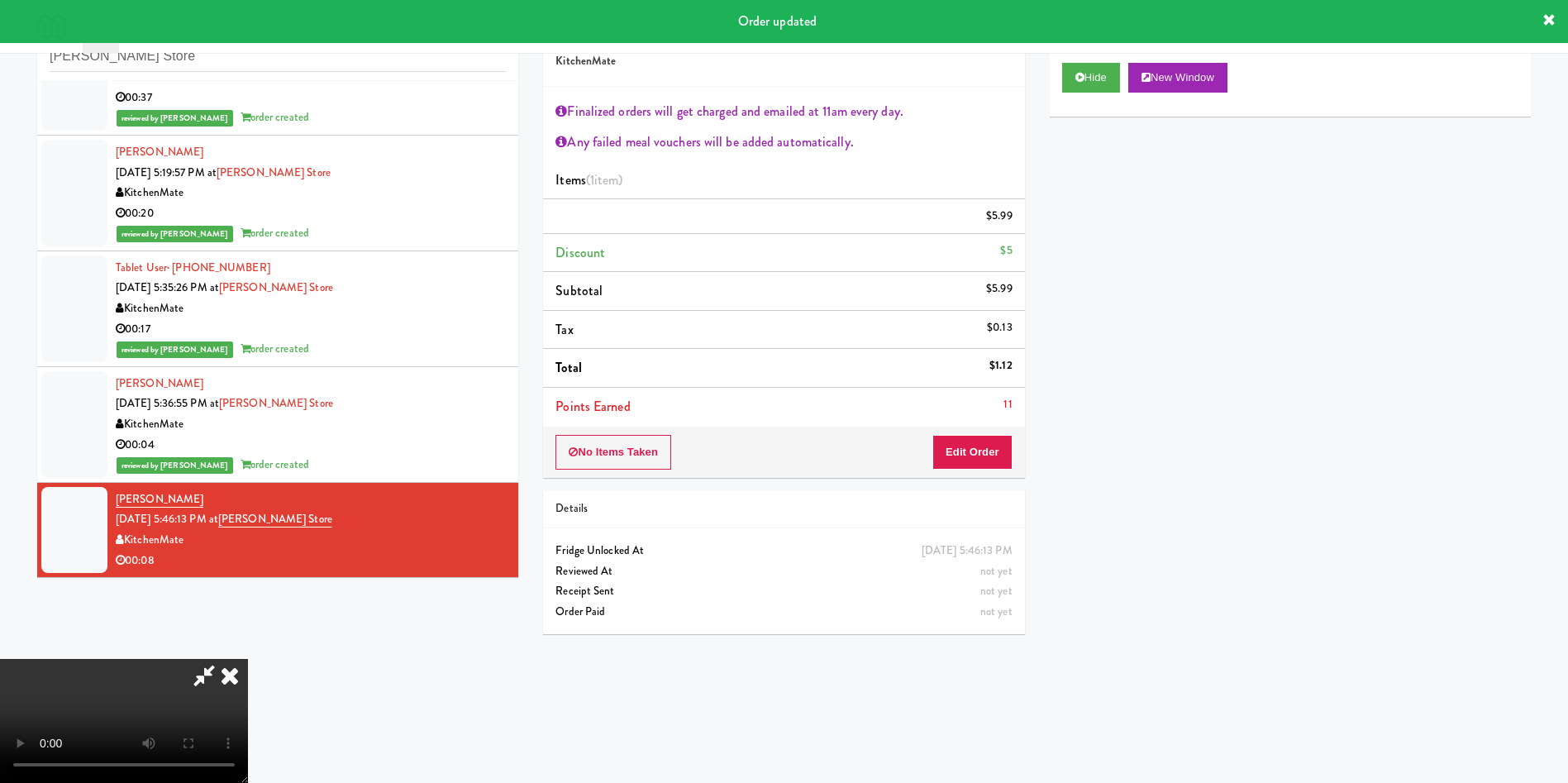
scroll to position [0, 0]
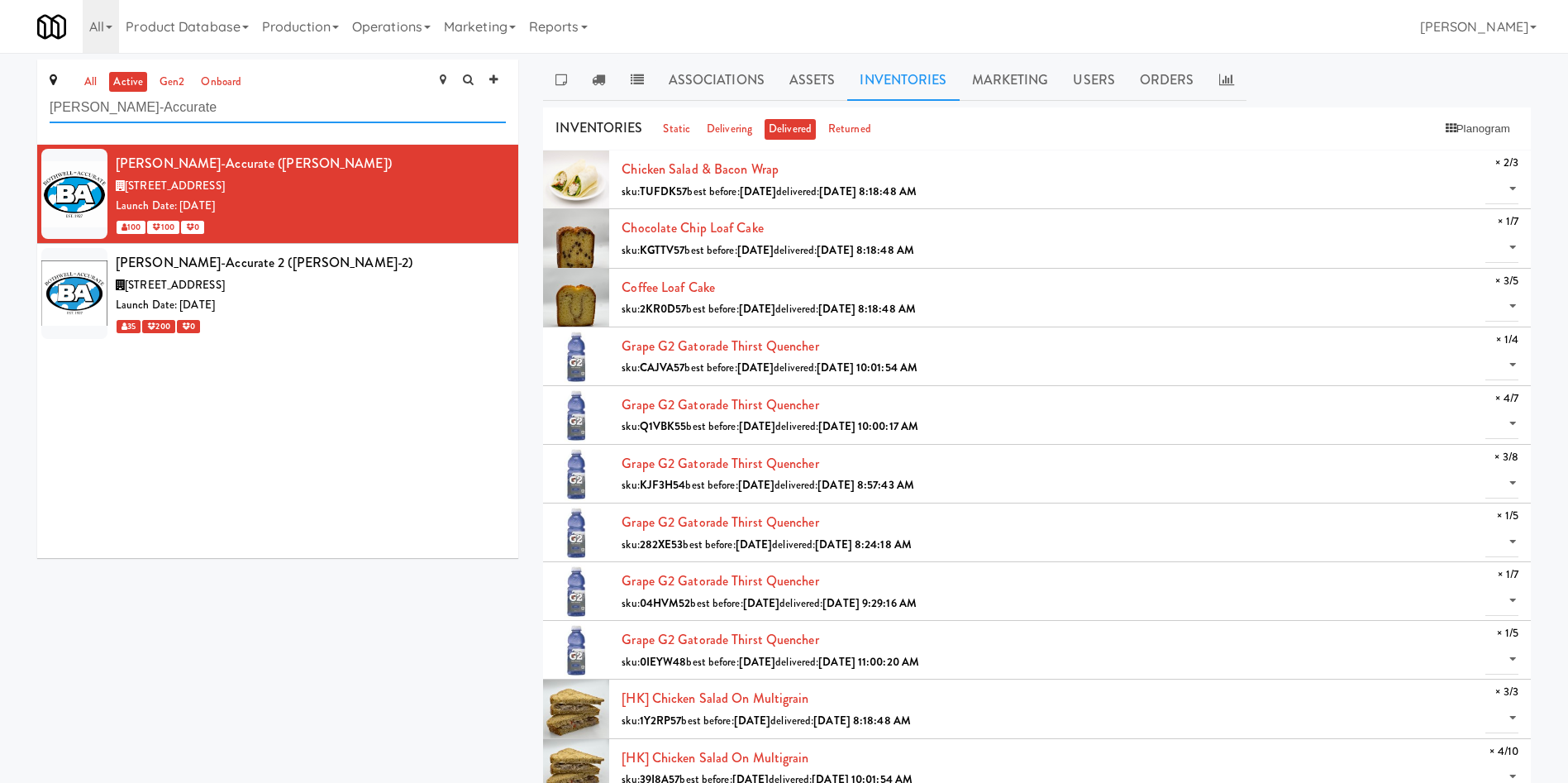
drag, startPoint x: 217, startPoint y: 105, endPoint x: 0, endPoint y: 104, distance: 217.0
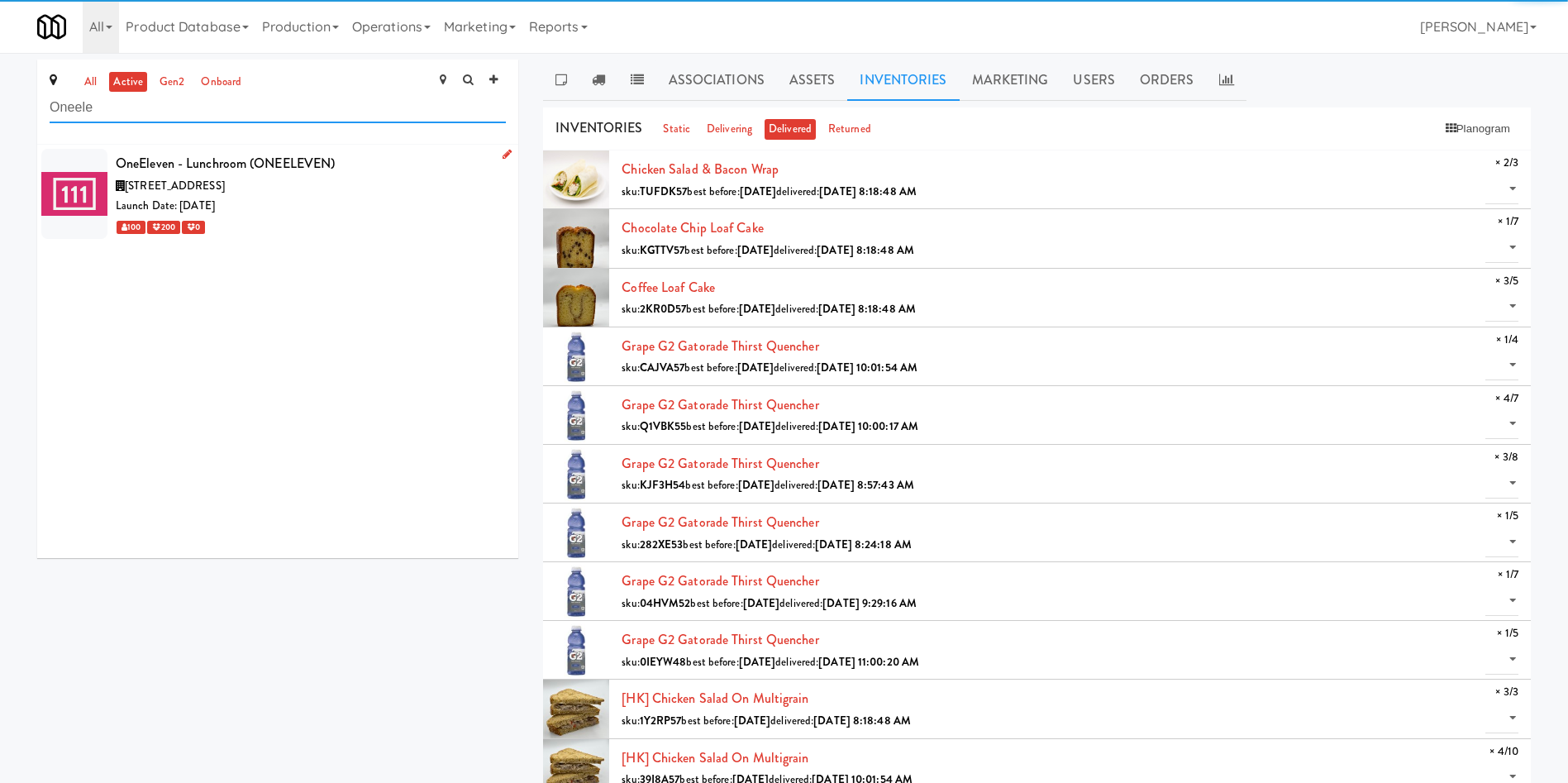
type input "Oneele"
click at [300, 201] on div "Launch Date: Aug 21, 2023" at bounding box center [311, 206] width 391 height 20
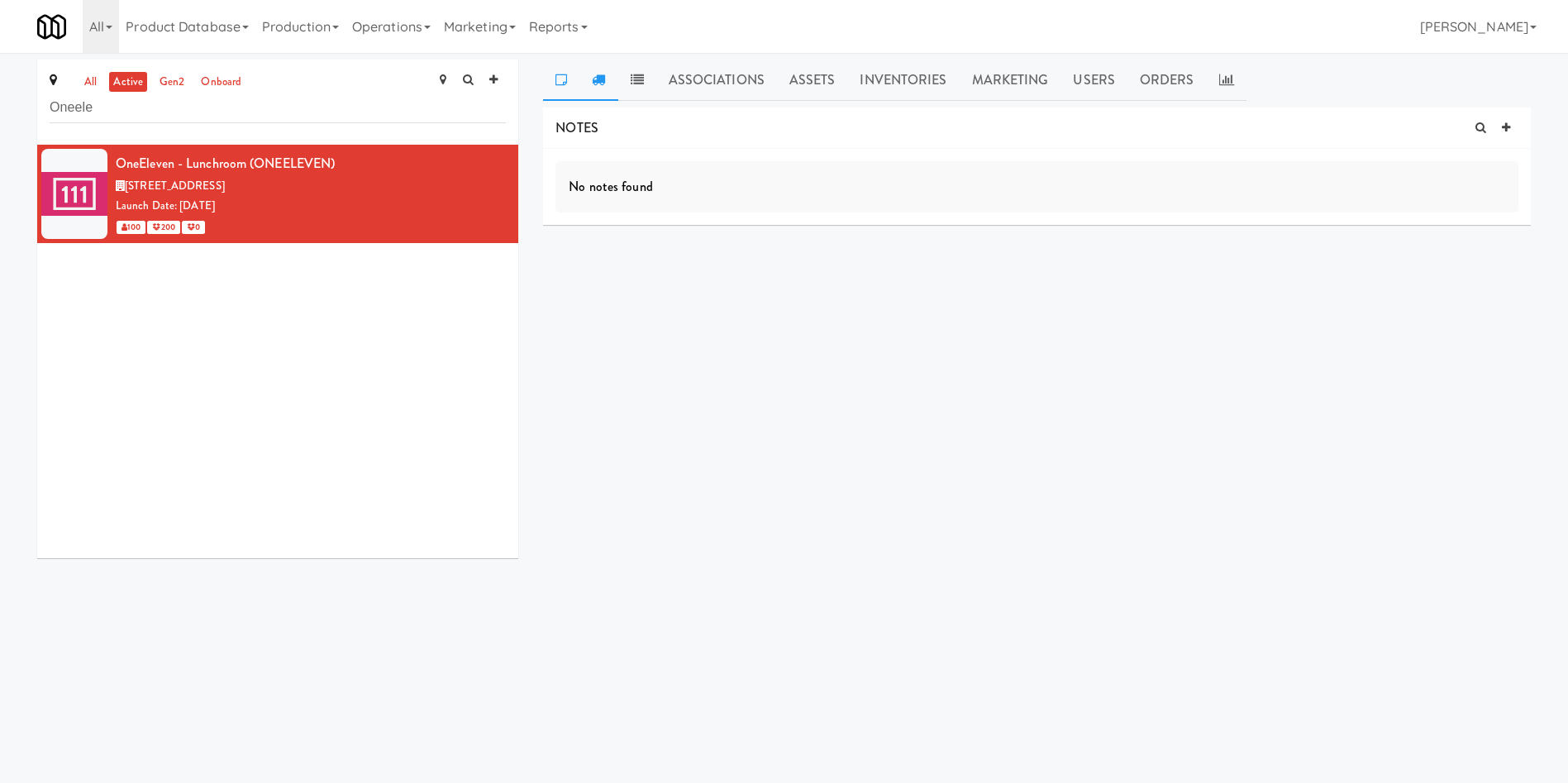
click at [617, 80] on link at bounding box center [598, 80] width 38 height 42
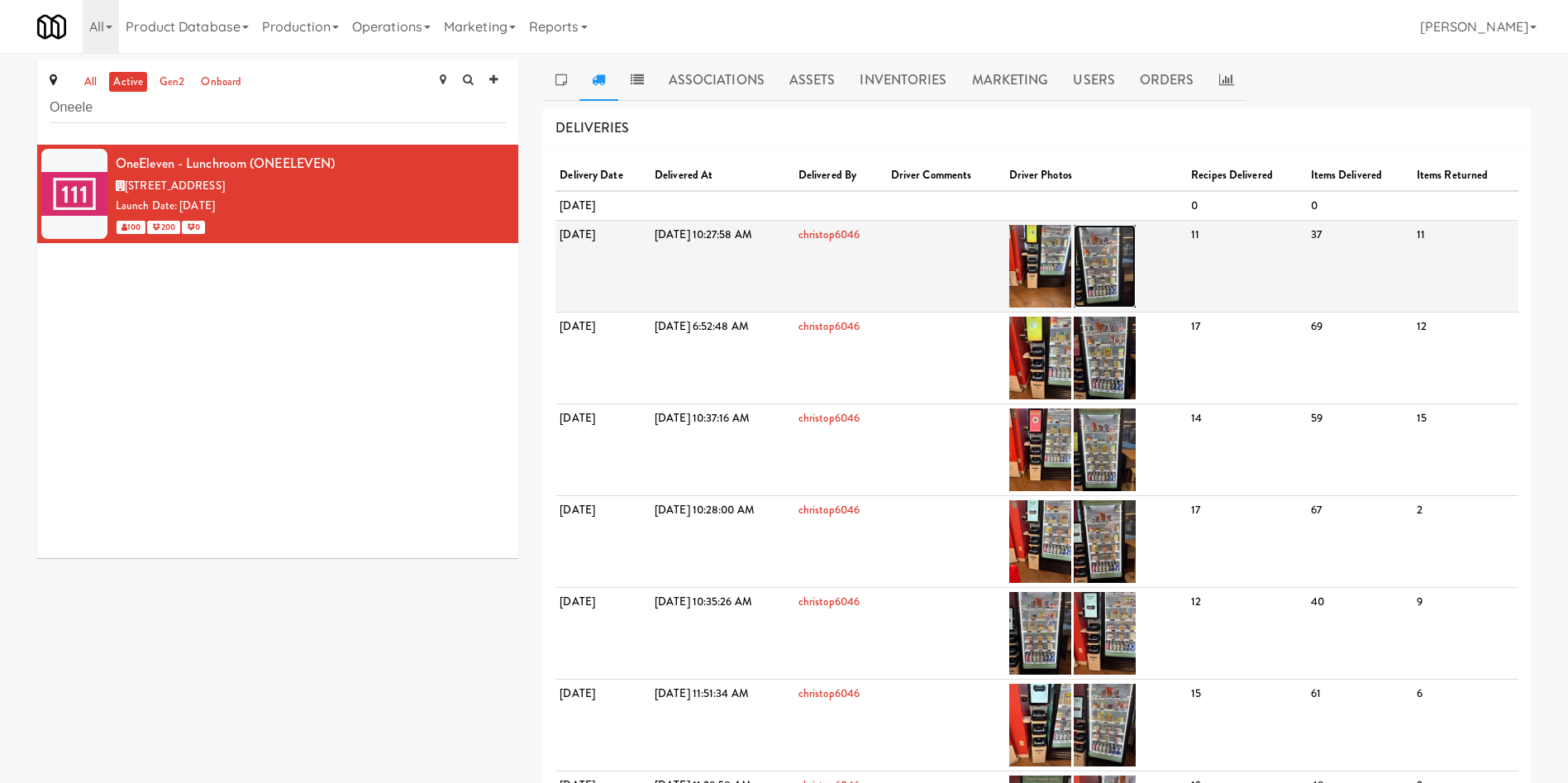
click at [1136, 264] on img at bounding box center [1104, 265] width 62 height 83
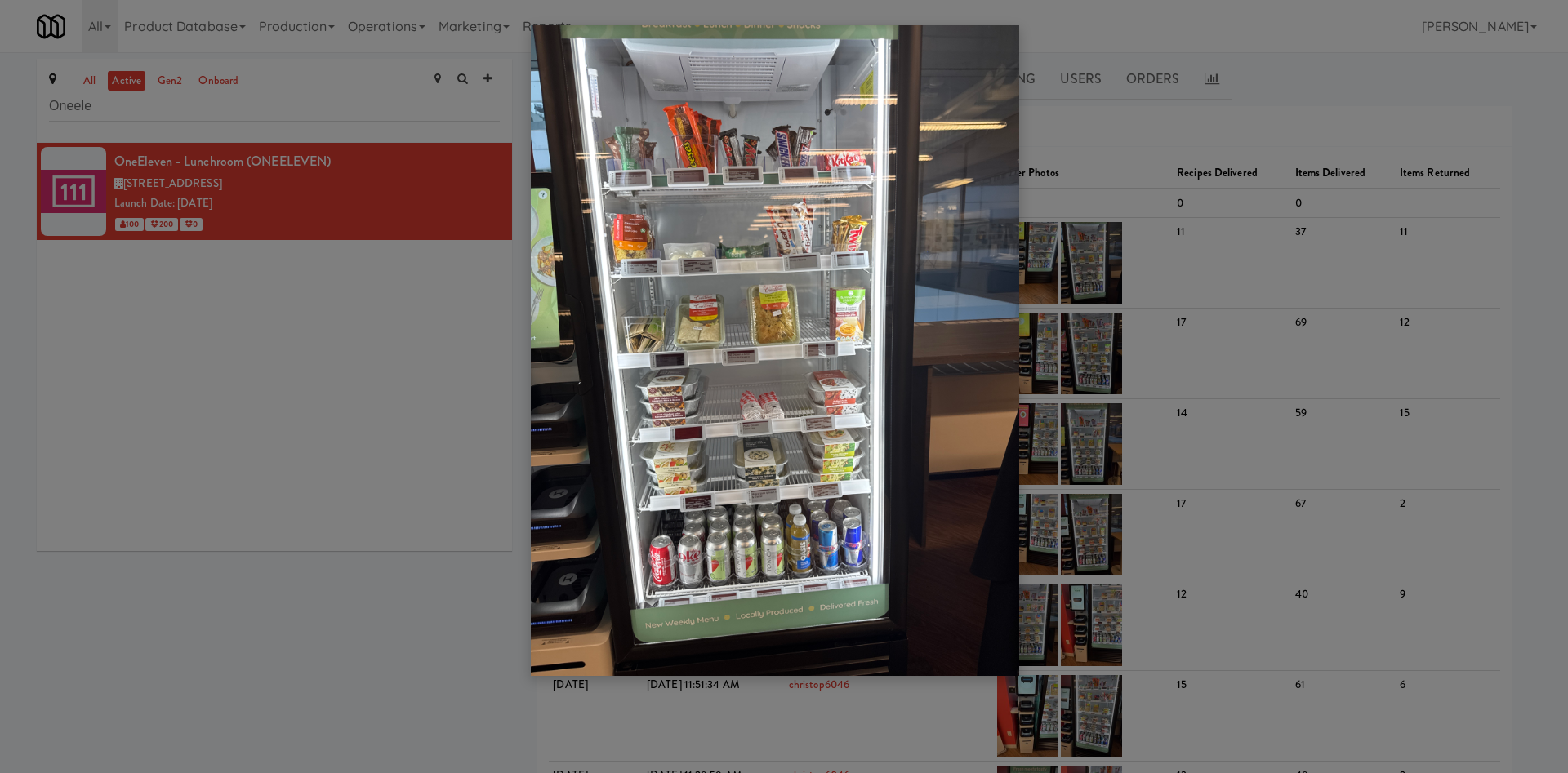
click at [665, 158] on img at bounding box center [774, 351] width 488 height 650
click at [351, 366] on div at bounding box center [784, 386] width 1568 height 773
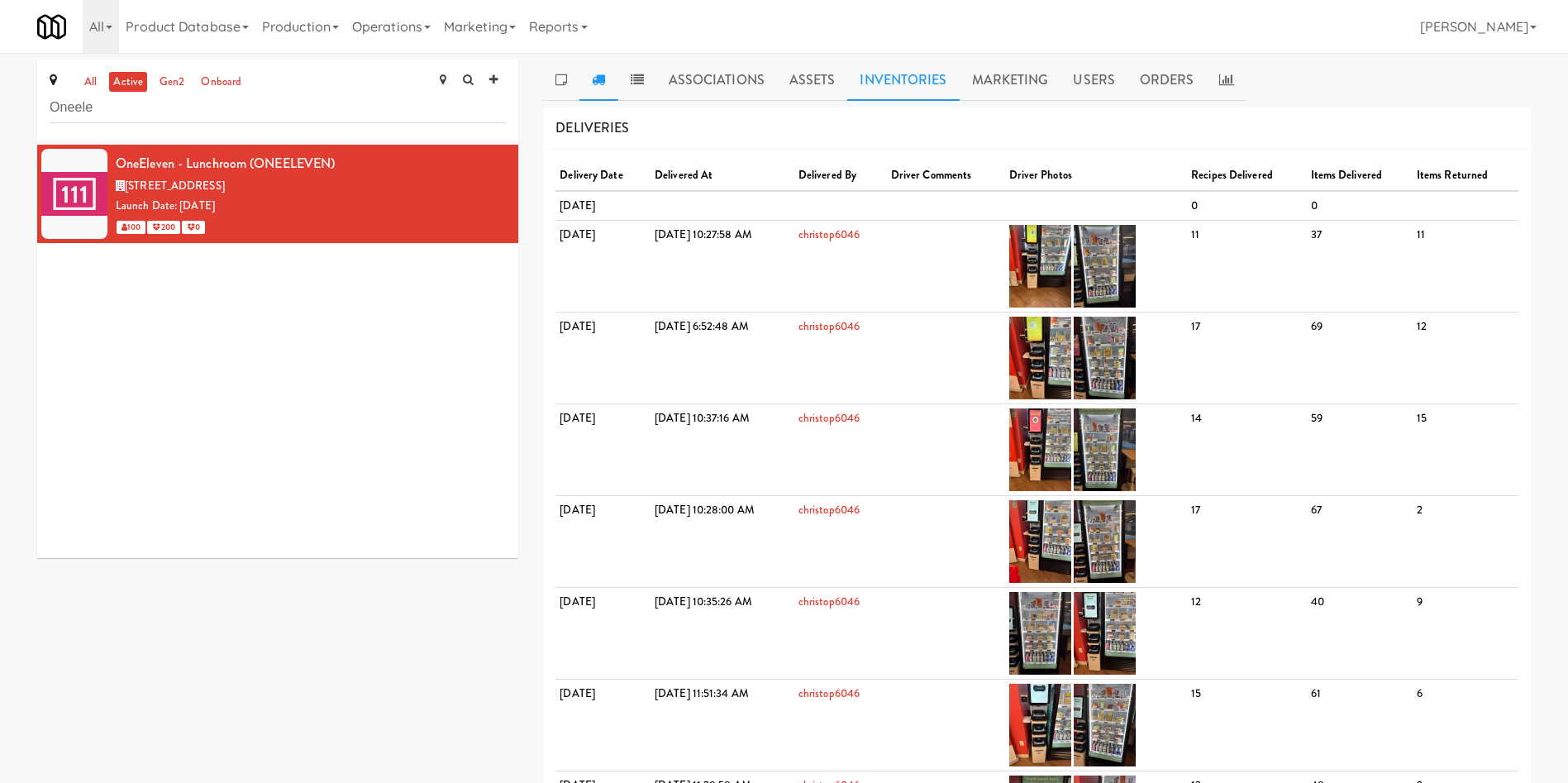
click at [909, 78] on link "Inventories" at bounding box center [903, 80] width 111 height 42
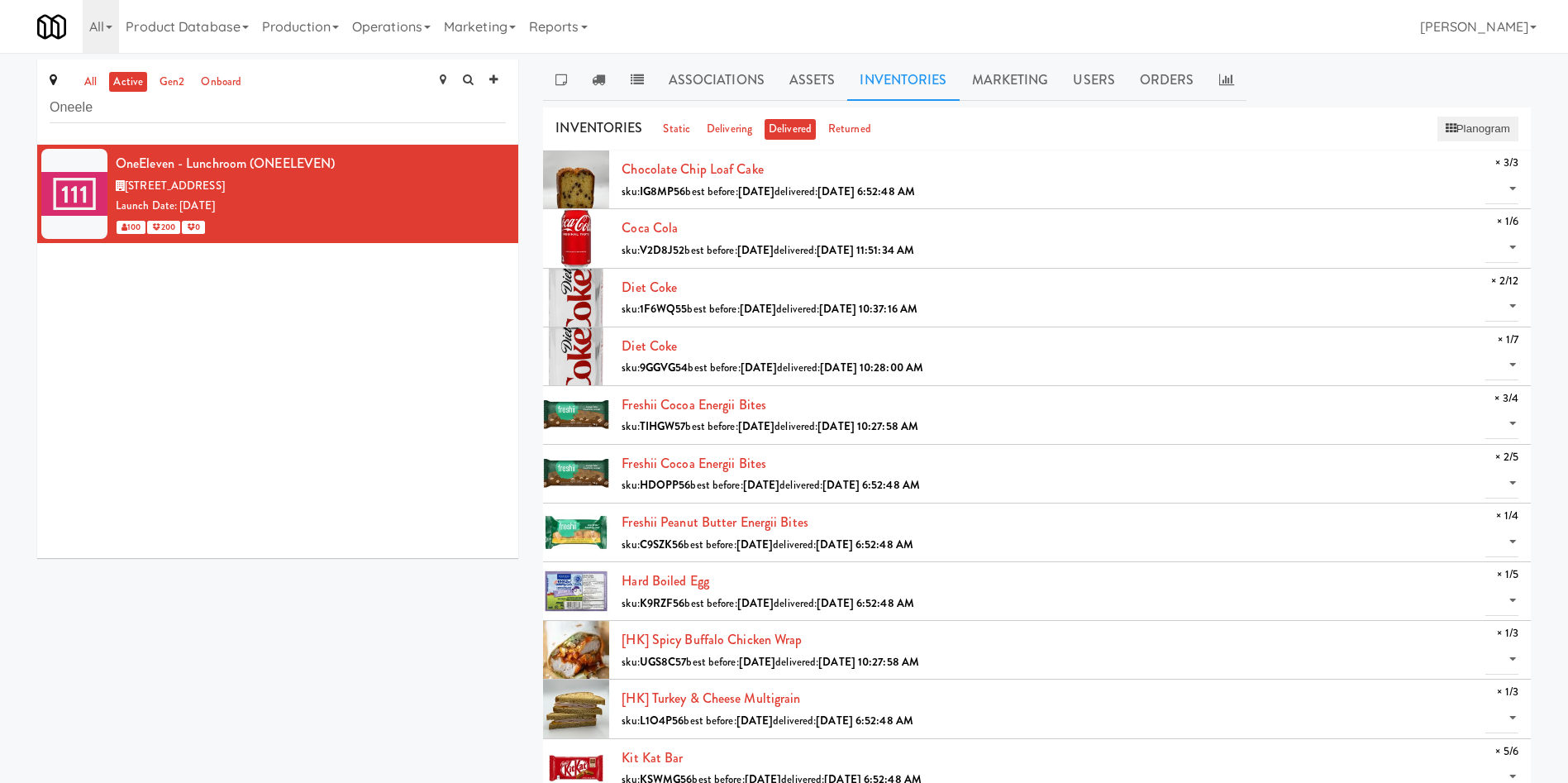
drag, startPoint x: 1493, startPoint y: 115, endPoint x: 1492, endPoint y: 129, distance: 14.0
click at [1493, 117] on div "Planogram" at bounding box center [1477, 129] width 81 height 27
click at [1492, 129] on button "Planogram" at bounding box center [1477, 129] width 81 height 25
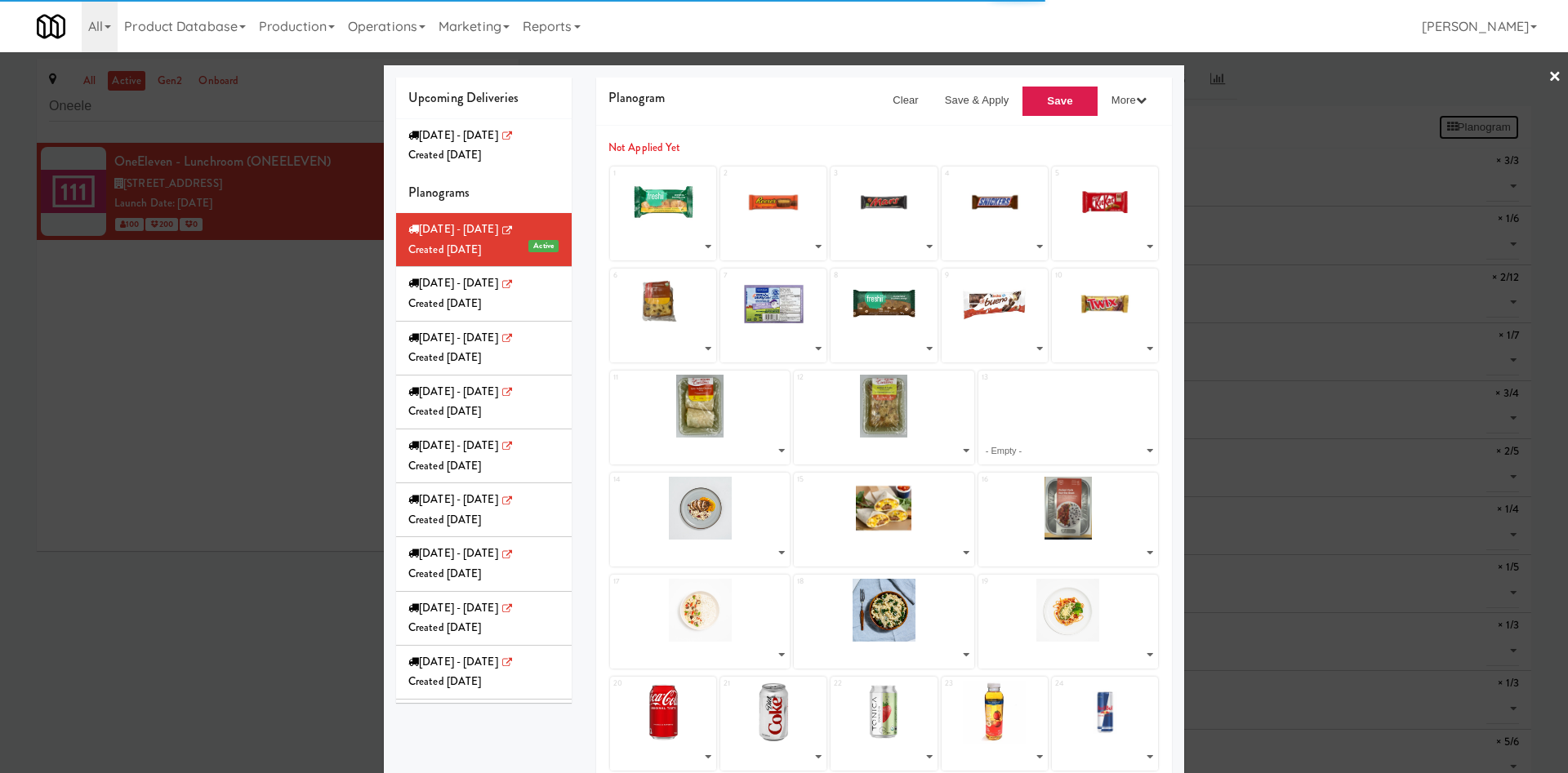
select select "number:279628"
select select "number:275626"
select select "number:257260"
select select "number:275598"
select select "number:275509"
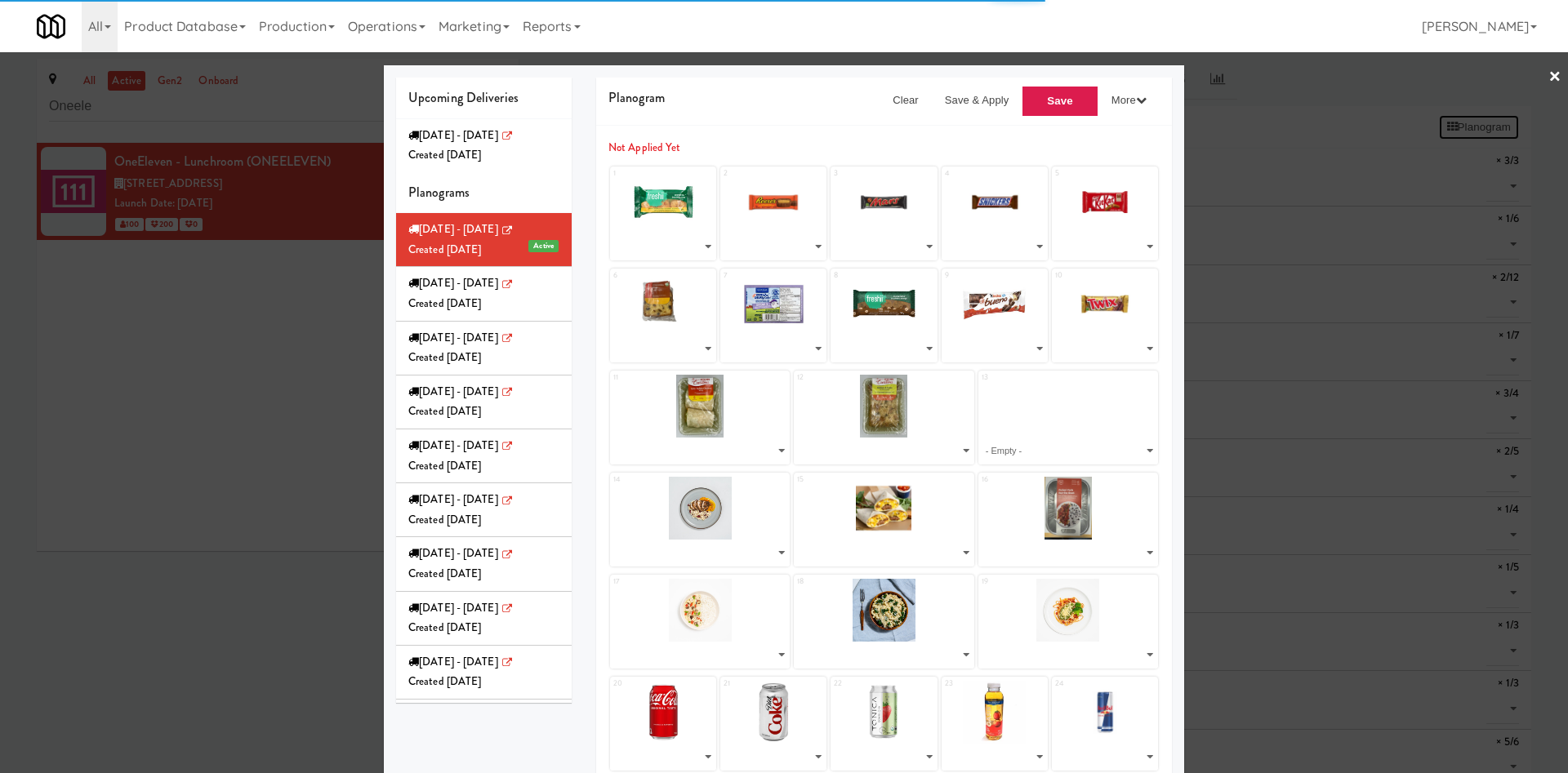
select select "number:279388"
select select "number:275971"
select select "number:279454"
select select "number:275564"
select select "number:231438"
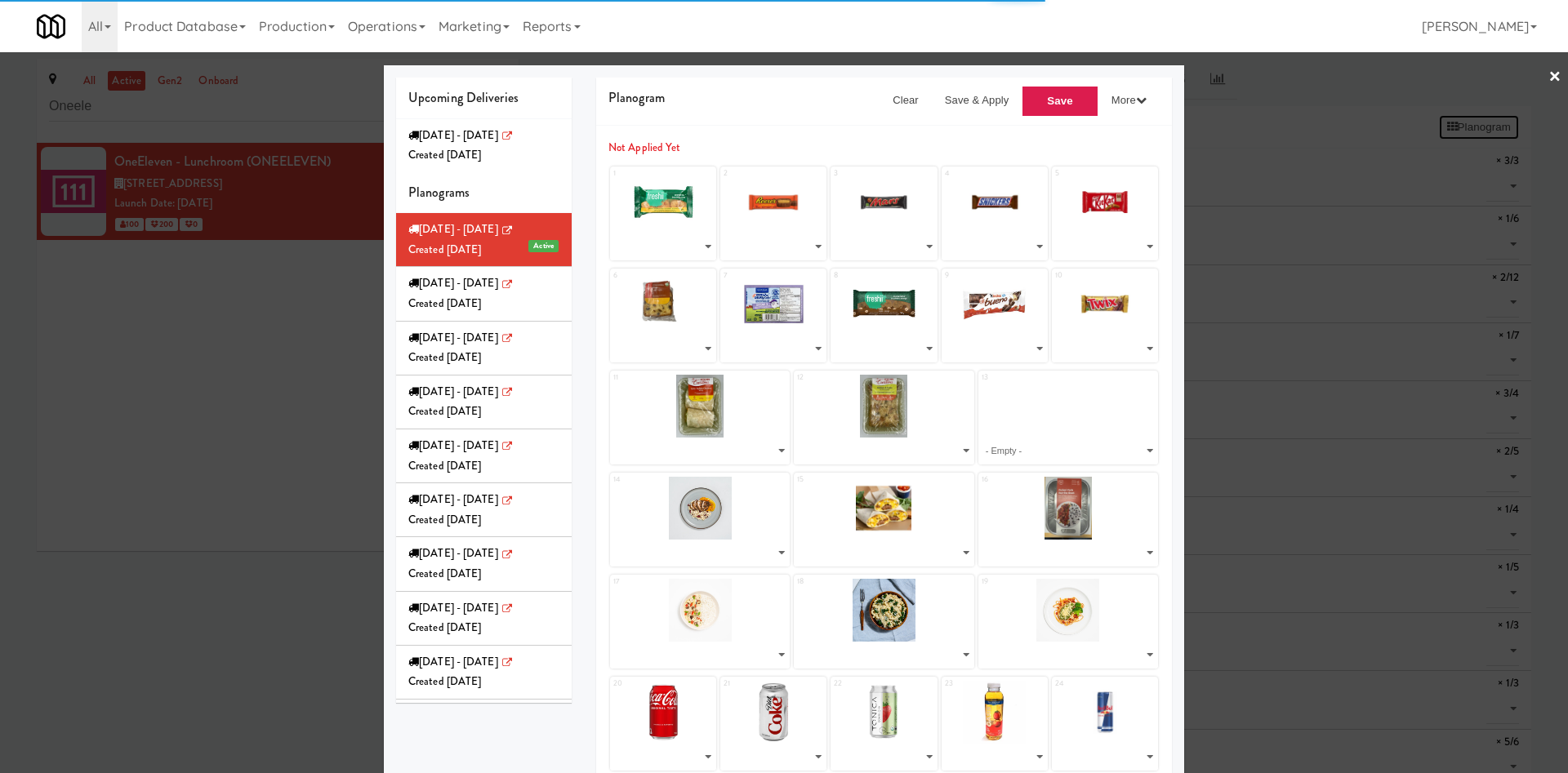
select select "number:279580"
select select "number:279518"
select select "number:277728"
select select "number:279111"
select select "number:277666"
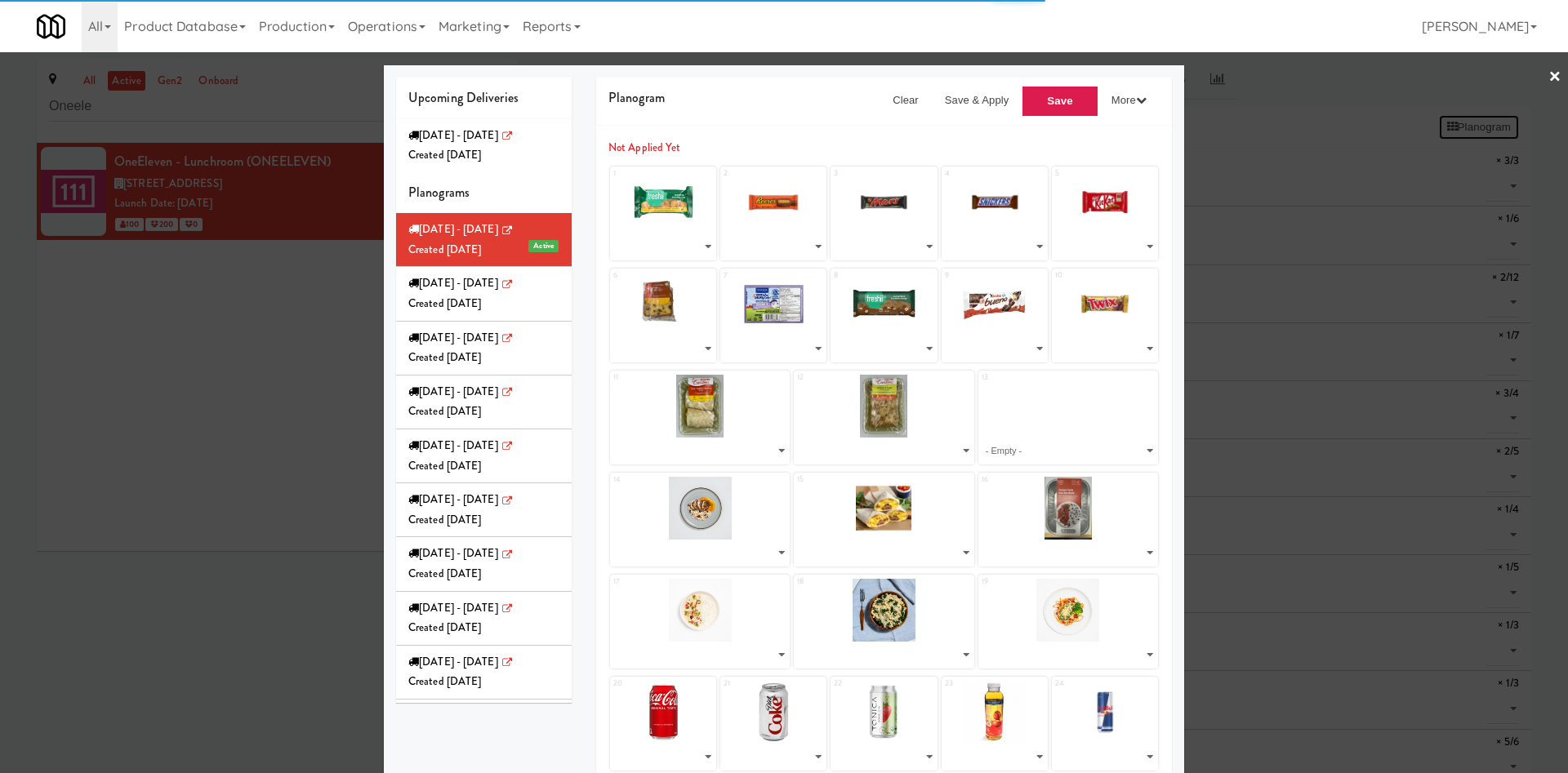
select select "number:277833"
select select "number:277603"
select select "number:277786"
select select "number:271671"
select select "number:271650"
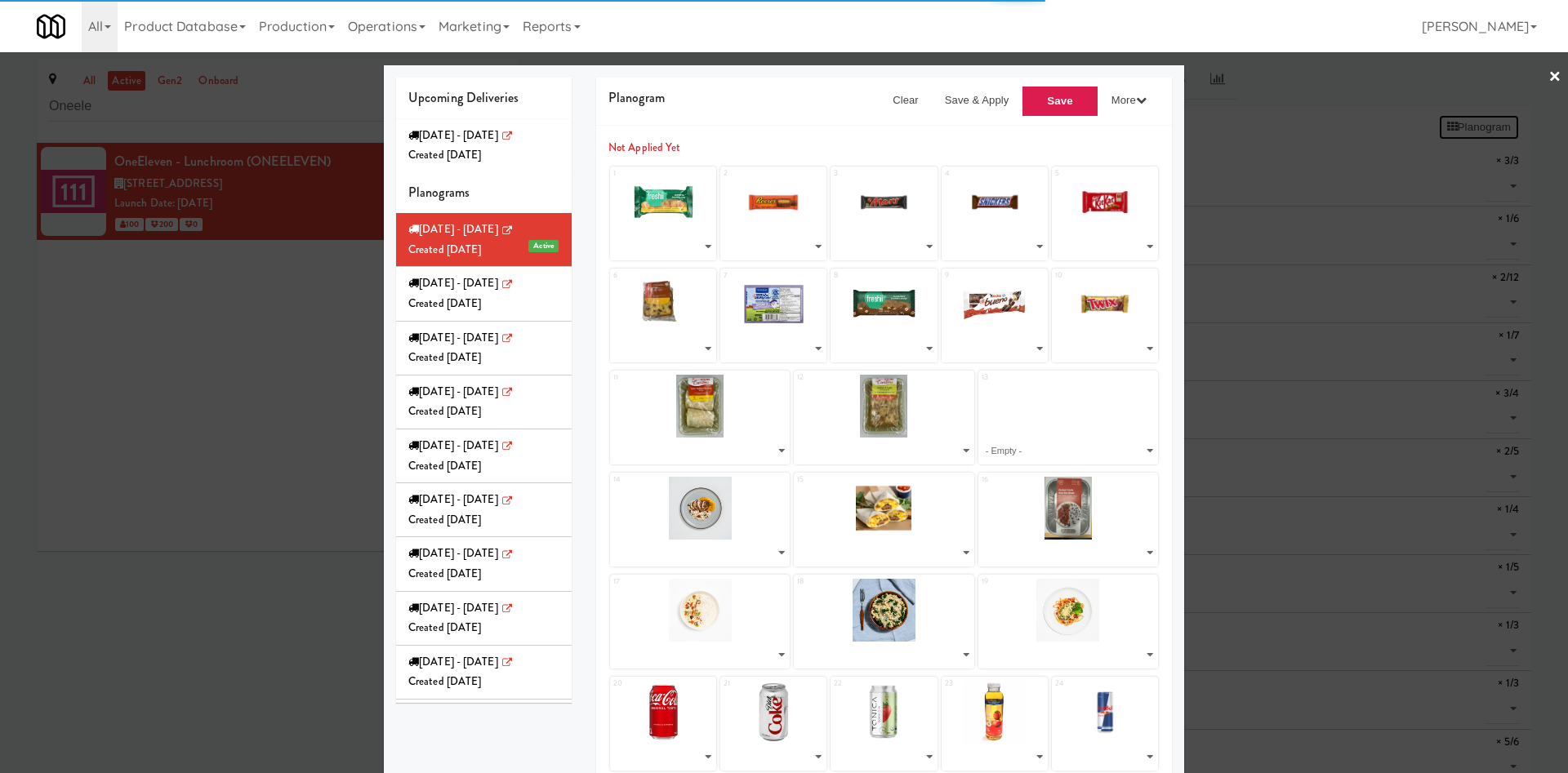
select select "number:268480"
select select "number:241032"
select select "number:268137"
select select "number:250872"
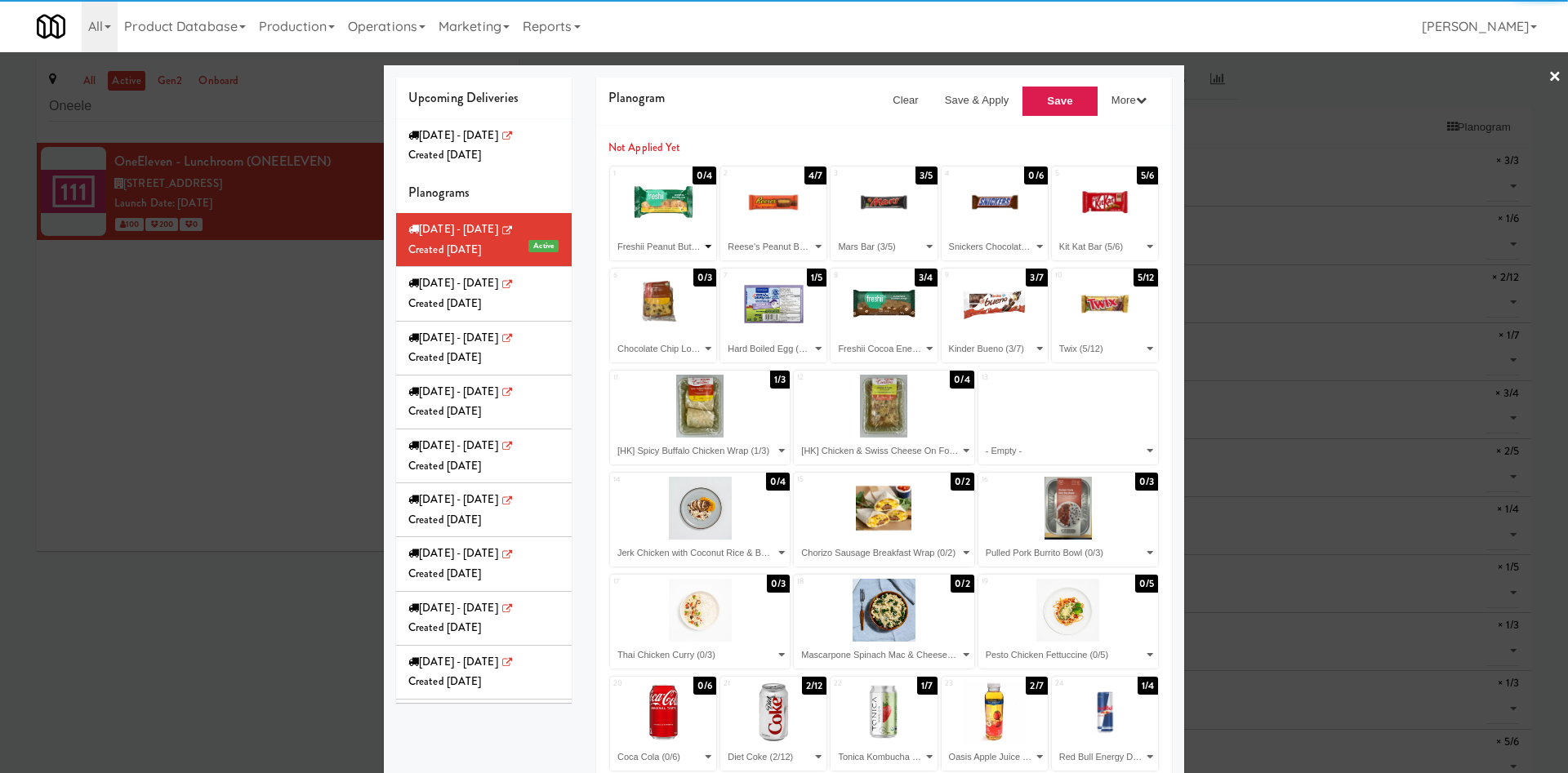
drag, startPoint x: 686, startPoint y: 238, endPoint x: 700, endPoint y: 256, distance: 22.8
click at [686, 238] on select "- Empty - Chocolate Chip Loaf Cake (3/3) Coca Cola (1/6) Diet Coke (2/12) Diet …" at bounding box center [663, 246] width 101 height 27
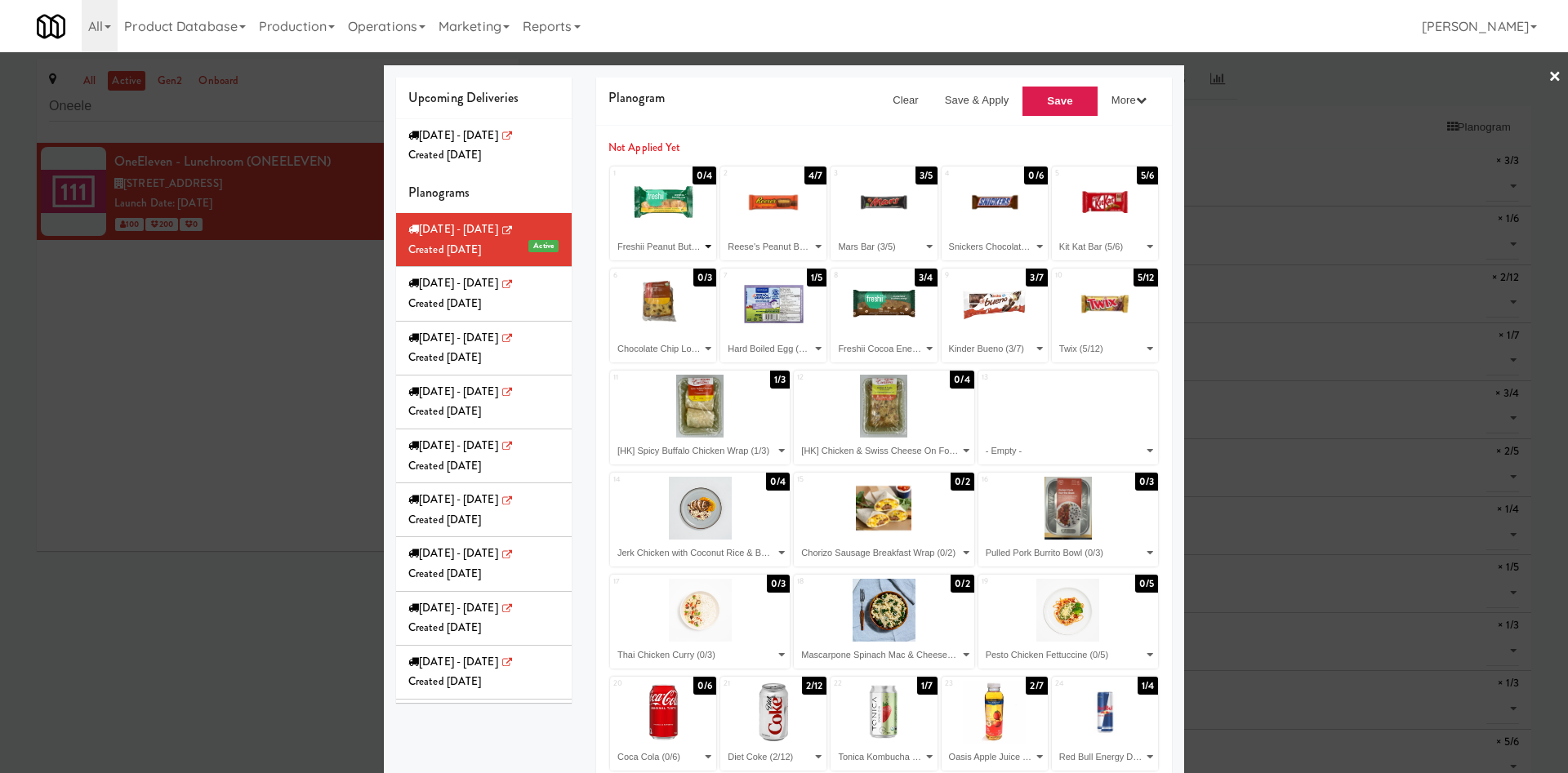
select select "number:276030"
click at [612, 234] on select "- Empty - Chocolate Chip Loaf Cake (3/3) Coca Cola (1/6) Diet Coke (2/12) Diet …" at bounding box center [663, 246] width 101 height 27
click at [903, 354] on select "- Empty - Chocolate Chip Loaf Cake (3/3) Coca Cola (1/6) Diet Coke (2/12) Diet …" at bounding box center [883, 348] width 101 height 27
select select "number:276146"
click at [833, 335] on select "- Empty - Chocolate Chip Loaf Cake (3/3) Coca Cola (1/6) Diet Coke (2/12) Diet …" at bounding box center [883, 348] width 101 height 27
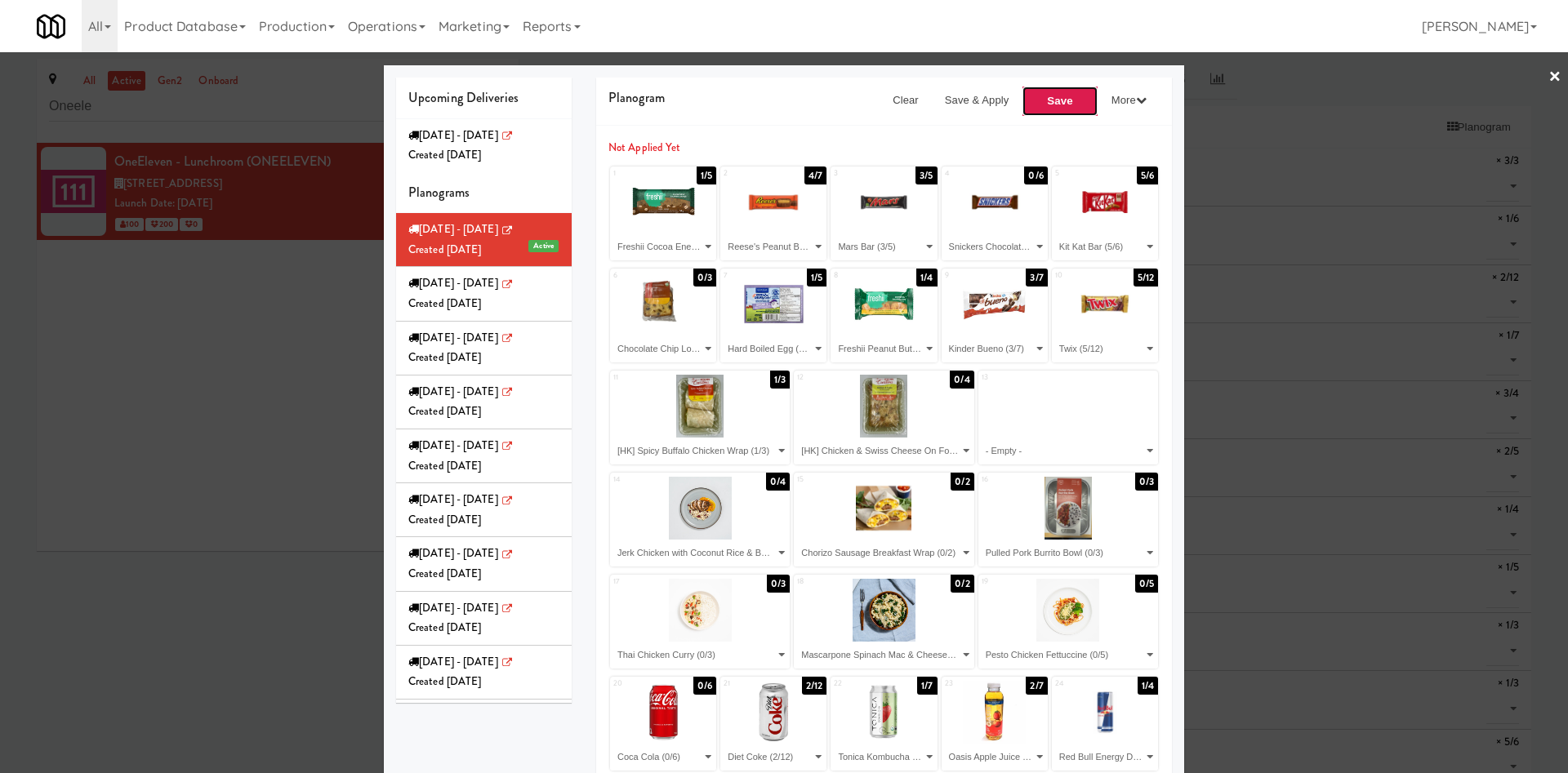
click at [1025, 91] on button "Save" at bounding box center [1060, 102] width 77 height 31
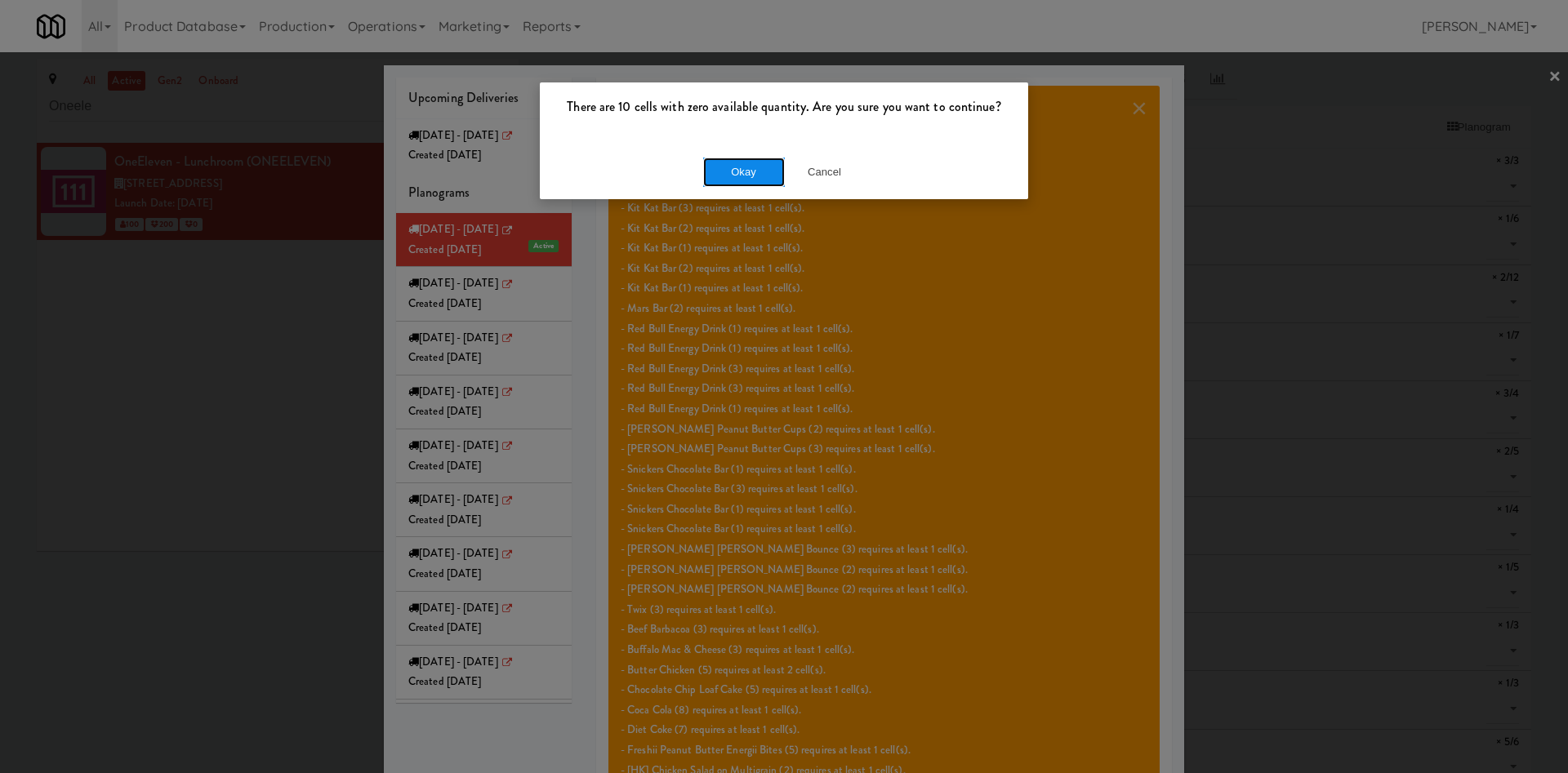
click at [755, 179] on button "Okay" at bounding box center [743, 172] width 82 height 29
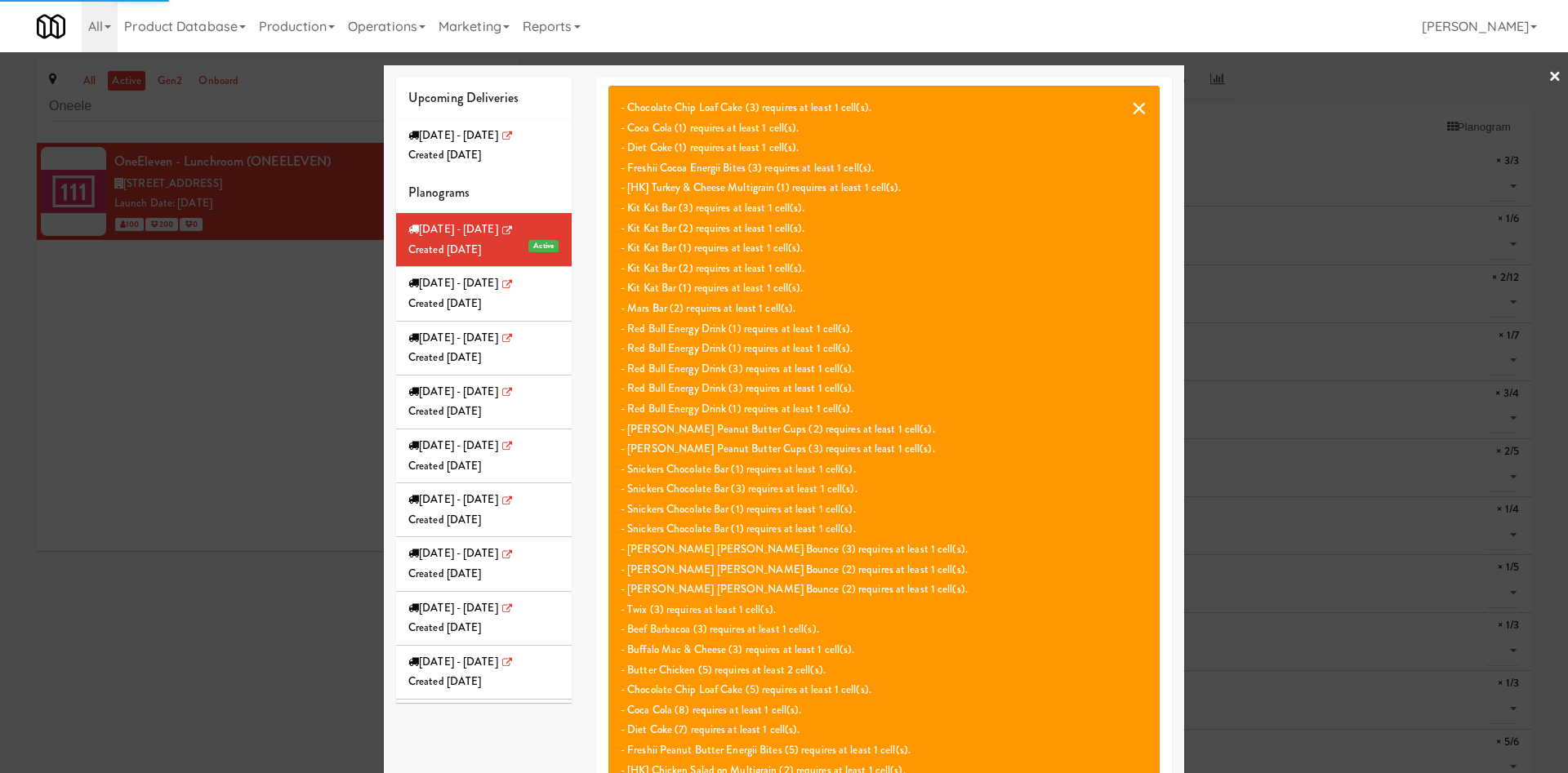
click at [1131, 101] on button "×" at bounding box center [1139, 107] width 16 height 19
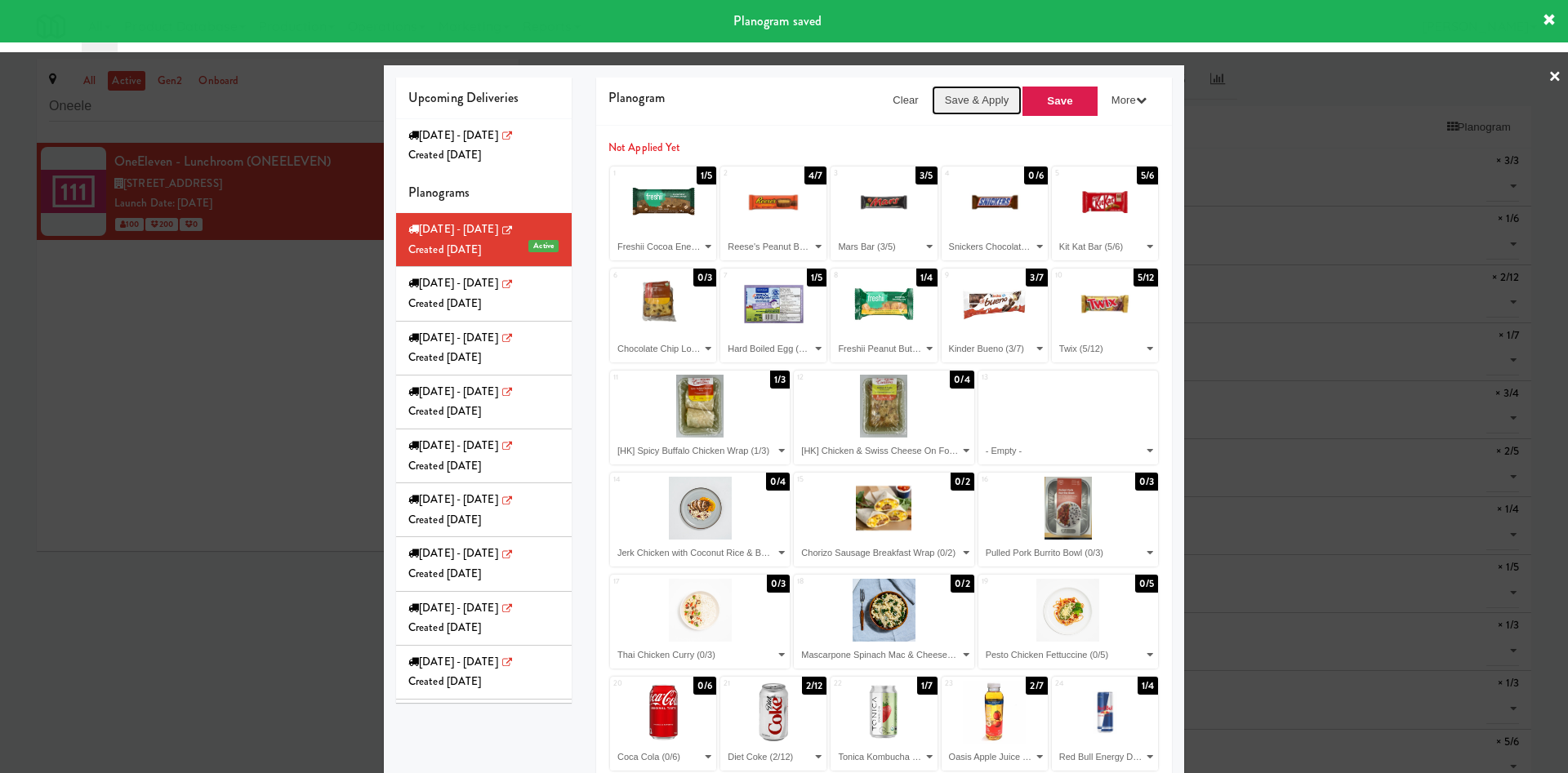
click at [962, 94] on button "Save & Apply" at bounding box center [977, 101] width 91 height 29
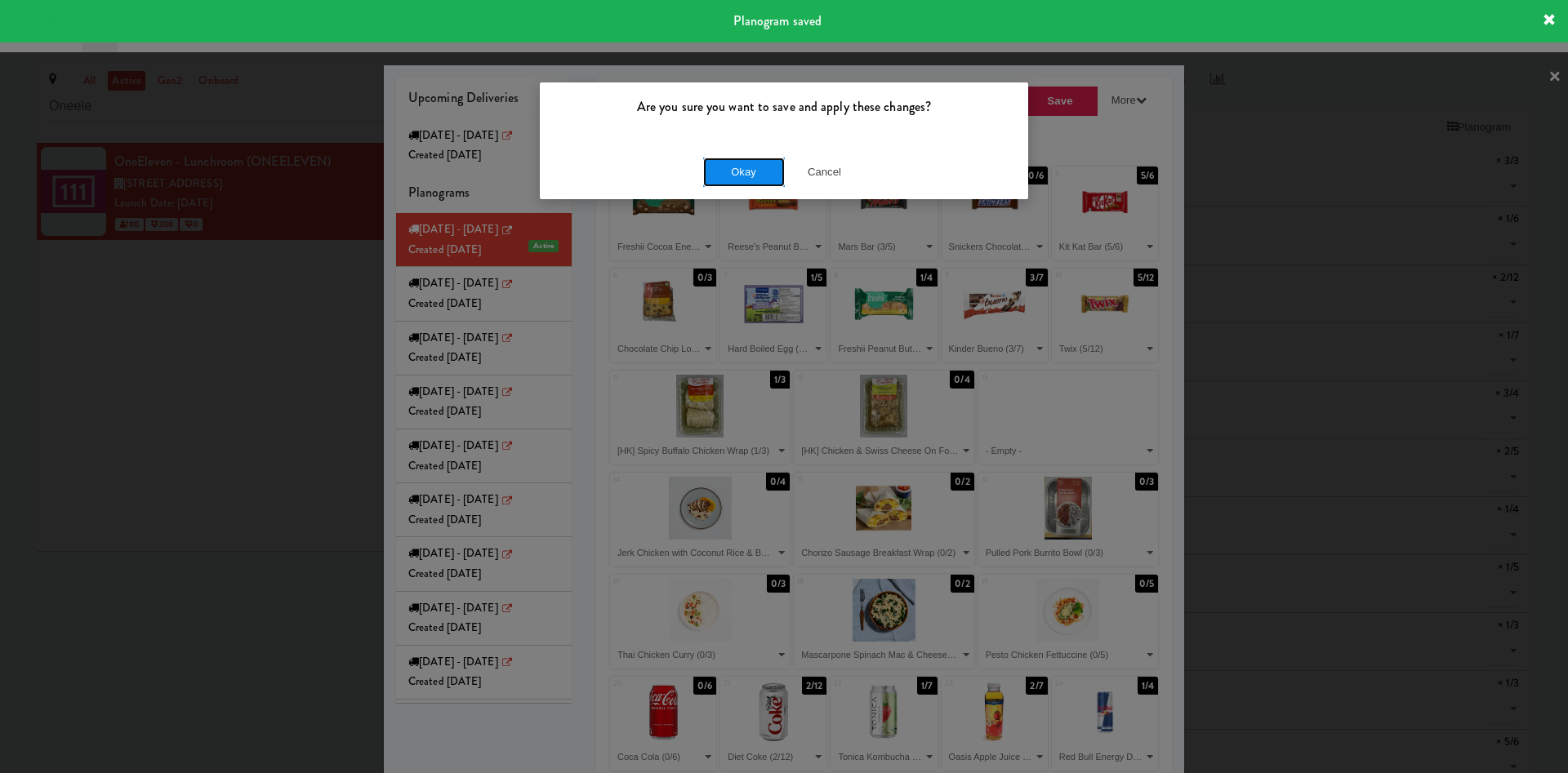
click at [740, 175] on button "Okay" at bounding box center [743, 172] width 82 height 29
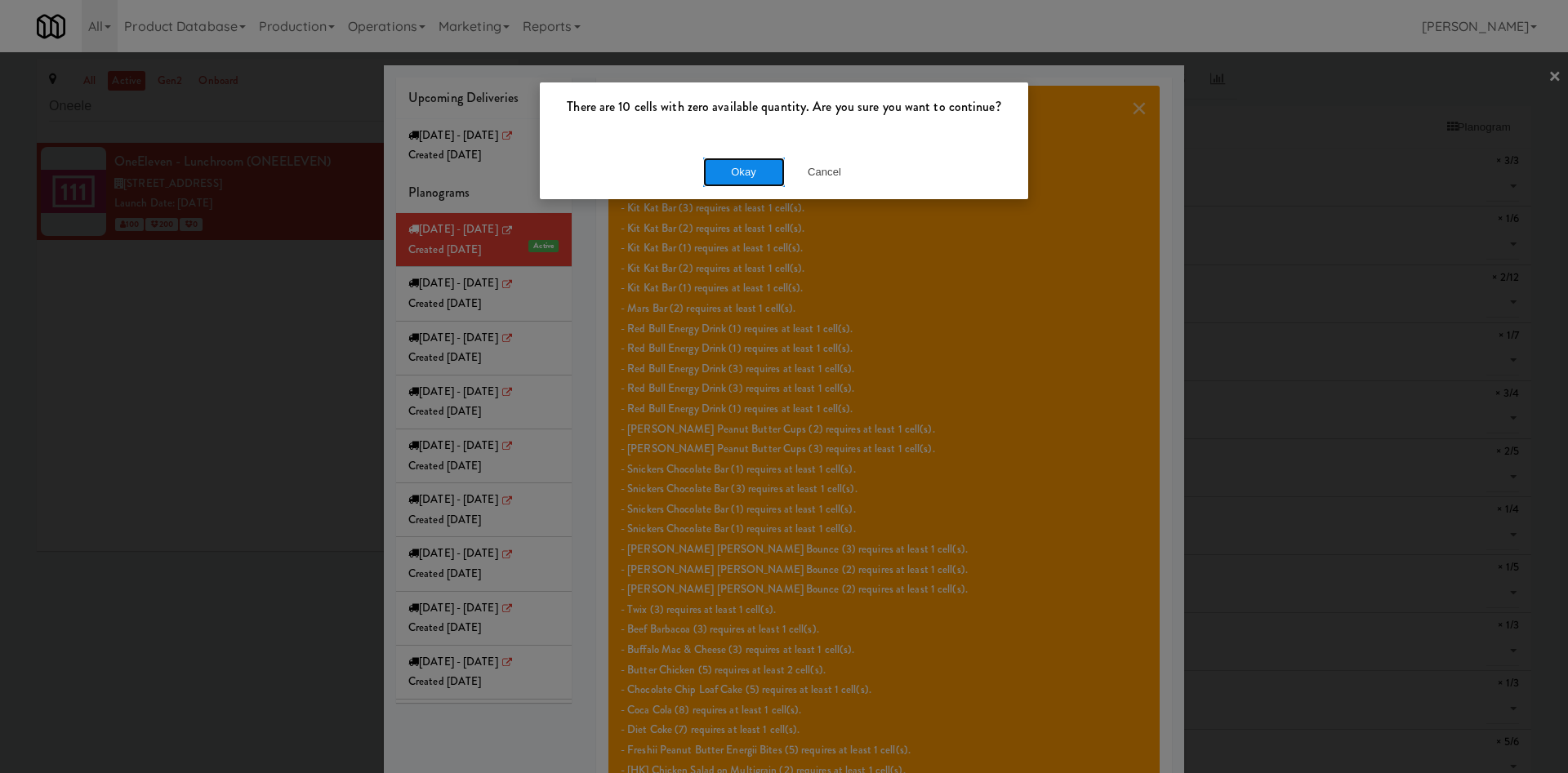
click at [752, 172] on button "Okay" at bounding box center [743, 172] width 82 height 29
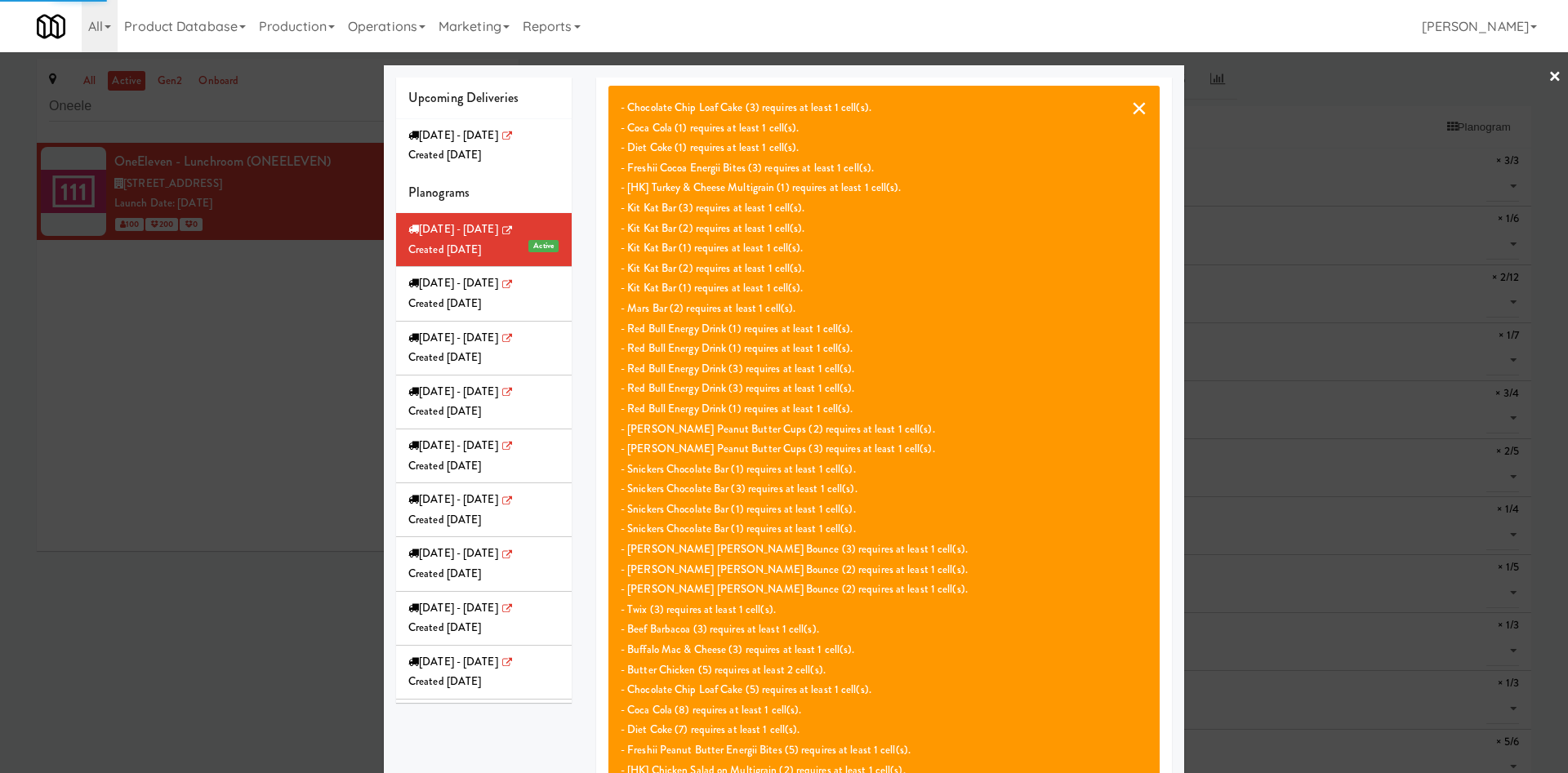
click at [1131, 107] on button "×" at bounding box center [1139, 107] width 16 height 19
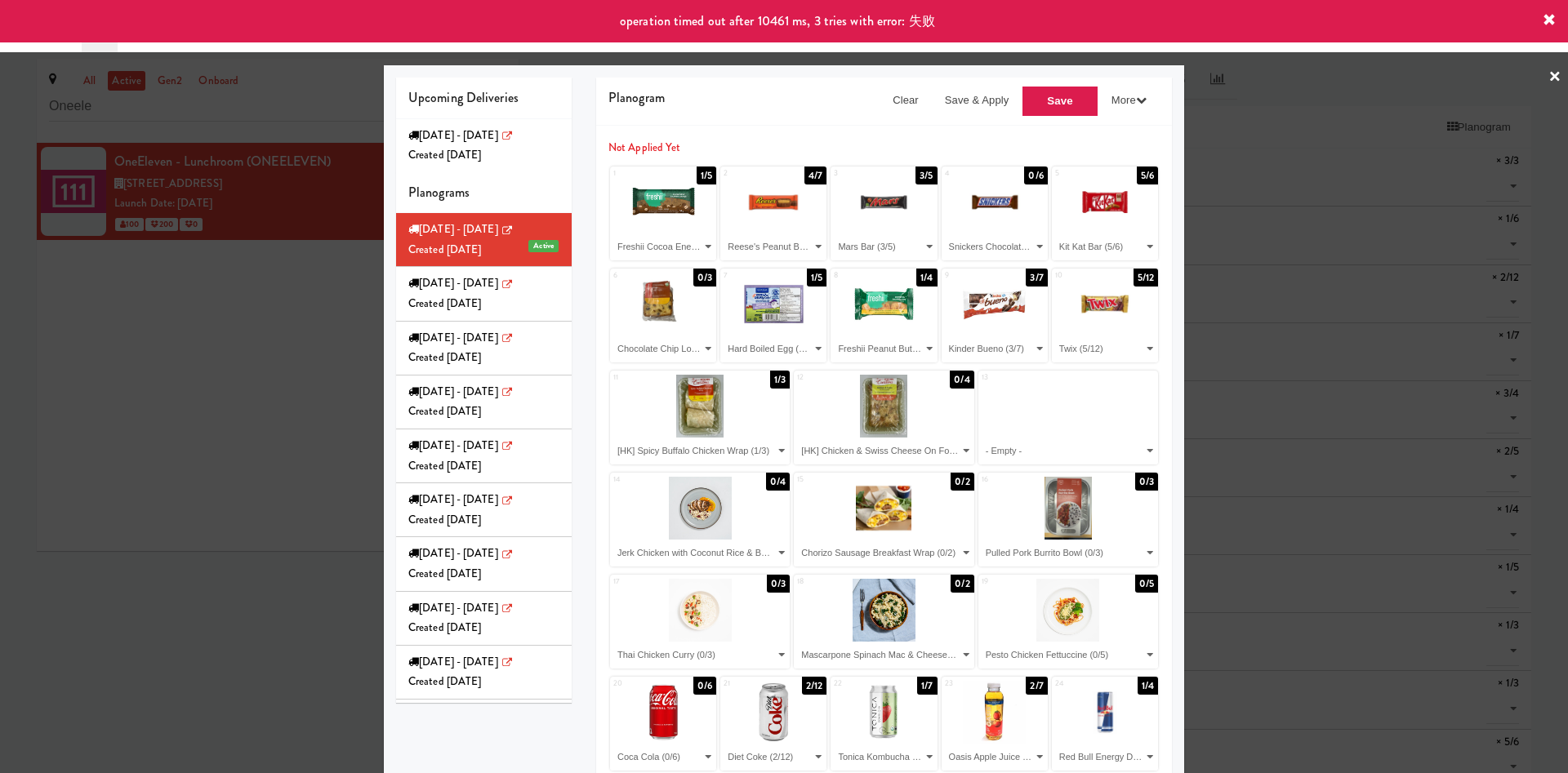
click at [121, 404] on div at bounding box center [784, 386] width 1568 height 773
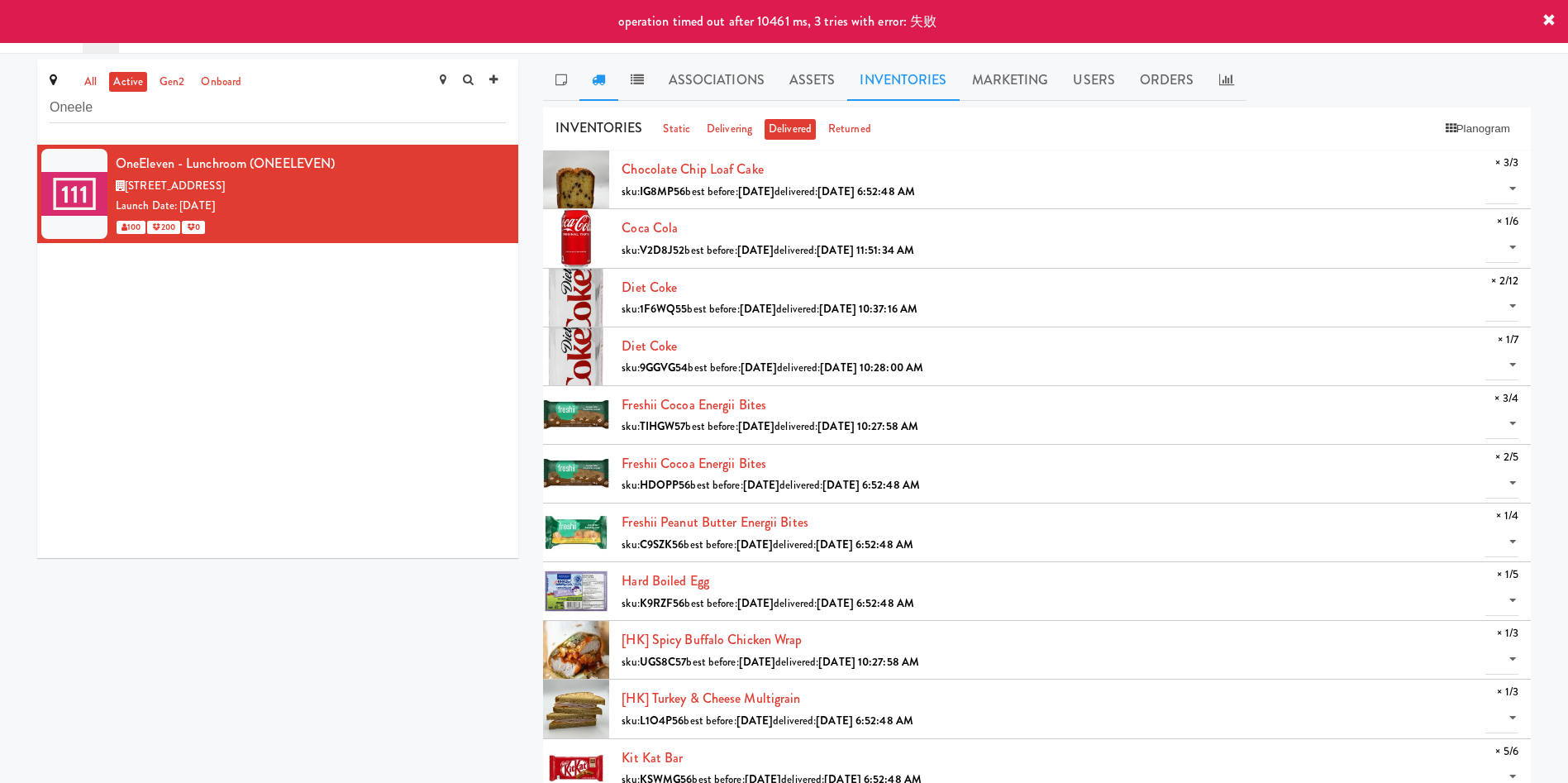
click at [611, 72] on link at bounding box center [598, 80] width 38 height 42
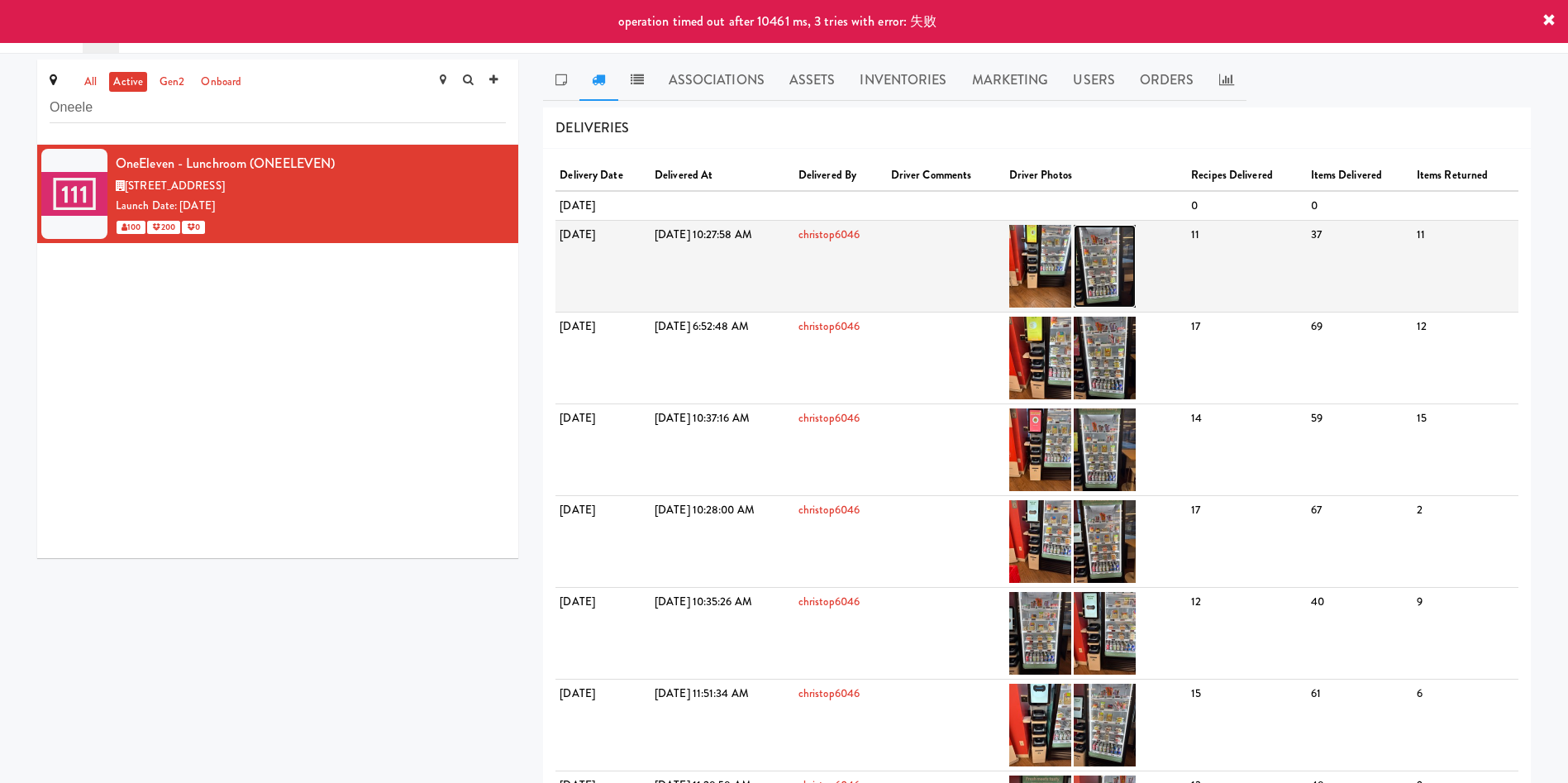
click at [1136, 257] on img at bounding box center [1104, 265] width 62 height 83
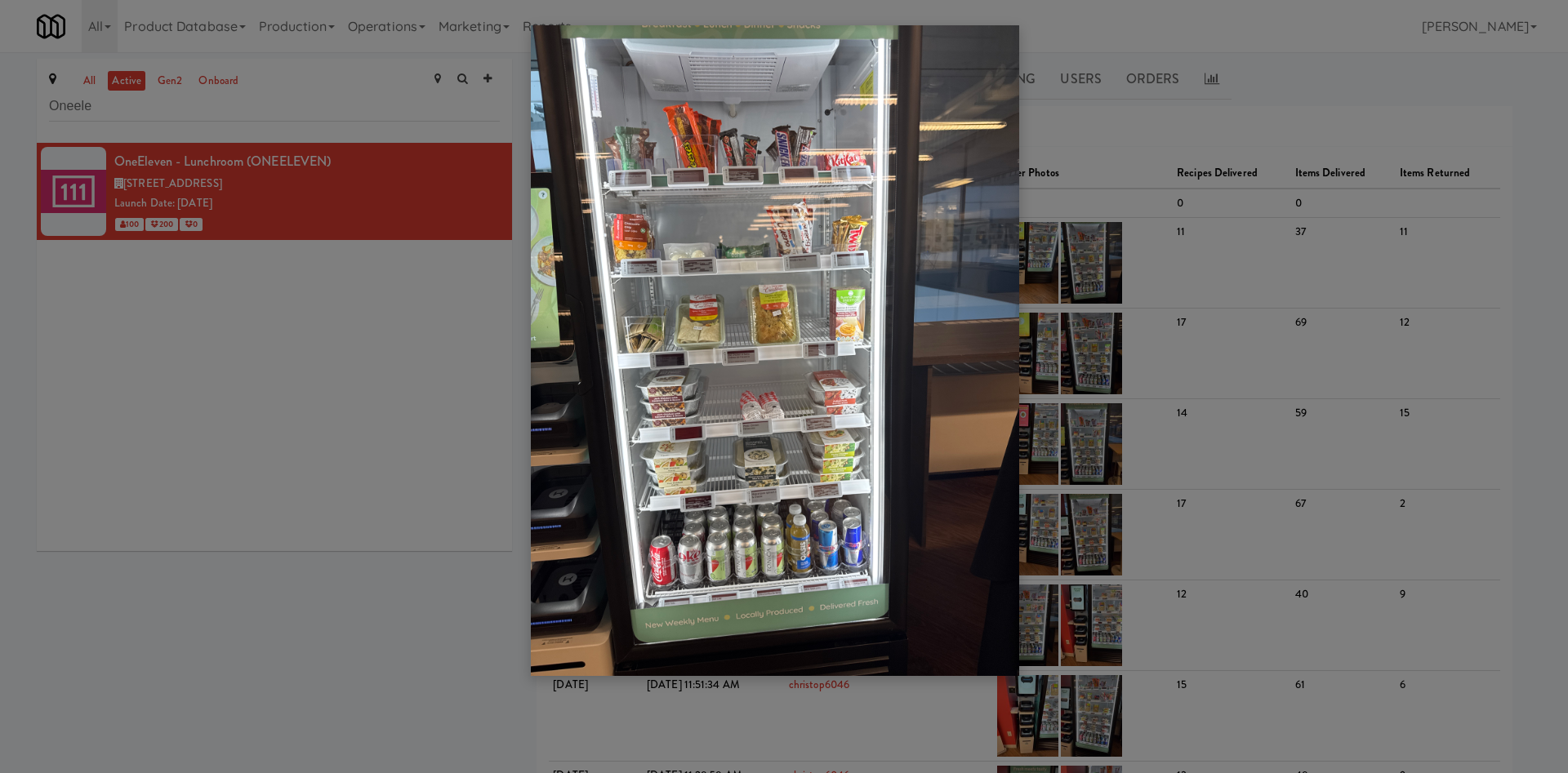
click at [75, 411] on div at bounding box center [784, 386] width 1568 height 773
